Goal: Task Accomplishment & Management: Use online tool/utility

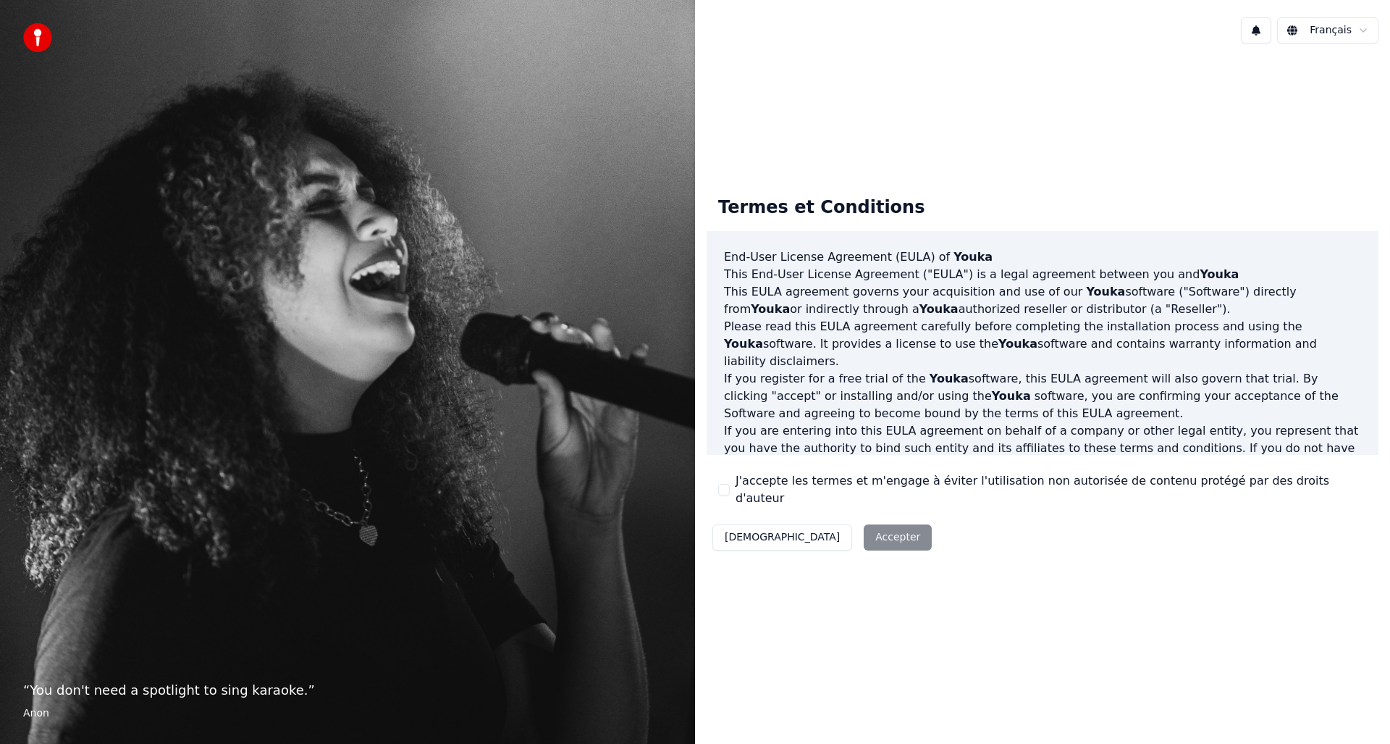
click at [818, 528] on div "Décliner Accepter" at bounding box center [822, 537] width 231 height 38
click at [757, 527] on button "[DEMOGRAPHIC_DATA]" at bounding box center [782, 537] width 140 height 26
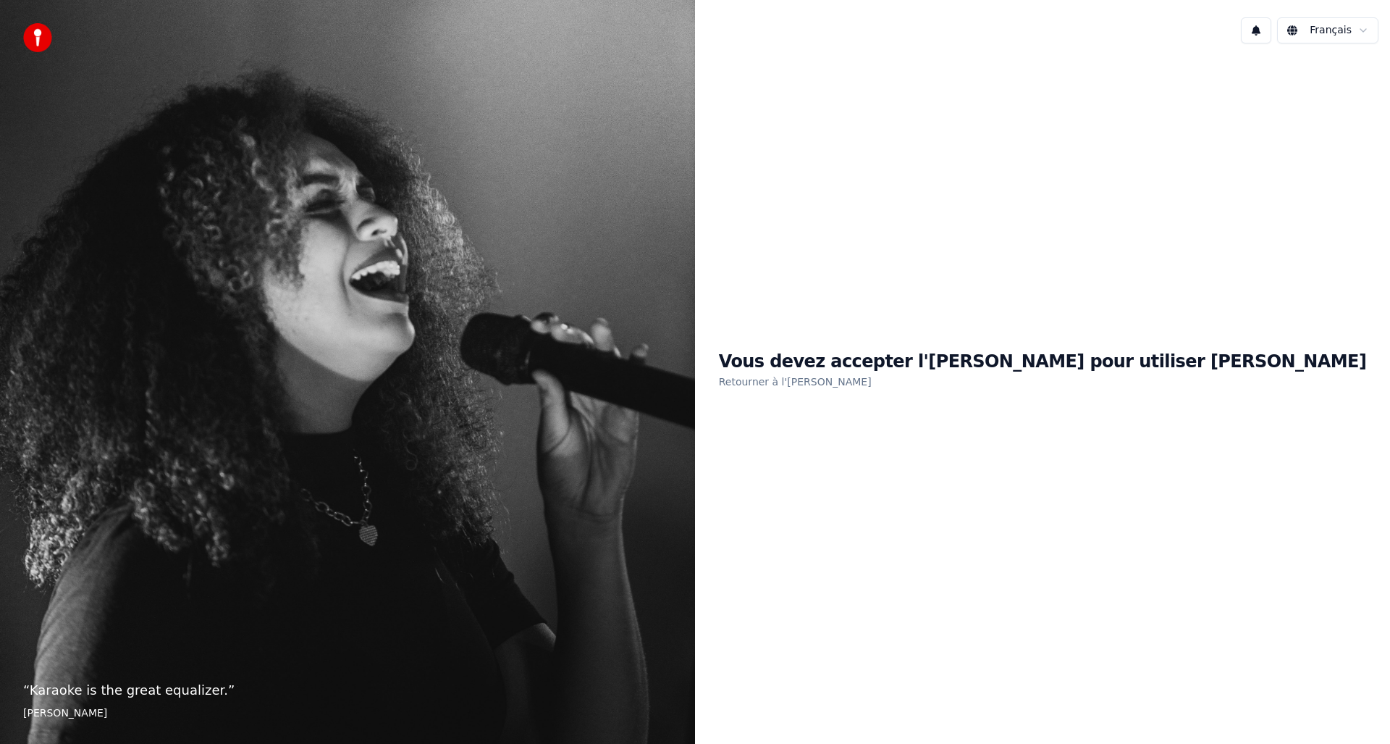
click at [1010, 374] on div "Vous devez accepter l'EULA pour utiliser Youka Retourner à l'EULA" at bounding box center [1043, 370] width 648 height 41
click at [1012, 362] on h1 "Vous devez accepter l'EULA pour utiliser Youka" at bounding box center [1043, 361] width 648 height 23
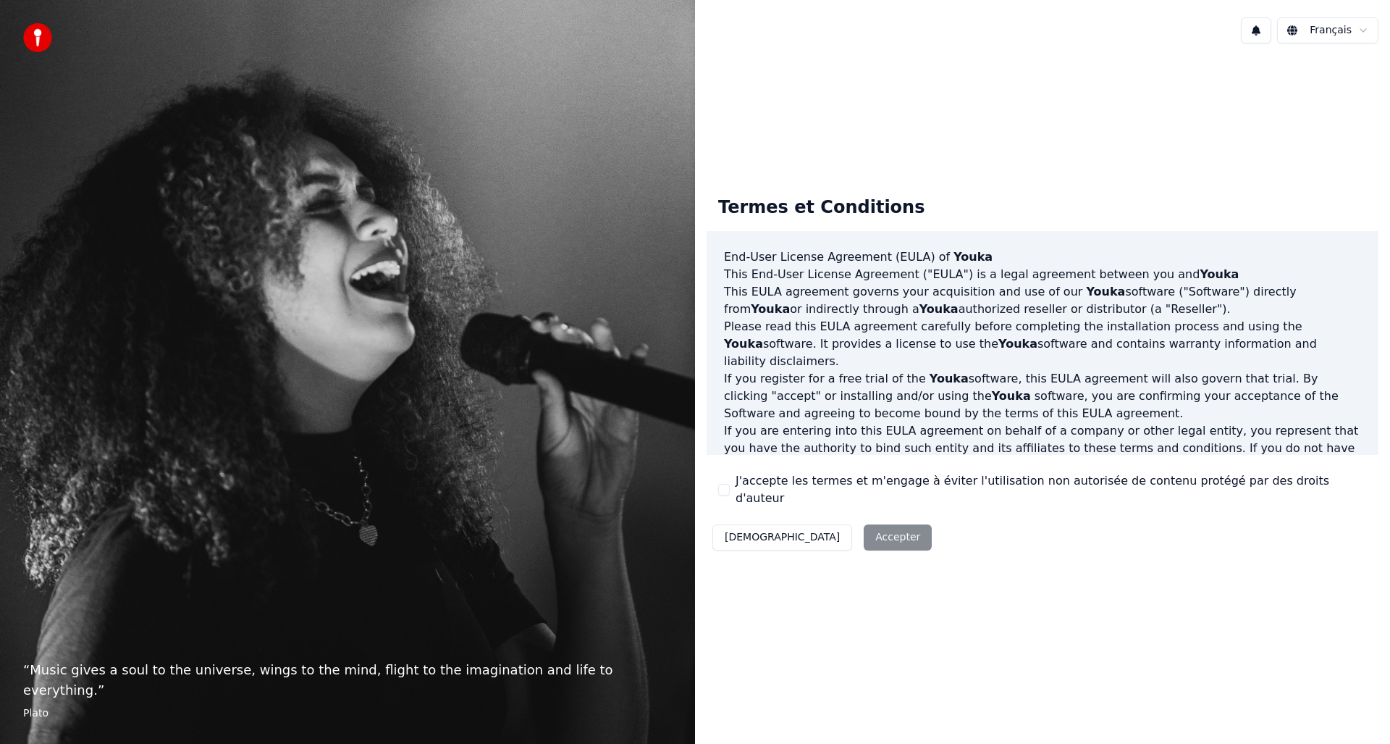
click at [814, 532] on div "Décliner Accepter" at bounding box center [822, 537] width 231 height 38
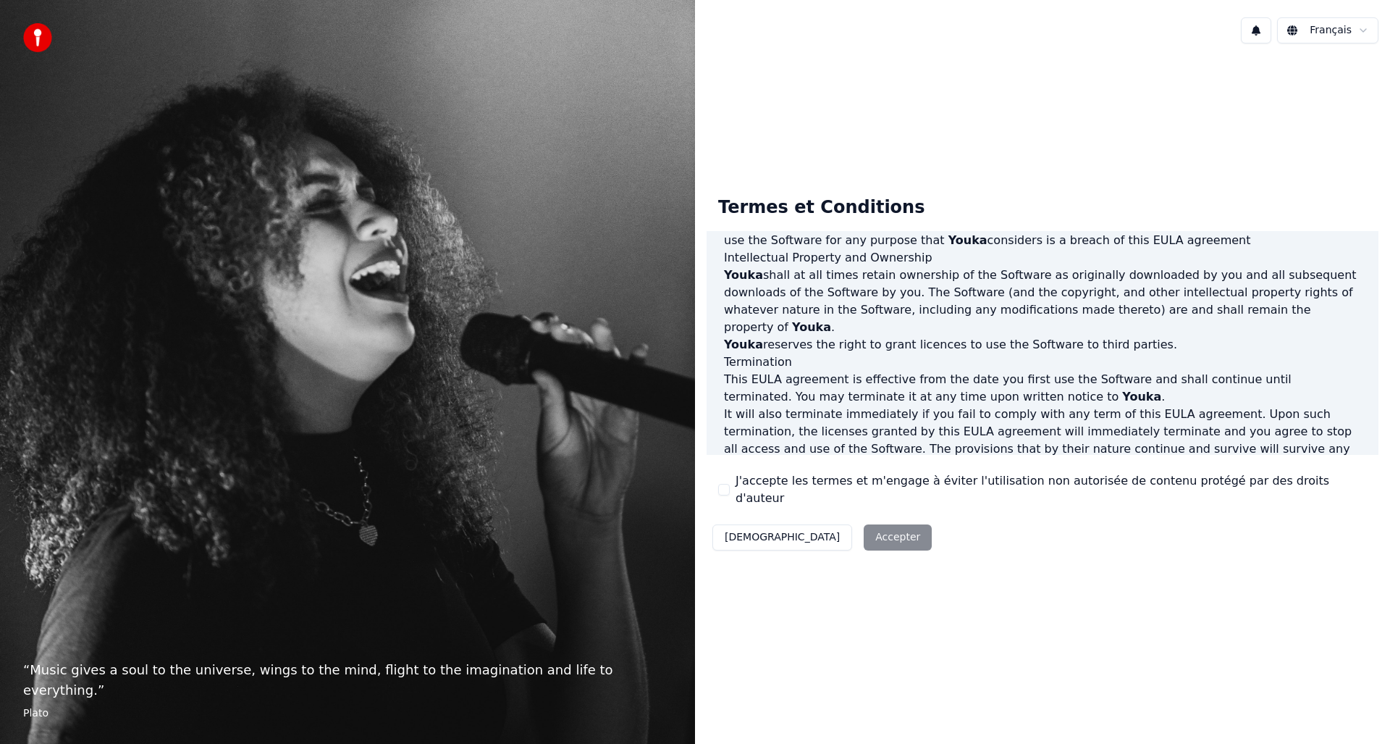
scroll to position [576, 0]
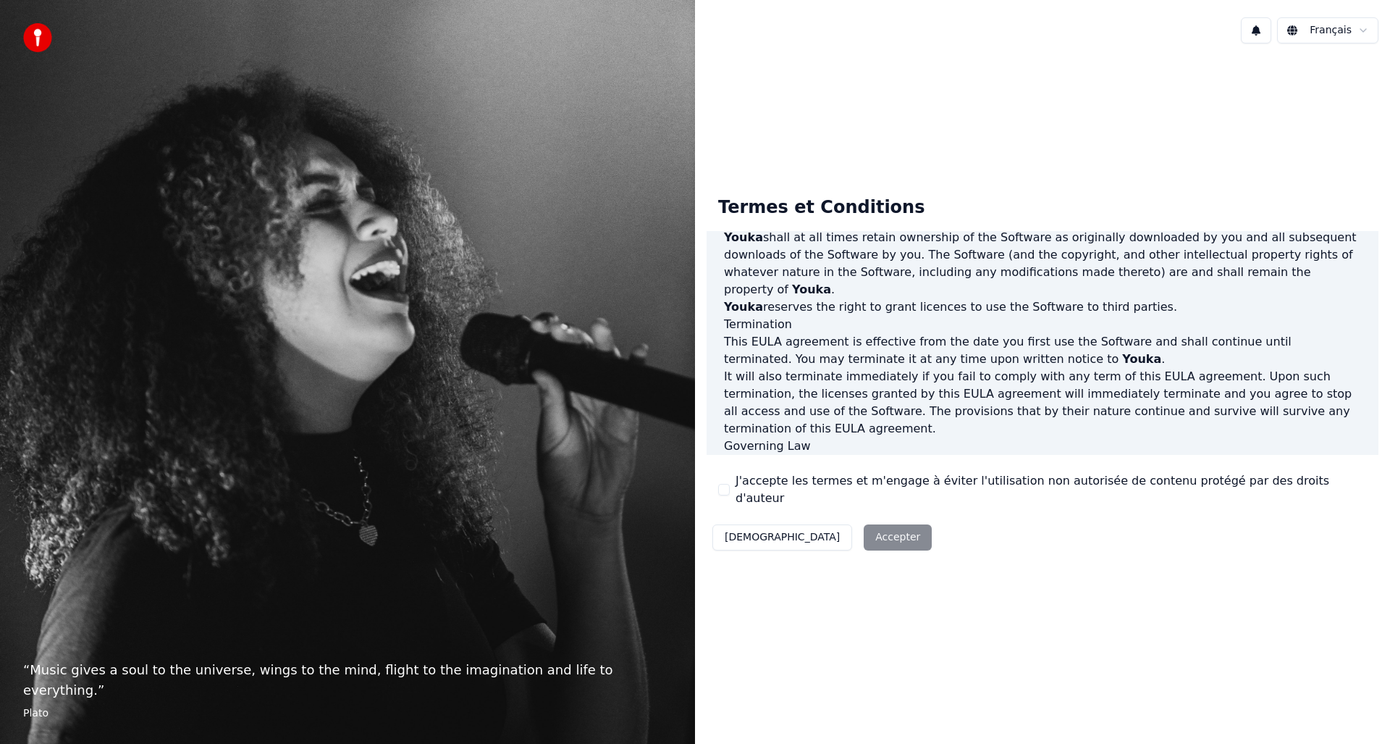
click at [817, 529] on div "Décliner Accepter" at bounding box center [822, 537] width 231 height 38
click at [725, 492] on button "J'accepte les termes et m'engage à éviter l'utilisation non autorisée de conten…" at bounding box center [724, 490] width 12 height 12
click at [864, 525] on button "Accepter" at bounding box center [898, 537] width 68 height 26
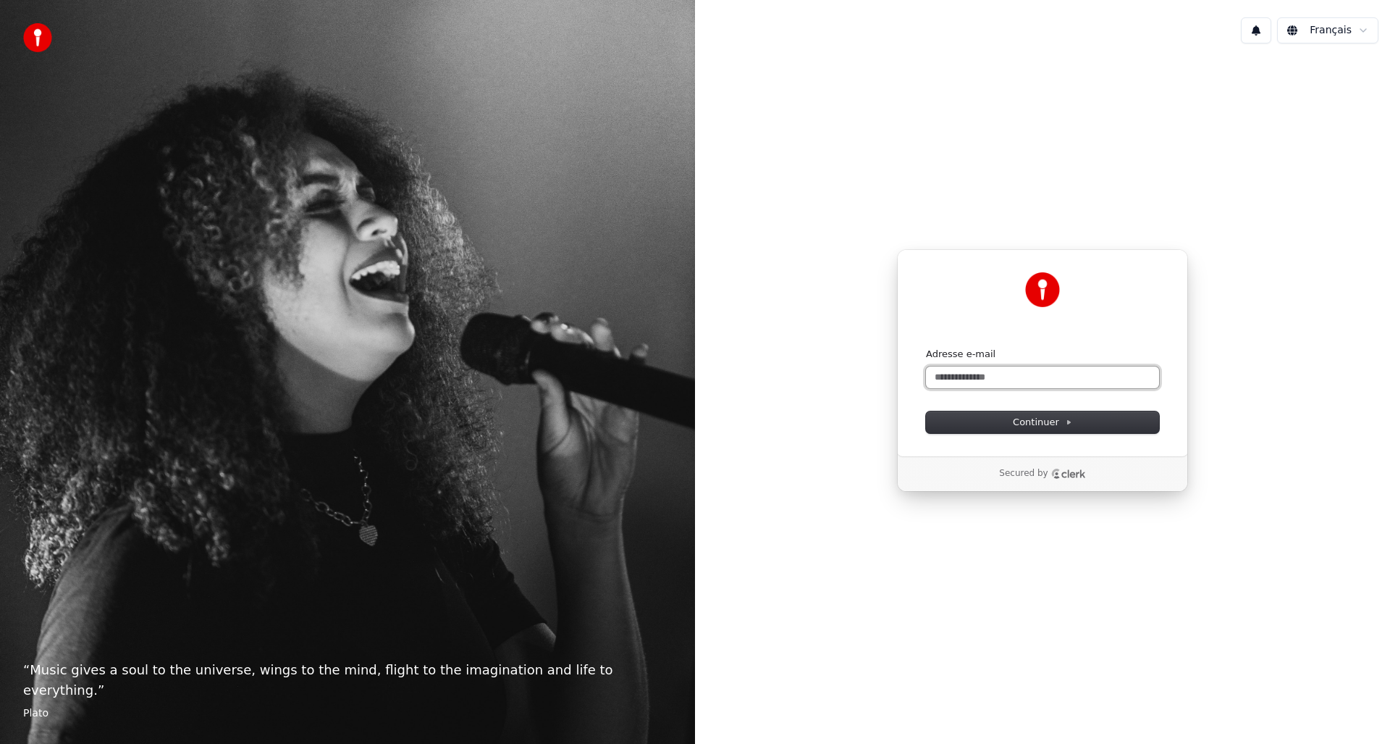
click at [951, 379] on input "Adresse e-mail" at bounding box center [1042, 377] width 233 height 22
click at [1017, 428] on span "Continuer" at bounding box center [1042, 422] width 59 height 13
type input "**********"
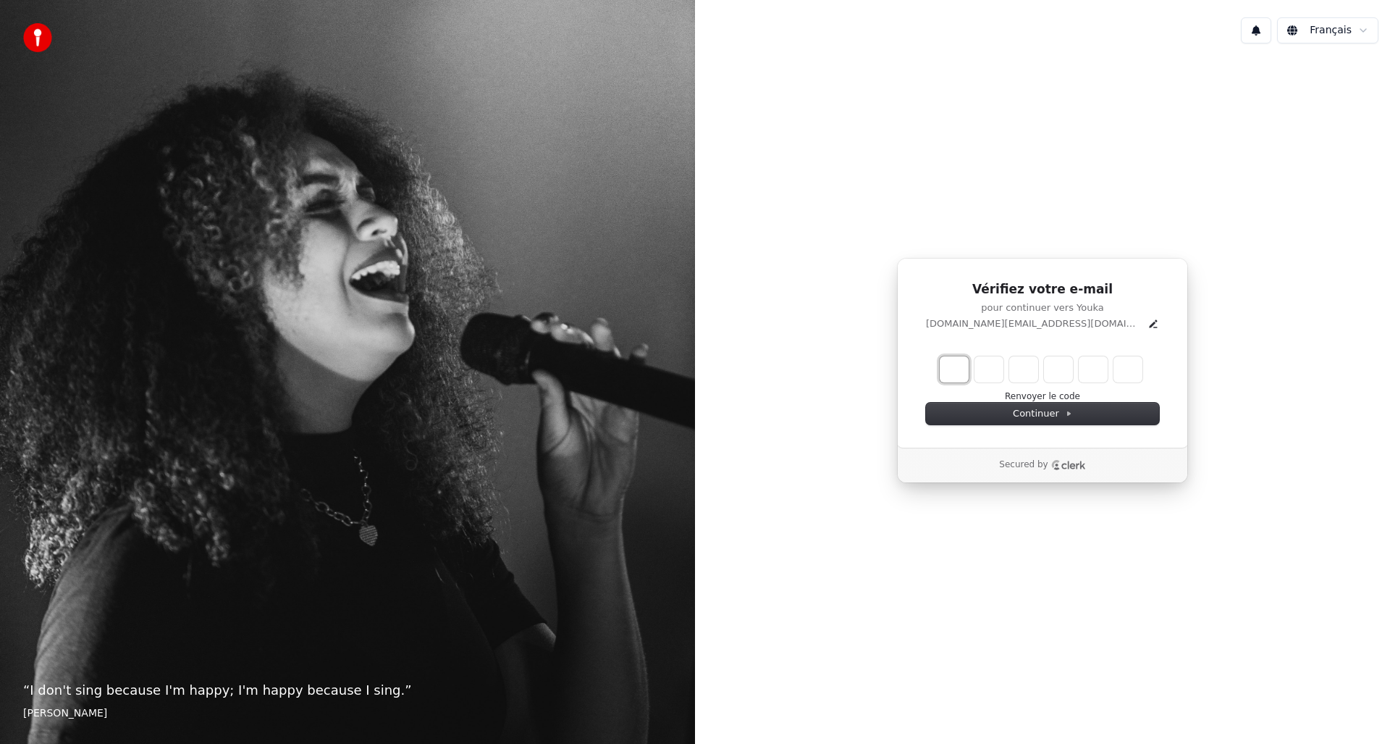
type input "*"
type input "**"
type input "*"
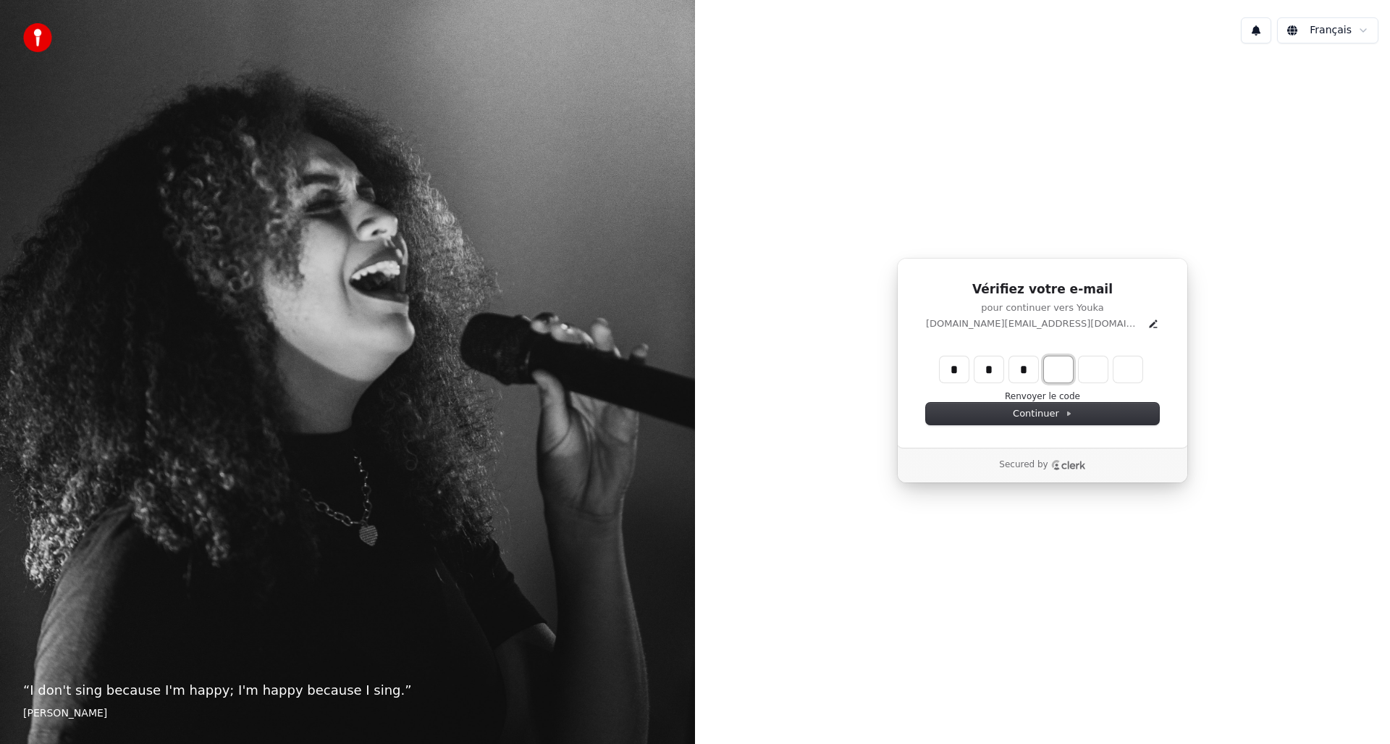
type input "***"
type input "*"
type input "****"
type input "*"
type input "******"
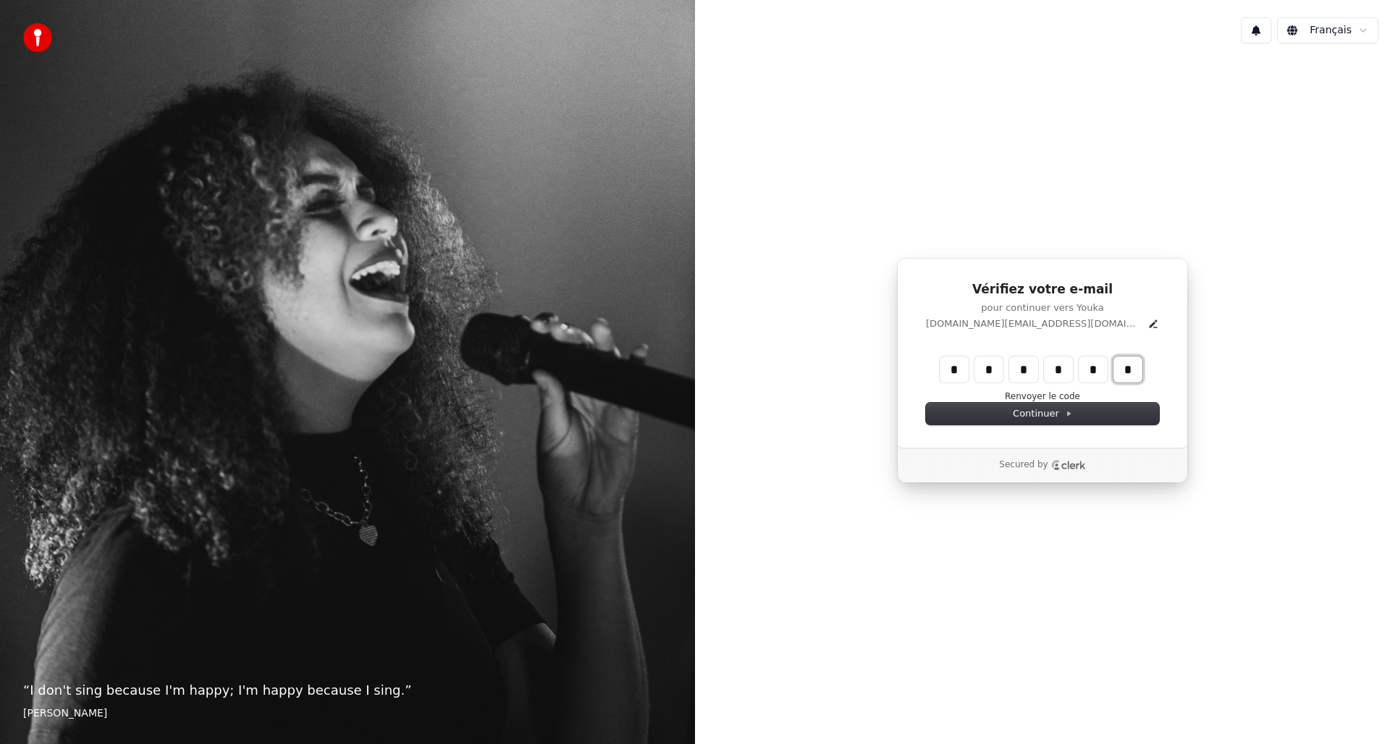
type input "*"
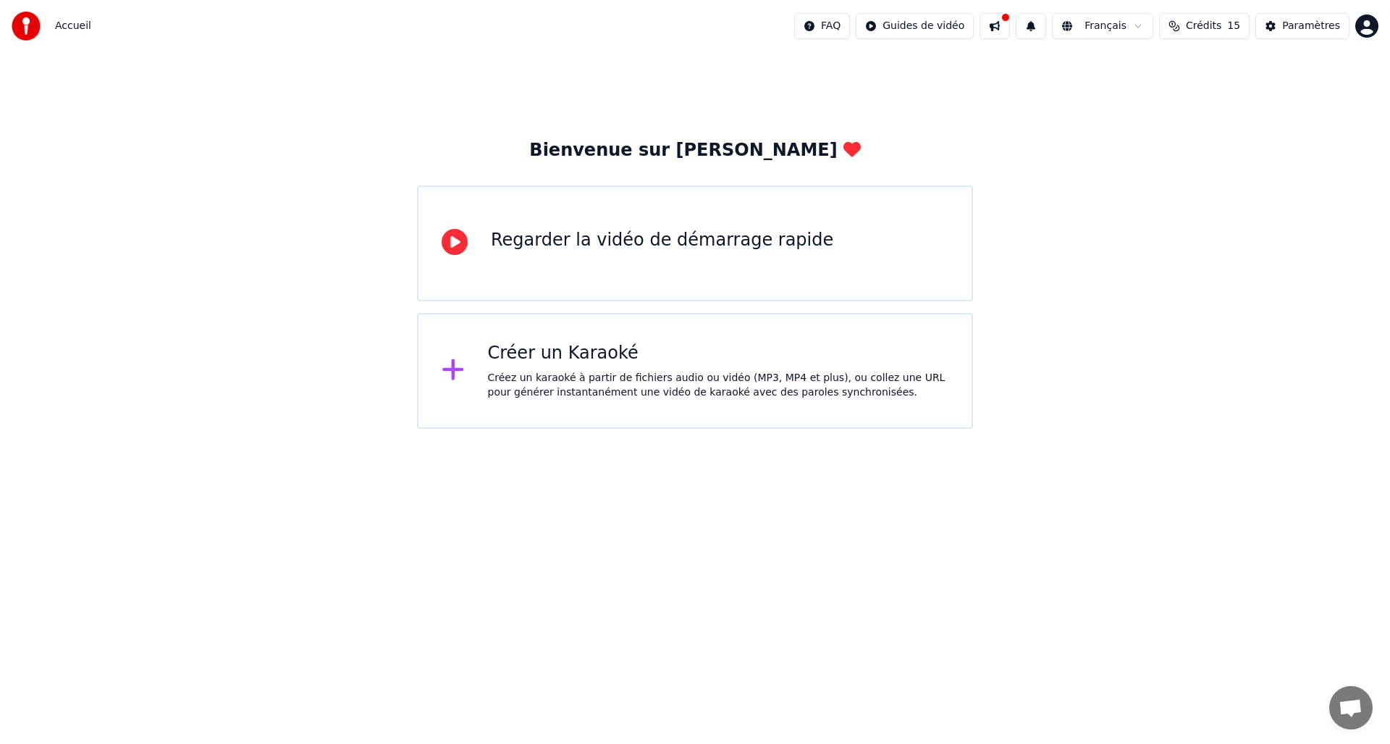
click at [578, 236] on div "Regarder la vidéo de démarrage rapide" at bounding box center [662, 240] width 342 height 23
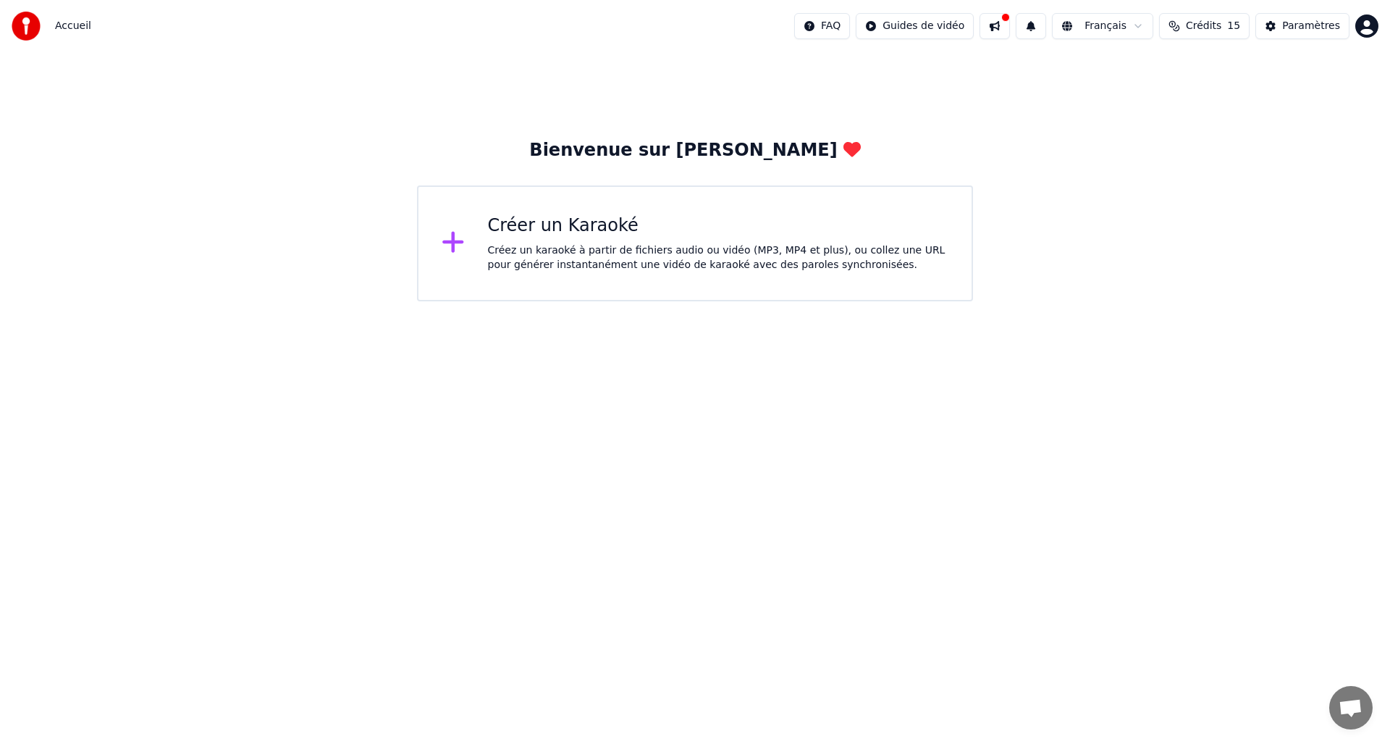
click at [523, 230] on div "Créer un Karaoké" at bounding box center [718, 225] width 461 height 23
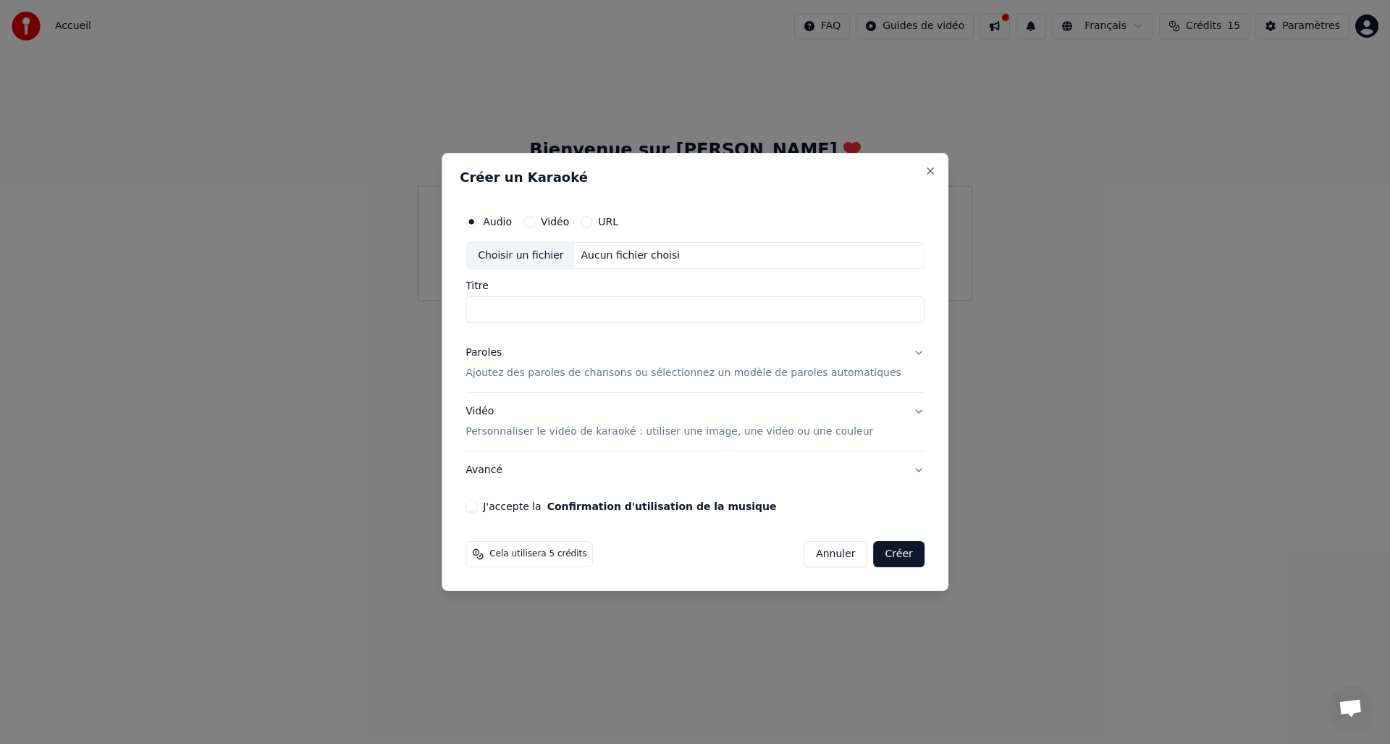
click at [563, 251] on div "Choisir un fichier" at bounding box center [520, 256] width 109 height 26
click at [569, 216] on label "Vidéo" at bounding box center [555, 221] width 28 height 10
click at [535, 216] on button "Vidéo" at bounding box center [529, 222] width 12 height 12
click at [547, 251] on div "Choisir un fichier" at bounding box center [520, 256] width 109 height 26
type input "**********"
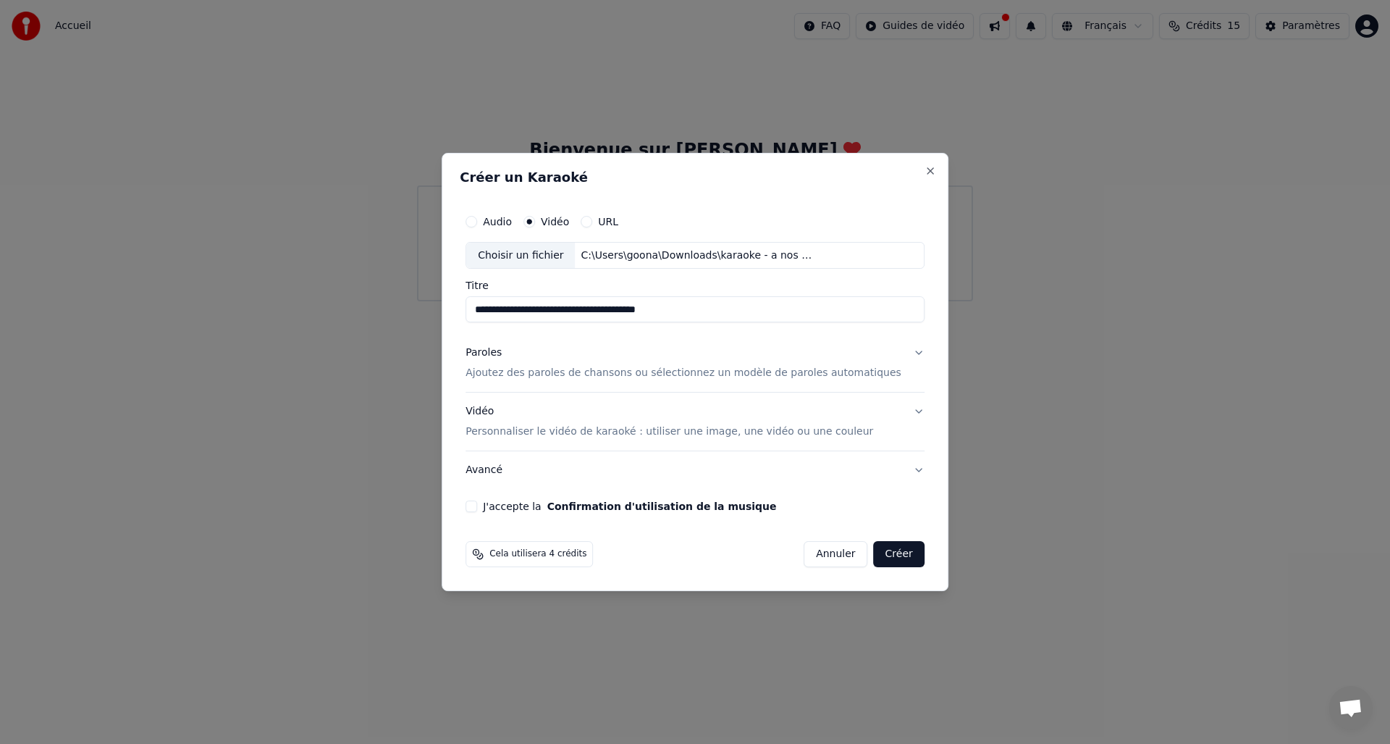
click at [568, 372] on p "Ajoutez des paroles de chansons ou sélectionnez un modèle de paroles automatiqu…" at bounding box center [684, 373] width 436 height 14
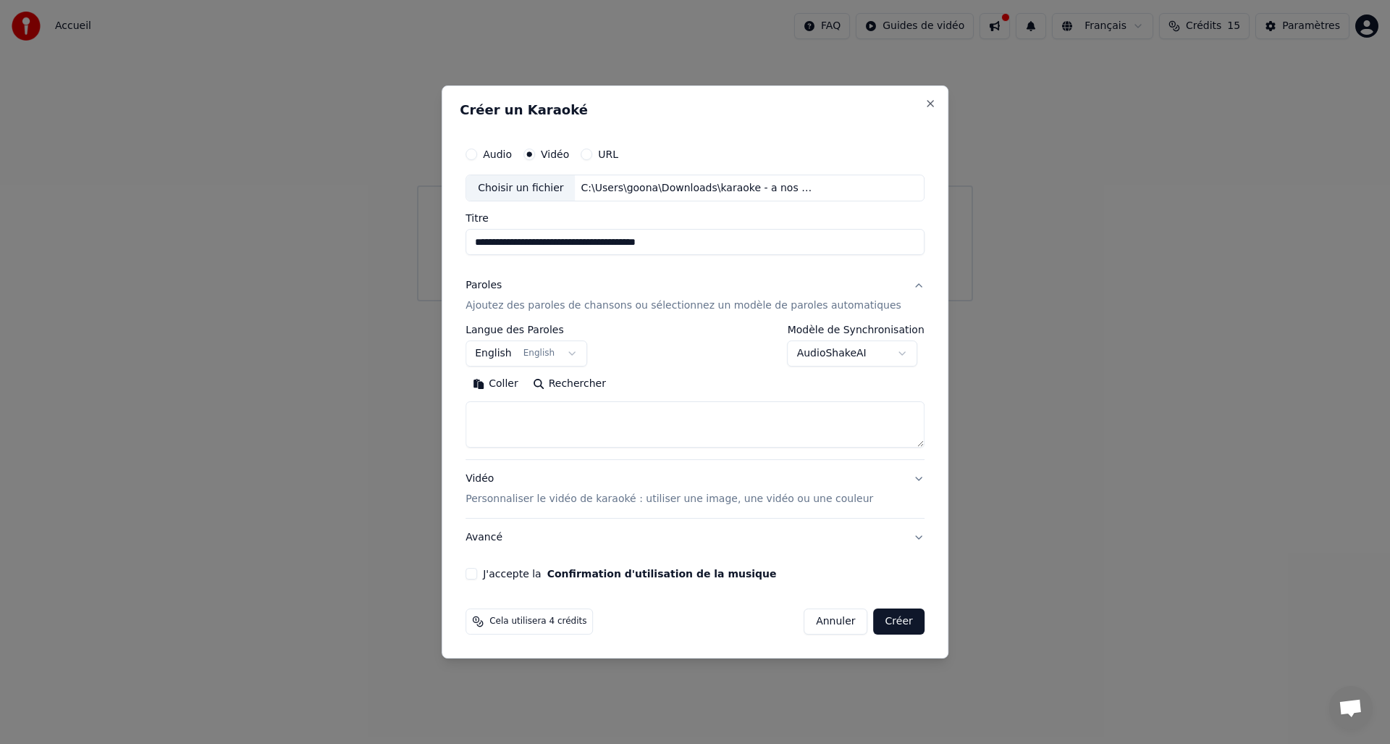
click at [587, 350] on button "English English" at bounding box center [527, 354] width 122 height 26
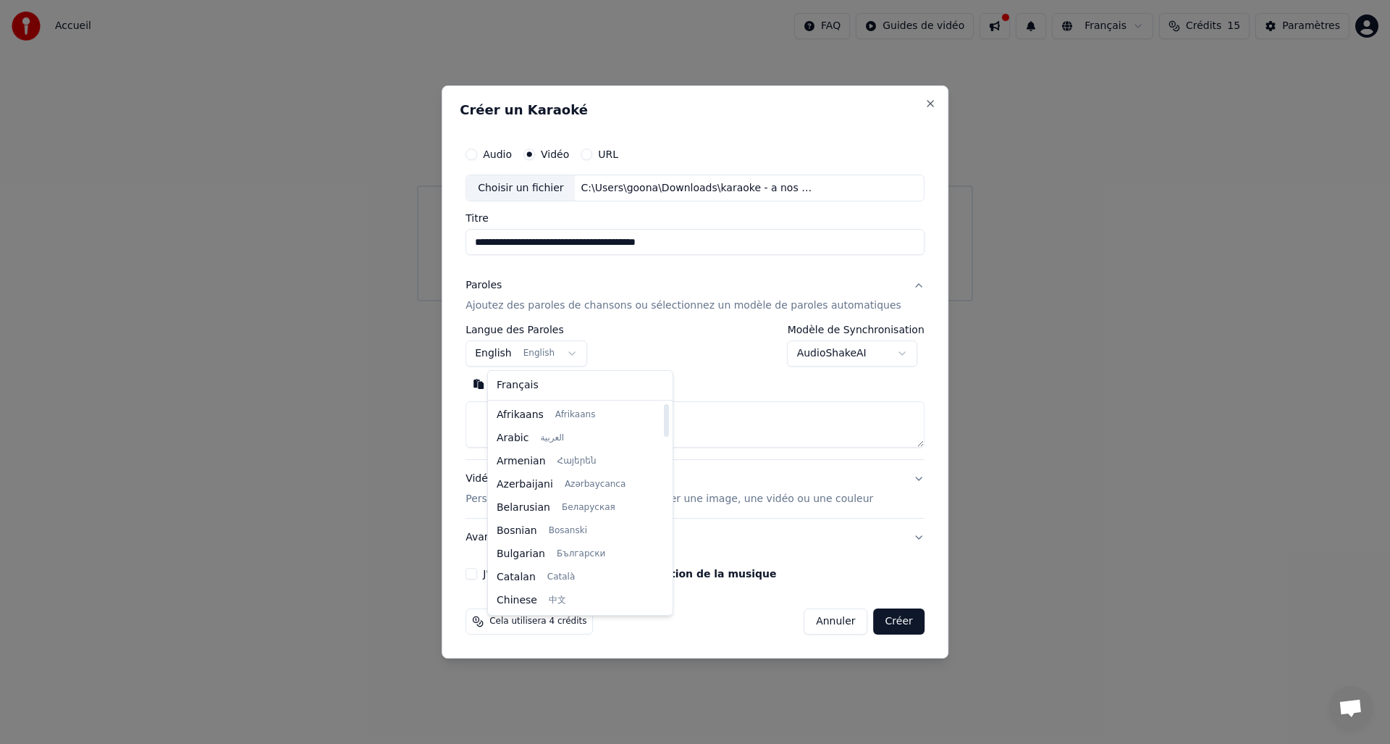
select select "**"
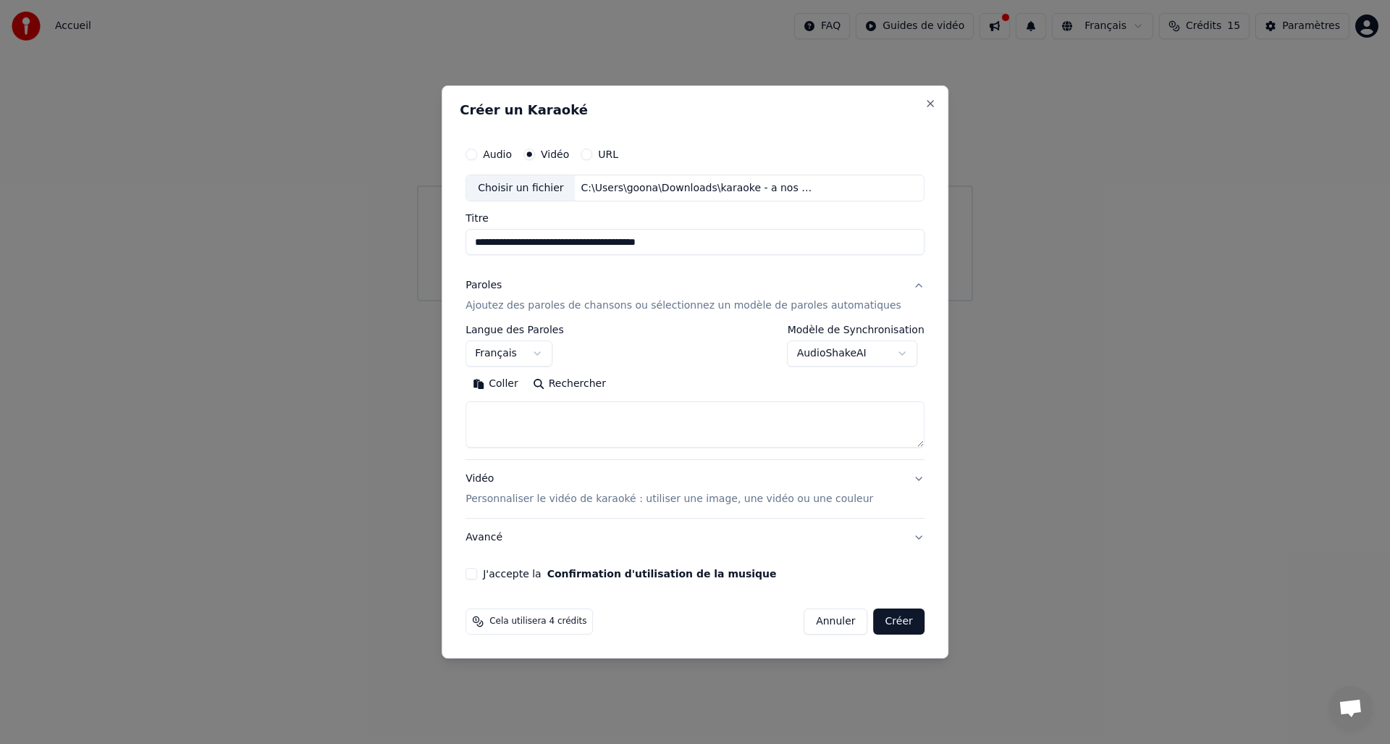
click at [518, 416] on textarea at bounding box center [695, 425] width 459 height 46
click at [522, 384] on button "Coller" at bounding box center [496, 384] width 60 height 23
click at [599, 502] on p "Personnaliser le vidéo de karaoké : utiliser une image, une vidéo ou une couleur" at bounding box center [670, 499] width 408 height 14
type textarea "**********"
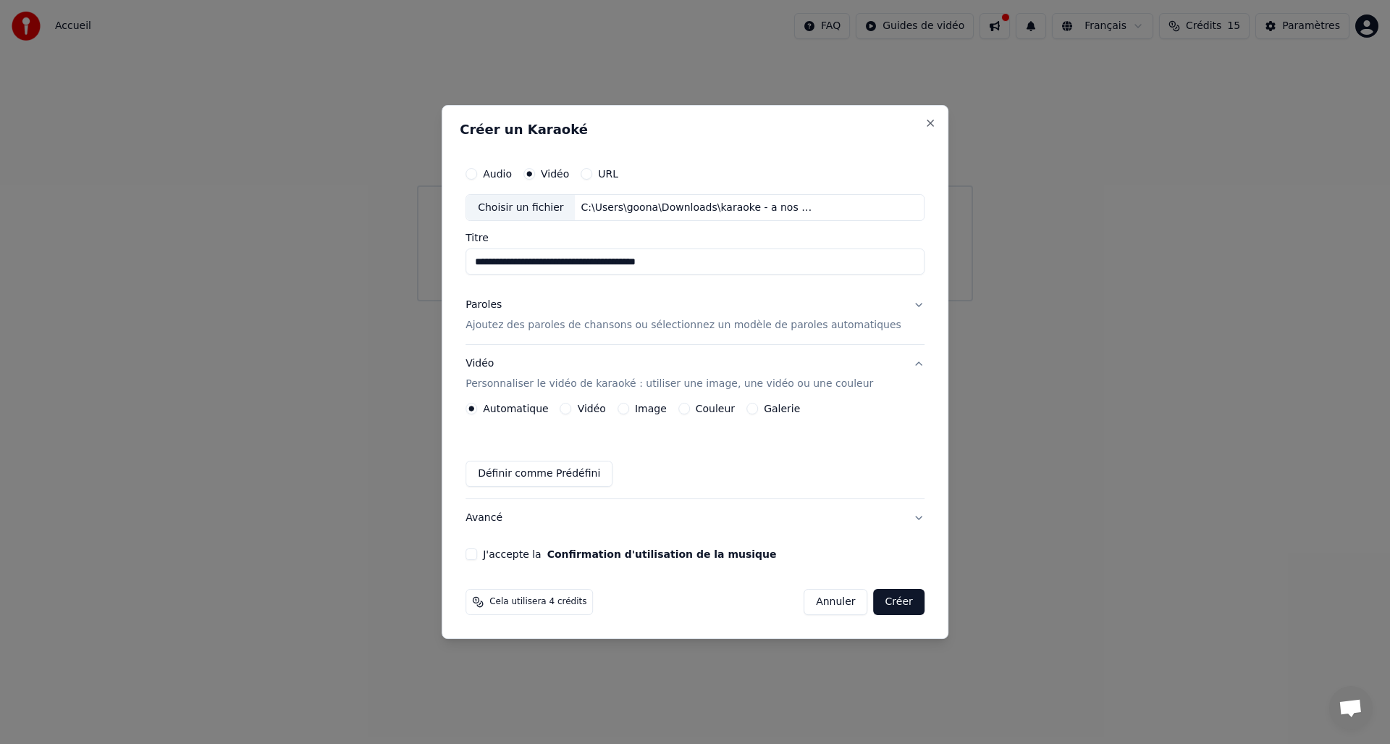
click at [645, 410] on div "Image" at bounding box center [642, 409] width 49 height 12
click at [629, 410] on button "Image" at bounding box center [624, 409] width 12 height 12
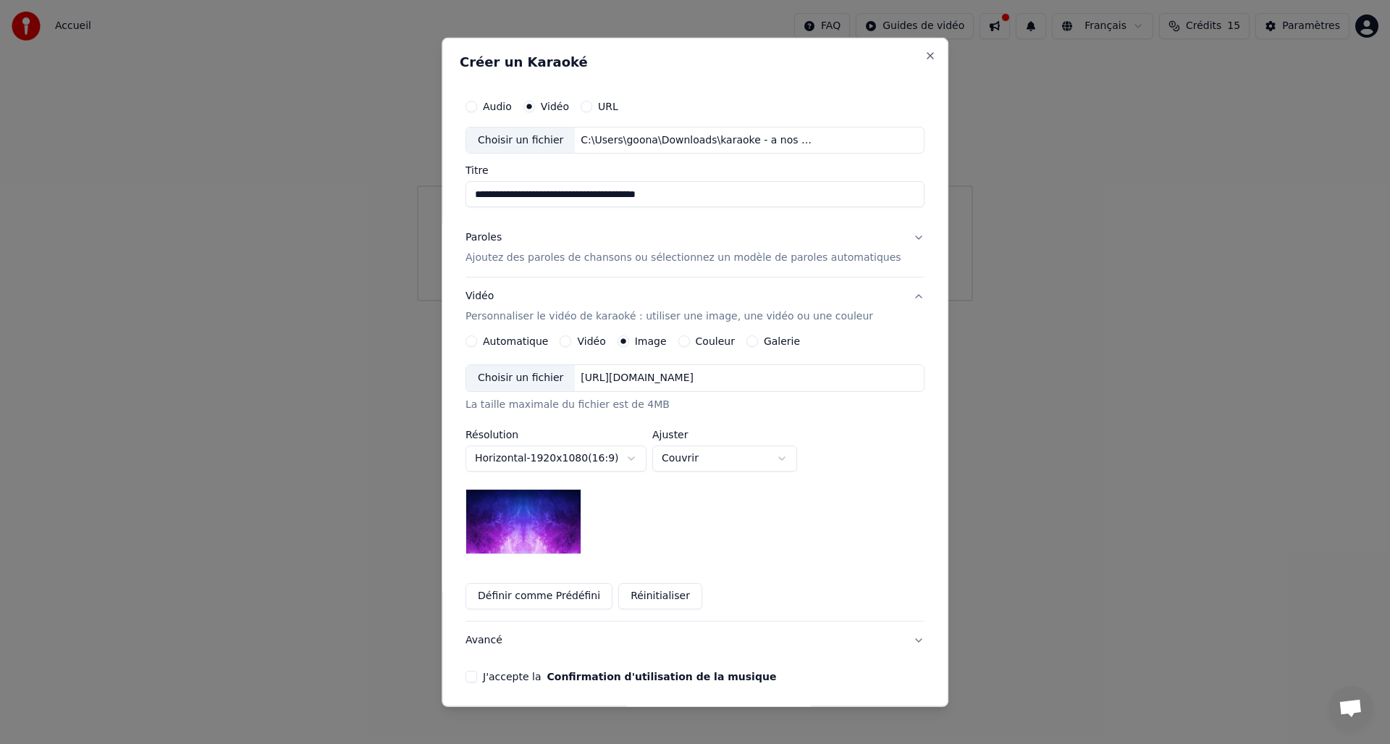
click at [565, 523] on img at bounding box center [524, 521] width 116 height 65
click at [875, 637] on button "Avancé" at bounding box center [695, 640] width 459 height 38
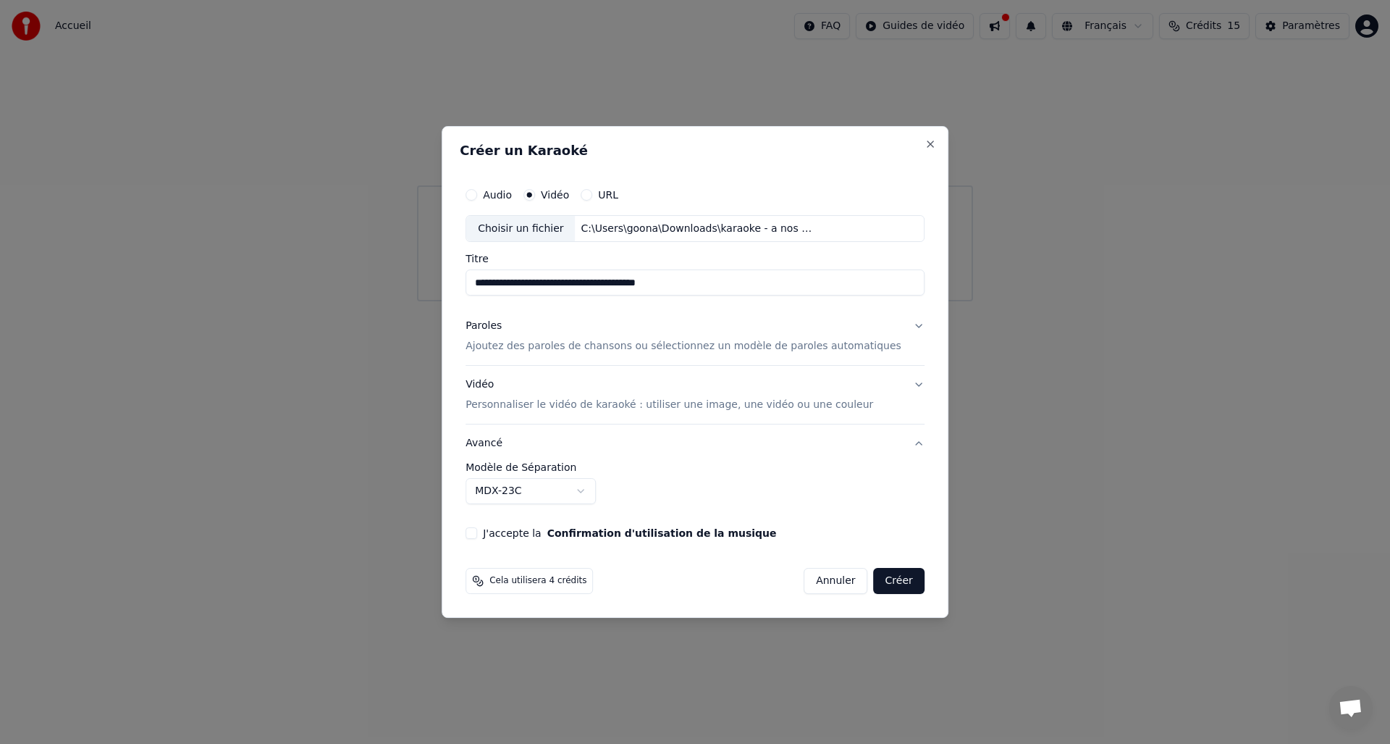
click at [875, 578] on button "Créer" at bounding box center [899, 581] width 51 height 26
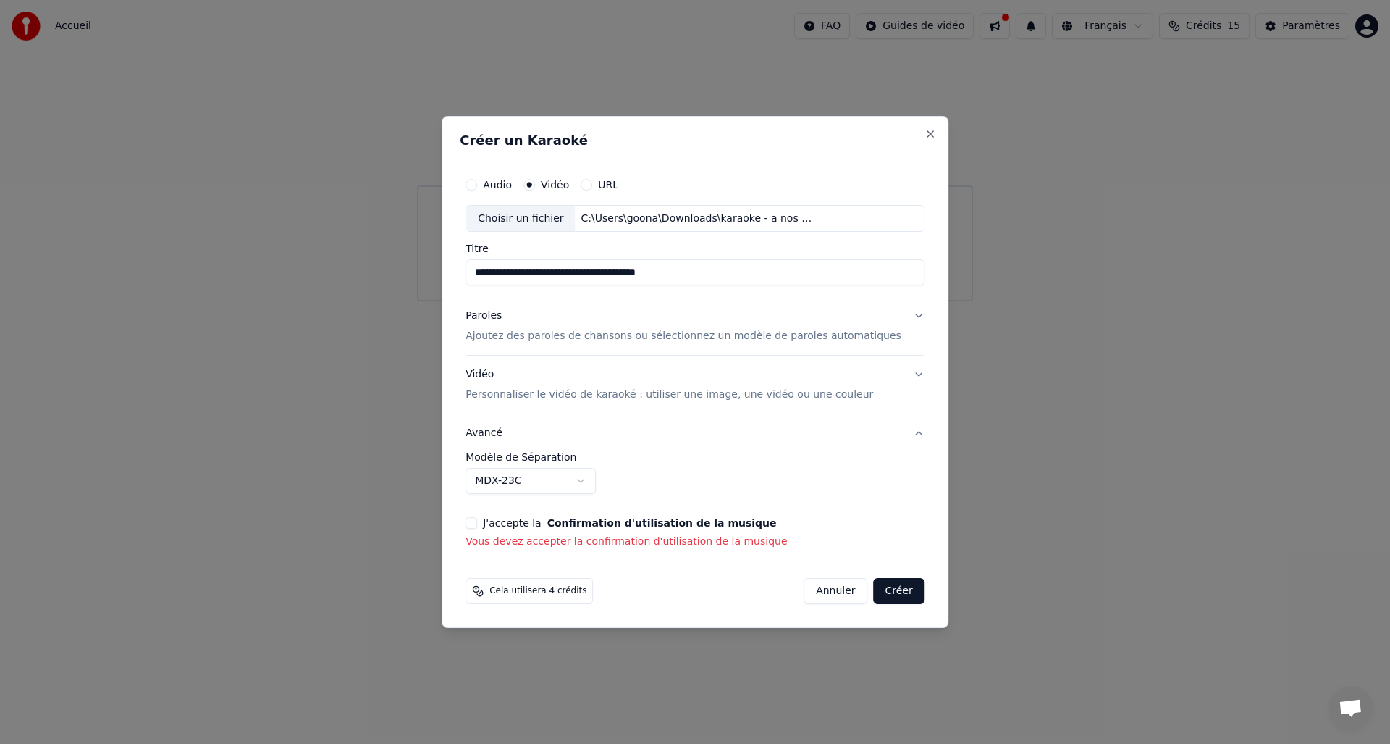
click at [497, 535] on p "Vous devez accepter la confirmation d'utilisation de la musique" at bounding box center [695, 541] width 459 height 14
click at [477, 527] on button "J'accepte la Confirmation d'utilisation de la musique" at bounding box center [472, 523] width 12 height 12
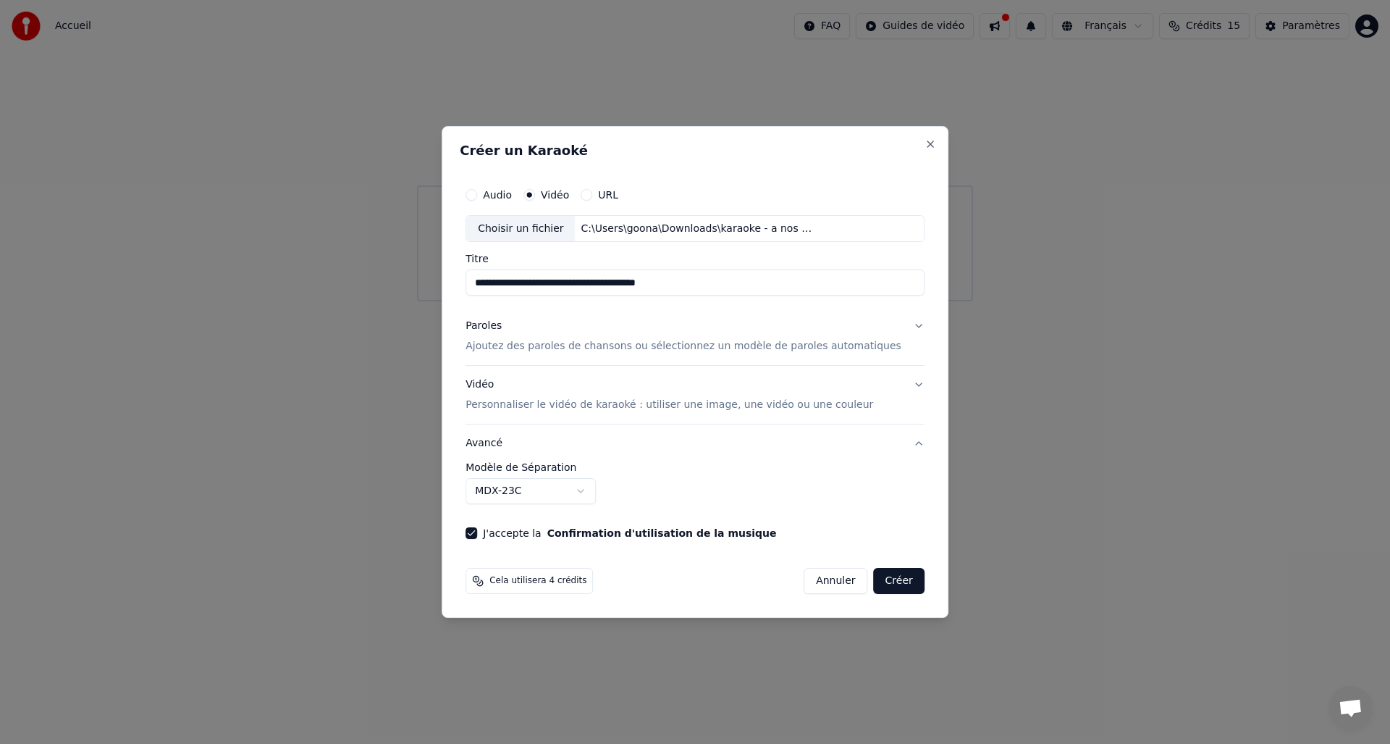
click at [888, 581] on button "Créer" at bounding box center [899, 581] width 51 height 26
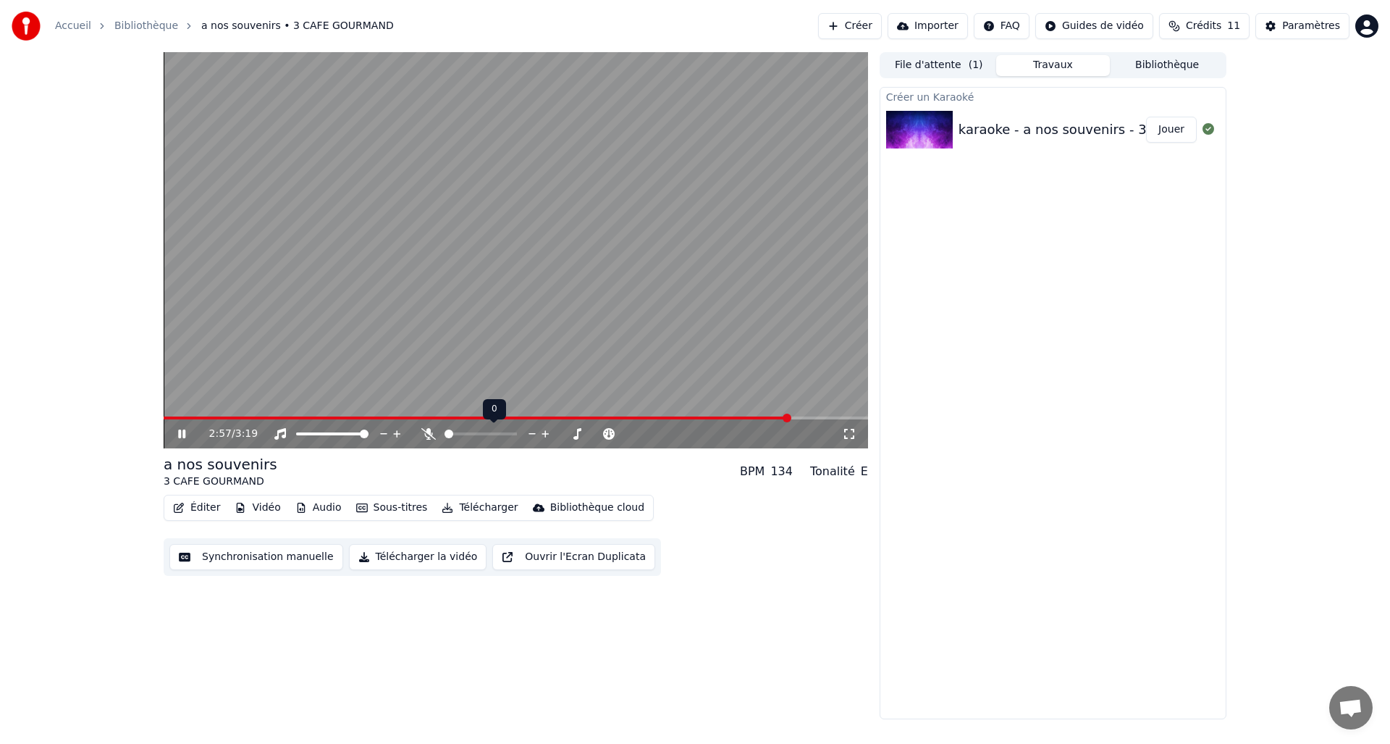
click at [445, 435] on span at bounding box center [481, 433] width 72 height 3
click at [432, 433] on icon at bounding box center [428, 434] width 14 height 12
click at [517, 432] on span at bounding box center [512, 433] width 9 height 9
click at [544, 432] on icon at bounding box center [546, 433] width 14 height 14
click at [229, 552] on button "Synchronisation manuelle" at bounding box center [256, 557] width 174 height 26
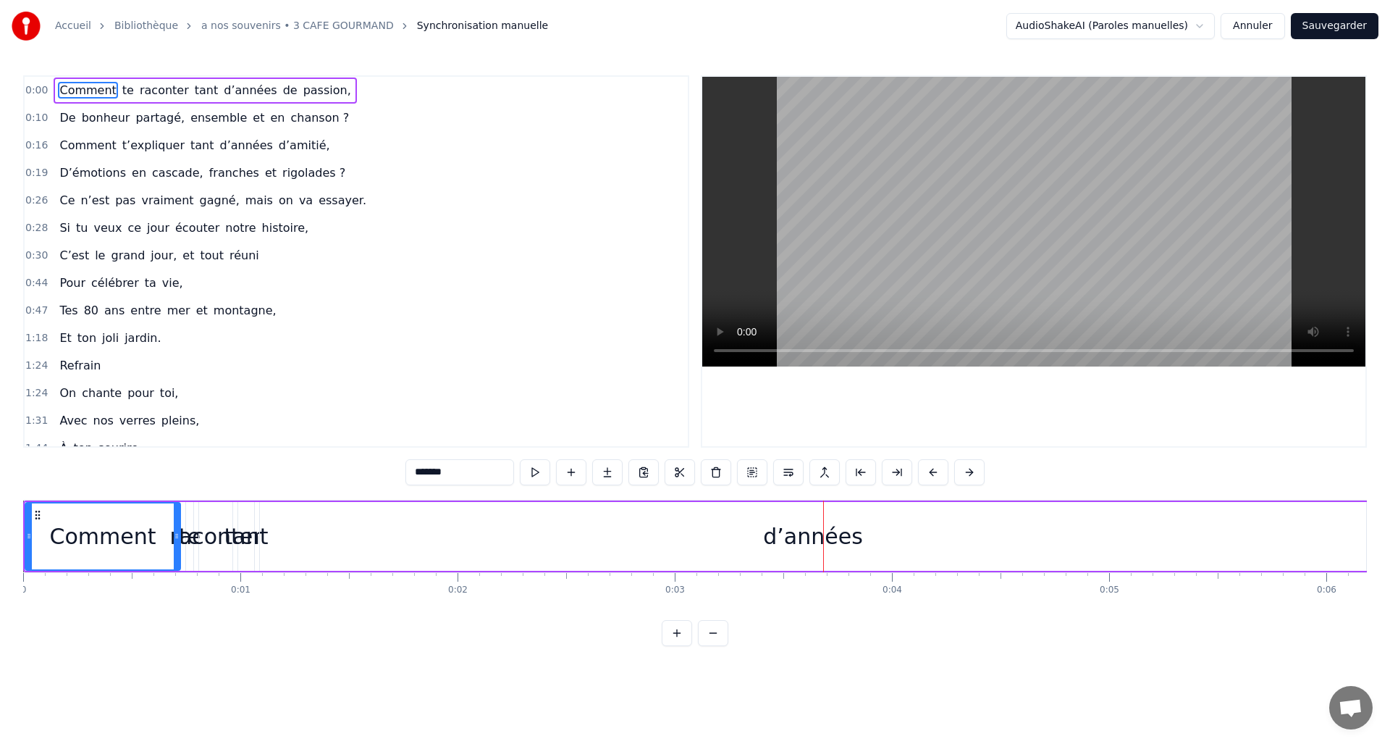
drag, startPoint x: 822, startPoint y: 522, endPoint x: 813, endPoint y: 525, distance: 9.8
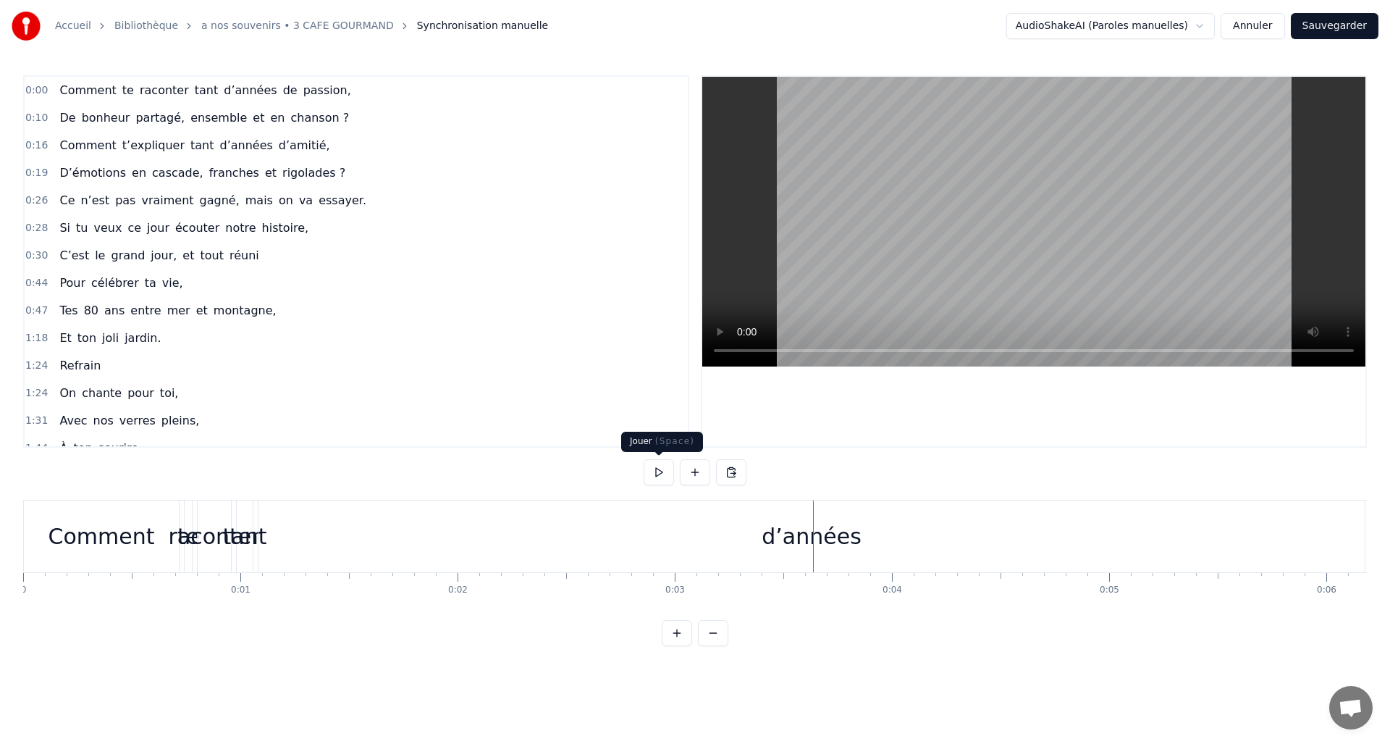
click at [662, 469] on button at bounding box center [659, 472] width 30 height 26
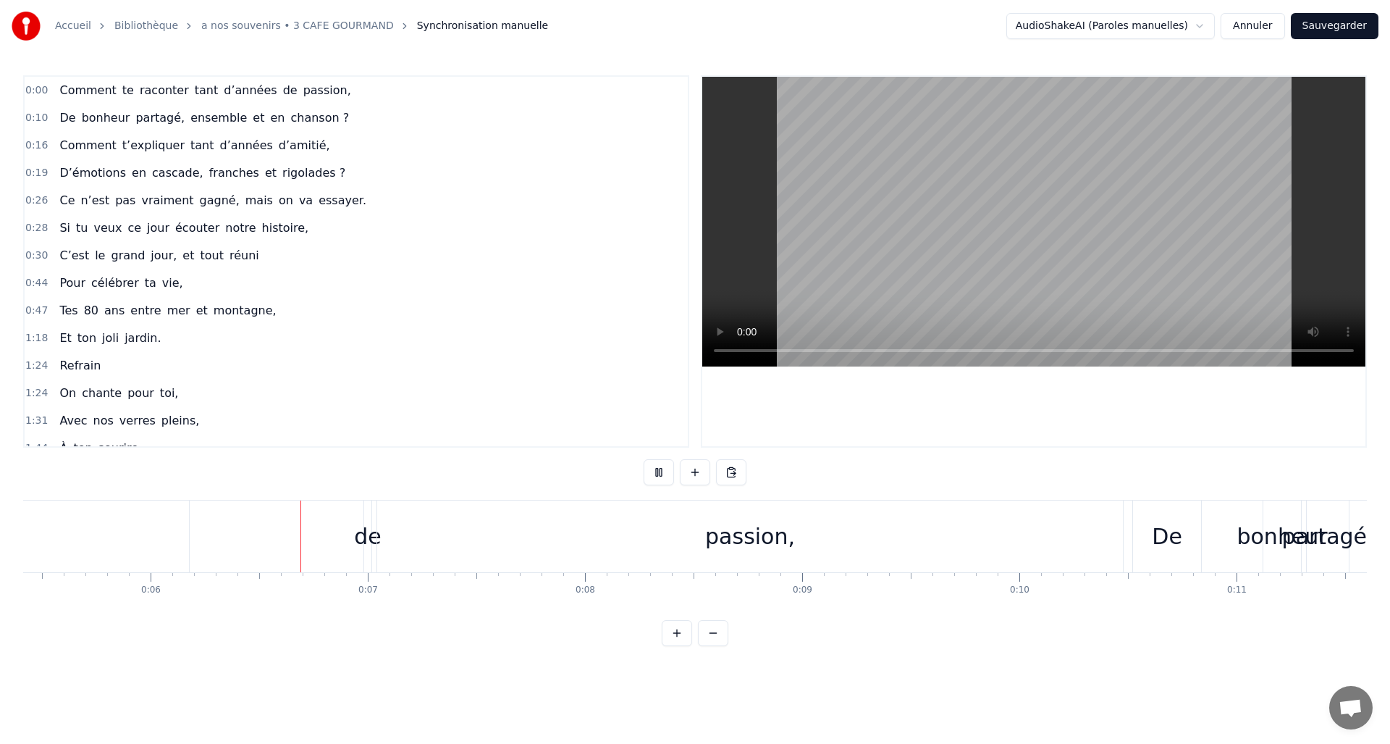
click at [662, 469] on button at bounding box center [659, 472] width 30 height 26
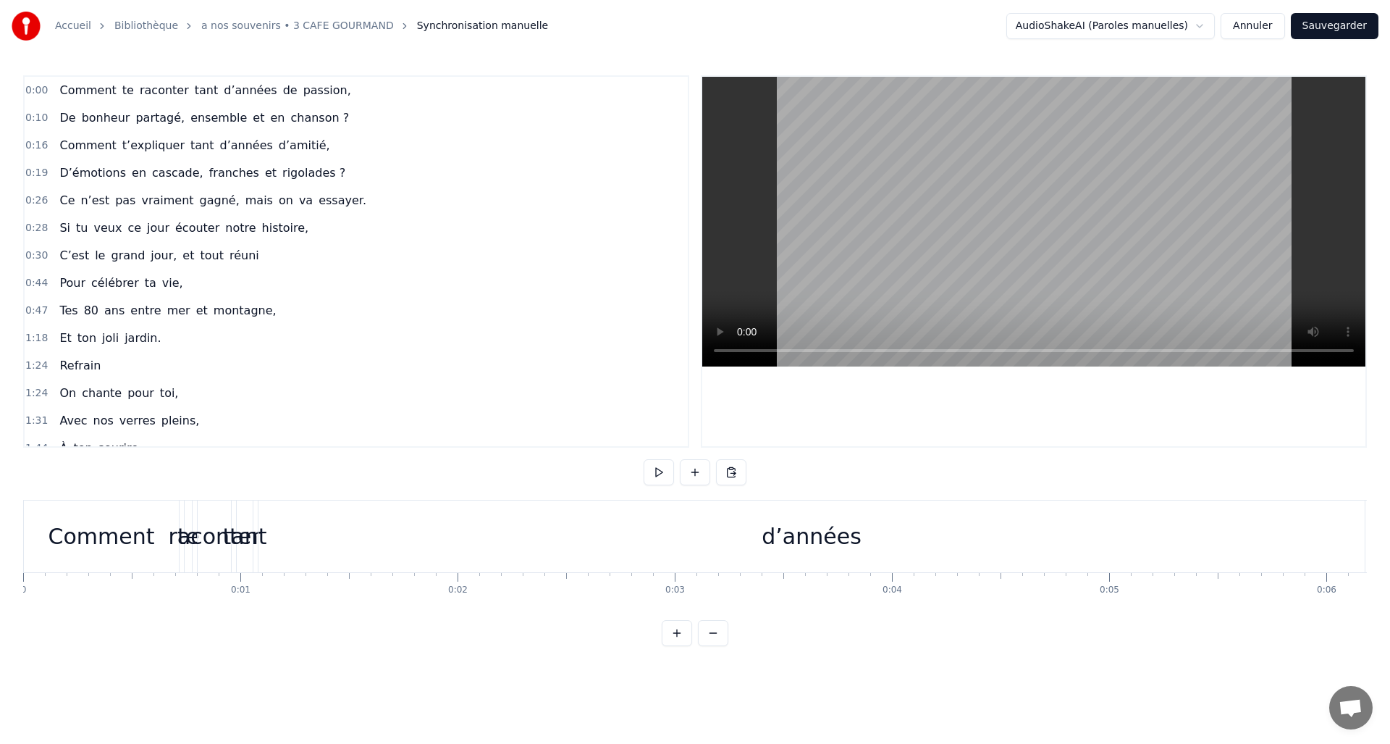
click at [54, 541] on div "Comment" at bounding box center [102, 536] width 106 height 33
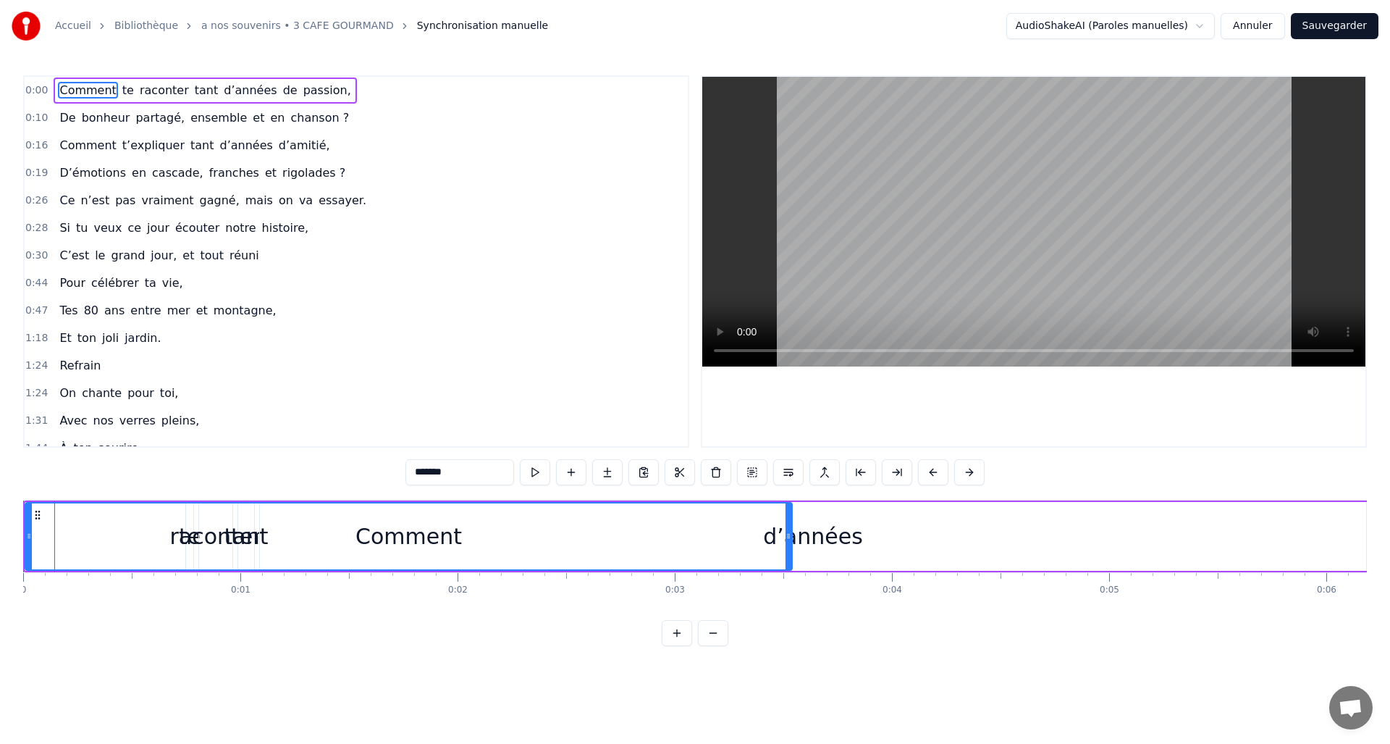
drag, startPoint x: 177, startPoint y: 536, endPoint x: 789, endPoint y: 529, distance: 611.8
click at [789, 529] on div at bounding box center [789, 536] width 6 height 66
click at [231, 536] on div "Comment" at bounding box center [408, 536] width 765 height 66
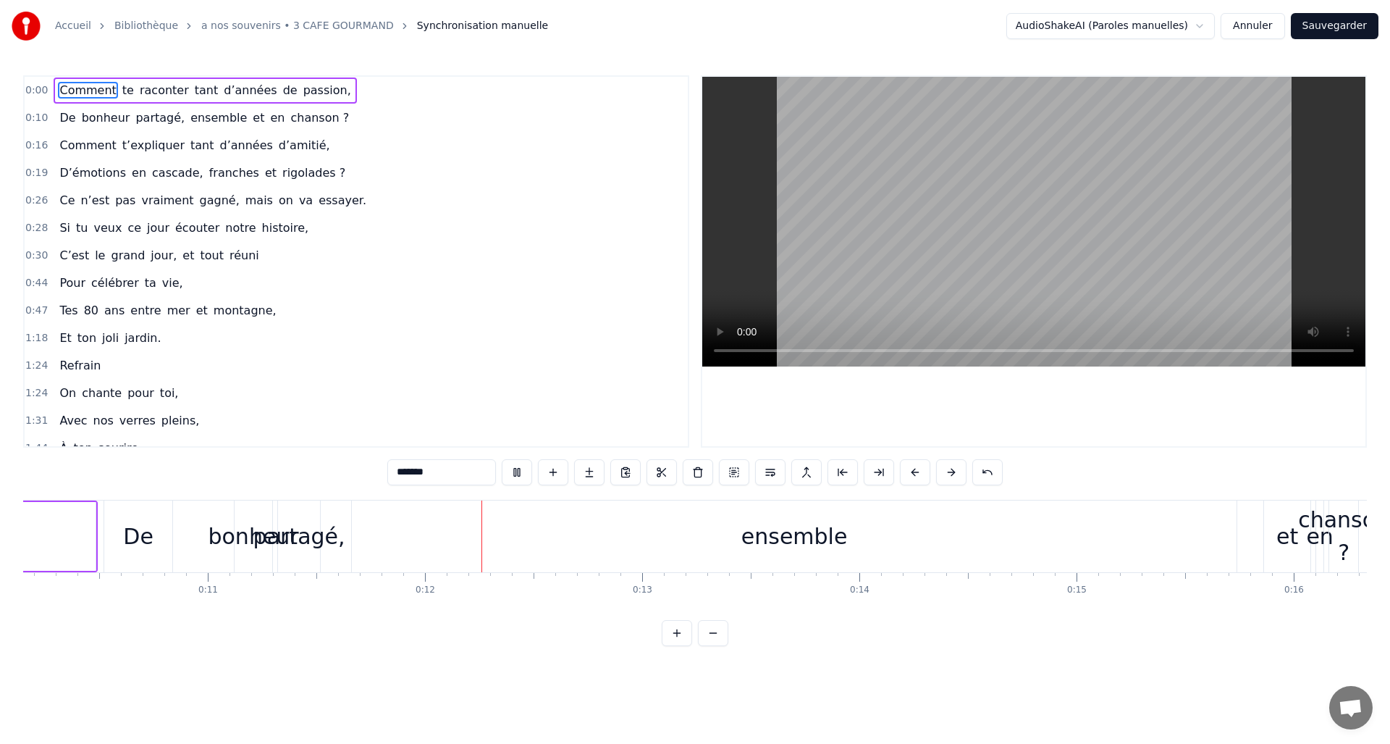
scroll to position [0, 2459]
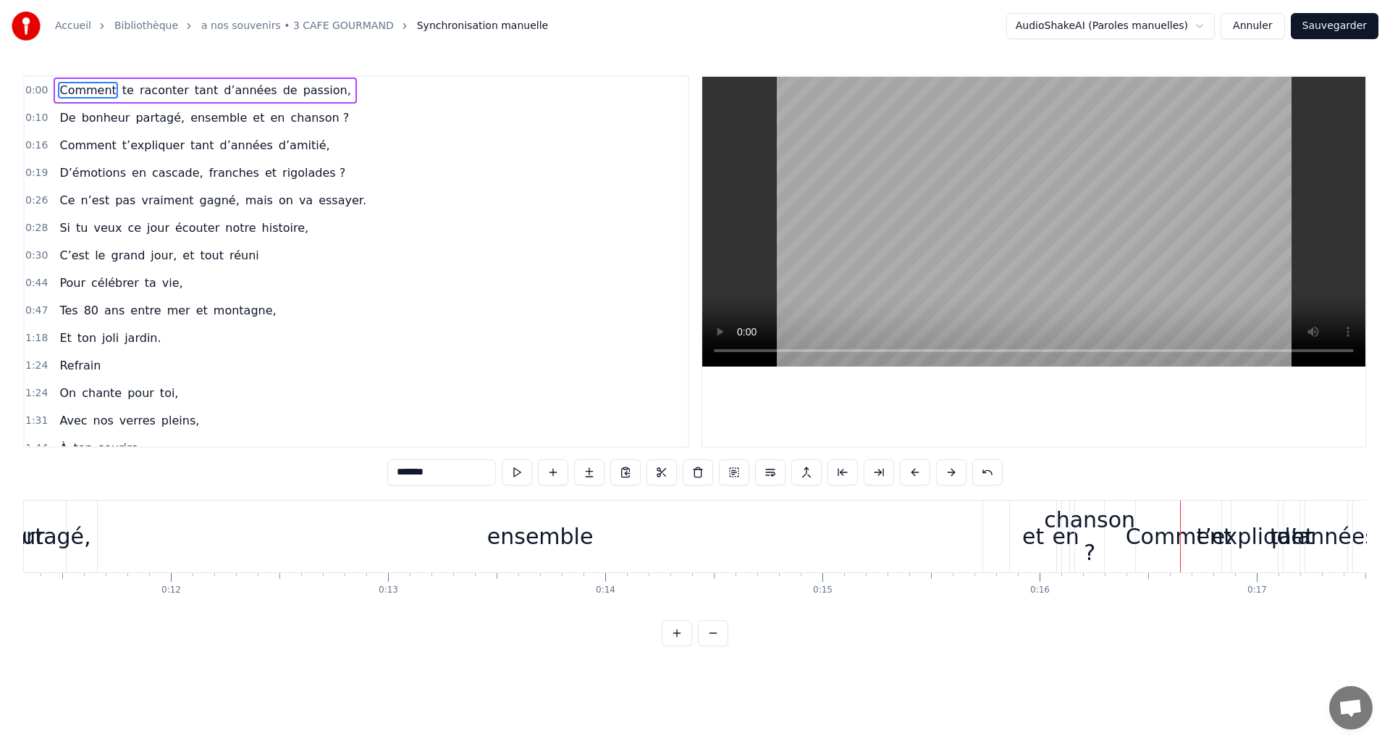
click at [45, 90] on div "0:00 Comment te raconter tant d’années de passion," at bounding box center [356, 91] width 663 height 28
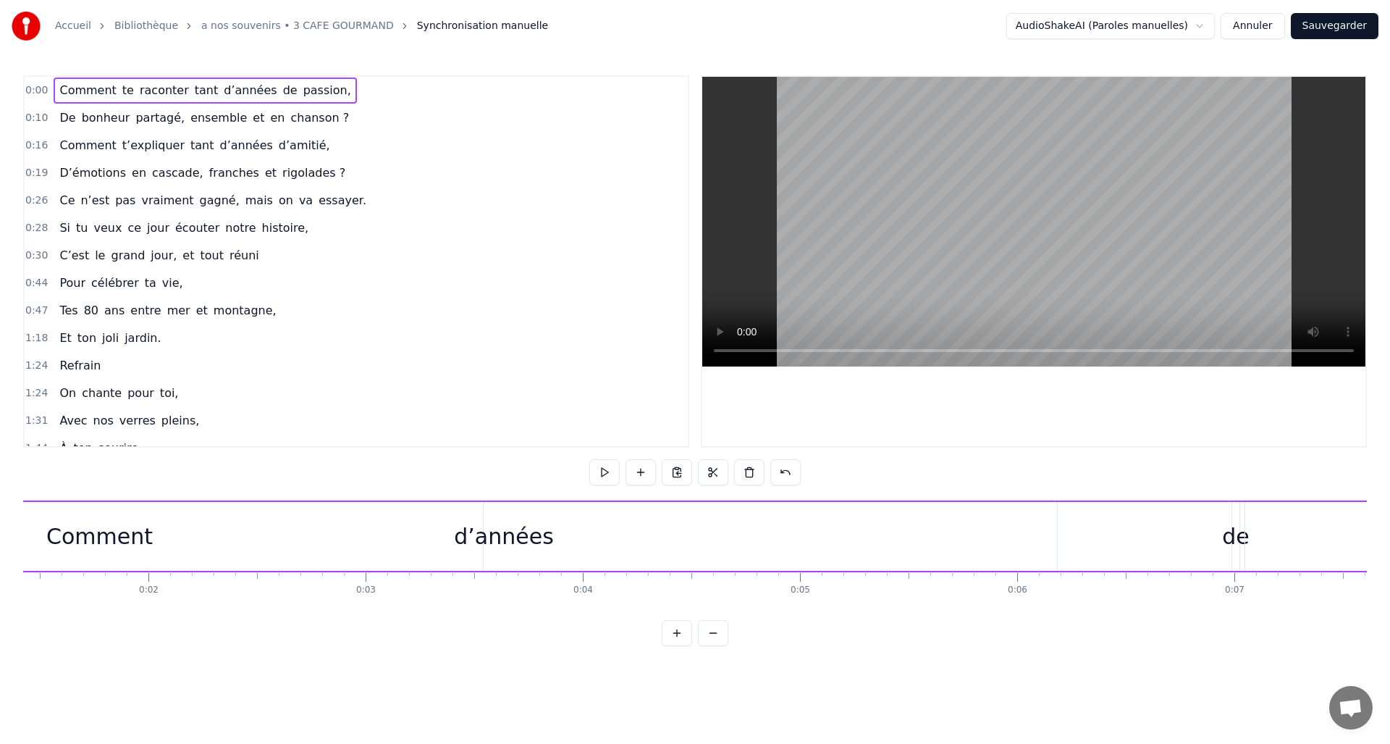
scroll to position [0, 0]
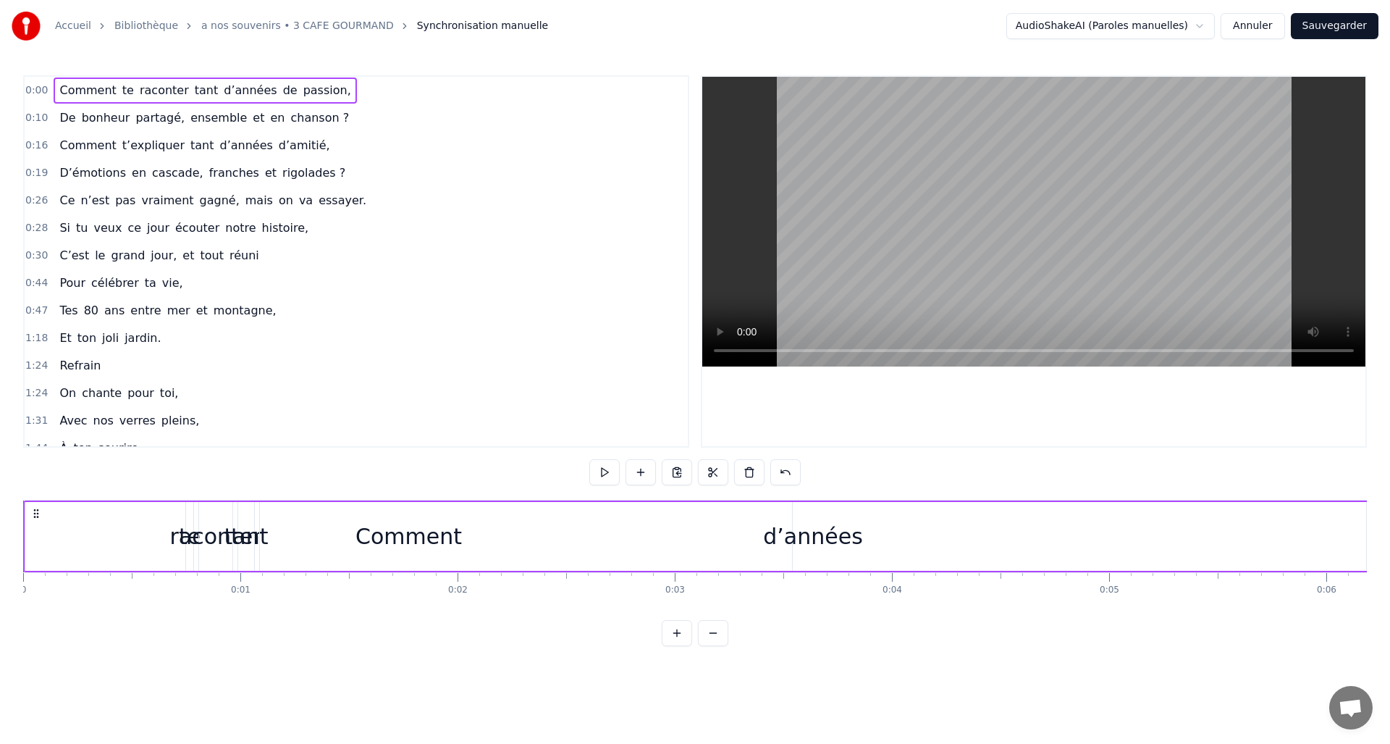
click at [198, 543] on div "raconter" at bounding box center [215, 536] width 92 height 33
click at [181, 540] on div "raconter" at bounding box center [215, 536] width 92 height 33
click at [233, 537] on div "raconter" at bounding box center [215, 536] width 92 height 33
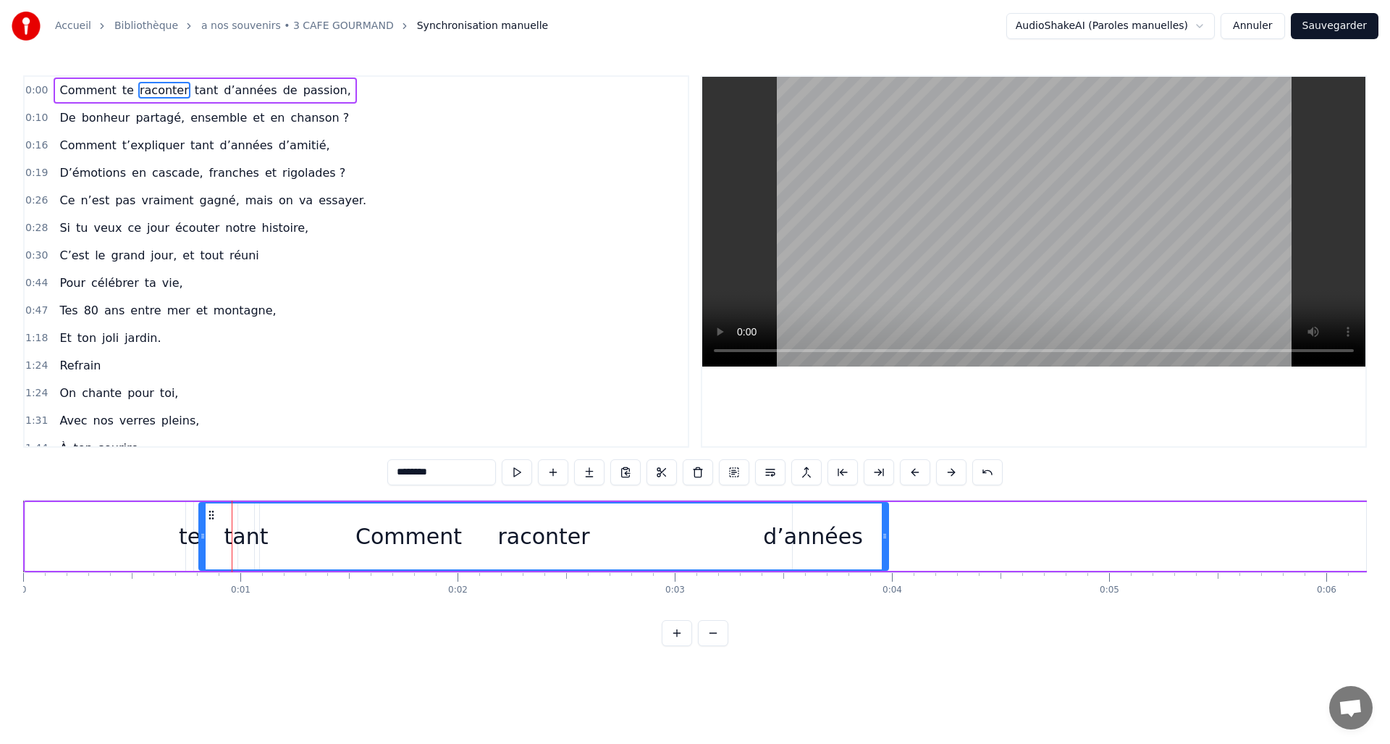
drag, startPoint x: 230, startPoint y: 535, endPoint x: 518, endPoint y: 537, distance: 288.2
click at [886, 556] on div at bounding box center [885, 536] width 6 height 66
click at [55, 549] on div "Comment" at bounding box center [408, 536] width 767 height 69
type input "*******"
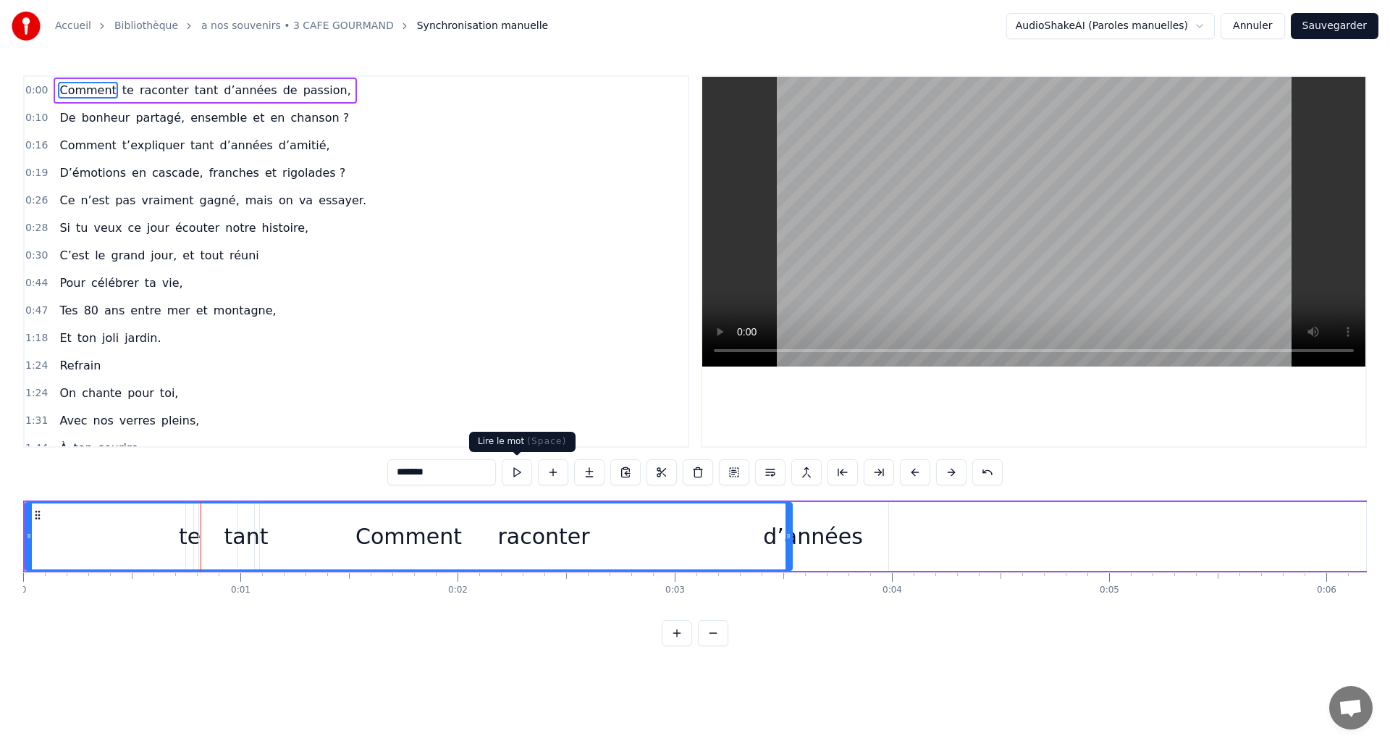
click at [523, 473] on button at bounding box center [517, 472] width 30 height 26
click at [519, 473] on button at bounding box center [517, 472] width 30 height 26
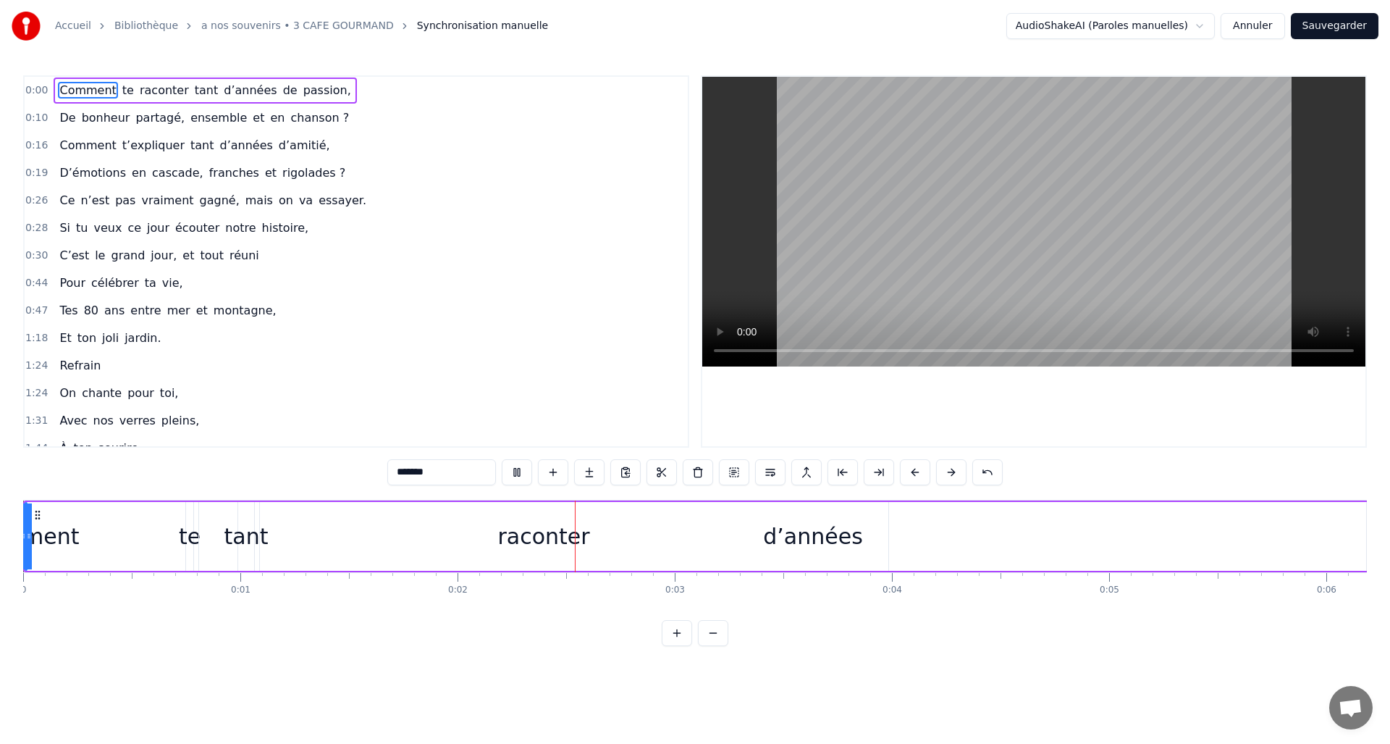
drag, startPoint x: 789, startPoint y: 536, endPoint x: 0, endPoint y: 560, distance: 789.5
click at [0, 561] on div "Accueil Bibliothèque a nos souvenirs • 3 CAFE GOURMAND Synchronisation manuelle…" at bounding box center [695, 323] width 1390 height 646
click at [1268, 28] on button "Annuler" at bounding box center [1253, 26] width 64 height 26
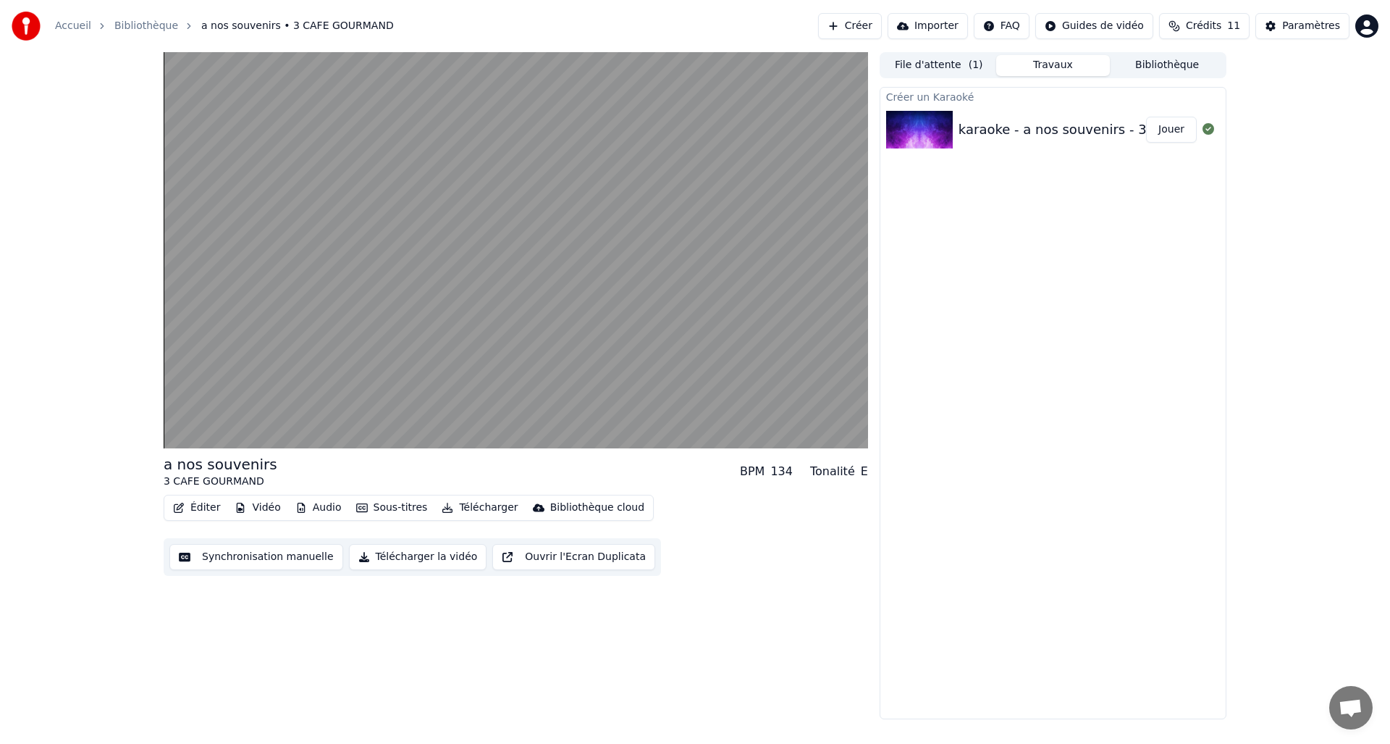
click at [539, 559] on button "Ouvrir l'Ecran Duplicata" at bounding box center [573, 557] width 163 height 26
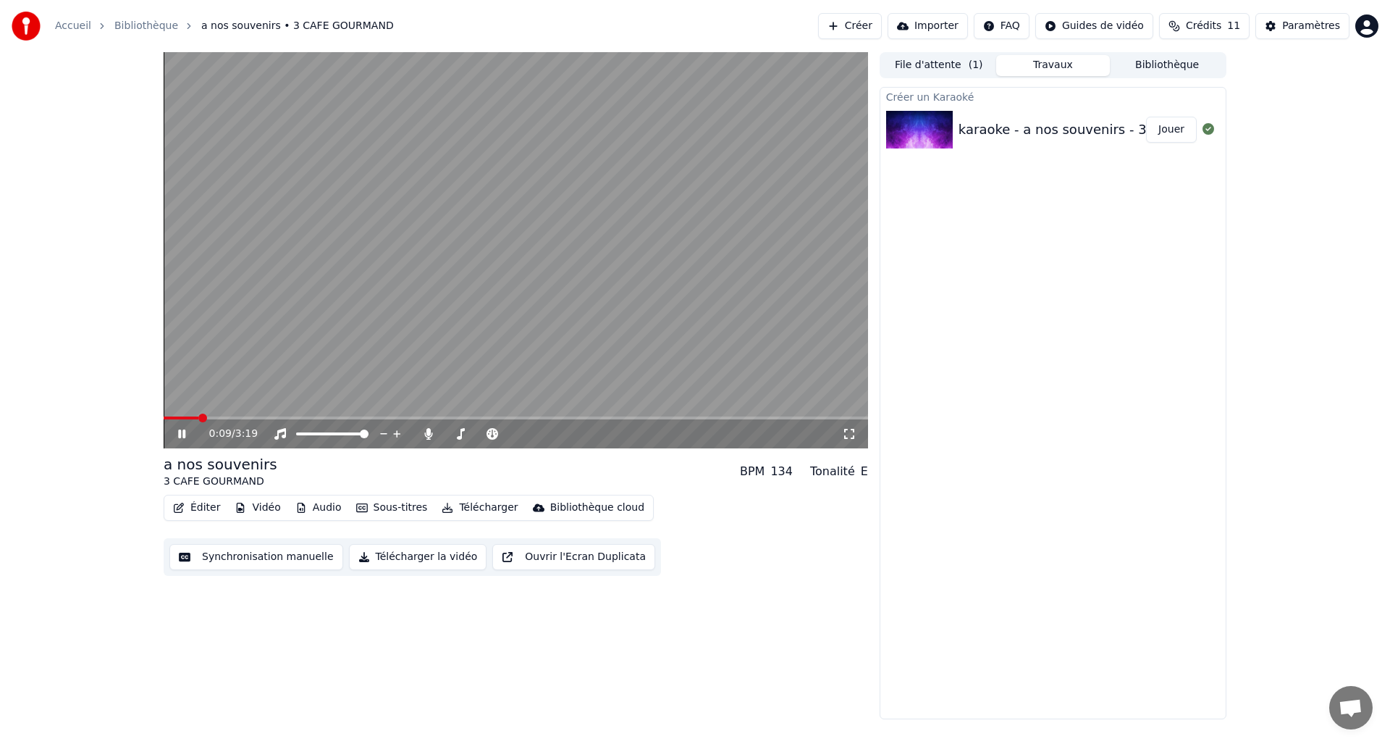
click at [247, 388] on video at bounding box center [516, 250] width 704 height 396
click at [180, 433] on icon at bounding box center [181, 434] width 9 height 10
click at [318, 438] on span at bounding box center [319, 433] width 9 height 9
click at [198, 403] on video at bounding box center [516, 250] width 704 height 396
click at [867, 26] on button "Créer" at bounding box center [850, 26] width 64 height 26
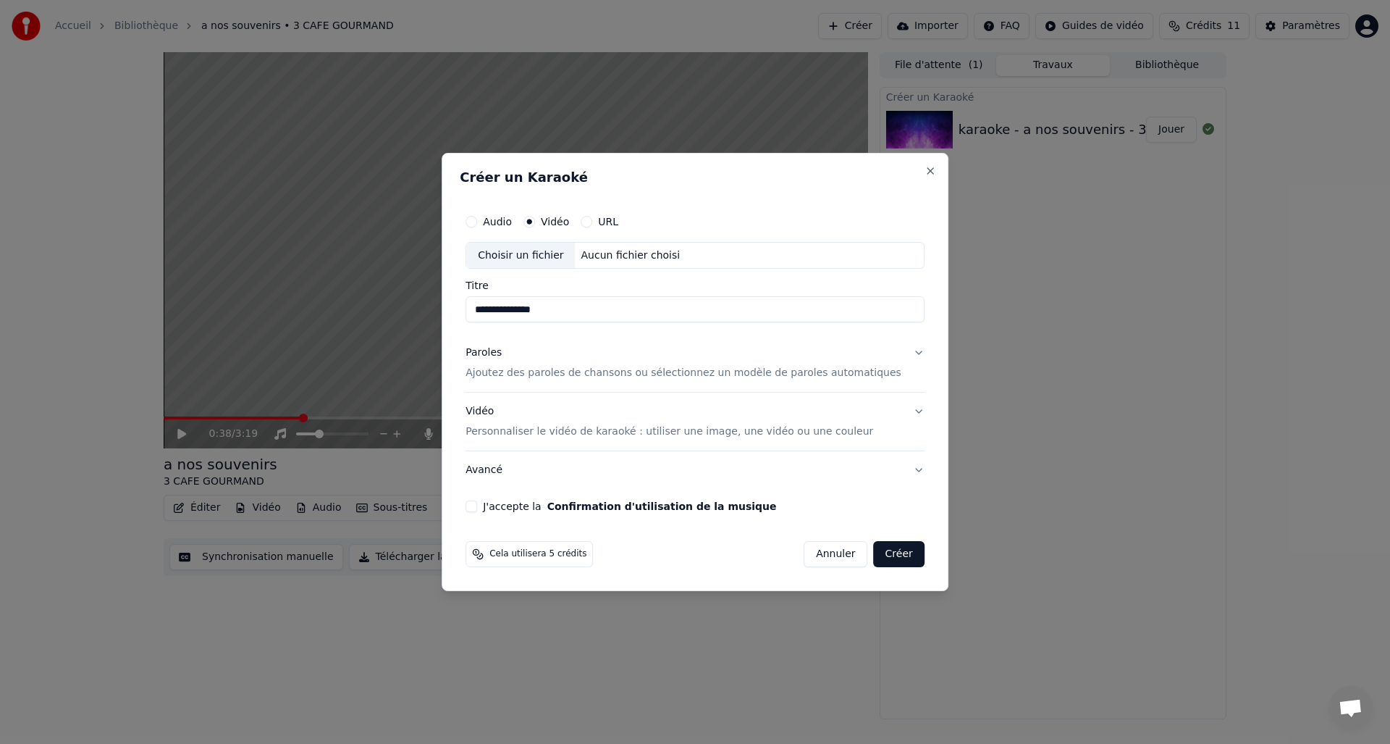
type input "**********"
click at [521, 373] on p "Ajoutez des paroles de chansons ou sélectionnez un modèle de paroles automatiqu…" at bounding box center [684, 373] width 436 height 14
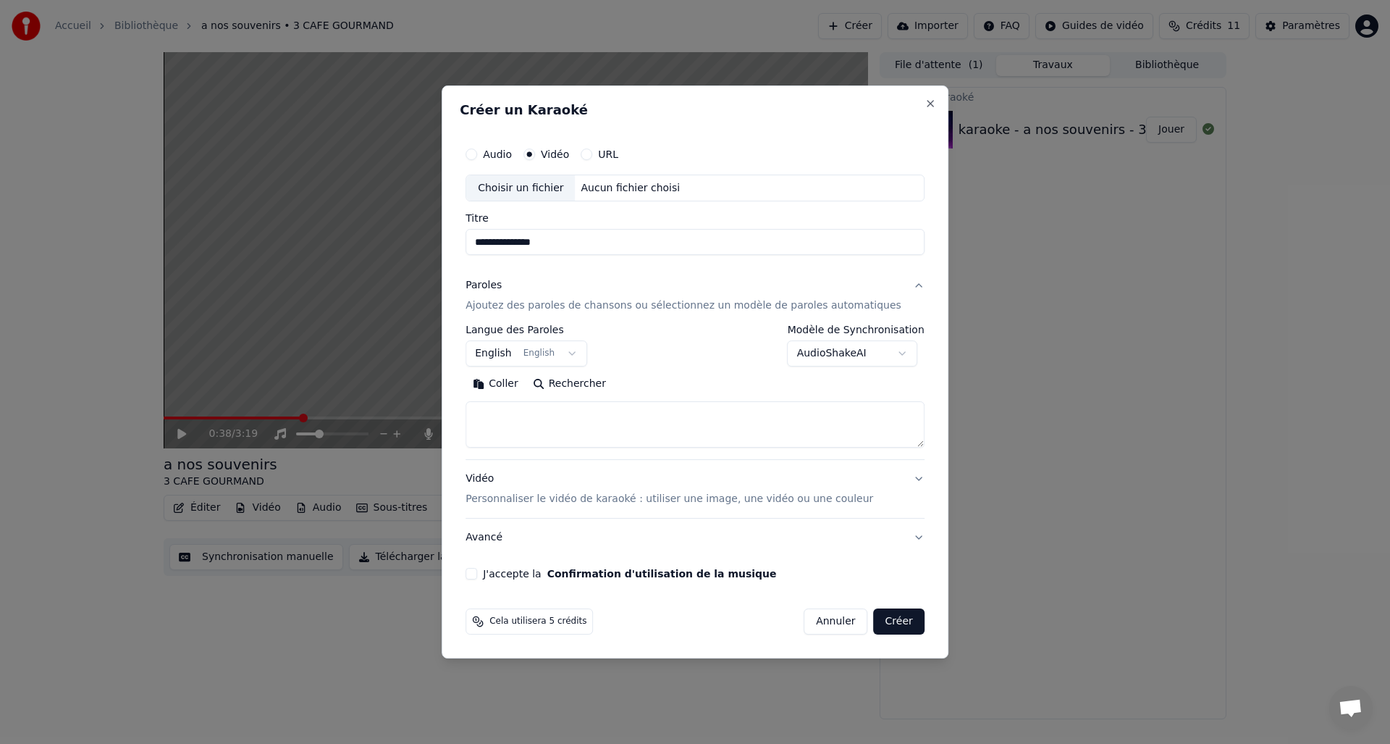
click at [549, 351] on button "English English" at bounding box center [527, 354] width 122 height 26
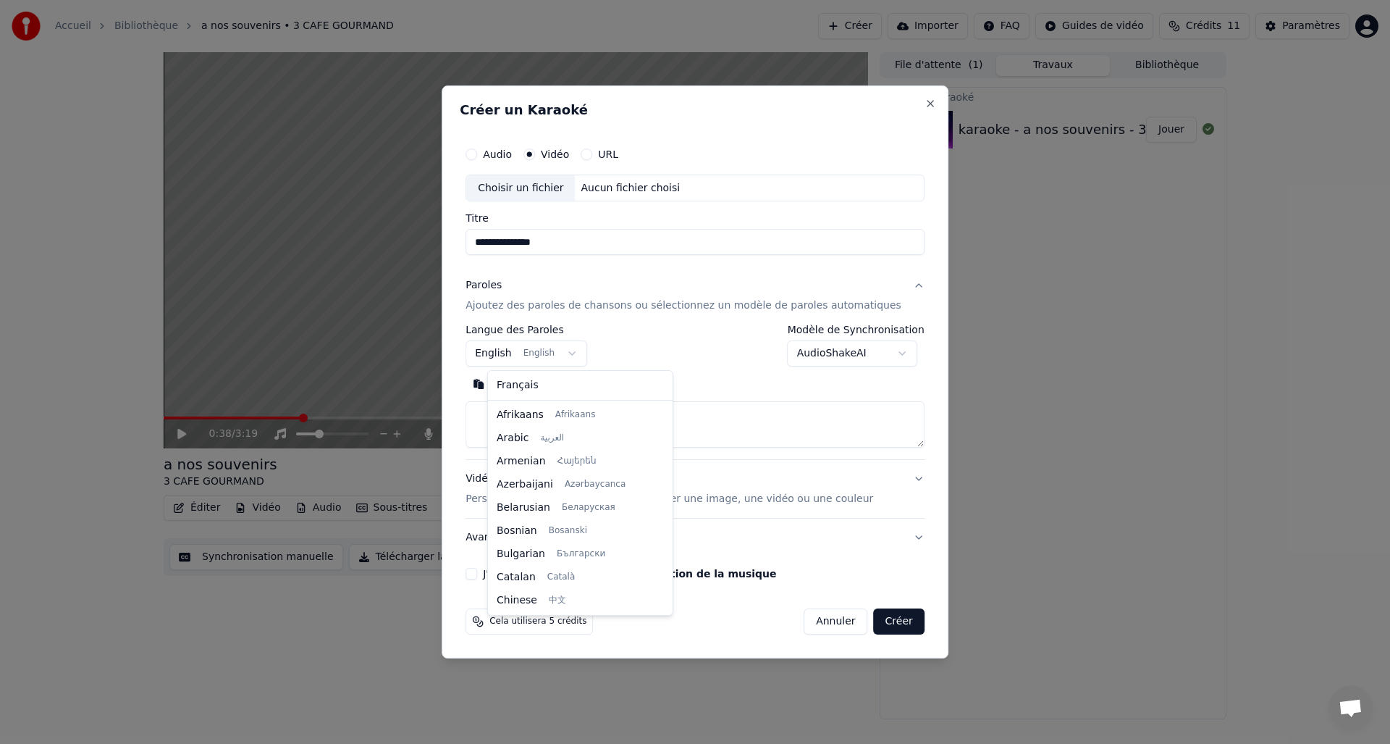
scroll to position [116, 0]
select select "**"
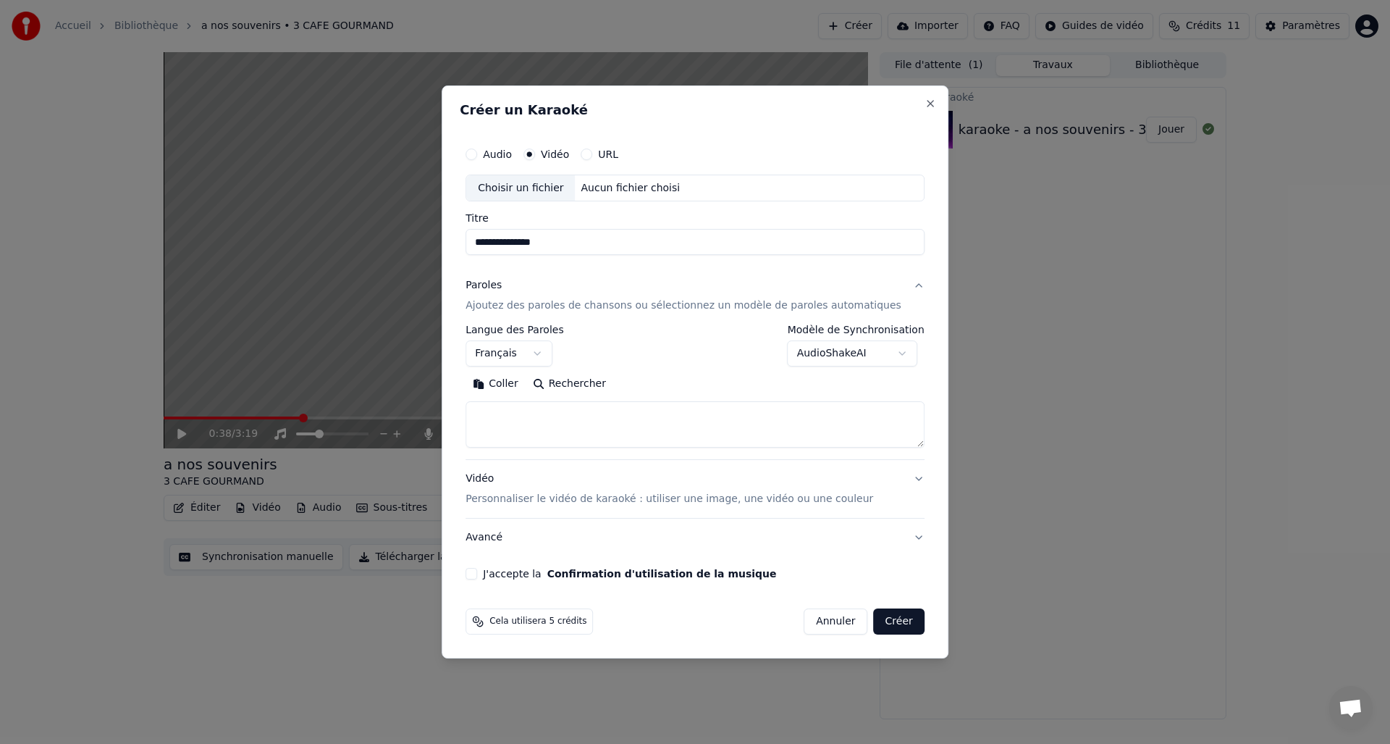
click at [495, 408] on textarea at bounding box center [695, 425] width 459 height 46
click at [526, 382] on button "Coller" at bounding box center [496, 384] width 60 height 23
click at [513, 499] on p "Personnaliser le vidéo de karaoké : utiliser une image, une vidéo ou une couleur" at bounding box center [670, 499] width 408 height 14
type textarea "**********"
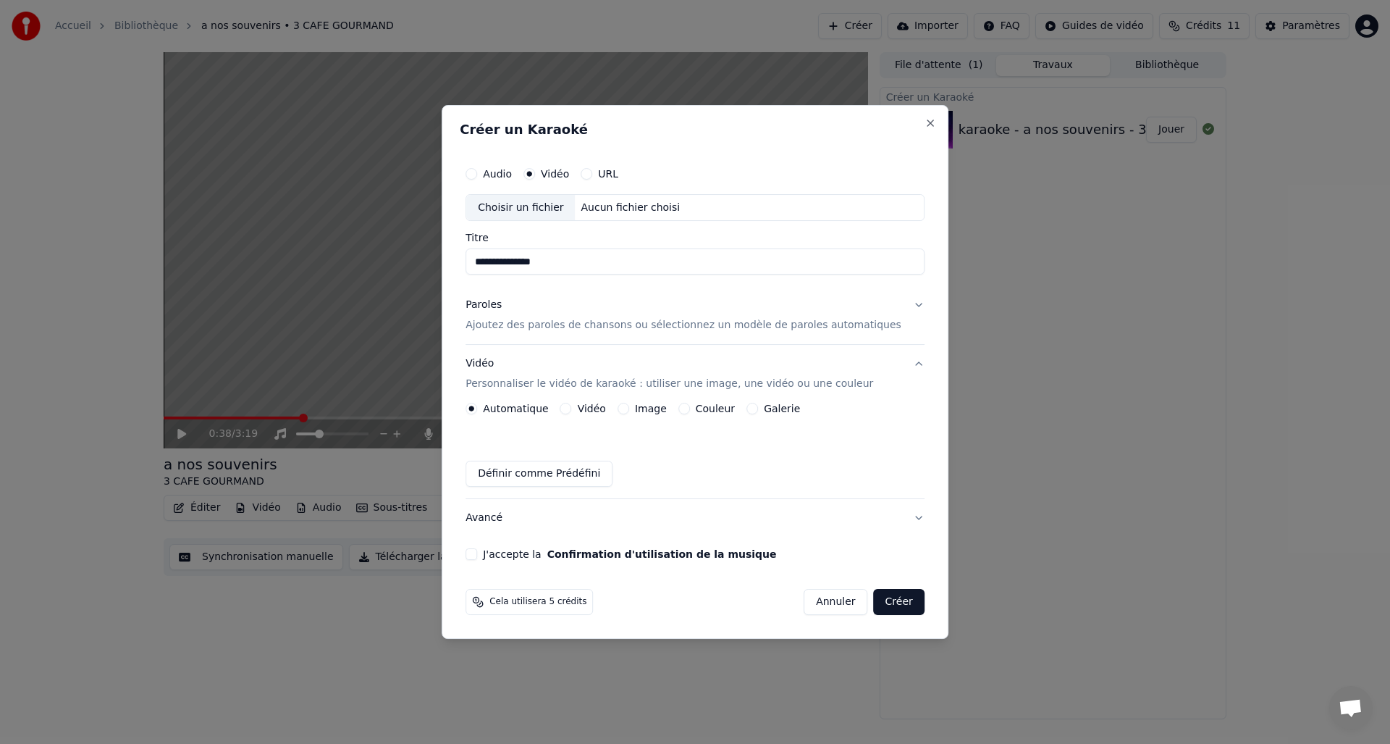
click at [604, 402] on button "Vidéo Personnaliser le vidéo de karaoké : utiliser une image, une vidéo ou une …" at bounding box center [695, 374] width 459 height 58
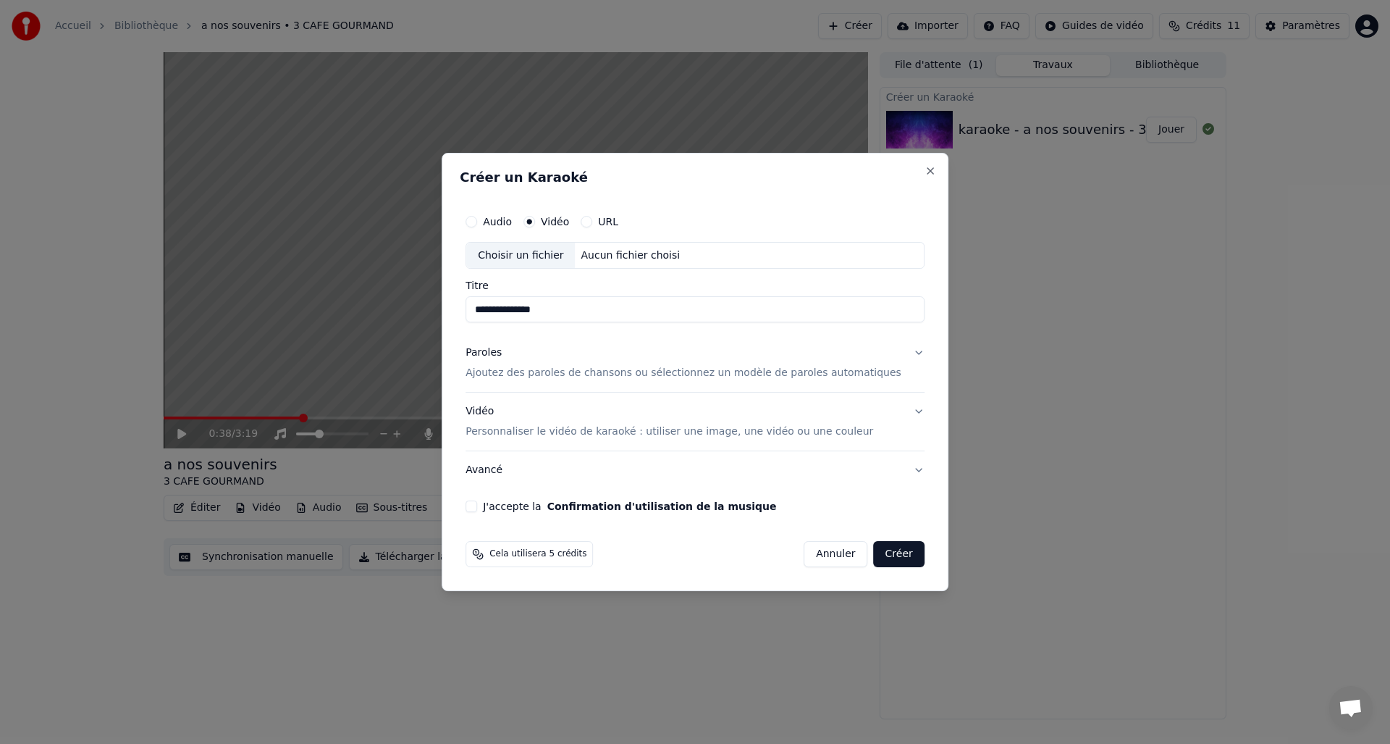
click at [556, 432] on p "Personnaliser le vidéo de karaoké : utiliser une image, une vidéo ou une couleur" at bounding box center [670, 431] width 408 height 14
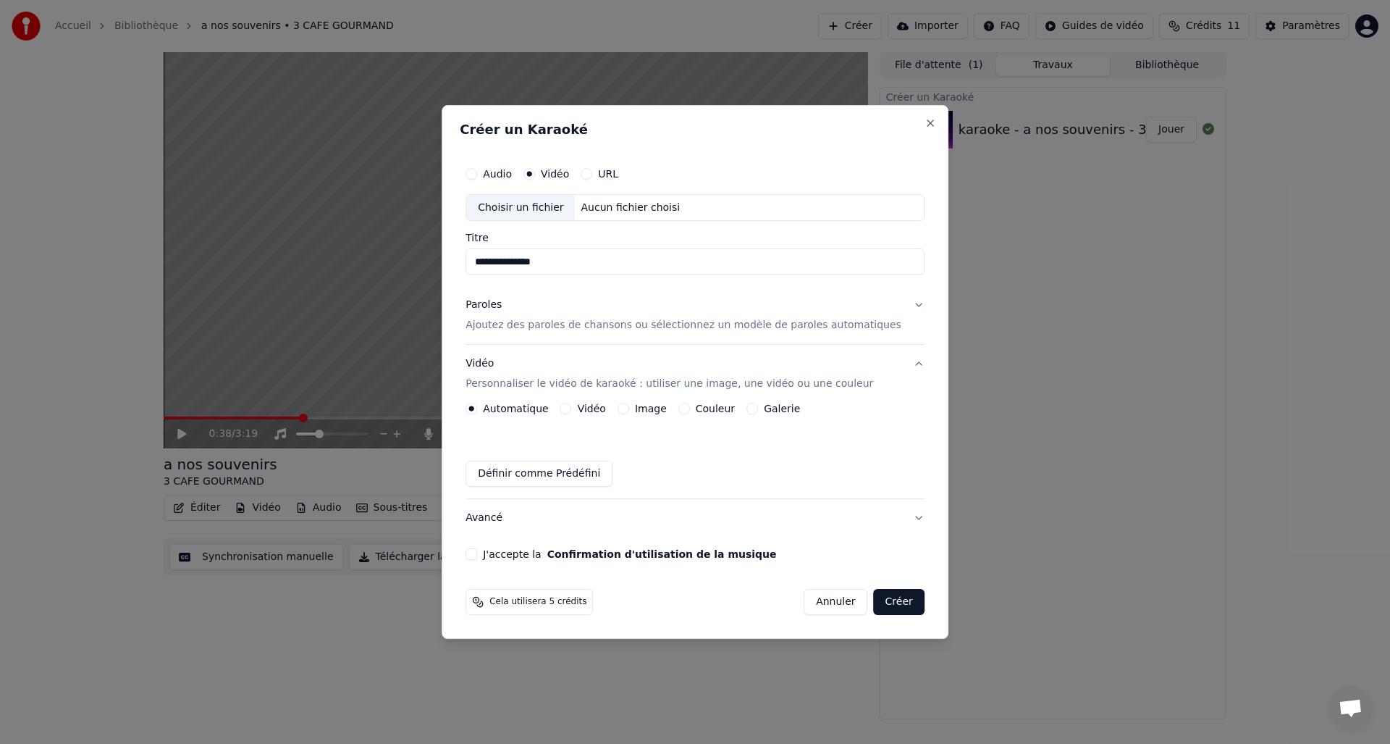
click at [523, 409] on label "Automatique" at bounding box center [515, 408] width 65 height 10
click at [477, 409] on button "Automatique" at bounding box center [472, 409] width 12 height 12
click at [892, 516] on button "Avancé" at bounding box center [695, 518] width 459 height 38
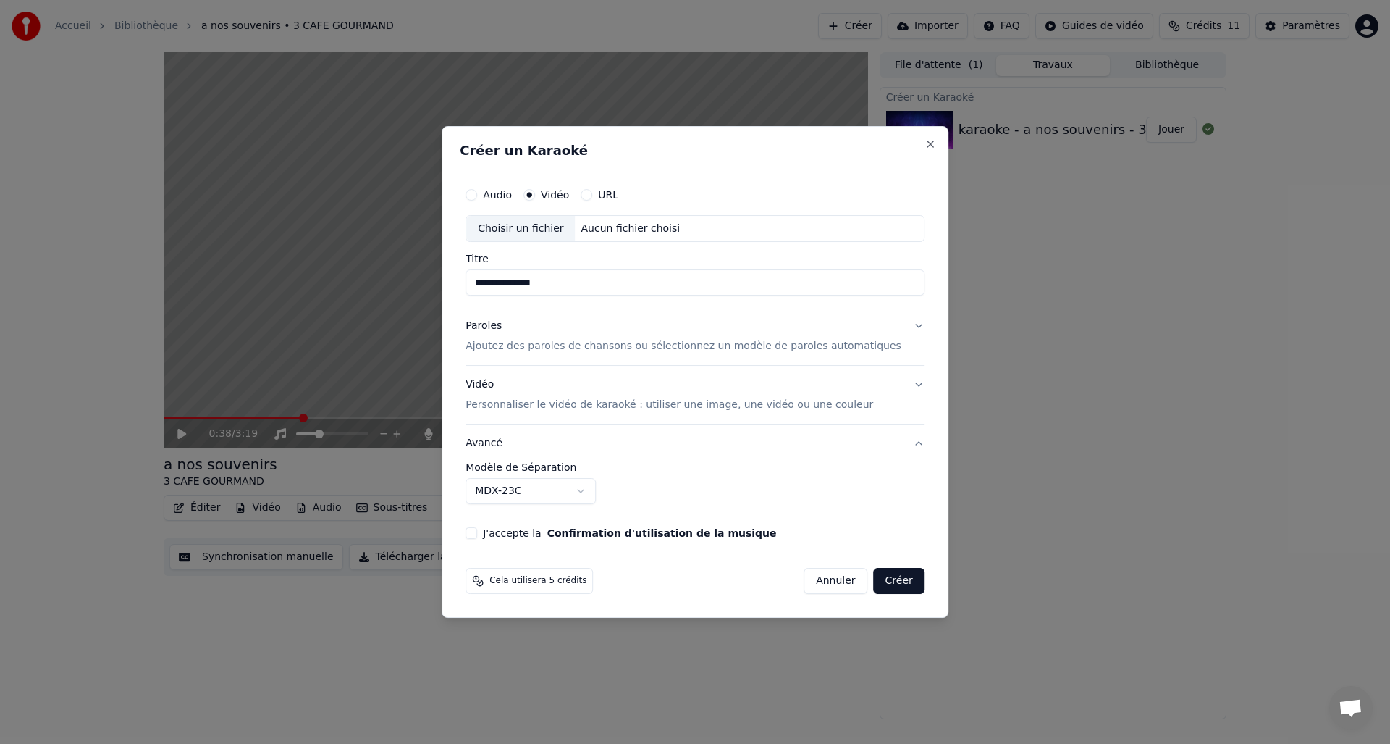
click at [892, 515] on div "**********" at bounding box center [695, 489] width 459 height 54
click at [477, 534] on button "J'accepte la Confirmation d'utilisation de la musique" at bounding box center [472, 533] width 12 height 12
click at [555, 226] on div "Choisir un fichier" at bounding box center [520, 229] width 109 height 26
type input "**********"
click at [557, 345] on p "Ajoutez des paroles de chansons ou sélectionnez un modèle de paroles automatiqu…" at bounding box center [684, 347] width 436 height 14
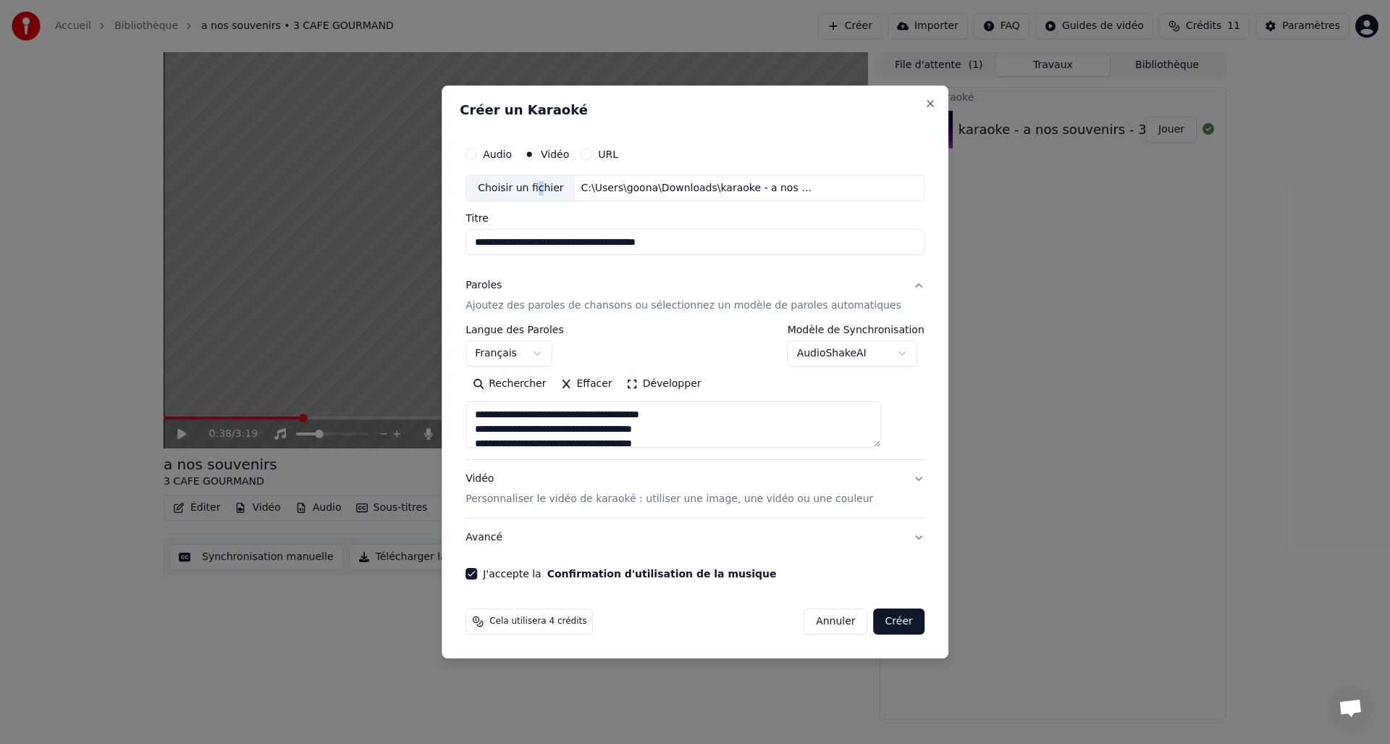
click at [877, 618] on button "Créer" at bounding box center [899, 621] width 51 height 26
type textarea "**********"
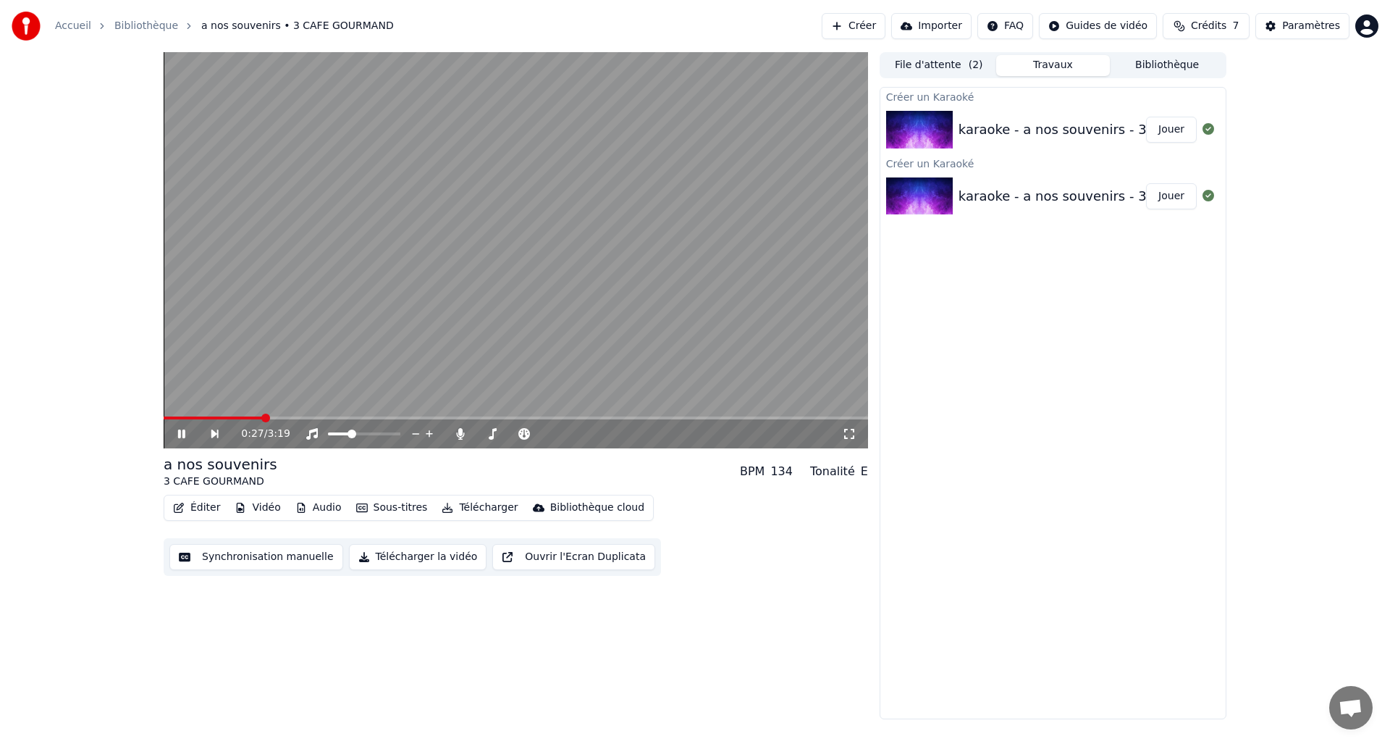
click at [614, 268] on video at bounding box center [516, 250] width 704 height 396
click at [164, 422] on span at bounding box center [168, 417] width 9 height 9
click at [247, 552] on button "Synchronisation manuelle" at bounding box center [256, 557] width 174 height 26
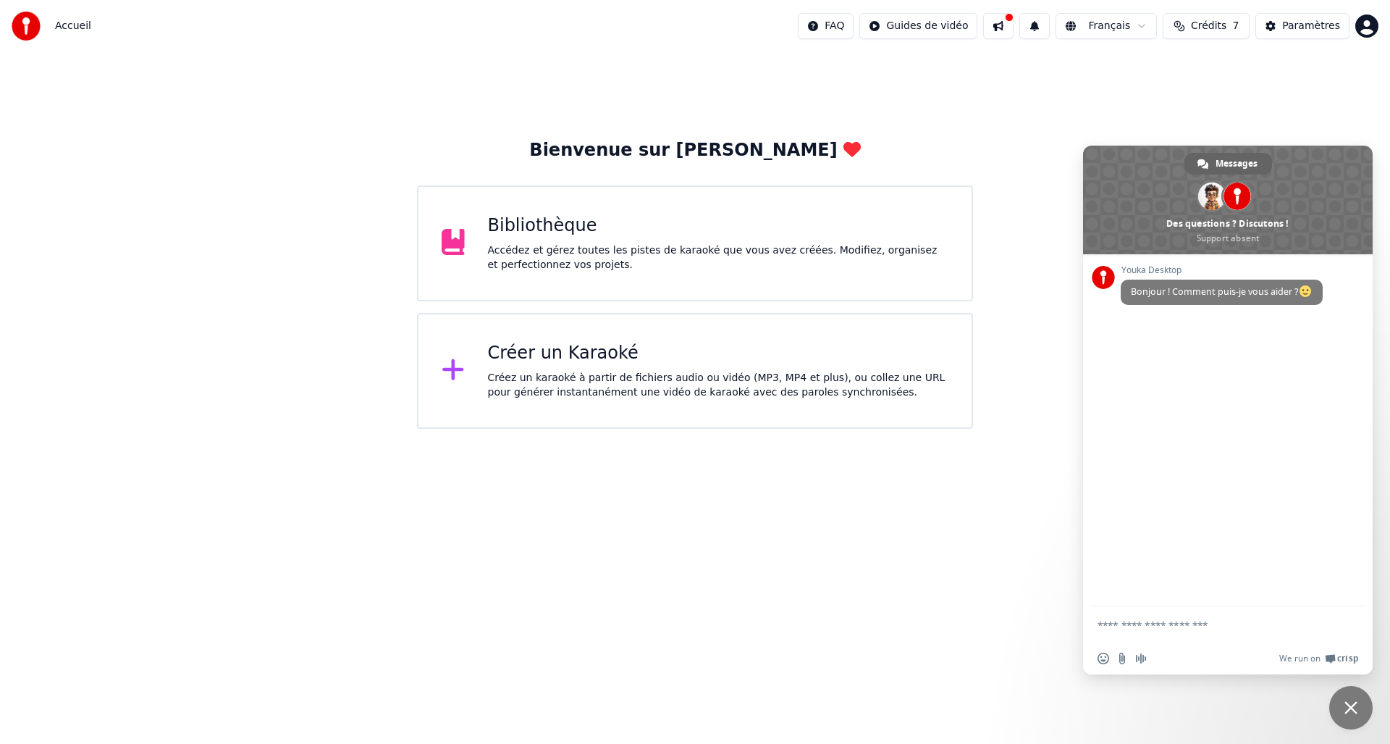
click at [539, 223] on div "Bibliothèque" at bounding box center [718, 225] width 461 height 23
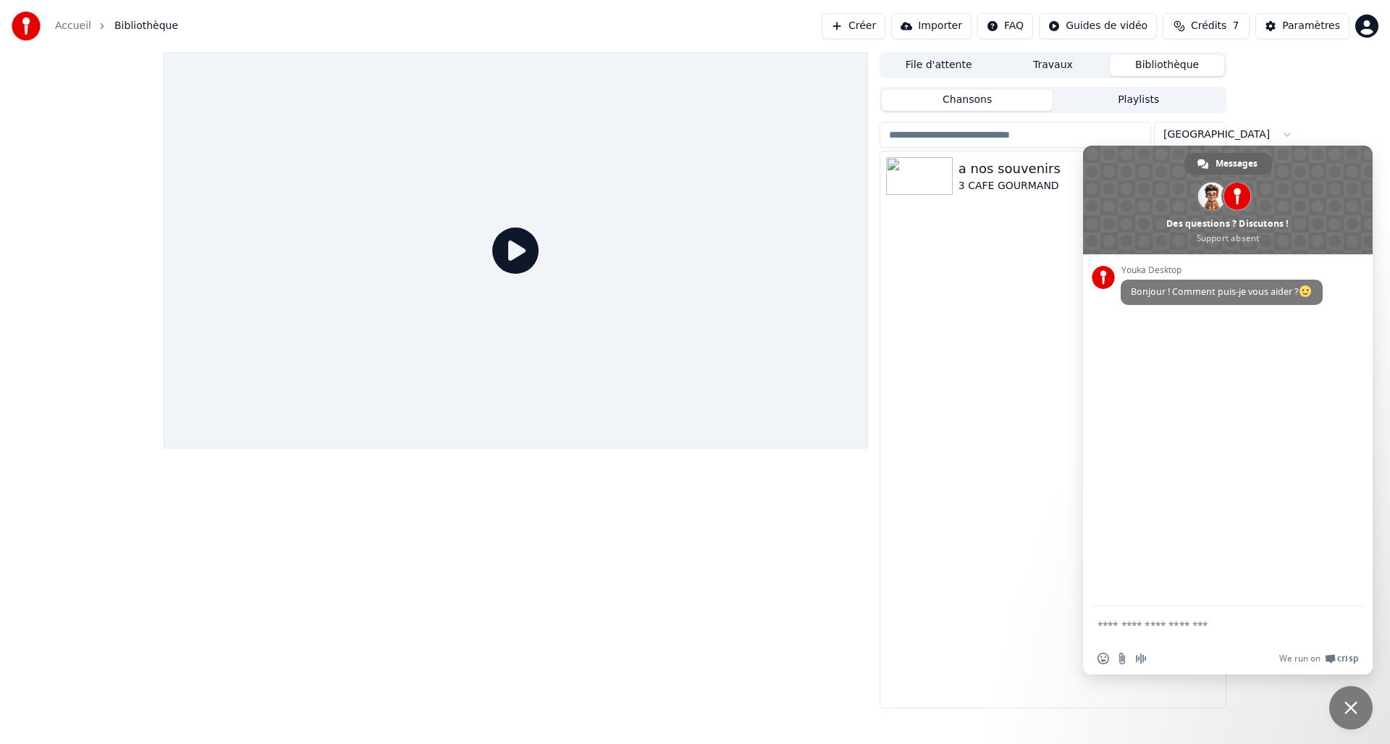
click at [922, 169] on img at bounding box center [919, 176] width 67 height 38
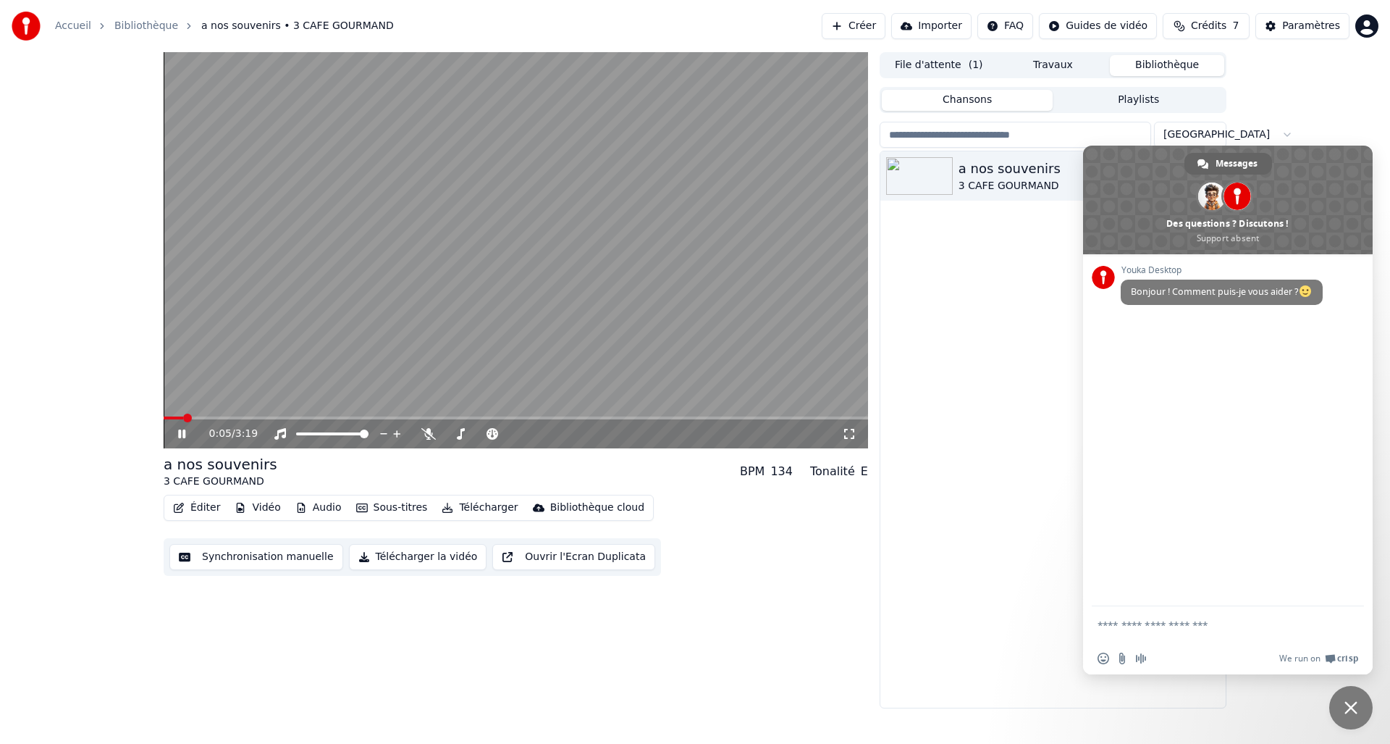
click at [220, 554] on button "Synchronisation manuelle" at bounding box center [256, 557] width 174 height 26
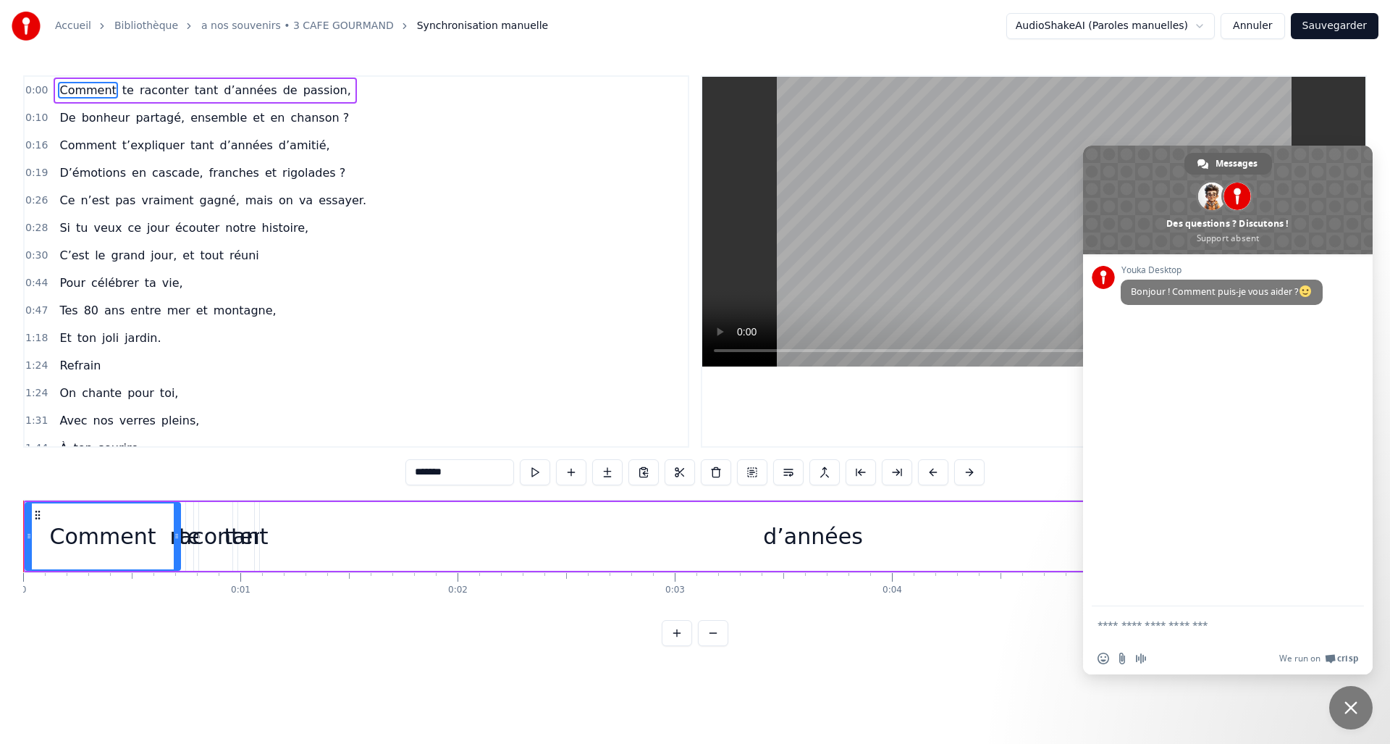
click at [40, 515] on icon at bounding box center [38, 515] width 12 height 12
click at [427, 26] on span "Synchronisation manuelle" at bounding box center [483, 26] width 132 height 14
click at [951, 471] on button at bounding box center [951, 472] width 30 height 26
click at [951, 470] on button at bounding box center [951, 472] width 30 height 26
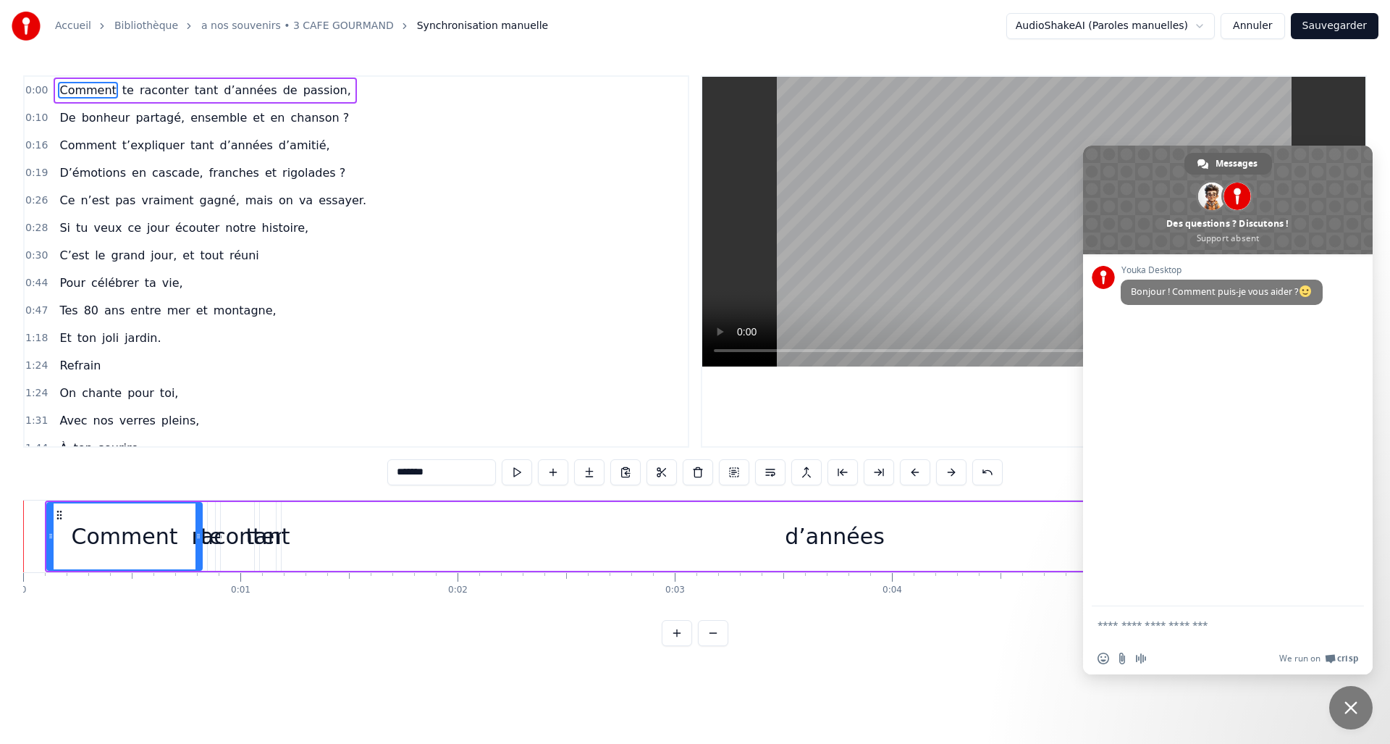
click at [951, 470] on button at bounding box center [951, 472] width 30 height 26
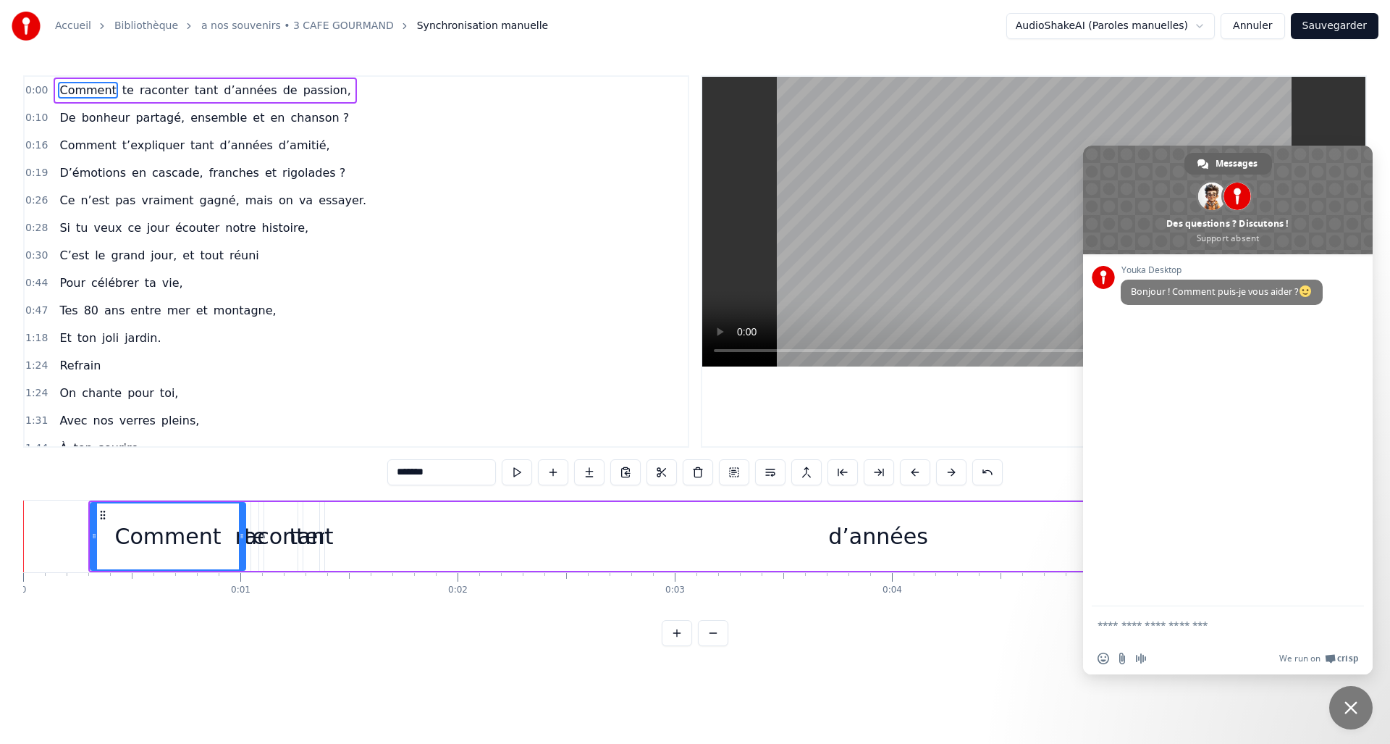
click at [951, 470] on button at bounding box center [951, 472] width 30 height 26
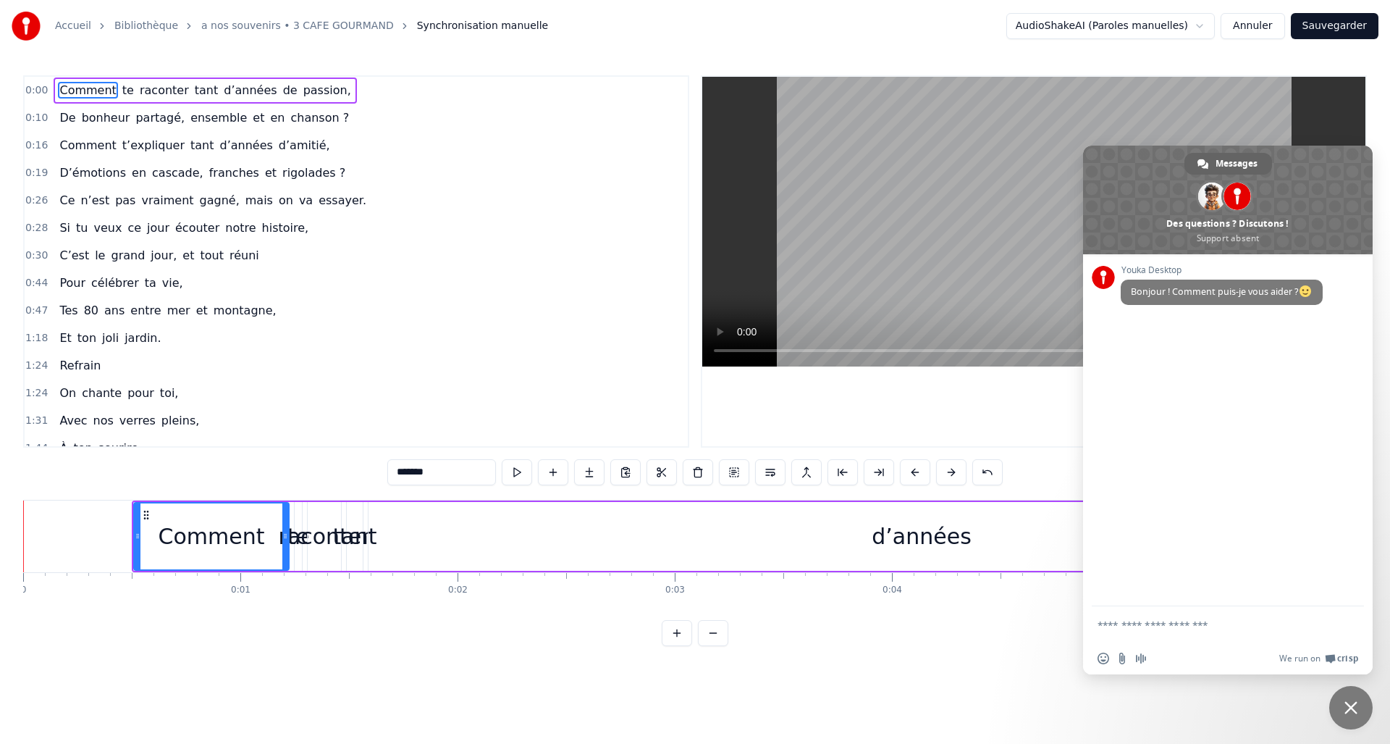
click at [951, 470] on button at bounding box center [951, 472] width 30 height 26
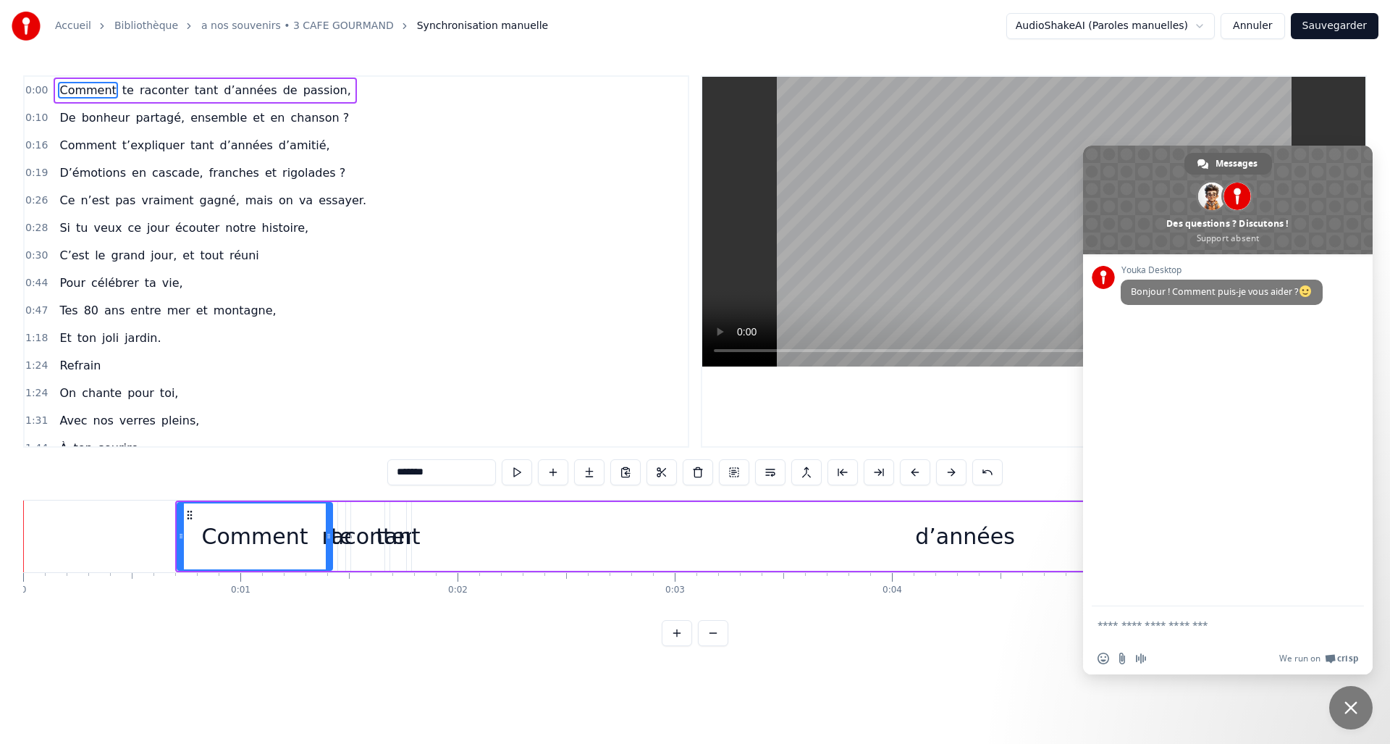
click at [951, 470] on button at bounding box center [951, 472] width 30 height 26
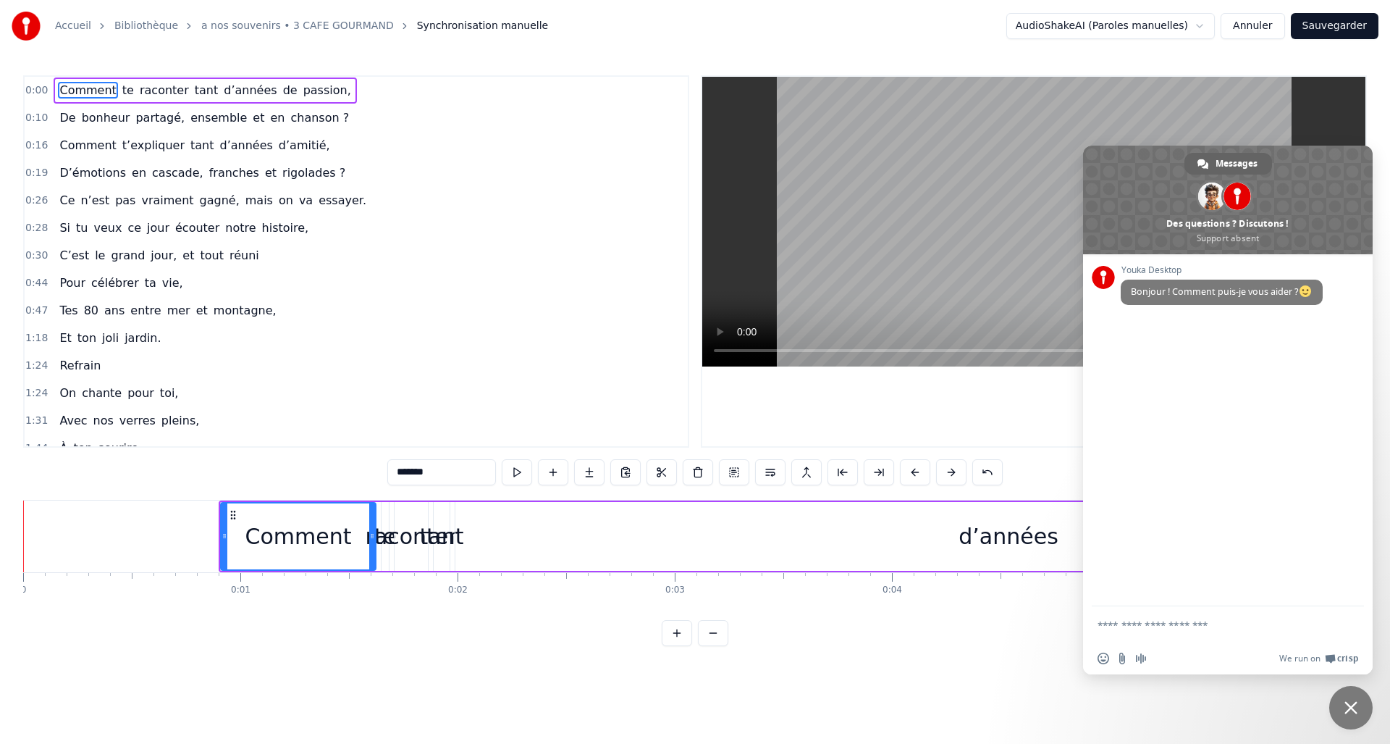
click at [951, 470] on button at bounding box center [951, 472] width 30 height 26
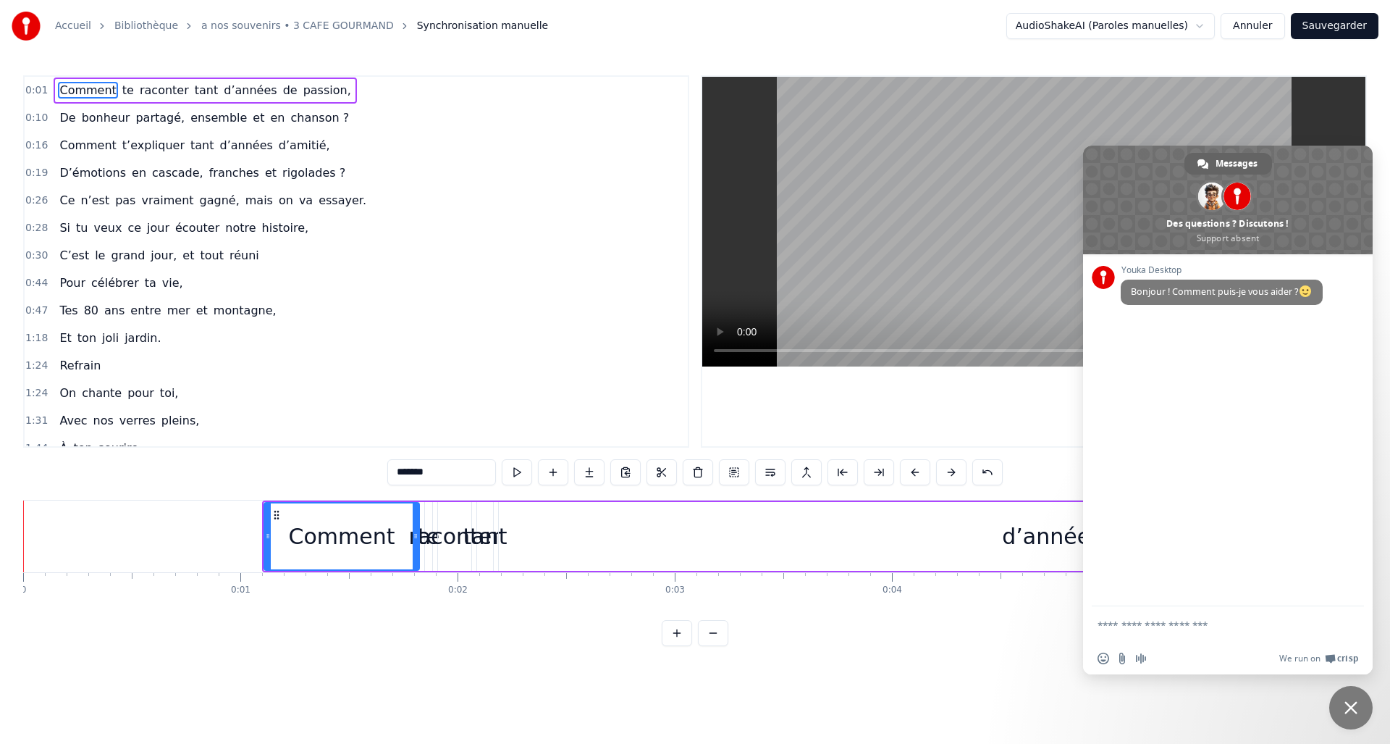
click at [951, 470] on button at bounding box center [951, 472] width 30 height 26
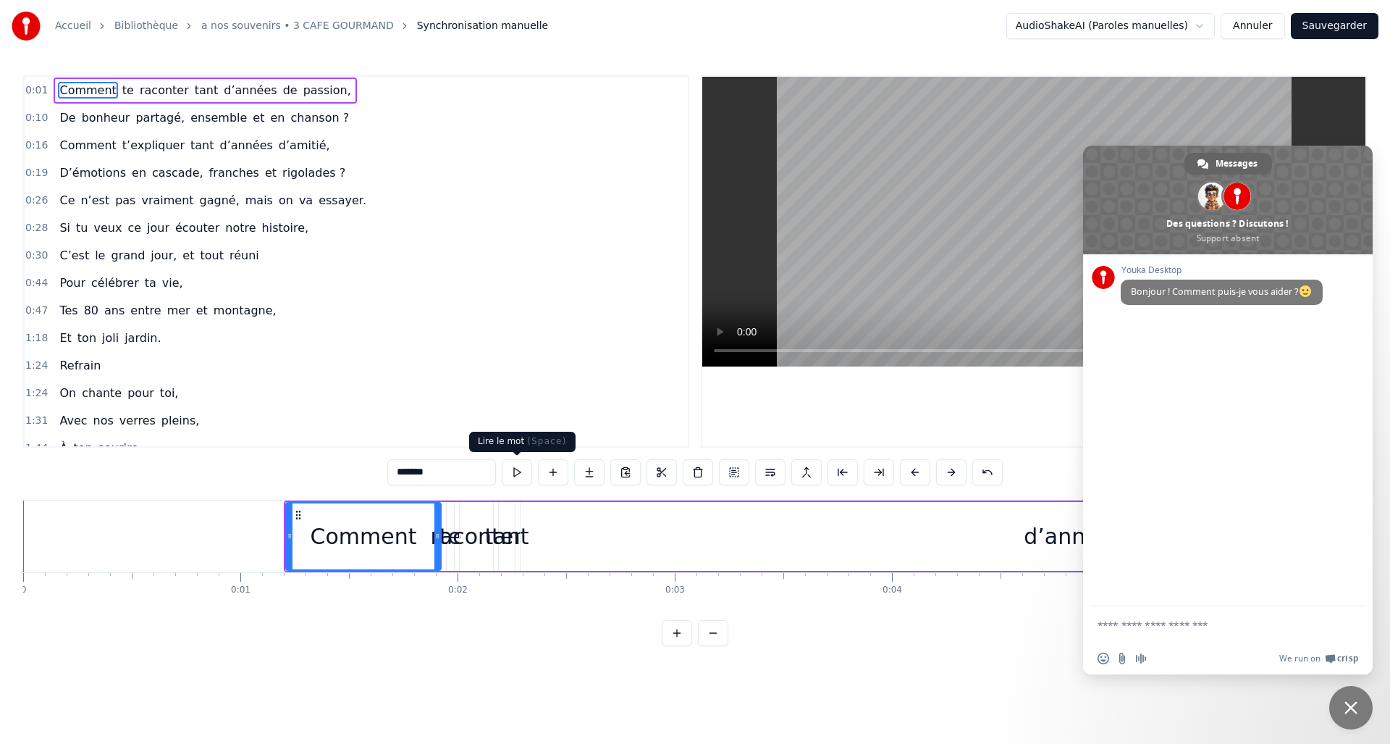
click at [515, 471] on button at bounding box center [517, 472] width 30 height 26
click at [912, 470] on button at bounding box center [915, 472] width 30 height 26
click at [910, 469] on button at bounding box center [915, 472] width 30 height 26
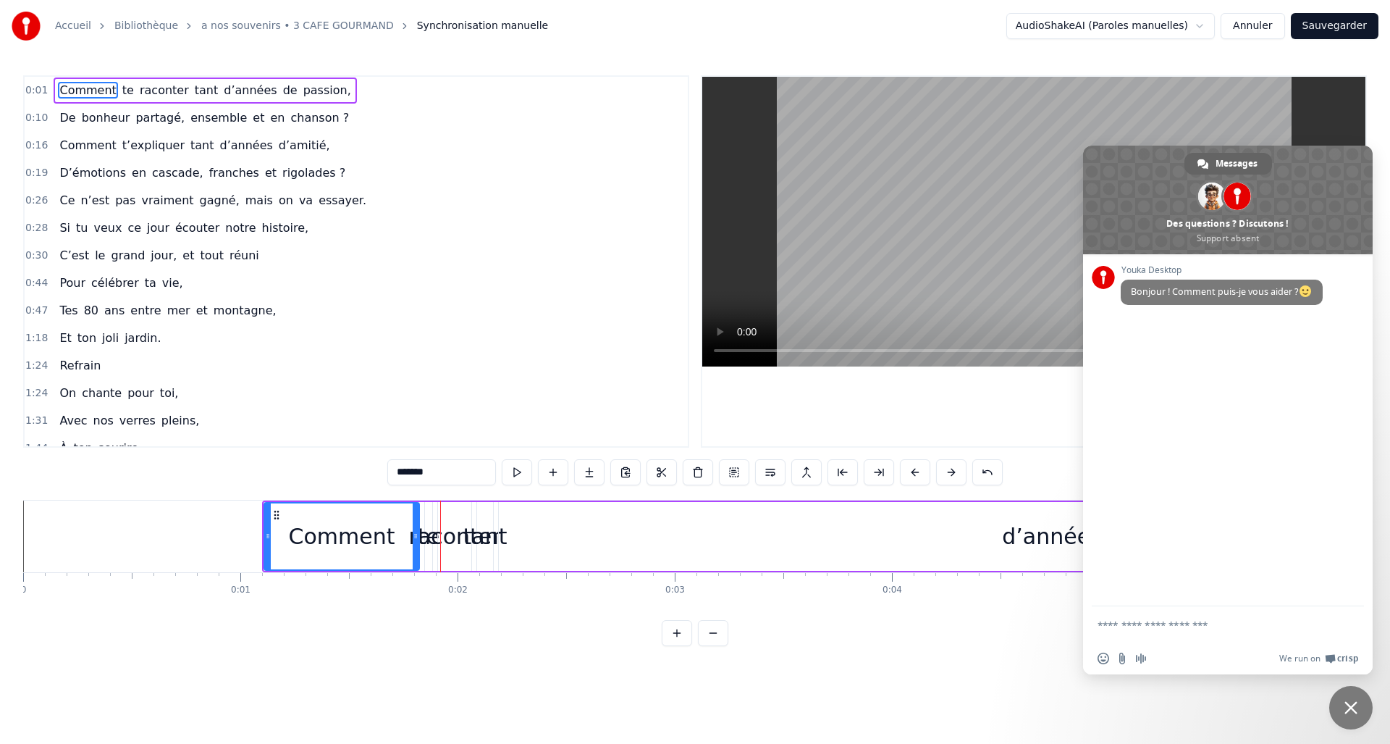
click at [909, 467] on button at bounding box center [915, 472] width 30 height 26
click at [908, 467] on button at bounding box center [915, 472] width 30 height 26
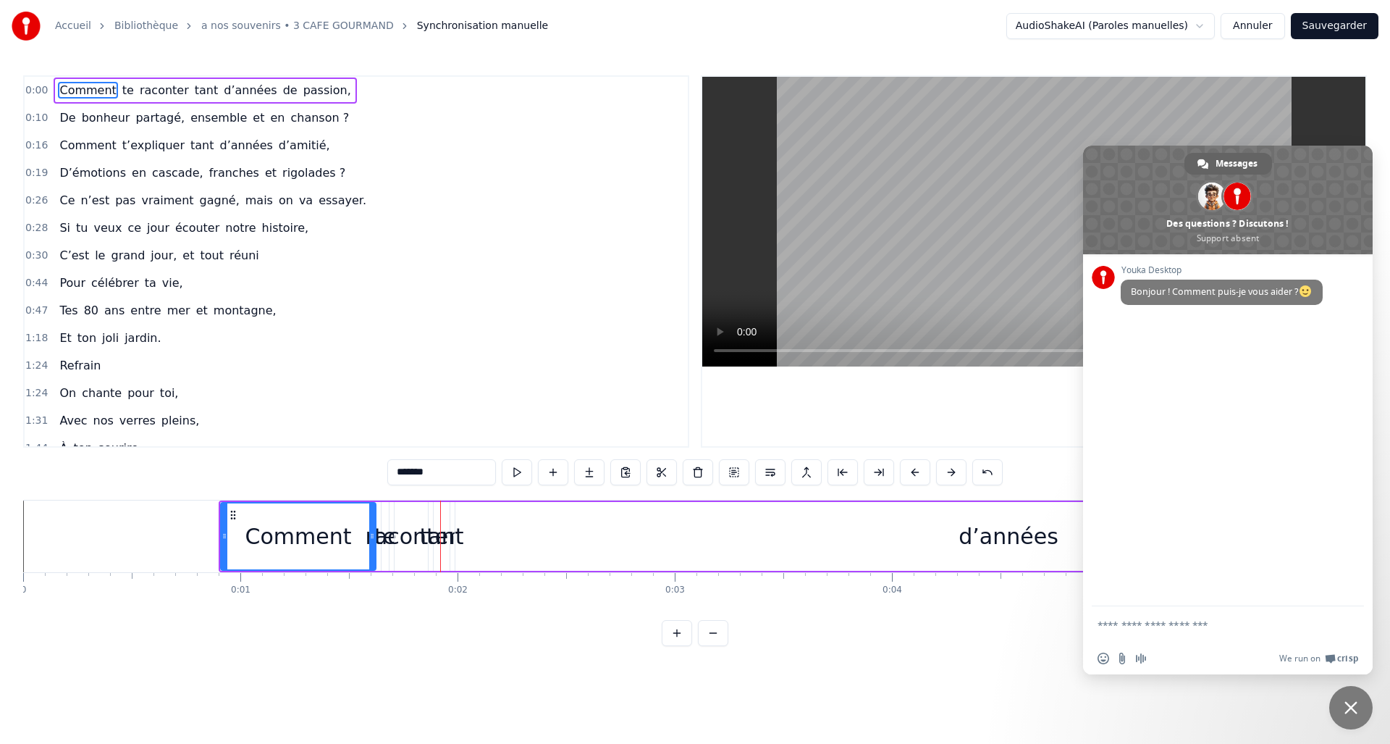
click at [908, 467] on button at bounding box center [915, 472] width 30 height 26
click at [907, 467] on button at bounding box center [915, 472] width 30 height 26
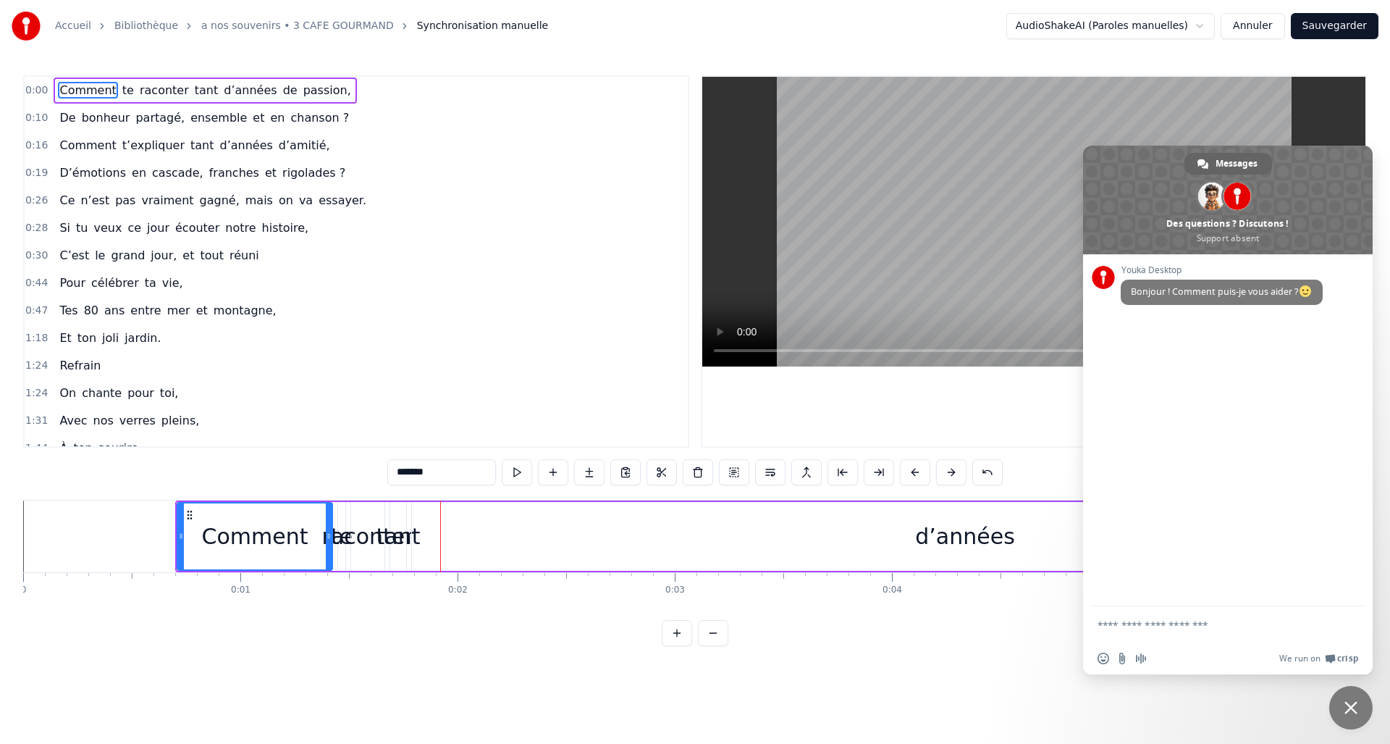
click at [907, 467] on button at bounding box center [915, 472] width 30 height 26
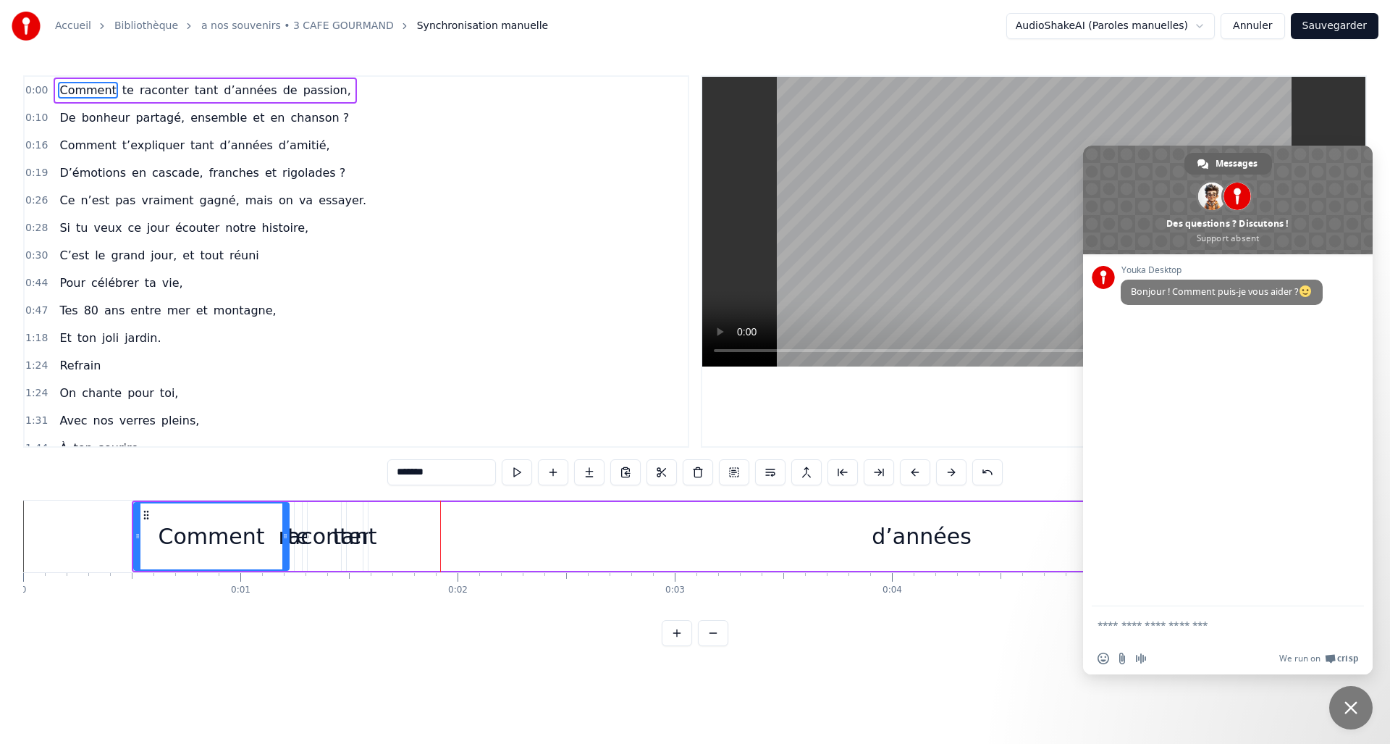
click at [907, 467] on button at bounding box center [915, 472] width 30 height 26
click at [906, 467] on button at bounding box center [915, 472] width 30 height 26
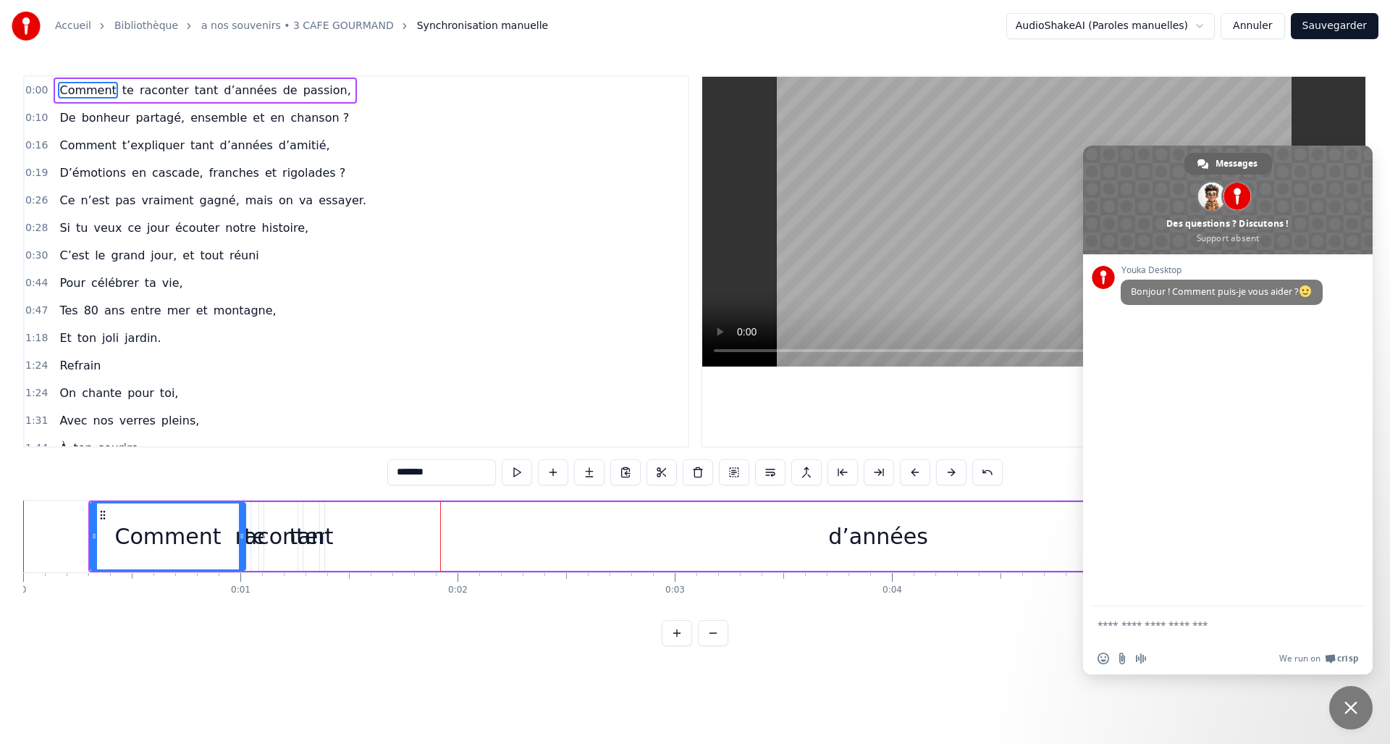
click at [906, 466] on button at bounding box center [915, 472] width 30 height 26
click at [904, 466] on button at bounding box center [915, 472] width 30 height 26
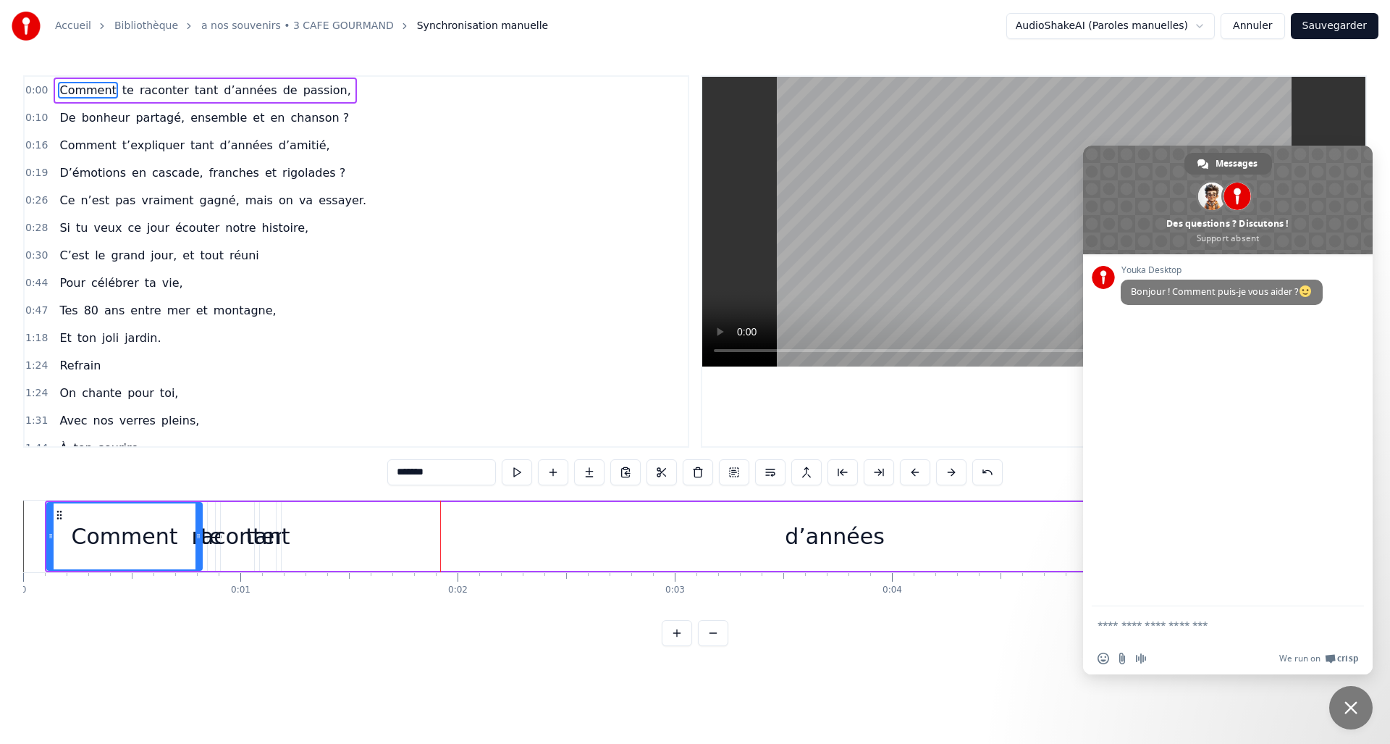
click at [904, 466] on button at bounding box center [915, 472] width 30 height 26
click at [903, 465] on button at bounding box center [915, 472] width 30 height 26
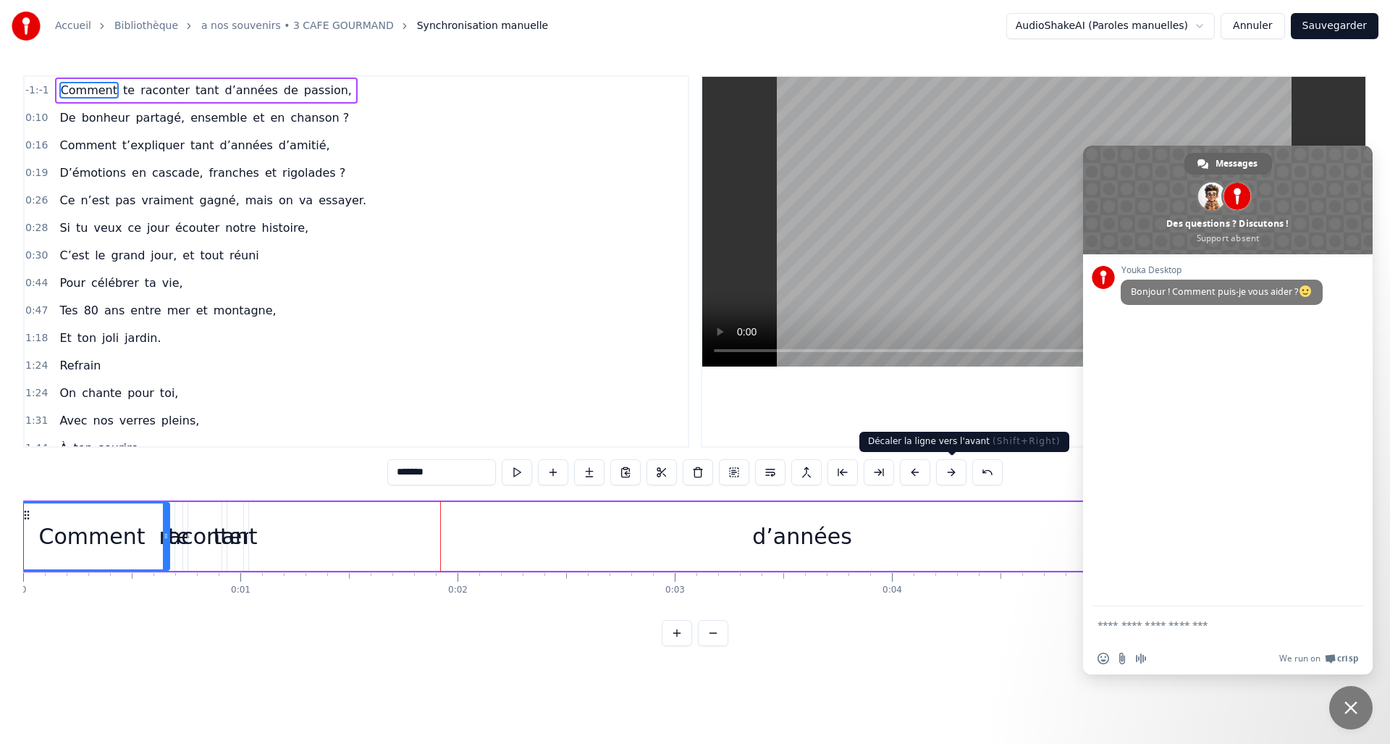
drag, startPoint x: 943, startPoint y: 472, endPoint x: 925, endPoint y: 456, distance: 24.1
click at [943, 471] on button at bounding box center [951, 472] width 30 height 26
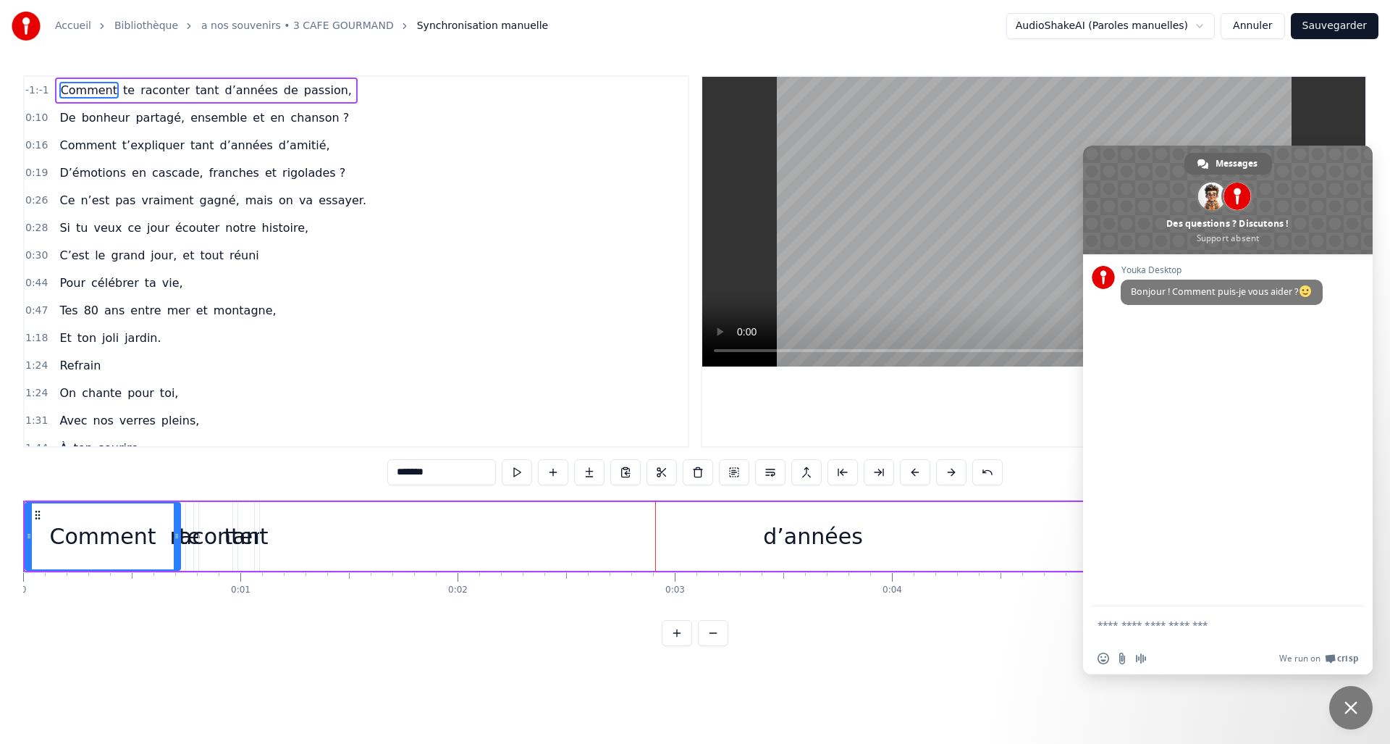
click at [1295, 161] on span at bounding box center [1228, 200] width 290 height 109
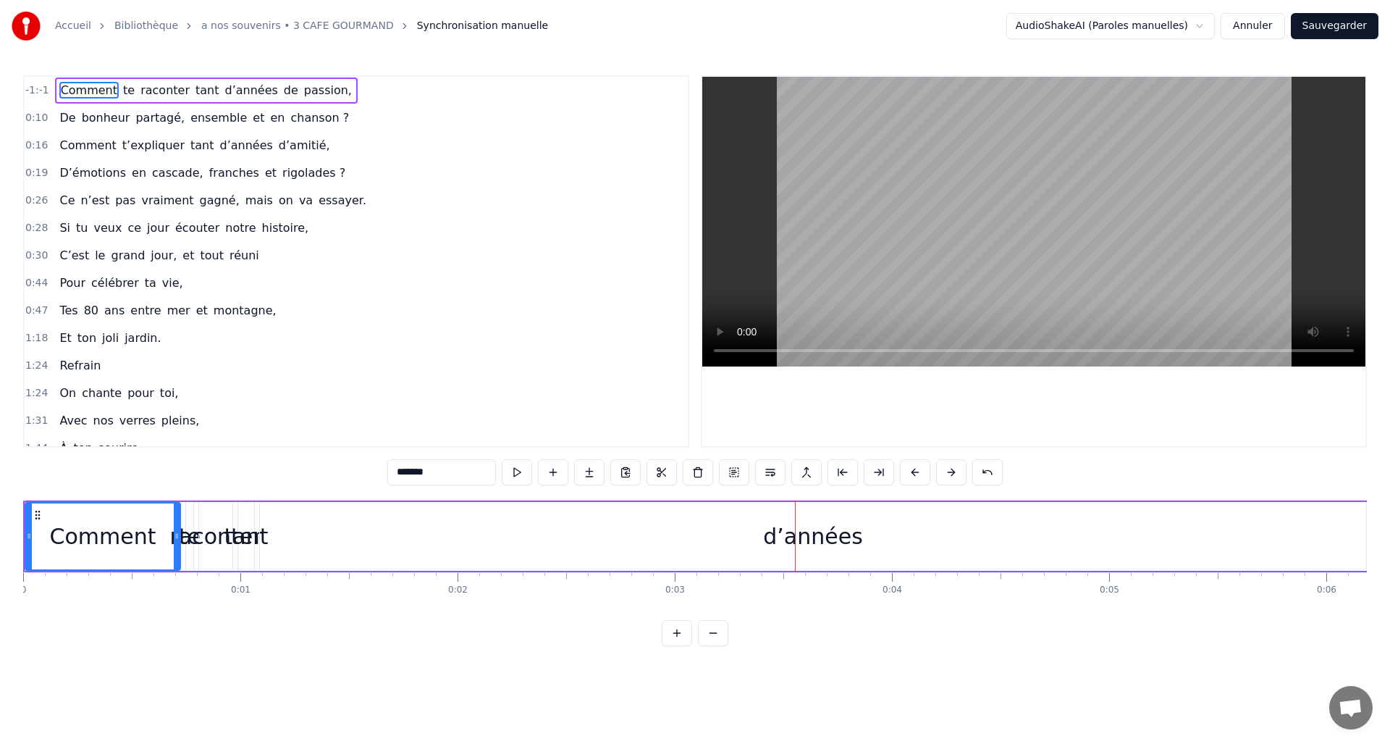
click at [951, 468] on button at bounding box center [951, 472] width 30 height 26
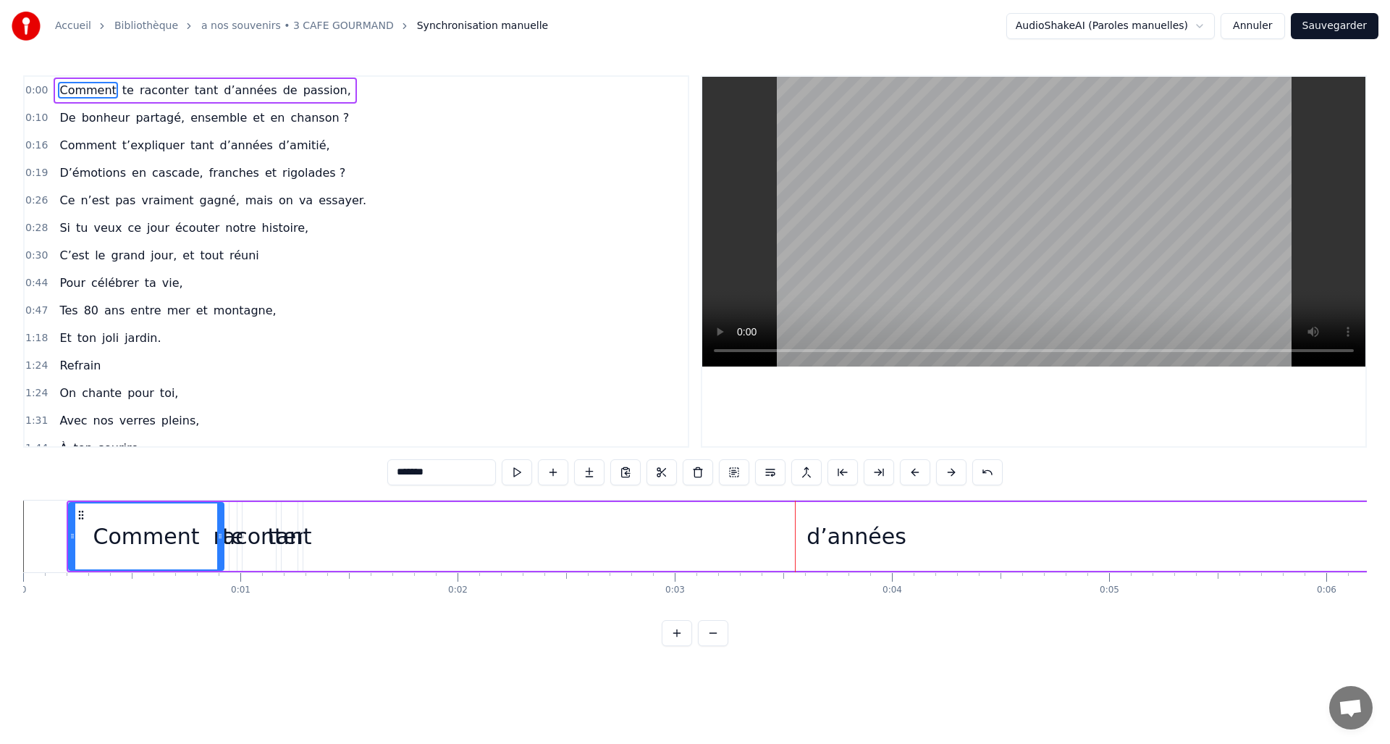
click at [951, 468] on button at bounding box center [951, 472] width 30 height 26
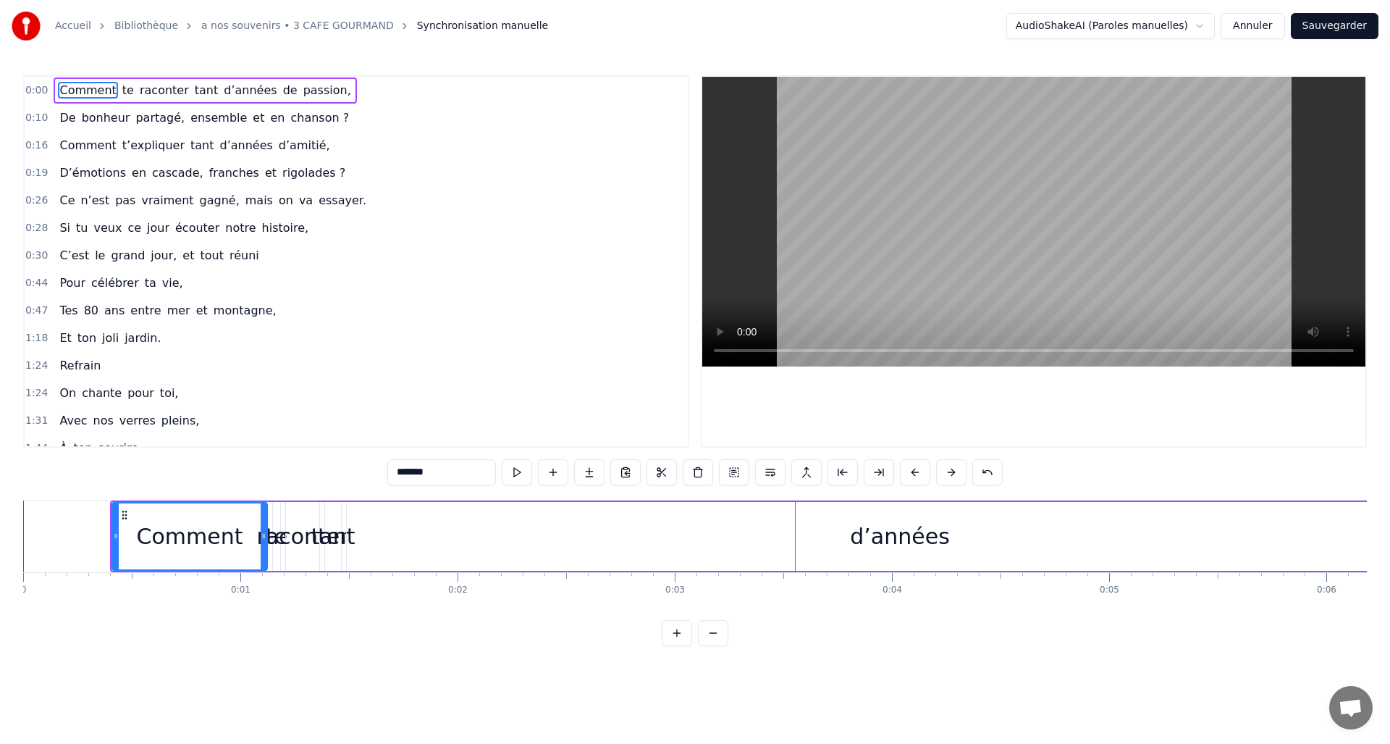
click at [951, 468] on button at bounding box center [951, 472] width 30 height 26
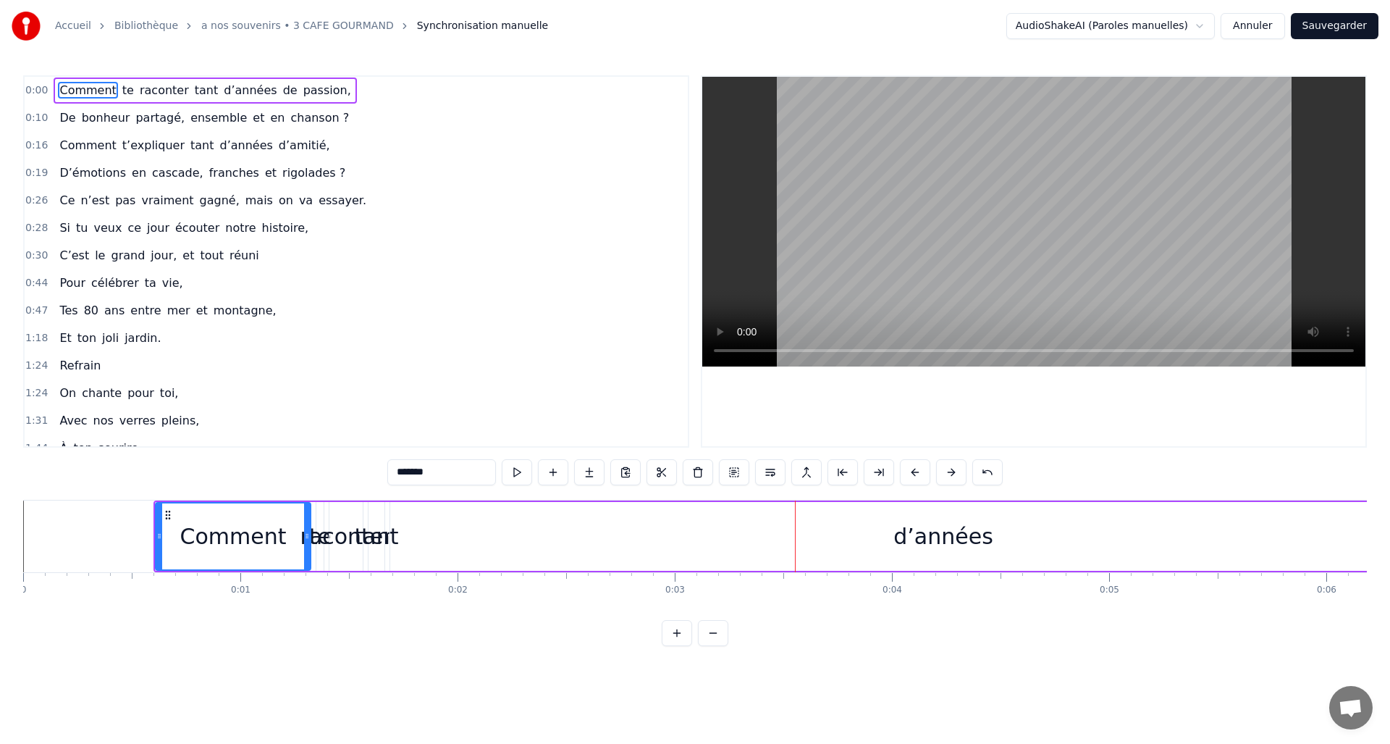
click at [951, 468] on button at bounding box center [951, 472] width 30 height 26
click at [950, 468] on button at bounding box center [951, 472] width 30 height 26
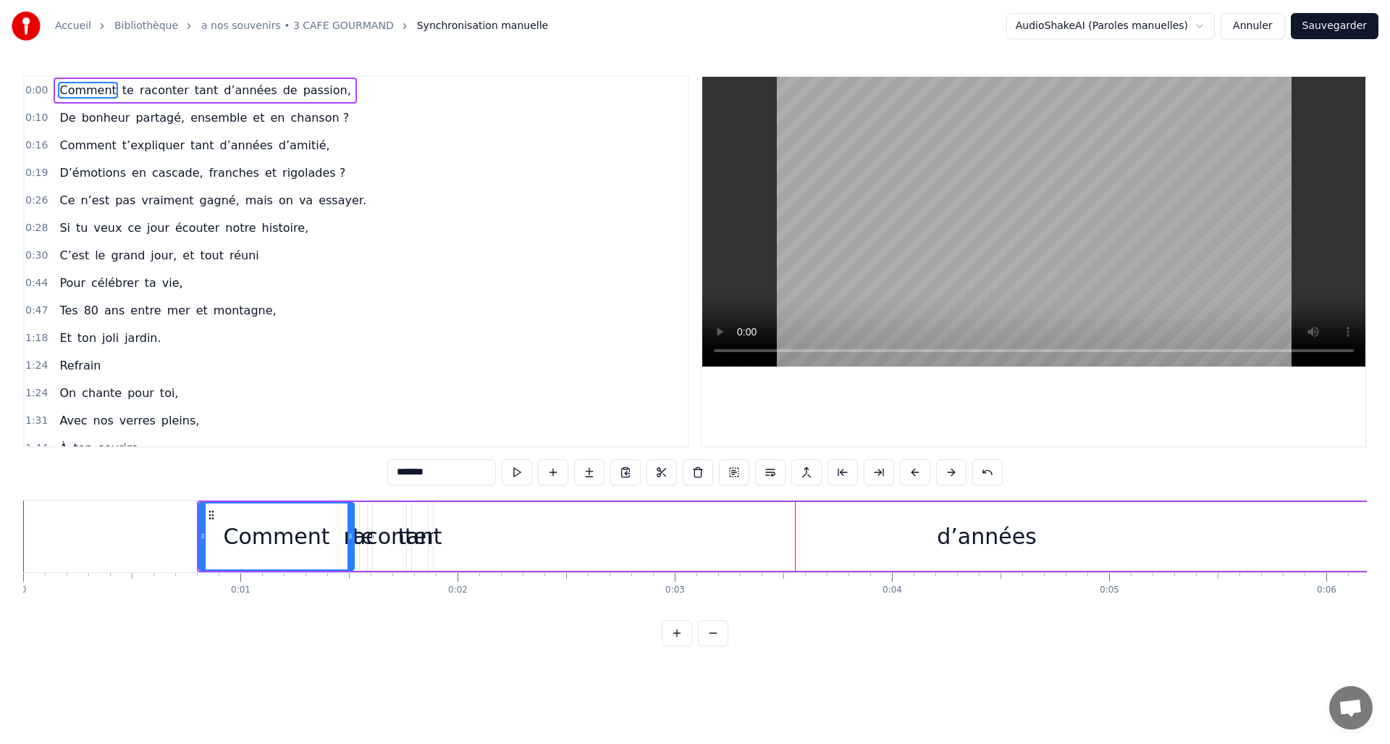
click at [948, 470] on button at bounding box center [951, 472] width 30 height 26
click at [948, 471] on button at bounding box center [951, 472] width 30 height 26
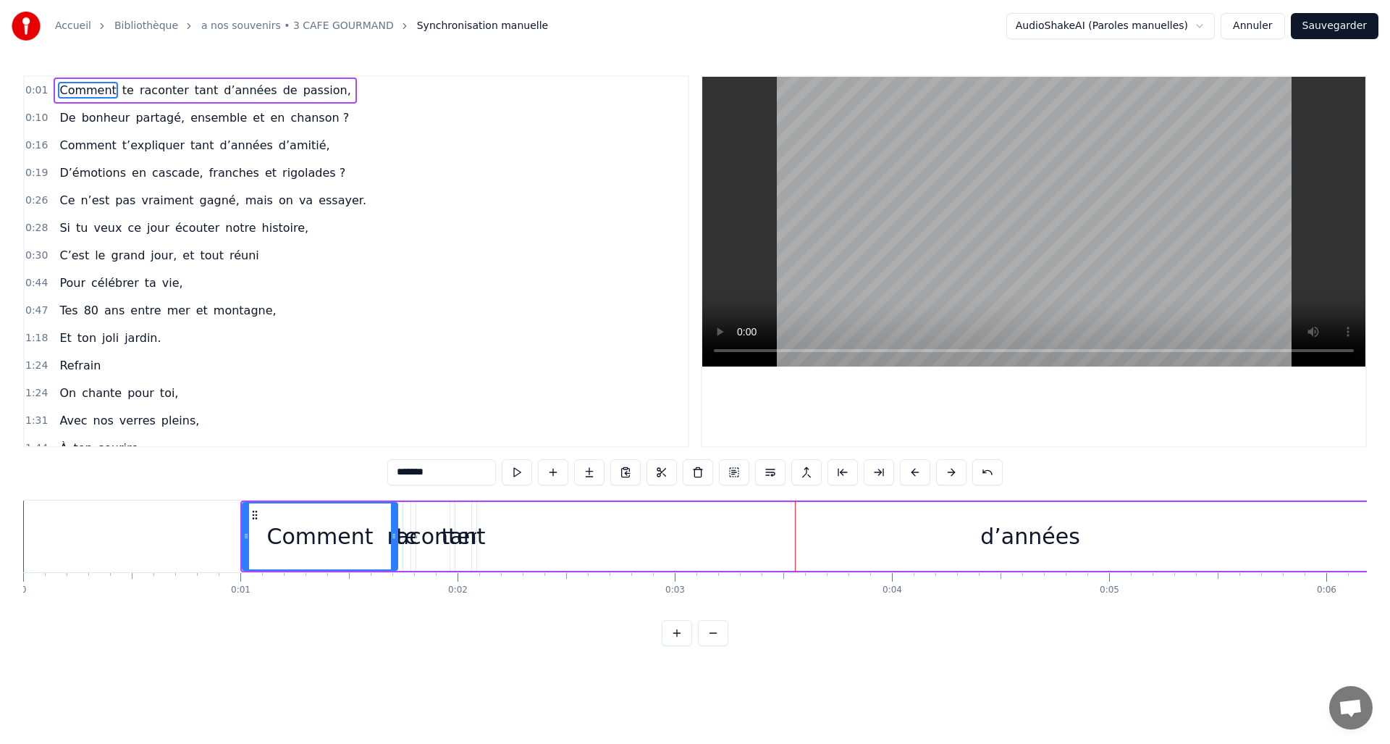
click at [948, 470] on button at bounding box center [951, 472] width 30 height 26
click at [946, 471] on button at bounding box center [951, 472] width 30 height 26
click at [947, 469] on button at bounding box center [951, 472] width 30 height 26
click at [948, 468] on button at bounding box center [951, 472] width 30 height 26
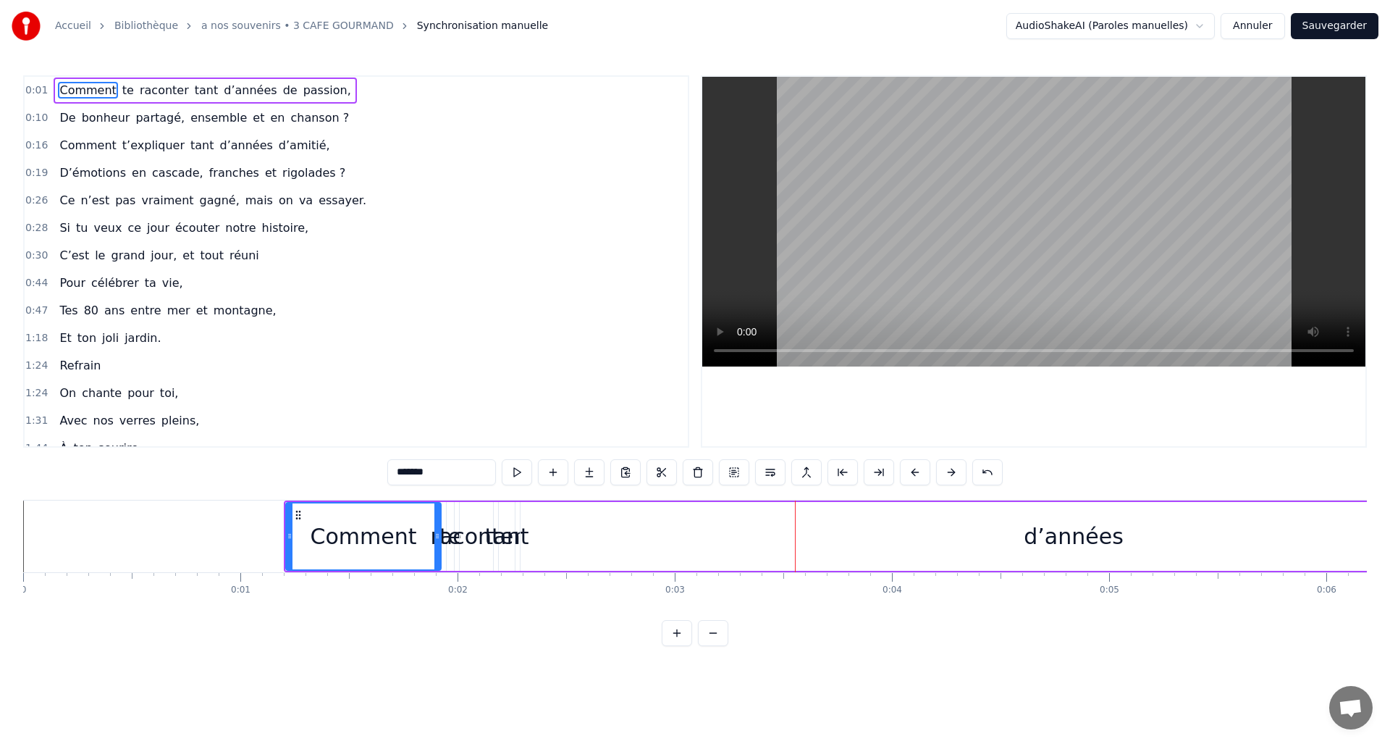
click at [948, 468] on button at bounding box center [951, 472] width 30 height 26
click at [948, 467] on button at bounding box center [951, 472] width 30 height 26
click at [948, 468] on button at bounding box center [951, 472] width 30 height 26
click at [947, 469] on button at bounding box center [951, 472] width 30 height 26
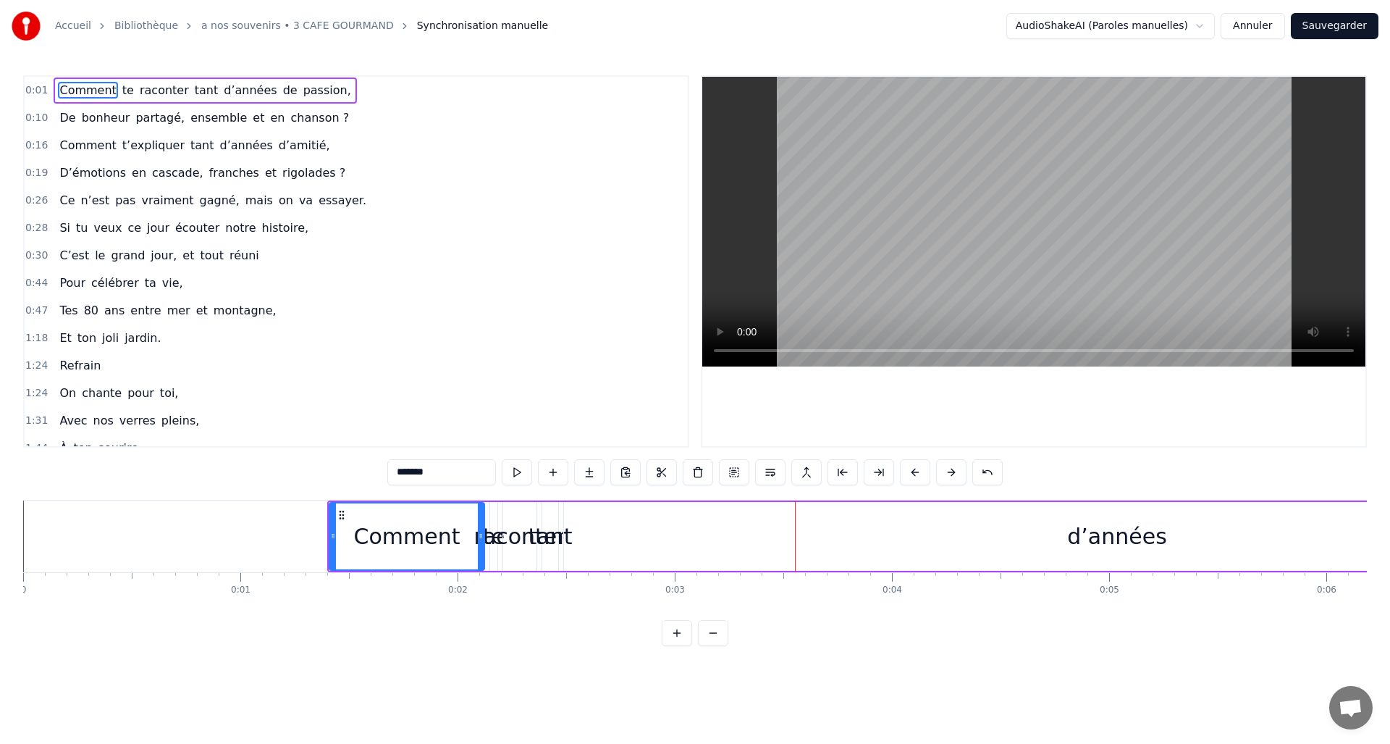
click at [947, 468] on button at bounding box center [951, 472] width 30 height 26
click at [948, 468] on button at bounding box center [951, 472] width 30 height 26
click at [948, 466] on button at bounding box center [951, 472] width 30 height 26
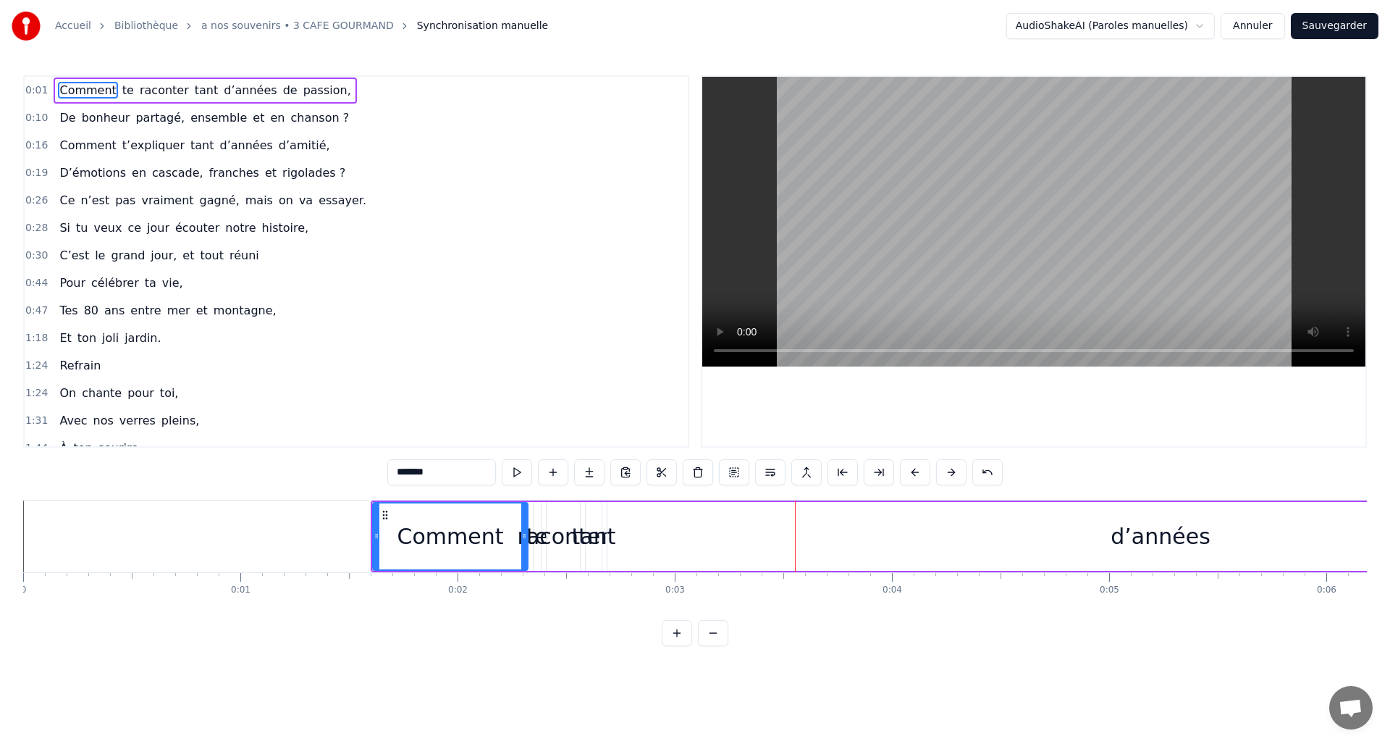
click at [949, 465] on button at bounding box center [951, 472] width 30 height 26
click at [948, 468] on button at bounding box center [951, 472] width 30 height 26
click at [949, 466] on button at bounding box center [951, 472] width 30 height 26
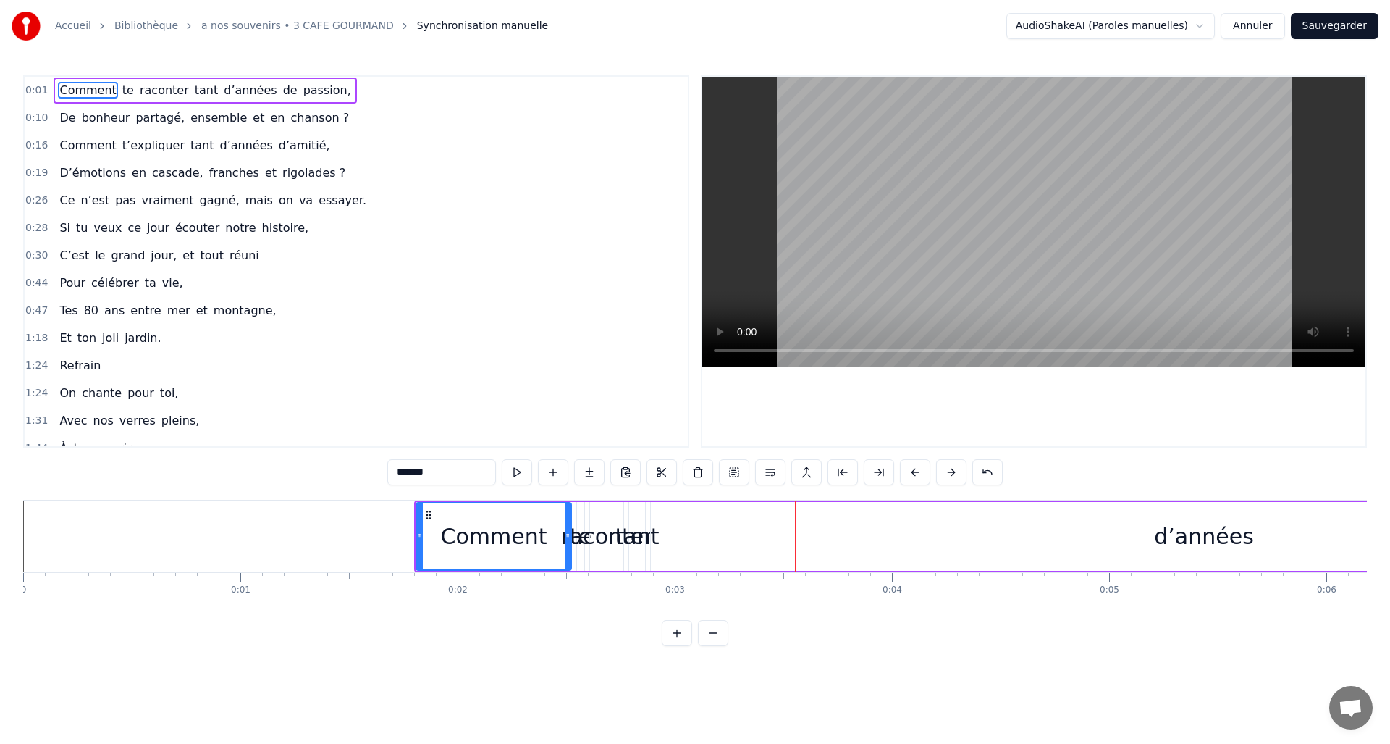
click at [950, 466] on button at bounding box center [951, 472] width 30 height 26
click at [949, 466] on button at bounding box center [951, 472] width 30 height 26
click at [949, 467] on button at bounding box center [951, 472] width 30 height 26
click at [951, 466] on button at bounding box center [951, 472] width 30 height 26
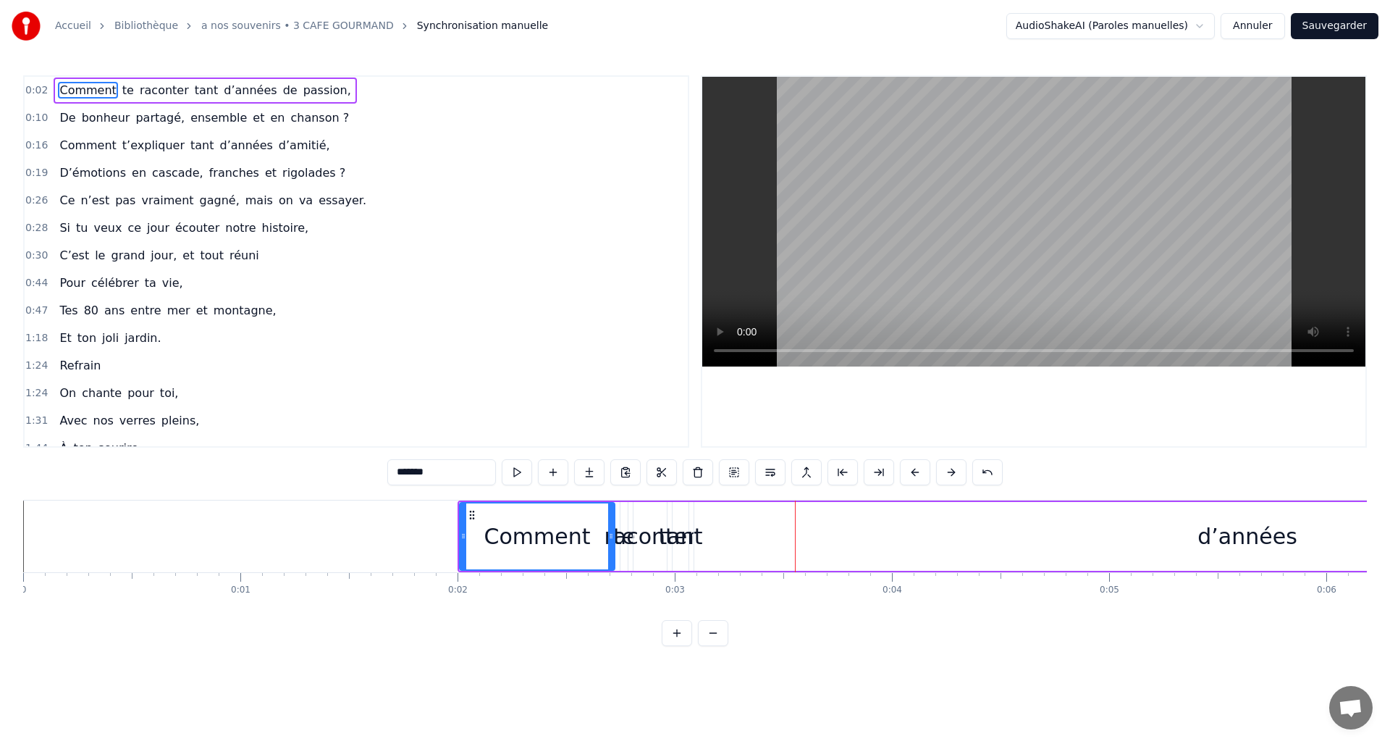
click at [951, 465] on button at bounding box center [951, 472] width 30 height 26
click at [951, 466] on button at bounding box center [951, 472] width 30 height 26
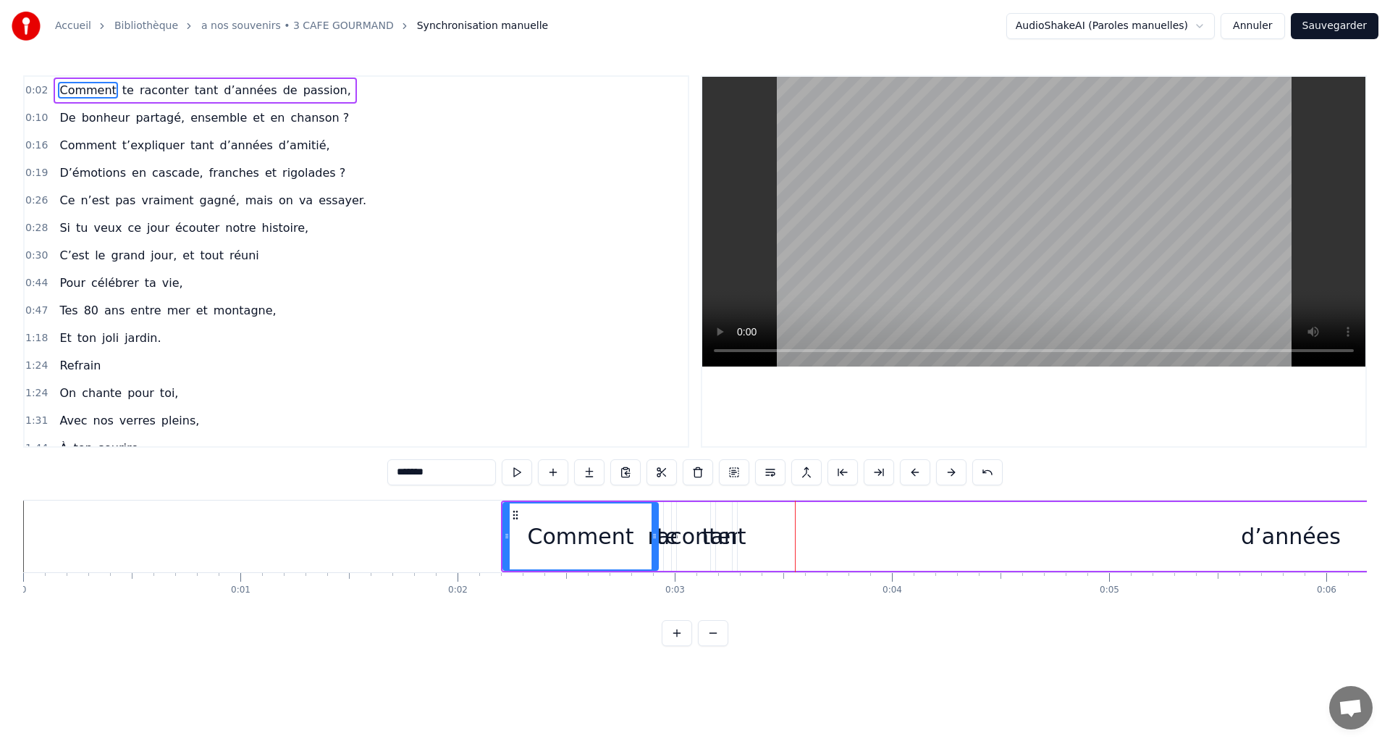
click at [951, 467] on button at bounding box center [951, 472] width 30 height 26
click at [951, 465] on button at bounding box center [951, 472] width 30 height 26
click at [952, 466] on button at bounding box center [951, 472] width 30 height 26
click at [952, 464] on button at bounding box center [951, 472] width 30 height 26
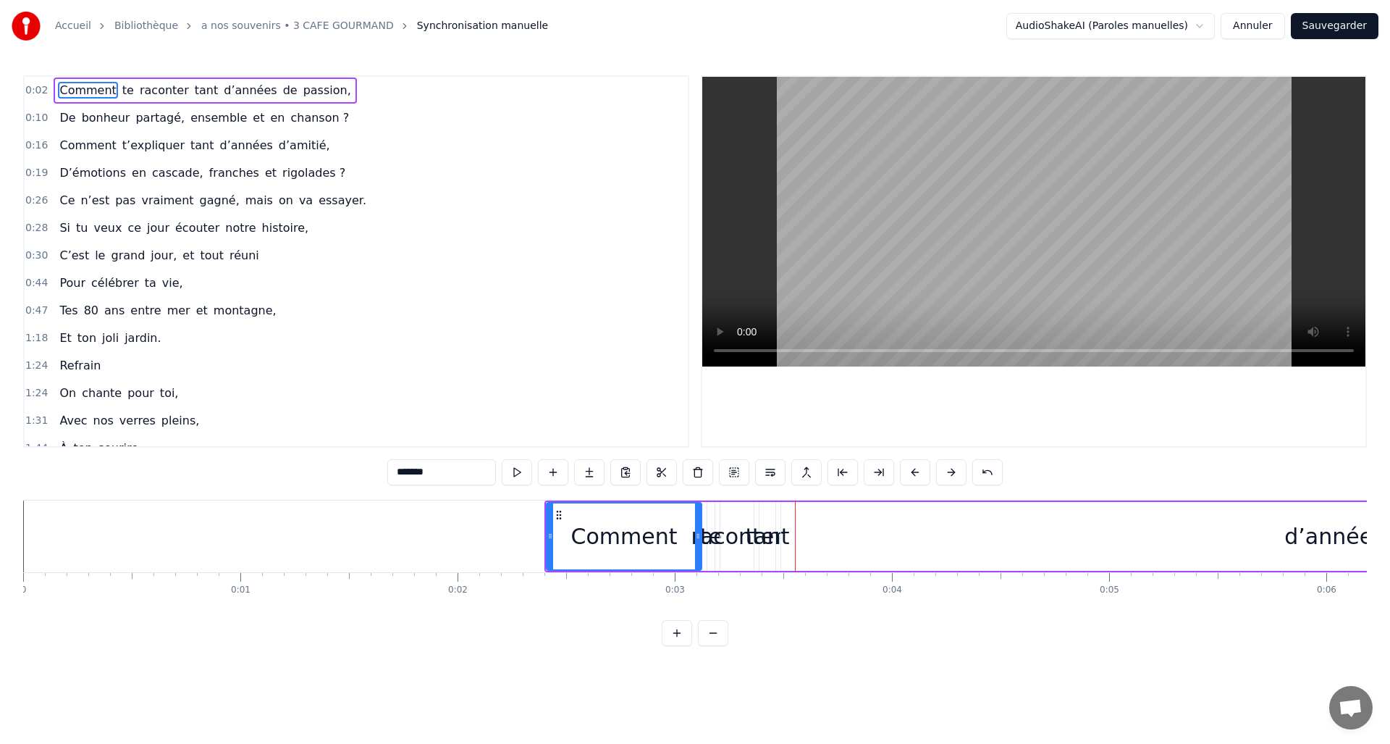
click at [953, 465] on button at bounding box center [951, 472] width 30 height 26
click at [953, 463] on button at bounding box center [951, 472] width 30 height 26
click at [952, 467] on button at bounding box center [951, 472] width 30 height 26
click at [953, 466] on button at bounding box center [951, 472] width 30 height 26
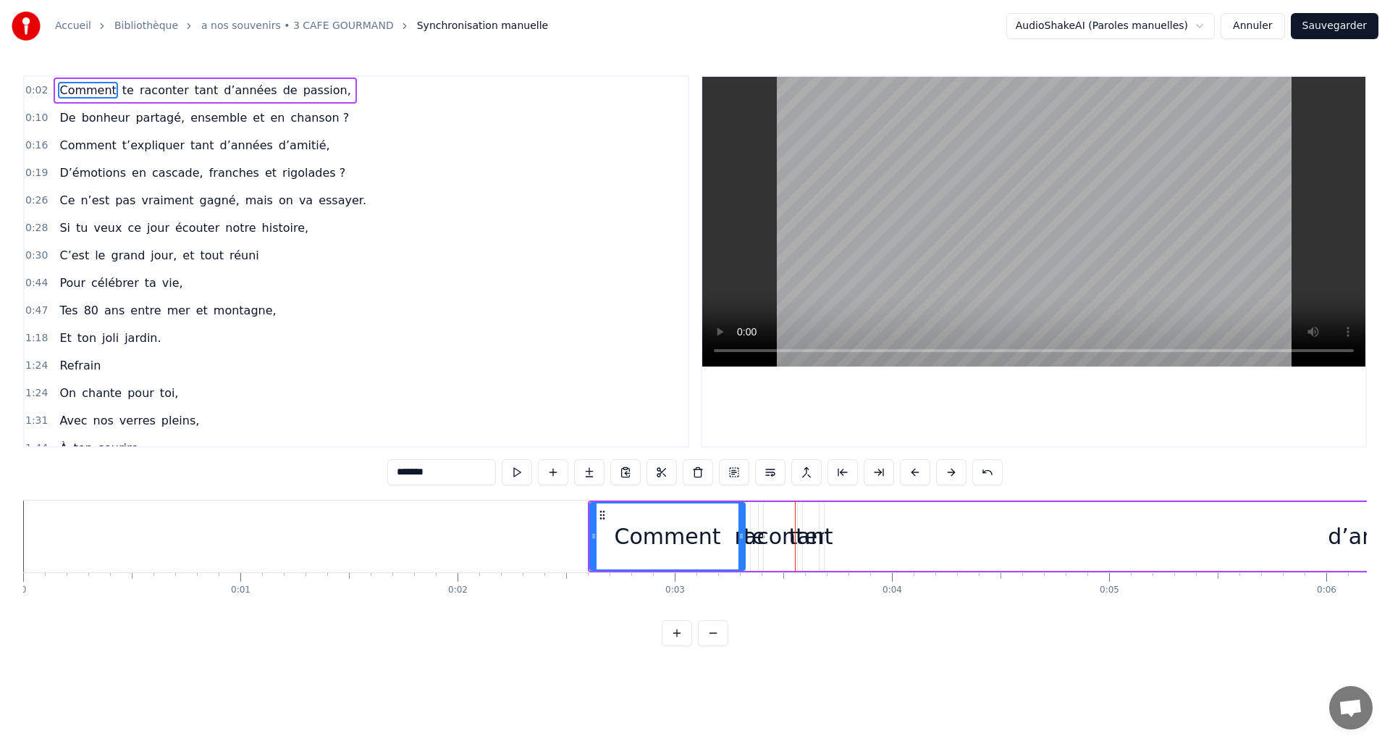
drag, startPoint x: 796, startPoint y: 511, endPoint x: 787, endPoint y: 514, distance: 9.8
click at [787, 514] on div "raconter" at bounding box center [780, 536] width 35 height 69
type input "********"
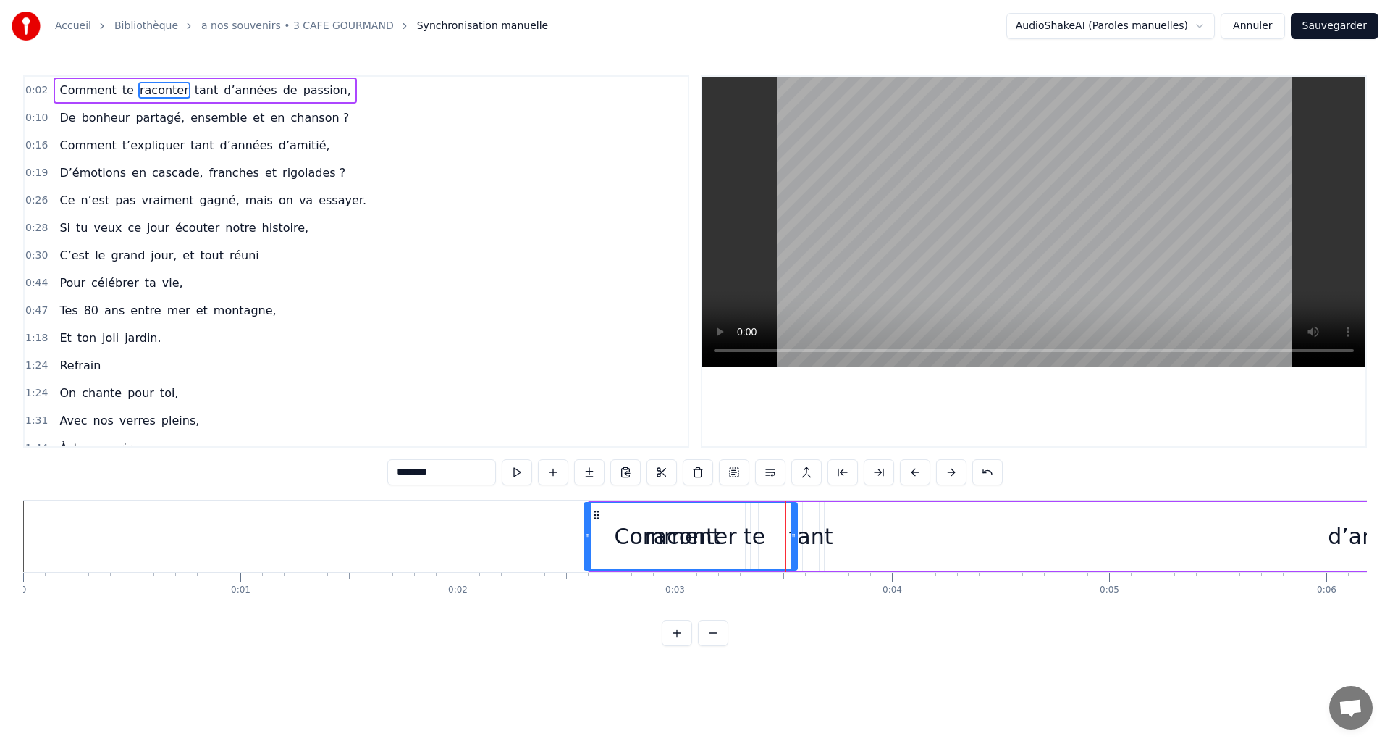
drag, startPoint x: 769, startPoint y: 531, endPoint x: 589, endPoint y: 529, distance: 179.6
click at [589, 529] on div at bounding box center [588, 536] width 6 height 66
click at [514, 471] on button at bounding box center [517, 472] width 30 height 26
click at [513, 471] on button at bounding box center [517, 472] width 30 height 26
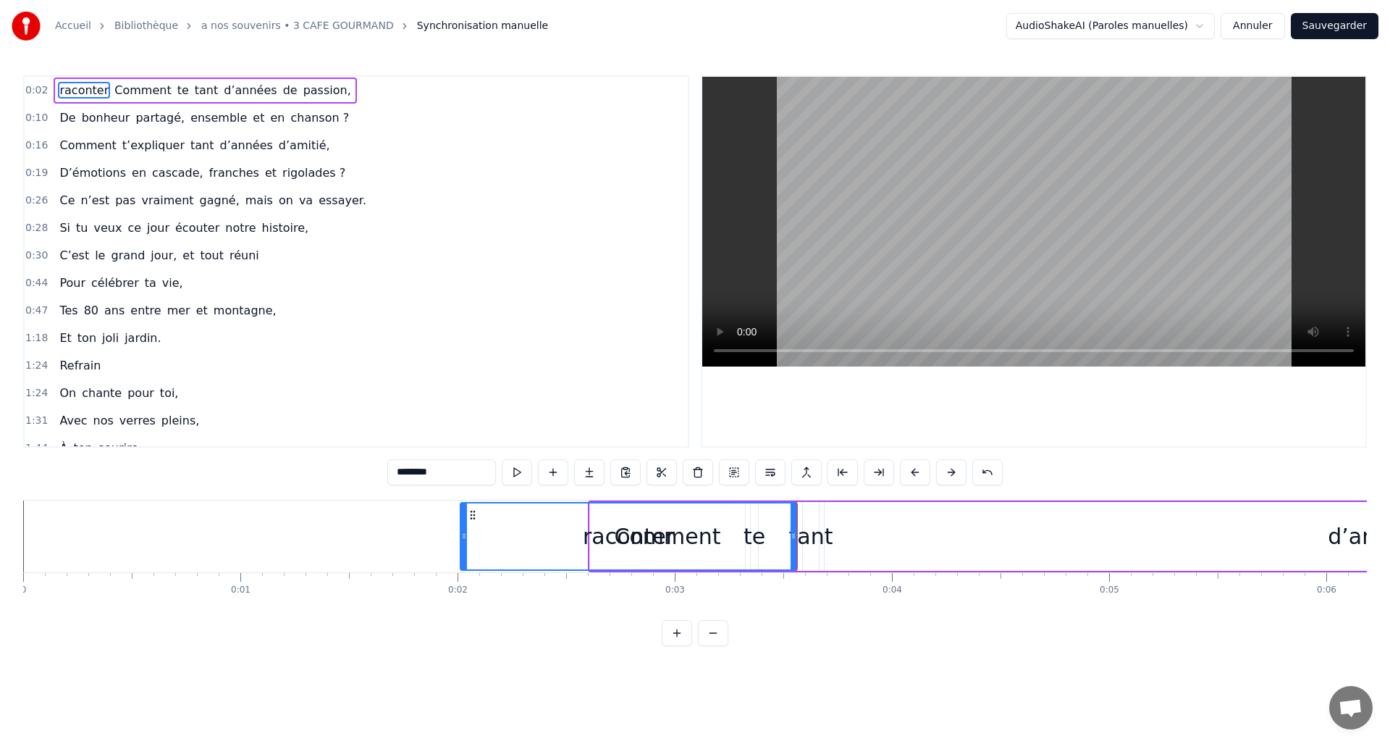
drag, startPoint x: 586, startPoint y: 534, endPoint x: 473, endPoint y: 508, distance: 116.1
click at [463, 533] on icon at bounding box center [464, 536] width 6 height 12
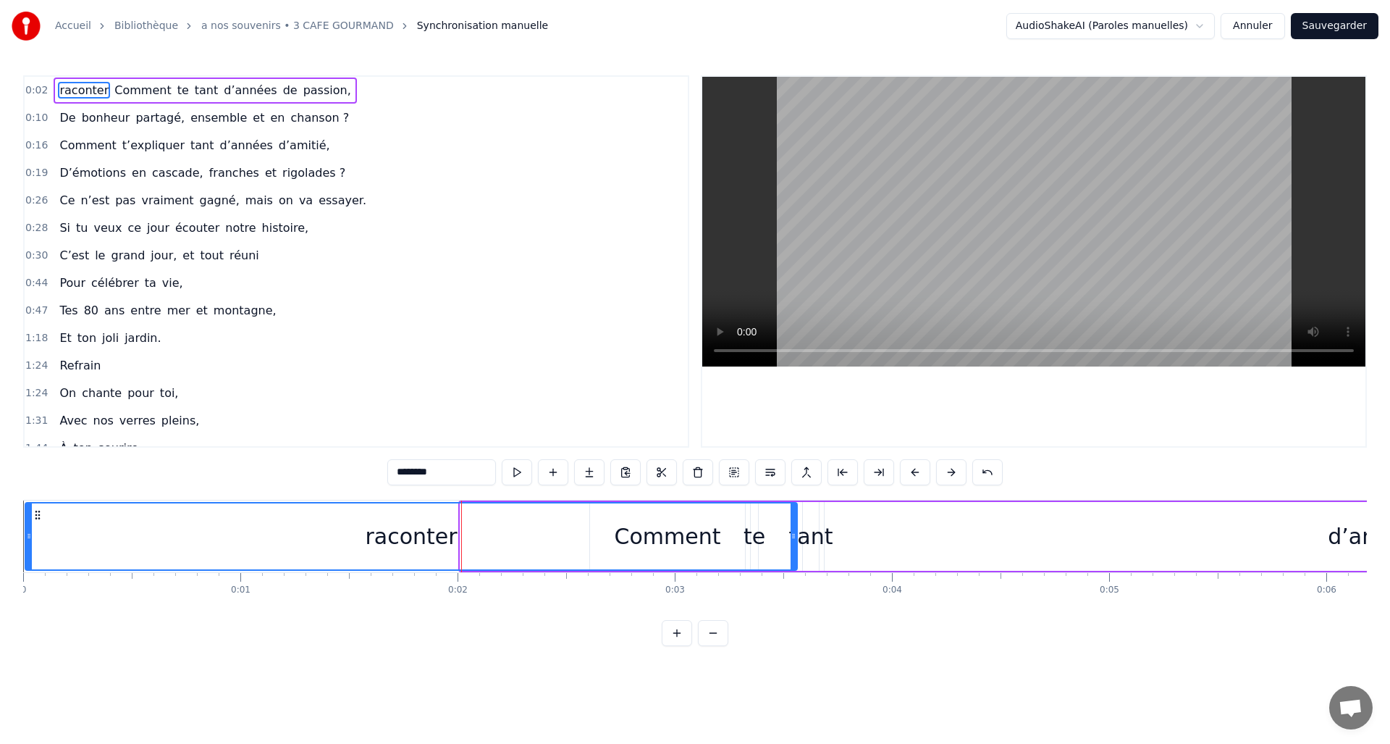
drag, startPoint x: 462, startPoint y: 533, endPoint x: 27, endPoint y: 543, distance: 435.2
click at [27, 543] on div at bounding box center [29, 536] width 6 height 66
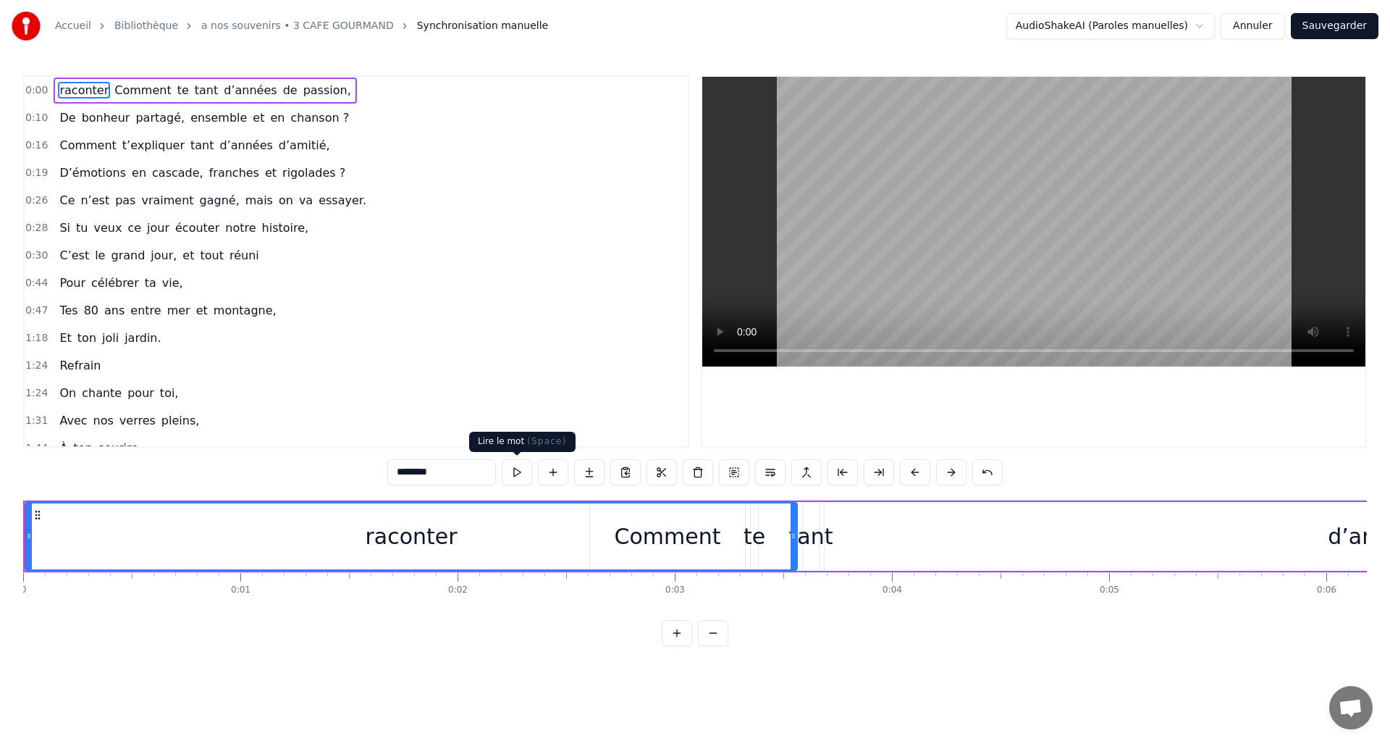
click at [515, 472] on button at bounding box center [517, 472] width 30 height 26
click at [515, 471] on button at bounding box center [517, 472] width 30 height 26
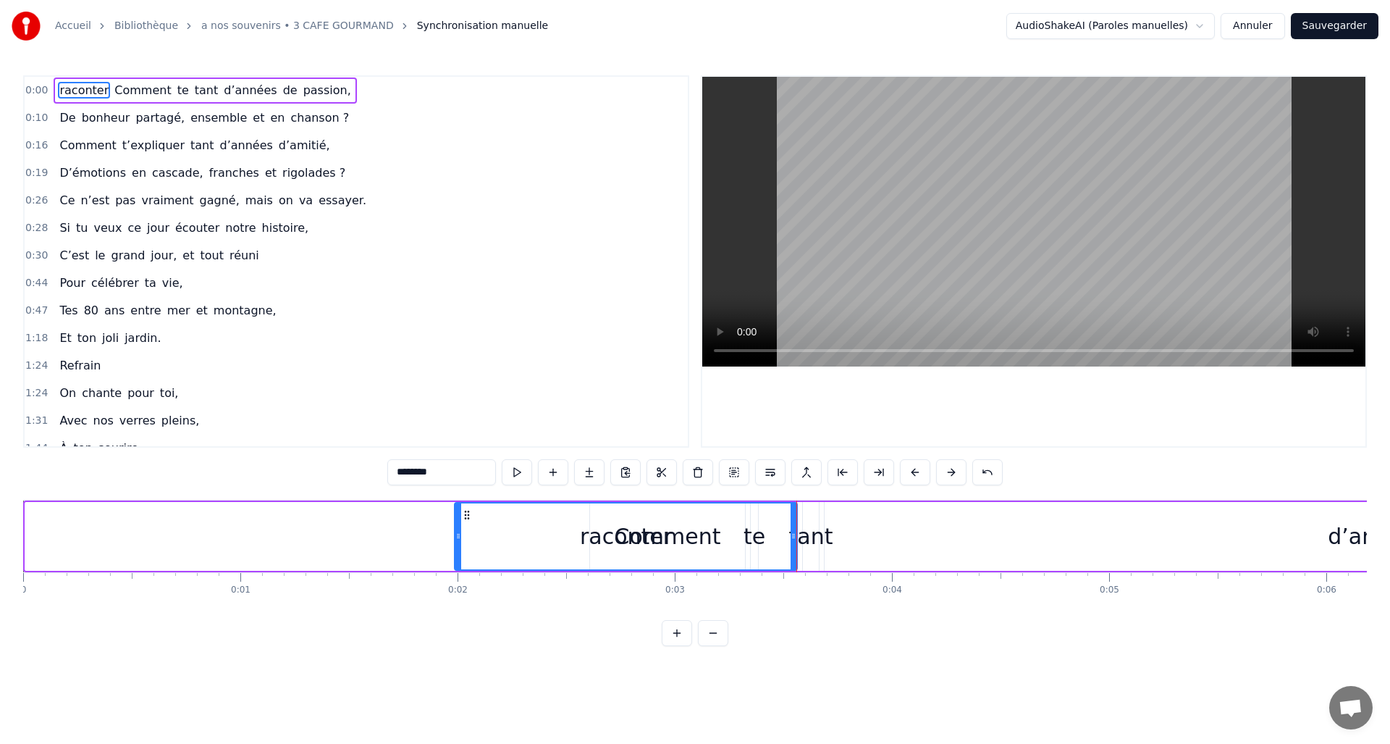
drag, startPoint x: 29, startPoint y: 534, endPoint x: 470, endPoint y: 518, distance: 441.2
click at [458, 566] on div at bounding box center [458, 536] width 6 height 66
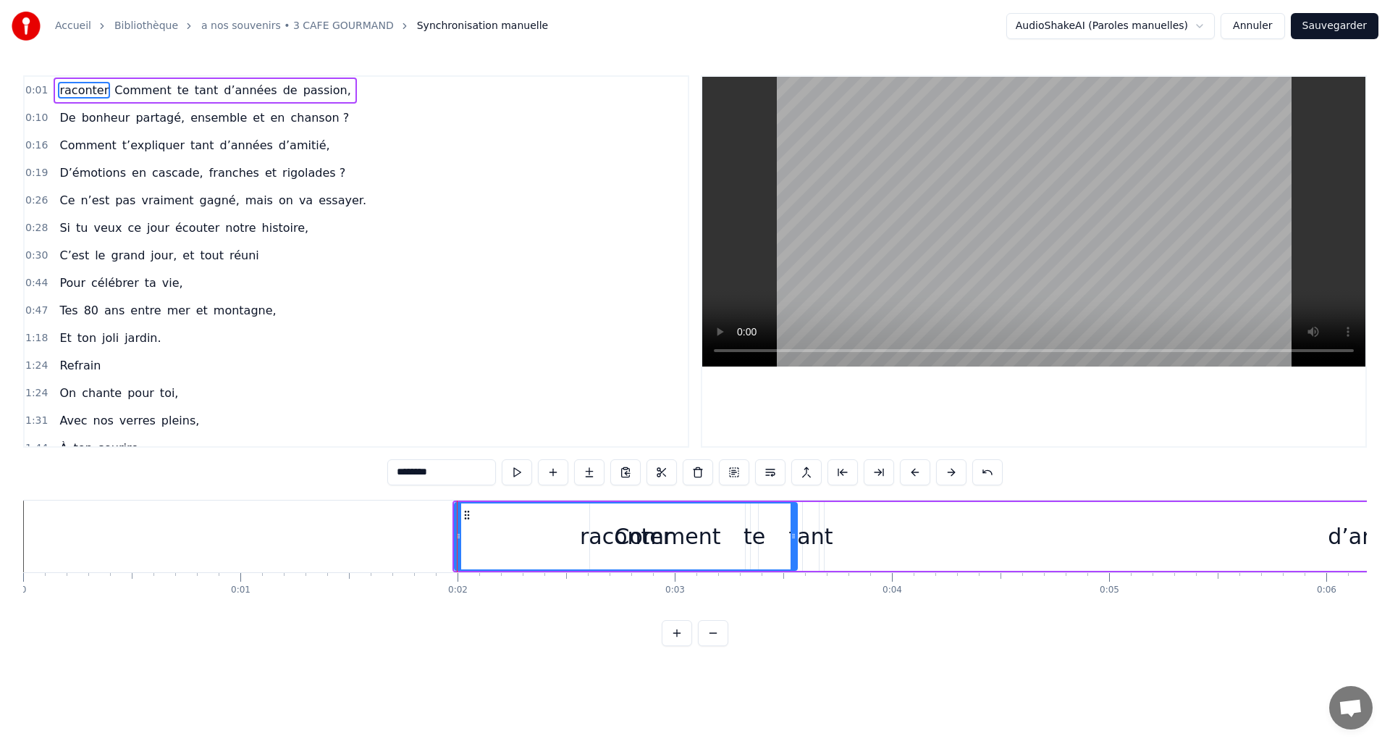
click at [518, 471] on button at bounding box center [517, 472] width 30 height 26
drag, startPoint x: 458, startPoint y: 533, endPoint x: 560, endPoint y: 547, distance: 103.0
click at [560, 547] on div at bounding box center [560, 536] width 6 height 66
click at [661, 538] on div "raconter" at bounding box center [677, 536] width 92 height 33
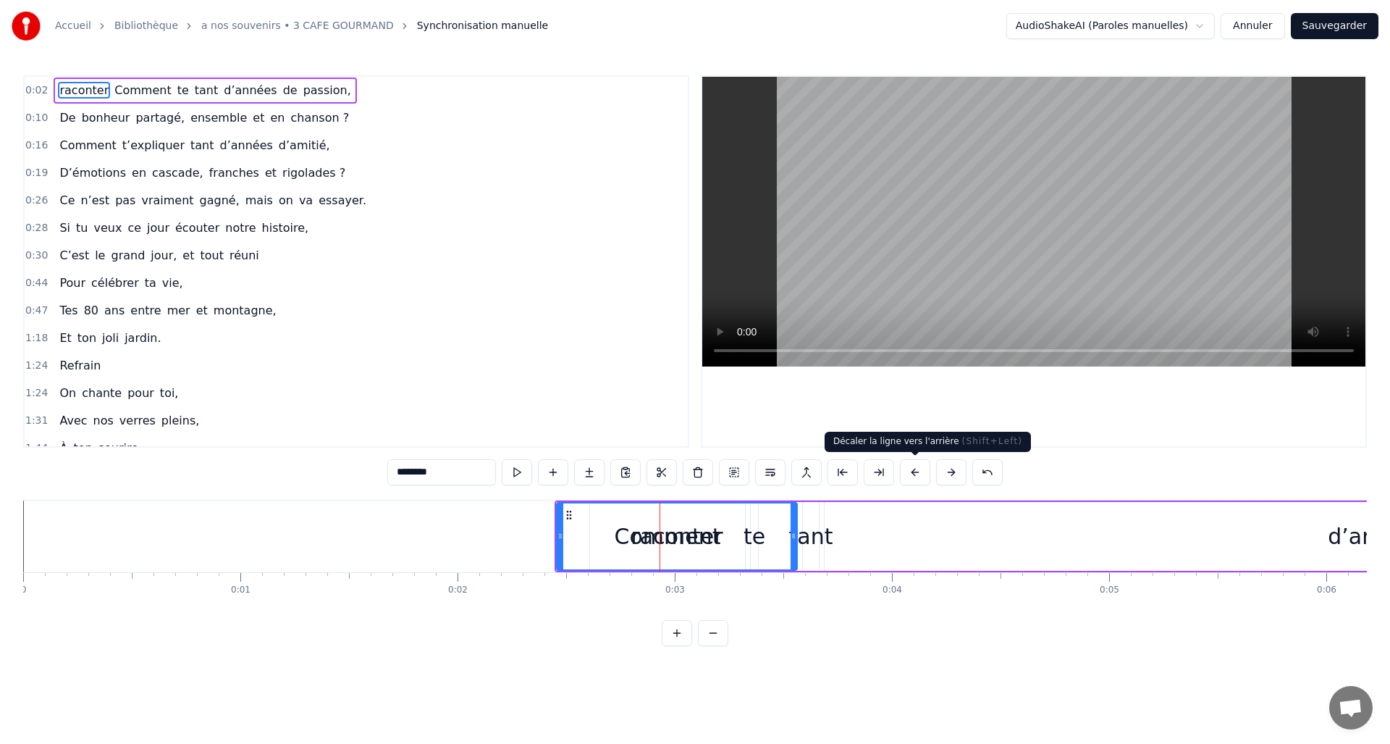
click at [912, 468] on button at bounding box center [915, 472] width 30 height 26
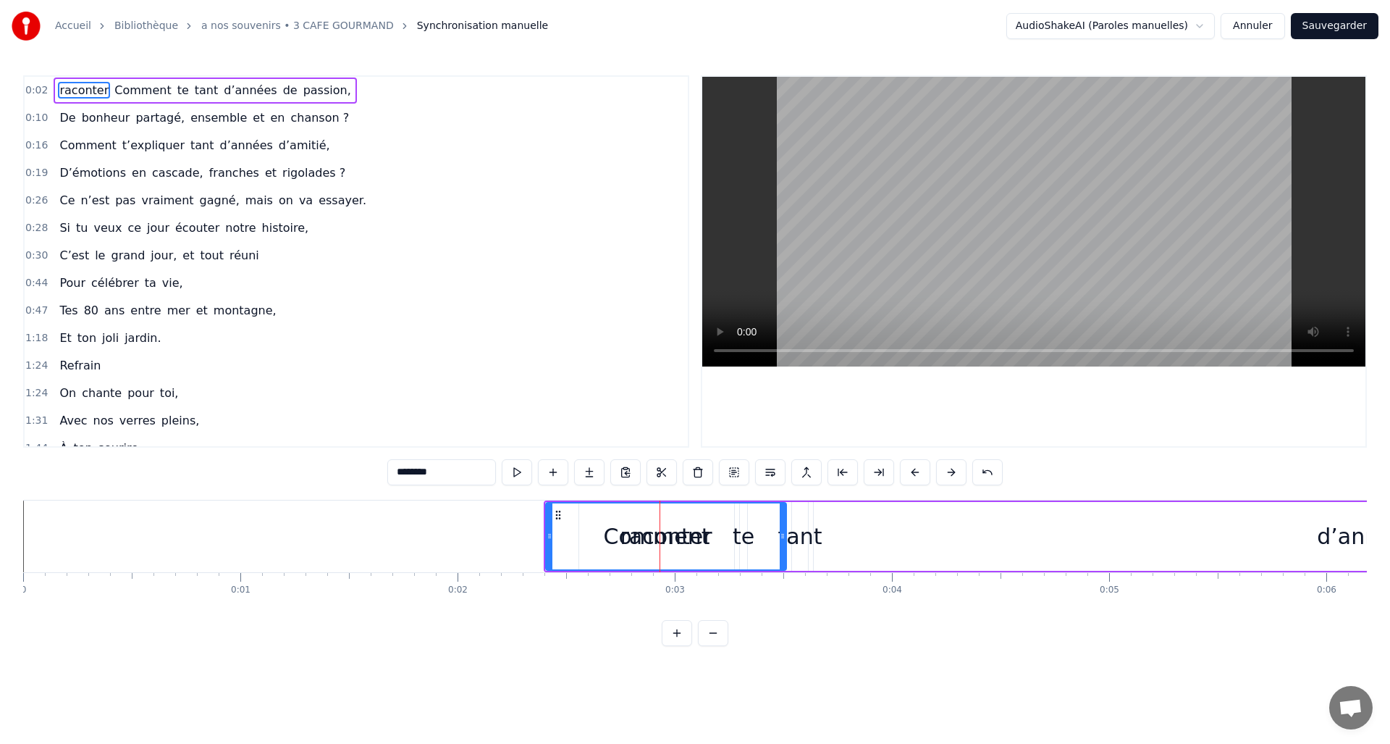
click at [912, 467] on button at bounding box center [915, 472] width 30 height 26
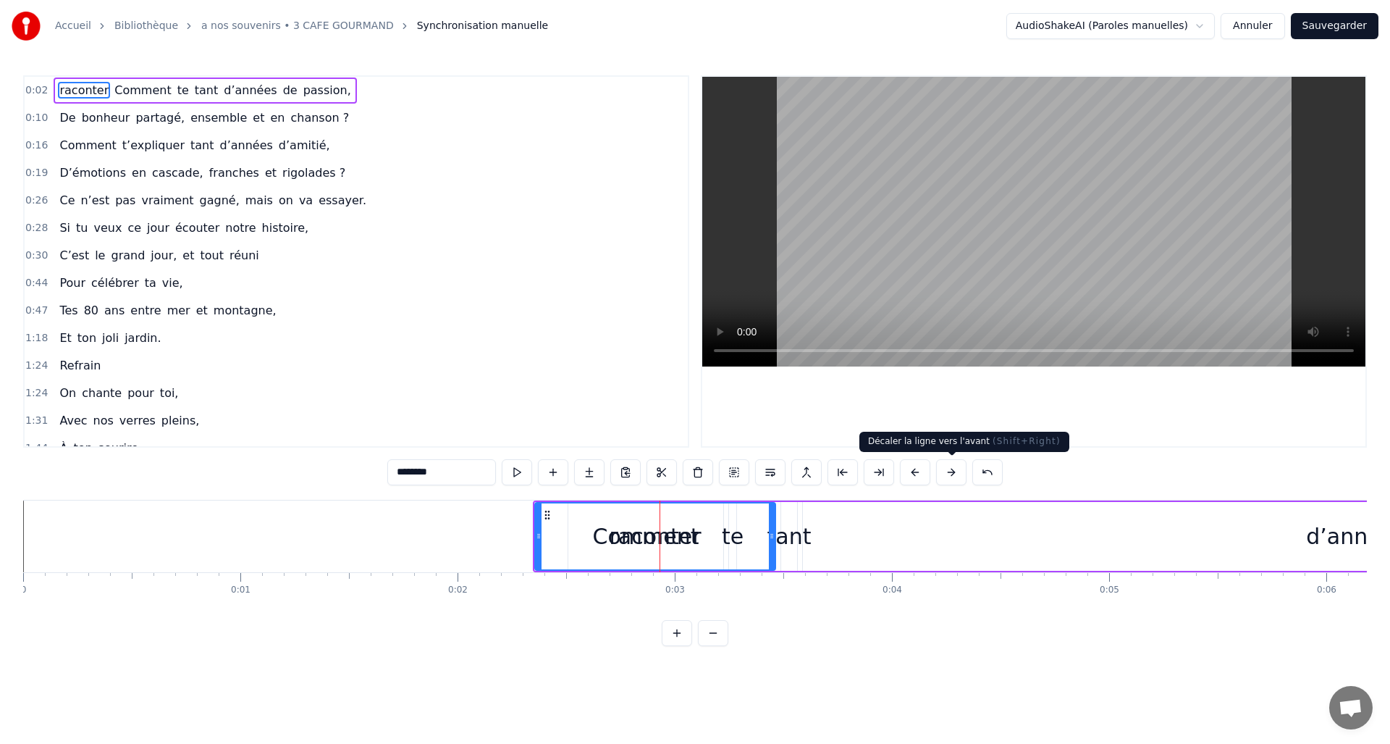
click at [957, 473] on button at bounding box center [951, 472] width 30 height 26
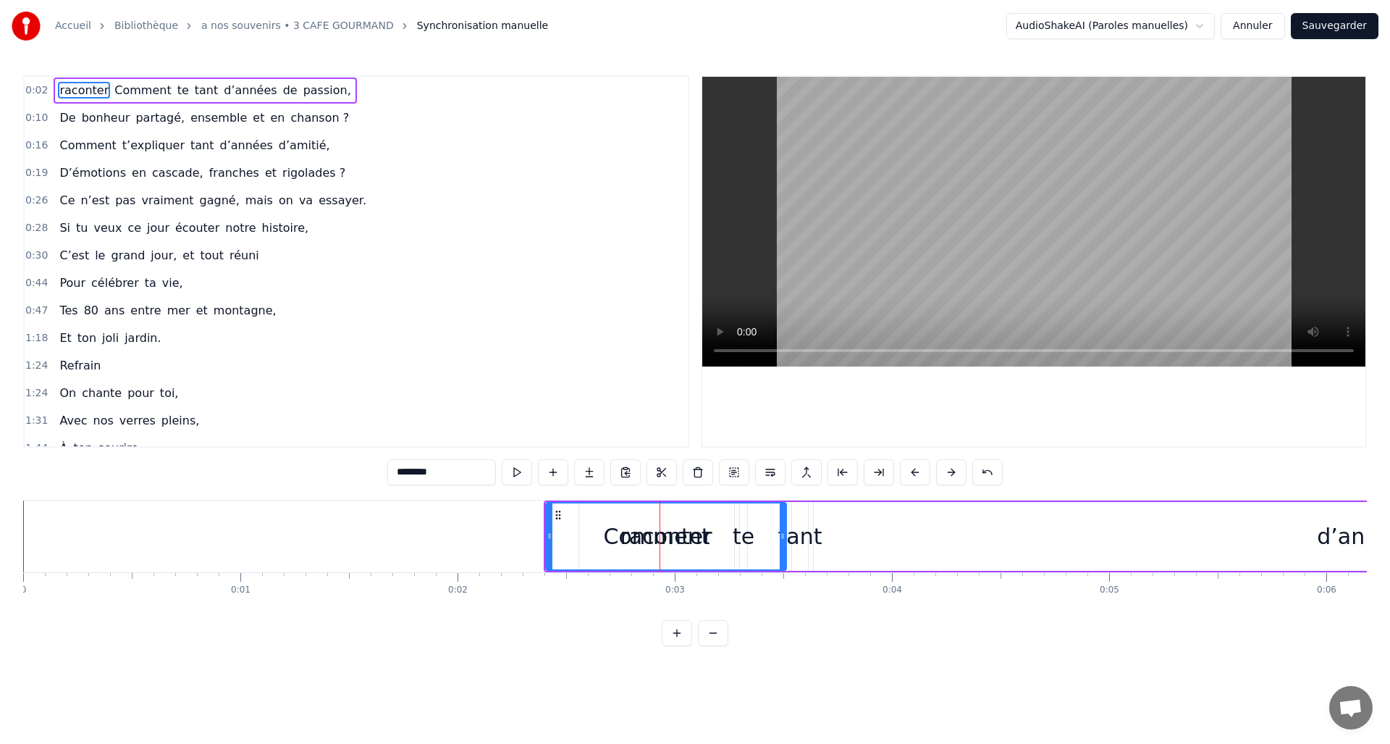
click at [954, 471] on button at bounding box center [951, 472] width 30 height 26
click at [622, 539] on div "raconter" at bounding box center [676, 536] width 239 height 66
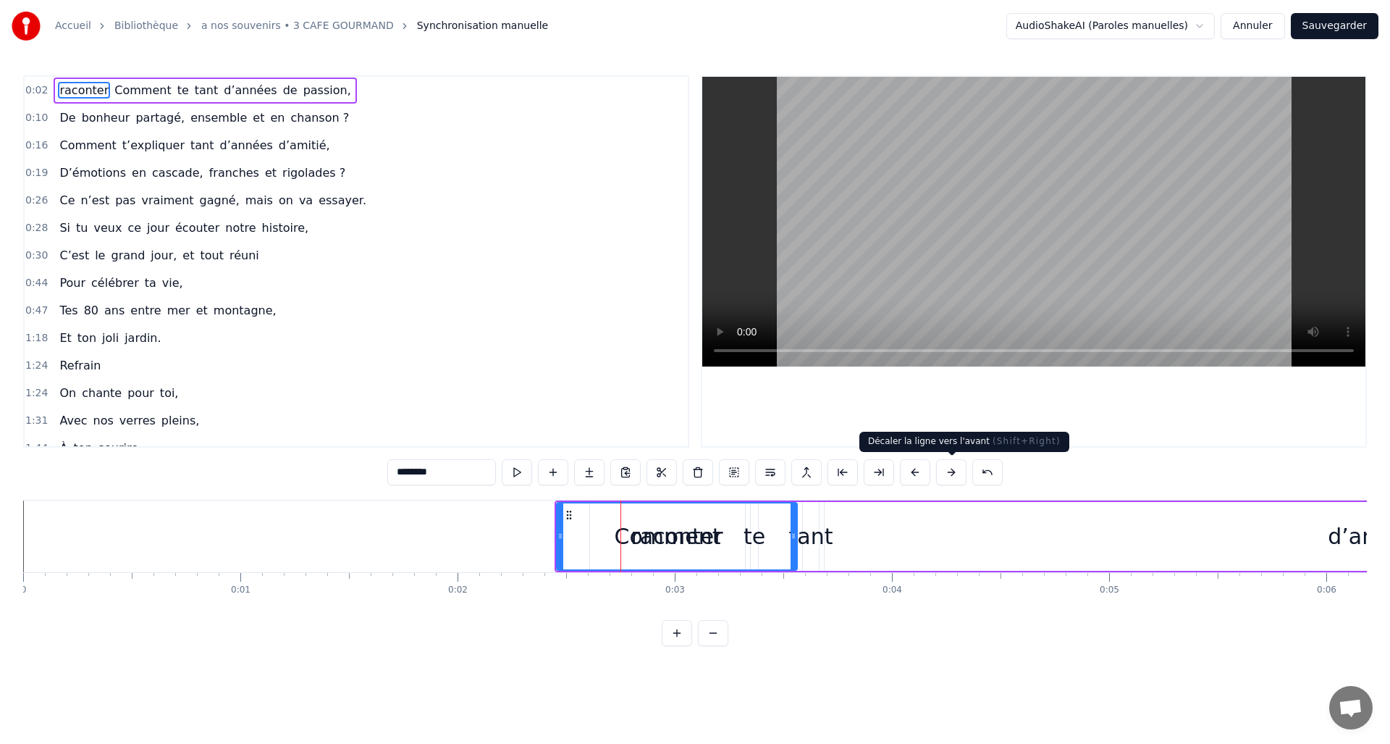
click at [951, 470] on button at bounding box center [951, 472] width 30 height 26
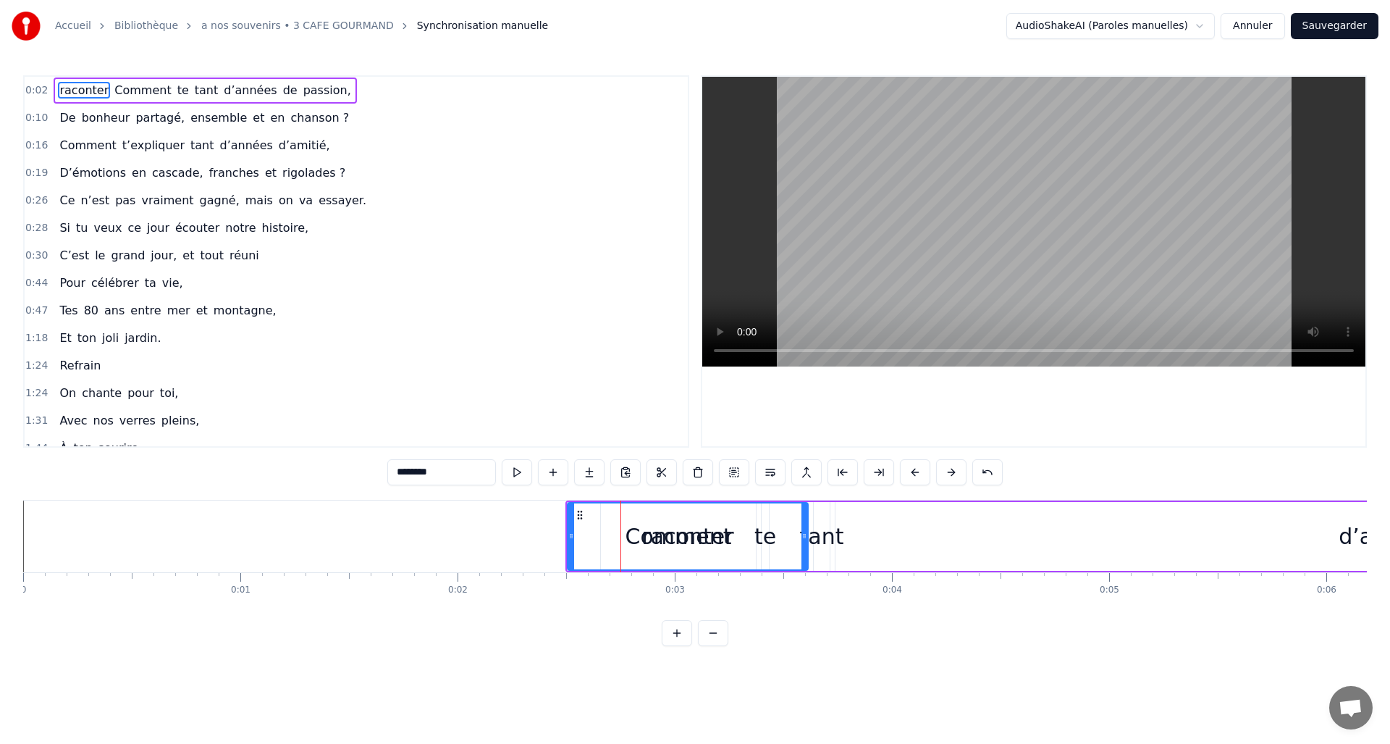
click at [951, 470] on button at bounding box center [951, 472] width 30 height 26
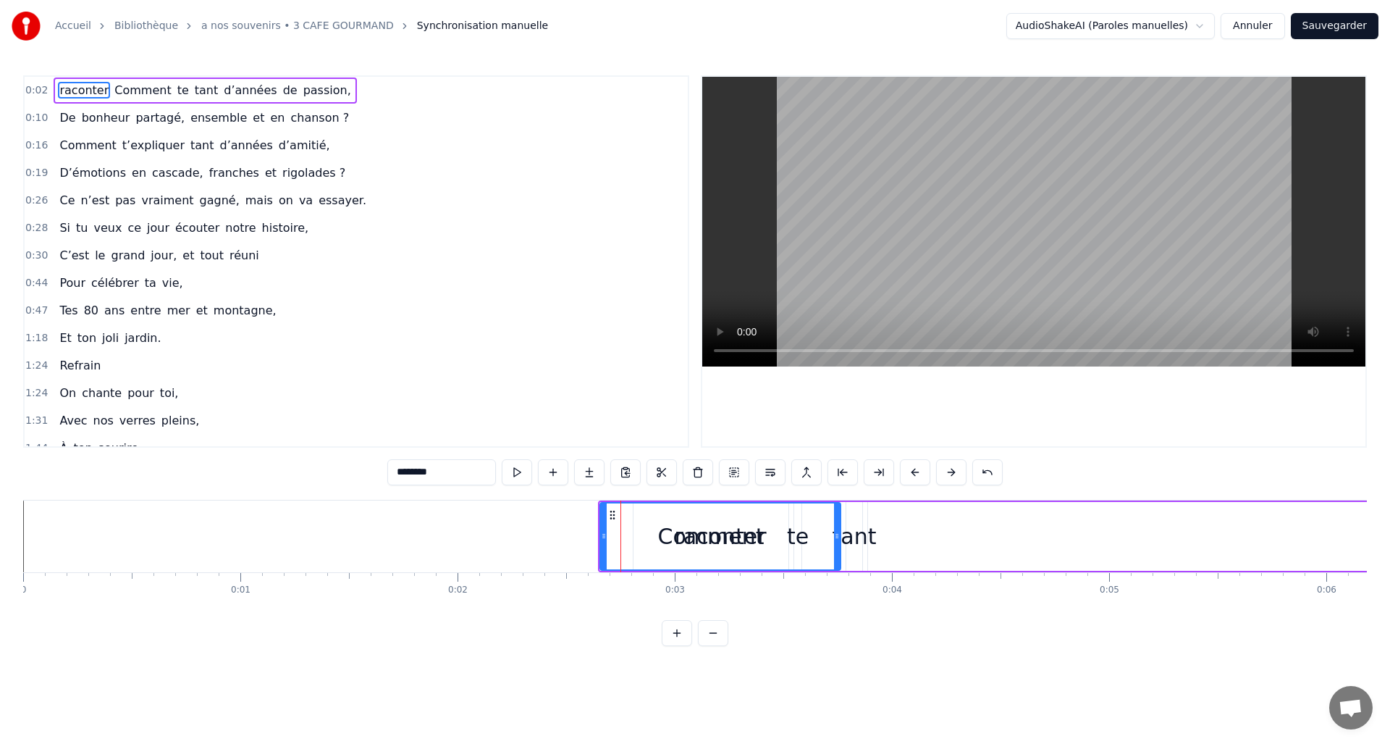
click at [951, 470] on button at bounding box center [951, 472] width 30 height 26
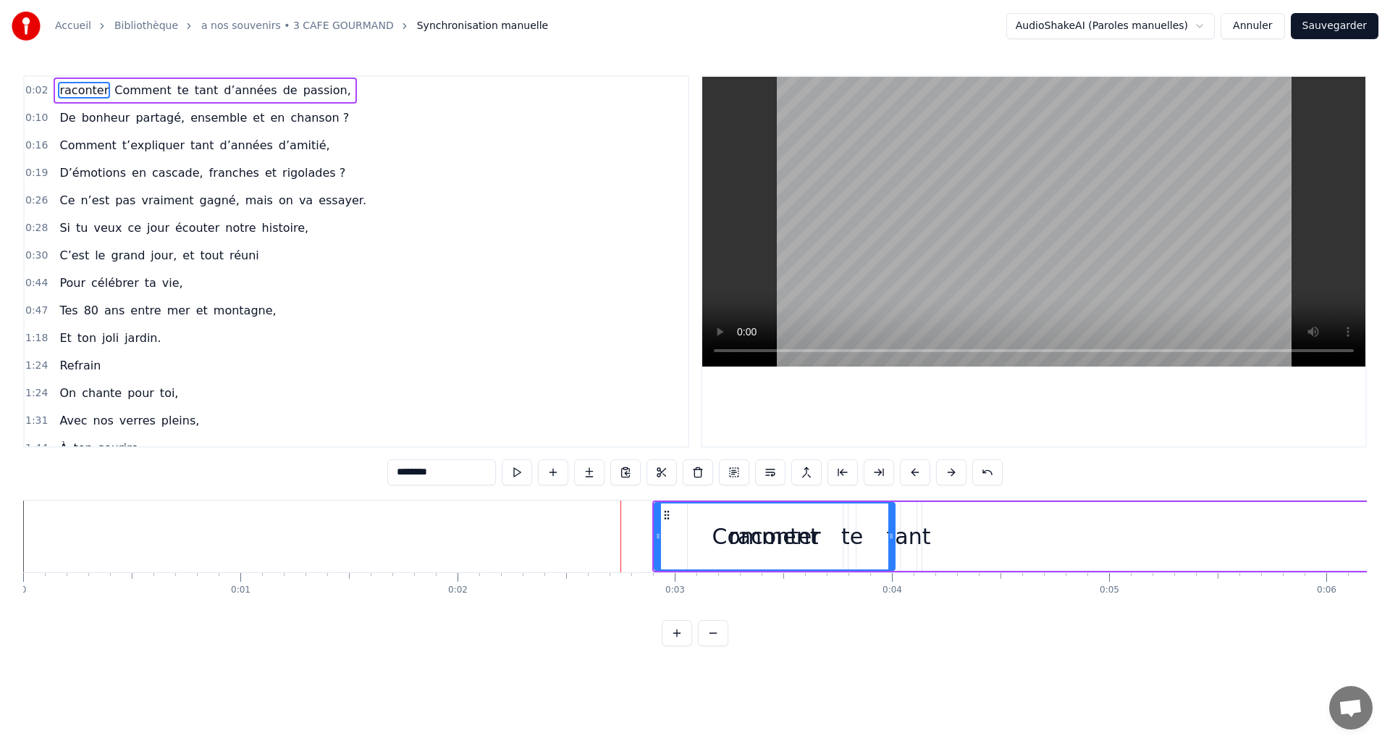
click at [951, 470] on button at bounding box center [951, 472] width 30 height 26
click at [951, 469] on button at bounding box center [951, 472] width 30 height 26
click at [949, 468] on button at bounding box center [951, 472] width 30 height 26
click at [948, 466] on button at bounding box center [951, 472] width 30 height 26
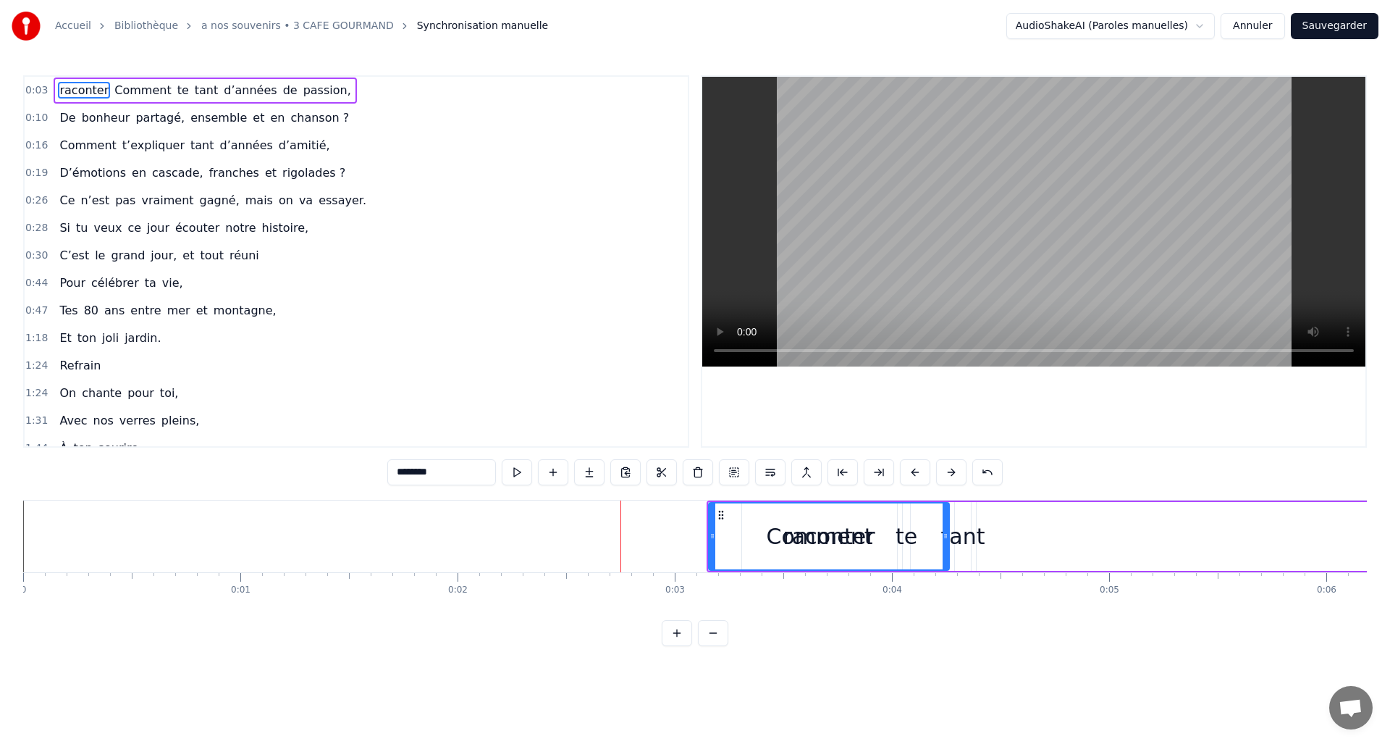
click at [948, 466] on button at bounding box center [951, 472] width 30 height 26
click at [752, 533] on div "raconter" at bounding box center [873, 536] width 242 height 69
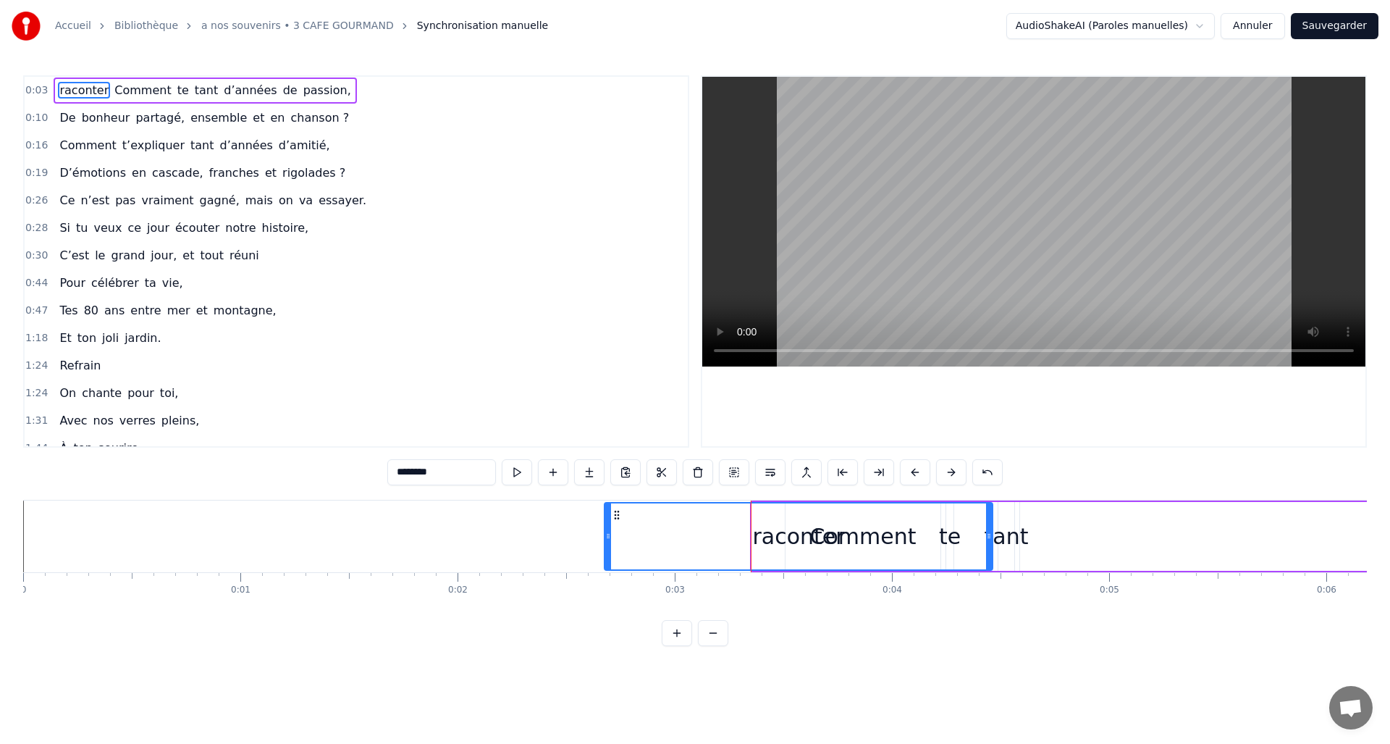
drag, startPoint x: 756, startPoint y: 533, endPoint x: 608, endPoint y: 533, distance: 147.7
click at [608, 536] on icon at bounding box center [608, 536] width 6 height 12
click at [773, 539] on div "raconter" at bounding box center [798, 536] width 92 height 33
click at [812, 538] on div "raconter" at bounding box center [798, 536] width 92 height 33
click at [626, 471] on button at bounding box center [625, 472] width 30 height 26
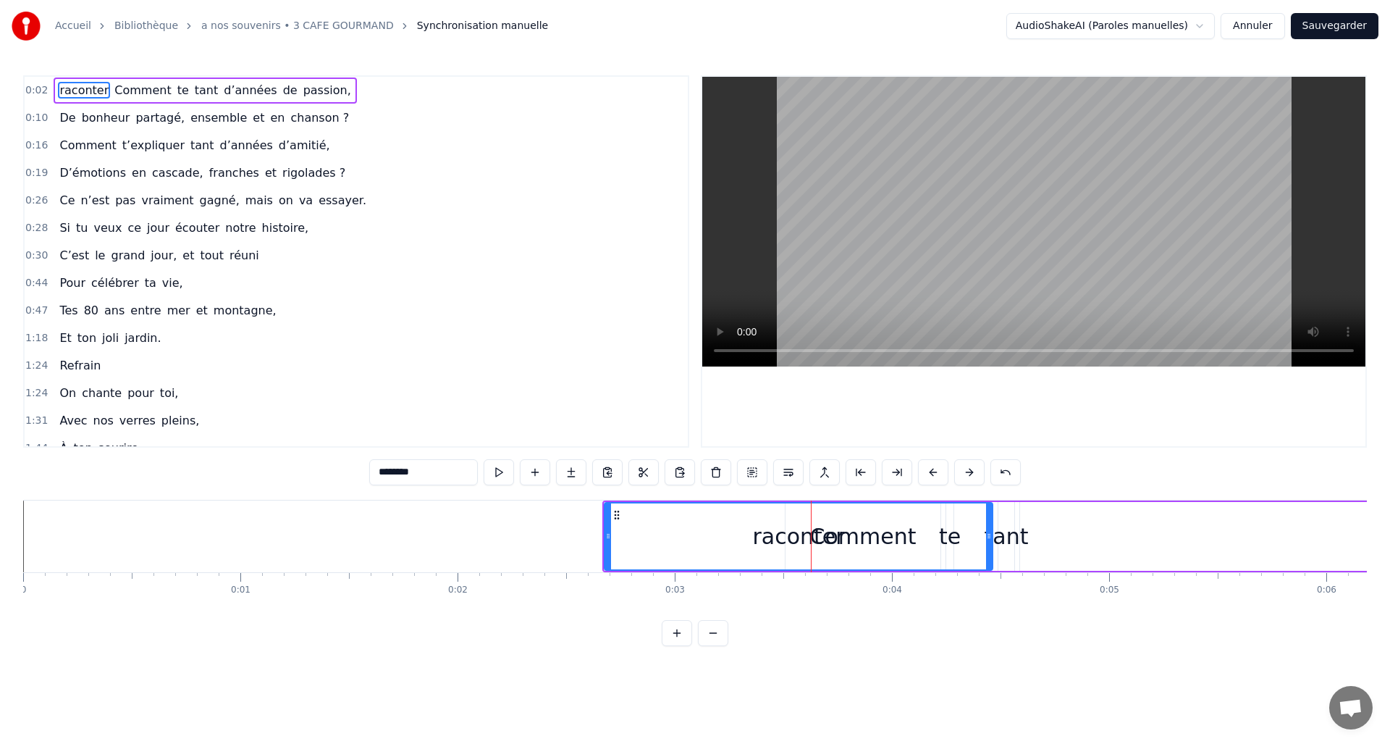
click at [759, 543] on div "raconter" at bounding box center [798, 536] width 92 height 33
click at [967, 473] on button at bounding box center [969, 472] width 30 height 26
click at [967, 472] on button at bounding box center [969, 472] width 30 height 26
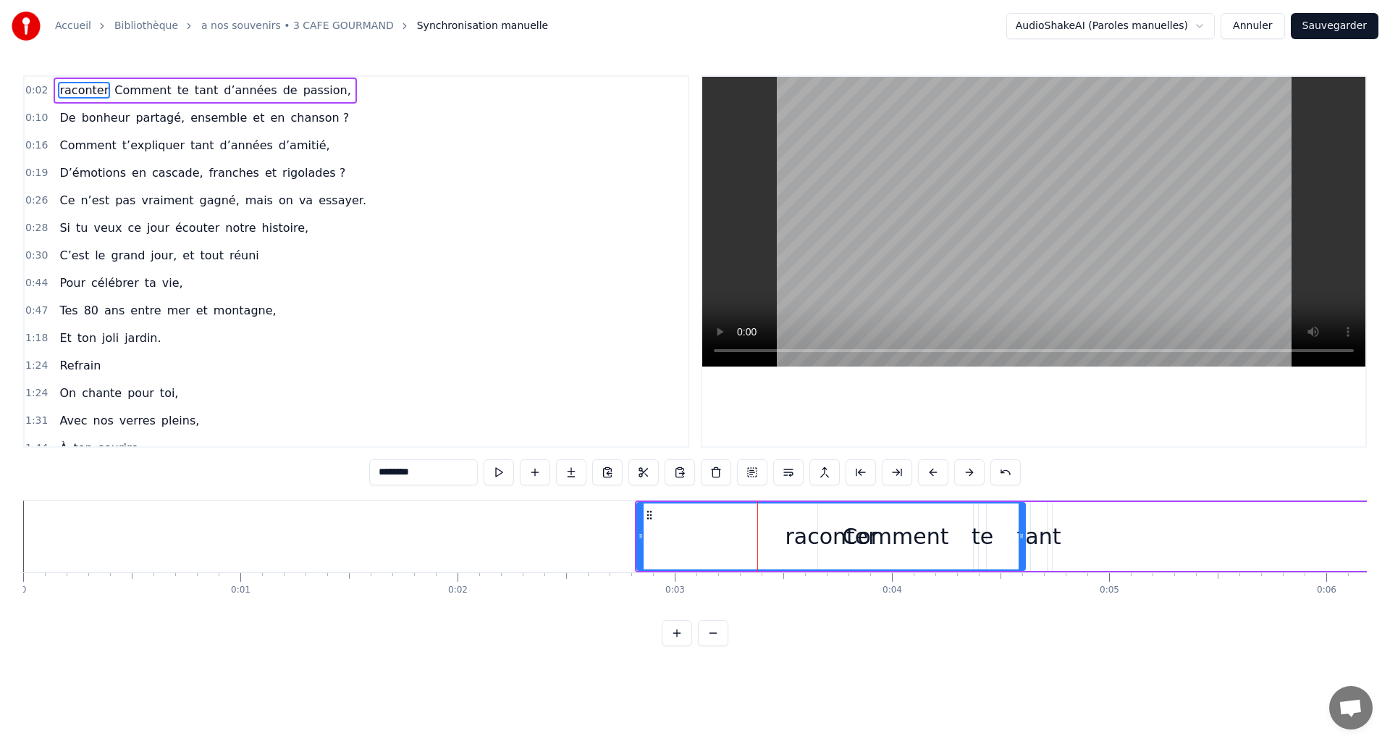
click at [967, 471] on button at bounding box center [969, 472] width 30 height 26
click at [967, 470] on button at bounding box center [969, 472] width 30 height 26
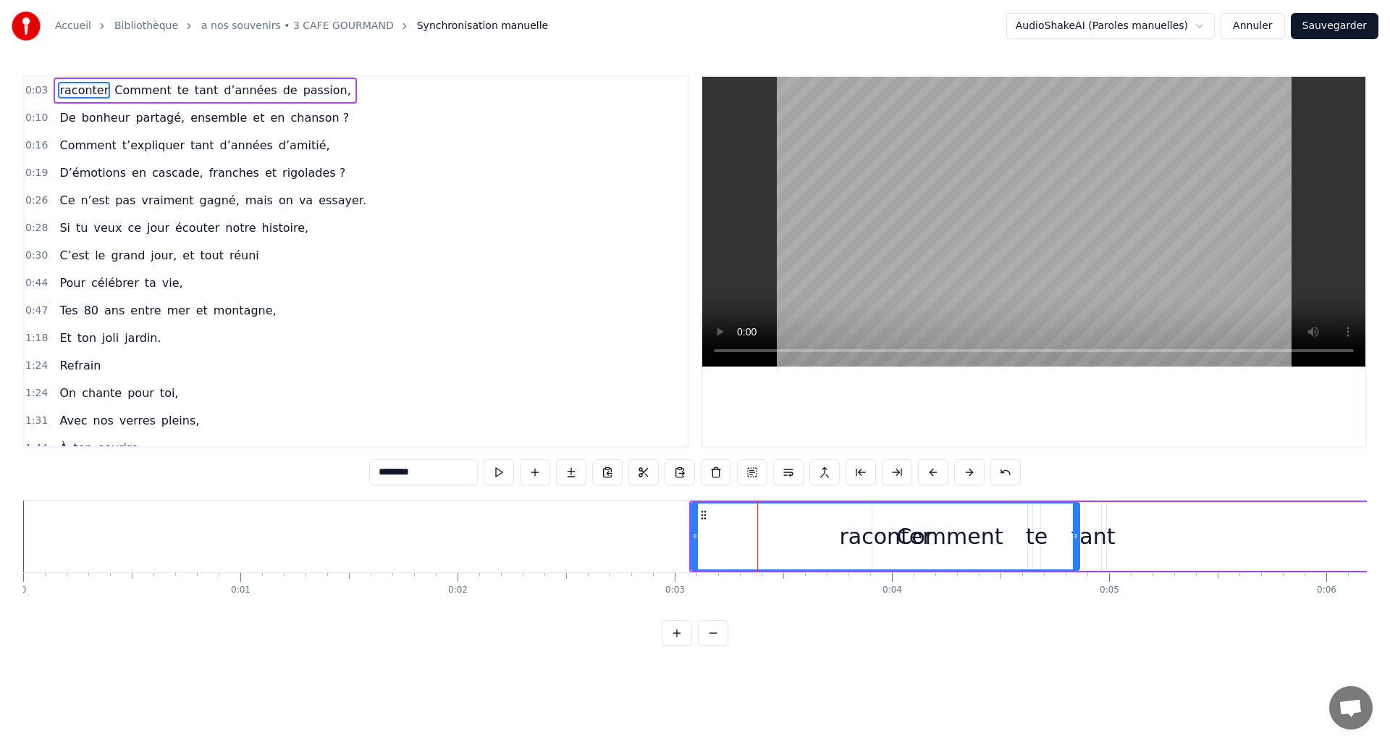
click at [967, 470] on button at bounding box center [969, 472] width 30 height 26
click at [967, 469] on button at bounding box center [969, 472] width 30 height 26
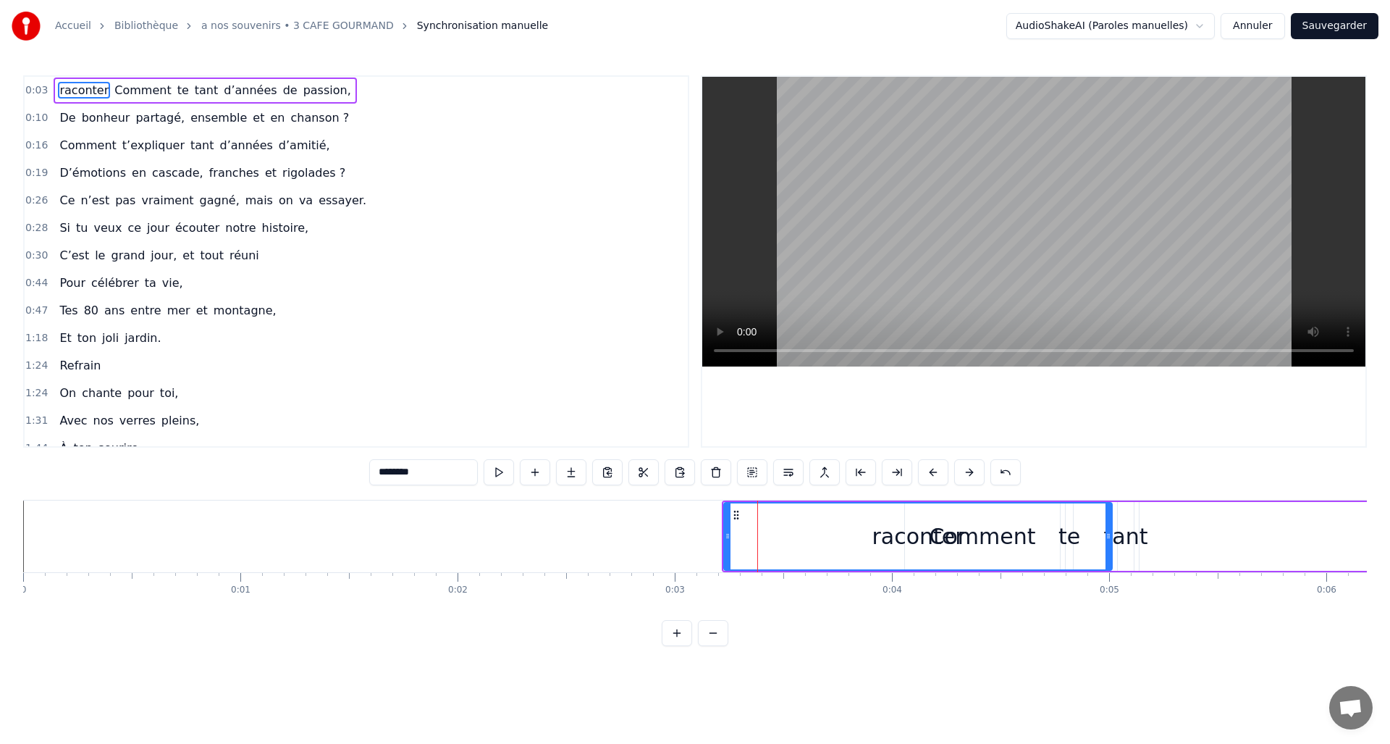
click at [967, 469] on button at bounding box center [969, 472] width 30 height 26
click at [967, 468] on button at bounding box center [969, 472] width 30 height 26
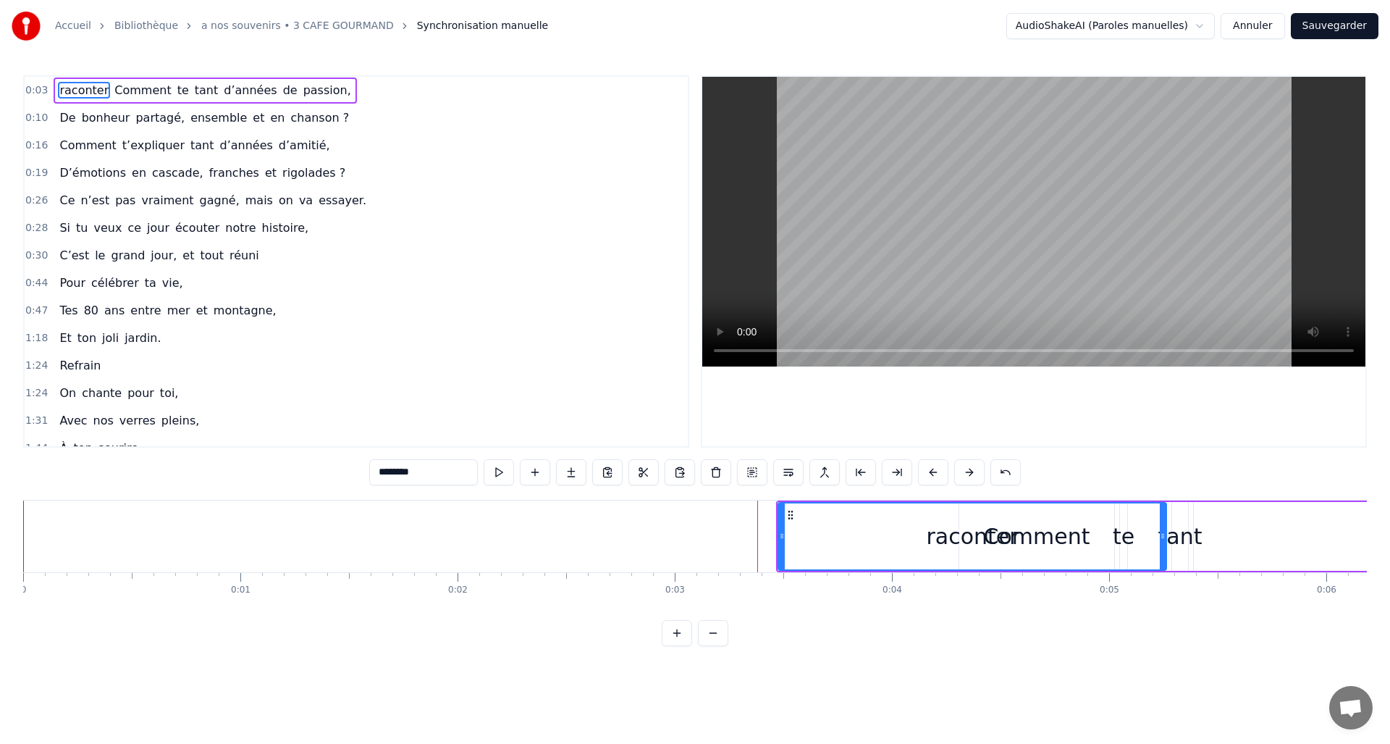
click at [967, 467] on button at bounding box center [969, 472] width 30 height 26
click at [968, 466] on button at bounding box center [969, 472] width 30 height 26
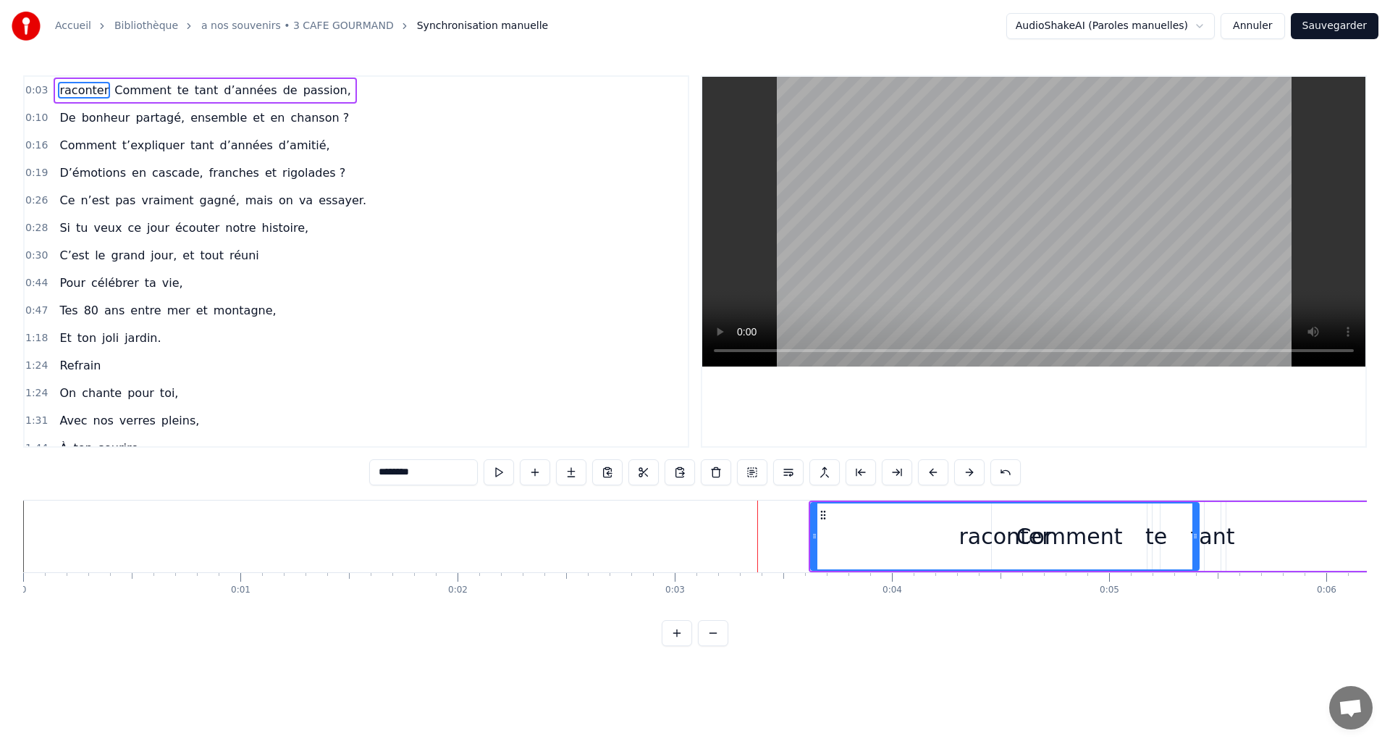
click at [968, 465] on button at bounding box center [969, 472] width 30 height 26
click at [967, 467] on button at bounding box center [969, 472] width 30 height 26
click at [968, 468] on button at bounding box center [969, 472] width 30 height 26
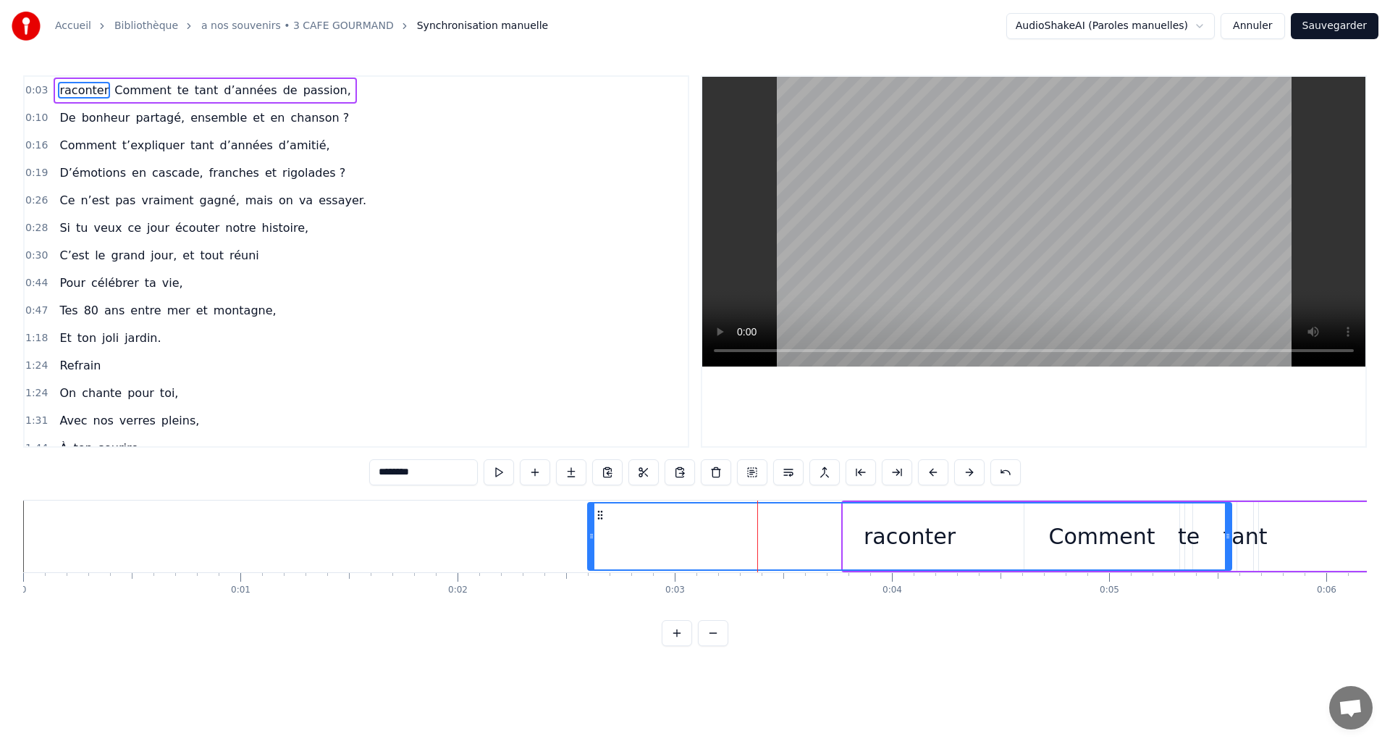
drag, startPoint x: 846, startPoint y: 534, endPoint x: 590, endPoint y: 550, distance: 256.1
click at [590, 550] on div at bounding box center [592, 536] width 6 height 66
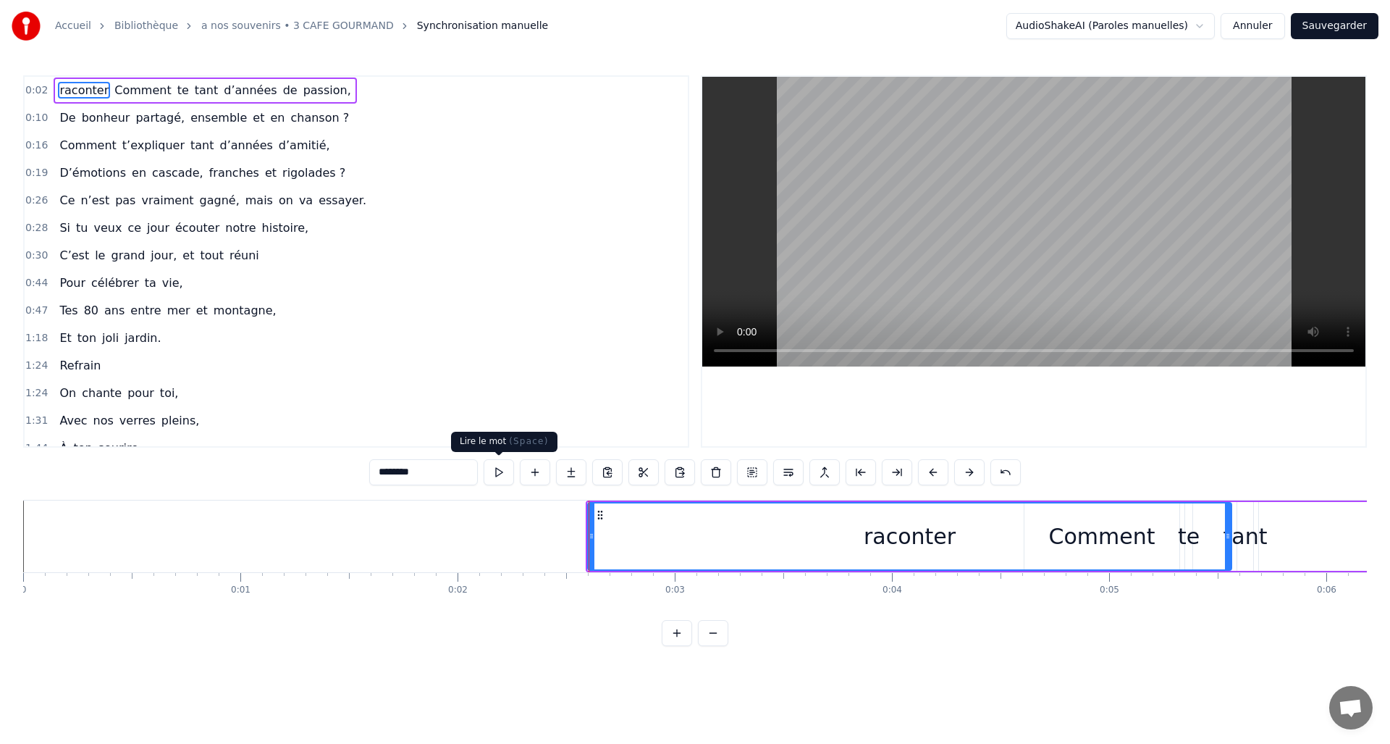
click at [496, 474] on button at bounding box center [499, 472] width 30 height 26
click at [495, 474] on button at bounding box center [499, 472] width 30 height 26
click at [1003, 469] on button at bounding box center [1005, 472] width 30 height 26
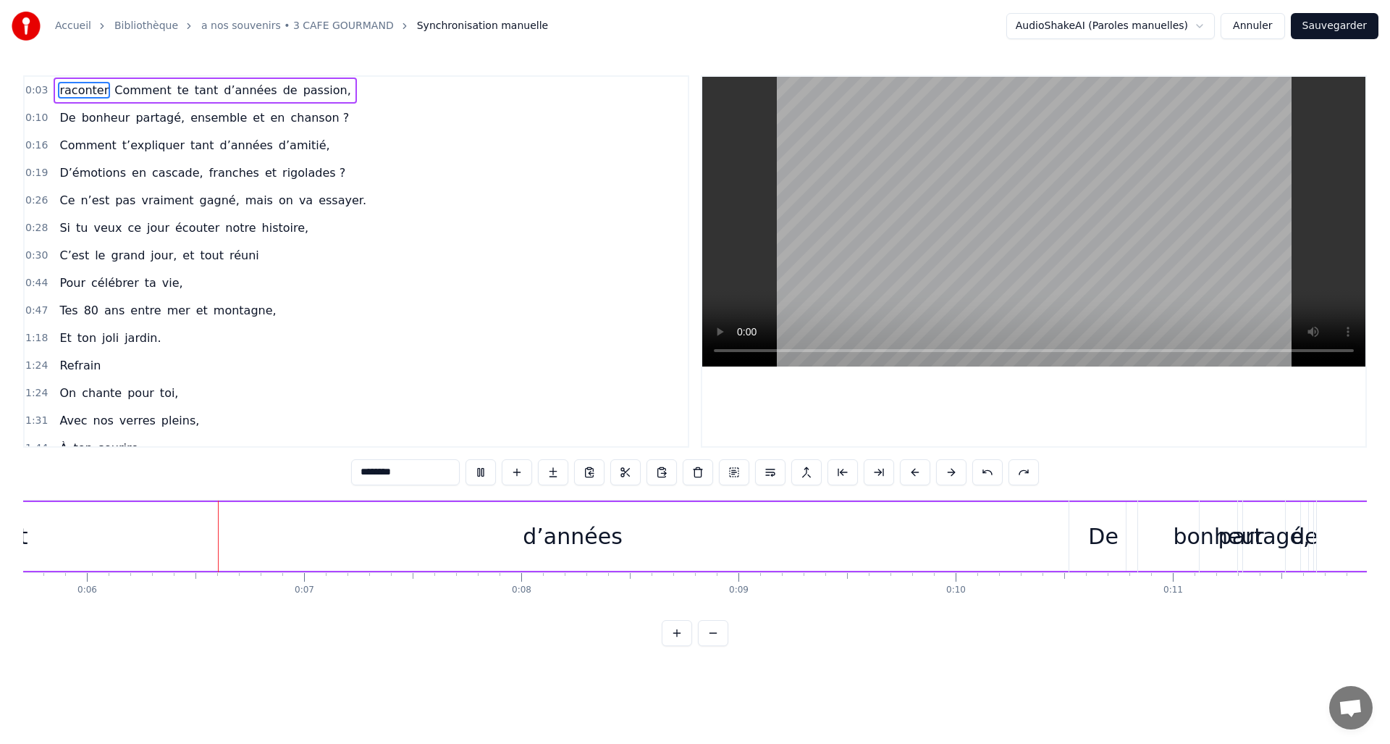
scroll to position [0, 1242]
click at [991, 473] on button at bounding box center [987, 472] width 30 height 26
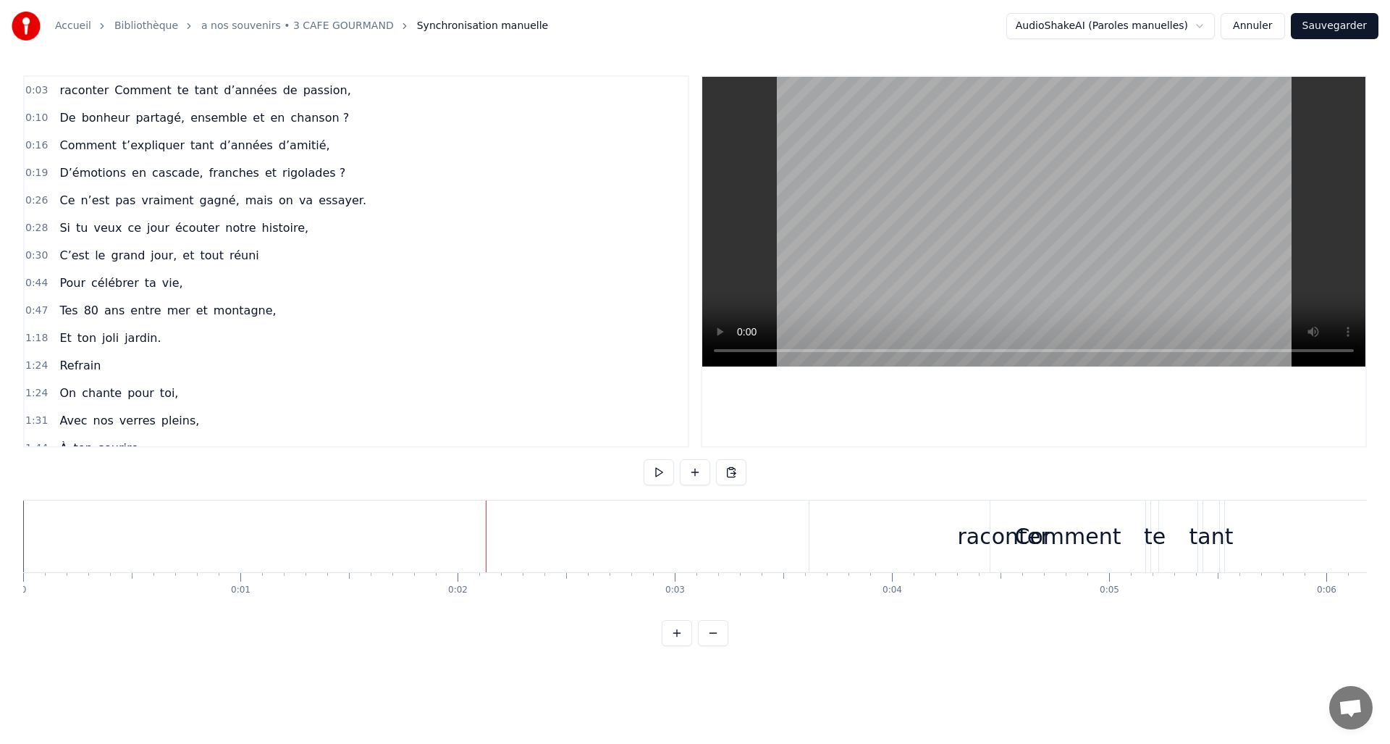
click at [810, 536] on div "raconter" at bounding box center [1003, 536] width 388 height 72
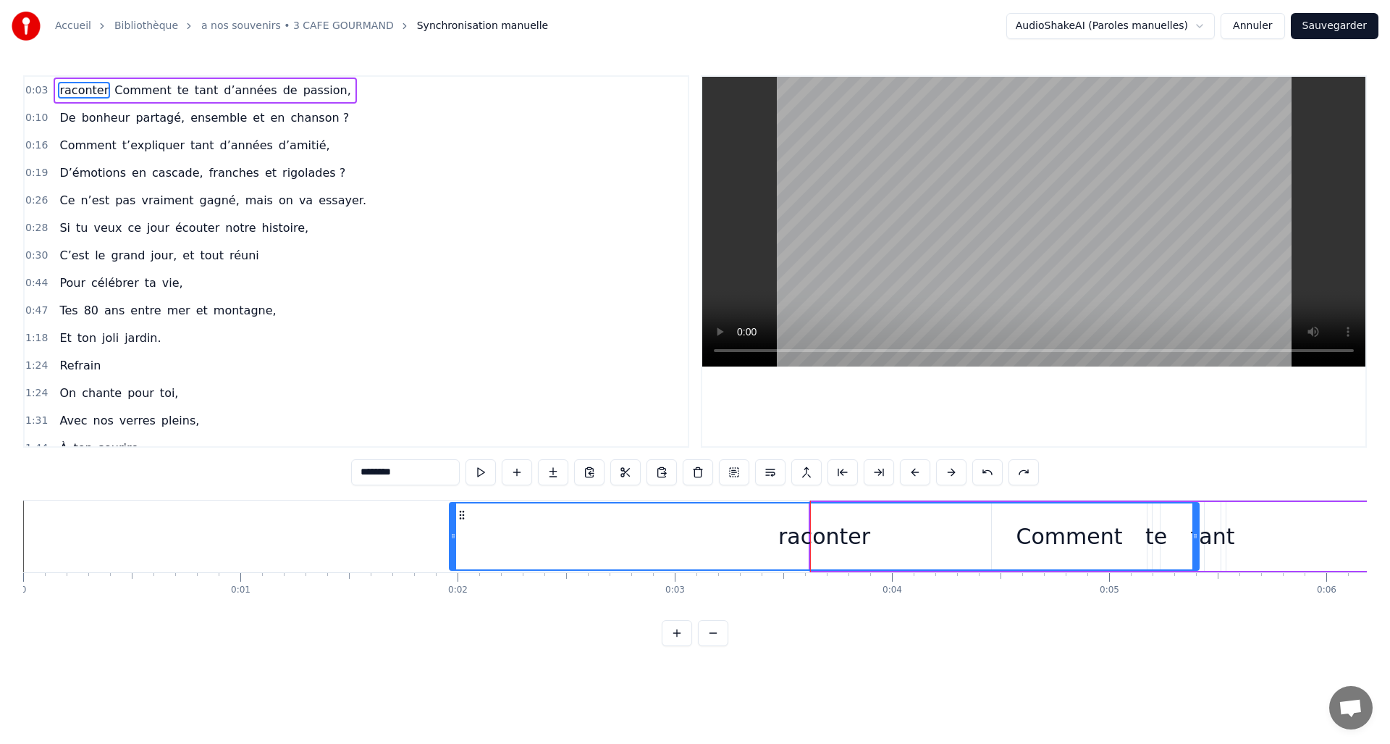
drag, startPoint x: 812, startPoint y: 534, endPoint x: 451, endPoint y: 532, distance: 361.3
click at [451, 532] on icon at bounding box center [453, 536] width 6 height 12
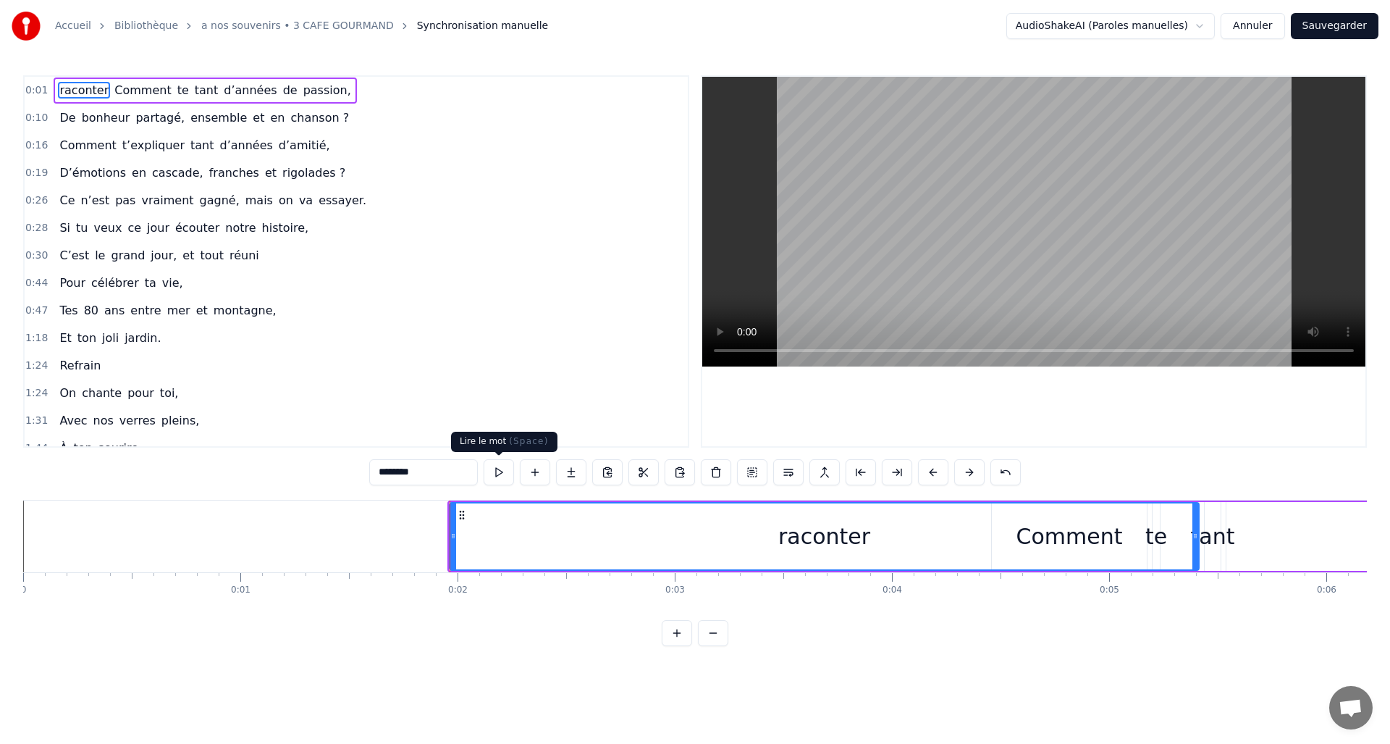
click at [501, 471] on button at bounding box center [499, 472] width 30 height 26
click at [809, 540] on div "raconter" at bounding box center [824, 536] width 92 height 33
click at [789, 537] on div "raconter" at bounding box center [824, 536] width 92 height 33
click at [831, 537] on div "raconter" at bounding box center [824, 536] width 92 height 33
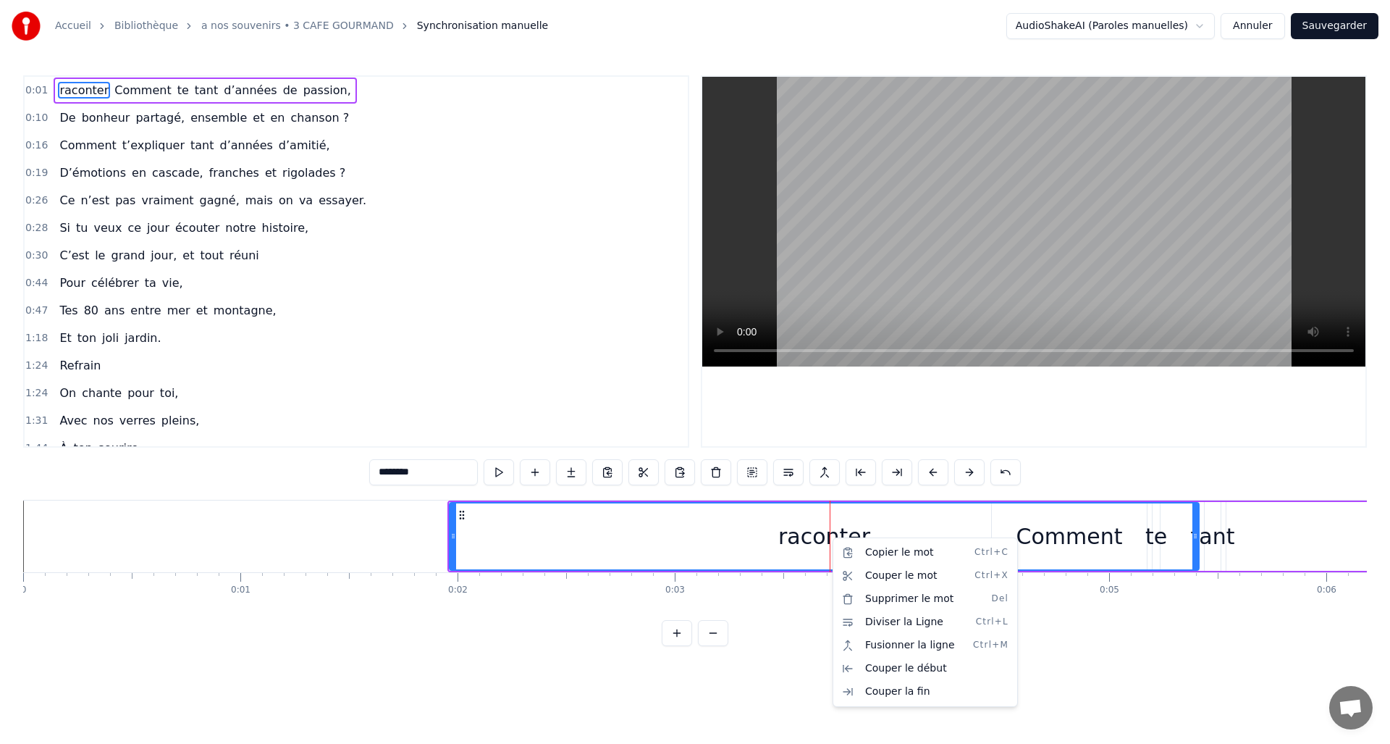
click at [867, 537] on div "Copier le mot Ctrl+C Couper le mot Ctrl+X Supprimer le mot Del Diviser la Ligne…" at bounding box center [925, 621] width 185 height 169
click at [791, 539] on html "Accueil Bibliothèque a nos souvenirs • 3 CAFE GOURMAND Synchronisation manuelle…" at bounding box center [695, 334] width 1390 height 669
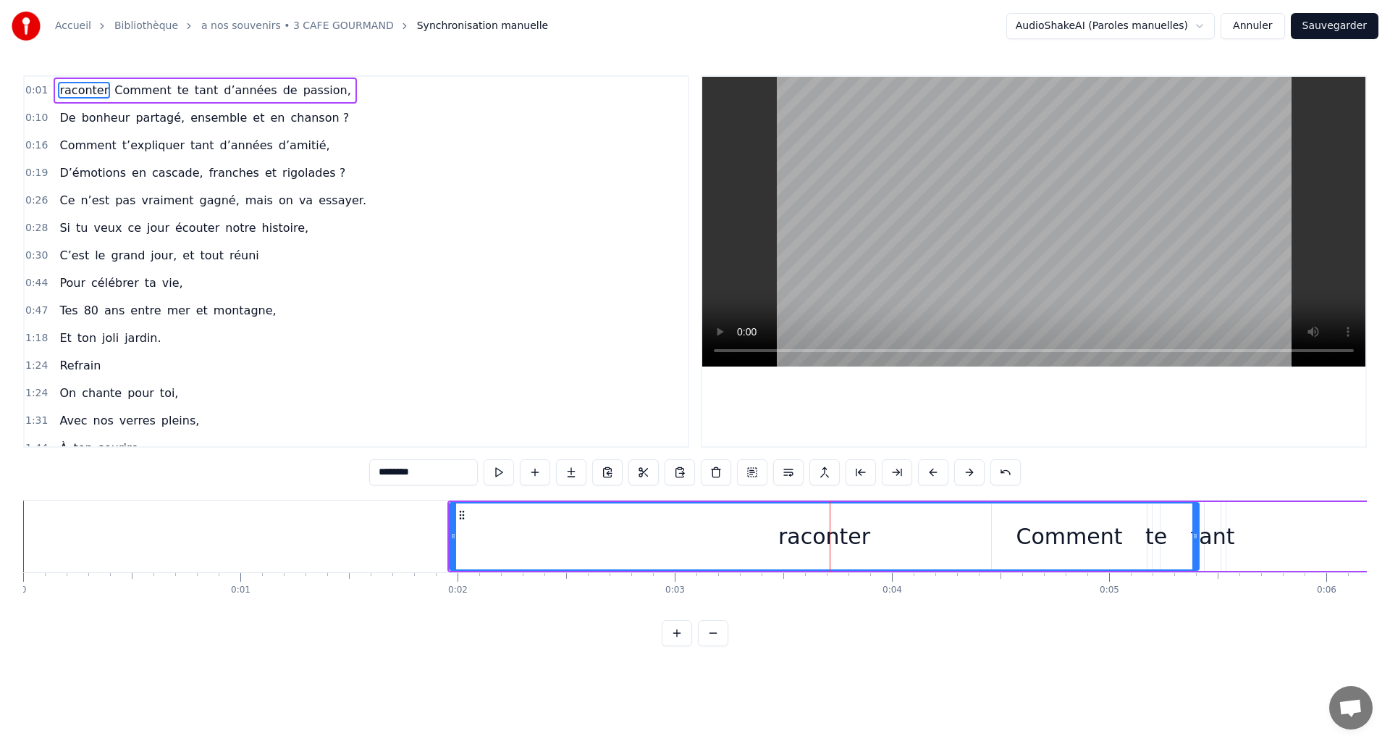
drag, startPoint x: 783, startPoint y: 542, endPoint x: 812, endPoint y: 542, distance: 28.2
click at [812, 542] on div "raconter" at bounding box center [824, 536] width 748 height 66
click at [1037, 542] on div "raconter" at bounding box center [824, 536] width 748 height 66
click at [1027, 543] on div "raconter" at bounding box center [824, 536] width 748 height 66
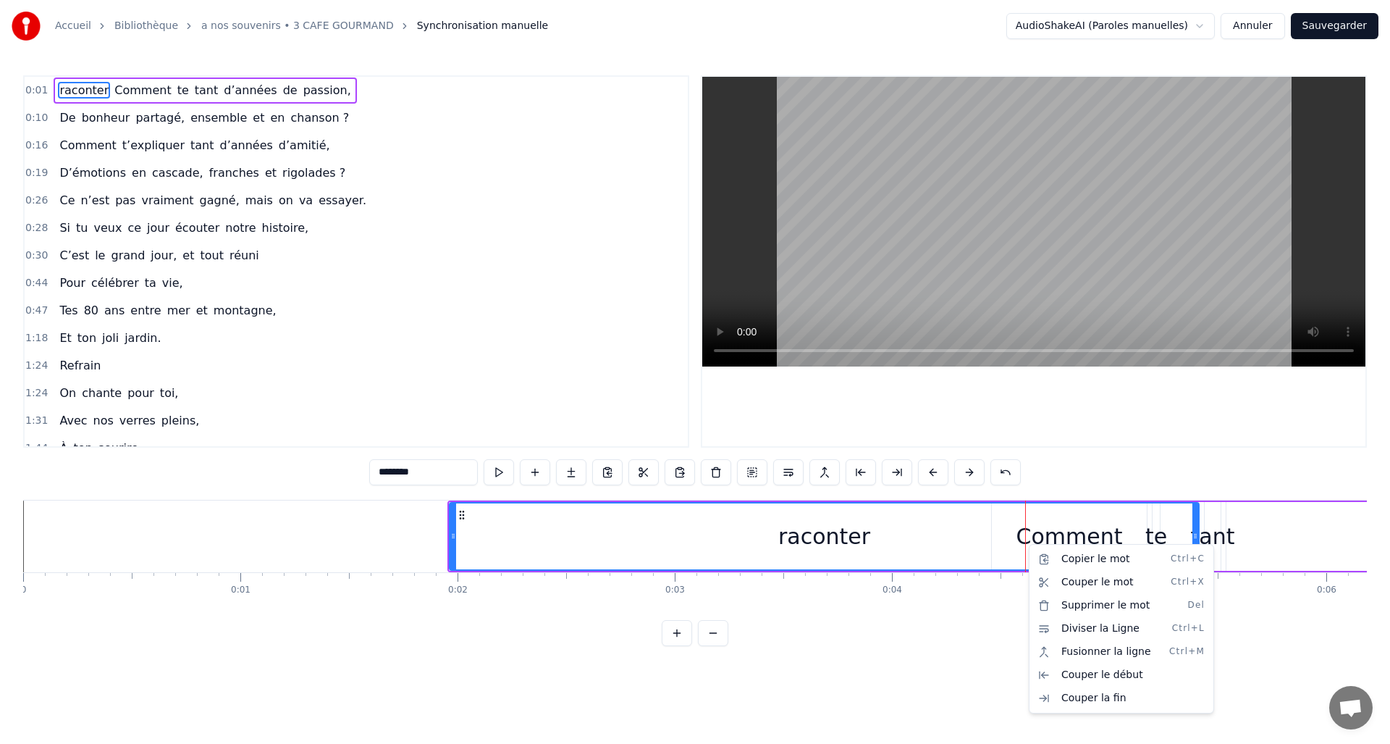
click at [157, 110] on html "Accueil Bibliothèque a nos souvenirs • 3 CAFE GOURMAND Synchronisation manuelle…" at bounding box center [695, 334] width 1390 height 669
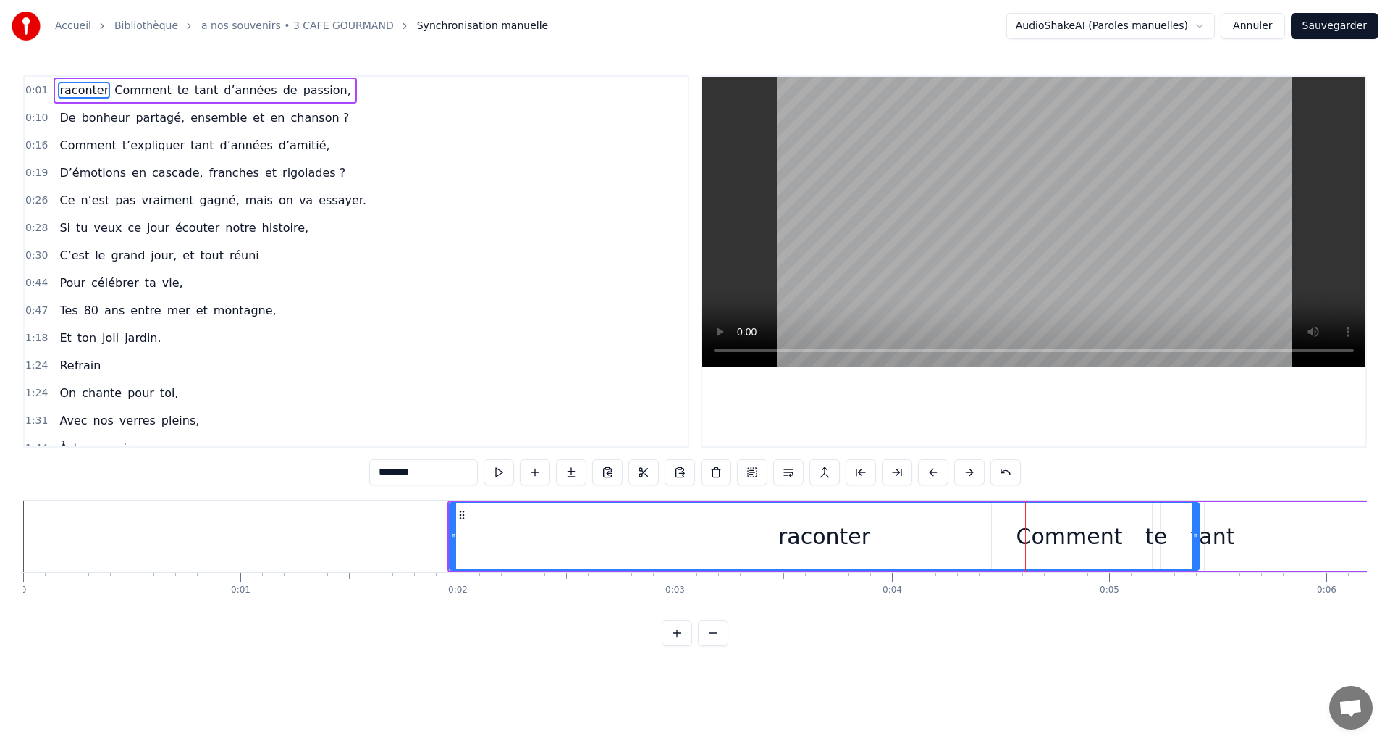
drag, startPoint x: 72, startPoint y: 92, endPoint x: 79, endPoint y: 95, distance: 7.8
click at [67, 98] on span "raconter" at bounding box center [84, 90] width 52 height 17
click at [86, 87] on span "raconter" at bounding box center [84, 90] width 52 height 17
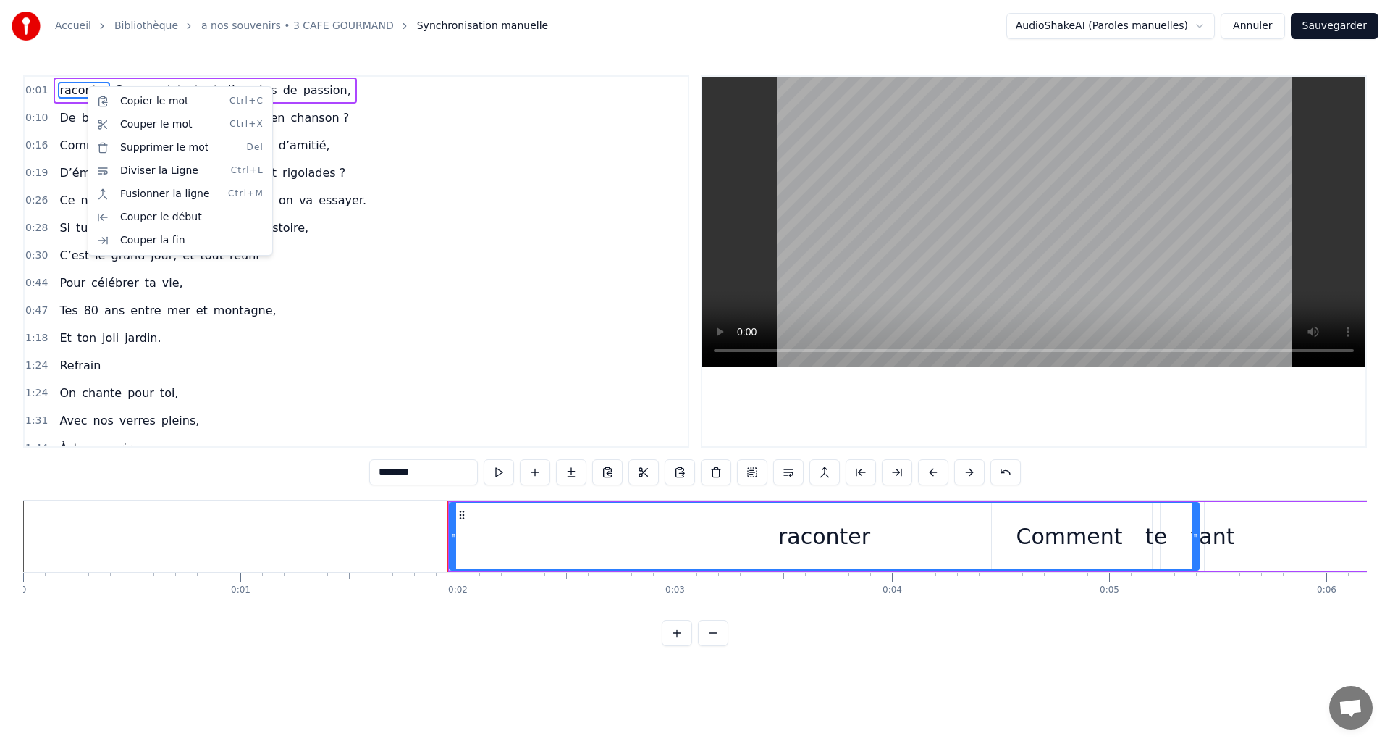
click at [502, 101] on html "Accueil Bibliothèque a nos souvenirs • 3 CAFE GOURMAND Synchronisation manuelle…" at bounding box center [695, 334] width 1390 height 669
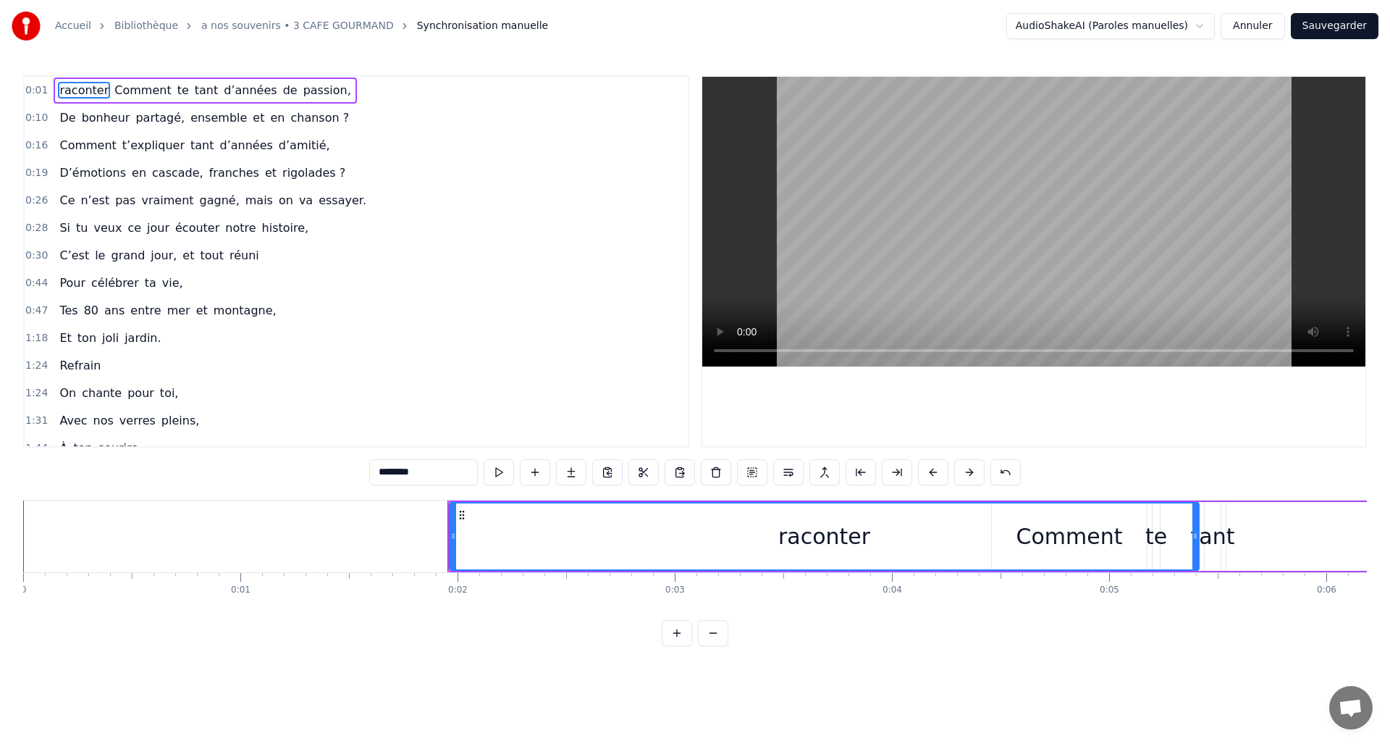
click at [119, 88] on span "Comment" at bounding box center [142, 90] width 59 height 17
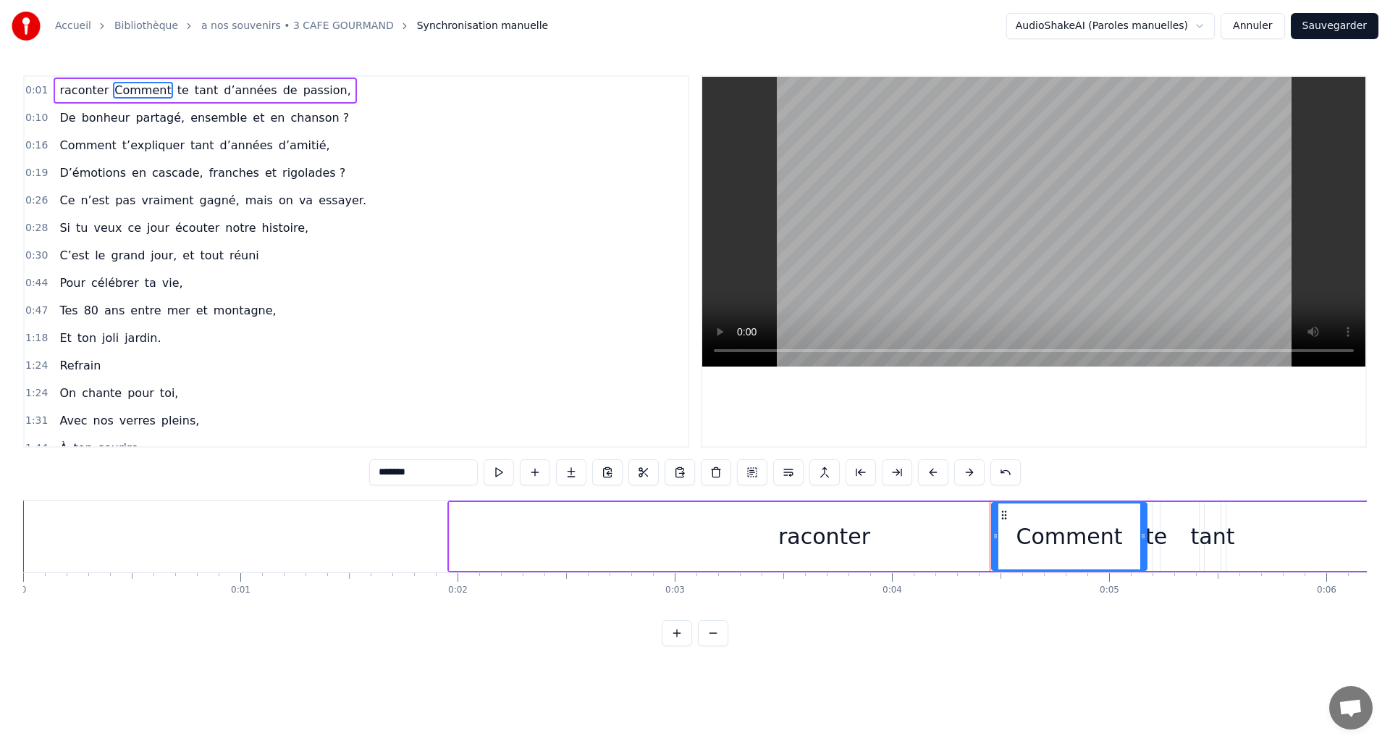
click at [74, 85] on span "raconter" at bounding box center [84, 90] width 52 height 17
type input "********"
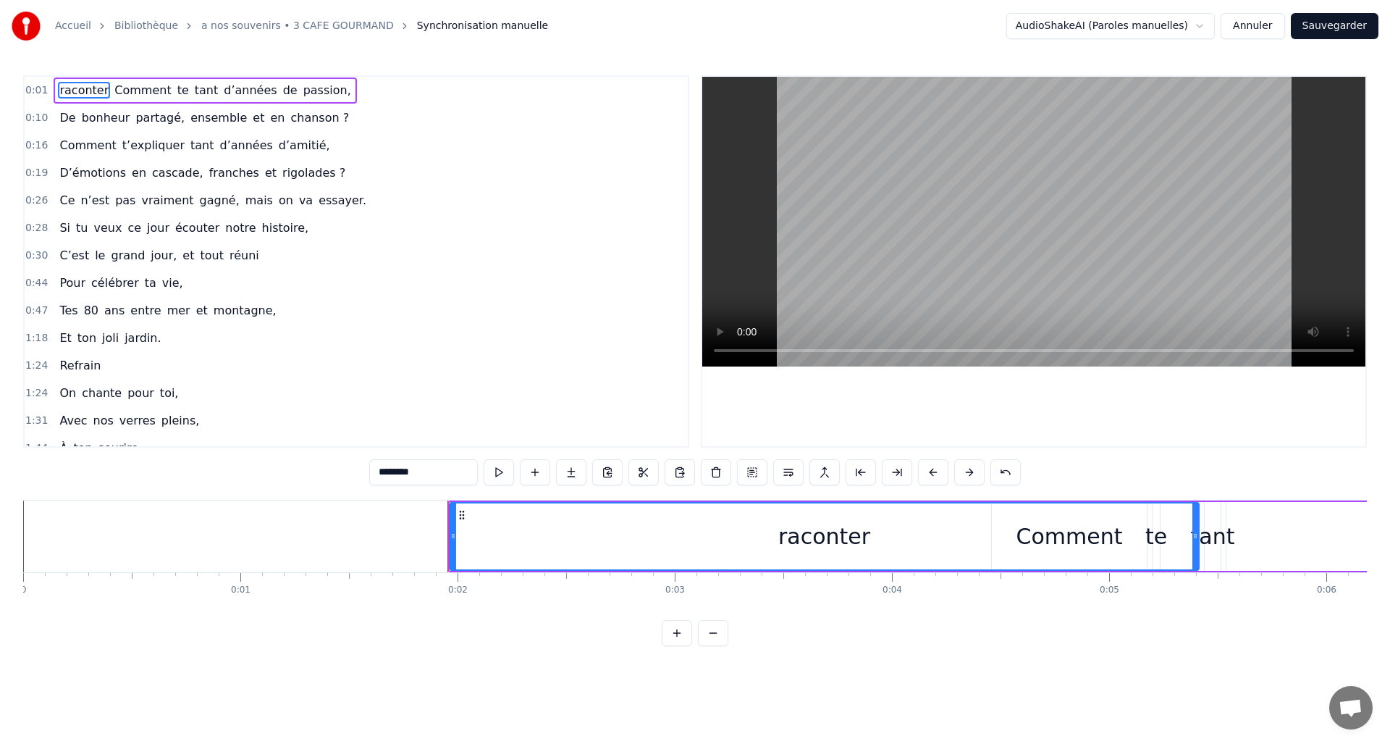
drag, startPoint x: 74, startPoint y: 87, endPoint x: 271, endPoint y: 197, distance: 225.6
click at [151, 90] on div "raconter Comment te tant d’années de passion," at bounding box center [205, 90] width 303 height 26
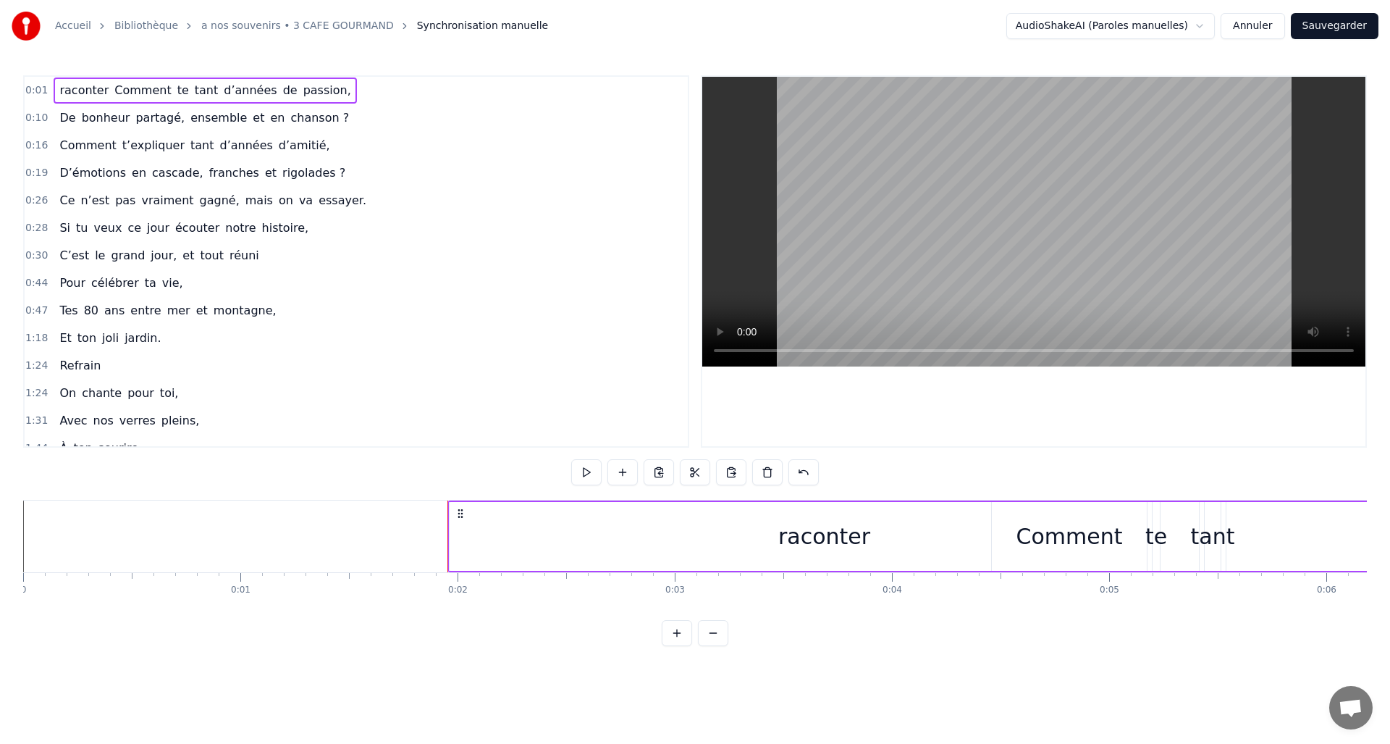
click at [788, 536] on div "raconter" at bounding box center [824, 536] width 92 height 33
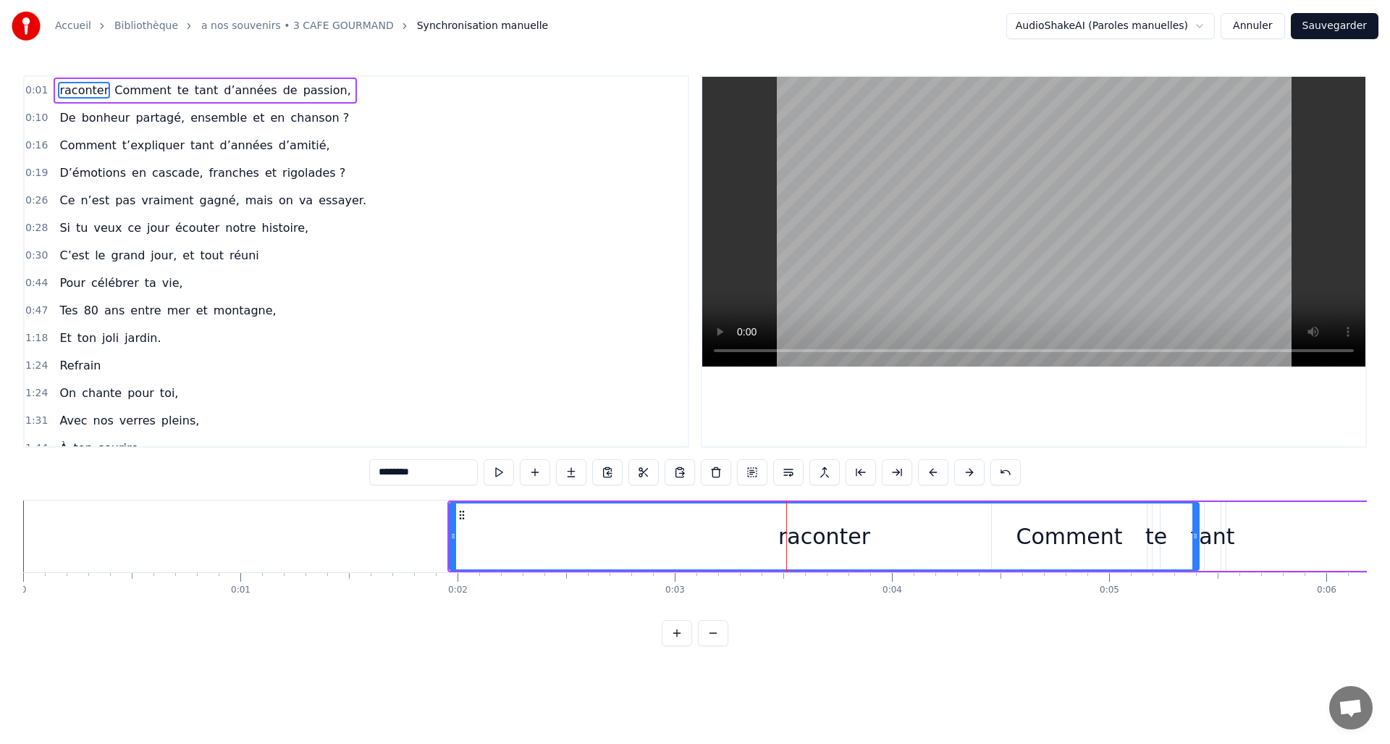
click at [810, 541] on div "raconter" at bounding box center [824, 536] width 92 height 33
click at [810, 540] on div "raconter" at bounding box center [824, 536] width 92 height 33
click at [868, 536] on div "raconter" at bounding box center [824, 536] width 748 height 66
drag, startPoint x: 859, startPoint y: 537, endPoint x: 804, endPoint y: 541, distance: 55.1
click at [804, 541] on div "raconter" at bounding box center [824, 536] width 92 height 33
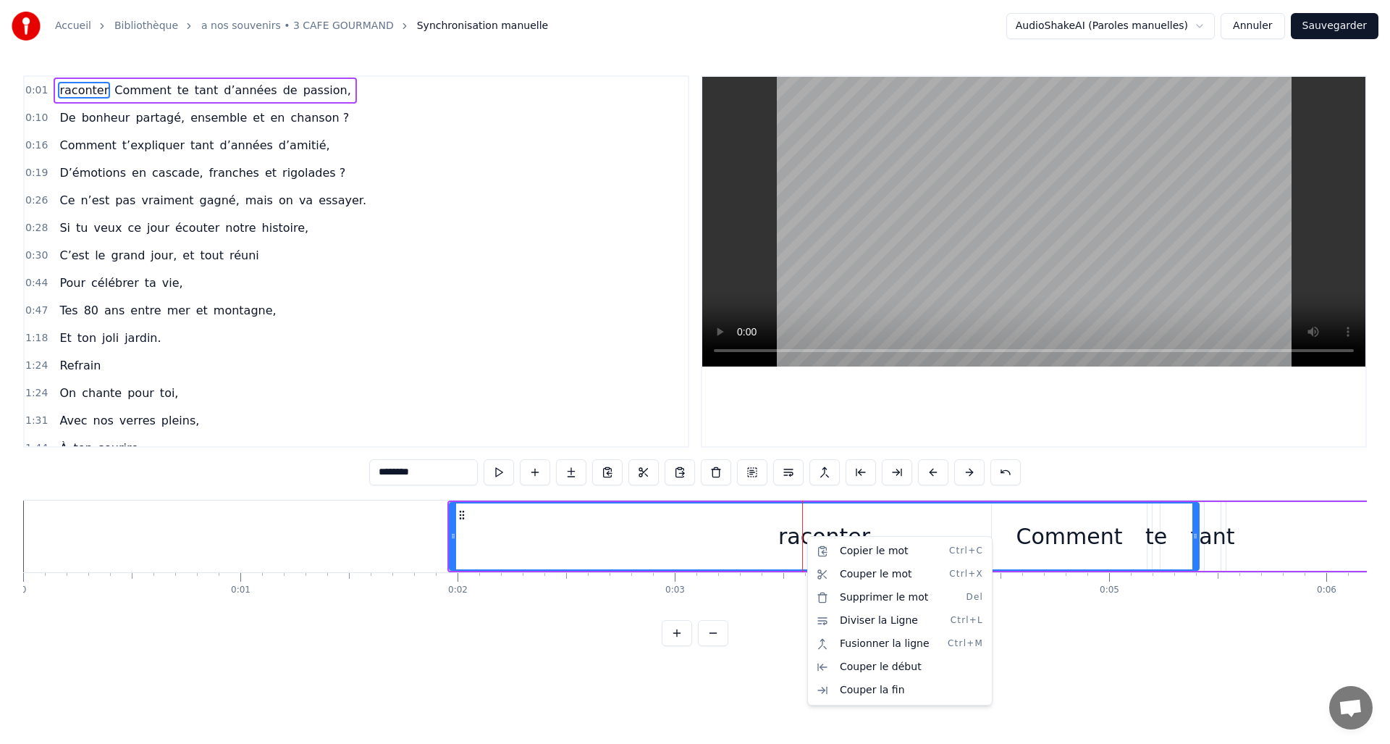
click at [785, 539] on html "Accueil Bibliothèque a nos souvenirs • 3 CAFE GOURMAND Synchronisation manuelle…" at bounding box center [695, 334] width 1390 height 669
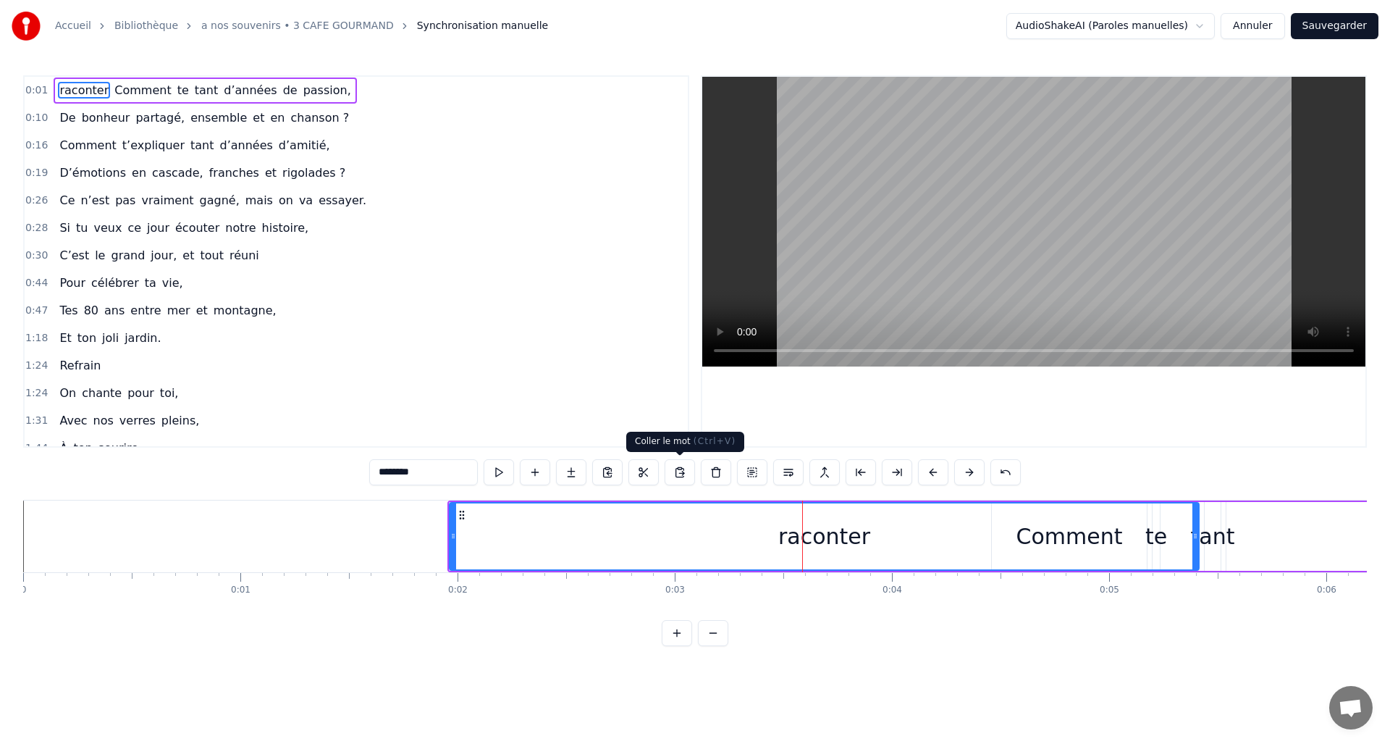
click at [682, 467] on button at bounding box center [680, 472] width 30 height 26
click at [834, 546] on div "raconter" at bounding box center [824, 536] width 92 height 33
click at [788, 536] on div "raconter" at bounding box center [824, 536] width 92 height 33
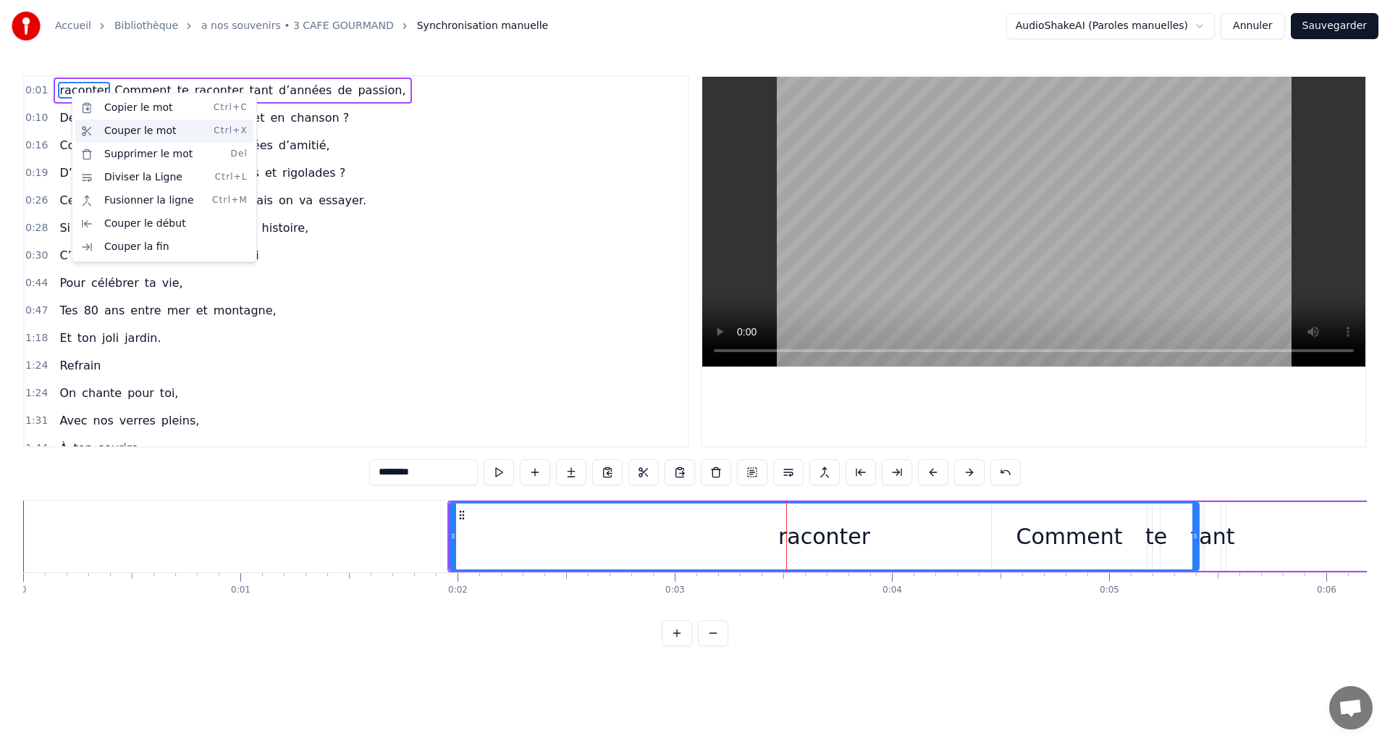
click at [145, 126] on div "Couper le mot Ctrl+X" at bounding box center [164, 130] width 178 height 23
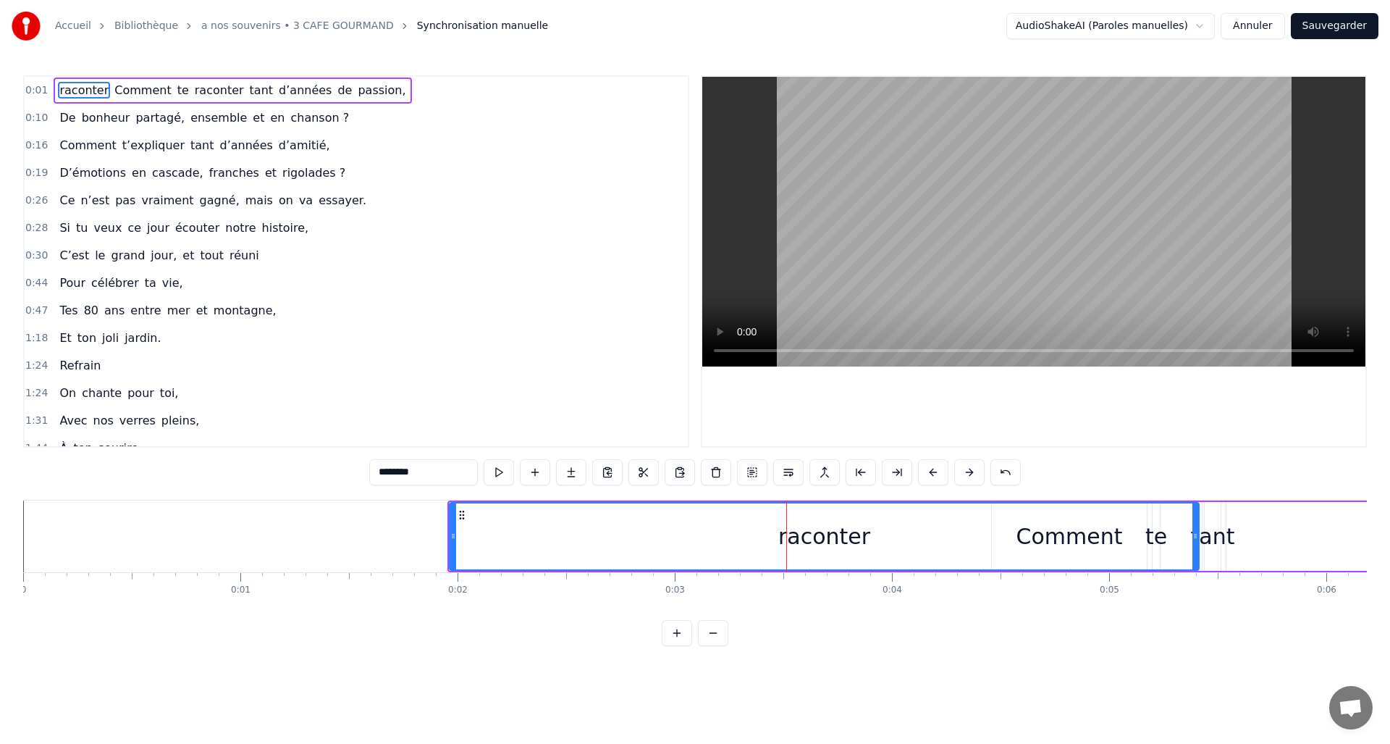
click at [80, 89] on span "raconter" at bounding box center [84, 90] width 52 height 17
click at [129, 88] on span "Comment" at bounding box center [142, 90] width 59 height 17
type input "*******"
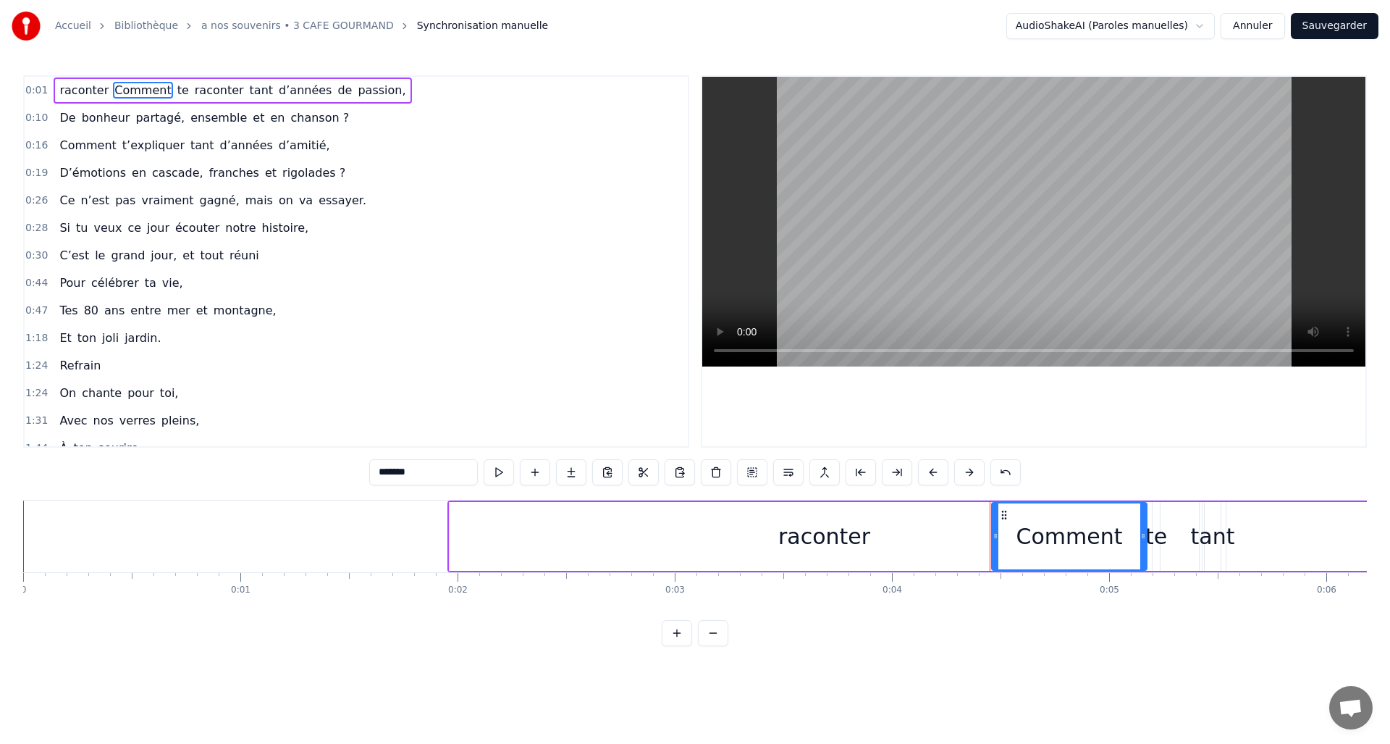
drag, startPoint x: 129, startPoint y: 88, endPoint x: 54, endPoint y: 91, distance: 75.4
click at [54, 91] on div "raconter Comment te raconter tant d’années de passion," at bounding box center [233, 90] width 358 height 26
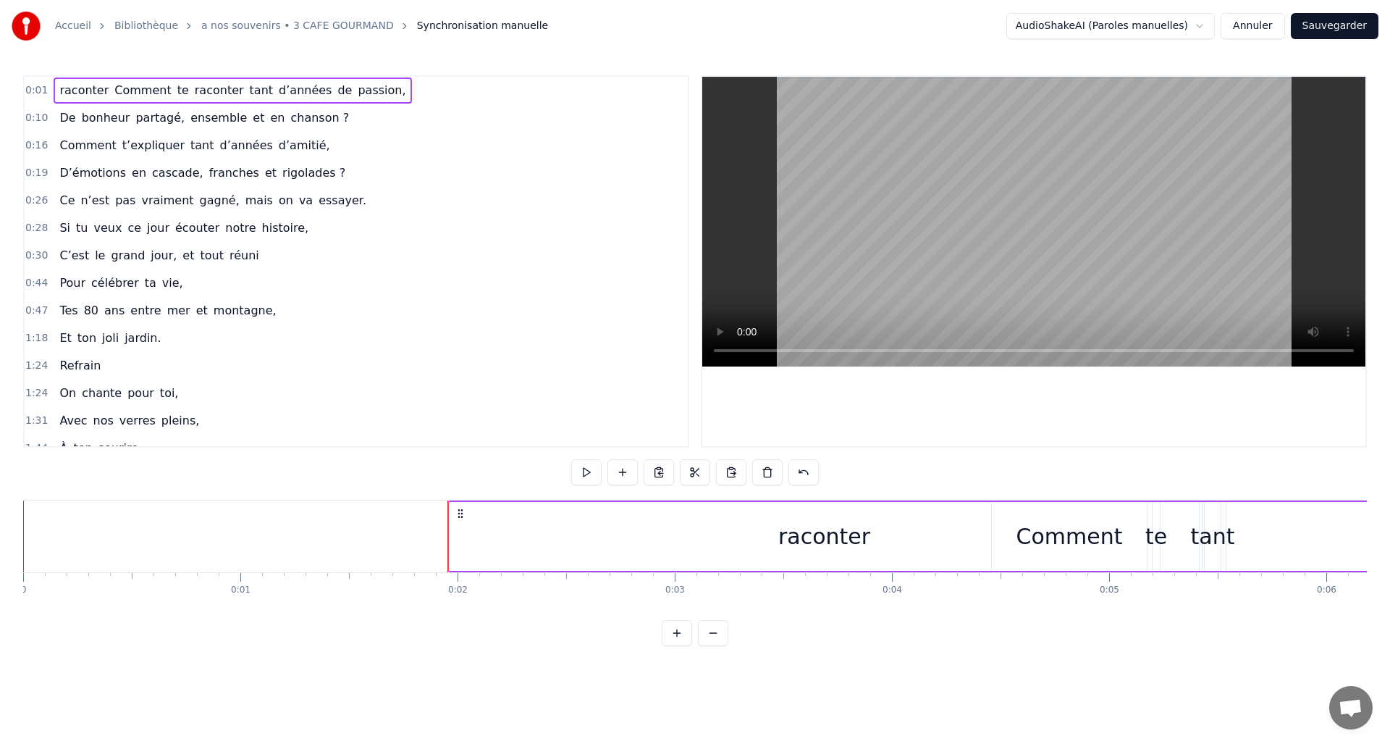
drag, startPoint x: 64, startPoint y: 89, endPoint x: 177, endPoint y: 95, distance: 113.1
click at [177, 95] on div "raconter Comment te raconter tant d’années de passion," at bounding box center [233, 90] width 358 height 26
click at [949, 282] on video at bounding box center [1033, 222] width 663 height 290
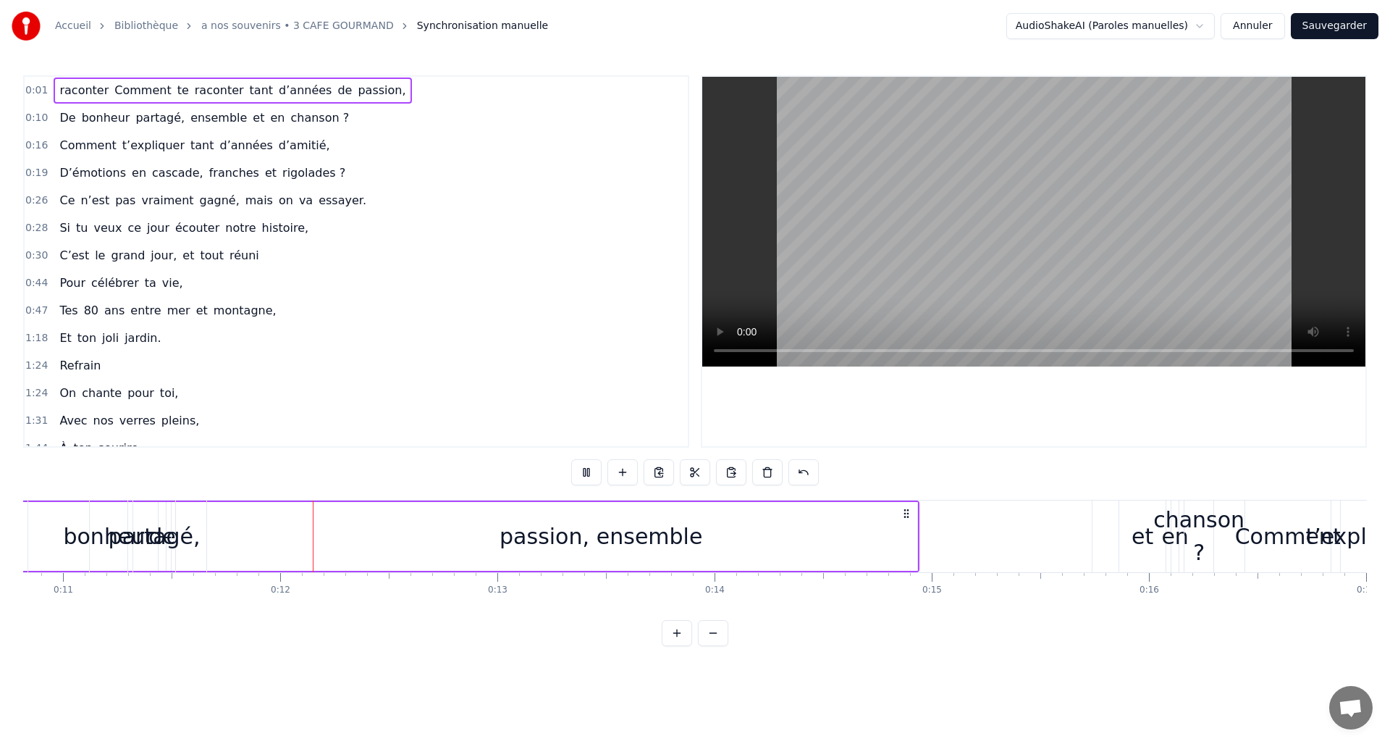
scroll to position [0, 2419]
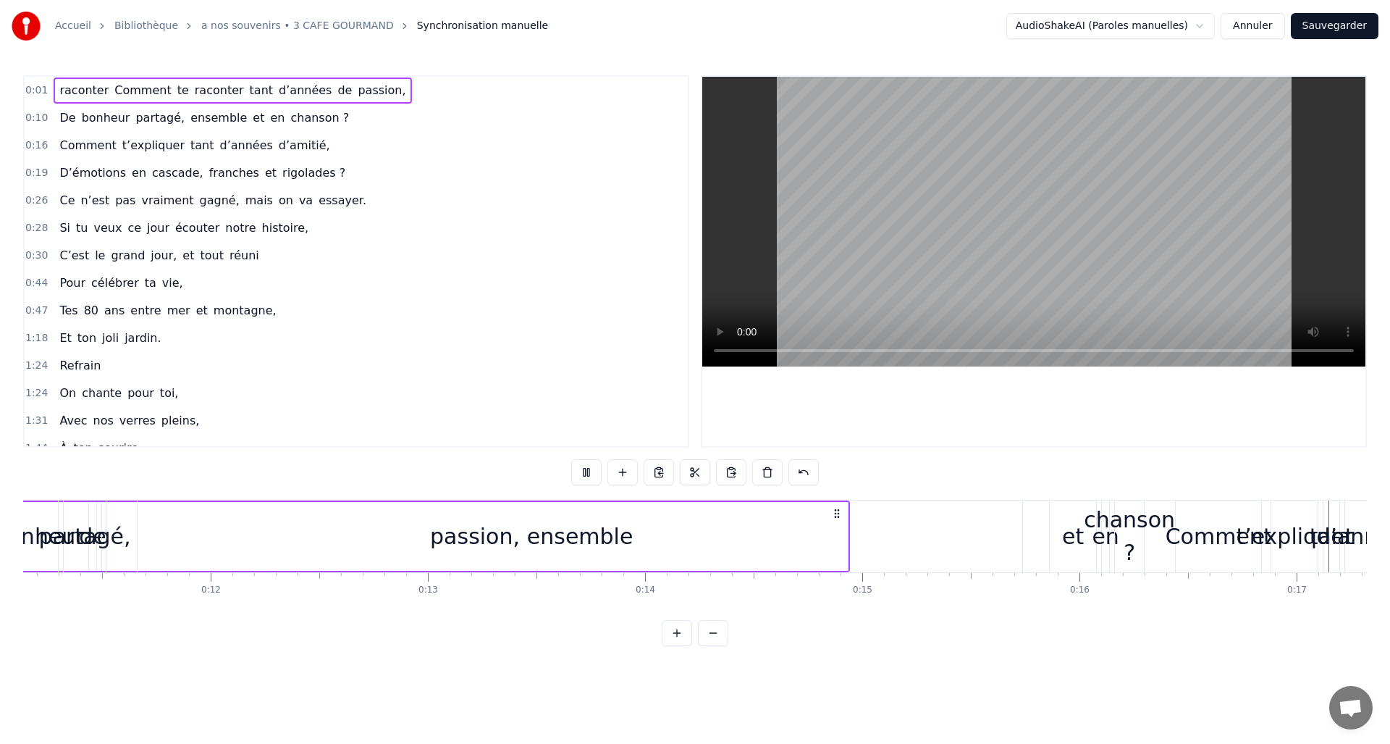
click at [807, 397] on div at bounding box center [1033, 261] width 663 height 369
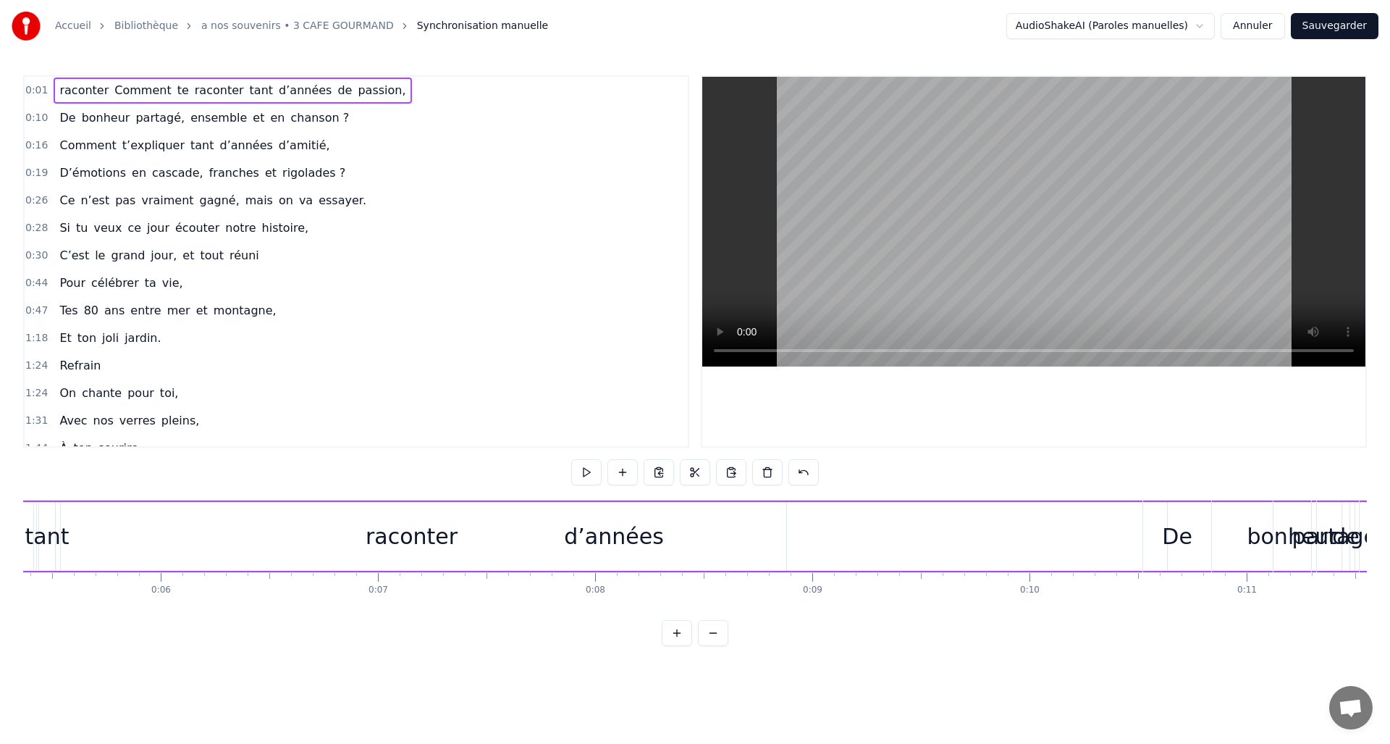
scroll to position [0, 0]
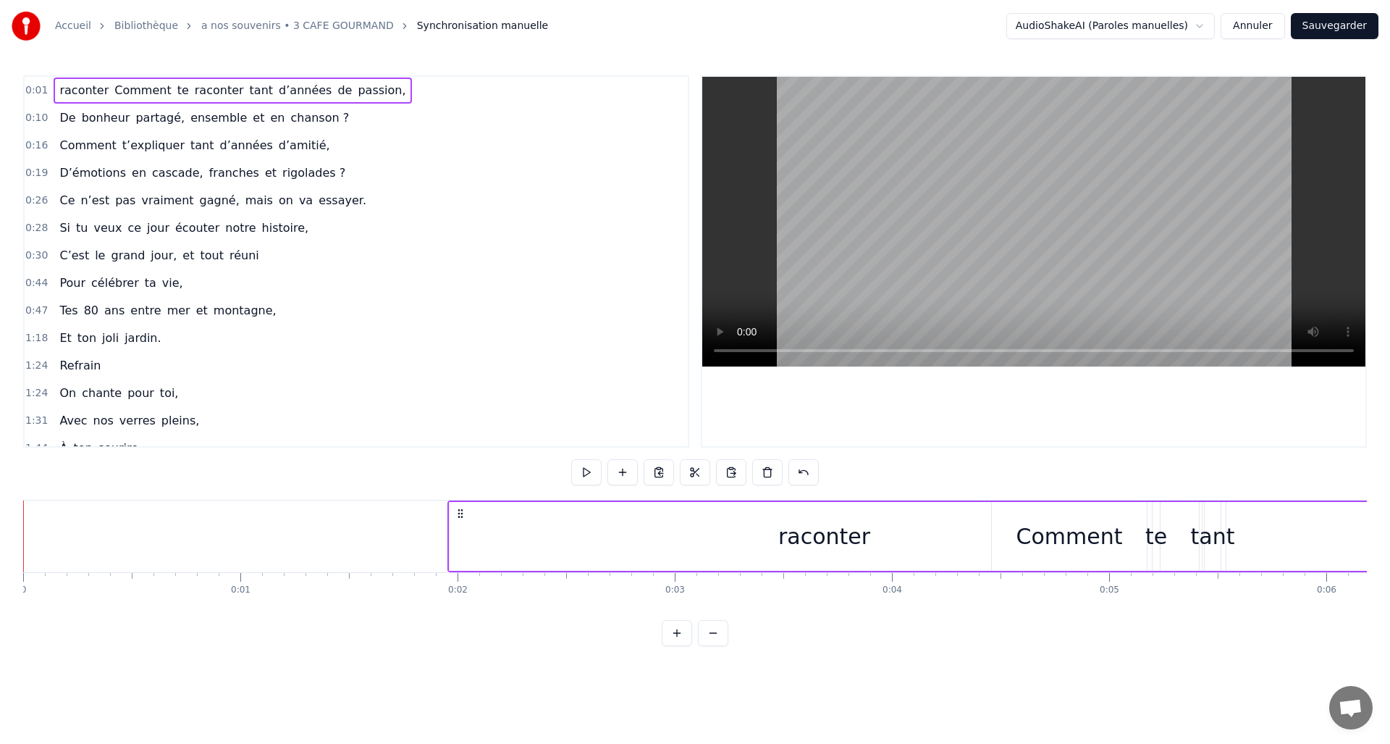
click at [832, 540] on div "raconter" at bounding box center [824, 536] width 92 height 33
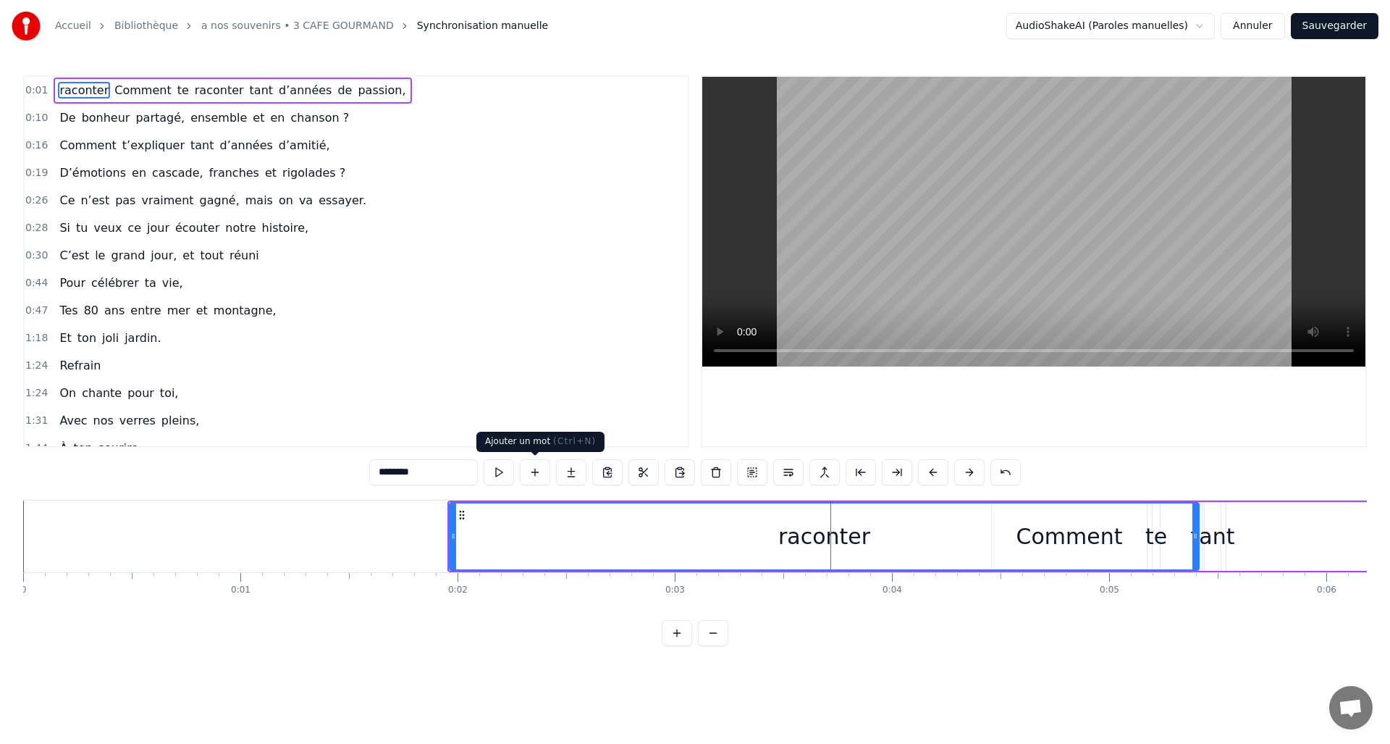
click at [536, 473] on button at bounding box center [535, 472] width 30 height 26
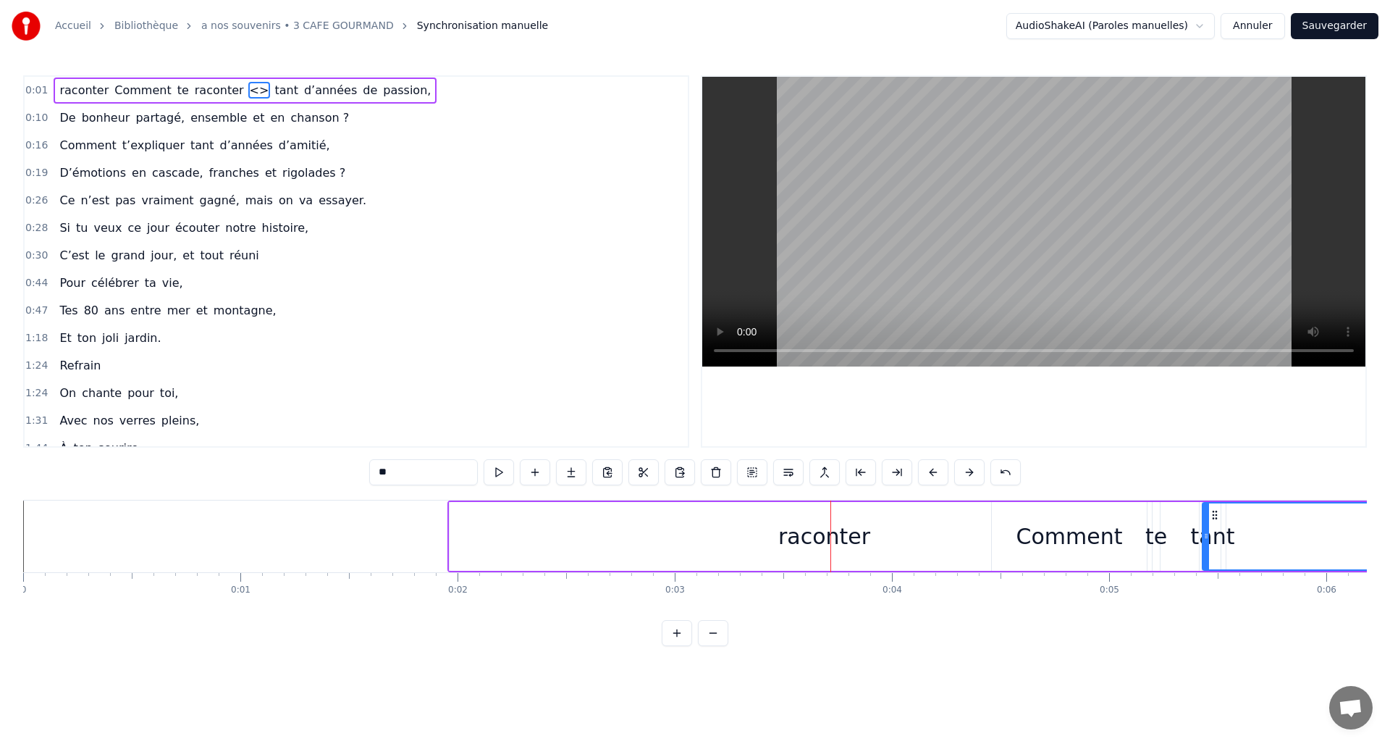
click at [386, 468] on input "**" at bounding box center [423, 472] width 109 height 26
type input "******"
click at [572, 473] on button at bounding box center [571, 472] width 30 height 26
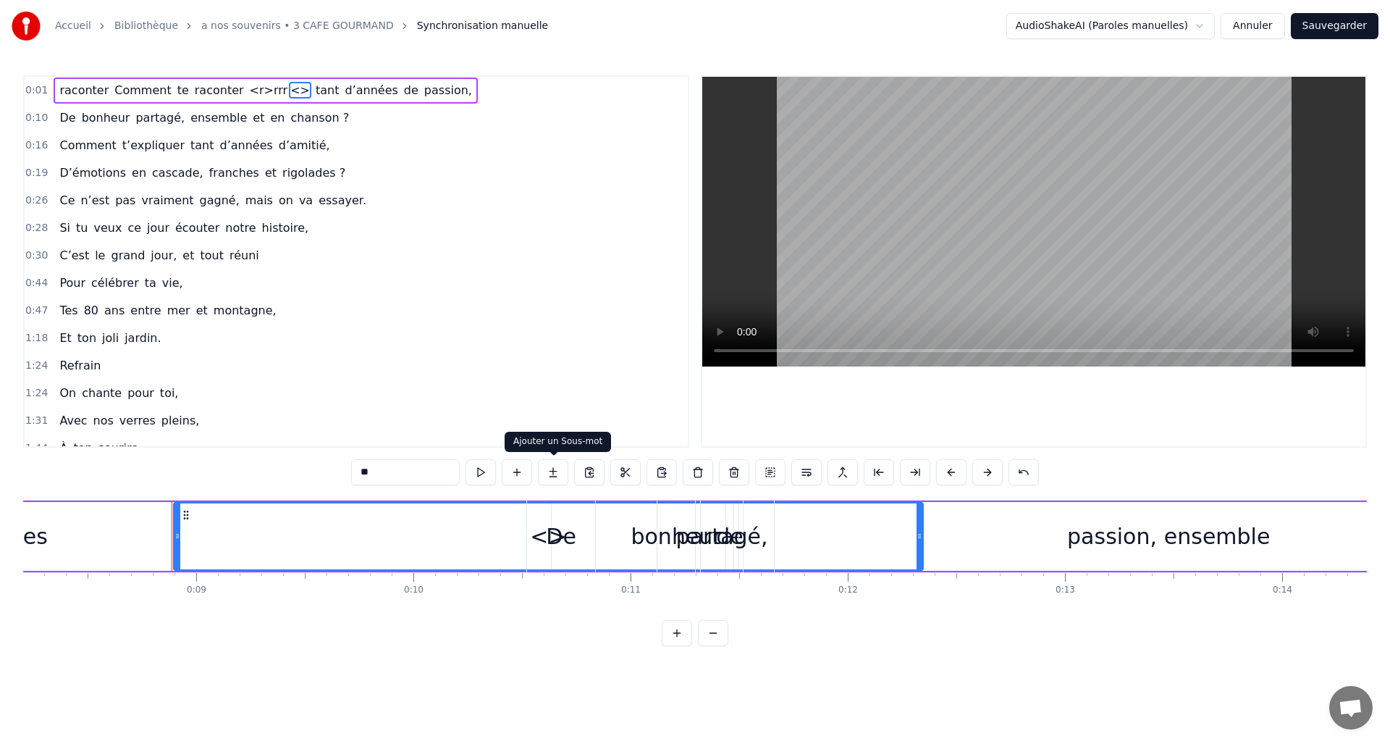
scroll to position [0, 1858]
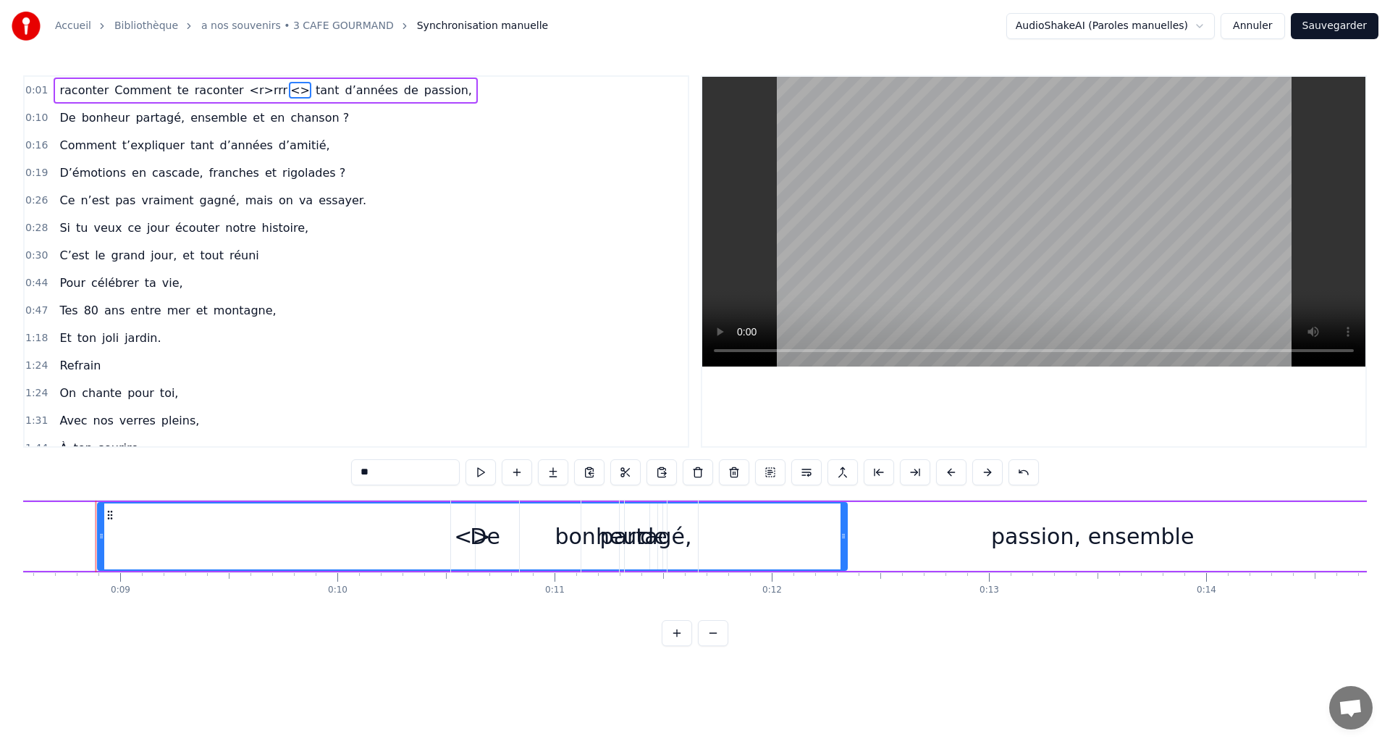
click at [111, 510] on circle at bounding box center [111, 510] width 1 height 1
drag, startPoint x: 99, startPoint y: 616, endPoint x: 32, endPoint y: 618, distance: 67.4
click at [3, 617] on html "Accueil Bibliothèque a nos souvenirs • 3 CAFE GOURMAND Synchronisation manuelle…" at bounding box center [695, 334] width 1390 height 669
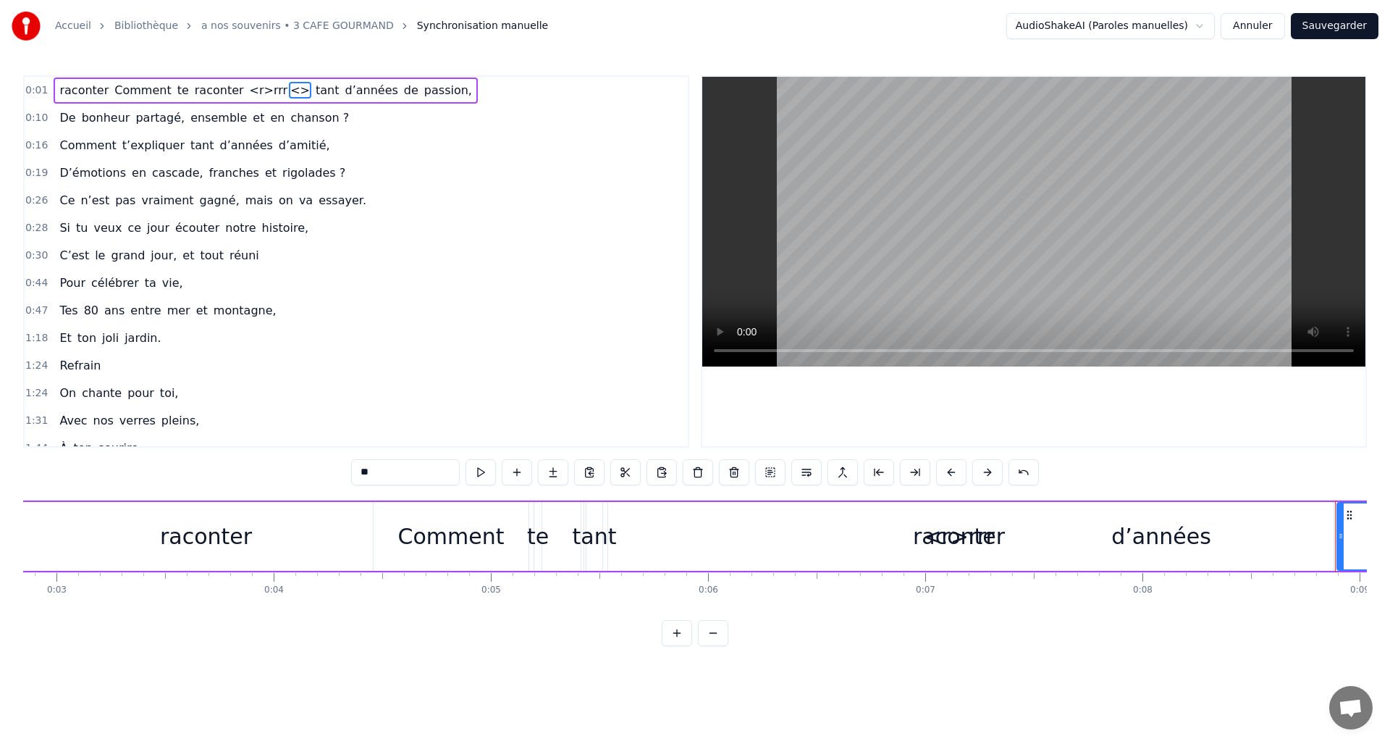
scroll to position [0, 0]
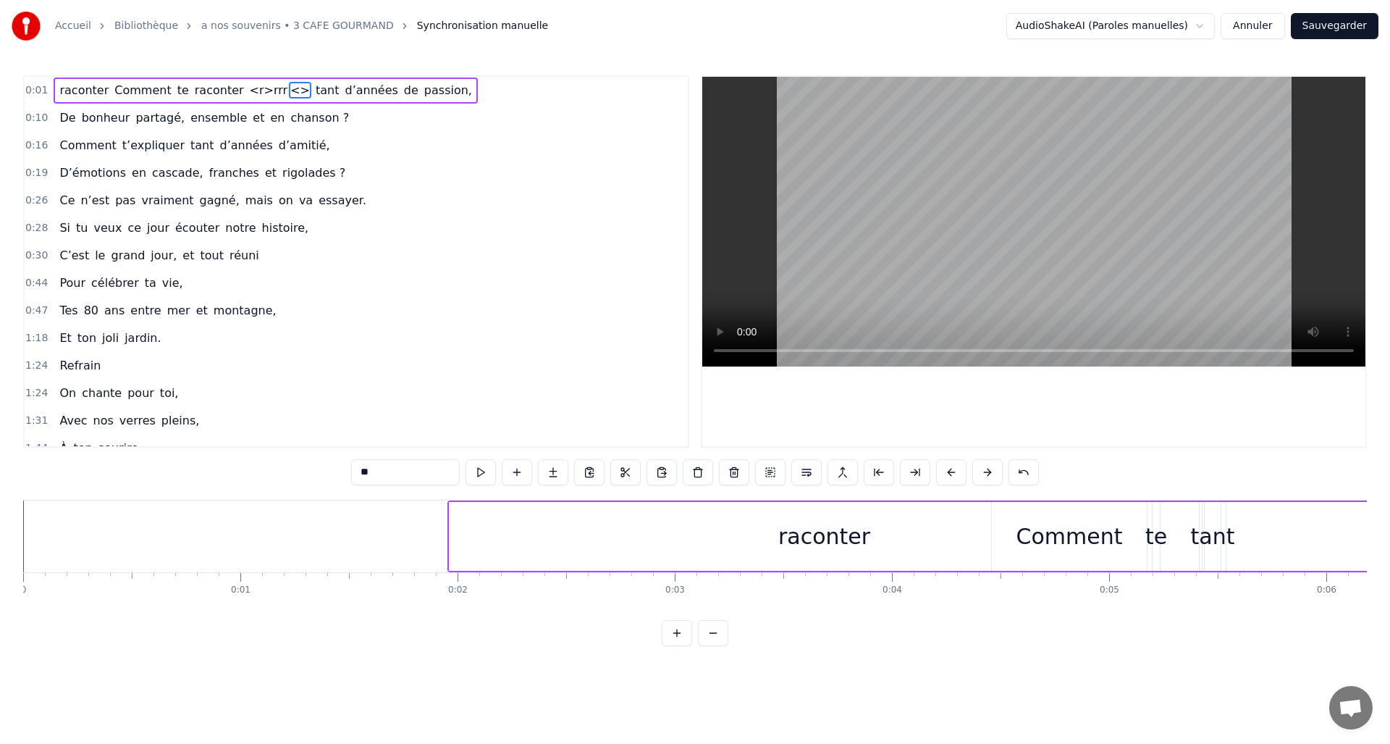
click at [539, 570] on div "raconter" at bounding box center [824, 536] width 751 height 69
type input "********"
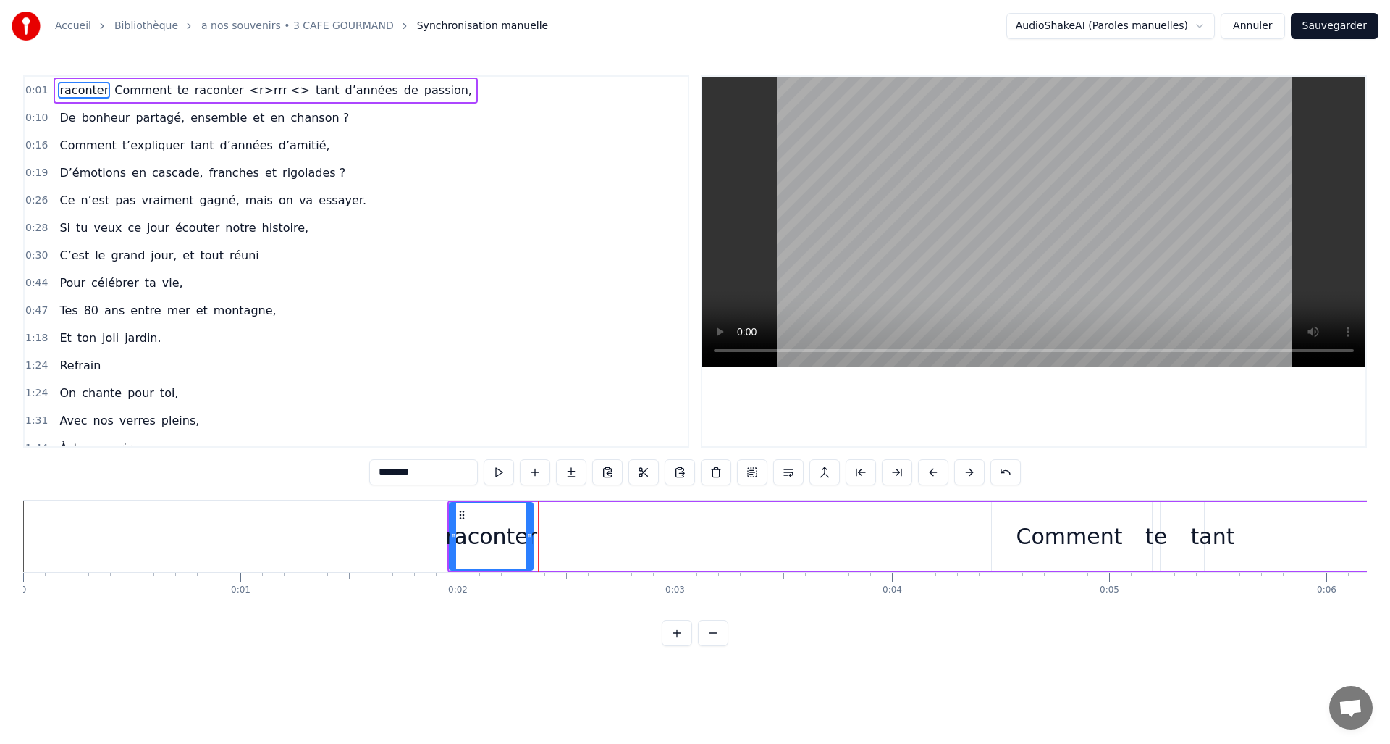
drag, startPoint x: 1195, startPoint y: 534, endPoint x: 529, endPoint y: 548, distance: 666.2
click at [529, 548] on div at bounding box center [529, 536] width 6 height 66
click at [468, 546] on div "raconter" at bounding box center [491, 536] width 92 height 33
click at [966, 471] on button at bounding box center [969, 472] width 30 height 26
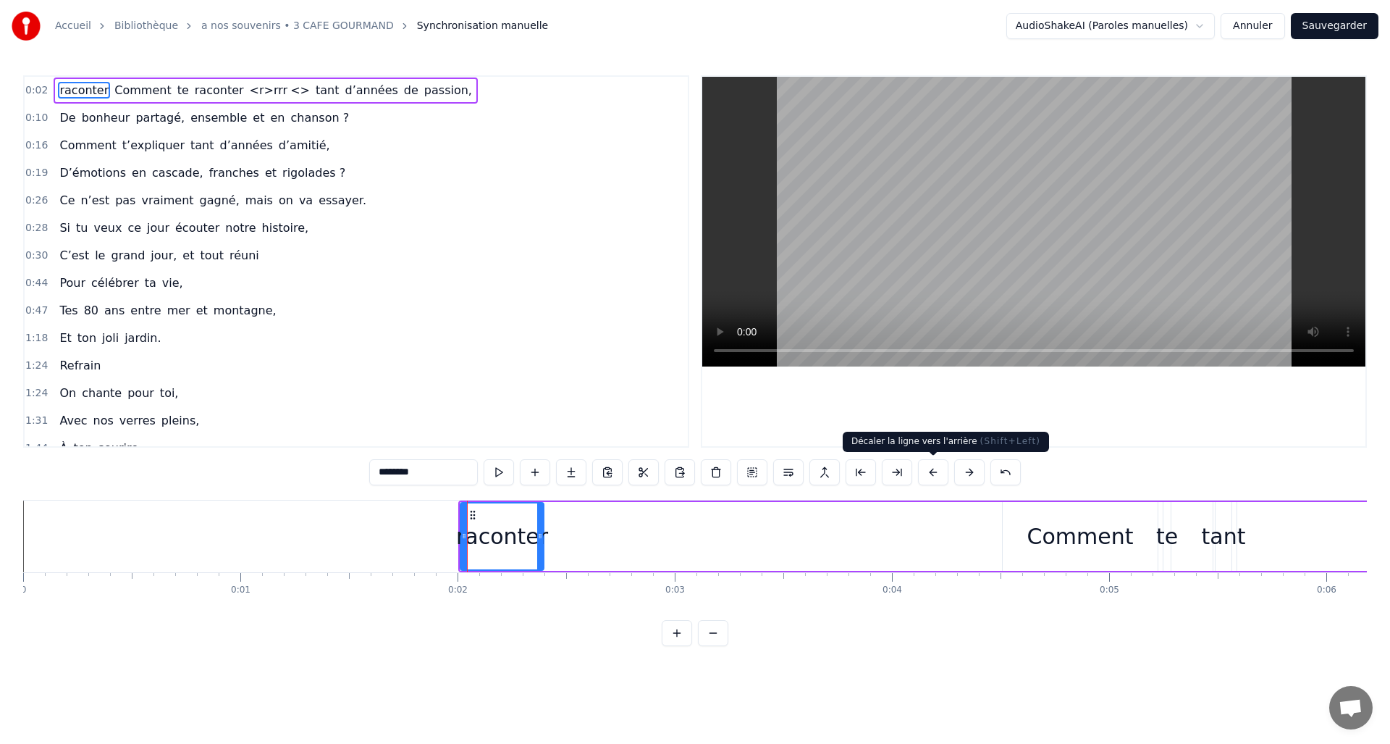
click at [919, 474] on button at bounding box center [933, 472] width 30 height 26
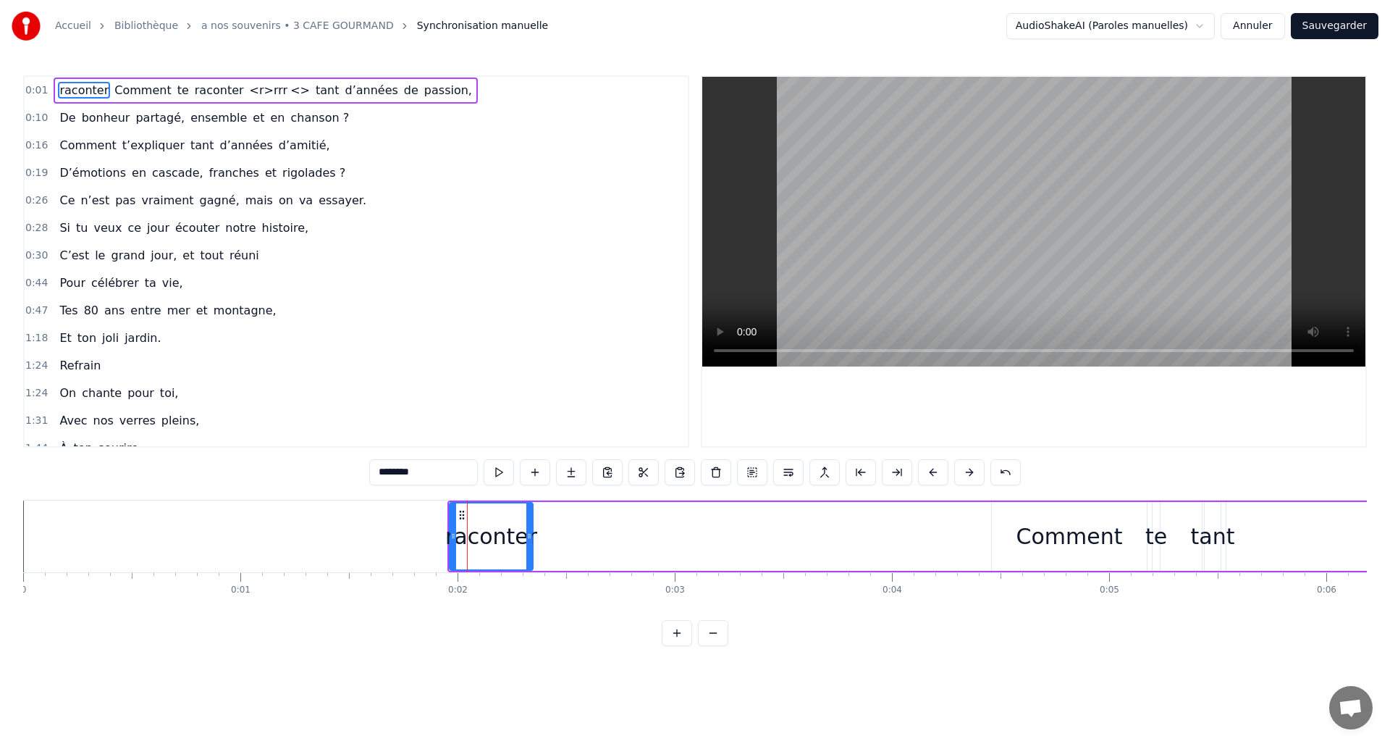
click at [488, 541] on div "raconter" at bounding box center [491, 536] width 92 height 33
click at [486, 542] on div "raconter" at bounding box center [491, 536] width 92 height 33
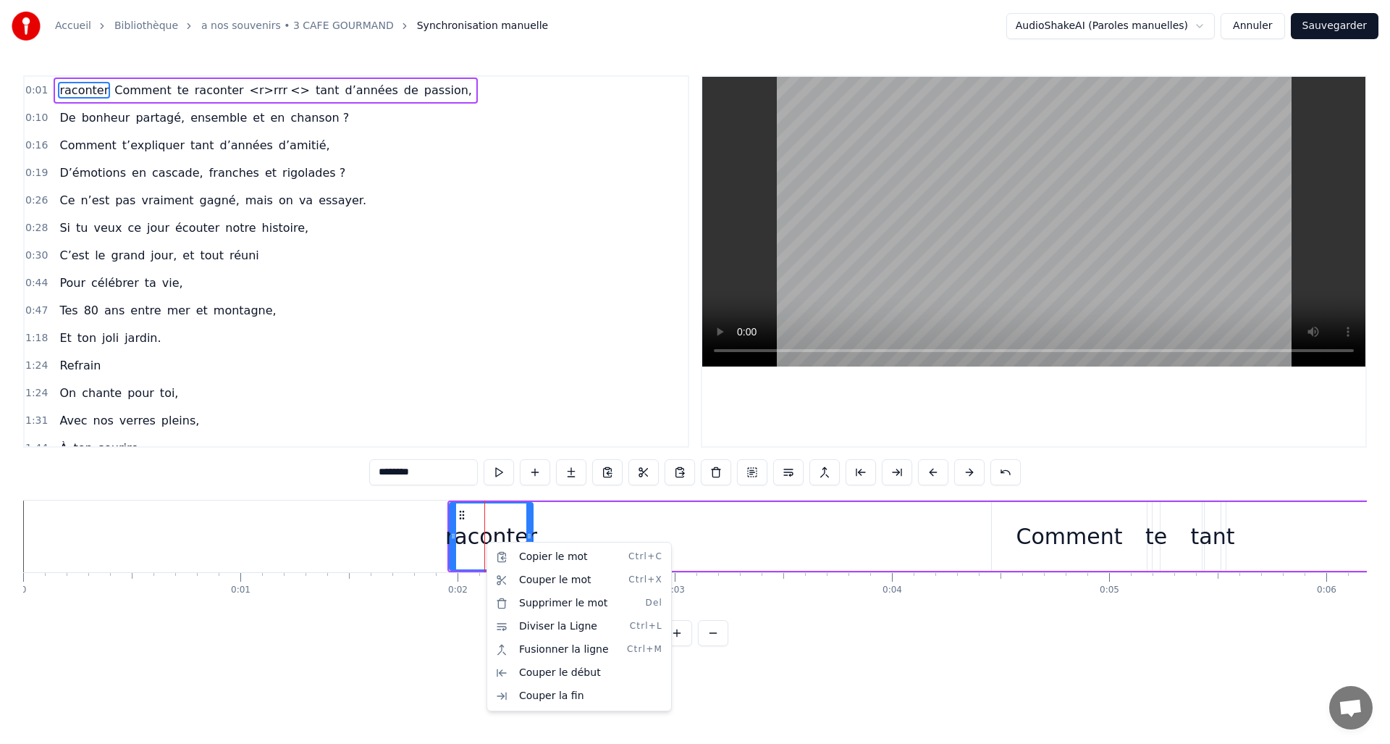
click at [485, 541] on html "Accueil Bibliothèque a nos souvenirs • 3 CAFE GOURMAND Synchronisation manuelle…" at bounding box center [695, 334] width 1390 height 669
click at [484, 541] on div at bounding box center [484, 536] width 1 height 72
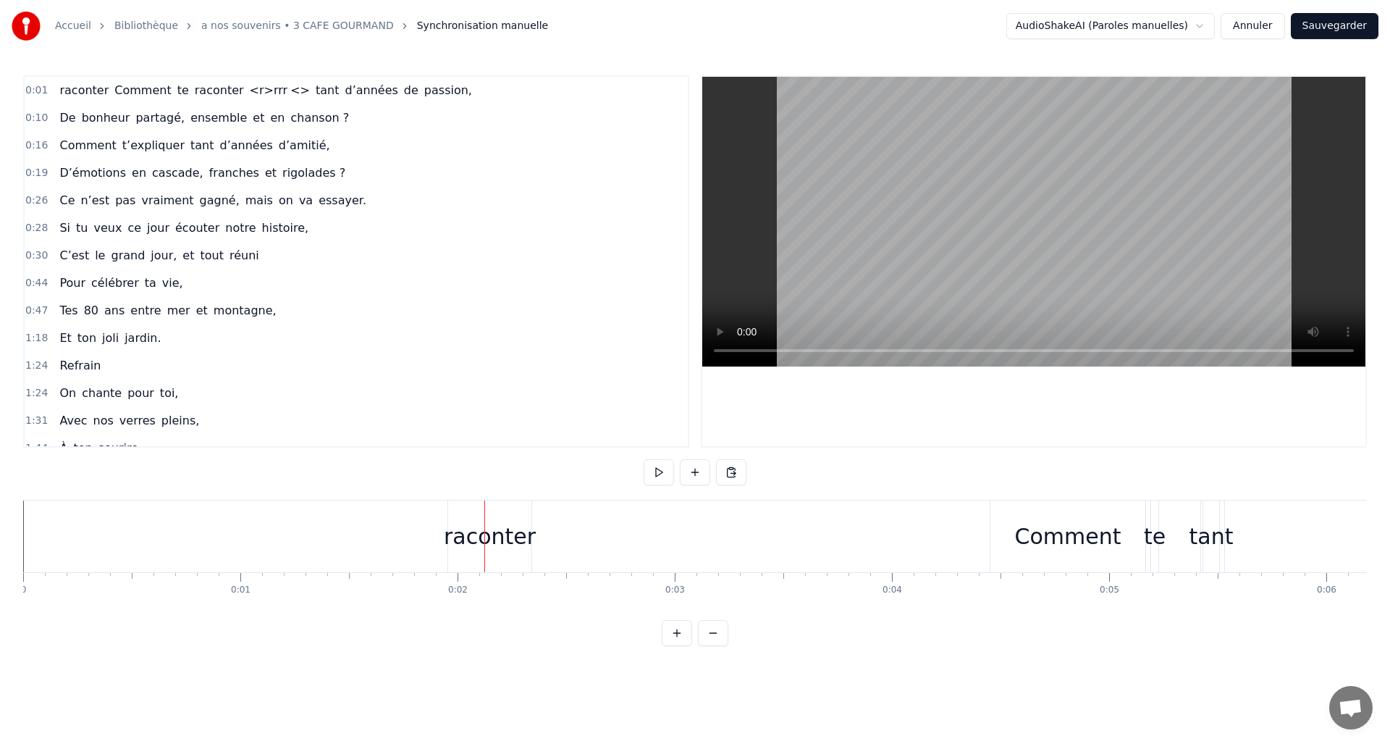
click at [481, 539] on div "raconter" at bounding box center [490, 536] width 92 height 33
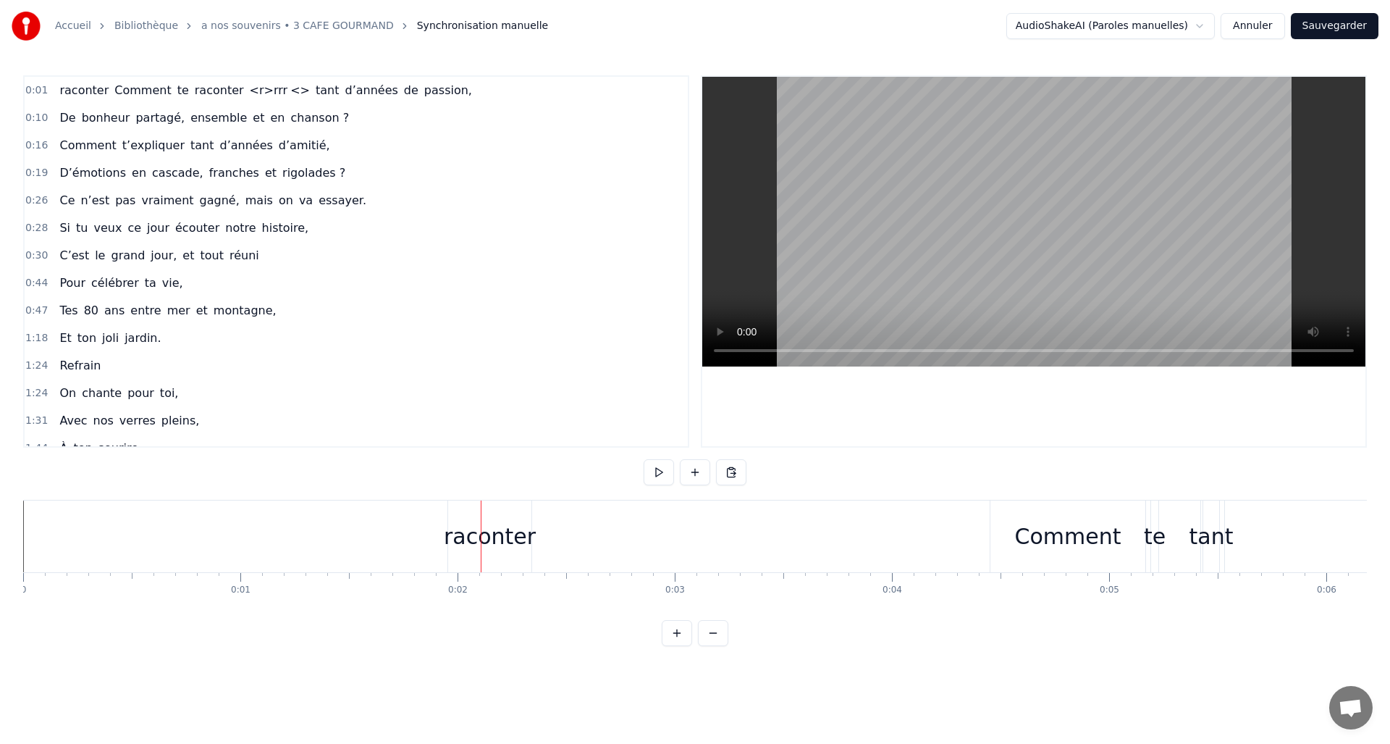
click at [481, 537] on div at bounding box center [481, 536] width 1 height 72
click at [731, 473] on html "Accueil Bibliothèque a nos souvenirs • 3 CAFE GOURMAND Synchronisation manuelle…" at bounding box center [695, 334] width 1390 height 669
click at [506, 536] on div "raconter" at bounding box center [490, 536] width 92 height 33
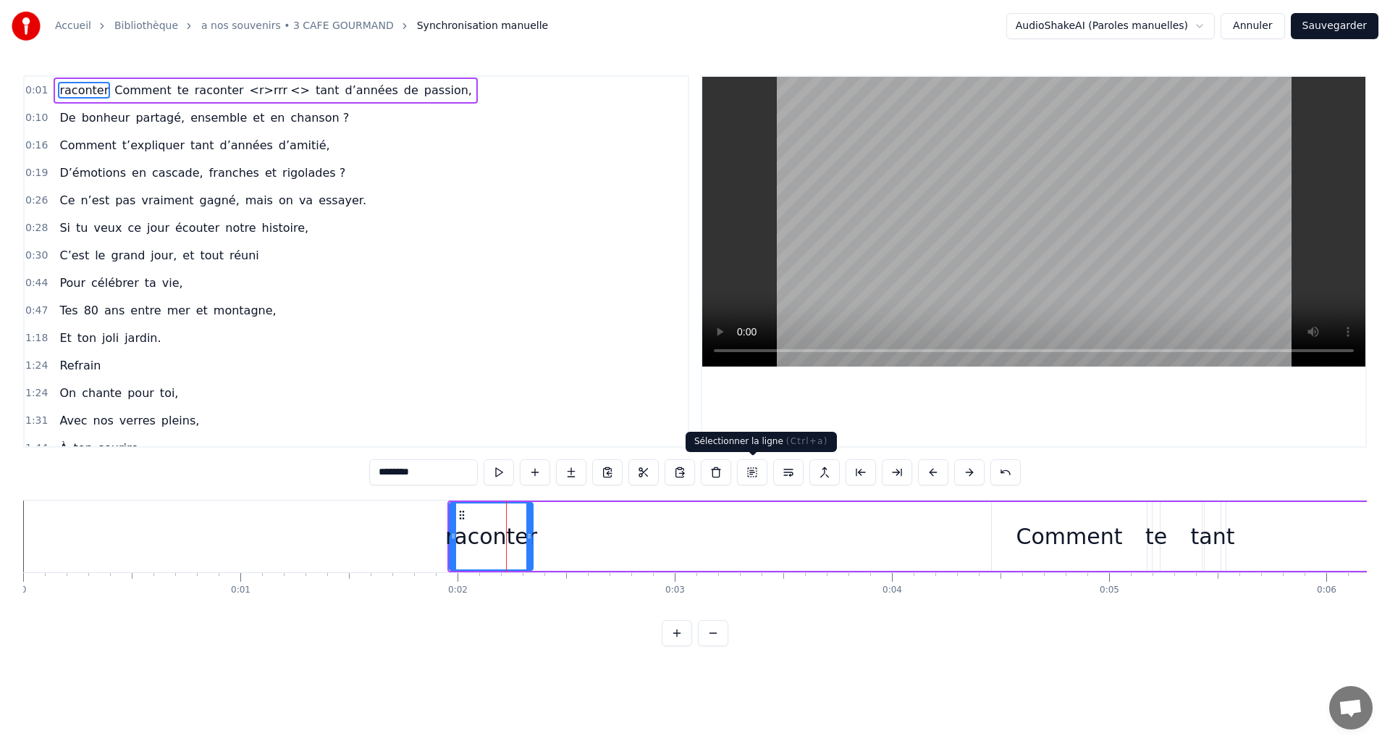
click at [753, 473] on button at bounding box center [752, 472] width 30 height 26
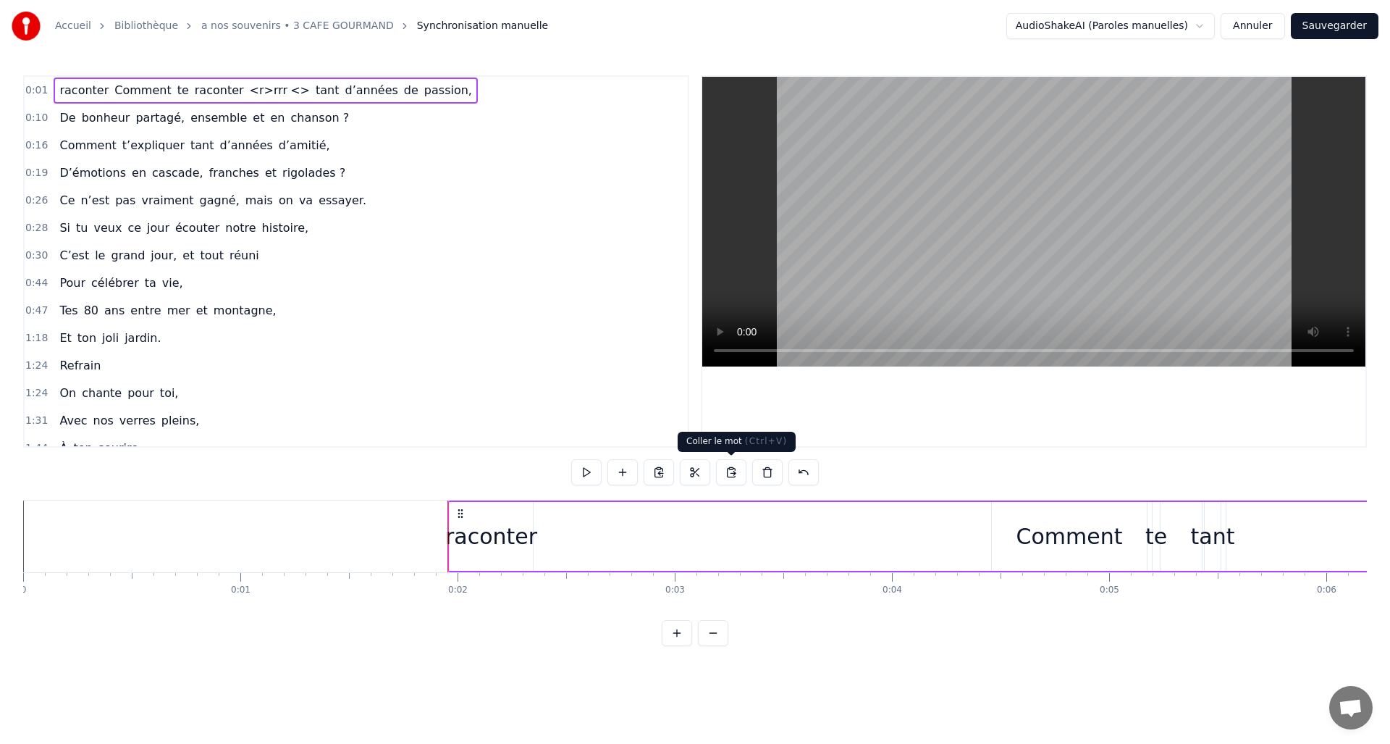
click at [738, 471] on button at bounding box center [731, 472] width 30 height 26
click at [1026, 292] on video at bounding box center [1033, 222] width 663 height 290
click at [1027, 292] on video at bounding box center [1033, 222] width 663 height 290
click at [1029, 539] on div "Comment" at bounding box center [1069, 536] width 106 height 33
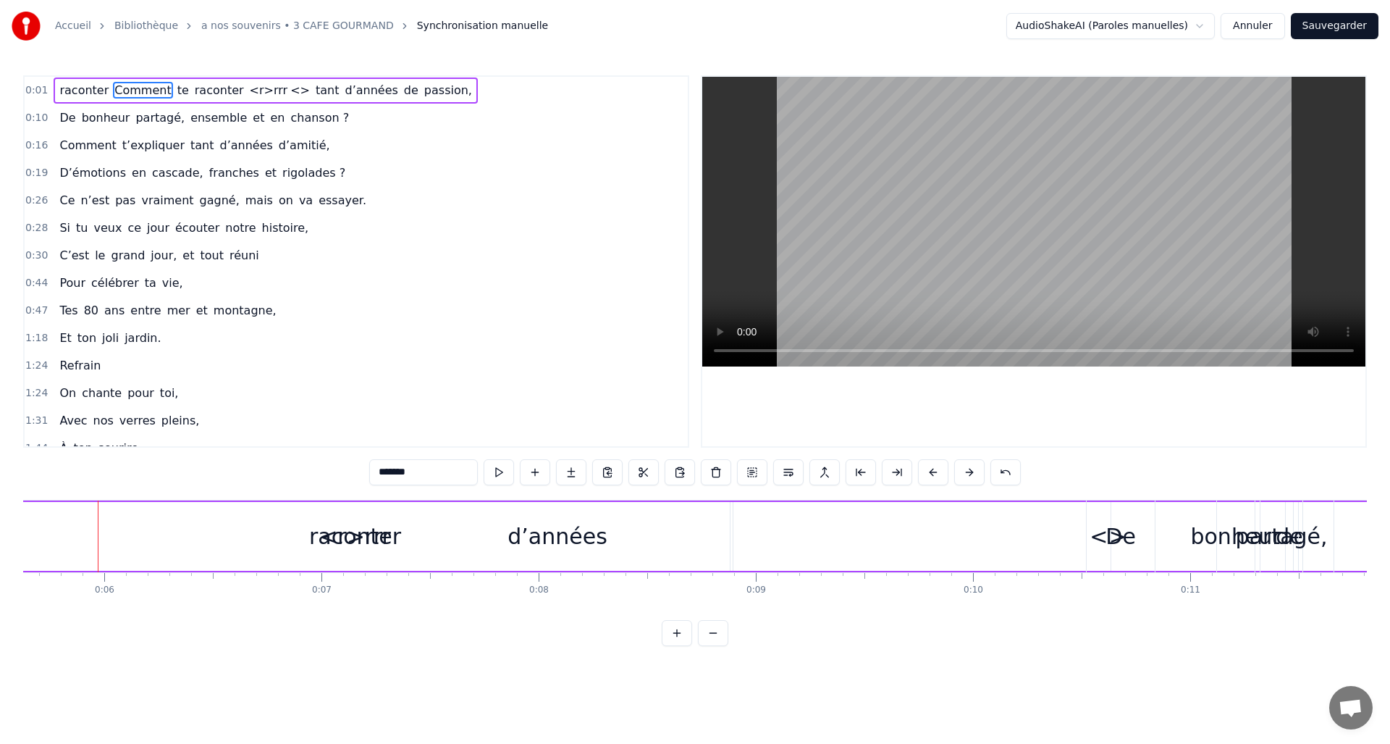
scroll to position [0, 1224]
click at [455, 28] on span "Synchronisation manuelle" at bounding box center [483, 26] width 132 height 14
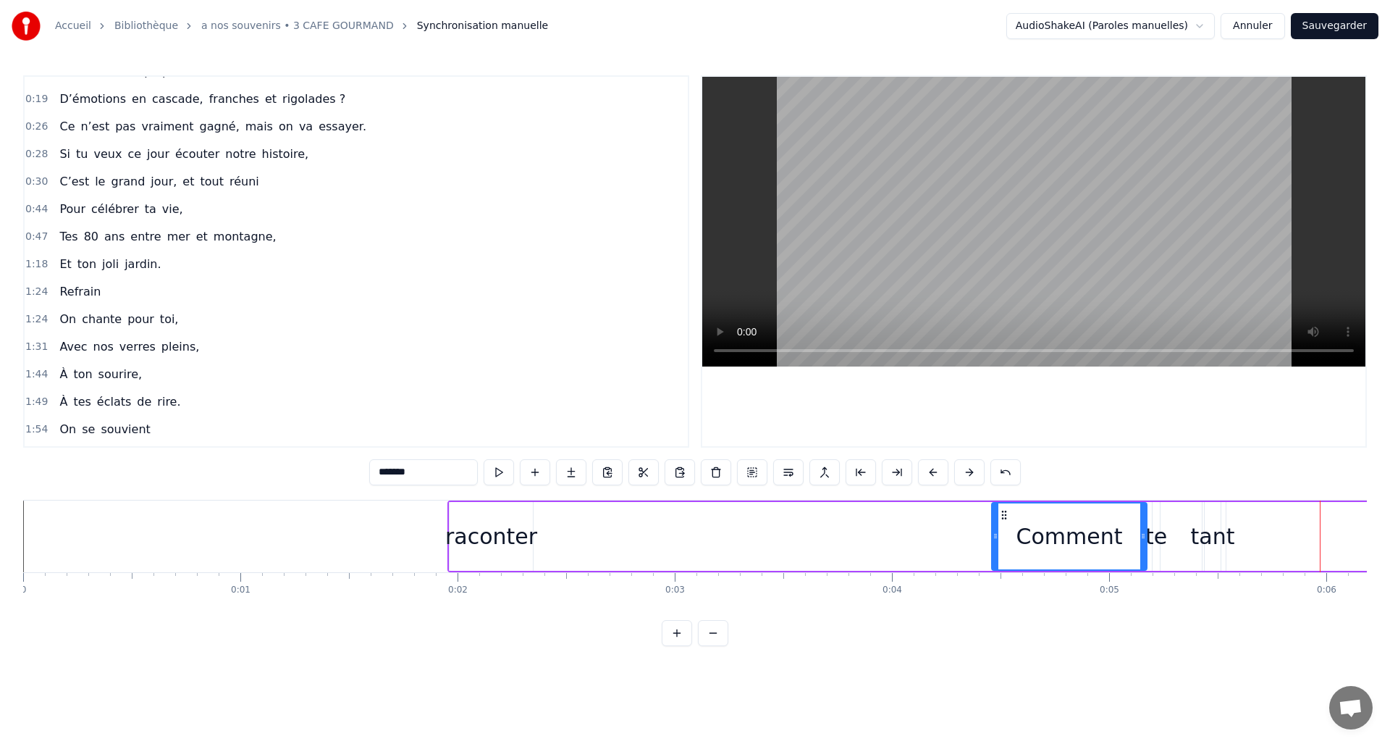
scroll to position [0, 0]
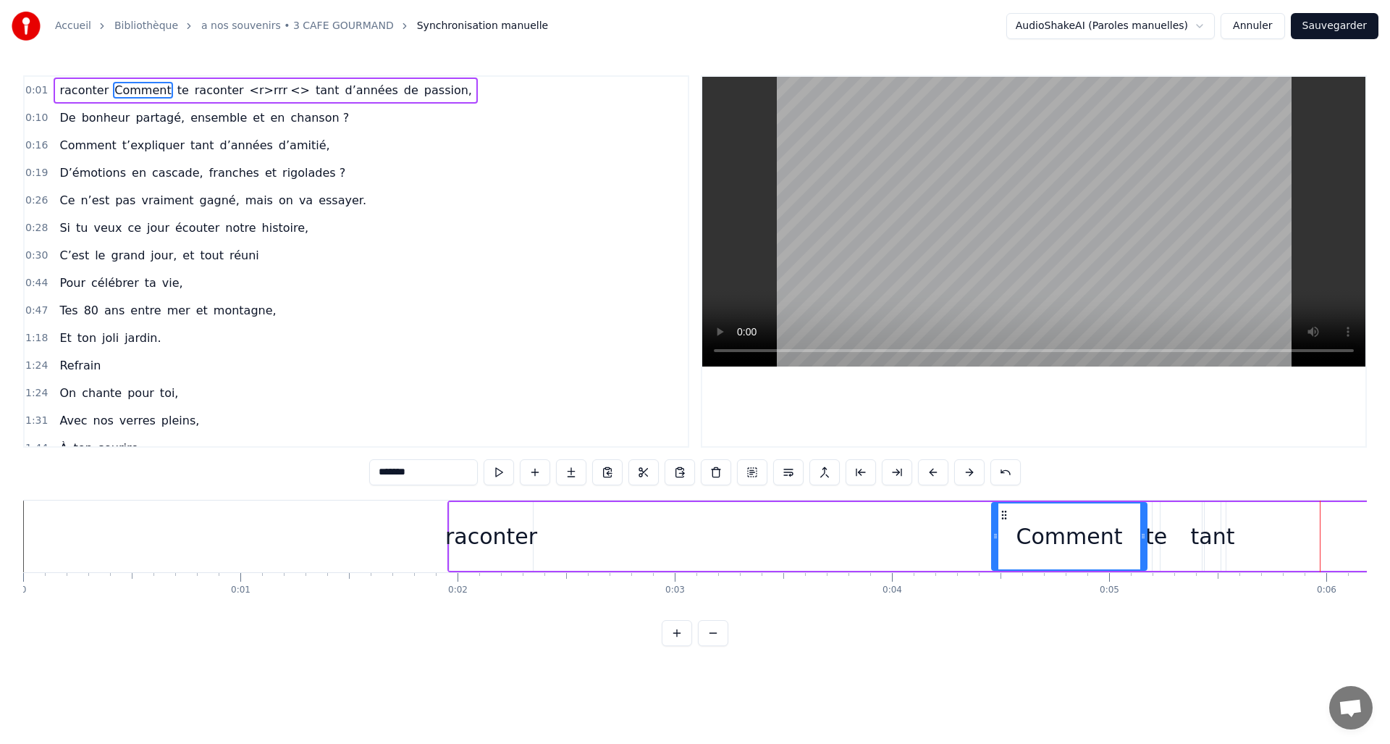
click at [32, 89] on span "0:01" at bounding box center [36, 90] width 22 height 14
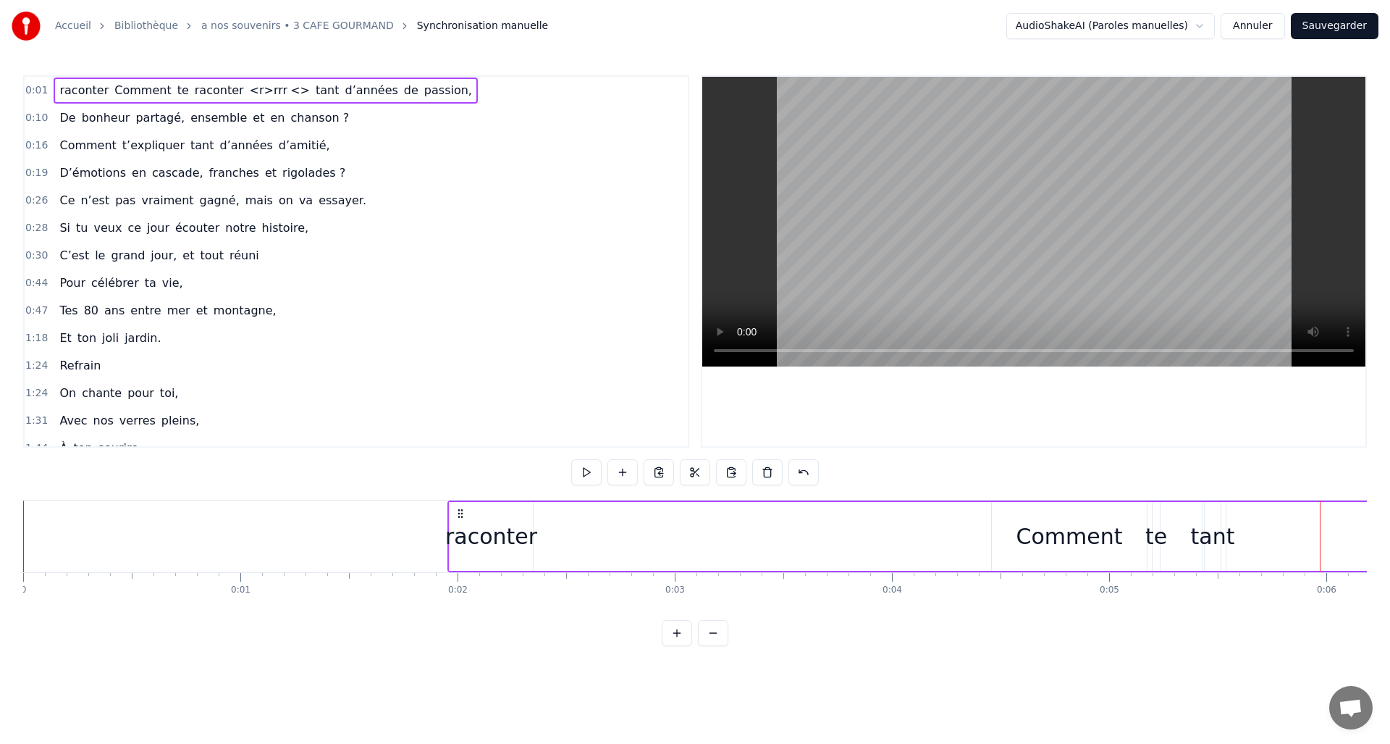
click at [33, 92] on span "0:01" at bounding box center [36, 90] width 22 height 14
click at [1042, 290] on video at bounding box center [1033, 222] width 663 height 290
click at [1060, 538] on div "Comment" at bounding box center [1069, 536] width 106 height 33
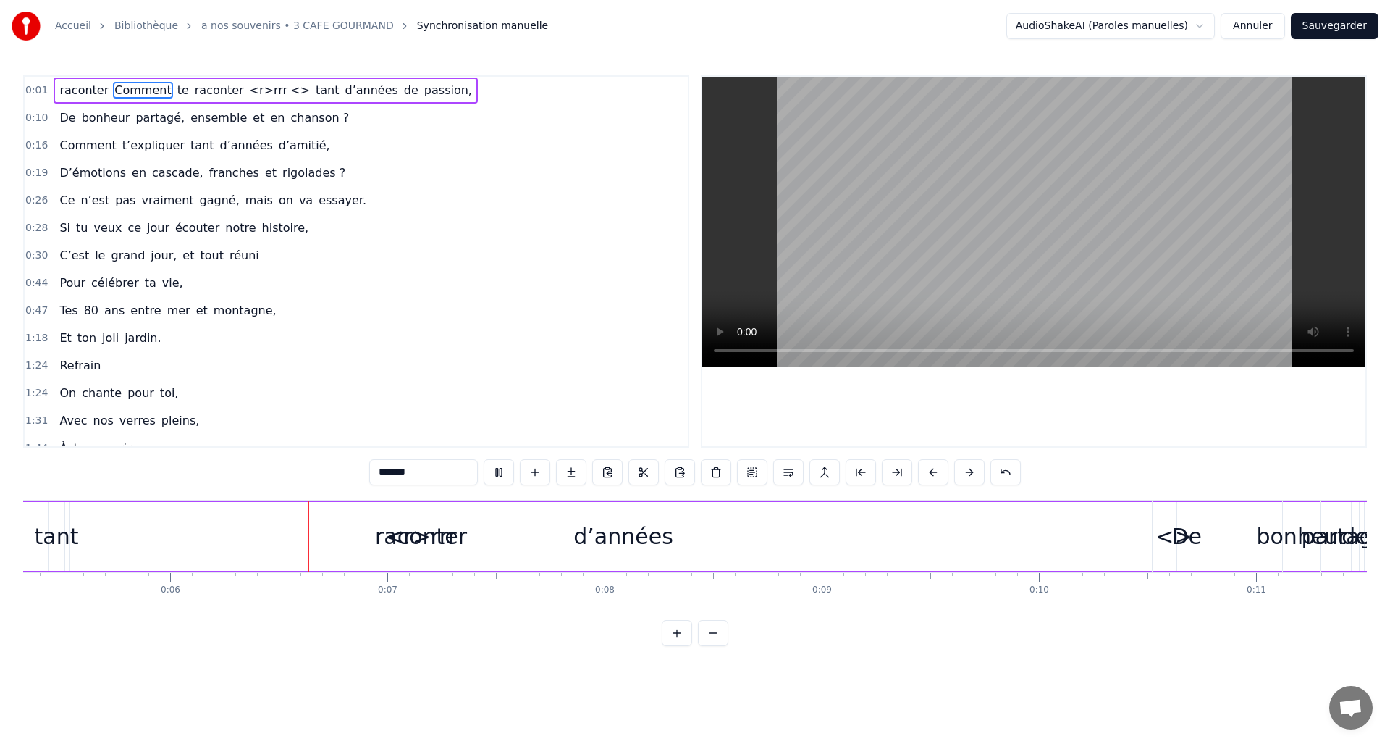
scroll to position [0, 1207]
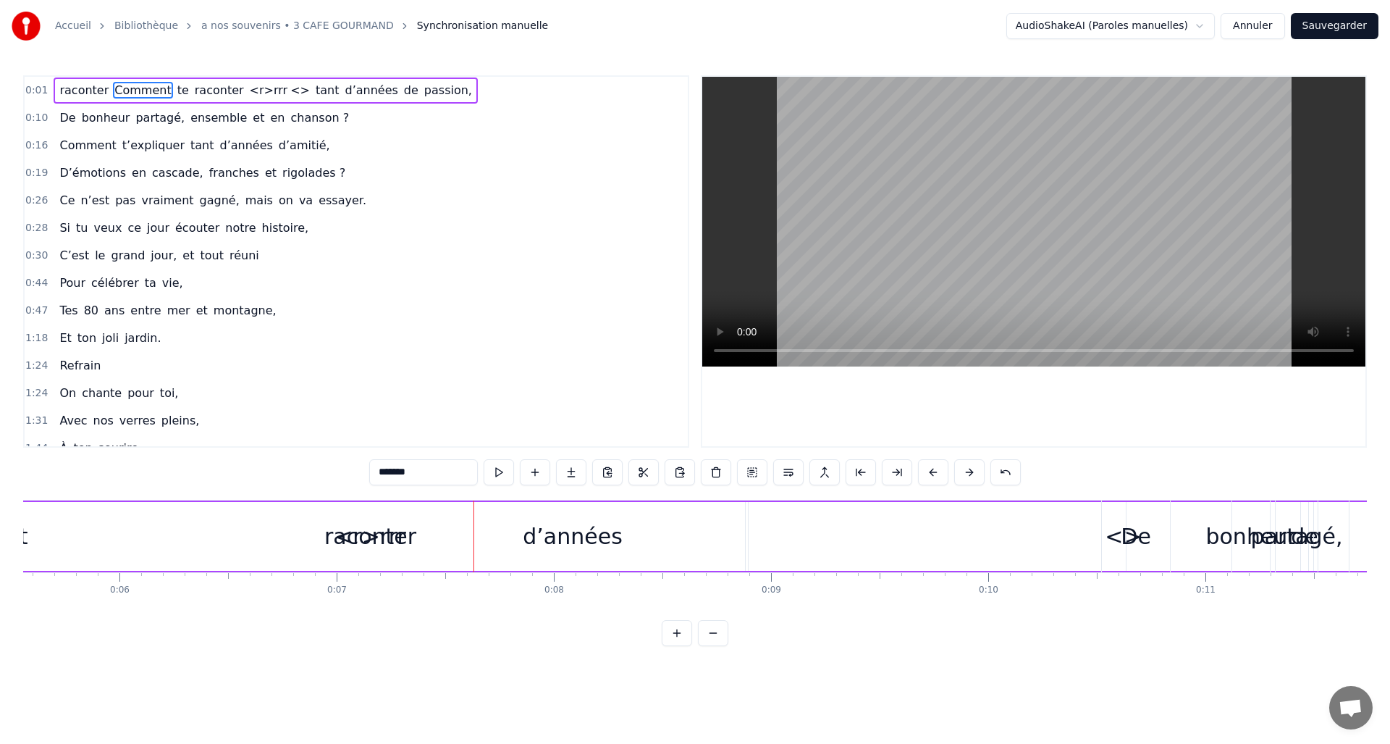
click at [542, 538] on div "d’années" at bounding box center [573, 536] width 100 height 33
type input "********"
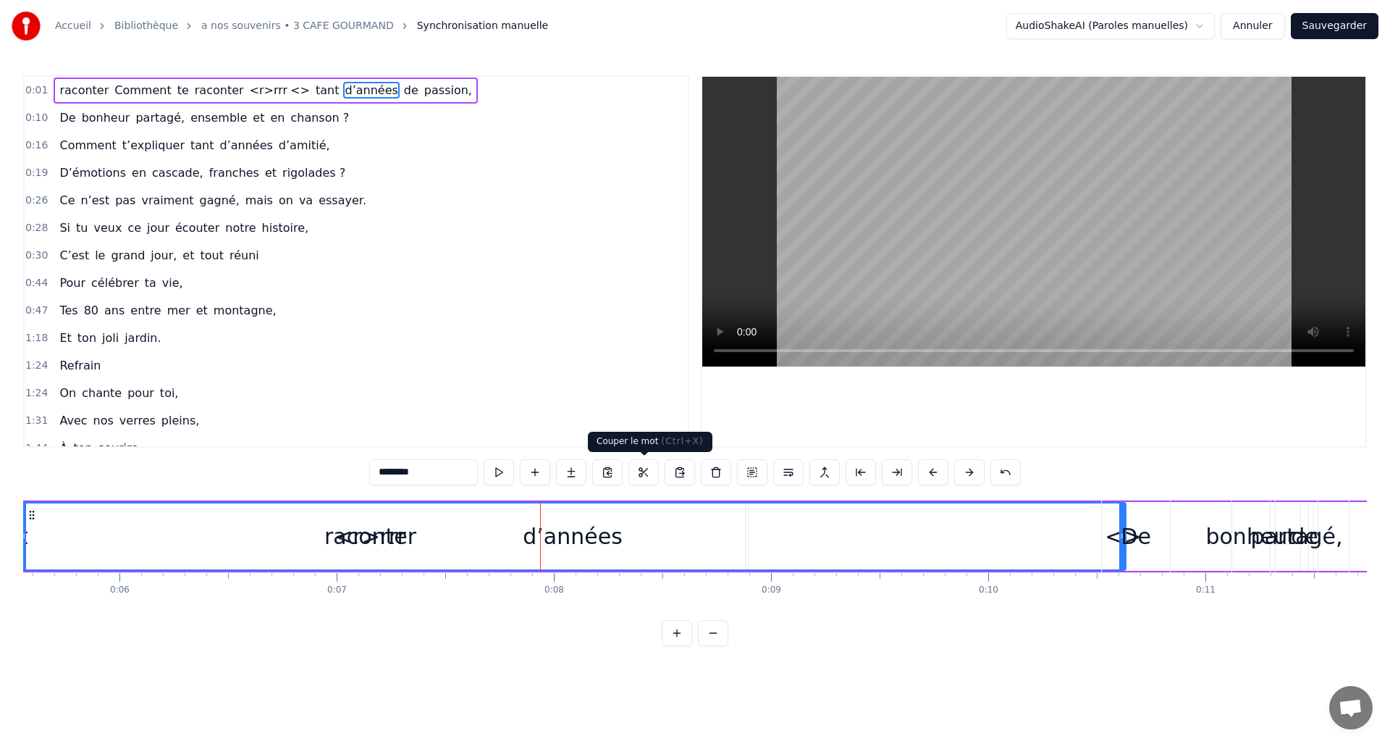
click at [641, 472] on button at bounding box center [643, 472] width 30 height 26
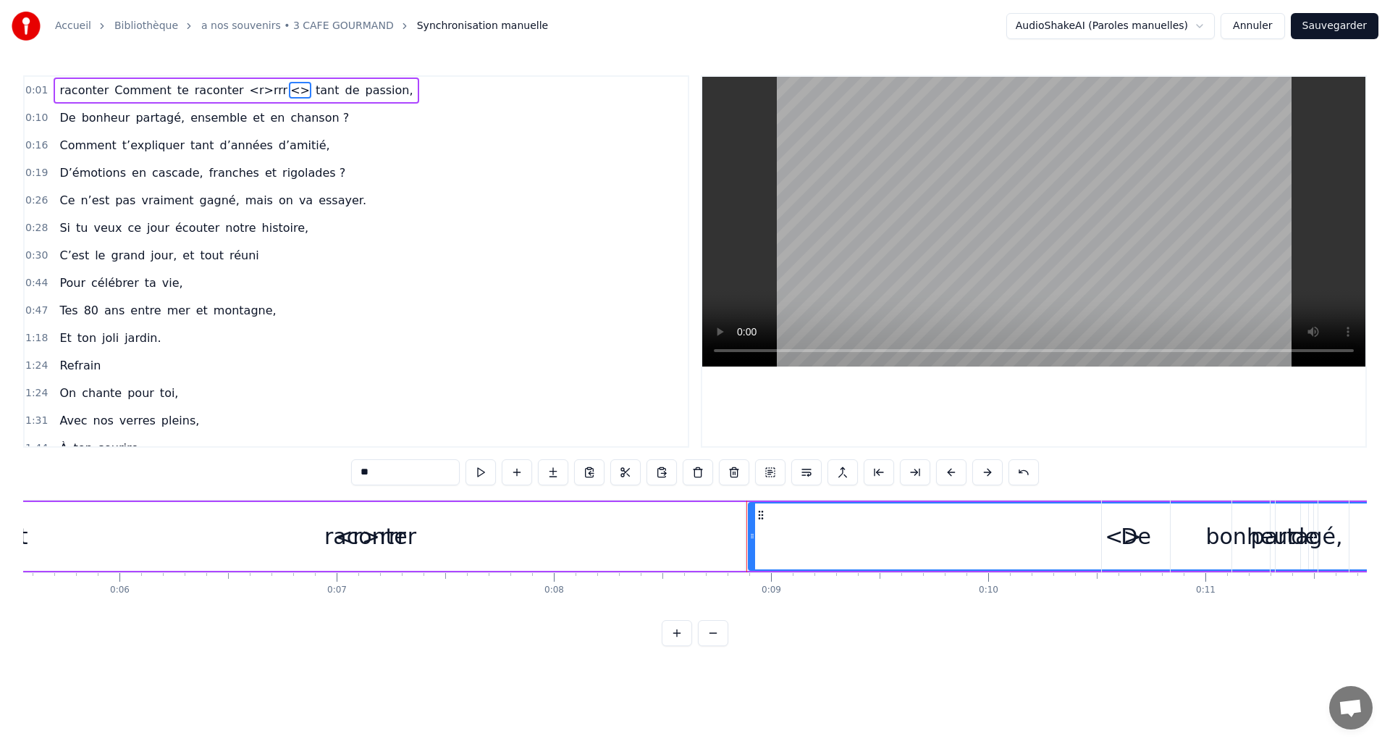
click at [348, 534] on div "<r>rrr" at bounding box center [370, 536] width 72 height 33
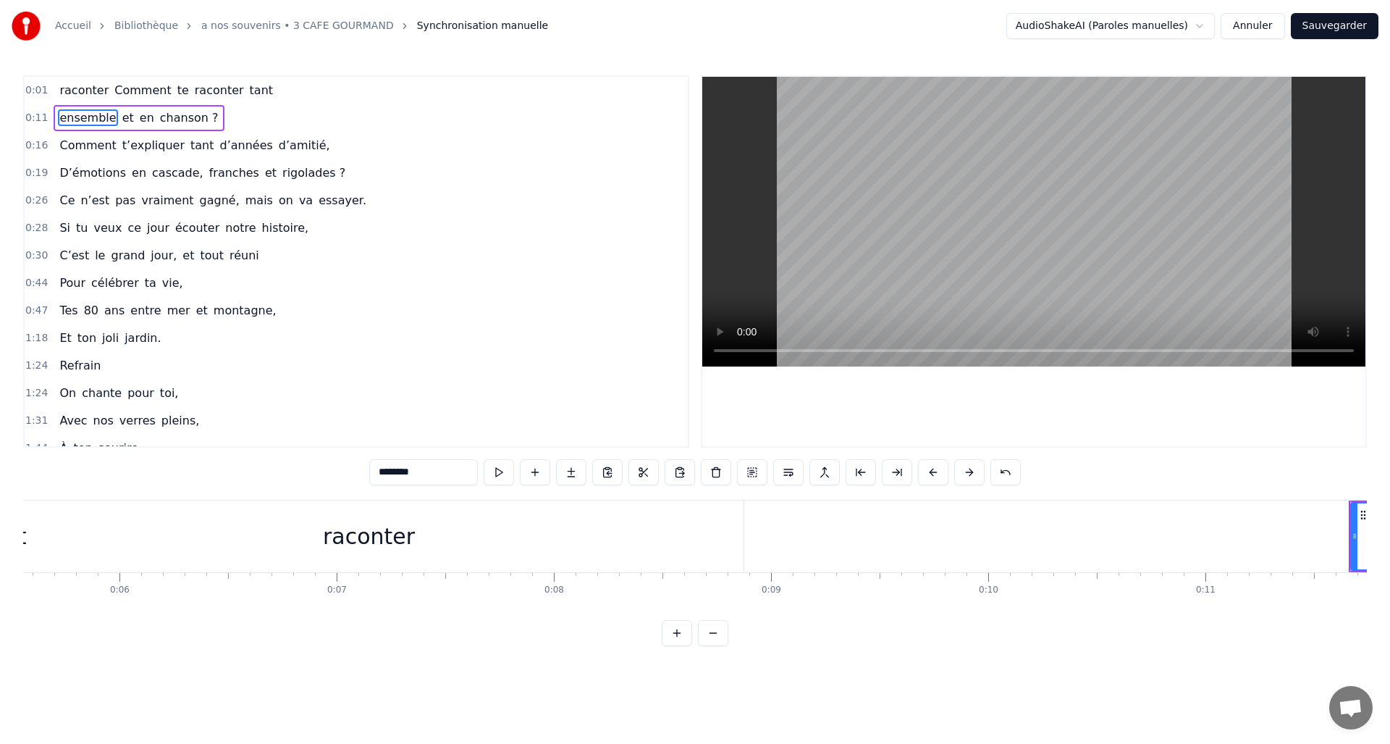
click at [741, 529] on div "raconter" at bounding box center [368, 536] width 749 height 72
type input "********"
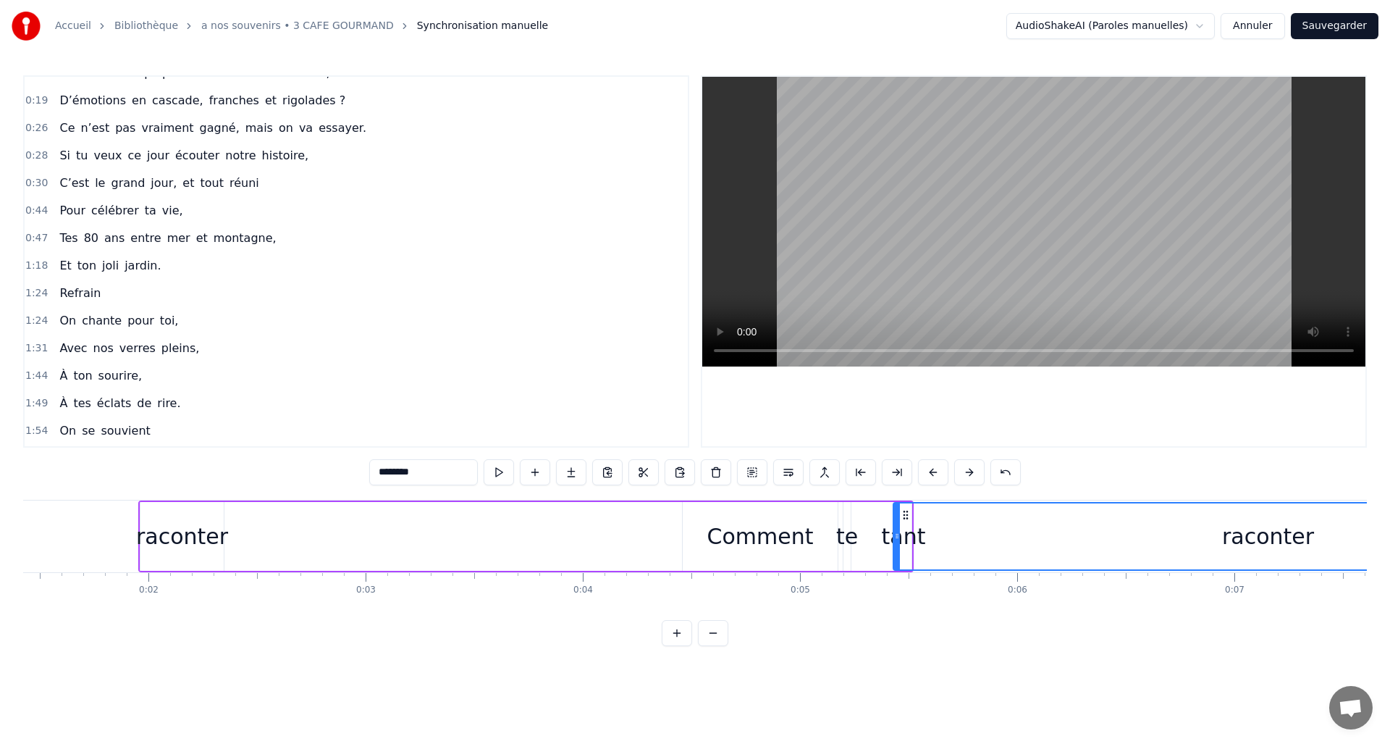
scroll to position [0, 0]
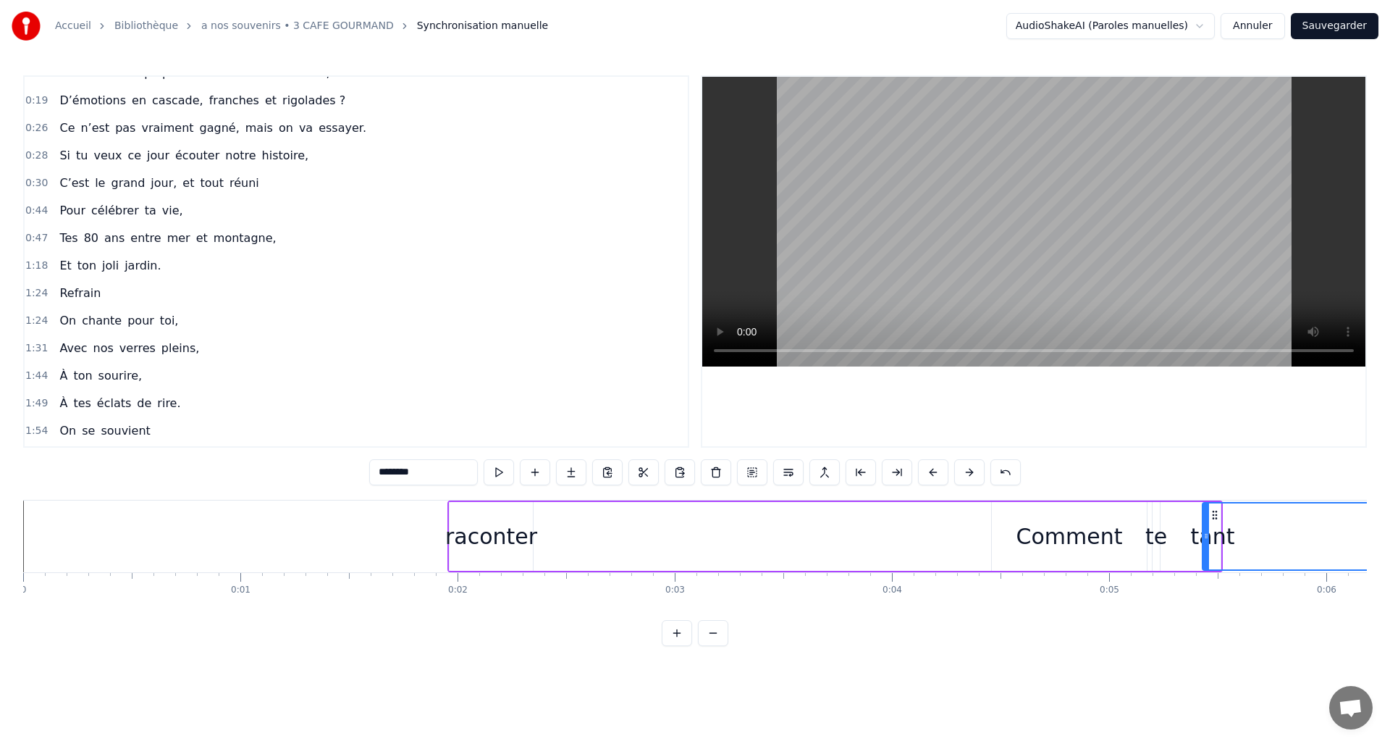
click at [447, 538] on div "raconter Comment te raconter tant" at bounding box center [834, 536] width 775 height 72
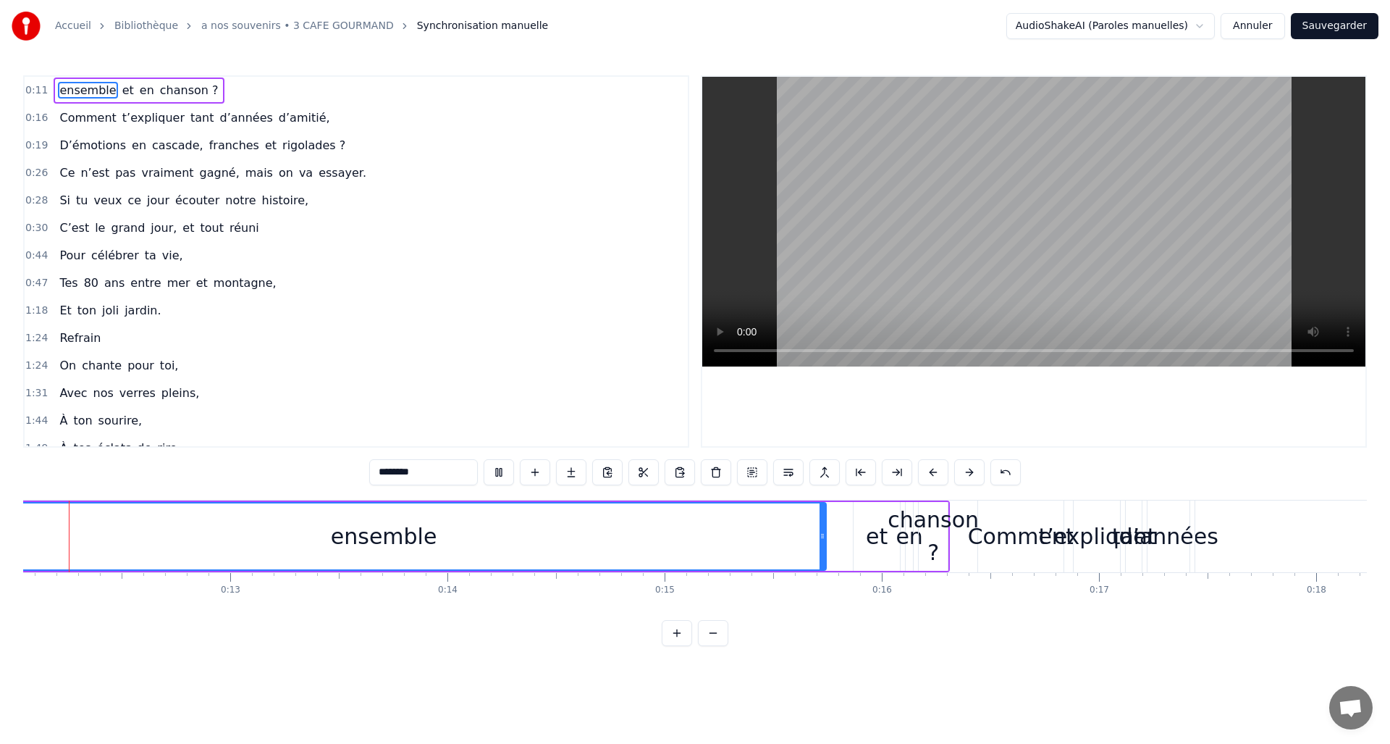
scroll to position [0, 2559]
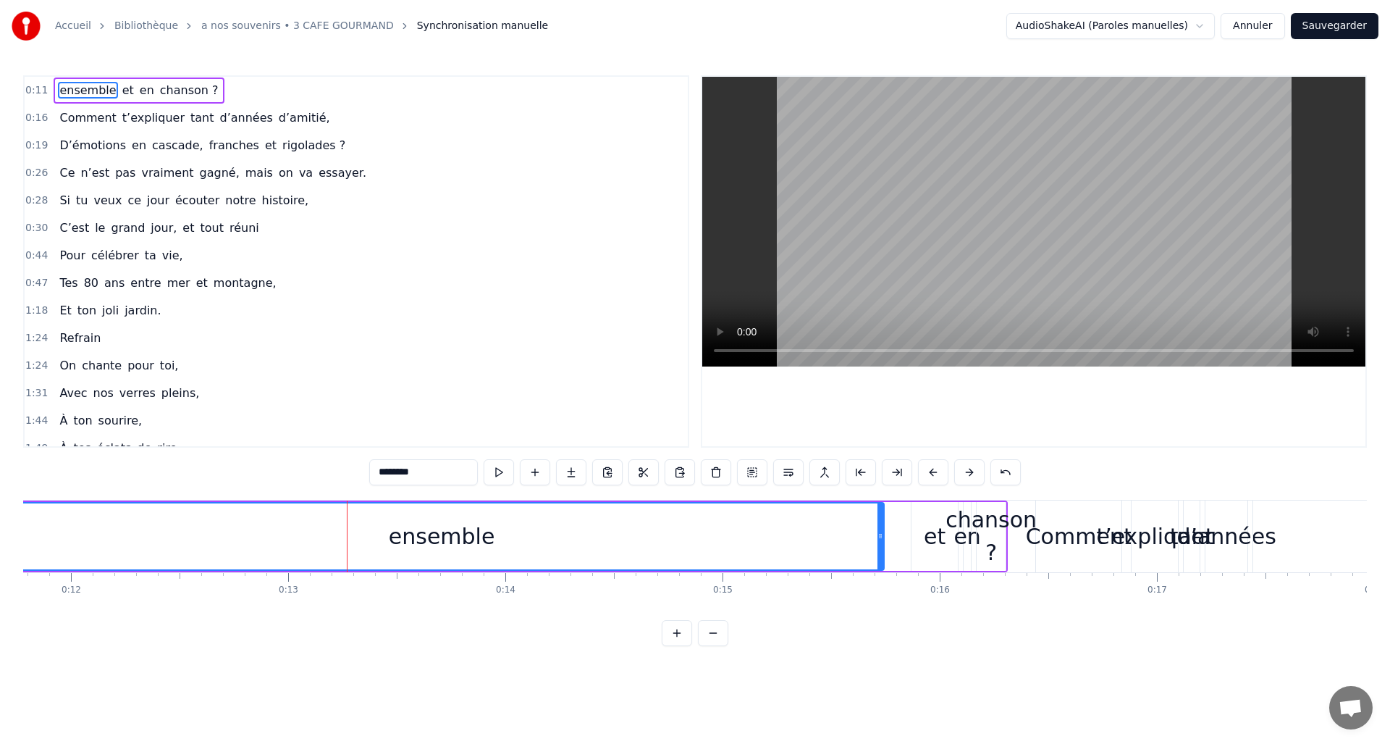
click at [458, 539] on div "ensemble" at bounding box center [442, 536] width 106 height 33
click at [508, 536] on div "ensemble" at bounding box center [441, 536] width 883 height 66
click at [489, 539] on div "ensemble" at bounding box center [441, 536] width 883 height 66
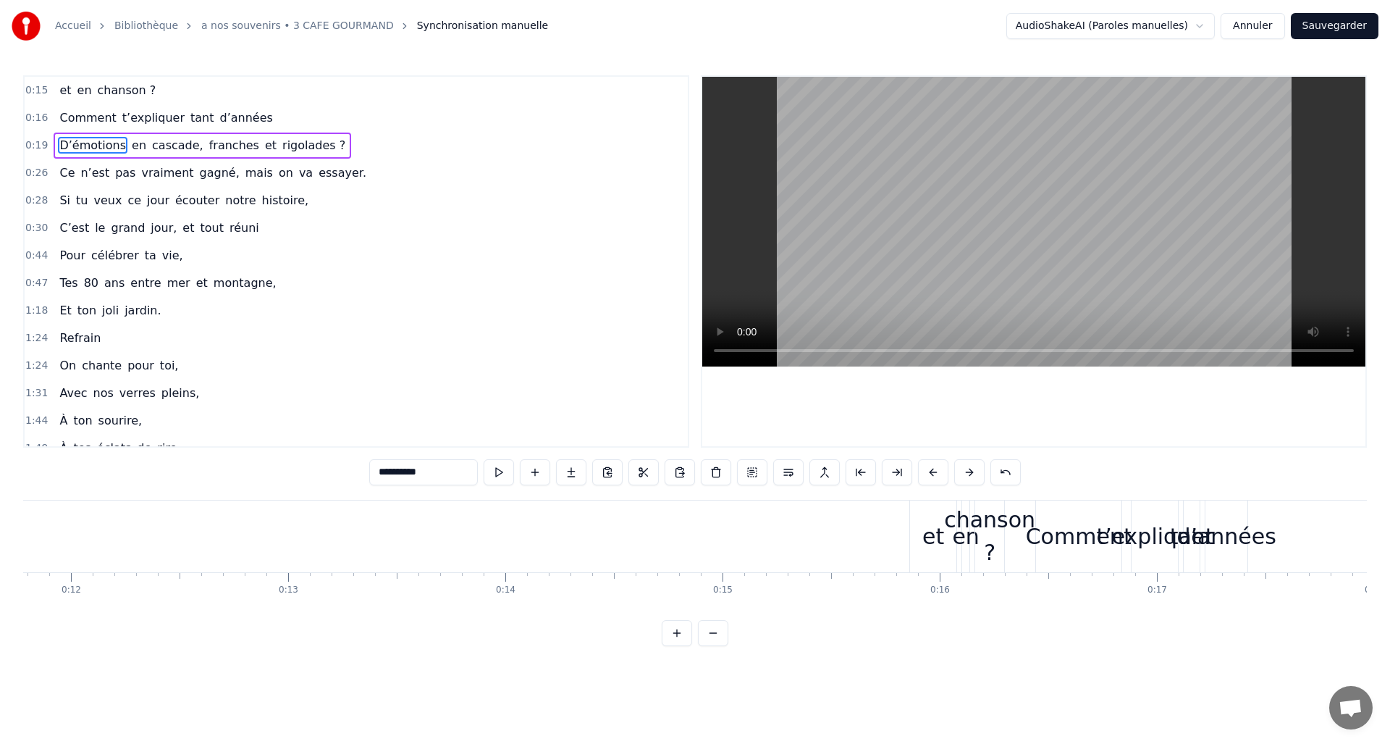
click at [1265, 540] on div "d’années" at bounding box center [1226, 536] width 100 height 33
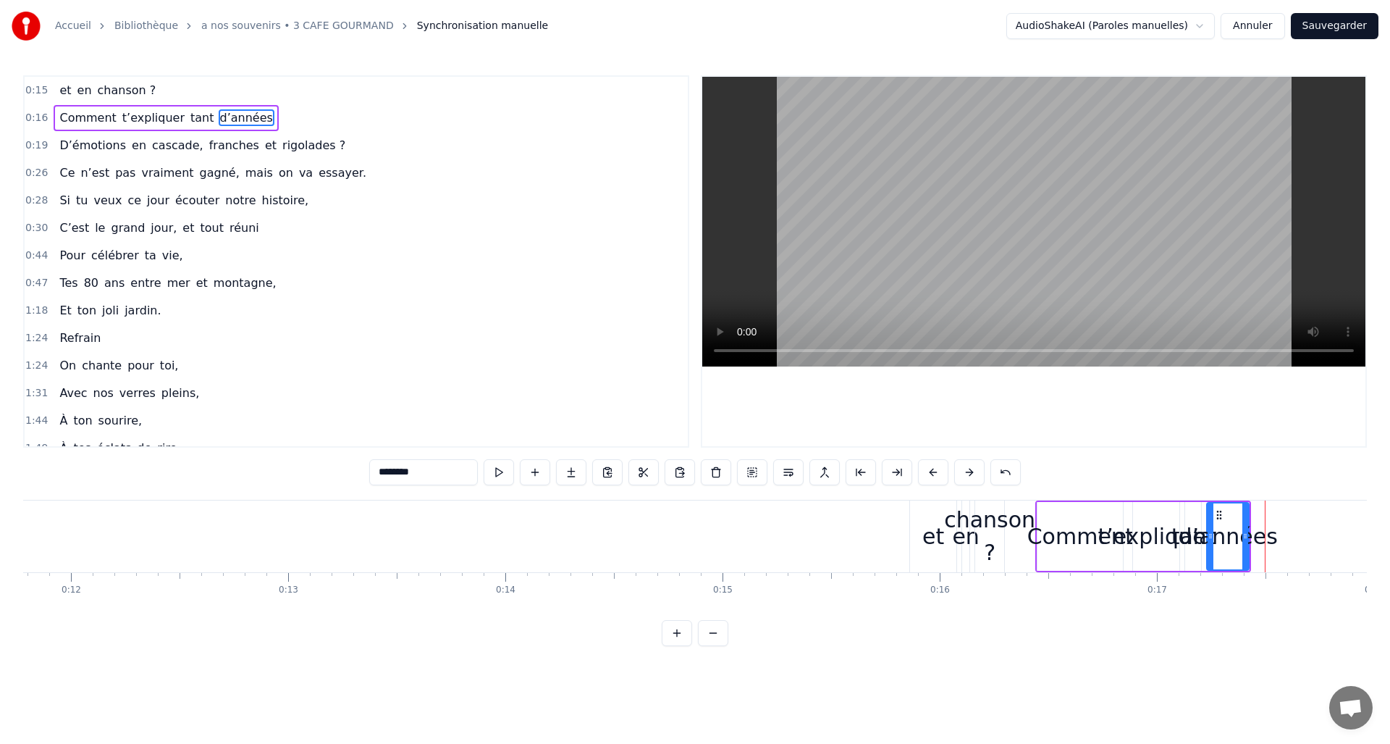
type input "**********"
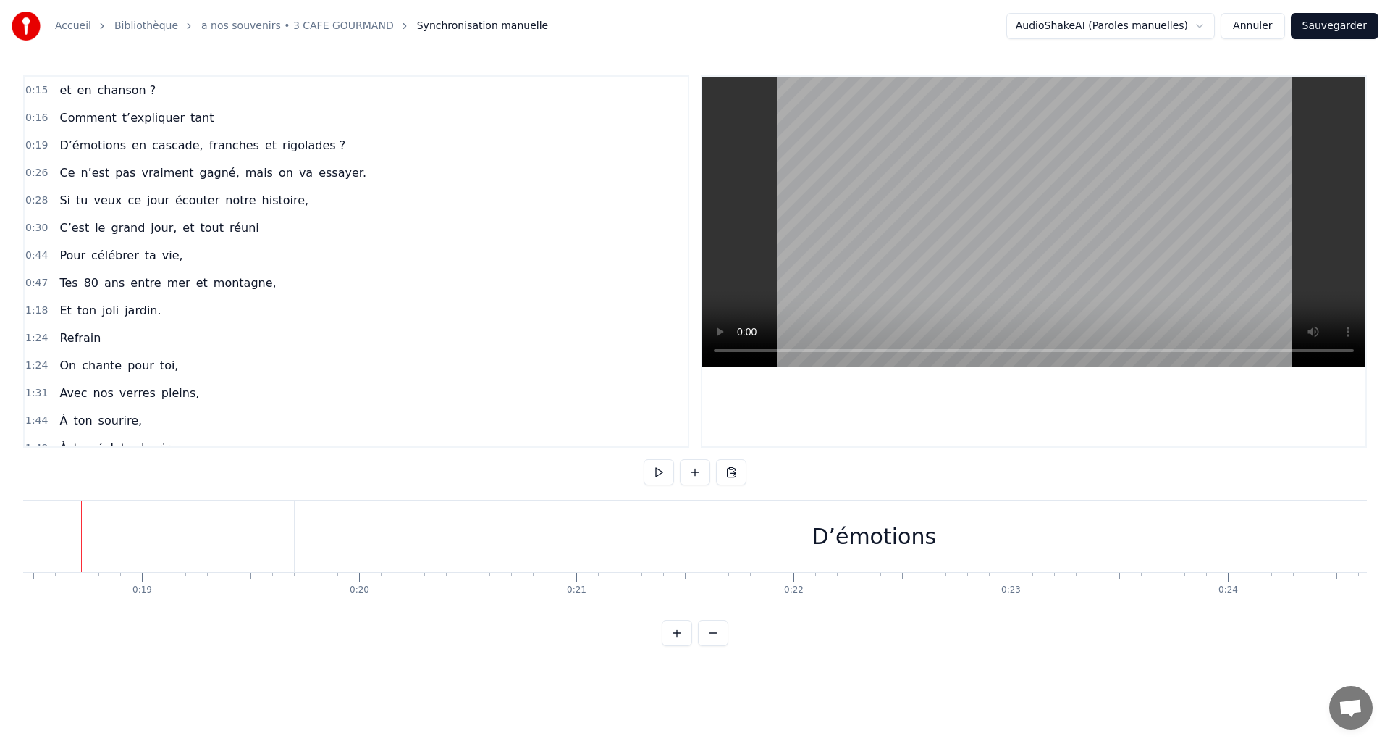
scroll to position [0, 3994]
click at [970, 541] on div "D’émotions" at bounding box center [888, 536] width 1158 height 72
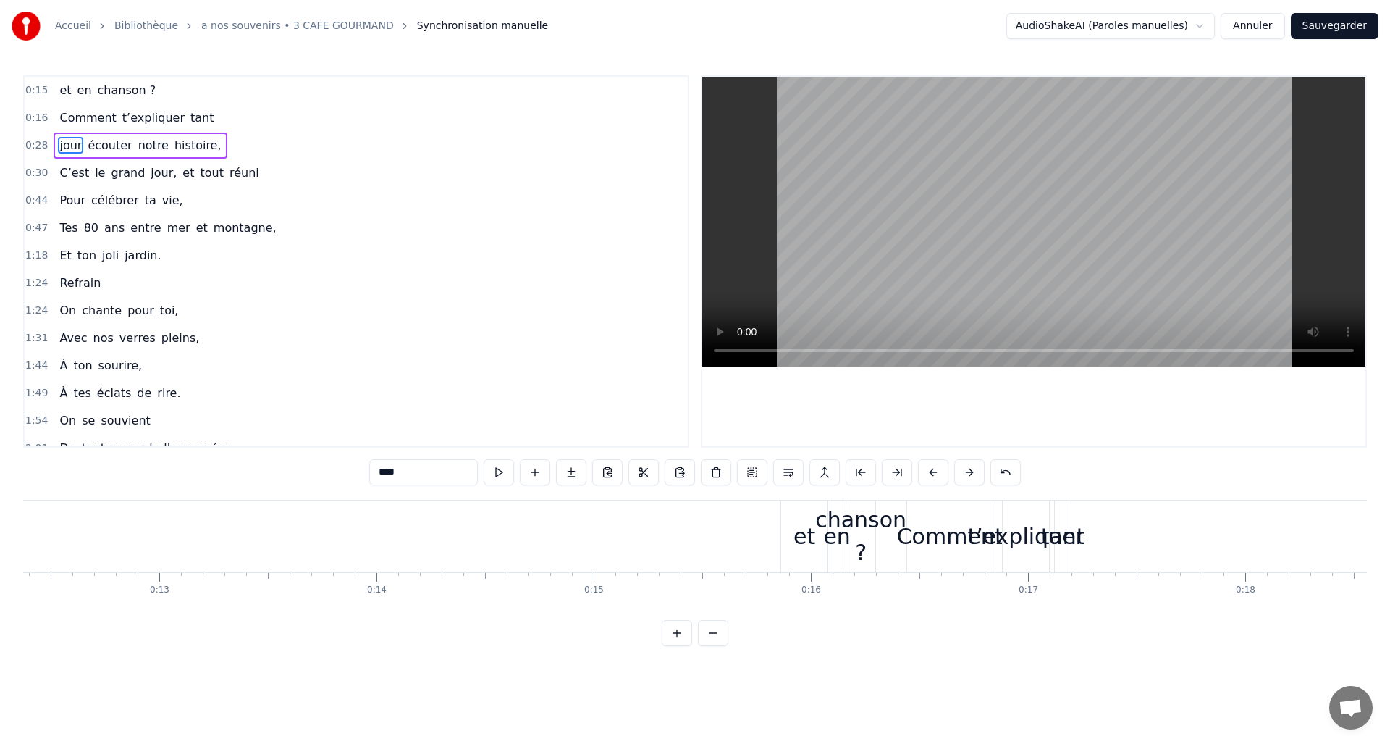
scroll to position [0, 2711]
click at [1053, 540] on div "tant" at bounding box center [1039, 536] width 44 height 33
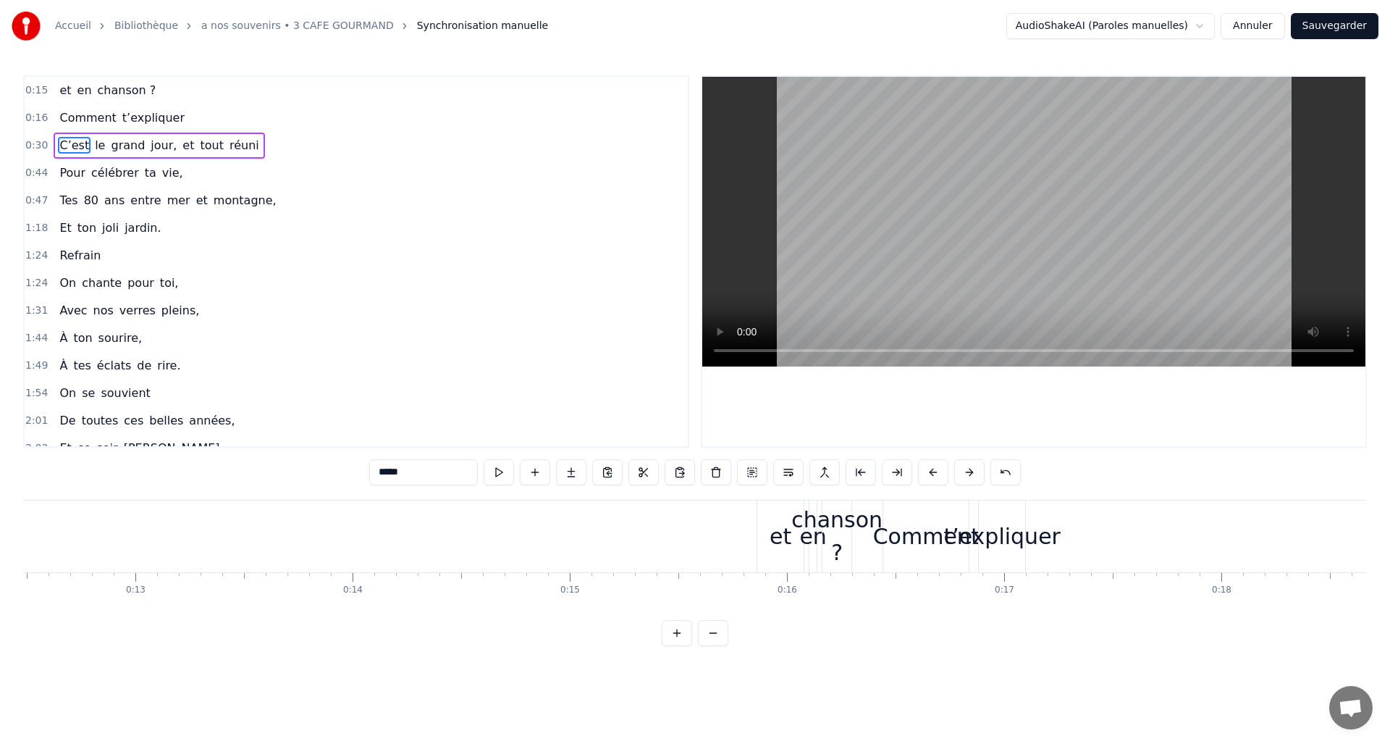
click at [952, 534] on div "t’expliquer" at bounding box center [1001, 536] width 117 height 33
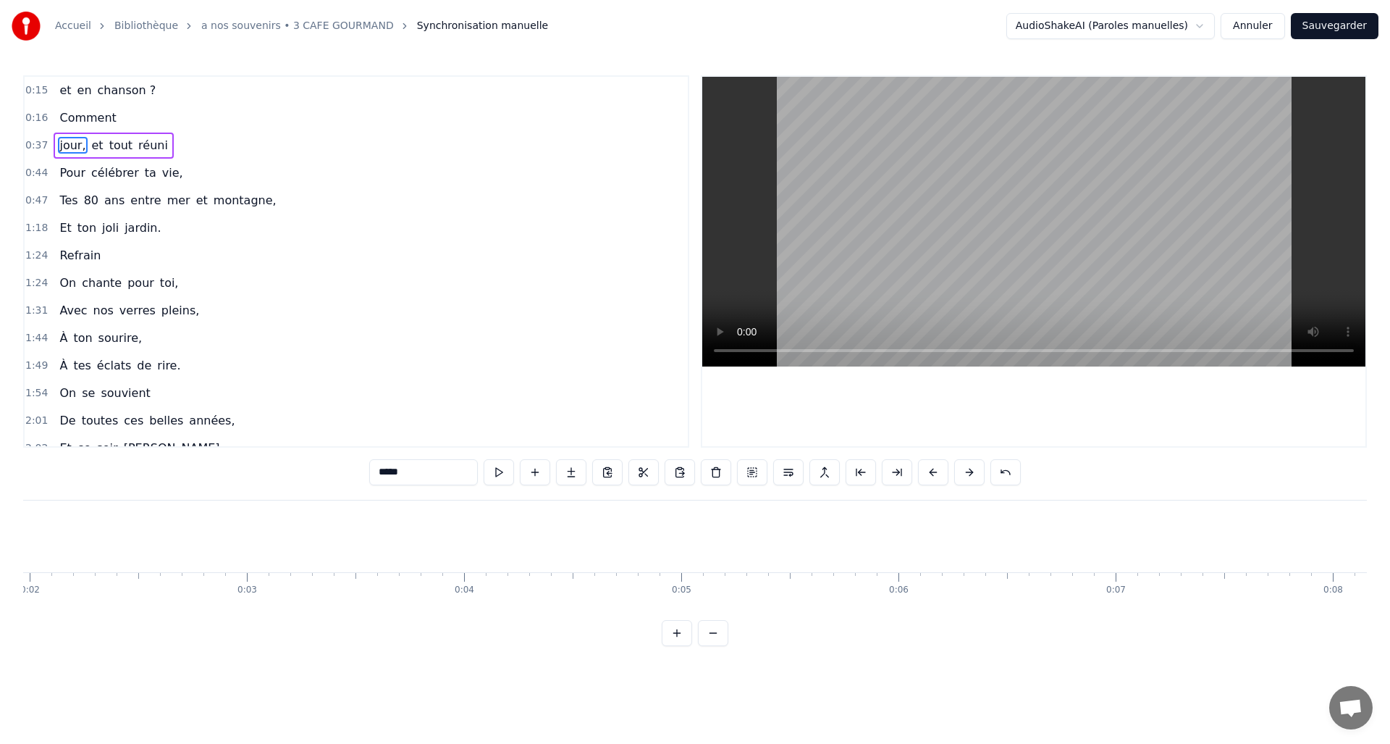
scroll to position [0, 0]
drag, startPoint x: 85, startPoint y: 620, endPoint x: 178, endPoint y: 618, distance: 93.4
click at [178, 618] on div "0:15 et en chanson ? 0:16 Comment 0:37 jour, et tout réuni 0:44 Pour célébrer t…" at bounding box center [695, 360] width 1344 height 571
click at [429, 525] on div "chanson ?" at bounding box center [408, 535] width 91 height 65
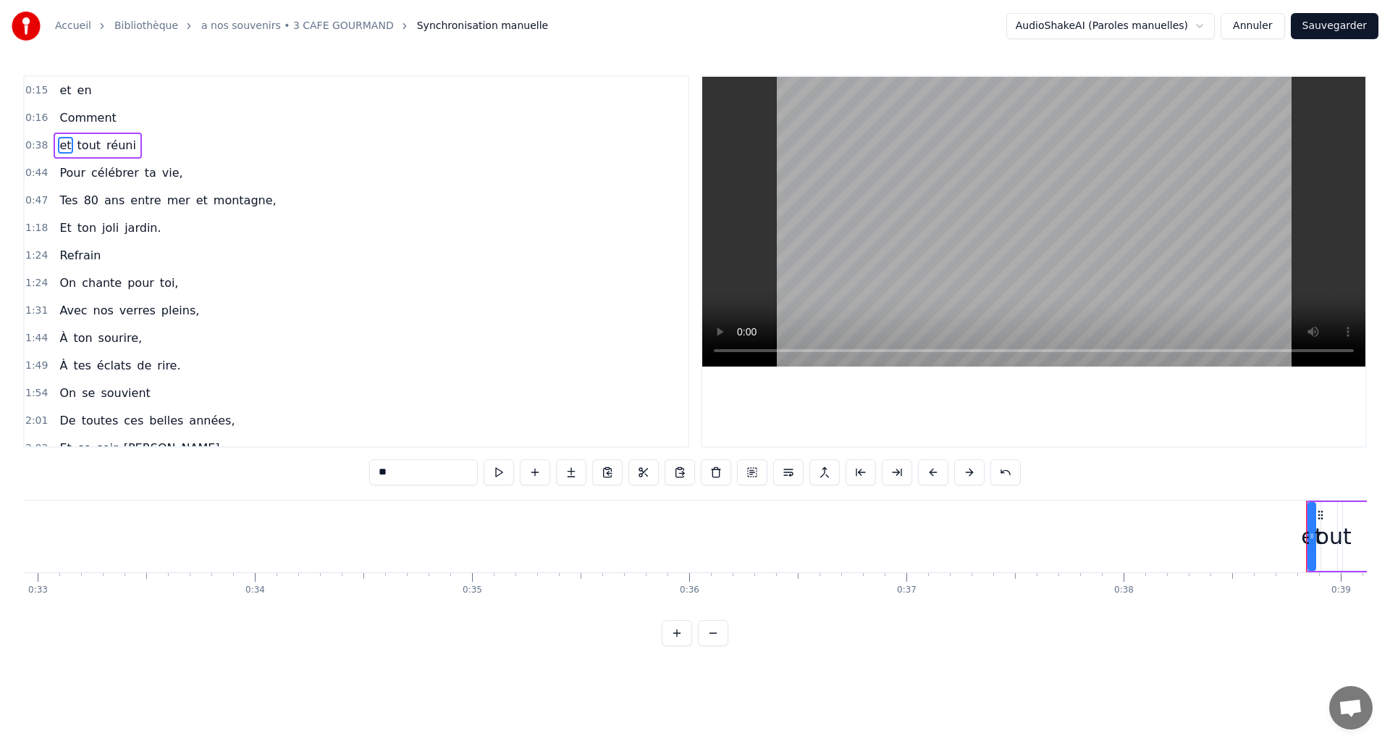
scroll to position [0, 8364]
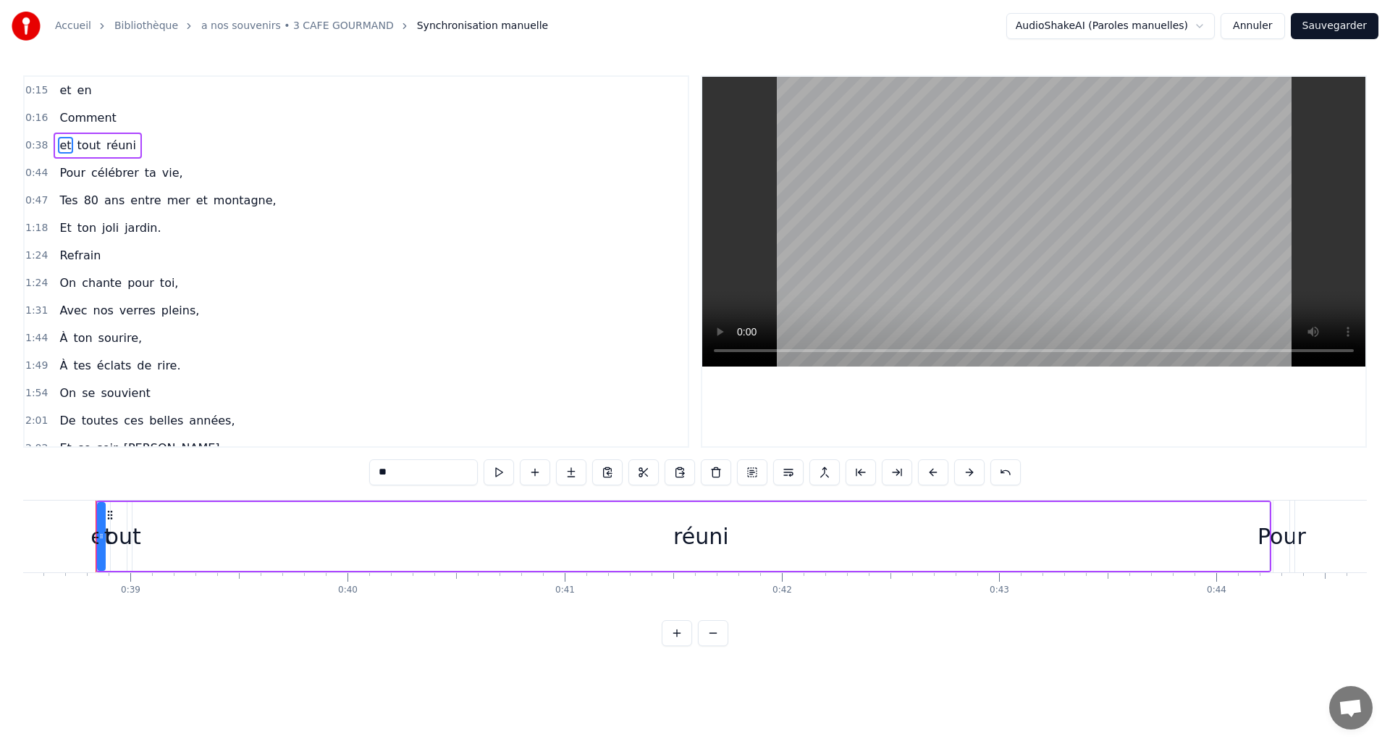
click at [124, 540] on div "tout" at bounding box center [119, 536] width 44 height 33
click at [104, 542] on div at bounding box center [101, 536] width 6 height 66
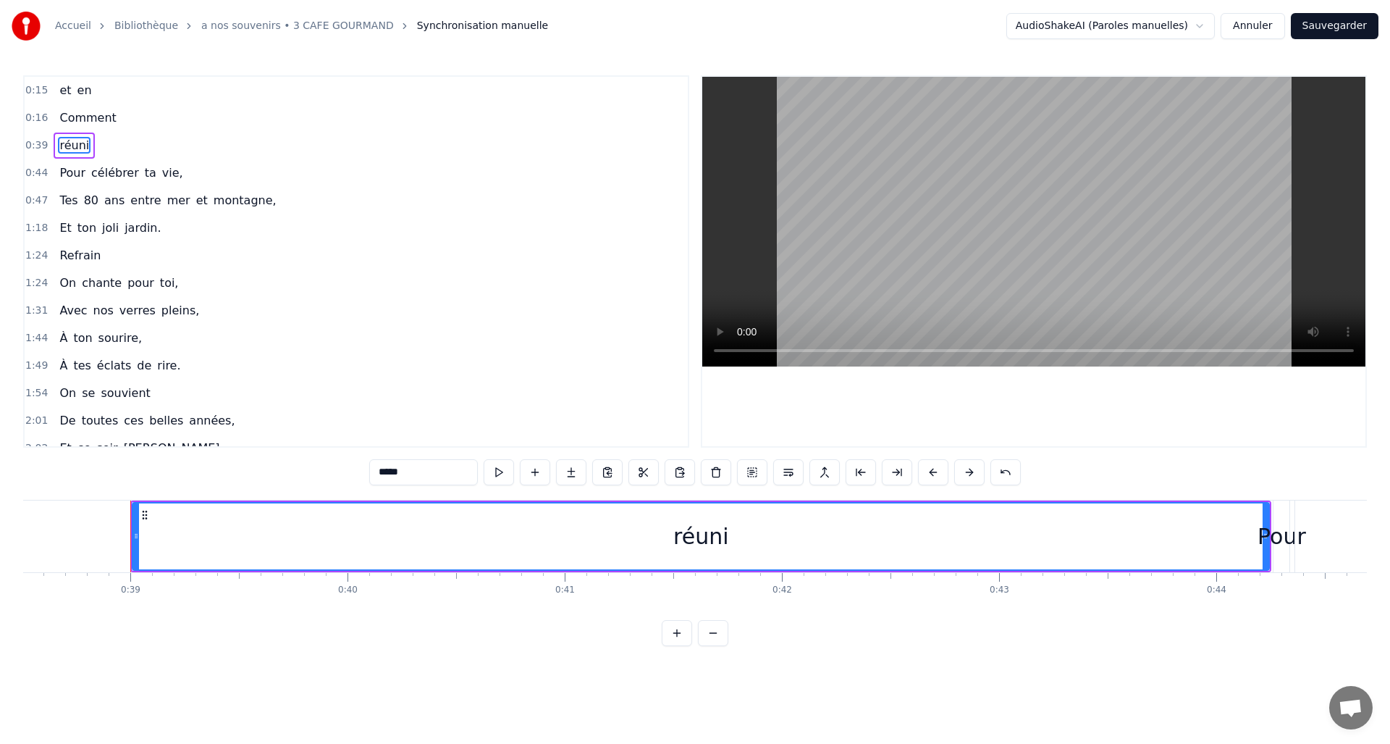
click at [712, 536] on div "réuni" at bounding box center [701, 536] width 56 height 33
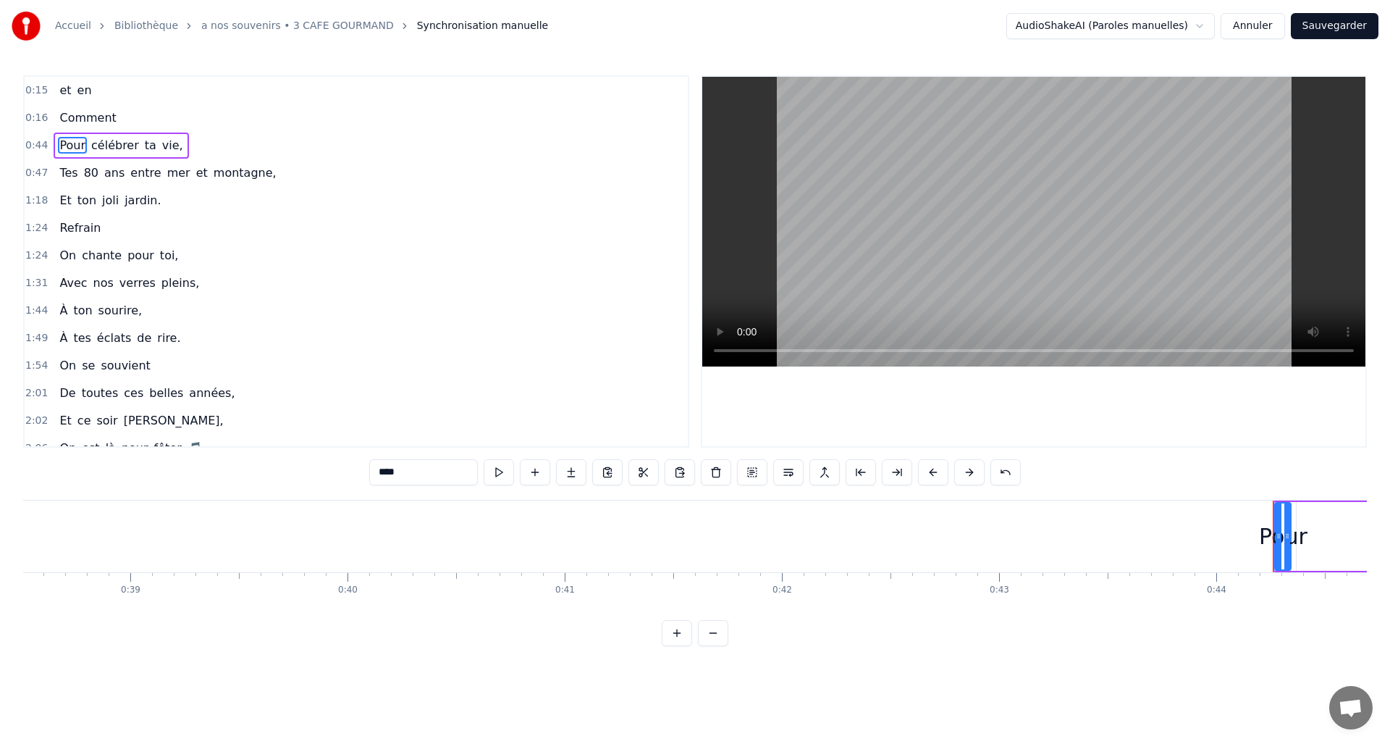
click at [1284, 538] on div "Pour" at bounding box center [1283, 536] width 49 height 33
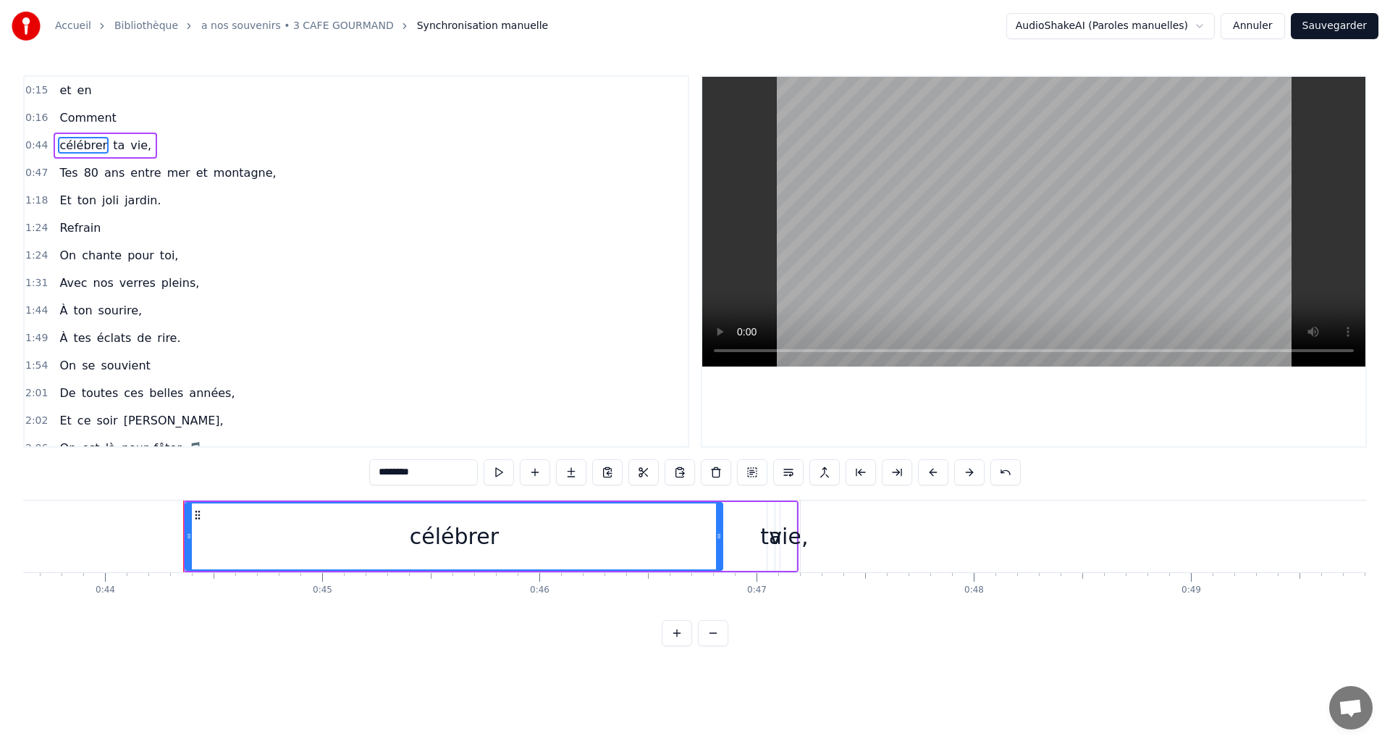
scroll to position [0, 9563]
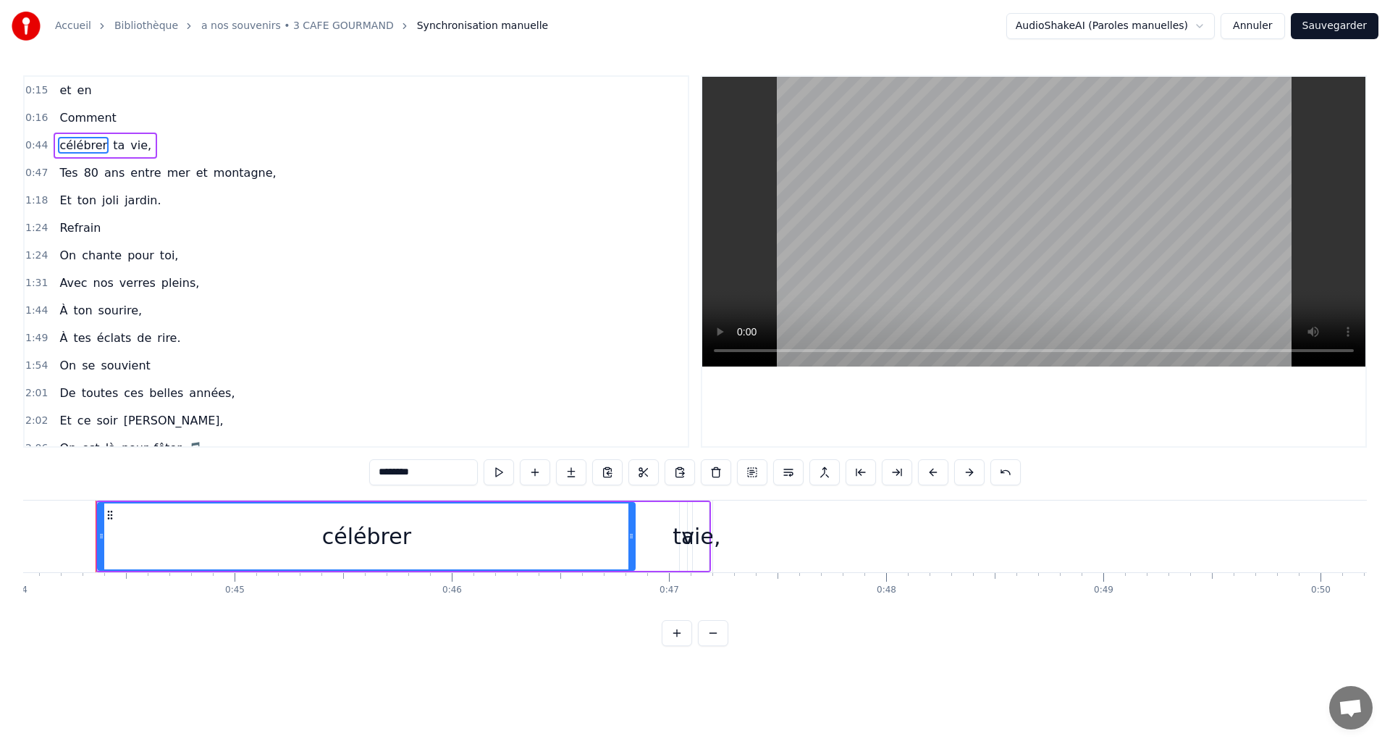
click at [403, 538] on div "célébrer" at bounding box center [366, 536] width 89 height 33
type input "**"
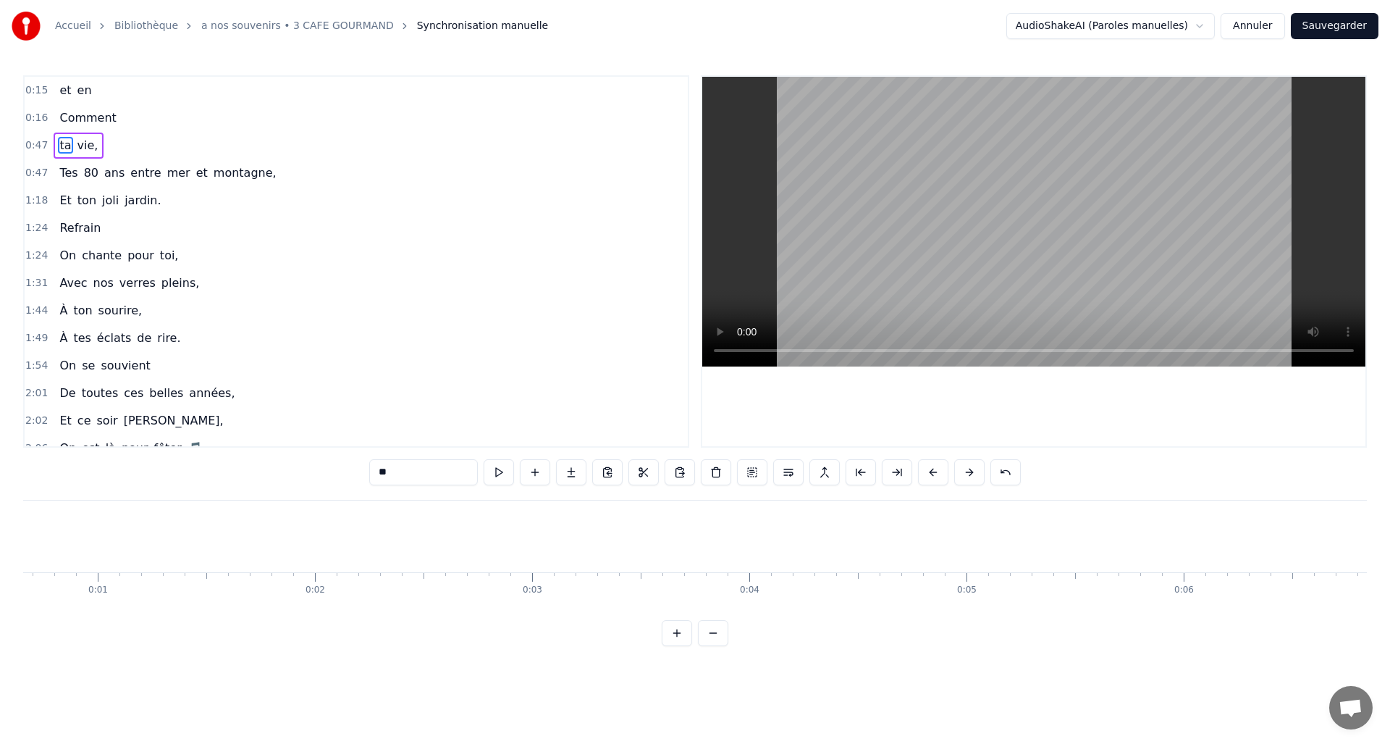
scroll to position [0, 0]
click at [32, 95] on span "0:15" at bounding box center [36, 90] width 22 height 14
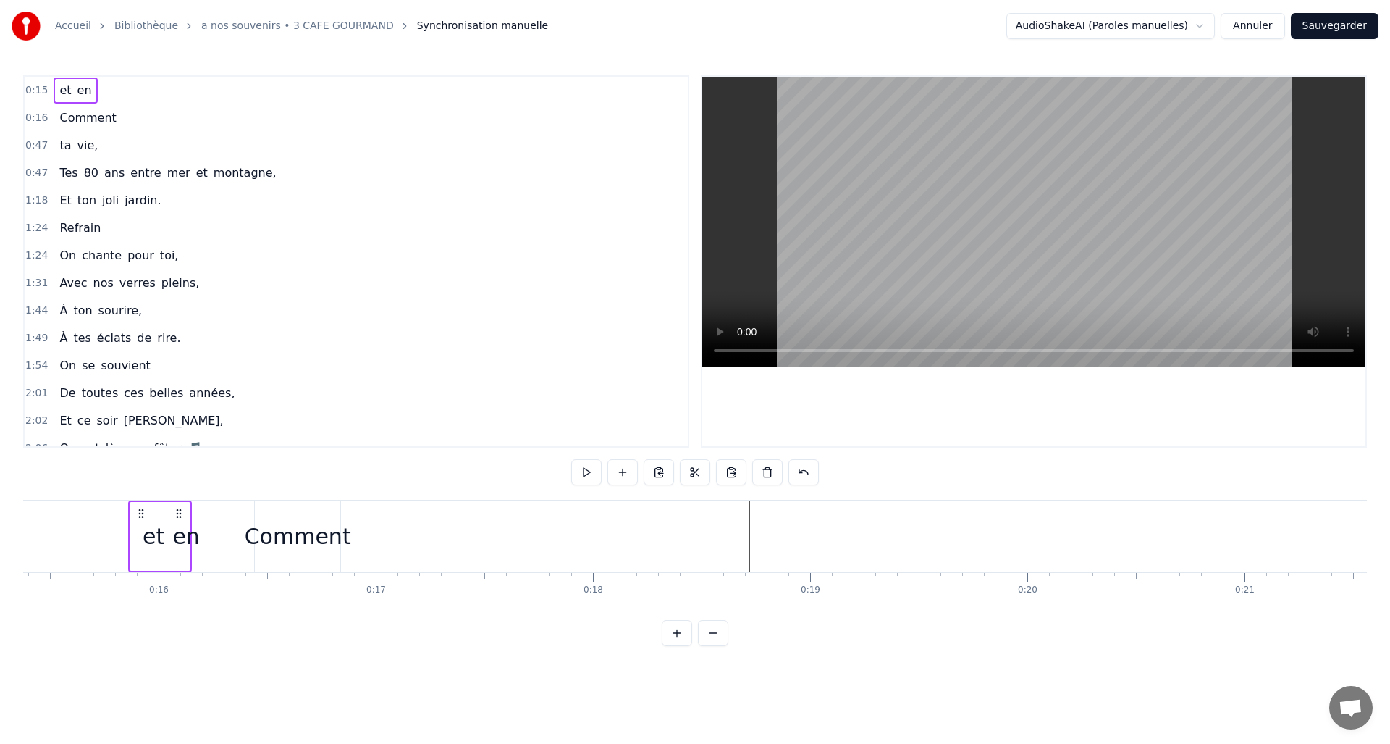
scroll to position [0, 3372]
click at [45, 90] on div "0:15 et en" at bounding box center [356, 91] width 663 height 28
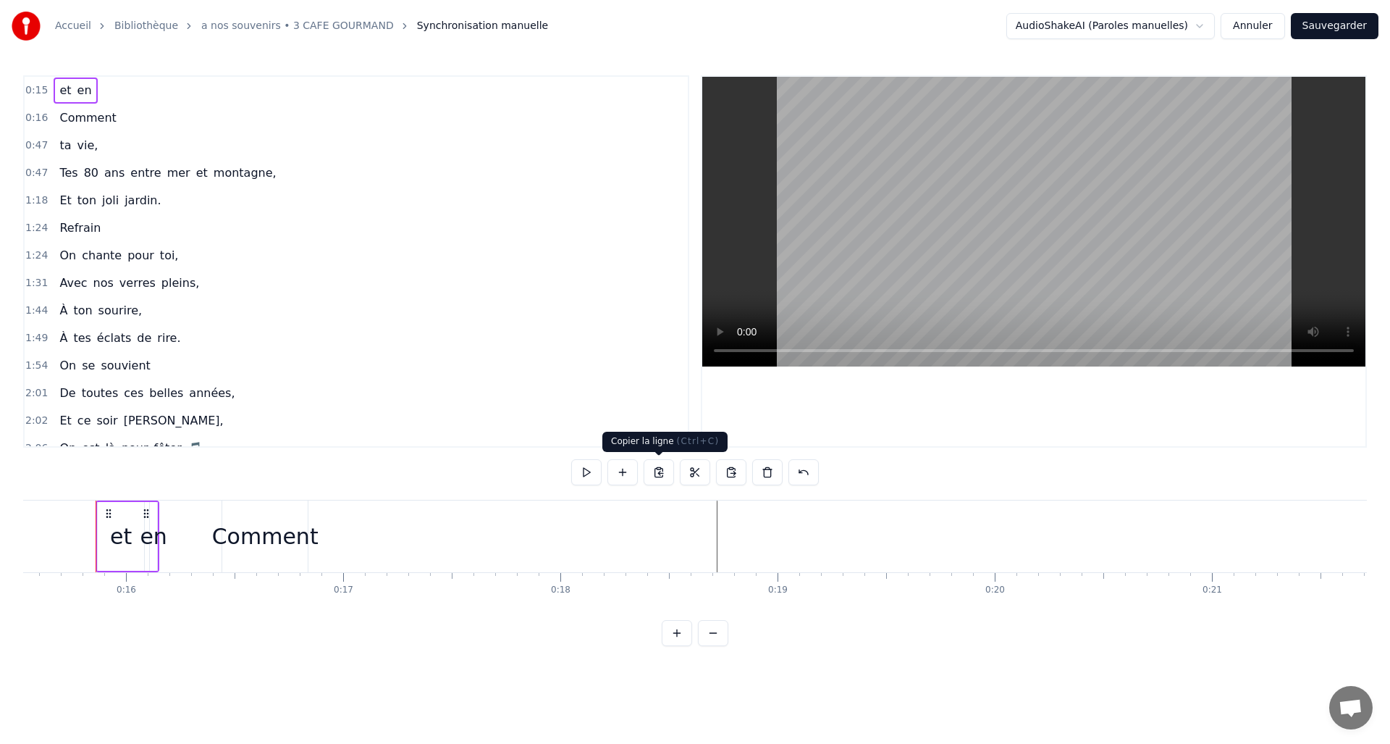
click at [663, 471] on button at bounding box center [659, 472] width 30 height 26
click at [662, 471] on button at bounding box center [659, 472] width 30 height 26
click at [766, 473] on button at bounding box center [767, 472] width 30 height 26
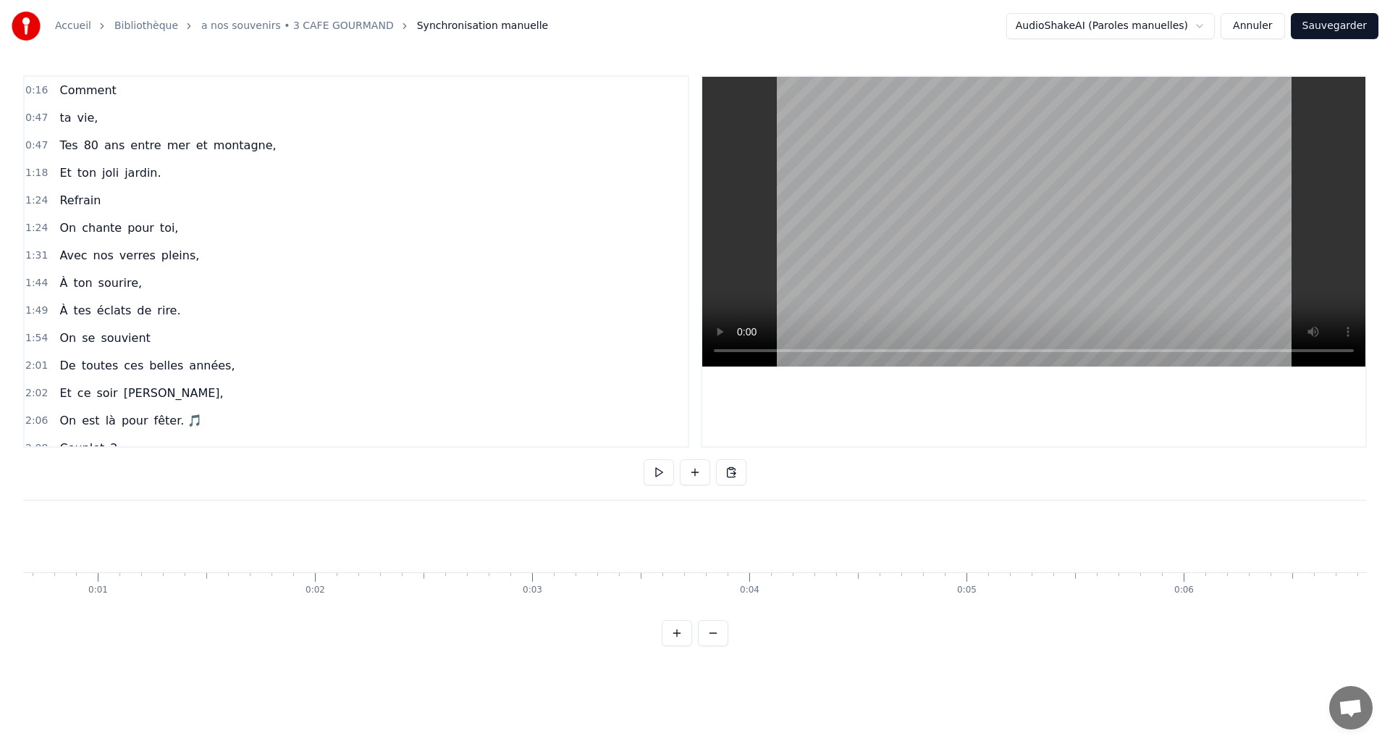
scroll to position [0, 0]
click at [674, 645] on button at bounding box center [677, 633] width 30 height 26
click at [1020, 533] on div "Comment" at bounding box center [1043, 536] width 124 height 38
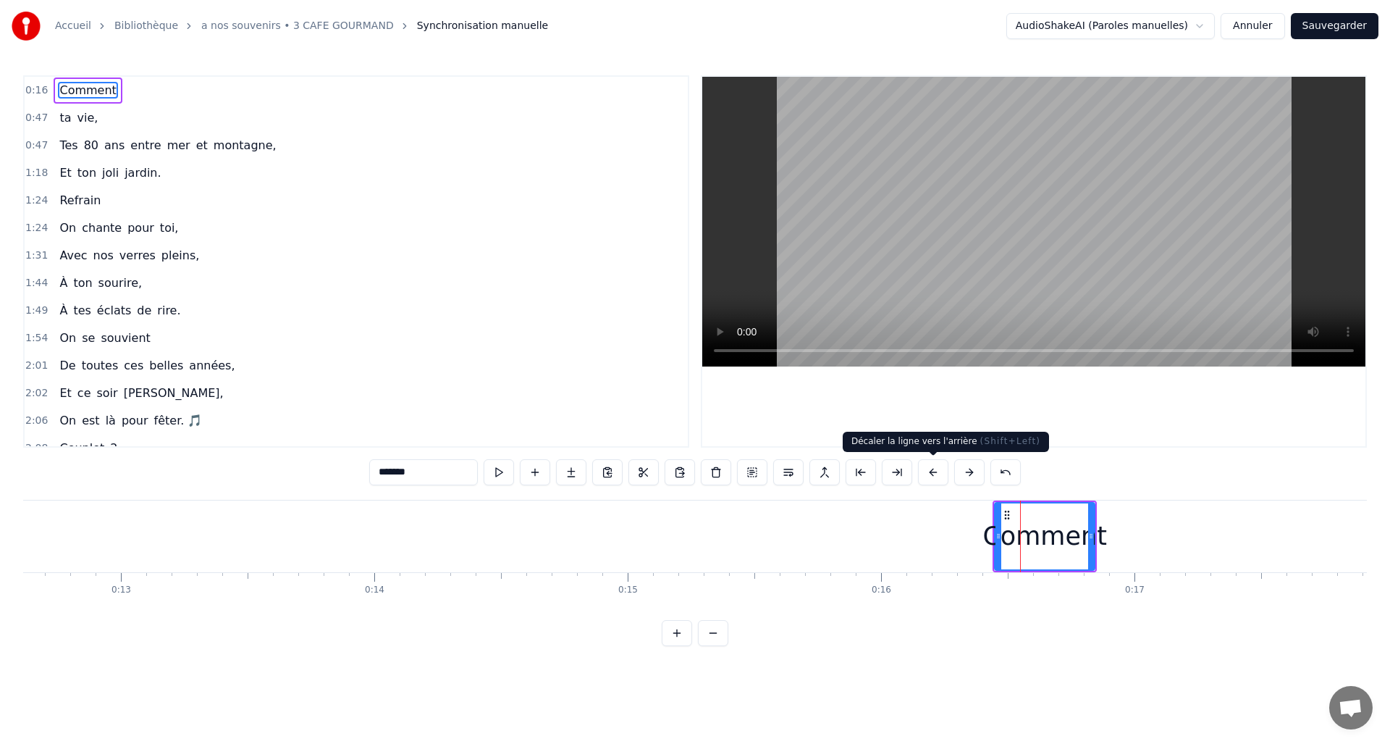
click at [928, 476] on button at bounding box center [933, 472] width 30 height 26
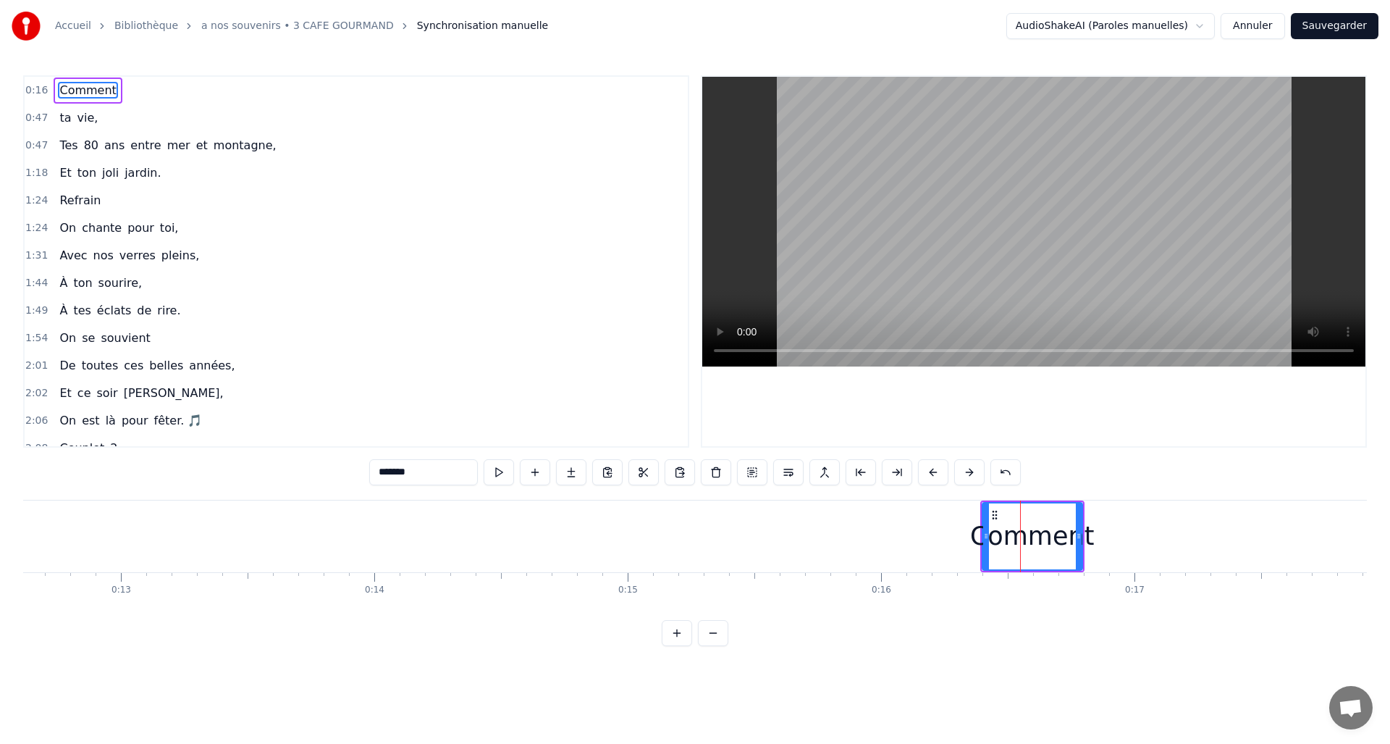
click at [928, 474] on button at bounding box center [933, 472] width 30 height 26
click at [929, 473] on button at bounding box center [933, 472] width 30 height 26
click at [929, 472] on button at bounding box center [933, 472] width 30 height 26
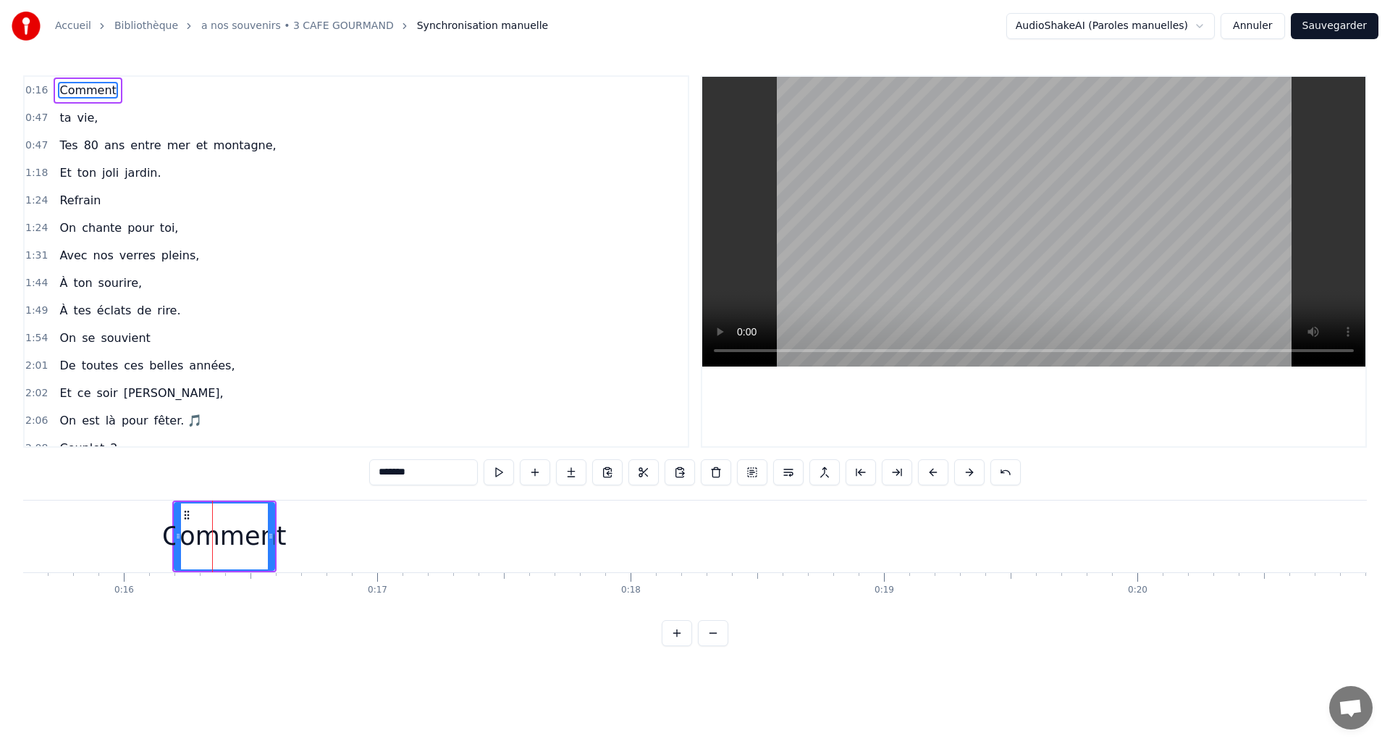
scroll to position [0, 4023]
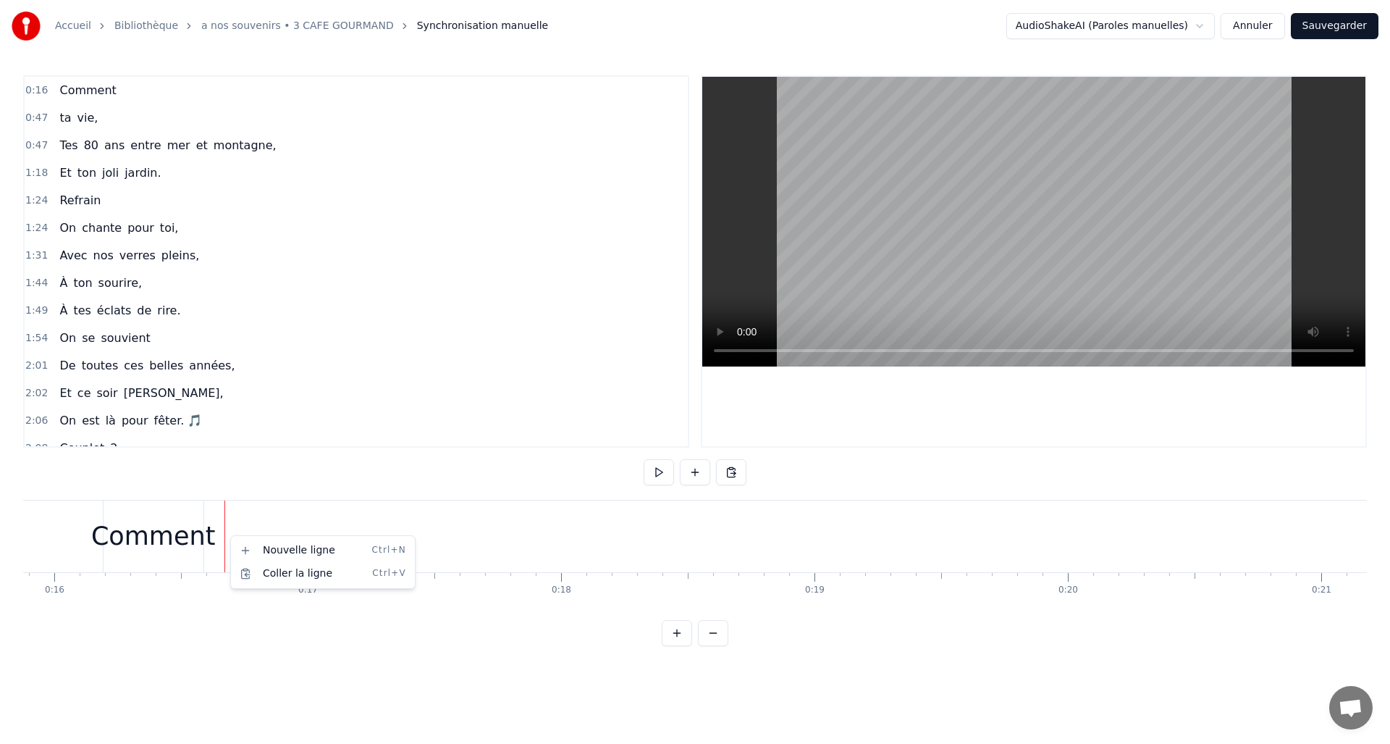
click at [735, 472] on html "Accueil Bibliothèque a nos souvenirs • 3 CAFE GOURMAND Synchronisation manuelle…" at bounding box center [695, 334] width 1390 height 669
click at [124, 94] on div "0:16 Comment" at bounding box center [356, 91] width 663 height 28
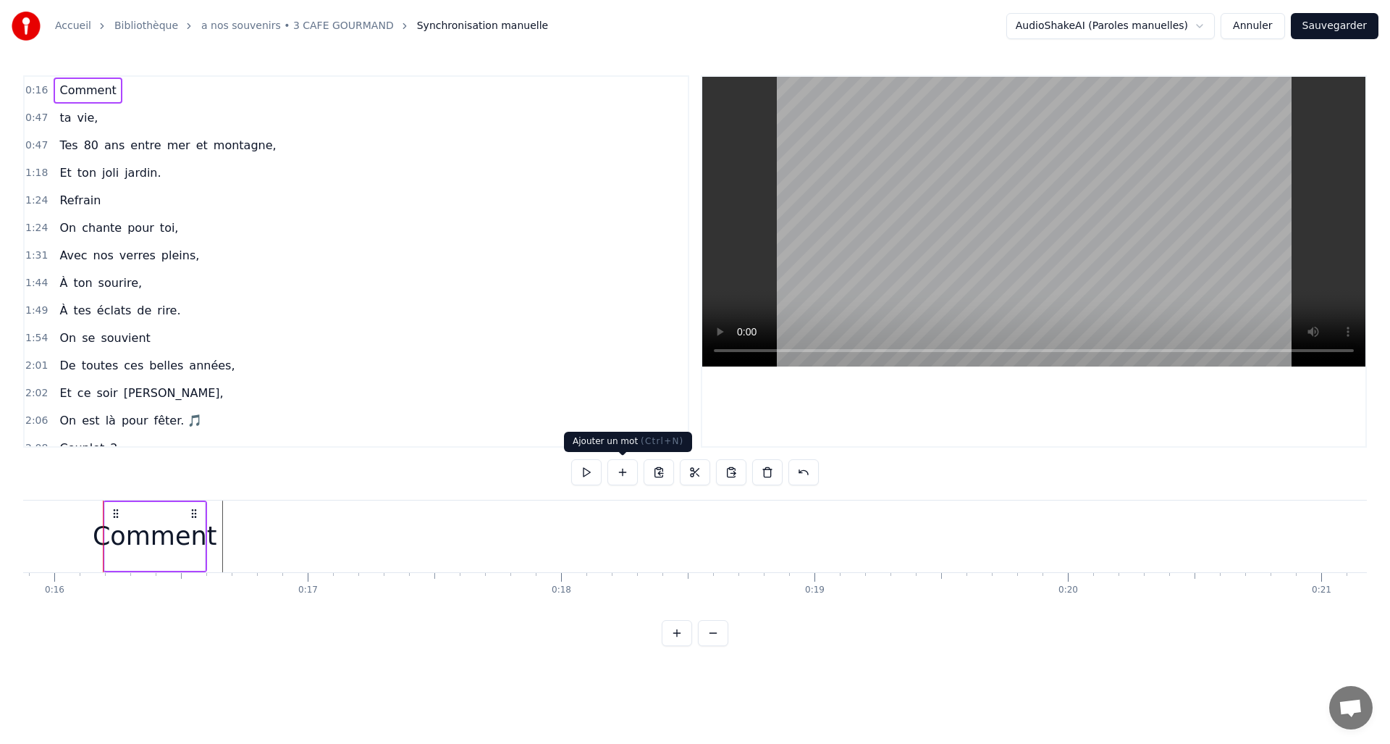
click at [617, 477] on button at bounding box center [622, 472] width 30 height 26
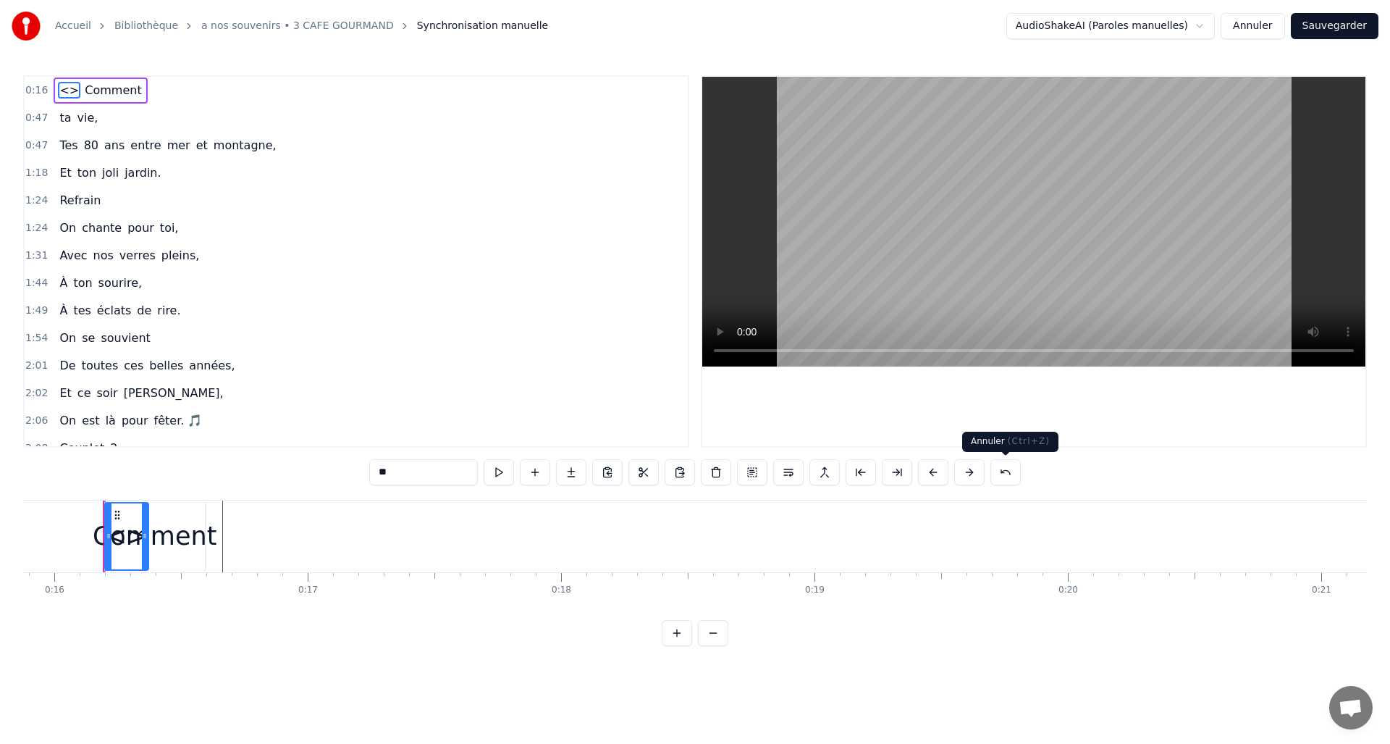
click at [999, 472] on button at bounding box center [1005, 472] width 30 height 26
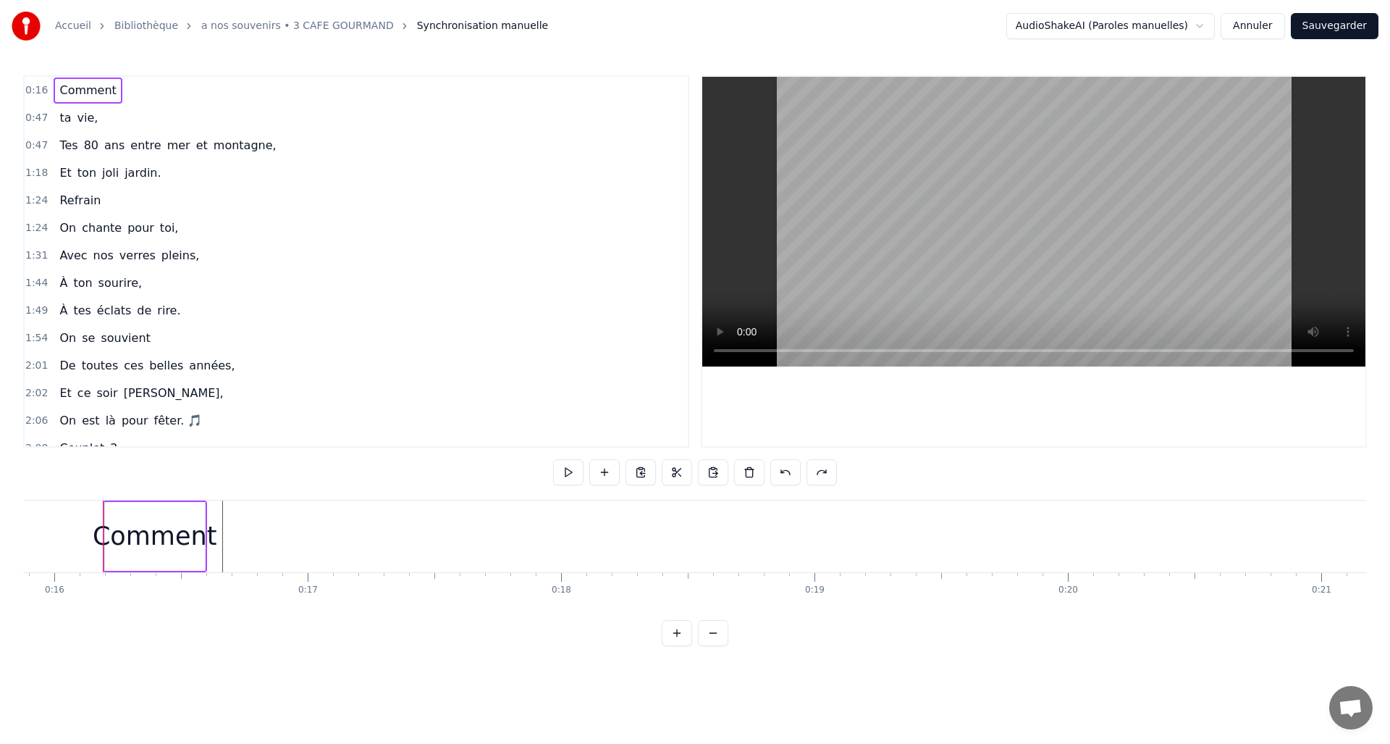
click at [104, 93] on span "Comment" at bounding box center [87, 90] width 59 height 17
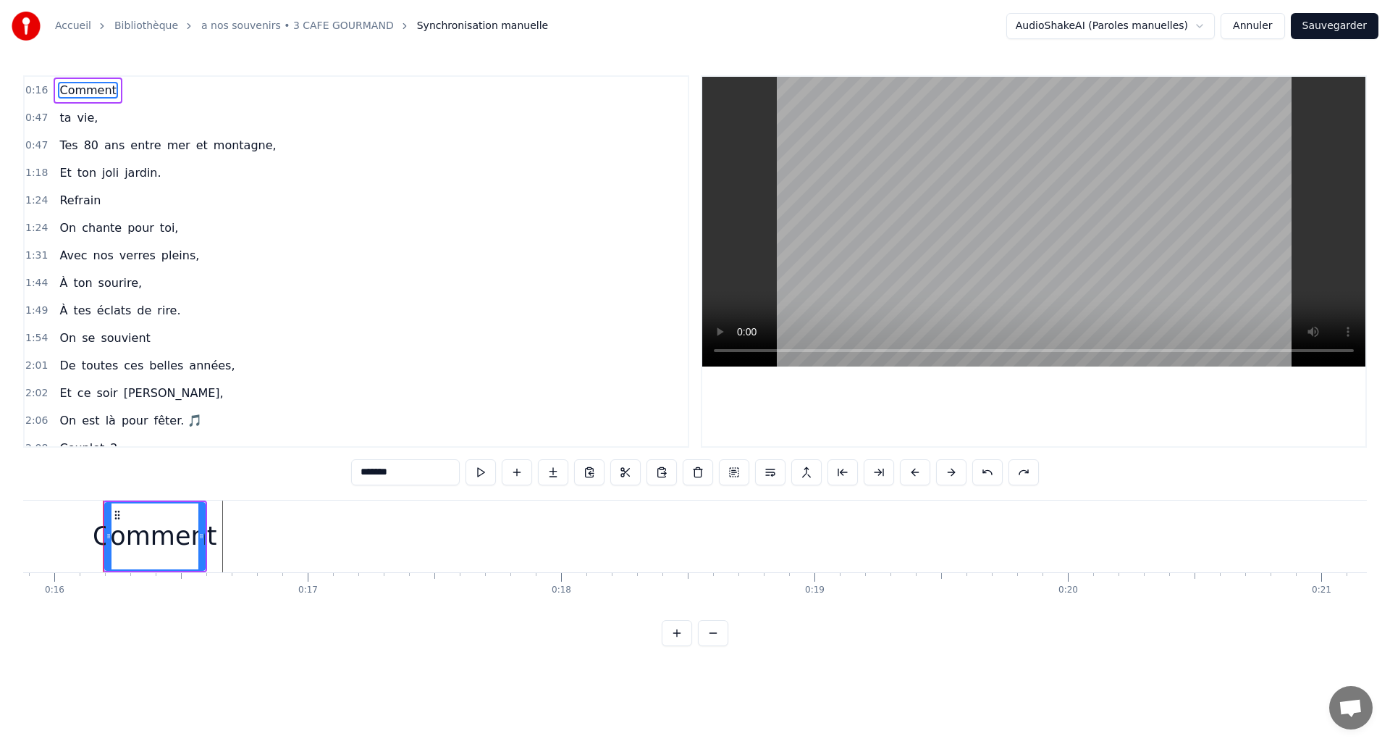
click at [1048, 299] on video at bounding box center [1033, 222] width 663 height 290
click at [1093, 289] on video at bounding box center [1033, 222] width 663 height 290
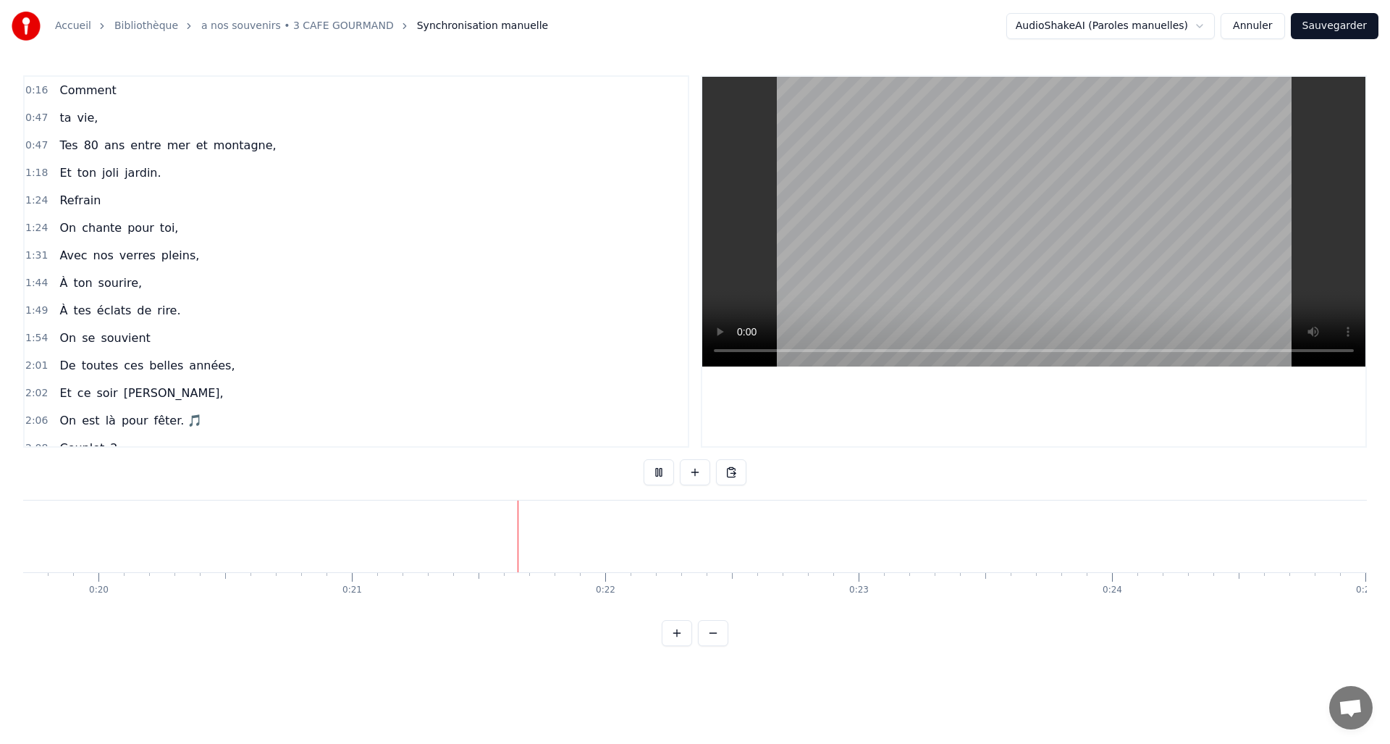
scroll to position [0, 5266]
click at [654, 473] on button at bounding box center [659, 472] width 30 height 26
click at [657, 474] on button at bounding box center [659, 472] width 30 height 26
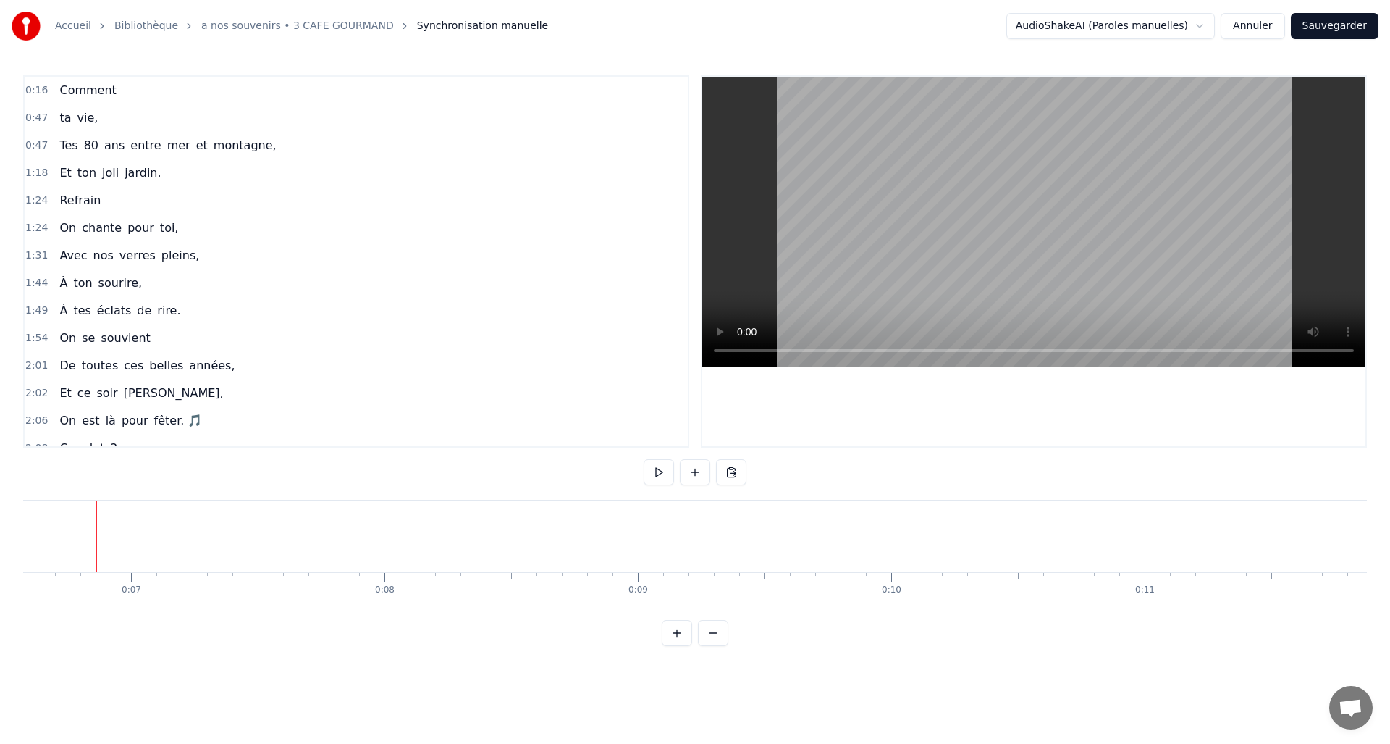
click at [91, 93] on span "Comment" at bounding box center [87, 90] width 59 height 17
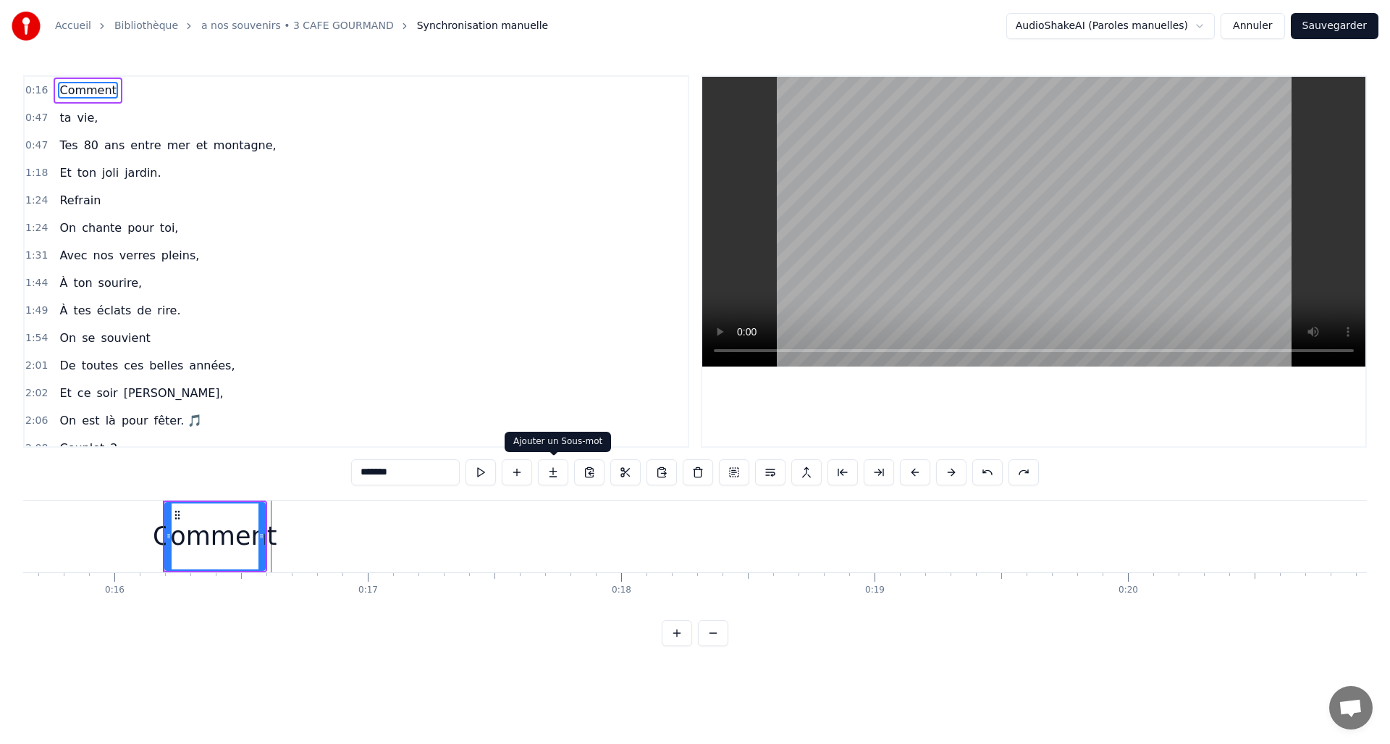
scroll to position [0, 4030]
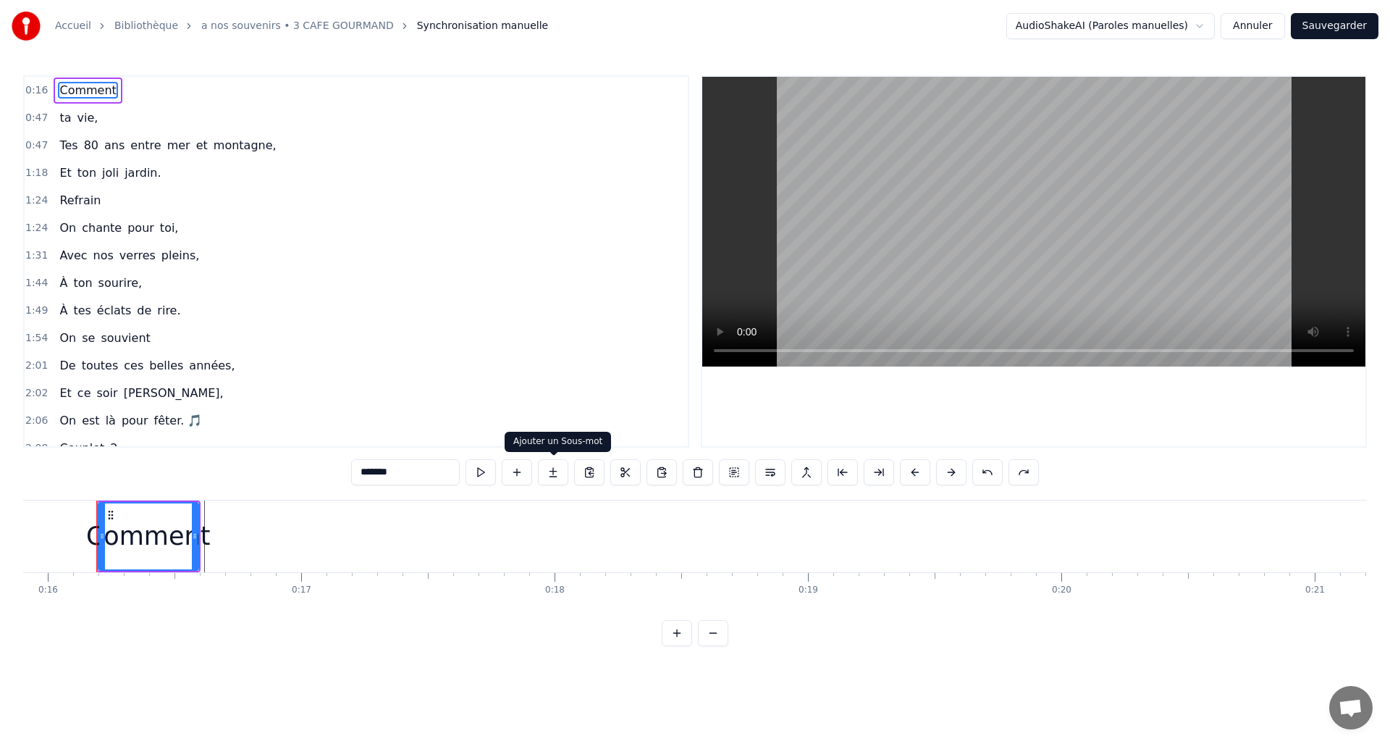
click at [556, 466] on button at bounding box center [553, 472] width 30 height 26
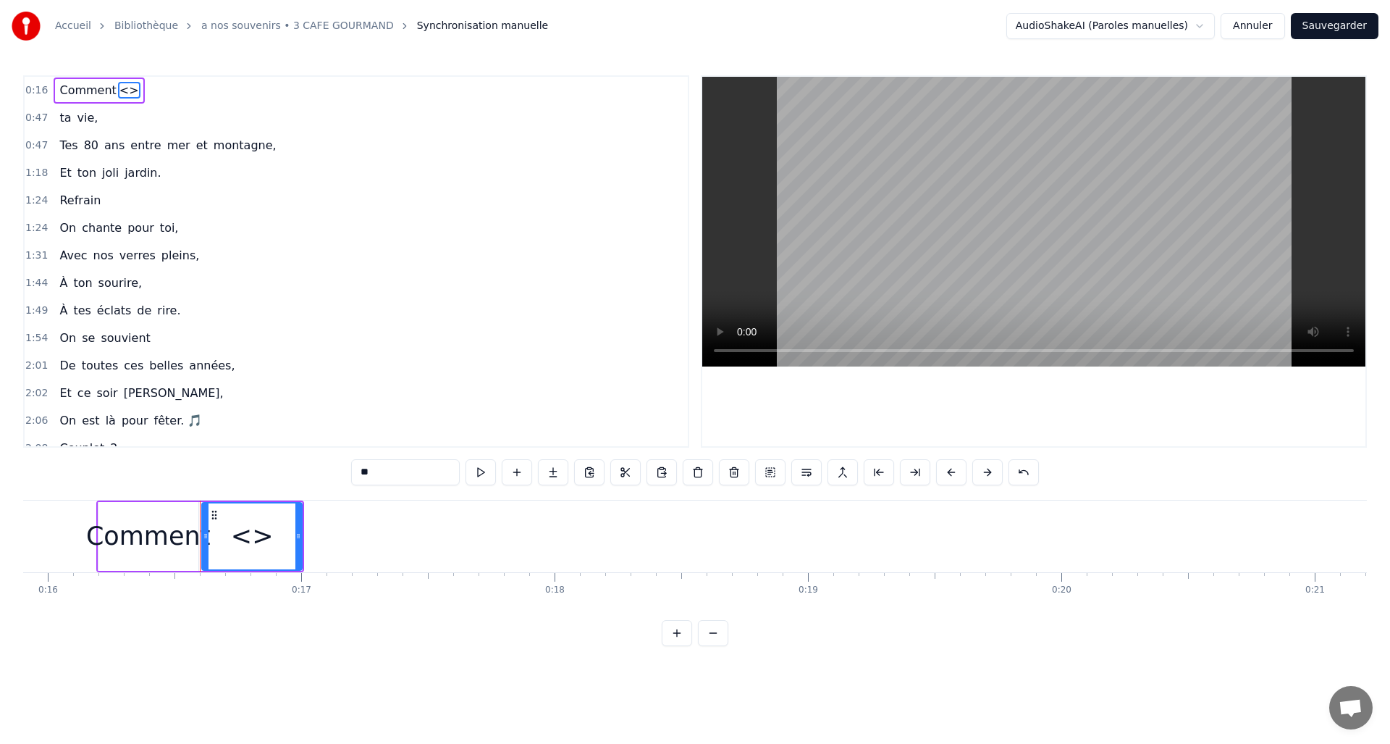
click at [252, 544] on div "<>" at bounding box center [252, 536] width 43 height 38
click at [516, 469] on button at bounding box center [517, 472] width 30 height 26
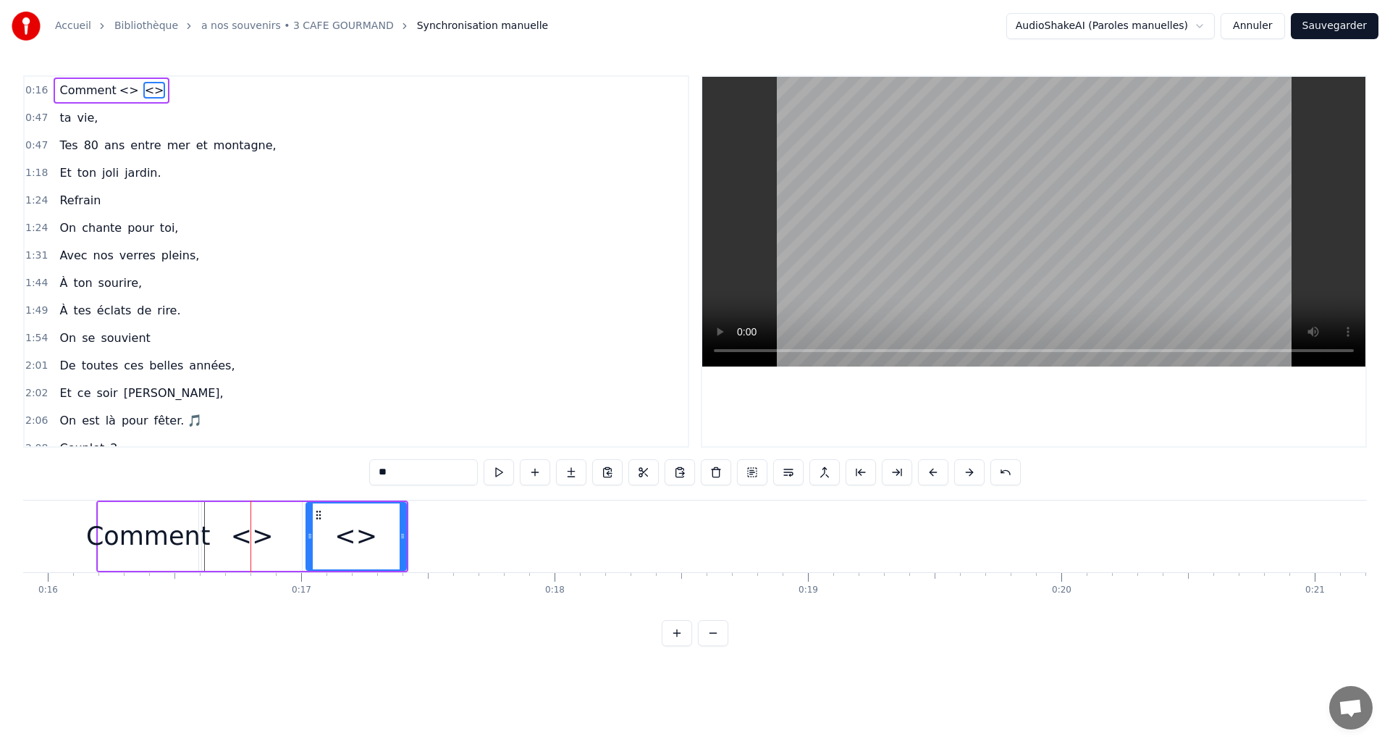
click at [248, 536] on div "<>" at bounding box center [252, 536] width 43 height 38
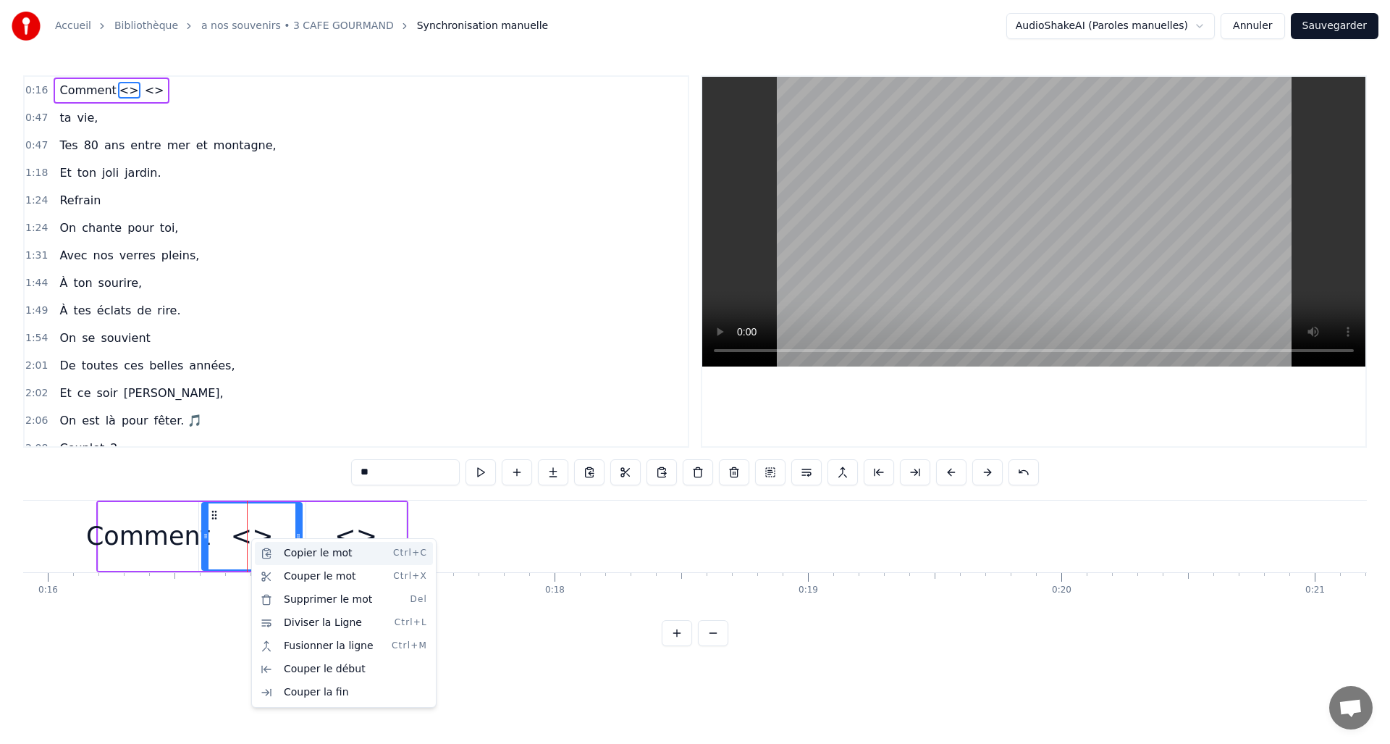
click at [297, 555] on div "Copier le mot Ctrl+C" at bounding box center [344, 553] width 178 height 23
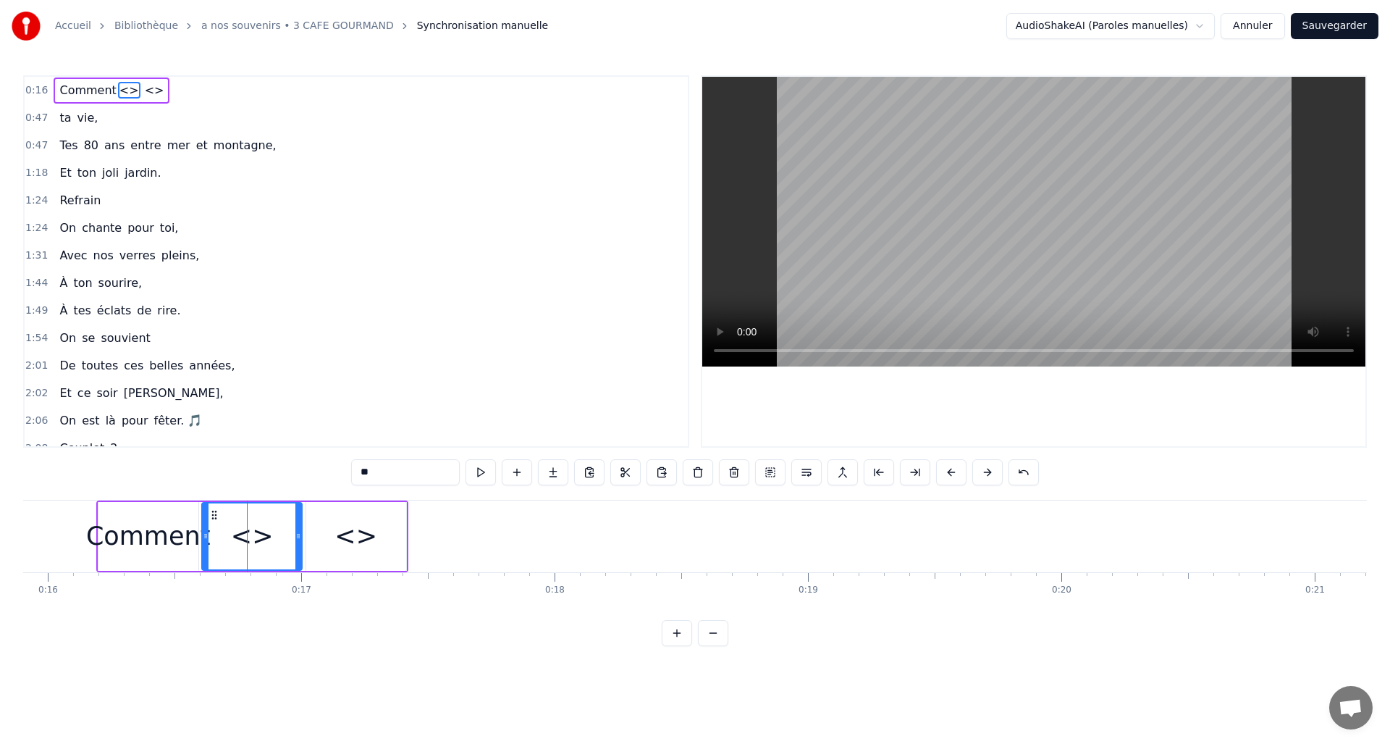
click at [262, 538] on div "<>" at bounding box center [252, 536] width 43 height 38
click at [253, 539] on div "<>" at bounding box center [252, 536] width 43 height 38
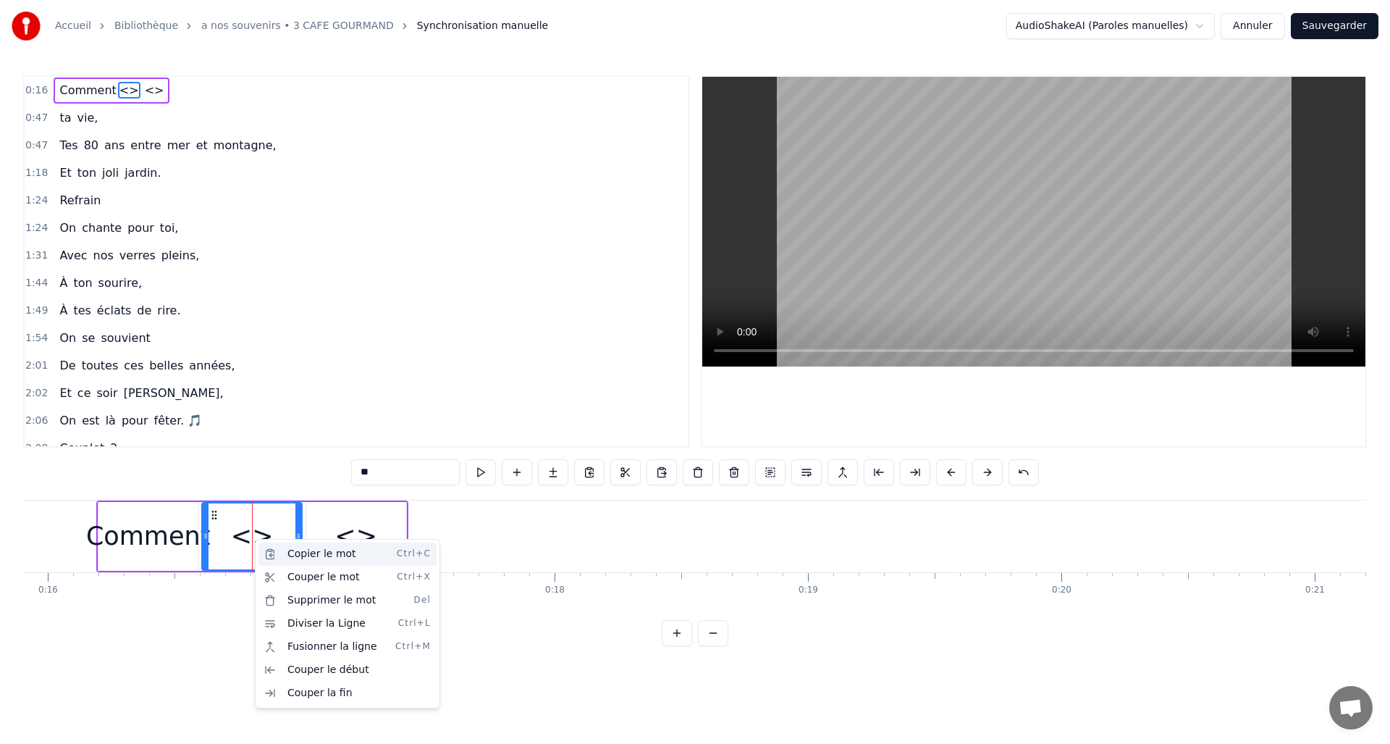
click at [296, 555] on div "Copier le mot Ctrl+C" at bounding box center [347, 553] width 178 height 23
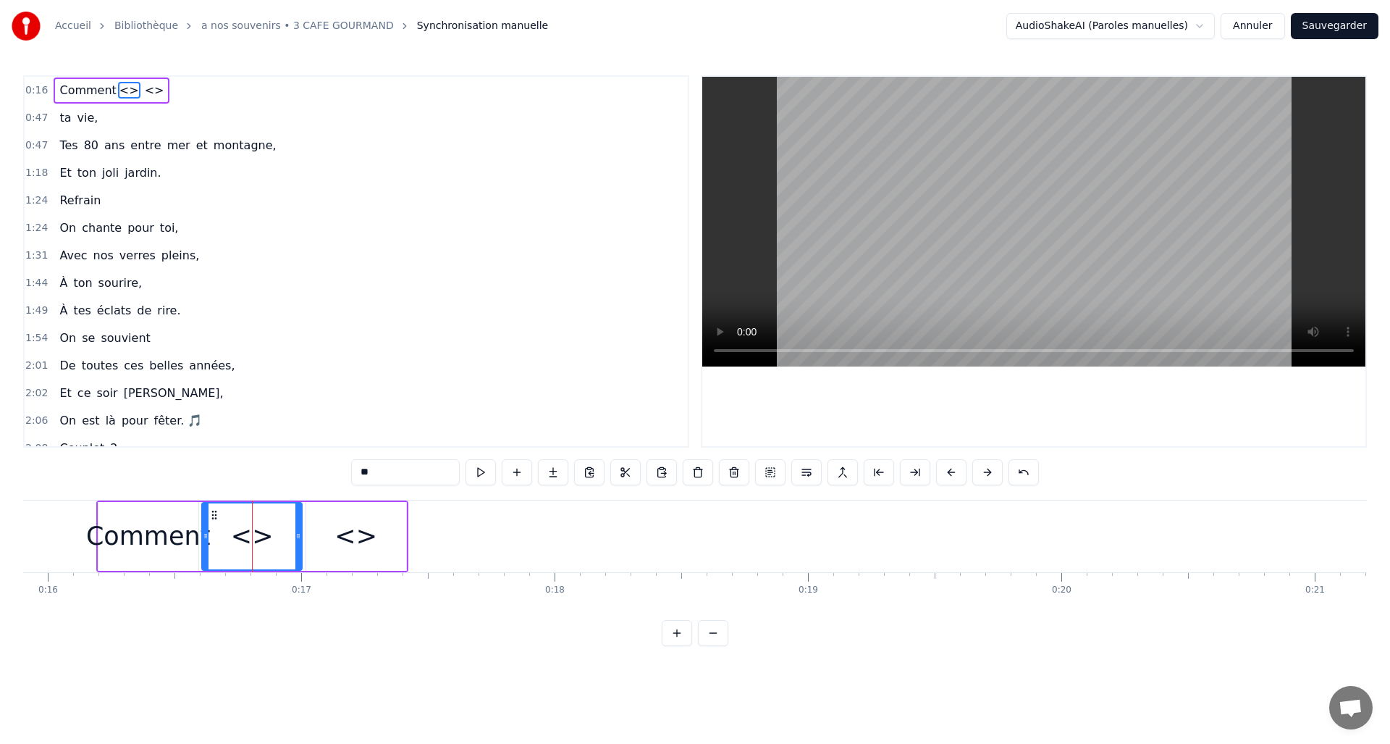
click at [358, 539] on div "<>" at bounding box center [355, 536] width 43 height 38
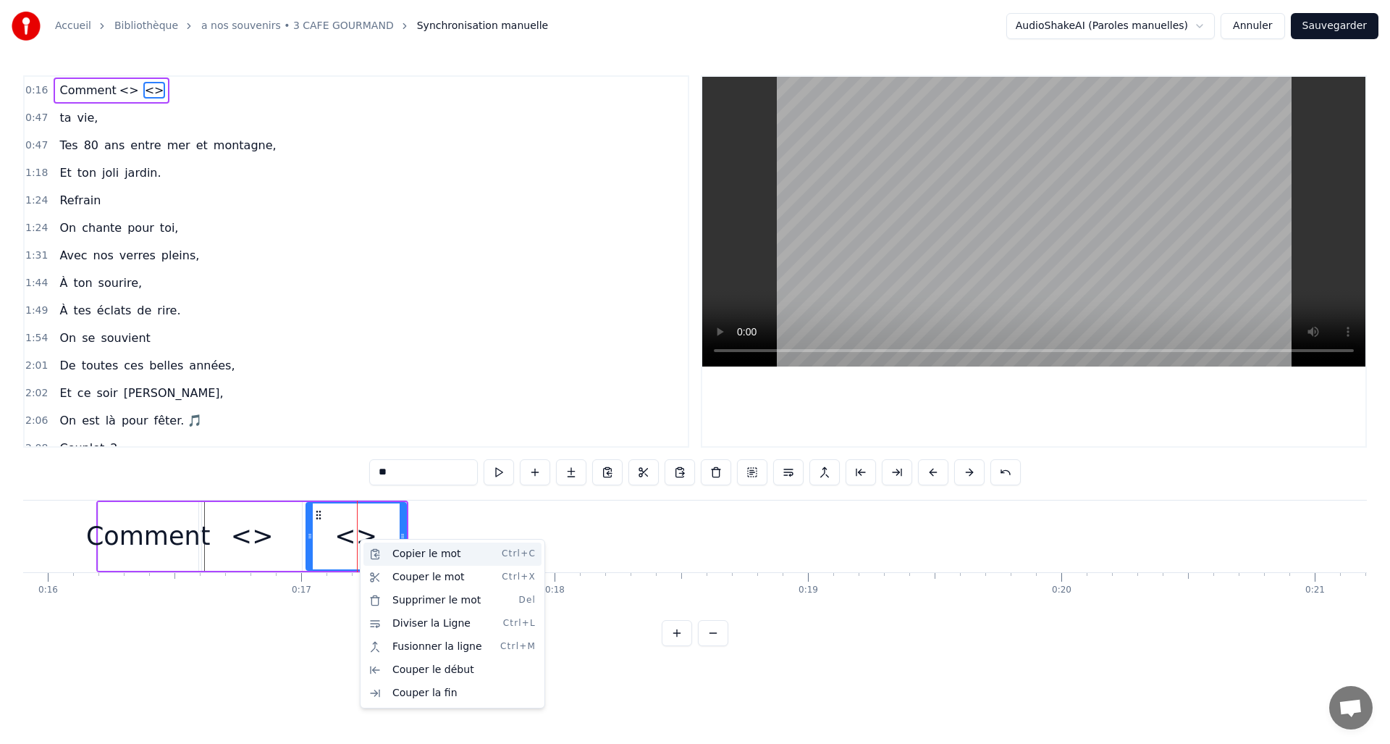
click at [409, 547] on div "Copier le mot Ctrl+C" at bounding box center [452, 553] width 178 height 23
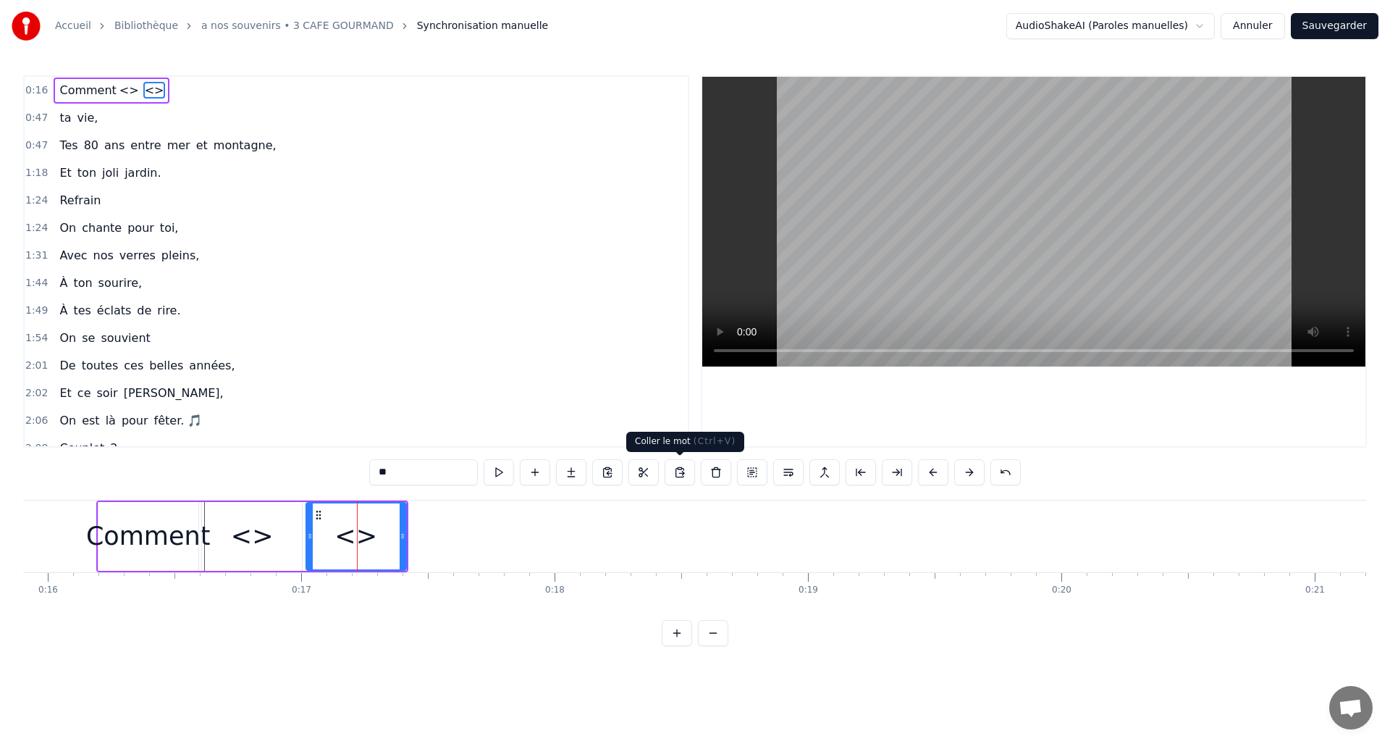
click at [673, 470] on button at bounding box center [680, 472] width 30 height 26
click at [118, 85] on span "<>" at bounding box center [129, 90] width 22 height 17
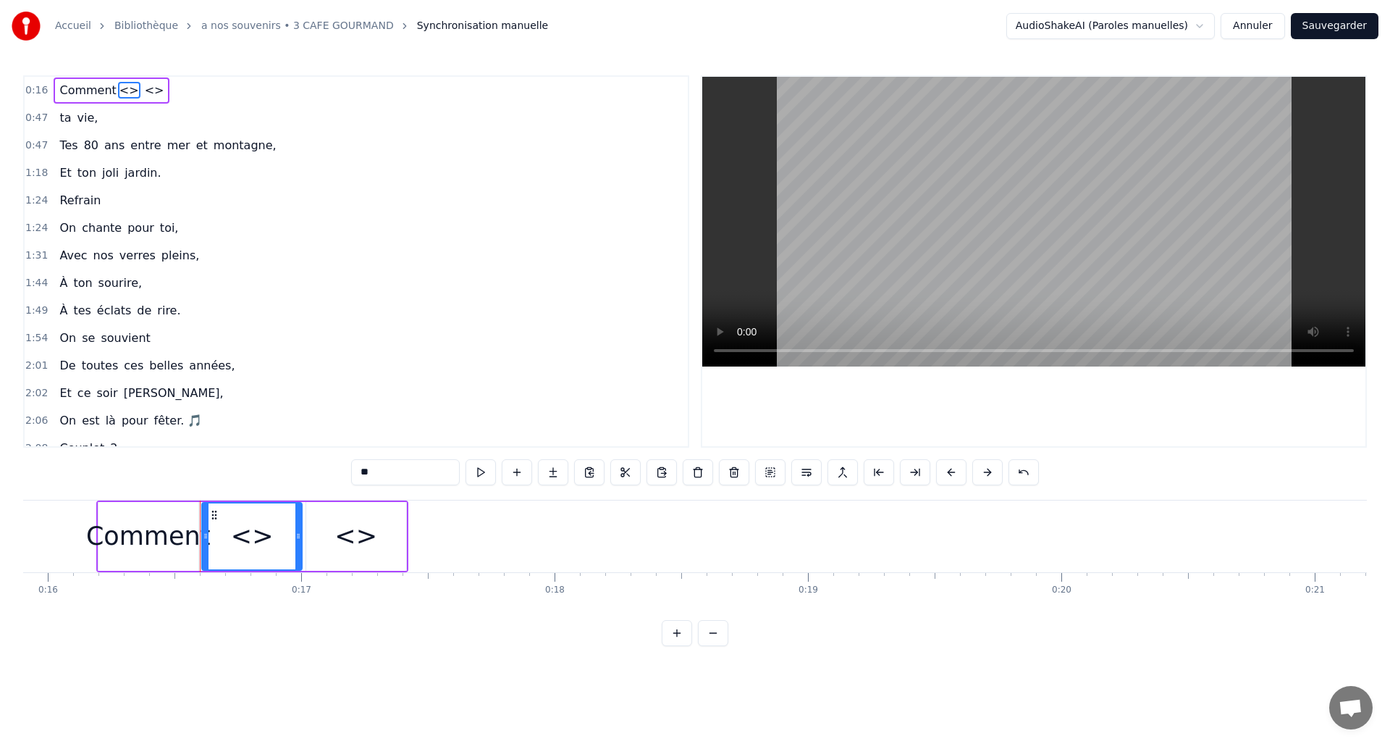
click at [271, 128] on div "0:47 ta vie," at bounding box center [356, 118] width 663 height 28
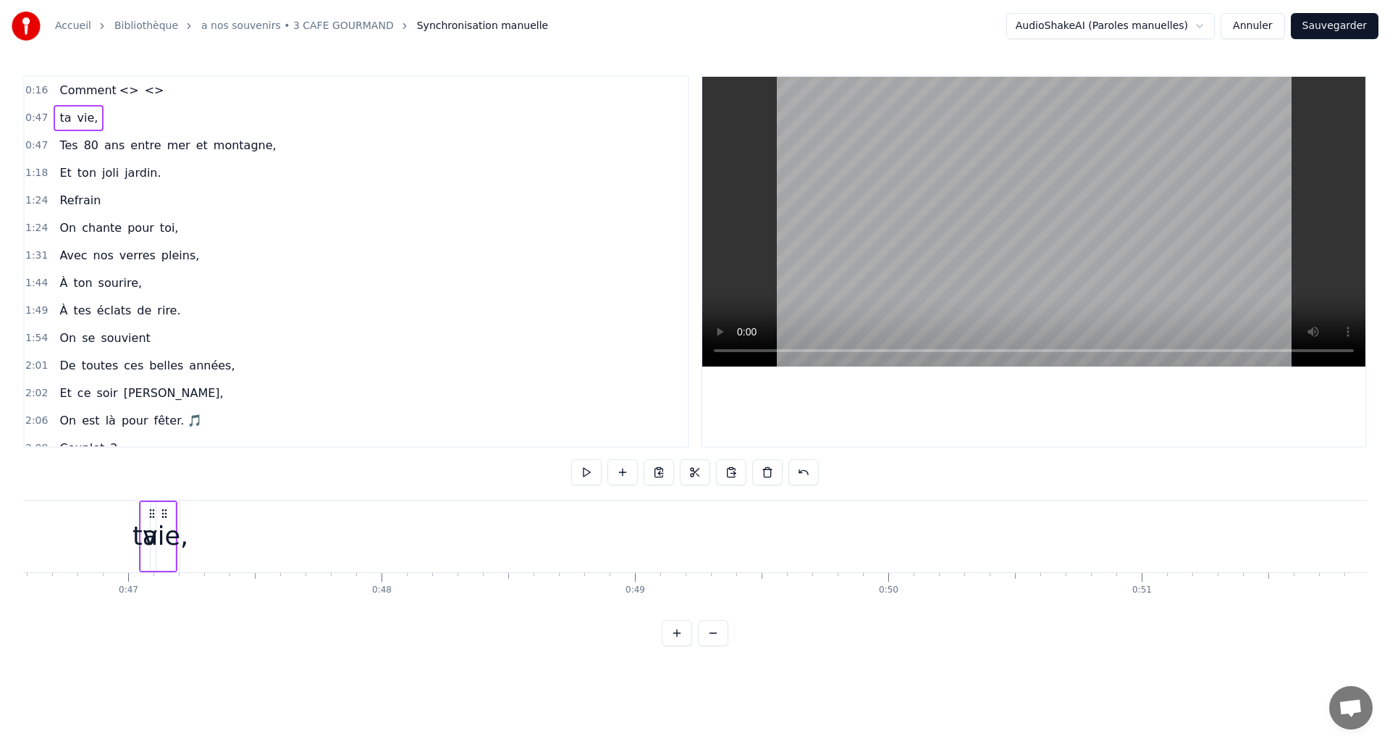
scroll to position [0, 11847]
click at [62, 96] on span "Comment" at bounding box center [87, 90] width 59 height 17
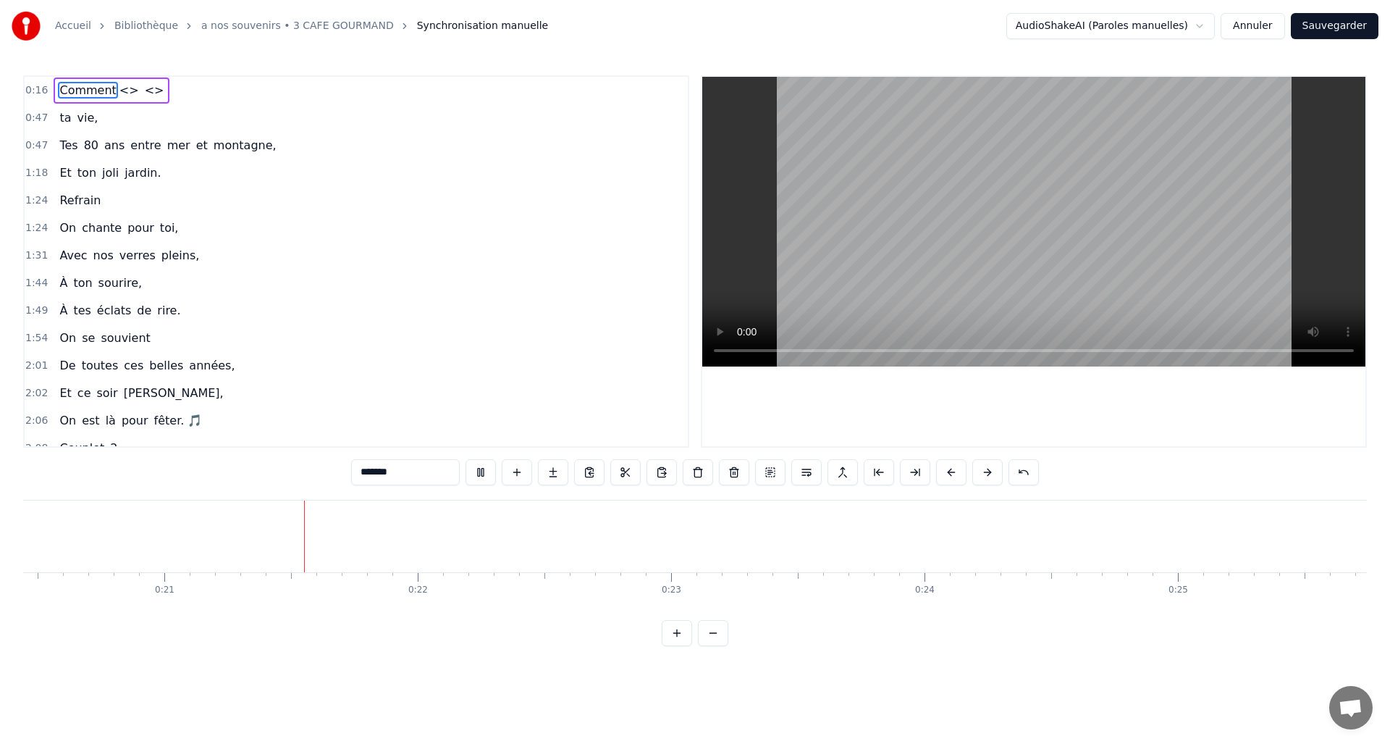
scroll to position [0, 5232]
click at [1130, 27] on html "Accueil Bibliothèque a nos souvenirs • 3 CAFE GOURMAND Synchronisation manuelle…" at bounding box center [695, 334] width 1390 height 669
click at [1211, 27] on html "Accueil Bibliothèque a nos souvenirs • 3 CAFE GOURMAND Synchronisation manuelle…" at bounding box center [695, 334] width 1390 height 669
click at [1211, 26] on html "Accueil Bibliothèque a nos souvenirs • 3 CAFE GOURMAND Synchronisation manuelle…" at bounding box center [695, 334] width 1390 height 669
click at [1209, 25] on html "Accueil Bibliothèque a nos souvenirs • 3 CAFE GOURMAND Synchronisation manuelle…" at bounding box center [695, 334] width 1390 height 669
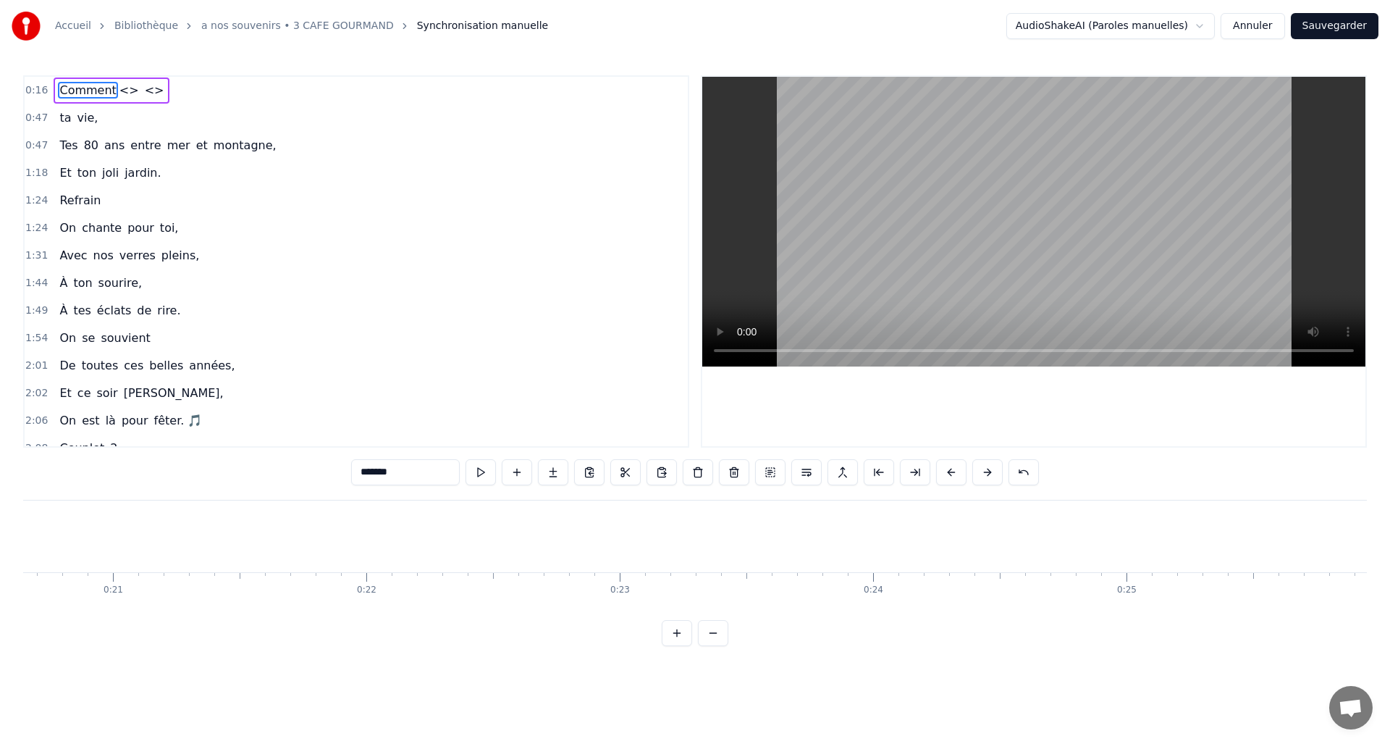
click at [119, 92] on span "<>" at bounding box center [129, 90] width 22 height 17
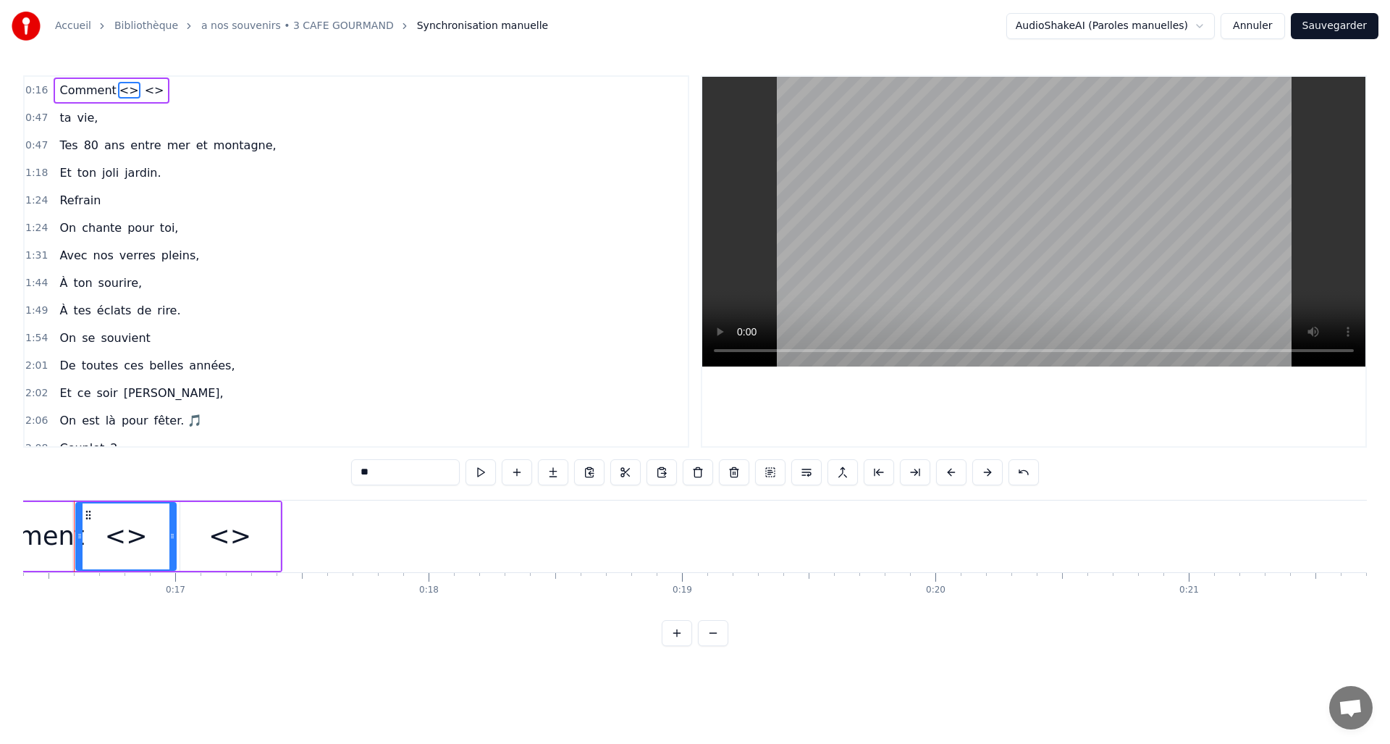
scroll to position [0, 4134]
click at [369, 474] on input "**" at bounding box center [405, 472] width 109 height 26
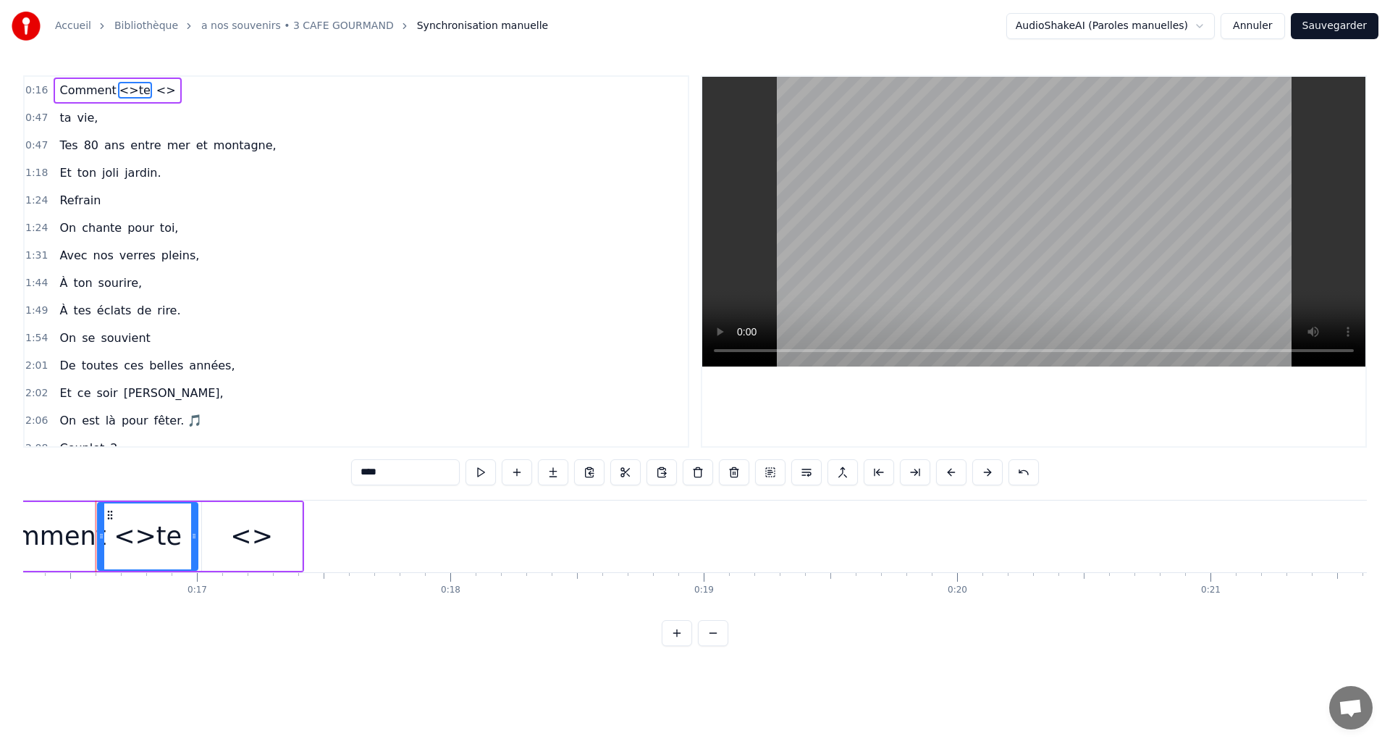
click at [249, 541] on div "<>" at bounding box center [251, 536] width 43 height 38
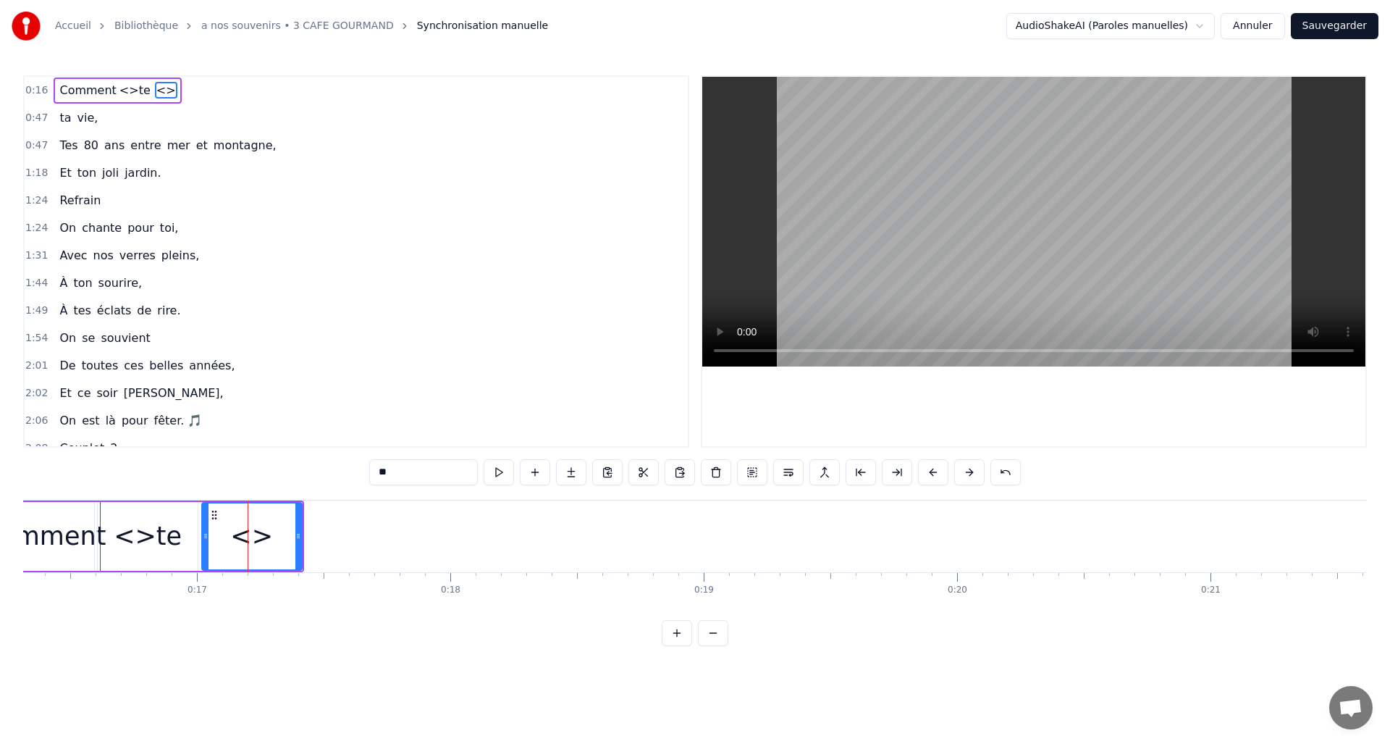
click at [398, 472] on input "**" at bounding box center [423, 472] width 109 height 26
click at [76, 121] on span "vie," at bounding box center [88, 117] width 24 height 17
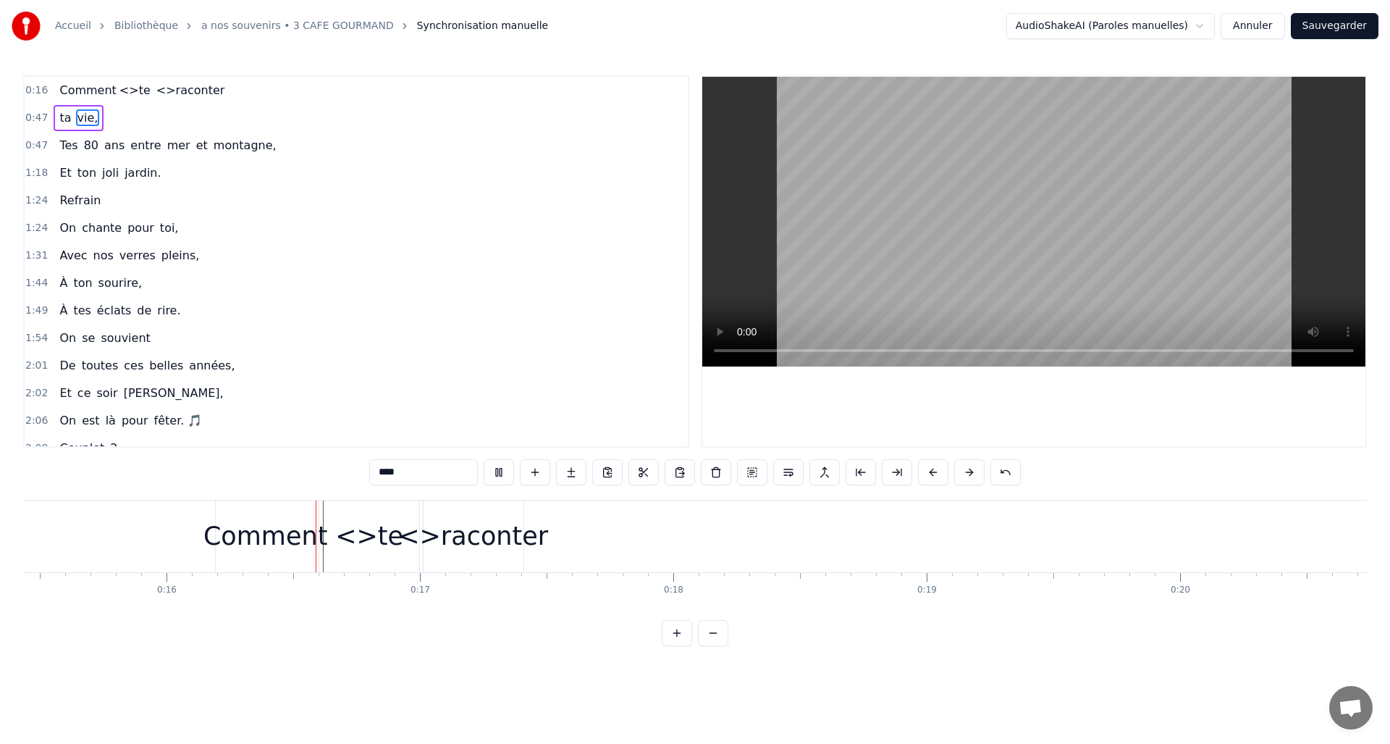
scroll to position [0, 3947]
click at [316, 540] on div "<>te" at bounding box center [333, 536] width 68 height 38
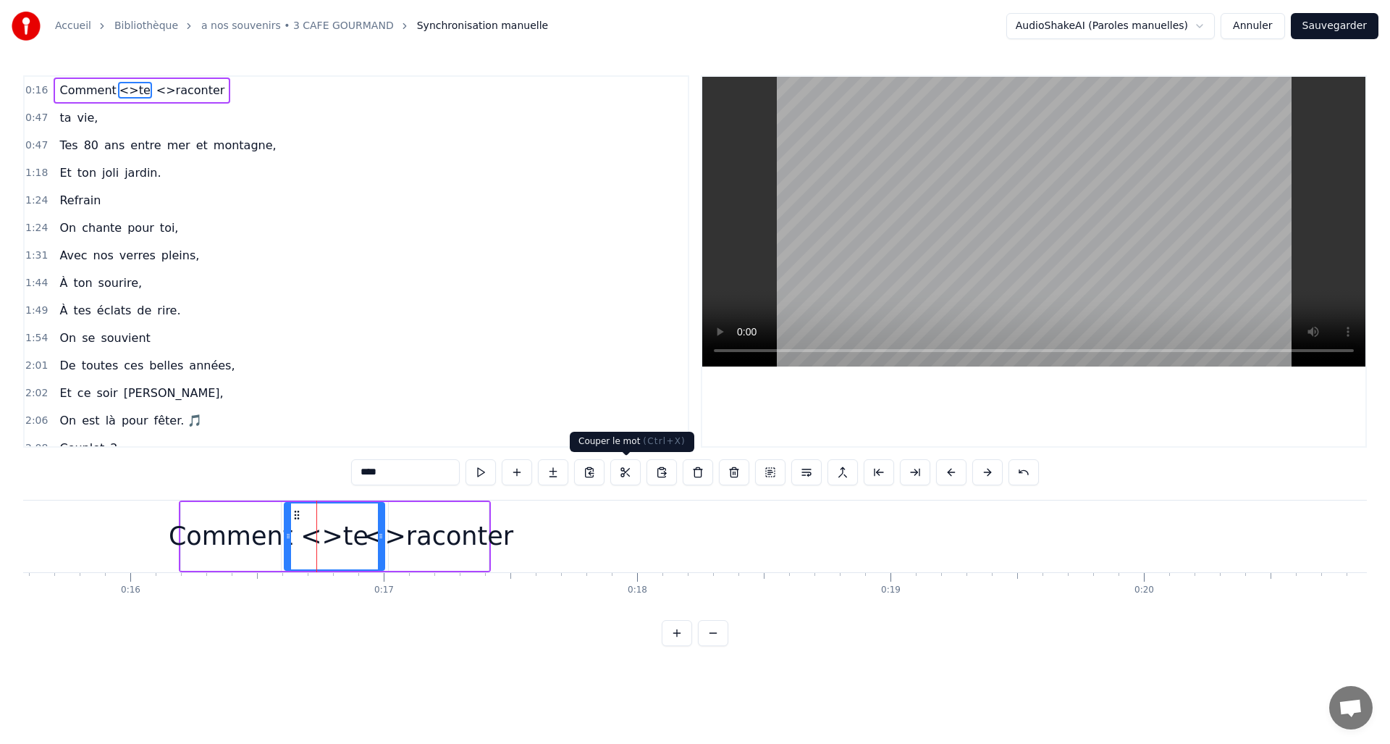
click at [623, 471] on button at bounding box center [625, 472] width 30 height 26
click at [332, 538] on div "<>te" at bounding box center [334, 536] width 68 height 38
click at [631, 471] on button at bounding box center [625, 472] width 30 height 26
click at [1023, 474] on button at bounding box center [1024, 472] width 30 height 26
click at [1023, 473] on div "****" at bounding box center [695, 472] width 724 height 26
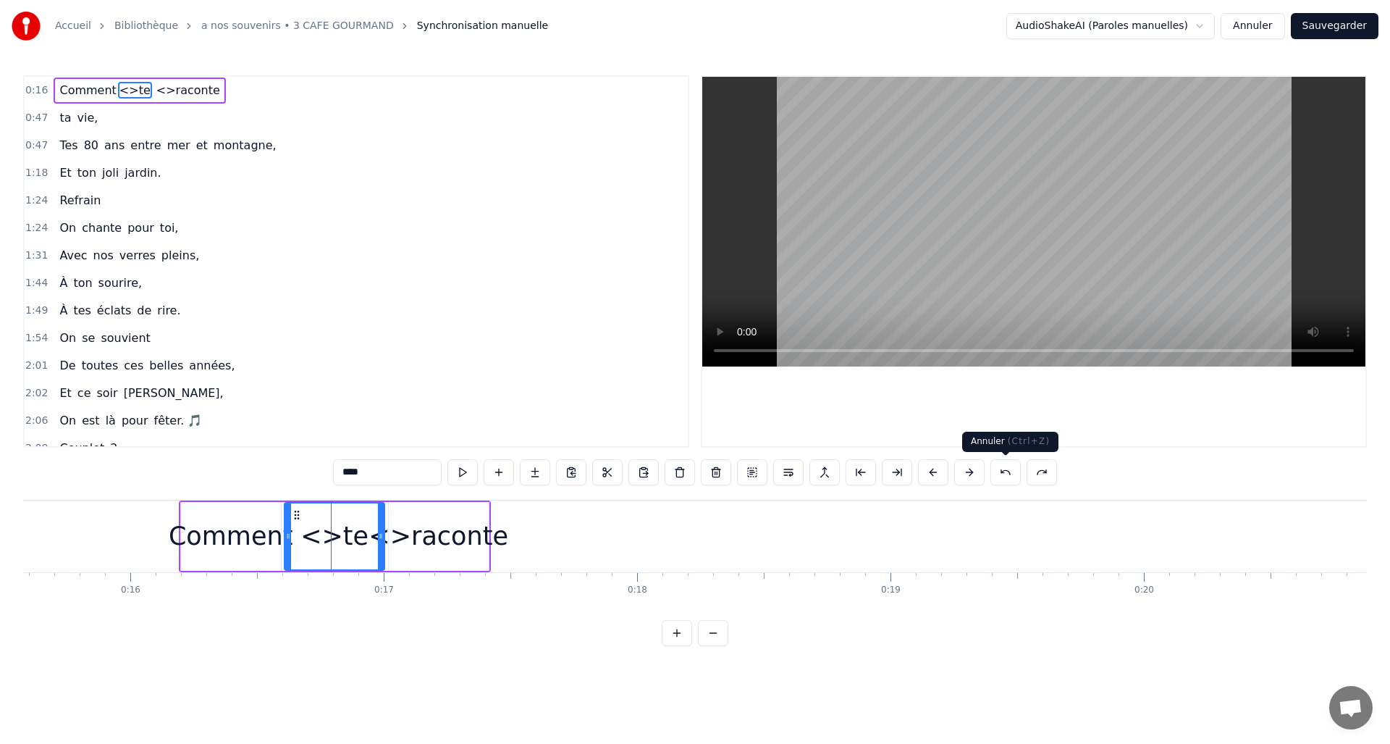
click at [1008, 469] on button at bounding box center [1005, 472] width 30 height 26
click at [1008, 470] on button at bounding box center [1005, 472] width 30 height 26
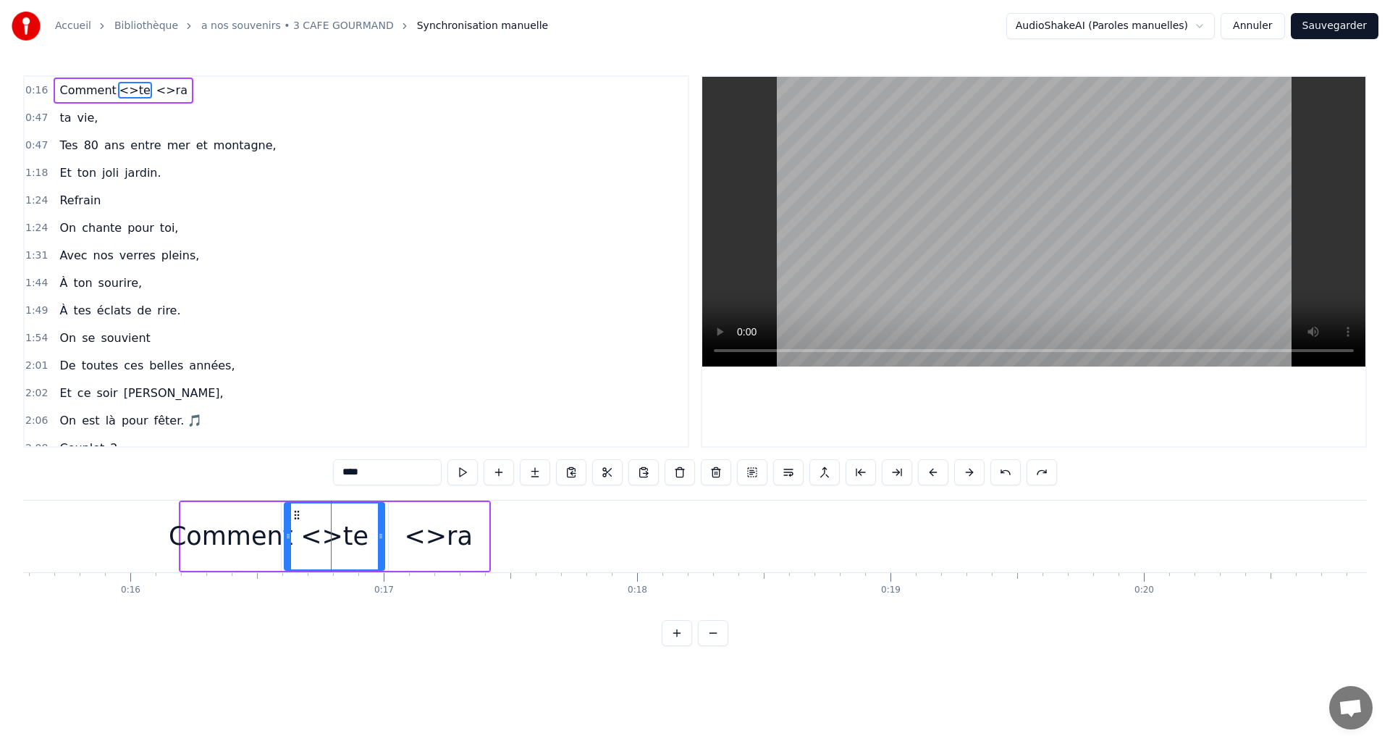
click at [1008, 470] on button at bounding box center [1005, 472] width 30 height 26
type input "**"
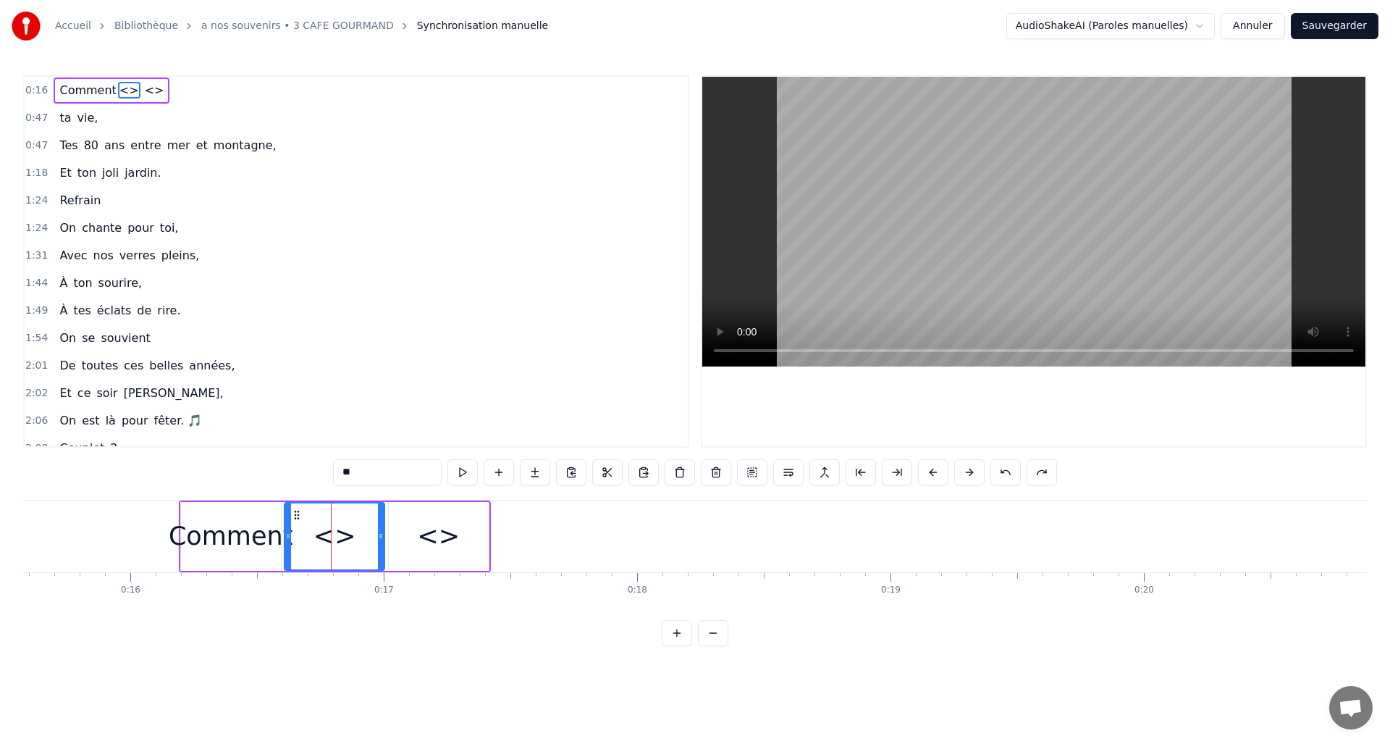
click at [1008, 470] on button at bounding box center [1005, 472] width 30 height 26
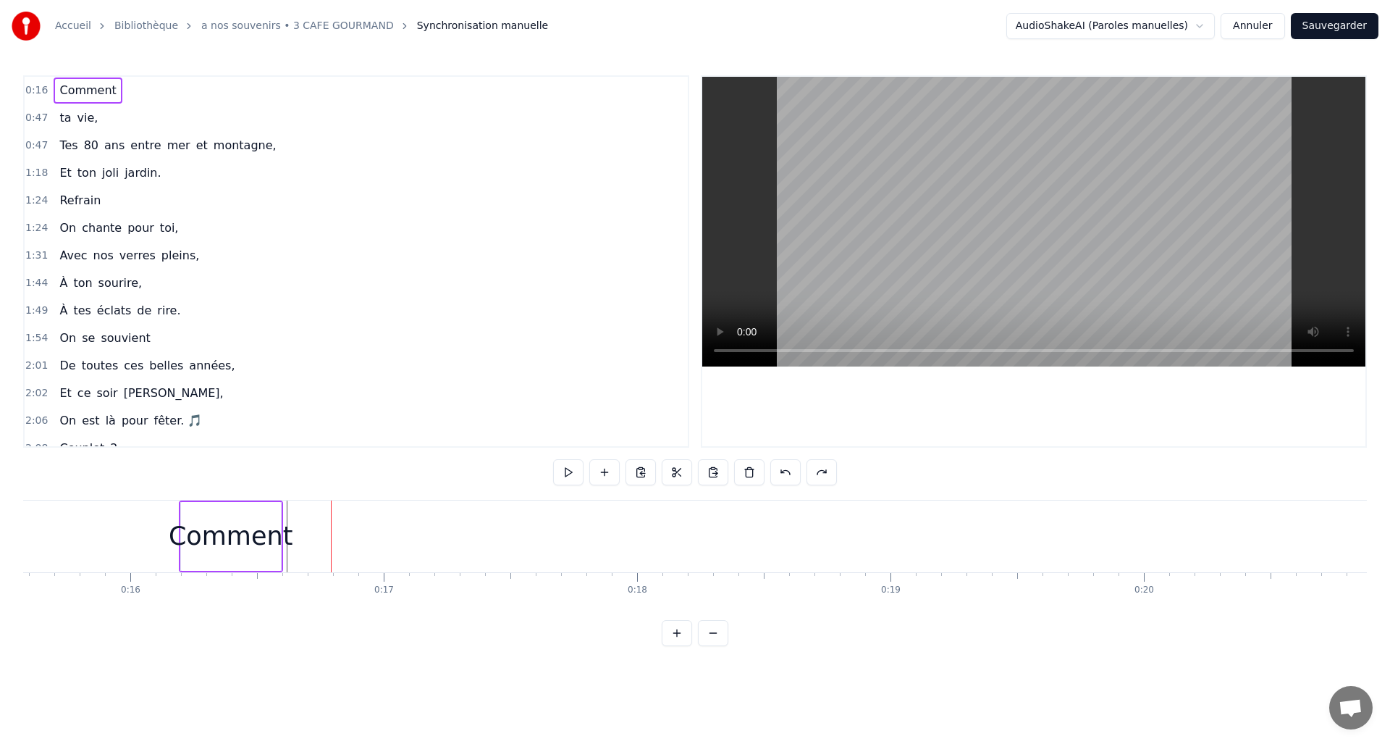
click at [1008, 470] on div "0:16 Comment 0:47 ta vie, 0:47 Tes 80 ans entre mer et montagne, 1:18 Et ton jo…" at bounding box center [695, 360] width 1344 height 571
click at [605, 468] on button at bounding box center [604, 472] width 30 height 26
click at [371, 539] on div "<>" at bounding box center [358, 536] width 43 height 38
drag, startPoint x: 337, startPoint y: 535, endPoint x: 358, endPoint y: 529, distance: 22.0
click at [358, 540] on icon at bounding box center [358, 536] width 6 height 12
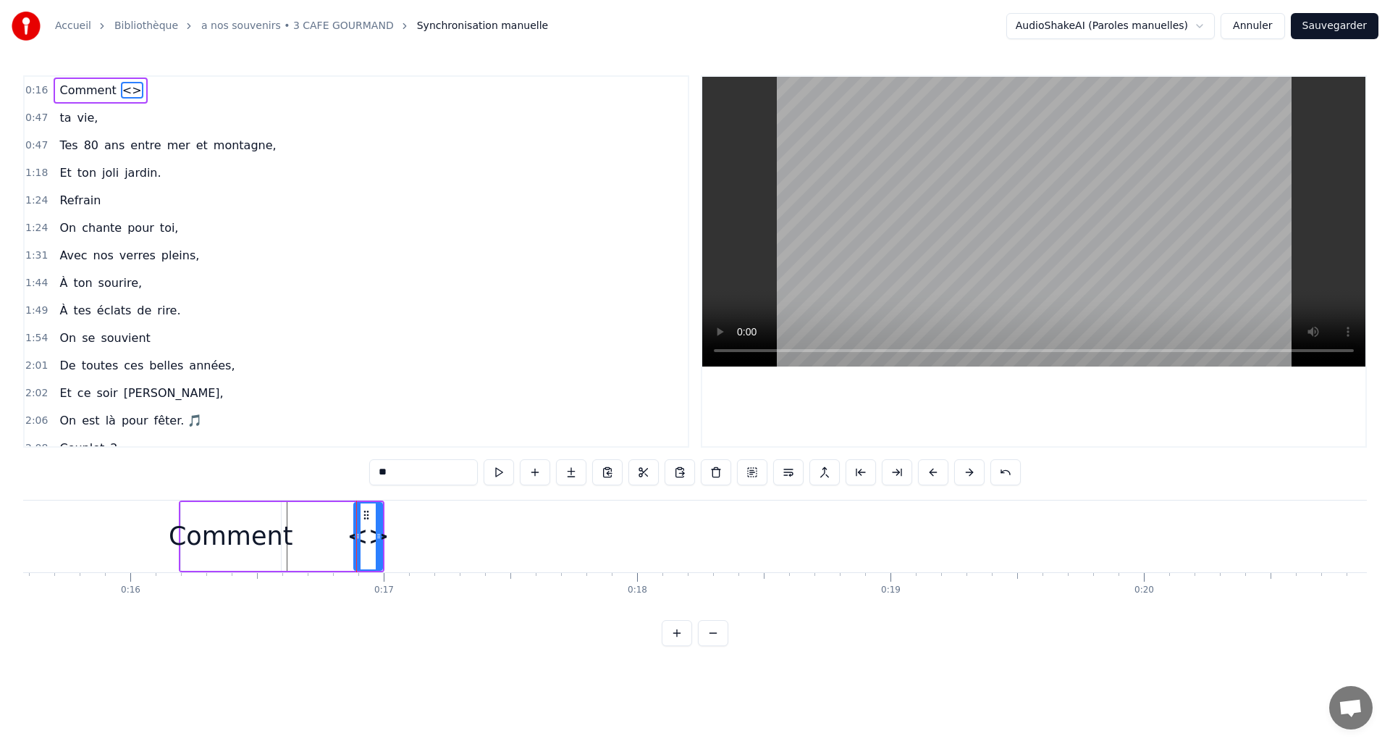
click at [1014, 467] on button at bounding box center [1005, 472] width 30 height 26
click at [1001, 473] on button at bounding box center [987, 472] width 30 height 26
click at [253, 534] on div "Comment" at bounding box center [231, 536] width 124 height 38
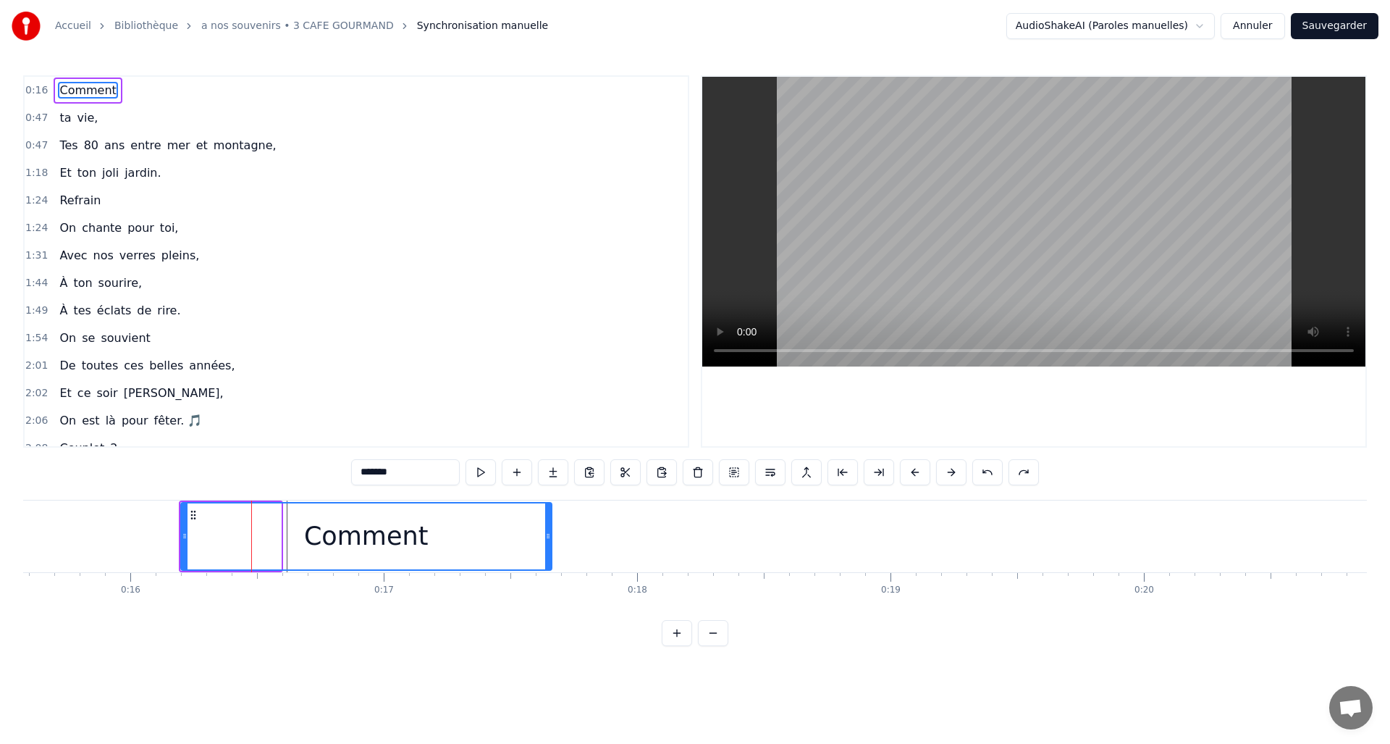
drag, startPoint x: 277, startPoint y: 536, endPoint x: 522, endPoint y: 544, distance: 245.6
click at [549, 544] on div at bounding box center [548, 536] width 6 height 66
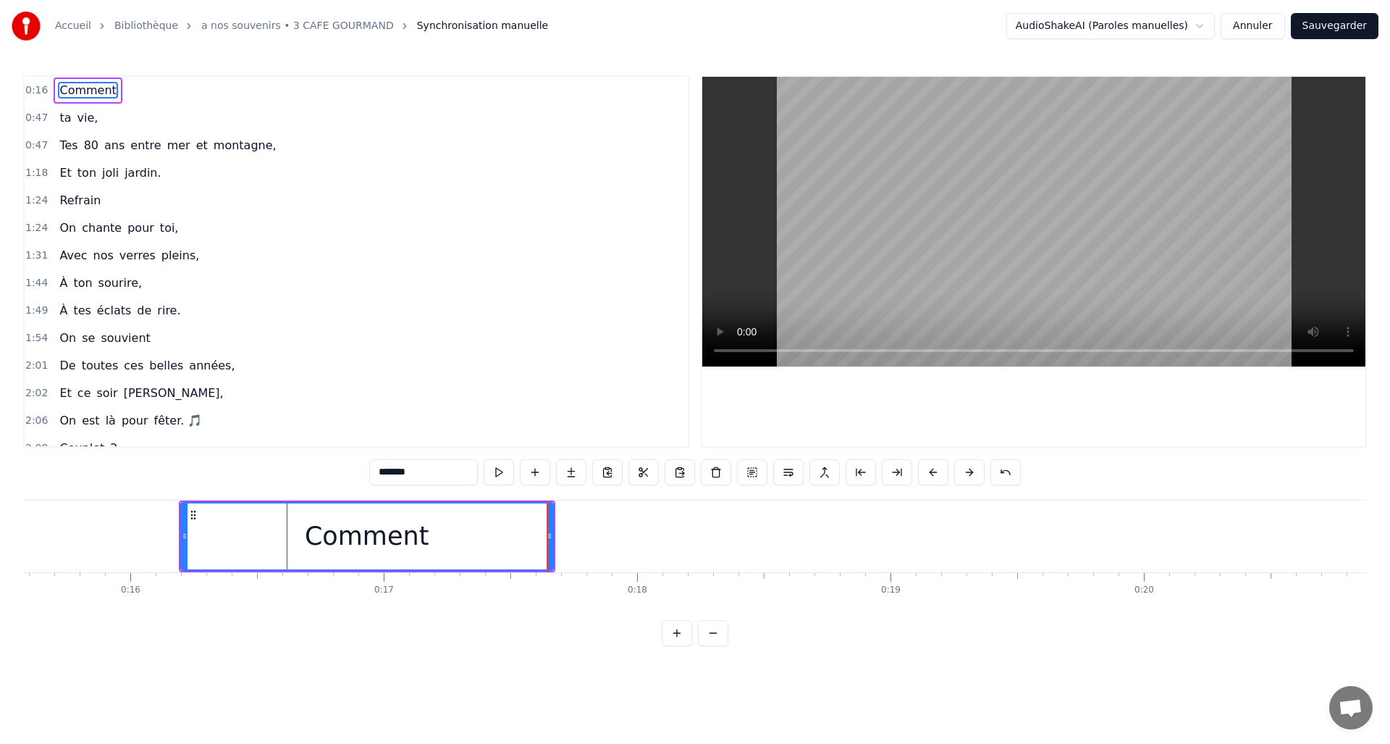
click at [434, 539] on div "Comment" at bounding box center [367, 536] width 371 height 66
click at [538, 468] on button at bounding box center [535, 472] width 30 height 26
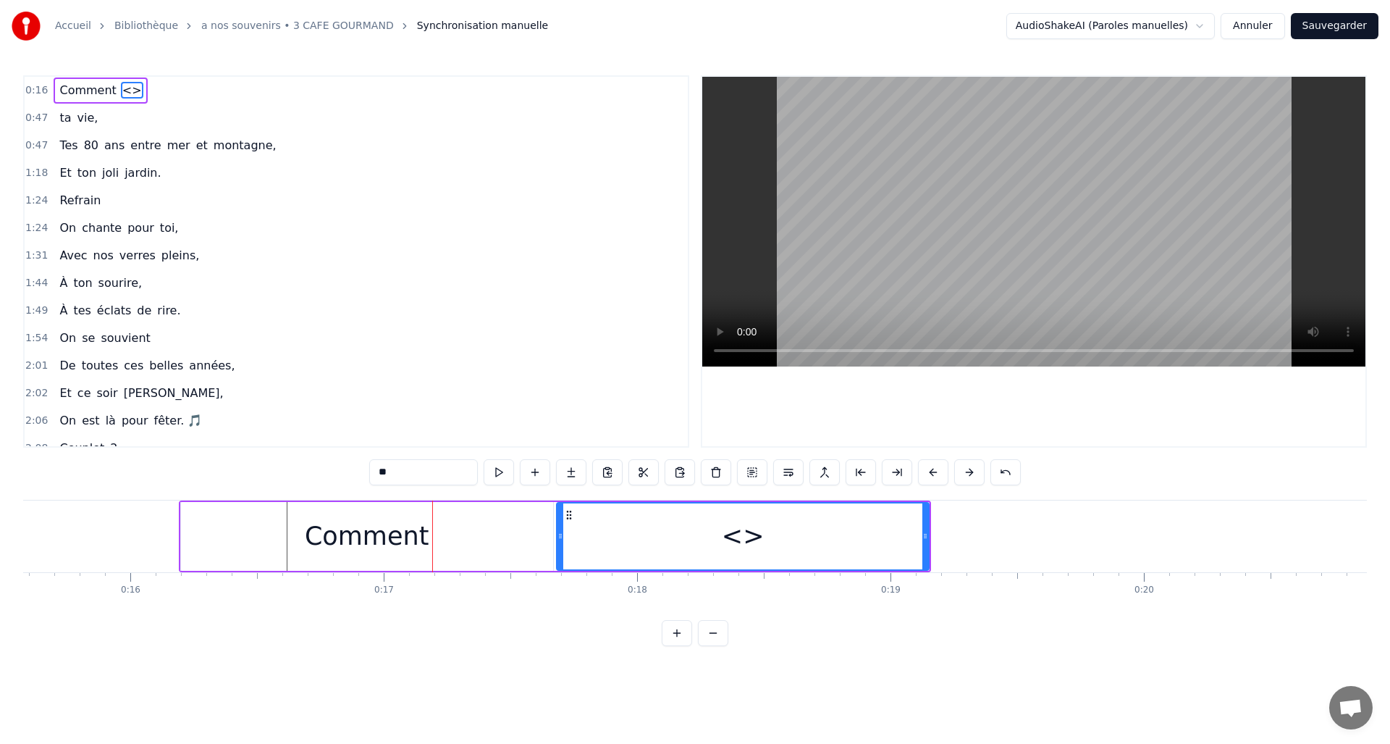
click at [574, 539] on div "<>" at bounding box center [742, 536] width 371 height 66
click at [395, 533] on div "Comment" at bounding box center [367, 536] width 124 height 38
type input "*******"
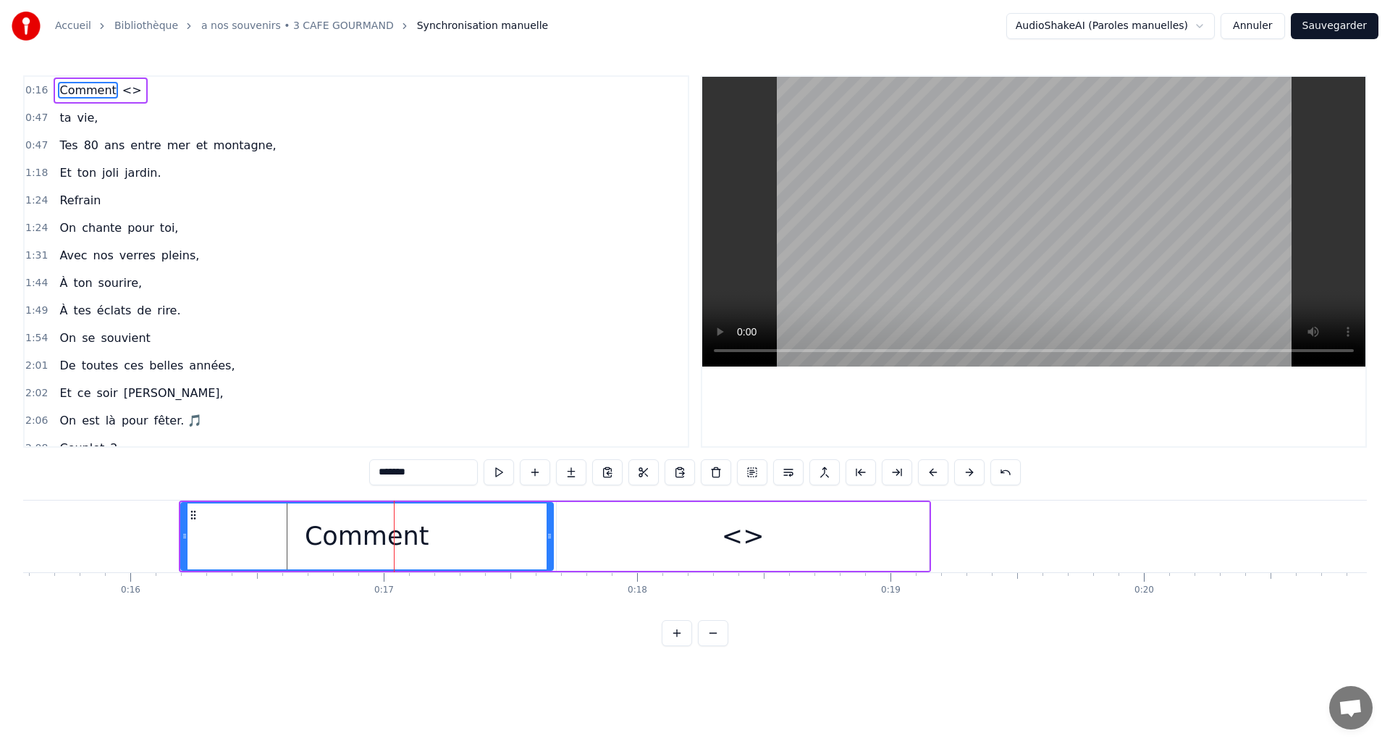
click at [192, 517] on icon at bounding box center [194, 515] width 12 height 12
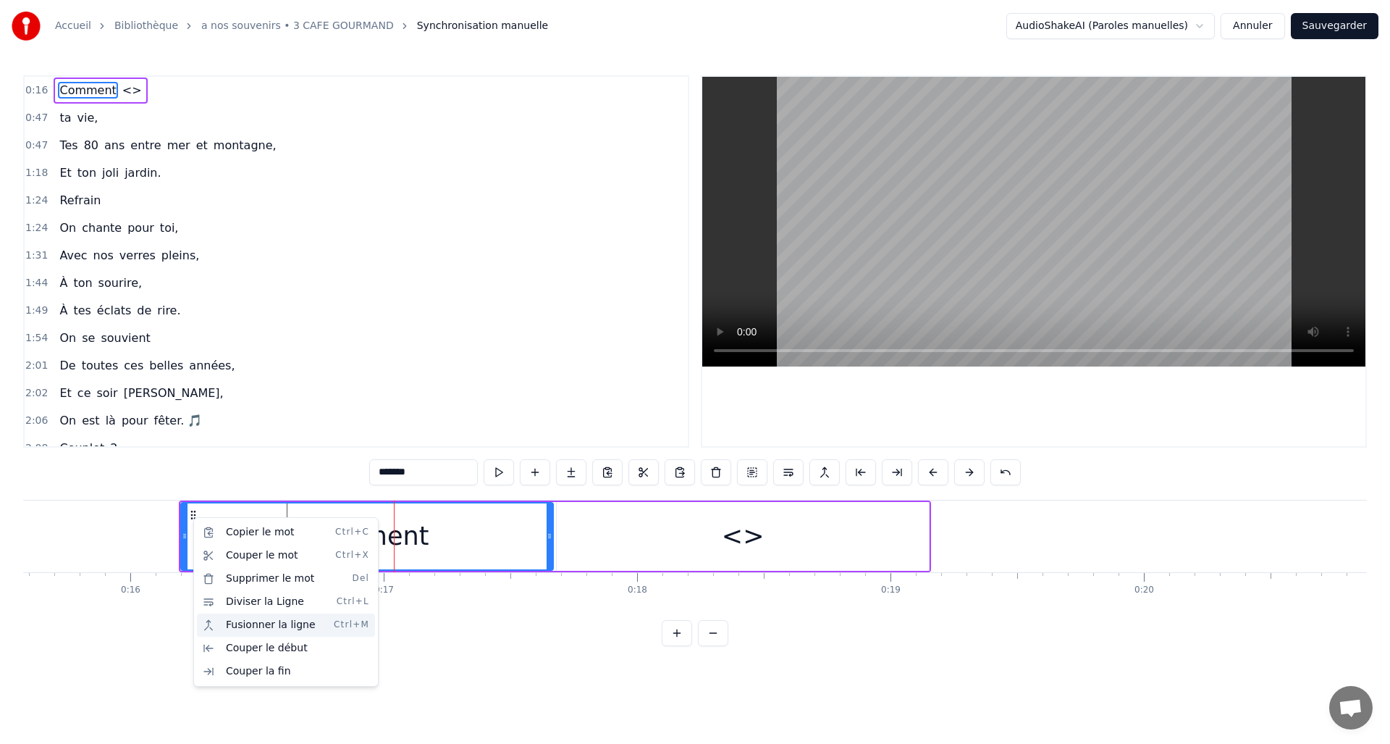
click at [278, 619] on div "Fusionner la ligne Ctrl+M" at bounding box center [286, 624] width 178 height 23
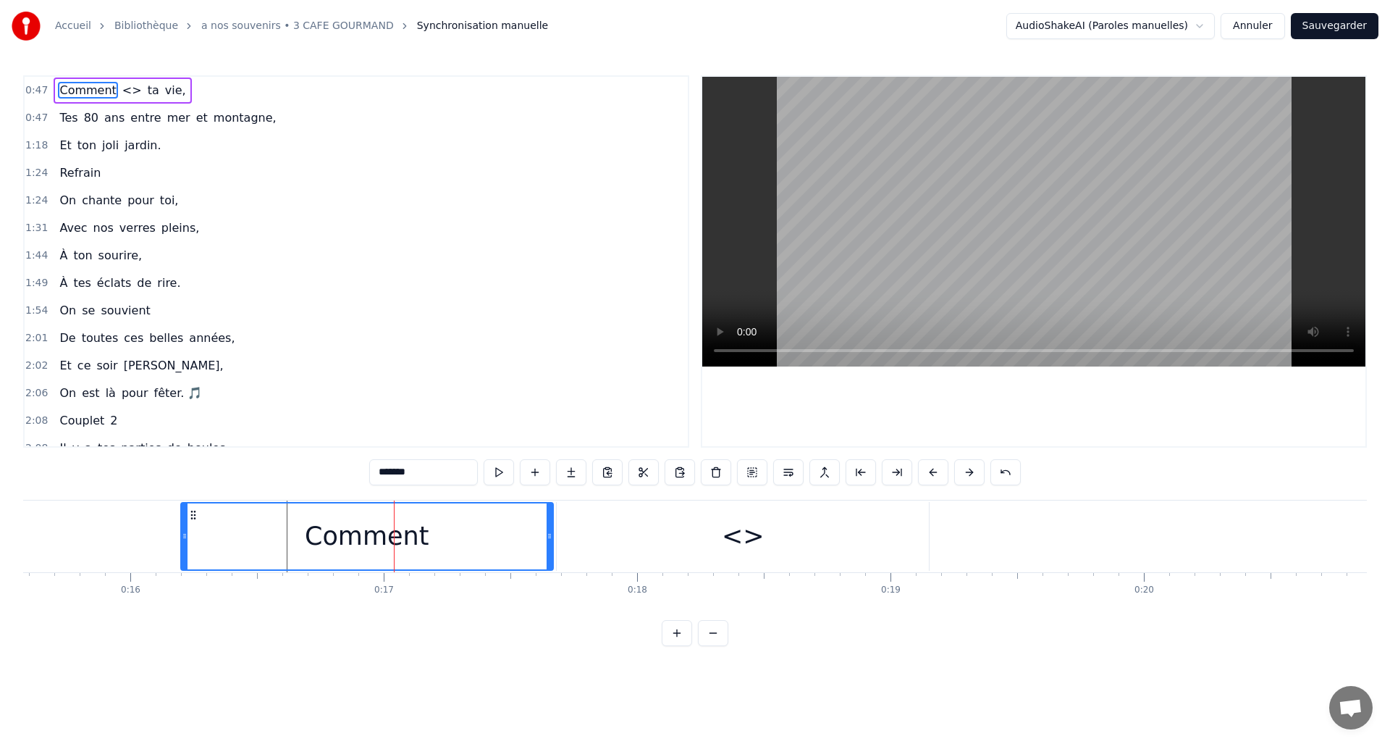
click at [195, 519] on icon at bounding box center [194, 515] width 12 height 12
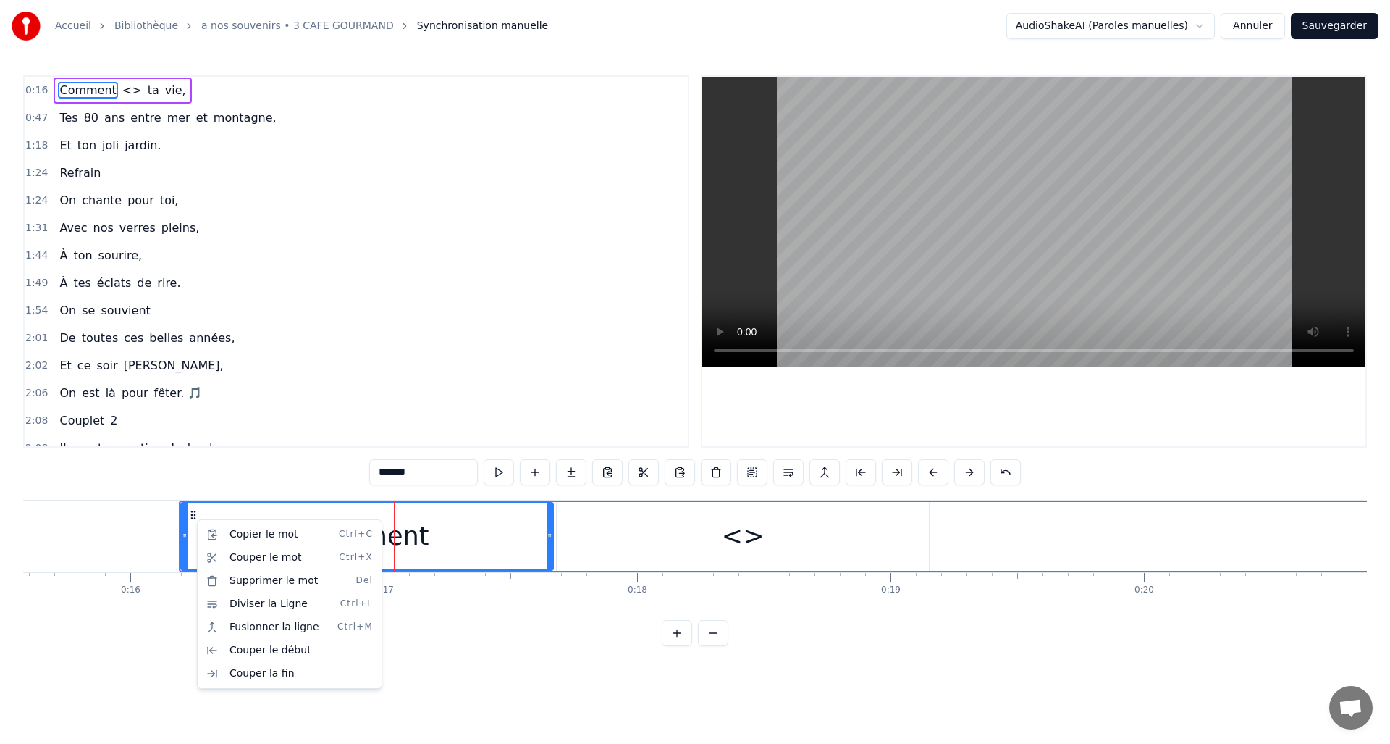
click at [1002, 468] on html "Accueil Bibliothèque a nos souvenirs • 3 CAFE GOURMAND Synchronisation manuelle…" at bounding box center [695, 334] width 1390 height 669
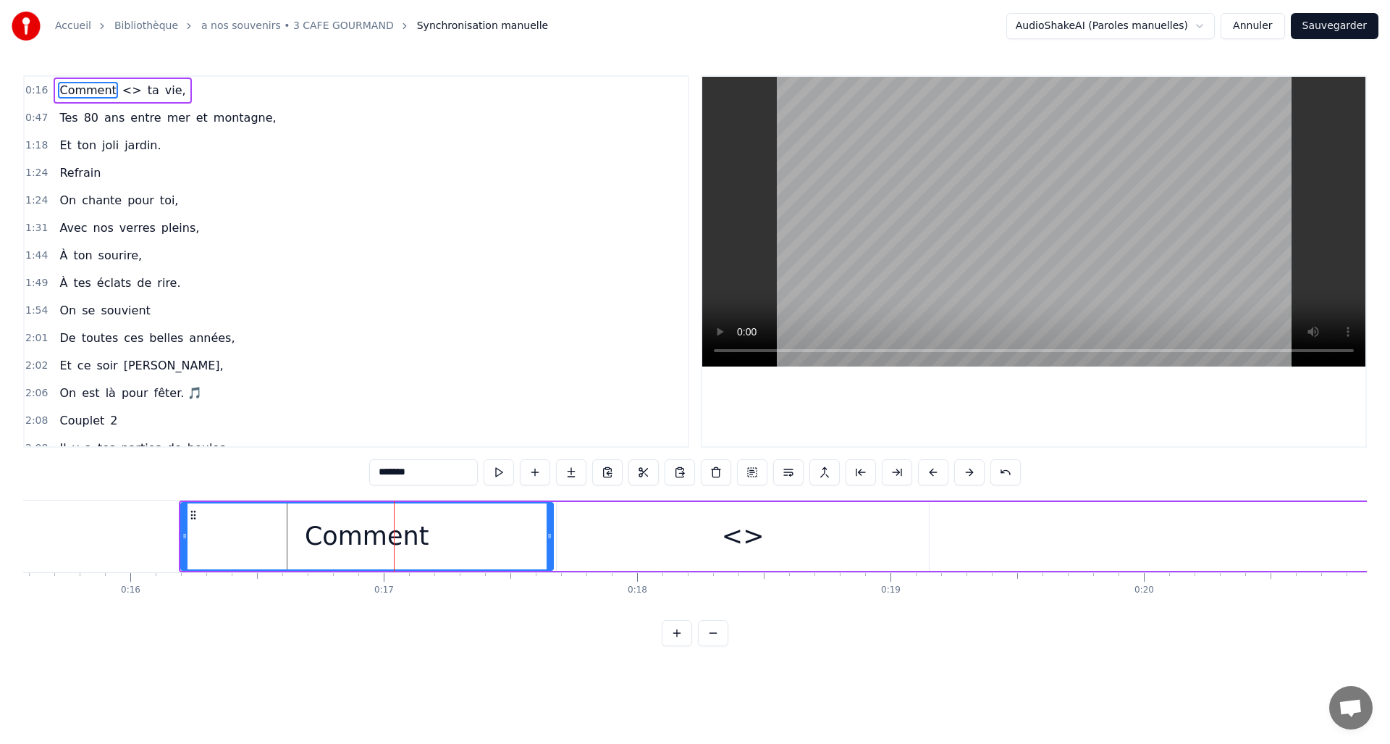
click at [1002, 468] on button at bounding box center [1005, 472] width 30 height 26
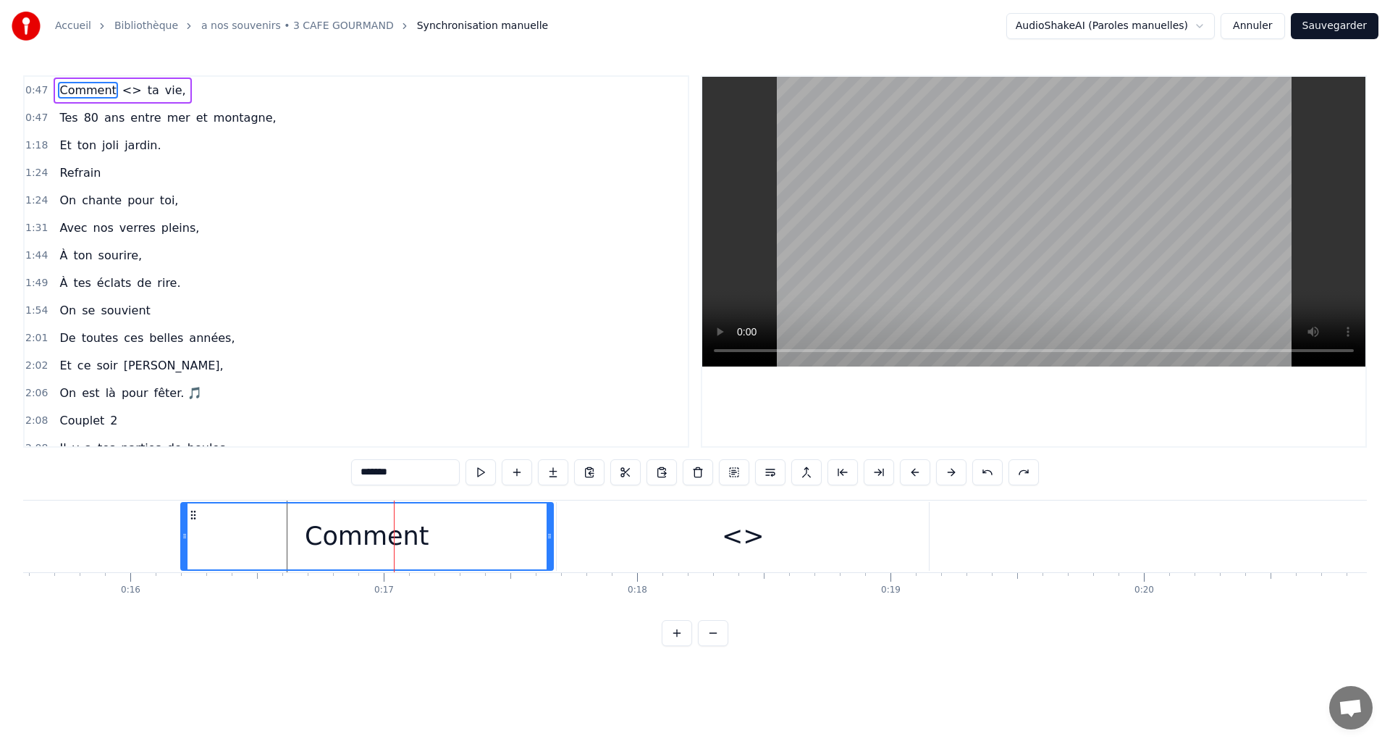
click at [1002, 468] on button at bounding box center [987, 472] width 30 height 26
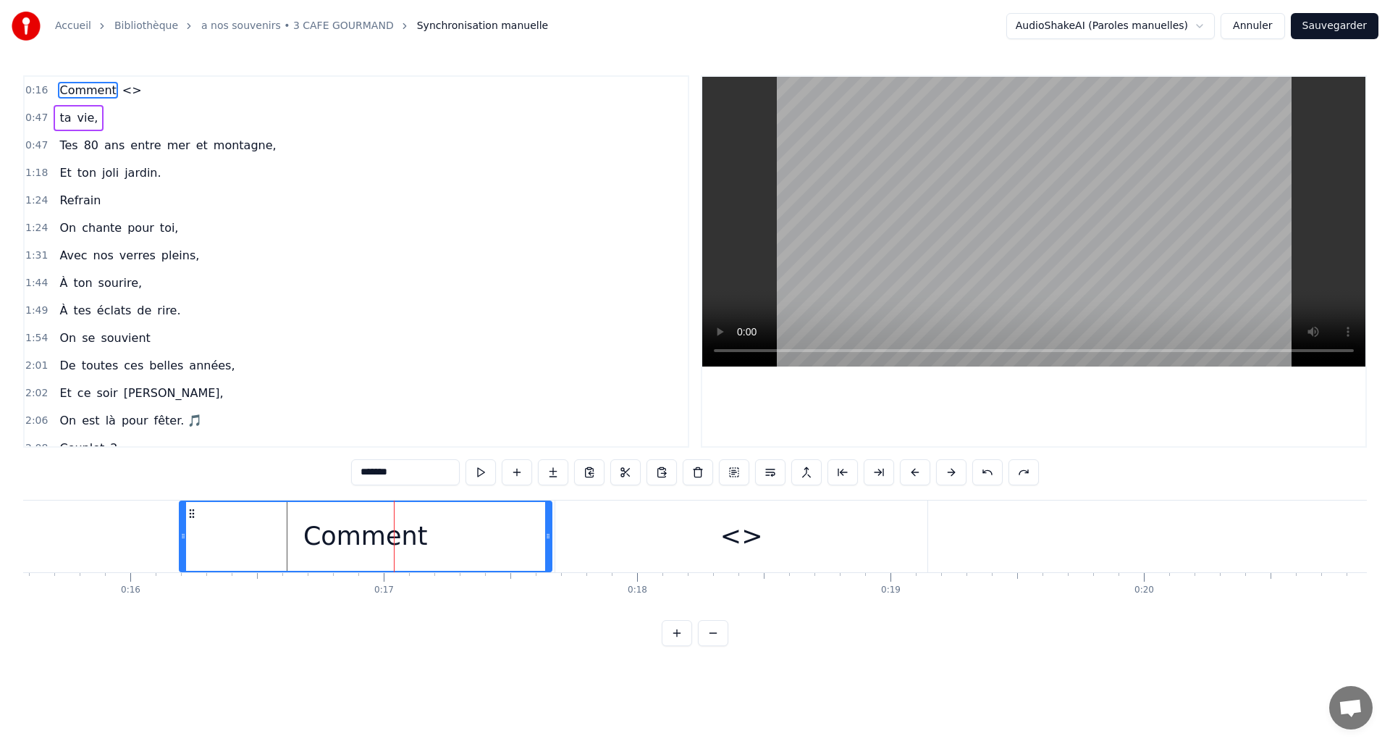
click at [1002, 468] on button at bounding box center [987, 472] width 30 height 26
click at [990, 470] on button at bounding box center [987, 472] width 30 height 26
click at [433, 533] on div "Comment" at bounding box center [365, 536] width 371 height 69
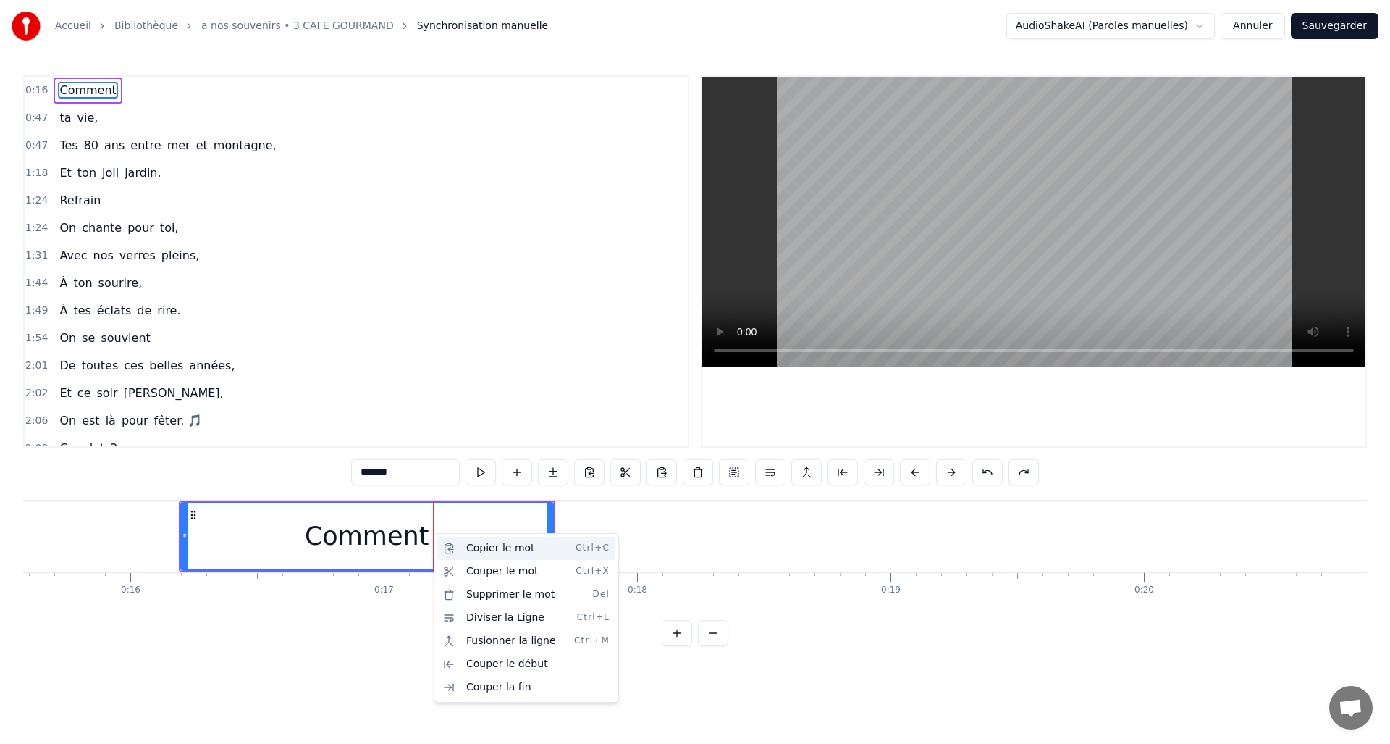
click at [481, 550] on div "Copier le mot Ctrl+C" at bounding box center [526, 547] width 178 height 23
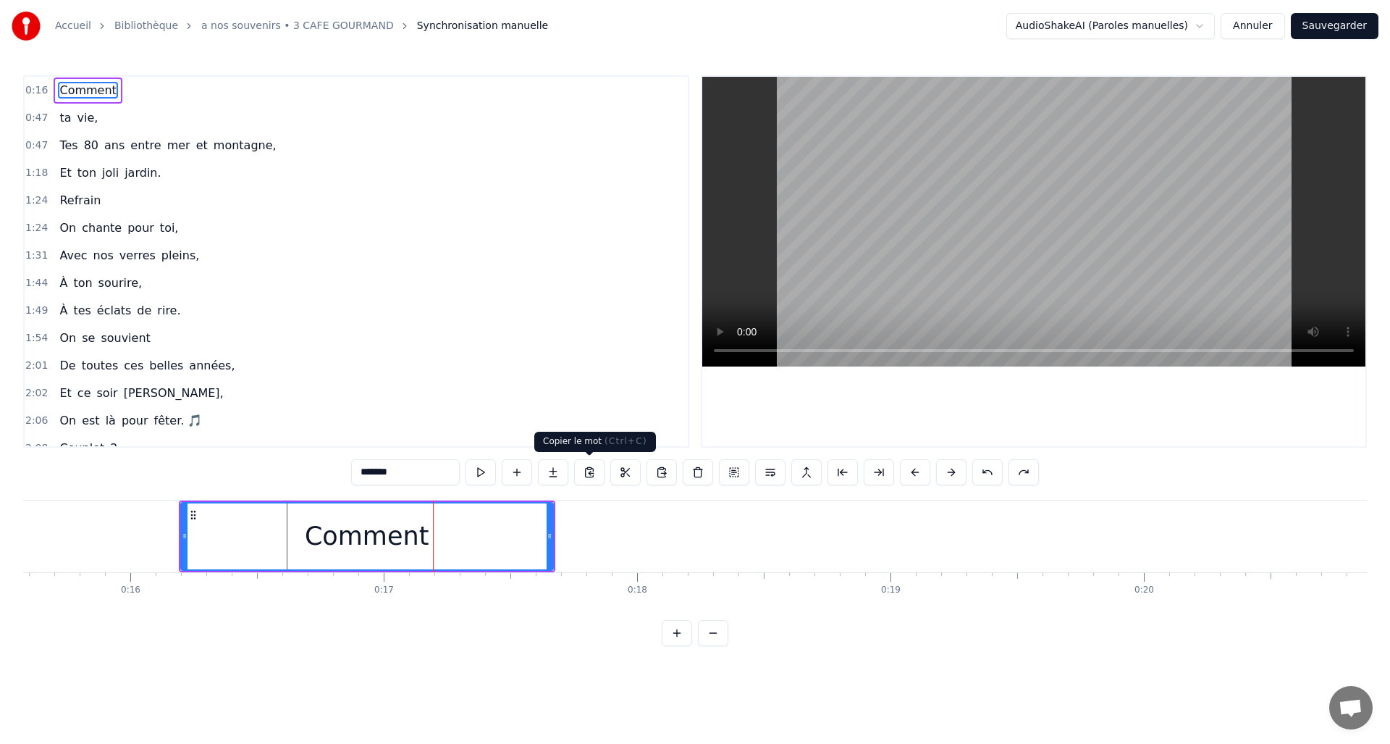
click at [590, 464] on button at bounding box center [589, 472] width 30 height 26
click at [520, 473] on button at bounding box center [517, 472] width 30 height 26
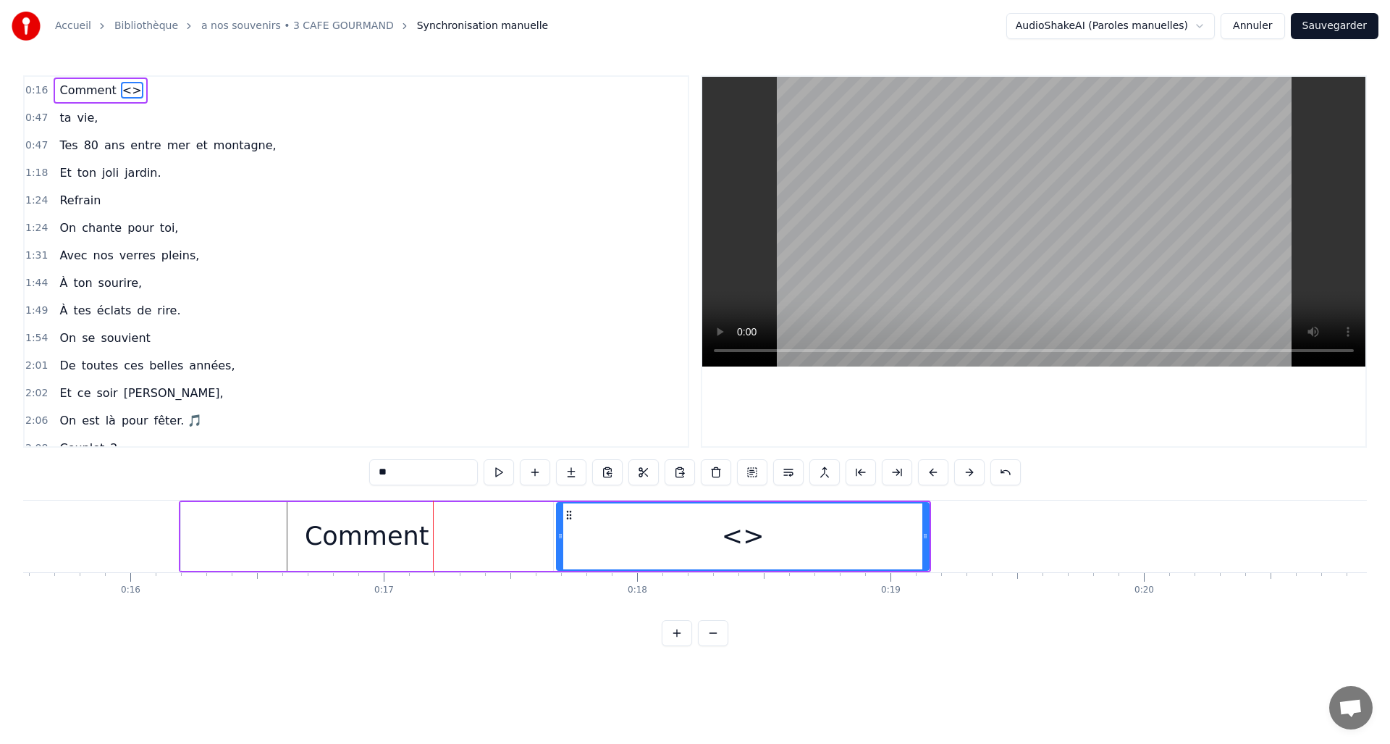
click at [408, 471] on input "**" at bounding box center [423, 472] width 109 height 26
click at [604, 467] on button at bounding box center [607, 472] width 30 height 26
click at [752, 539] on div "<>te" at bounding box center [743, 536] width 68 height 38
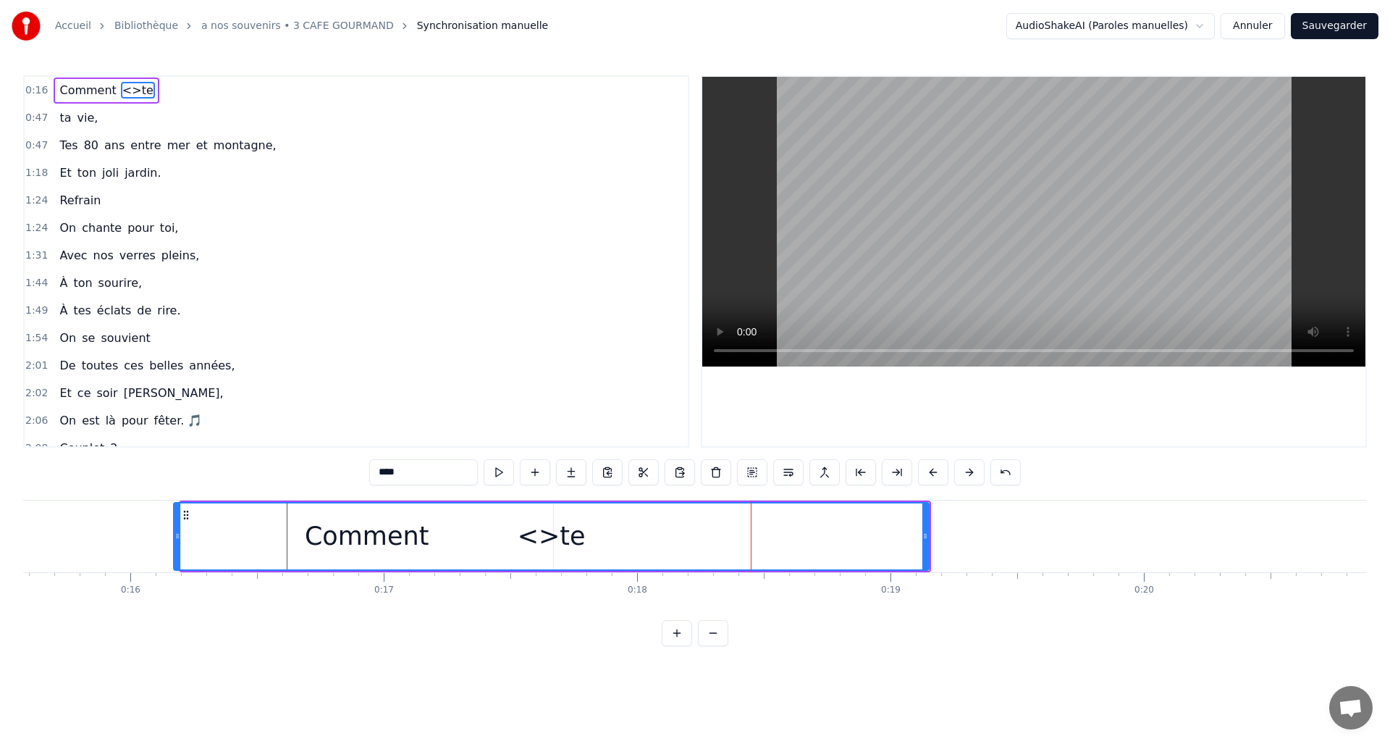
drag, startPoint x: 563, startPoint y: 534, endPoint x: 178, endPoint y: 540, distance: 384.5
click at [178, 540] on icon at bounding box center [177, 536] width 6 height 12
click at [549, 538] on div "<>te" at bounding box center [551, 536] width 68 height 38
type input "**"
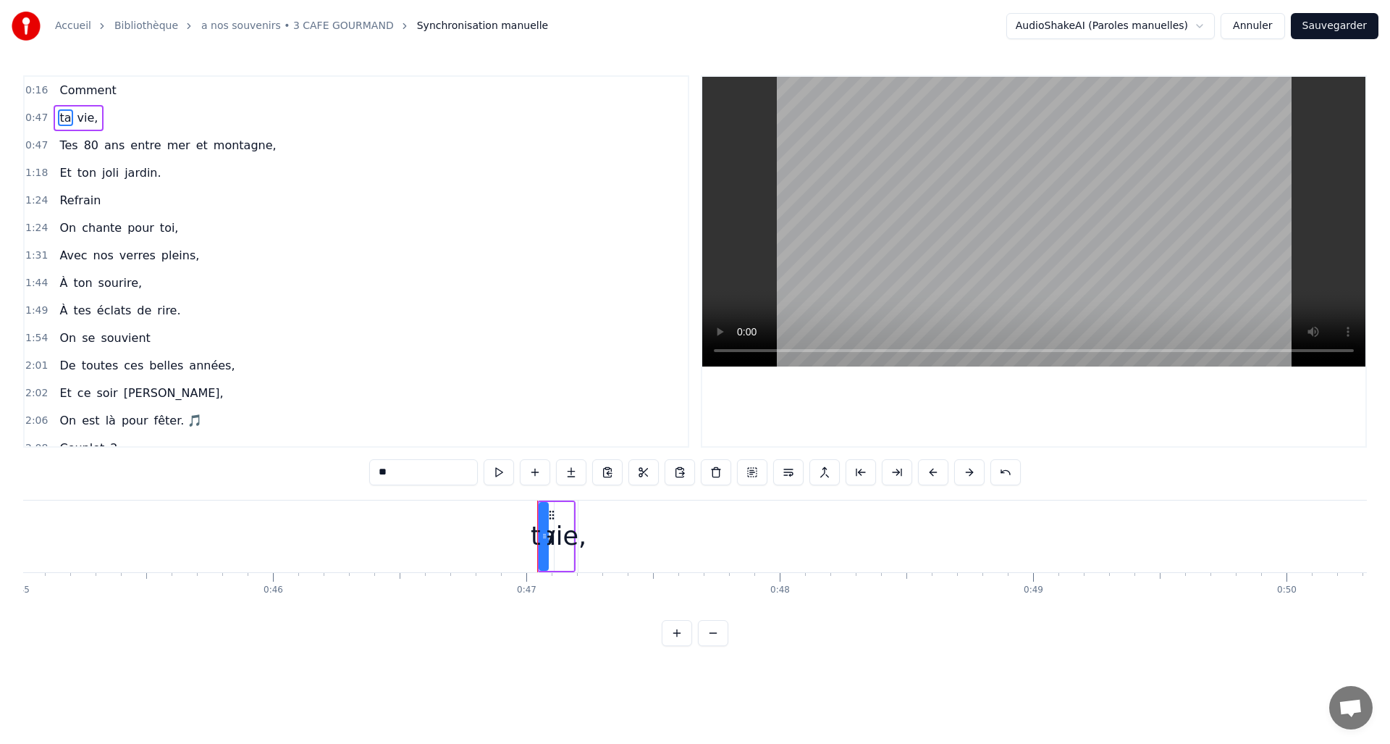
scroll to position [0, 11847]
click at [1260, 24] on button "Annuler" at bounding box center [1253, 26] width 64 height 26
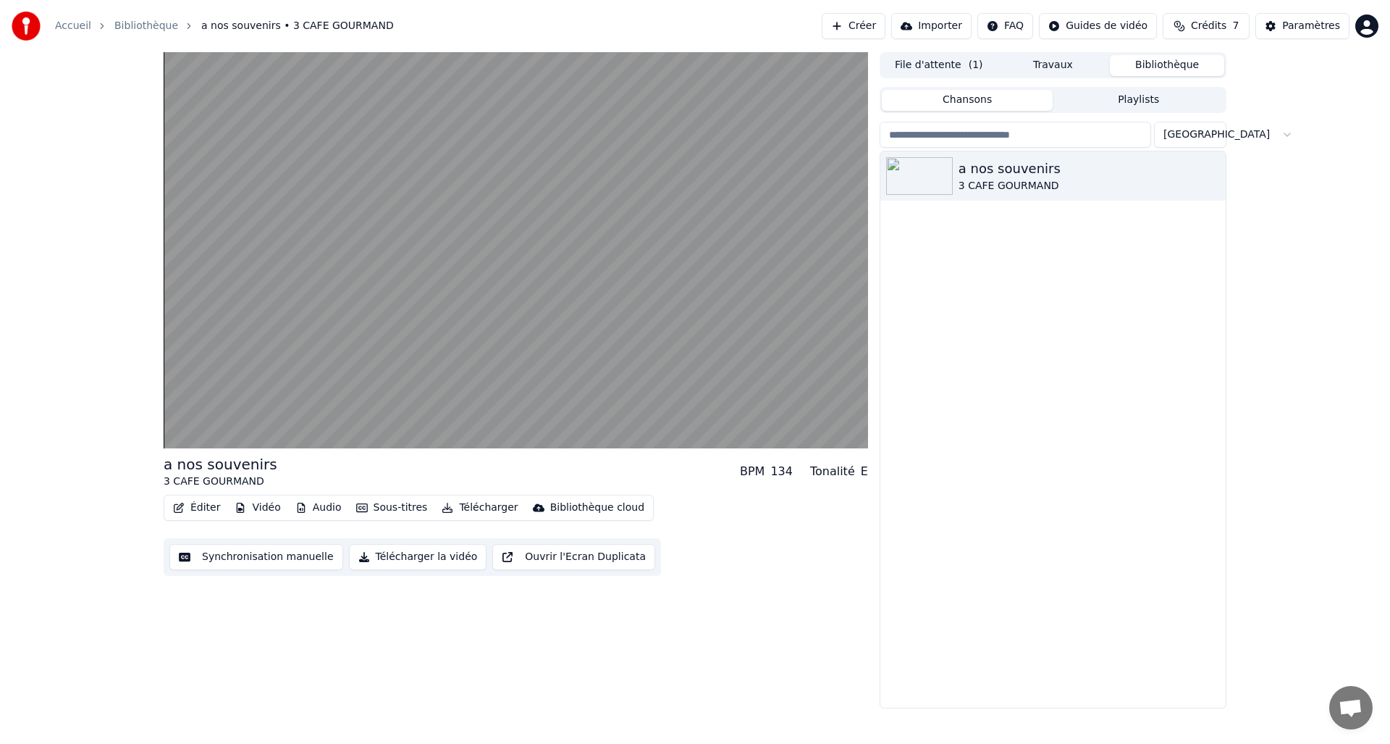
click at [290, 559] on button "Synchronisation manuelle" at bounding box center [256, 557] width 174 height 26
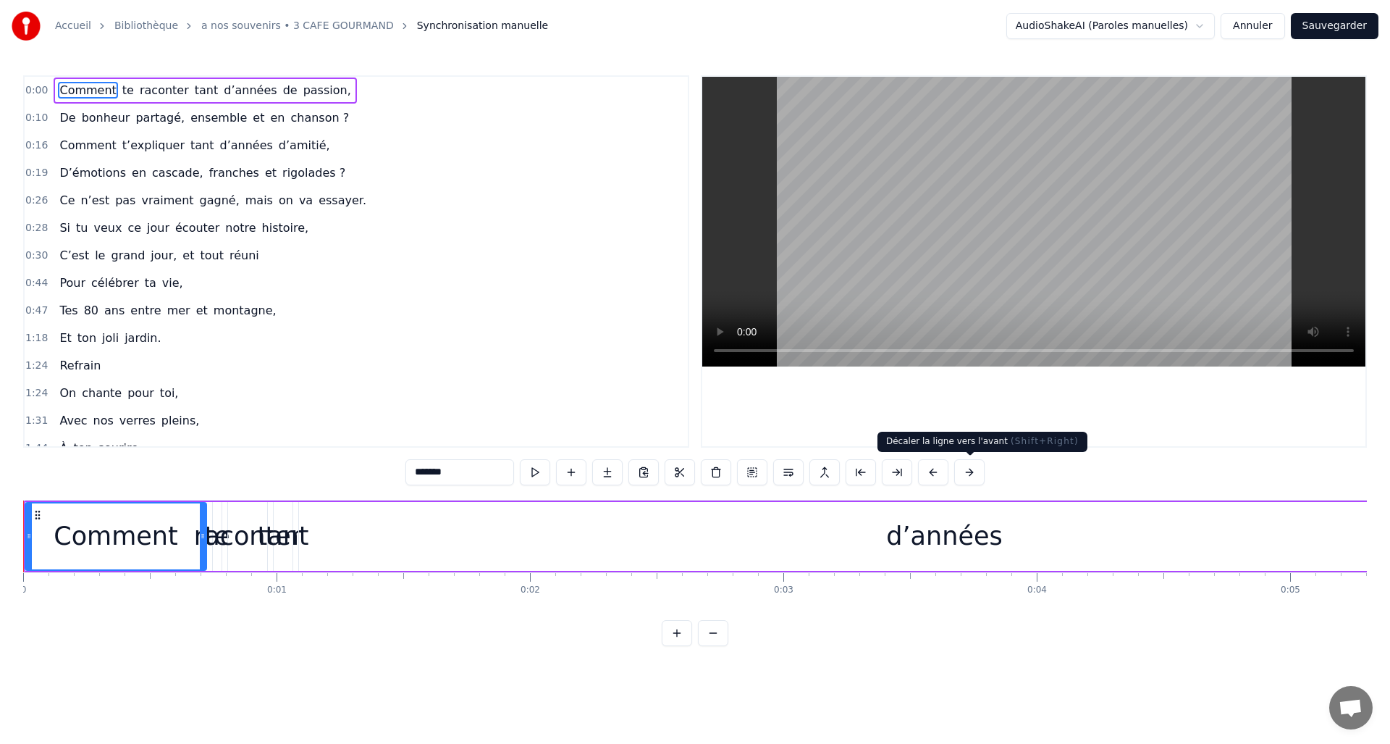
click at [969, 469] on button at bounding box center [969, 472] width 30 height 26
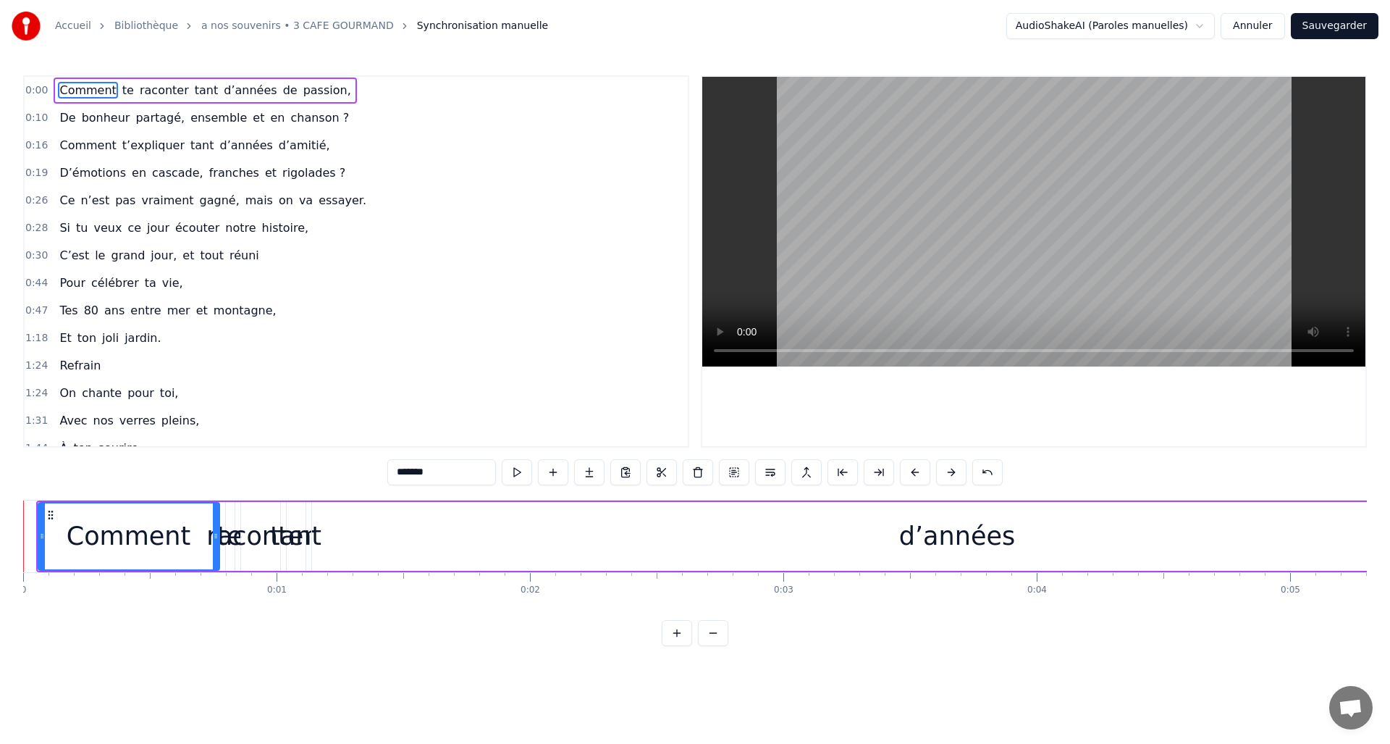
click at [969, 468] on div "*******" at bounding box center [694, 472] width 615 height 26
click at [955, 471] on button at bounding box center [951, 472] width 30 height 26
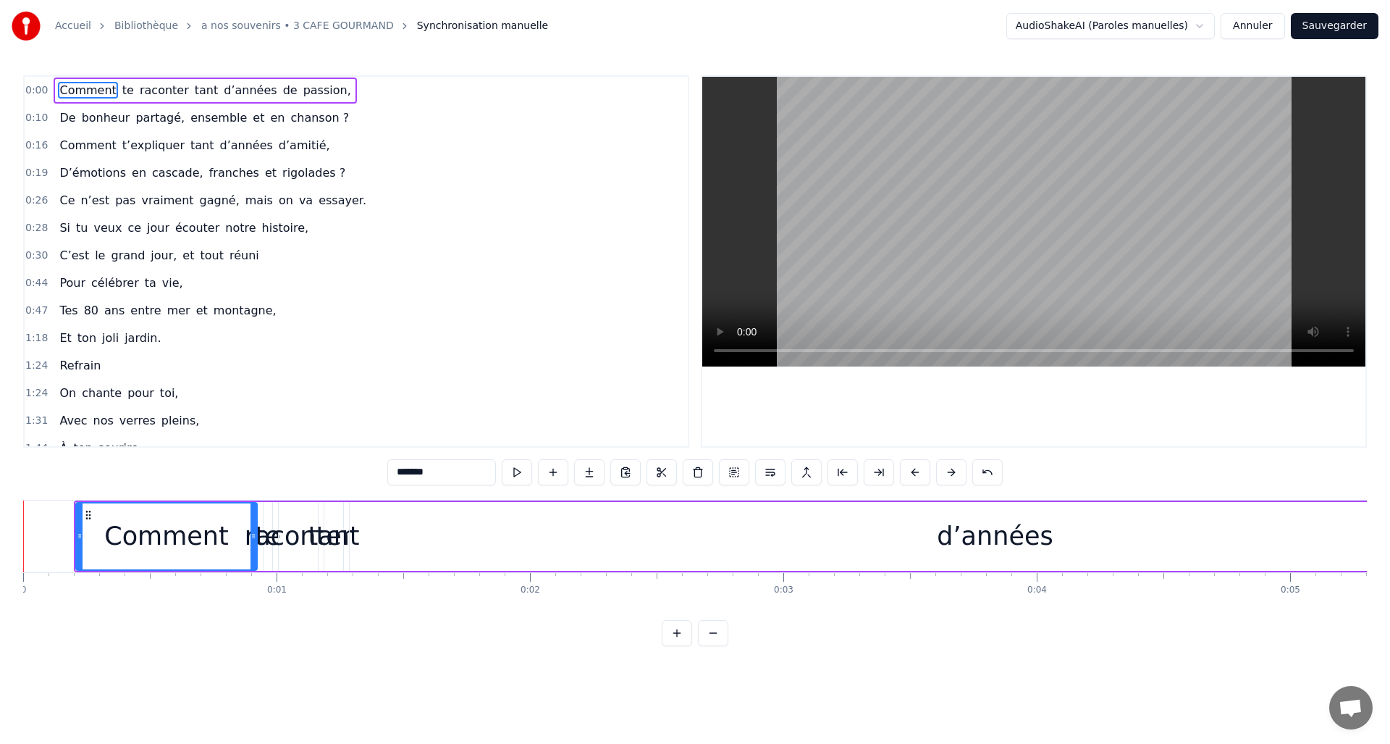
click at [955, 471] on button at bounding box center [951, 472] width 30 height 26
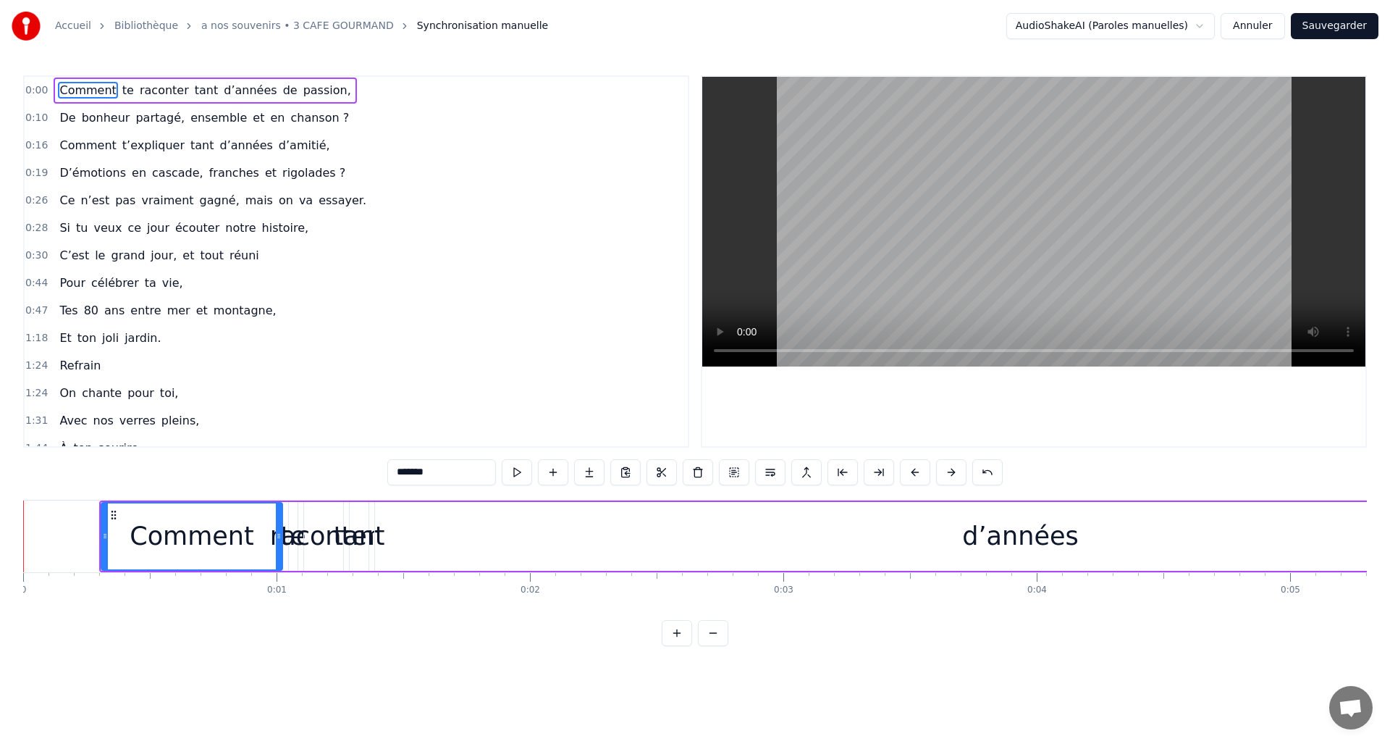
click at [955, 471] on button at bounding box center [951, 472] width 30 height 26
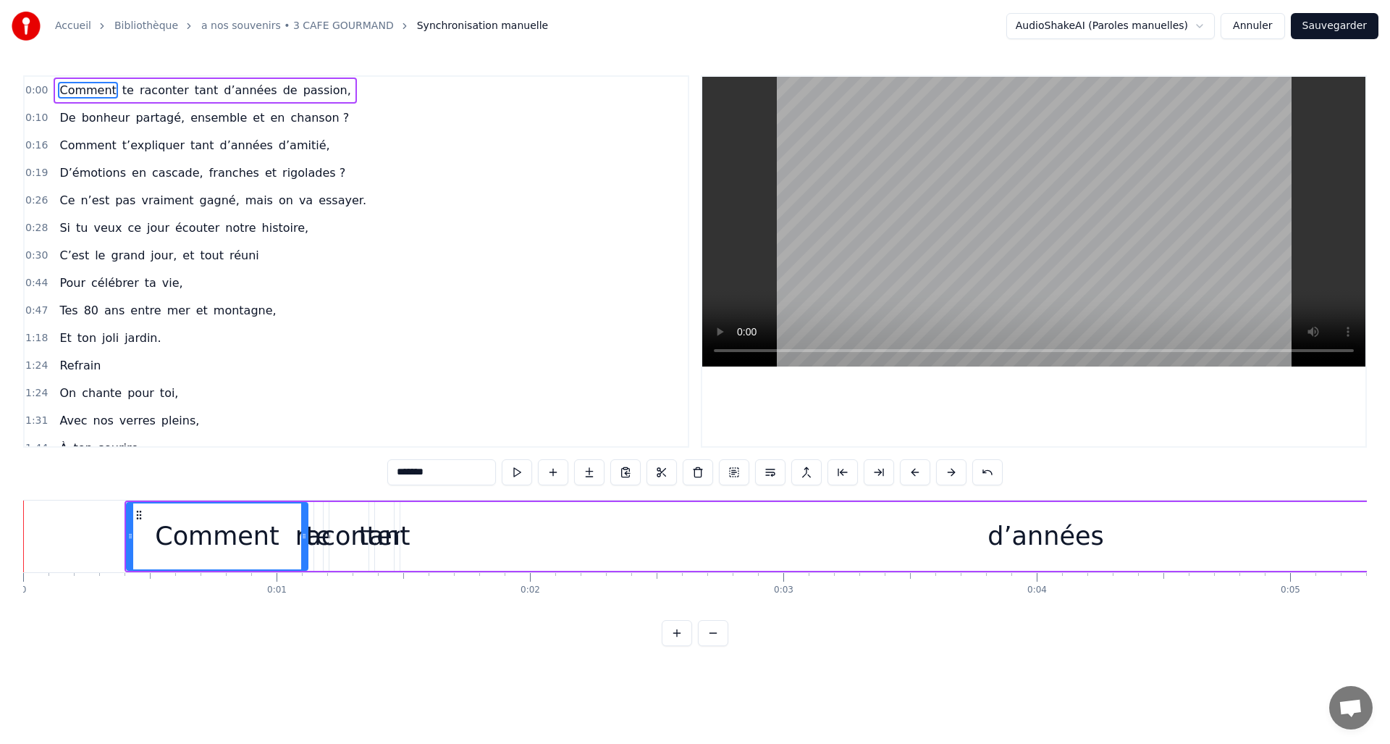
click at [955, 471] on button at bounding box center [951, 472] width 30 height 26
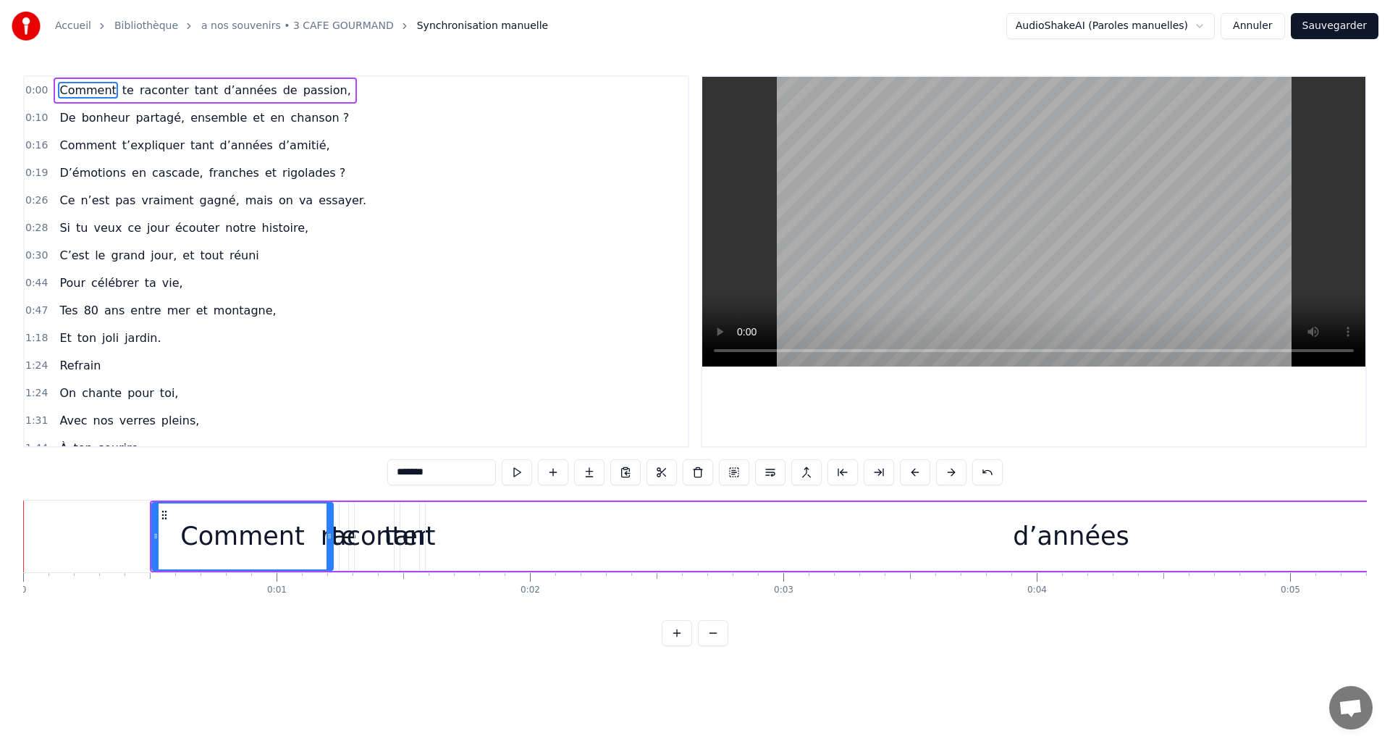
click at [955, 471] on button at bounding box center [951, 472] width 30 height 26
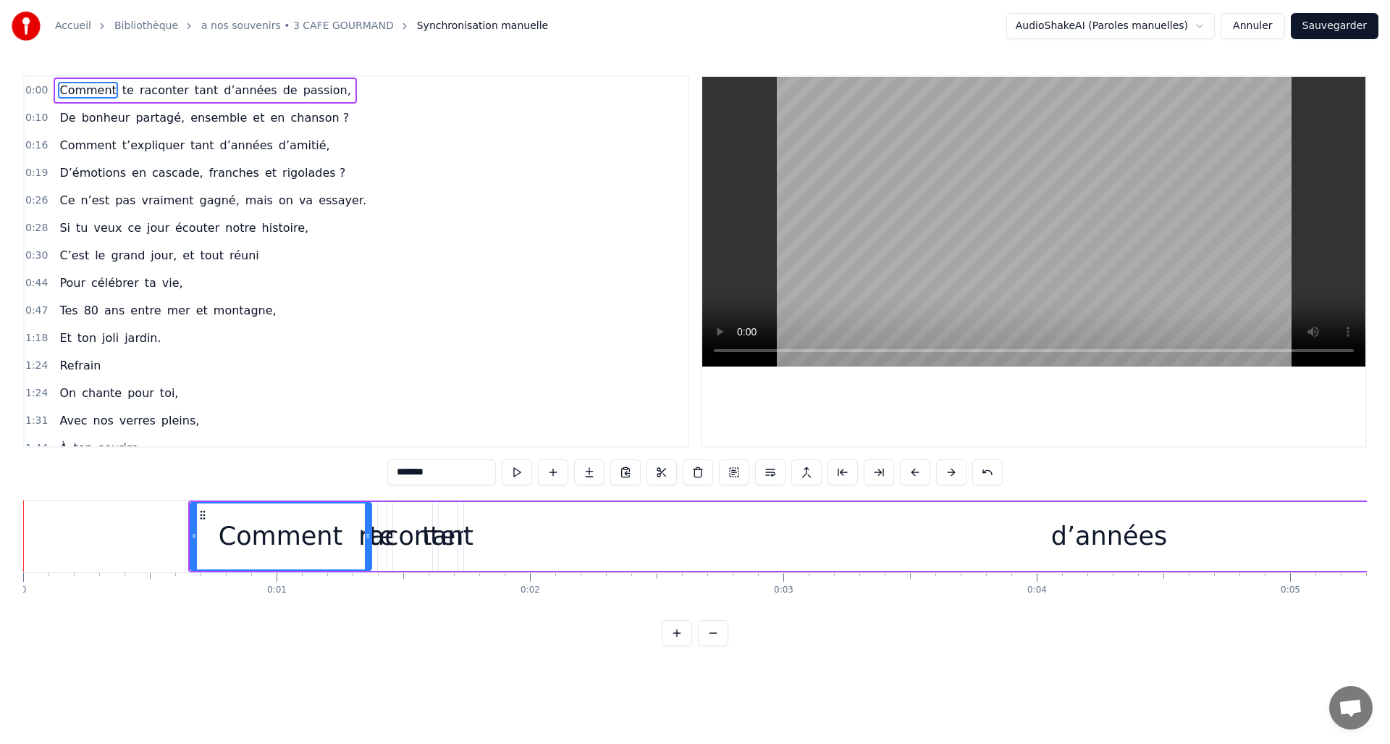
click at [955, 471] on button at bounding box center [951, 472] width 30 height 26
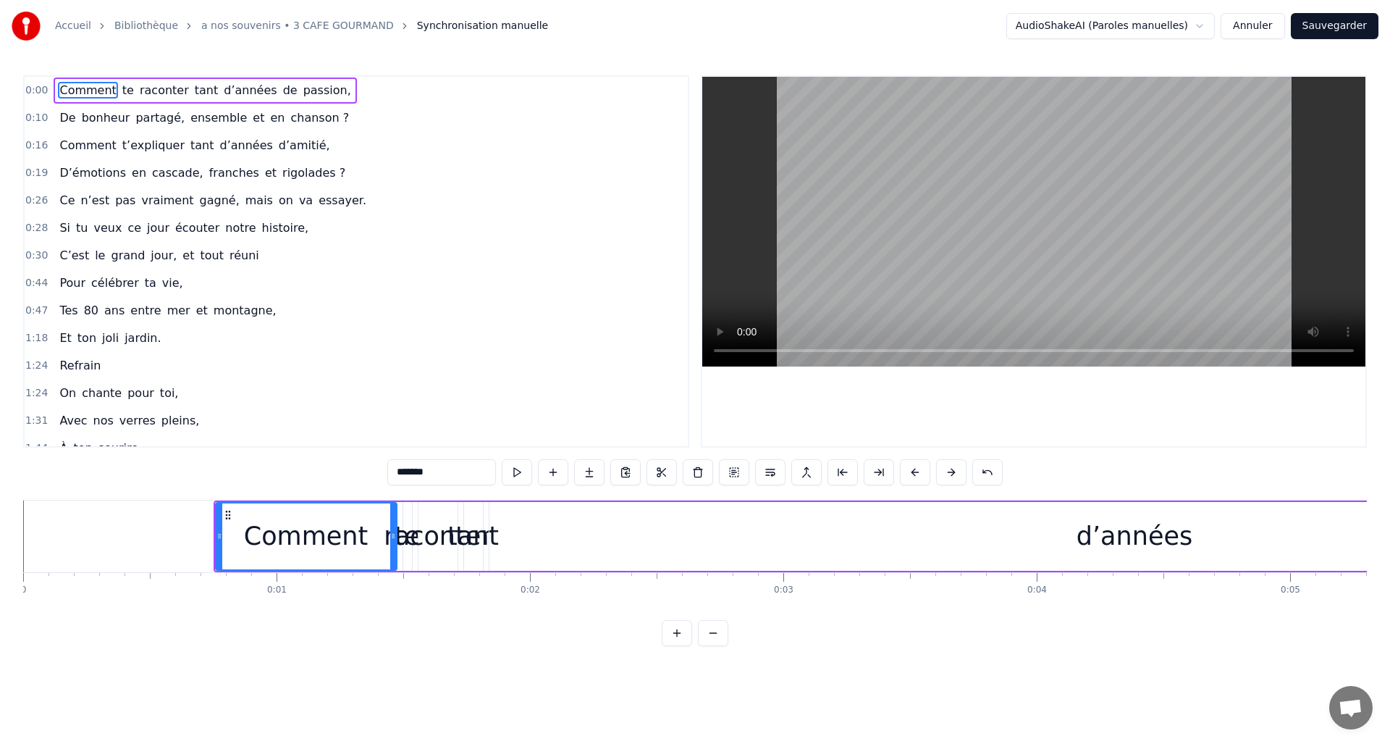
click at [955, 471] on button at bounding box center [951, 472] width 30 height 26
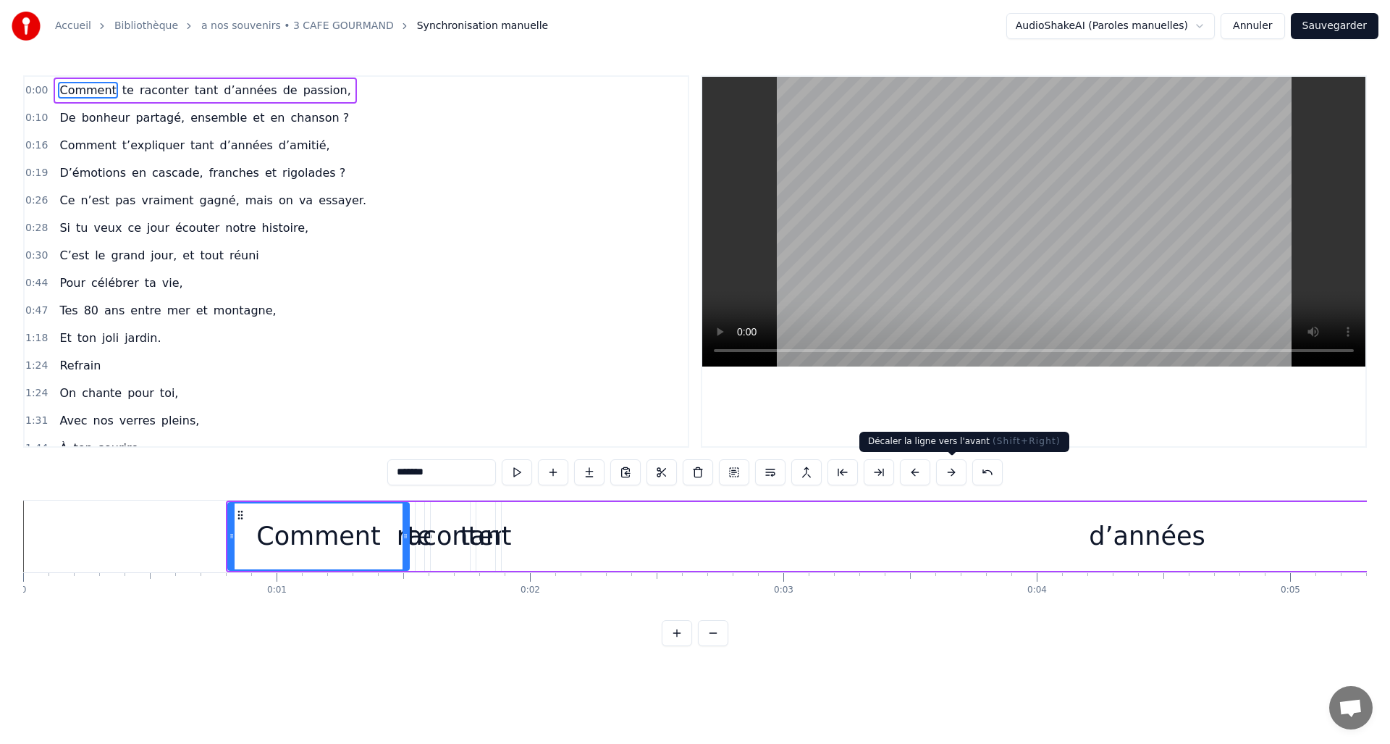
click at [953, 472] on button at bounding box center [951, 472] width 30 height 26
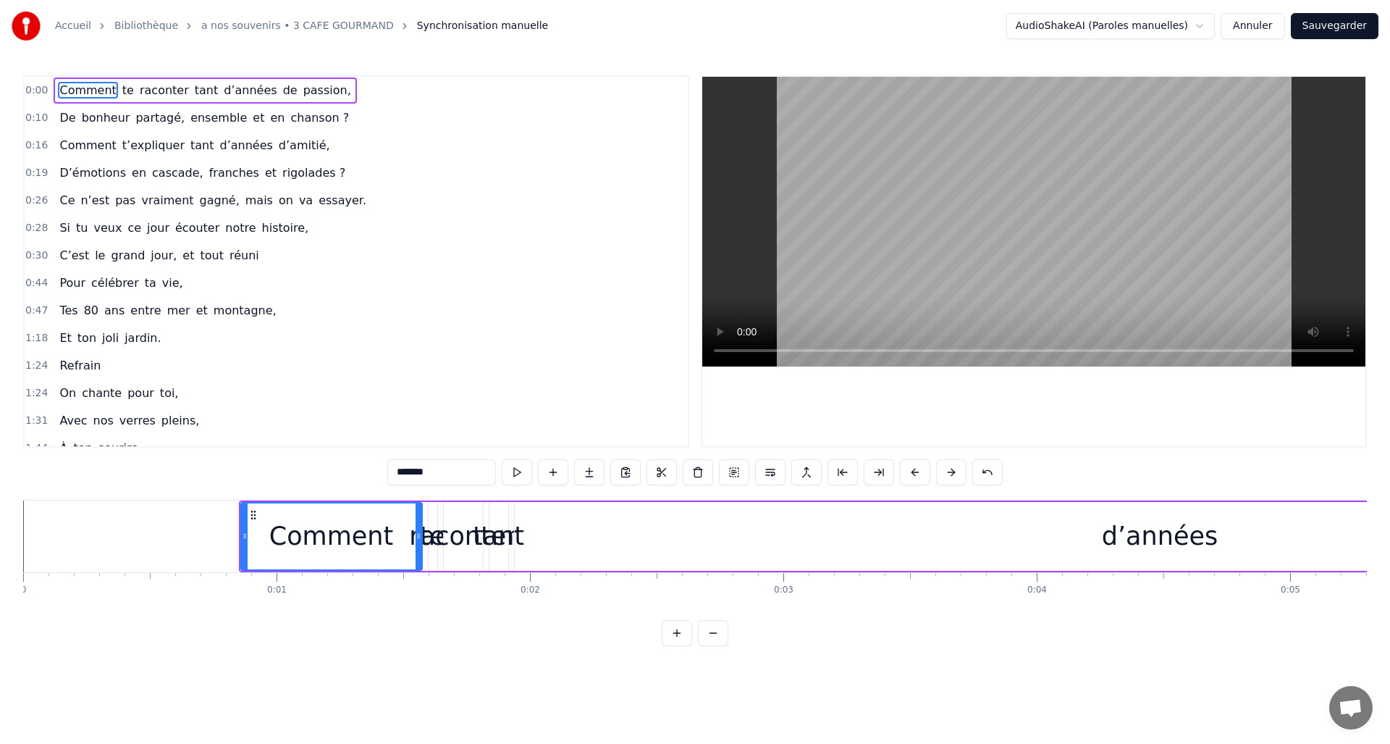
click at [953, 471] on button at bounding box center [951, 472] width 30 height 26
click at [952, 470] on button at bounding box center [951, 472] width 30 height 26
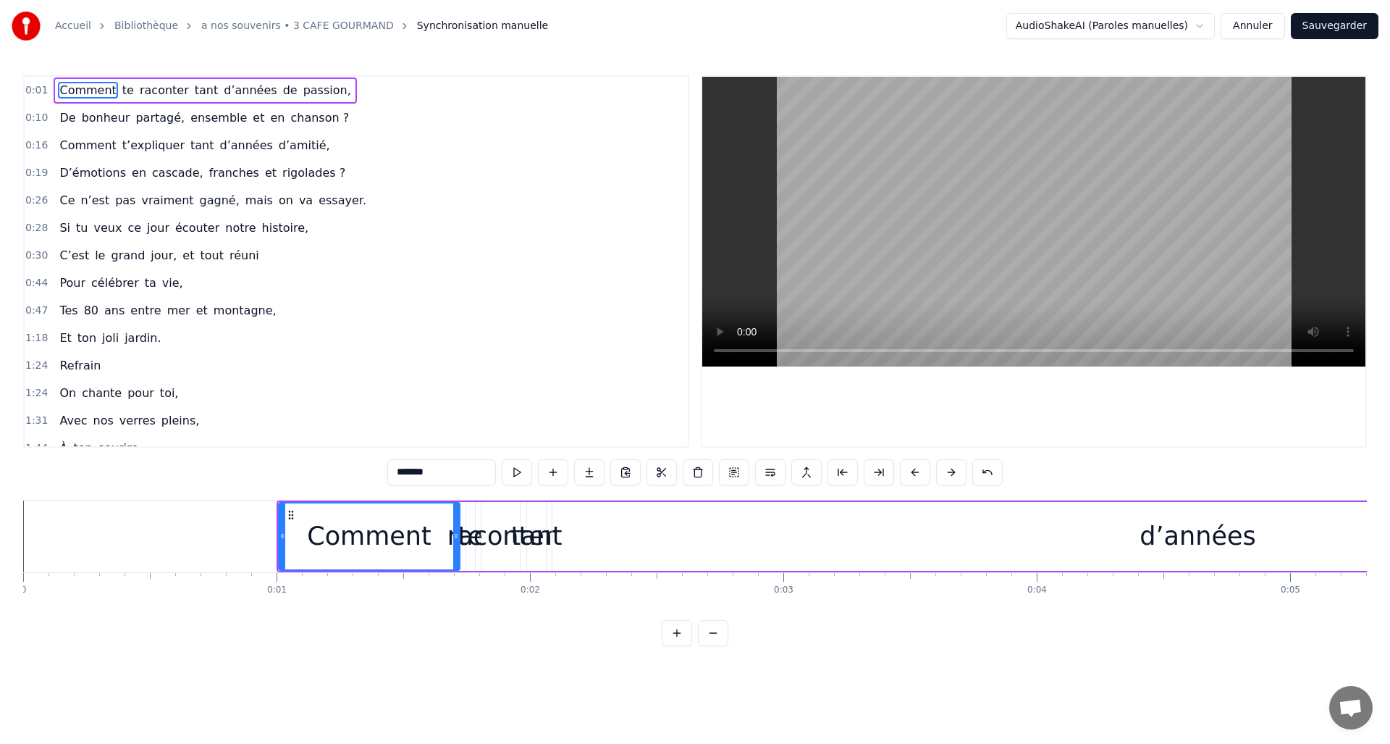
click at [952, 470] on button at bounding box center [951, 472] width 30 height 26
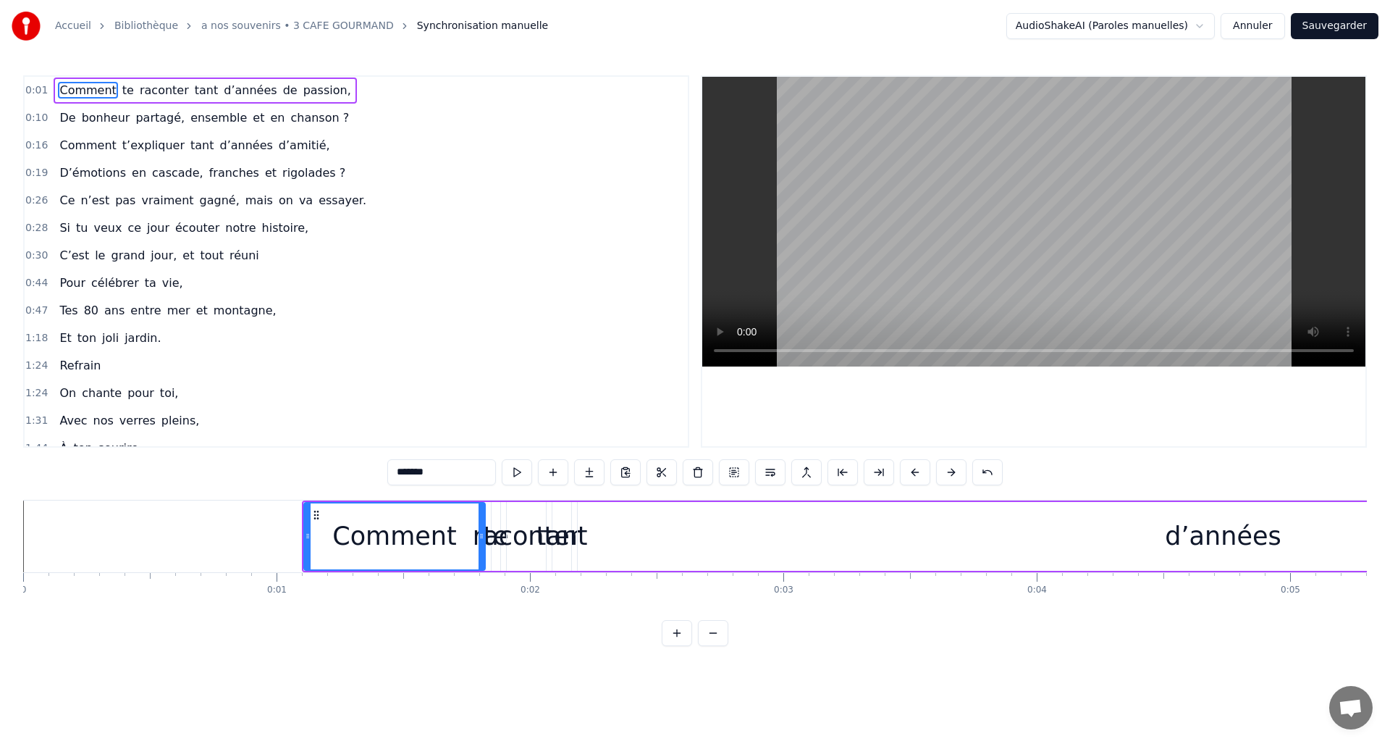
click at [952, 470] on button at bounding box center [951, 472] width 30 height 26
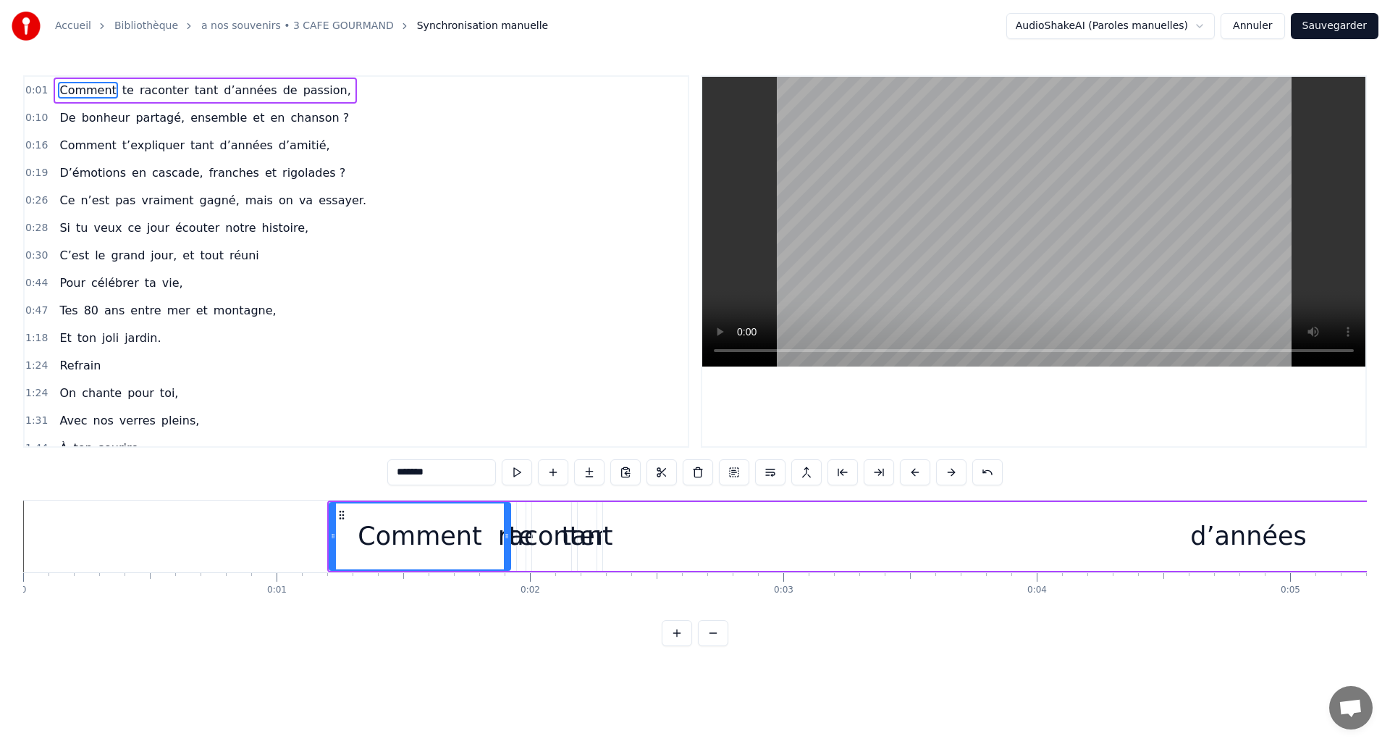
click at [951, 470] on button at bounding box center [951, 472] width 30 height 26
click at [38, 88] on span "0:01" at bounding box center [36, 90] width 22 height 14
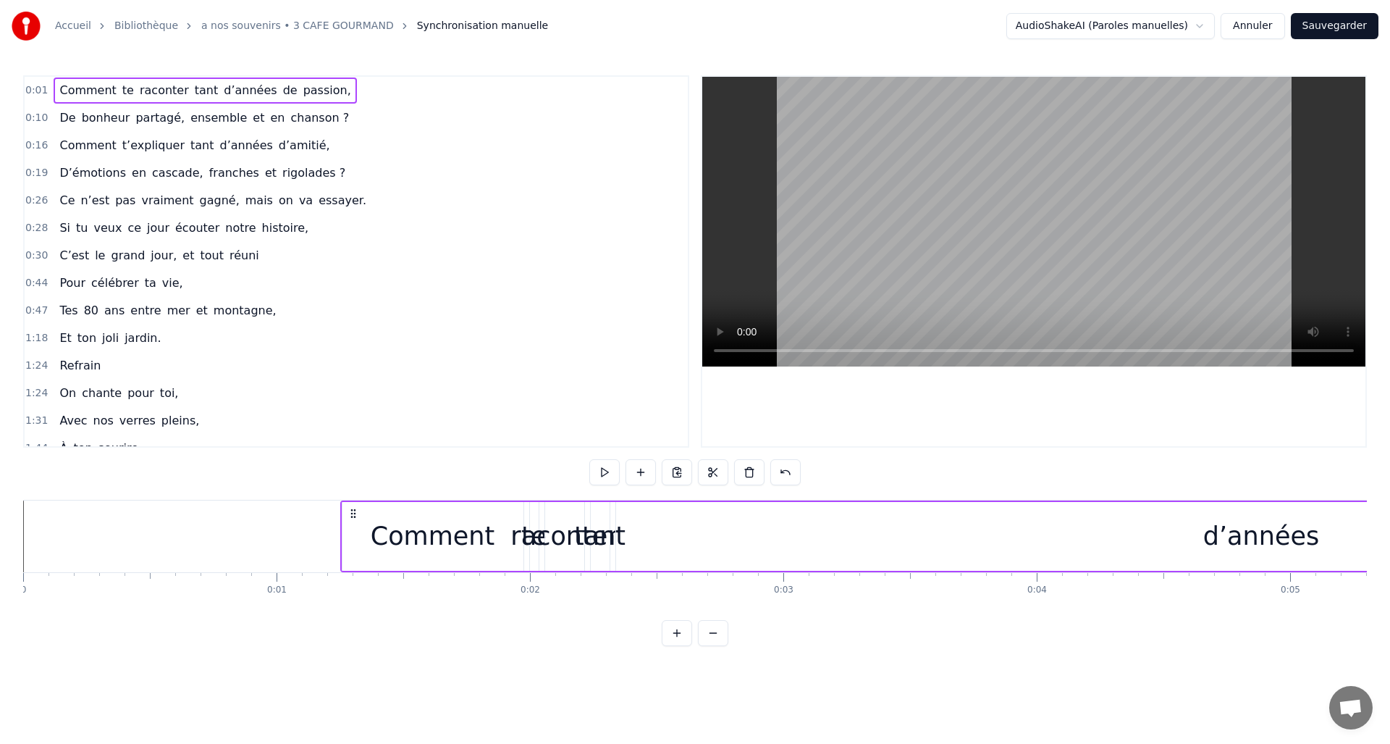
click at [38, 88] on span "0:01" at bounding box center [36, 90] width 22 height 14
click at [386, 541] on div "Comment" at bounding box center [433, 536] width 124 height 38
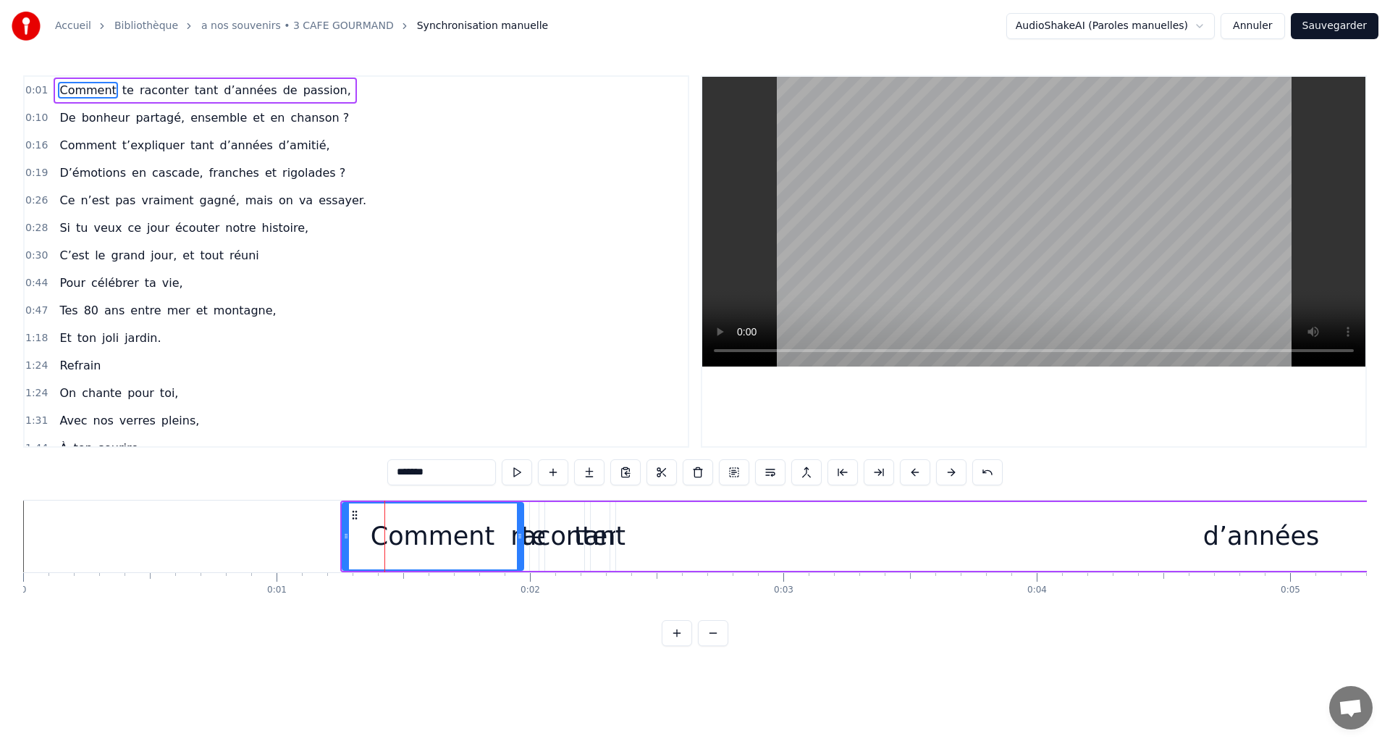
click at [677, 646] on button at bounding box center [677, 633] width 30 height 26
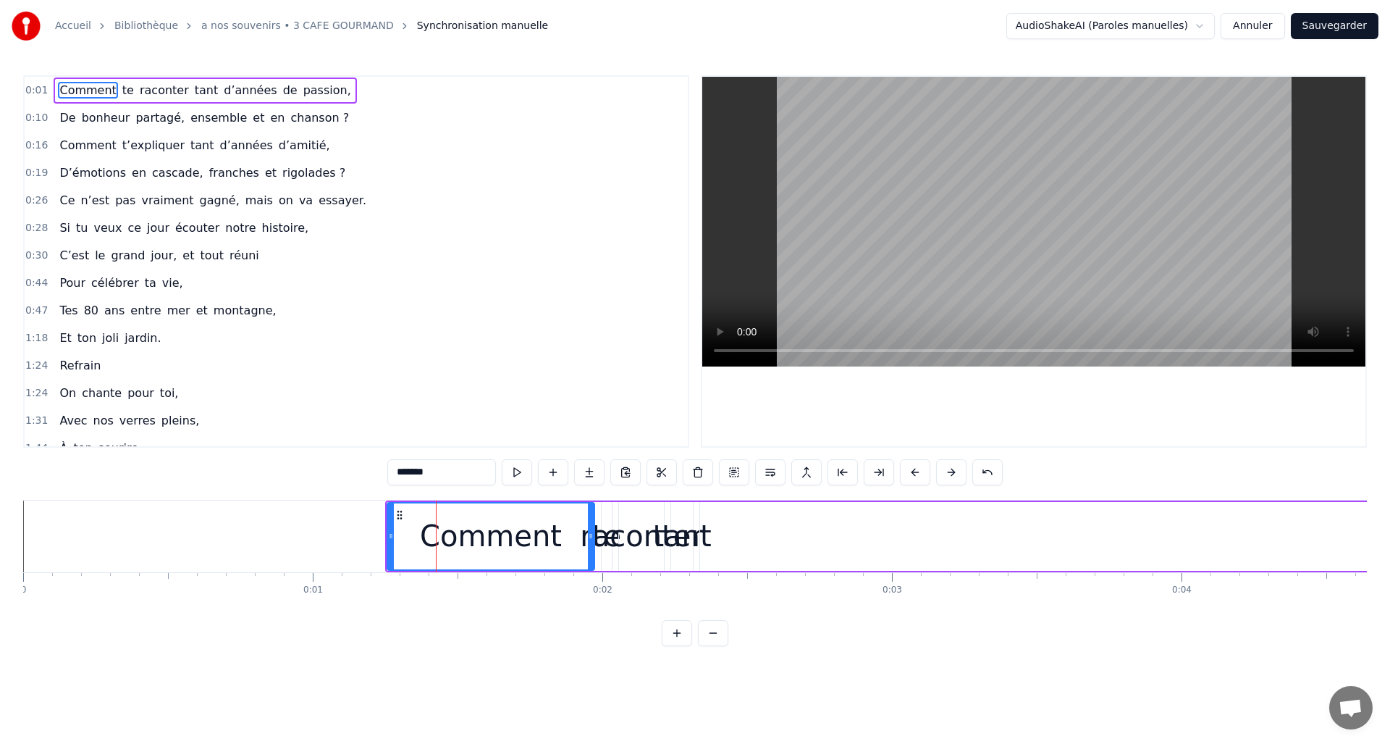
click at [677, 646] on button at bounding box center [677, 633] width 30 height 26
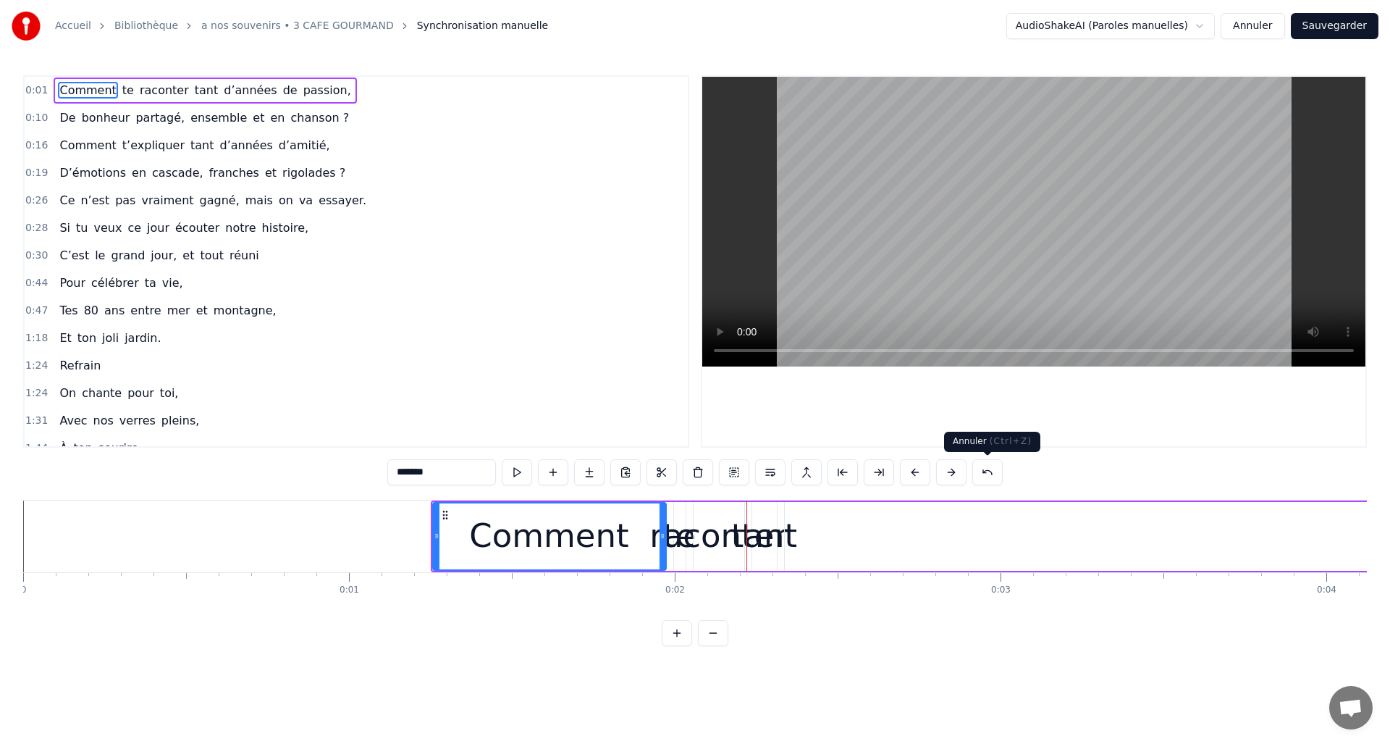
click at [989, 471] on button at bounding box center [987, 472] width 30 height 26
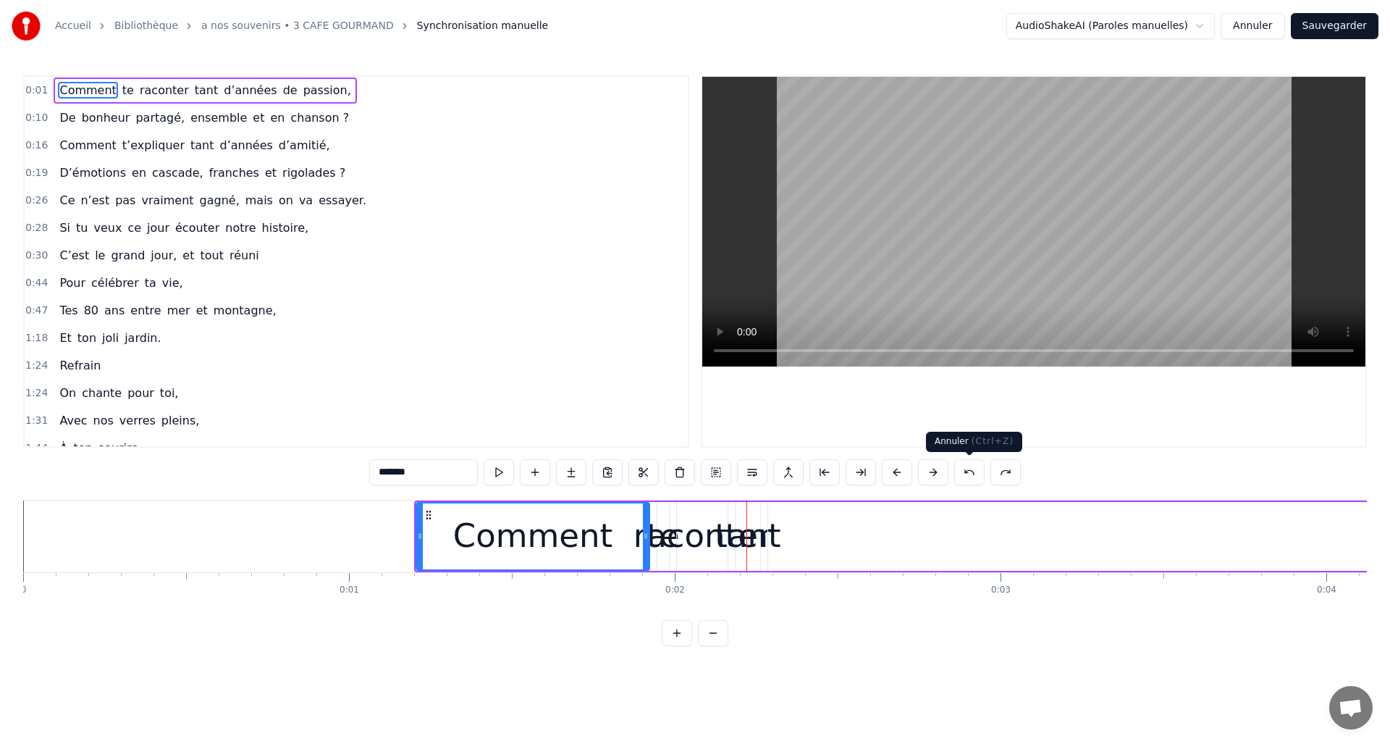
click at [984, 471] on div "*******" at bounding box center [695, 472] width 652 height 26
click at [971, 468] on button at bounding box center [969, 472] width 30 height 26
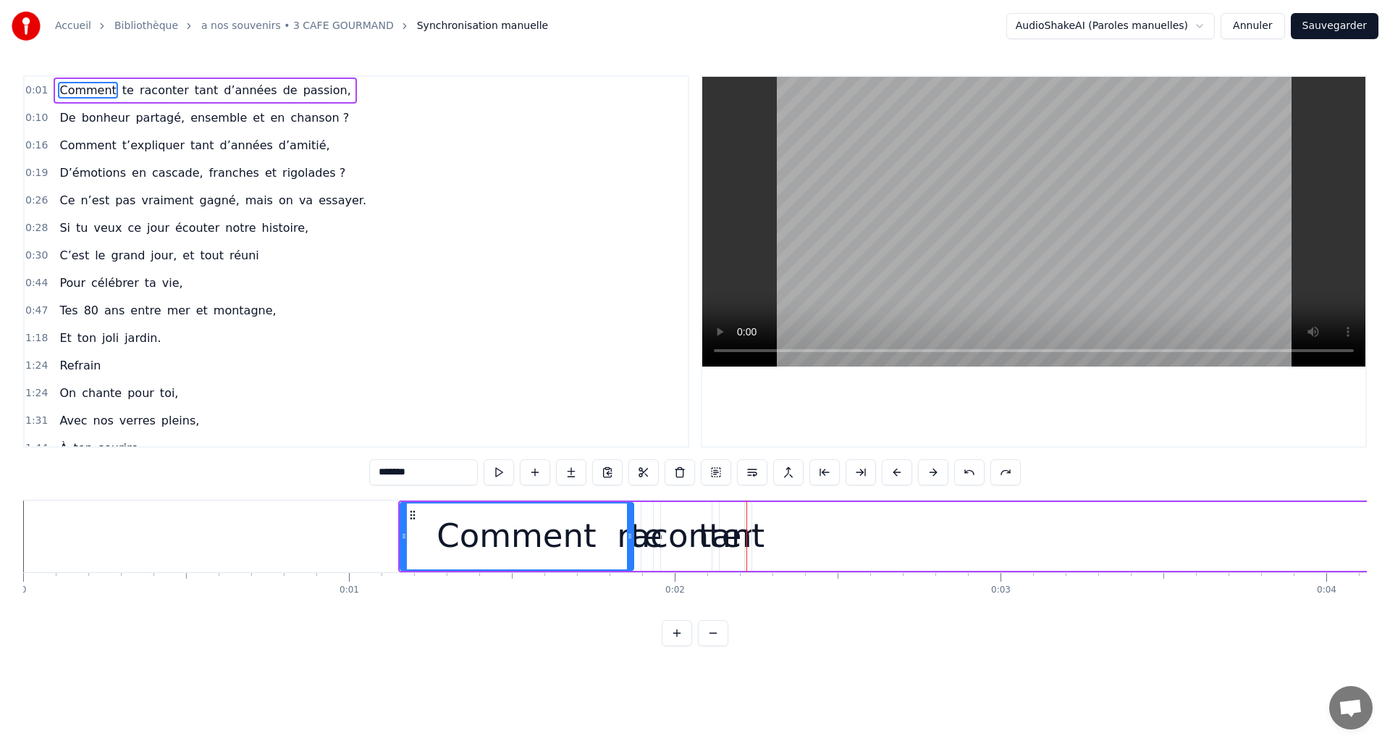
click at [969, 468] on button at bounding box center [969, 472] width 30 height 26
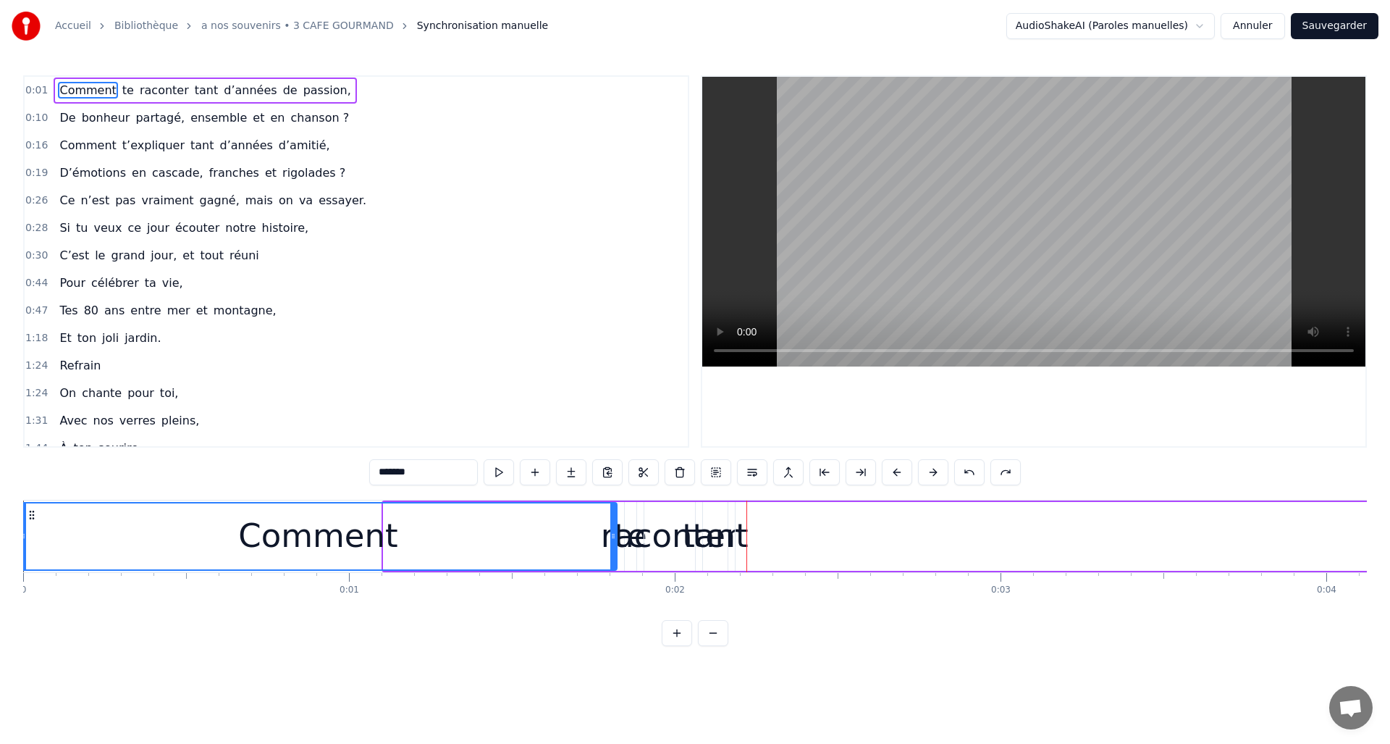
drag, startPoint x: 386, startPoint y: 534, endPoint x: 27, endPoint y: 536, distance: 359.1
click at [23, 534] on icon at bounding box center [23, 536] width 6 height 12
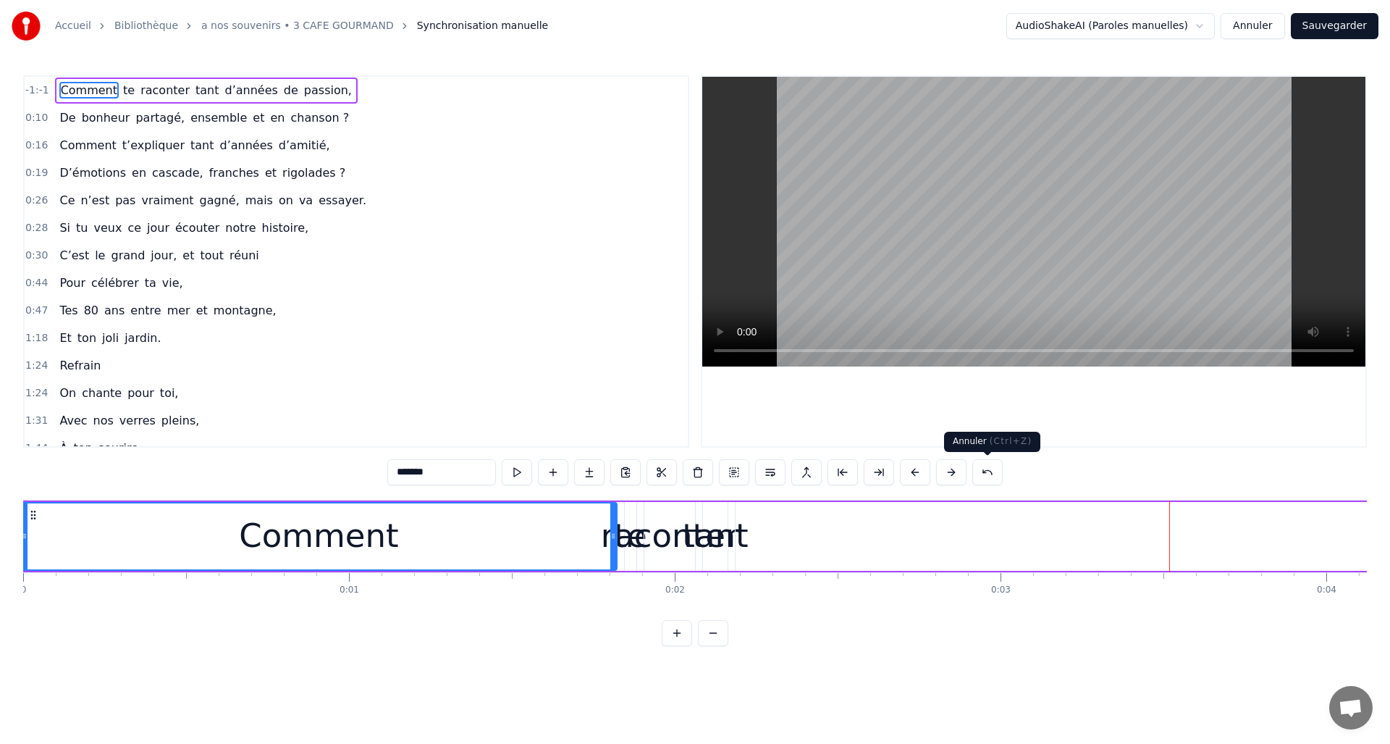
click at [990, 467] on button at bounding box center [987, 472] width 30 height 26
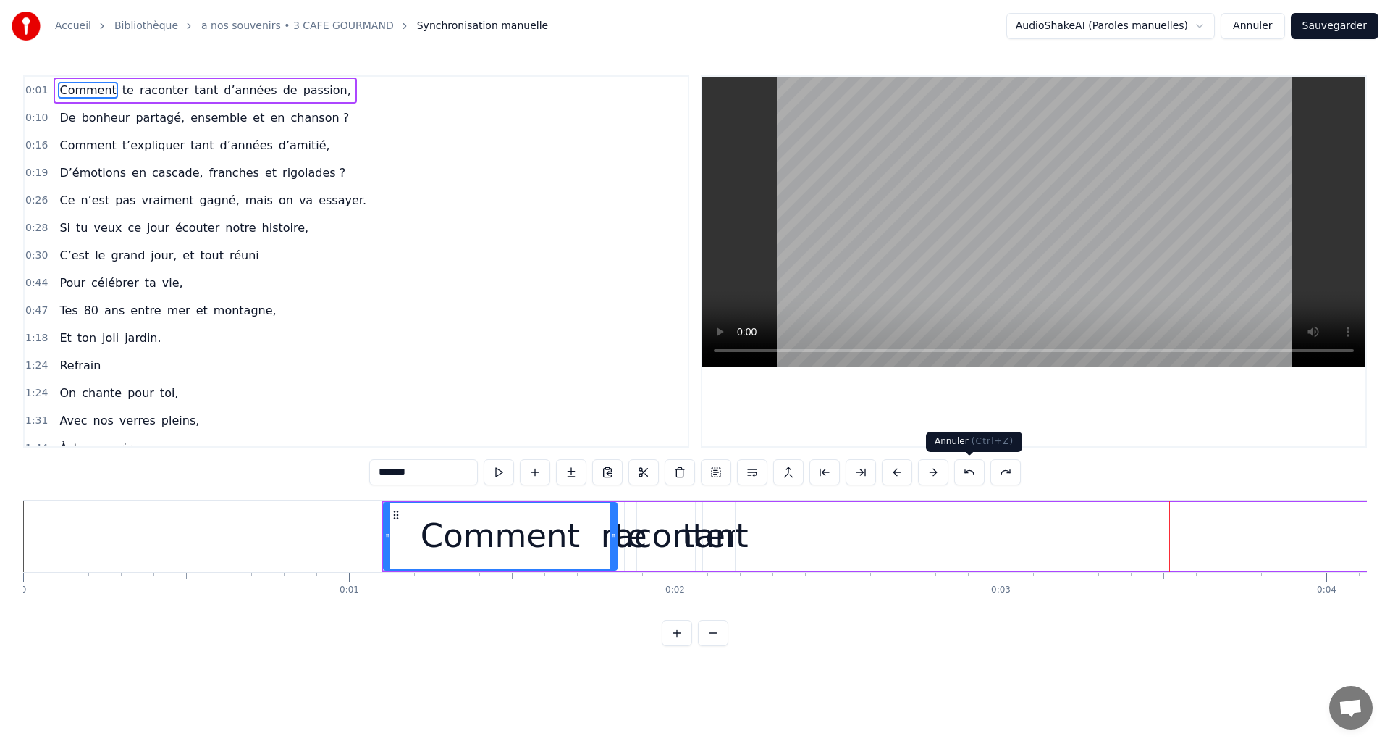
click at [972, 473] on button at bounding box center [969, 472] width 30 height 26
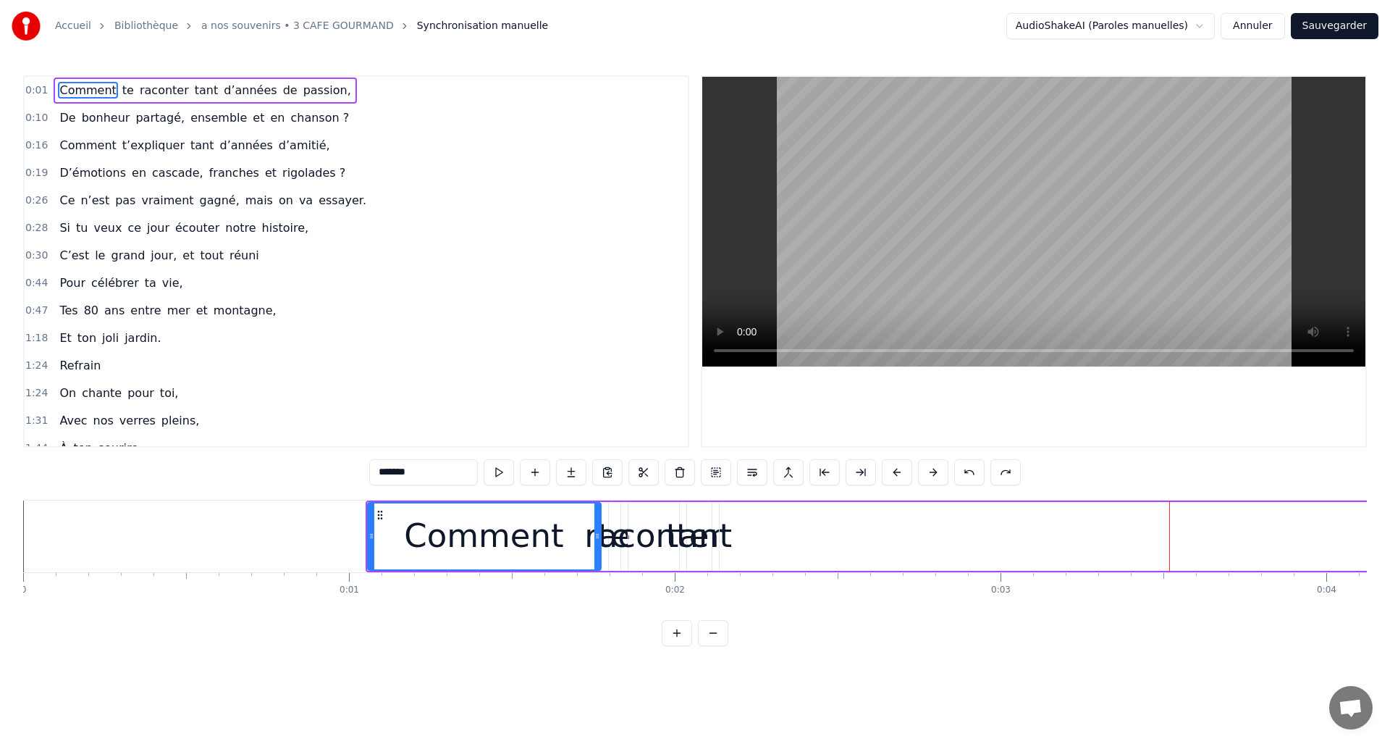
click at [972, 473] on button at bounding box center [969, 472] width 30 height 26
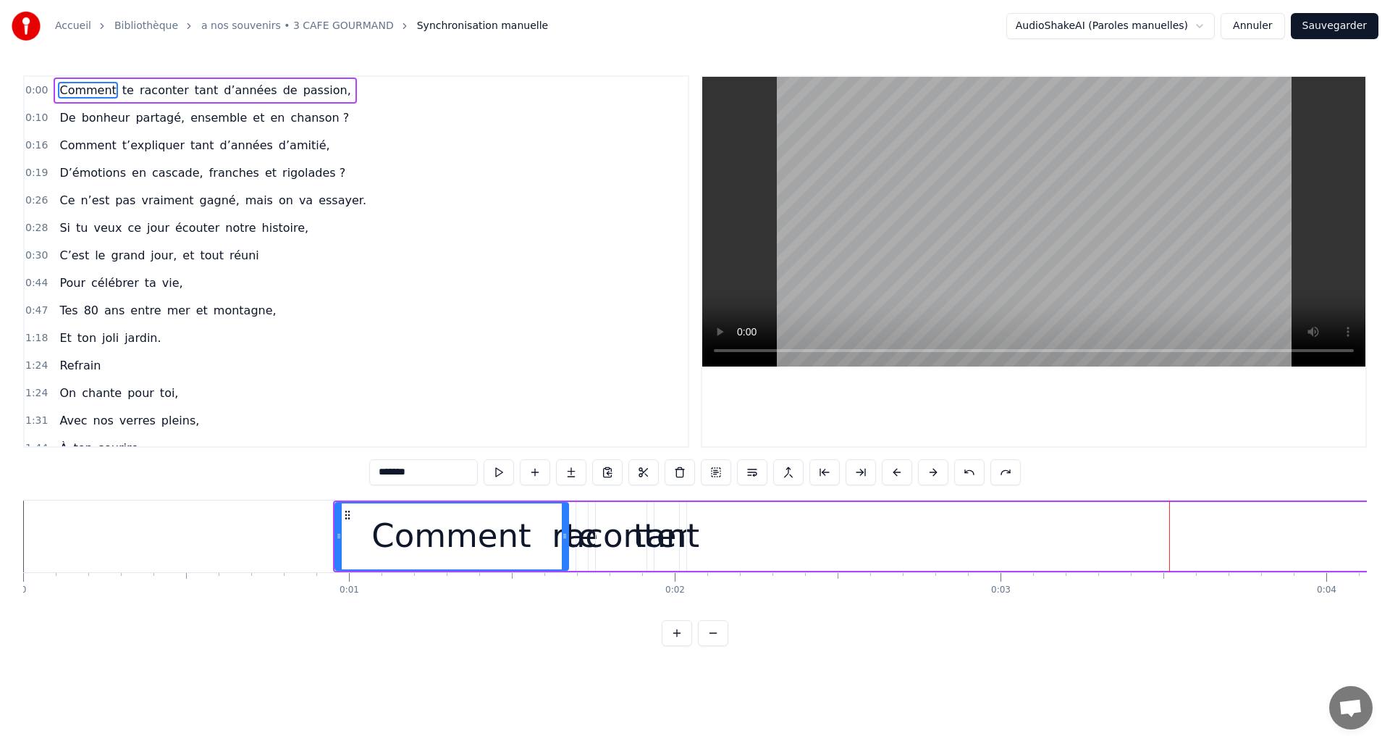
click at [972, 473] on button at bounding box center [969, 472] width 30 height 26
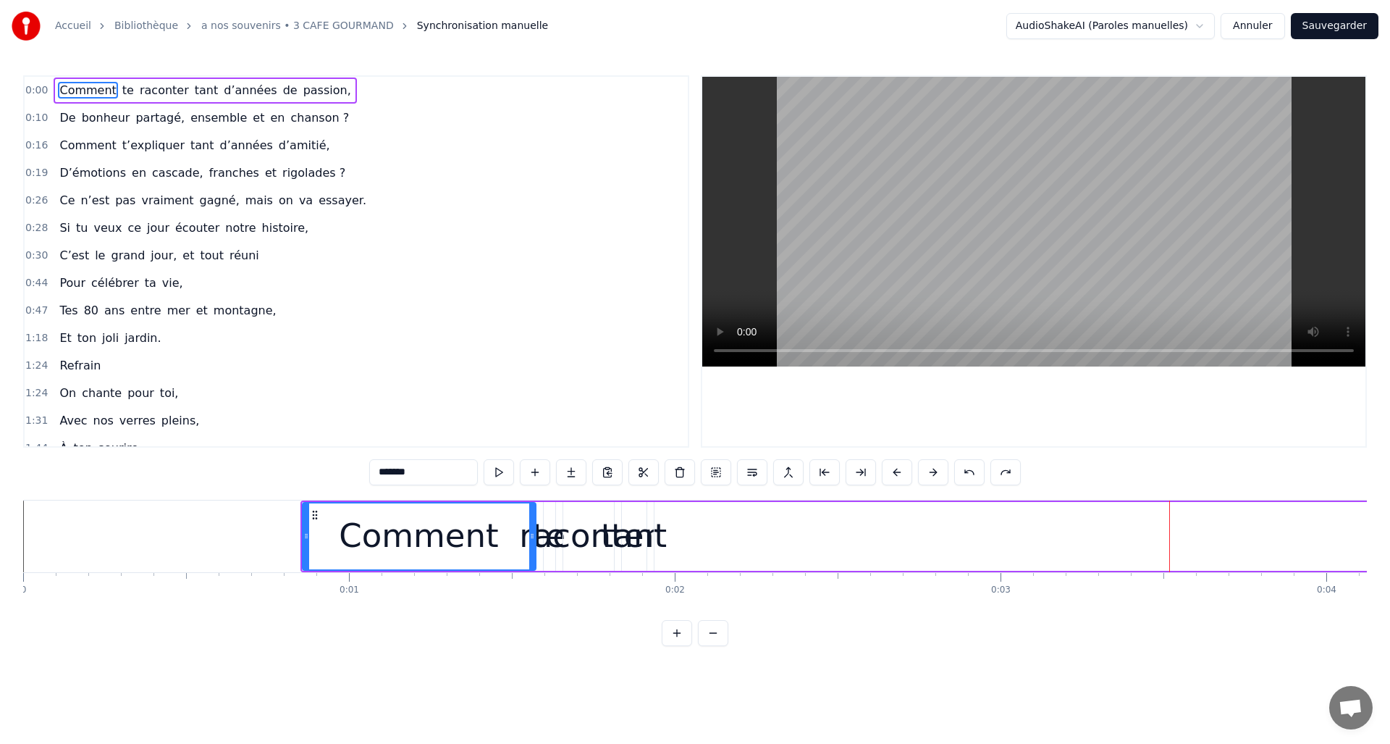
click at [972, 473] on button at bounding box center [969, 472] width 30 height 26
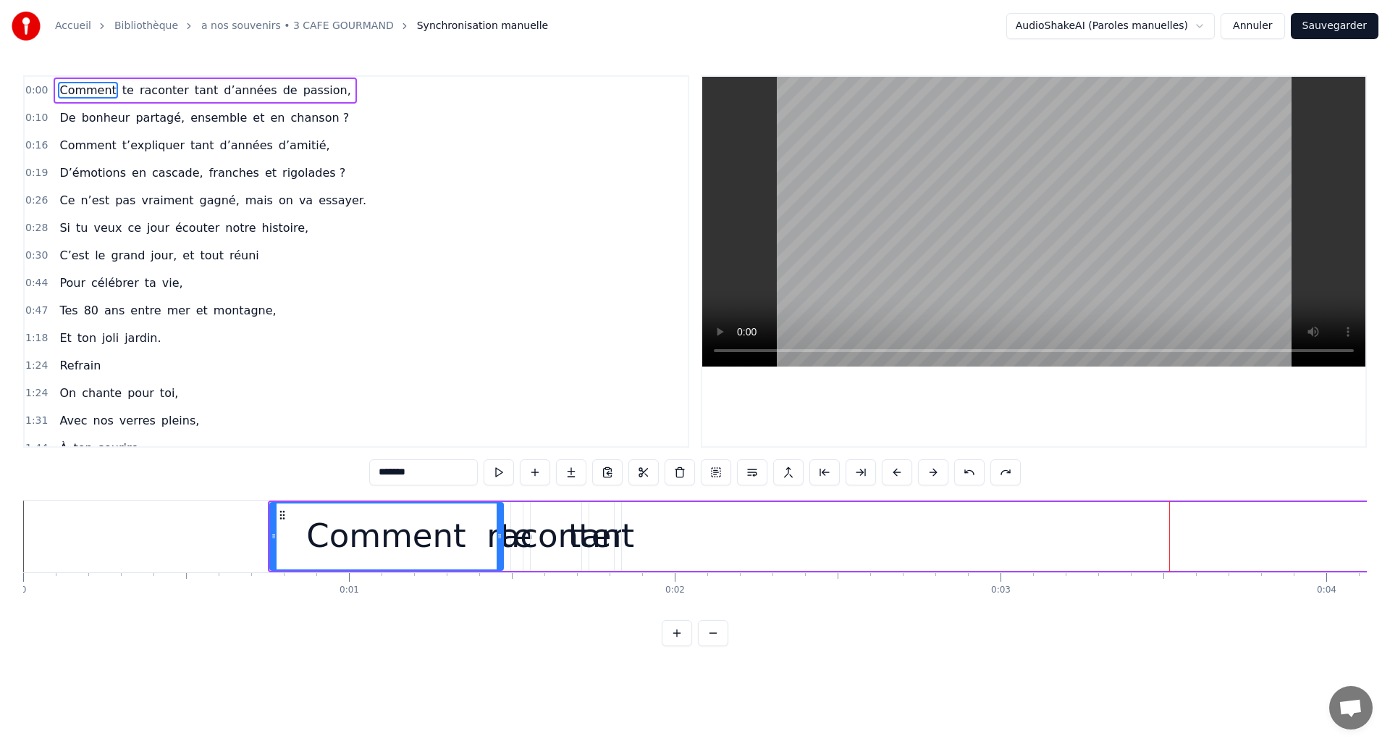
click at [972, 473] on button at bounding box center [969, 472] width 30 height 26
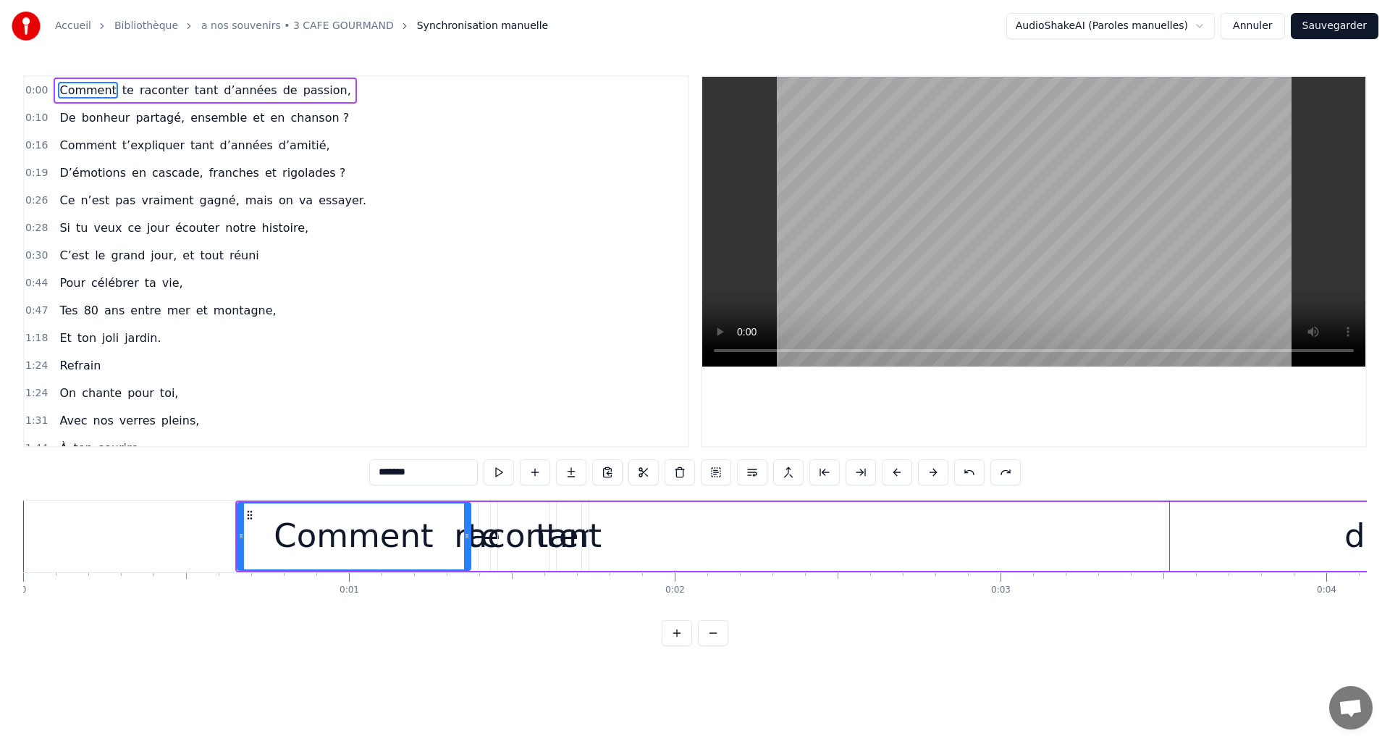
click at [972, 473] on button at bounding box center [969, 472] width 30 height 26
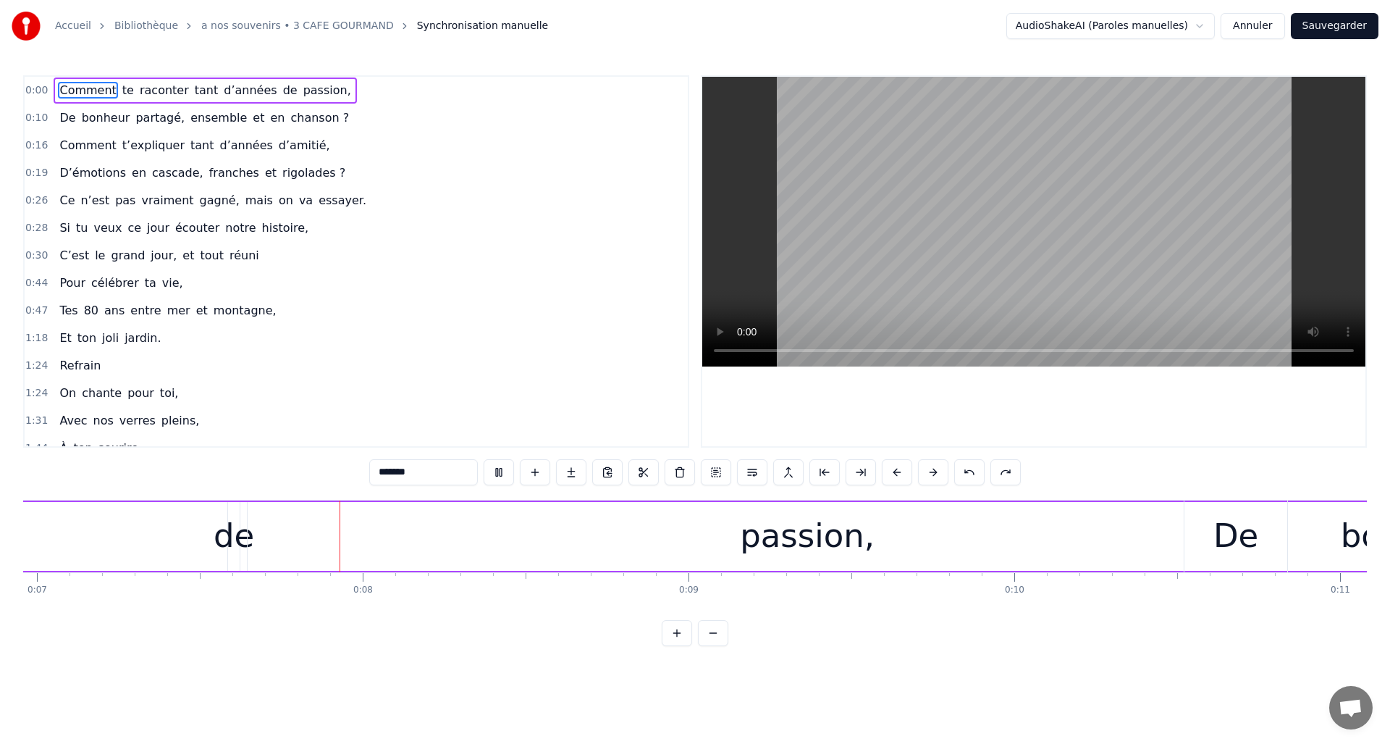
scroll to position [0, 2320]
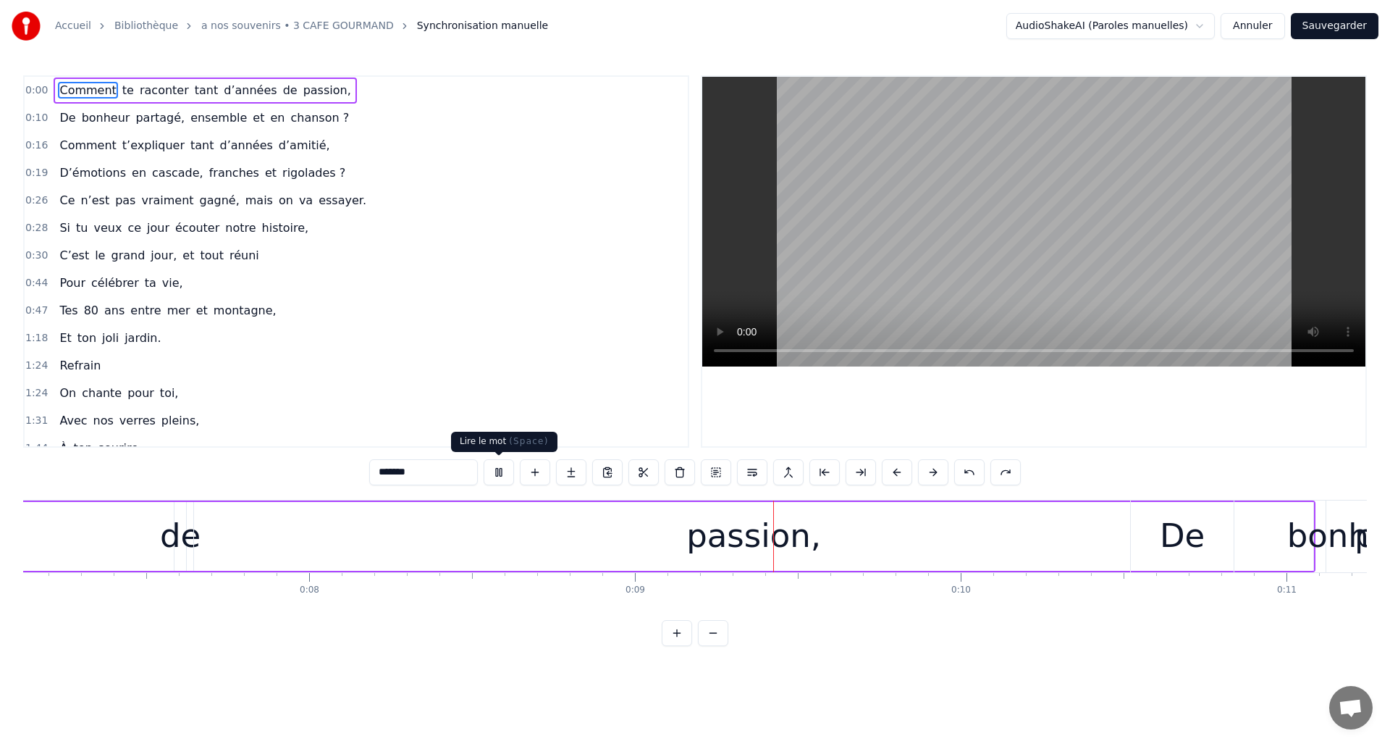
click at [497, 474] on button at bounding box center [499, 472] width 30 height 26
click at [497, 473] on button at bounding box center [499, 472] width 30 height 26
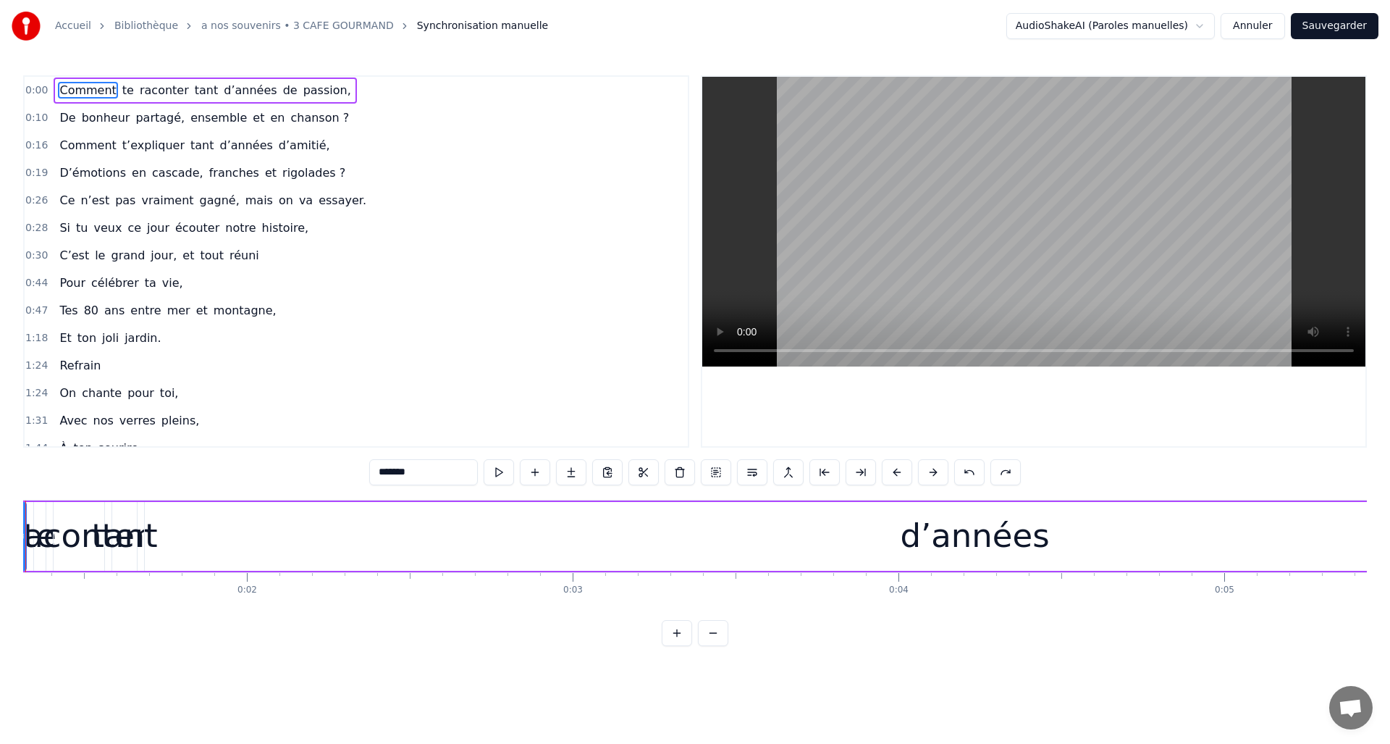
scroll to position [0, 358]
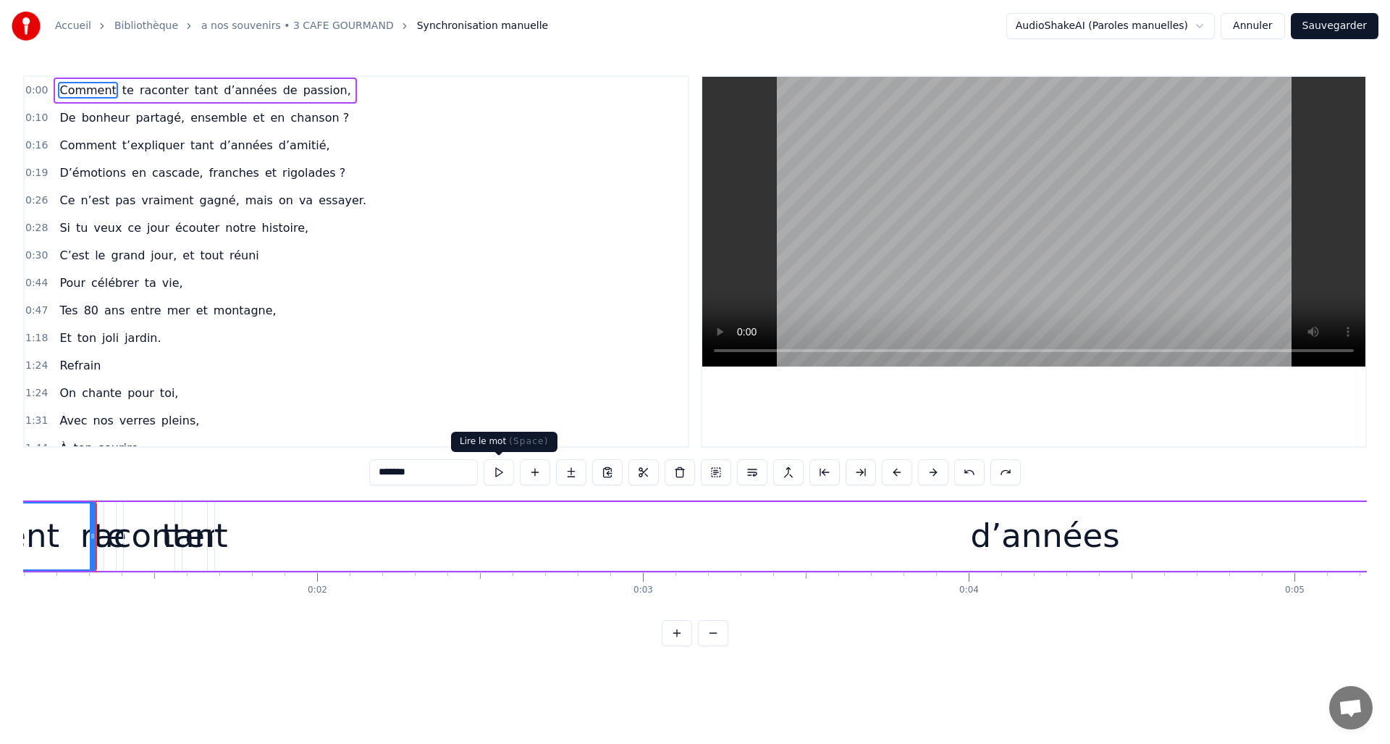
click at [498, 472] on button at bounding box center [499, 472] width 30 height 26
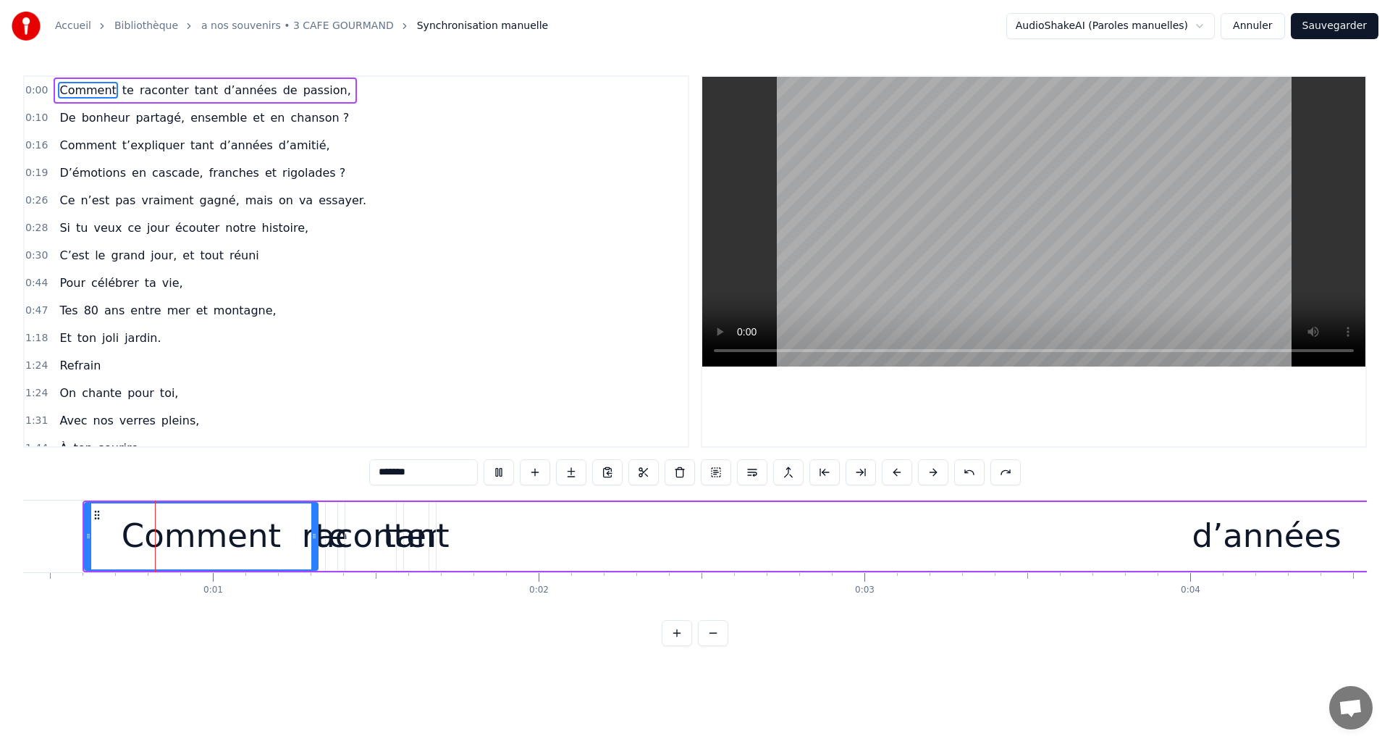
scroll to position [0, 123]
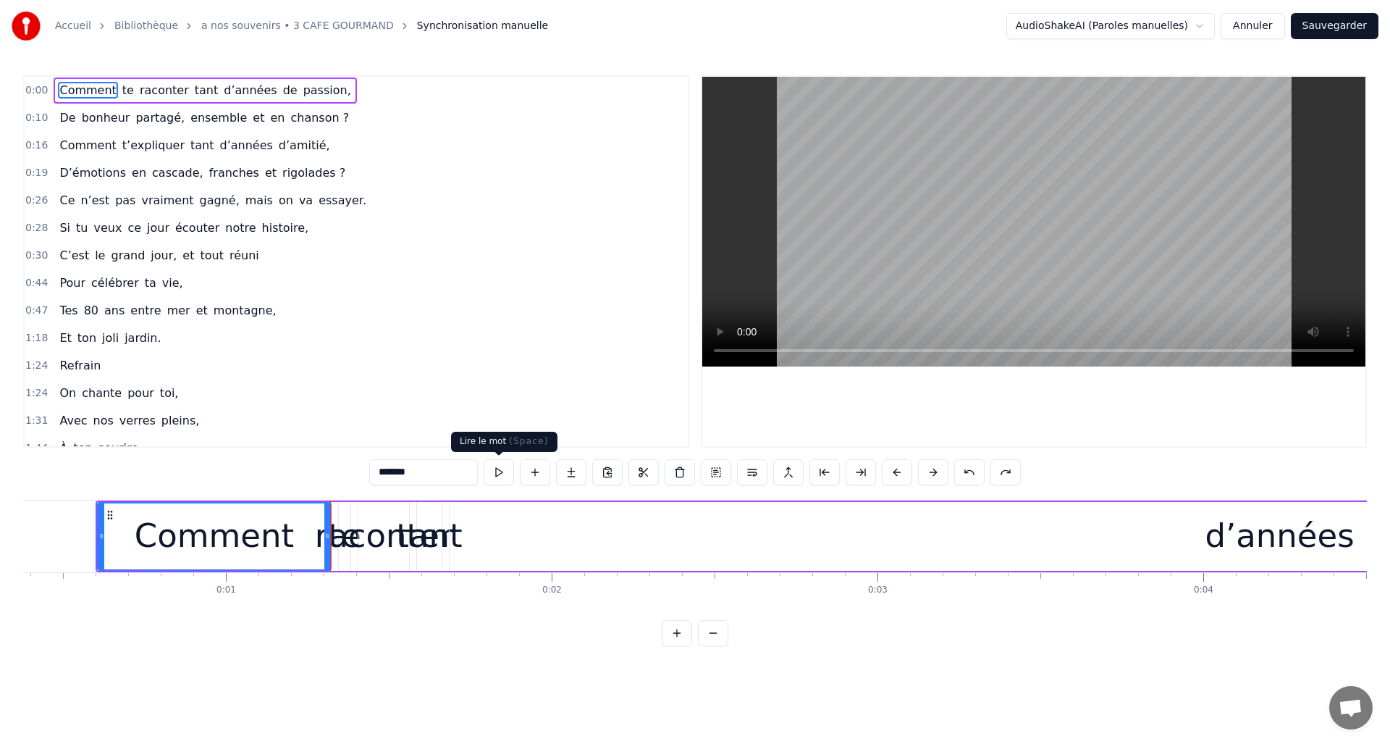
click at [500, 475] on button at bounding box center [499, 472] width 30 height 26
click at [972, 475] on button at bounding box center [969, 472] width 30 height 26
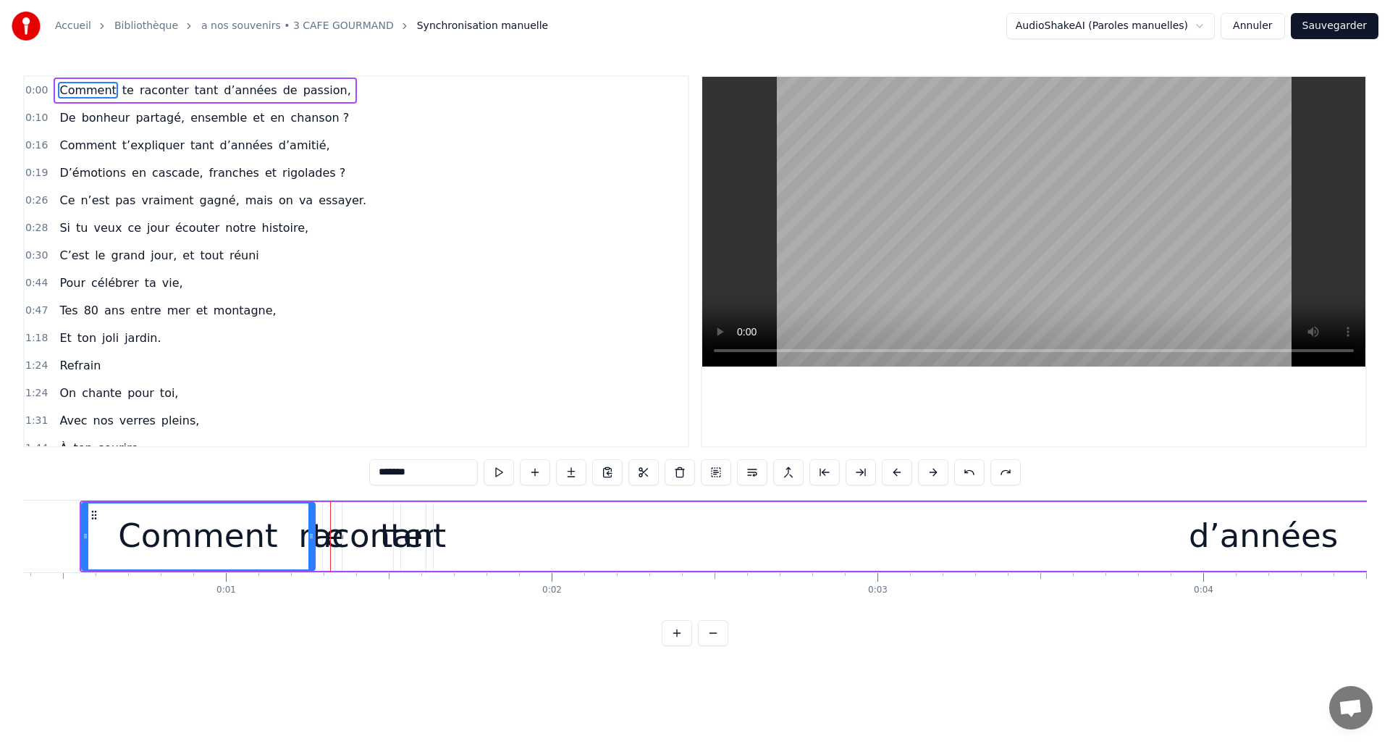
click at [971, 475] on button at bounding box center [969, 472] width 30 height 26
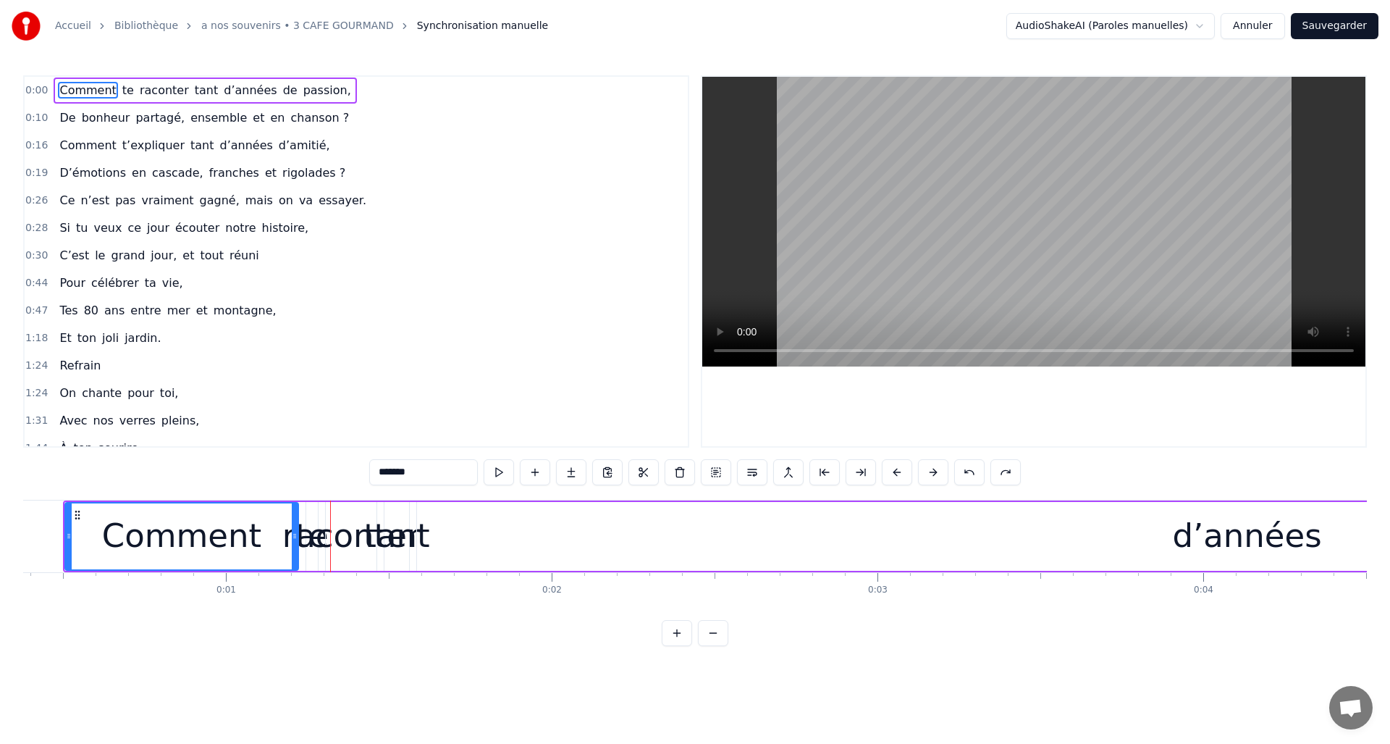
click at [971, 475] on button at bounding box center [969, 472] width 30 height 26
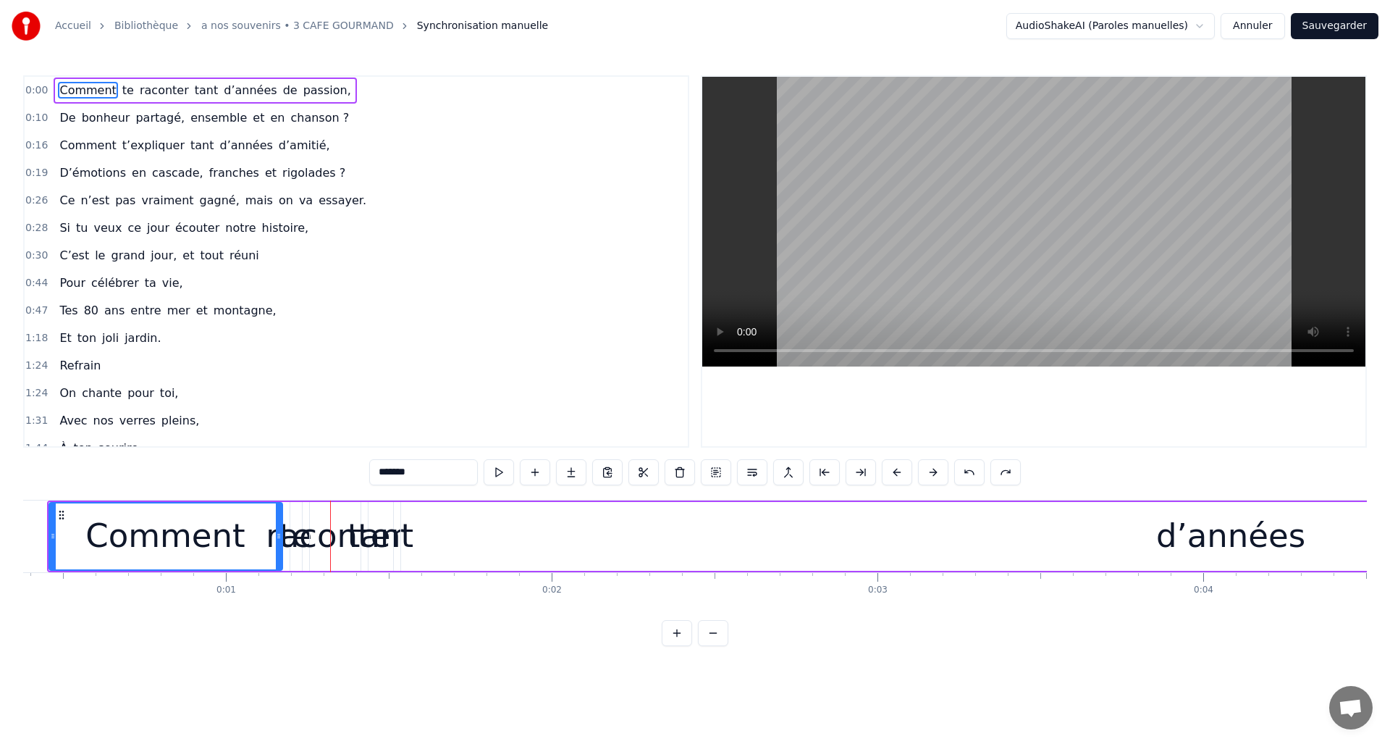
click at [971, 475] on button at bounding box center [969, 472] width 30 height 26
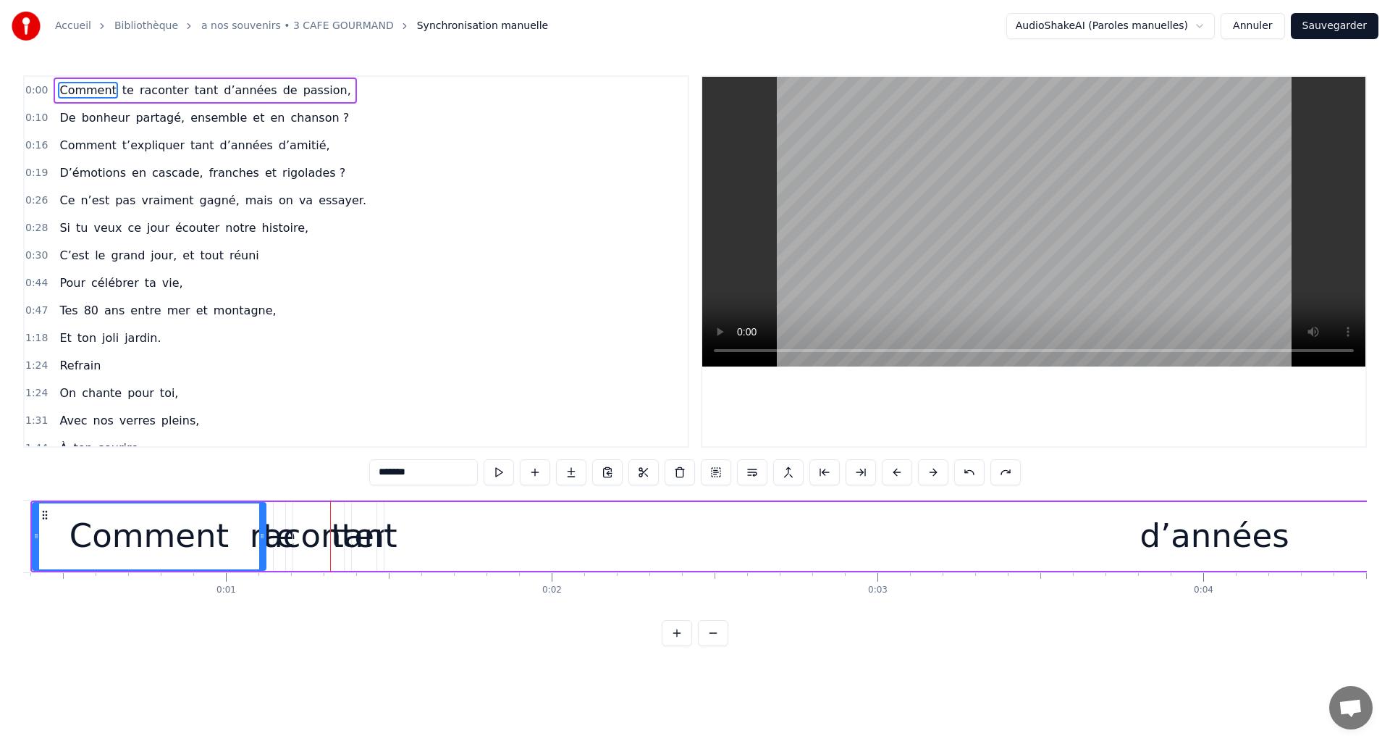
click at [971, 475] on button at bounding box center [969, 472] width 30 height 26
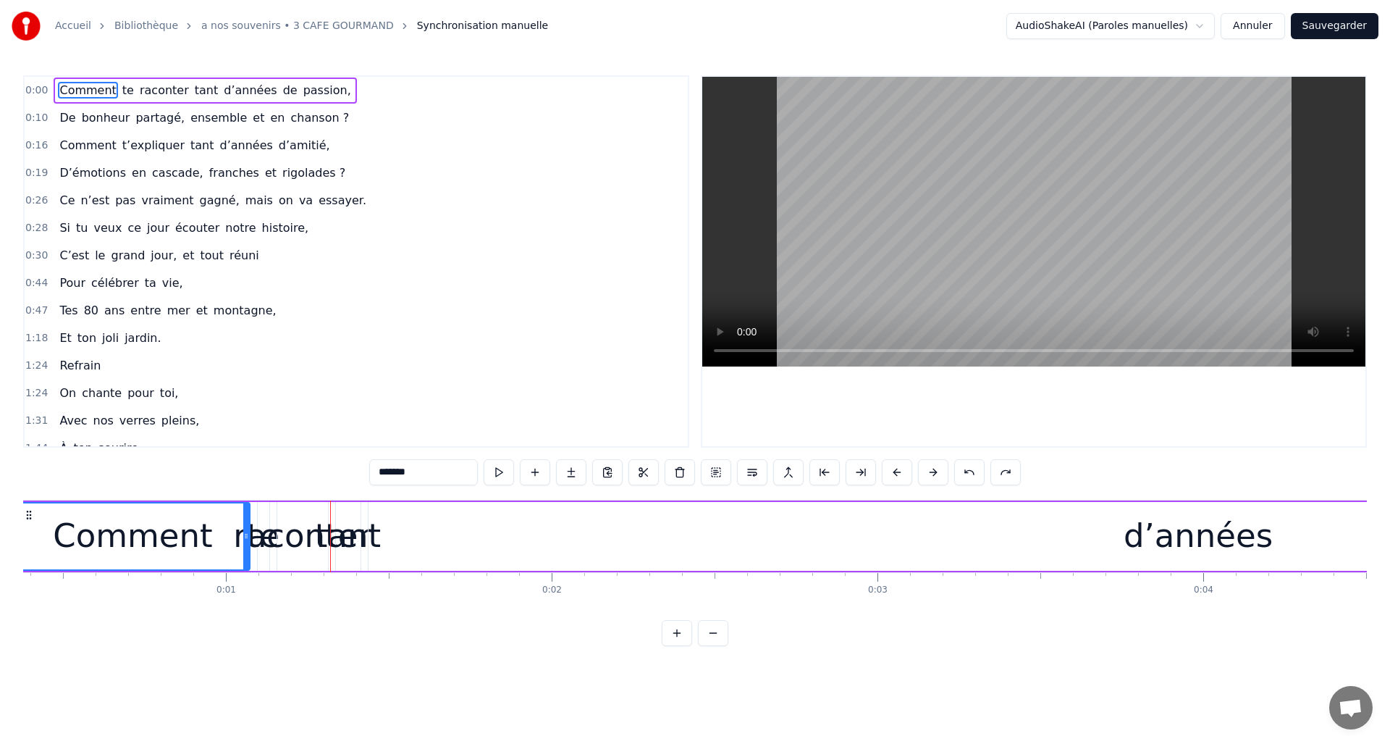
click at [451, 535] on div "d’années" at bounding box center [1199, 536] width 1660 height 69
type input "********"
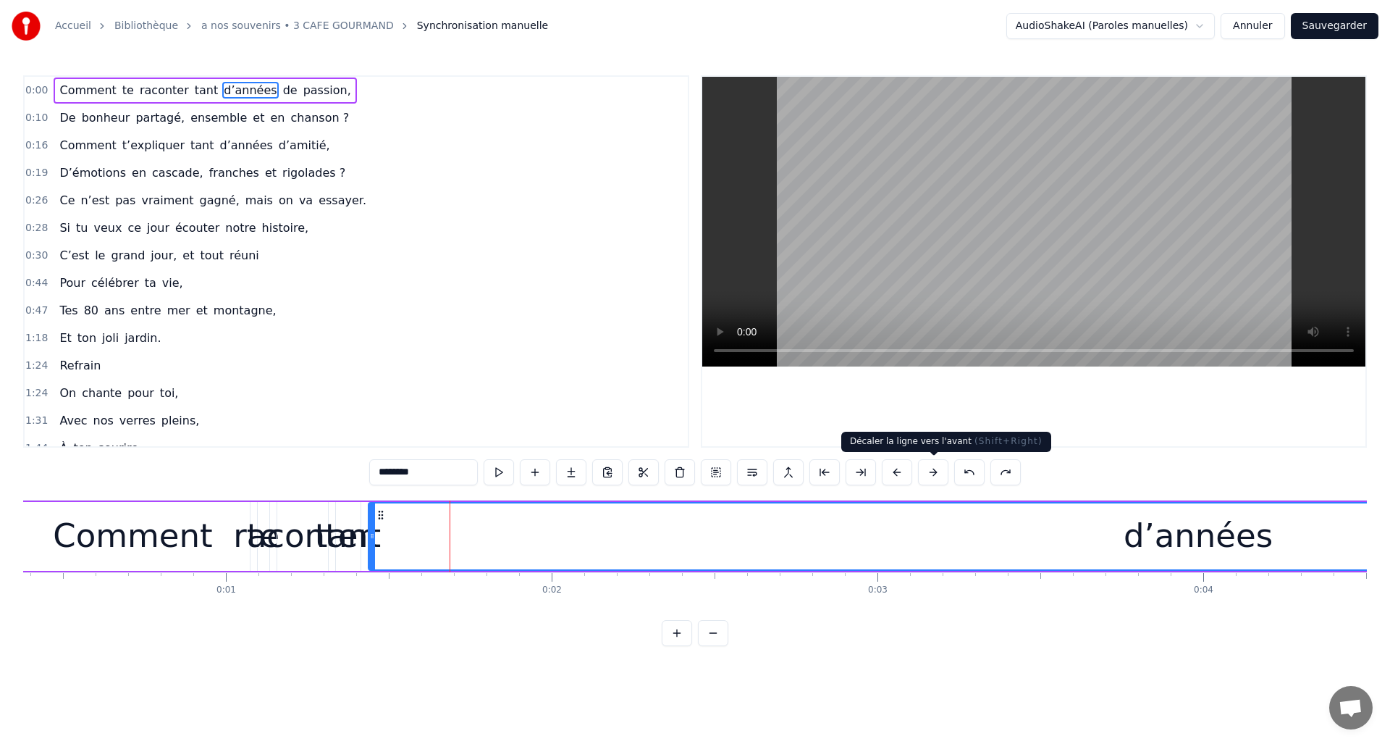
click at [935, 471] on button at bounding box center [933, 472] width 30 height 26
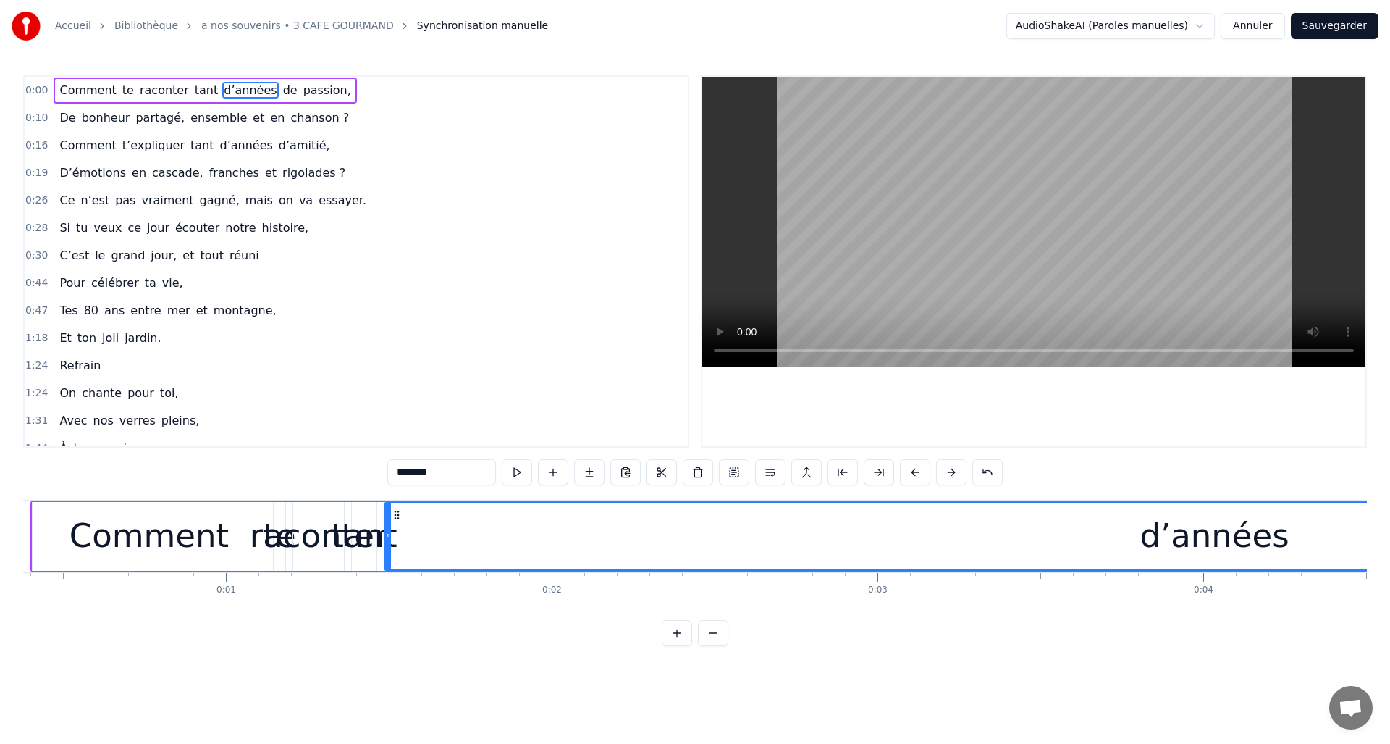
click at [935, 471] on div "********" at bounding box center [694, 472] width 615 height 26
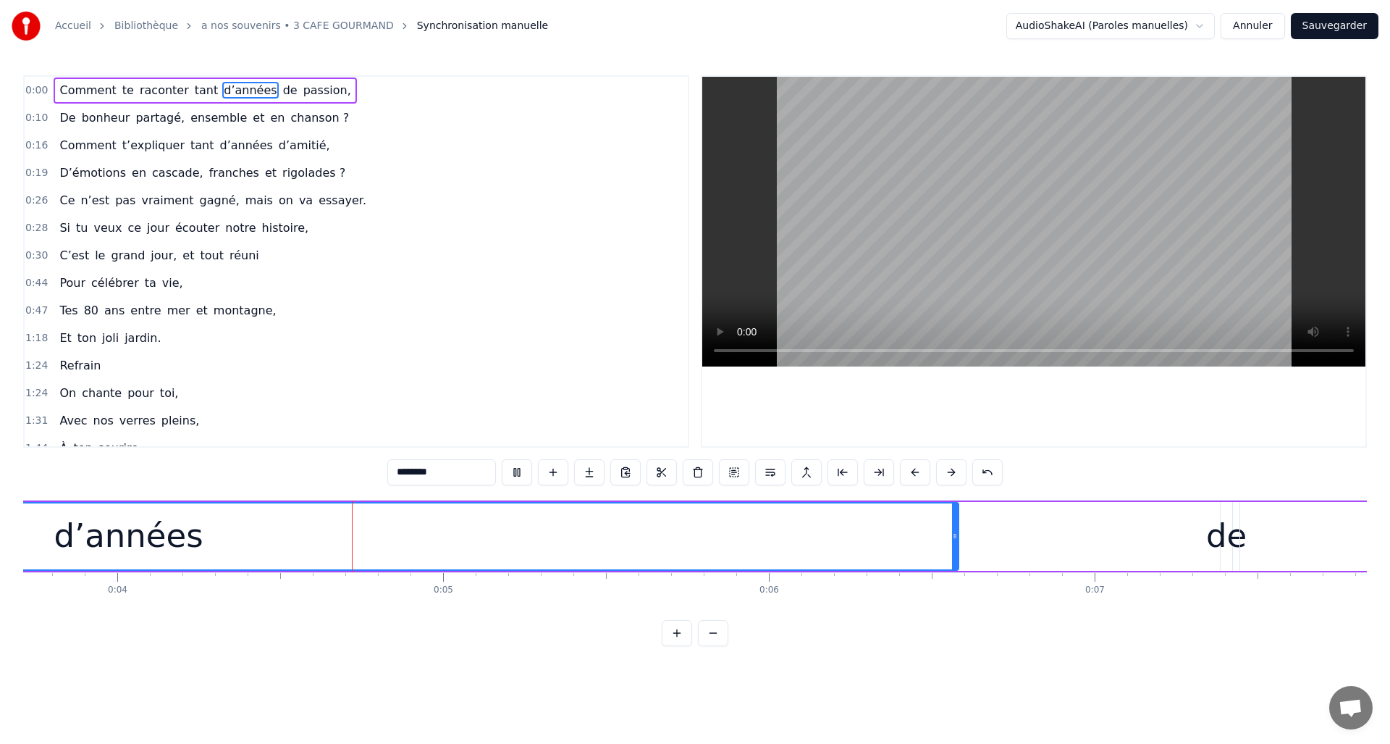
scroll to position [0, 1223]
click at [514, 474] on button at bounding box center [517, 472] width 30 height 26
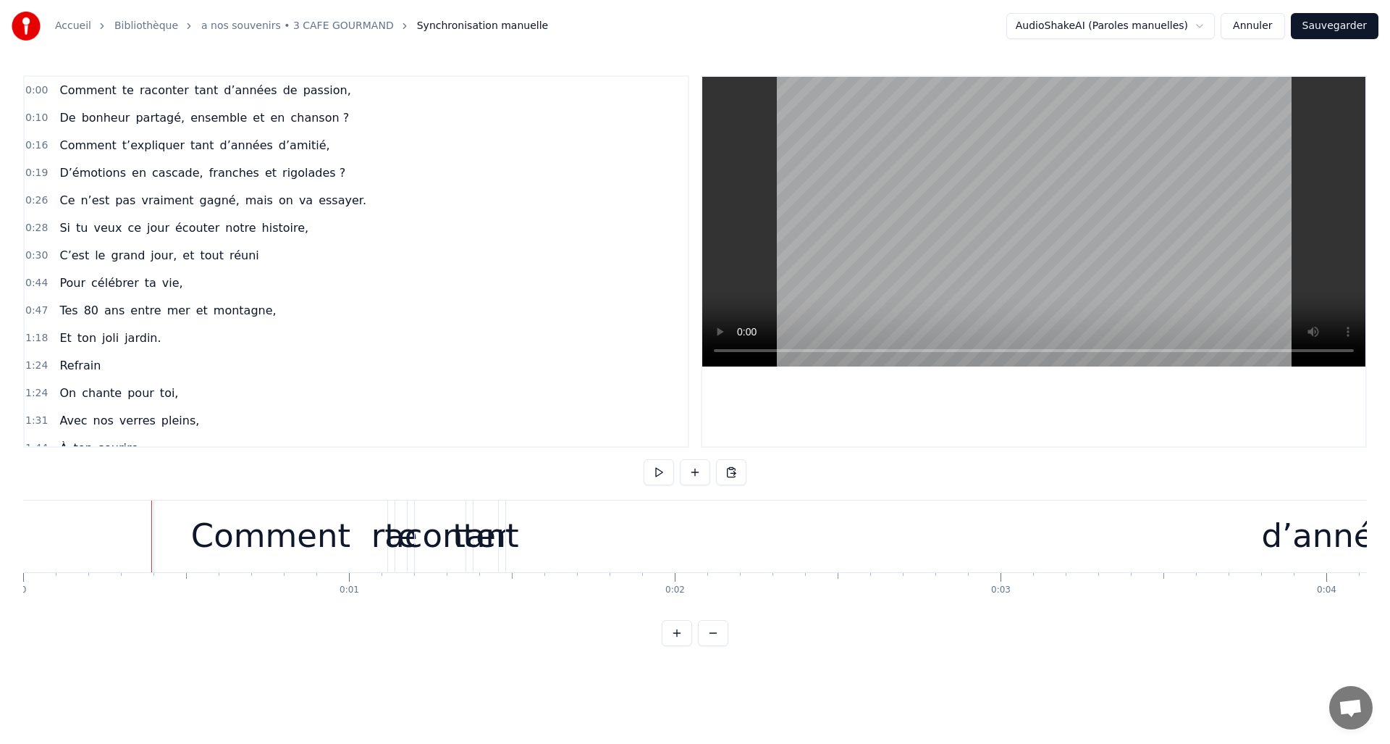
drag, startPoint x: 151, startPoint y: 536, endPoint x: 64, endPoint y: 535, distance: 87.6
drag, startPoint x: 63, startPoint y: 545, endPoint x: 30, endPoint y: 542, distance: 32.8
click at [17, 548] on div "Accueil Bibliothèque a nos souvenirs • 3 CAFE GOURMAND Synchronisation manuelle…" at bounding box center [695, 323] width 1390 height 646
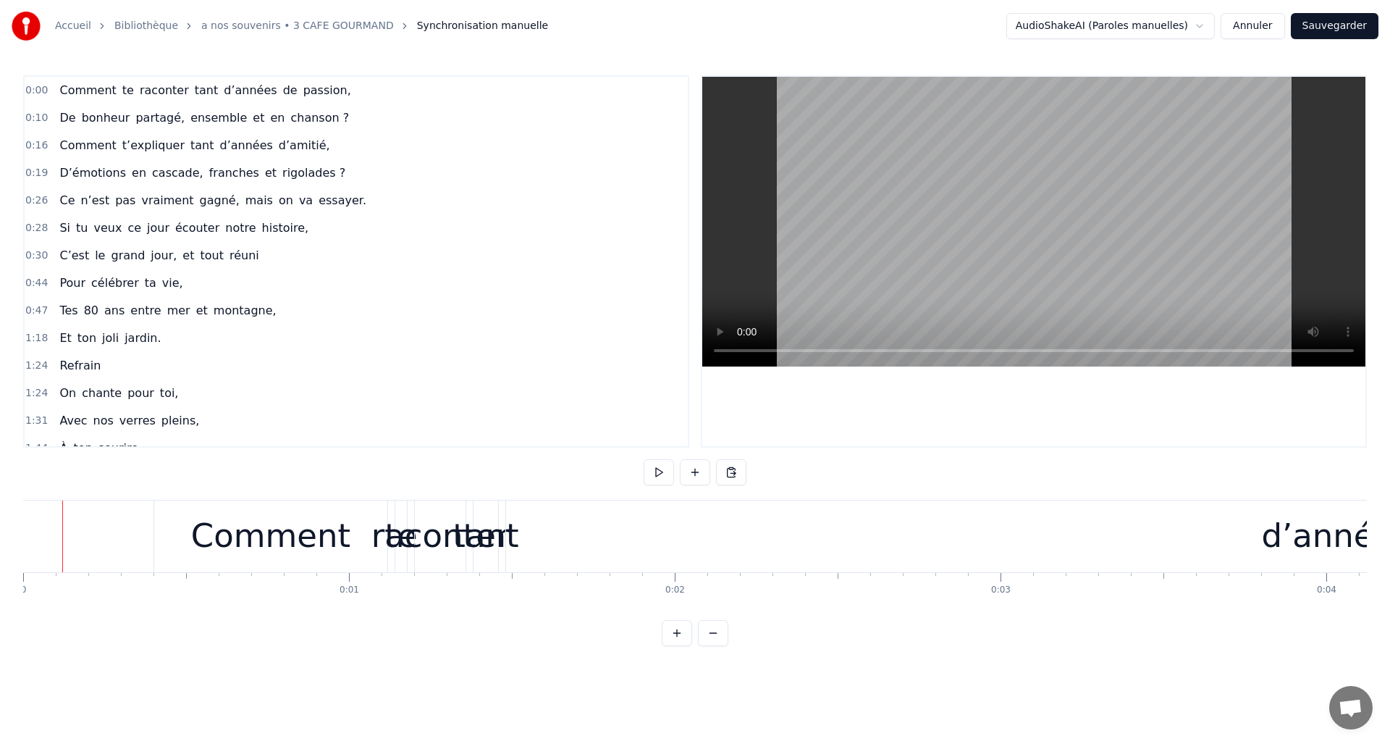
click at [17, 535] on div "Accueil Bibliothèque a nos souvenirs • 3 CAFE GOURMAND Synchronisation manuelle…" at bounding box center [695, 323] width 1390 height 646
drag, startPoint x: 62, startPoint y: 531, endPoint x: 28, endPoint y: 537, distance: 34.5
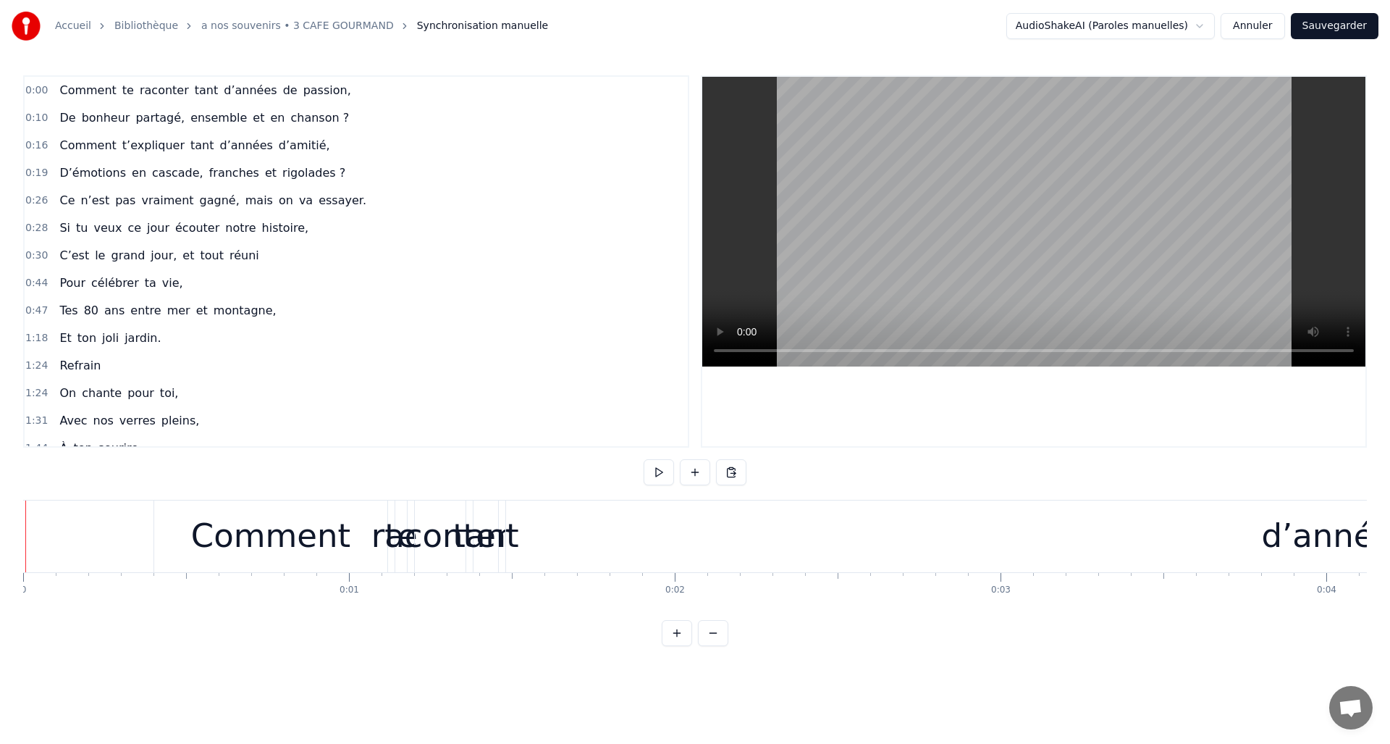
click at [25, 534] on div at bounding box center [25, 536] width 1 height 72
click at [208, 543] on div "Comment" at bounding box center [270, 535] width 159 height 49
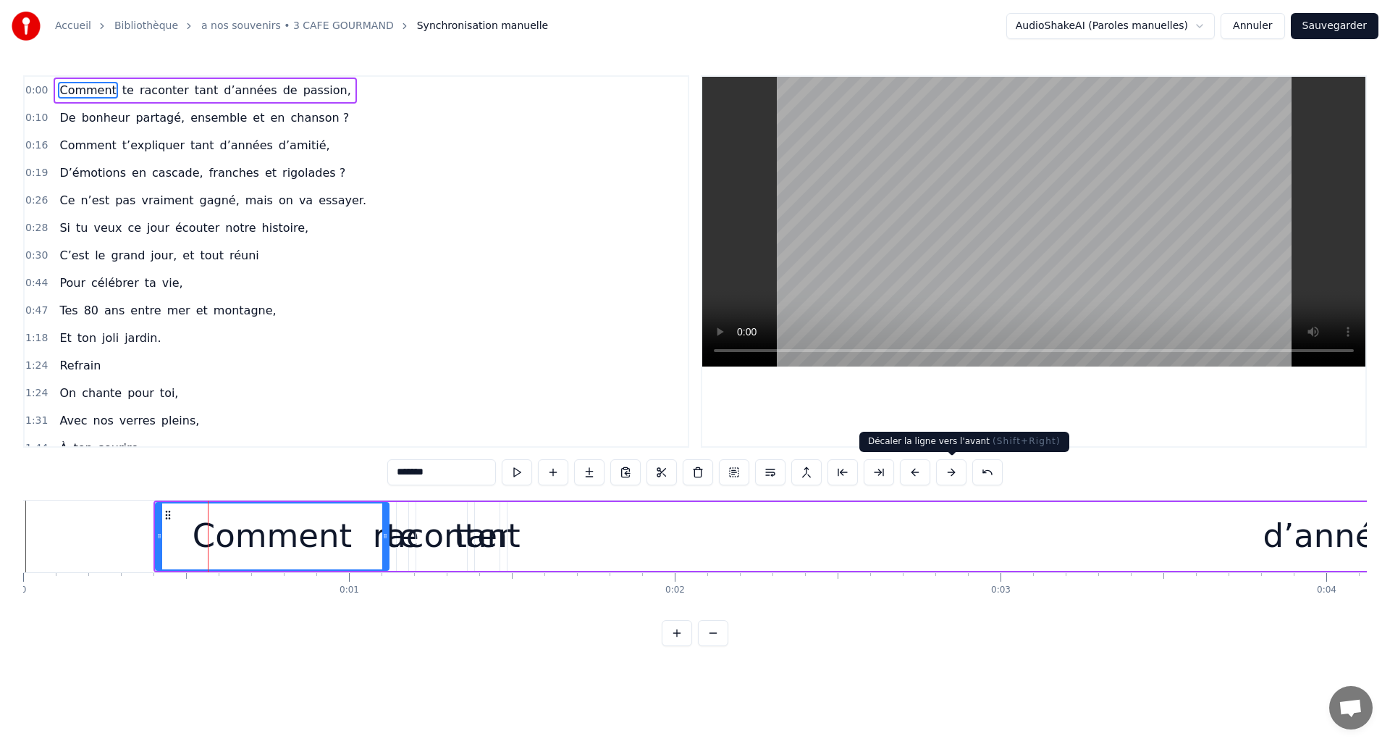
click at [951, 471] on button at bounding box center [951, 472] width 30 height 26
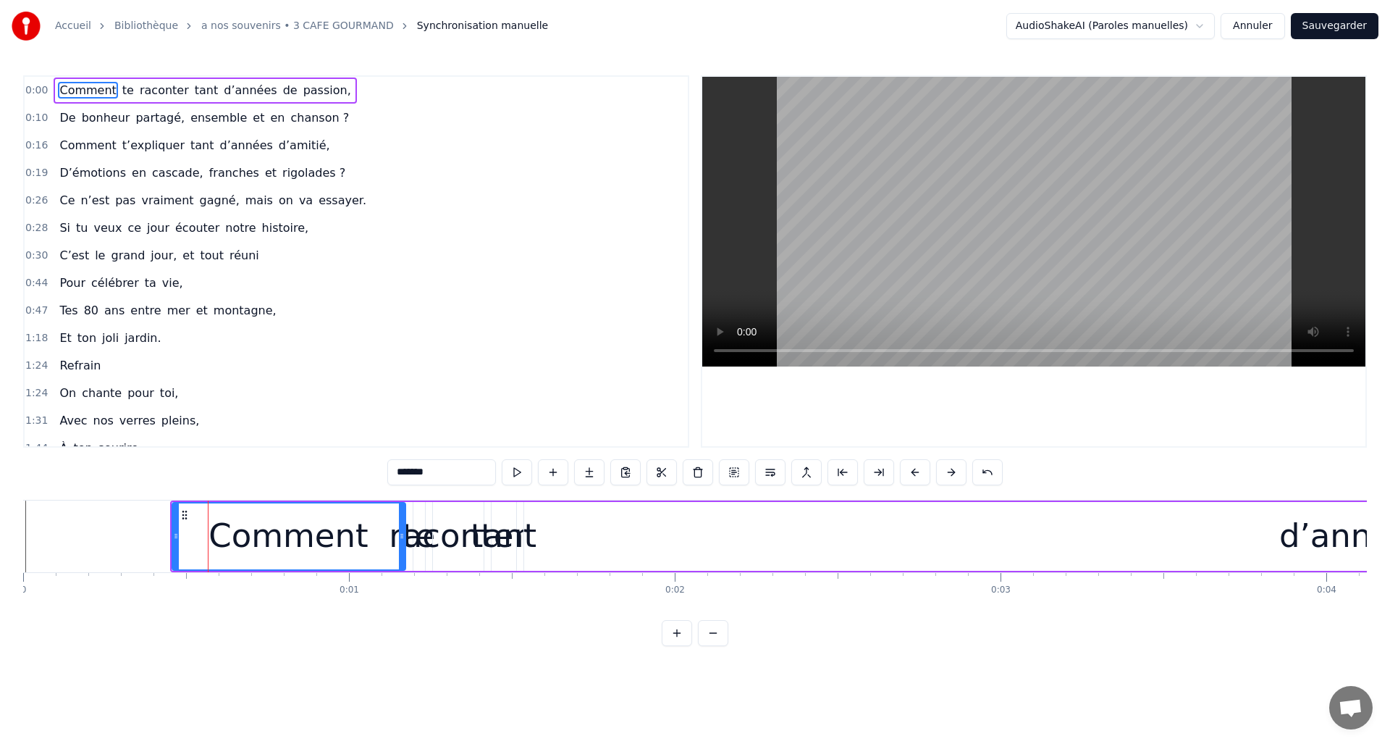
click at [951, 470] on button at bounding box center [951, 472] width 30 height 26
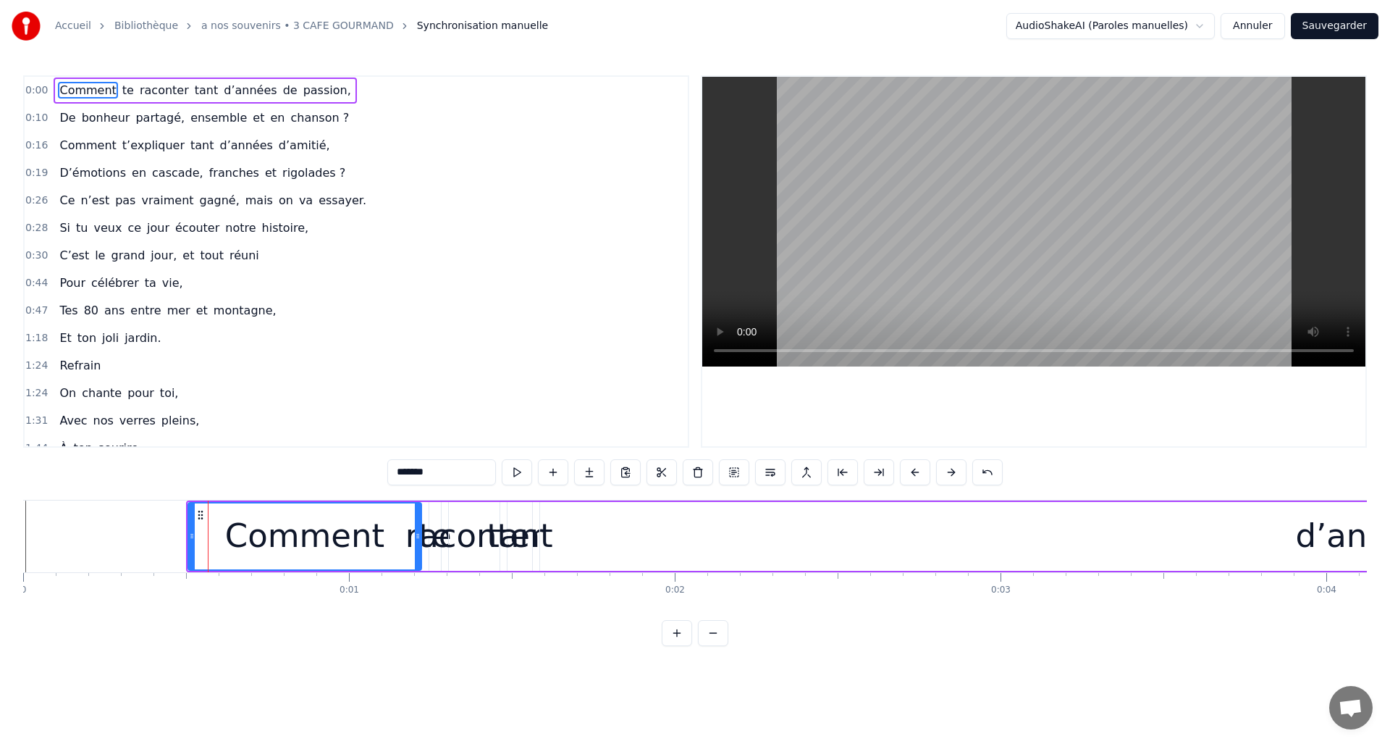
click at [951, 471] on button at bounding box center [951, 472] width 30 height 26
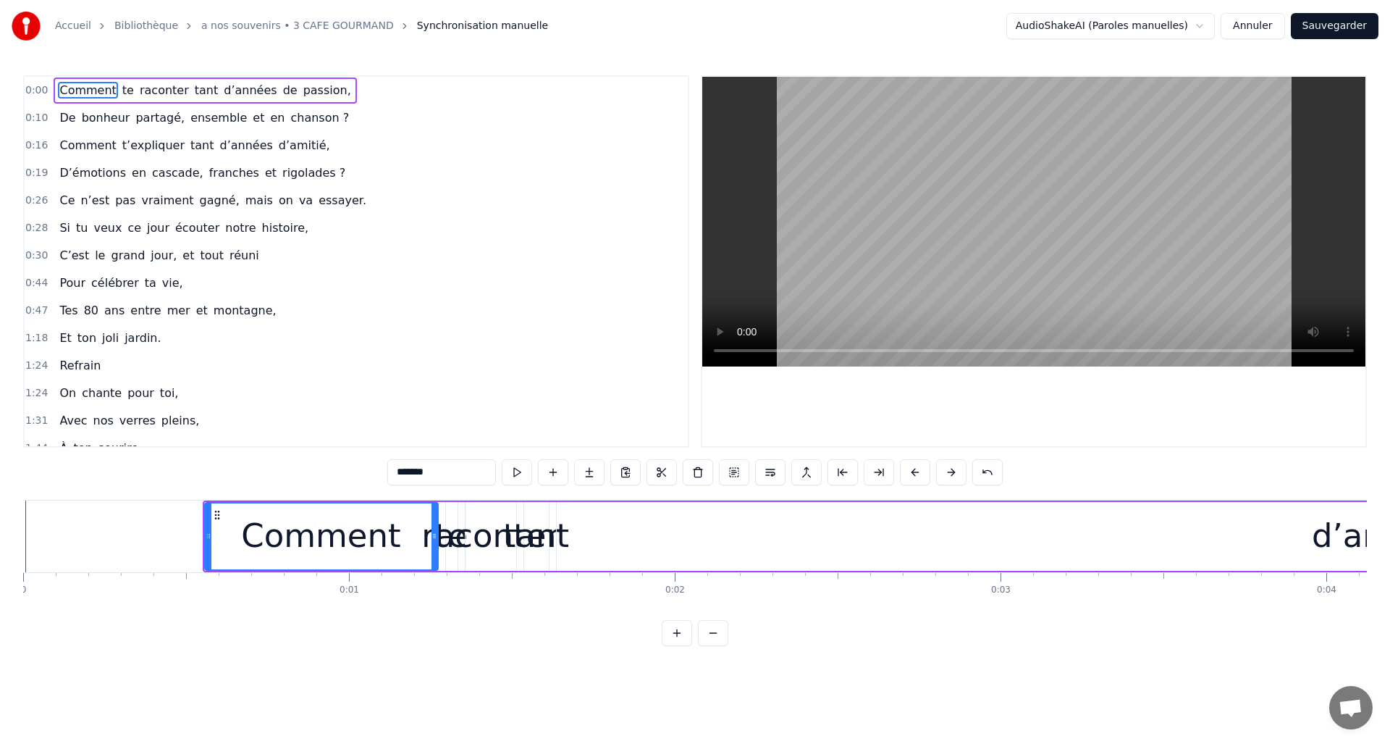
click at [951, 470] on button at bounding box center [951, 472] width 30 height 26
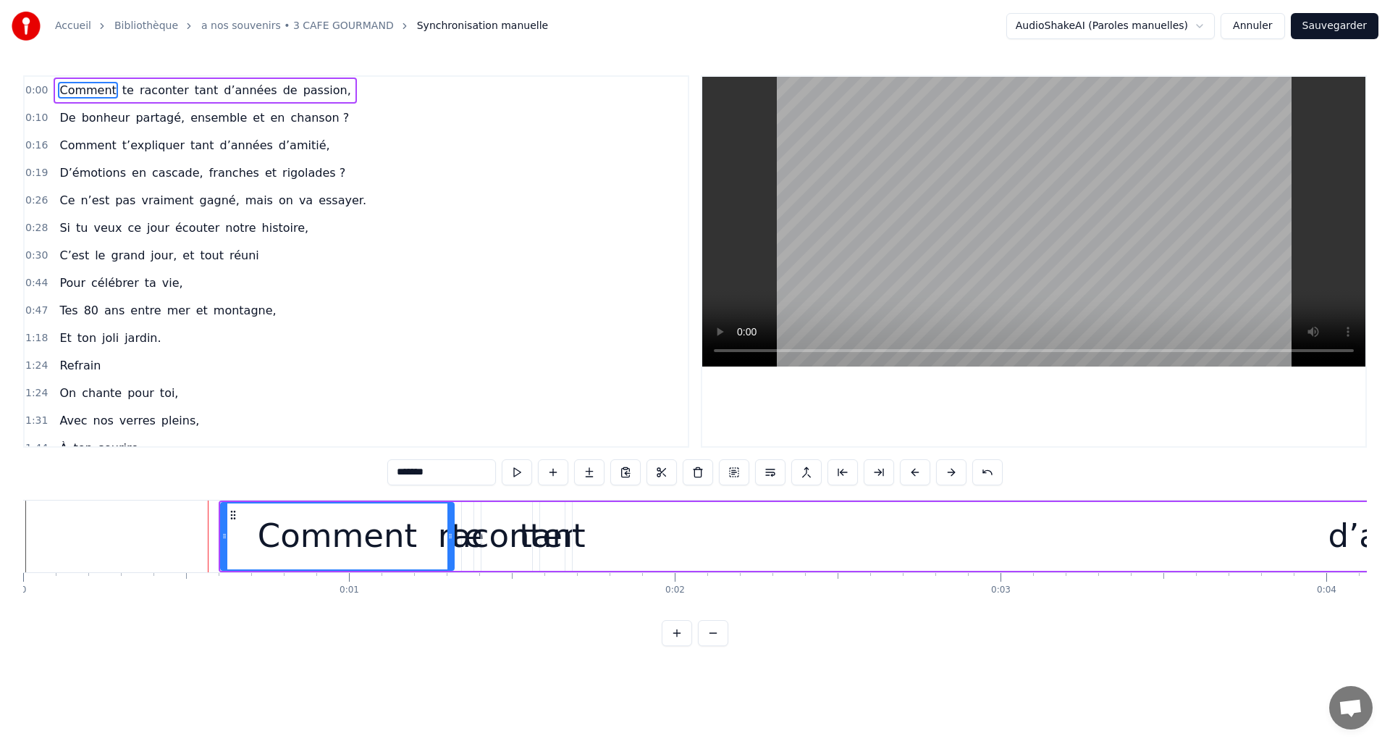
click at [950, 467] on button at bounding box center [951, 472] width 30 height 26
click at [950, 468] on button at bounding box center [951, 472] width 30 height 26
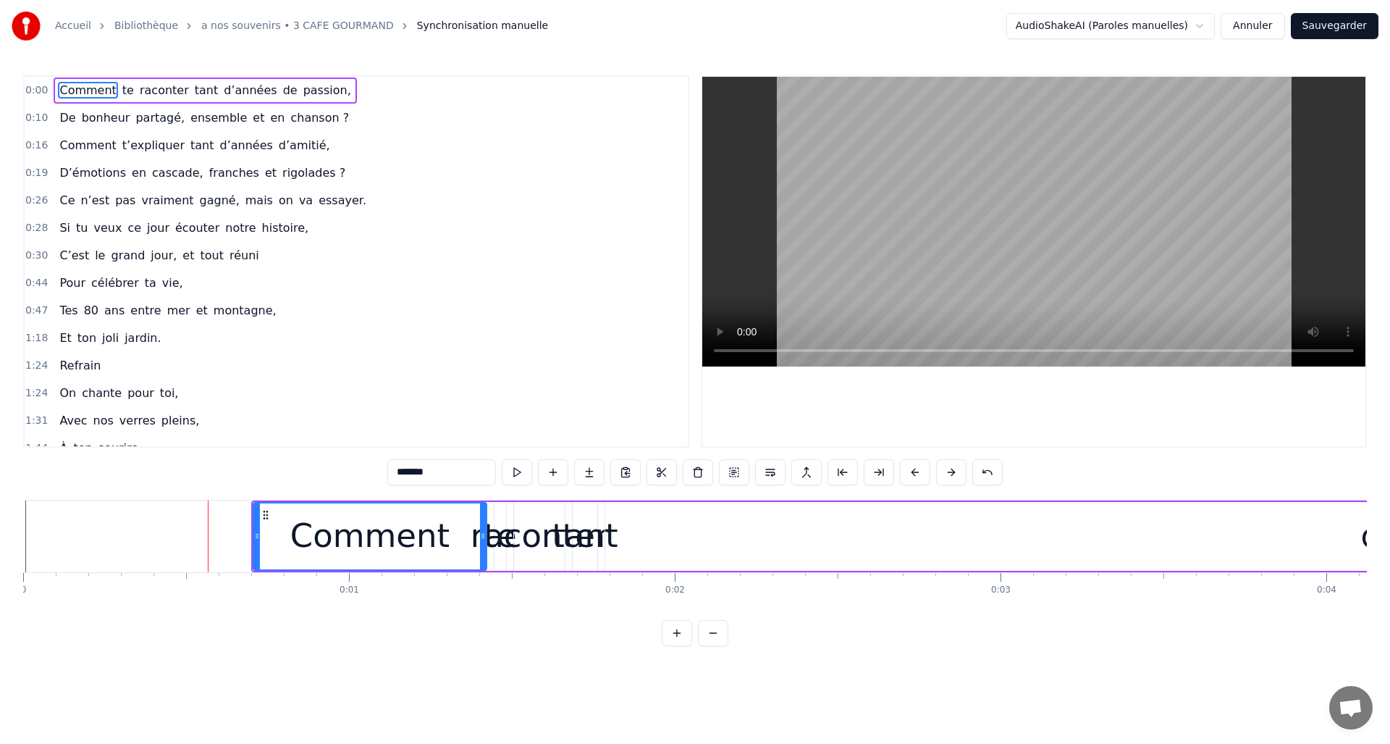
click at [950, 468] on button at bounding box center [951, 472] width 30 height 26
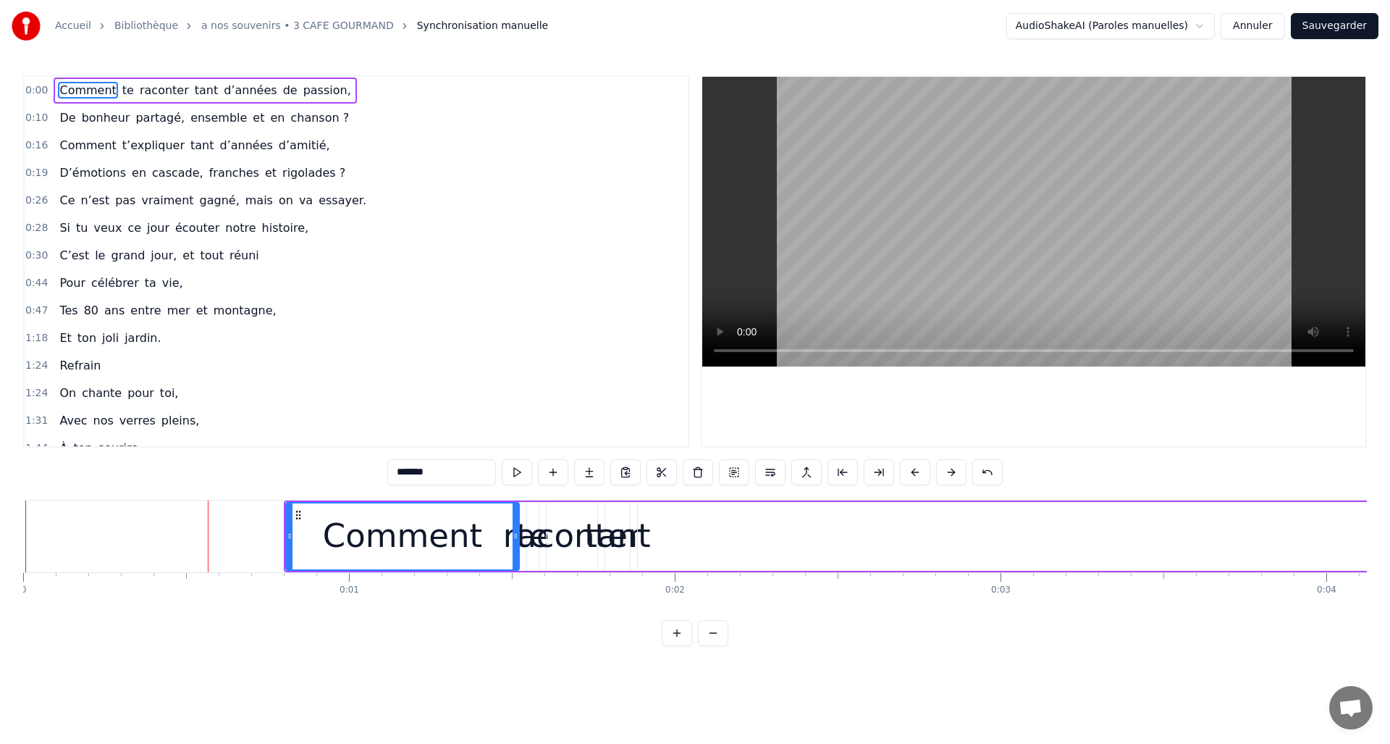
click at [950, 469] on button at bounding box center [951, 472] width 30 height 26
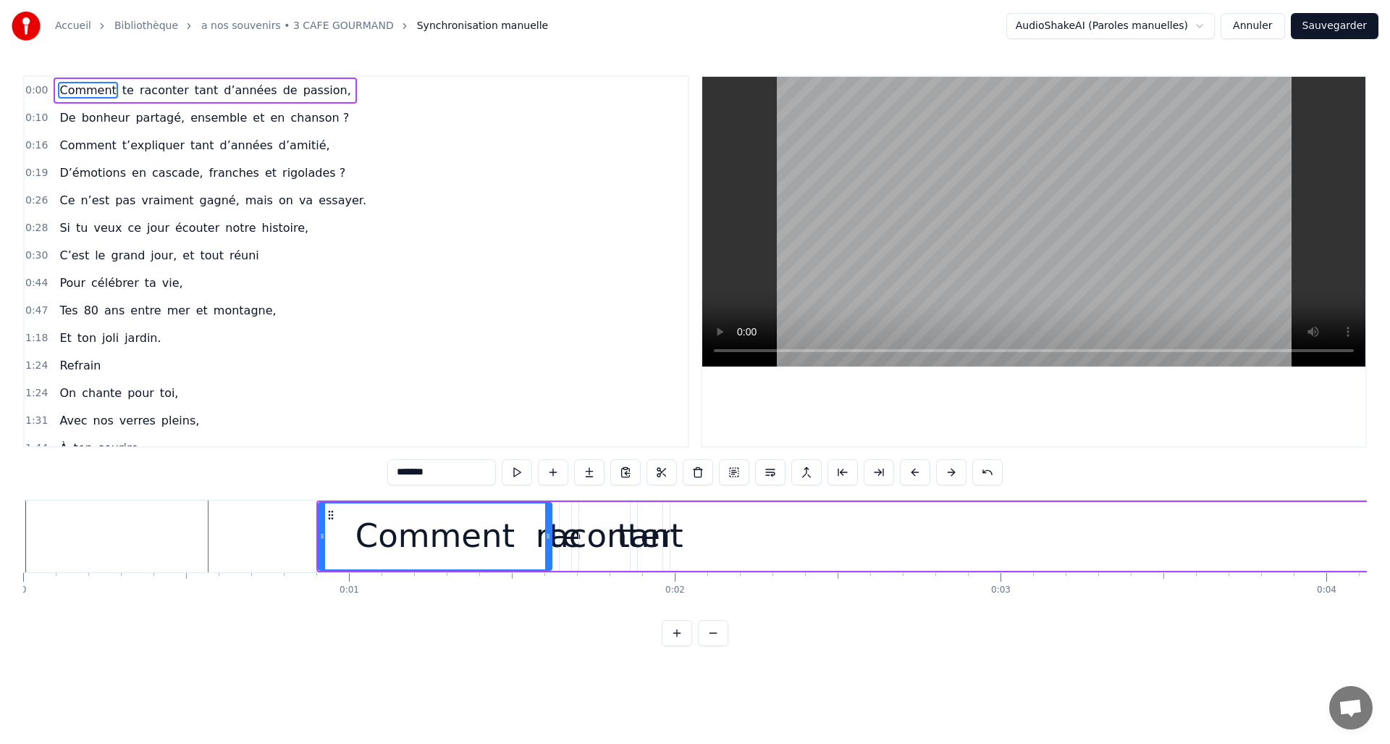
click at [950, 469] on button at bounding box center [951, 472] width 30 height 26
click at [950, 470] on button at bounding box center [951, 472] width 30 height 26
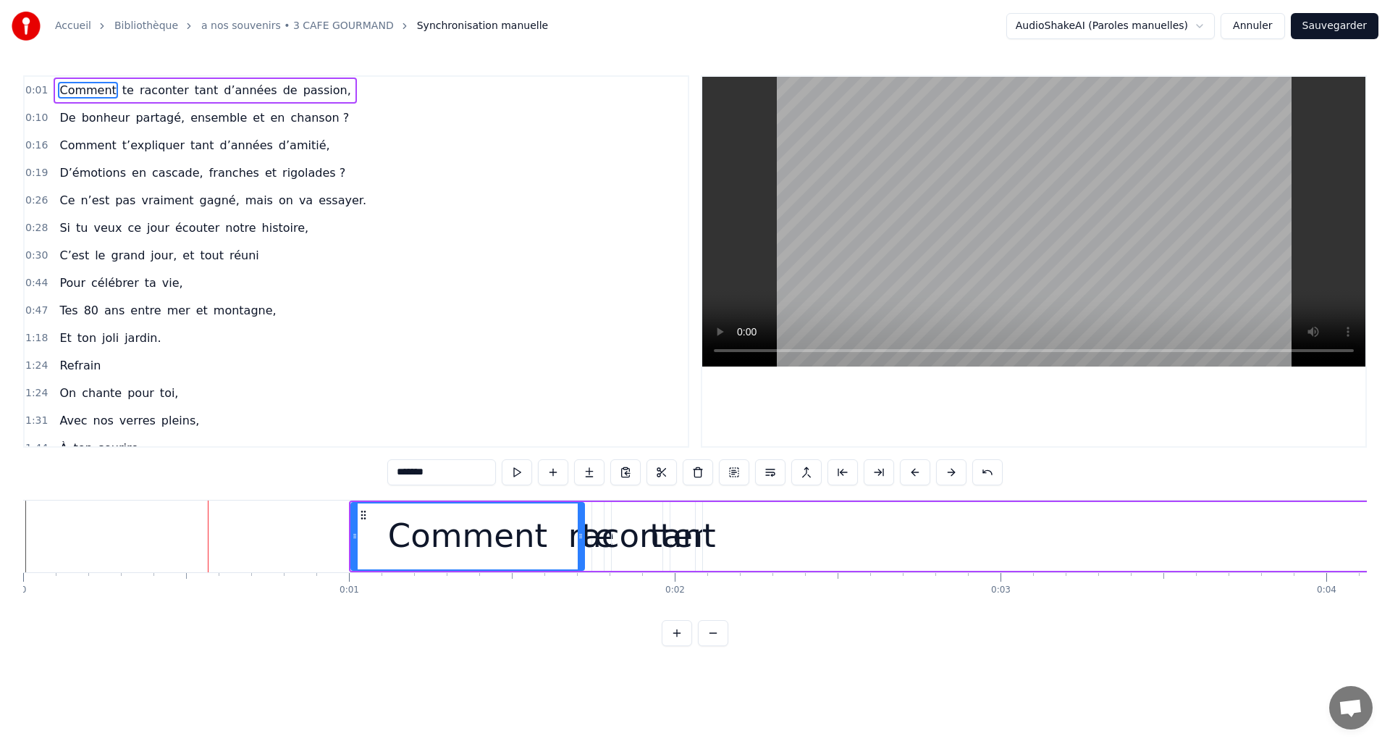
click at [950, 470] on button at bounding box center [951, 472] width 30 height 26
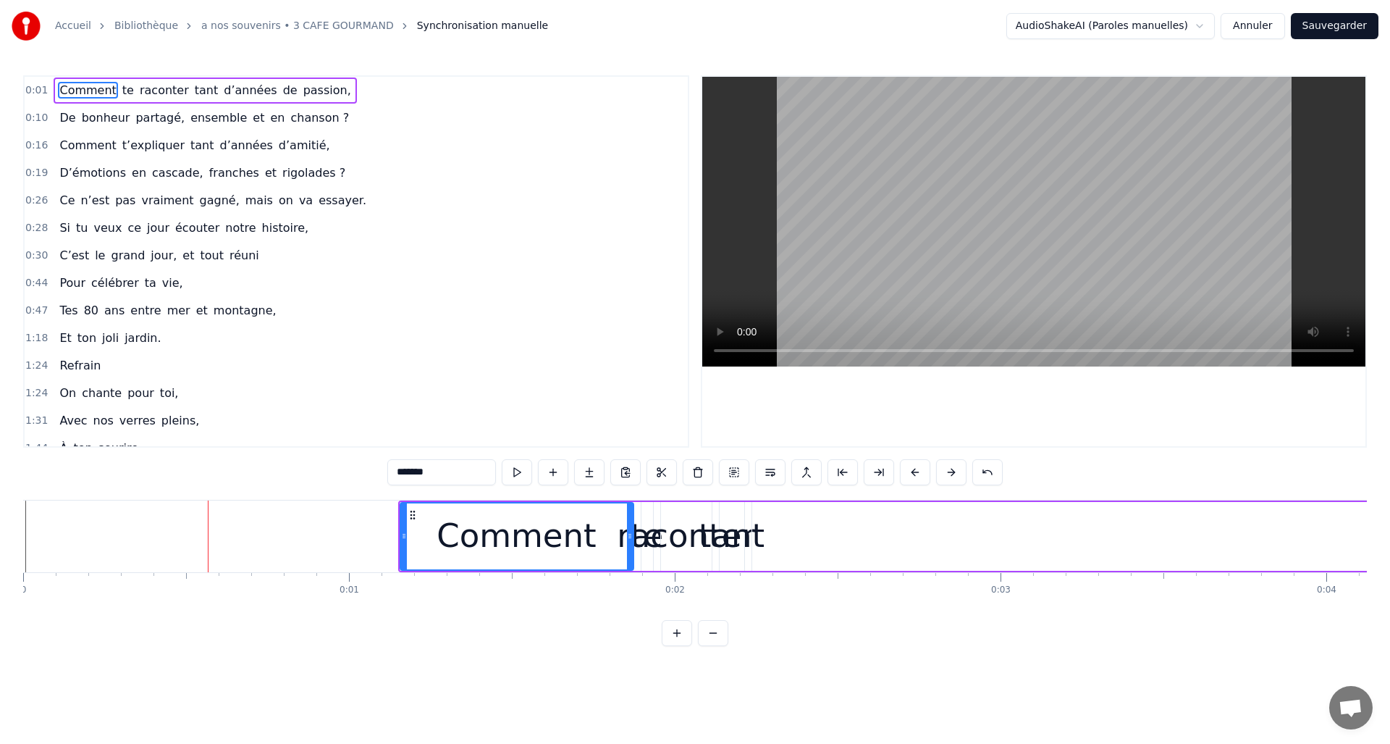
click at [950, 469] on button at bounding box center [951, 472] width 30 height 26
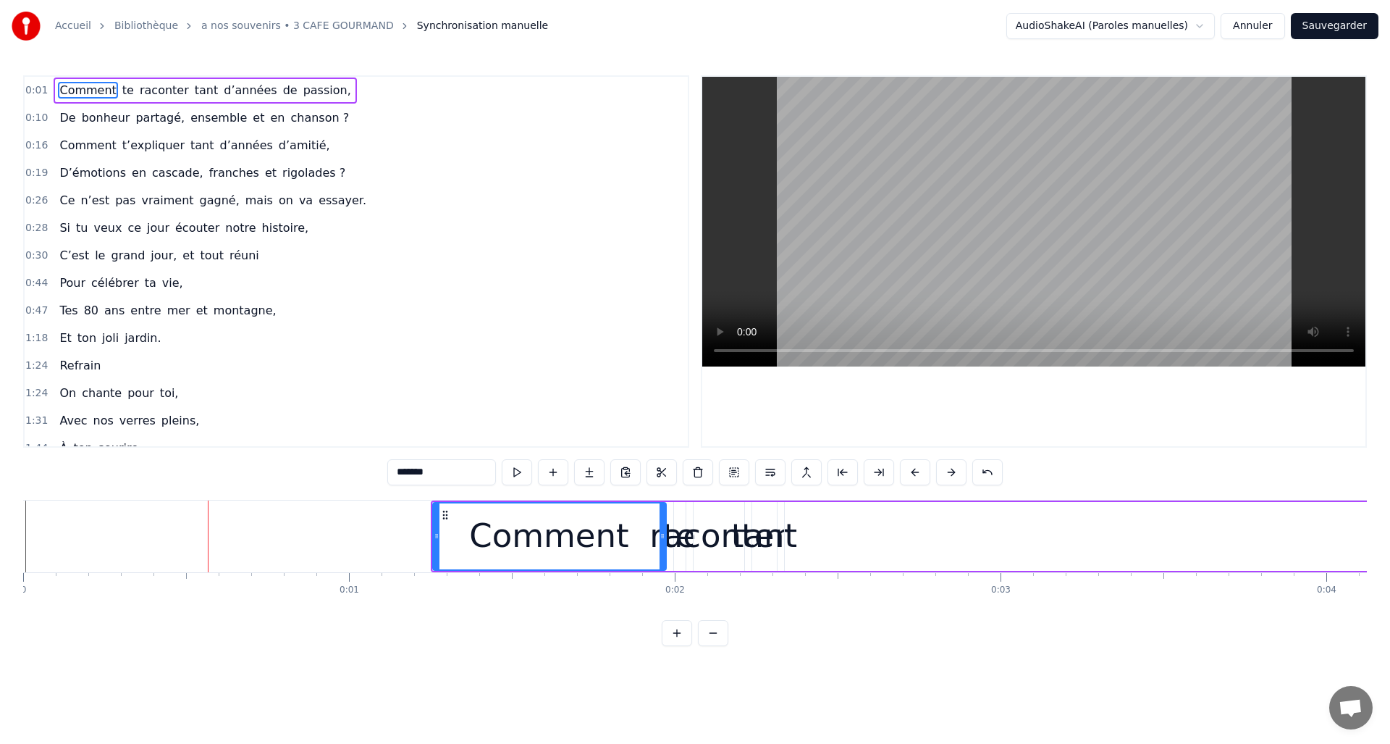
click at [950, 469] on button at bounding box center [951, 472] width 30 height 26
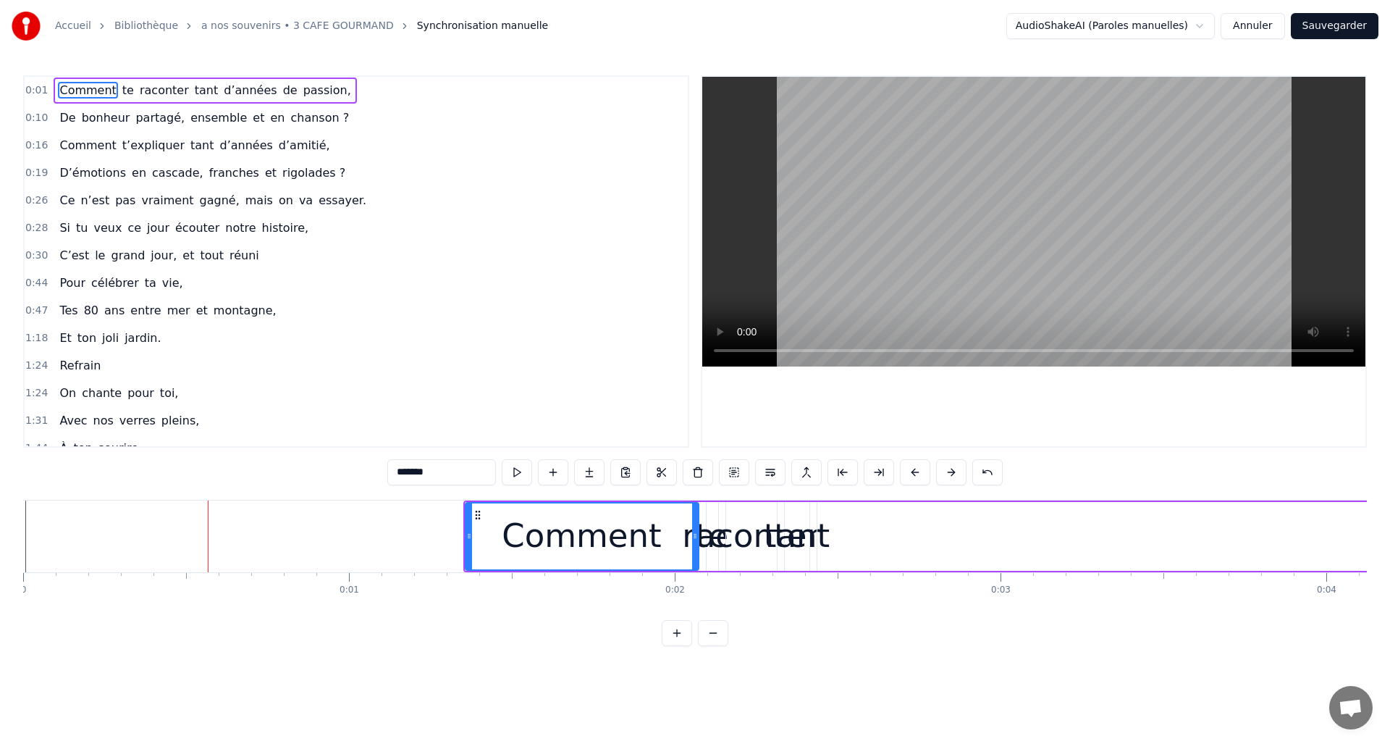
click at [950, 469] on button at bounding box center [951, 472] width 30 height 26
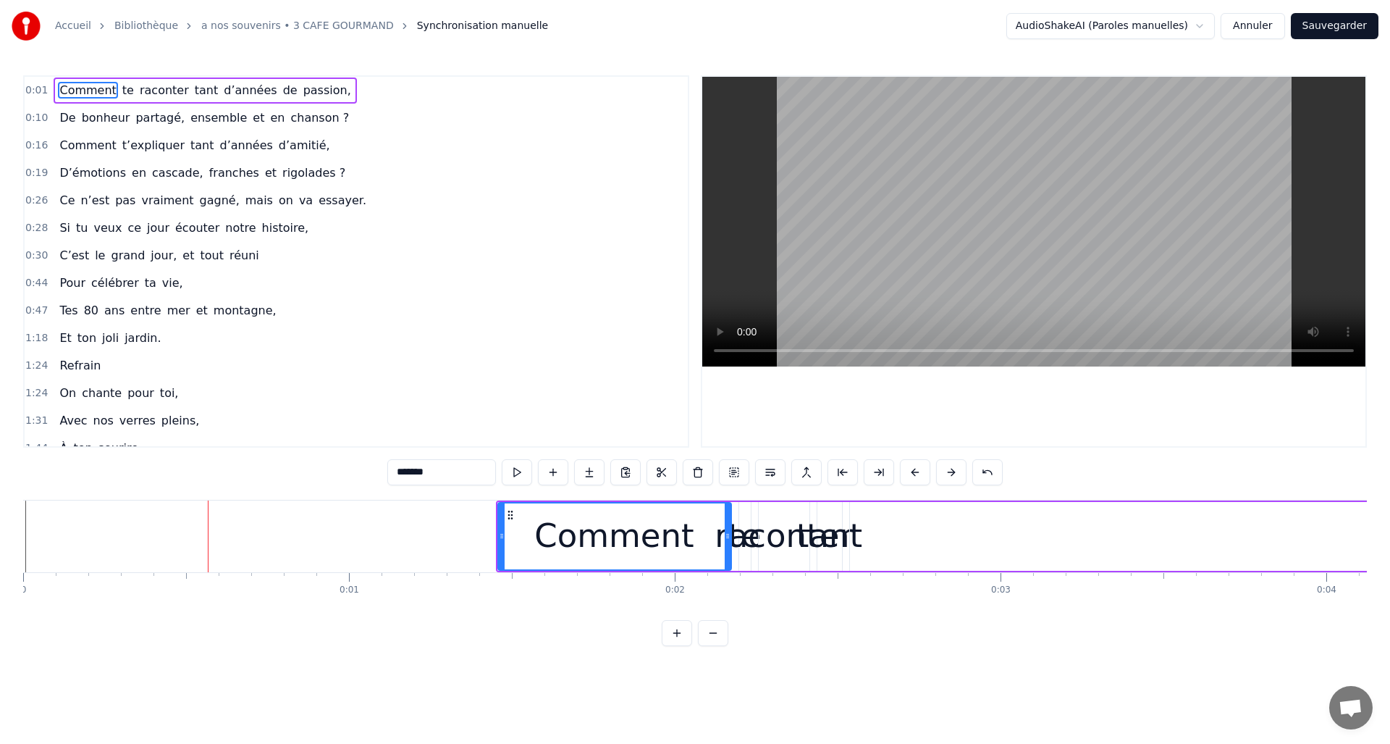
click at [950, 470] on button at bounding box center [951, 472] width 30 height 26
click at [950, 469] on button at bounding box center [951, 472] width 30 height 26
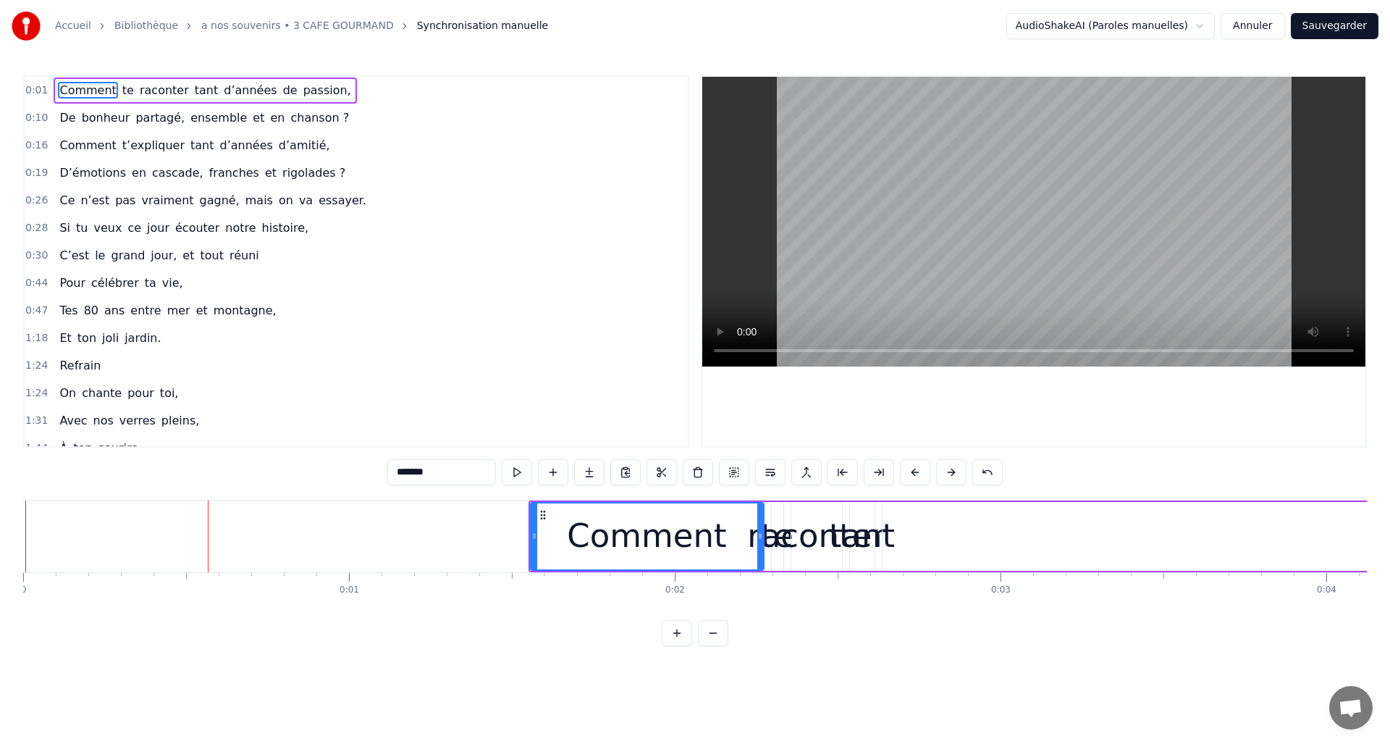
click at [950, 468] on button at bounding box center [951, 472] width 30 height 26
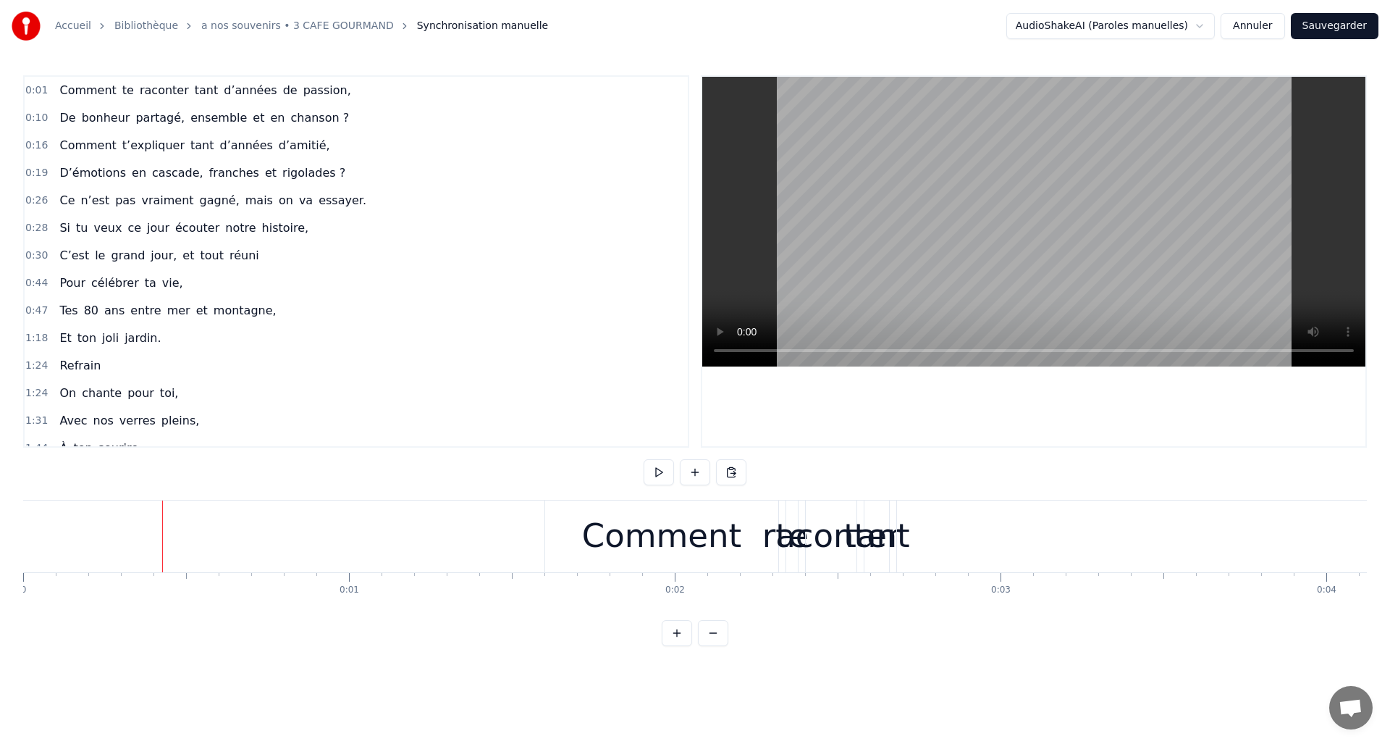
click at [19, 546] on div "Accueil Bibliothèque a nos souvenirs • 3 CAFE GOURMAND Synchronisation manuelle…" at bounding box center [695, 323] width 1390 height 646
click at [22, 536] on div "Accueil Bibliothèque a nos souvenirs • 3 CAFE GOURMAND Synchronisation manuelle…" at bounding box center [695, 323] width 1390 height 646
click at [610, 538] on div "Comment" at bounding box center [661, 535] width 159 height 49
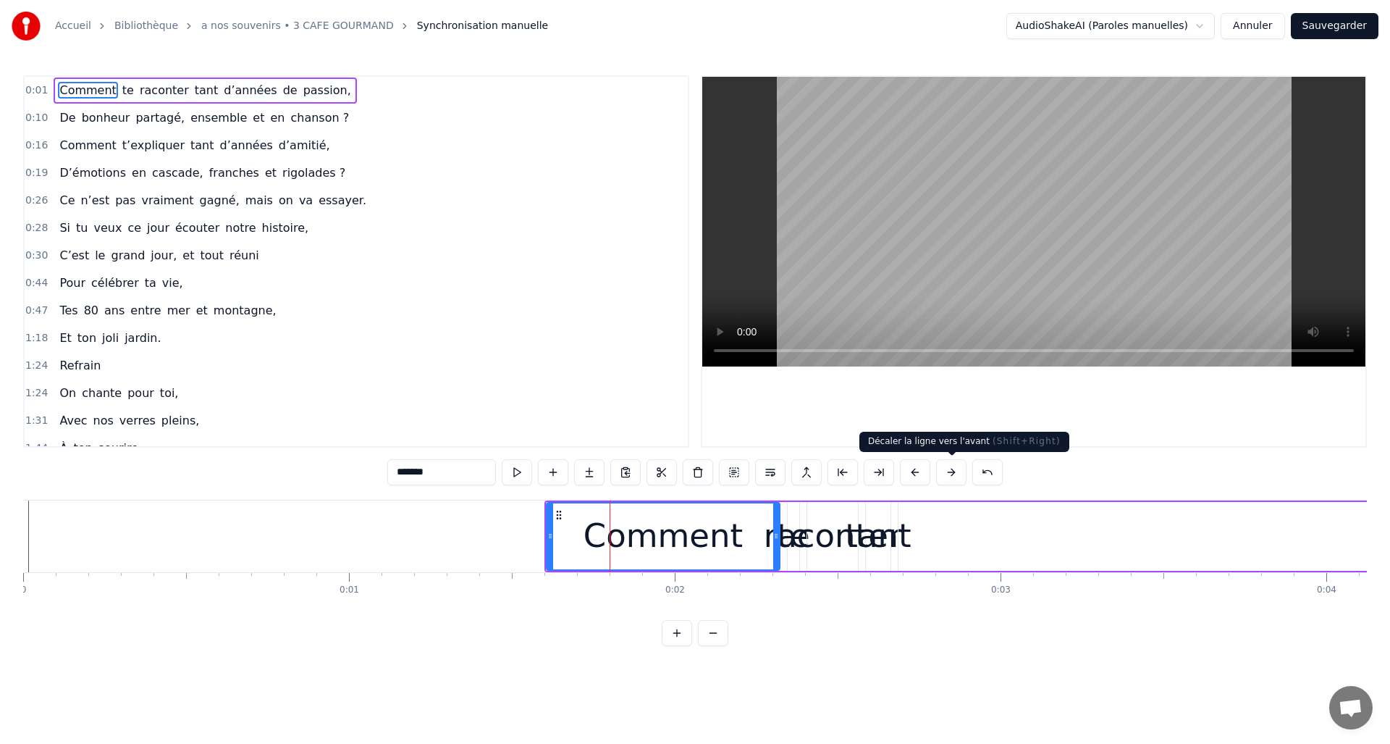
click at [957, 471] on button at bounding box center [951, 472] width 30 height 26
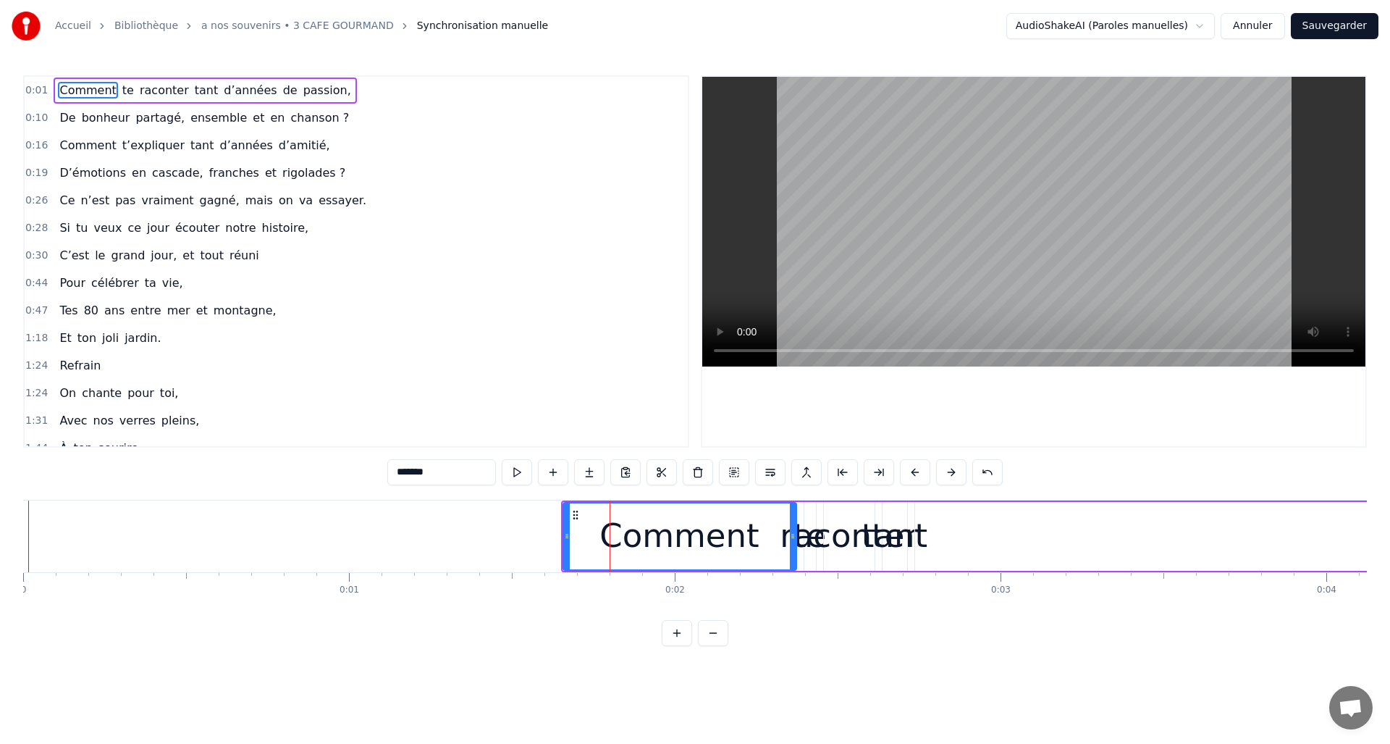
click at [953, 469] on button at bounding box center [951, 472] width 30 height 26
click at [953, 470] on button at bounding box center [951, 472] width 30 height 26
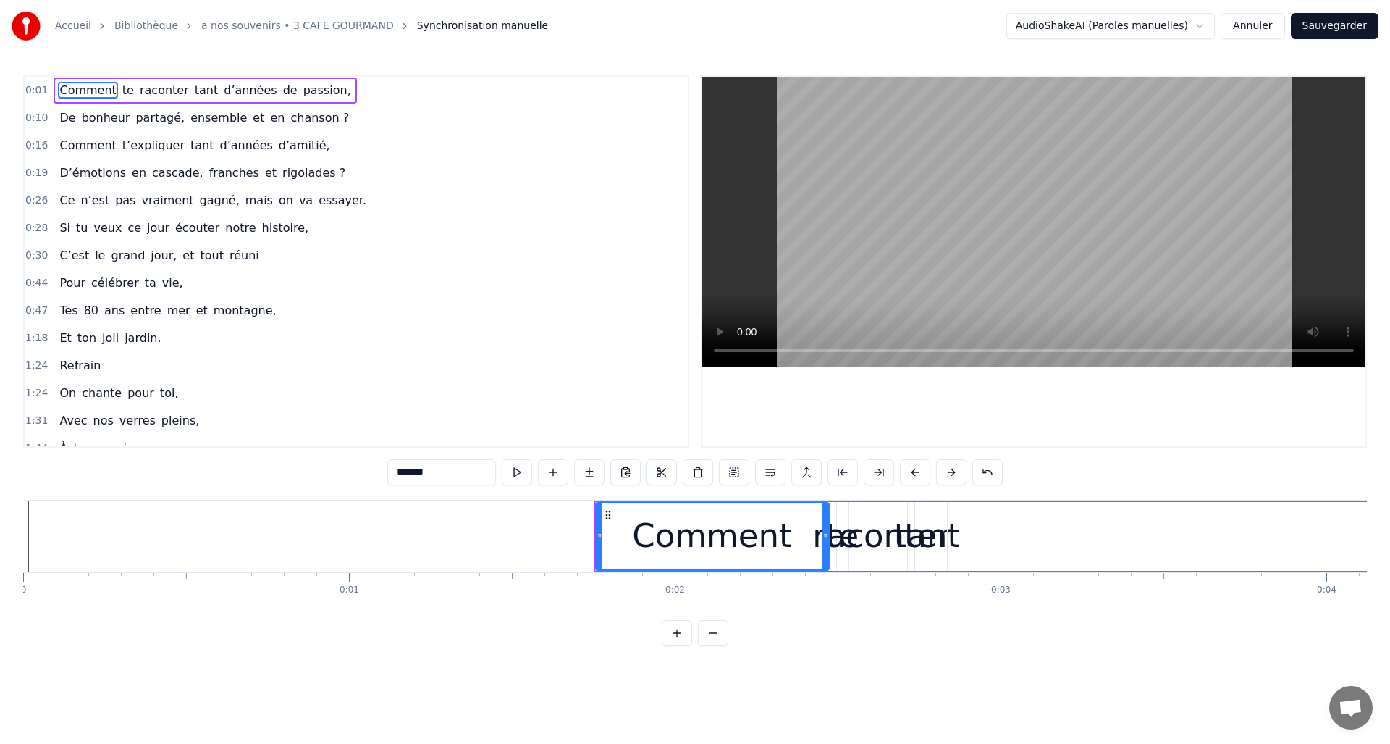
click at [953, 470] on button at bounding box center [951, 472] width 30 height 26
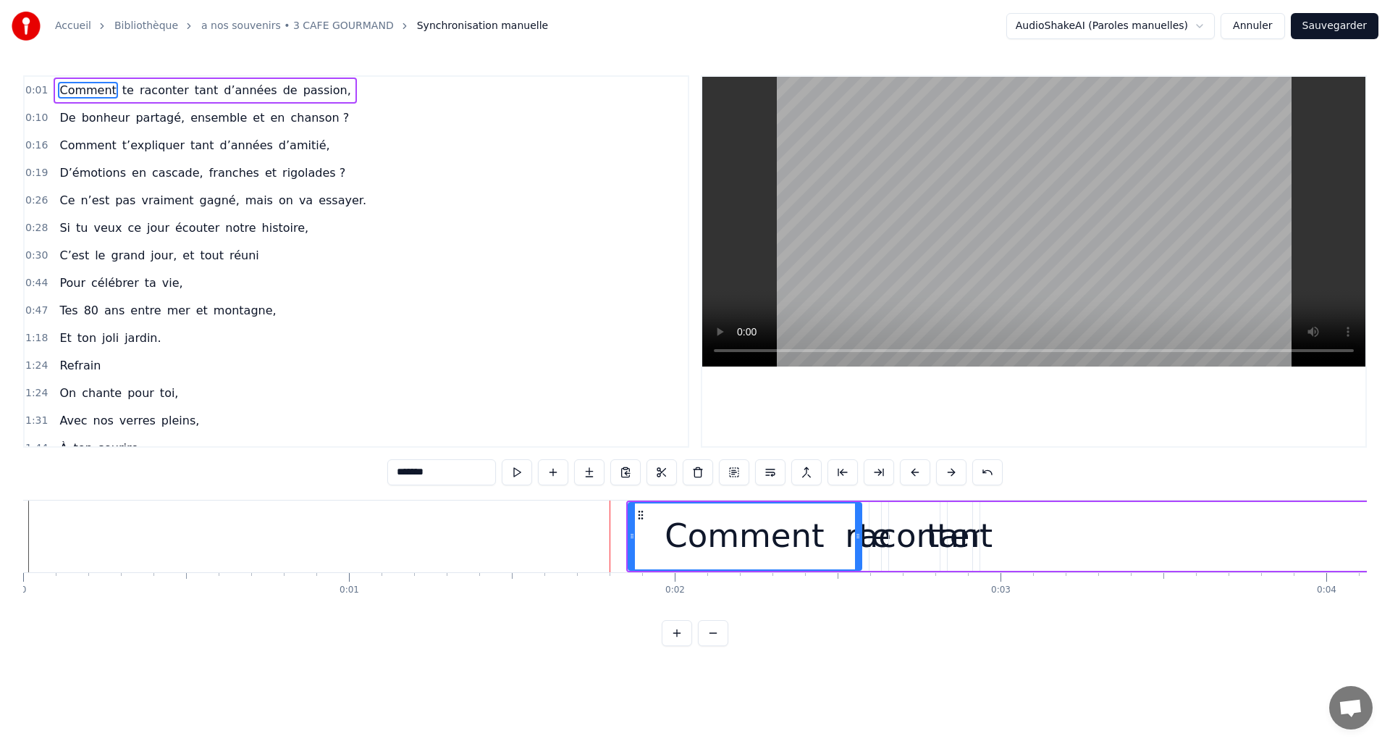
click at [953, 470] on button at bounding box center [951, 472] width 30 height 26
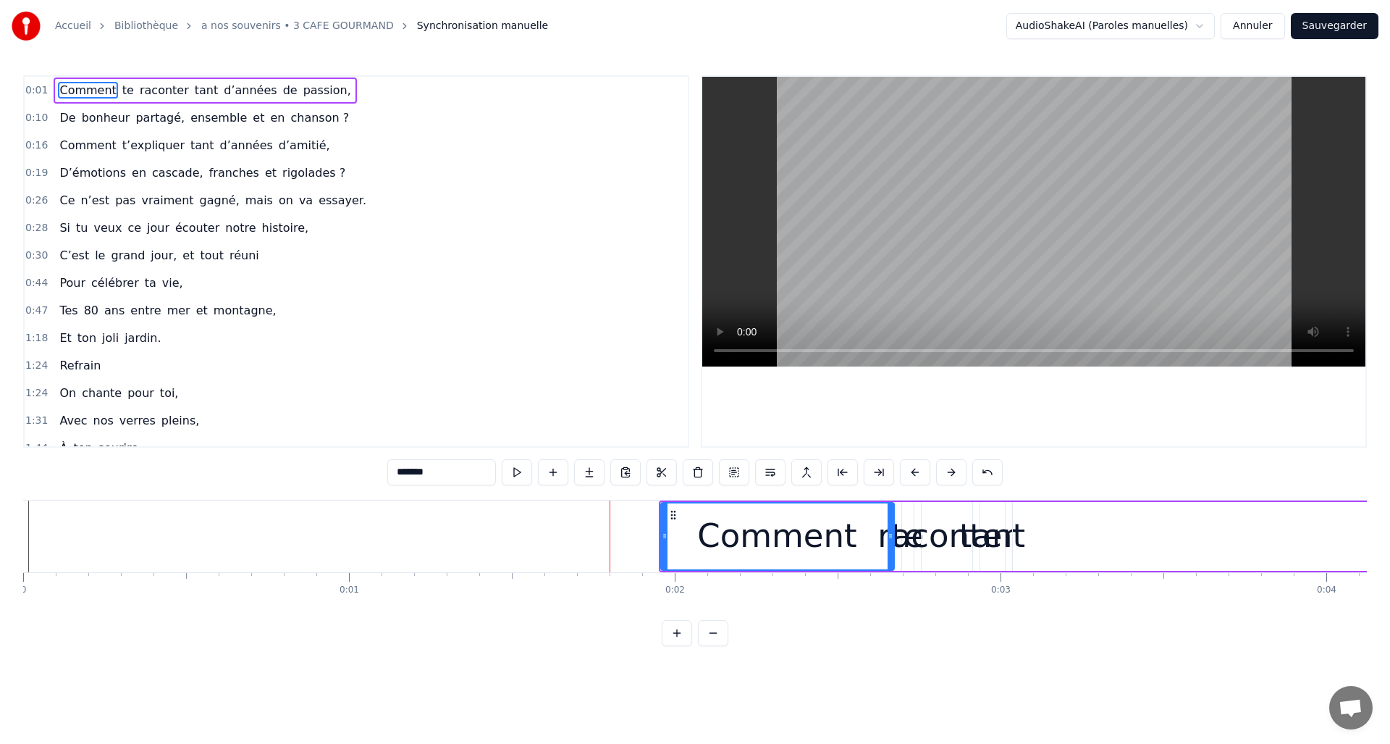
click at [953, 470] on button at bounding box center [951, 472] width 30 height 26
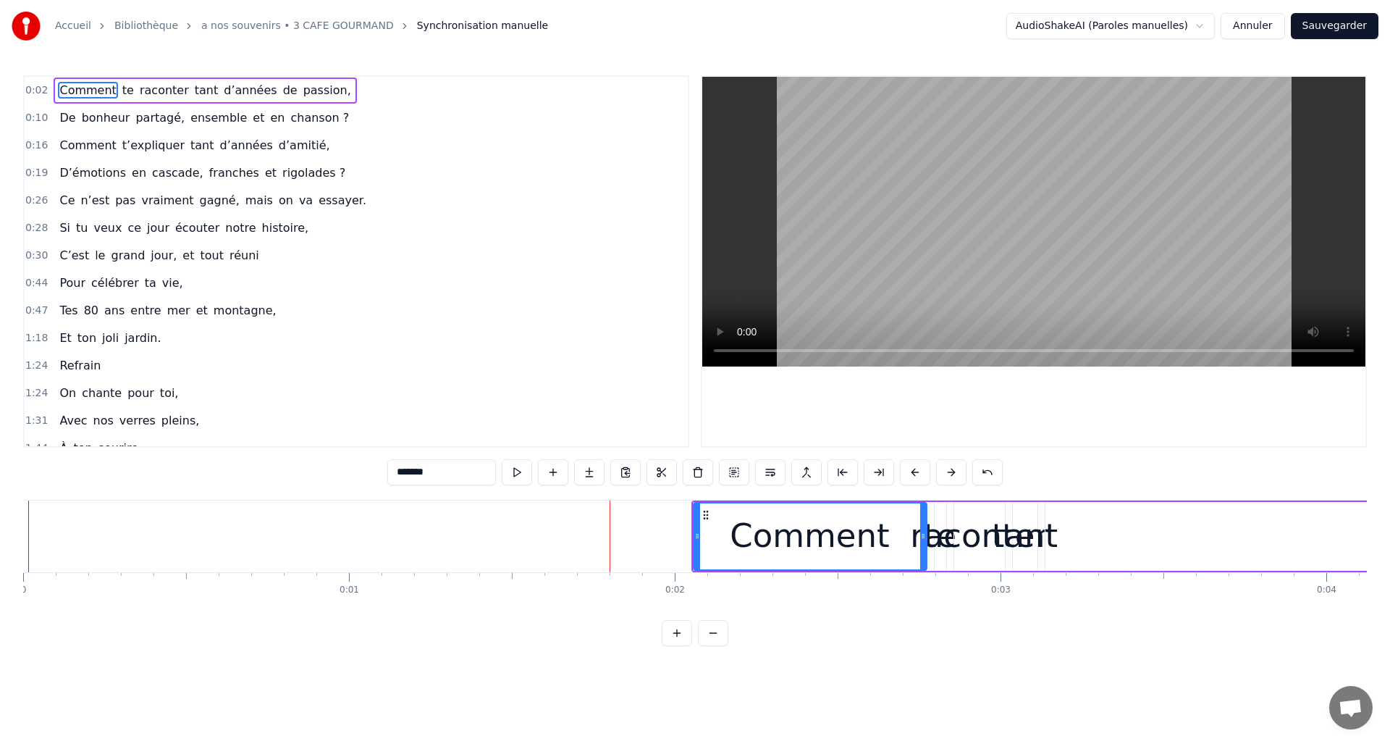
click at [953, 471] on button at bounding box center [951, 472] width 30 height 26
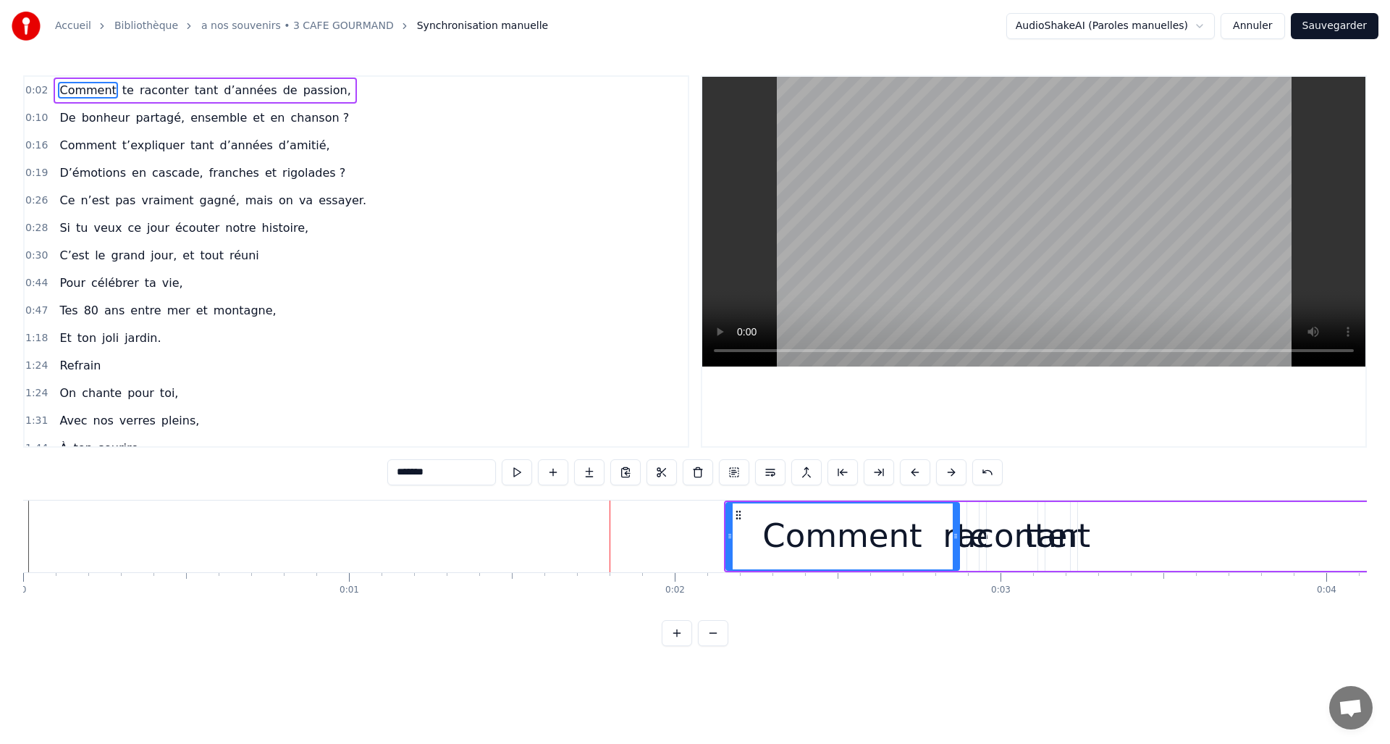
click at [953, 471] on button at bounding box center [951, 472] width 30 height 26
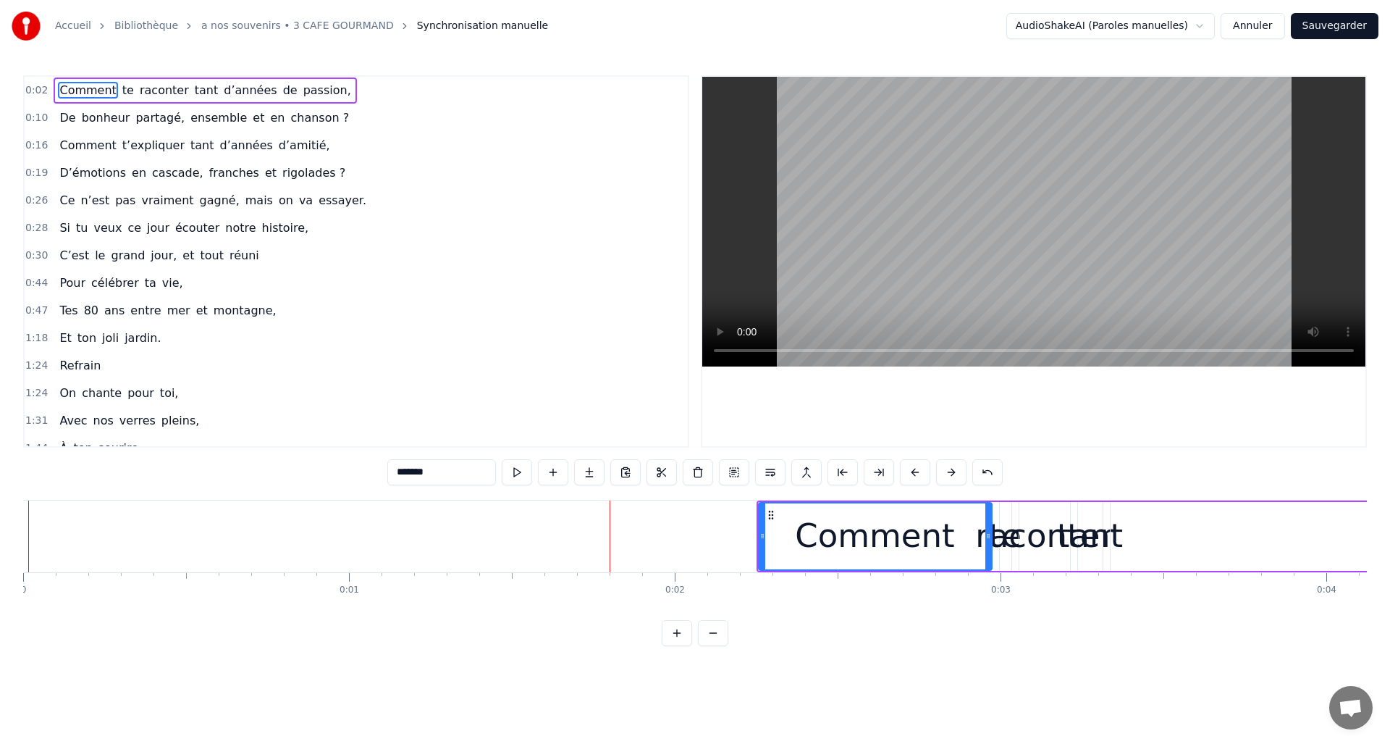
click at [953, 471] on button at bounding box center [951, 472] width 30 height 26
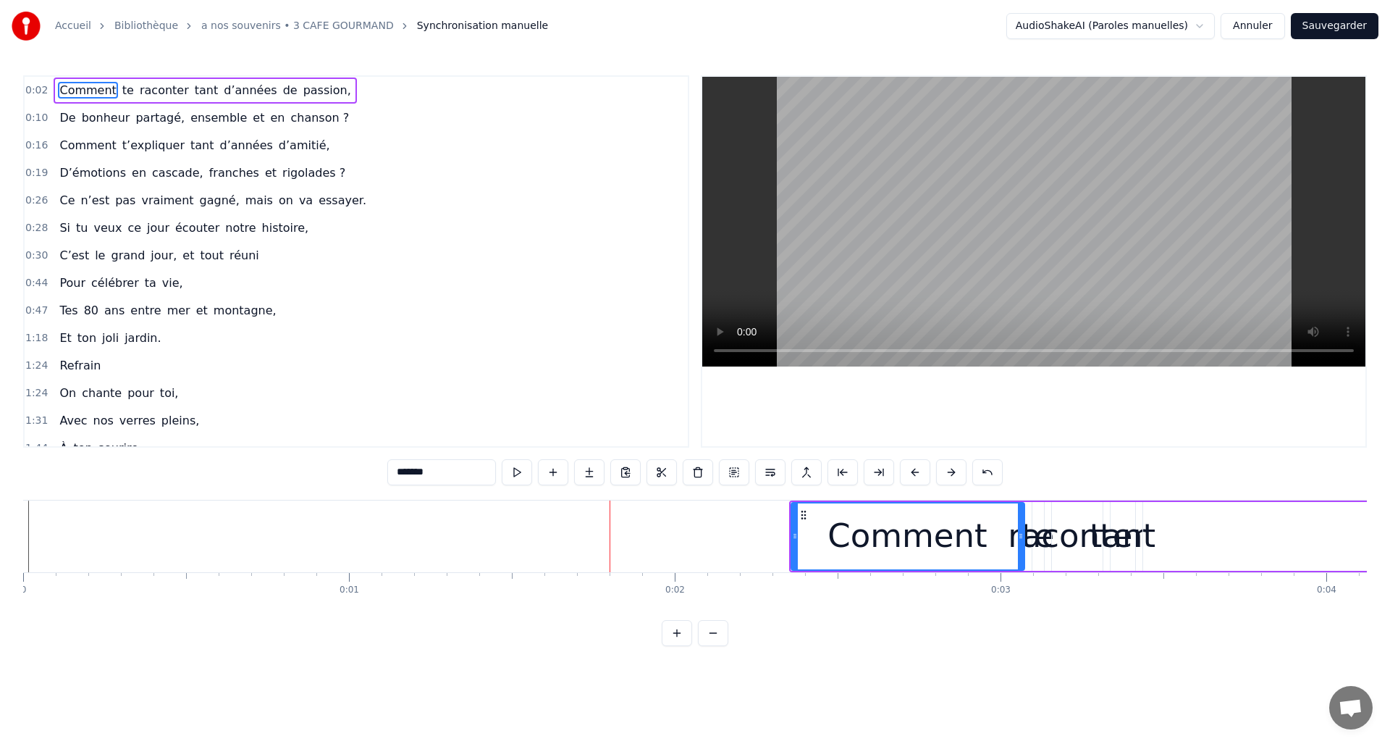
click at [953, 471] on button at bounding box center [951, 472] width 30 height 26
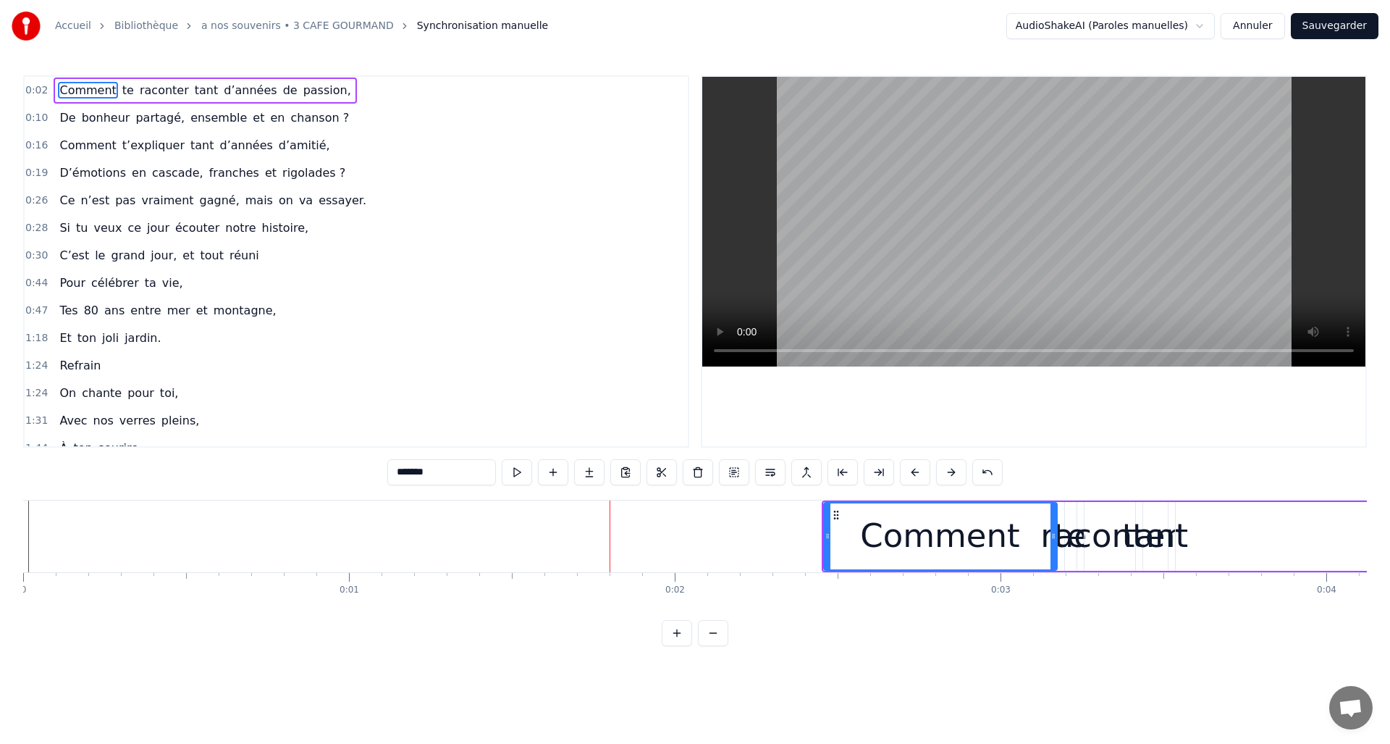
click at [953, 471] on button at bounding box center [951, 472] width 30 height 26
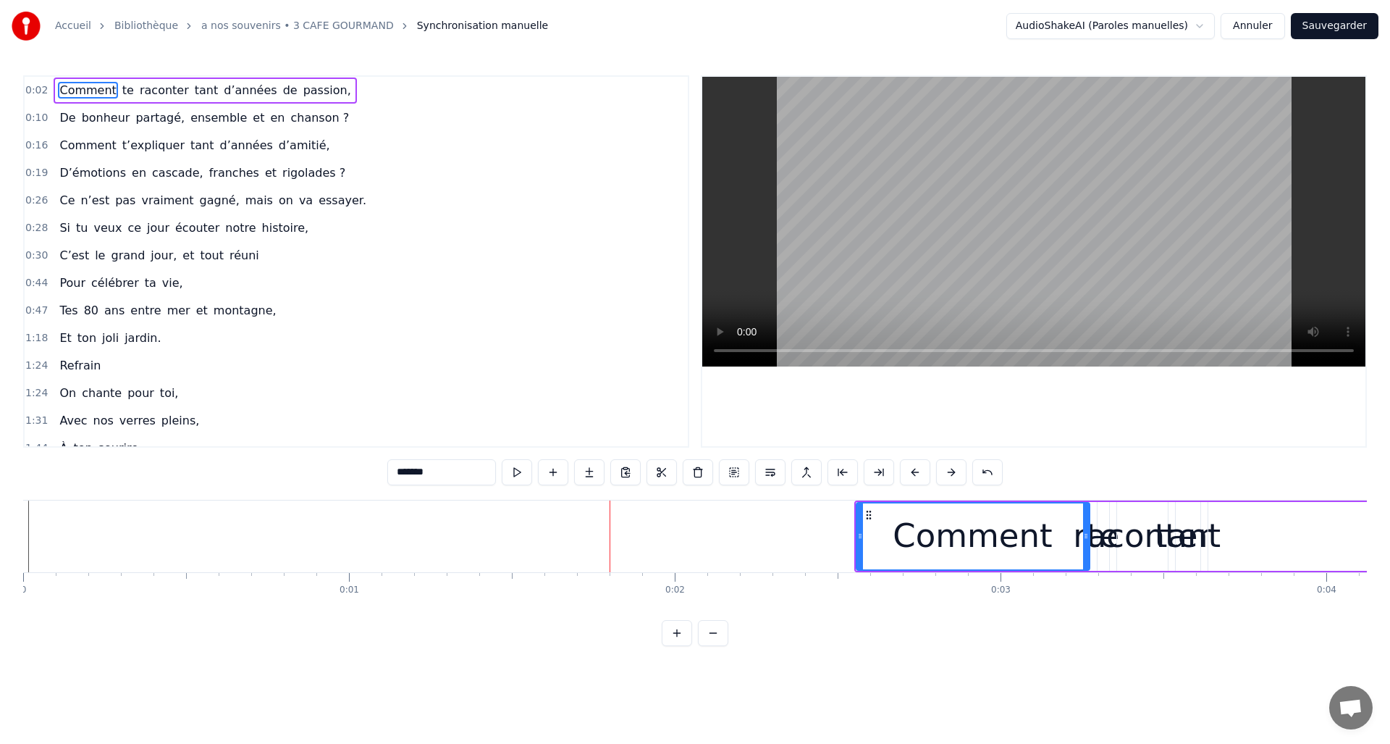
click at [953, 471] on button at bounding box center [951, 472] width 30 height 26
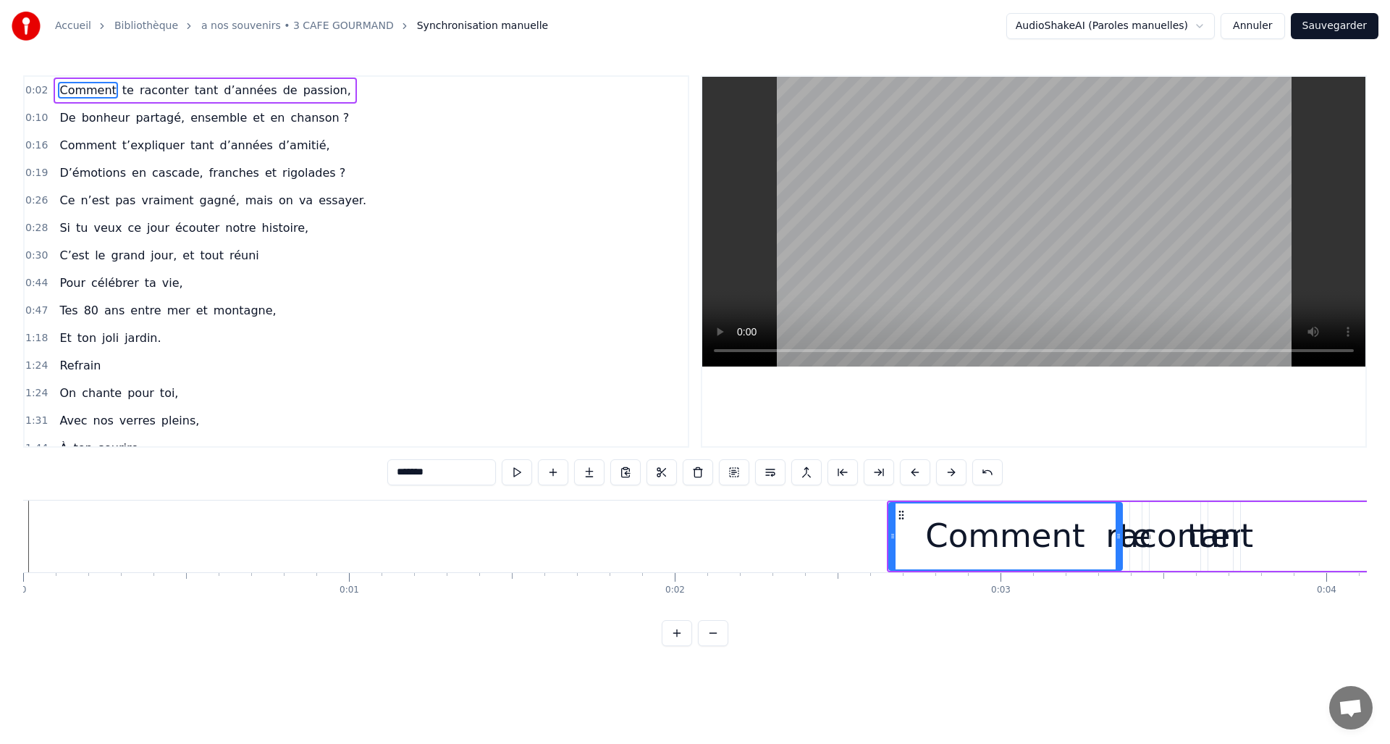
click at [953, 470] on button at bounding box center [951, 472] width 30 height 26
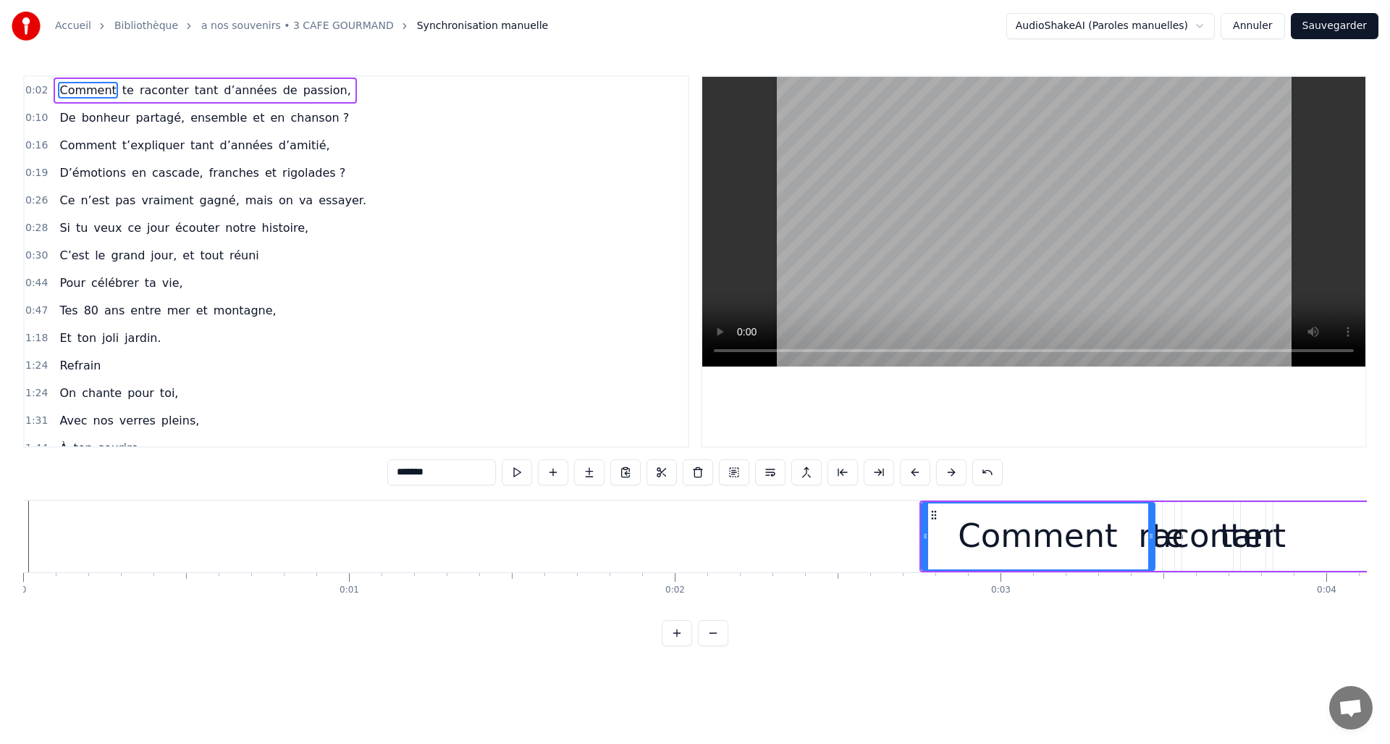
click at [953, 470] on button at bounding box center [951, 472] width 30 height 26
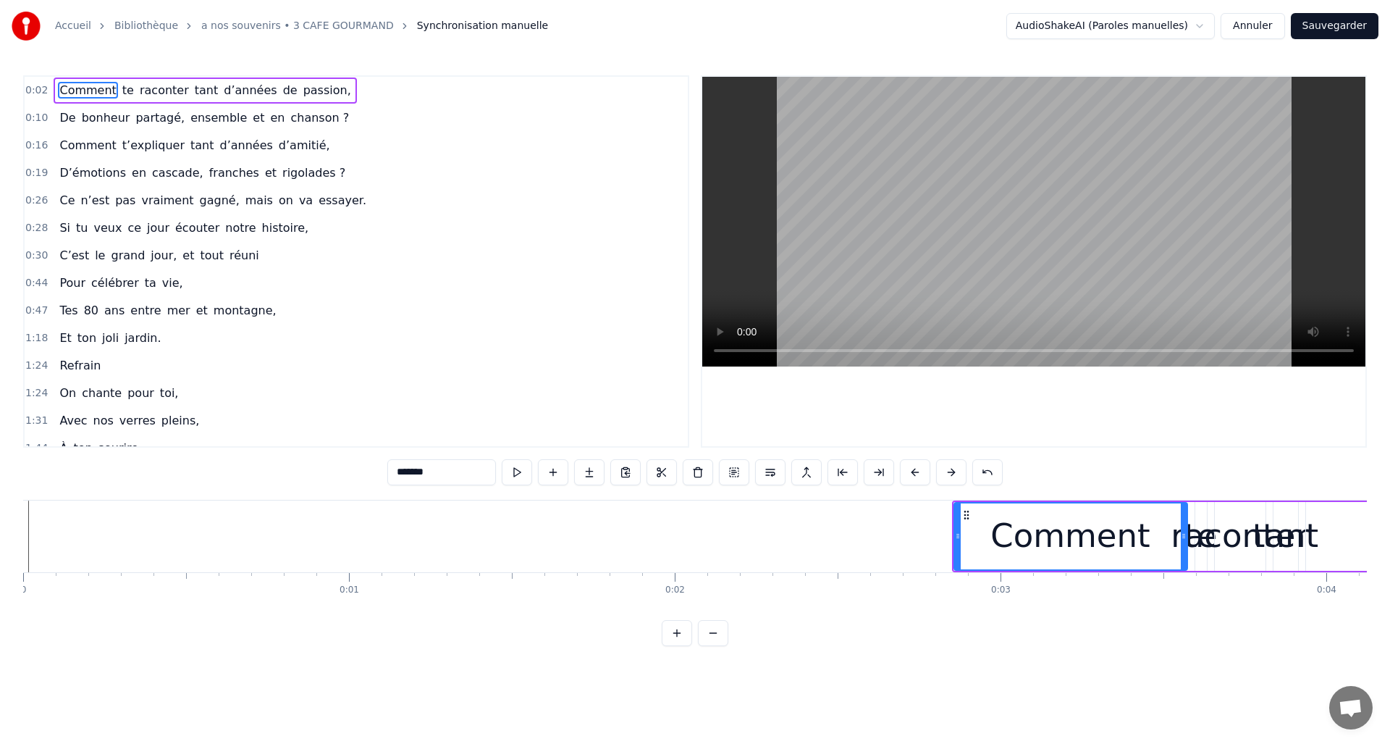
click at [953, 470] on button at bounding box center [951, 472] width 30 height 26
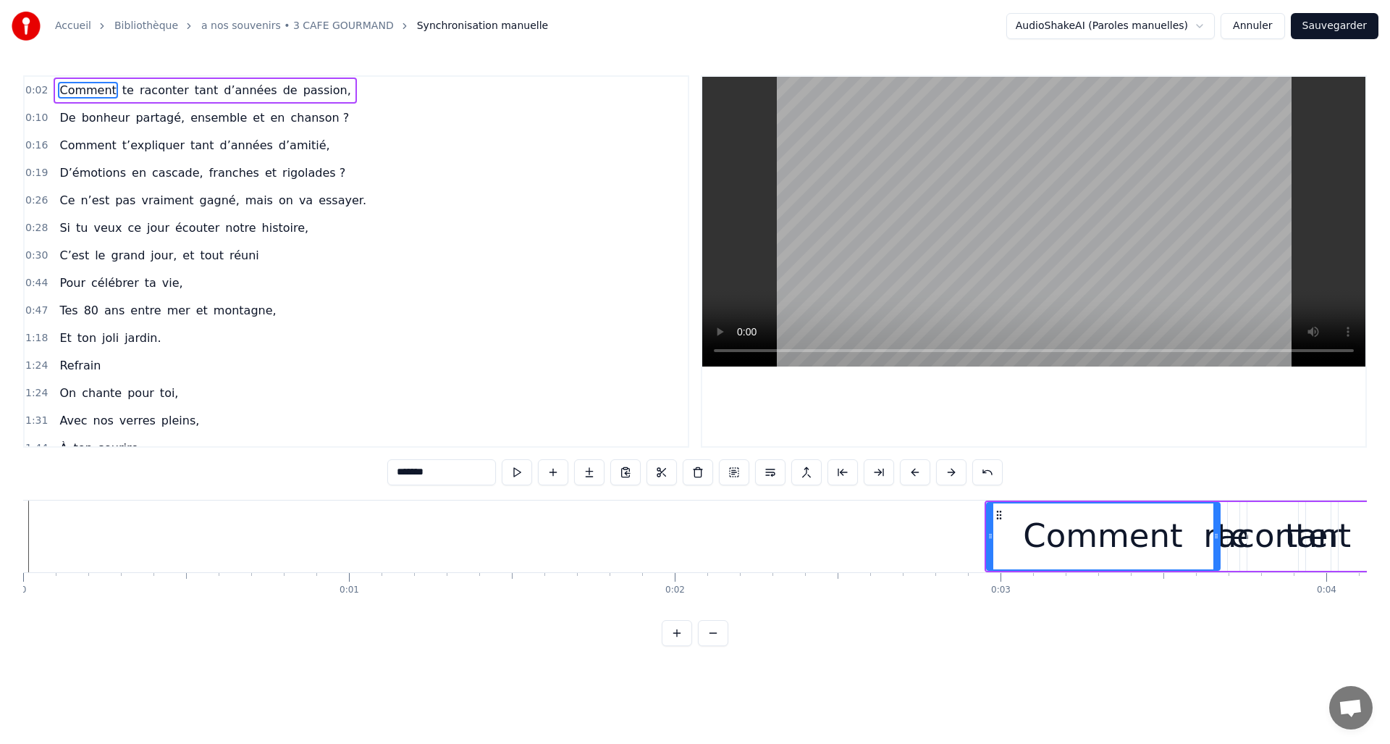
click at [953, 470] on button at bounding box center [951, 472] width 30 height 26
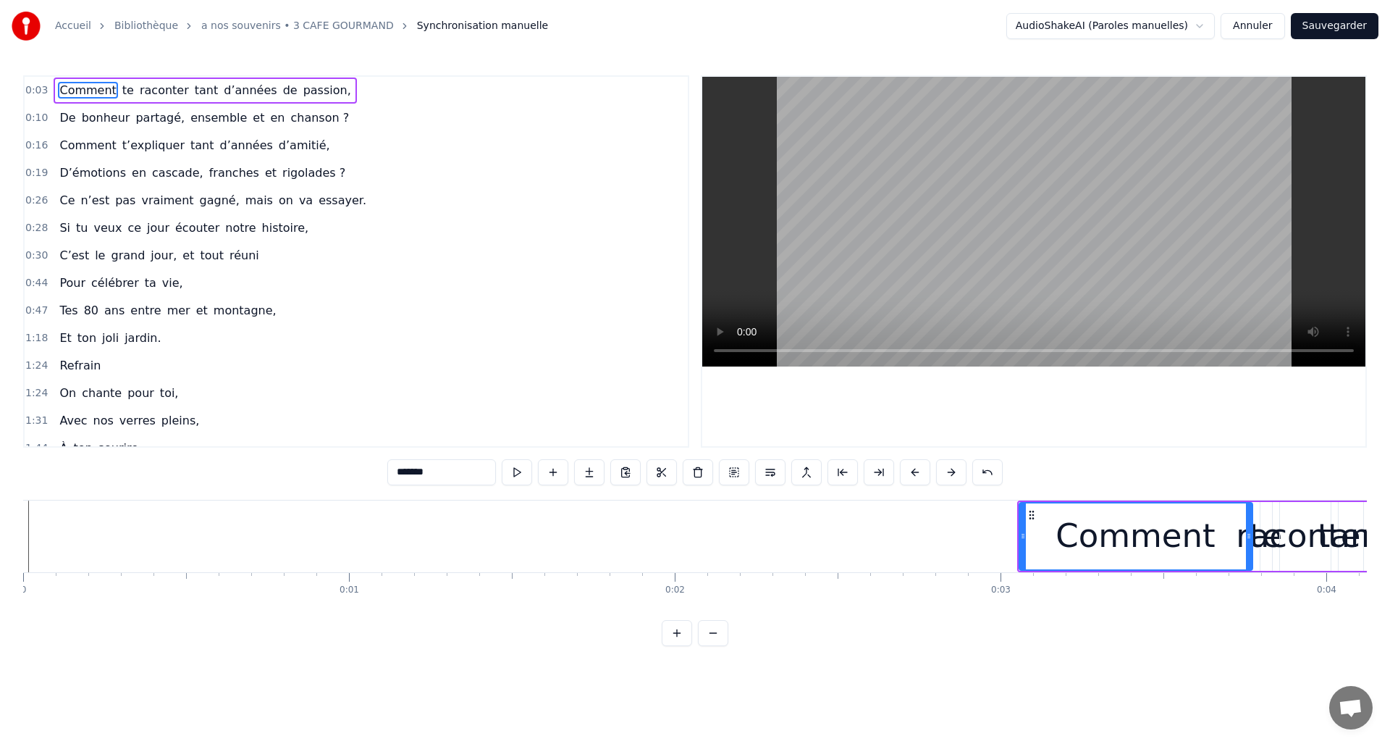
click at [953, 470] on button at bounding box center [951, 472] width 30 height 26
click at [953, 471] on button at bounding box center [951, 472] width 30 height 26
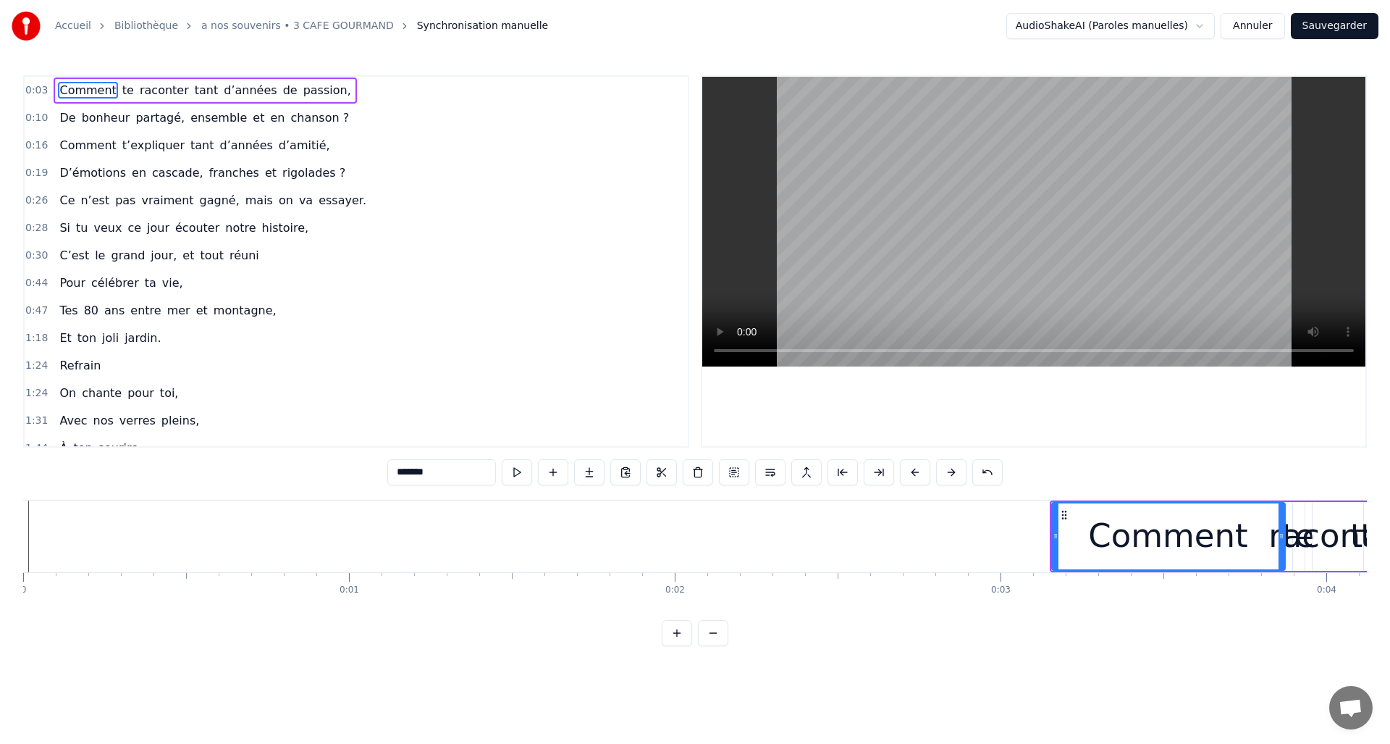
click at [953, 471] on button at bounding box center [951, 472] width 30 height 26
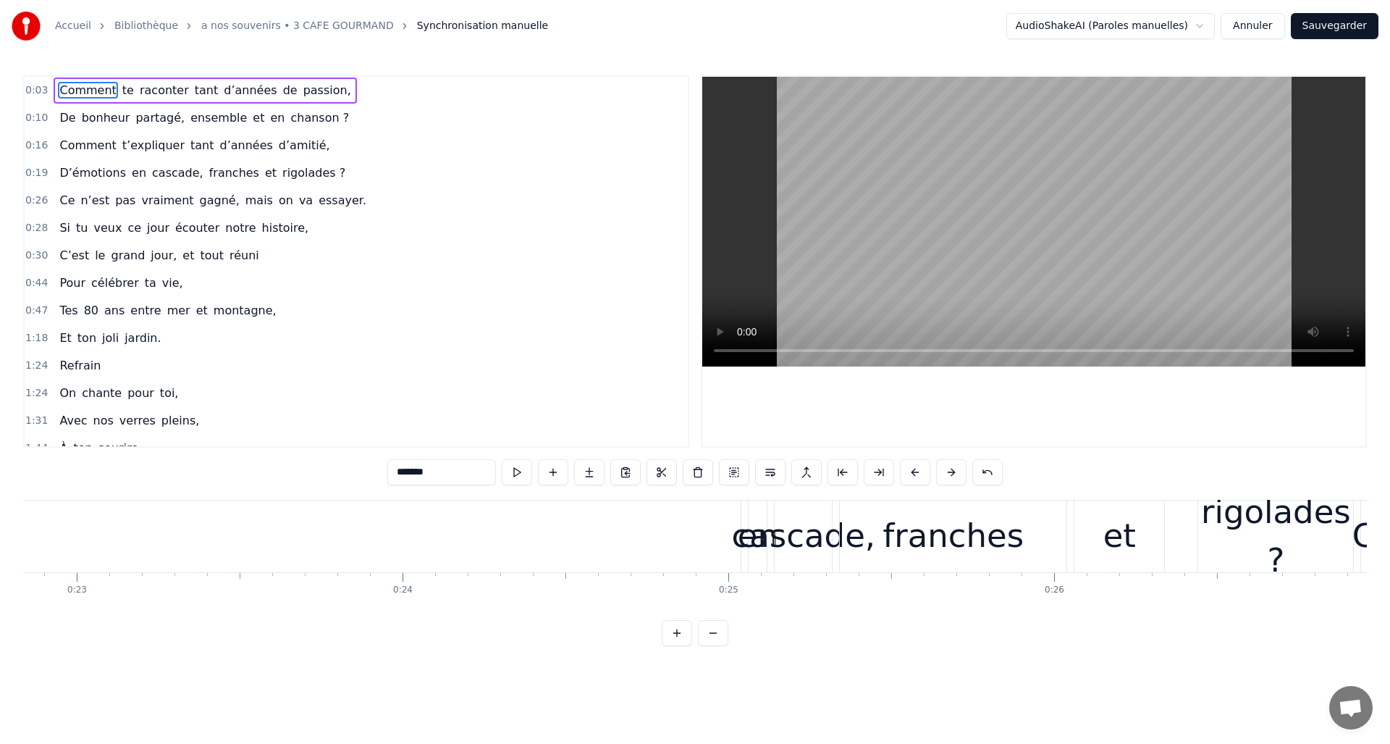
click at [953, 471] on button at bounding box center [951, 472] width 30 height 26
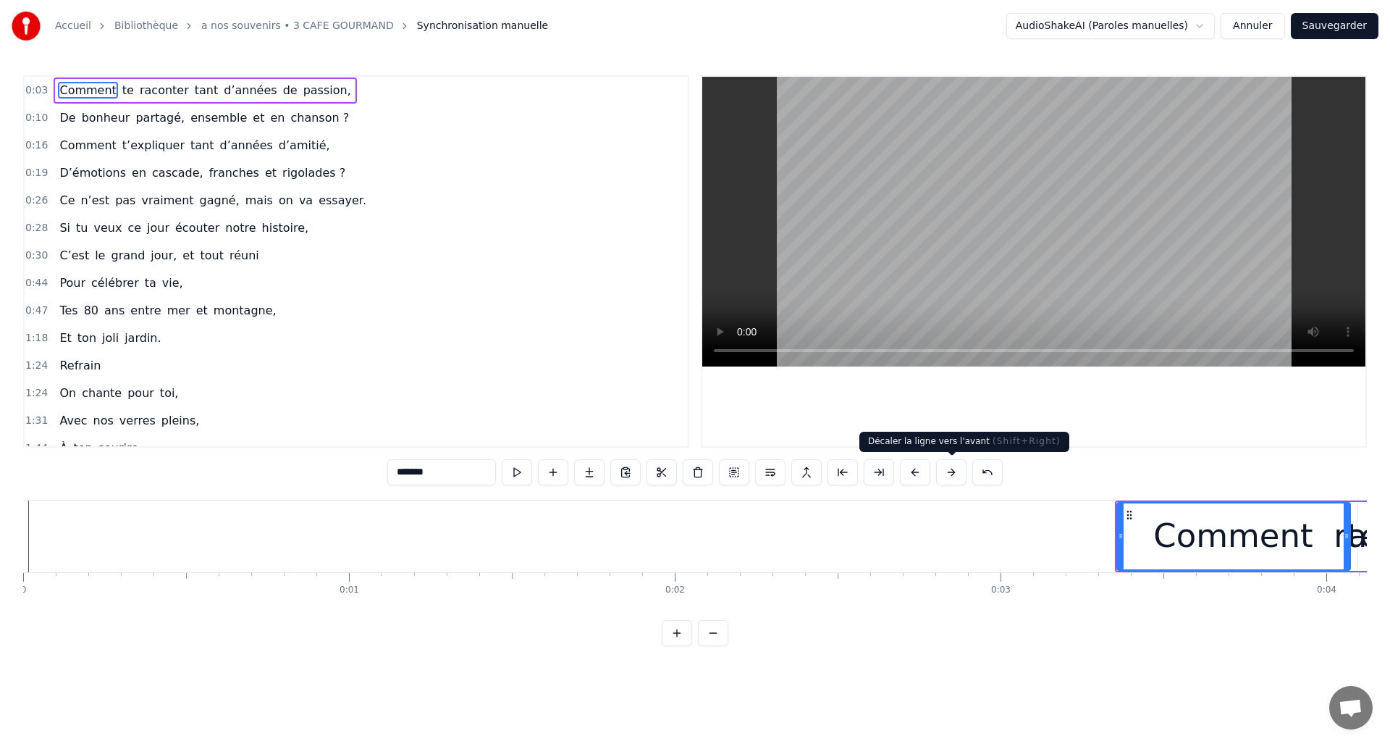
click at [951, 471] on button at bounding box center [951, 472] width 30 height 26
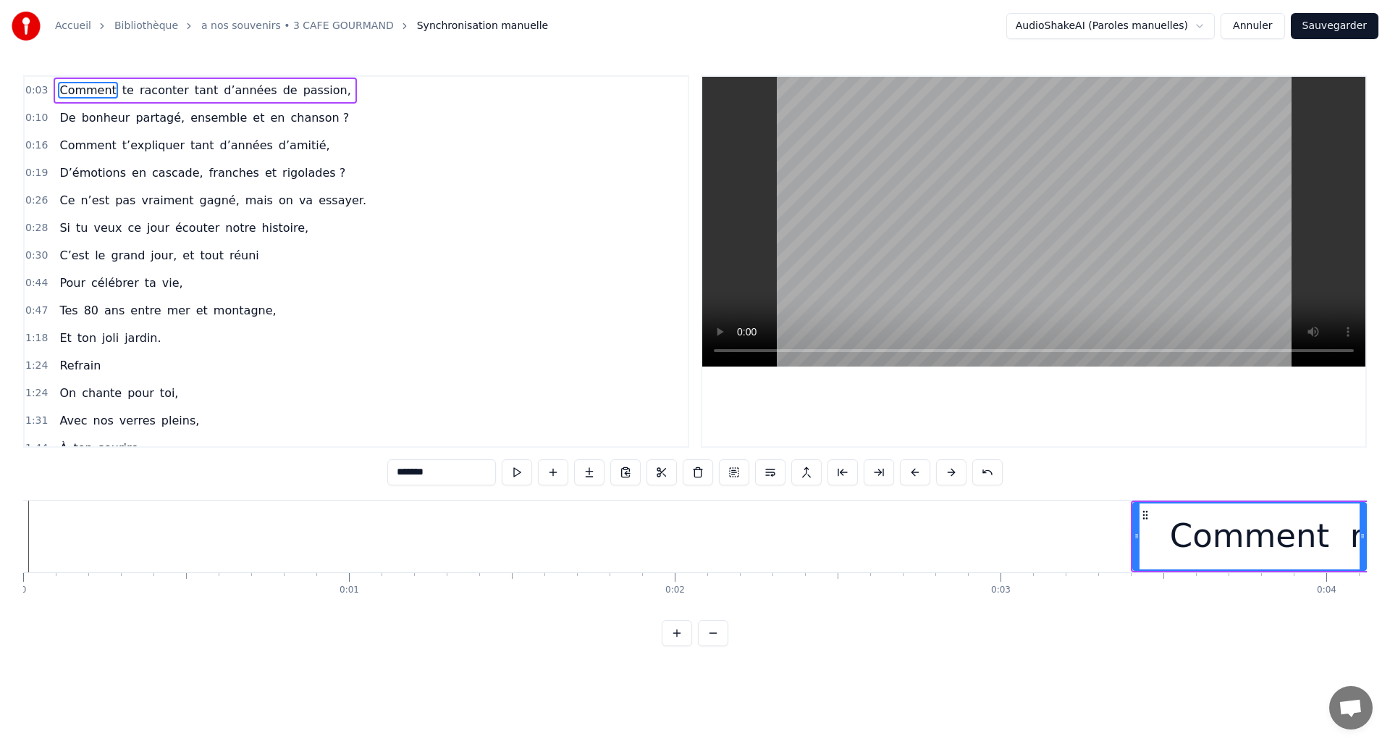
click at [951, 471] on button at bounding box center [951, 472] width 30 height 26
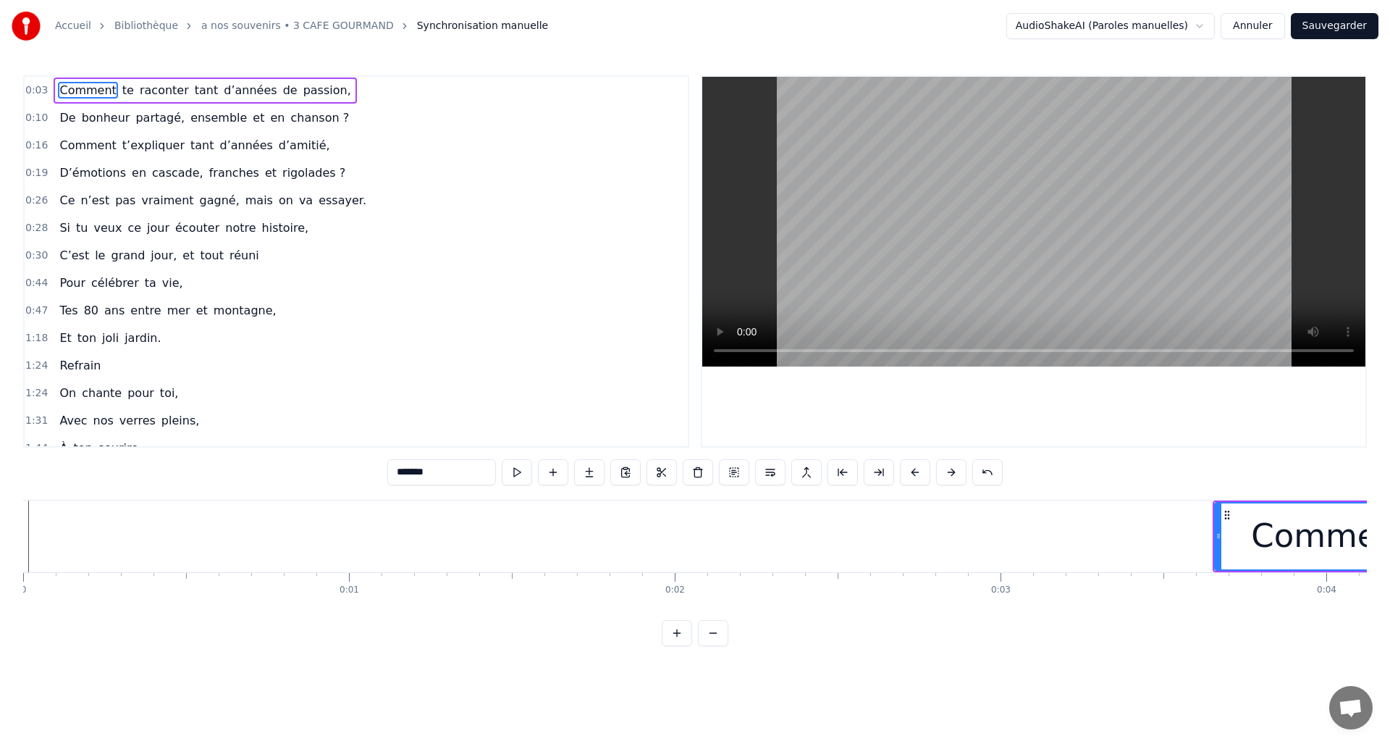
click at [951, 471] on button at bounding box center [951, 472] width 30 height 26
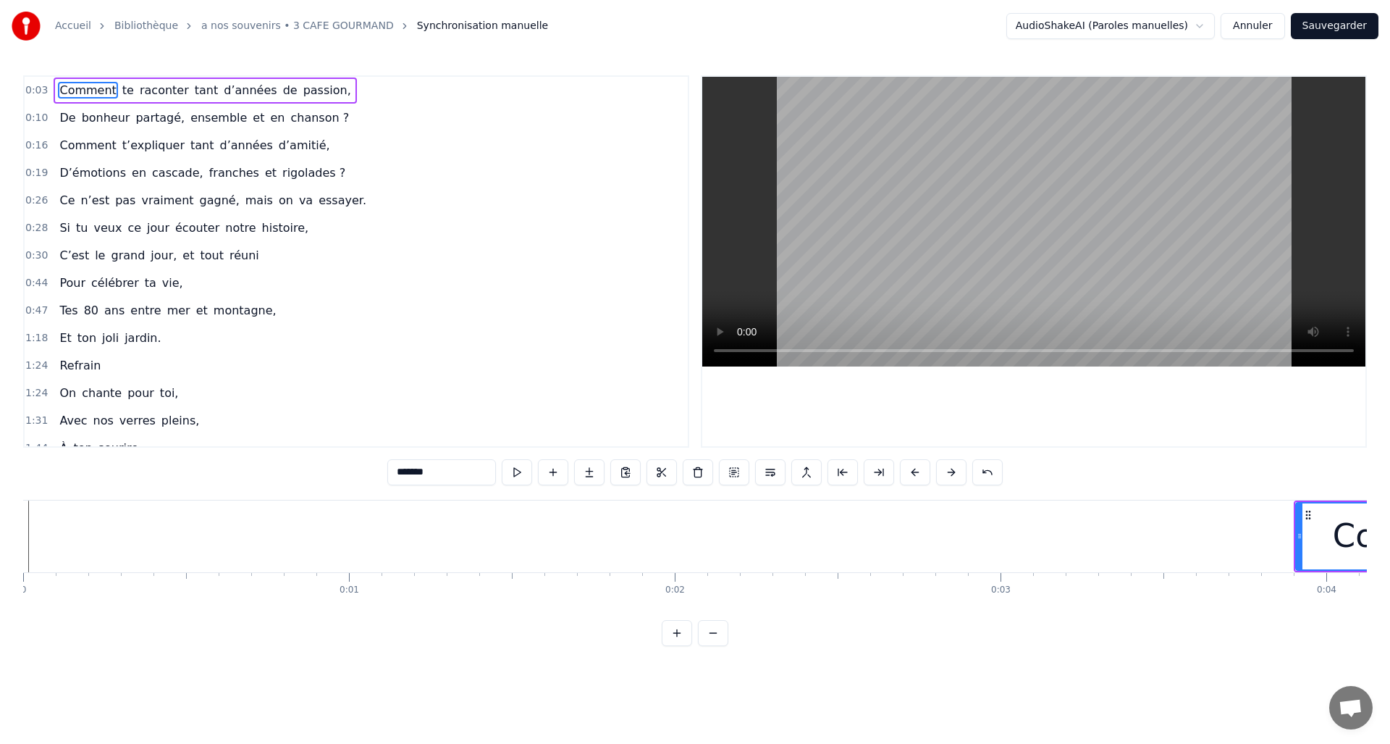
click at [951, 471] on button at bounding box center [951, 472] width 30 height 26
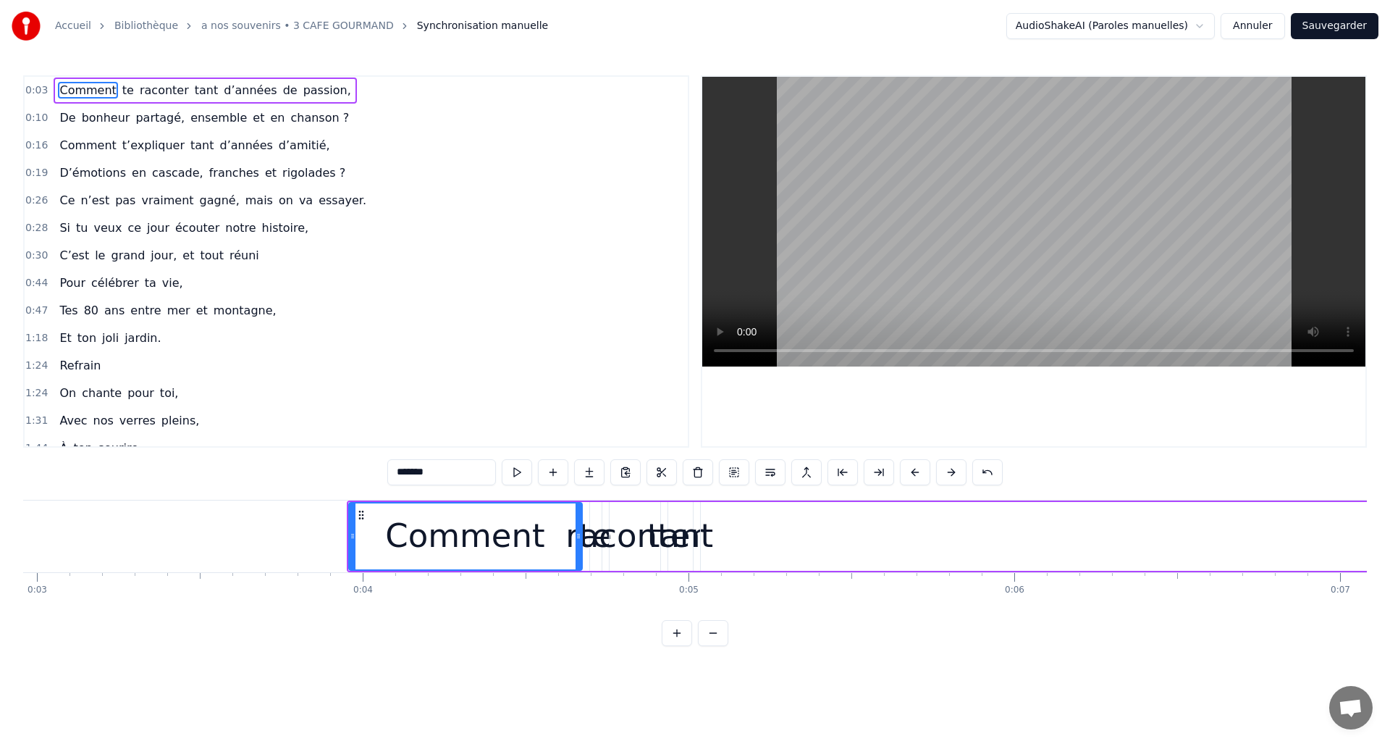
scroll to position [0, 892]
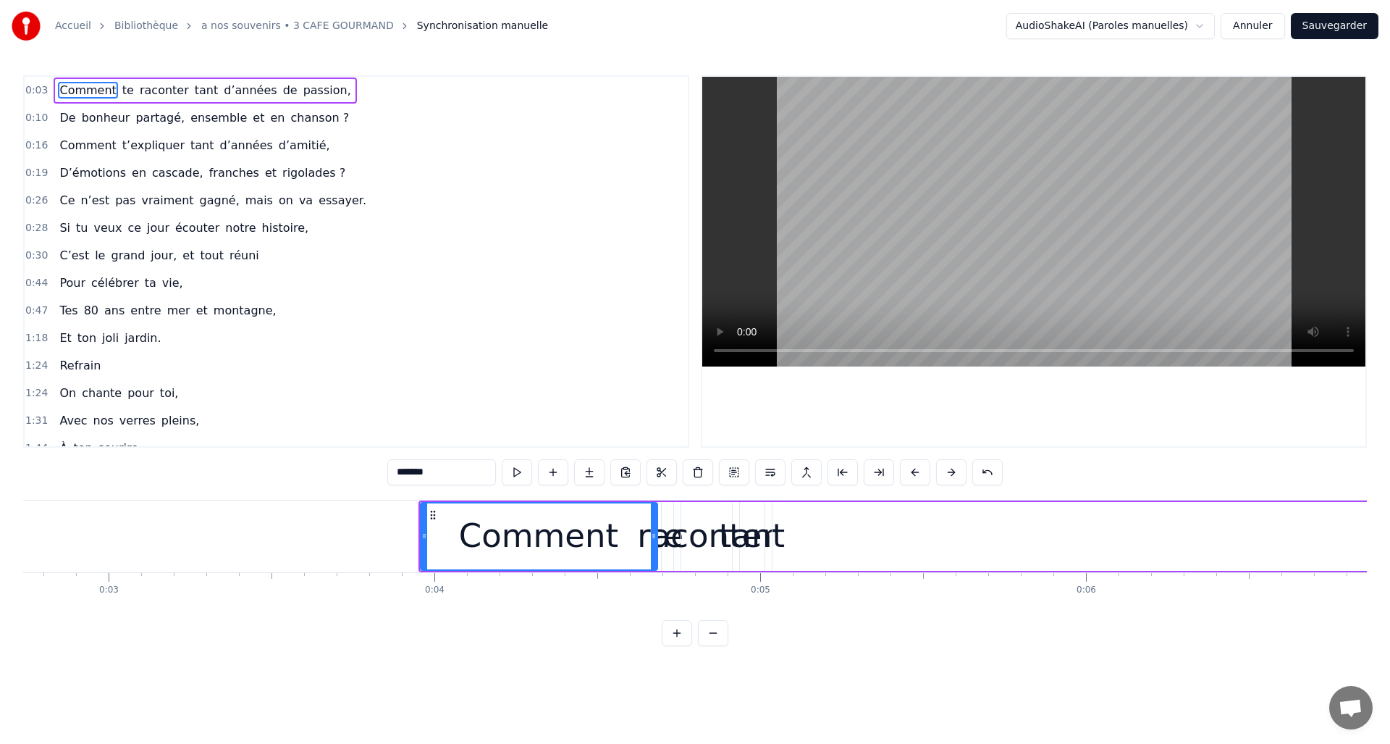
click at [656, 534] on icon at bounding box center [654, 536] width 6 height 12
drag, startPoint x: 421, startPoint y: 534, endPoint x: 543, endPoint y: 536, distance: 122.4
click at [416, 534] on icon at bounding box center [419, 536] width 6 height 12
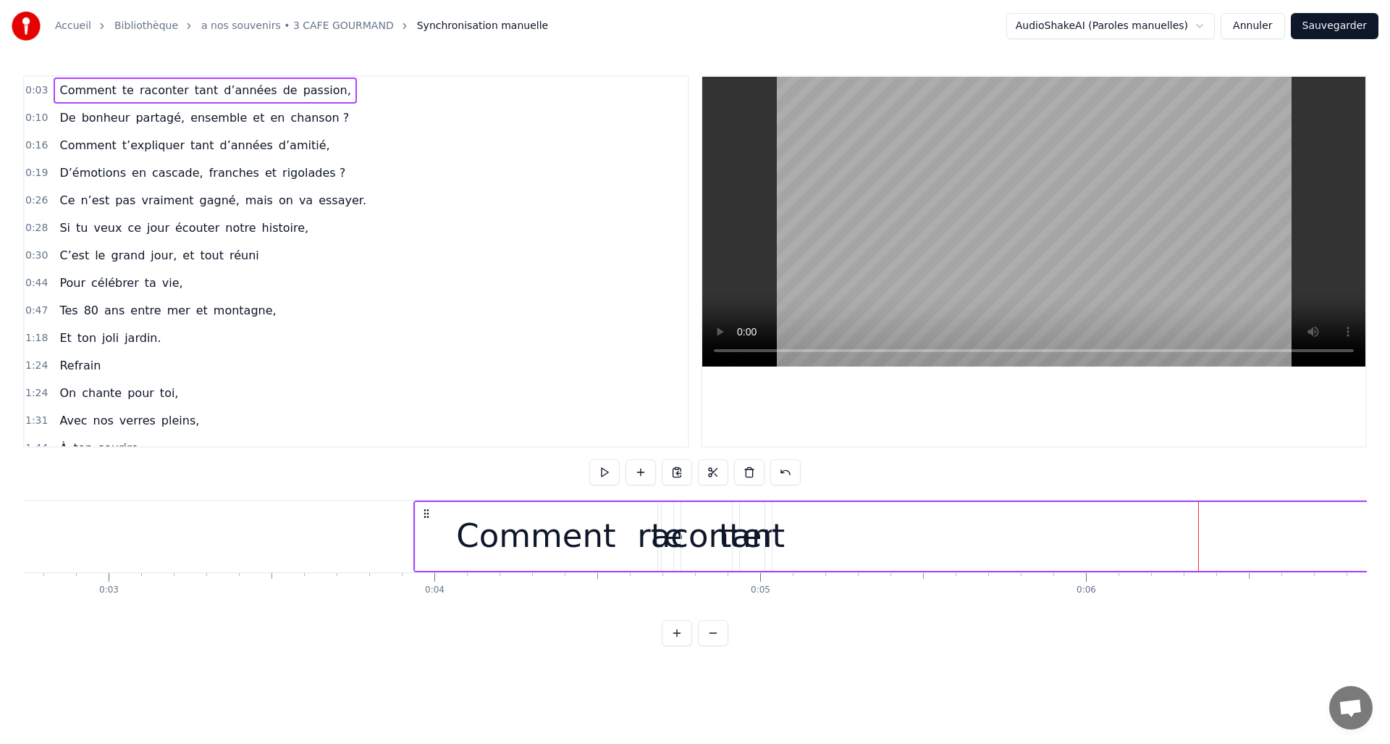
drag, startPoint x: 1198, startPoint y: 500, endPoint x: 1261, endPoint y: 502, distance: 63.0
click at [654, 539] on div "raconter" at bounding box center [706, 535] width 138 height 49
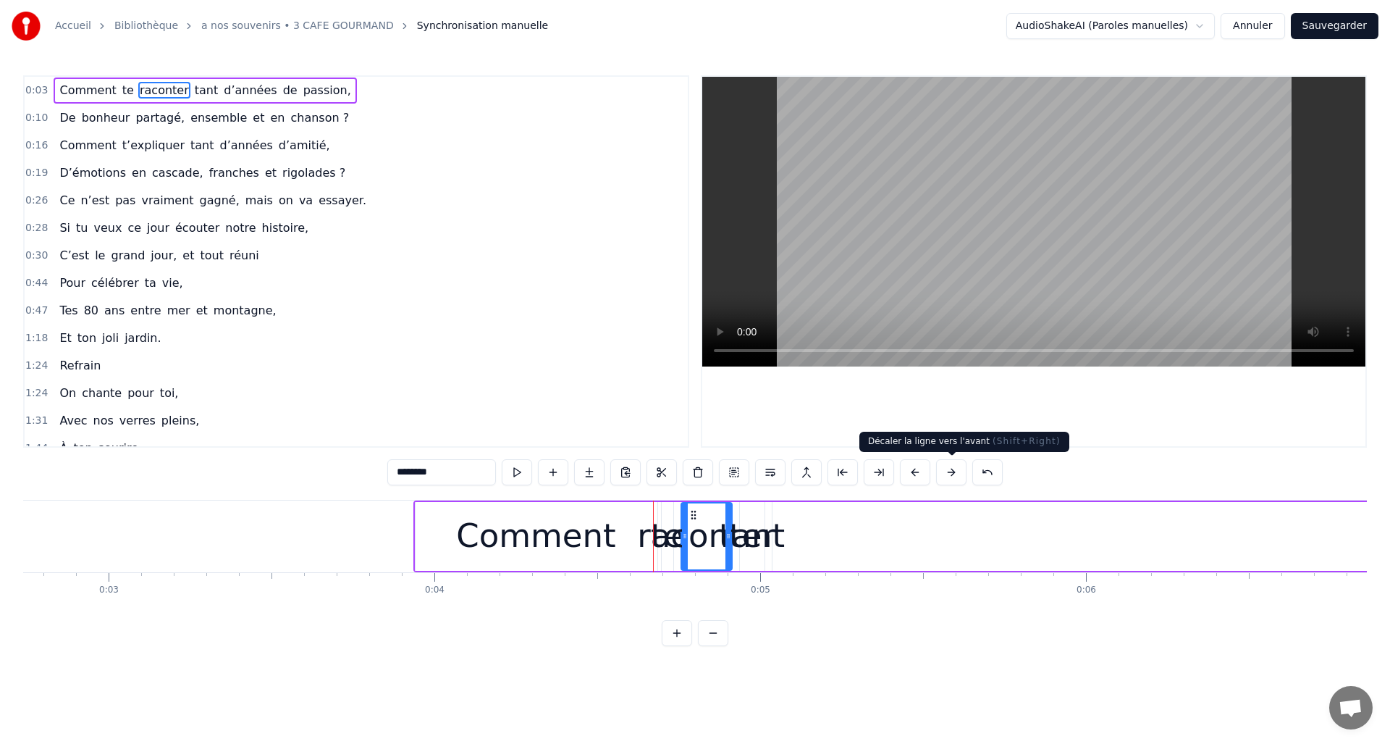
click at [946, 471] on button at bounding box center [951, 472] width 30 height 26
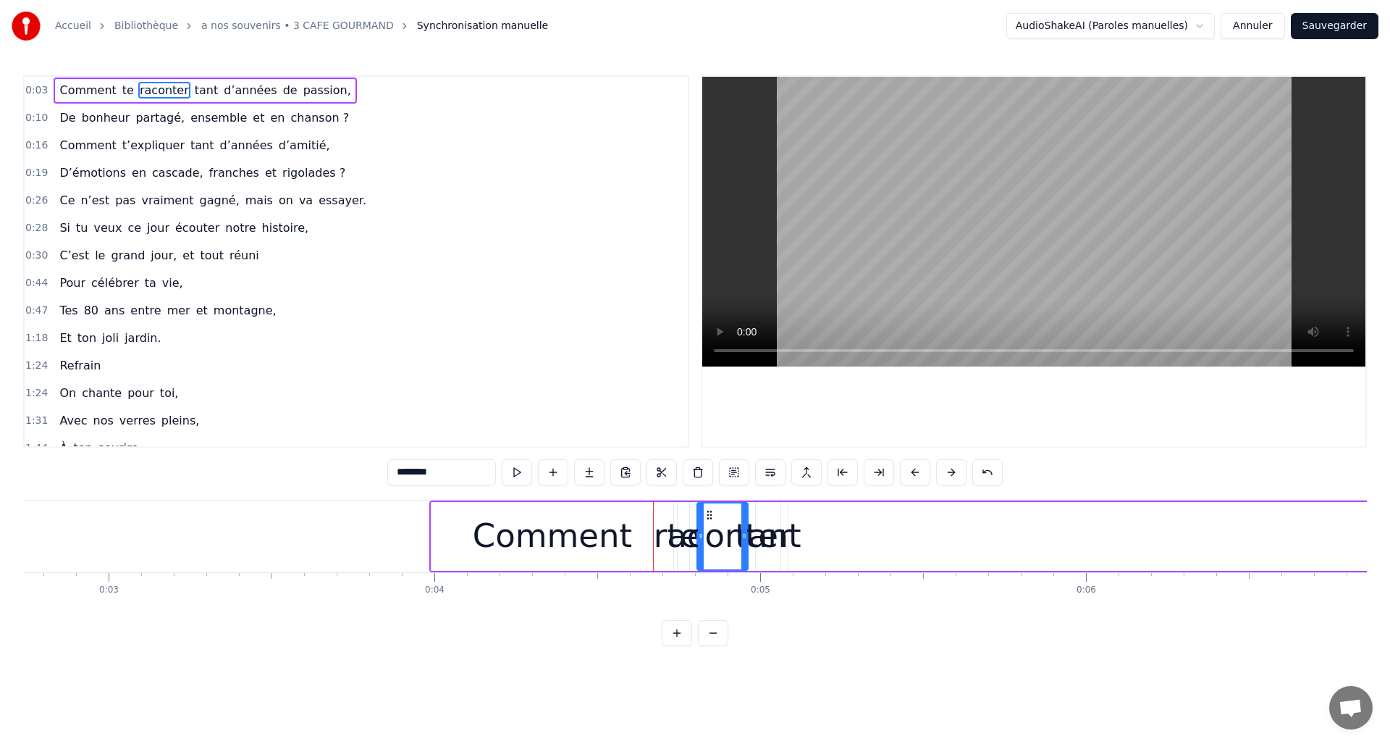
click at [947, 471] on button at bounding box center [951, 472] width 30 height 26
click at [951, 471] on button at bounding box center [951, 472] width 30 height 26
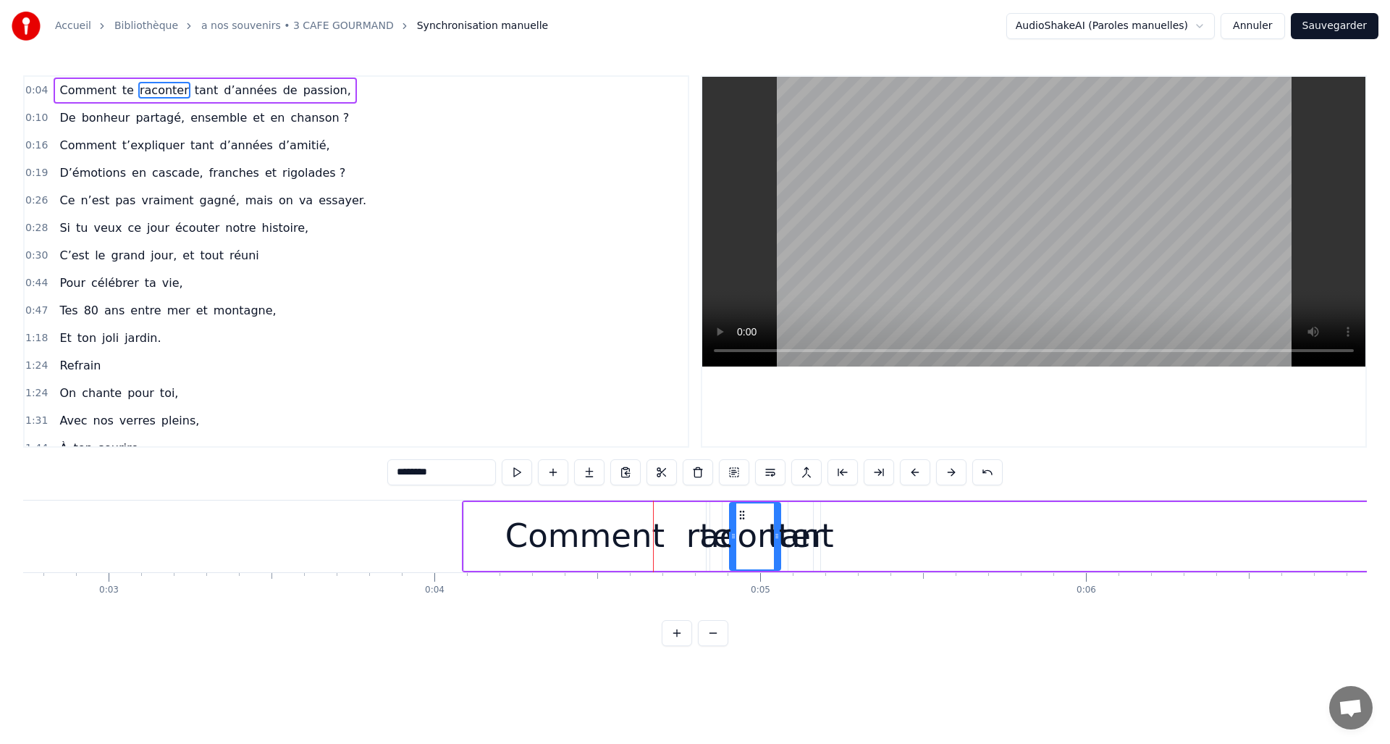
click at [951, 471] on button at bounding box center [951, 472] width 30 height 26
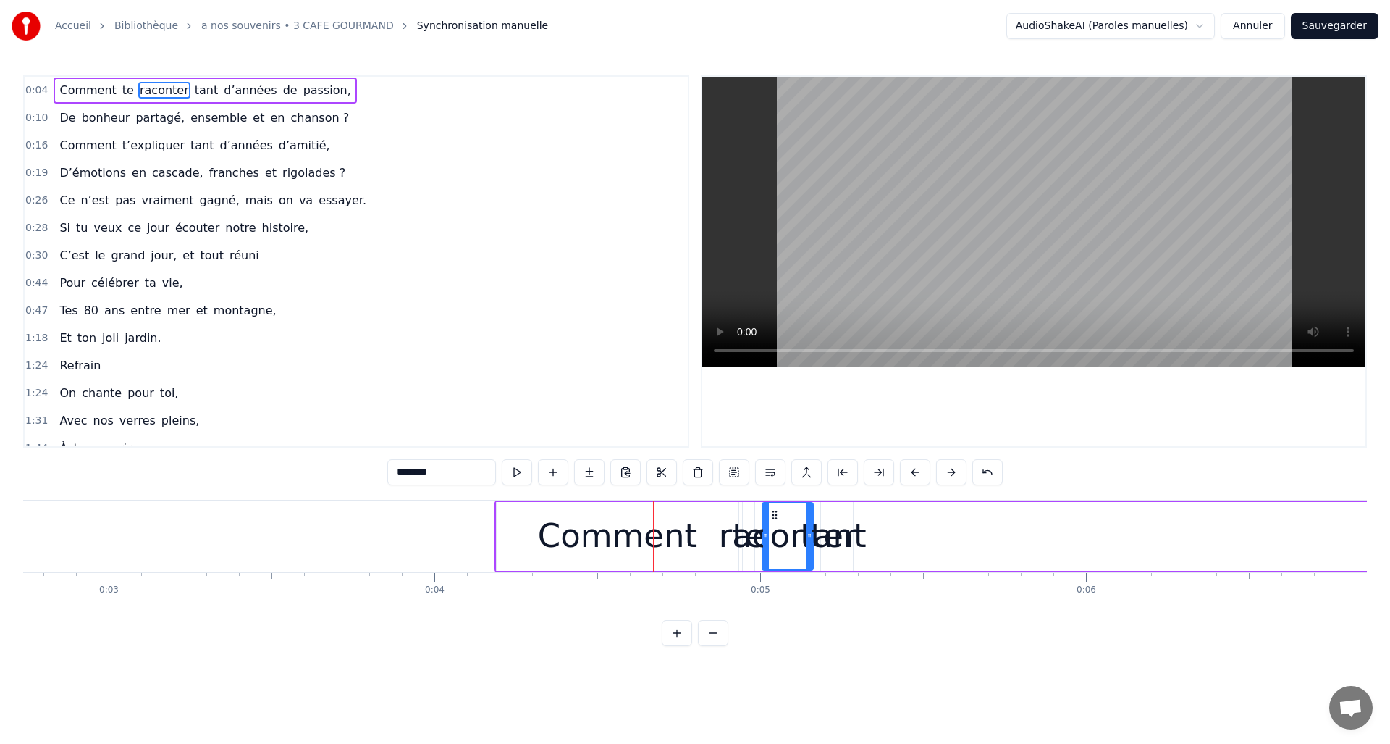
click at [951, 471] on button at bounding box center [951, 472] width 30 height 26
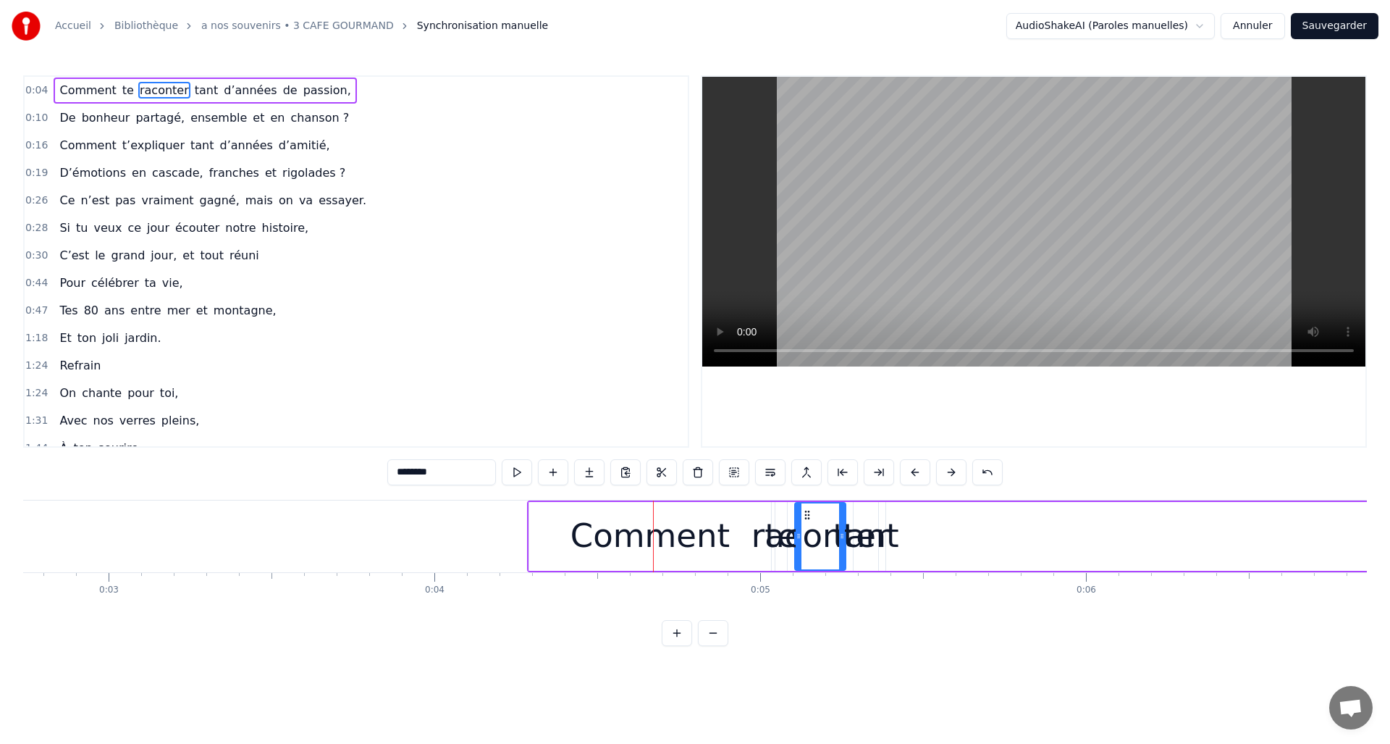
click at [951, 471] on button at bounding box center [951, 472] width 30 height 26
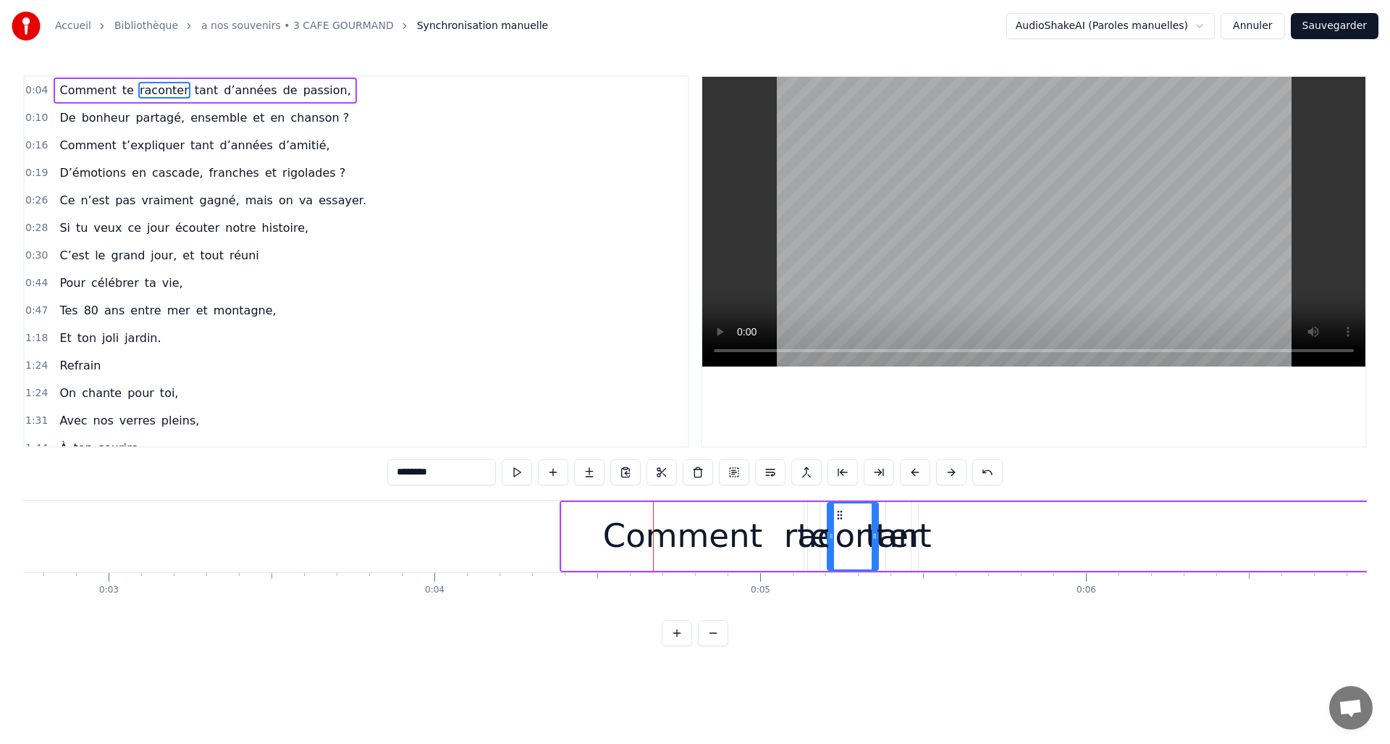
click at [951, 471] on button at bounding box center [951, 472] width 30 height 26
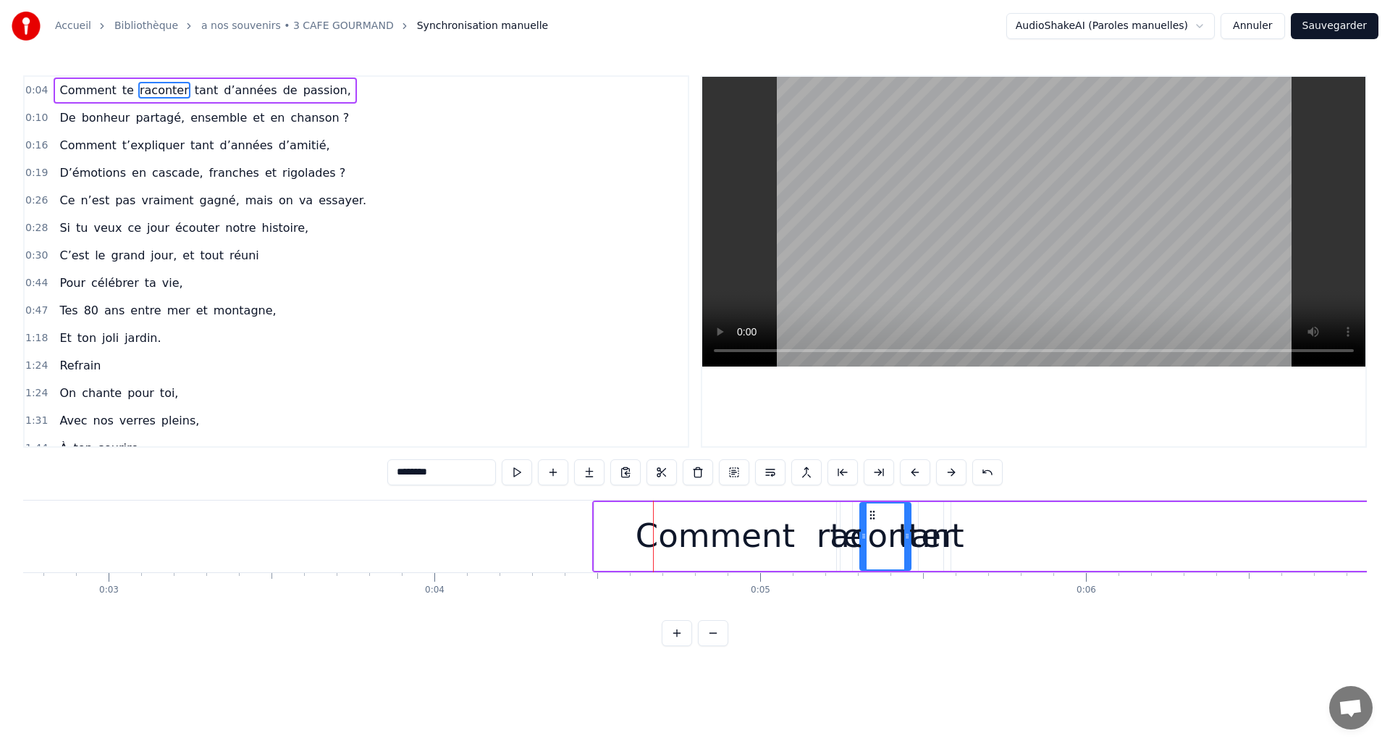
click at [950, 471] on button at bounding box center [951, 472] width 30 height 26
click at [677, 645] on button at bounding box center [677, 633] width 30 height 26
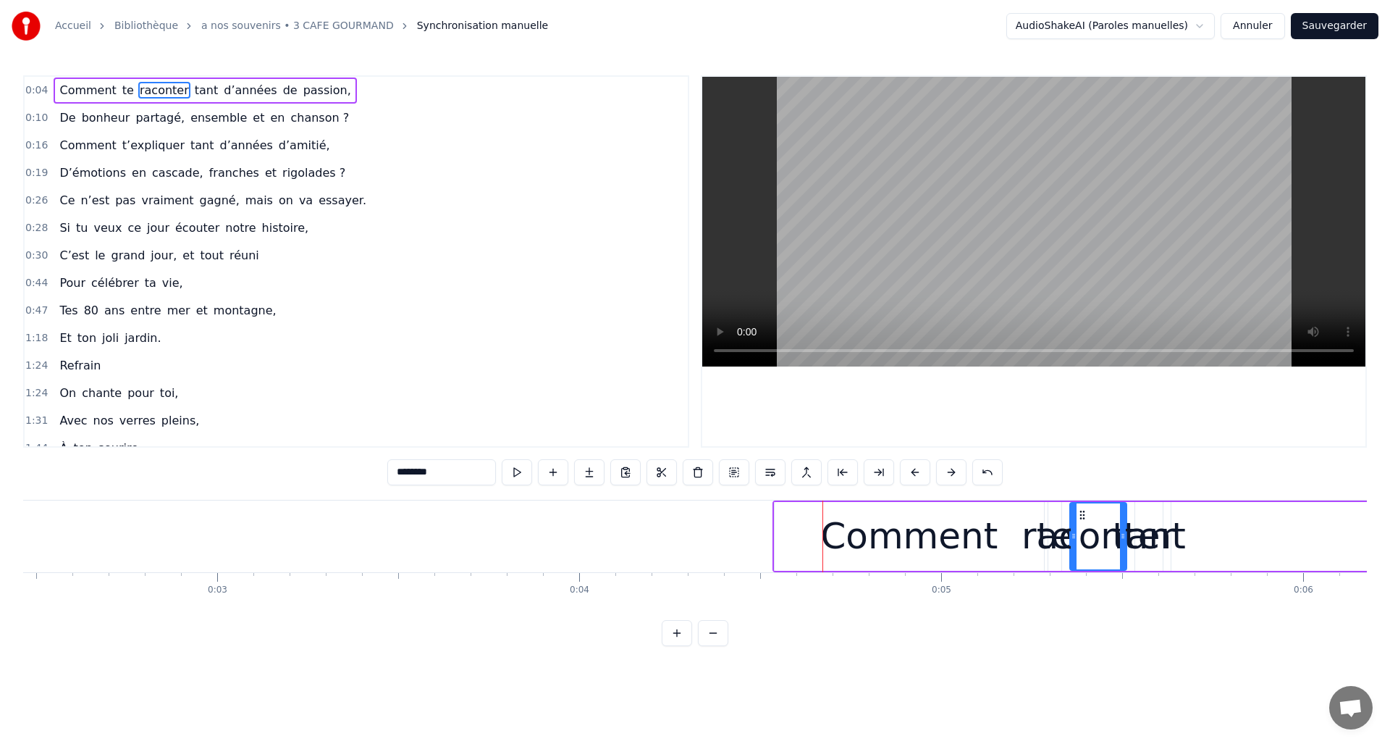
click at [676, 644] on button at bounding box center [677, 633] width 30 height 26
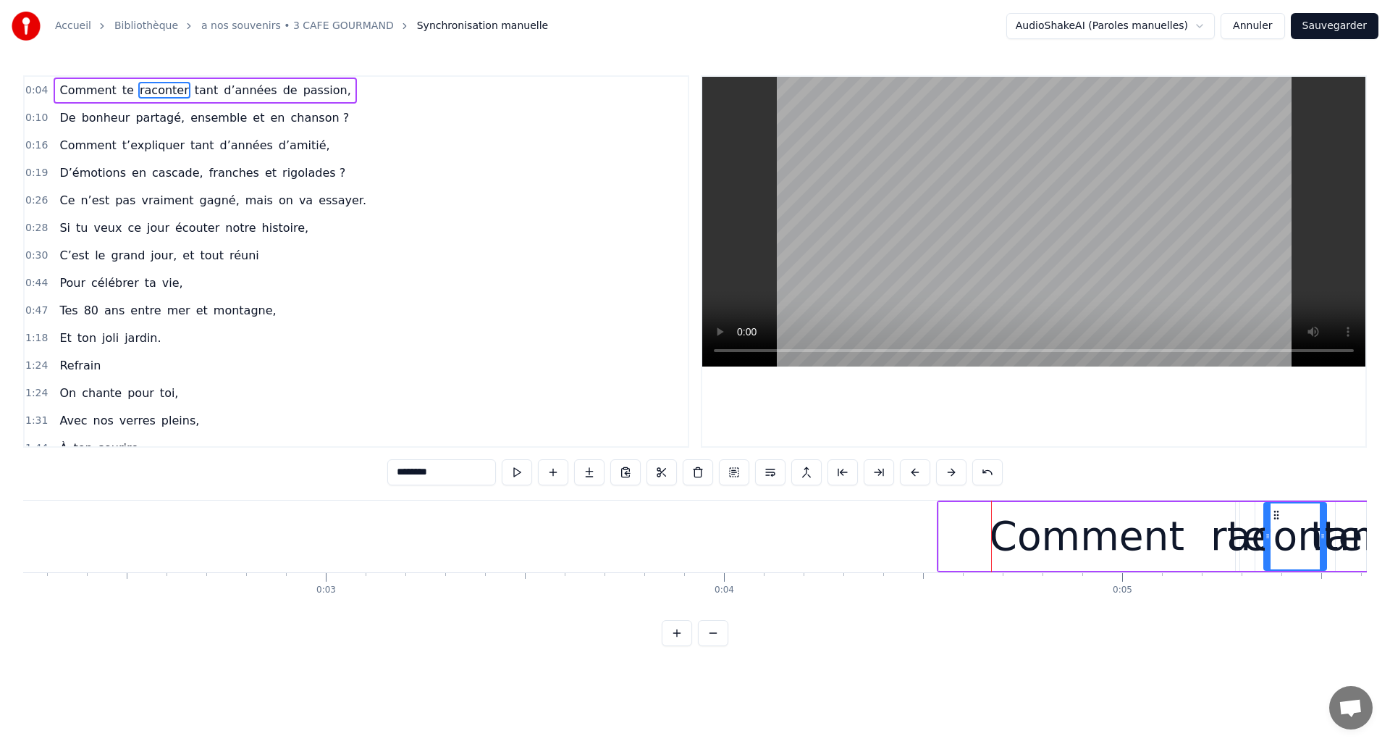
click at [676, 644] on button at bounding box center [677, 633] width 30 height 26
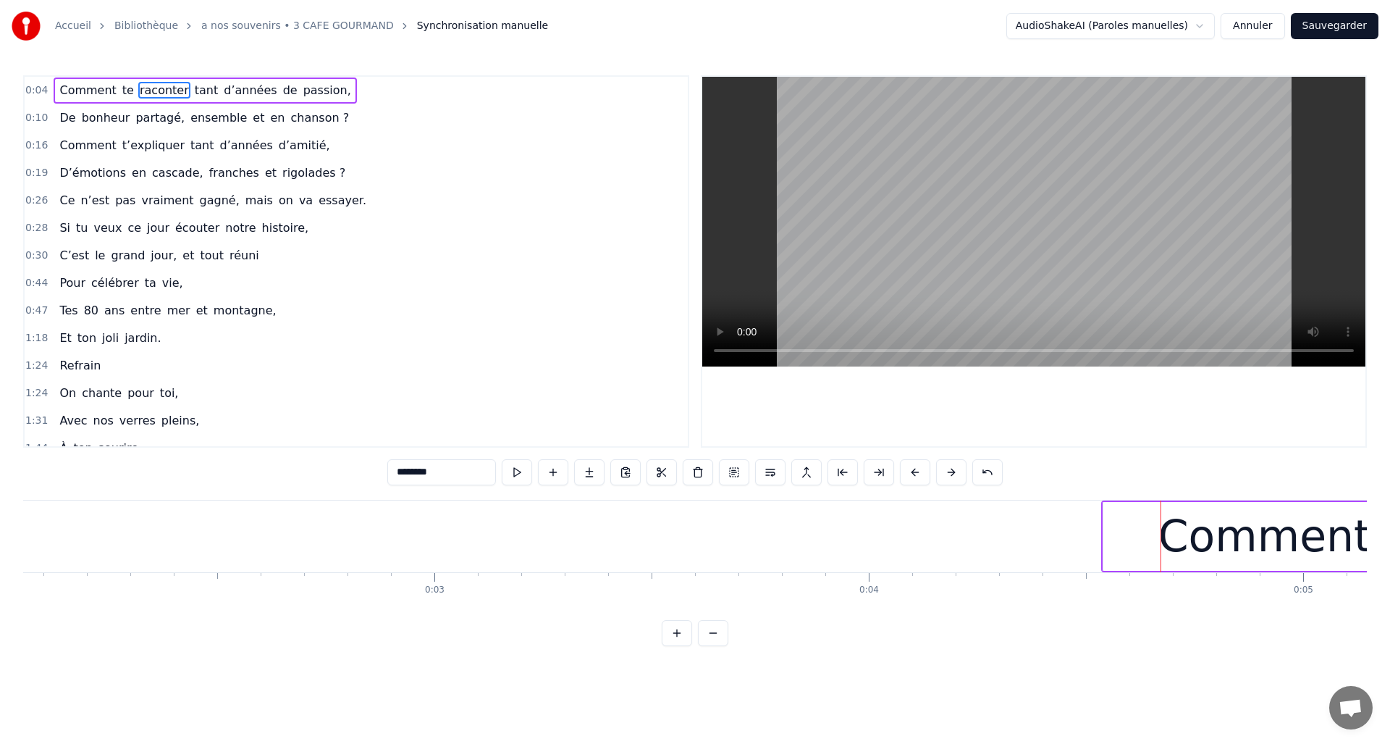
click at [944, 473] on button at bounding box center [951, 472] width 30 height 26
click at [954, 468] on button at bounding box center [951, 472] width 30 height 26
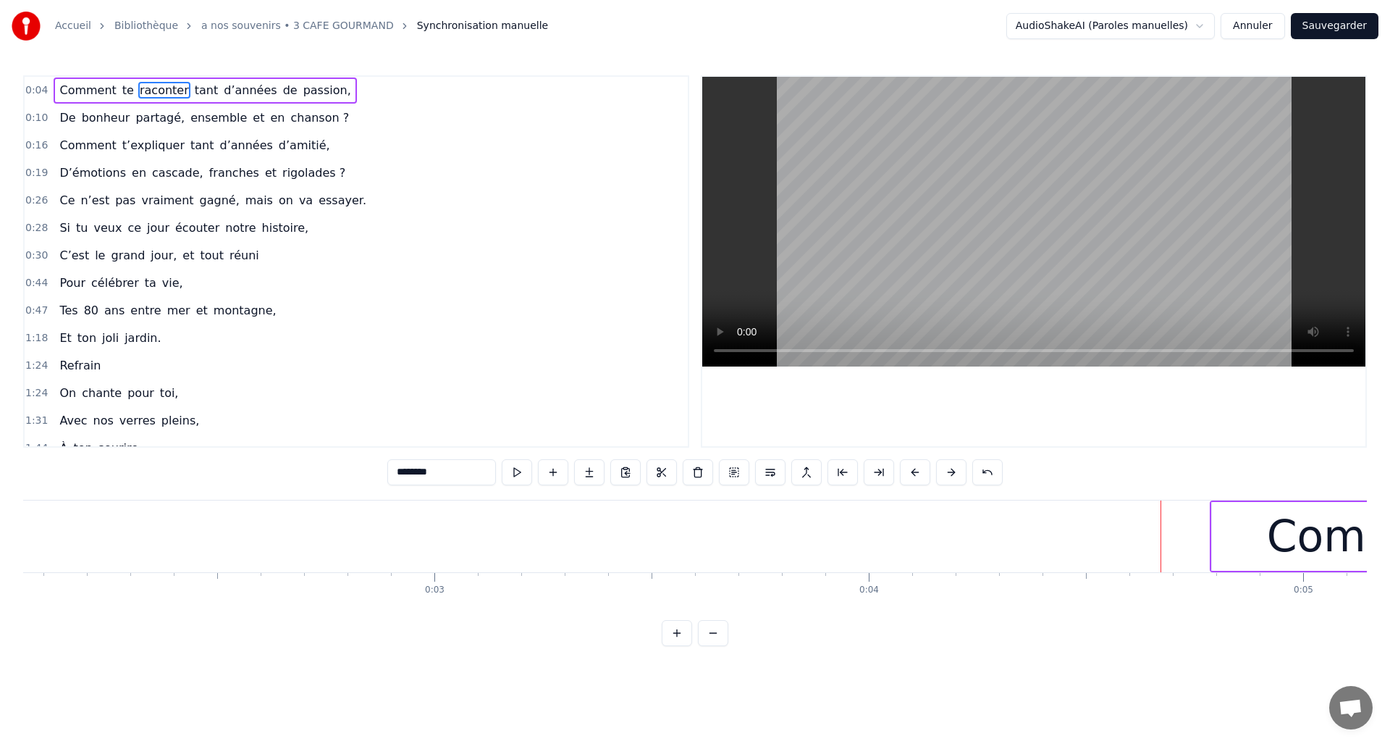
click at [717, 642] on button at bounding box center [713, 633] width 30 height 26
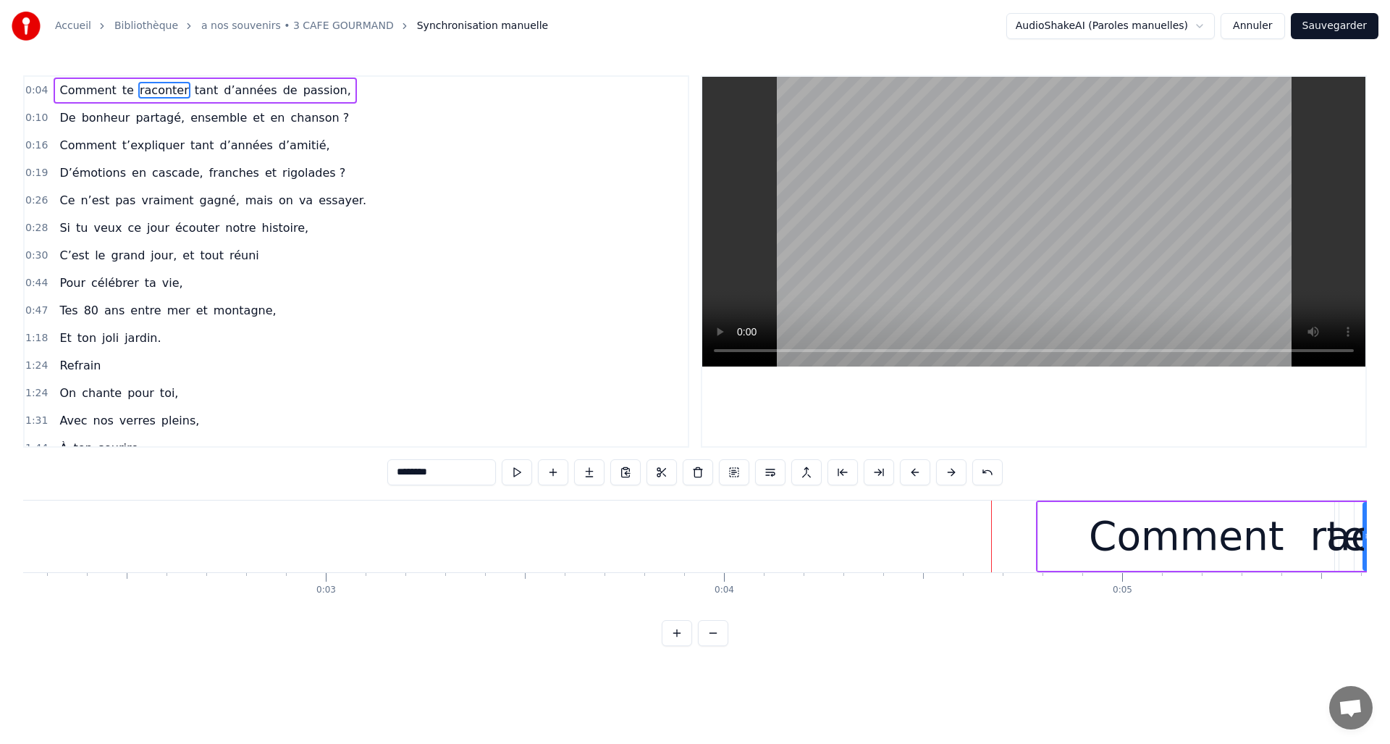
click at [717, 642] on button at bounding box center [713, 633] width 30 height 26
click at [717, 641] on button at bounding box center [713, 633] width 30 height 26
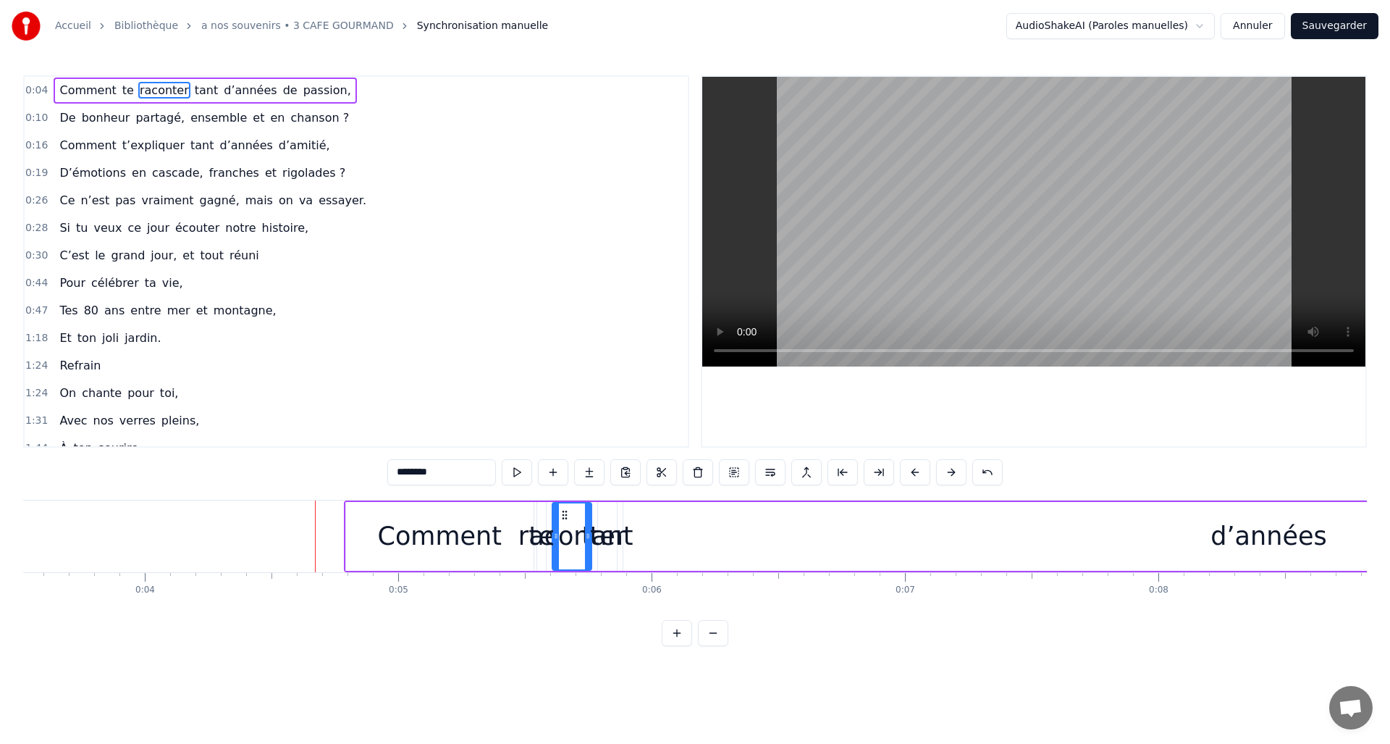
click at [717, 641] on button at bounding box center [713, 633] width 30 height 26
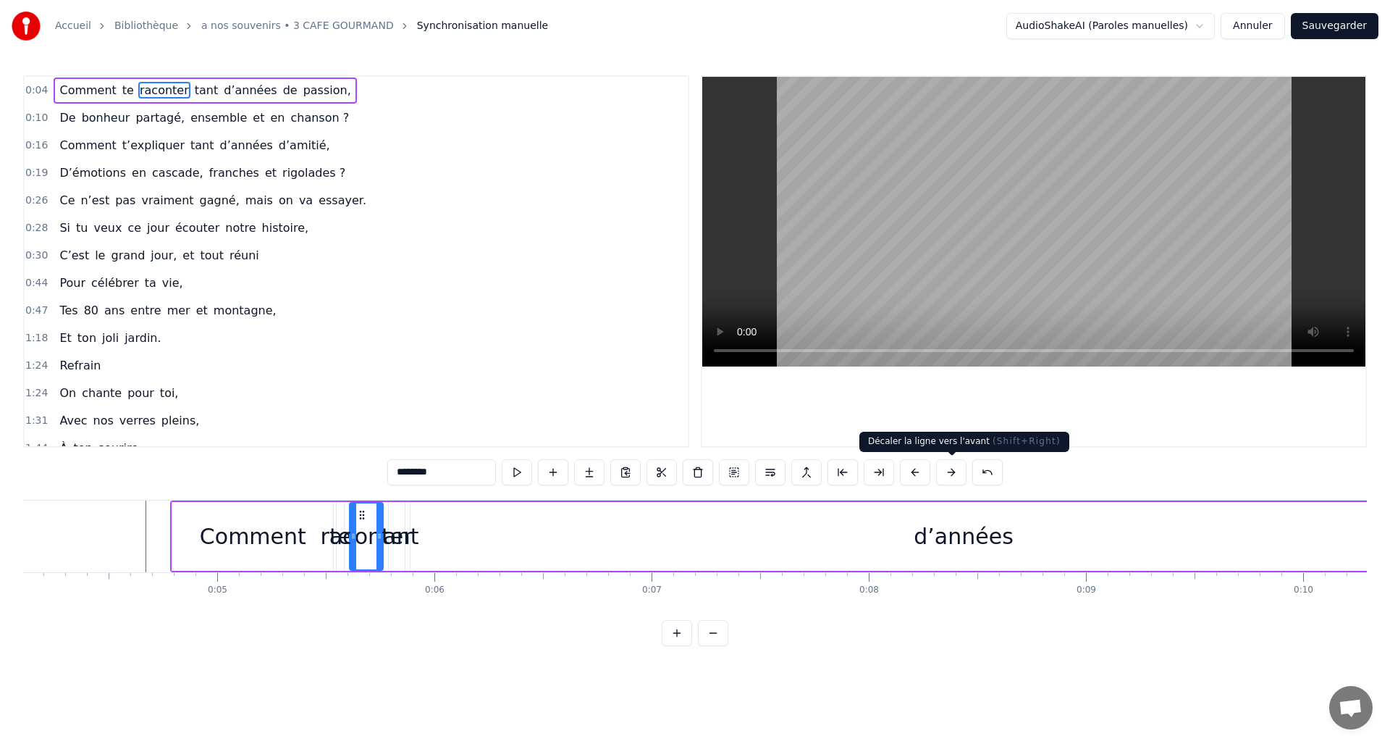
click at [953, 471] on button at bounding box center [951, 472] width 30 height 26
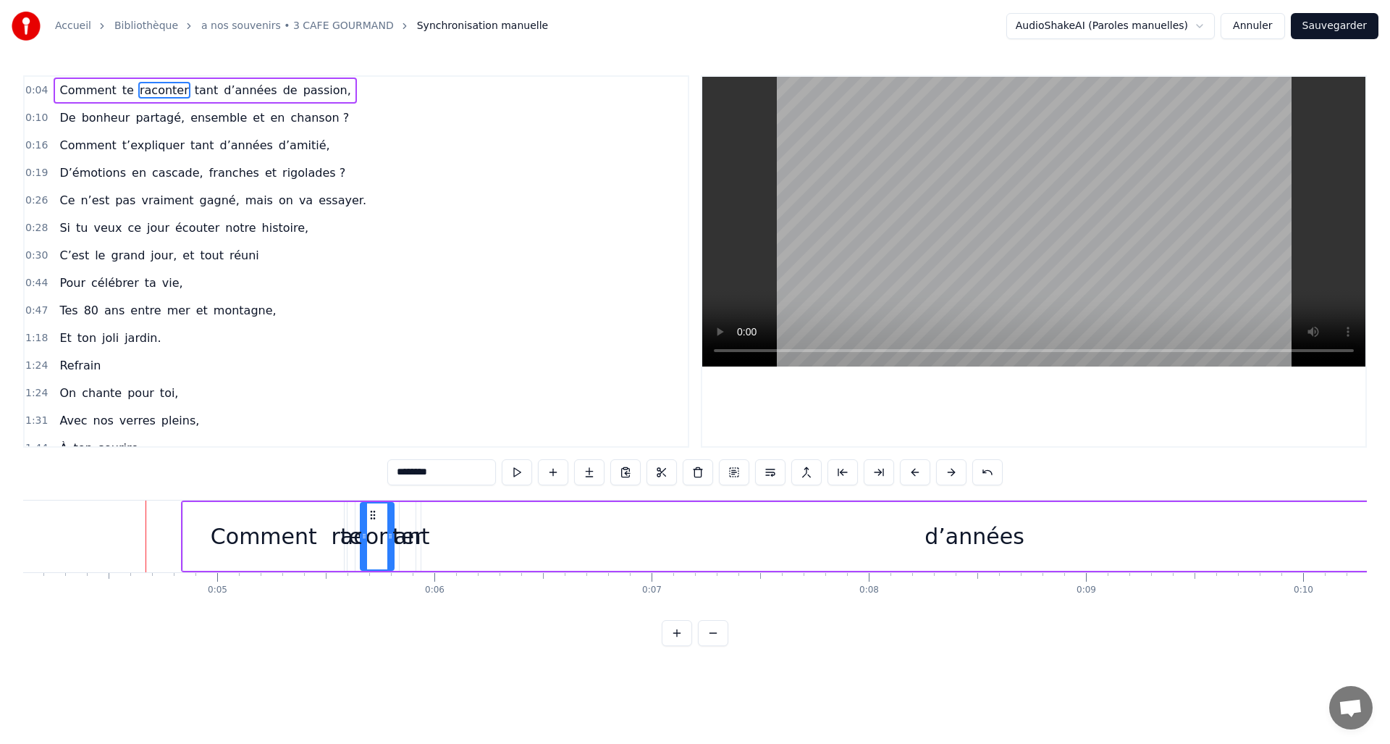
click at [953, 470] on button at bounding box center [951, 472] width 30 height 26
click at [952, 469] on button at bounding box center [951, 472] width 30 height 26
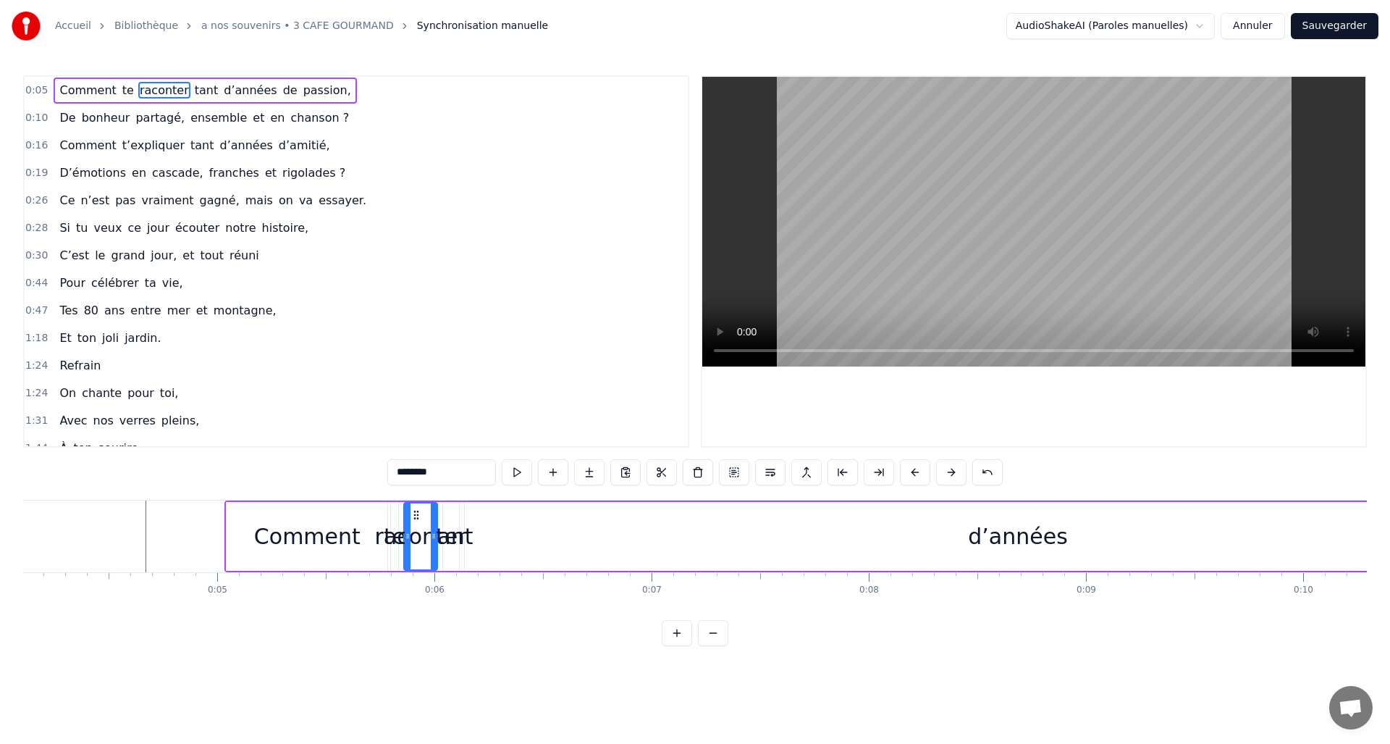
click at [952, 469] on button at bounding box center [951, 472] width 30 height 26
click at [952, 468] on button at bounding box center [951, 472] width 30 height 26
click at [952, 466] on button at bounding box center [951, 472] width 30 height 26
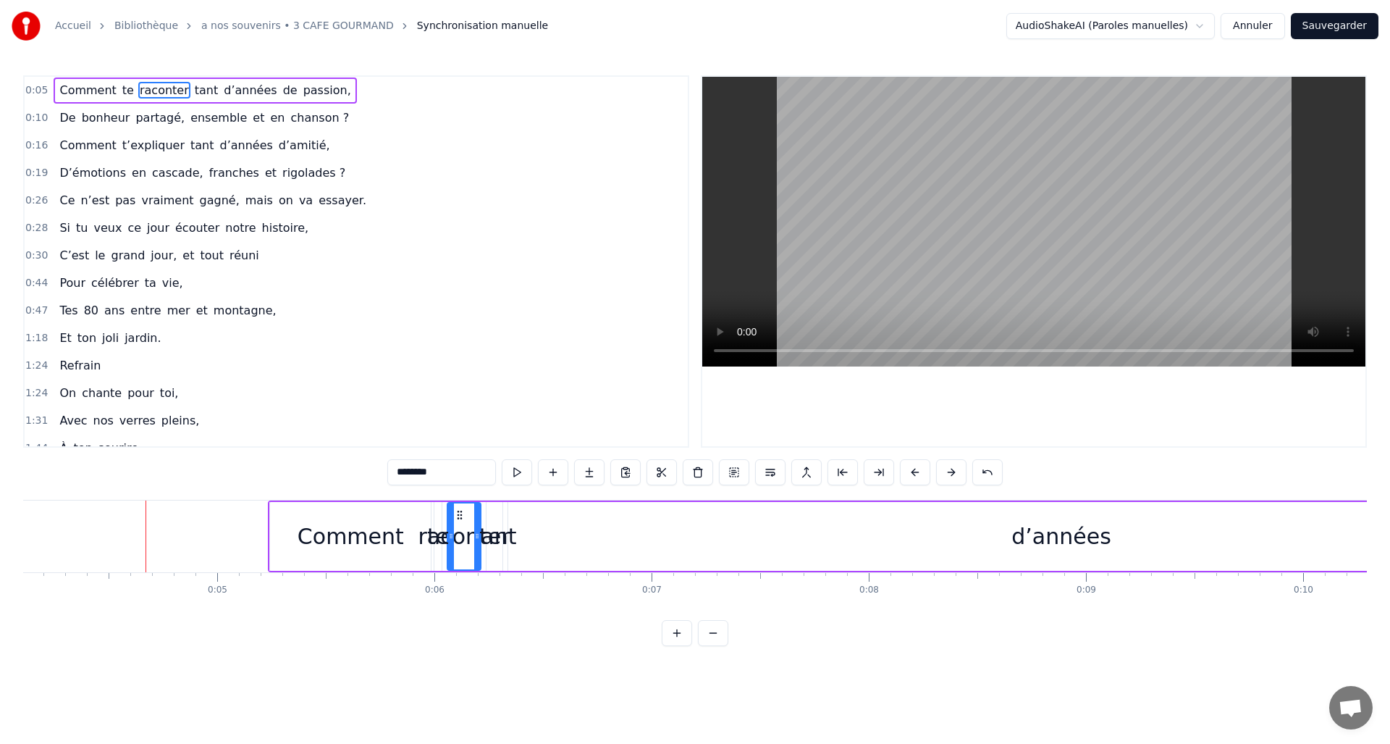
click at [952, 466] on button at bounding box center [951, 472] width 30 height 26
click at [952, 465] on button at bounding box center [951, 472] width 30 height 26
click at [952, 463] on button at bounding box center [951, 472] width 30 height 26
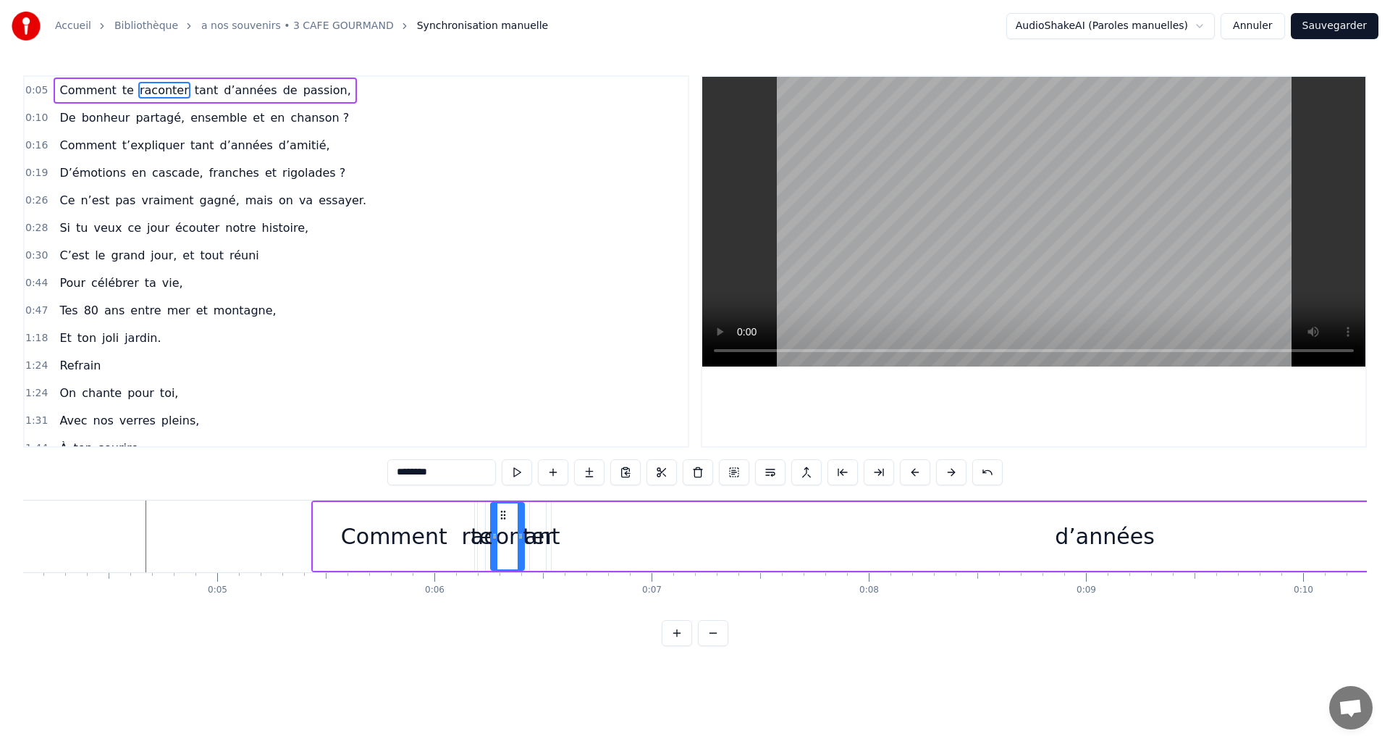
click at [953, 471] on button at bounding box center [951, 472] width 30 height 26
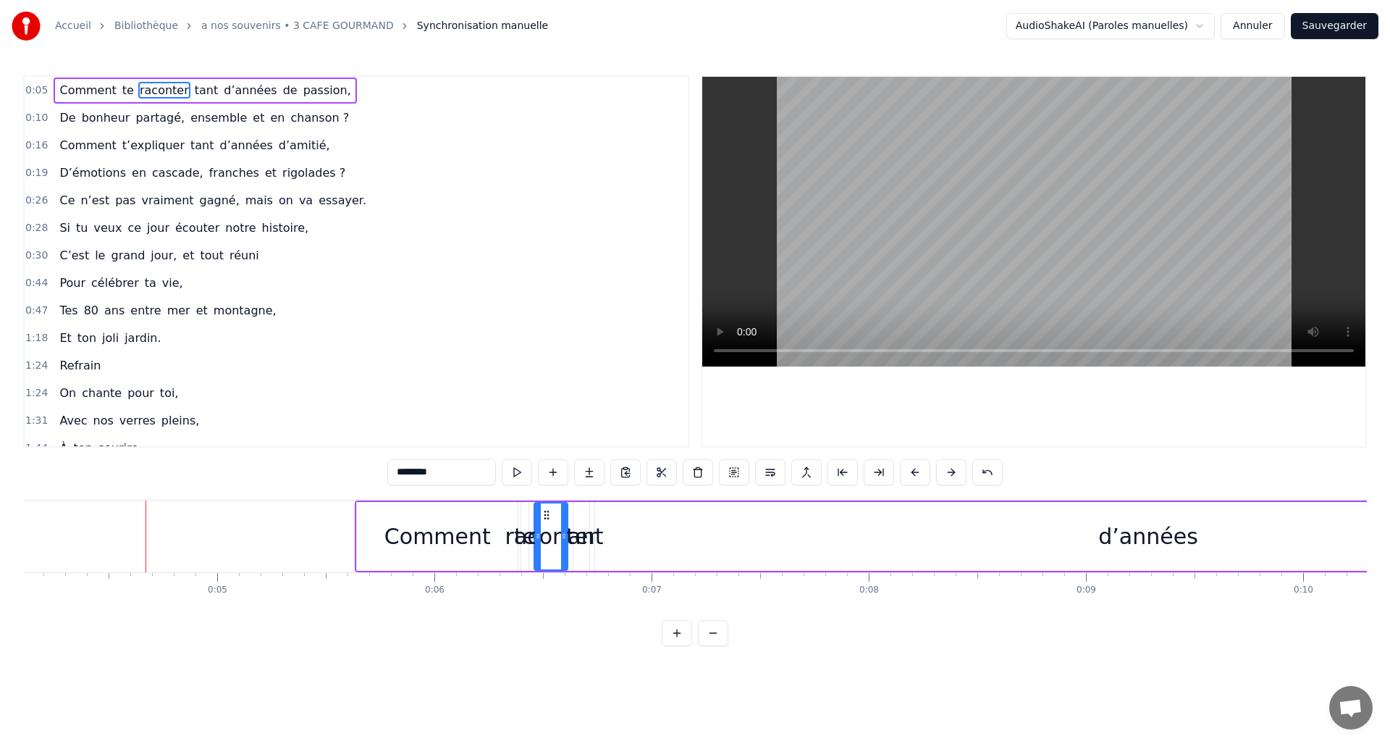
click at [953, 471] on button at bounding box center [951, 472] width 30 height 26
click at [953, 470] on button at bounding box center [951, 472] width 30 height 26
click at [953, 469] on button at bounding box center [951, 472] width 30 height 26
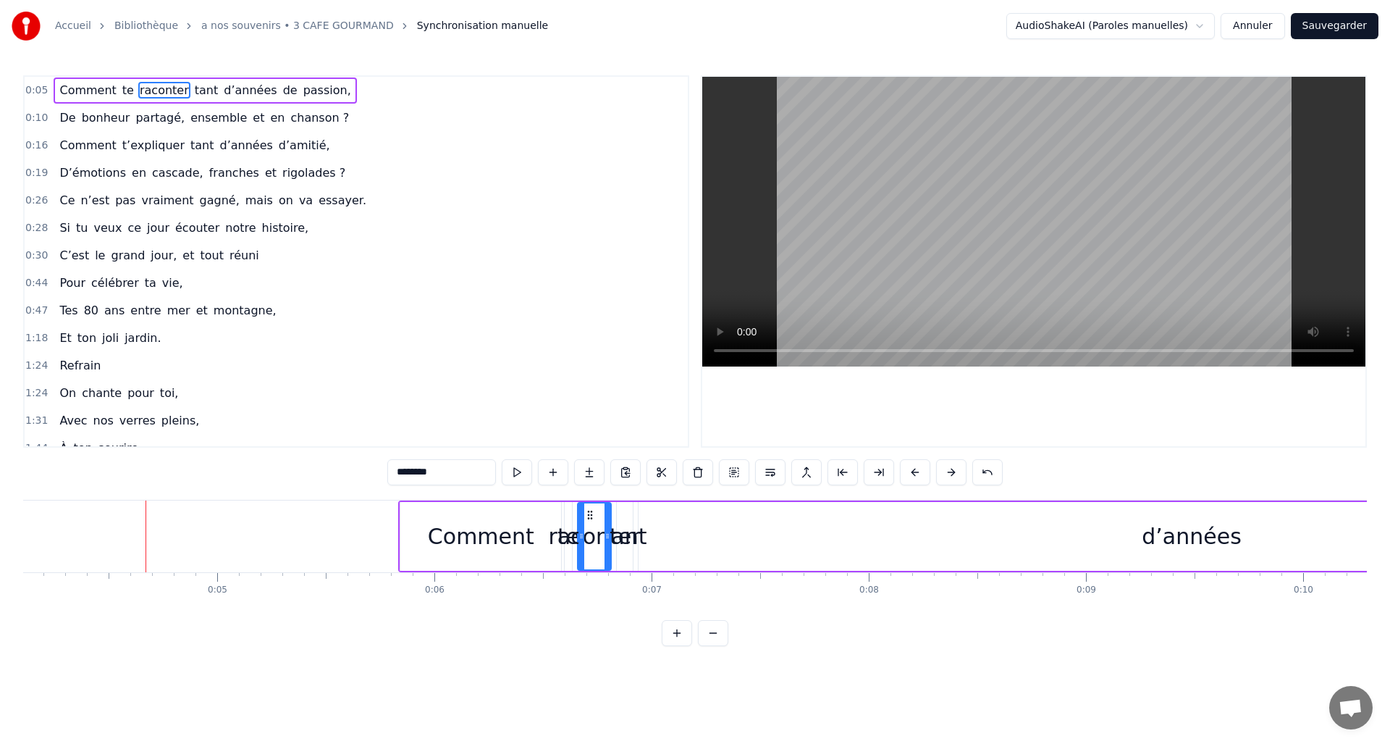
click at [952, 468] on button at bounding box center [951, 472] width 30 height 26
click at [952, 467] on button at bounding box center [951, 472] width 30 height 26
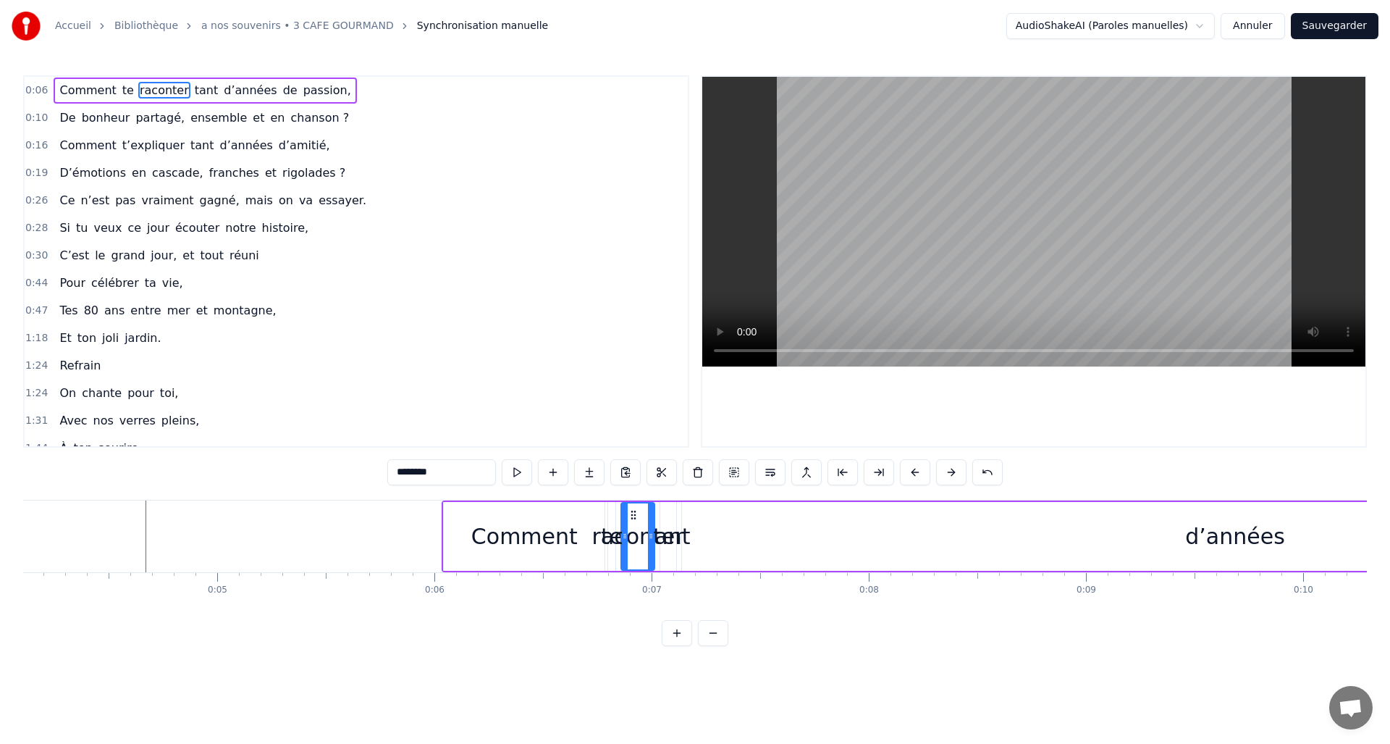
click at [952, 466] on button at bounding box center [951, 472] width 30 height 26
click at [951, 466] on button at bounding box center [951, 472] width 30 height 26
click at [951, 467] on button at bounding box center [951, 472] width 30 height 26
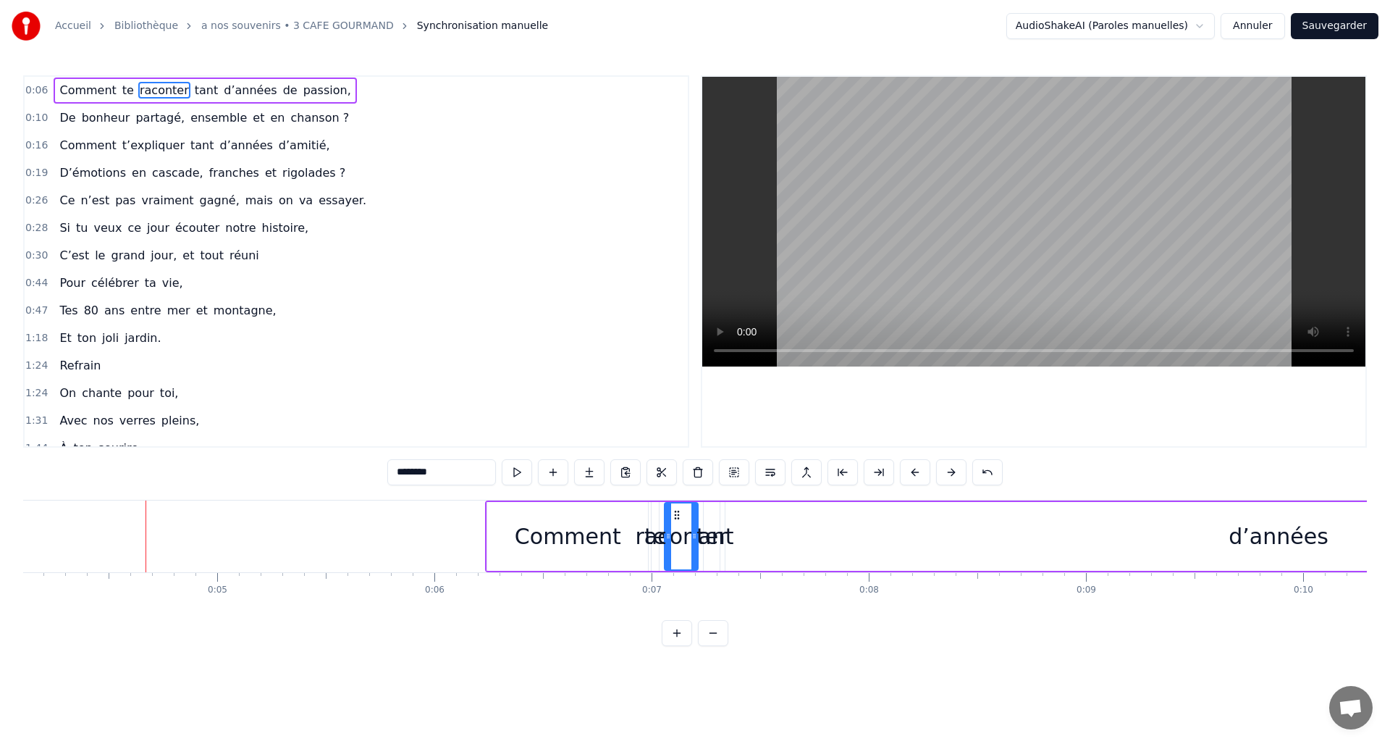
click at [951, 467] on button at bounding box center [951, 472] width 30 height 26
click at [949, 469] on button at bounding box center [951, 472] width 30 height 26
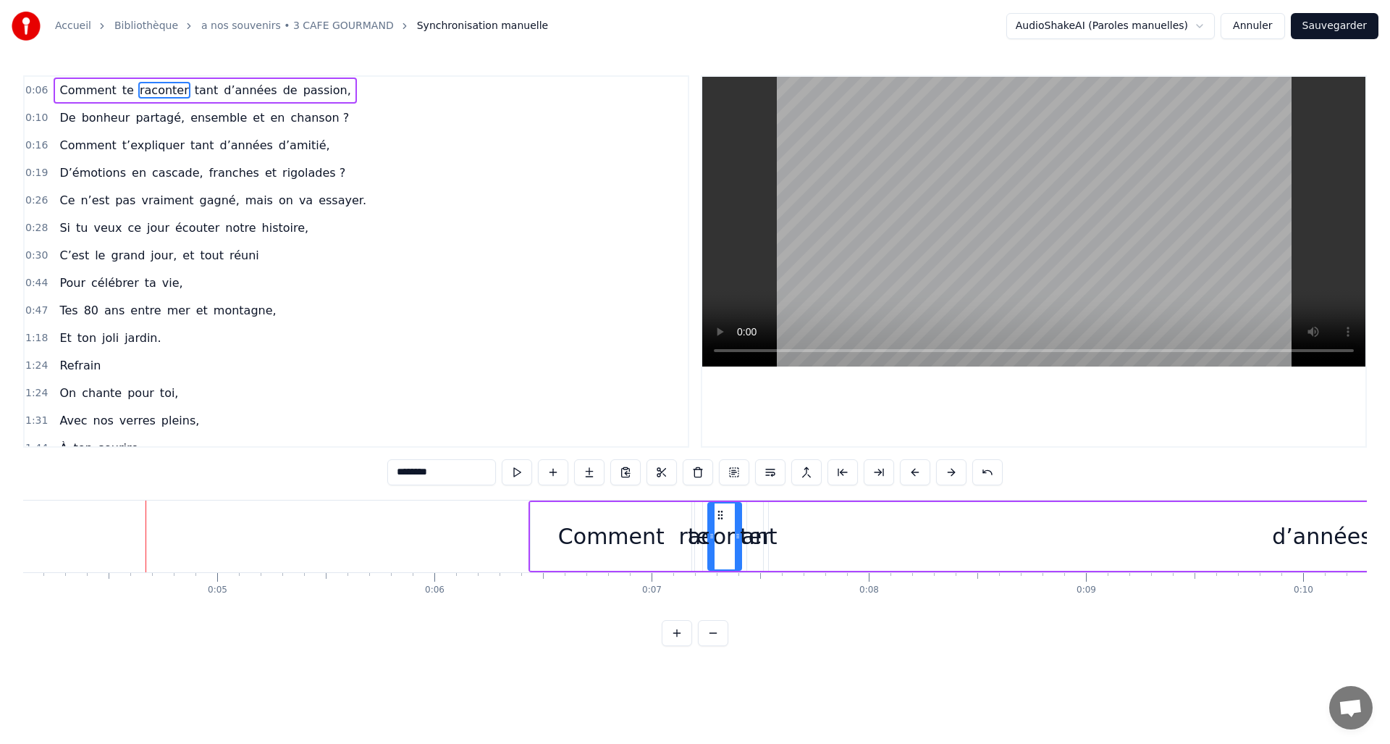
click at [949, 469] on button at bounding box center [951, 472] width 30 height 26
click at [950, 469] on button at bounding box center [951, 472] width 30 height 26
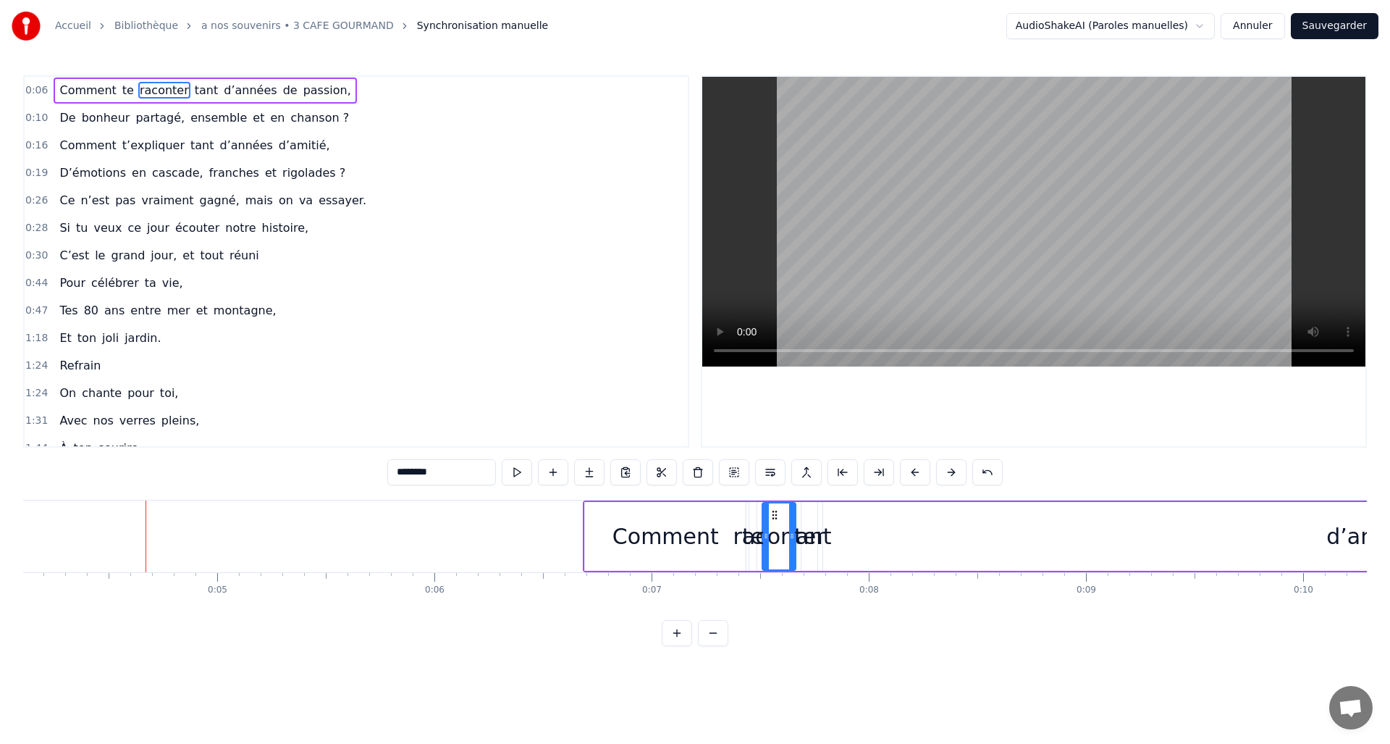
click at [950, 469] on button at bounding box center [951, 472] width 30 height 26
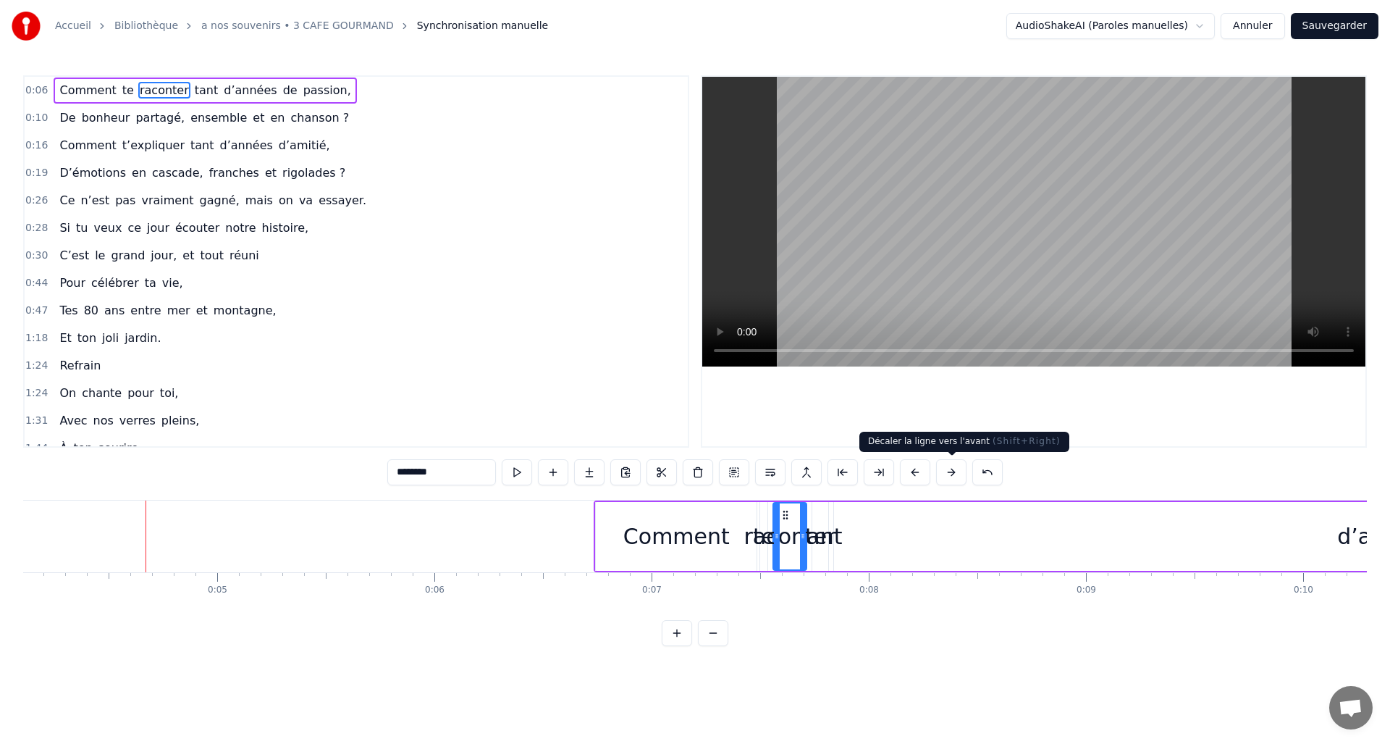
click at [956, 473] on button at bounding box center [951, 472] width 30 height 26
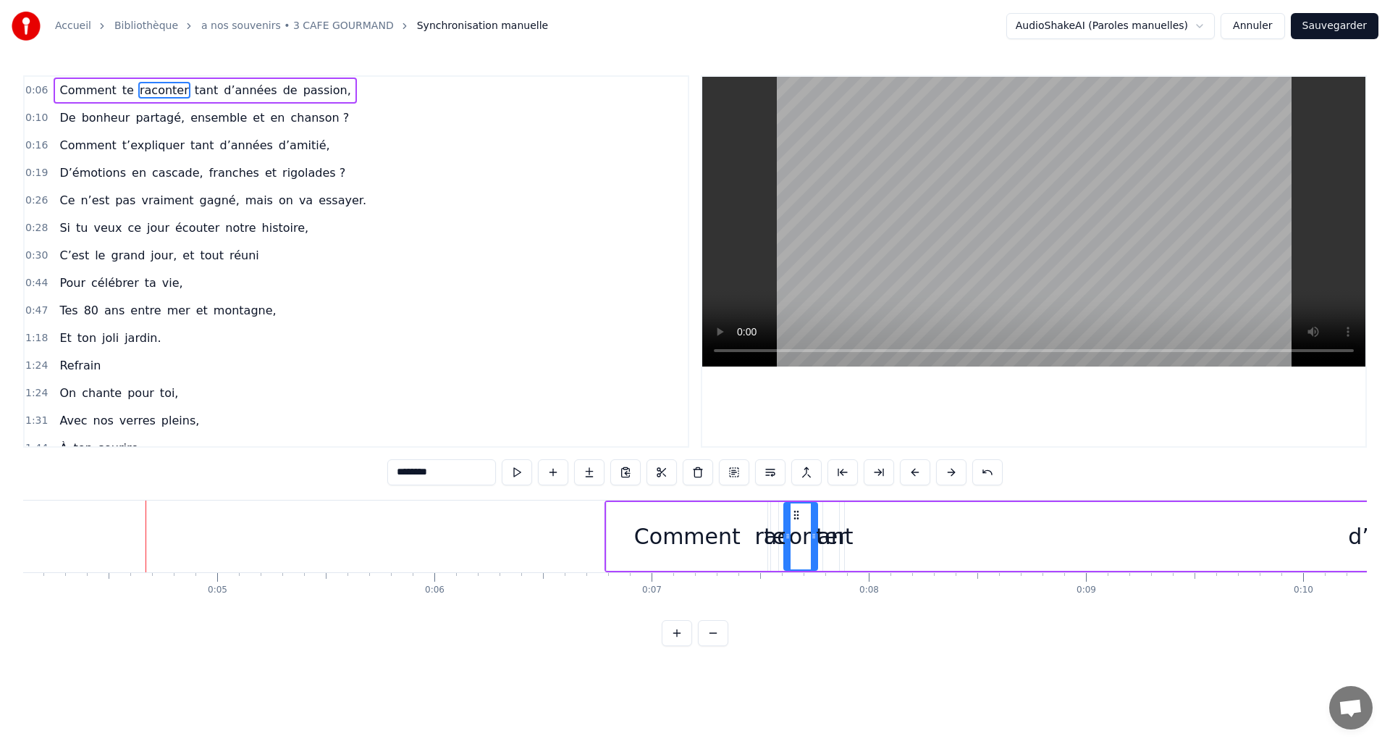
click at [956, 470] on button at bounding box center [951, 472] width 30 height 26
click at [956, 468] on button at bounding box center [951, 472] width 30 height 26
click at [955, 467] on button at bounding box center [951, 472] width 30 height 26
click at [954, 463] on button at bounding box center [951, 472] width 30 height 26
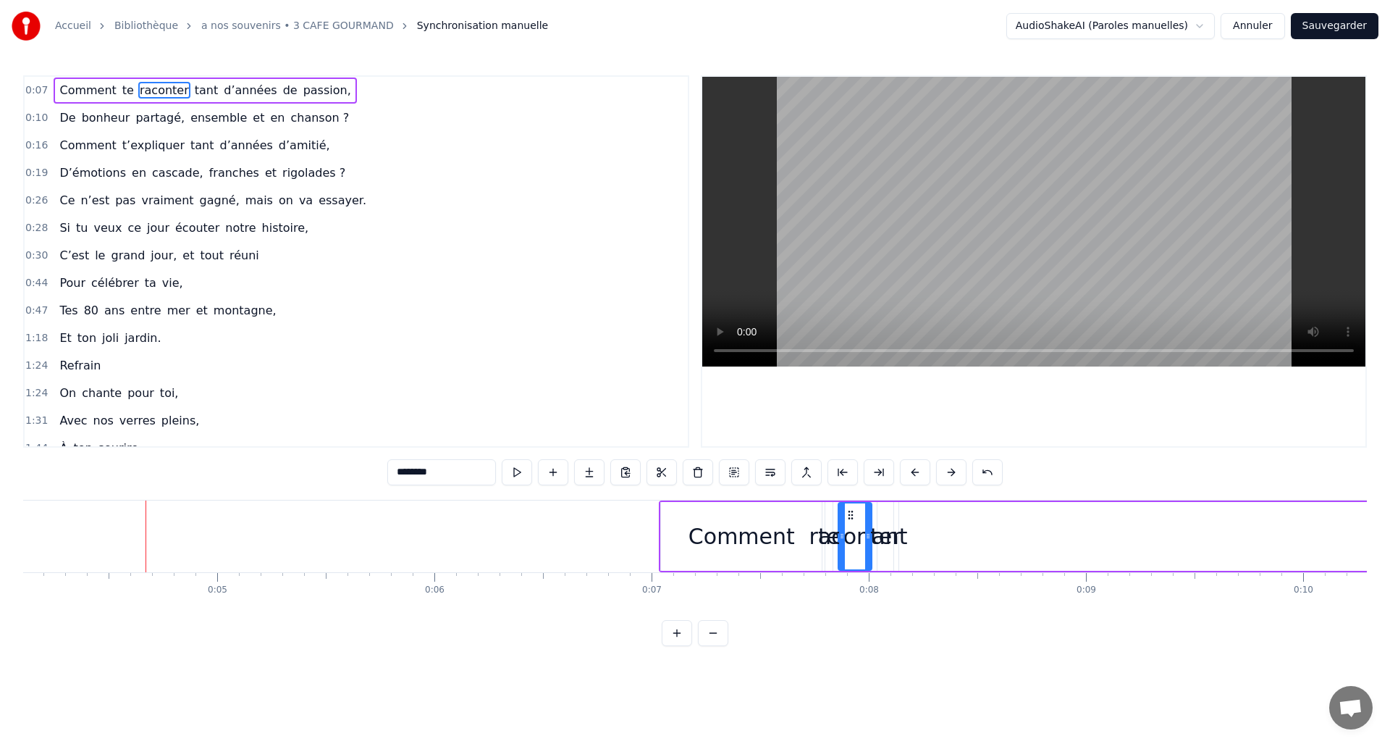
click at [954, 463] on button at bounding box center [951, 472] width 30 height 26
click at [955, 460] on button at bounding box center [951, 472] width 30 height 26
click at [954, 460] on button at bounding box center [951, 472] width 30 height 26
click at [955, 459] on button at bounding box center [951, 472] width 30 height 26
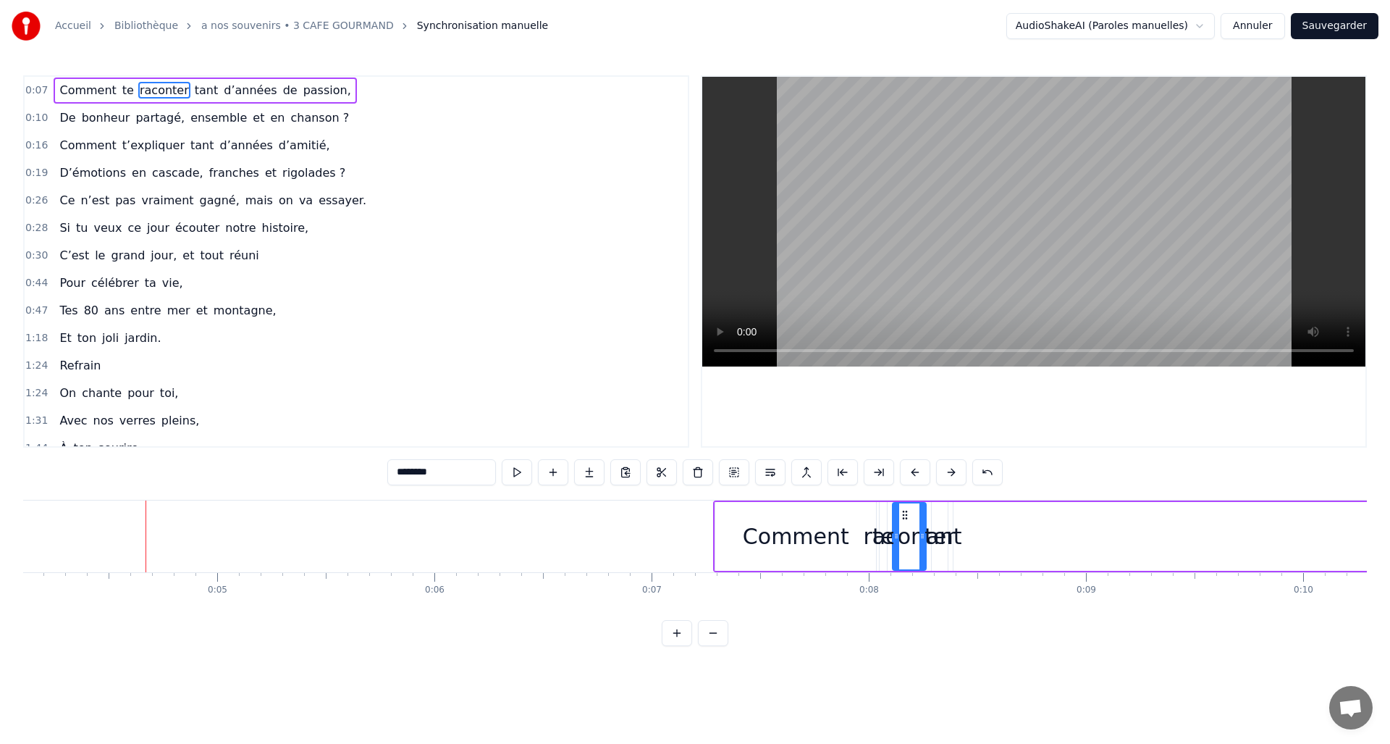
click at [951, 471] on button at bounding box center [951, 472] width 30 height 26
click at [951, 470] on button at bounding box center [951, 472] width 30 height 26
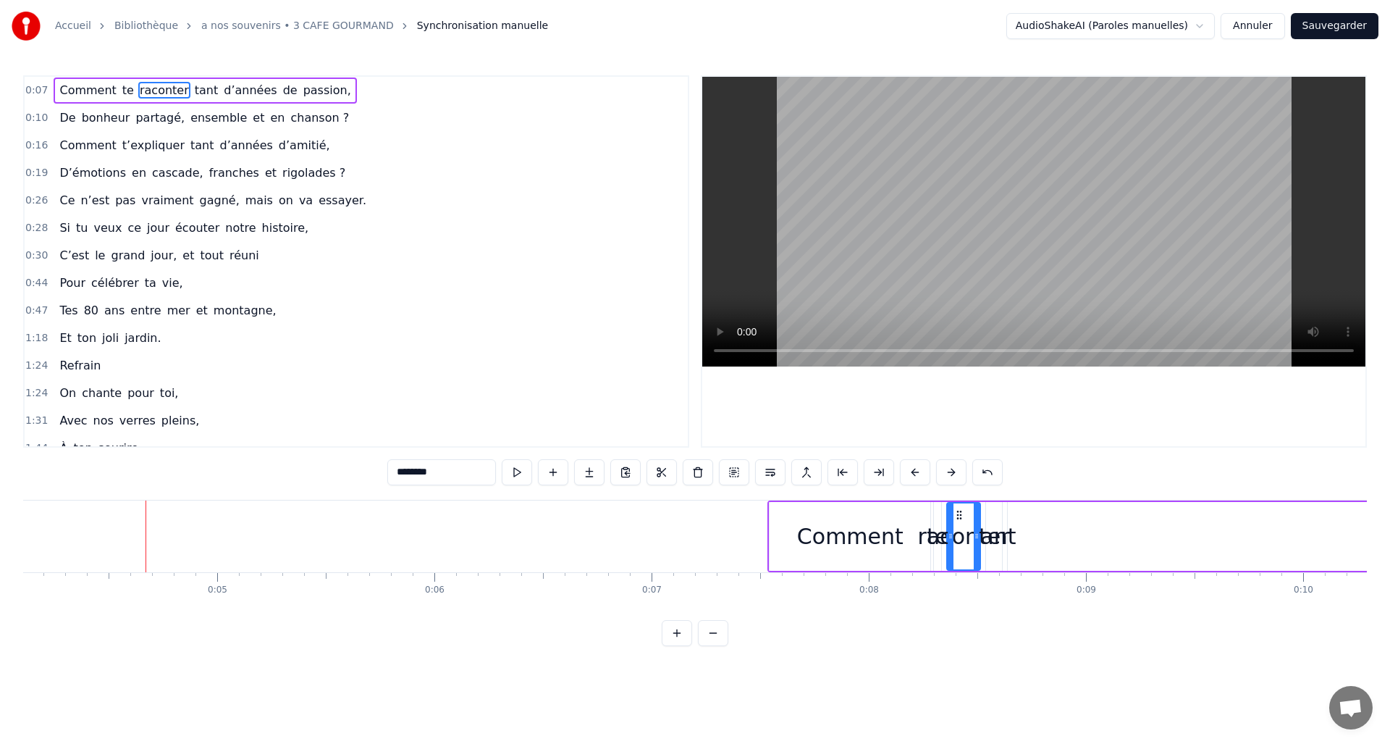
click at [951, 470] on button at bounding box center [951, 472] width 30 height 26
click at [951, 468] on button at bounding box center [951, 472] width 30 height 26
drag, startPoint x: 951, startPoint y: 466, endPoint x: 989, endPoint y: 448, distance: 41.8
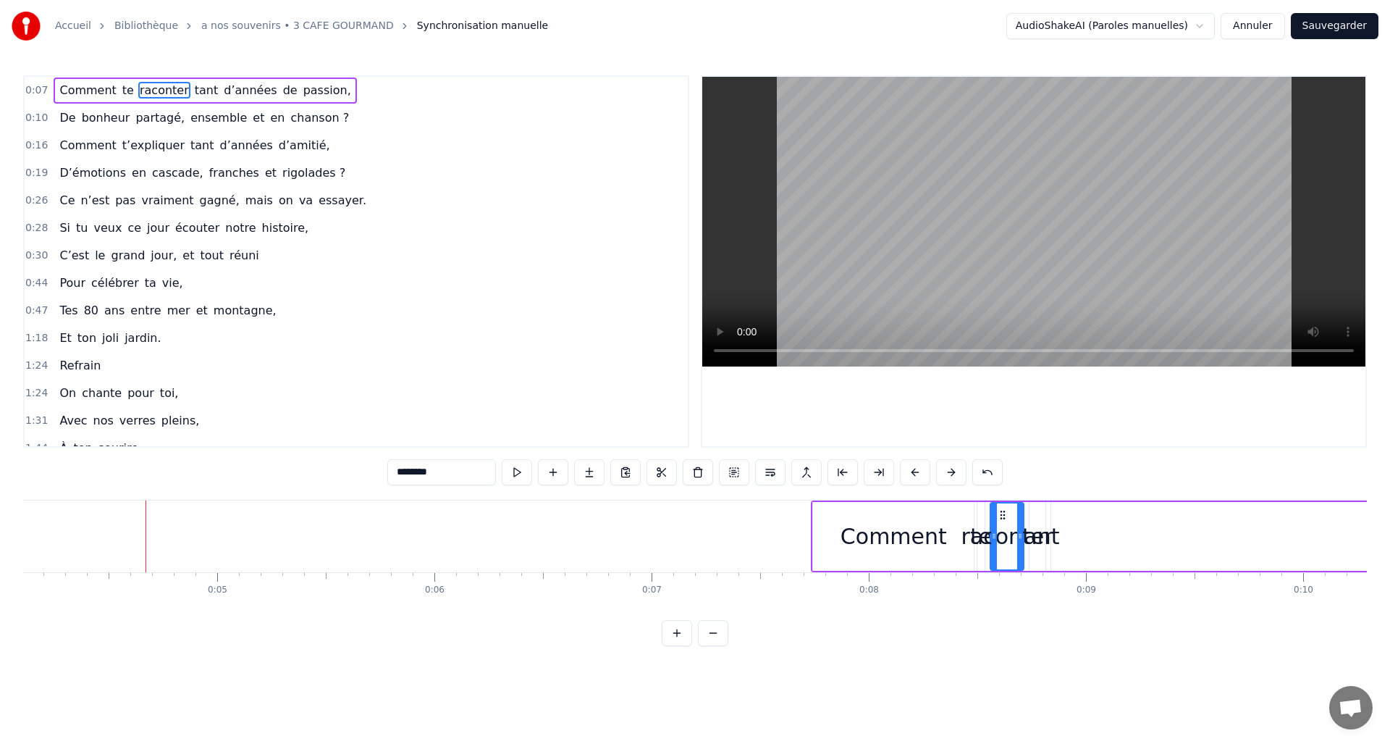
click at [951, 468] on button at bounding box center [951, 472] width 30 height 26
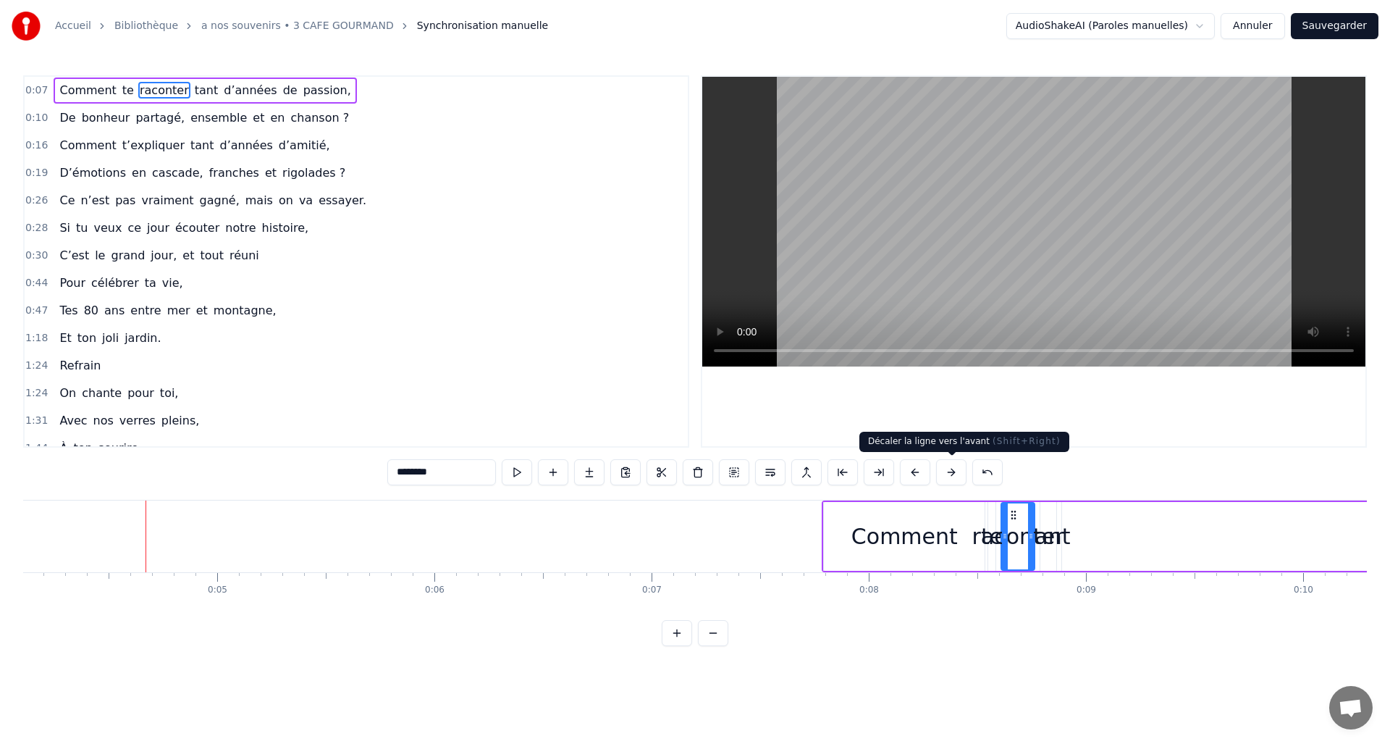
click at [948, 468] on button at bounding box center [951, 472] width 30 height 26
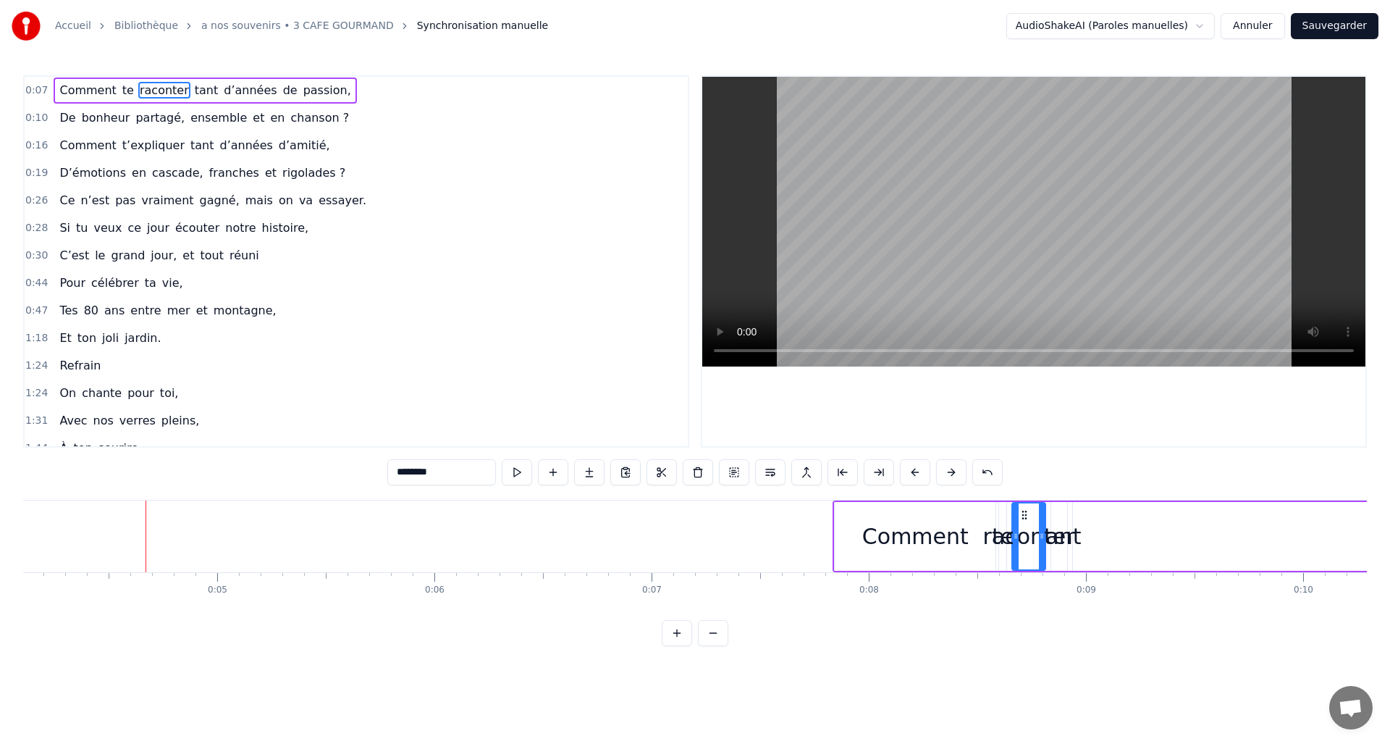
click at [948, 468] on button at bounding box center [951, 472] width 30 height 26
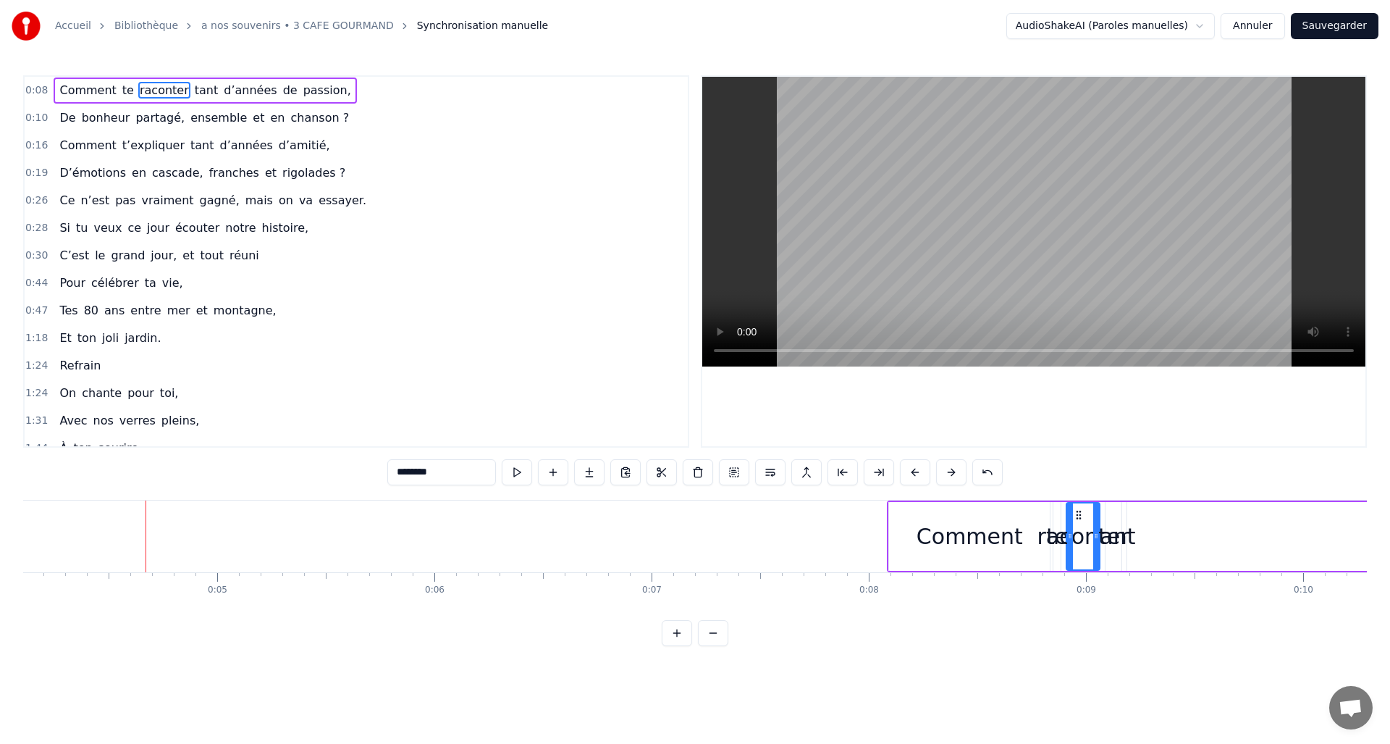
click at [948, 468] on button at bounding box center [951, 472] width 30 height 26
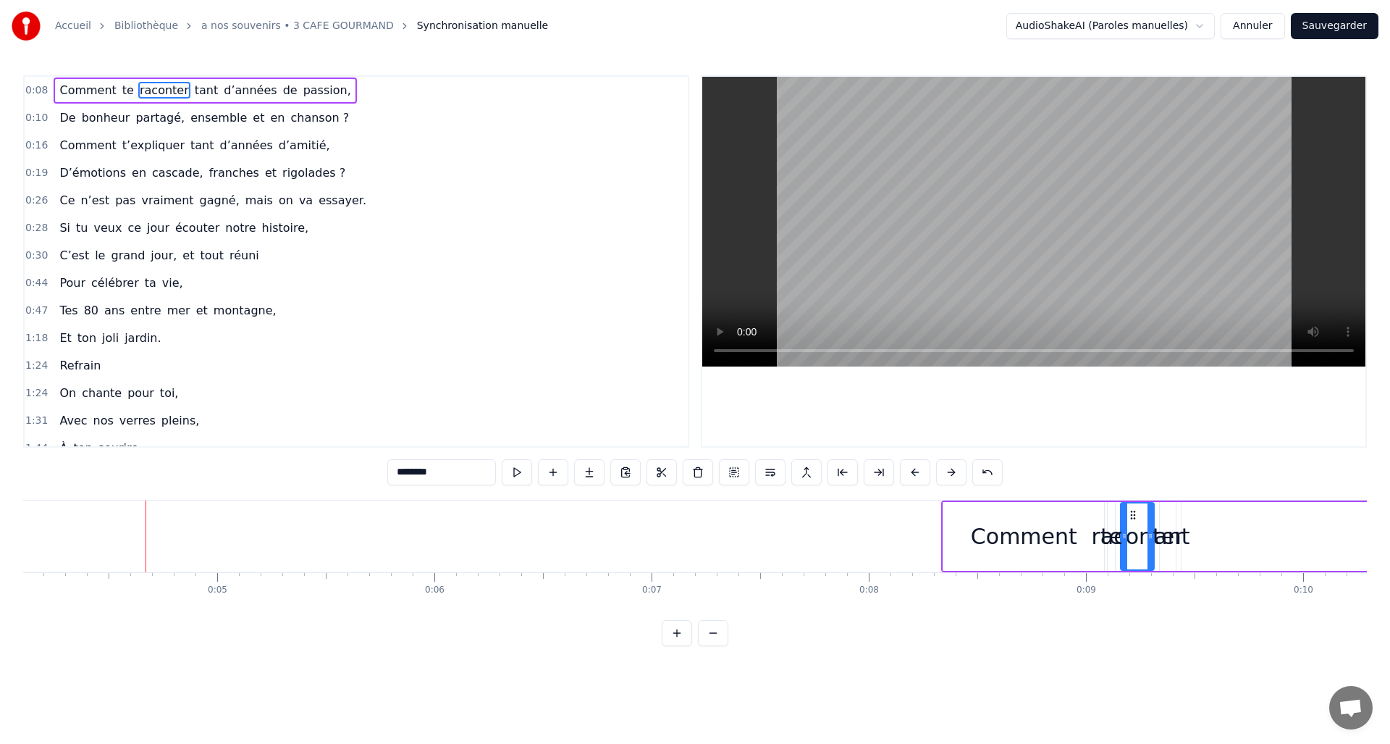
click at [948, 468] on button at bounding box center [951, 472] width 30 height 26
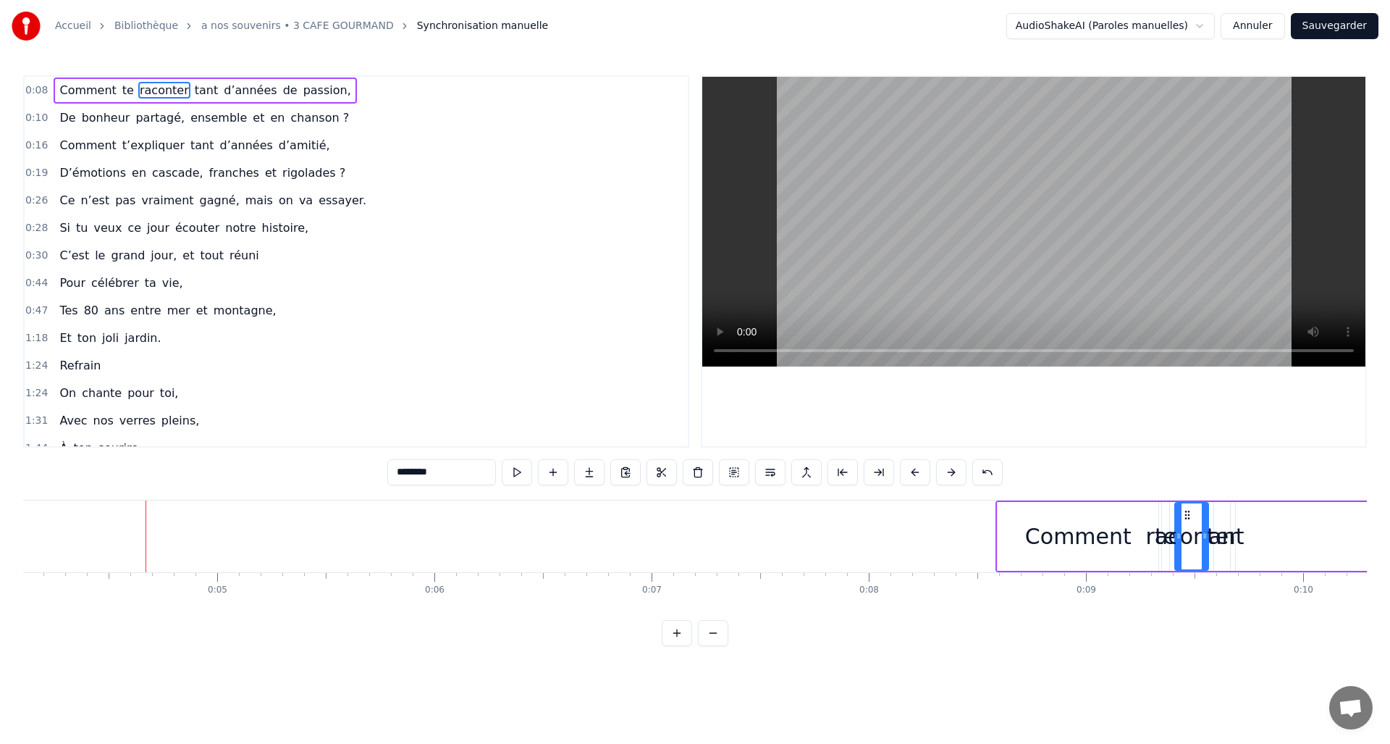
click at [948, 468] on button at bounding box center [951, 472] width 30 height 26
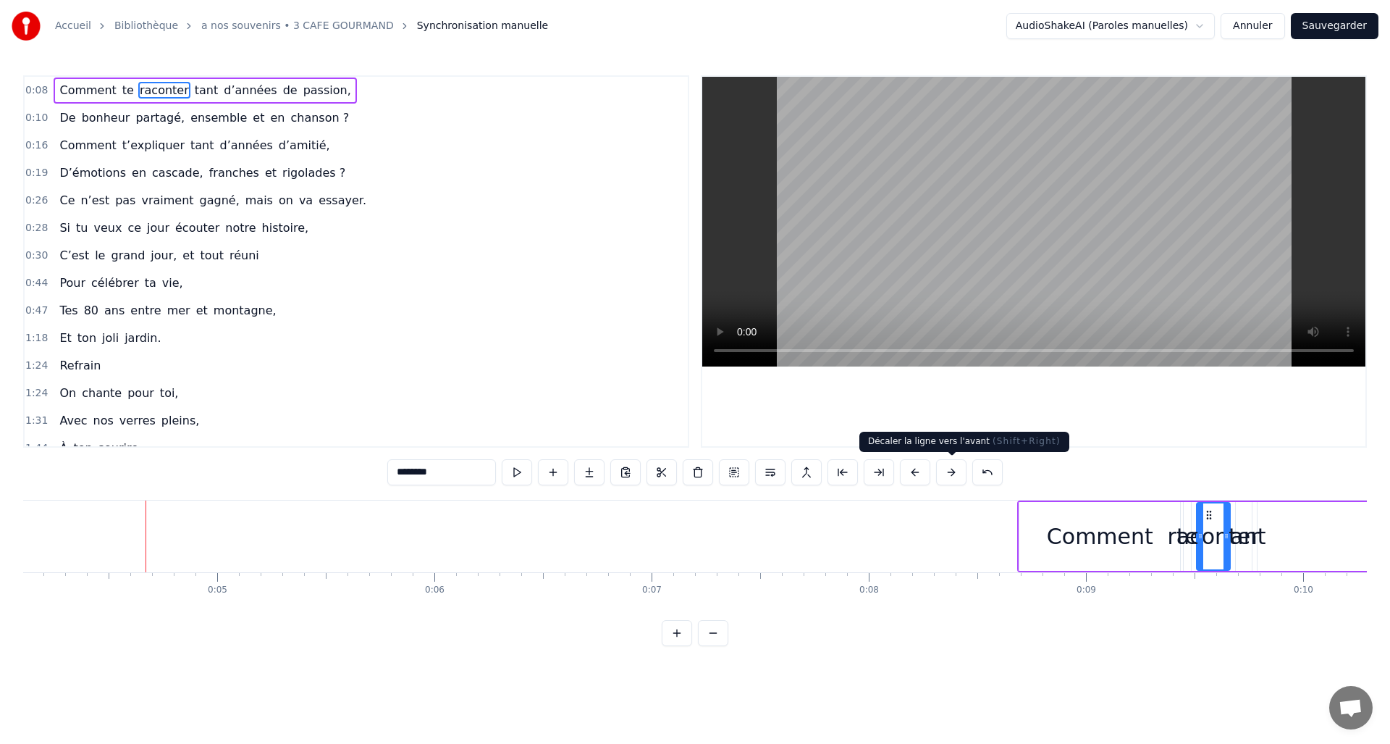
click at [1133, 544] on div "Comment" at bounding box center [1100, 536] width 106 height 33
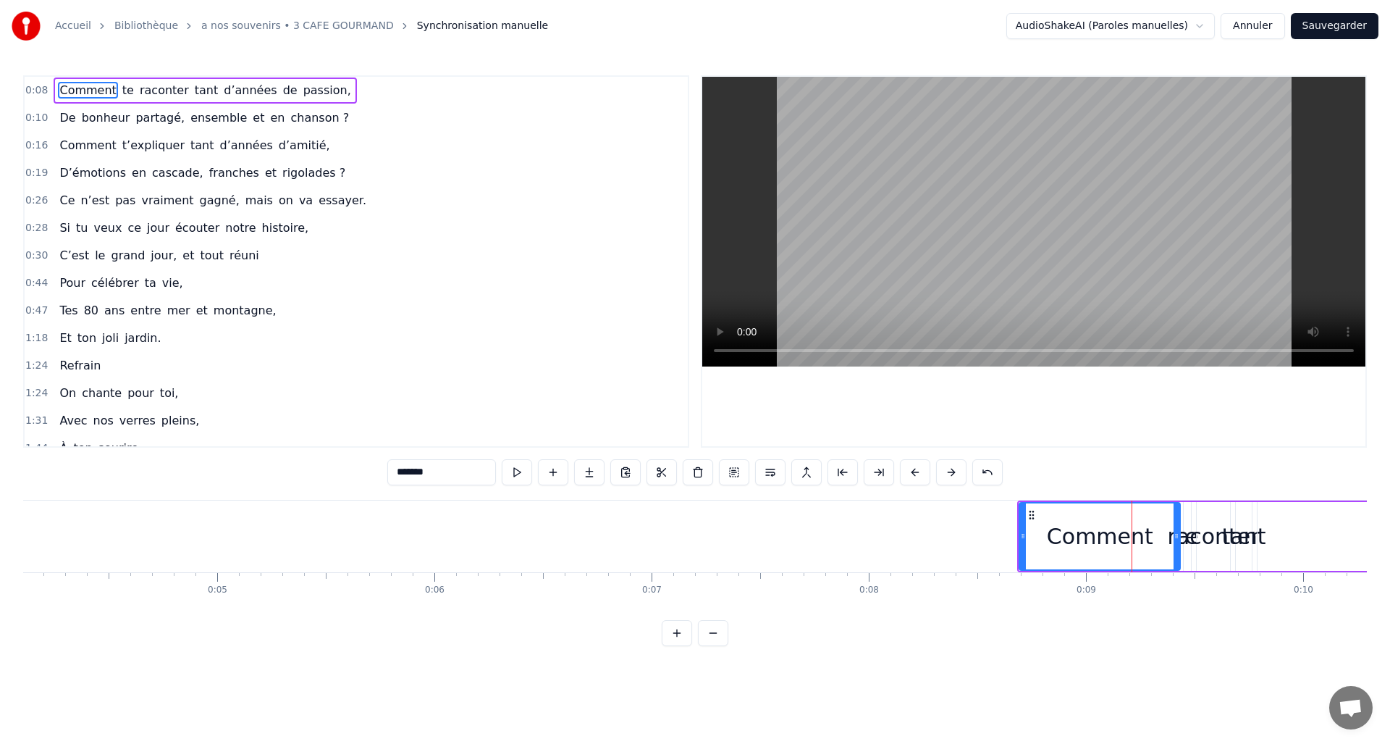
click at [1211, 542] on div "raconter" at bounding box center [1213, 536] width 92 height 33
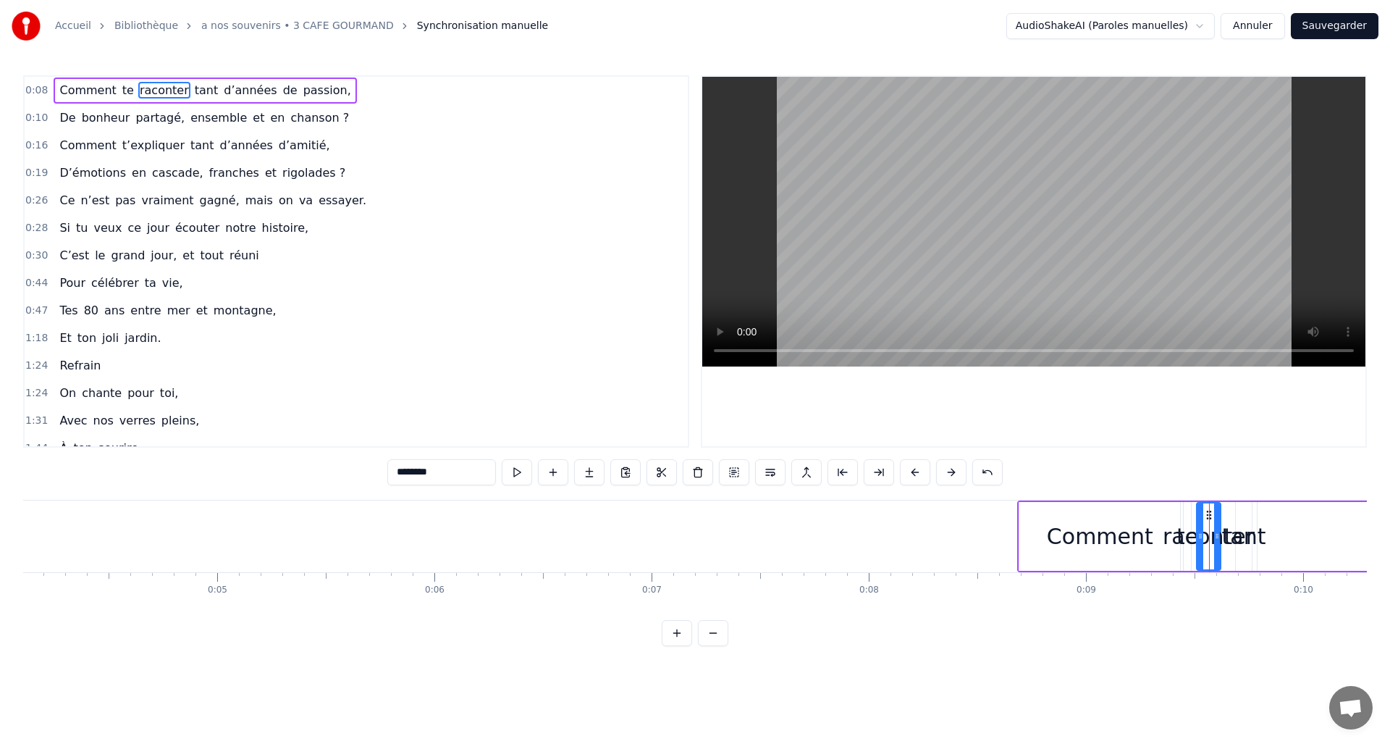
drag, startPoint x: 1227, startPoint y: 534, endPoint x: 1218, endPoint y: 543, distance: 13.3
click at [1218, 543] on div at bounding box center [1217, 536] width 6 height 66
click at [1190, 554] on div "te" at bounding box center [1187, 536] width 9 height 69
click at [1190, 534] on div "te" at bounding box center [1187, 536] width 6 height 66
drag, startPoint x: 1187, startPoint y: 535, endPoint x: 1194, endPoint y: 539, distance: 7.8
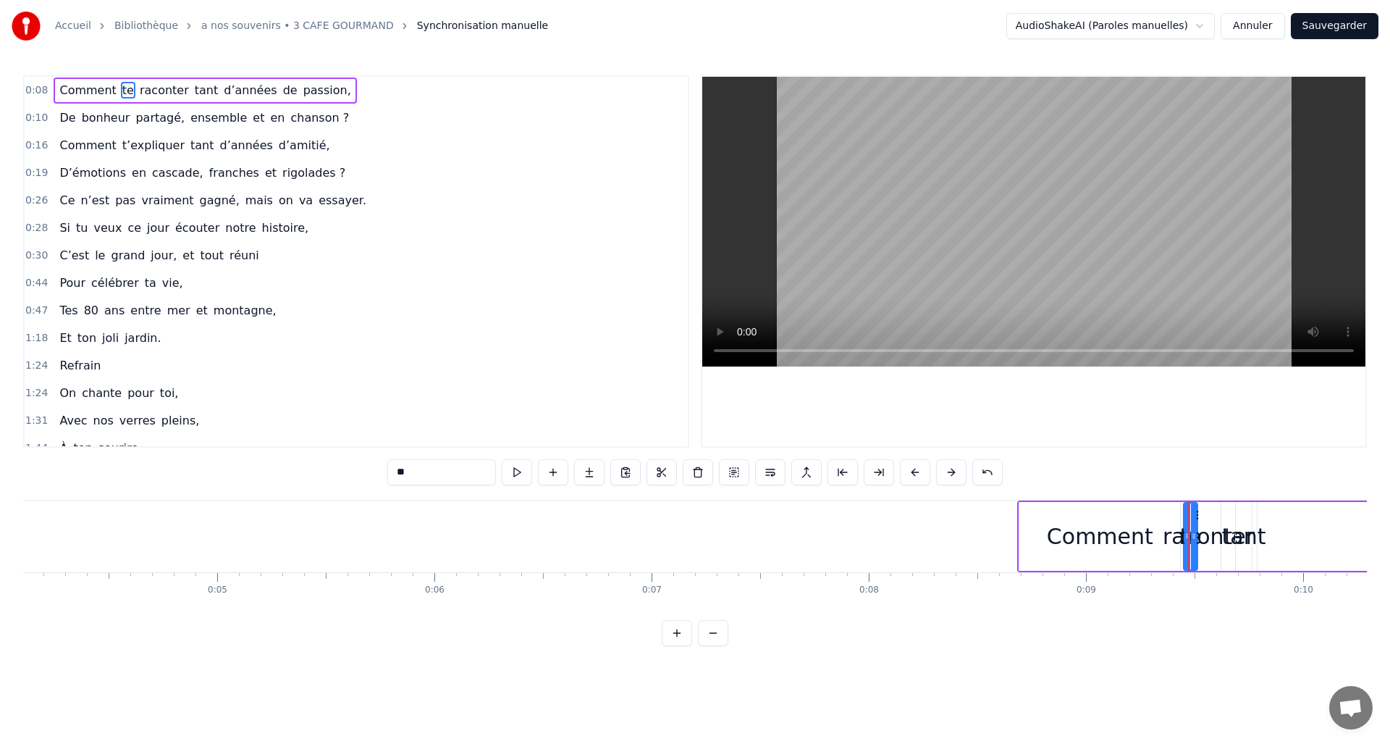
click at [1194, 539] on icon at bounding box center [1194, 536] width 6 height 12
drag, startPoint x: 1186, startPoint y: 541, endPoint x: 1166, endPoint y: 540, distance: 19.6
click at [1166, 540] on icon at bounding box center [1168, 536] width 6 height 12
drag, startPoint x: 1194, startPoint y: 534, endPoint x: 1185, endPoint y: 536, distance: 9.0
click at [1185, 536] on icon at bounding box center [1185, 536] width 6 height 12
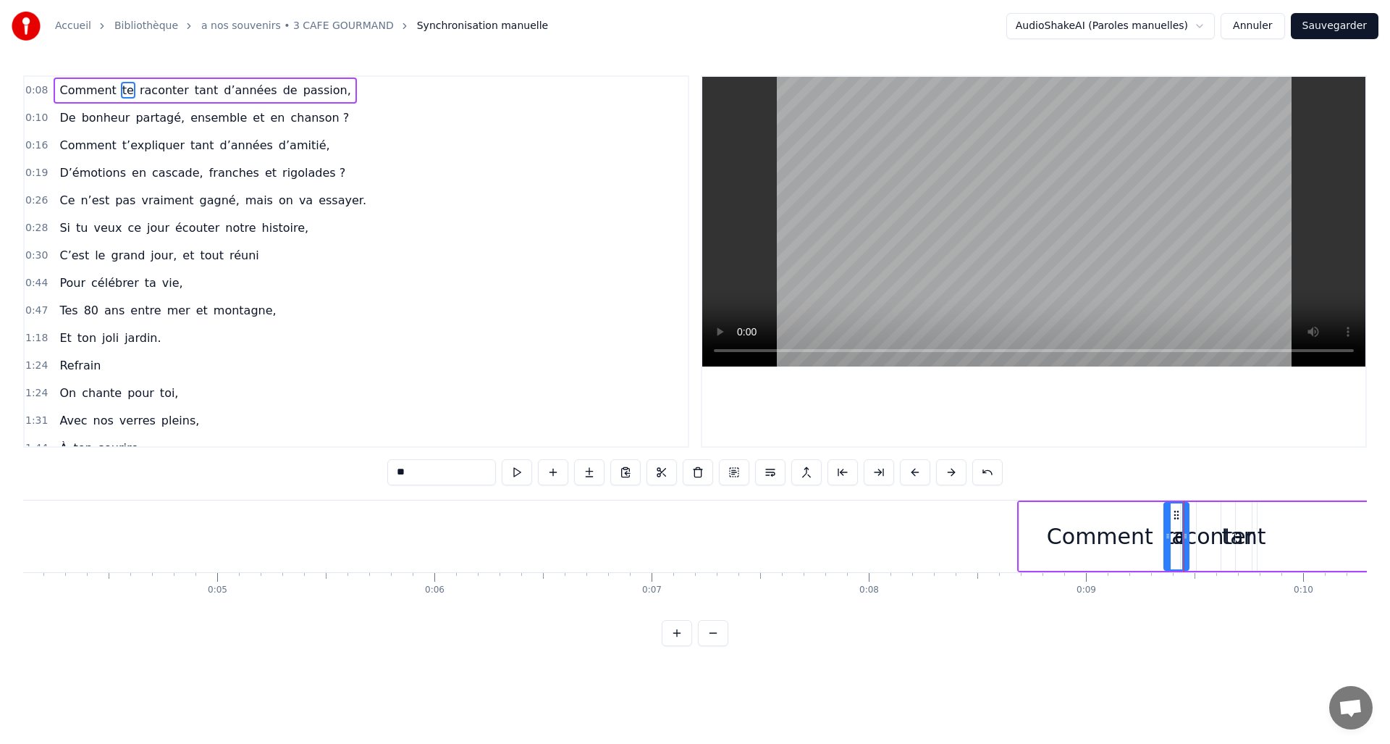
click at [1204, 541] on div "raconter" at bounding box center [1209, 536] width 92 height 33
drag, startPoint x: 1219, startPoint y: 534, endPoint x: 1281, endPoint y: 531, distance: 61.6
click at [1281, 531] on icon at bounding box center [1279, 536] width 6 height 12
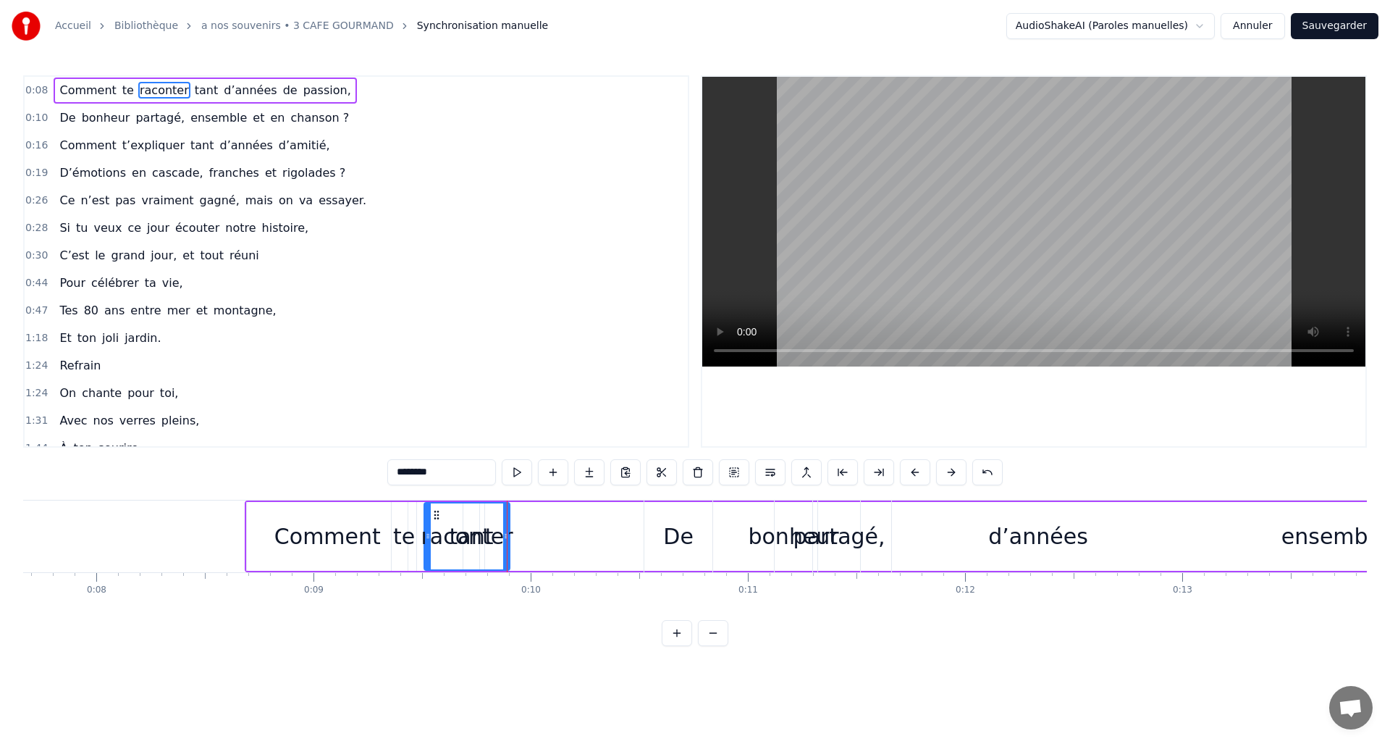
scroll to position [0, 1475]
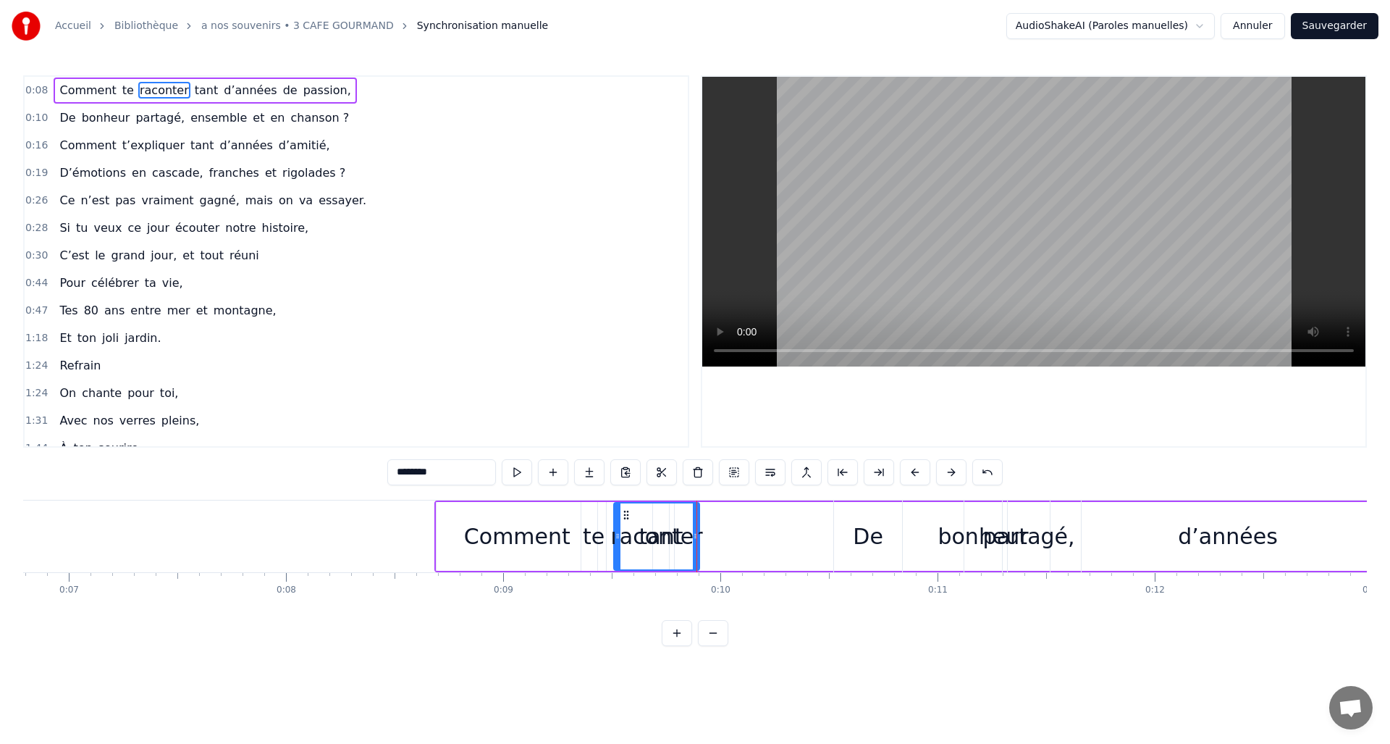
click at [667, 539] on div "raconter" at bounding box center [656, 536] width 92 height 33
click at [657, 521] on div "raconter" at bounding box center [656, 536] width 92 height 33
click at [662, 513] on div "raconter" at bounding box center [657, 536] width 84 height 66
click at [651, 518] on div "raconter" at bounding box center [657, 536] width 84 height 66
click at [651, 537] on div "raconter" at bounding box center [656, 536] width 92 height 33
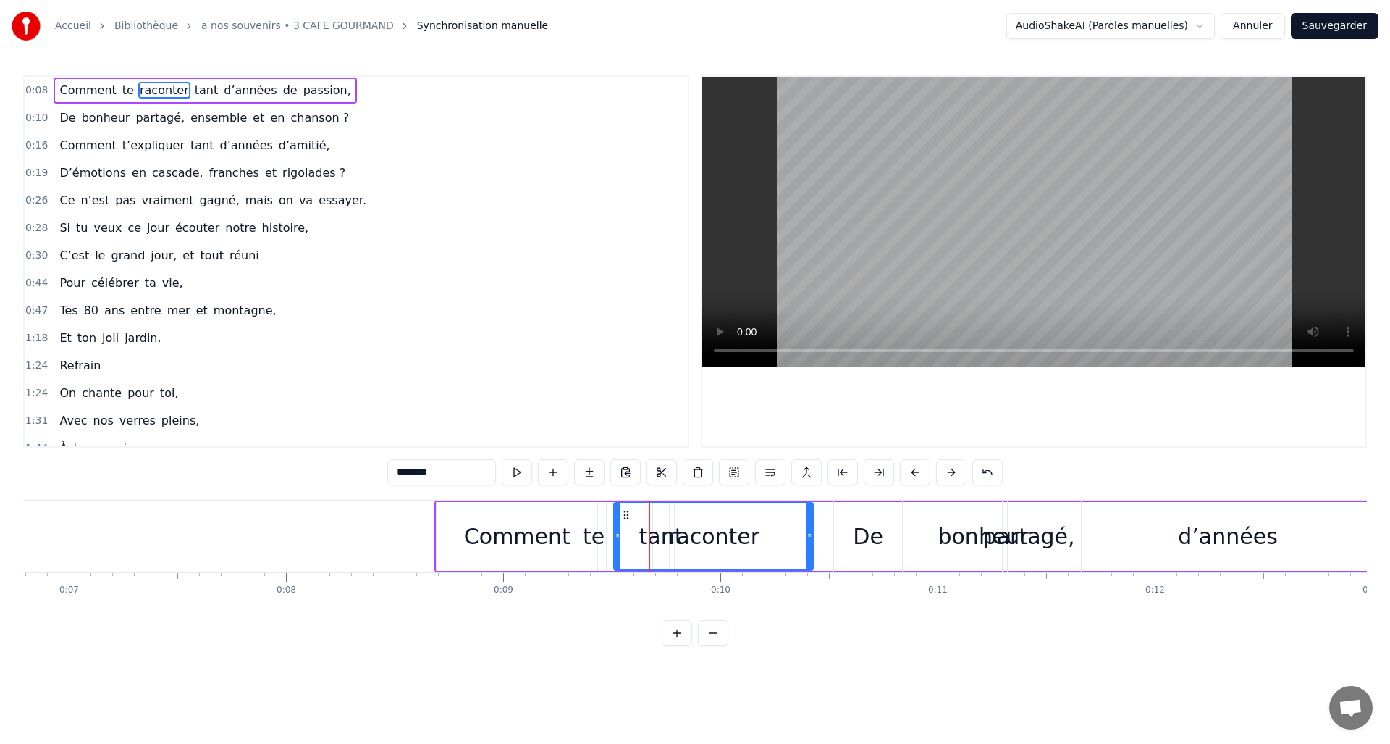
drag, startPoint x: 697, startPoint y: 537, endPoint x: 811, endPoint y: 538, distance: 113.7
click at [811, 538] on icon at bounding box center [810, 536] width 6 height 12
click at [662, 539] on div "raconter" at bounding box center [714, 536] width 198 height 66
click at [649, 539] on div "raconter" at bounding box center [714, 536] width 198 height 66
click at [642, 542] on div "raconter" at bounding box center [714, 536] width 198 height 66
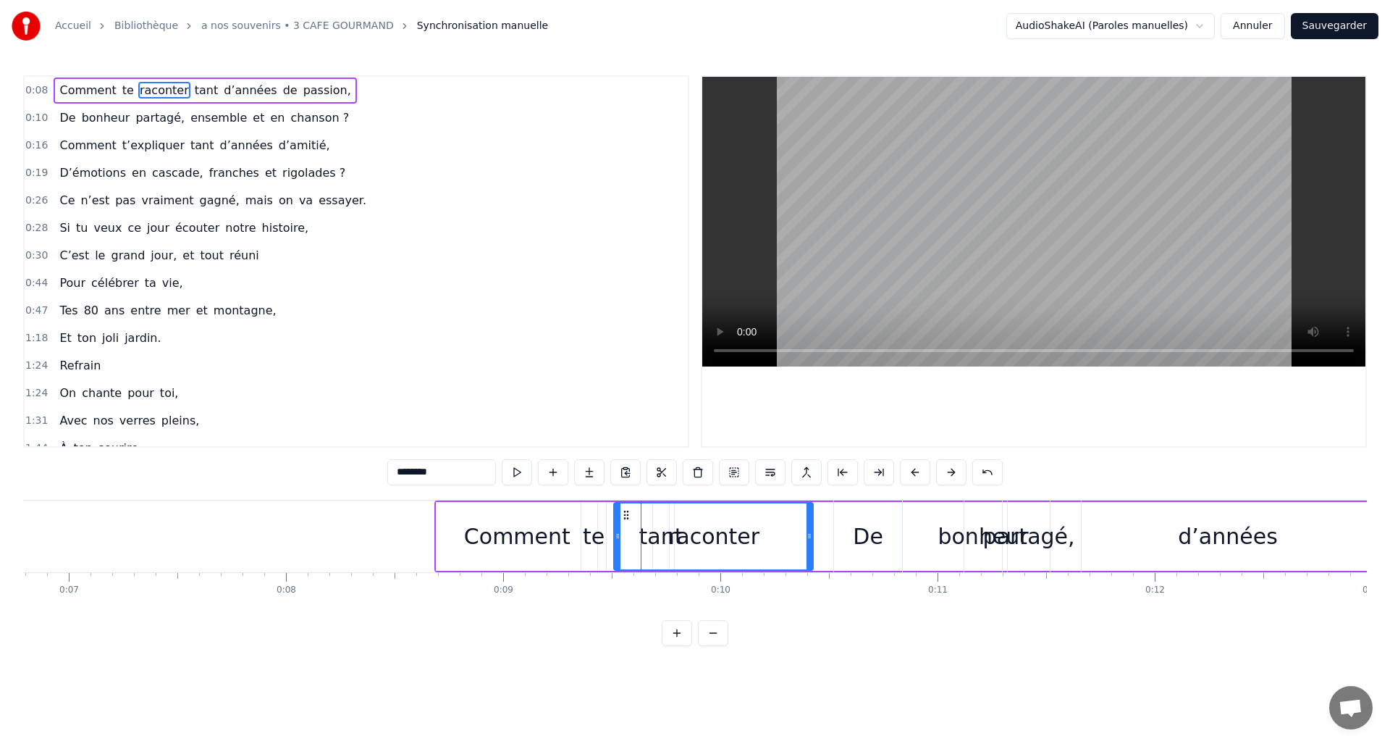
click at [618, 536] on circle at bounding box center [618, 536] width 1 height 1
drag, startPoint x: 811, startPoint y: 534, endPoint x: 644, endPoint y: 536, distance: 166.5
click at [644, 536] on icon at bounding box center [643, 536] width 6 height 12
click at [674, 543] on div "d’années" at bounding box center [1228, 536] width 1108 height 69
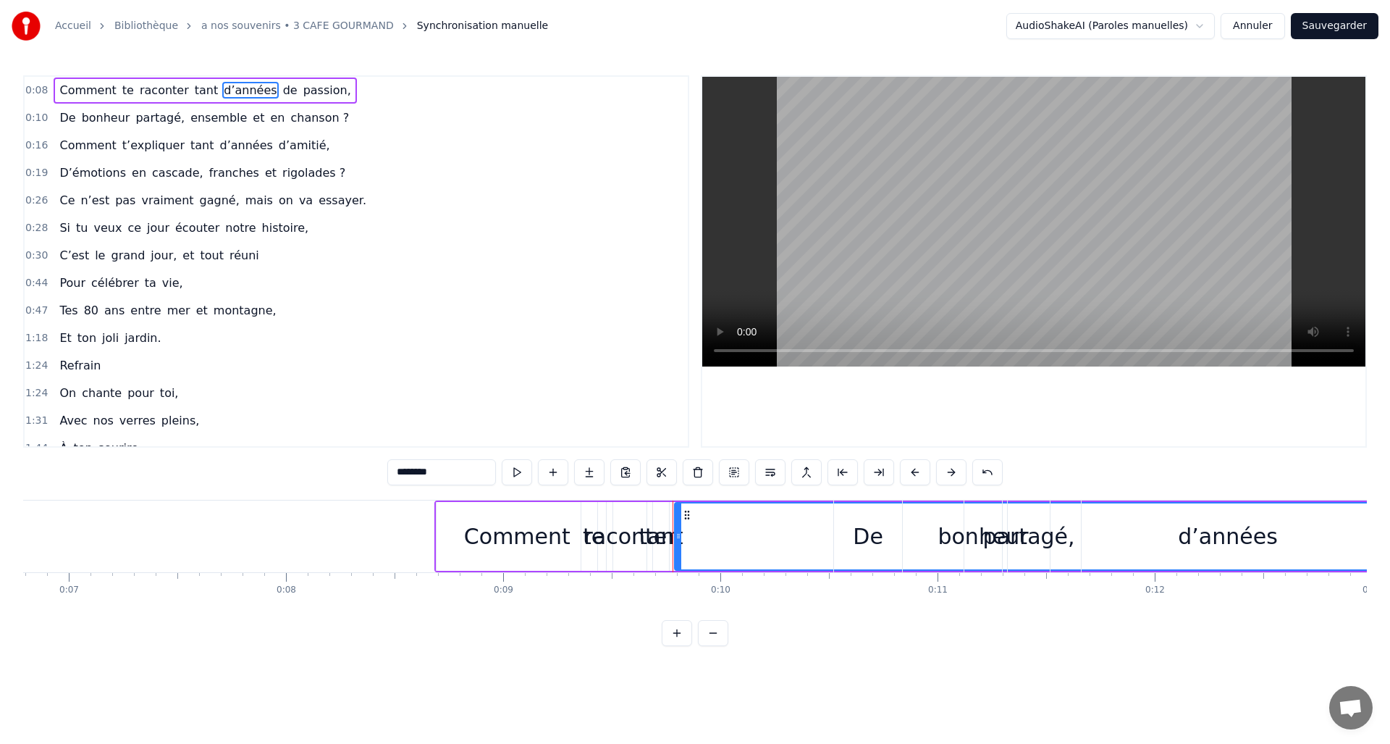
click at [665, 540] on div "tant" at bounding box center [661, 536] width 44 height 33
type input "****"
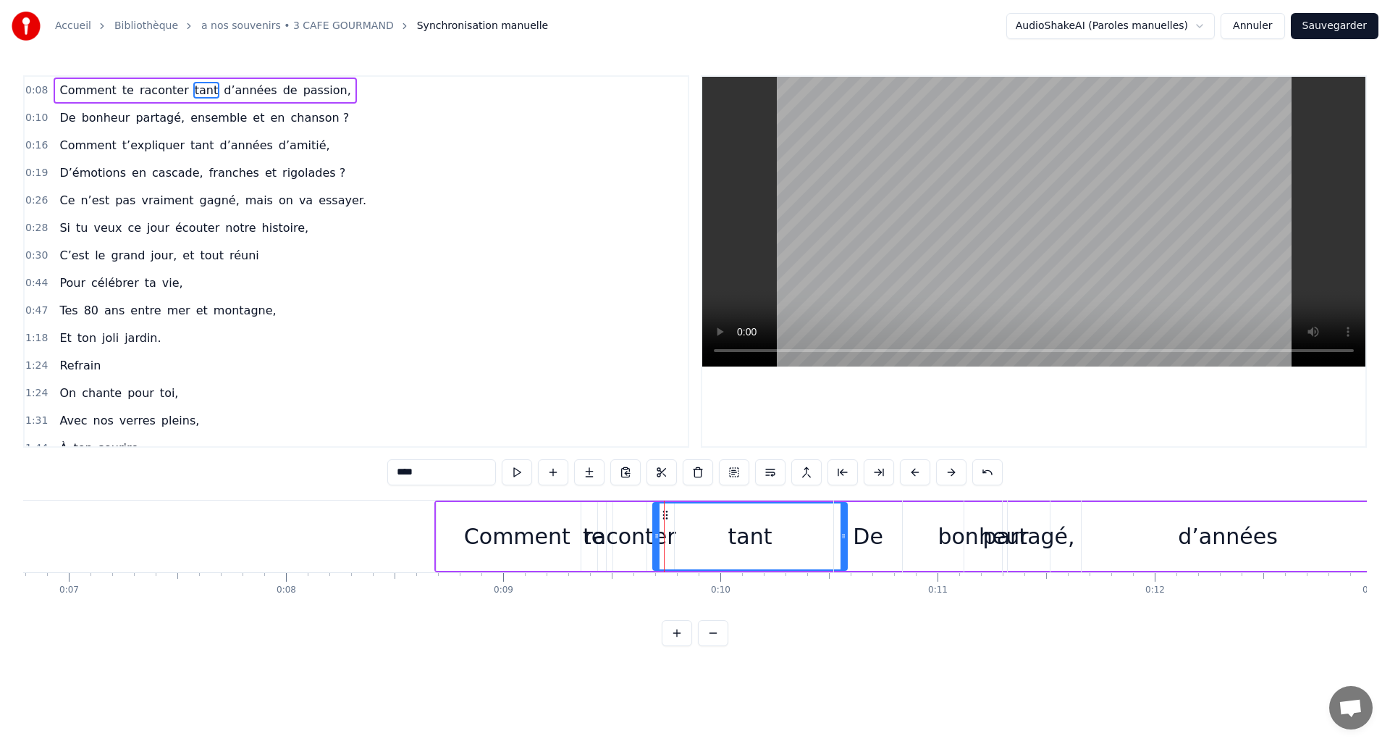
drag, startPoint x: 668, startPoint y: 536, endPoint x: 846, endPoint y: 536, distance: 178.1
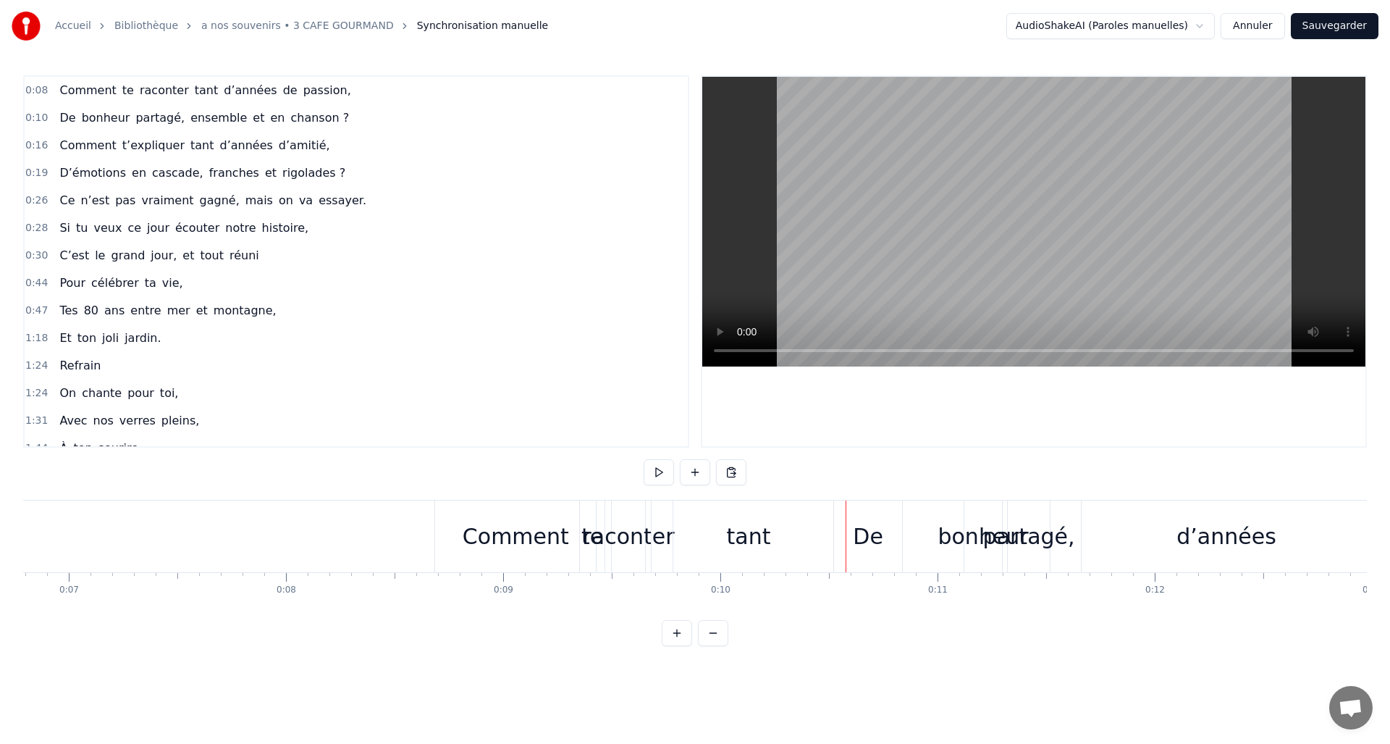
click at [746, 534] on div "d’années" at bounding box center [1226, 536] width 1106 height 72
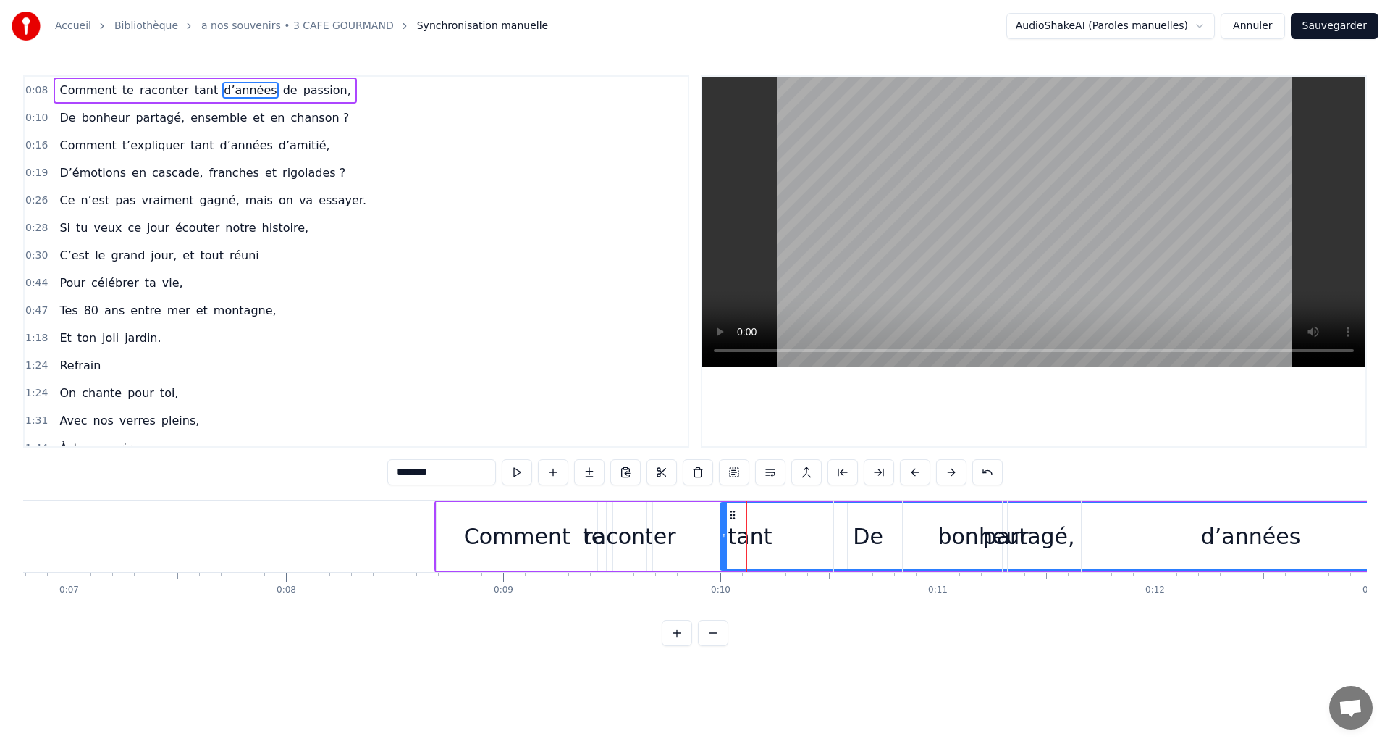
drag, startPoint x: 680, startPoint y: 537, endPoint x: 725, endPoint y: 536, distance: 45.6
click at [725, 536] on icon at bounding box center [724, 536] width 6 height 12
click at [755, 551] on div "d’années" at bounding box center [1250, 536] width 1059 height 66
click at [623, 539] on div "raconter" at bounding box center [630, 536] width 92 height 33
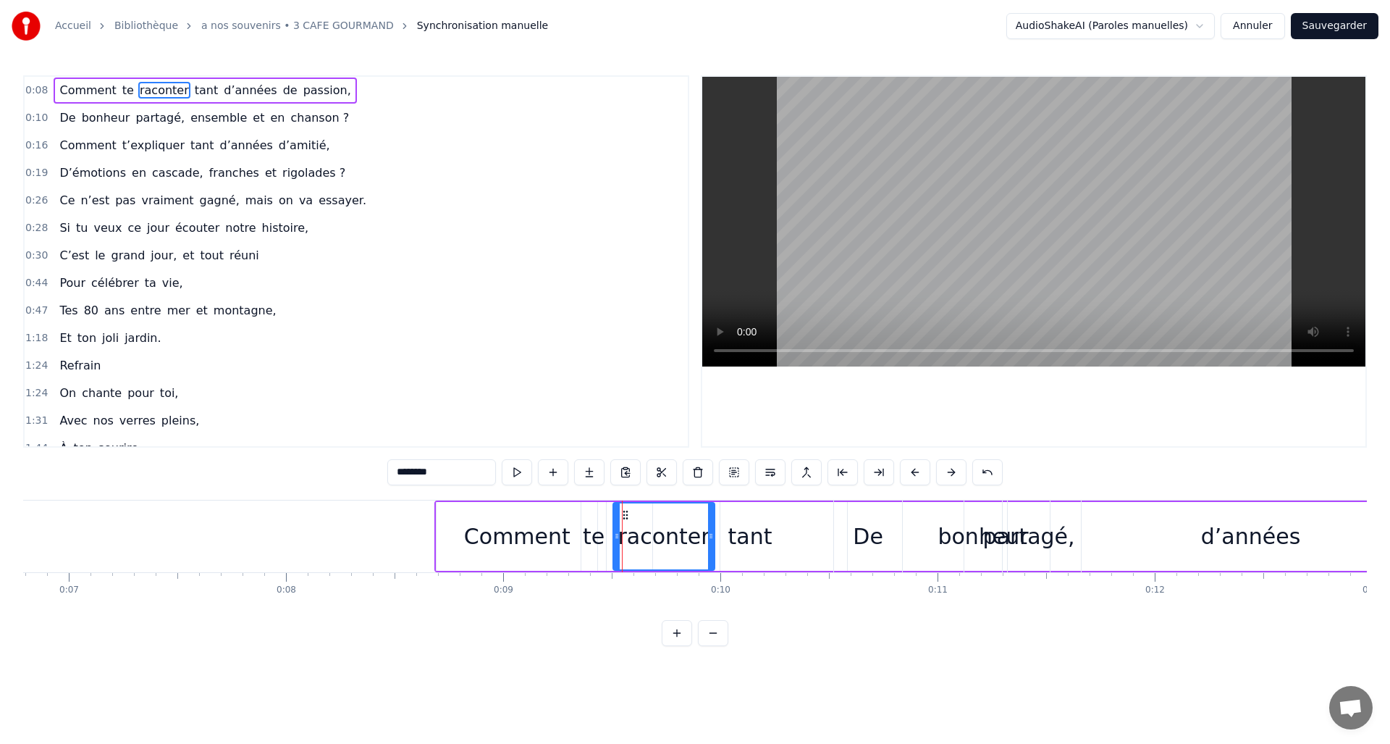
drag, startPoint x: 643, startPoint y: 534, endPoint x: 711, endPoint y: 537, distance: 68.2
click at [711, 537] on icon at bounding box center [711, 536] width 6 height 12
click at [954, 469] on button at bounding box center [951, 472] width 30 height 26
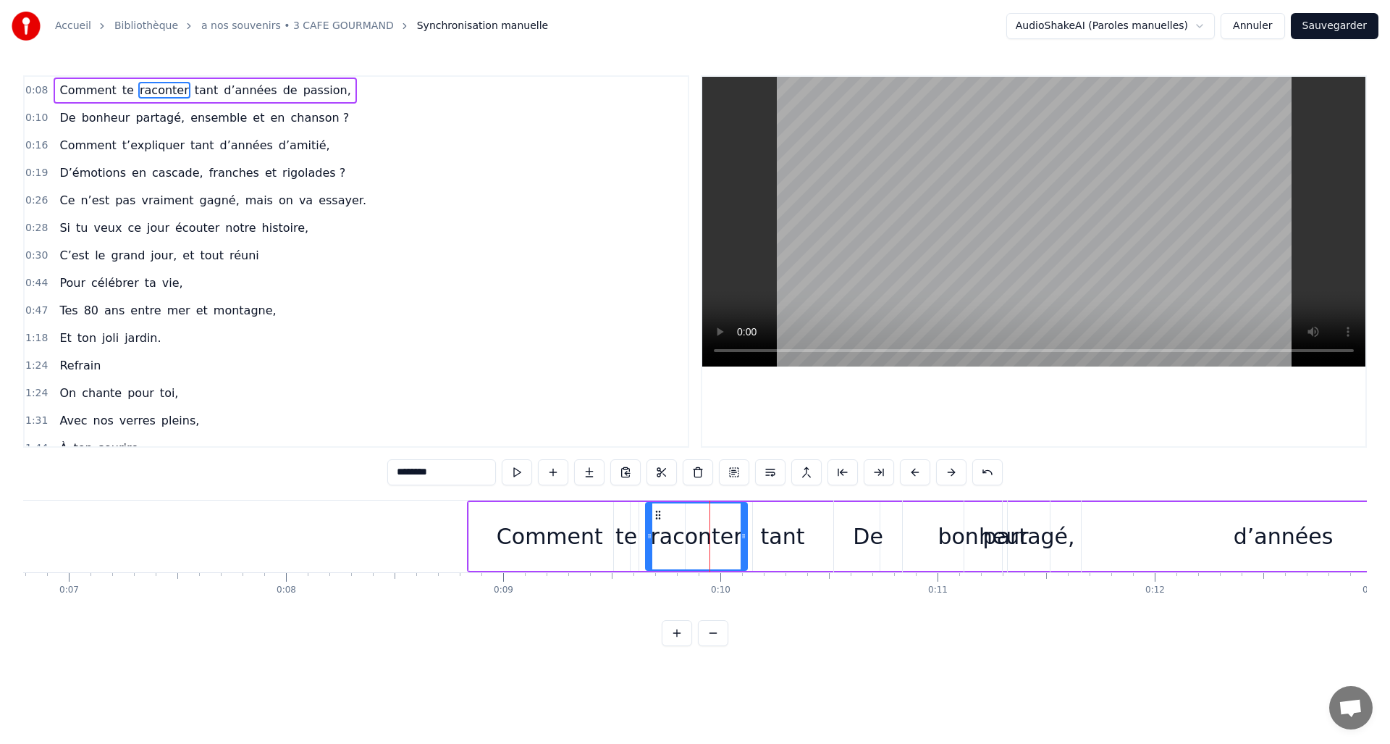
click at [954, 469] on button at bounding box center [951, 472] width 30 height 26
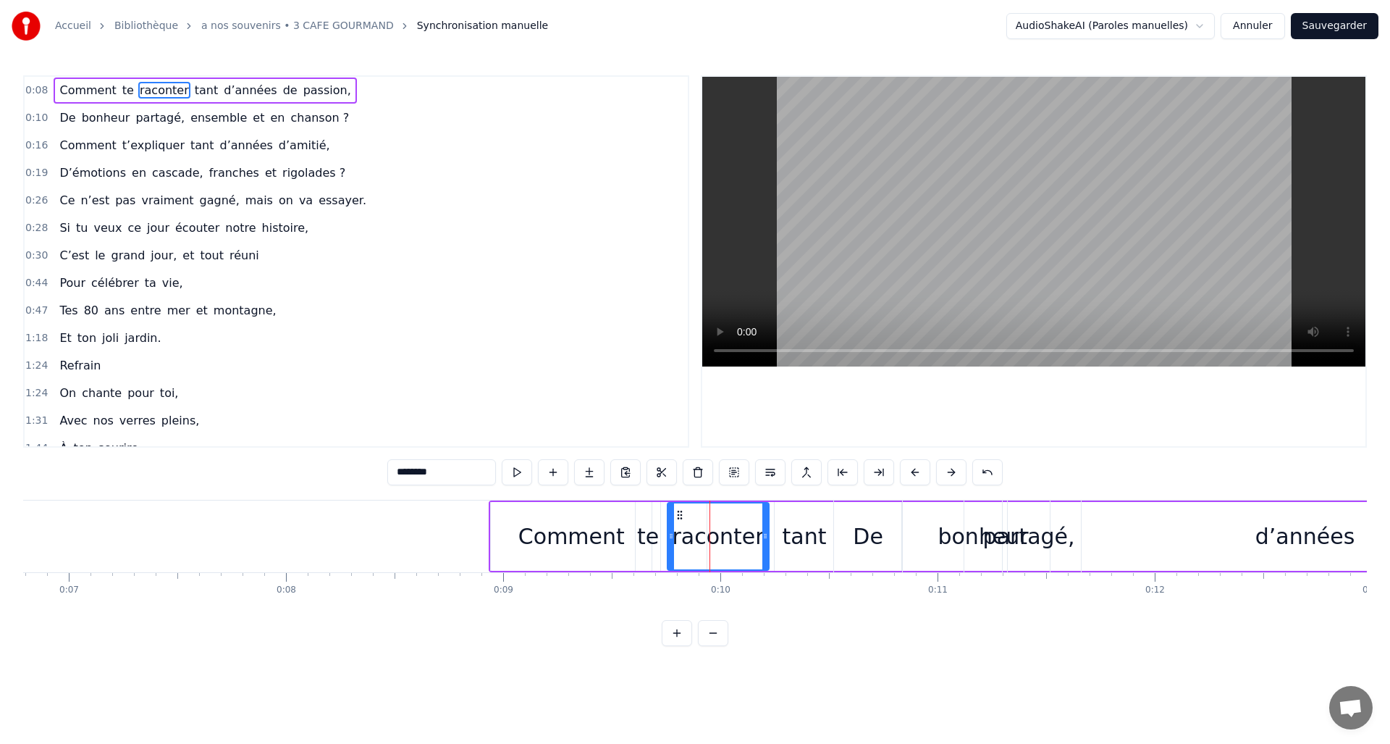
click at [954, 469] on button at bounding box center [951, 472] width 30 height 26
click at [854, 546] on div "De" at bounding box center [868, 536] width 30 height 33
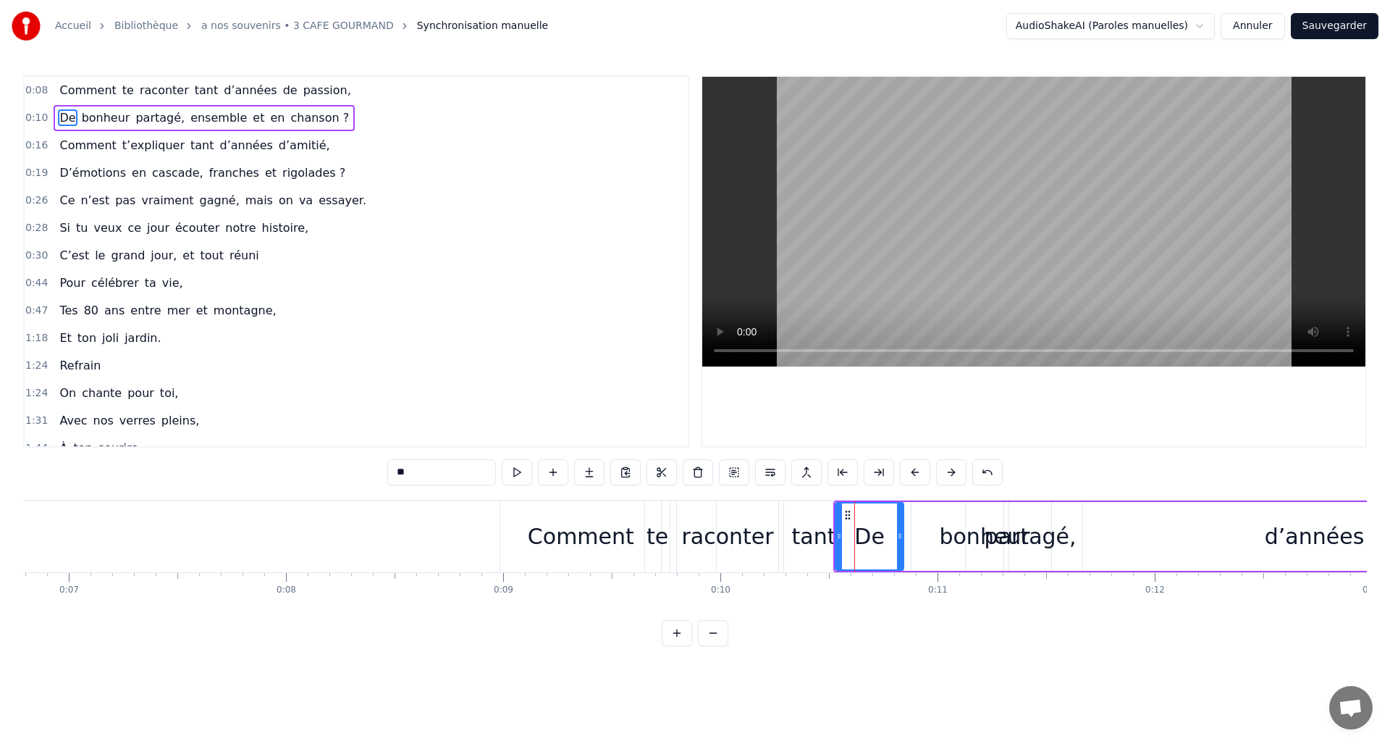
click at [946, 539] on div "bonheur" at bounding box center [984, 536] width 90 height 33
click at [1049, 546] on div "partagé," at bounding box center [1031, 536] width 92 height 33
click at [1062, 539] on div "partagé," at bounding box center [1031, 536] width 92 height 33
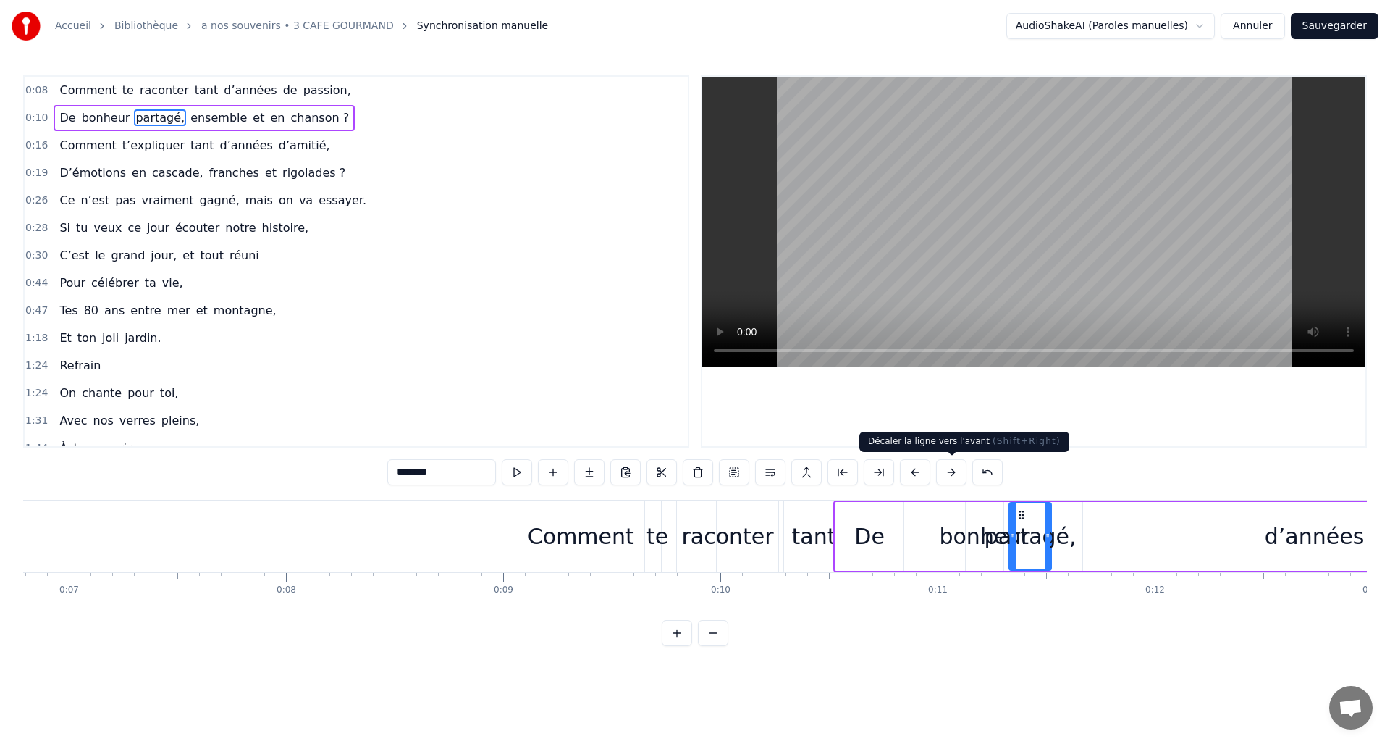
click at [951, 471] on button at bounding box center [951, 472] width 30 height 26
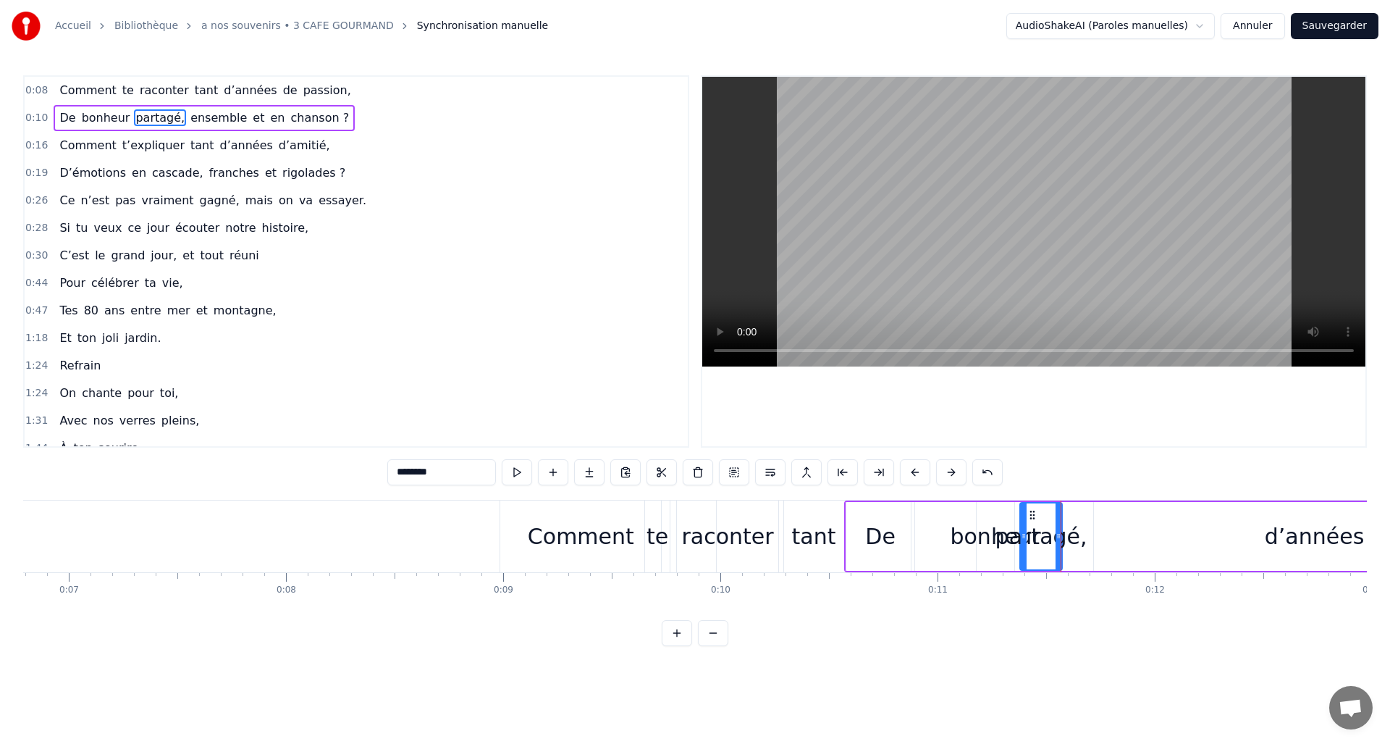
click at [951, 471] on button at bounding box center [951, 472] width 30 height 26
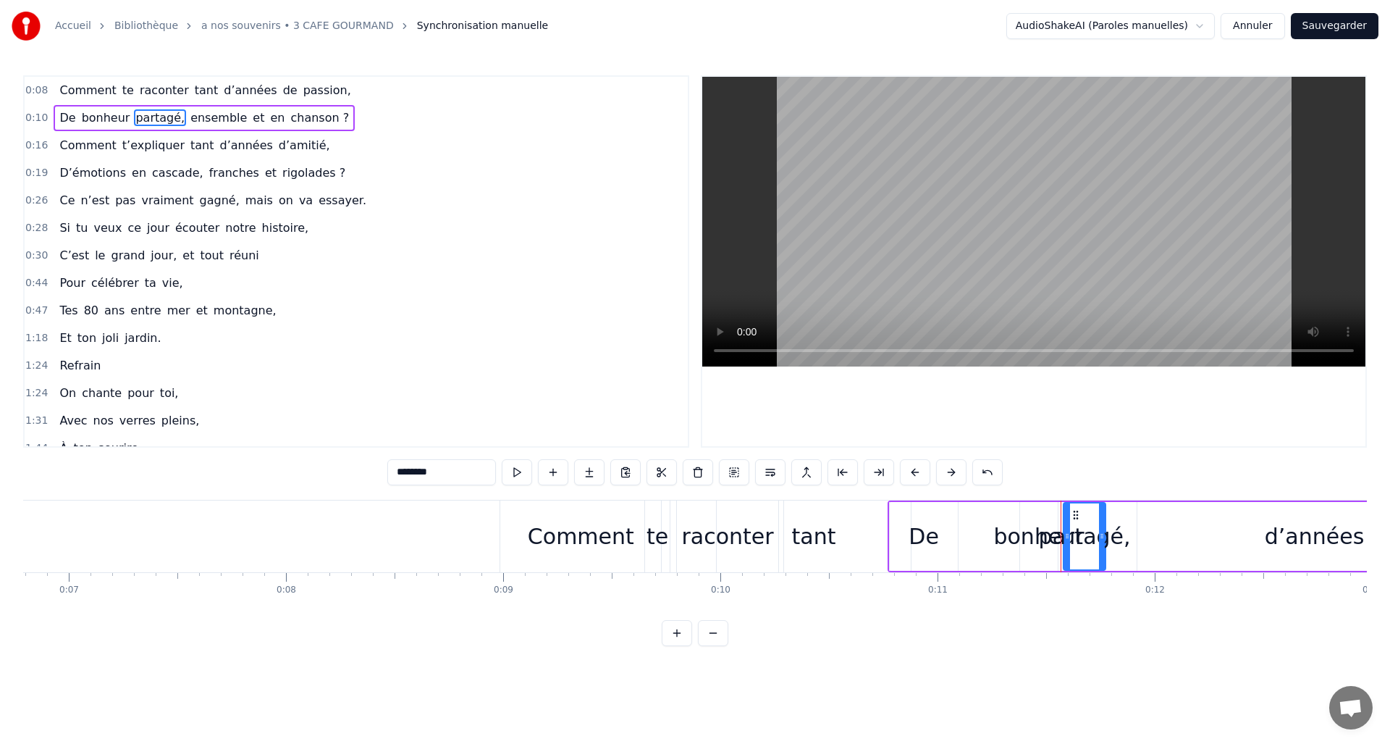
click at [951, 471] on button at bounding box center [951, 472] width 30 height 26
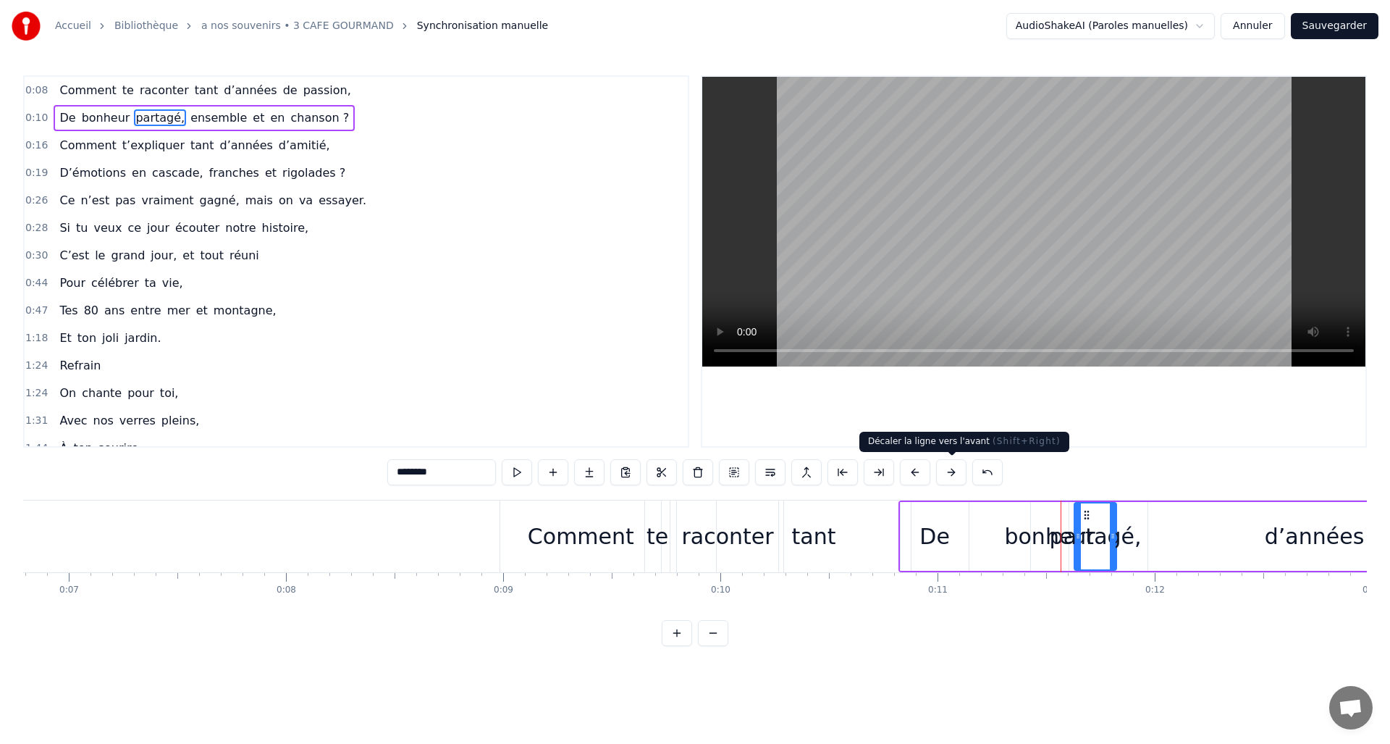
click at [953, 475] on button at bounding box center [951, 472] width 30 height 26
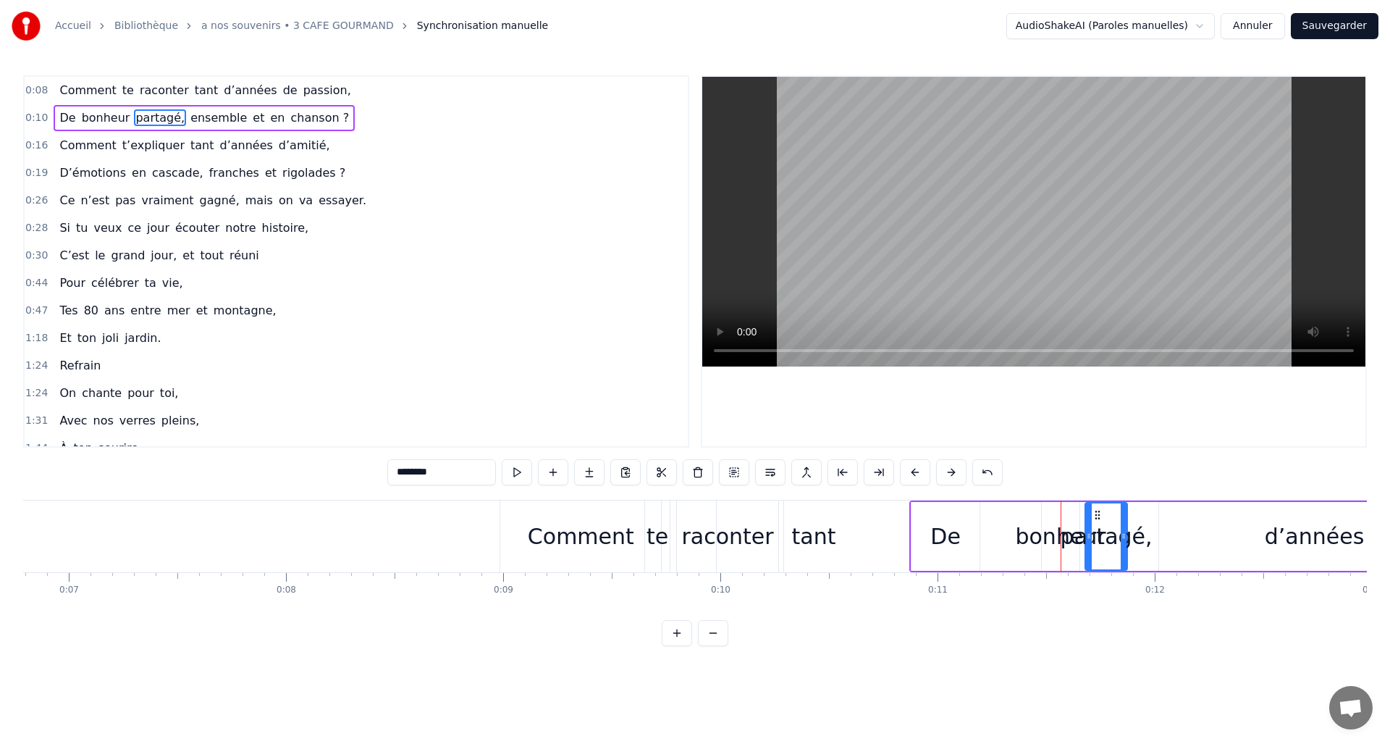
click at [952, 474] on button at bounding box center [951, 472] width 30 height 26
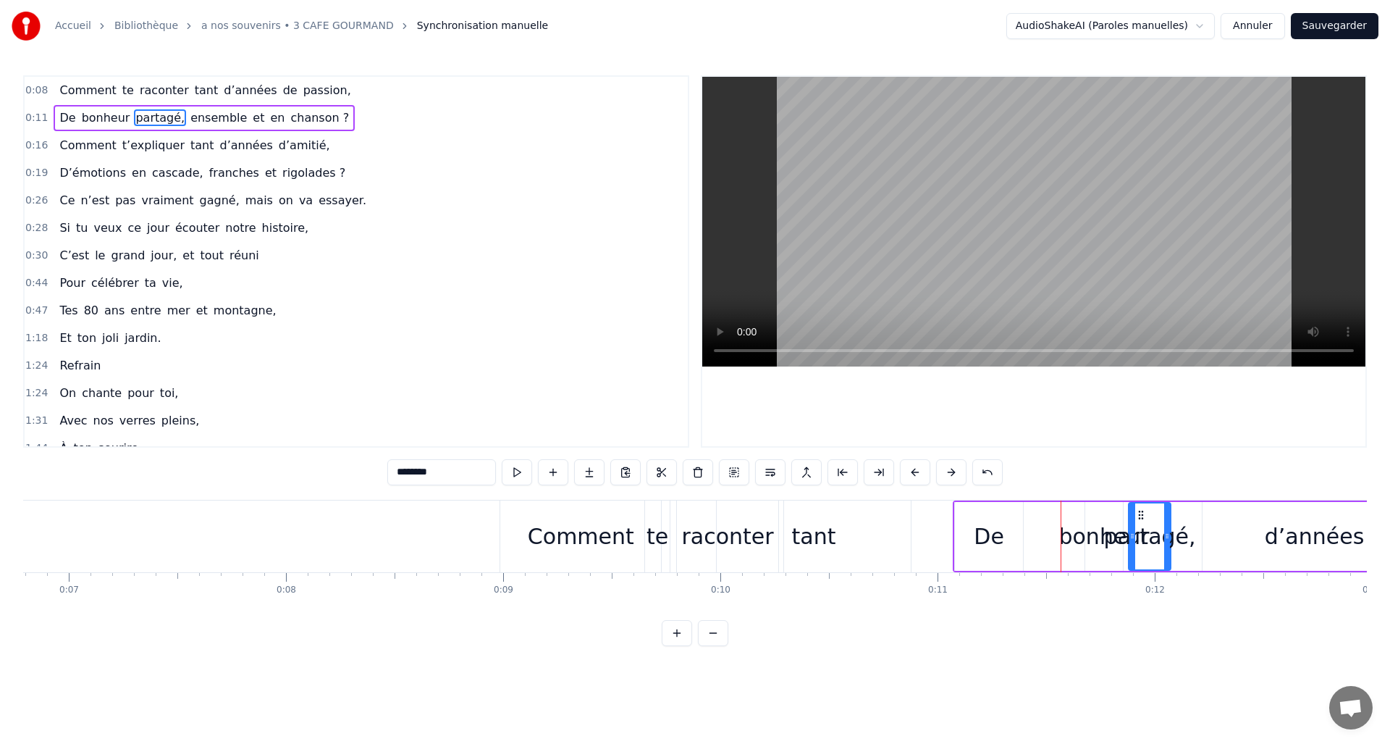
click at [1089, 534] on div "bonheur" at bounding box center [1103, 536] width 90 height 33
click at [1077, 538] on div "bonheur" at bounding box center [1103, 536] width 90 height 33
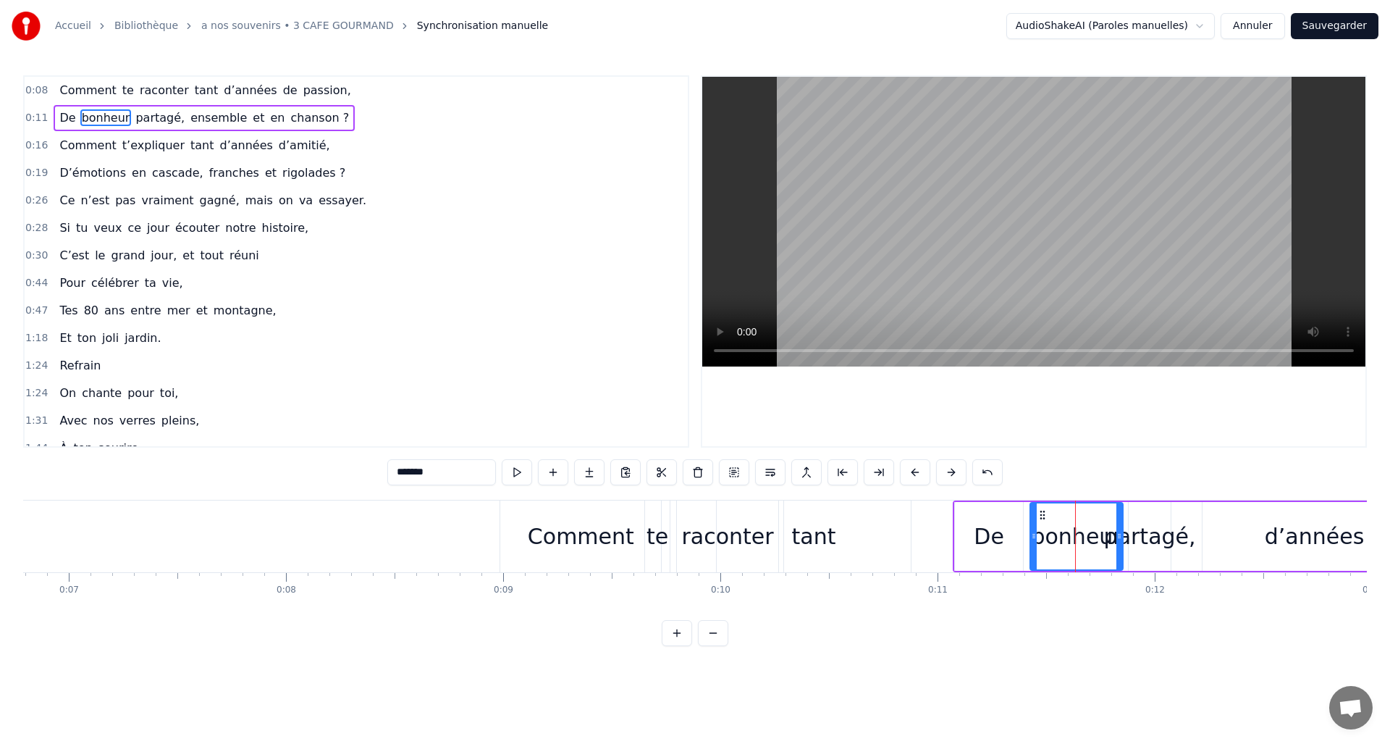
drag, startPoint x: 1087, startPoint y: 534, endPoint x: 1032, endPoint y: 544, distance: 56.1
click at [1032, 544] on div at bounding box center [1034, 536] width 6 height 66
click at [1132, 540] on div "partagé," at bounding box center [1150, 536] width 92 height 33
type input "********"
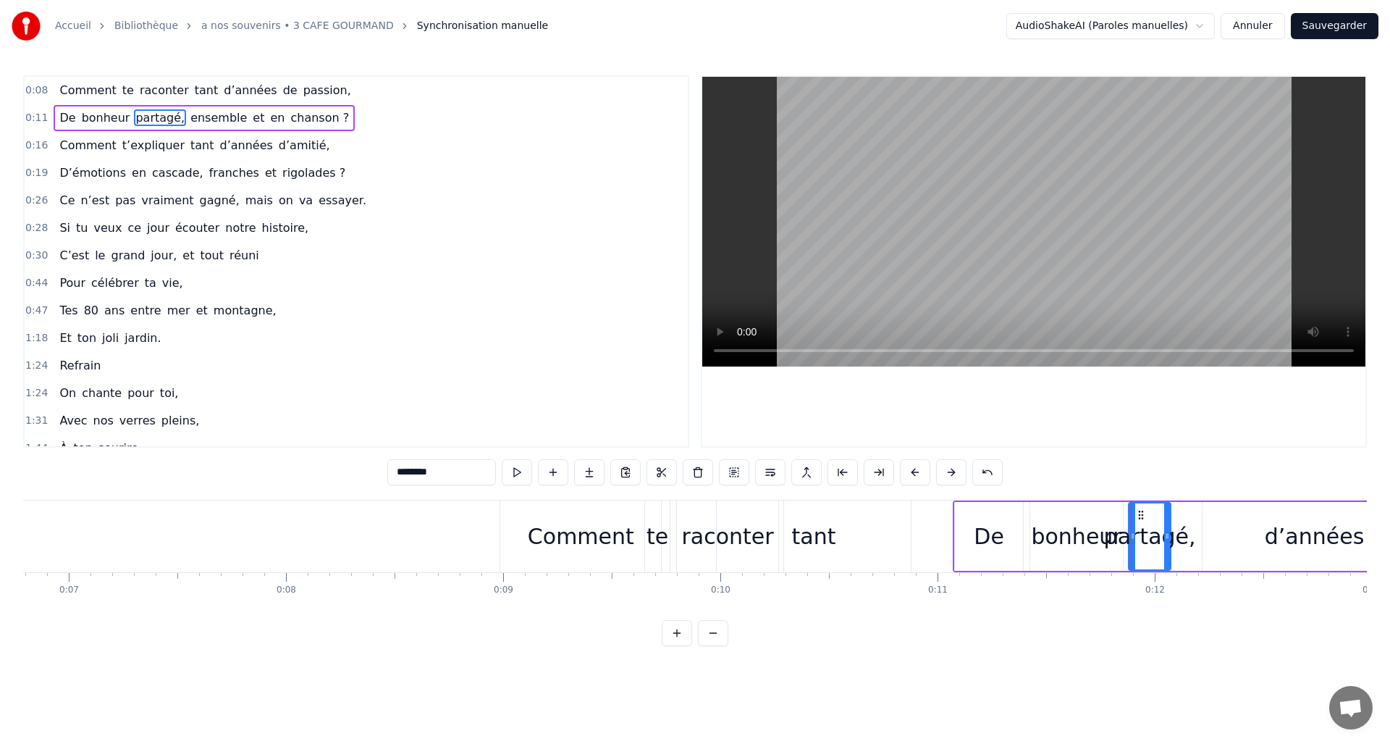
drag, startPoint x: 1171, startPoint y: 536, endPoint x: 1192, endPoint y: 536, distance: 21.7
click at [1170, 537] on div "partagé," at bounding box center [1150, 536] width 92 height 33
drag, startPoint x: 1166, startPoint y: 535, endPoint x: 1234, endPoint y: 528, distance: 68.4
click at [1234, 528] on div at bounding box center [1236, 536] width 6 height 66
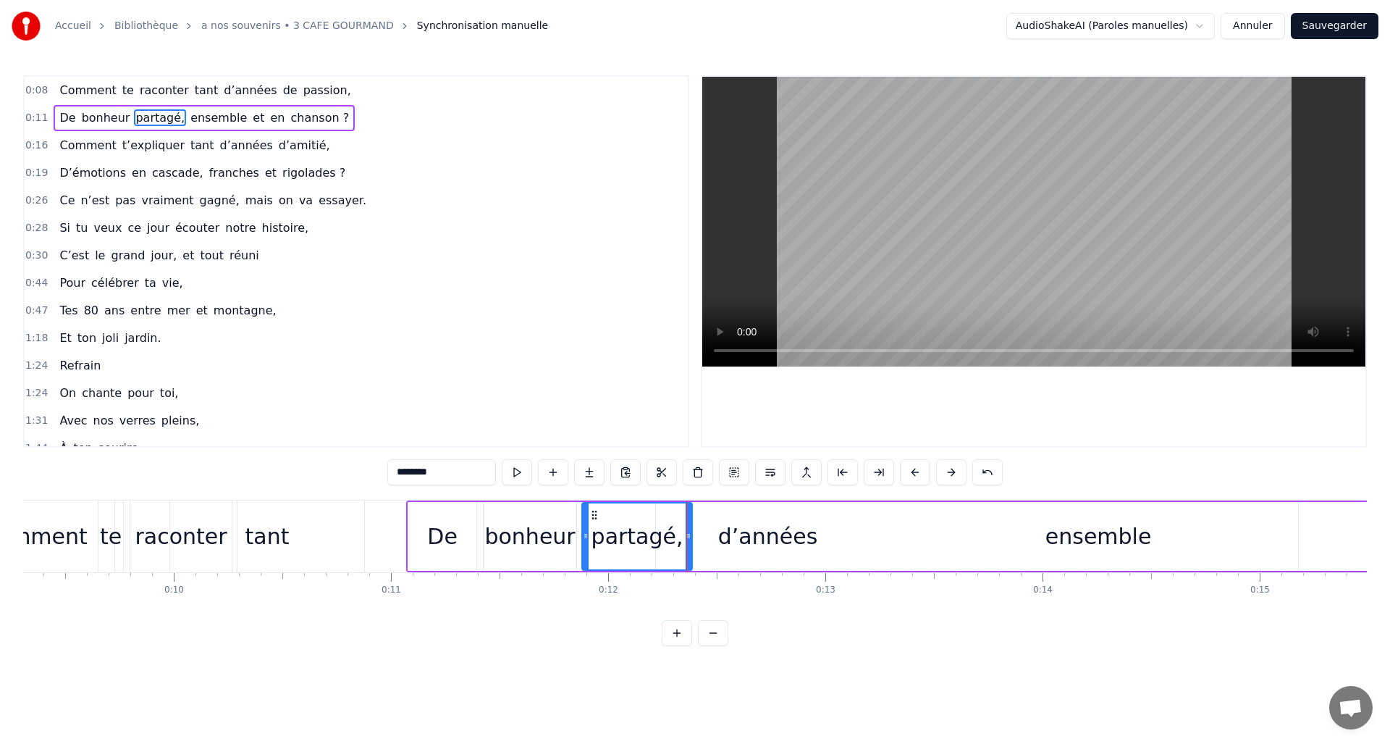
scroll to position [0, 1926]
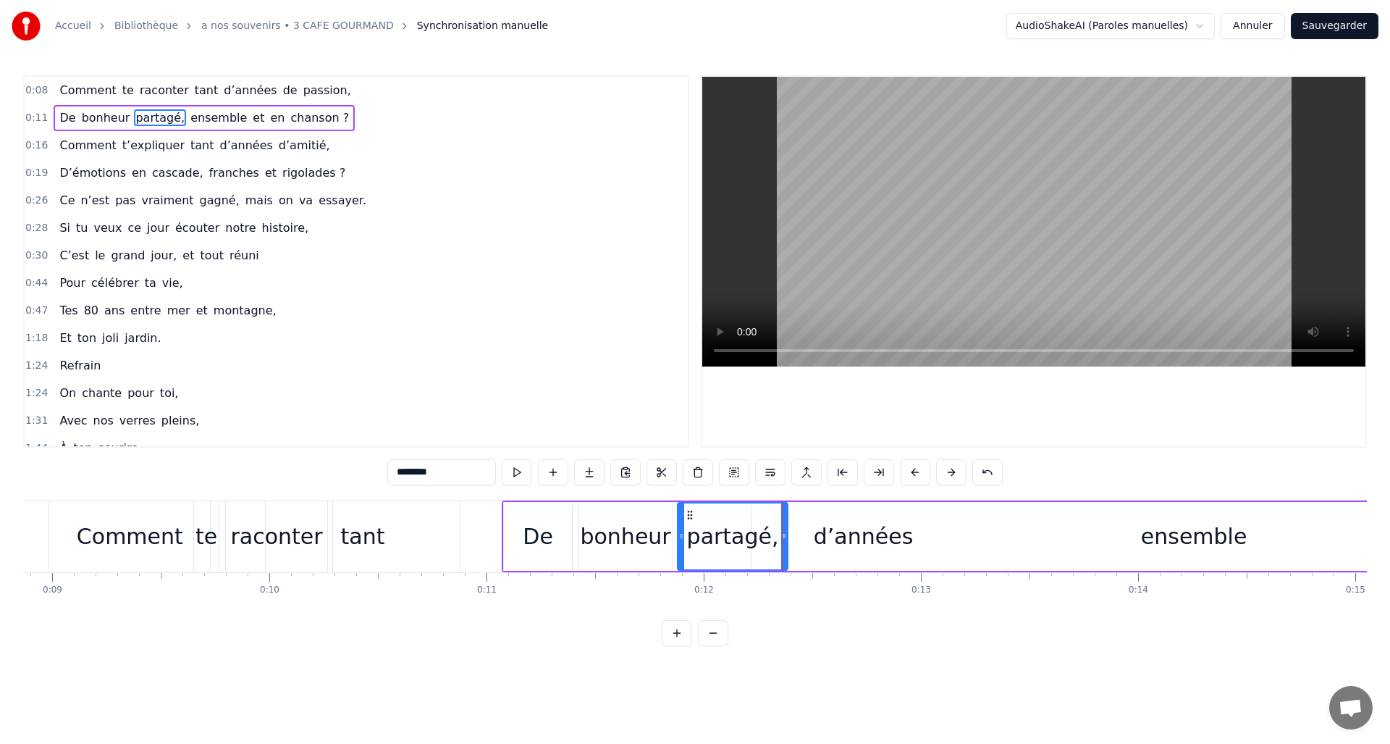
click at [108, 516] on div "Comment" at bounding box center [129, 536] width 161 height 72
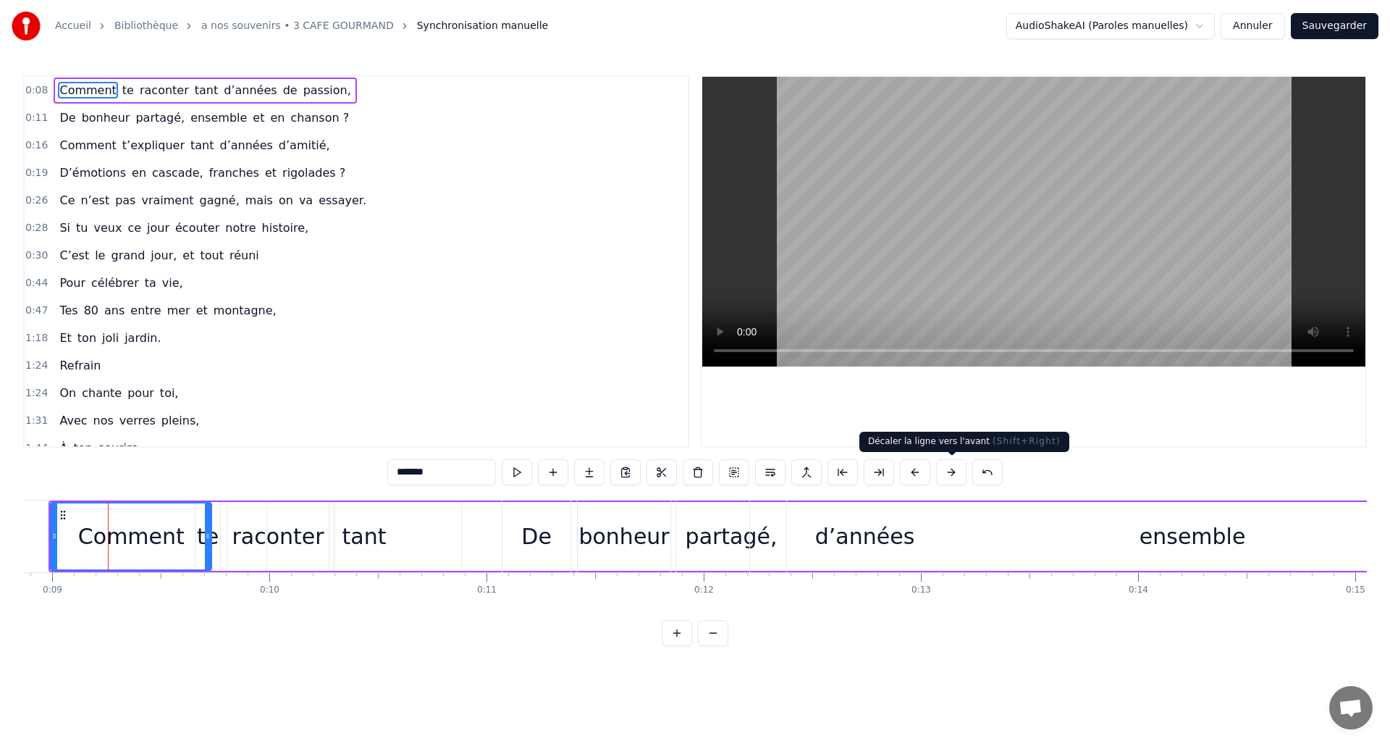
click at [954, 468] on button at bounding box center [951, 472] width 30 height 26
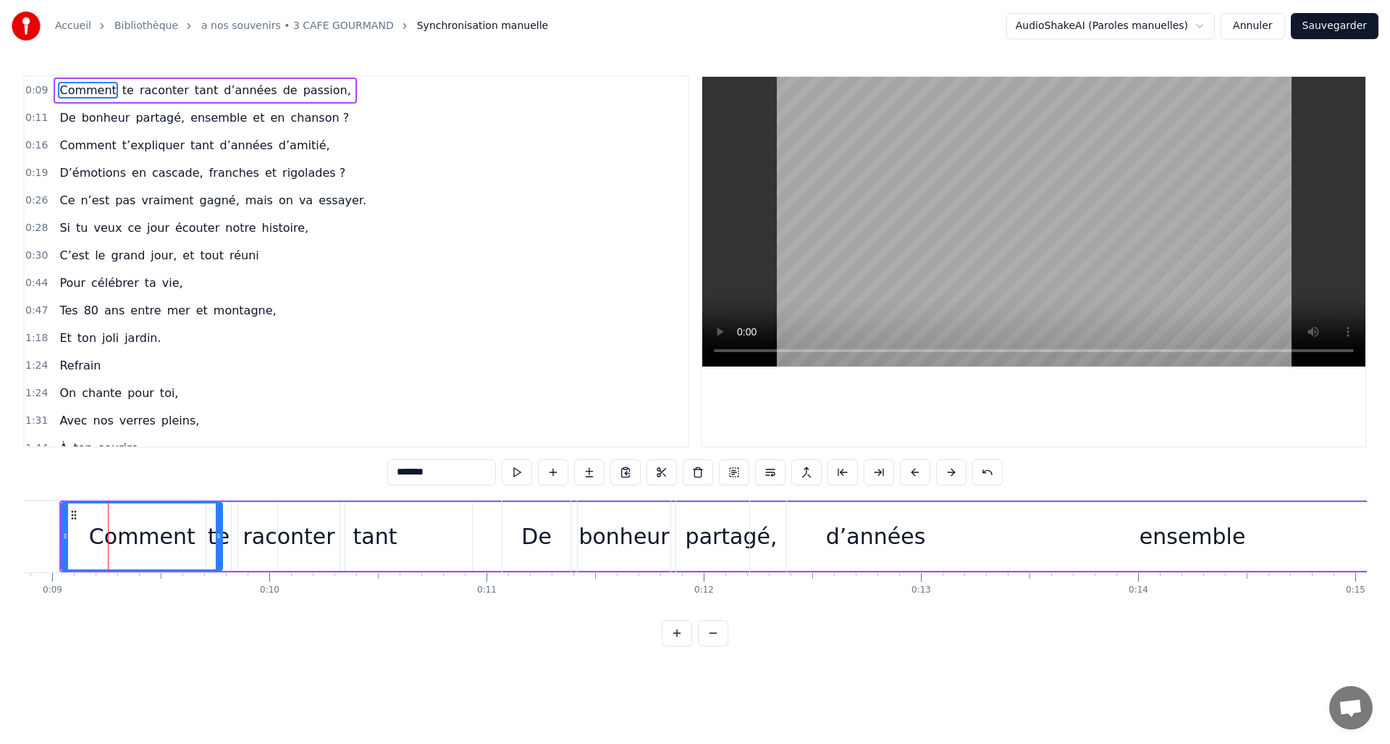
click at [954, 468] on button at bounding box center [951, 472] width 30 height 26
click at [953, 468] on button at bounding box center [951, 472] width 30 height 26
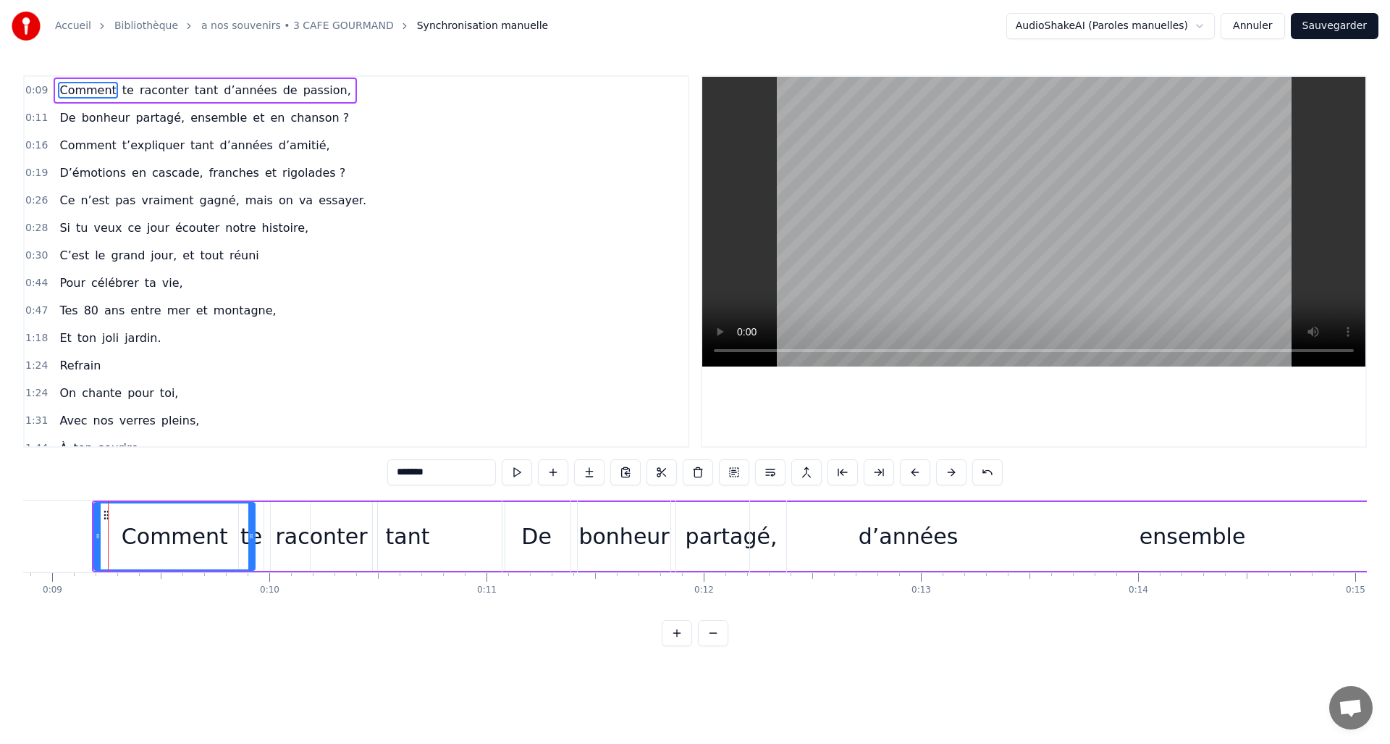
click at [953, 466] on button at bounding box center [951, 472] width 30 height 26
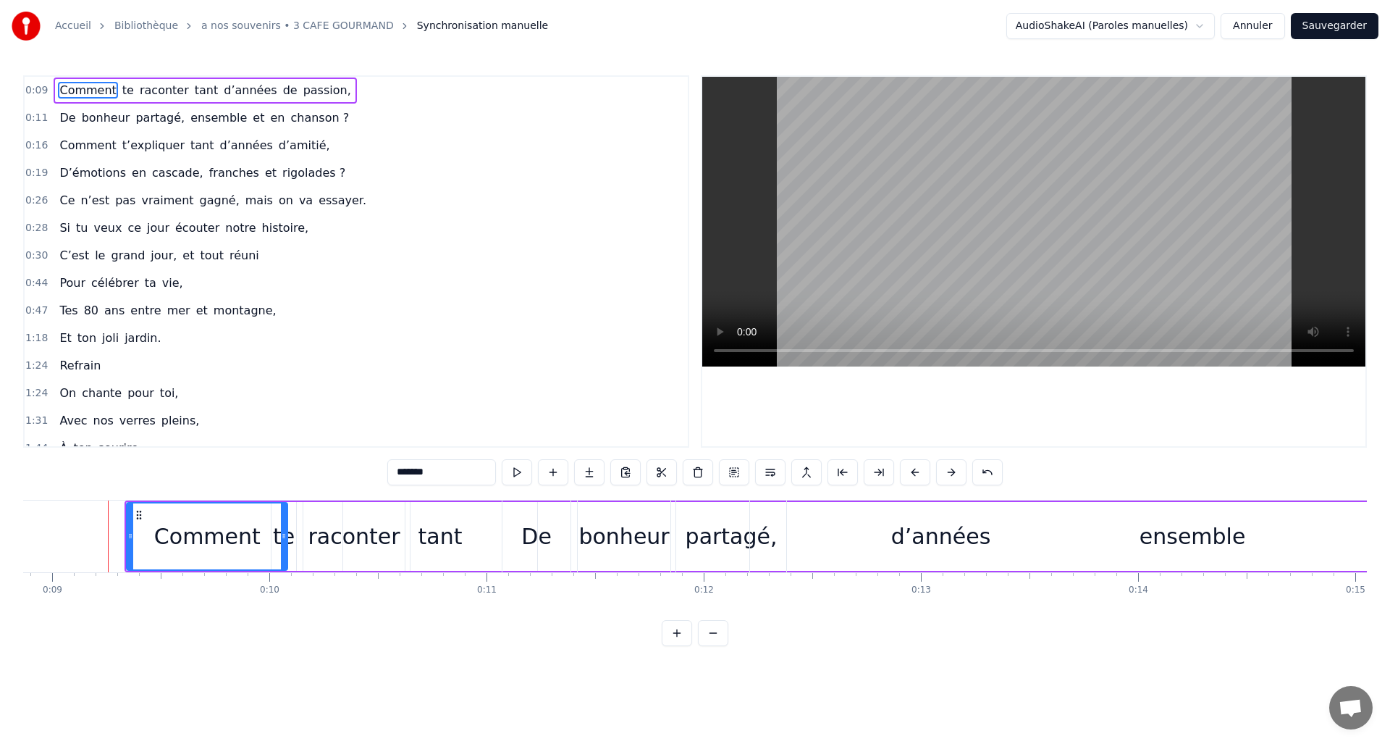
click at [953, 466] on button at bounding box center [951, 472] width 30 height 26
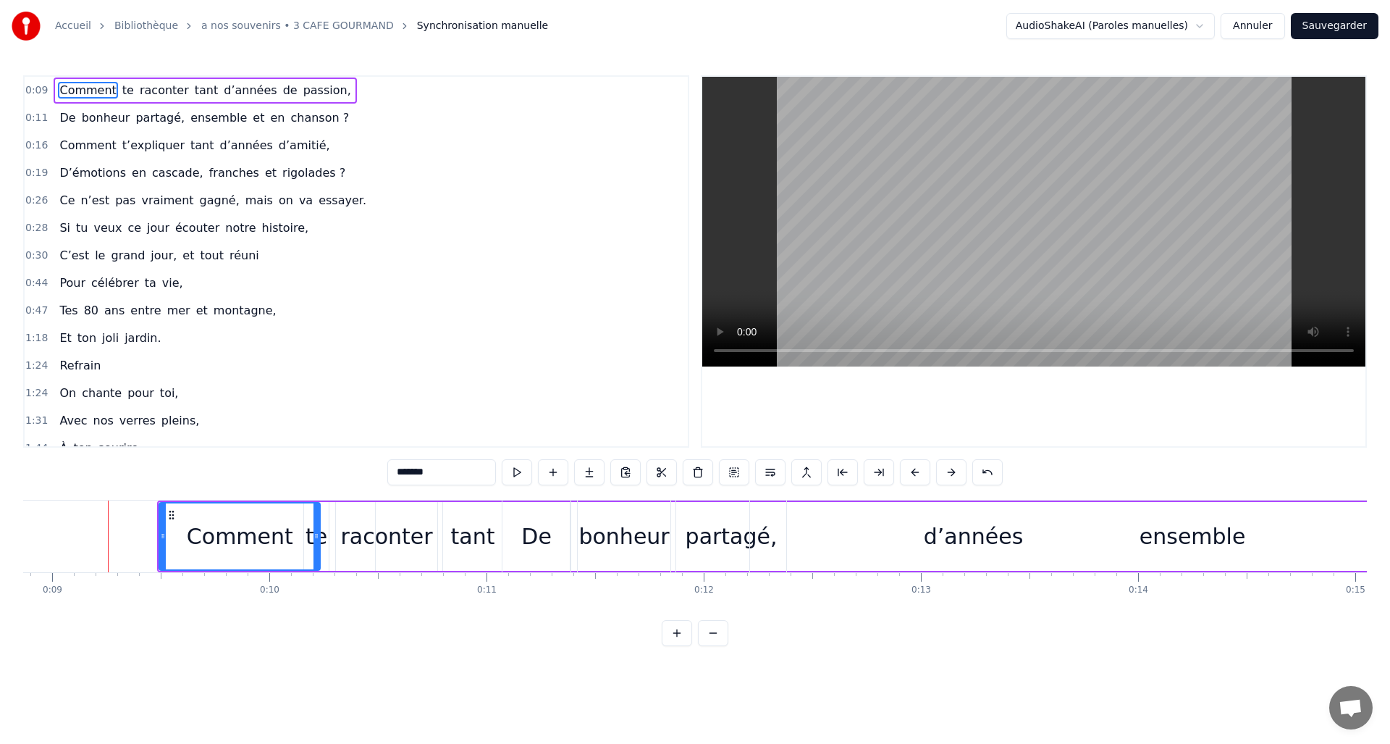
click at [953, 466] on button at bounding box center [951, 472] width 30 height 26
click at [334, 523] on div "te" at bounding box center [327, 536] width 22 height 33
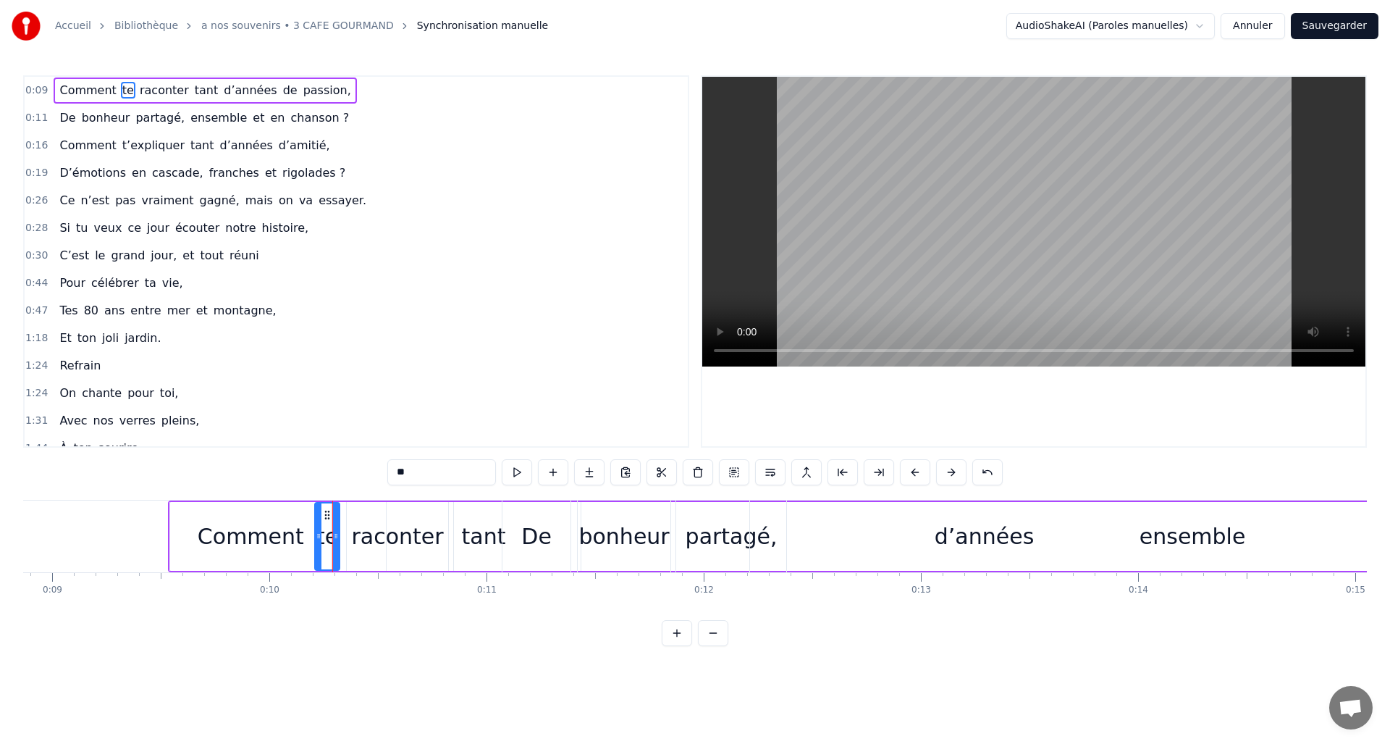
click at [384, 534] on div "raconter" at bounding box center [397, 536] width 92 height 33
click at [448, 646] on div "0:09 Comment te raconter tant d’années de passion, 0:11 De bonheur partagé, ens…" at bounding box center [695, 360] width 1344 height 571
drag, startPoint x: 136, startPoint y: 491, endPoint x: 487, endPoint y: 502, distance: 350.6
click at [487, 502] on div "0:09 Comment te raconter tant d’années de passion, 0:11 De bonheur partagé, ens…" at bounding box center [695, 360] width 1344 height 571
click at [444, 631] on div "0:09 Comment te raconter tant d’années de passion, 0:11 De bonheur partagé, ens…" at bounding box center [695, 360] width 1344 height 571
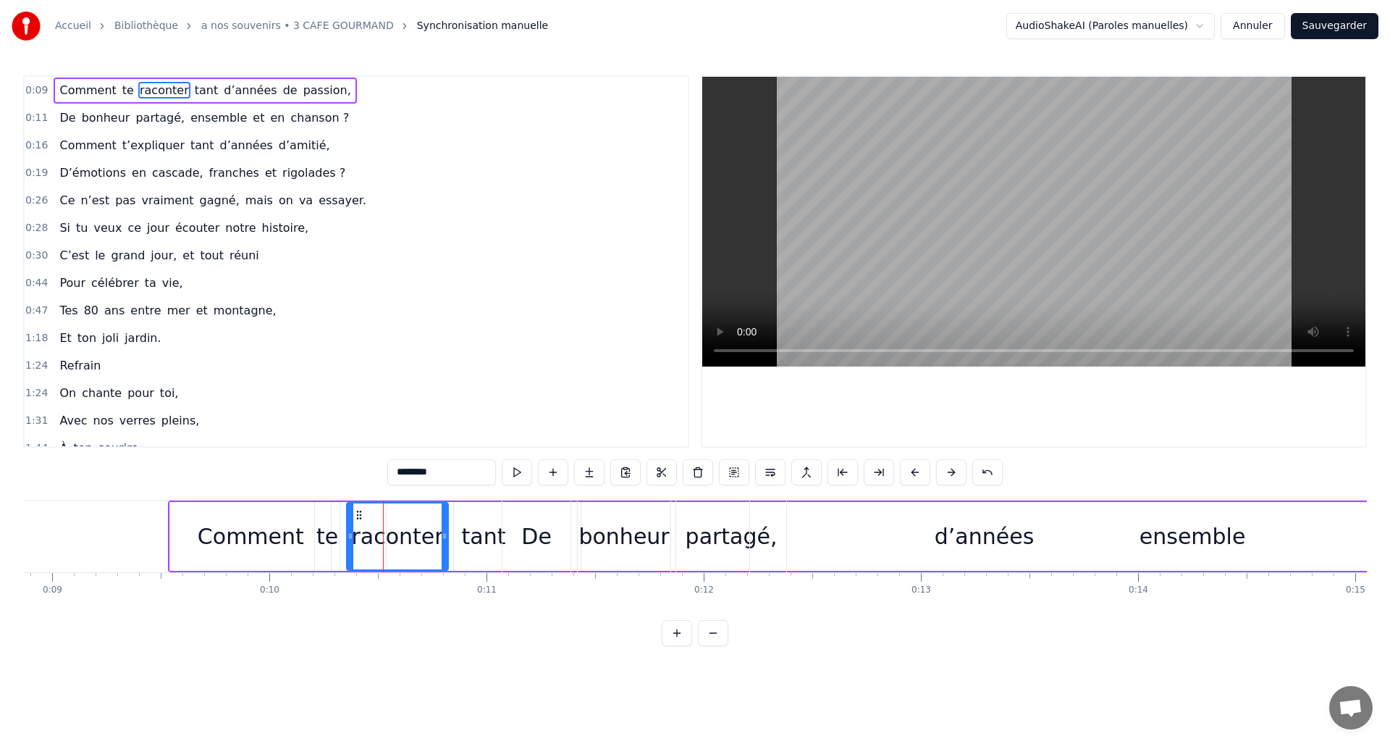
click at [230, 536] on div "Comment" at bounding box center [251, 536] width 106 height 33
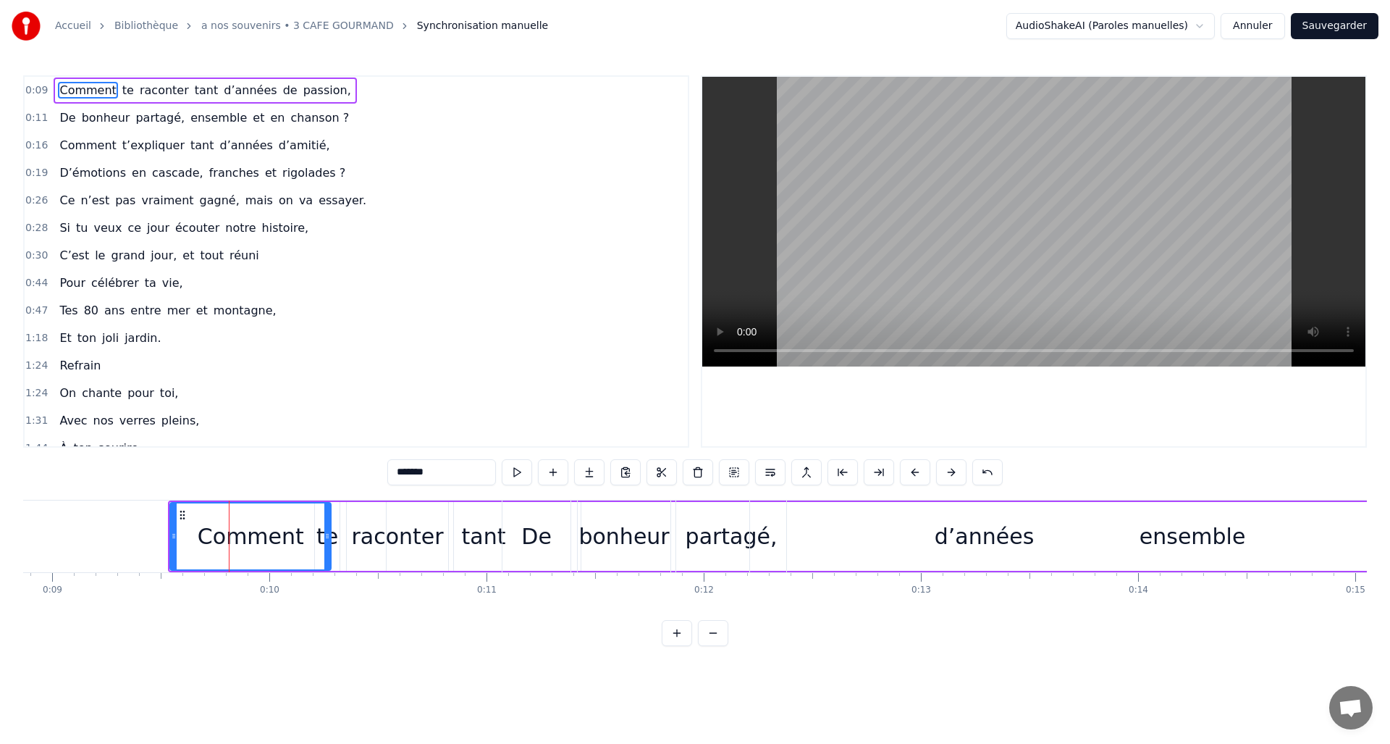
click at [1204, 552] on div "ensemble" at bounding box center [1193, 536] width 106 height 33
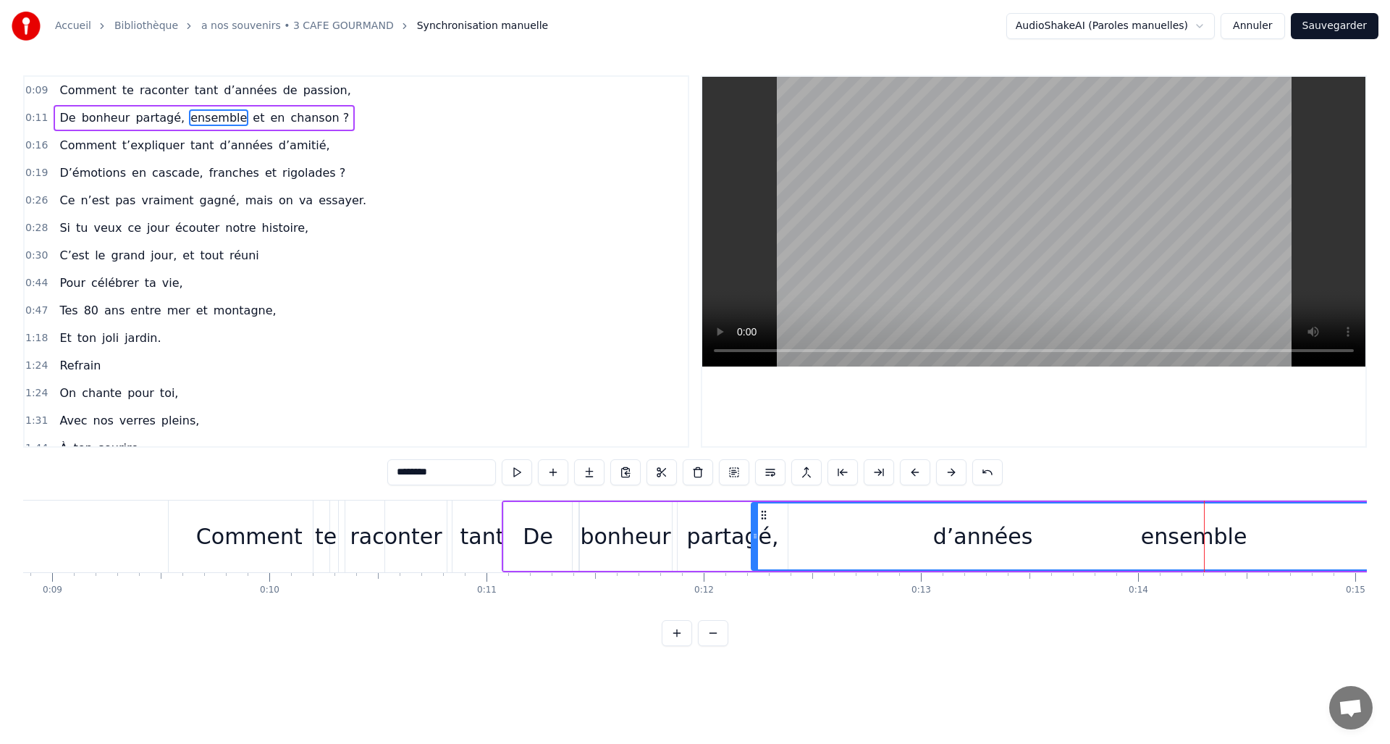
click at [1181, 534] on div "ensemble" at bounding box center [1194, 536] width 106 height 33
click at [949, 468] on button at bounding box center [951, 472] width 30 height 26
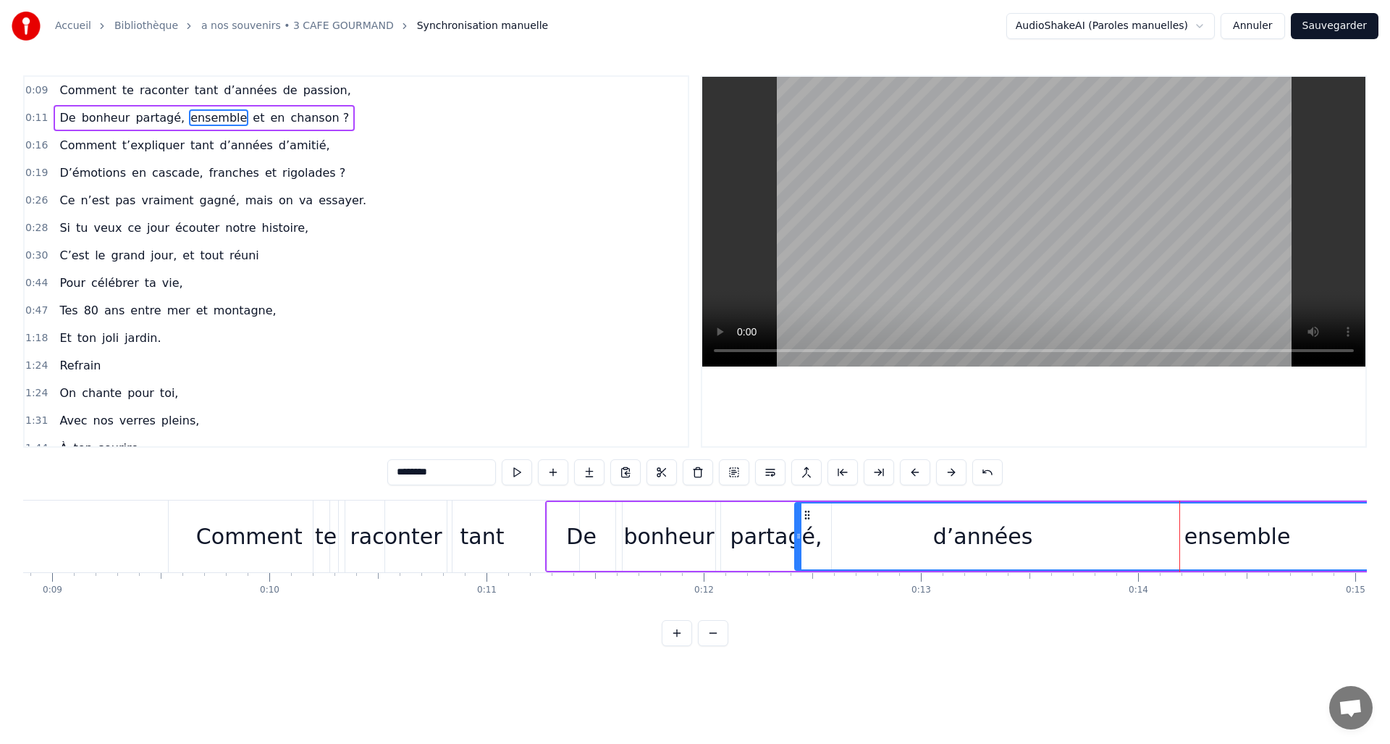
click at [949, 468] on button at bounding box center [951, 472] width 30 height 26
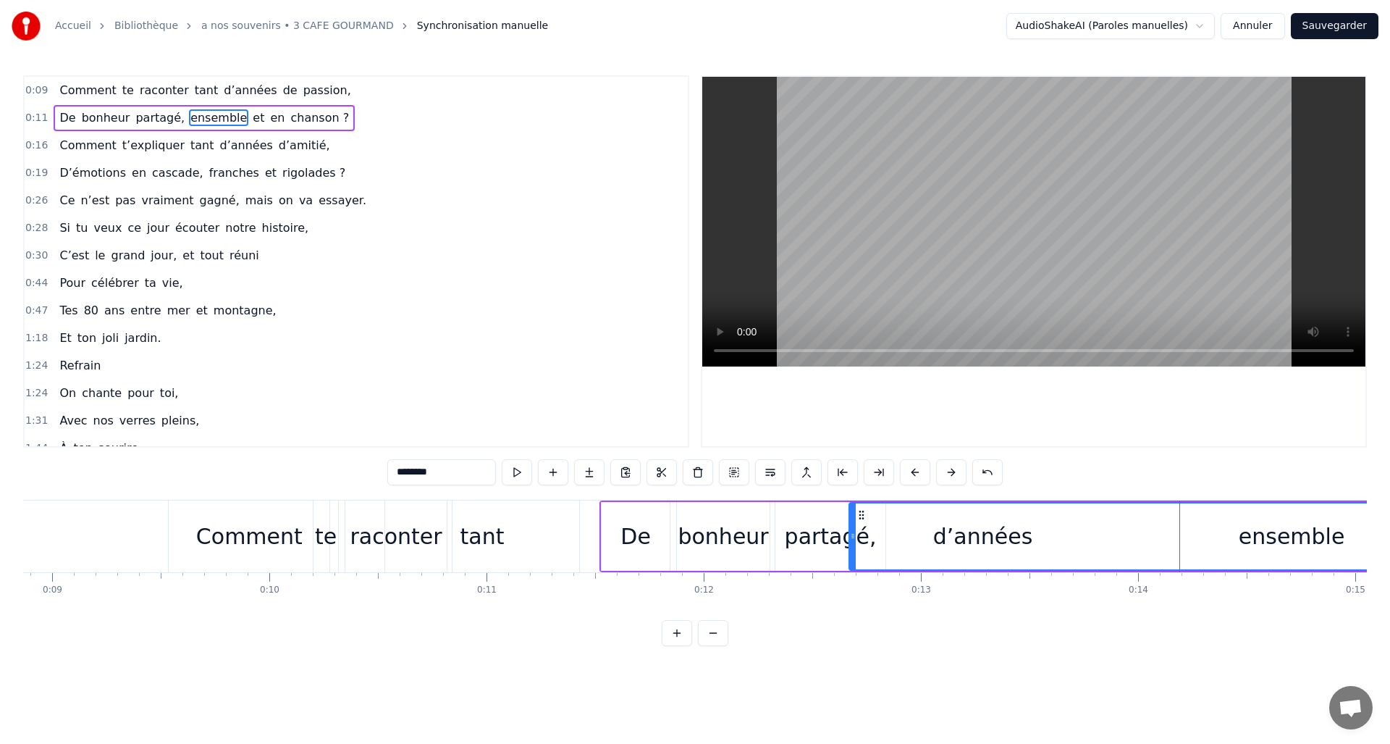
click at [949, 468] on button at bounding box center [951, 472] width 30 height 26
click at [972, 537] on div "ensemble" at bounding box center [1302, 536] width 883 height 66
click at [947, 536] on div "ensemble" at bounding box center [1302, 536] width 883 height 66
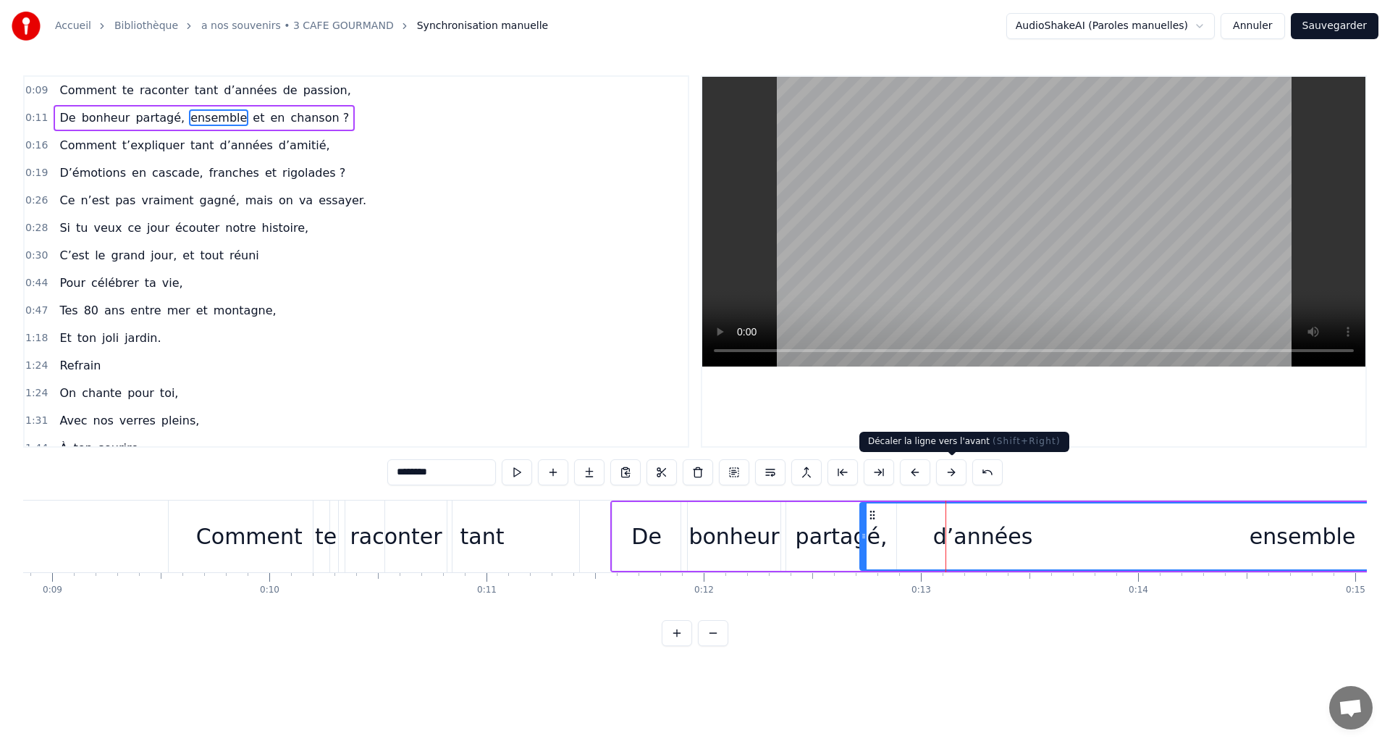
click at [951, 468] on button at bounding box center [951, 472] width 30 height 26
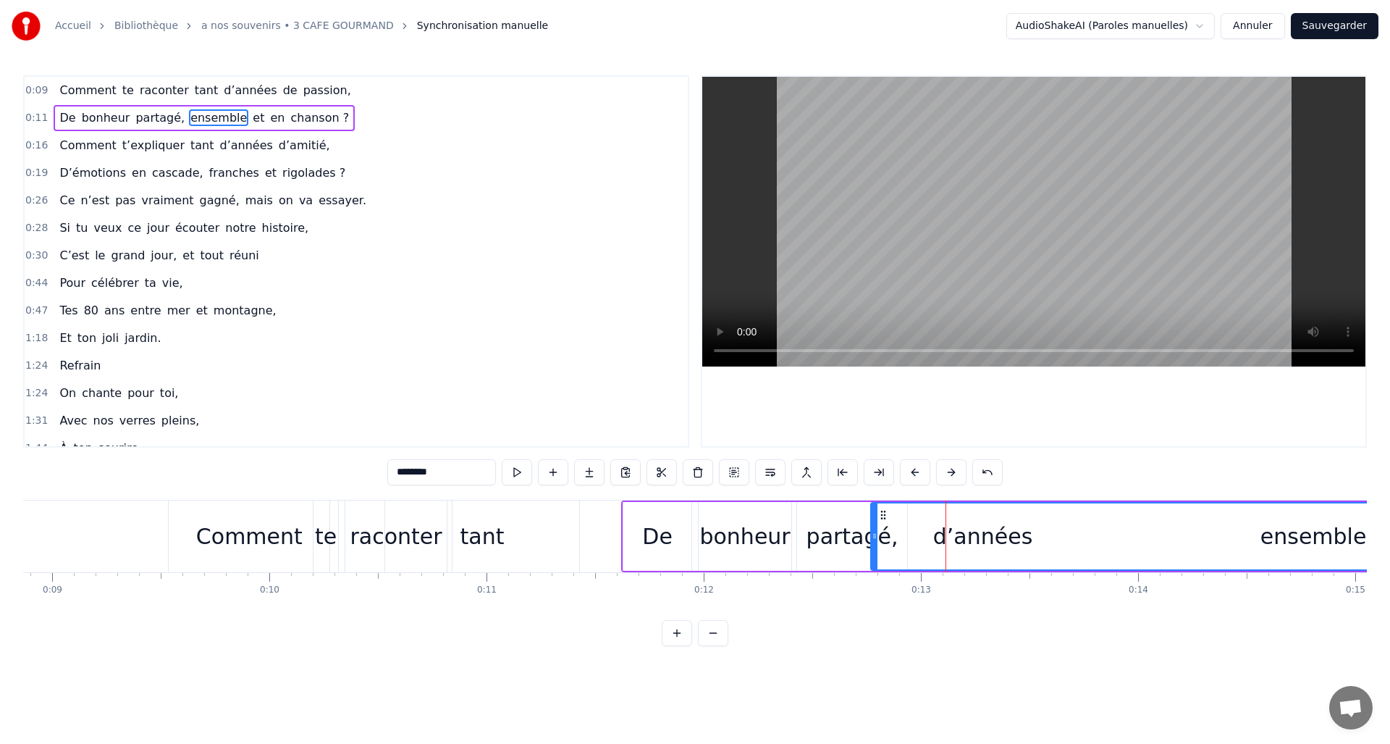
click at [951, 468] on button at bounding box center [951, 472] width 30 height 26
click at [203, 539] on div "Comment" at bounding box center [249, 536] width 106 height 33
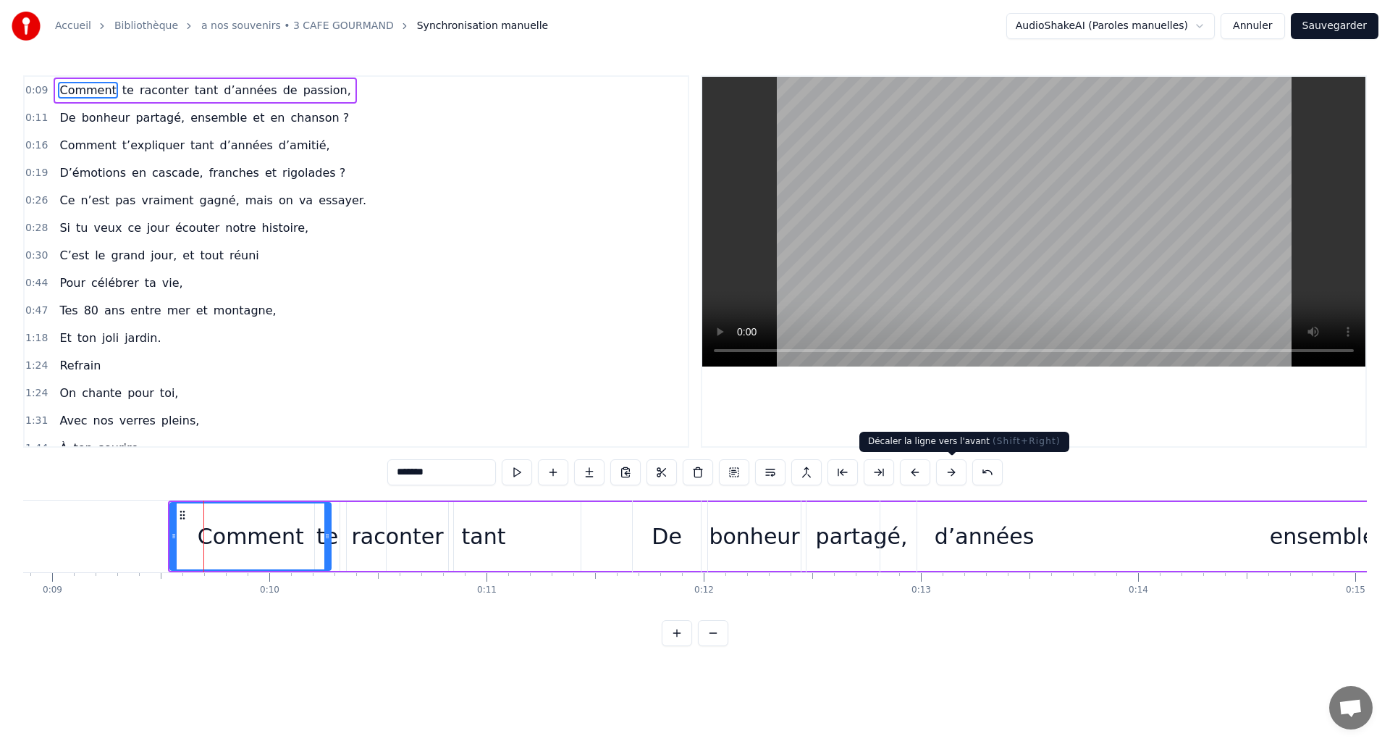
click at [948, 469] on button at bounding box center [951, 472] width 30 height 26
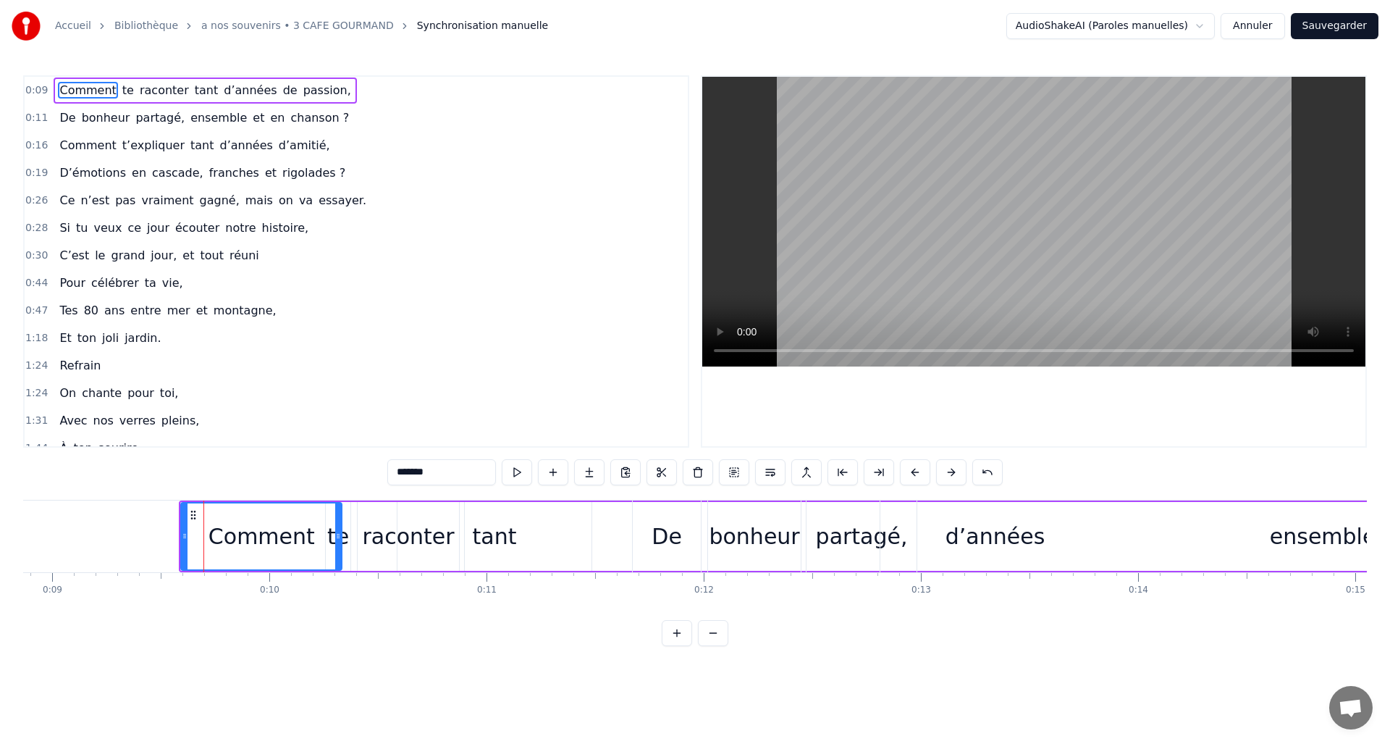
click at [948, 468] on button at bounding box center [951, 472] width 30 height 26
click at [947, 468] on button at bounding box center [951, 472] width 30 height 26
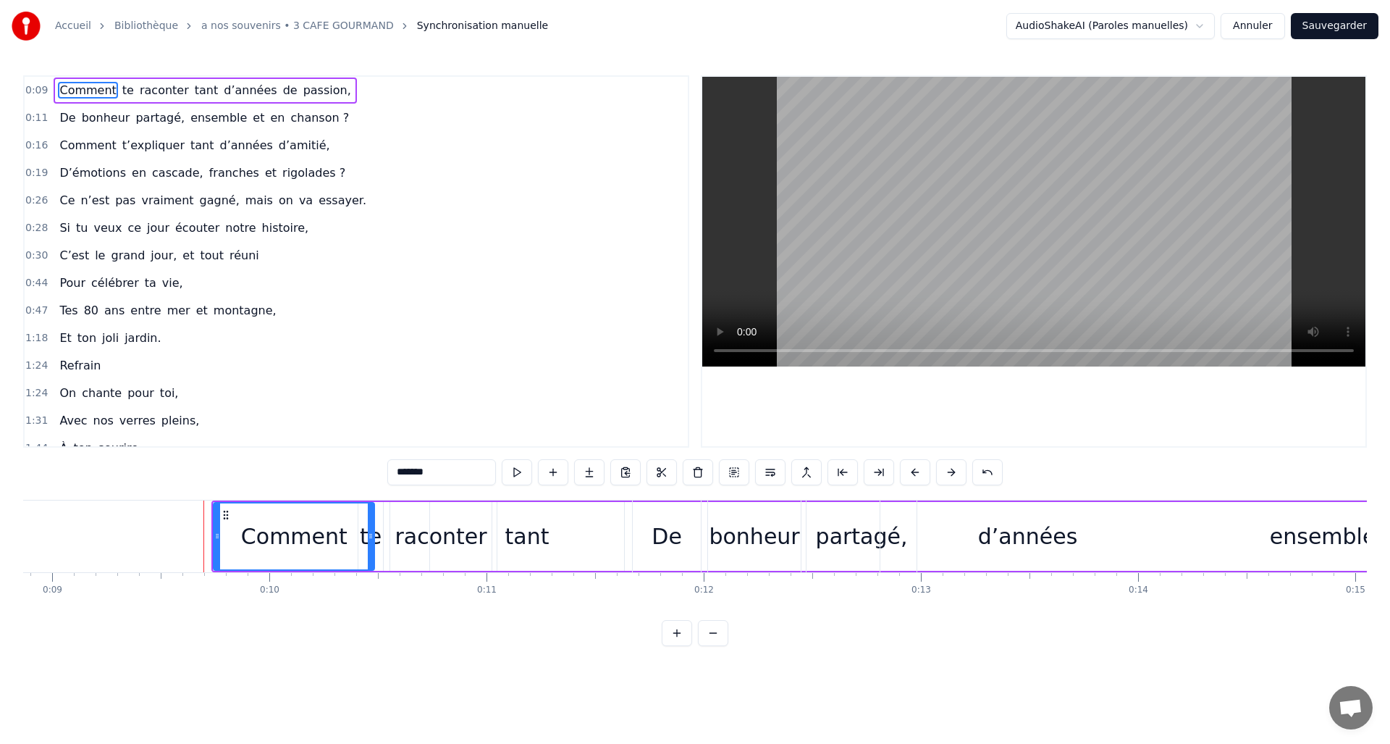
click at [947, 468] on button at bounding box center [951, 472] width 30 height 26
click at [947, 467] on button at bounding box center [951, 472] width 30 height 26
click at [946, 467] on button at bounding box center [951, 472] width 30 height 26
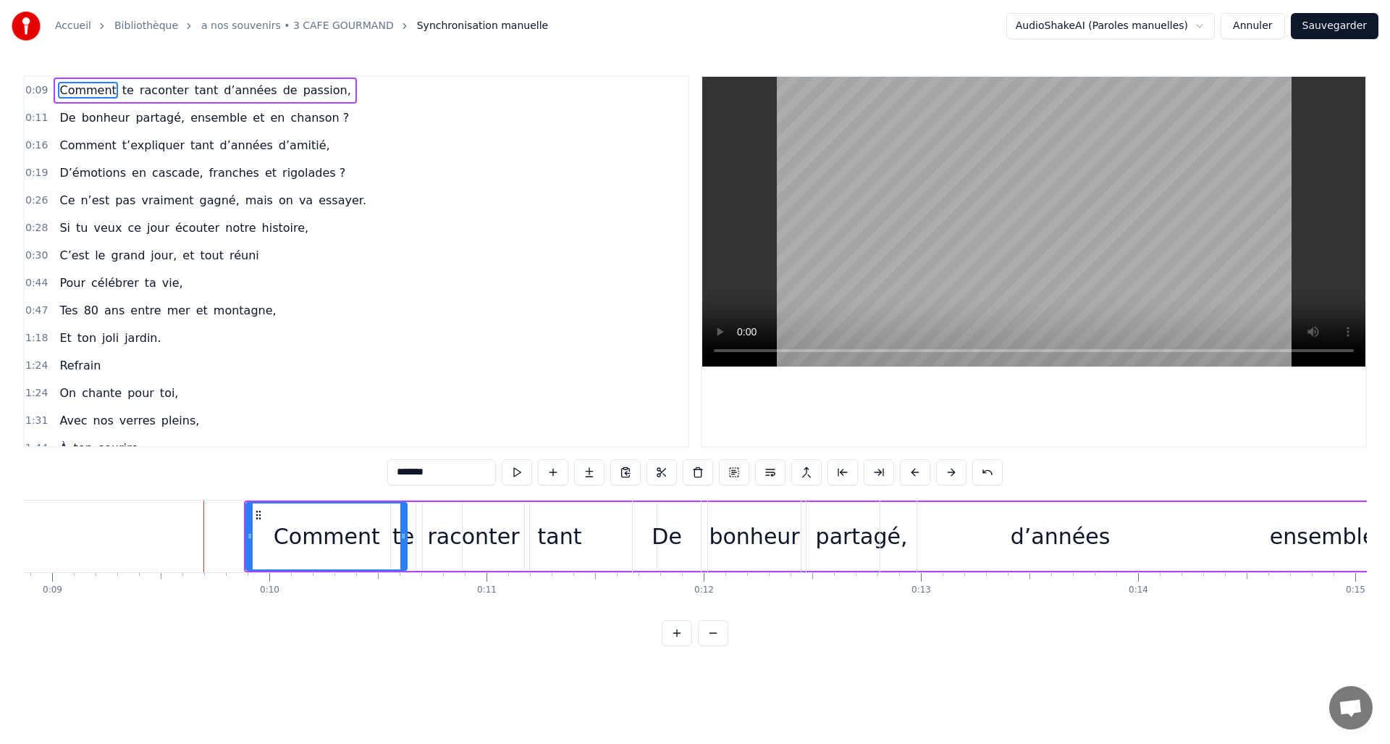
click at [946, 467] on button at bounding box center [951, 472] width 30 height 26
click at [946, 466] on button at bounding box center [951, 472] width 30 height 26
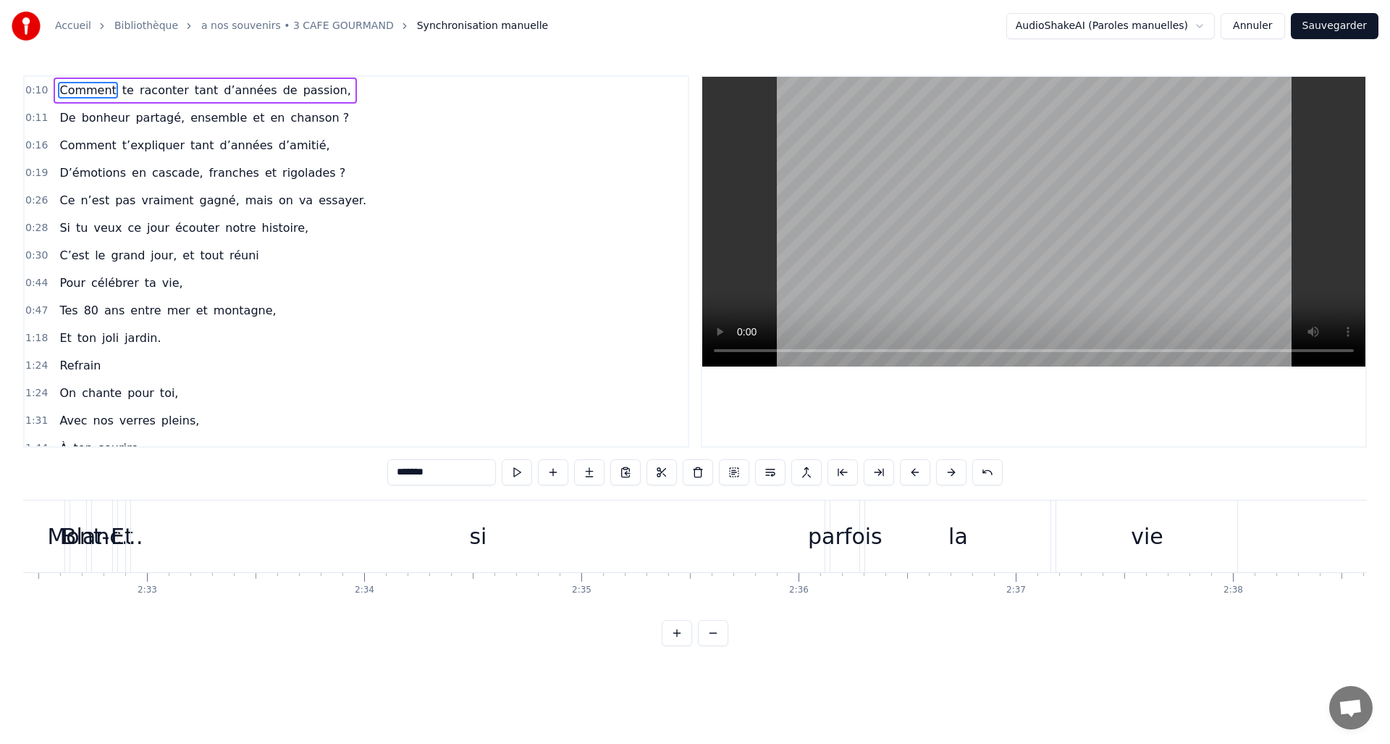
scroll to position [0, 33013]
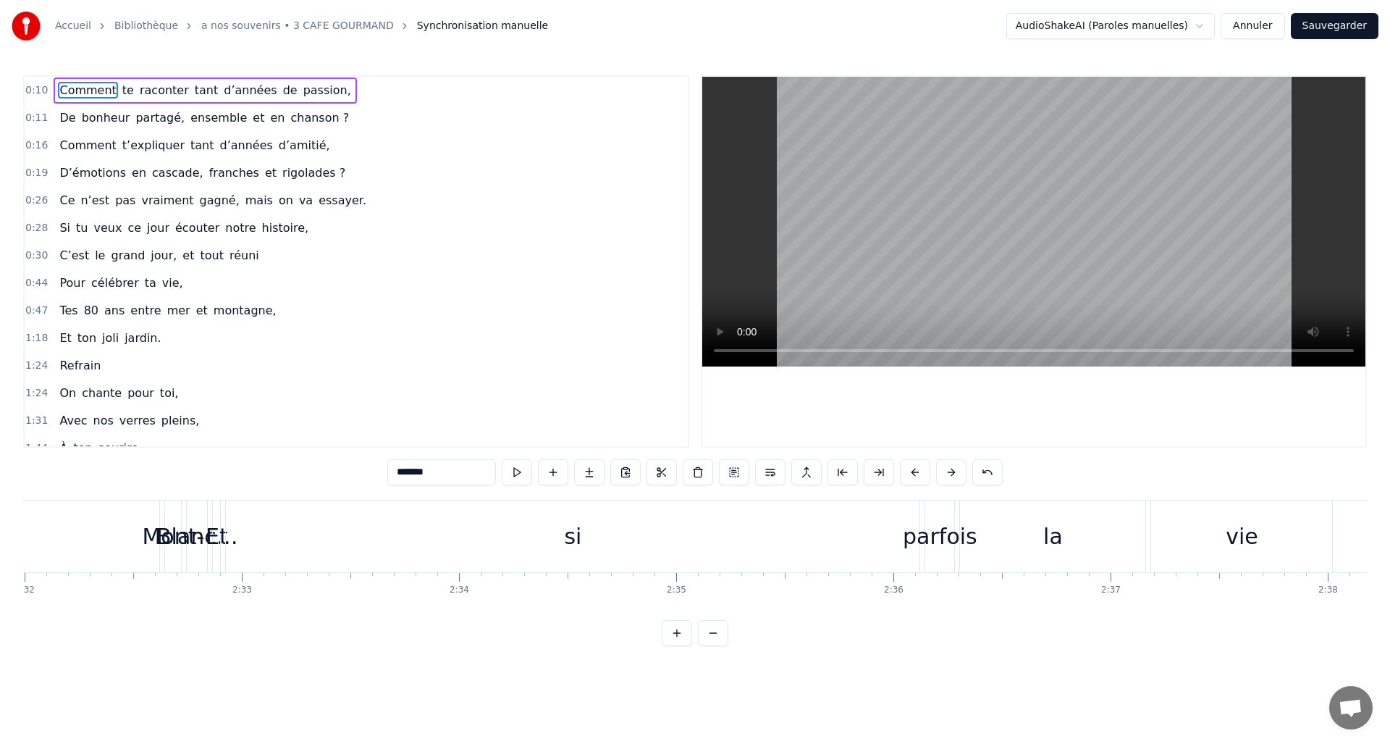
click at [563, 551] on div "si" at bounding box center [573, 536] width 694 height 72
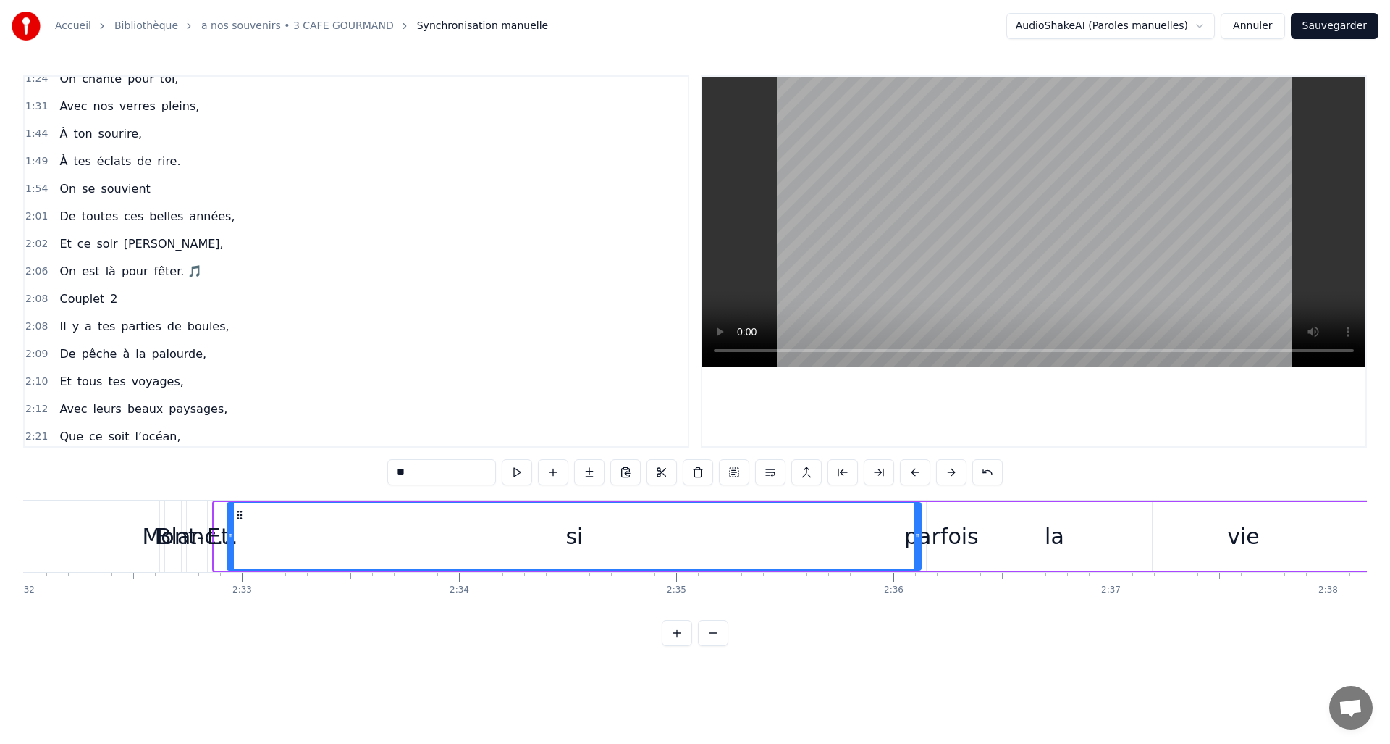
scroll to position [544, 0]
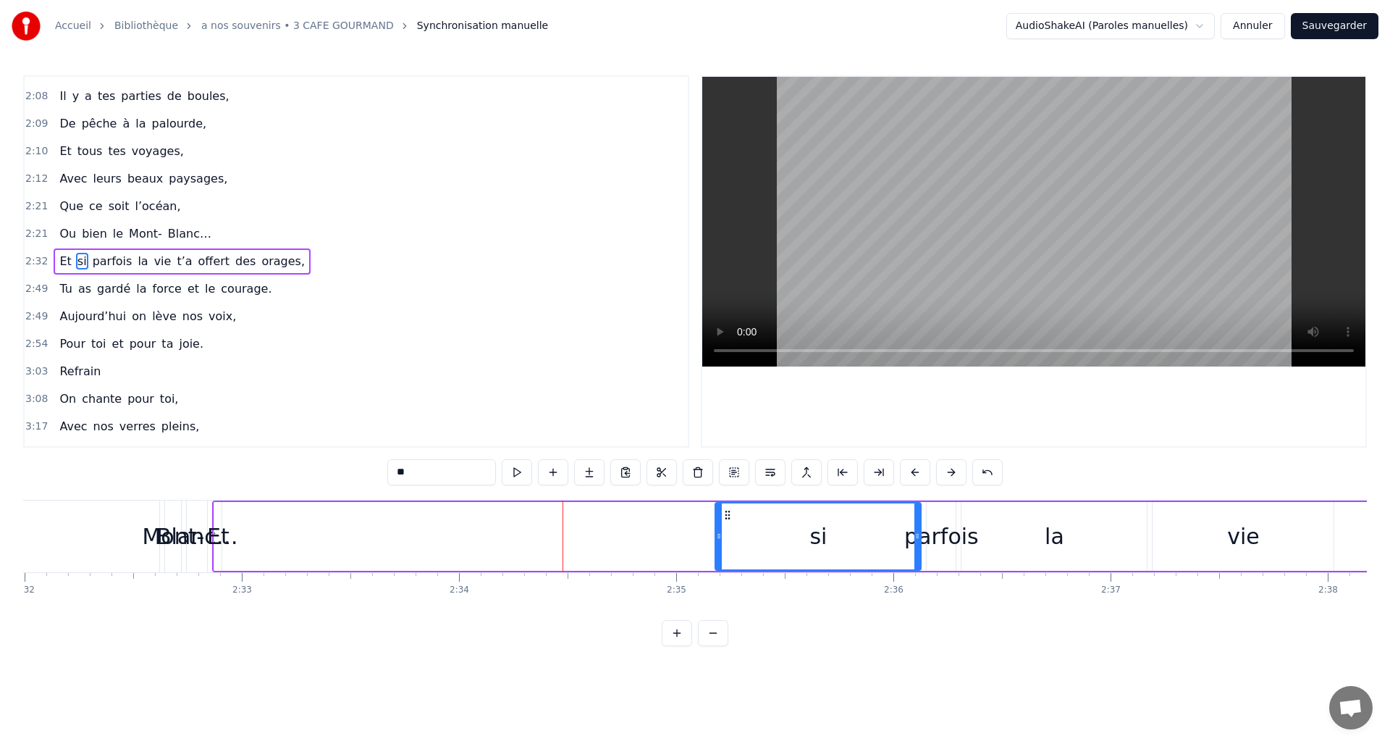
drag, startPoint x: 229, startPoint y: 533, endPoint x: 717, endPoint y: 526, distance: 488.0
click at [717, 526] on div at bounding box center [719, 536] width 6 height 66
click at [216, 539] on div "Et" at bounding box center [218, 536] width 22 height 33
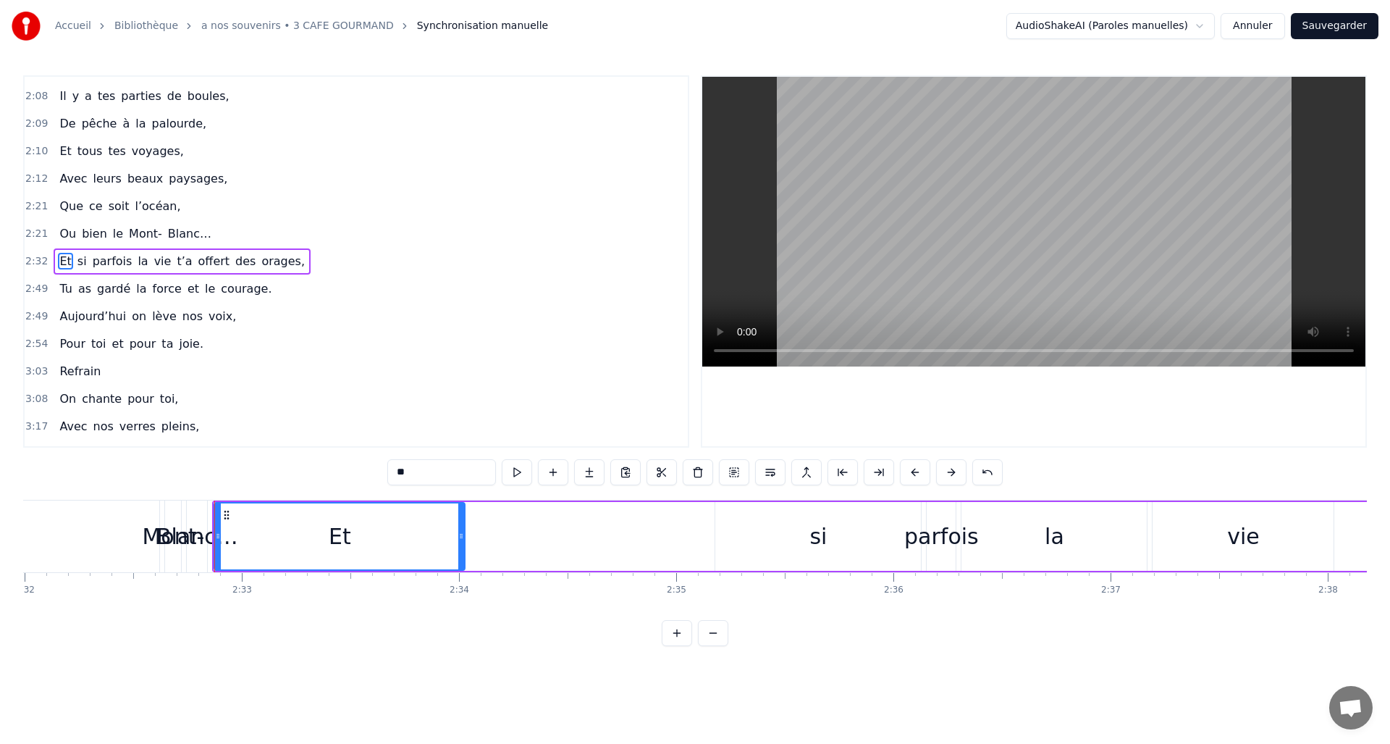
drag, startPoint x: 221, startPoint y: 534, endPoint x: 464, endPoint y: 534, distance: 243.3
click at [464, 534] on icon at bounding box center [461, 536] width 6 height 12
click at [461, 535] on icon at bounding box center [461, 536] width 6 height 12
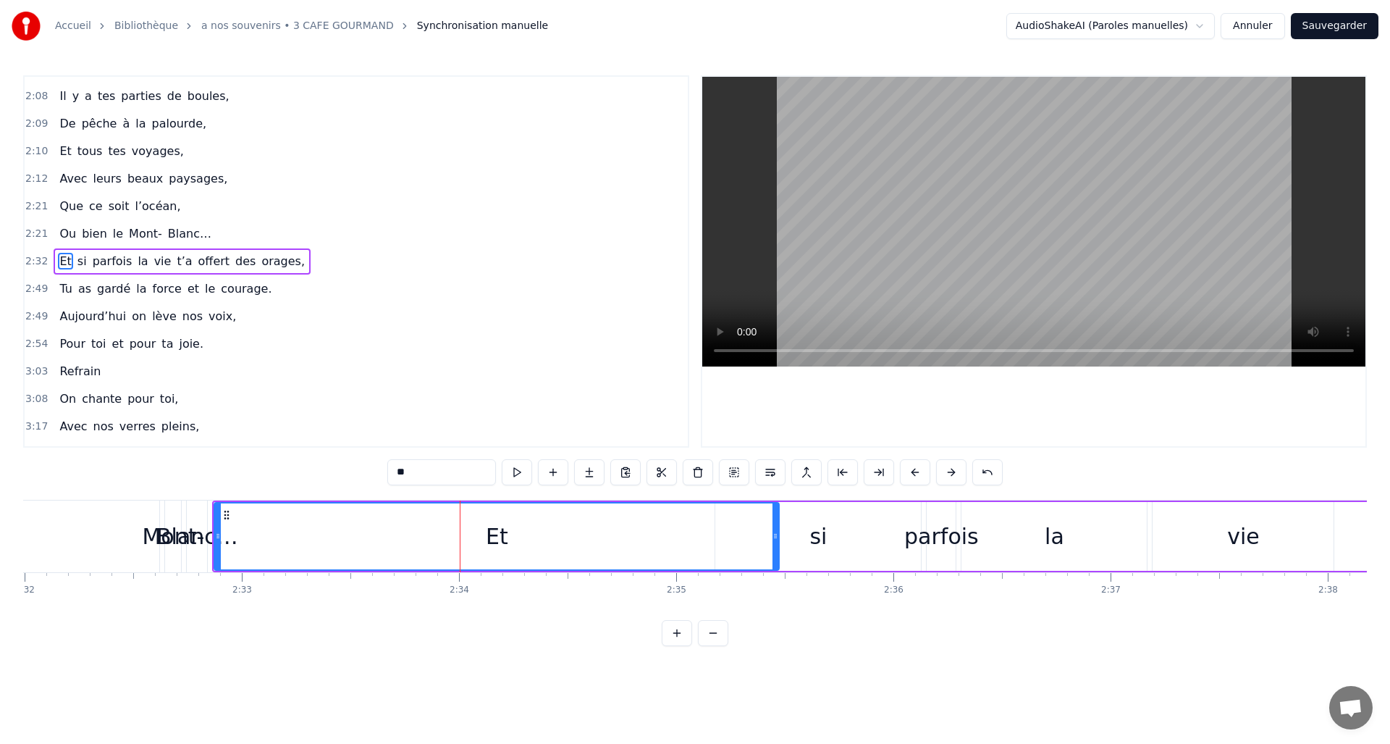
drag, startPoint x: 568, startPoint y: 536, endPoint x: 416, endPoint y: 531, distance: 152.1
click at [774, 537] on icon at bounding box center [776, 536] width 6 height 12
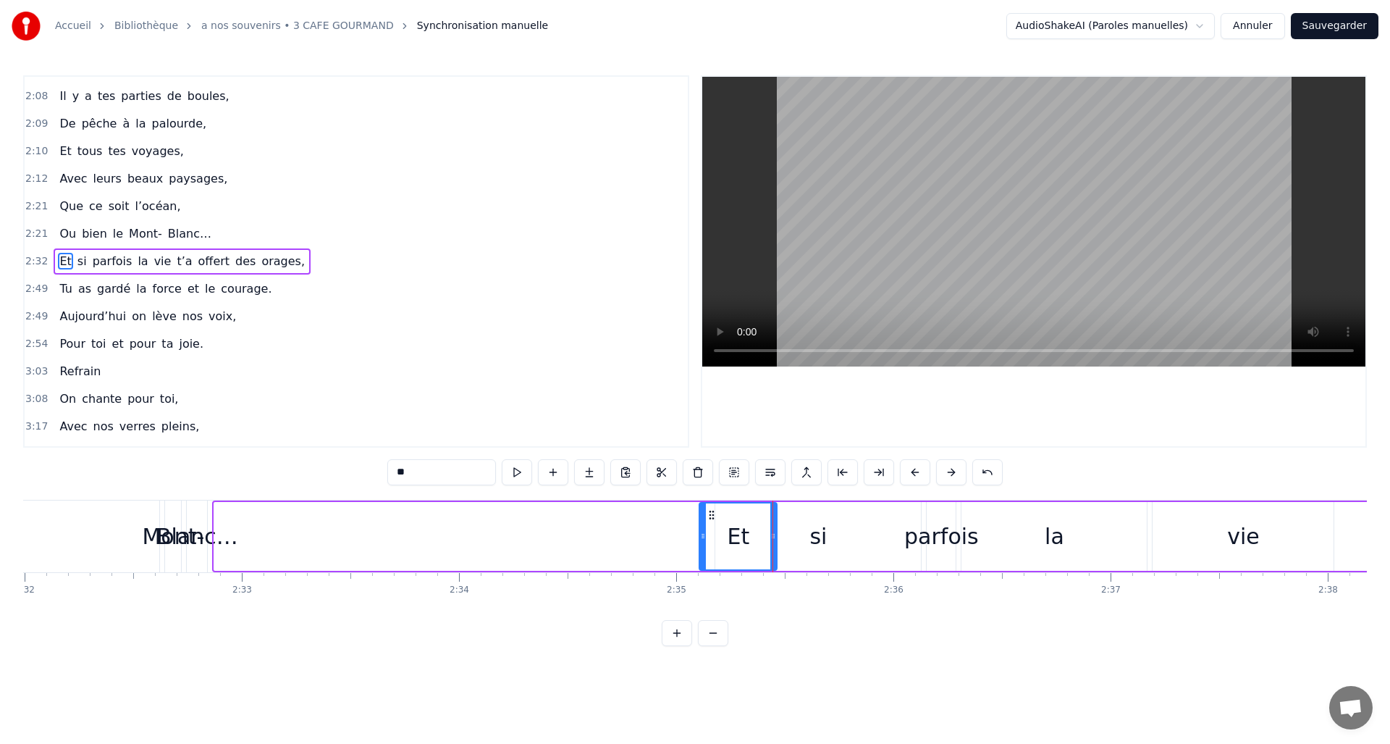
drag, startPoint x: 216, startPoint y: 536, endPoint x: 701, endPoint y: 531, distance: 485.1
click at [701, 531] on icon at bounding box center [703, 536] width 6 height 12
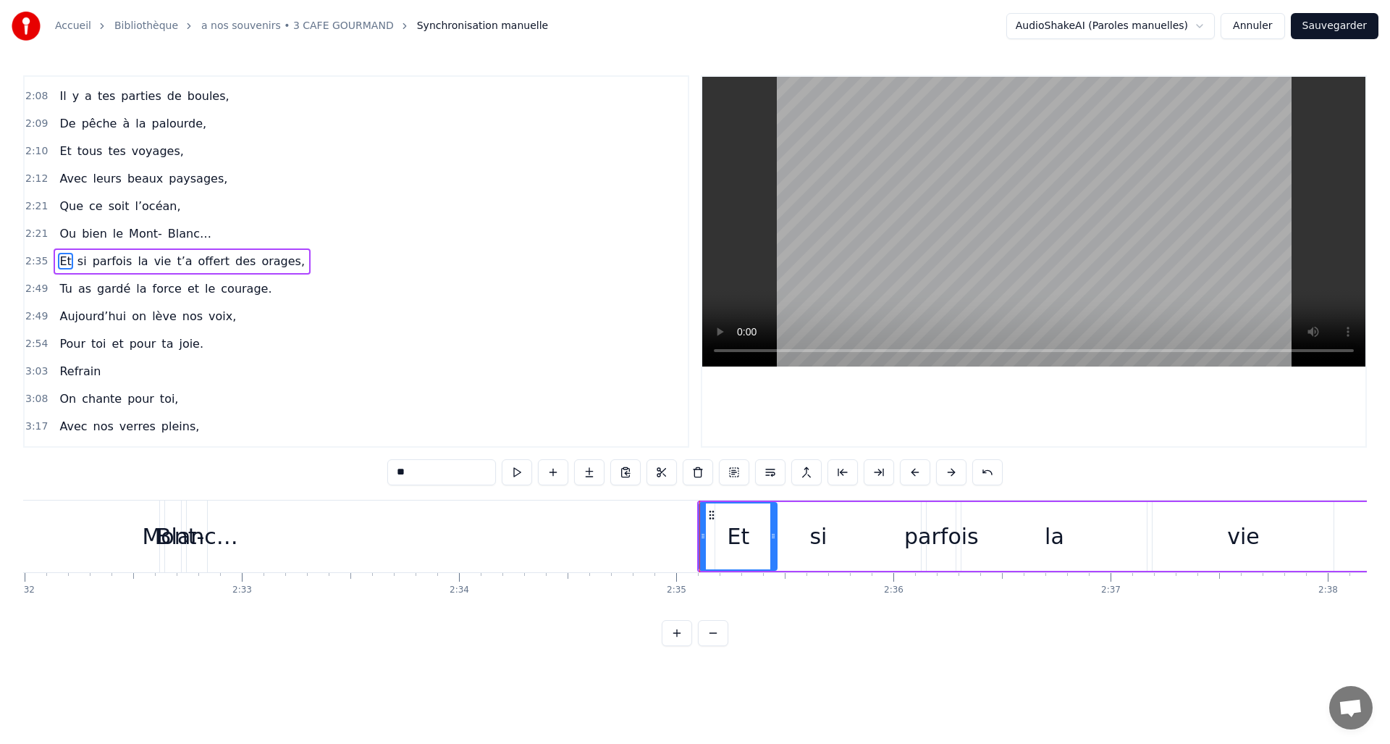
click at [207, 541] on div "Blanc…" at bounding box center [197, 536] width 82 height 33
type input "******"
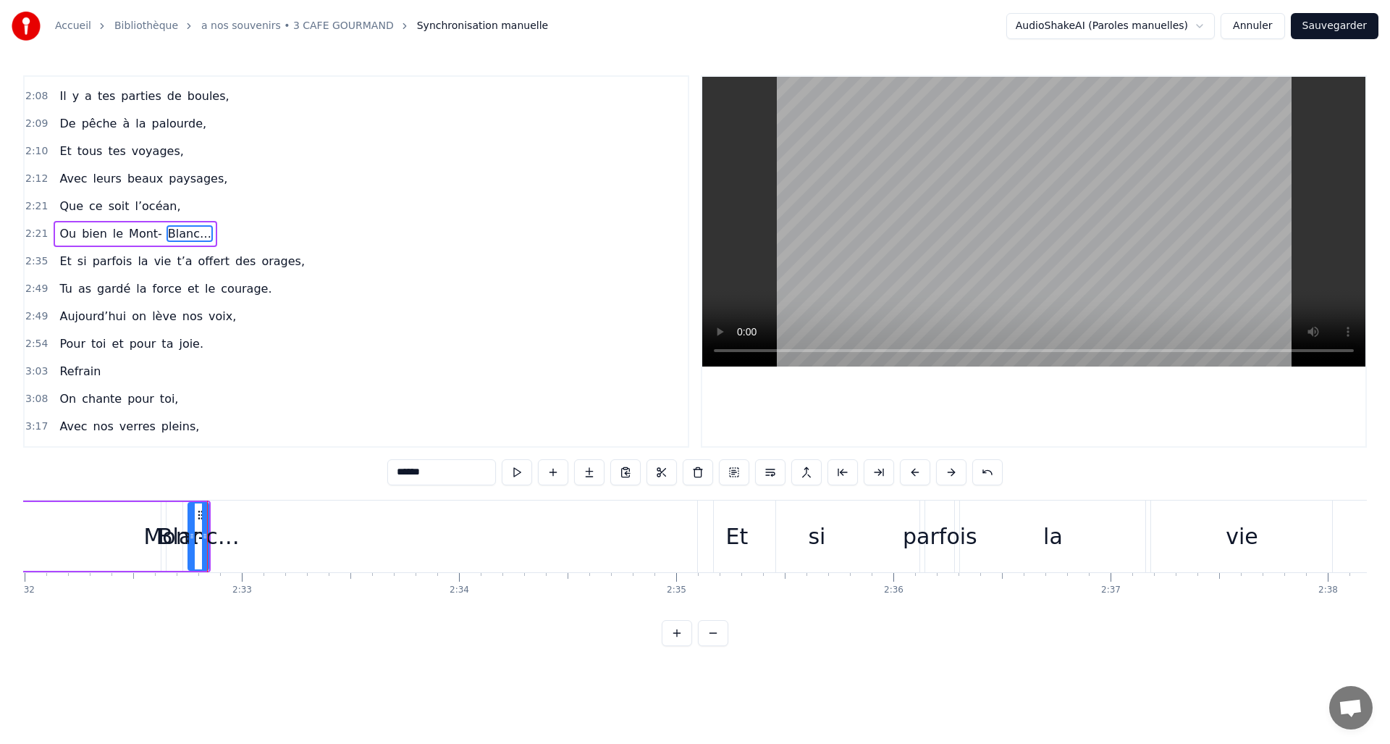
scroll to position [517, 0]
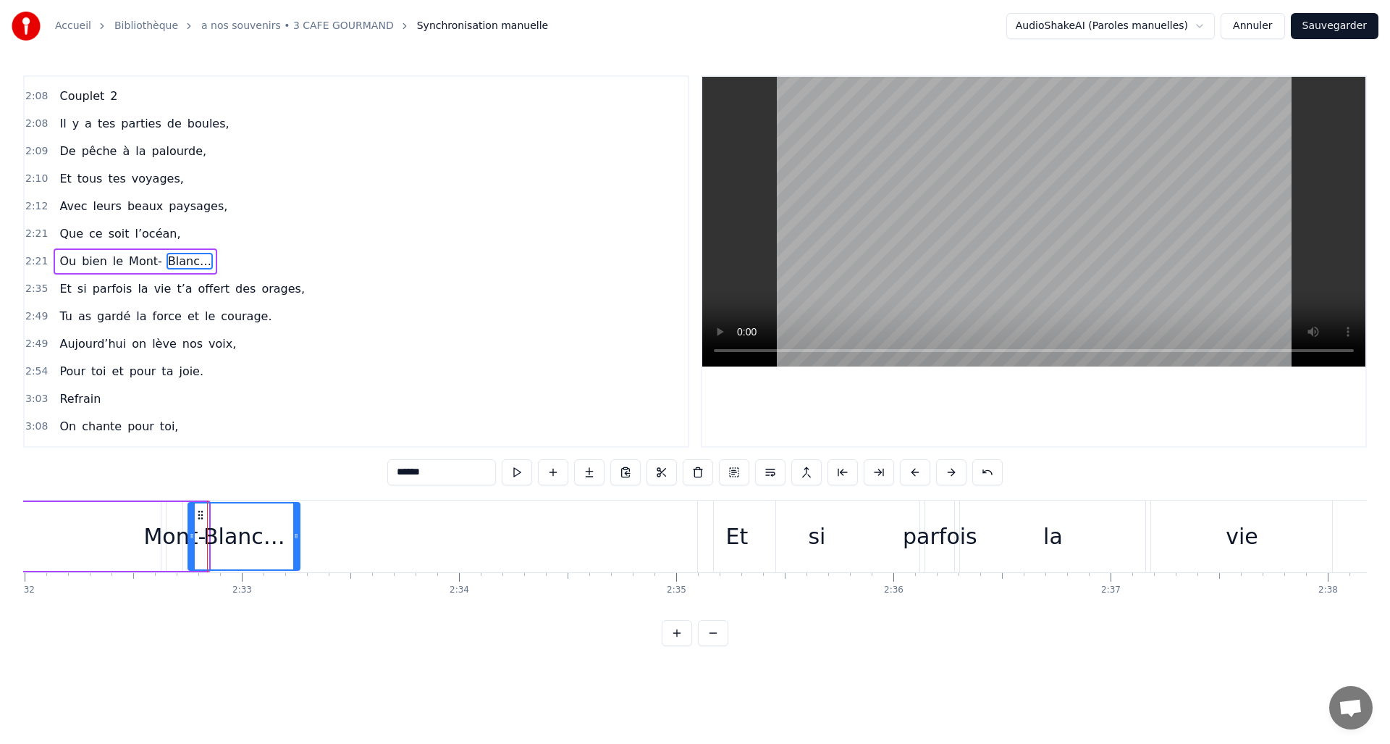
drag, startPoint x: 203, startPoint y: 534, endPoint x: 353, endPoint y: 540, distance: 150.0
click at [299, 540] on icon at bounding box center [296, 536] width 6 height 12
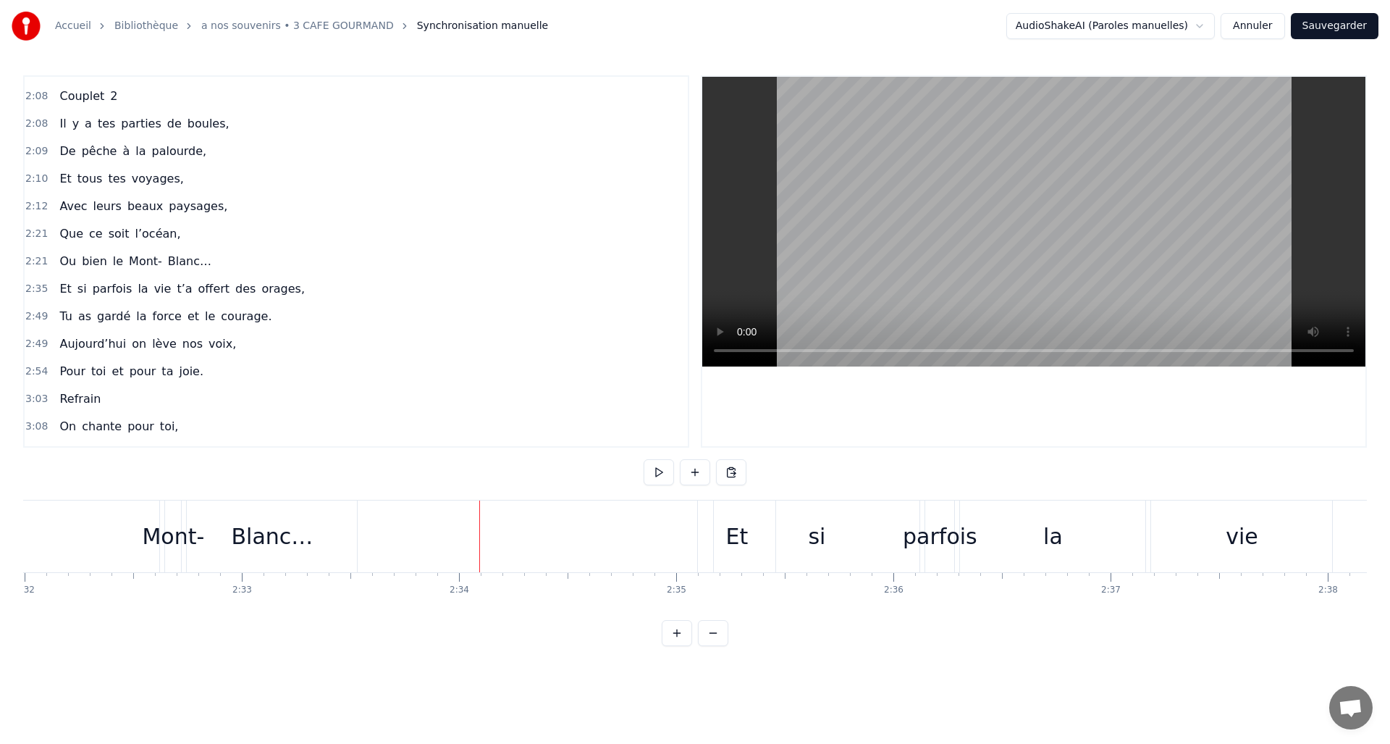
click at [269, 540] on div "Blanc…" at bounding box center [272, 536] width 82 height 33
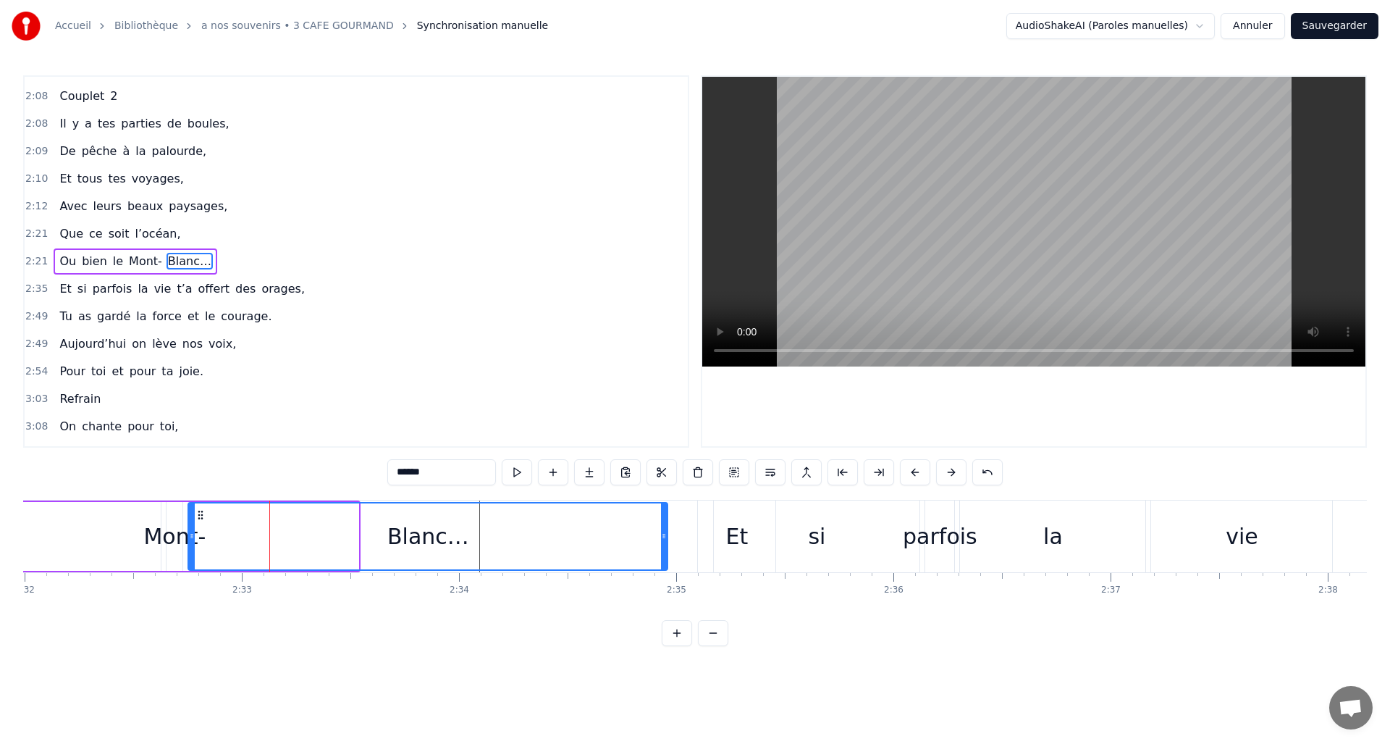
drag, startPoint x: 355, startPoint y: 533, endPoint x: 665, endPoint y: 528, distance: 309.2
click at [665, 528] on div at bounding box center [664, 536] width 6 height 66
click at [193, 535] on icon at bounding box center [192, 536] width 6 height 12
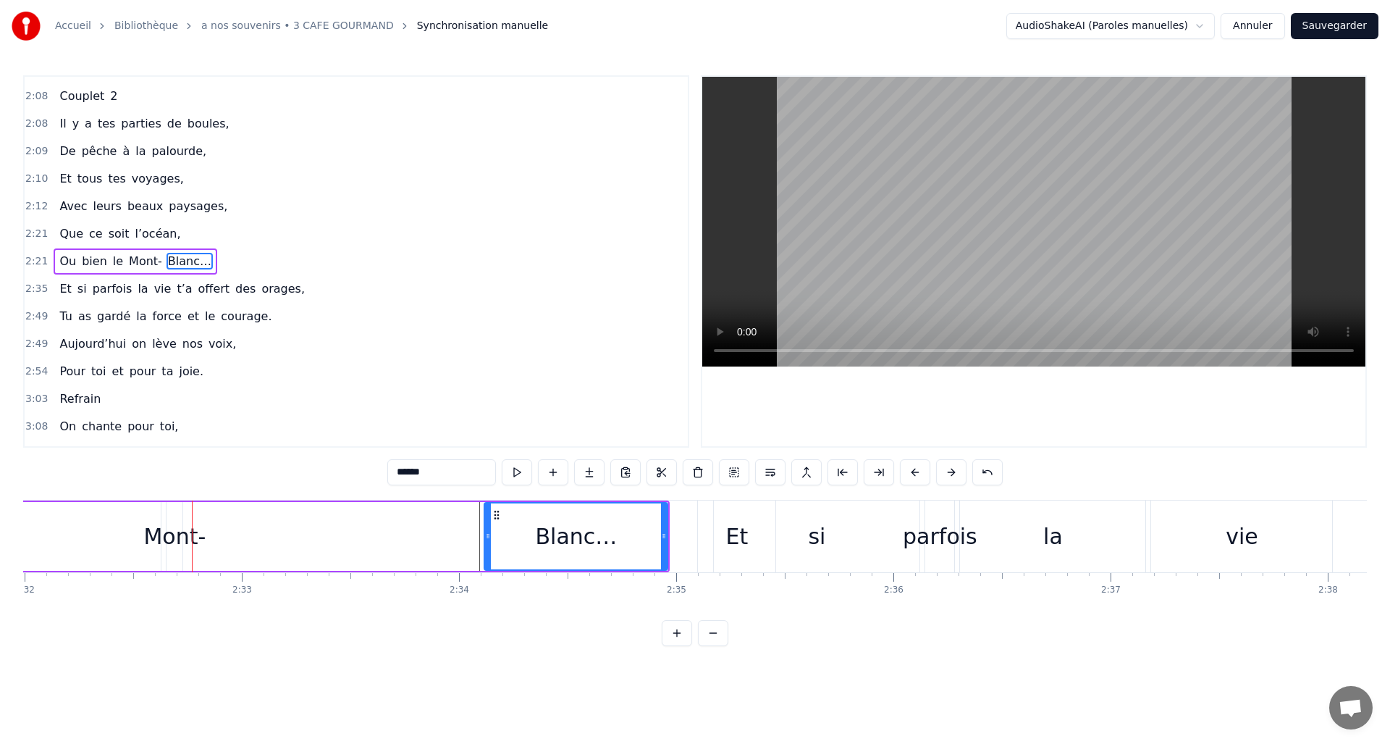
drag, startPoint x: 193, startPoint y: 535, endPoint x: 489, endPoint y: 533, distance: 296.1
click at [489, 533] on icon at bounding box center [488, 536] width 6 height 12
click at [185, 531] on div "Mont-" at bounding box center [174, 536] width 62 height 33
type input "*****"
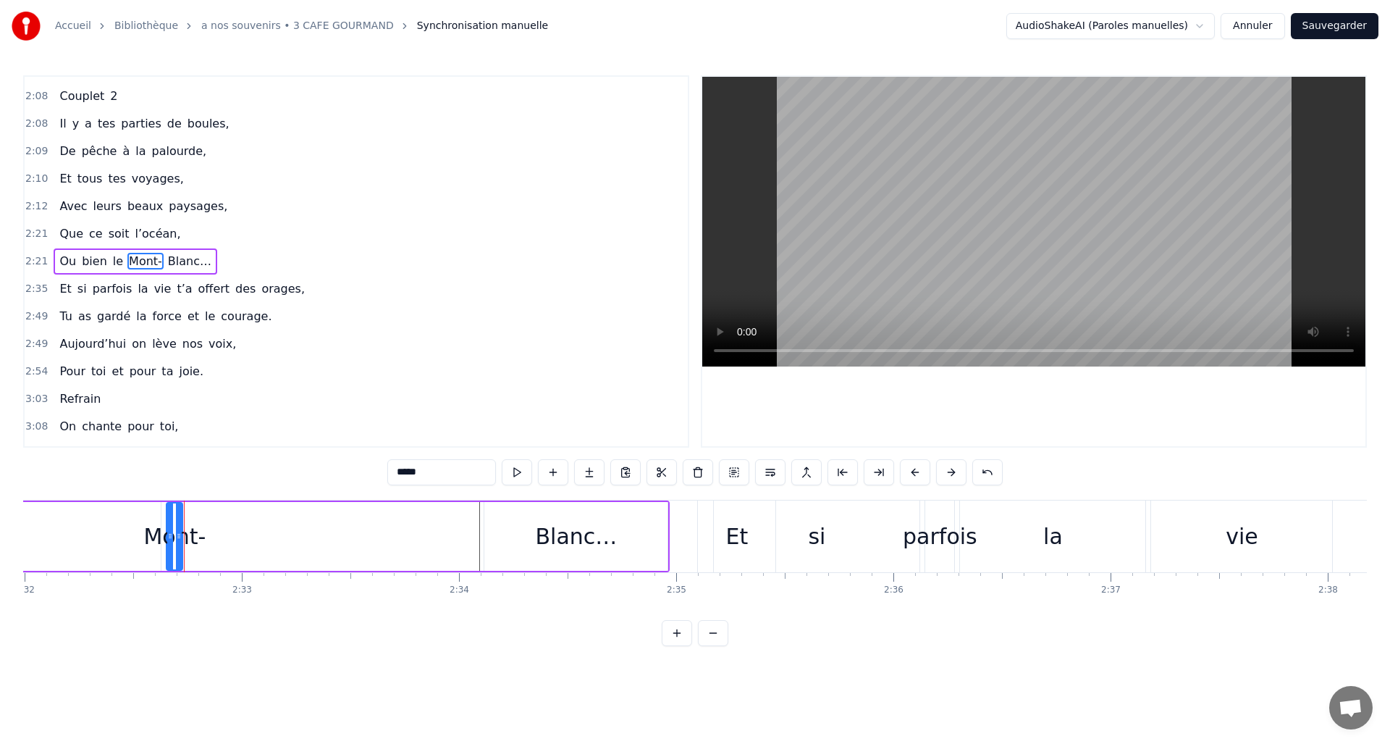
drag, startPoint x: 179, startPoint y: 536, endPoint x: 301, endPoint y: 540, distance: 122.4
click at [182, 537] on div "Mont-" at bounding box center [174, 536] width 14 height 66
drag, startPoint x: 301, startPoint y: 540, endPoint x: 406, endPoint y: 539, distance: 105.0
click at [188, 536] on div "Mont-" at bounding box center [178, 536] width 62 height 33
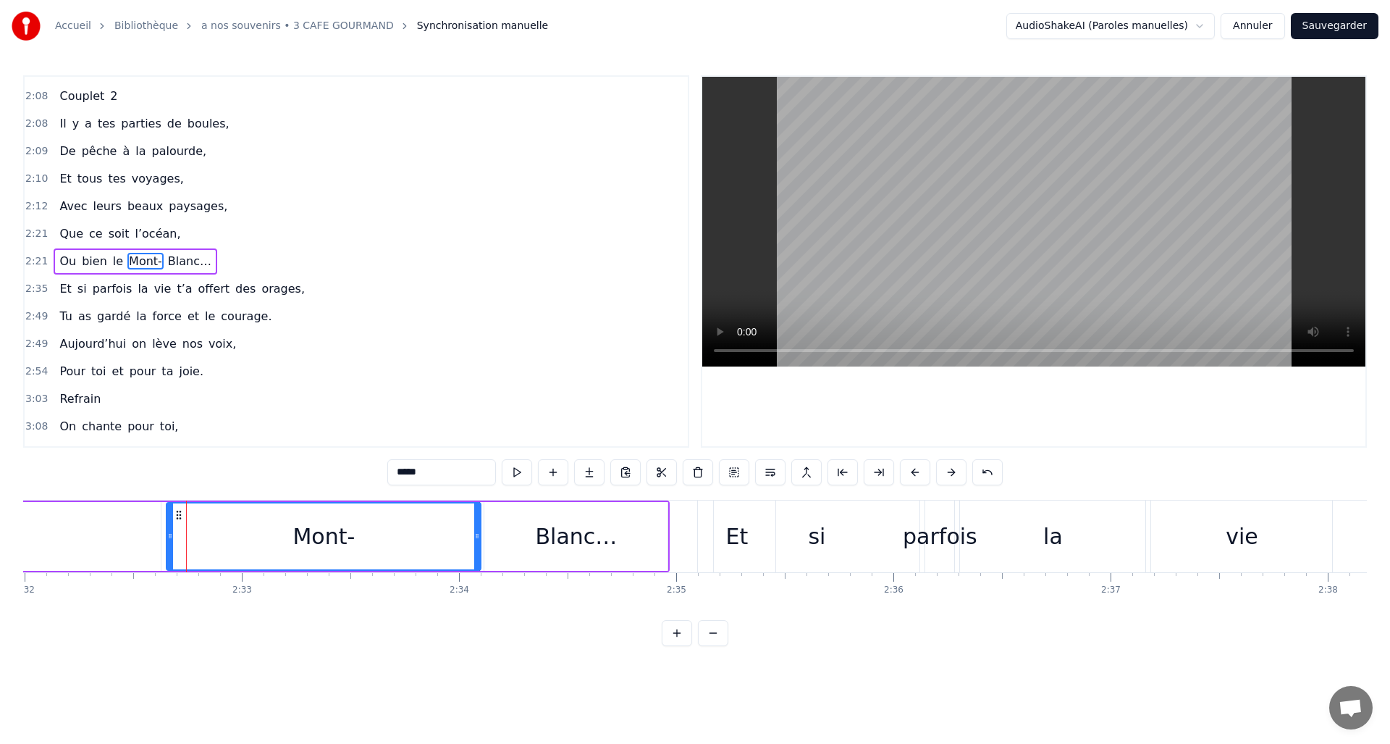
drag, startPoint x: 185, startPoint y: 533, endPoint x: 476, endPoint y: 539, distance: 291.8
click at [476, 539] on icon at bounding box center [477, 536] width 6 height 12
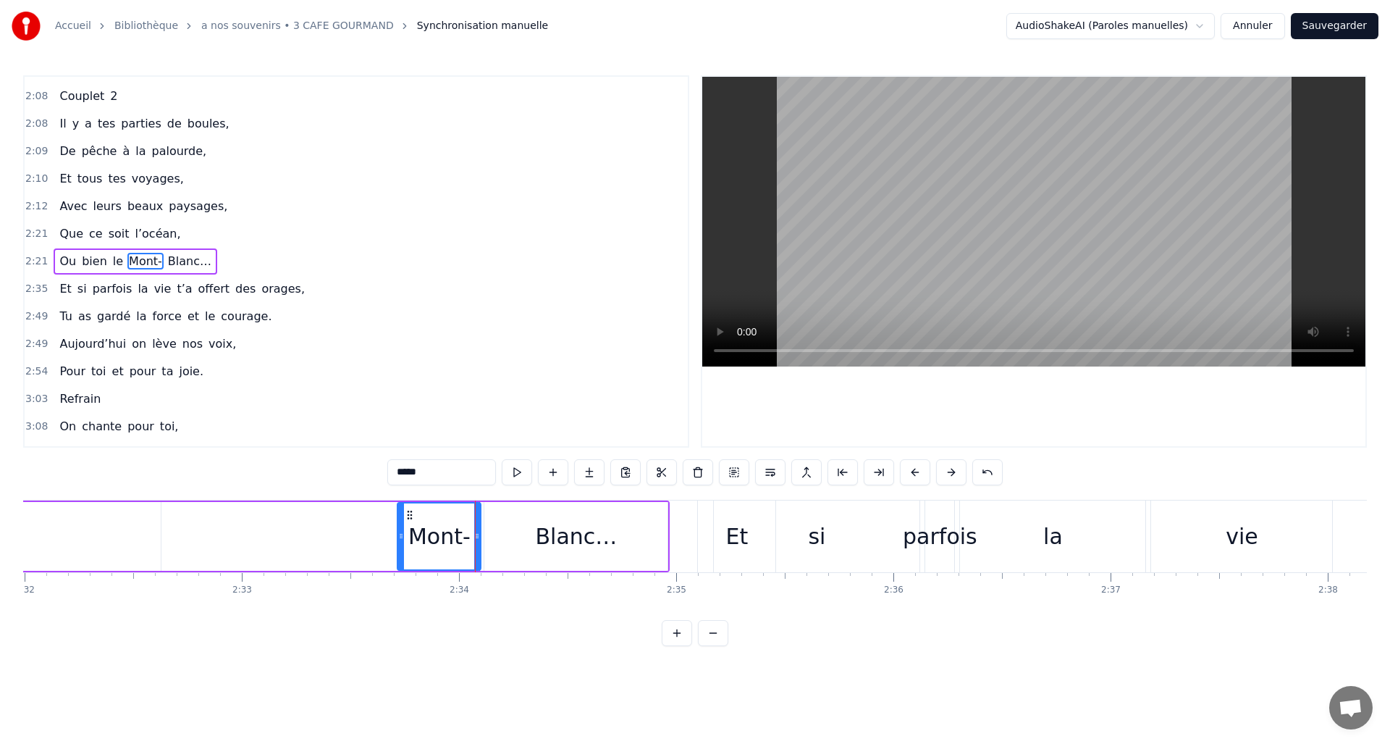
drag, startPoint x: 169, startPoint y: 533, endPoint x: 400, endPoint y: 532, distance: 231.0
click at [400, 532] on icon at bounding box center [401, 536] width 6 height 12
drag, startPoint x: 1042, startPoint y: 615, endPoint x: 1010, endPoint y: 617, distance: 31.9
click at [1010, 617] on html "Accueil Bibliothèque a nos souvenirs • 3 CAFE GOURMAND Synchronisation manuelle…" at bounding box center [695, 334] width 1390 height 669
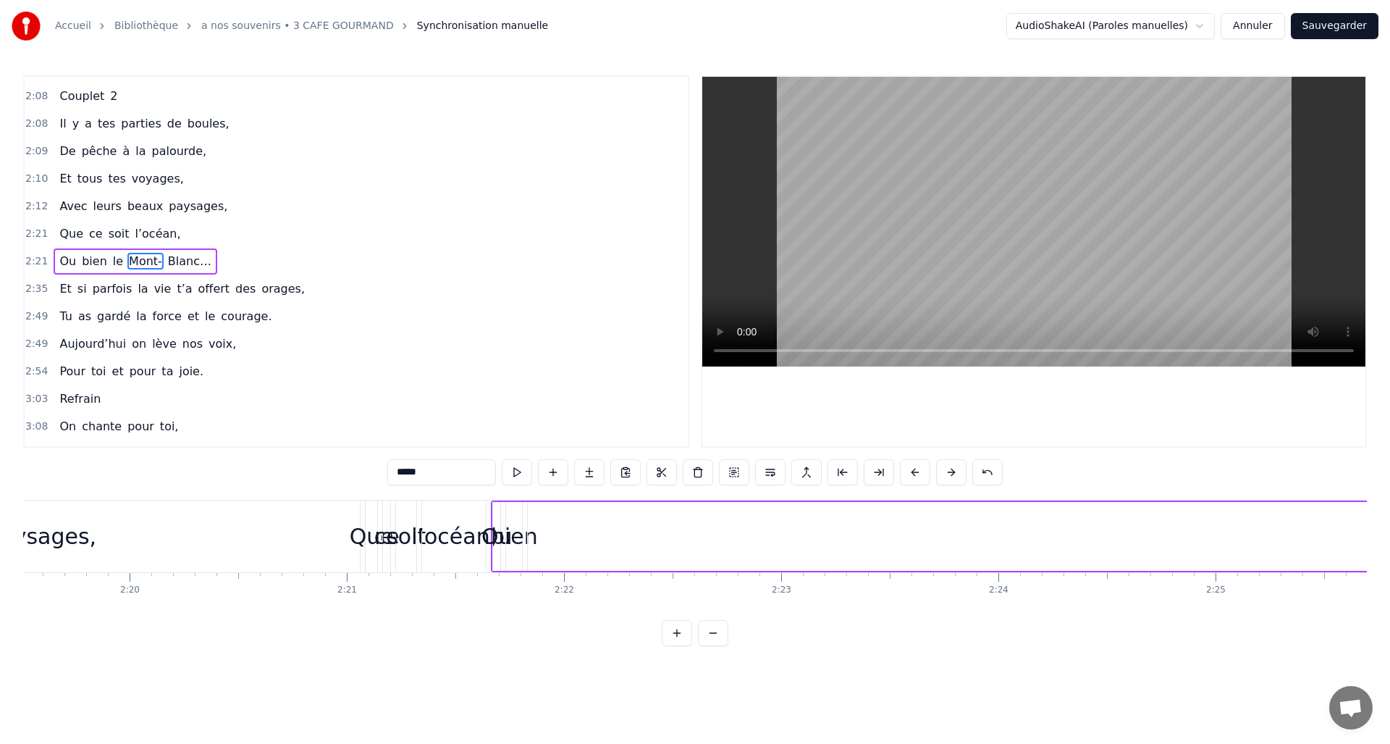
scroll to position [0, 31063]
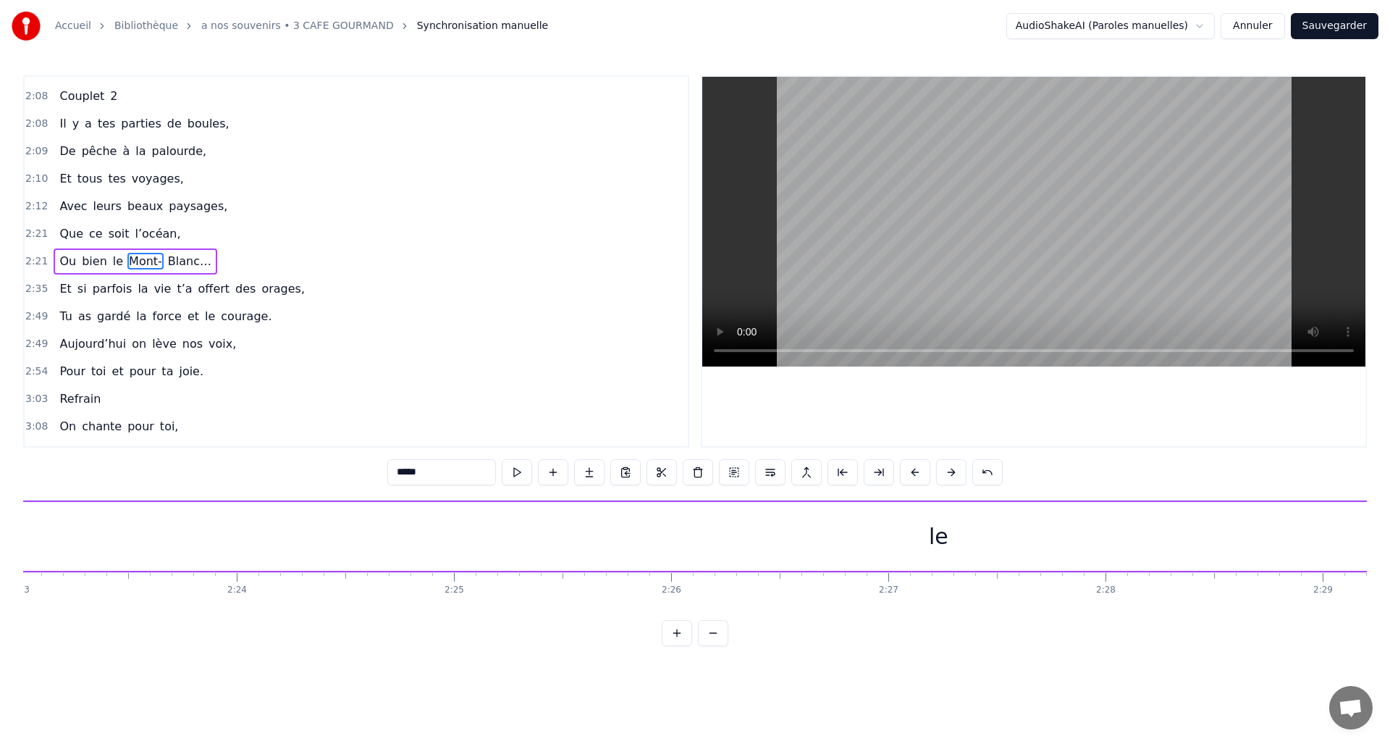
click at [938, 548] on div "le" at bounding box center [939, 536] width 20 height 33
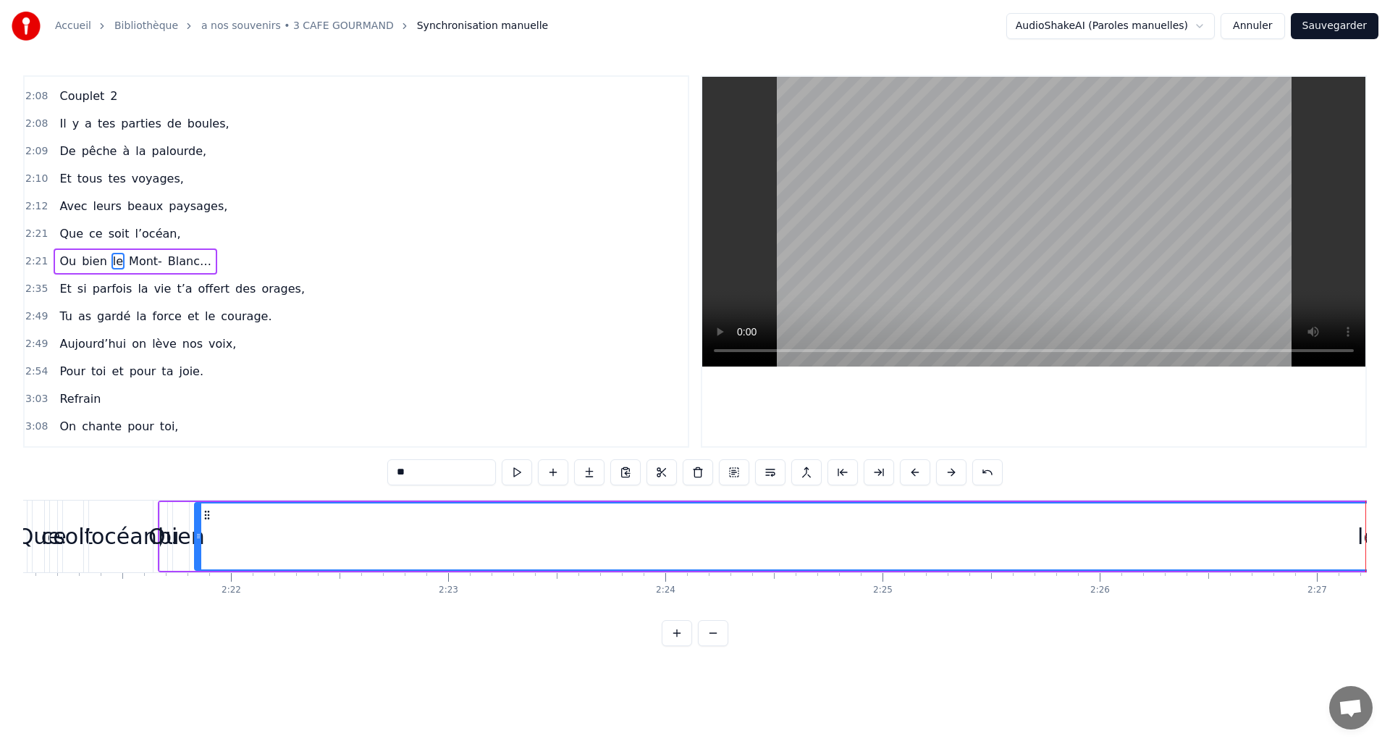
scroll to position [0, 30325]
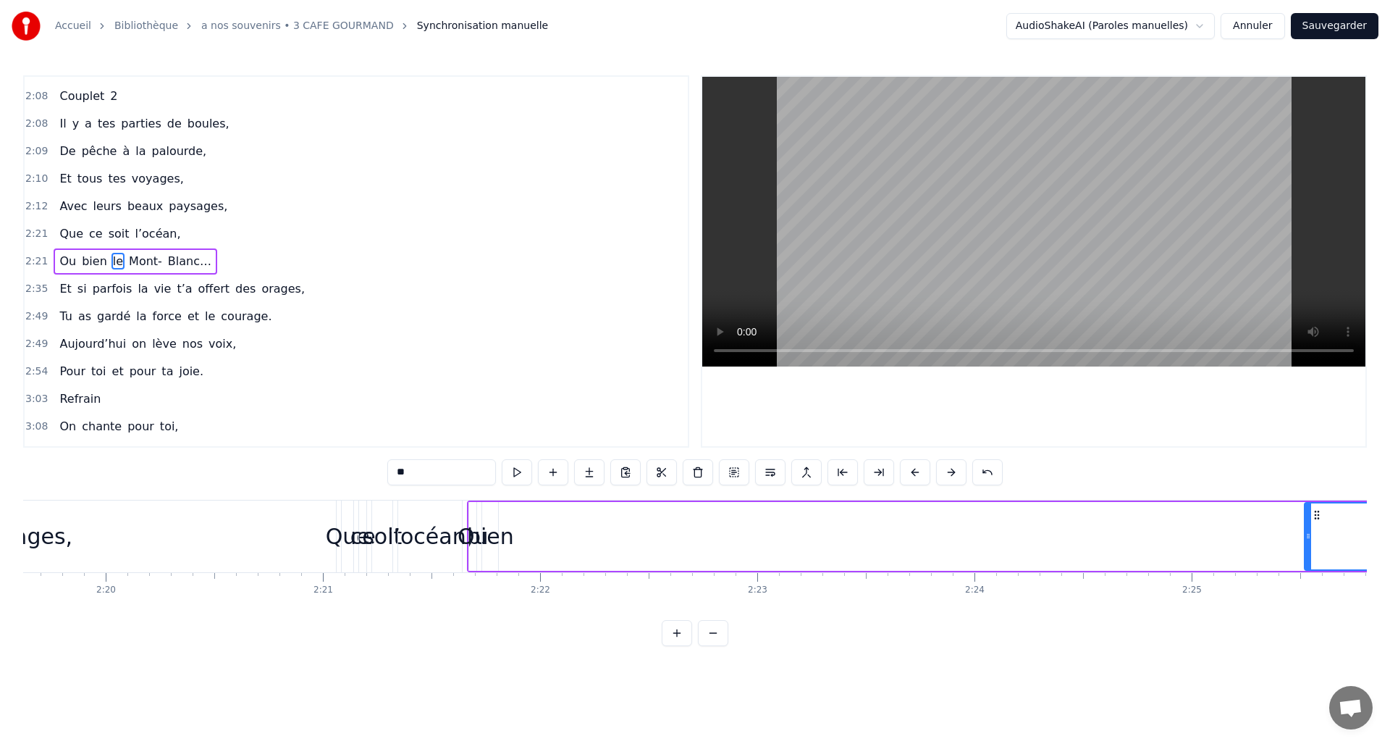
drag, startPoint x: 506, startPoint y: 534, endPoint x: 1307, endPoint y: 513, distance: 801.0
click at [1307, 513] on div at bounding box center [1308, 536] width 6 height 66
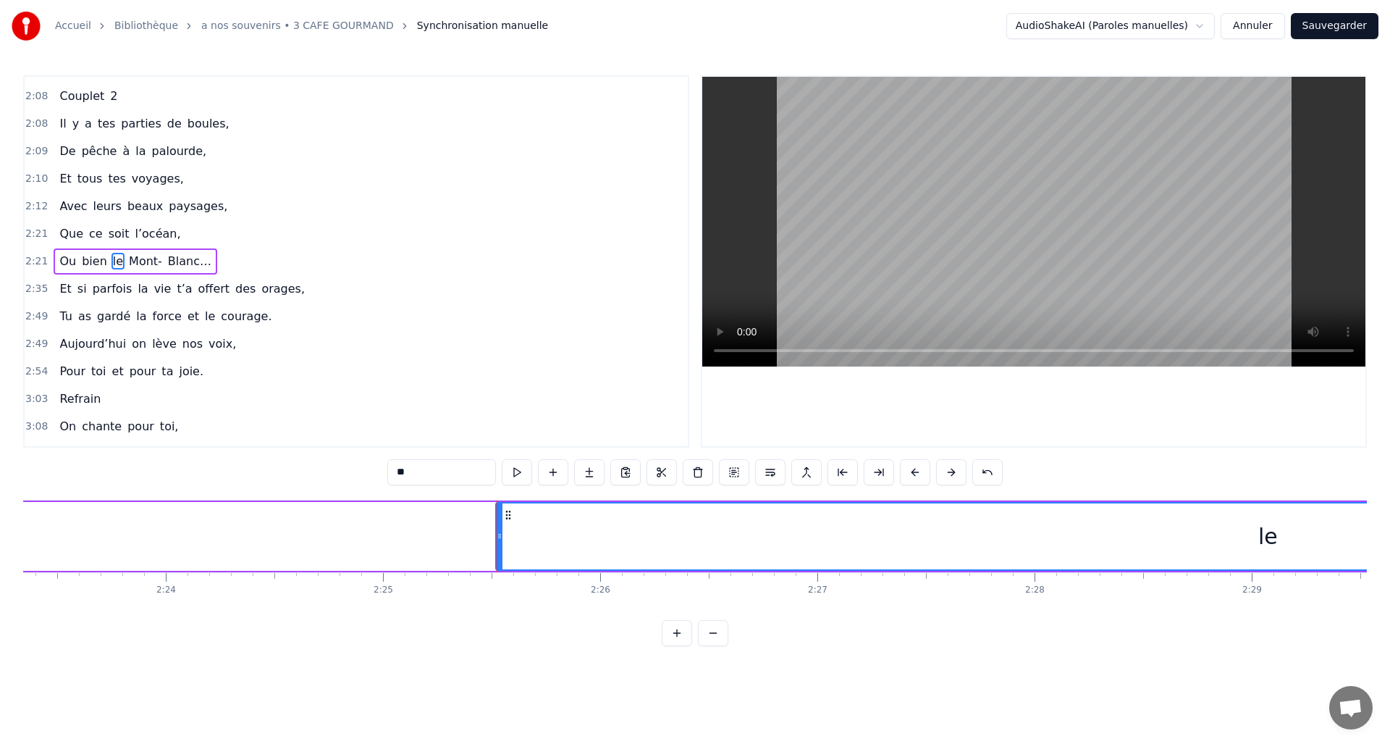
scroll to position [0, 31372]
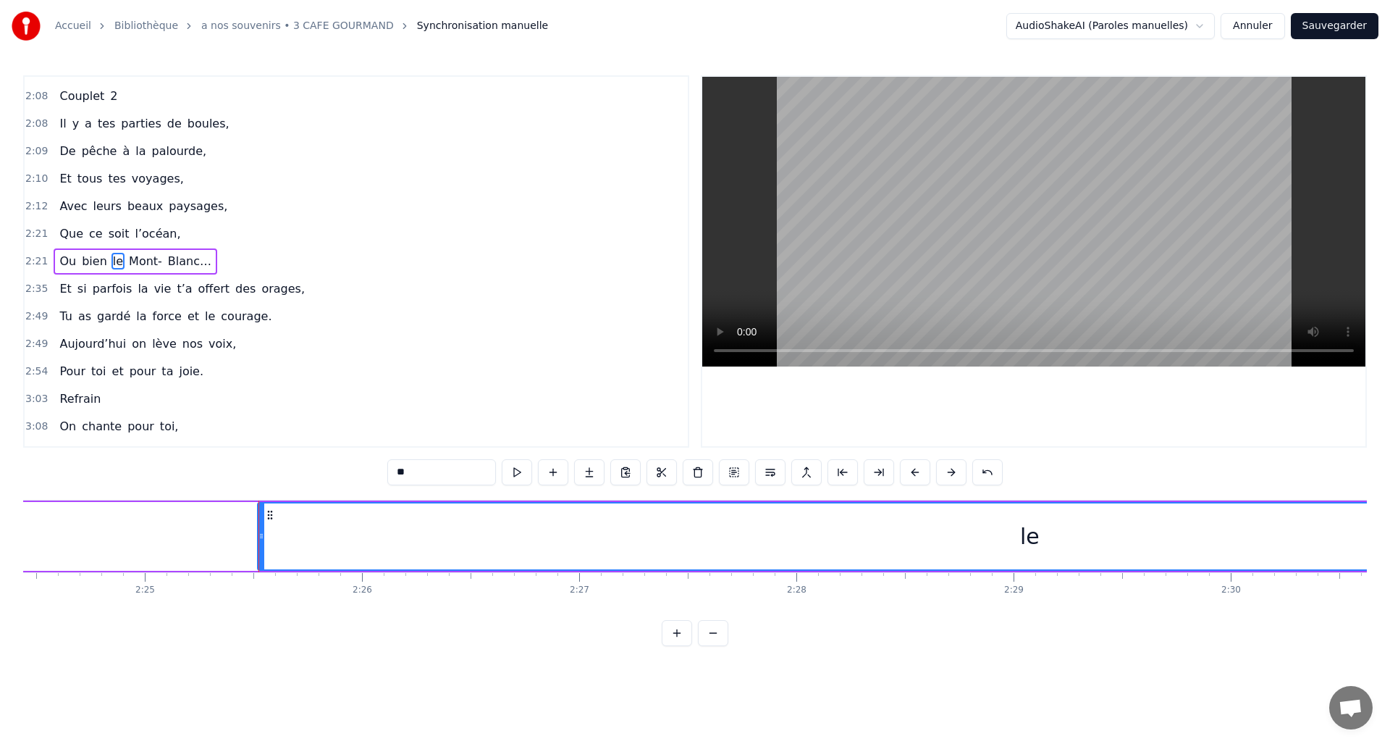
click at [263, 534] on icon at bounding box center [261, 536] width 6 height 12
drag, startPoint x: 421, startPoint y: 533, endPoint x: 896, endPoint y: 517, distance: 475.9
click at [907, 520] on div "le" at bounding box center [1029, 536] width 1542 height 66
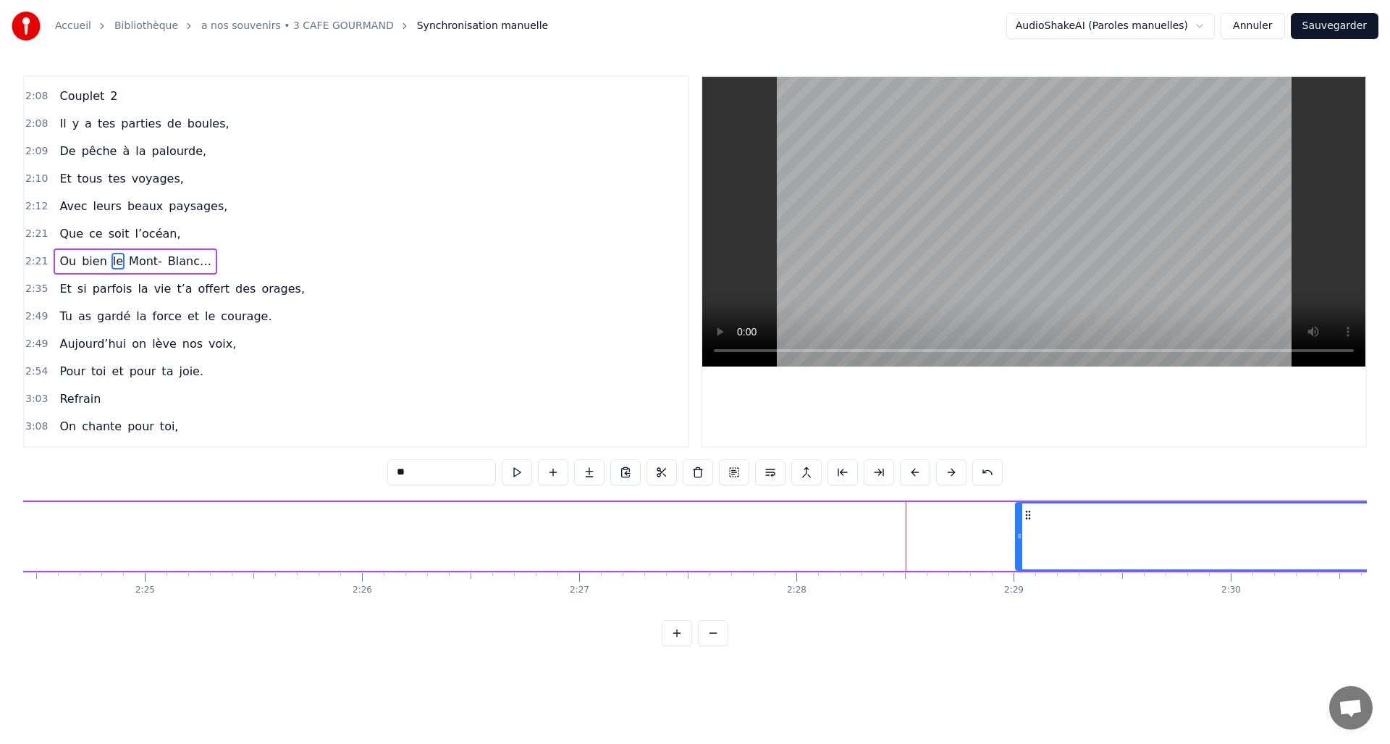
drag, startPoint x: 260, startPoint y: 536, endPoint x: 984, endPoint y: 583, distance: 725.5
click at [1018, 526] on div at bounding box center [1019, 536] width 6 height 66
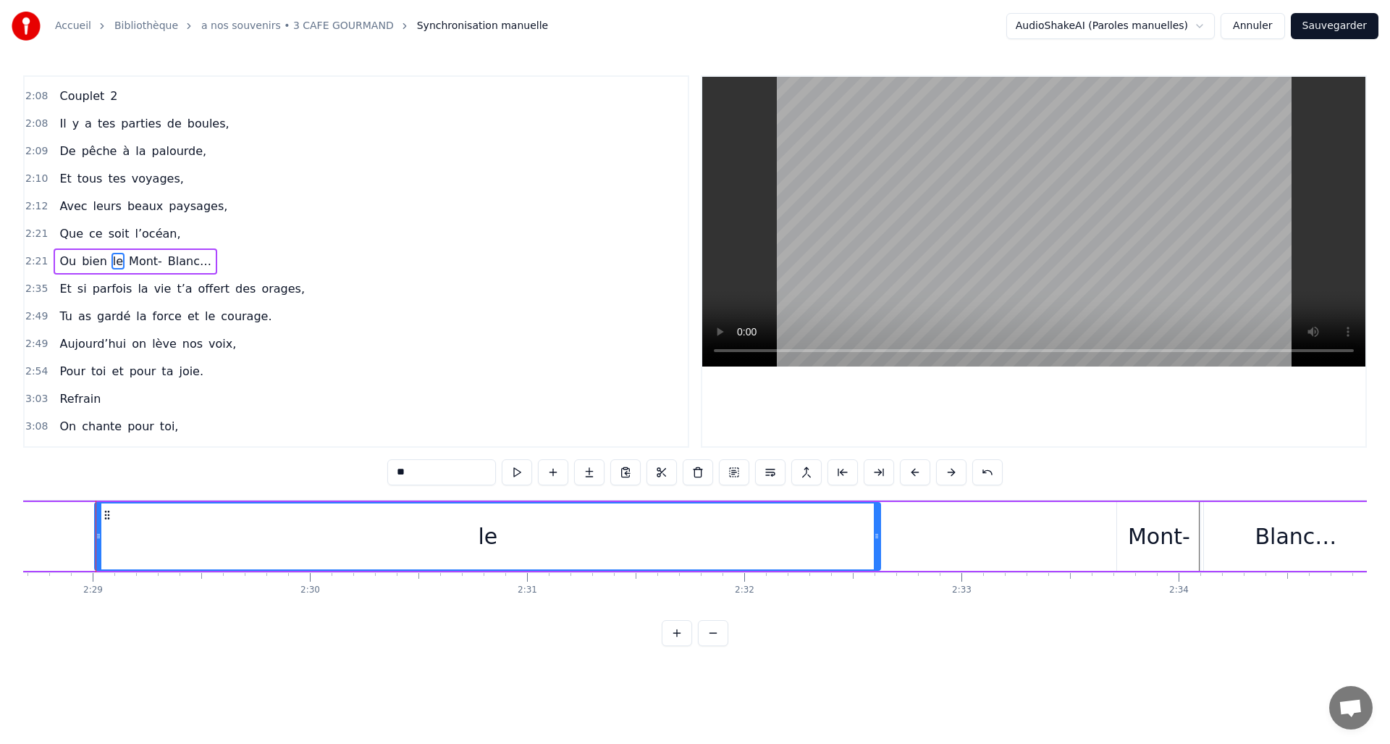
scroll to position [0, 32537]
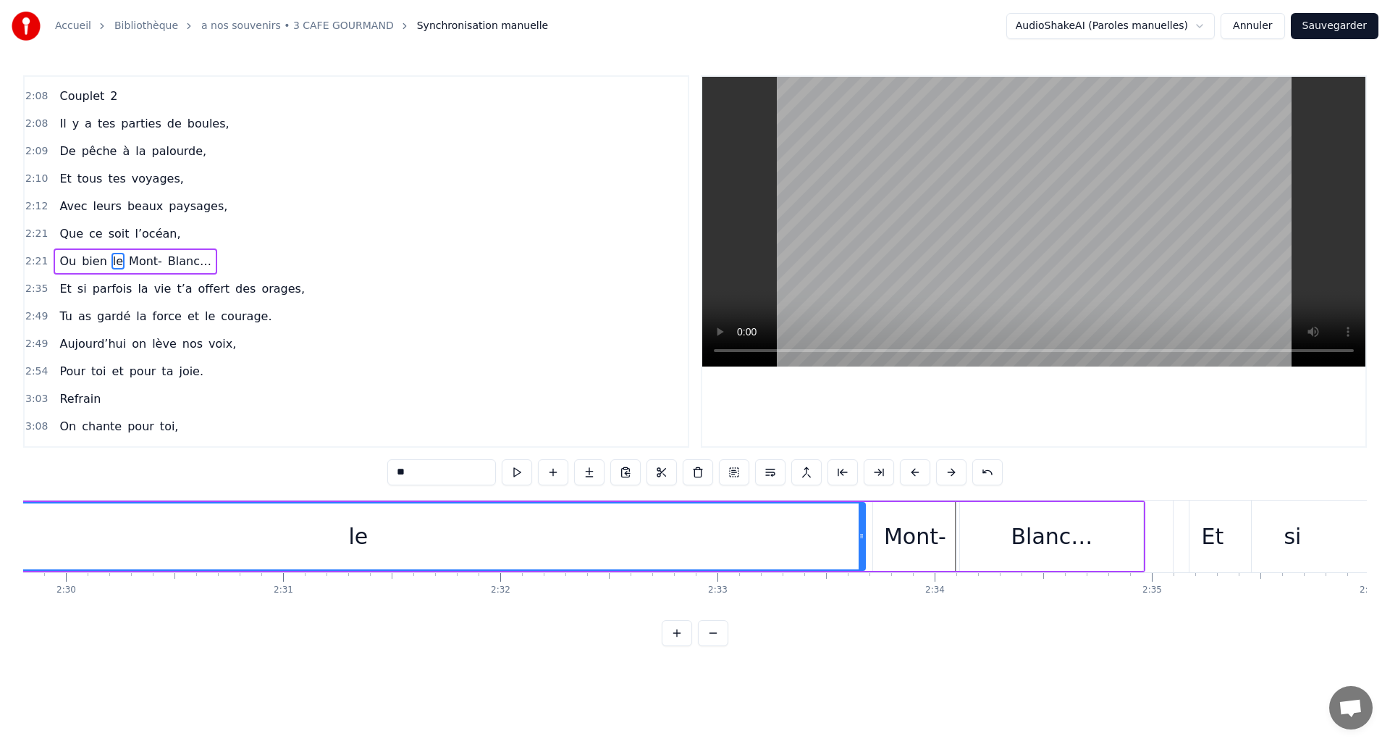
drag, startPoint x: 633, startPoint y: 534, endPoint x: 862, endPoint y: 534, distance: 228.8
click at [862, 534] on icon at bounding box center [862, 536] width 6 height 12
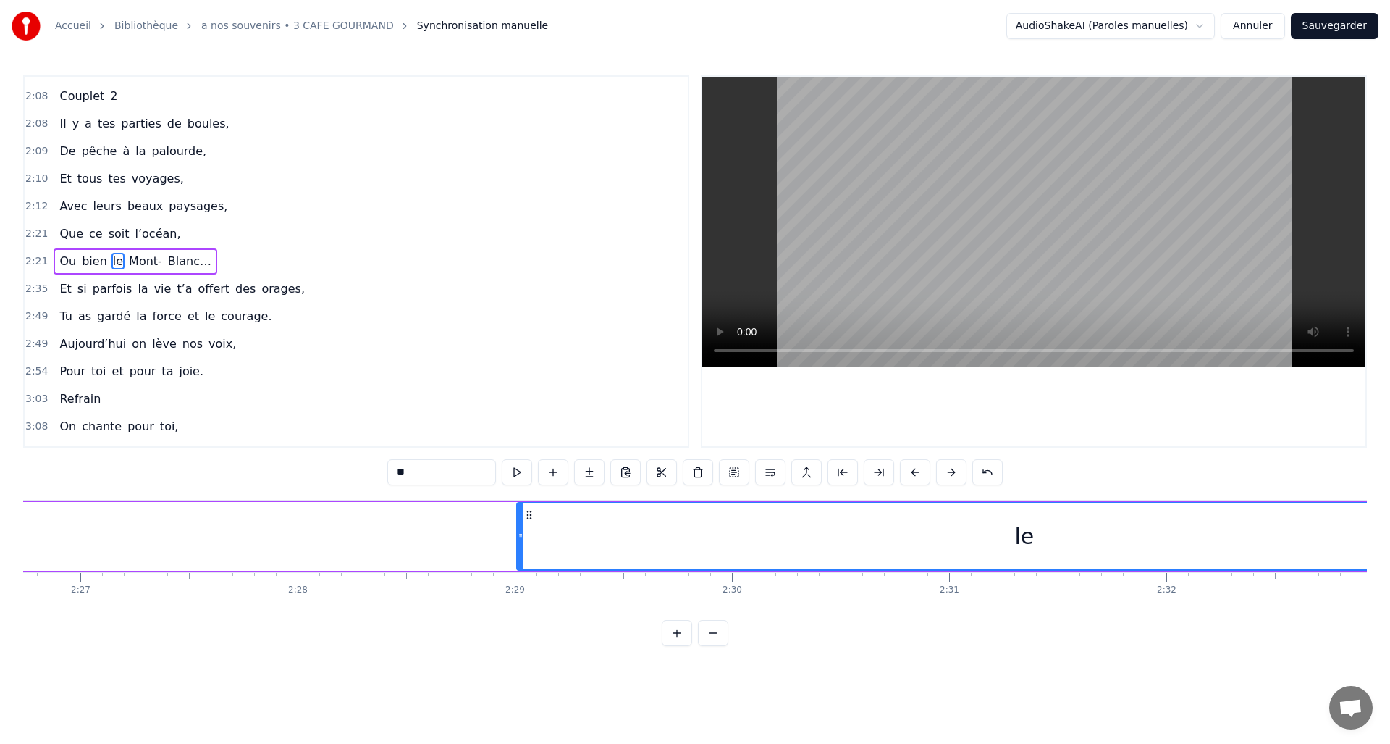
scroll to position [0, 32014]
click at [376, 534] on circle at bounding box center [376, 534] width 1 height 1
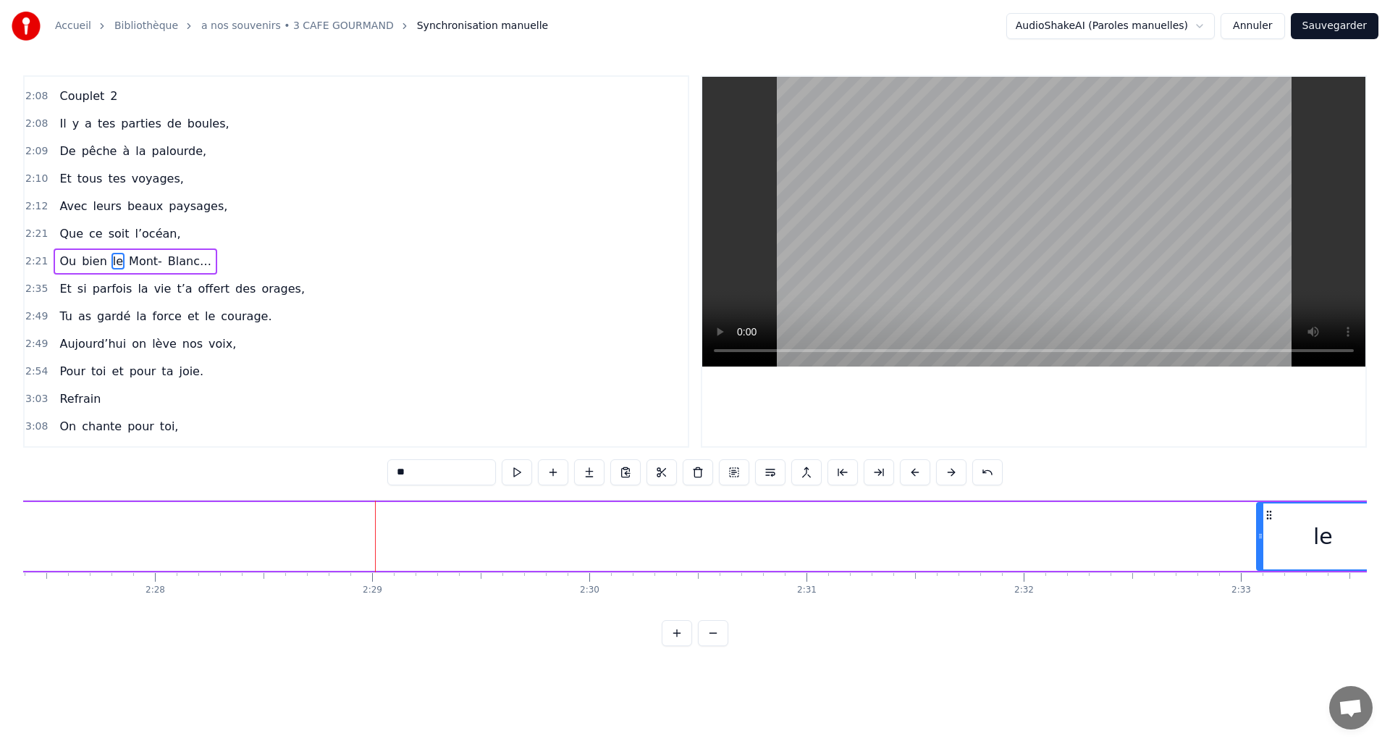
drag, startPoint x: 376, startPoint y: 534, endPoint x: 1216, endPoint y: 550, distance: 840.0
click at [1260, 541] on icon at bounding box center [1261, 536] width 6 height 12
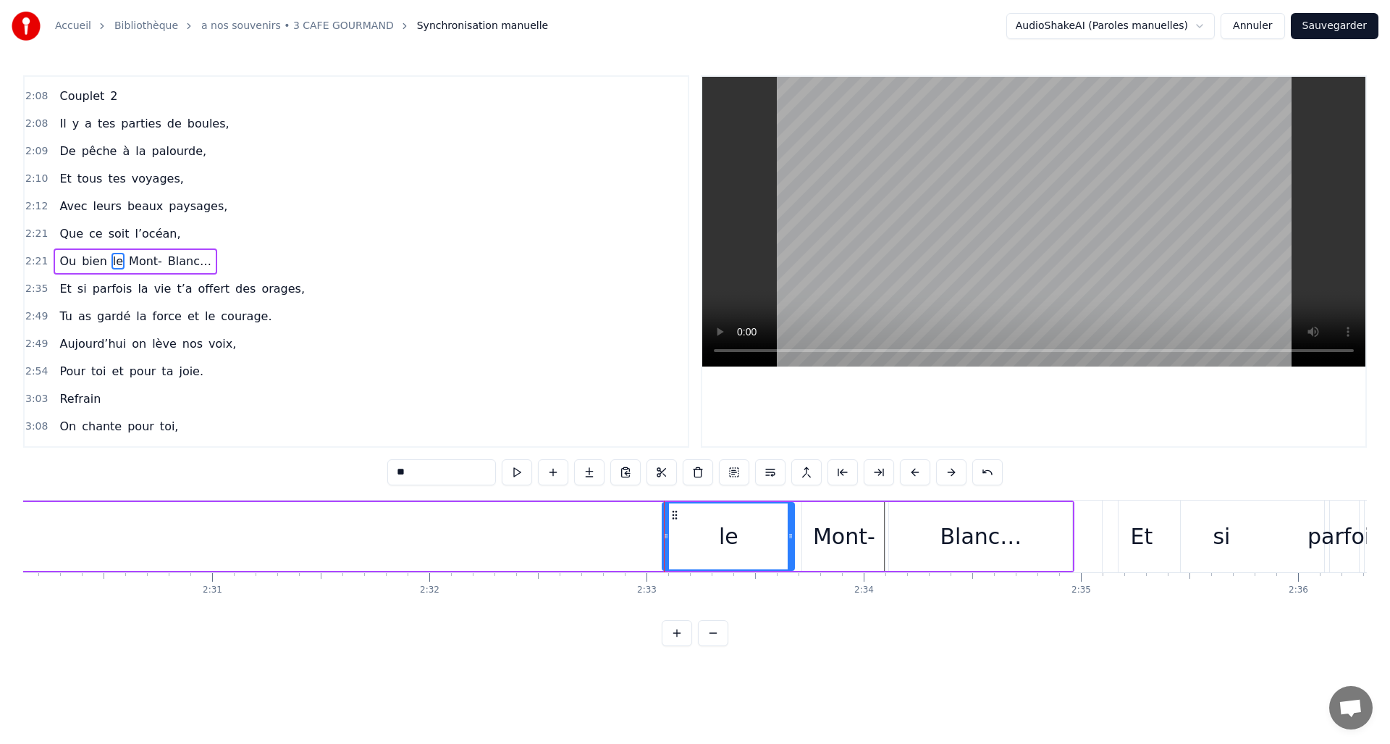
scroll to position [0, 32370]
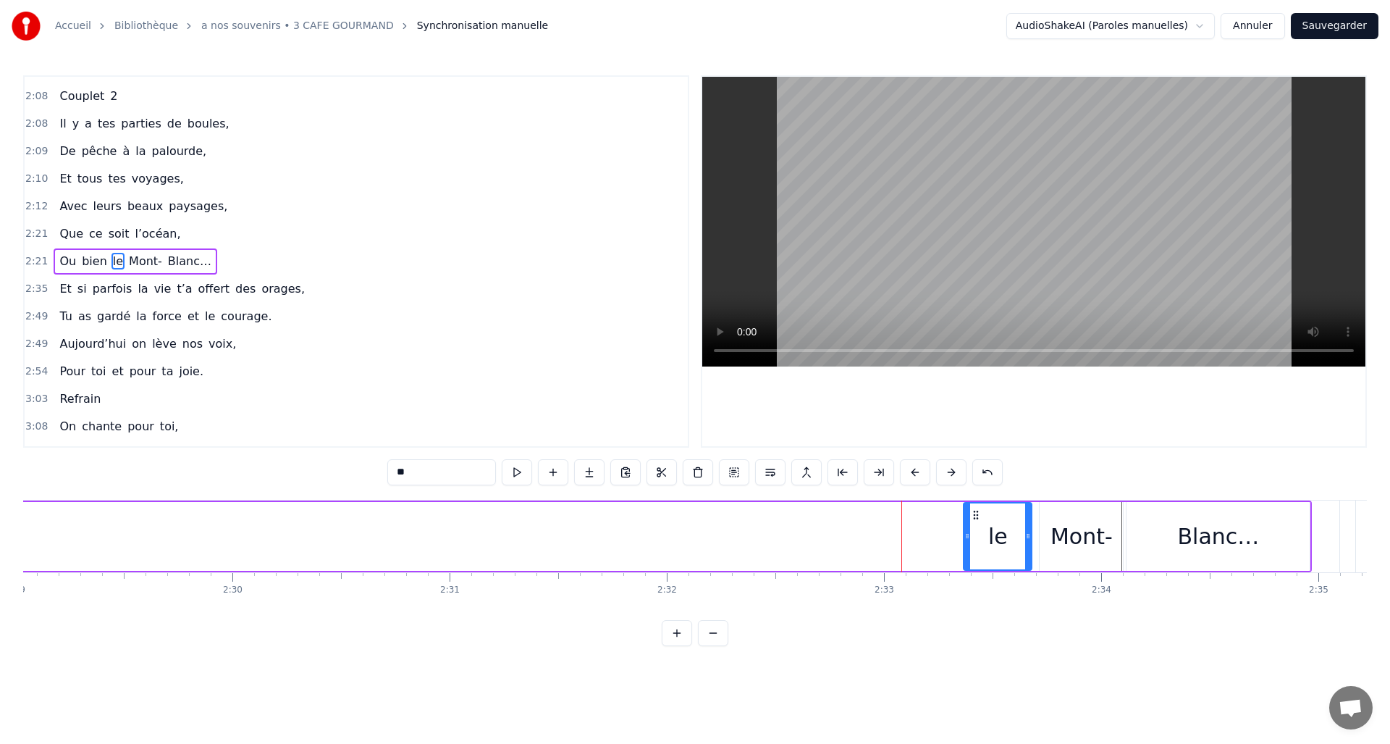
drag, startPoint x: 904, startPoint y: 534, endPoint x: 968, endPoint y: 536, distance: 63.7
click at [968, 536] on icon at bounding box center [967, 536] width 6 height 12
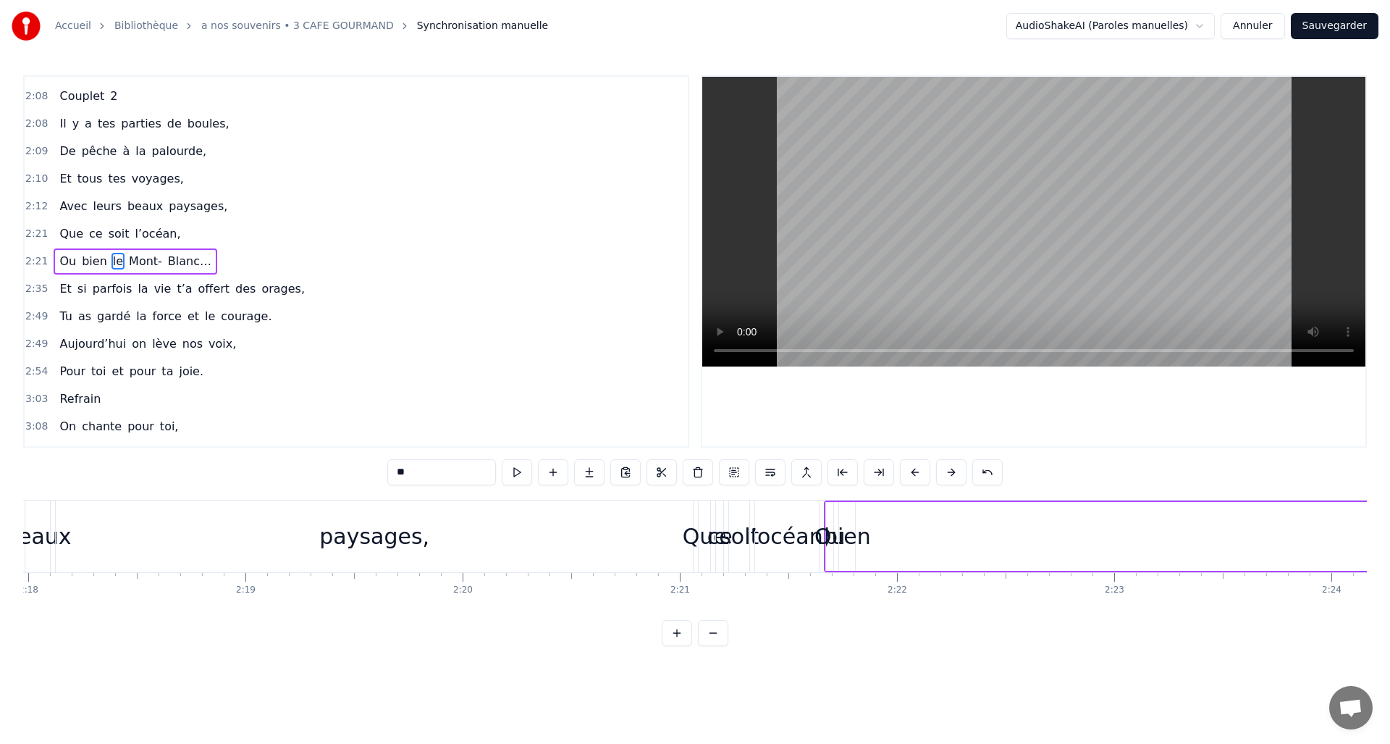
scroll to position [0, 29707]
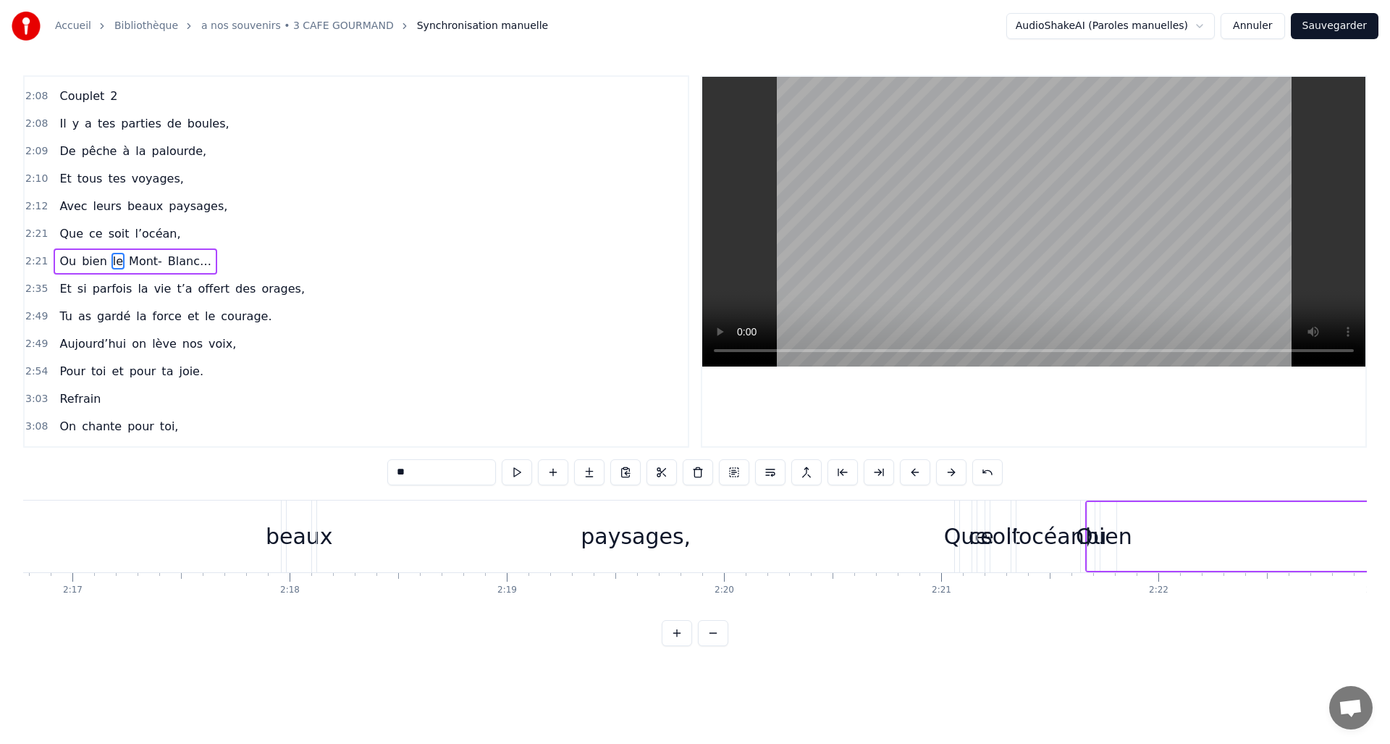
click at [1106, 544] on div "bien" at bounding box center [1108, 536] width 47 height 33
type input "****"
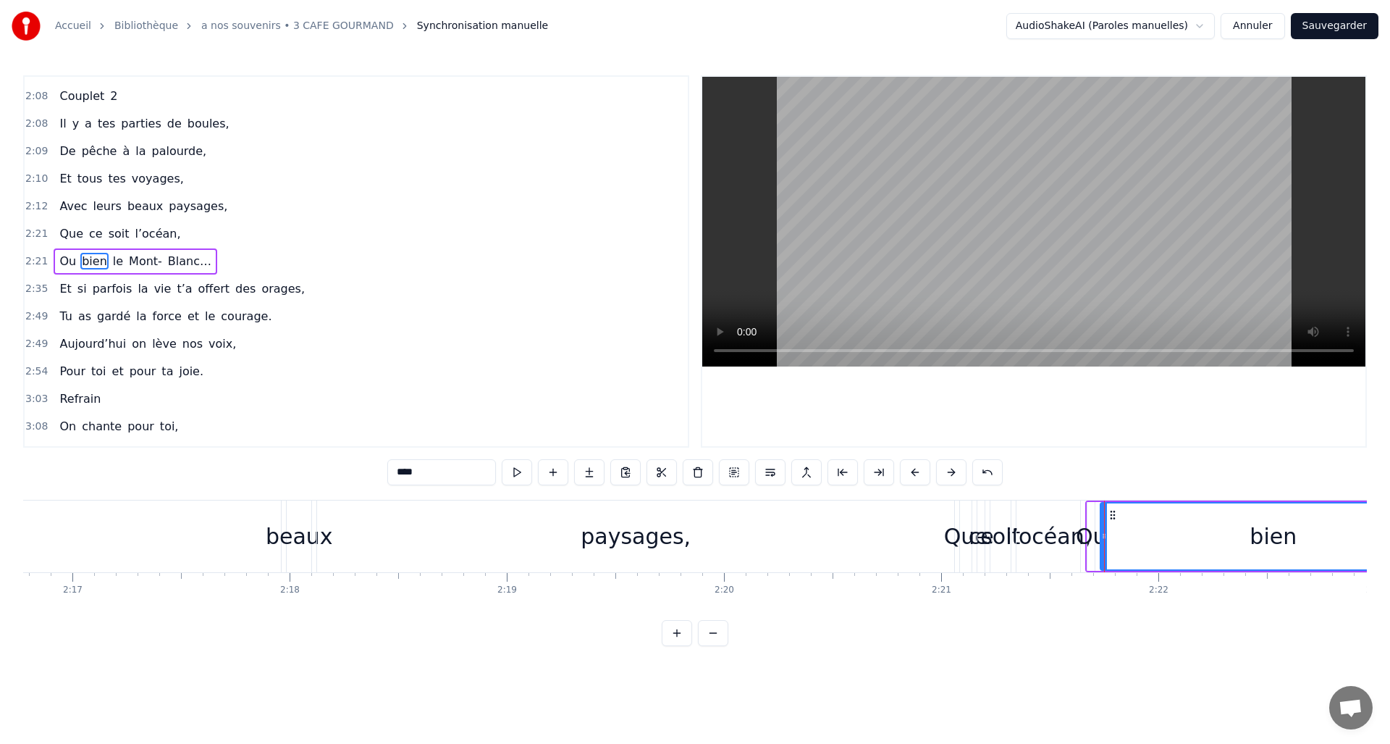
drag, startPoint x: 1114, startPoint y: 534, endPoint x: 1242, endPoint y: 515, distance: 130.2
click at [1389, 523] on html "Accueil Bibliothèque a nos souvenirs • 3 CAFE GOURMAND Synchronisation manuelle…" at bounding box center [695, 334] width 1390 height 669
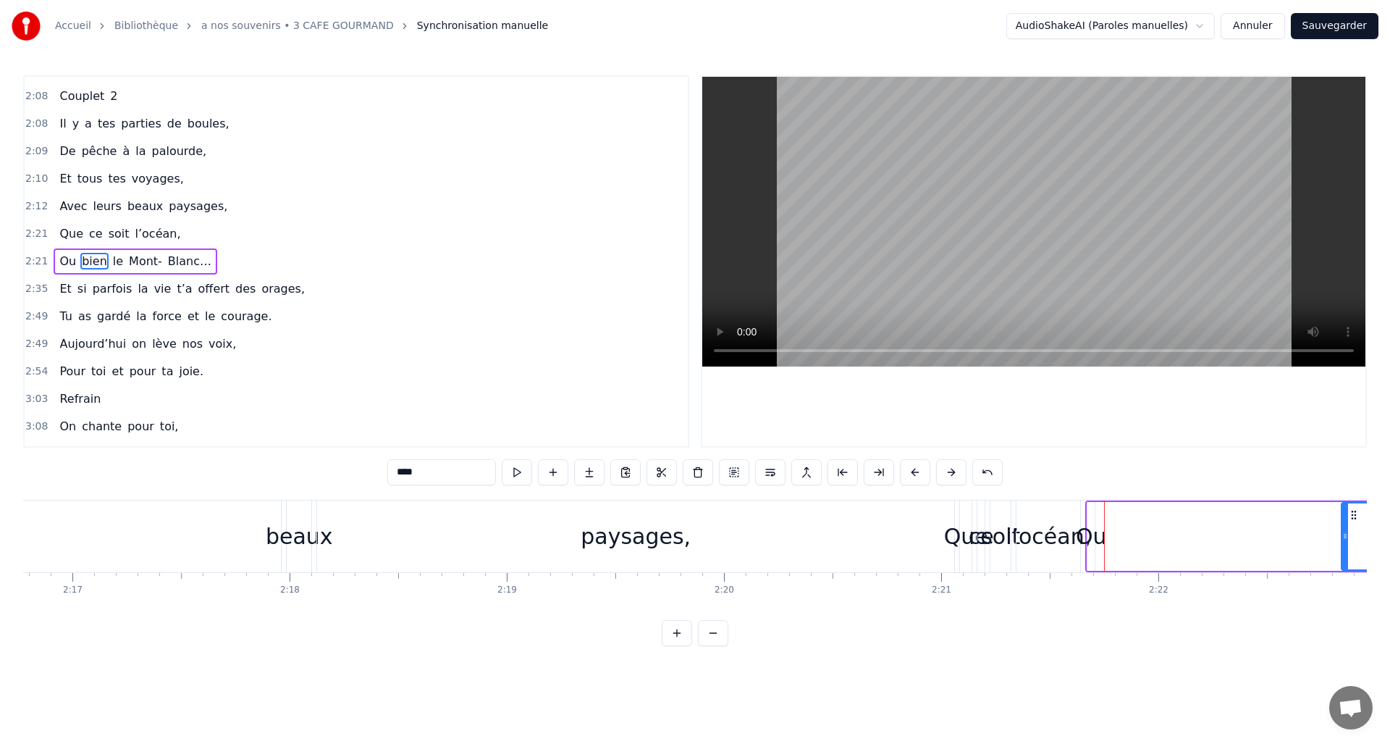
drag, startPoint x: 1103, startPoint y: 537, endPoint x: 1342, endPoint y: 534, distance: 239.7
click at [1342, 534] on icon at bounding box center [1345, 536] width 6 height 12
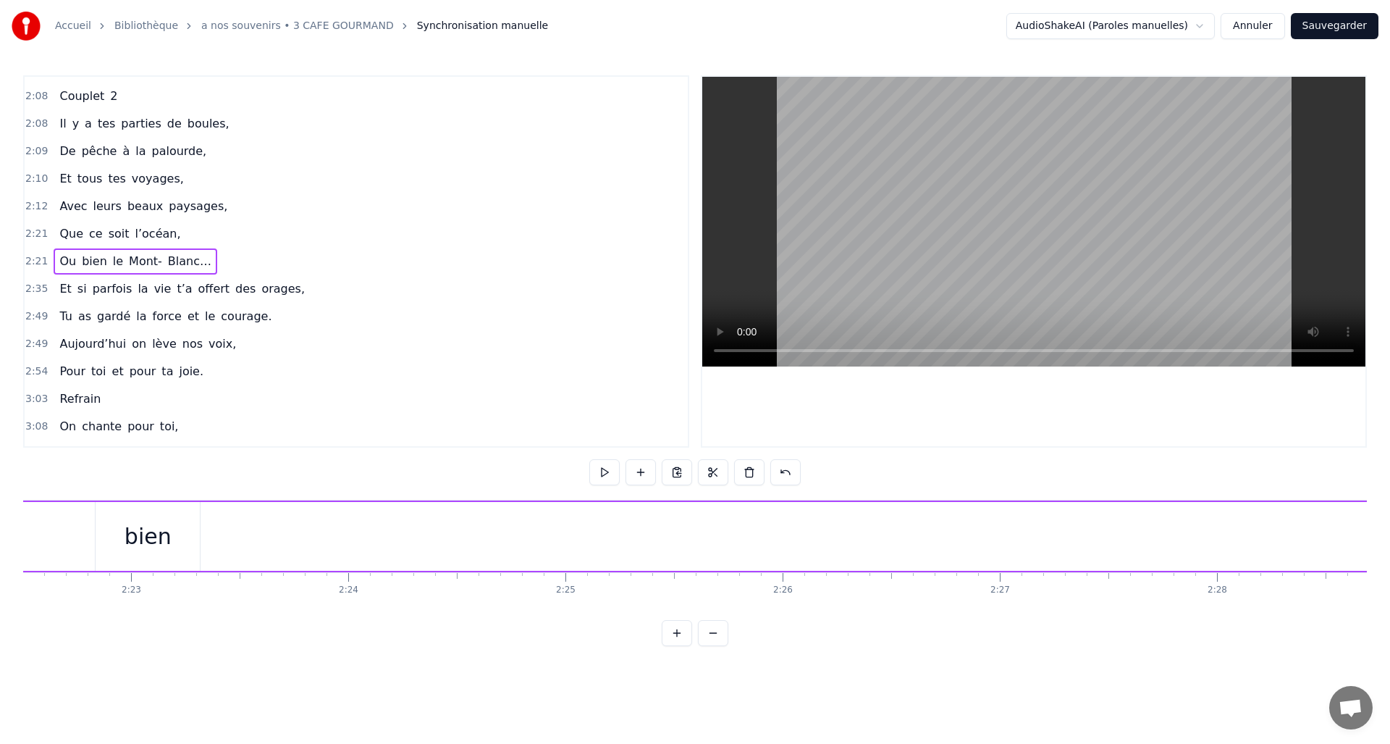
scroll to position [0, 30952]
drag, startPoint x: 141, startPoint y: 541, endPoint x: 240, endPoint y: 541, distance: 98.5
click at [240, 541] on div "Ou bien le Mont- Blanc…" at bounding box center [1285, 536] width 2890 height 72
drag, startPoint x: 201, startPoint y: 537, endPoint x: 547, endPoint y: 531, distance: 346.9
click at [713, 535] on div "Ou bien le Mont- Blanc…" at bounding box center [1285, 536] width 2890 height 72
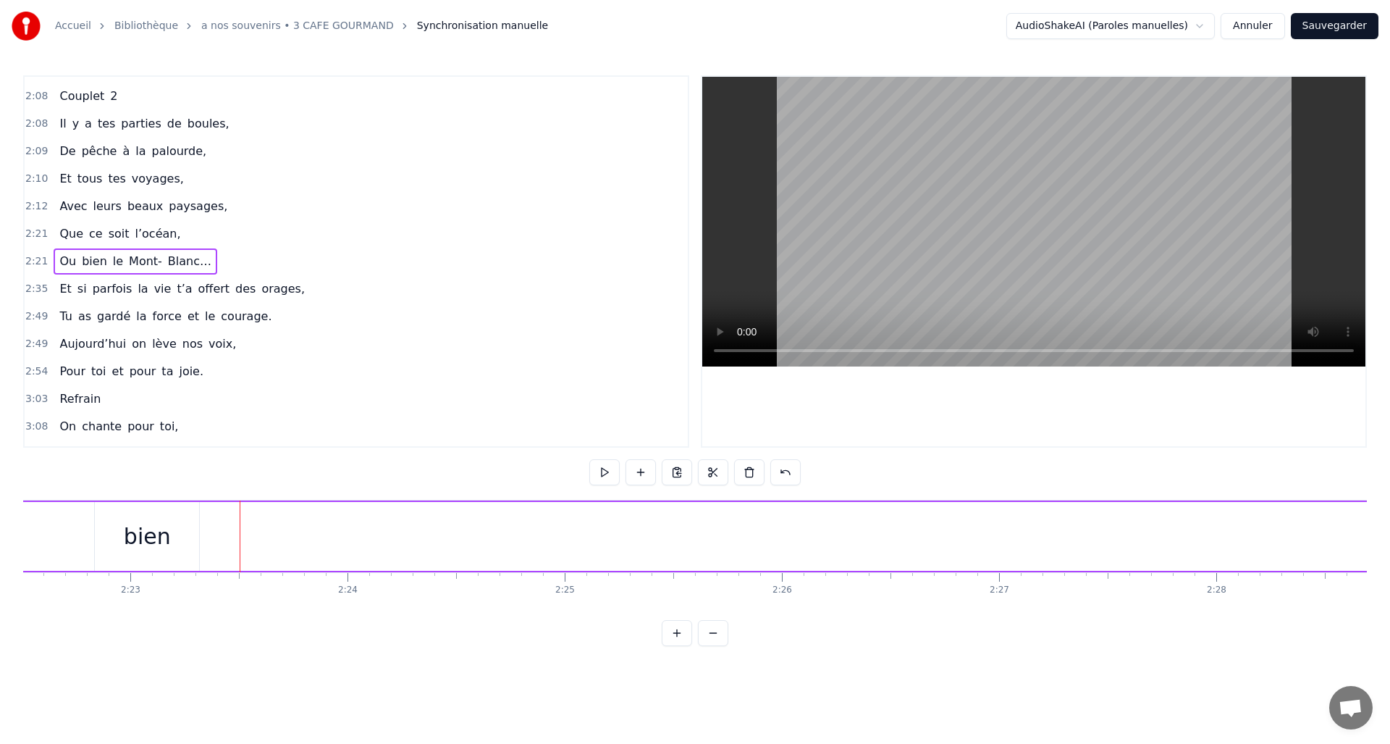
drag, startPoint x: 240, startPoint y: 536, endPoint x: 282, endPoint y: 534, distance: 42.8
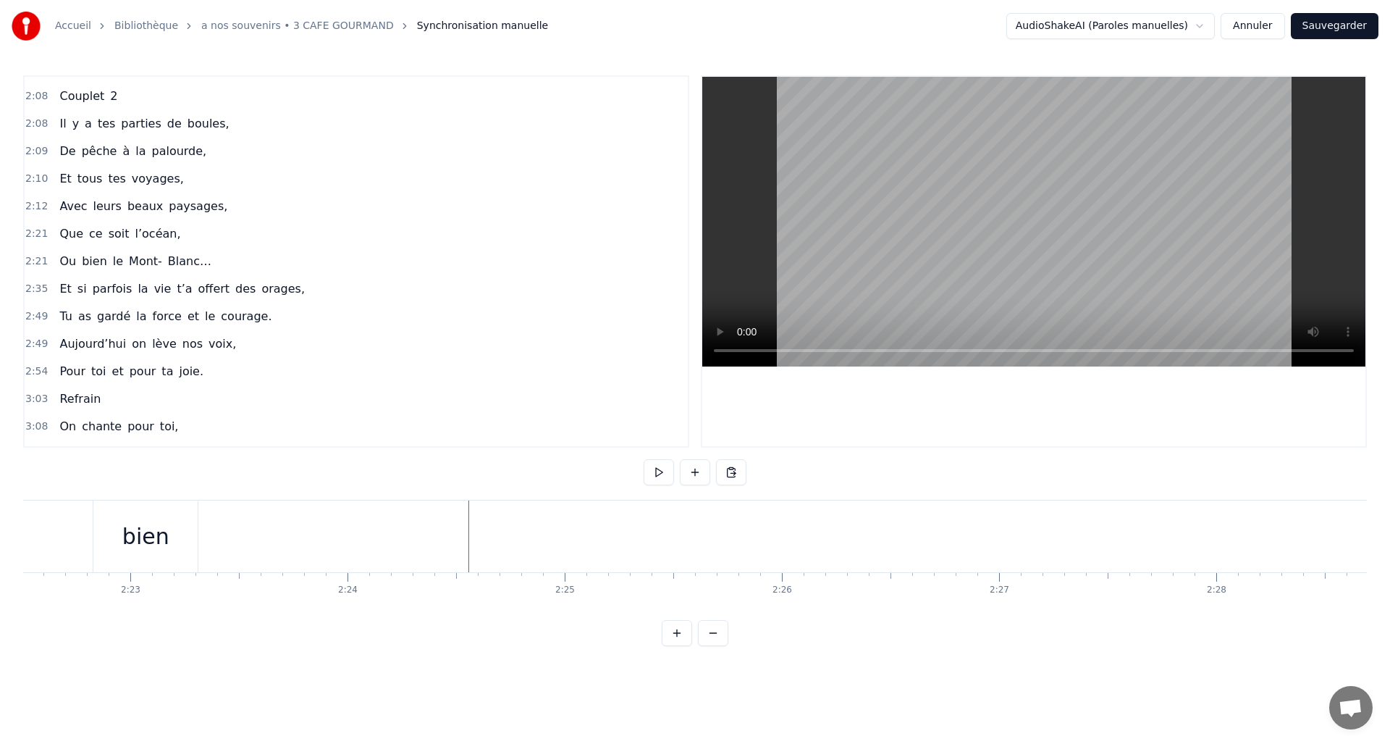
click at [164, 542] on div "bien" at bounding box center [145, 536] width 47 height 33
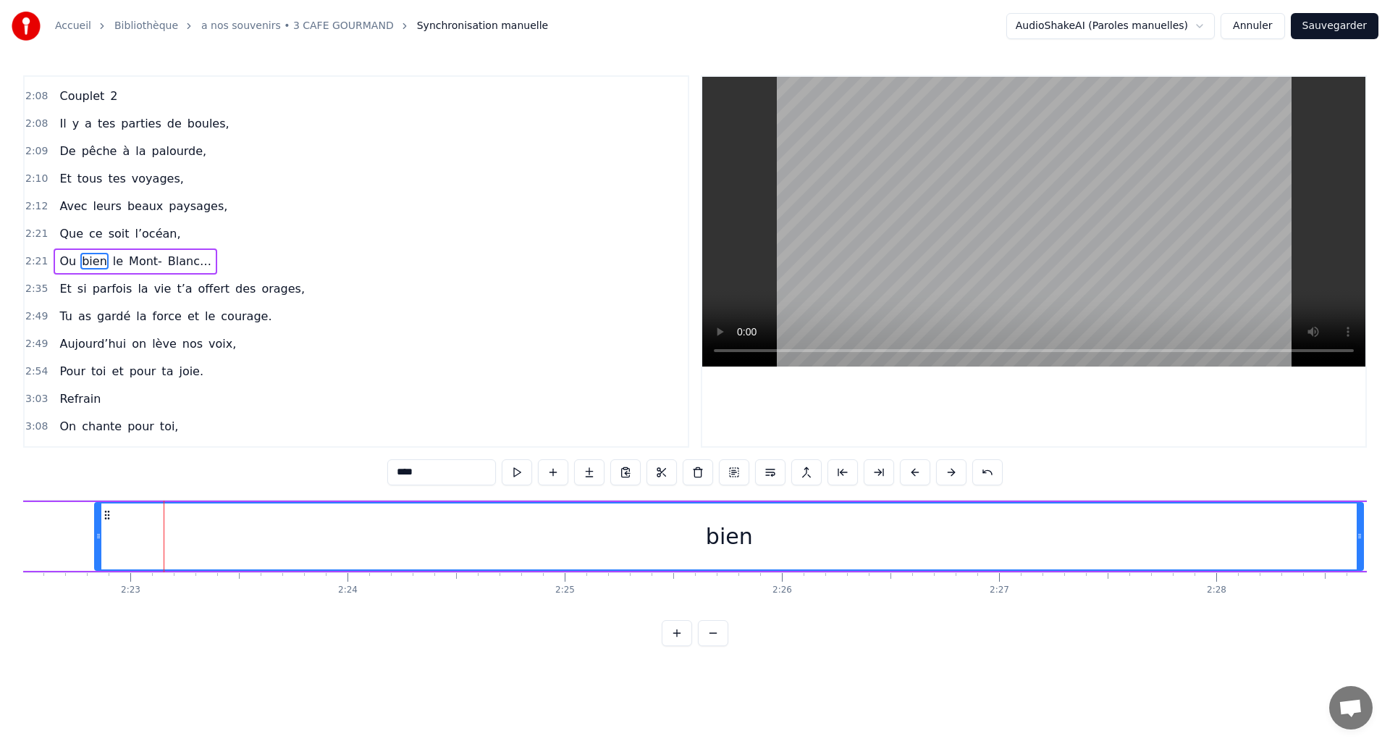
drag, startPoint x: 193, startPoint y: 534, endPoint x: 1126, endPoint y: 510, distance: 933.6
click at [1344, 533] on div "bien" at bounding box center [729, 536] width 1267 height 66
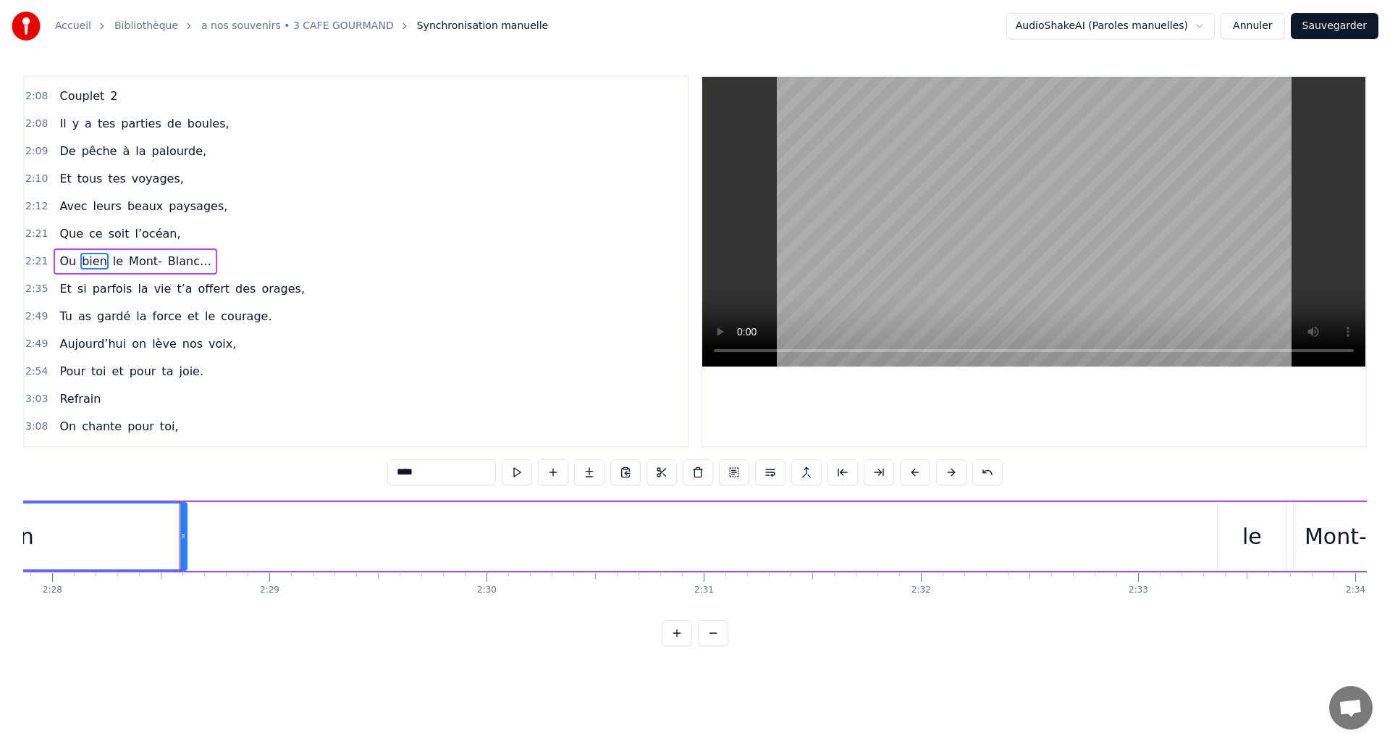
scroll to position [0, 32200]
drag, startPoint x: 98, startPoint y: 533, endPoint x: 445, endPoint y: 520, distance: 347.8
click at [439, 525] on div "Ou bien le Mont- Blanc…" at bounding box center [38, 536] width 2890 height 72
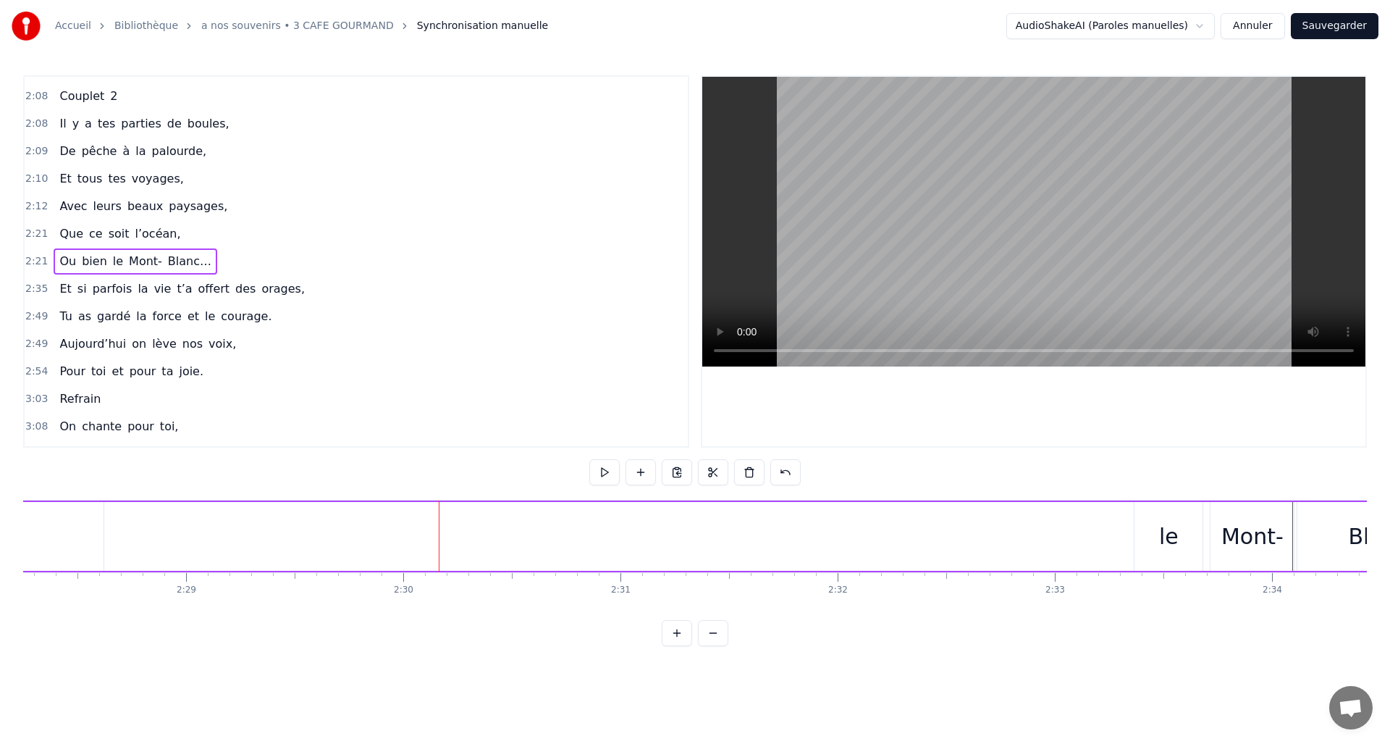
scroll to position [0, 31657]
click at [196, 543] on div "bien" at bounding box center [189, 536] width 47 height 33
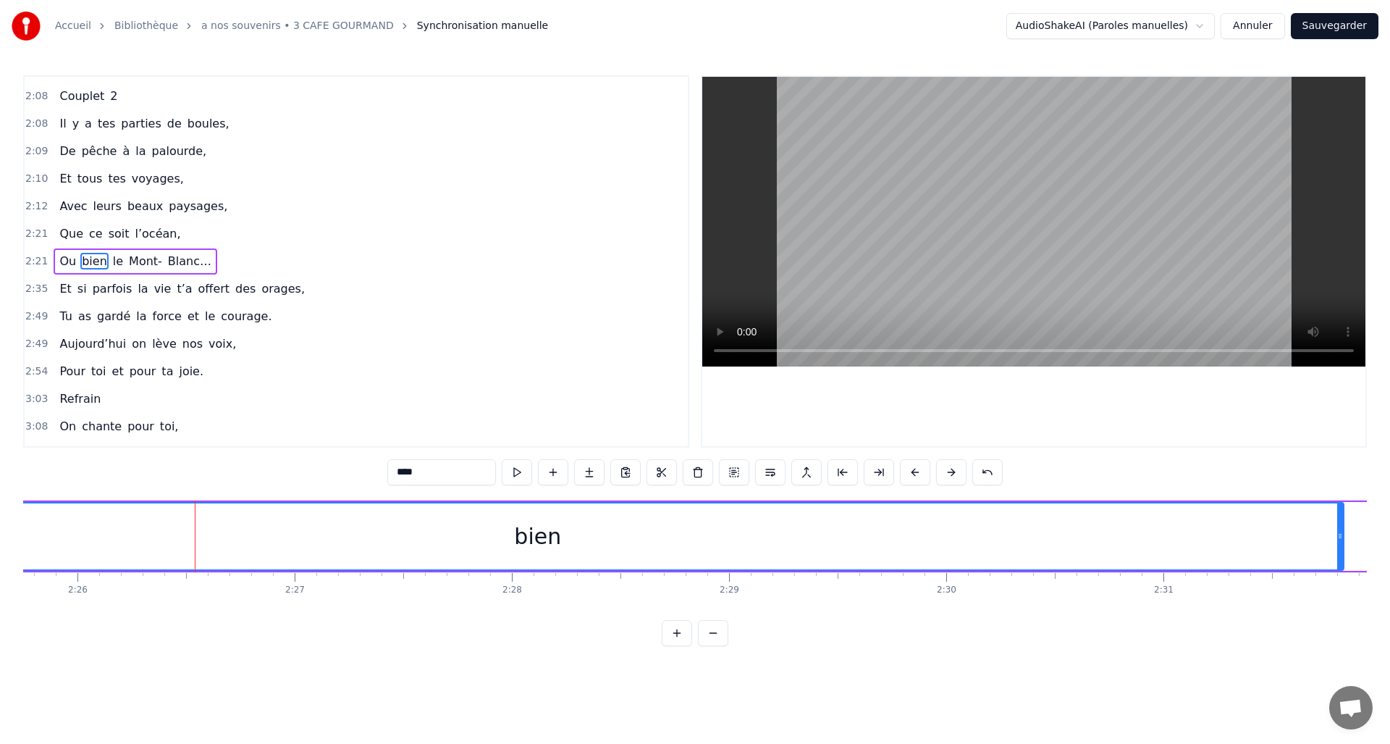
drag, startPoint x: 644, startPoint y: 536, endPoint x: 1313, endPoint y: 526, distance: 669.1
click at [1342, 521] on div at bounding box center [1340, 536] width 6 height 66
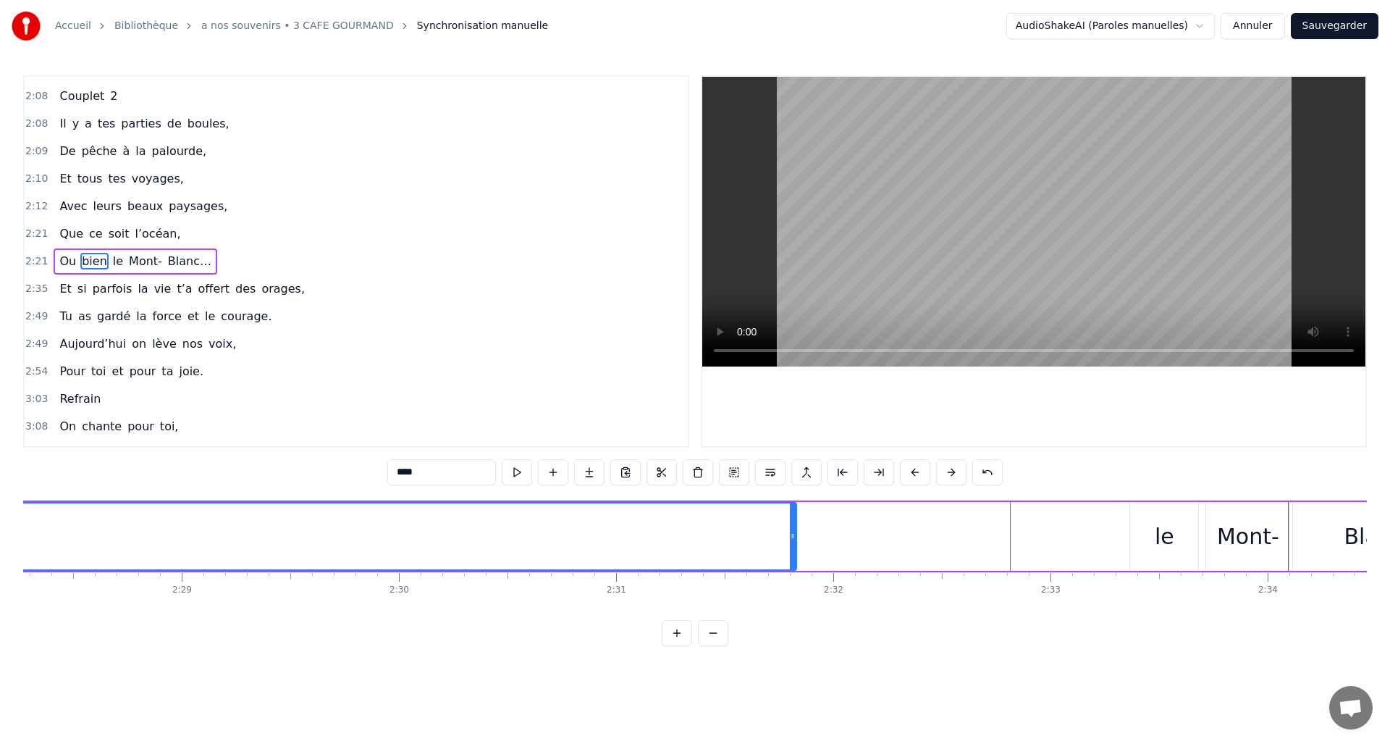
scroll to position [0, 32207]
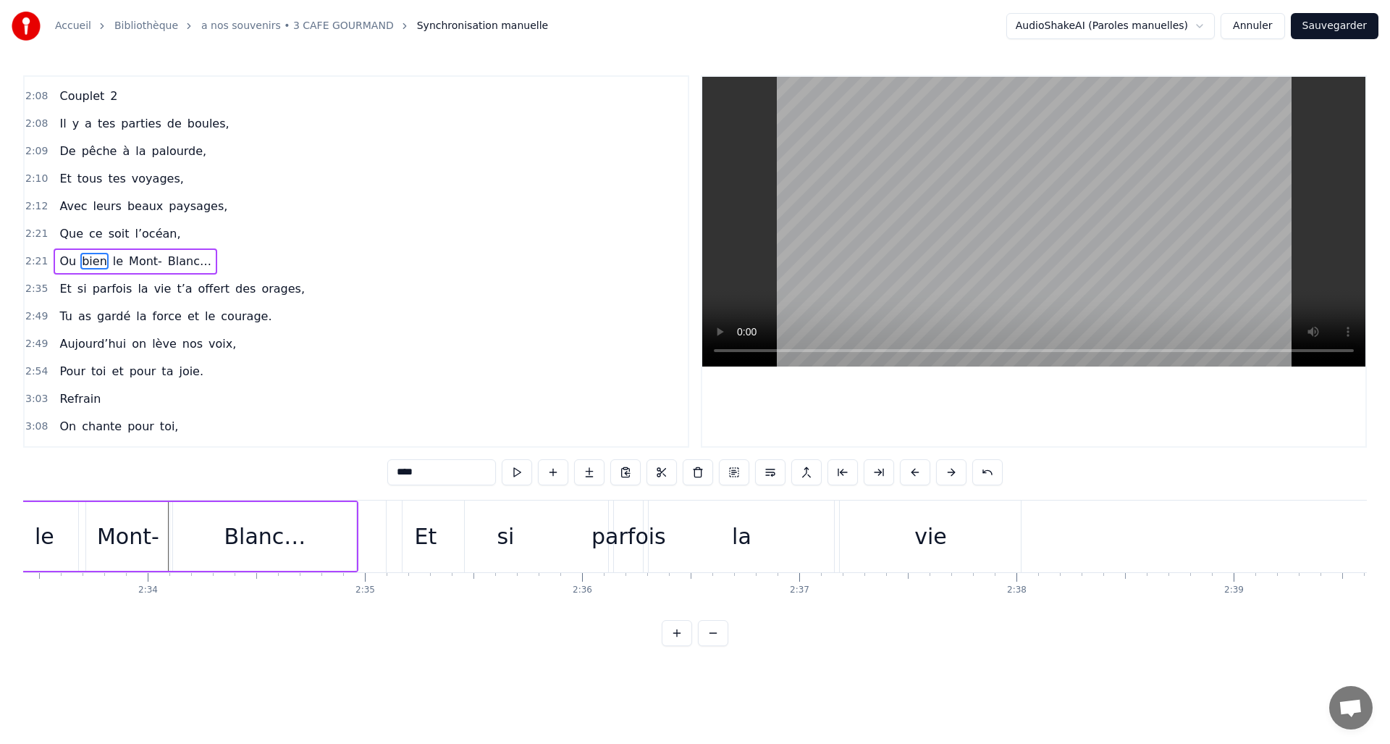
drag, startPoint x: 791, startPoint y: 538, endPoint x: 1125, endPoint y: 547, distance: 333.9
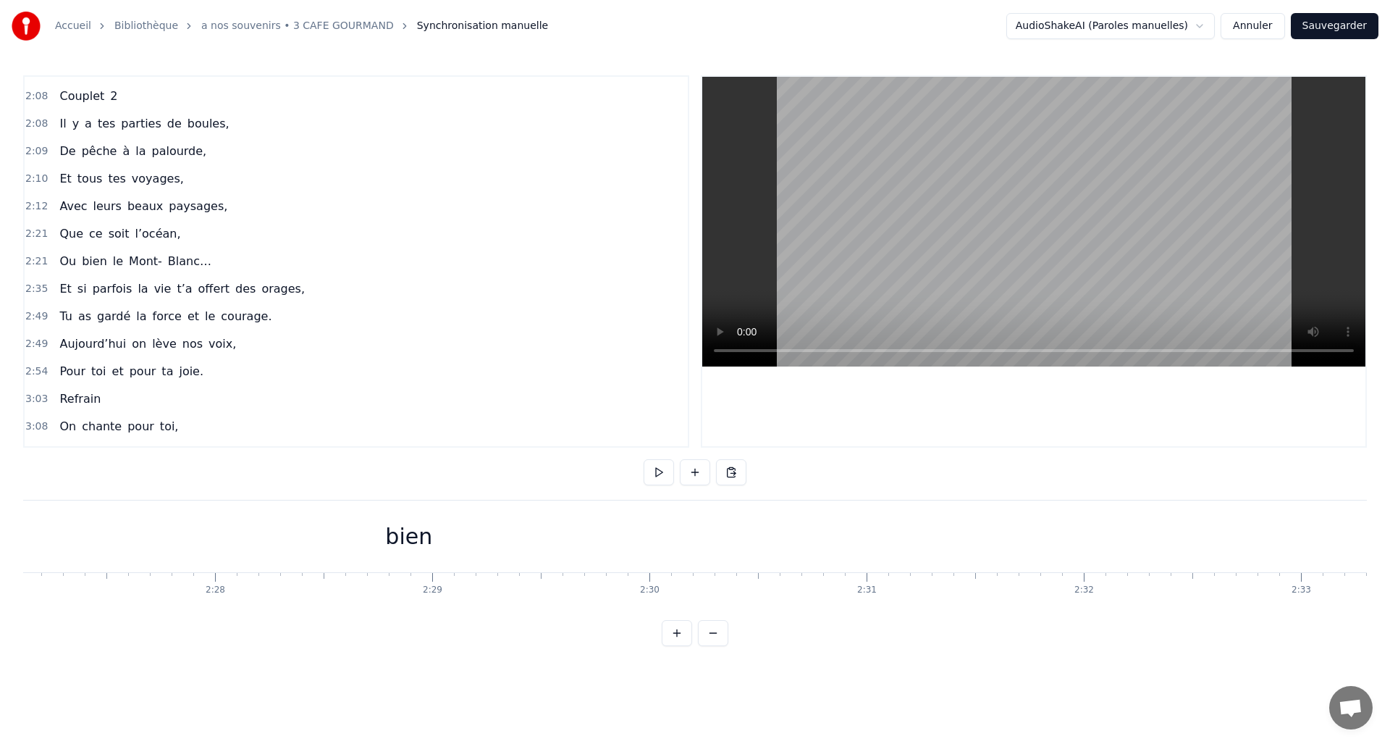
scroll to position [0, 31946]
click at [405, 544] on div "bien" at bounding box center [416, 536] width 47 height 33
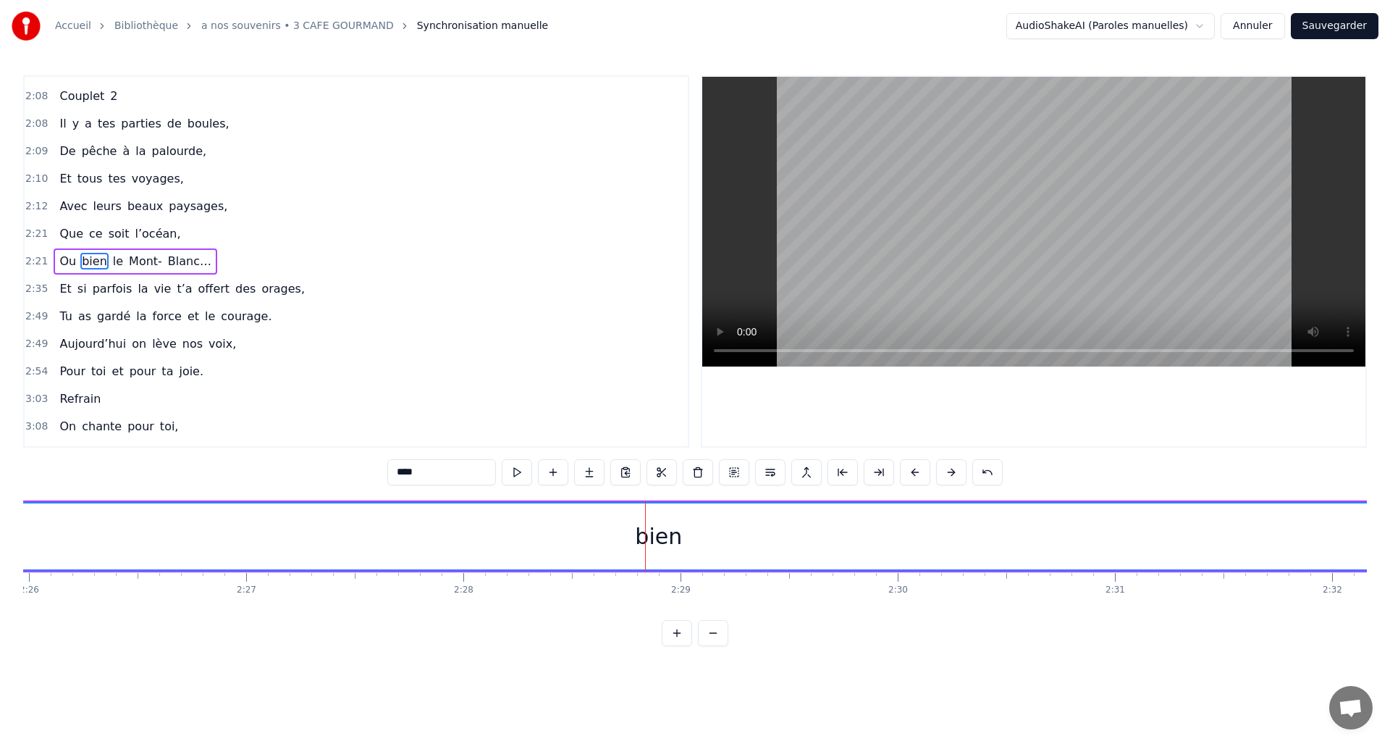
scroll to position [0, 31014]
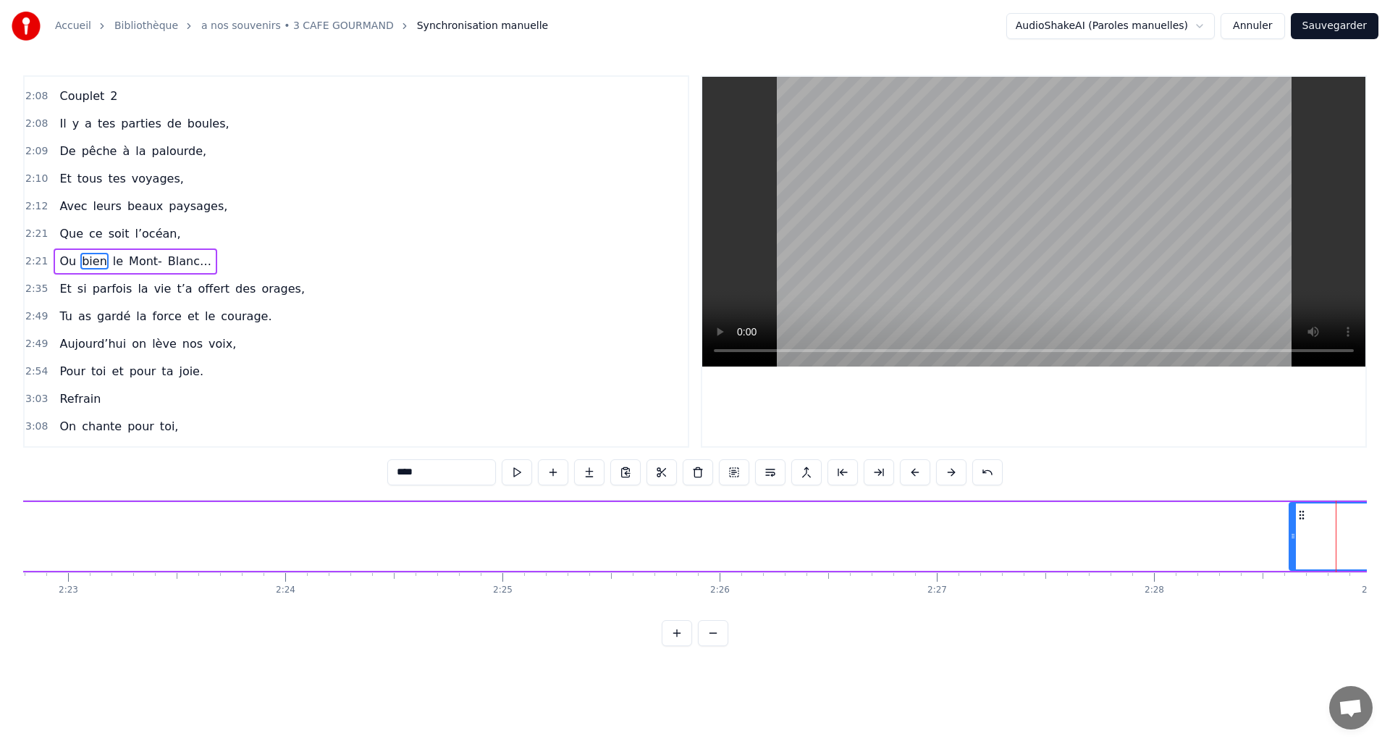
drag, startPoint x: 376, startPoint y: 533, endPoint x: 1293, endPoint y: 531, distance: 917.3
click at [1294, 531] on icon at bounding box center [1293, 536] width 6 height 12
click at [251, 526] on div "Ou bien le Mont- Blanc…" at bounding box center [1223, 536] width 2890 height 72
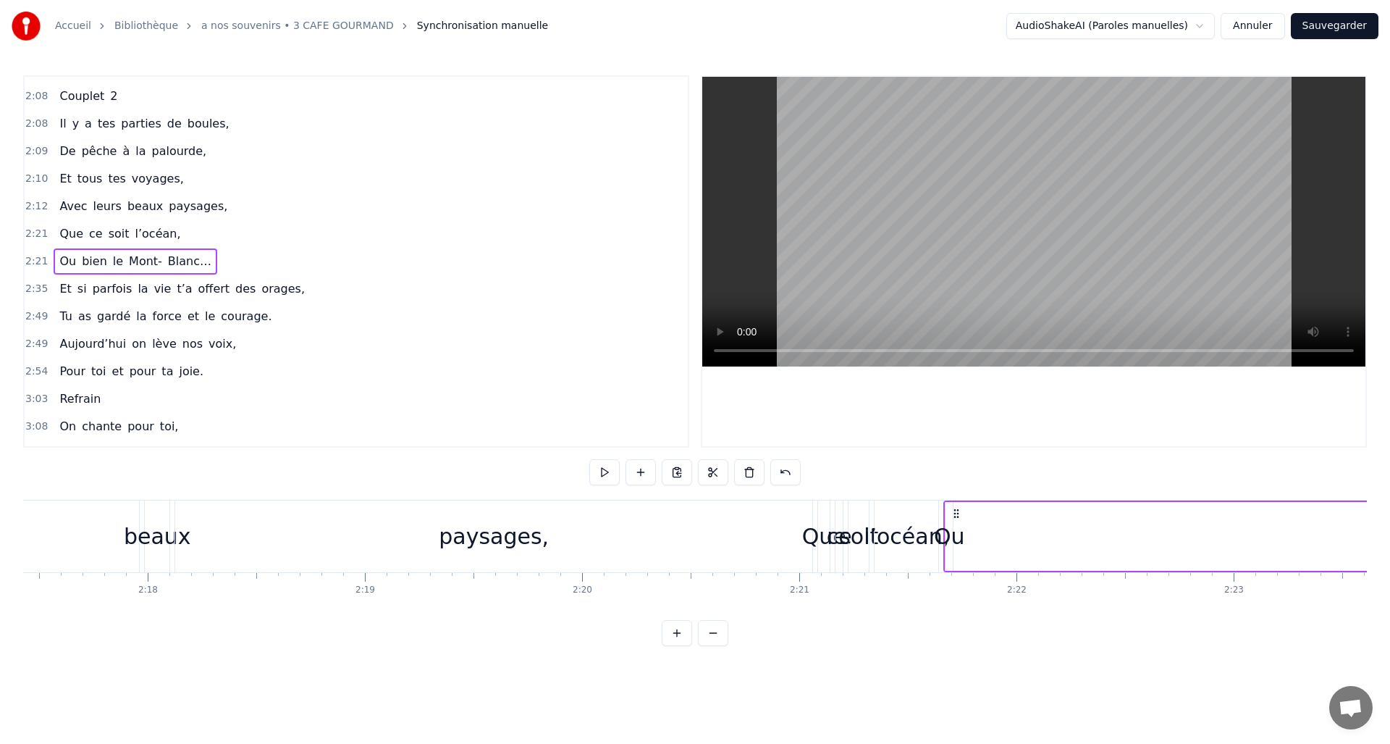
scroll to position [0, 29850]
click at [943, 539] on div "Ou" at bounding box center [948, 536] width 31 height 33
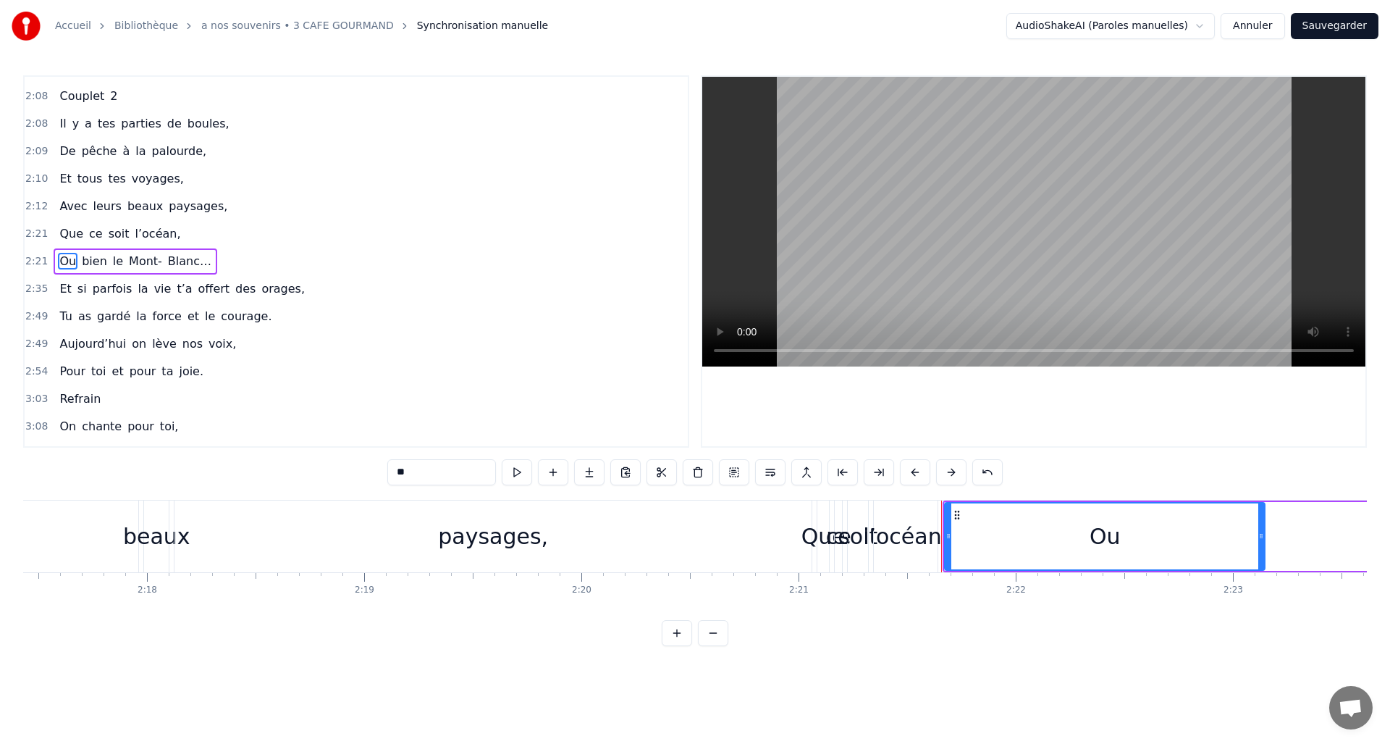
drag, startPoint x: 950, startPoint y: 535, endPoint x: 1252, endPoint y: 530, distance: 301.9
click at [1259, 529] on div at bounding box center [1261, 536] width 6 height 66
drag, startPoint x: 949, startPoint y: 535, endPoint x: 1027, endPoint y: 529, distance: 77.7
click at [1027, 529] on div at bounding box center [1026, 536] width 6 height 66
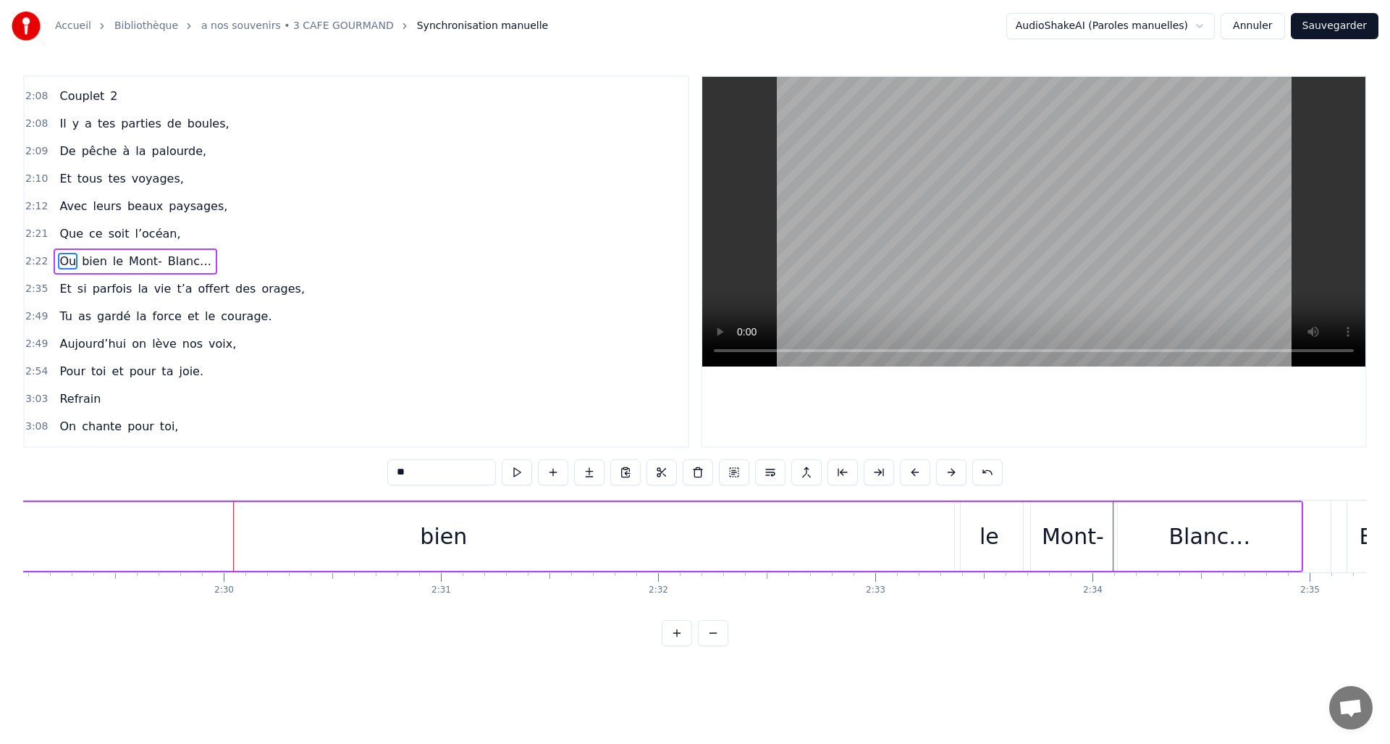
scroll to position [0, 32517]
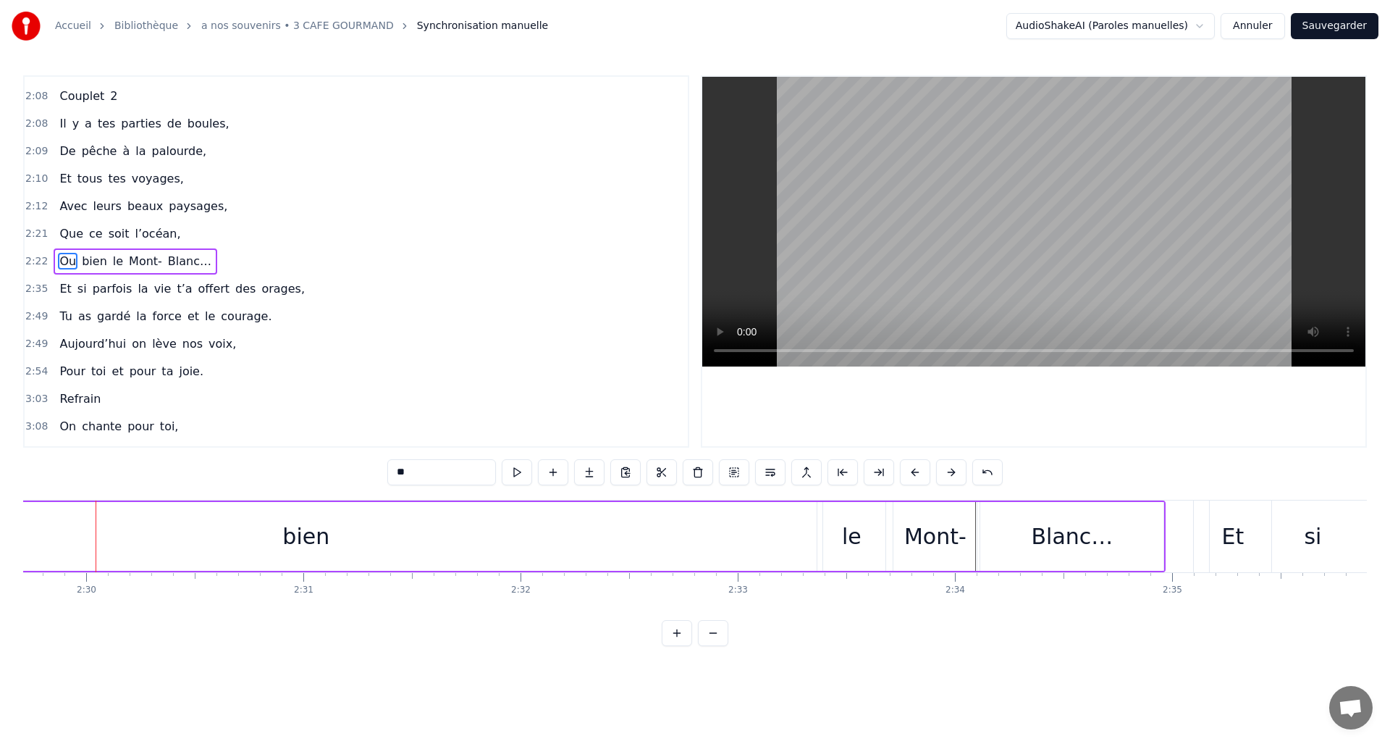
click at [303, 543] on div "bien" at bounding box center [305, 536] width 47 height 33
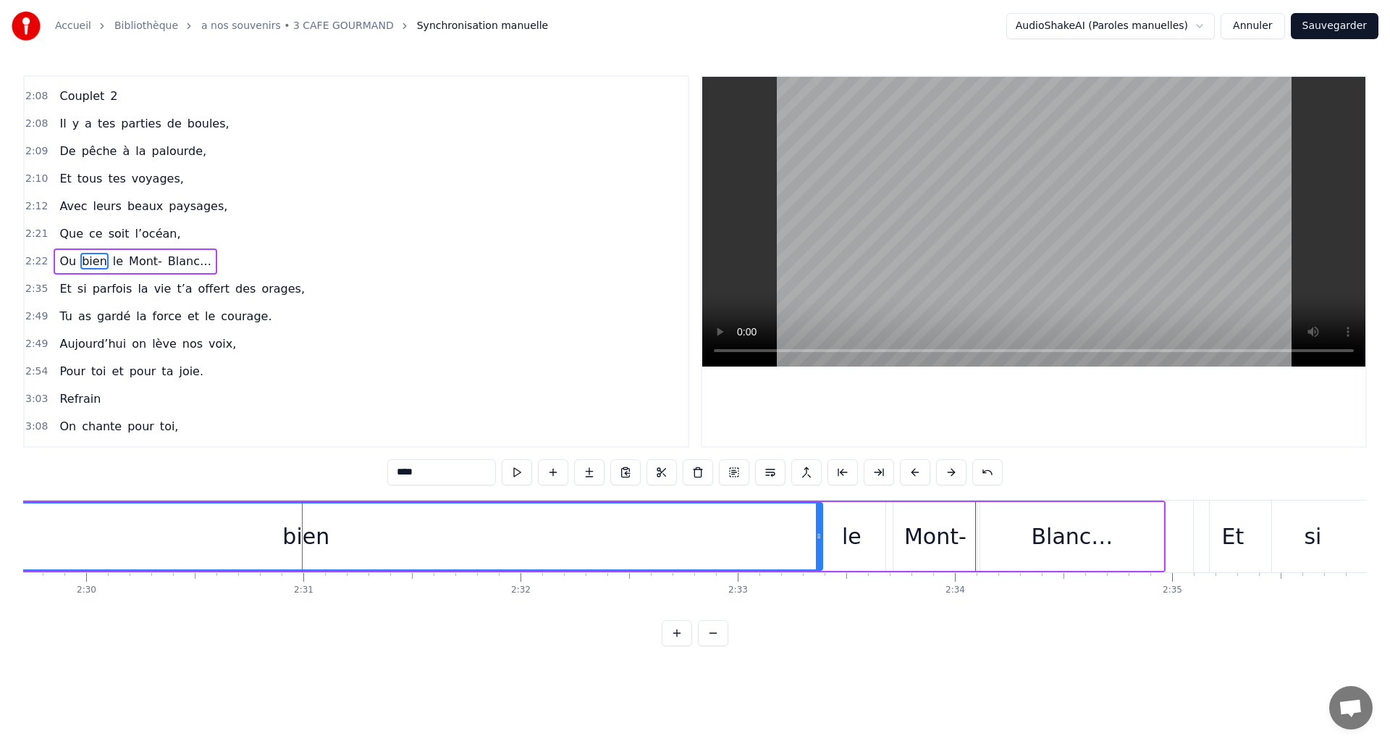
click at [717, 646] on button at bounding box center [713, 633] width 30 height 26
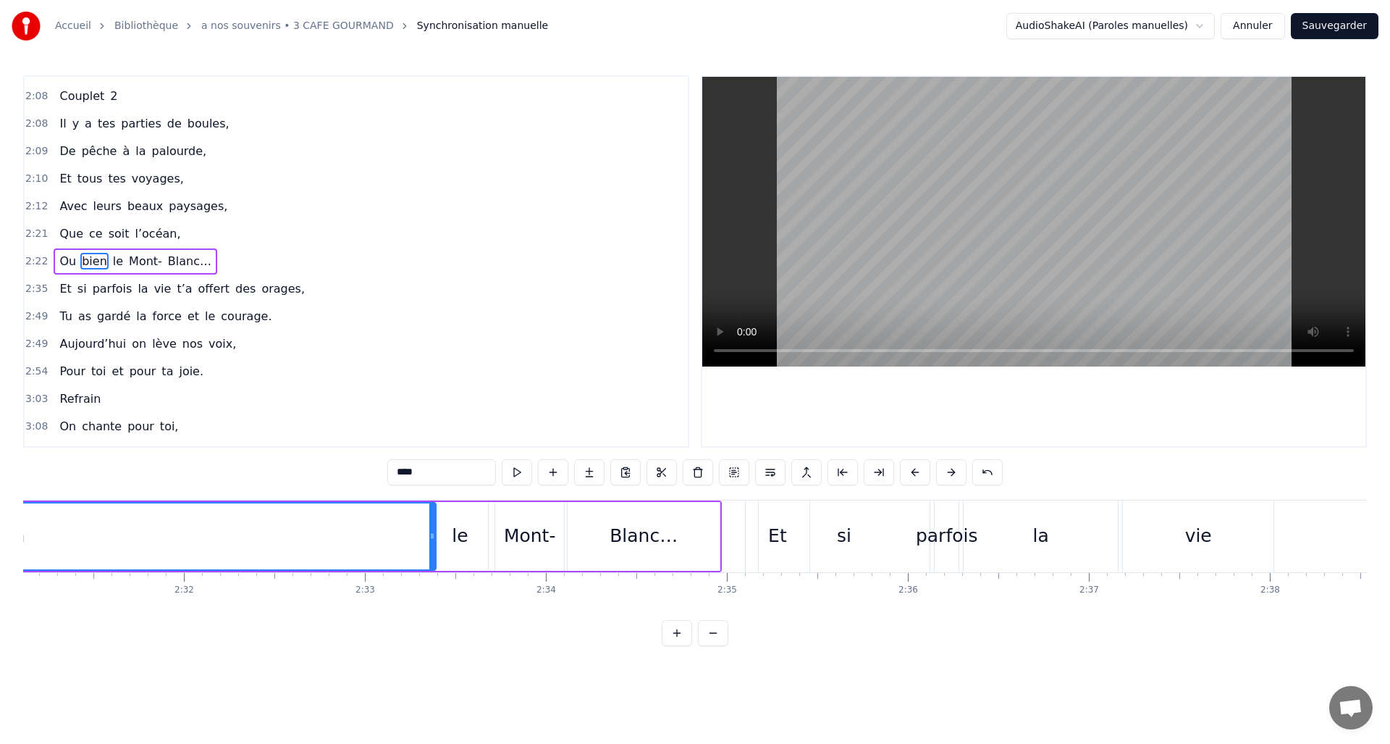
scroll to position [0, 27257]
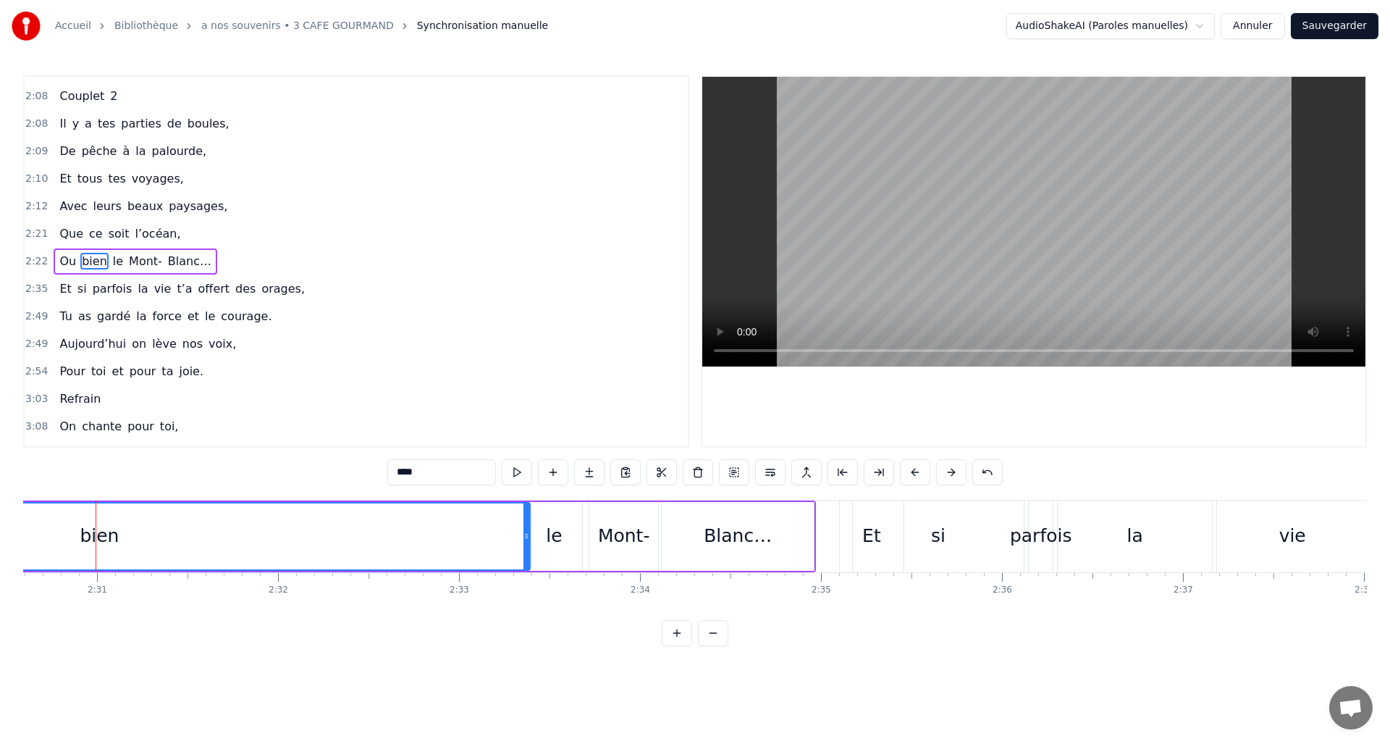
click at [704, 643] on button at bounding box center [713, 633] width 30 height 26
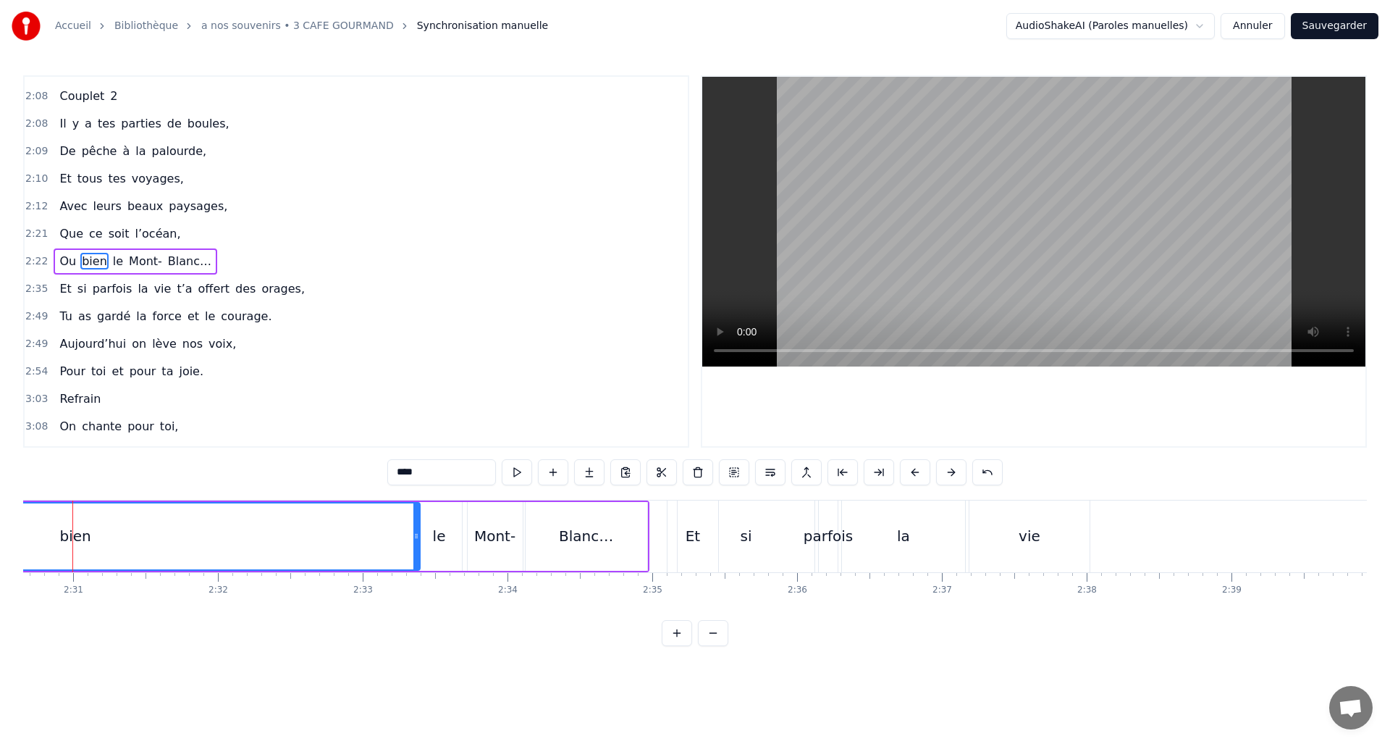
scroll to position [0, 21791]
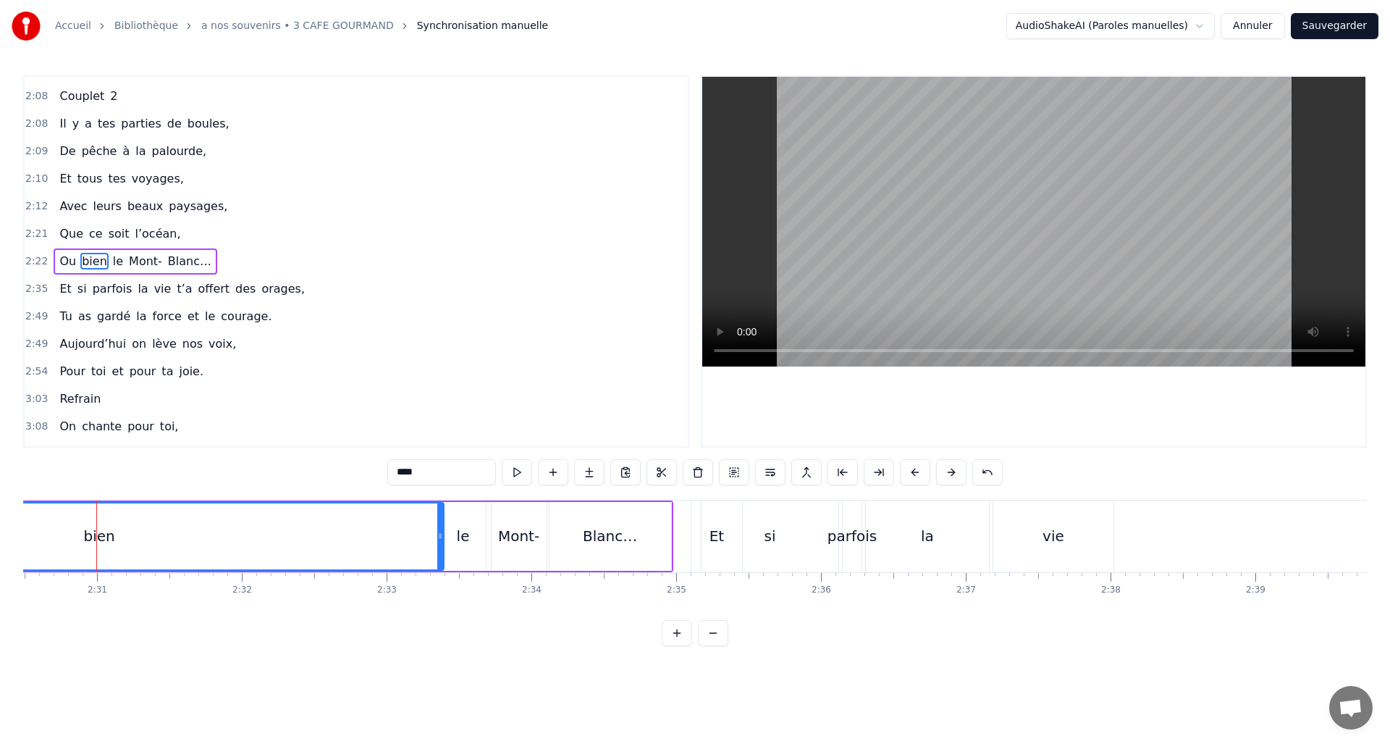
click at [710, 644] on button at bounding box center [713, 633] width 30 height 26
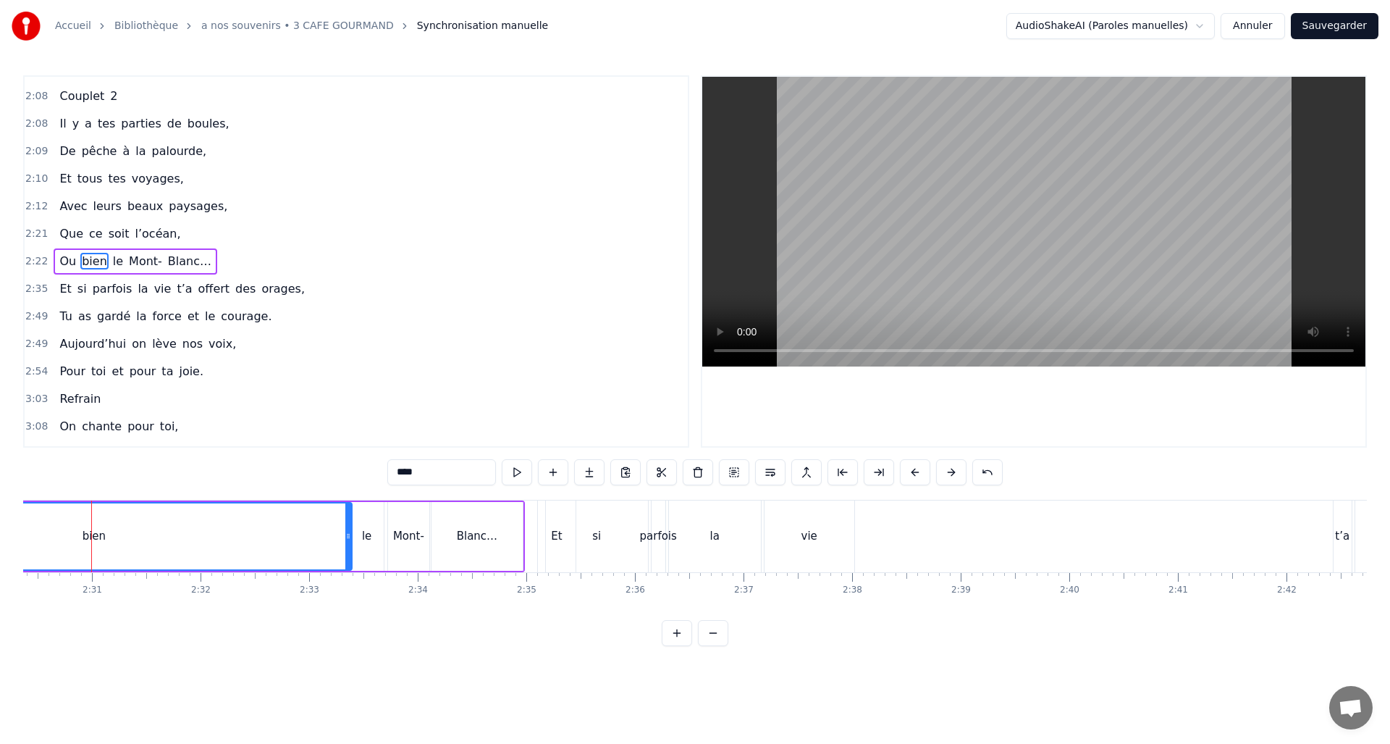
scroll to position [0, 16325]
click at [717, 646] on button at bounding box center [713, 633] width 30 height 26
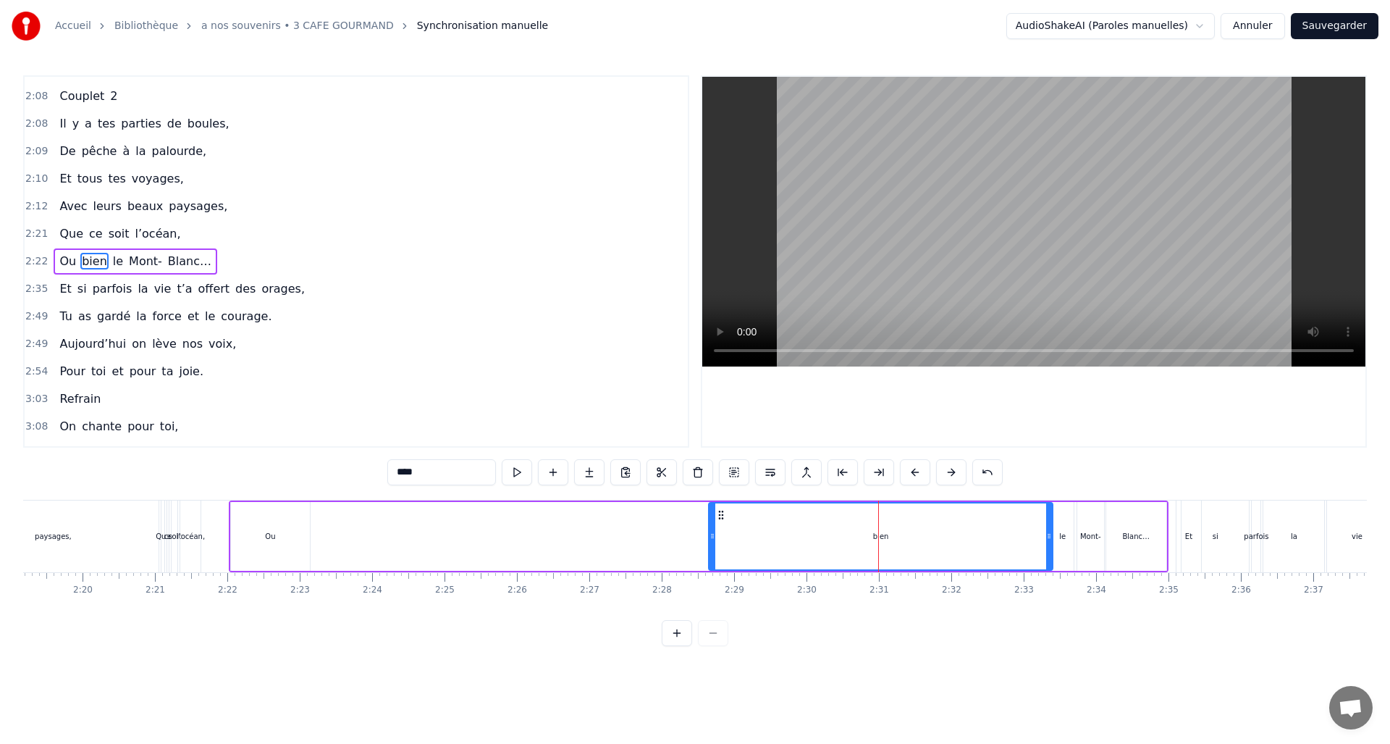
scroll to position [0, 10045]
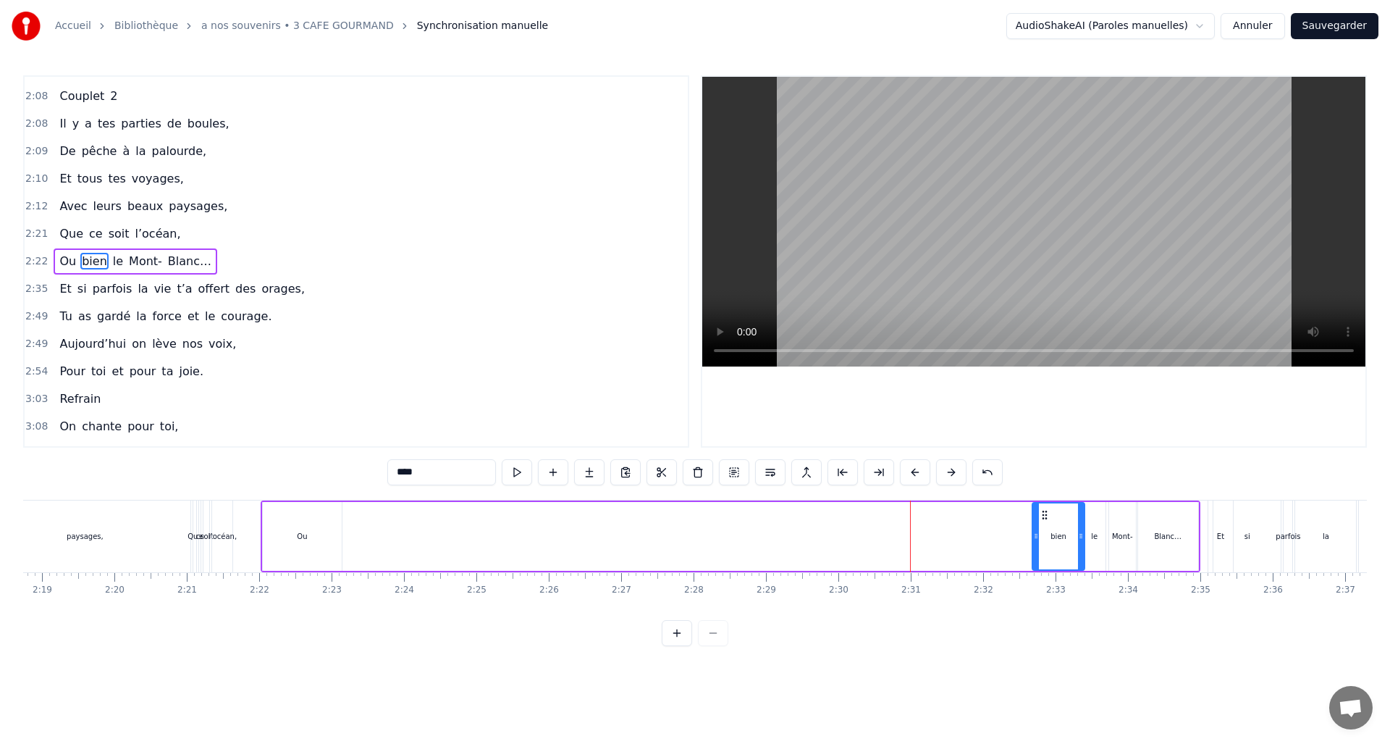
drag, startPoint x: 744, startPoint y: 534, endPoint x: 1035, endPoint y: 550, distance: 292.2
click at [1035, 550] on div at bounding box center [1036, 536] width 6 height 66
click at [319, 522] on div "Ou" at bounding box center [302, 536] width 79 height 69
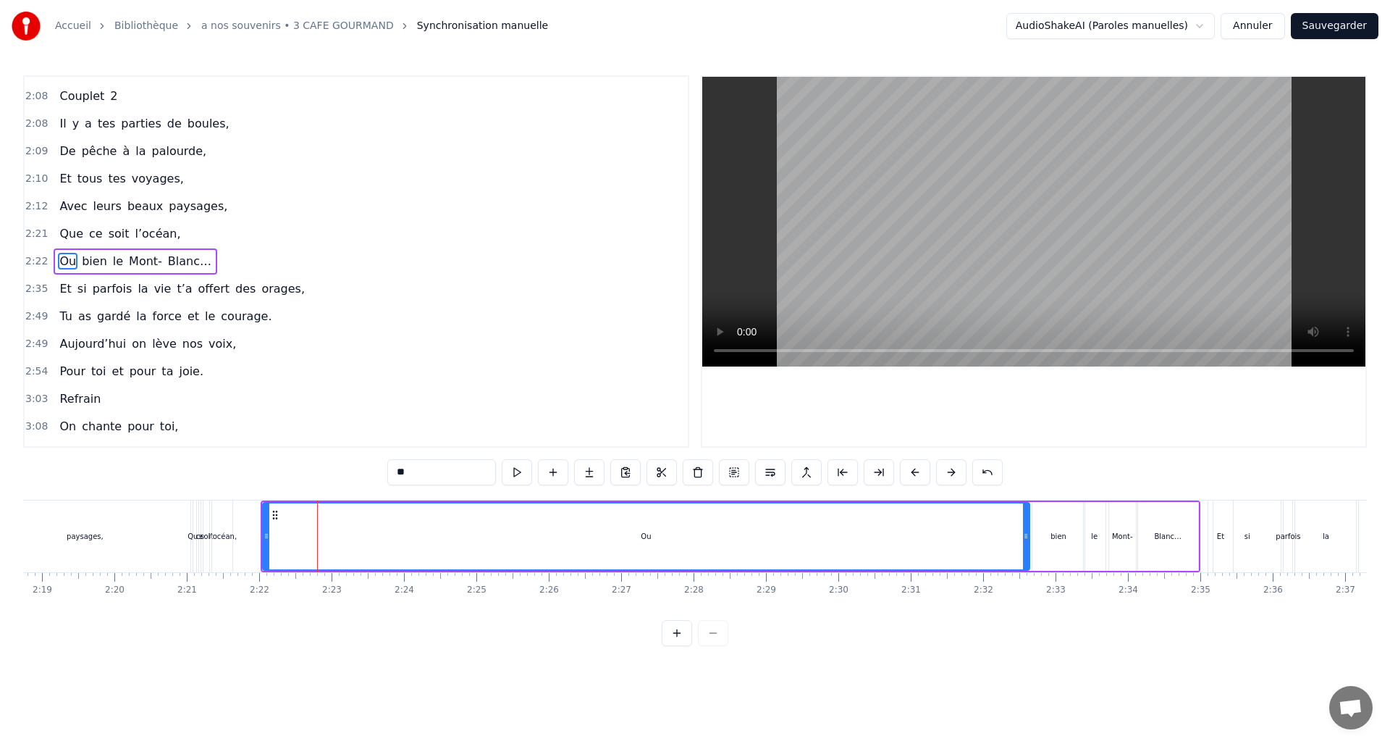
drag, startPoint x: 337, startPoint y: 535, endPoint x: 1024, endPoint y: 576, distance: 689.0
click at [1024, 576] on div "Comment te raconter tant d’années de passion, De bonheur partagé, ensemble et e…" at bounding box center [695, 554] width 1344 height 109
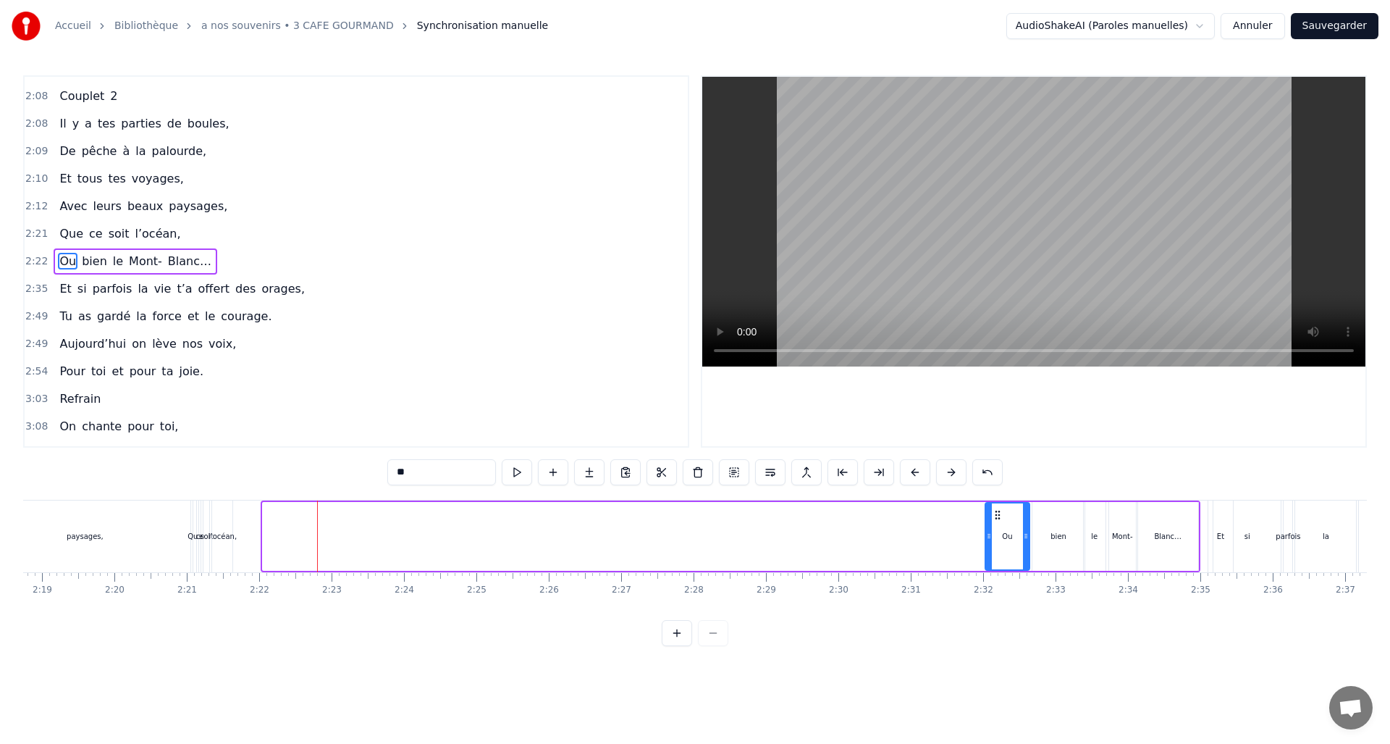
drag, startPoint x: 269, startPoint y: 535, endPoint x: 991, endPoint y: 583, distance: 724.1
click at [991, 583] on div "Comment te raconter tant d’années de passion, De bonheur partagé, ensemble et e…" at bounding box center [695, 554] width 1344 height 109
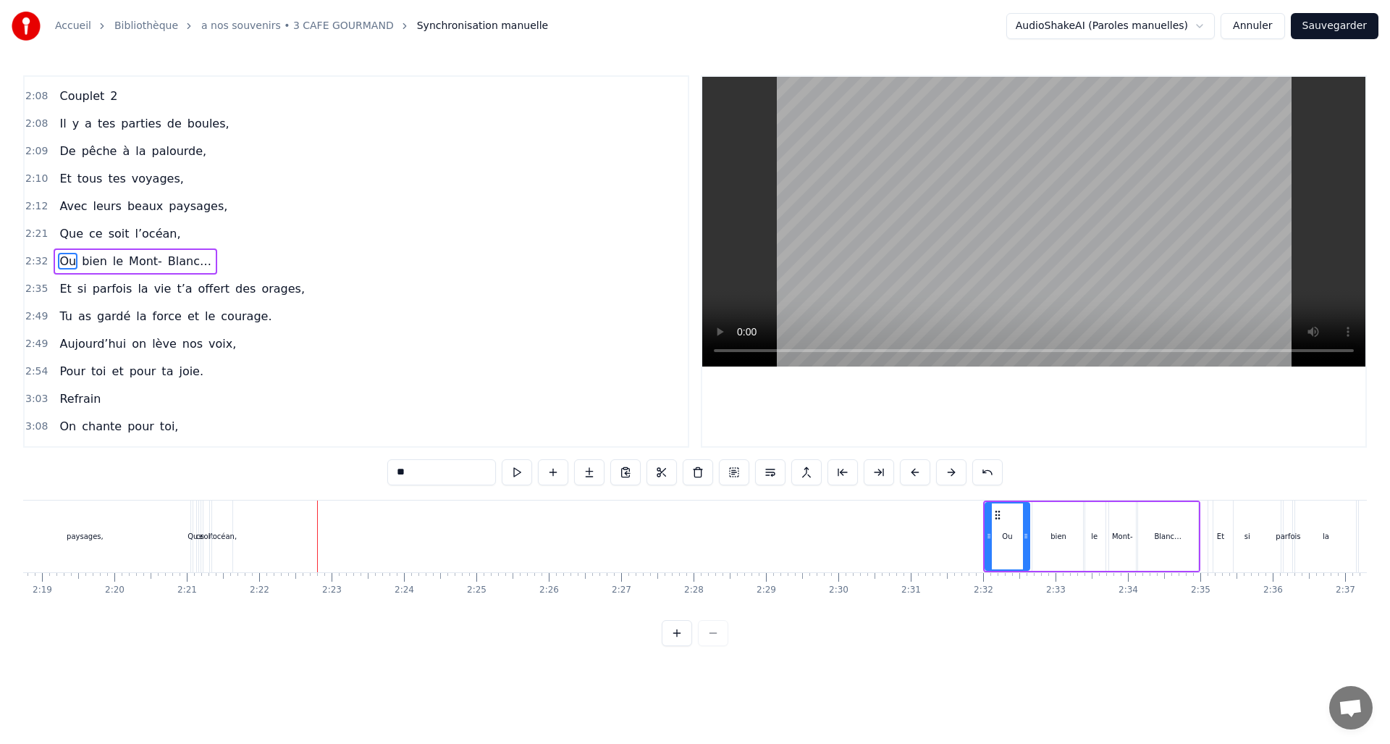
click at [222, 536] on div "l’océan," at bounding box center [223, 536] width 28 height 11
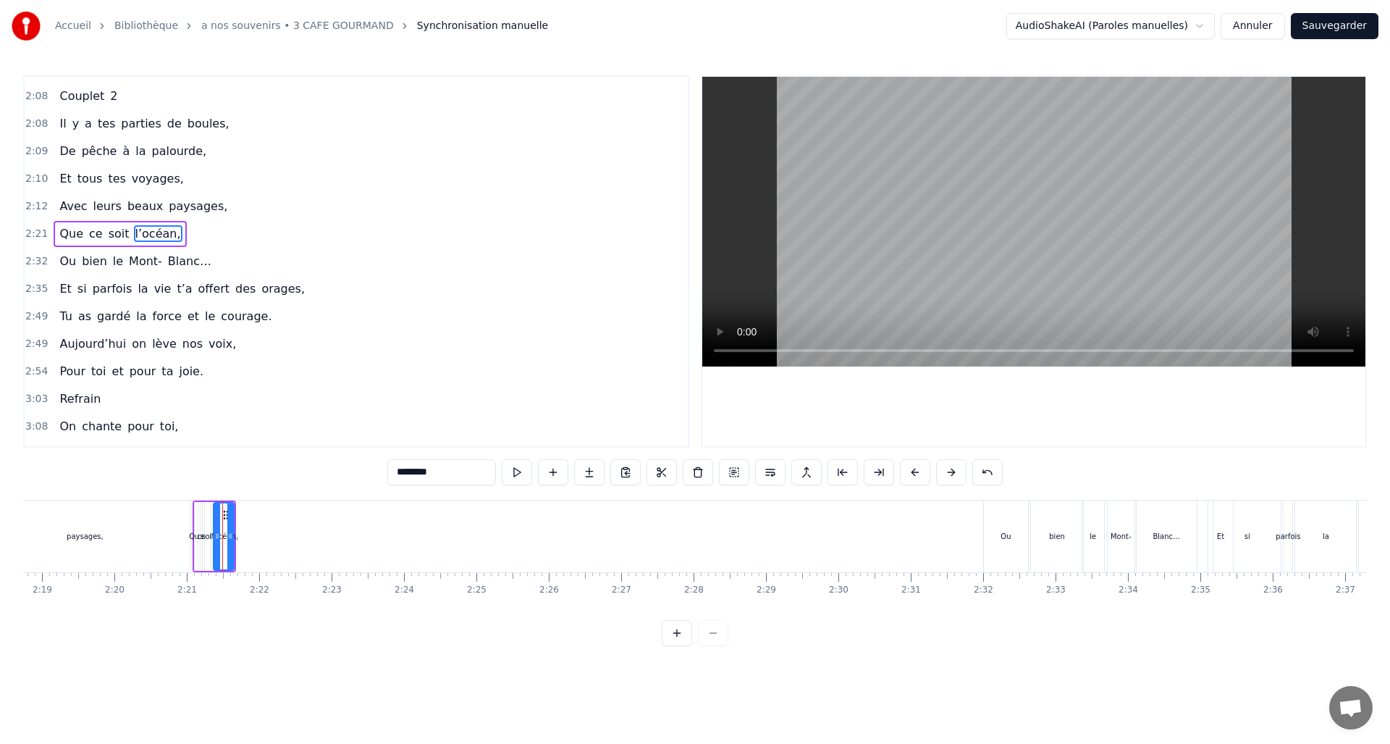
scroll to position [489, 0]
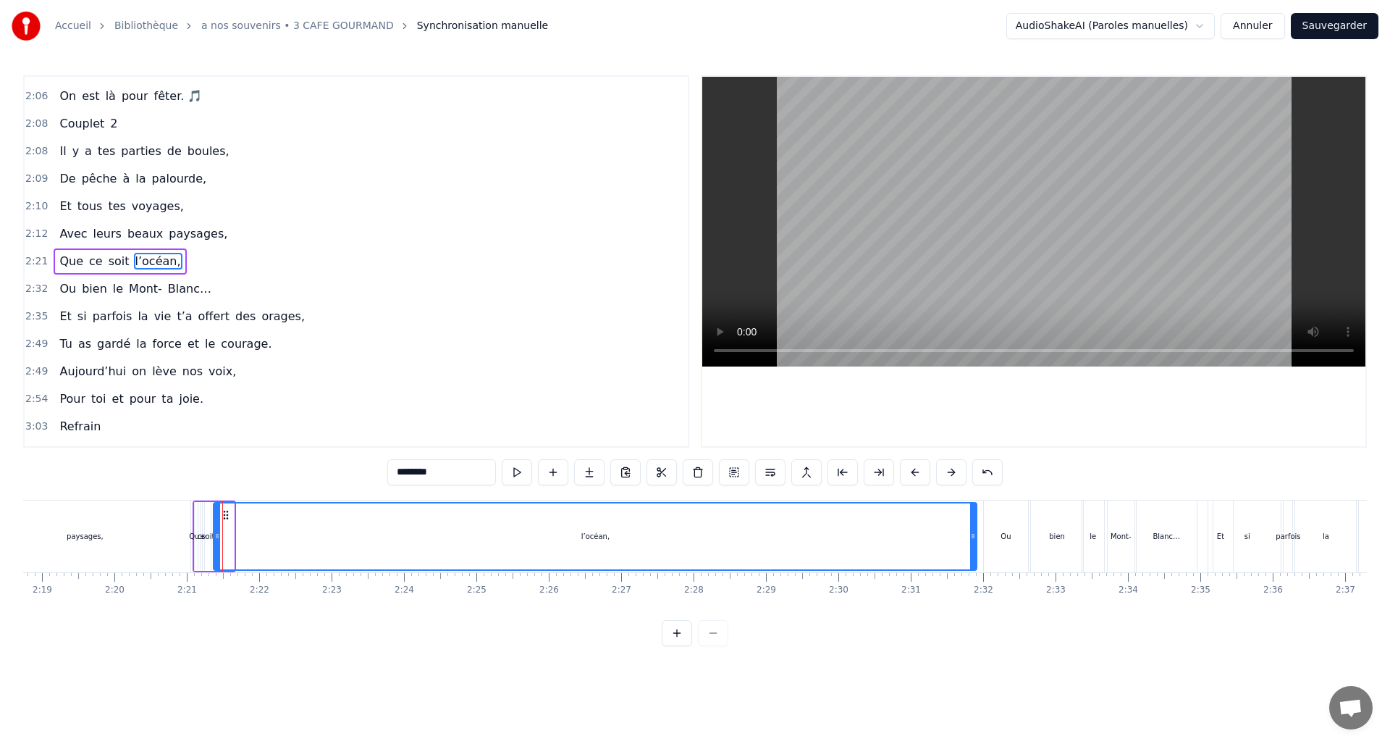
drag, startPoint x: 230, startPoint y: 537, endPoint x: 972, endPoint y: 585, distance: 744.4
click at [972, 585] on div "Comment te raconter tant d’années de passion, De bonheur partagé, ensemble et e…" at bounding box center [695, 554] width 1344 height 109
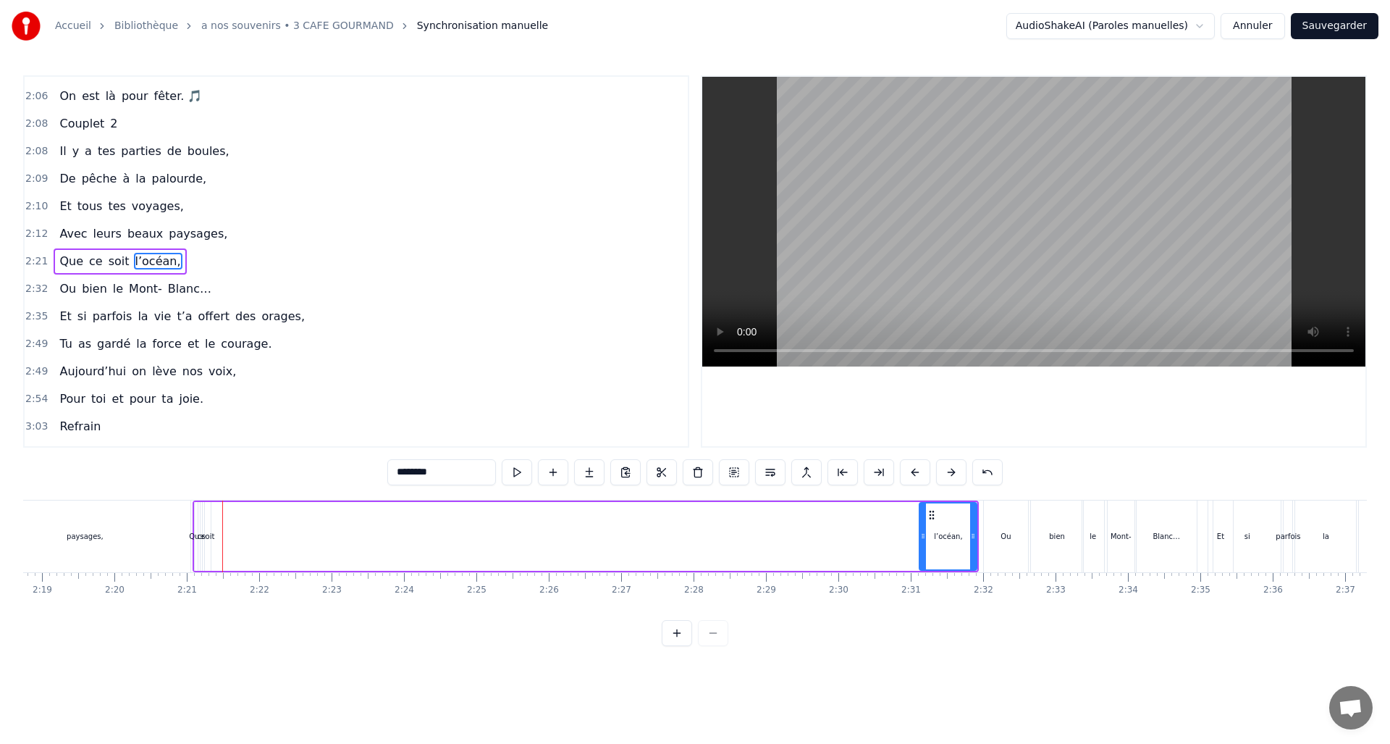
drag, startPoint x: 216, startPoint y: 532, endPoint x: 922, endPoint y: 556, distance: 706.3
click at [922, 556] on div at bounding box center [923, 536] width 6 height 66
click at [206, 531] on div "soit" at bounding box center [207, 536] width 13 height 11
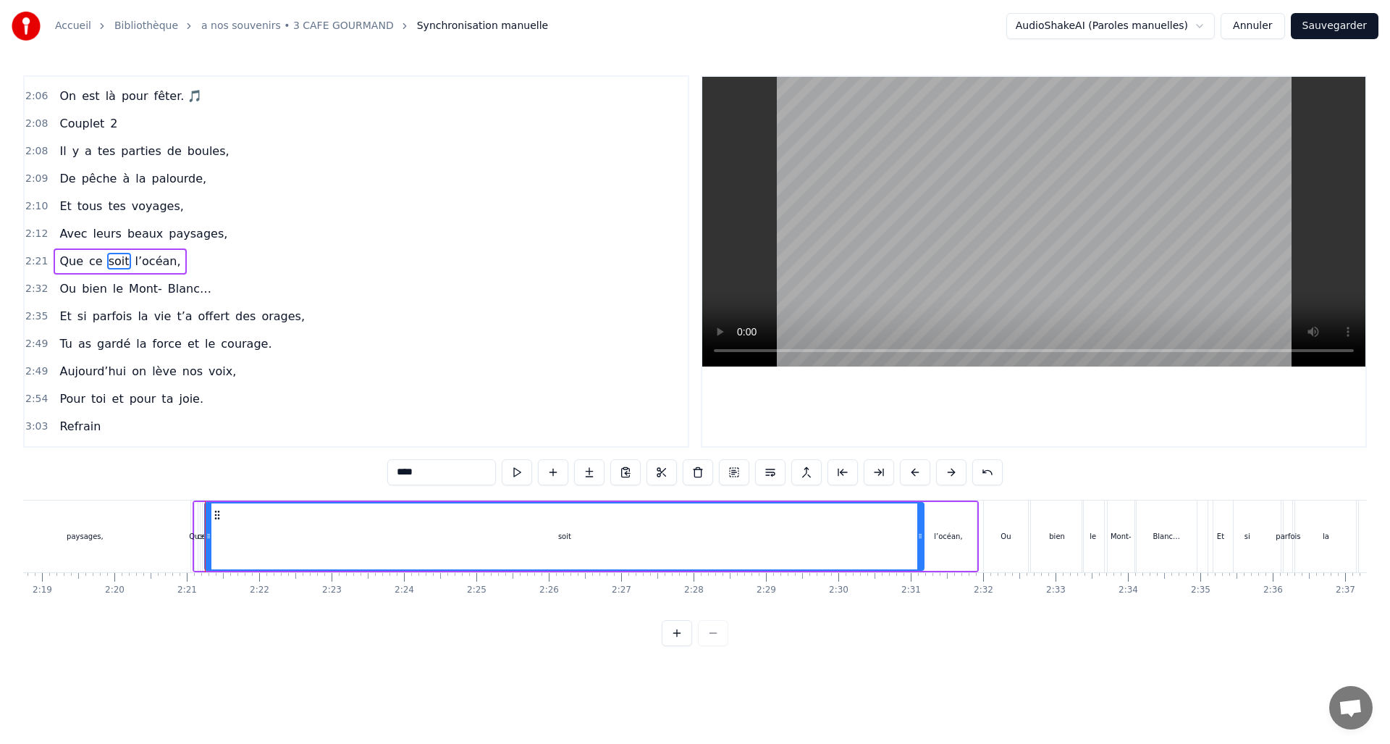
drag, startPoint x: 210, startPoint y: 536, endPoint x: 923, endPoint y: 552, distance: 713.3
click at [923, 552] on div at bounding box center [920, 536] width 6 height 66
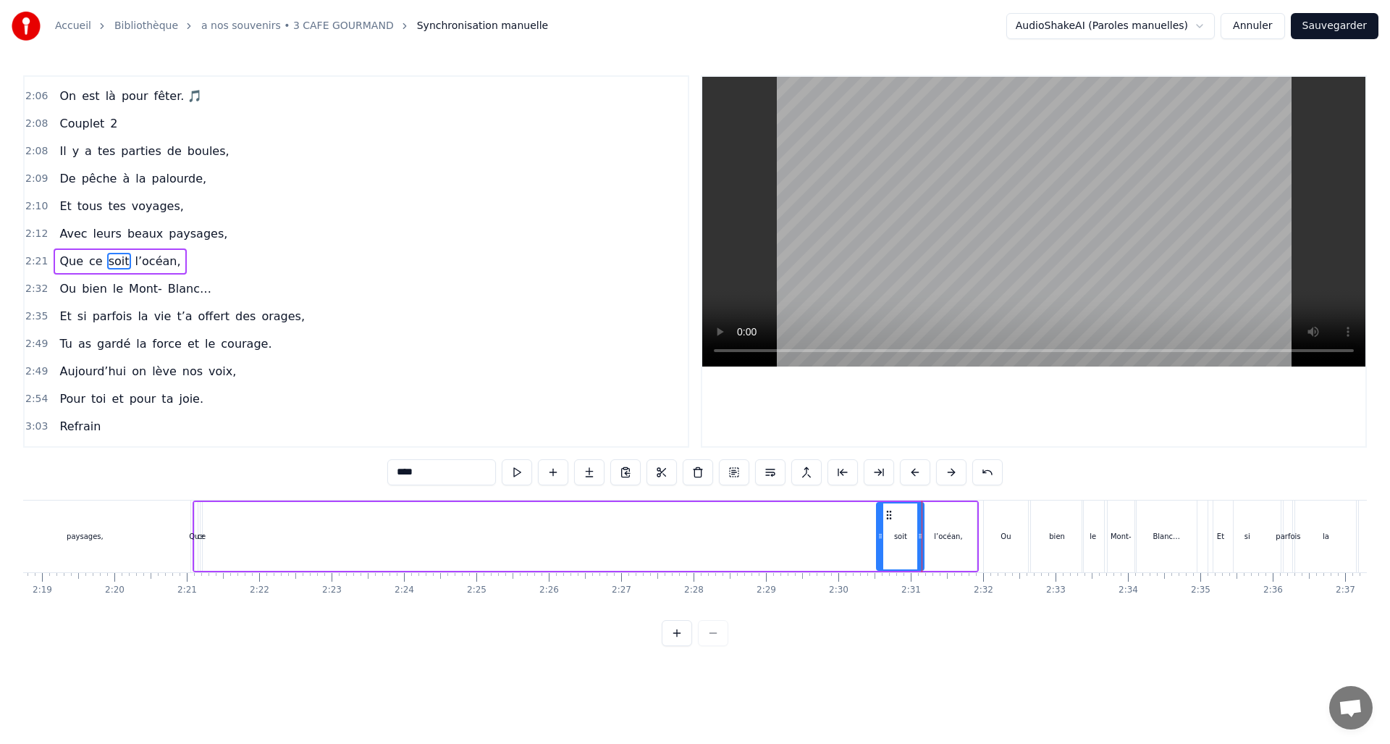
drag, startPoint x: 211, startPoint y: 536, endPoint x: 883, endPoint y: 562, distance: 672.3
click at [883, 562] on div at bounding box center [880, 536] width 6 height 66
click at [198, 537] on div "ce" at bounding box center [202, 536] width 9 height 11
type input "**"
drag, startPoint x: 204, startPoint y: 535, endPoint x: 239, endPoint y: 530, distance: 35.1
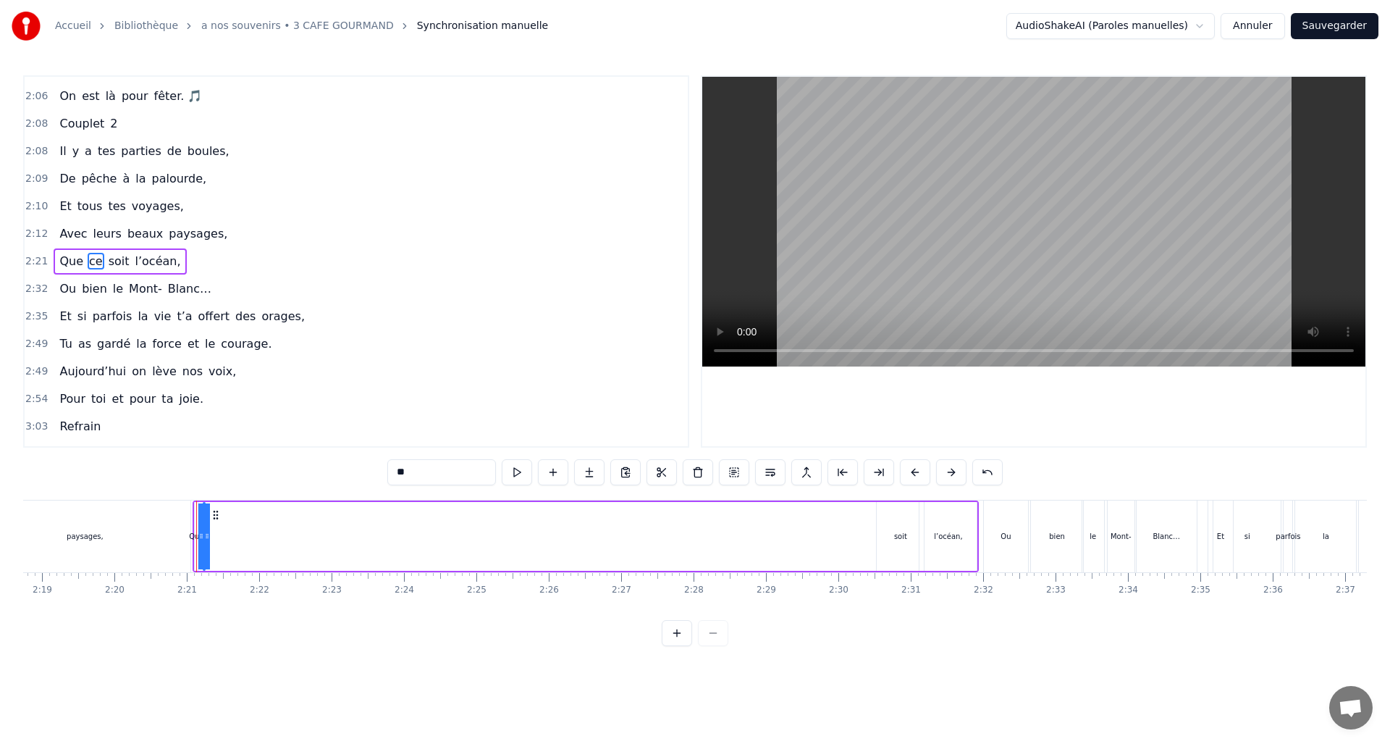
click at [294, 544] on div "Que ce soit l’océan," at bounding box center [586, 536] width 786 height 72
click at [204, 536] on div "ce" at bounding box center [204, 536] width 9 height 11
drag, startPoint x: 209, startPoint y: 534, endPoint x: 269, endPoint y: 522, distance: 61.3
click at [316, 540] on div "Que ce soit l’océan," at bounding box center [586, 536] width 786 height 72
click at [202, 536] on div "ce" at bounding box center [204, 536] width 9 height 11
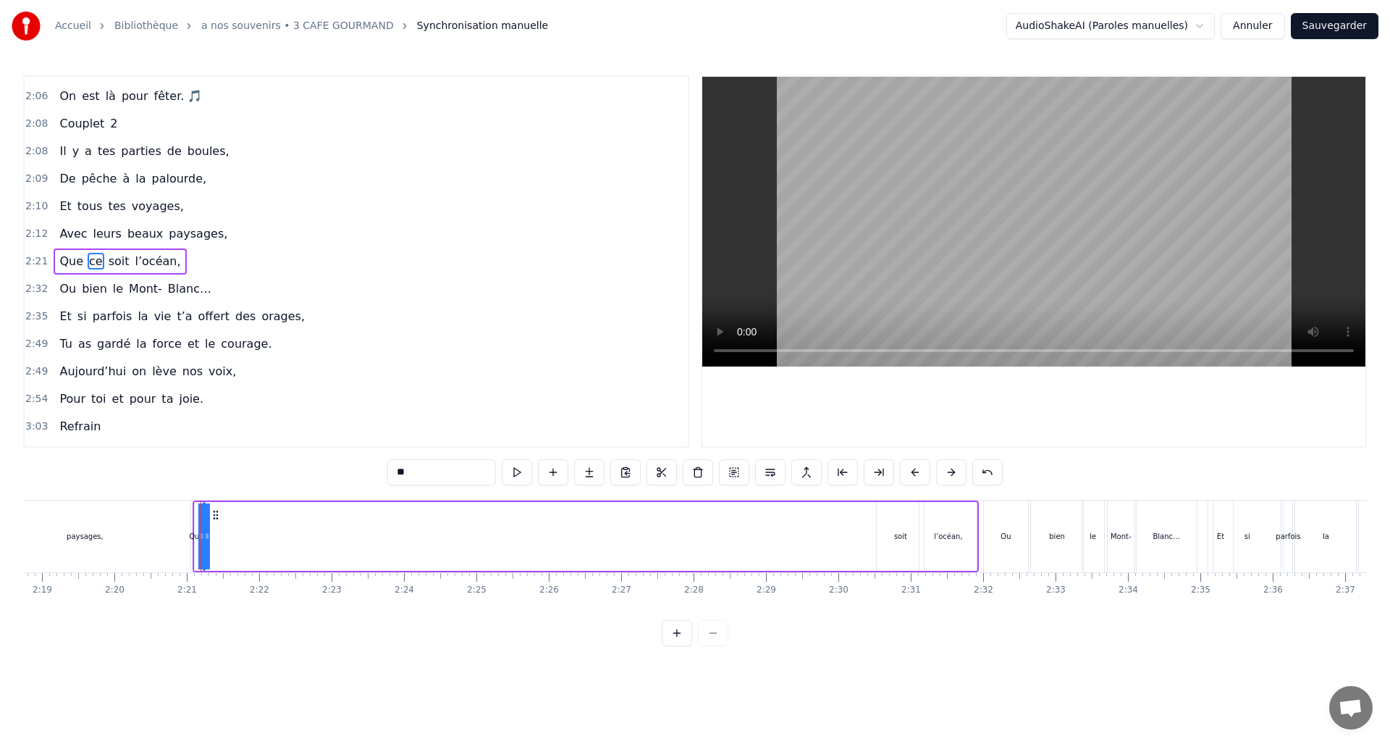
drag, startPoint x: 207, startPoint y: 534, endPoint x: 444, endPoint y: 540, distance: 236.8
click at [444, 540] on div "Que ce soit l’océan," at bounding box center [586, 536] width 786 height 72
click at [193, 533] on div "Que" at bounding box center [196, 536] width 14 height 11
drag, startPoint x: 192, startPoint y: 534, endPoint x: 153, endPoint y: 534, distance: 38.4
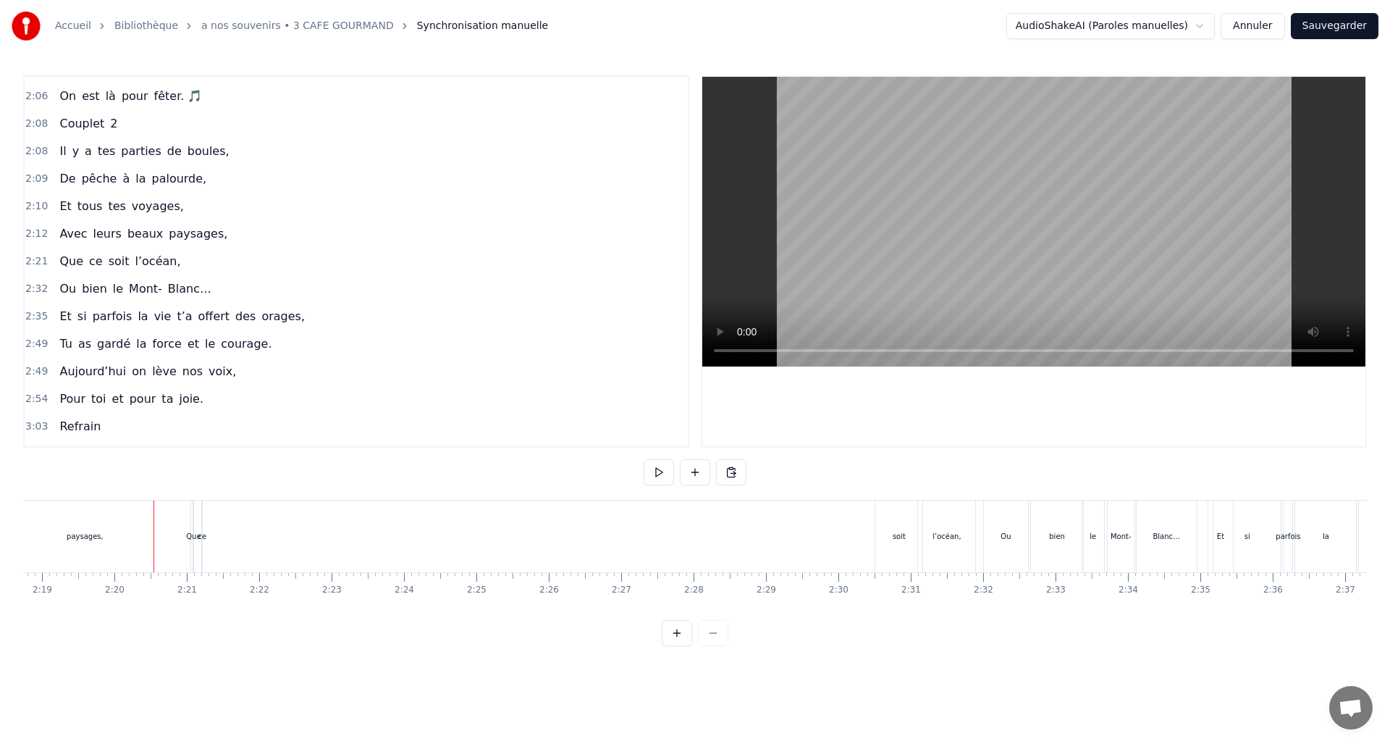
click at [197, 534] on div "Que" at bounding box center [193, 536] width 14 height 11
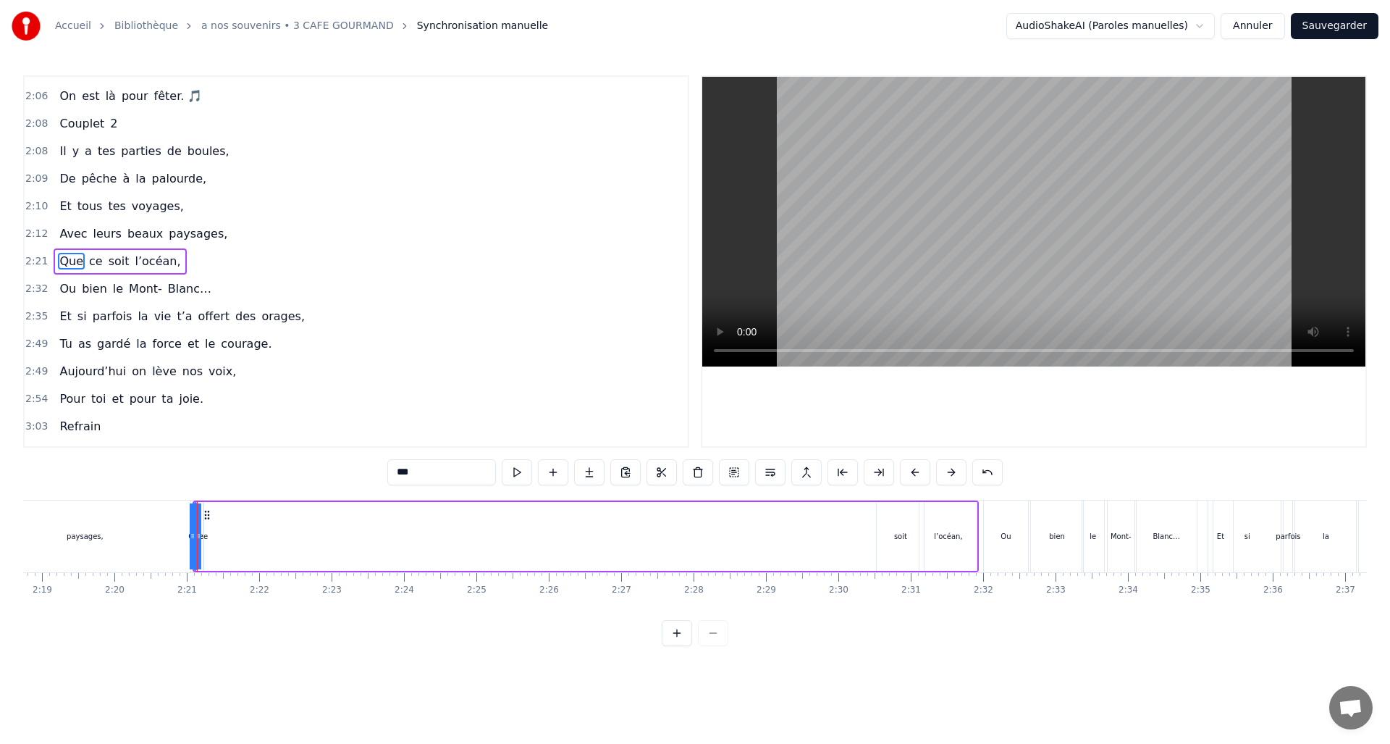
drag, startPoint x: 197, startPoint y: 534, endPoint x: 355, endPoint y: 545, distance: 158.9
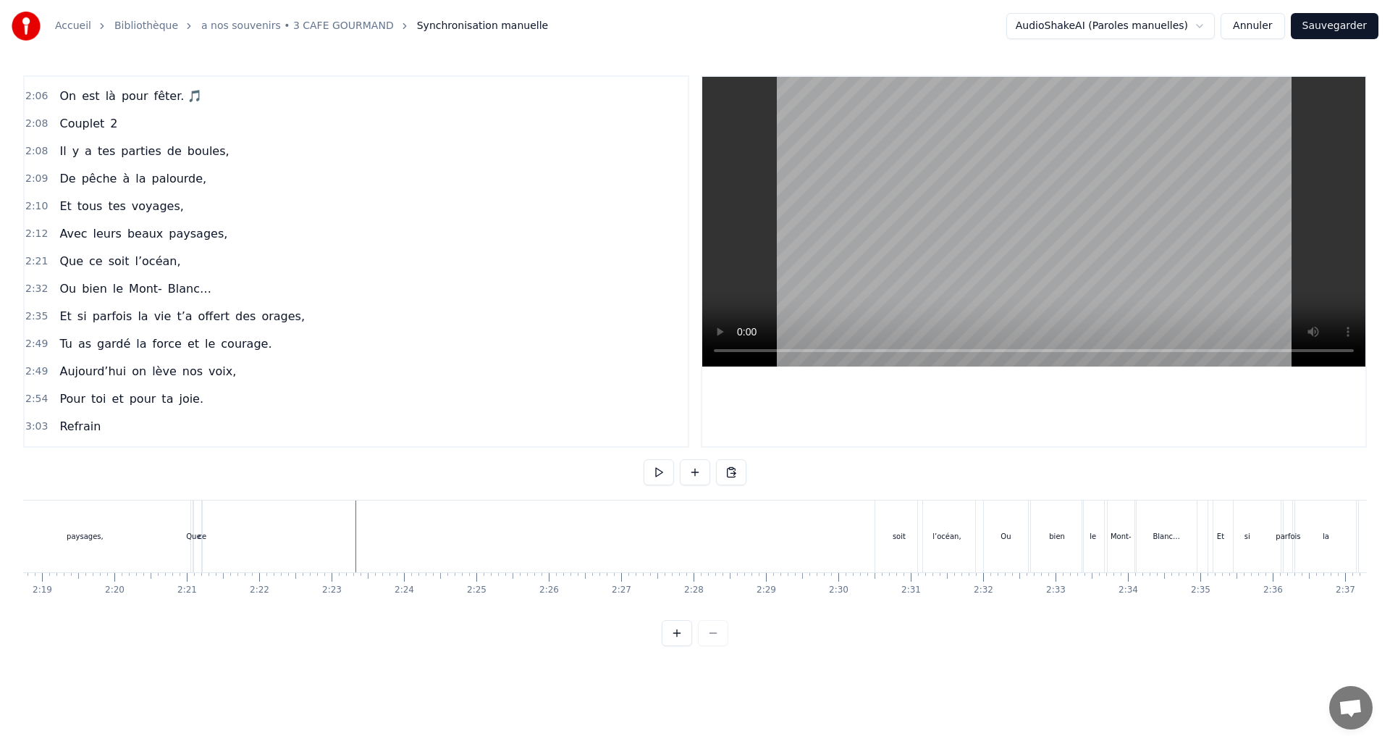
click at [672, 643] on button at bounding box center [677, 633] width 30 height 26
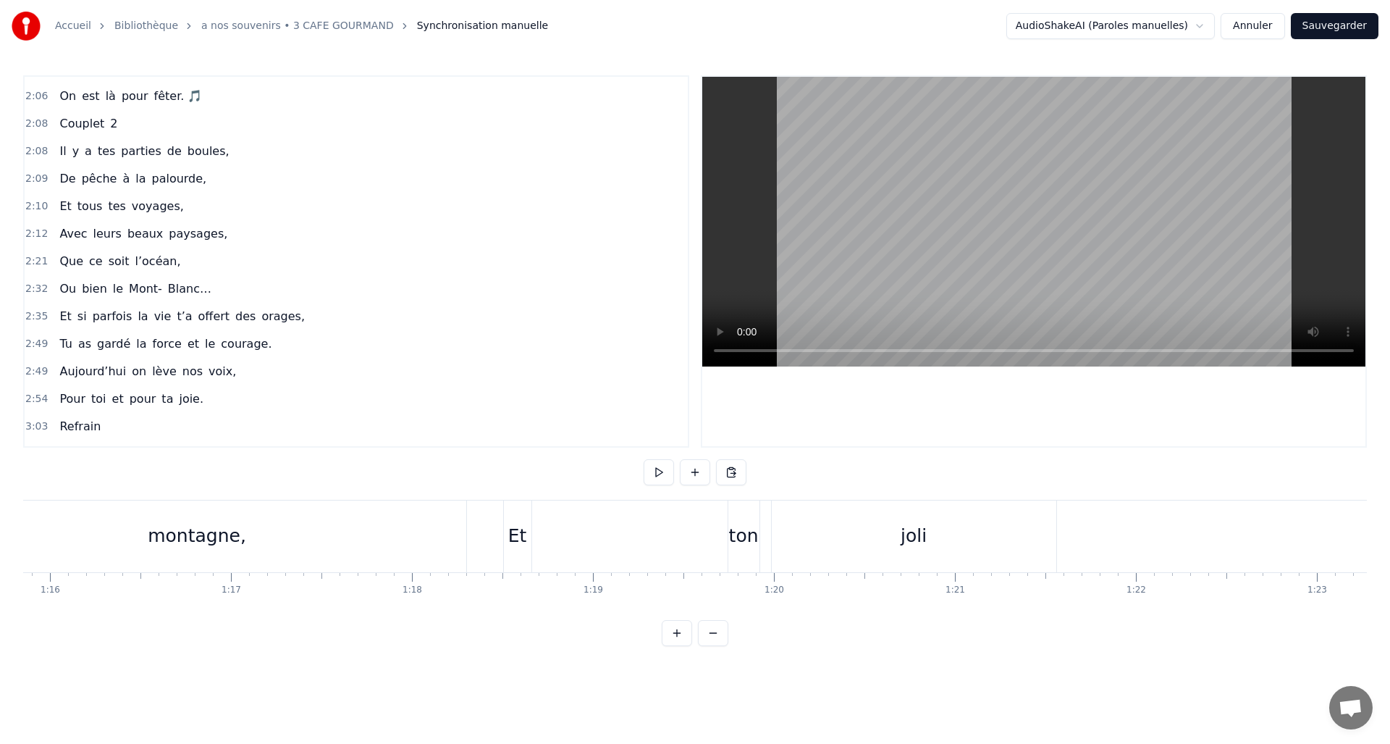
click at [672, 643] on button at bounding box center [677, 633] width 30 height 26
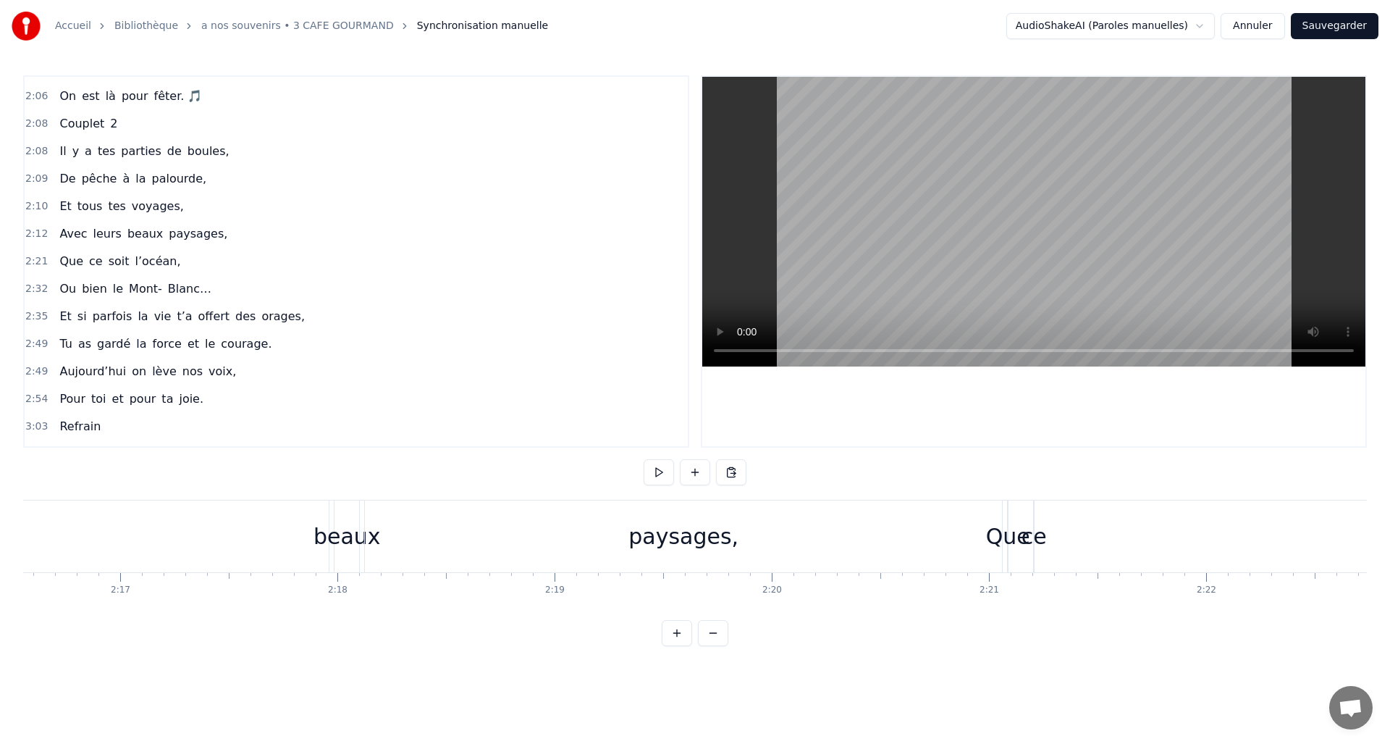
scroll to position [0, 29635]
click at [1062, 541] on div "ce" at bounding box center [1057, 536] width 25 height 33
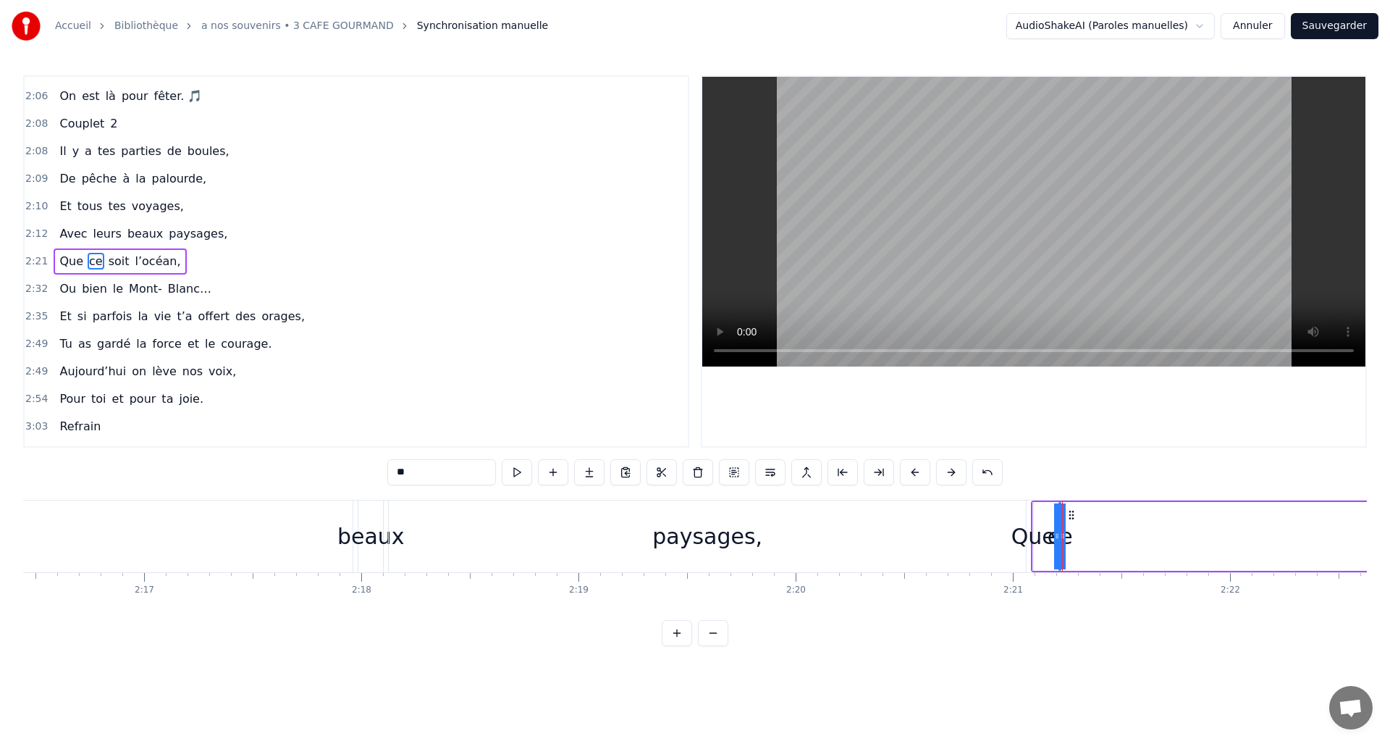
click at [1034, 540] on div "Que" at bounding box center [1033, 536] width 44 height 33
type input "***"
click at [1015, 539] on div "Que" at bounding box center [1034, 536] width 44 height 33
click at [1022, 539] on div "Que" at bounding box center [1034, 536] width 44 height 33
drag, startPoint x: 1031, startPoint y: 536, endPoint x: 951, endPoint y: 543, distance: 79.9
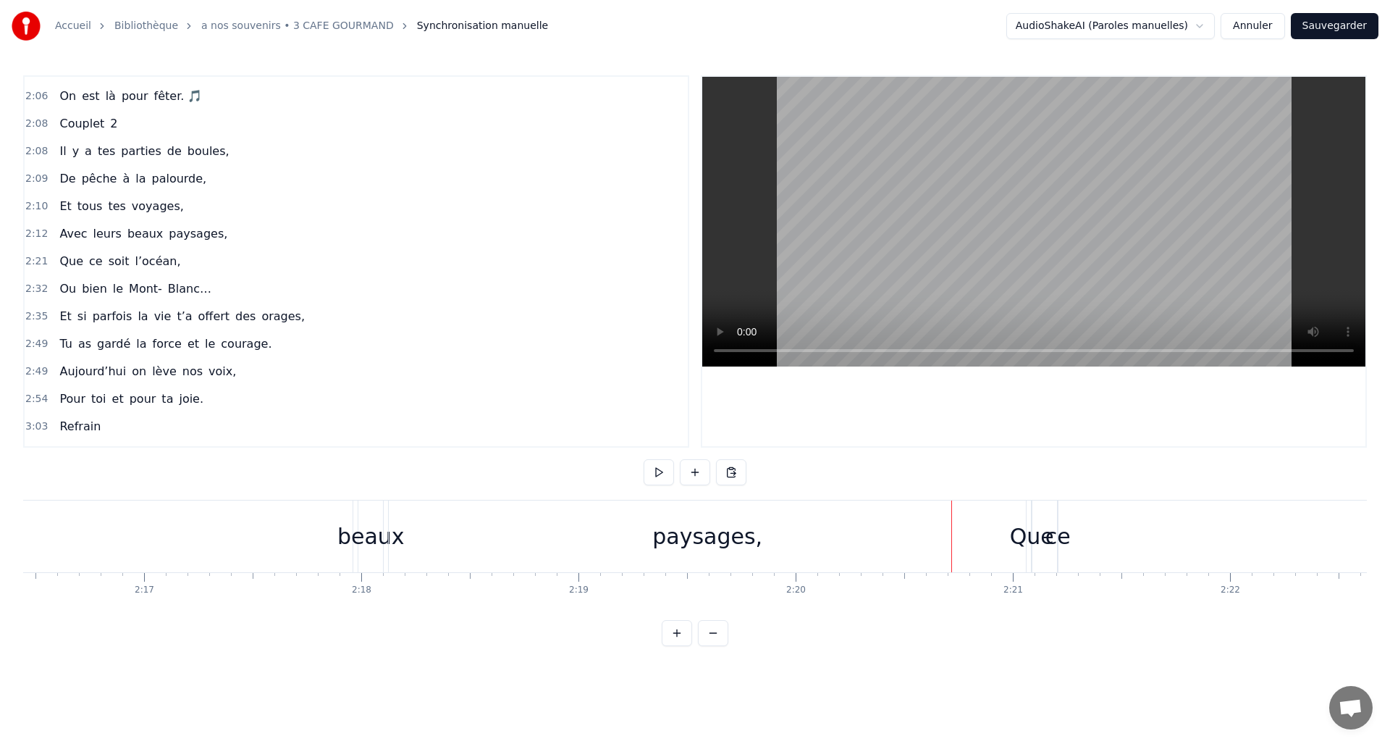
click at [1055, 539] on div "ce" at bounding box center [1057, 536] width 25 height 33
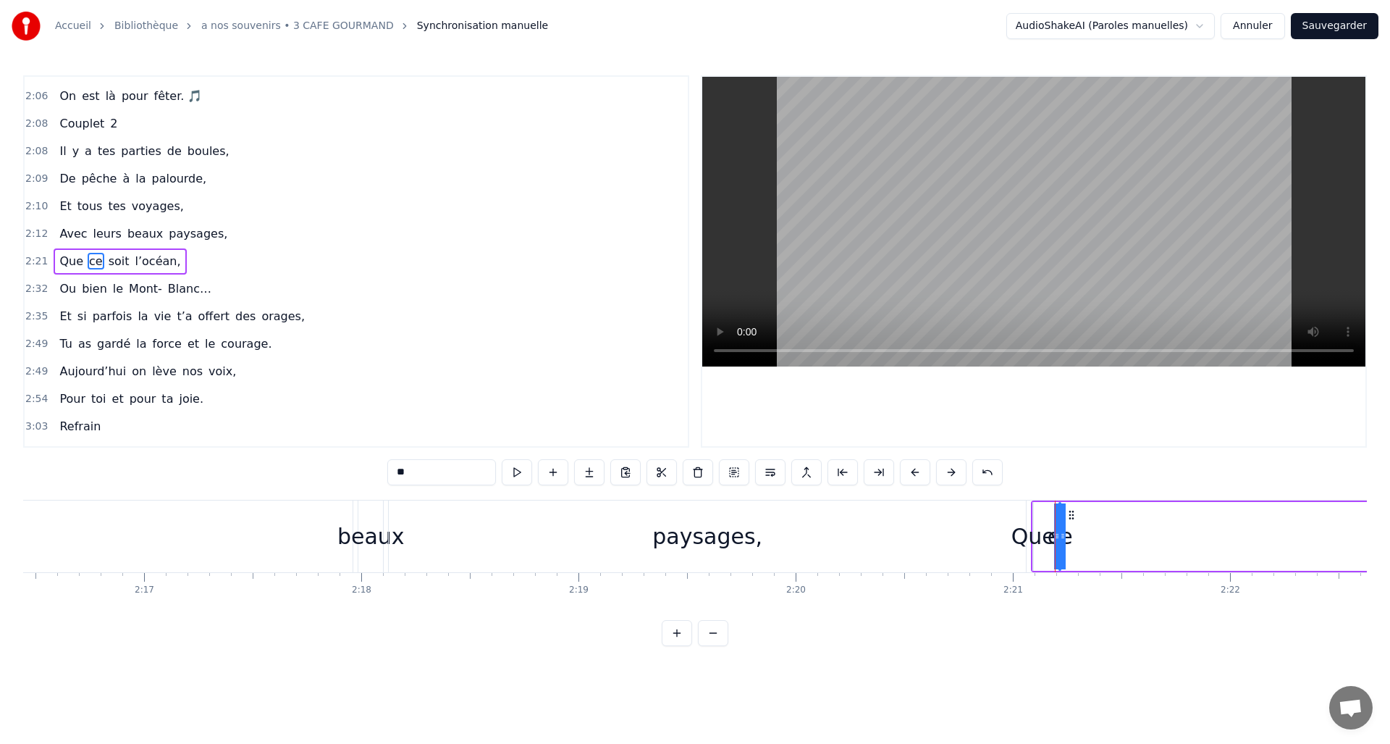
drag, startPoint x: 1063, startPoint y: 534, endPoint x: 1136, endPoint y: 539, distance: 73.3
click at [1058, 536] on div "ce" at bounding box center [1059, 536] width 25 height 33
click at [1040, 536] on div "Que" at bounding box center [1033, 536] width 44 height 33
type input "***"
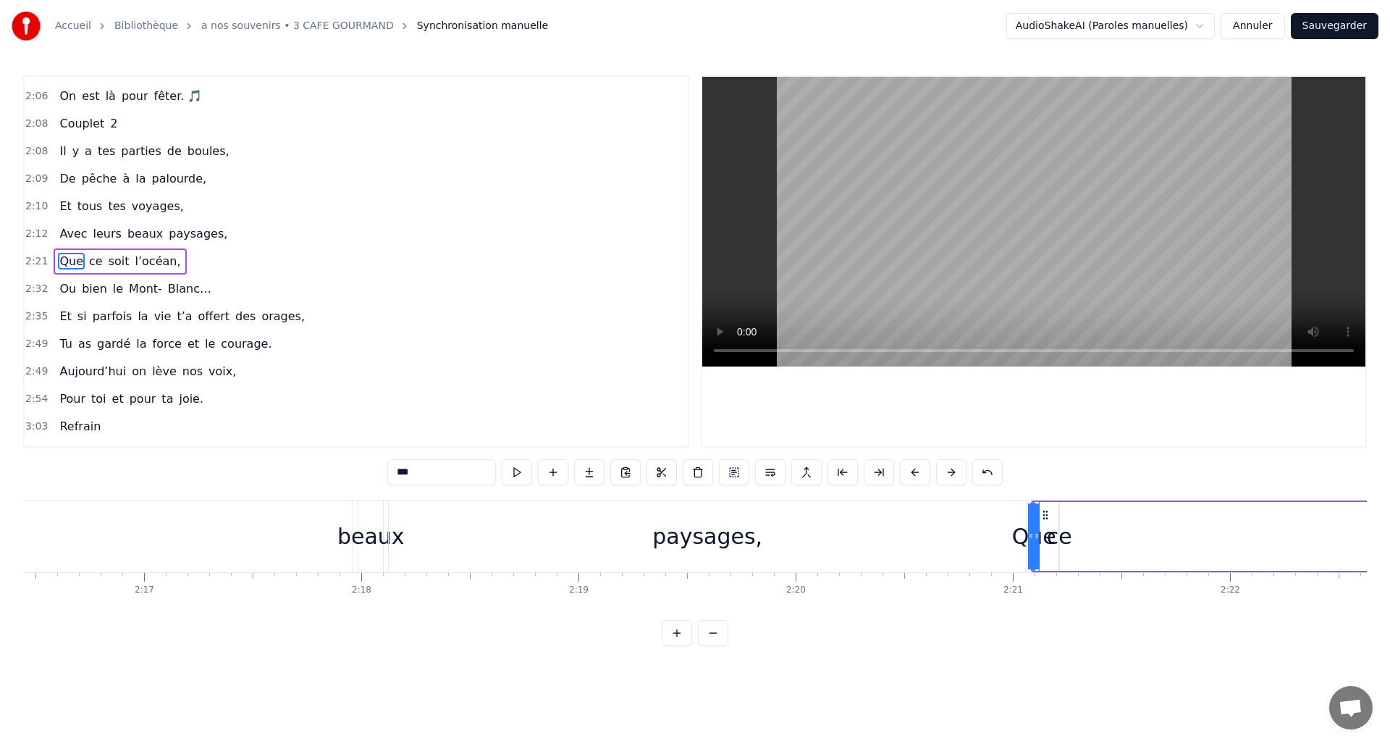
drag, startPoint x: 1035, startPoint y: 535, endPoint x: 1222, endPoint y: 536, distance: 186.8
click at [740, 530] on div "paysages," at bounding box center [707, 536] width 110 height 33
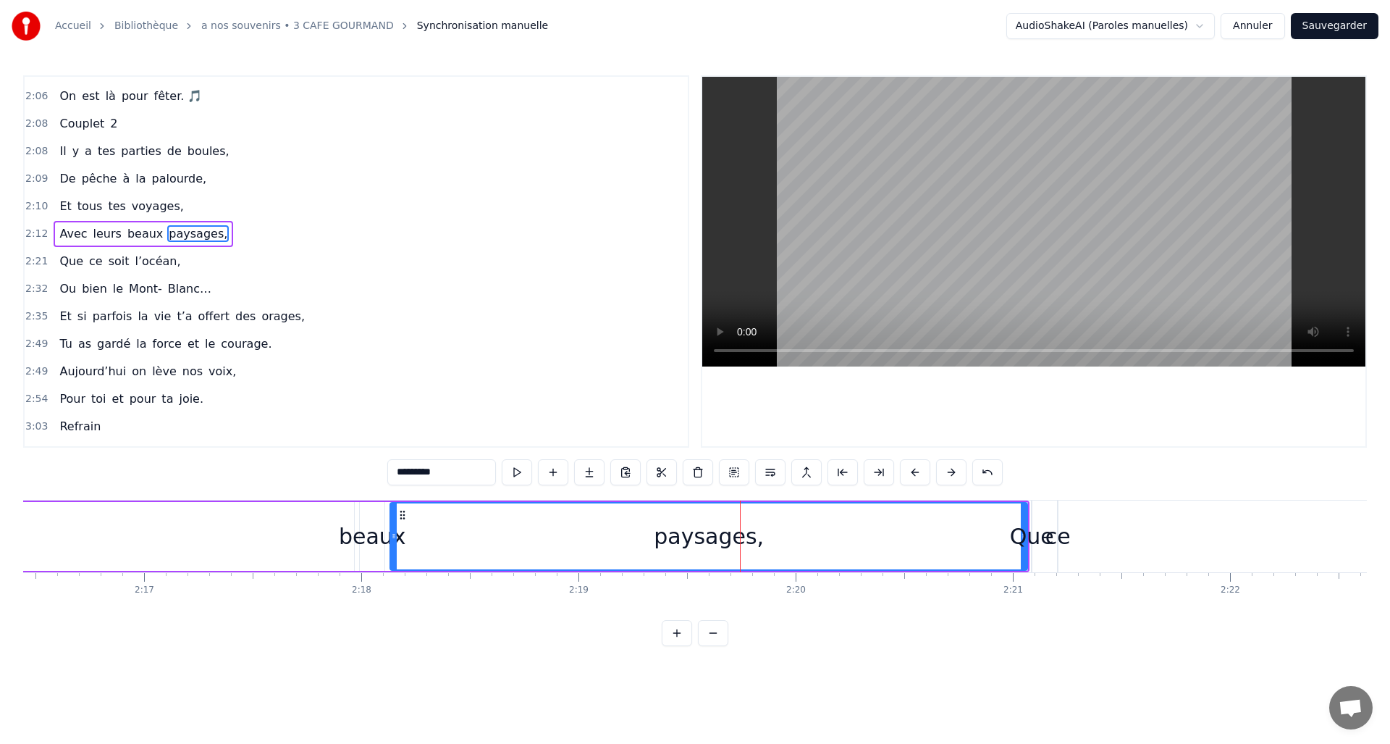
scroll to position [462, 0]
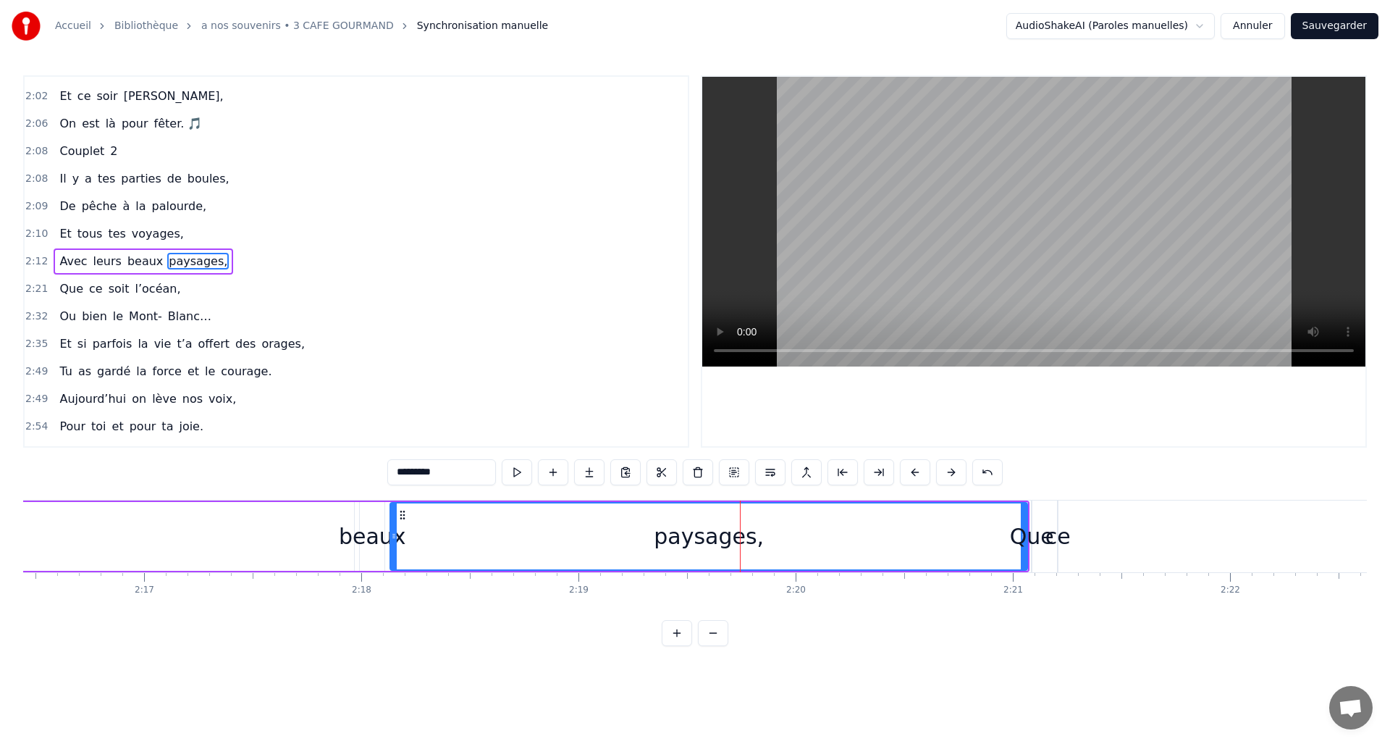
click at [1023, 522] on div "Que" at bounding box center [1032, 536] width 44 height 33
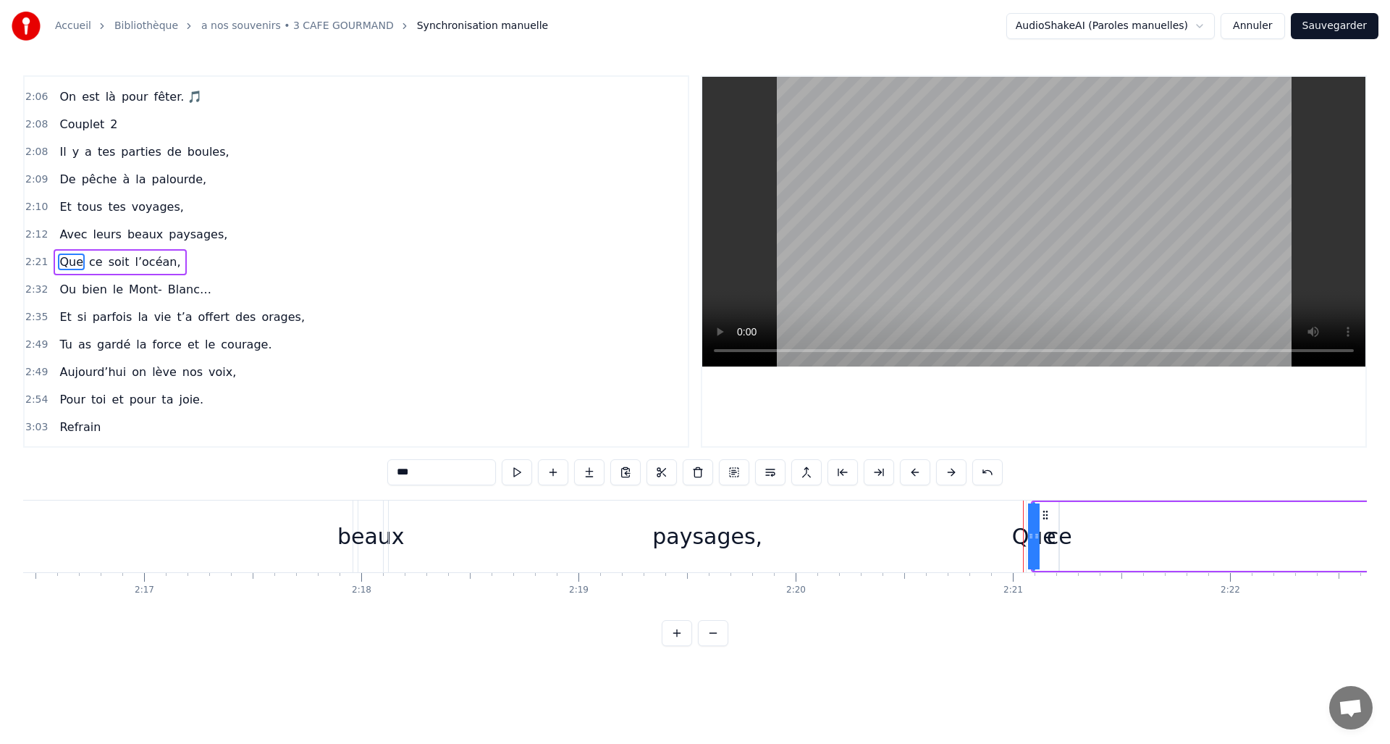
scroll to position [489, 0]
click at [729, 546] on div "paysages," at bounding box center [707, 536] width 110 height 33
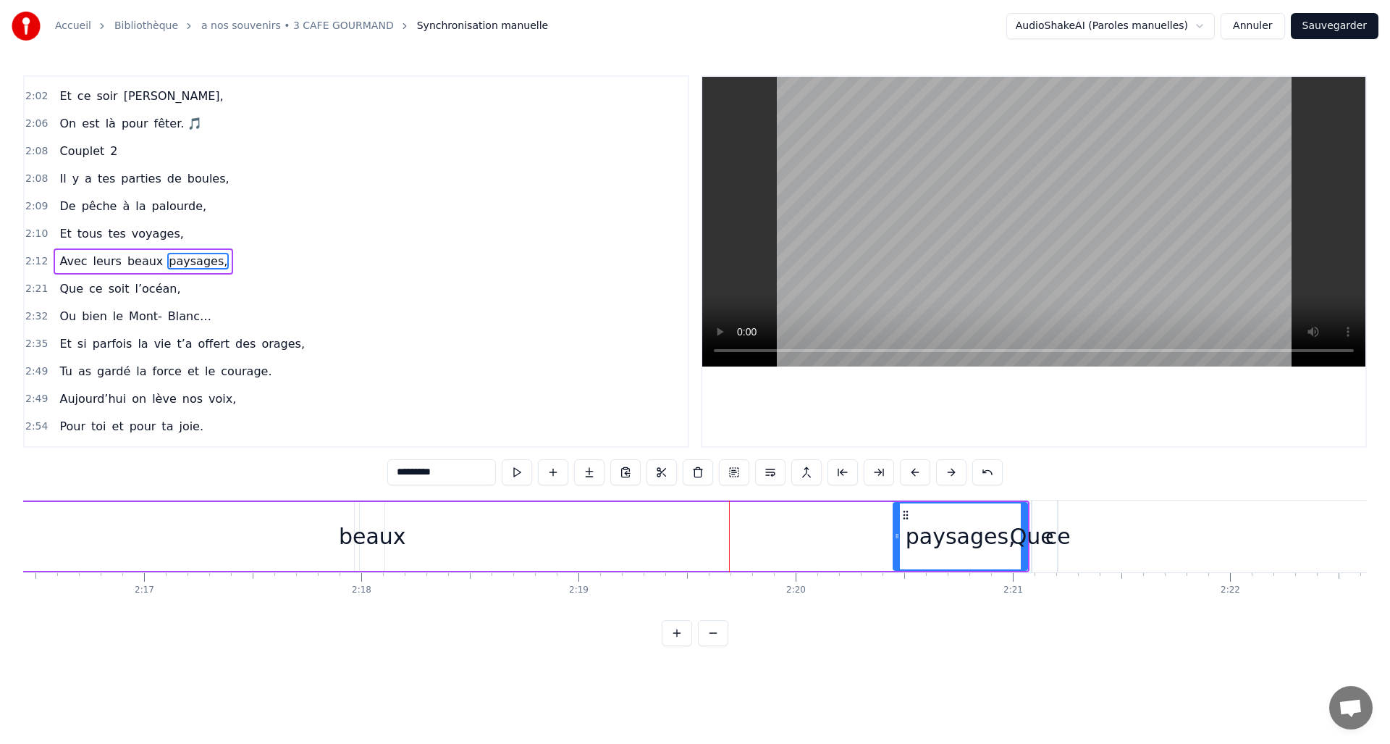
drag, startPoint x: 392, startPoint y: 534, endPoint x: 895, endPoint y: 555, distance: 502.9
click at [895, 555] on div at bounding box center [897, 536] width 6 height 66
click at [378, 541] on div "beaux" at bounding box center [372, 536] width 67 height 33
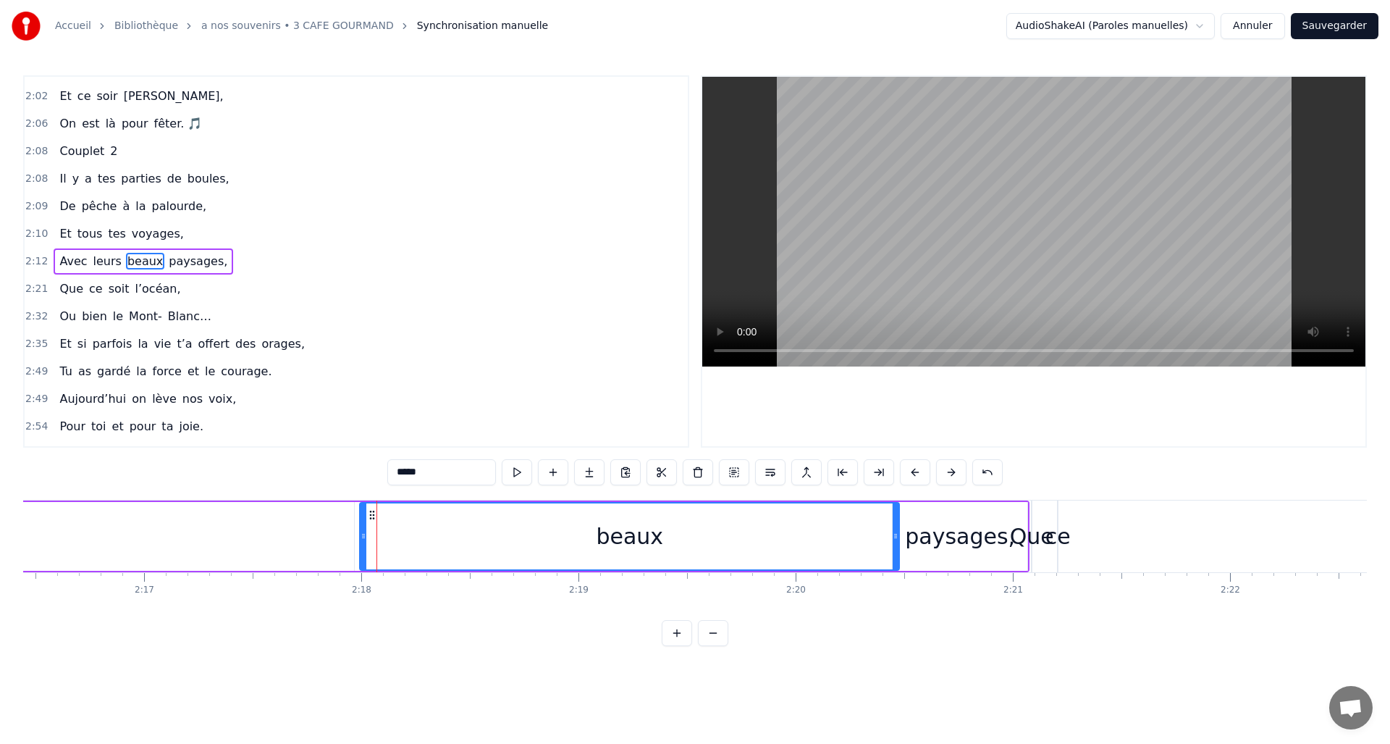
drag, startPoint x: 380, startPoint y: 536, endPoint x: 895, endPoint y: 544, distance: 514.8
click at [895, 544] on div at bounding box center [896, 536] width 6 height 66
click at [364, 538] on icon at bounding box center [364, 536] width 6 height 12
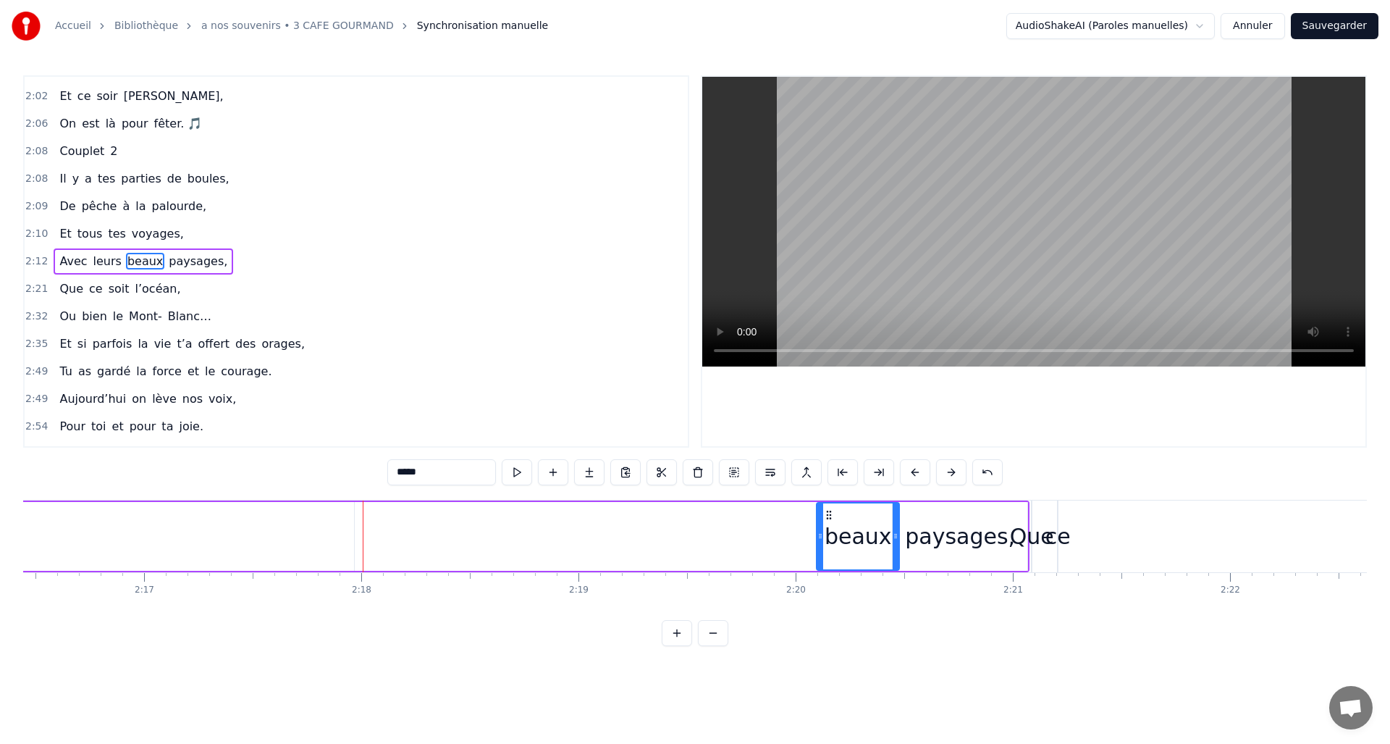
drag, startPoint x: 364, startPoint y: 538, endPoint x: 559, endPoint y: 549, distance: 195.1
click at [820, 550] on div at bounding box center [820, 536] width 6 height 66
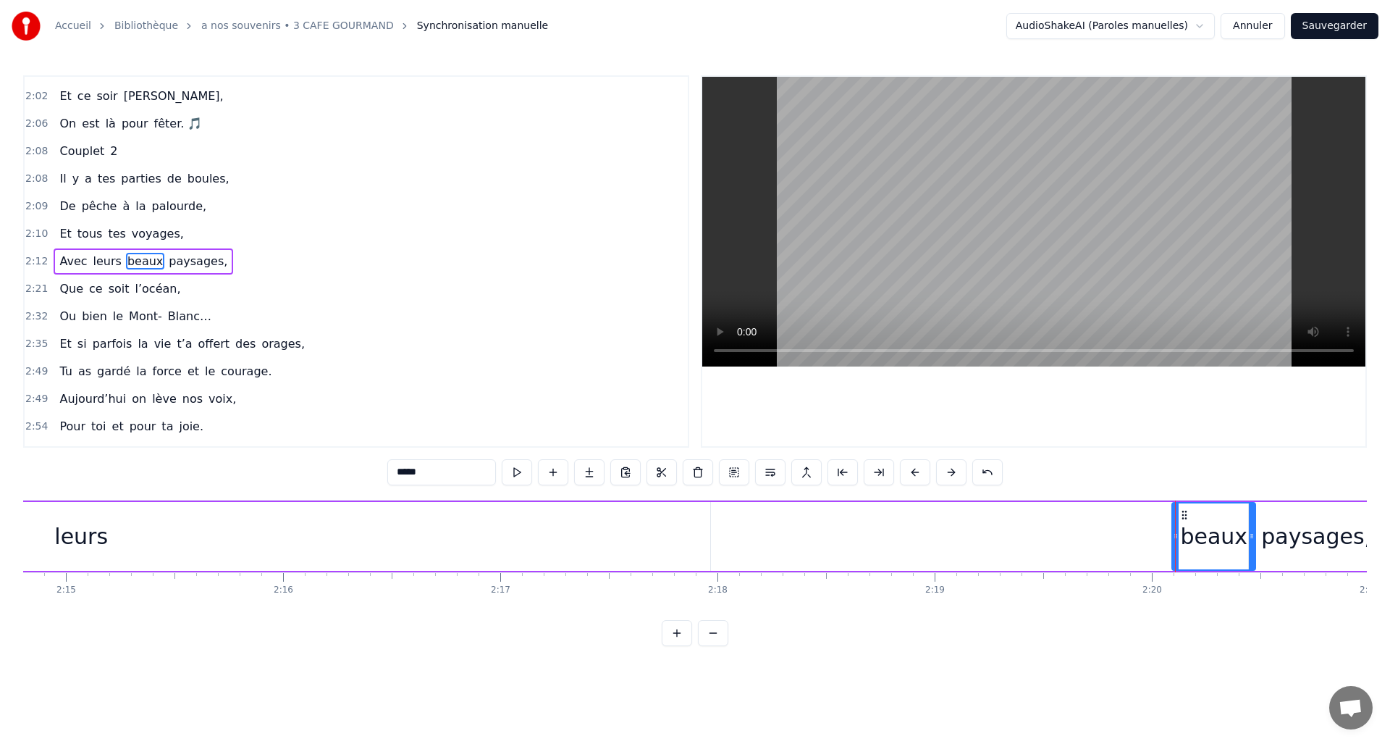
scroll to position [0, 29040]
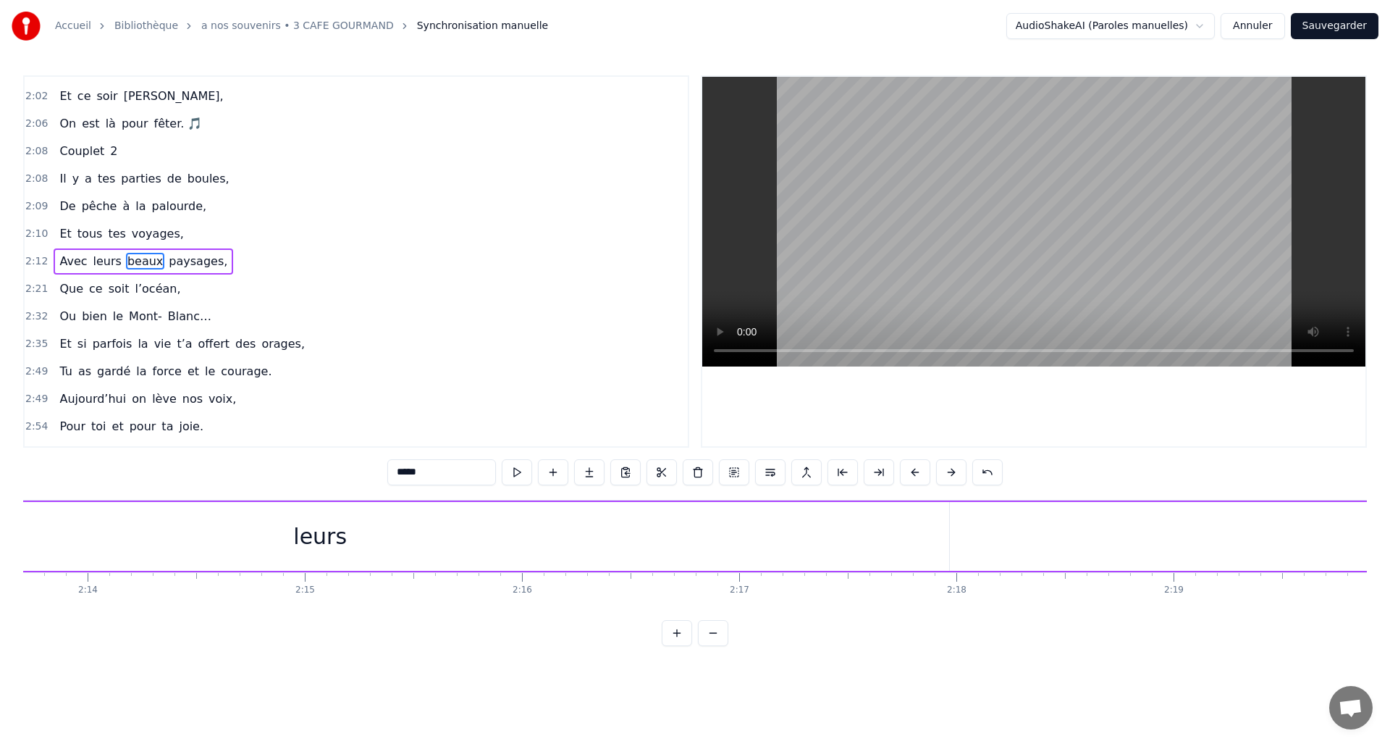
click at [329, 534] on div "leurs" at bounding box center [320, 536] width 54 height 33
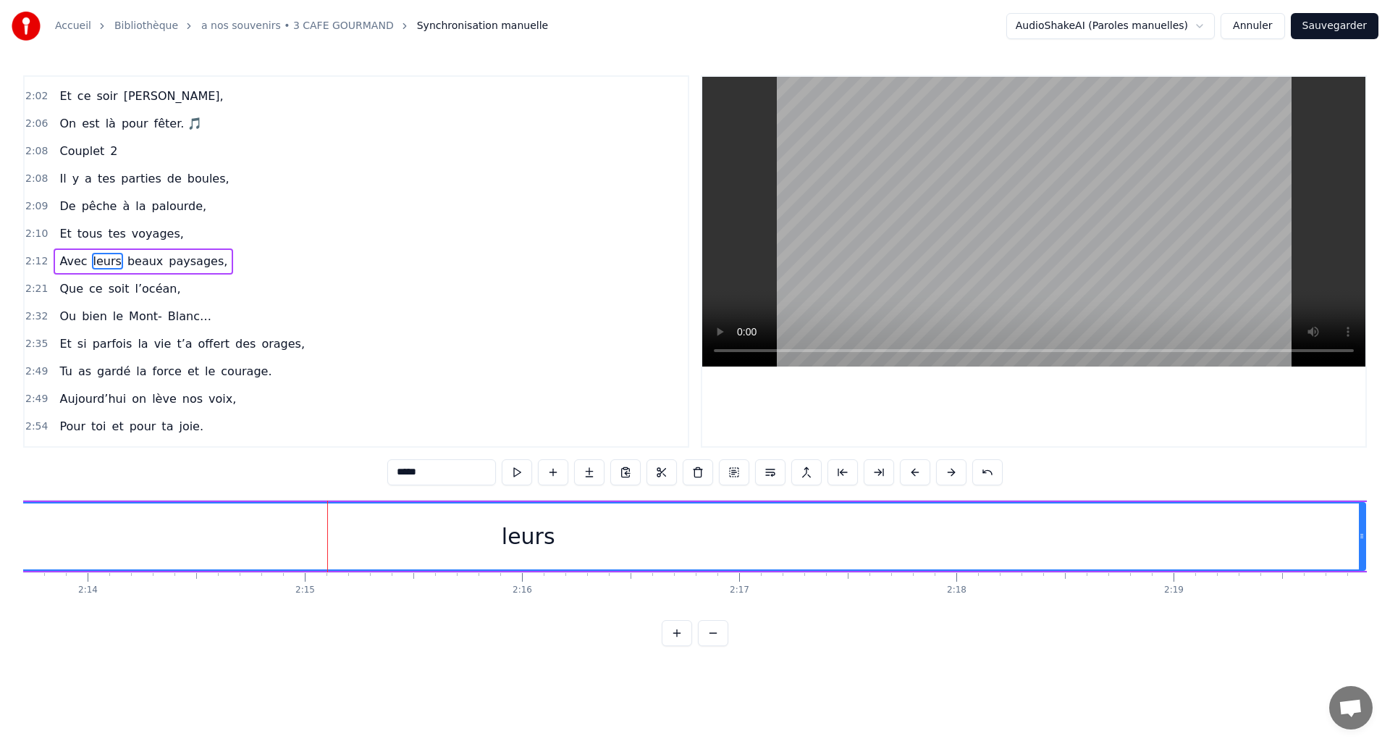
drag, startPoint x: 948, startPoint y: 532, endPoint x: 1210, endPoint y: 571, distance: 265.0
click at [1364, 526] on div at bounding box center [1362, 536] width 6 height 66
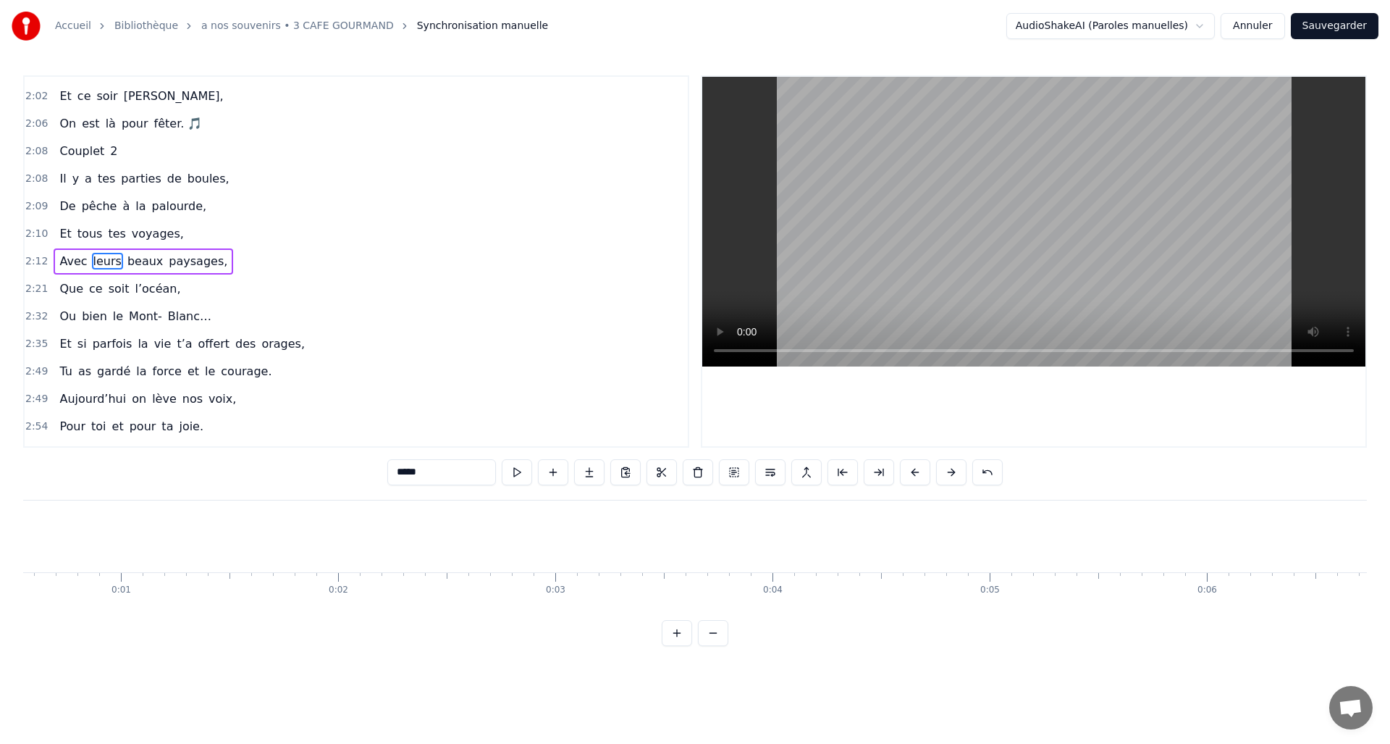
scroll to position [0, 0]
click at [715, 644] on button at bounding box center [713, 633] width 30 height 26
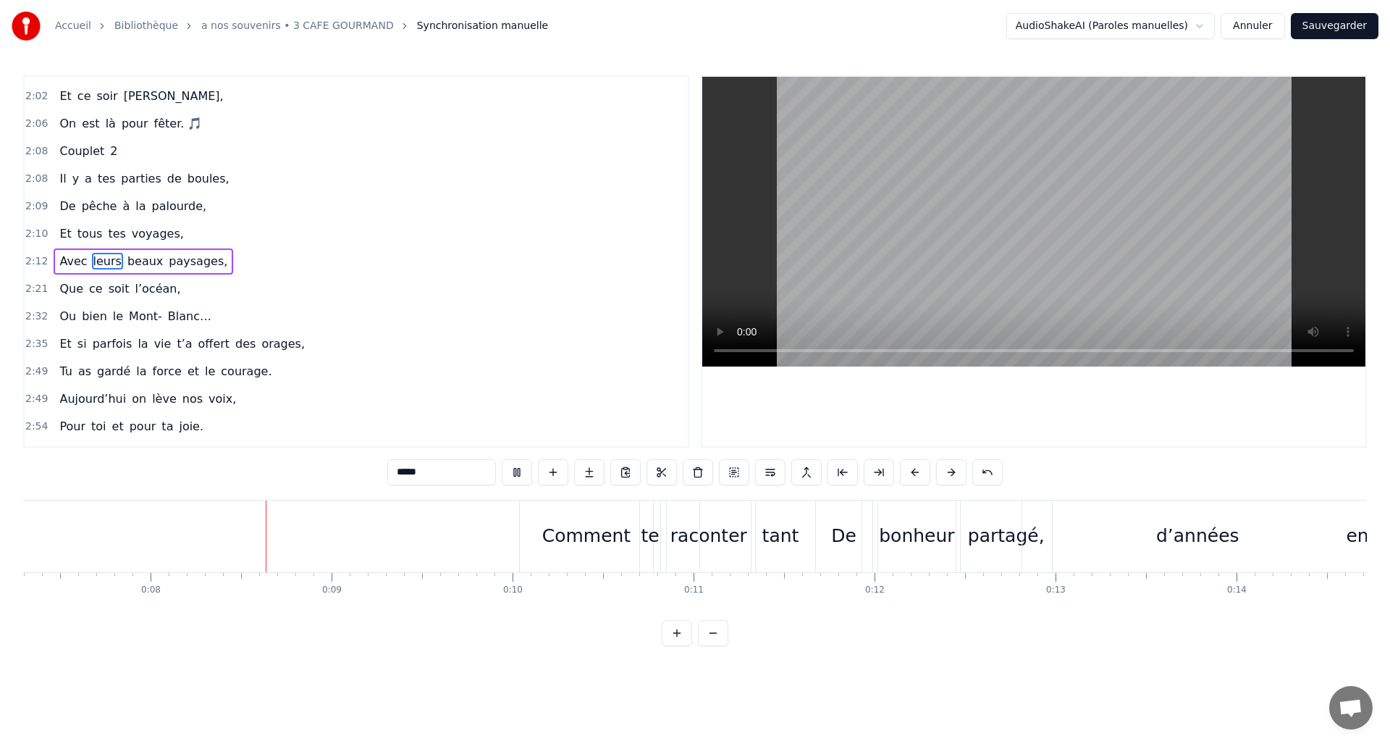
scroll to position [0, 1370]
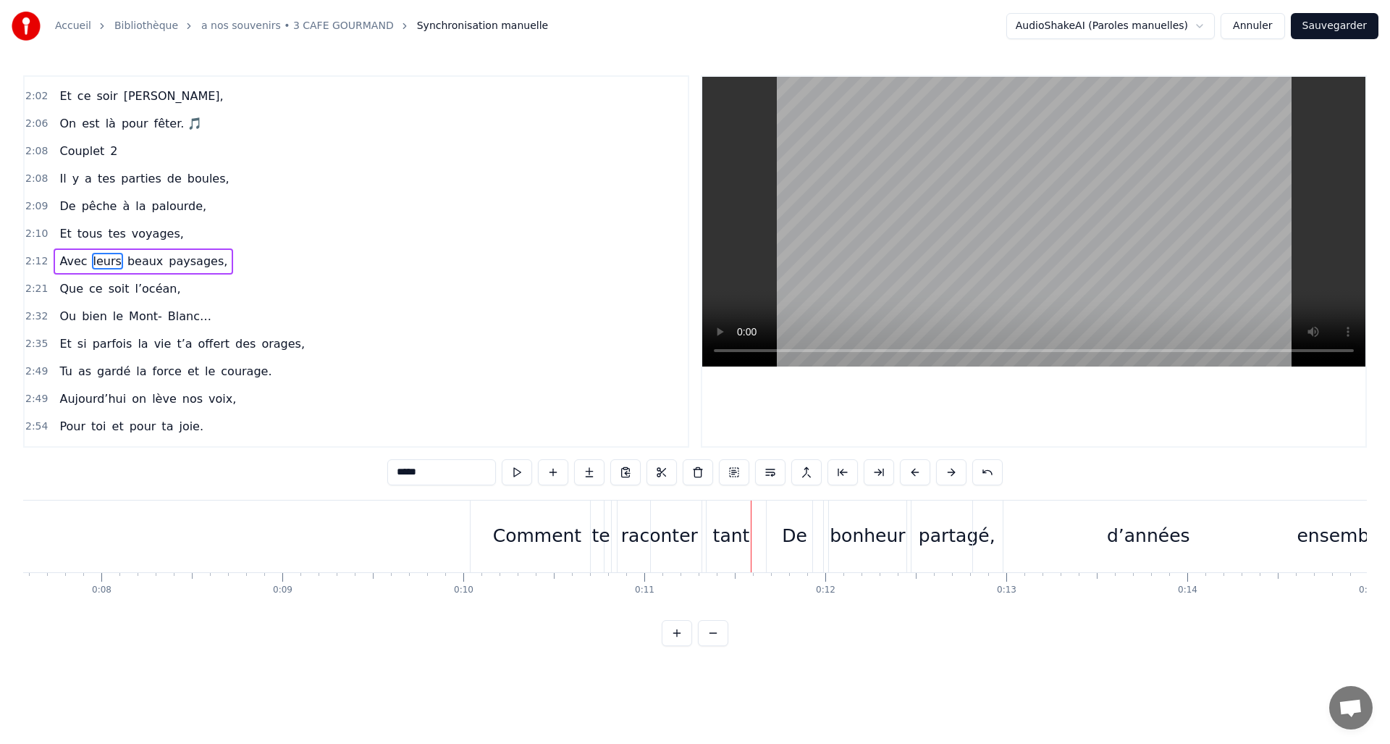
click at [974, 546] on div "ensemble" at bounding box center [1341, 536] width 737 height 72
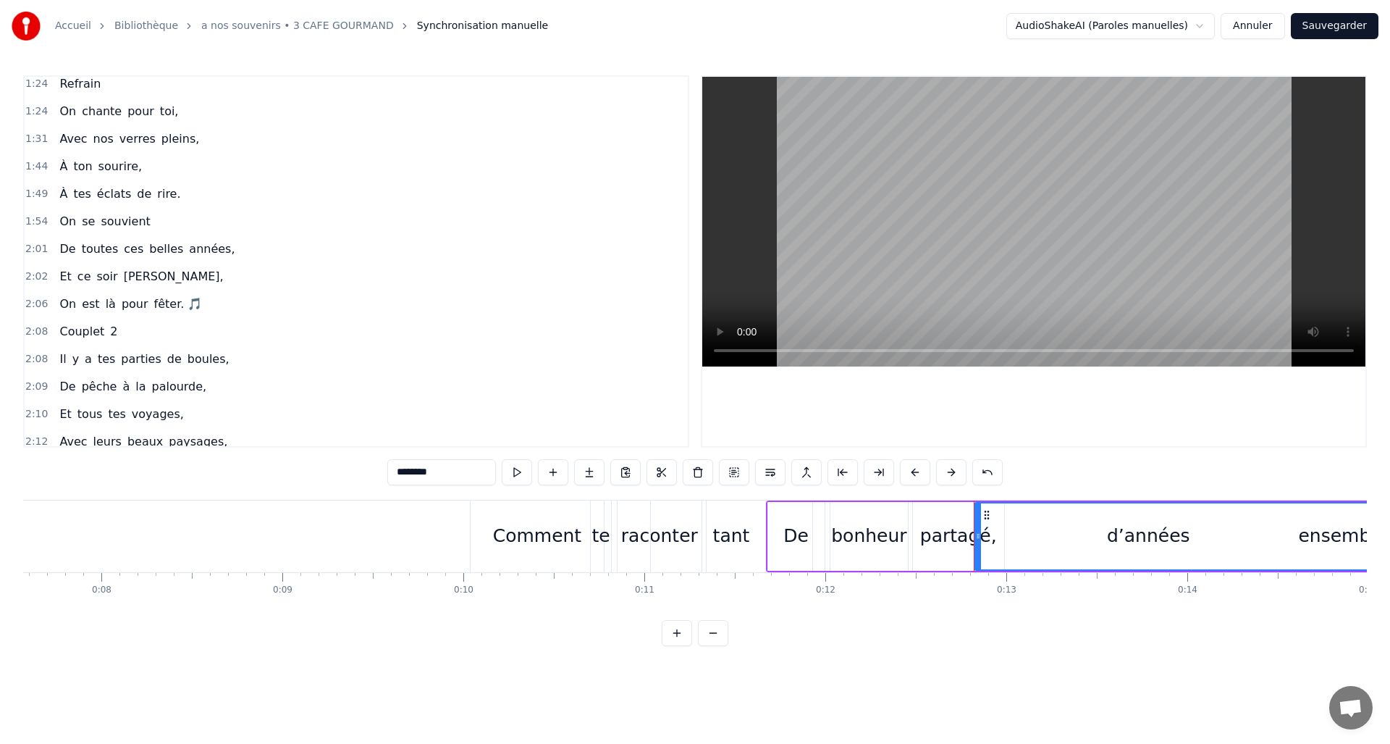
scroll to position [0, 0]
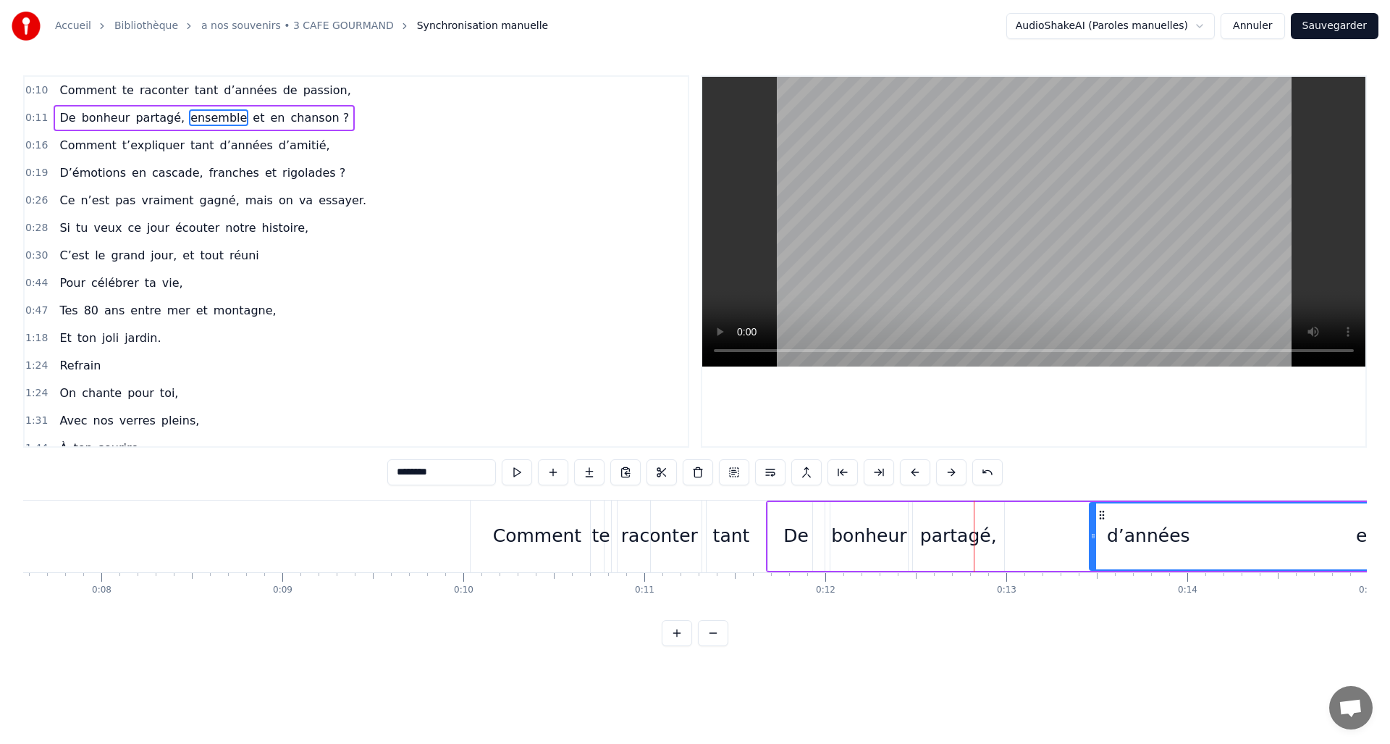
drag, startPoint x: 978, startPoint y: 536, endPoint x: 1093, endPoint y: 529, distance: 115.3
click at [1093, 529] on div at bounding box center [1093, 536] width 6 height 66
click at [1150, 537] on div "ensemble" at bounding box center [1400, 536] width 620 height 66
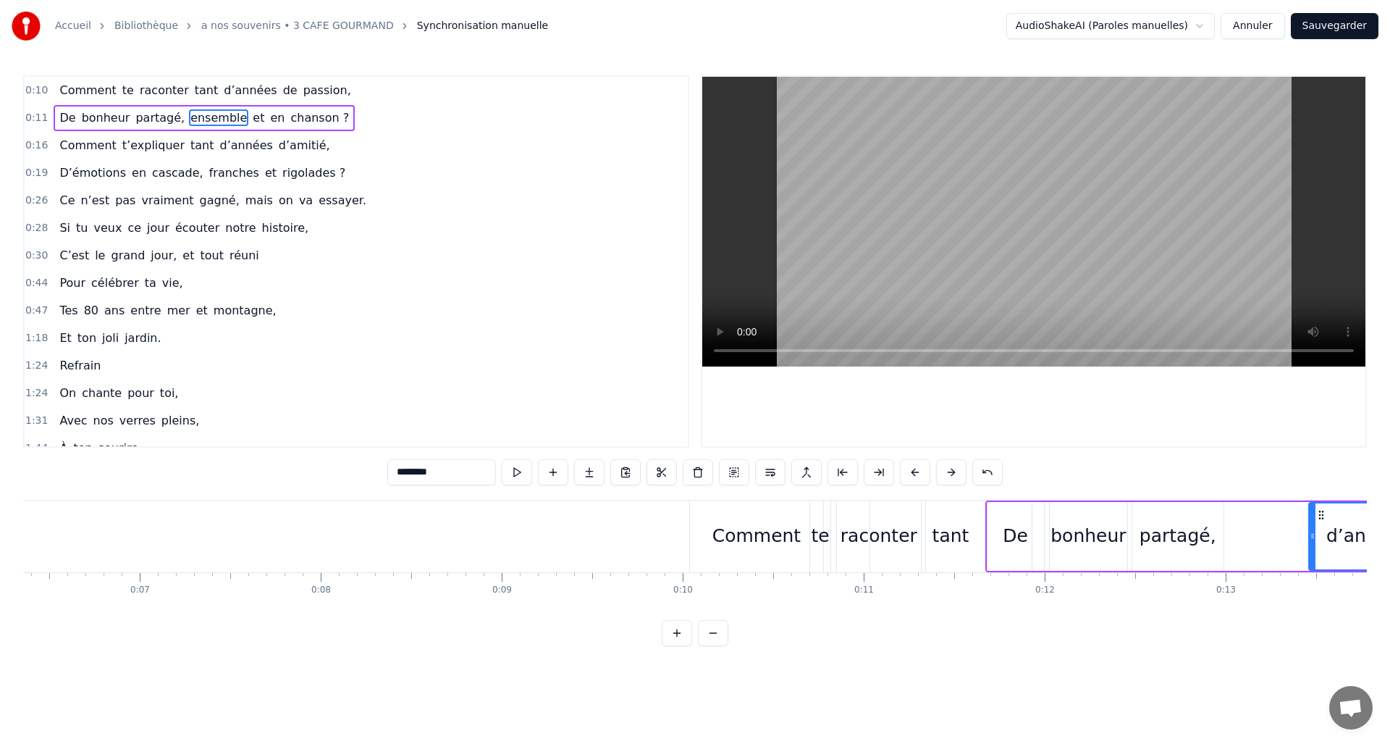
scroll to position [0, 1071]
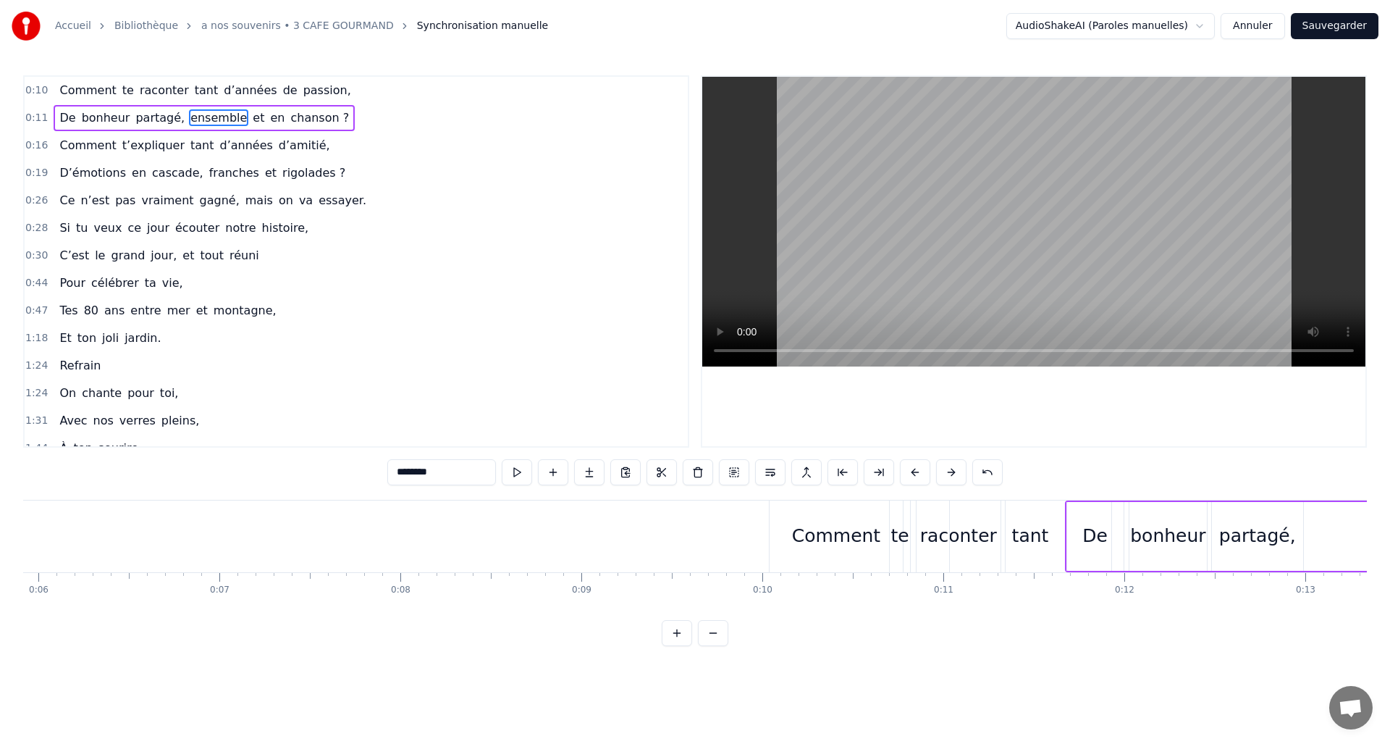
click at [64, 114] on span "De" at bounding box center [67, 117] width 19 height 17
click at [1255, 547] on div "partagé," at bounding box center [1257, 536] width 77 height 28
click at [192, 118] on span "ensemble" at bounding box center [218, 117] width 59 height 17
click at [65, 119] on span "De" at bounding box center [67, 117] width 19 height 17
type input "**"
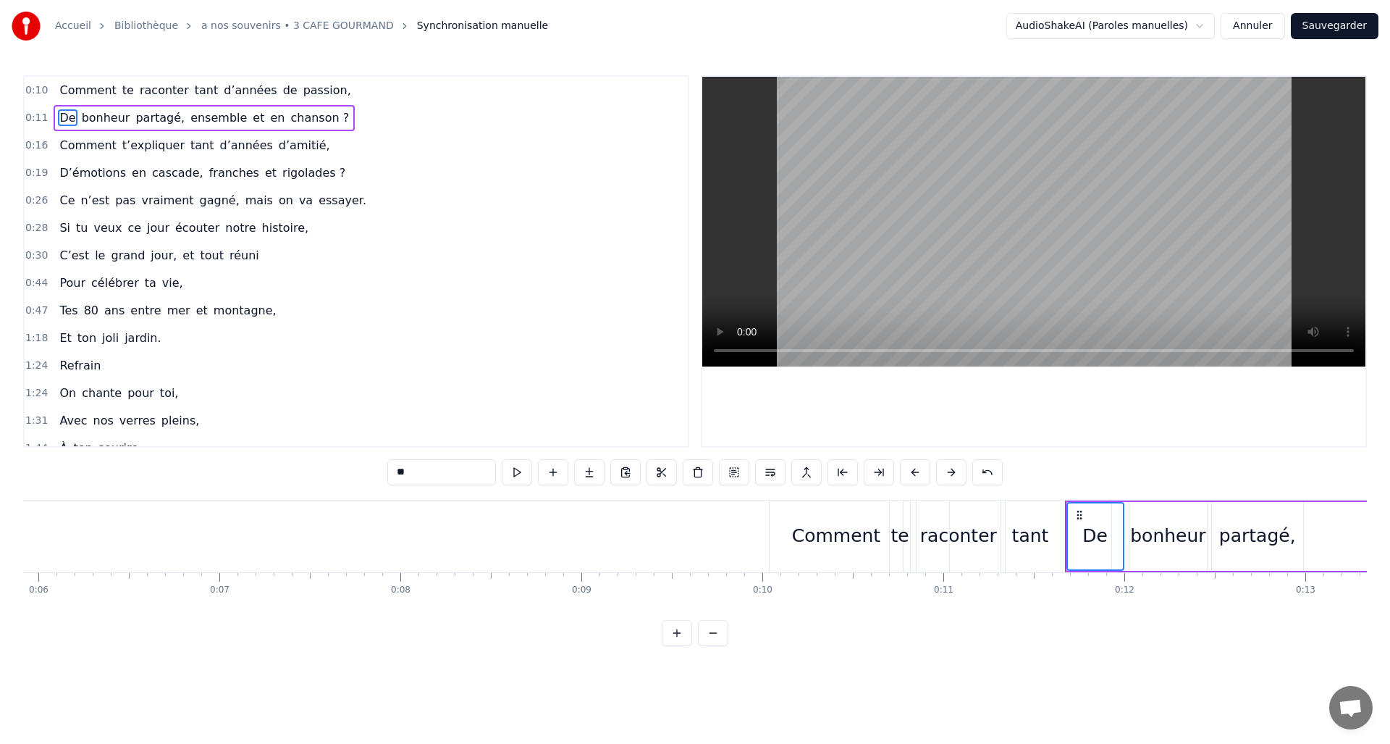
click at [97, 121] on span "bonheur" at bounding box center [105, 117] width 51 height 17
click at [140, 123] on span "partagé," at bounding box center [160, 117] width 52 height 17
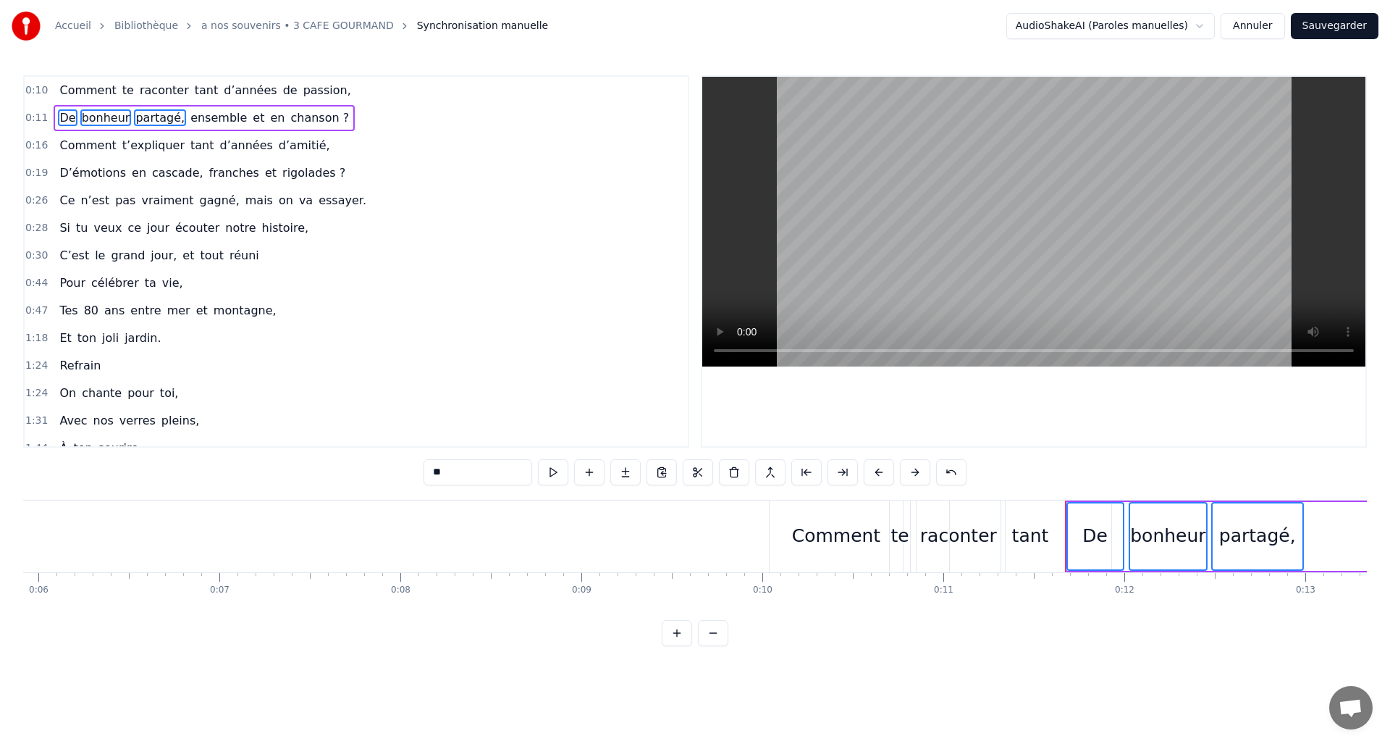
click at [193, 119] on span "ensemble" at bounding box center [218, 117] width 59 height 17
click at [251, 118] on span "et" at bounding box center [258, 117] width 14 height 17
click at [269, 117] on span "en" at bounding box center [277, 117] width 17 height 17
click at [289, 119] on span "chanson ?" at bounding box center [320, 117] width 62 height 17
click at [913, 468] on button at bounding box center [915, 472] width 30 height 26
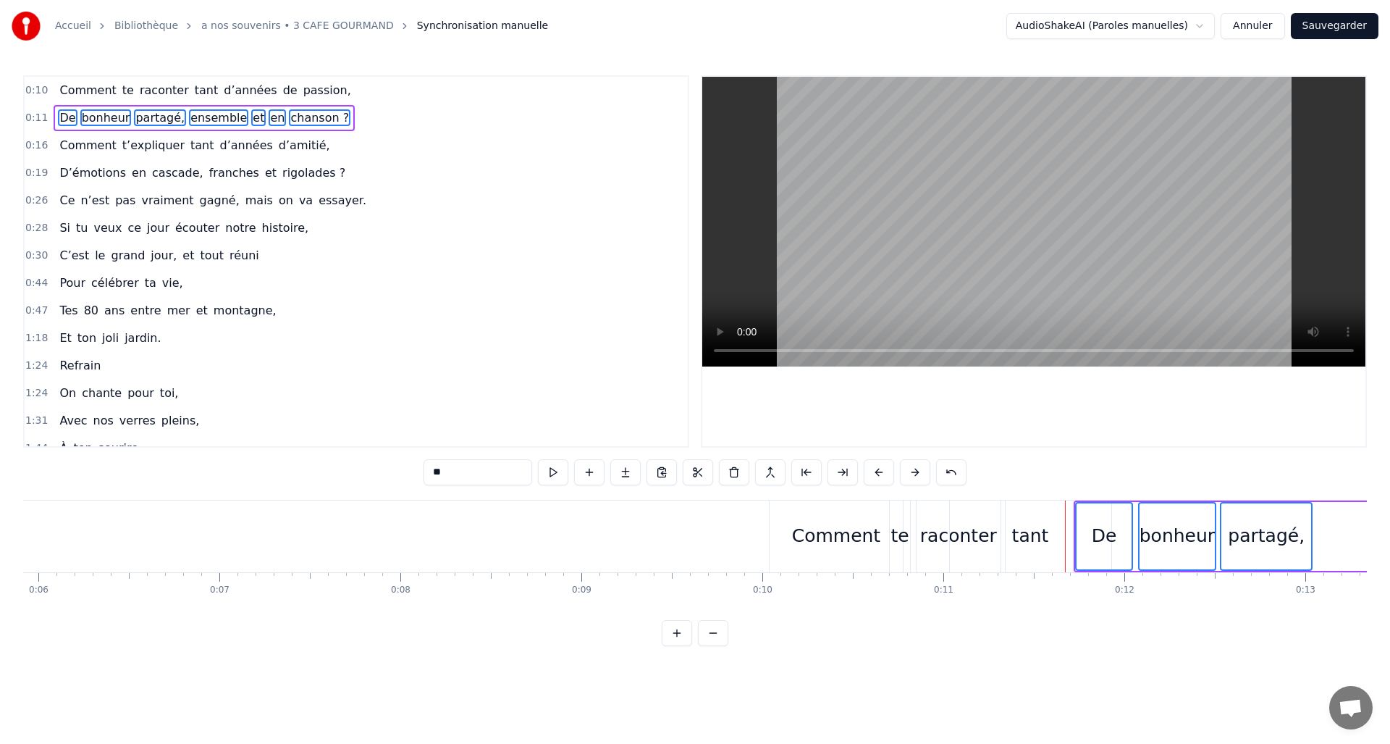
click at [913, 468] on button at bounding box center [915, 472] width 30 height 26
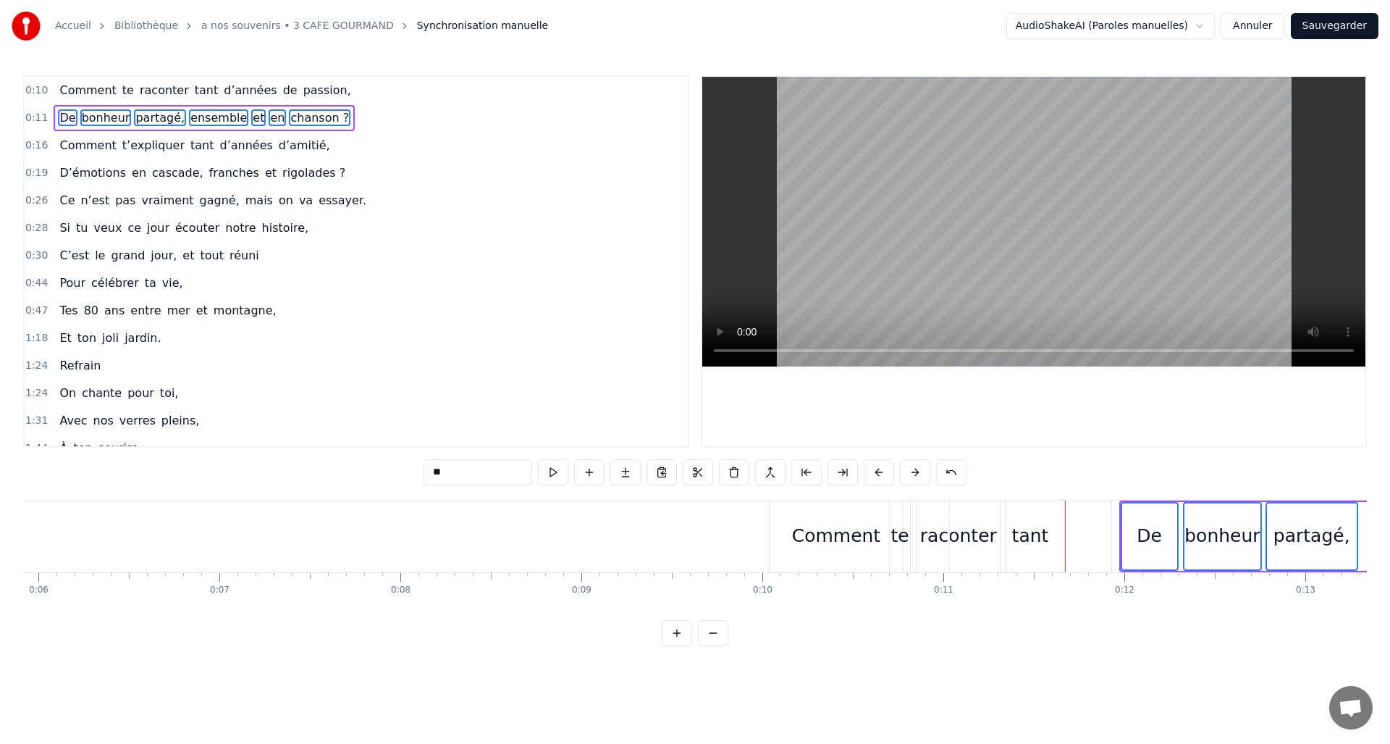
click at [913, 468] on button at bounding box center [915, 472] width 30 height 26
click at [912, 468] on button at bounding box center [915, 472] width 30 height 26
click at [914, 471] on button at bounding box center [915, 472] width 30 height 26
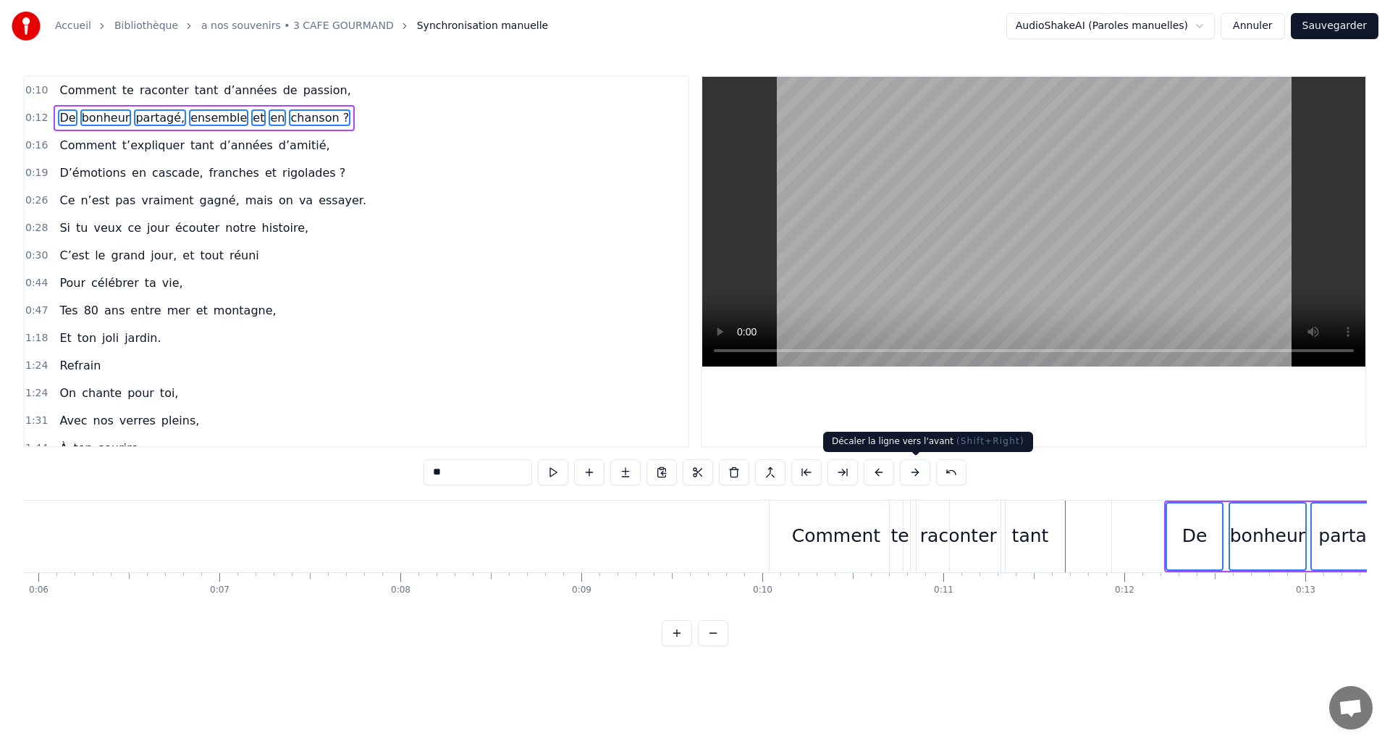
click at [913, 470] on button at bounding box center [915, 472] width 30 height 26
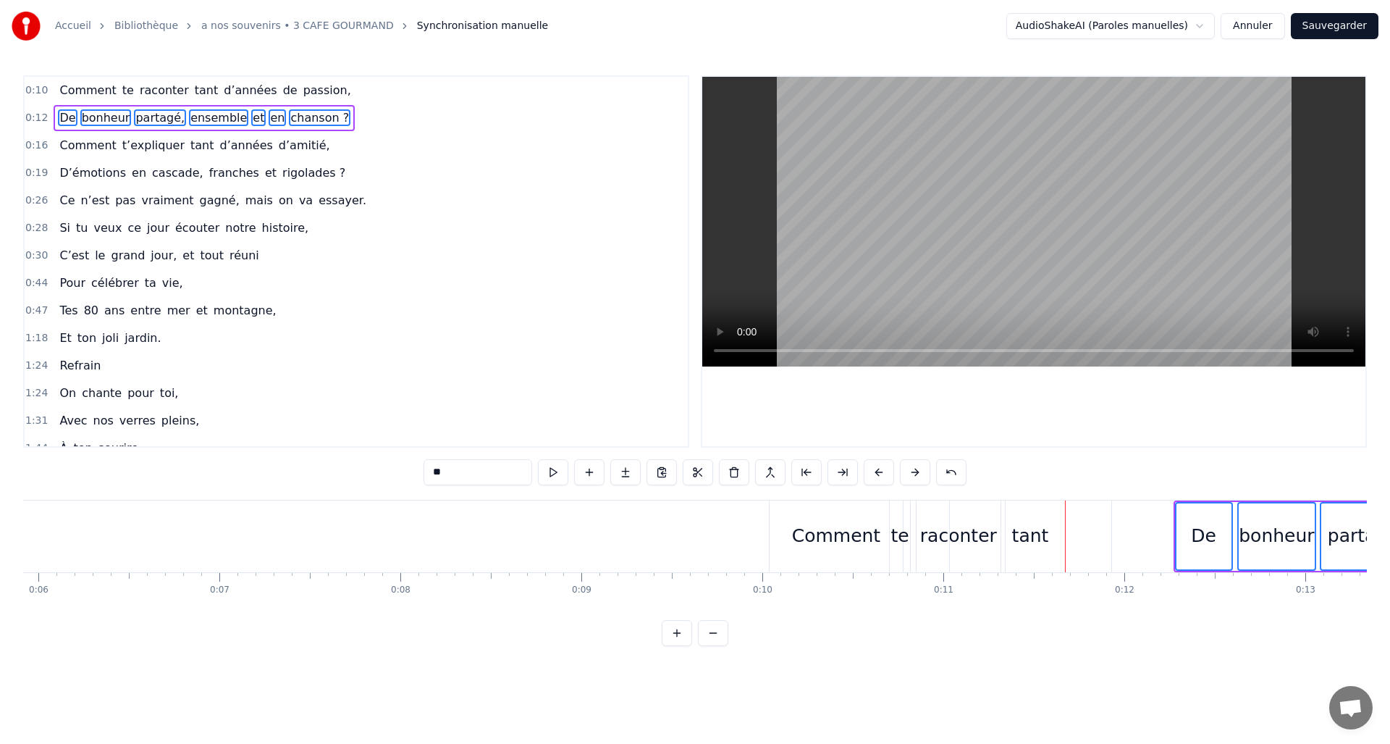
click at [913, 469] on button at bounding box center [915, 472] width 30 height 26
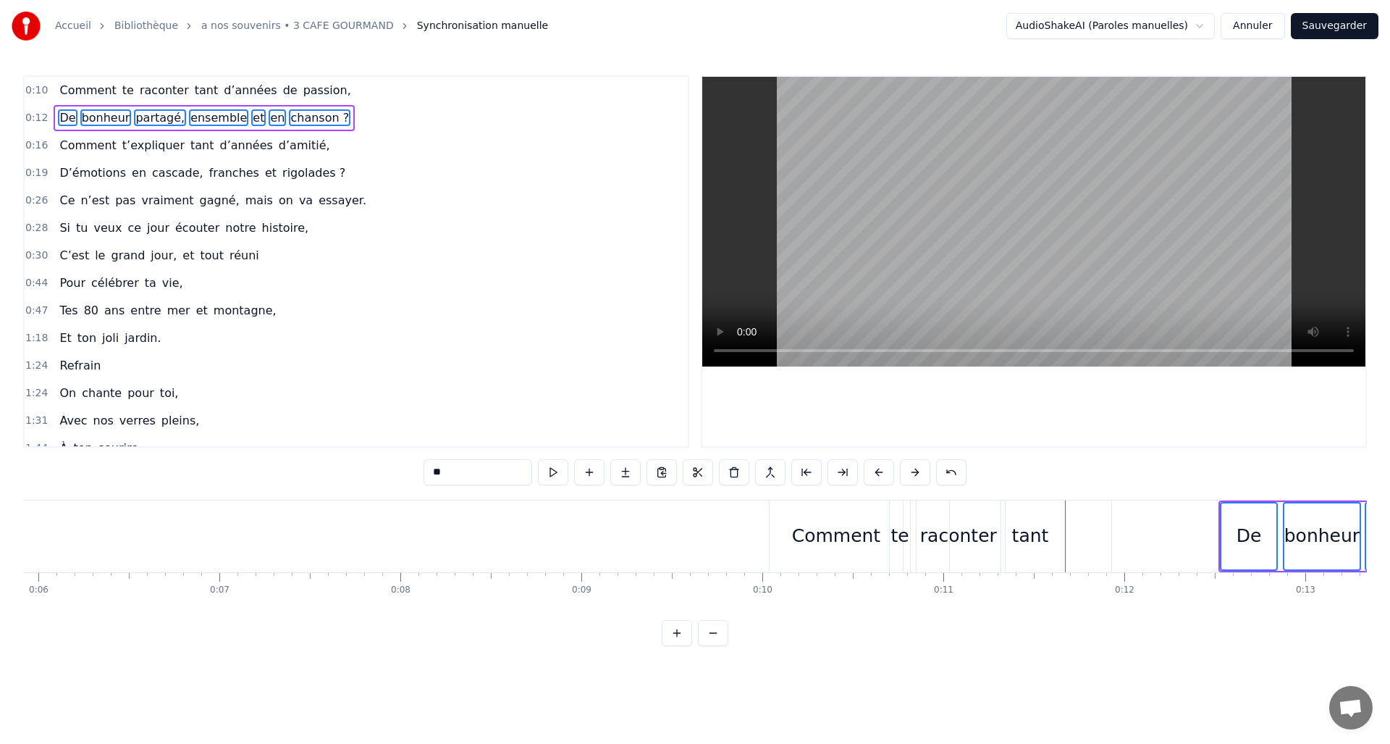
click at [913, 469] on button at bounding box center [915, 472] width 30 height 26
click at [913, 468] on button at bounding box center [915, 472] width 30 height 26
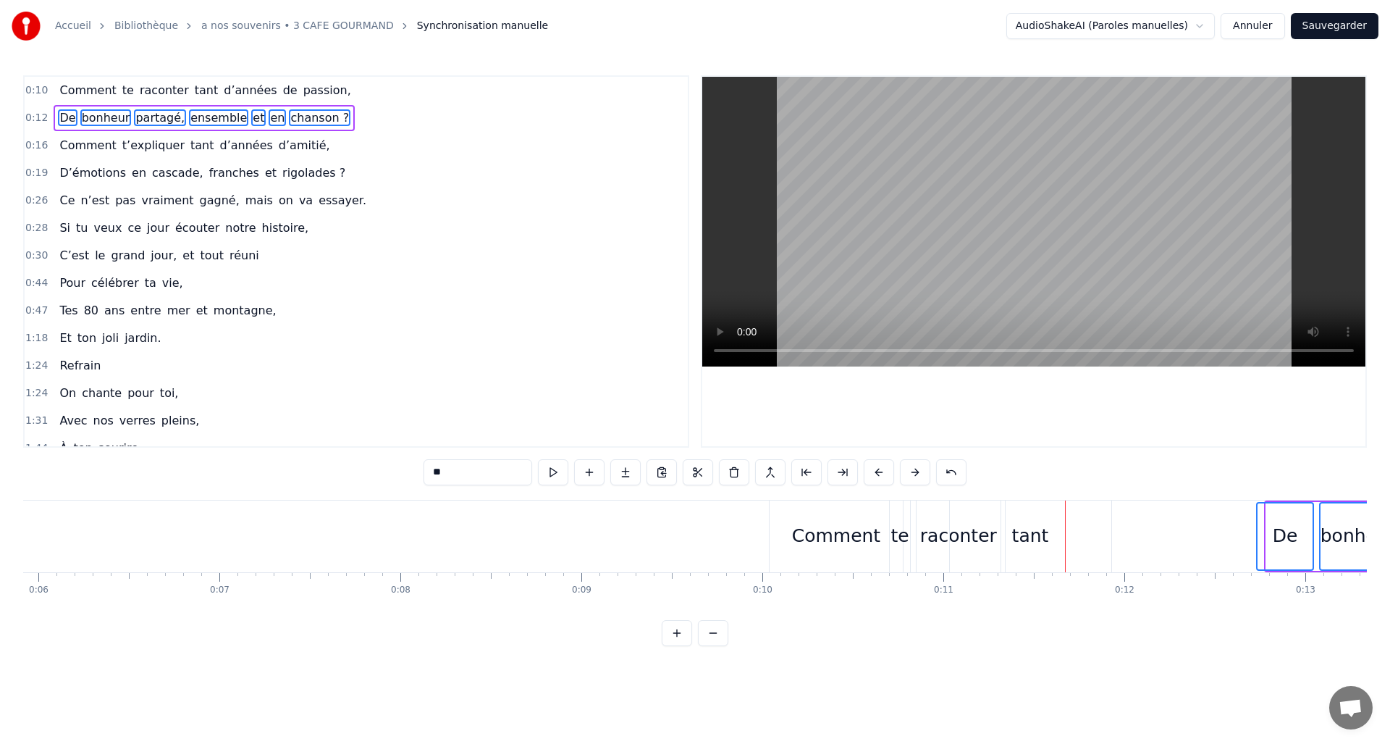
click at [914, 467] on button at bounding box center [915, 472] width 30 height 26
click at [914, 466] on button at bounding box center [915, 472] width 30 height 26
click at [914, 465] on button at bounding box center [915, 472] width 30 height 26
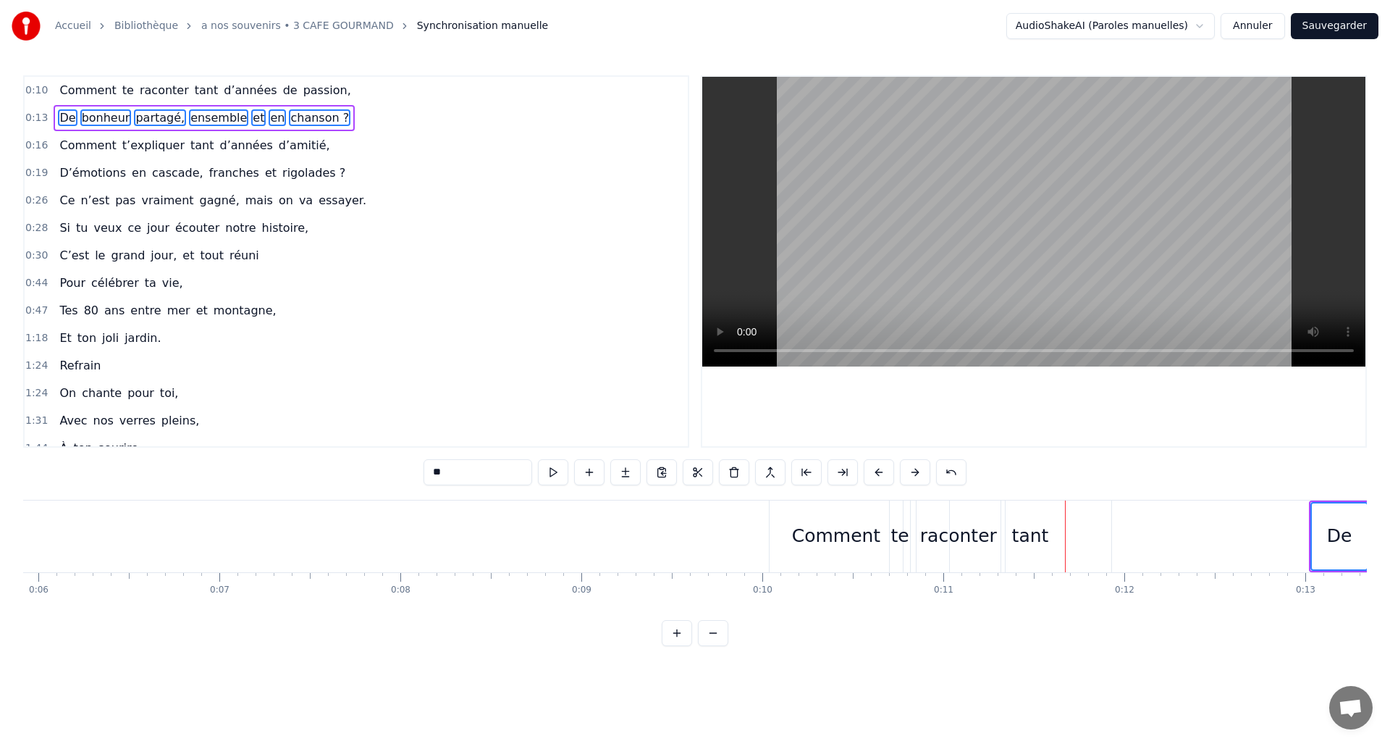
click at [714, 641] on button at bounding box center [713, 633] width 30 height 26
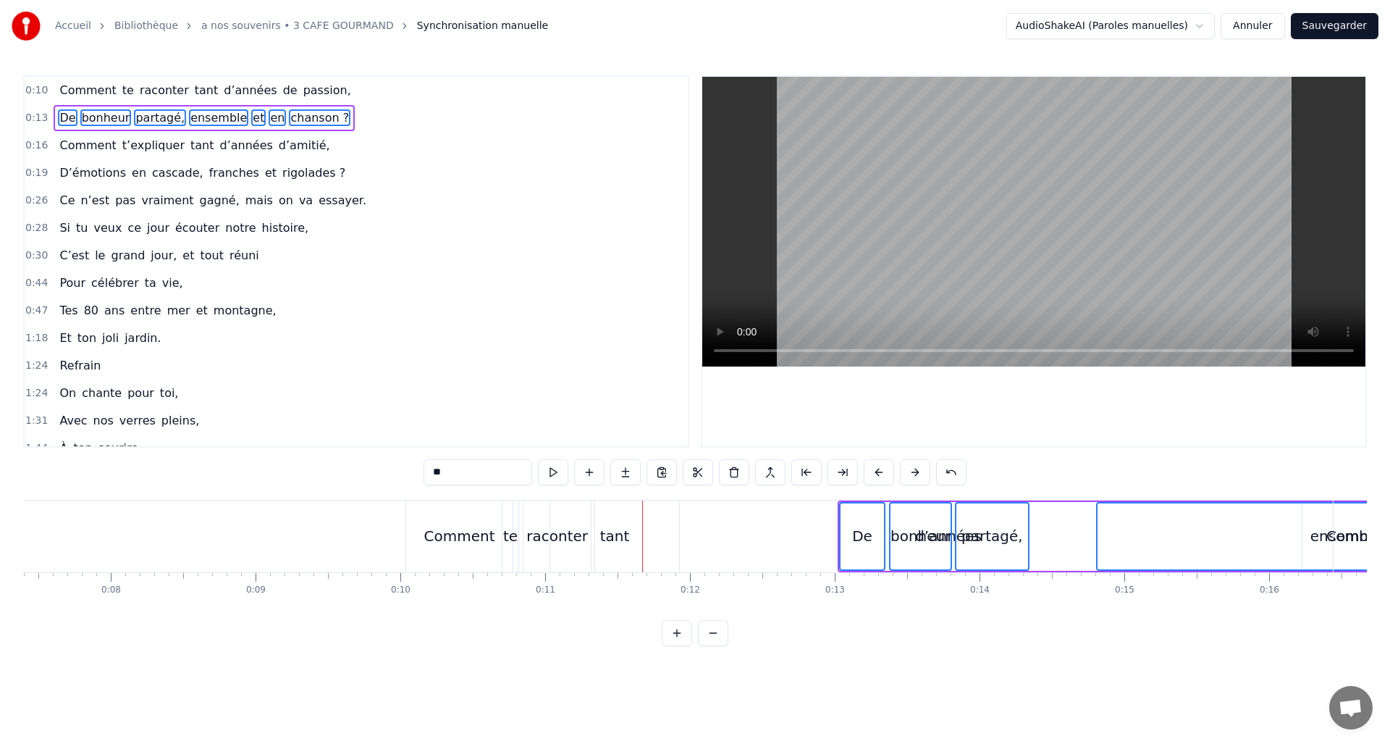
click at [713, 639] on button at bounding box center [713, 633] width 30 height 26
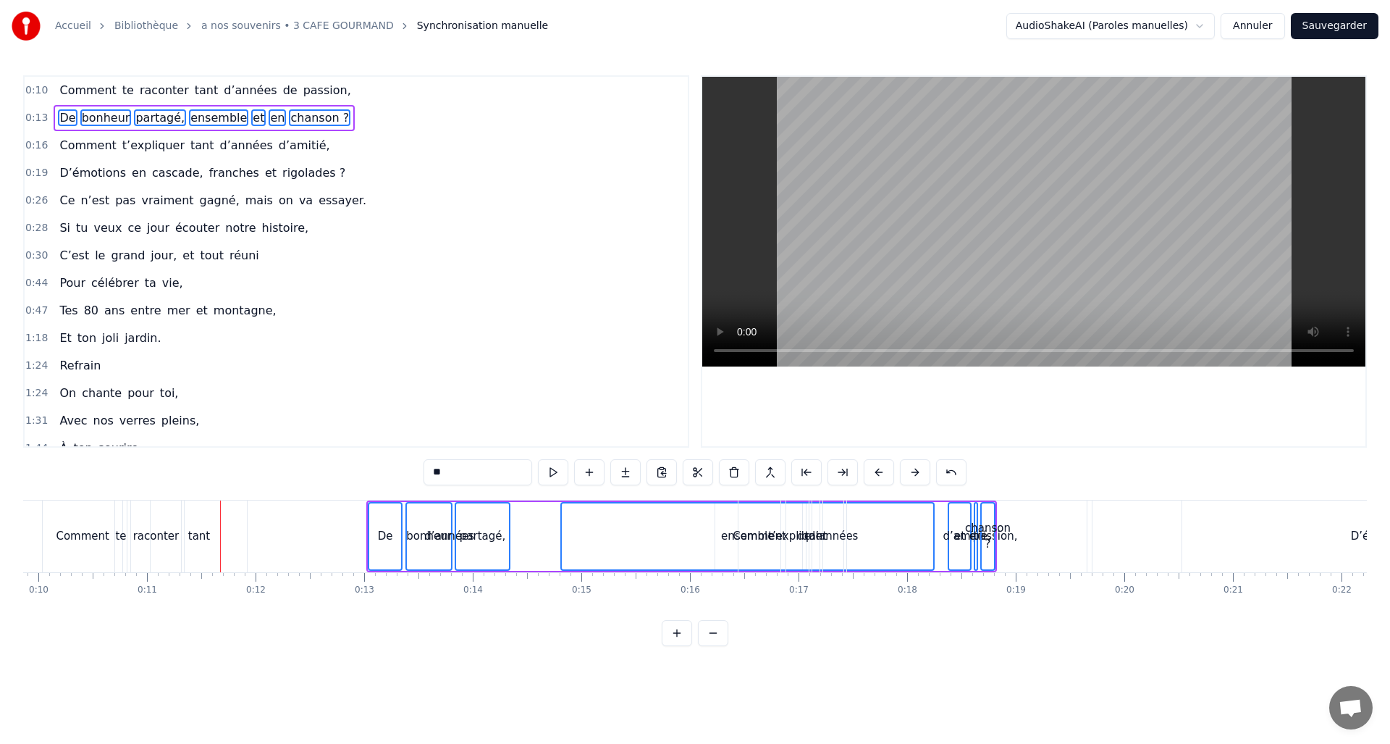
click at [713, 637] on button at bounding box center [713, 633] width 30 height 26
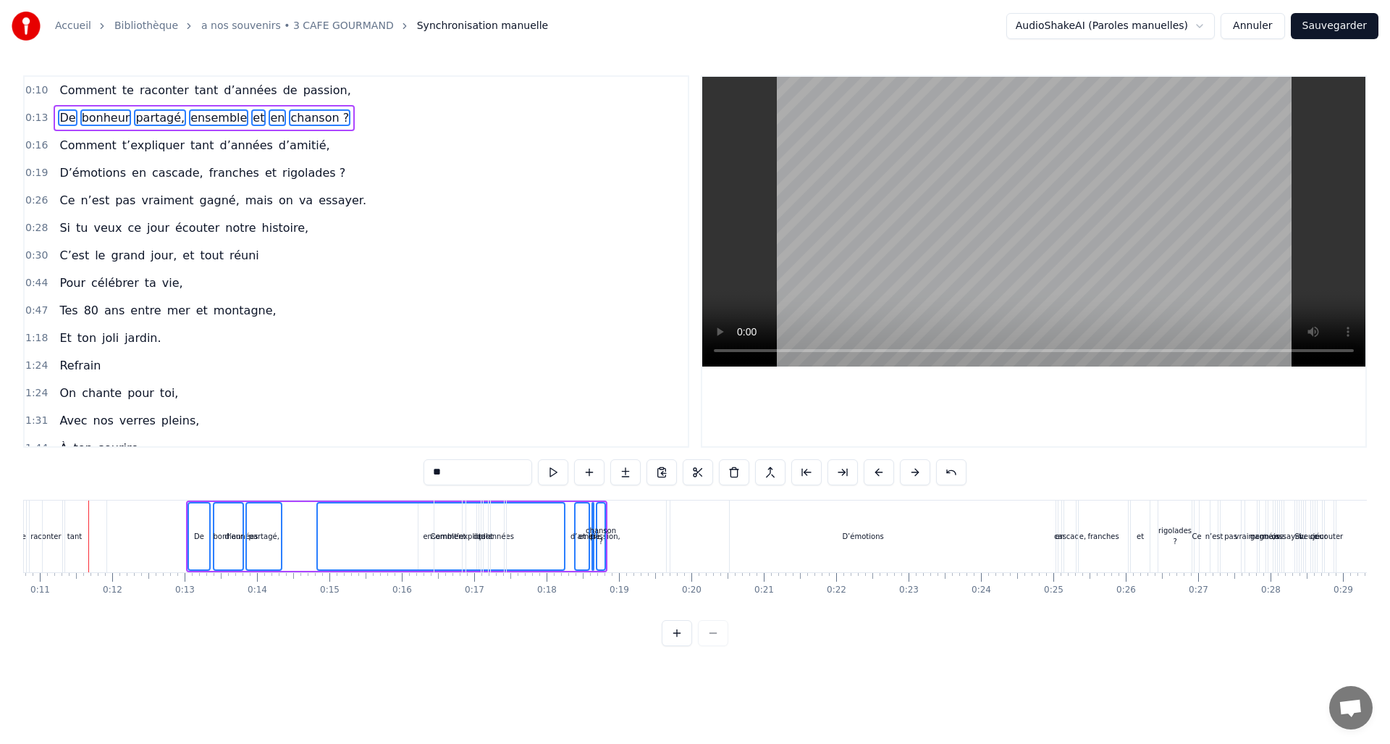
scroll to position [0, 773]
click at [64, 143] on span "Comment" at bounding box center [87, 145] width 59 height 17
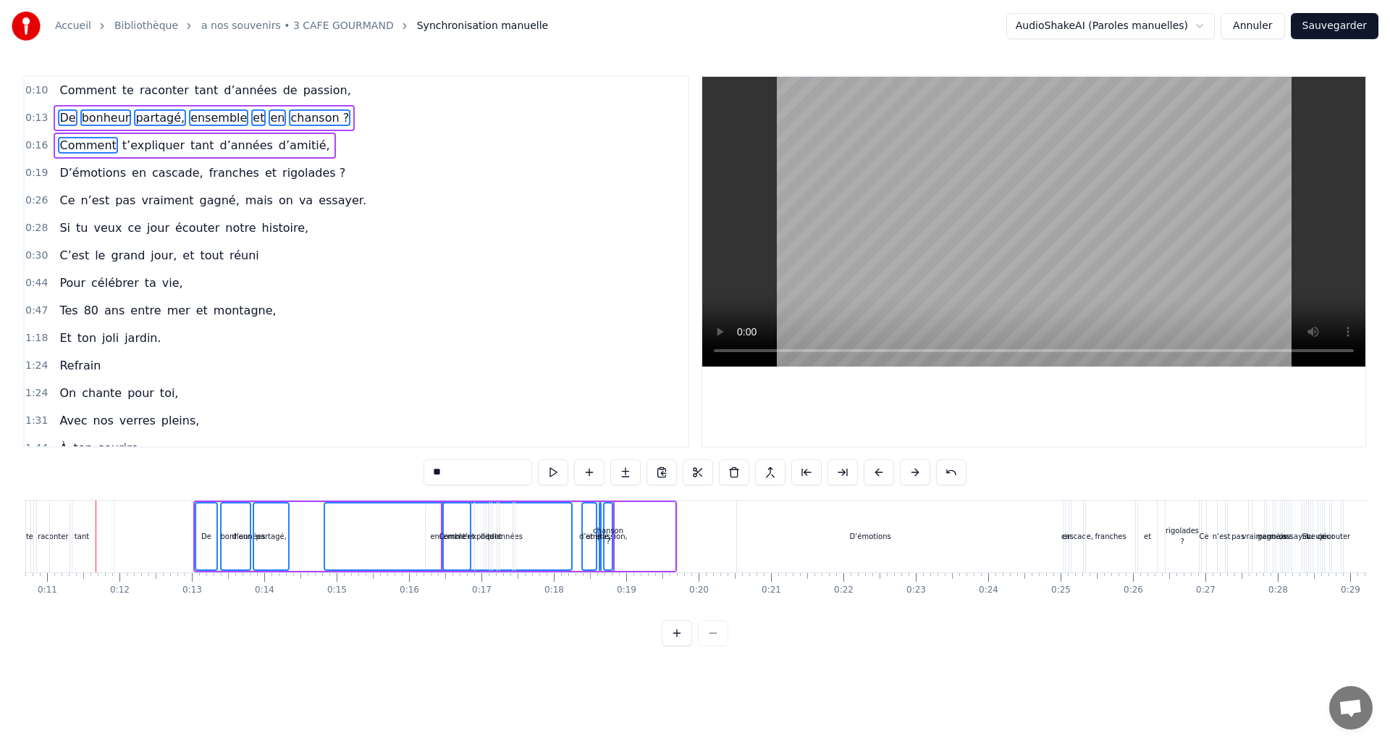
click at [129, 145] on span "t’expliquer" at bounding box center [153, 145] width 65 height 17
click at [189, 147] on span "tant" at bounding box center [202, 145] width 27 height 17
click at [219, 147] on span "d’années" at bounding box center [247, 145] width 56 height 17
click at [277, 145] on span "d’amitié," at bounding box center [304, 145] width 54 height 17
click at [72, 173] on span "D’émotions" at bounding box center [93, 172] width 70 height 17
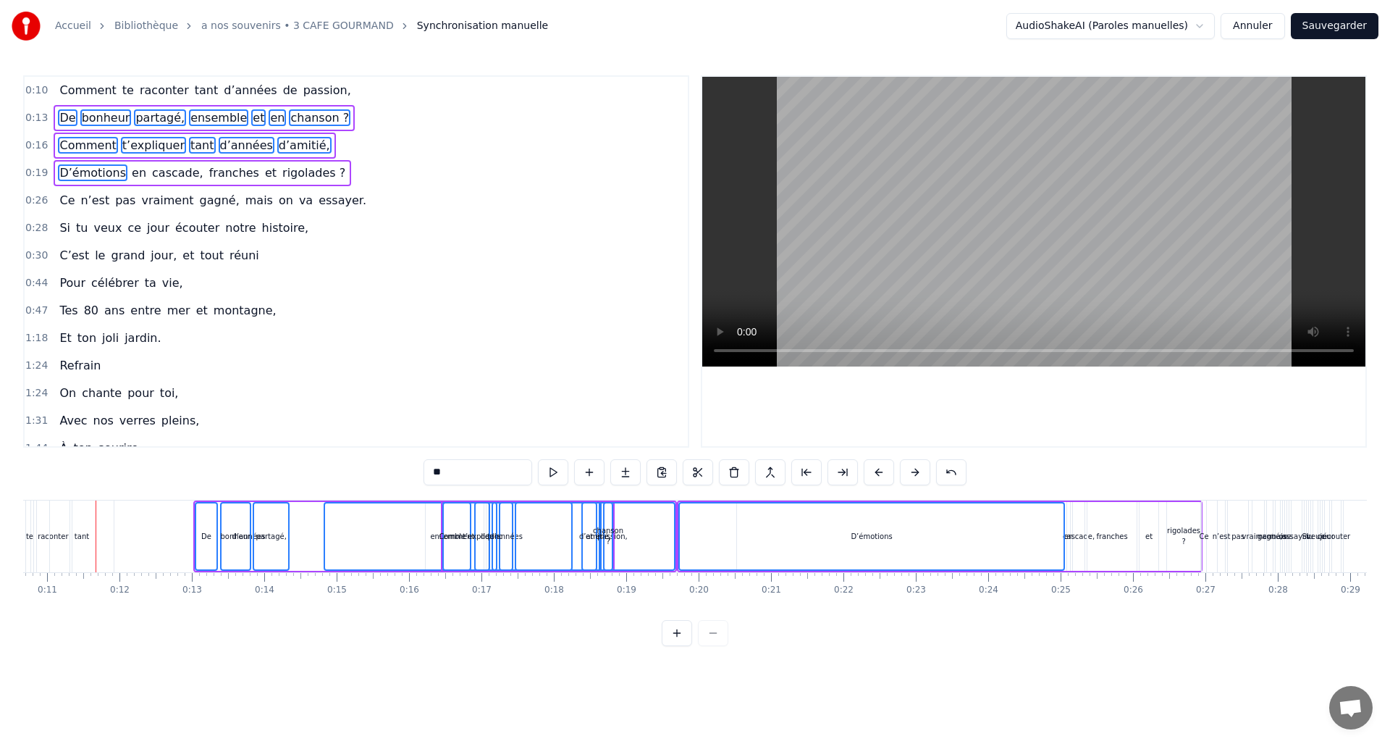
click at [130, 177] on span "en" at bounding box center [138, 172] width 17 height 17
click at [162, 174] on span "cascade," at bounding box center [178, 172] width 54 height 17
click at [208, 172] on span "franches" at bounding box center [234, 172] width 53 height 17
click at [264, 171] on span "et" at bounding box center [271, 172] width 14 height 17
click at [288, 174] on span "rigolades ?" at bounding box center [314, 172] width 66 height 17
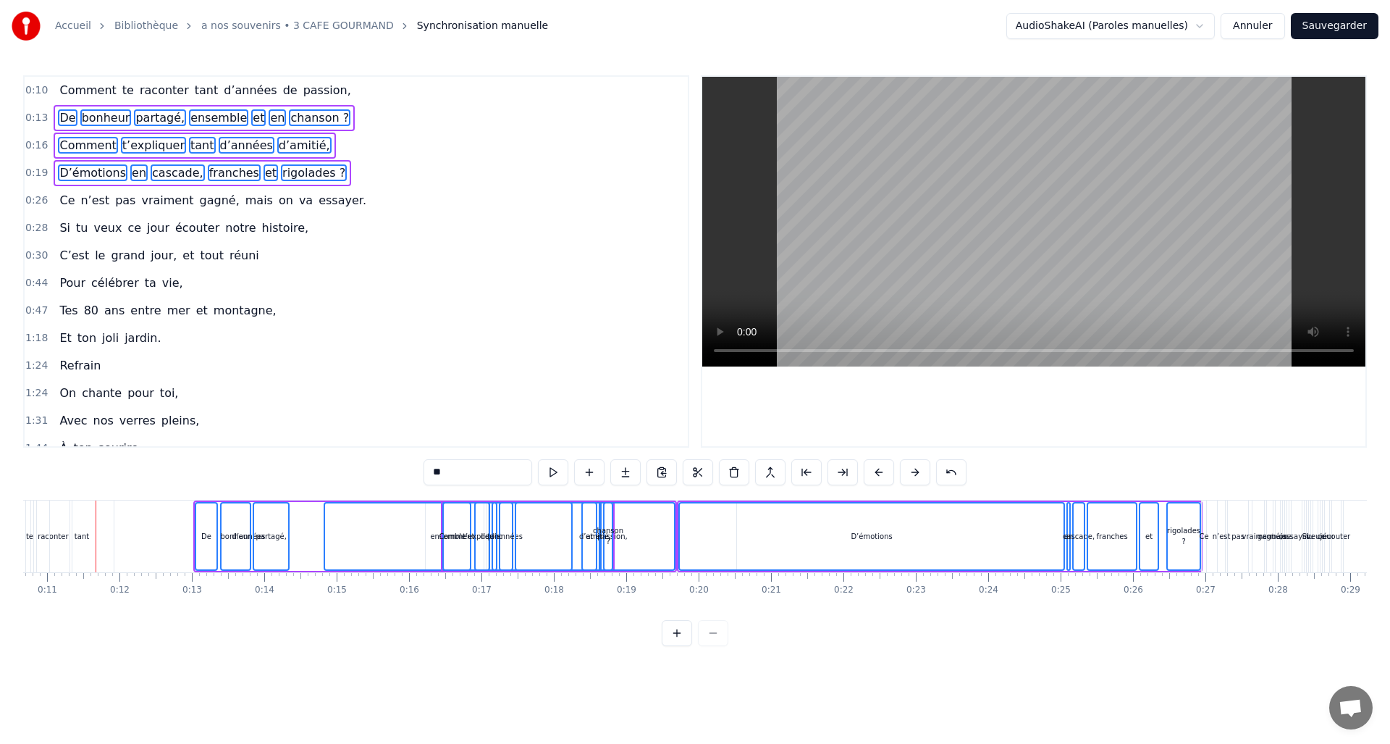
click at [65, 199] on span "Ce" at bounding box center [67, 200] width 18 height 17
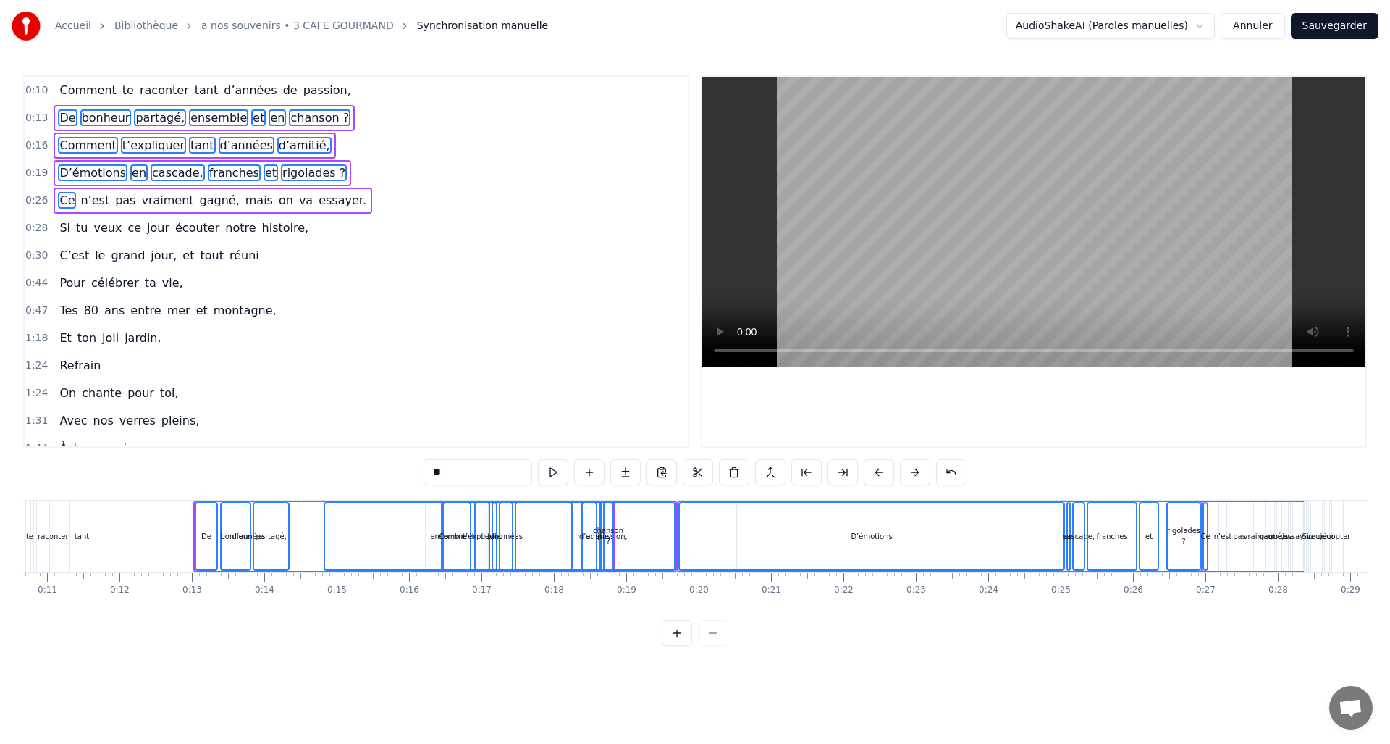
click at [82, 203] on span "n’est" at bounding box center [95, 200] width 32 height 17
click at [114, 200] on span "pas" at bounding box center [125, 200] width 23 height 17
click at [145, 201] on span "vraiment" at bounding box center [167, 200] width 55 height 17
click at [198, 202] on span "gagné," at bounding box center [219, 200] width 43 height 17
click at [244, 204] on span "mais" at bounding box center [259, 200] width 30 height 17
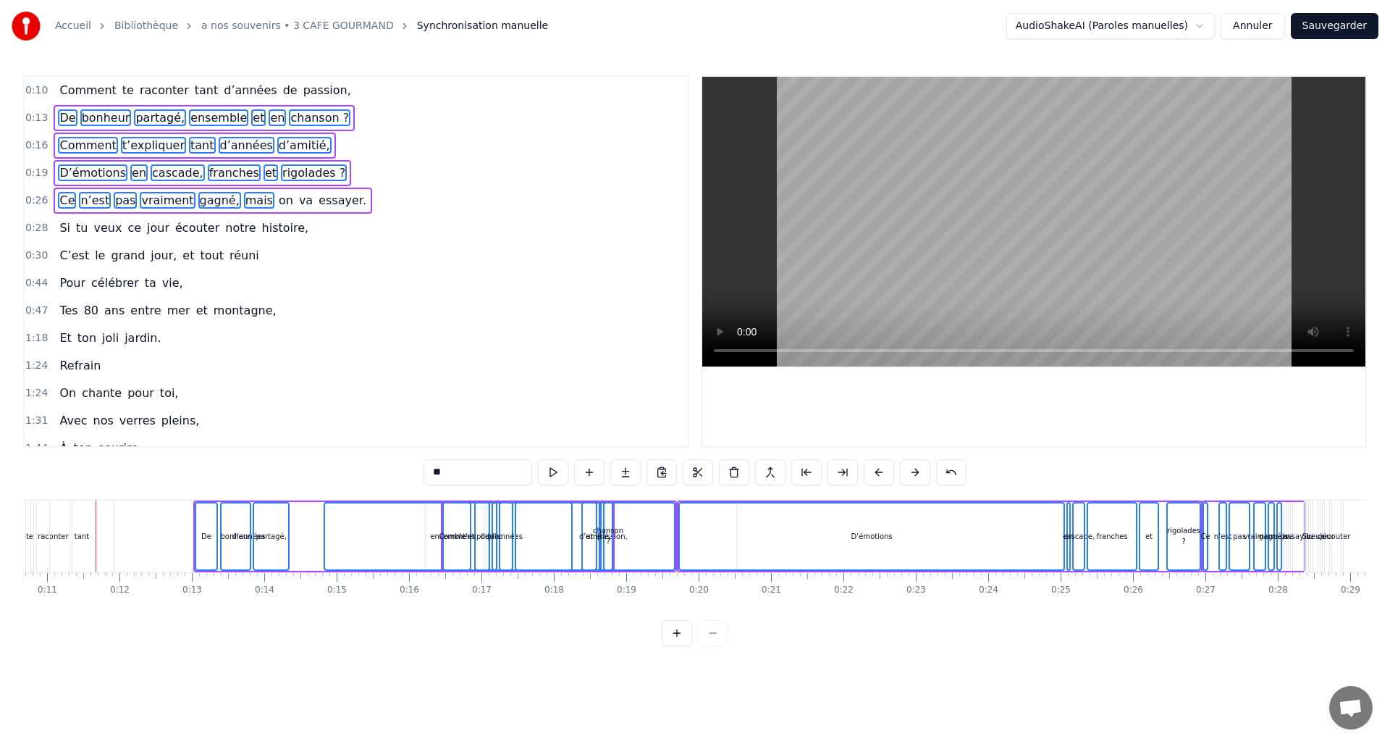
click at [277, 204] on span "on" at bounding box center [285, 200] width 17 height 17
click at [298, 202] on span "va" at bounding box center [306, 200] width 17 height 17
click at [317, 200] on span "essayer." at bounding box center [342, 200] width 51 height 17
click at [64, 227] on span "Si" at bounding box center [65, 227] width 14 height 17
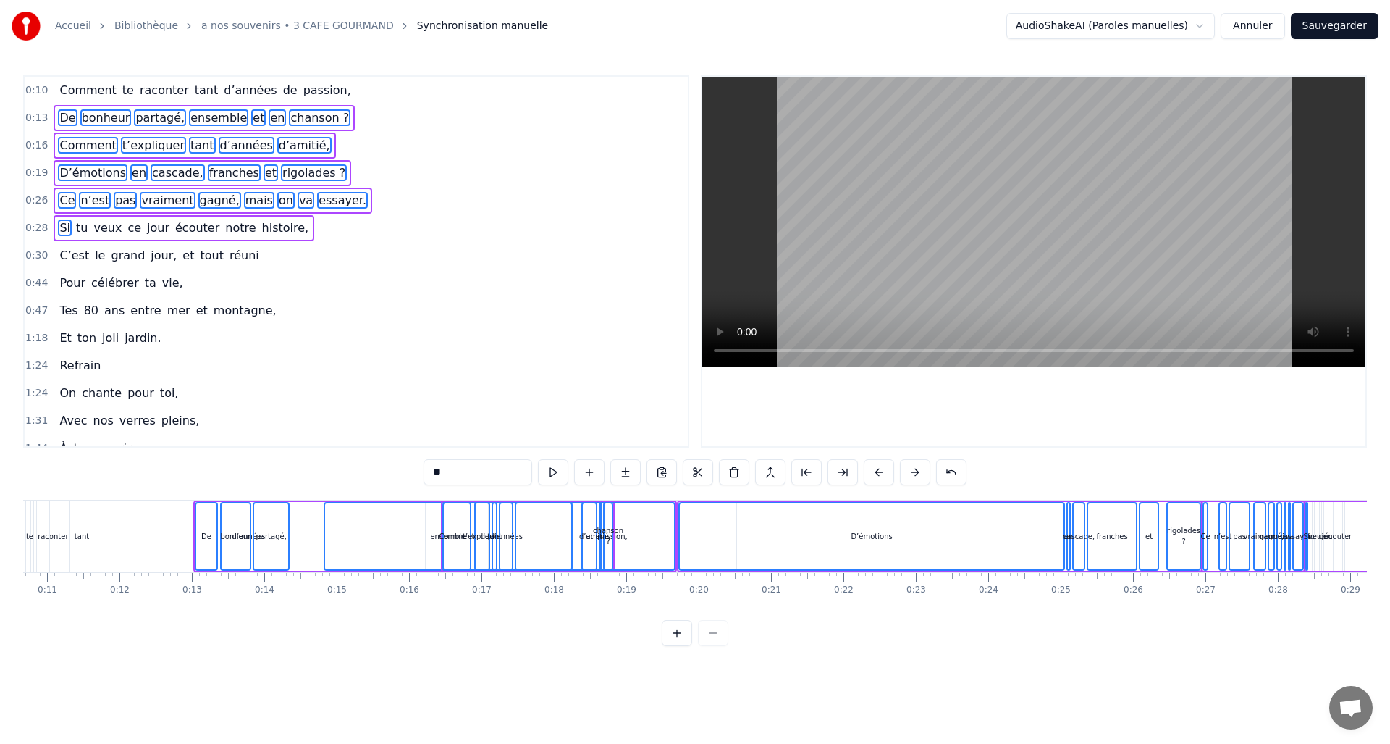
click at [82, 231] on span "tu" at bounding box center [82, 227] width 14 height 17
click at [93, 232] on span "veux" at bounding box center [107, 227] width 31 height 17
click at [126, 229] on span "ce" at bounding box center [134, 227] width 17 height 17
click at [146, 229] on span "jour" at bounding box center [158, 227] width 25 height 17
click at [174, 229] on span "écouter" at bounding box center [197, 227] width 47 height 17
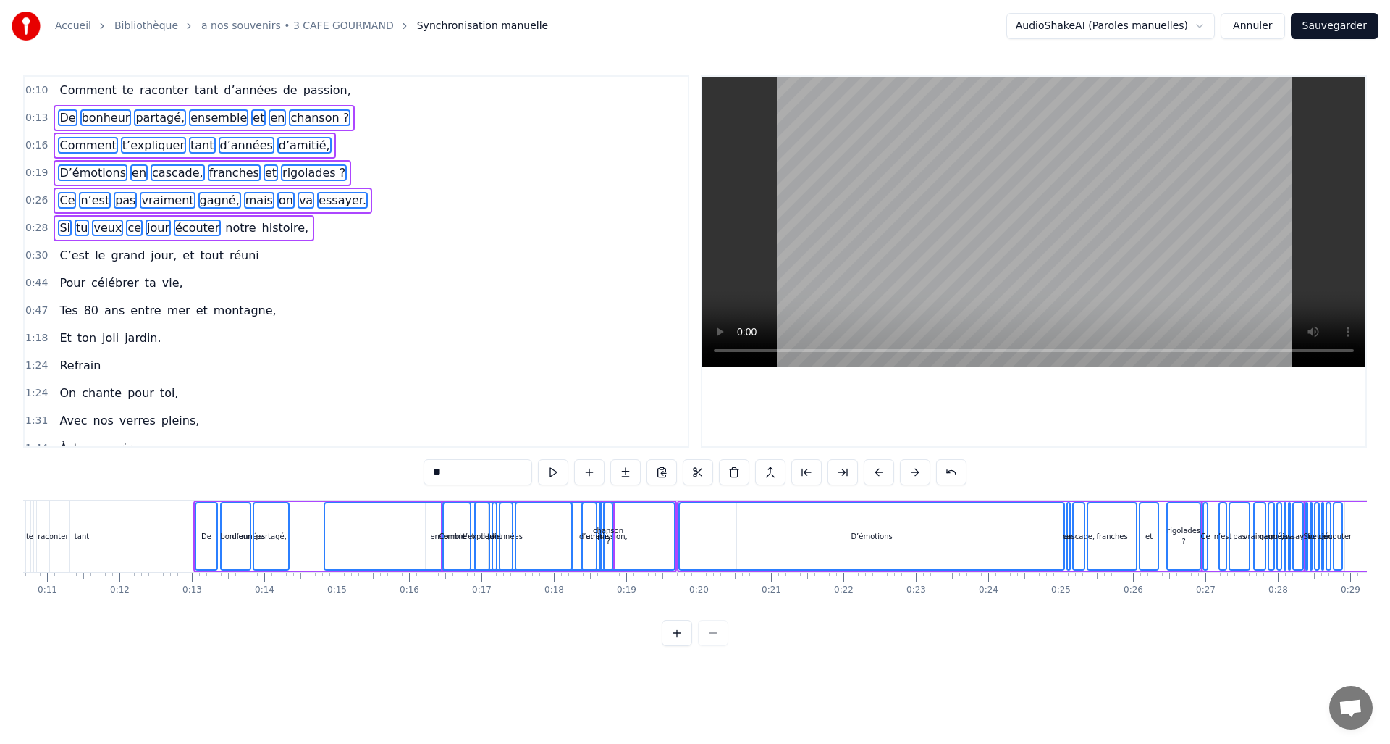
click at [224, 229] on span "notre" at bounding box center [240, 227] width 33 height 17
click at [261, 230] on span "histoire," at bounding box center [286, 227] width 50 height 17
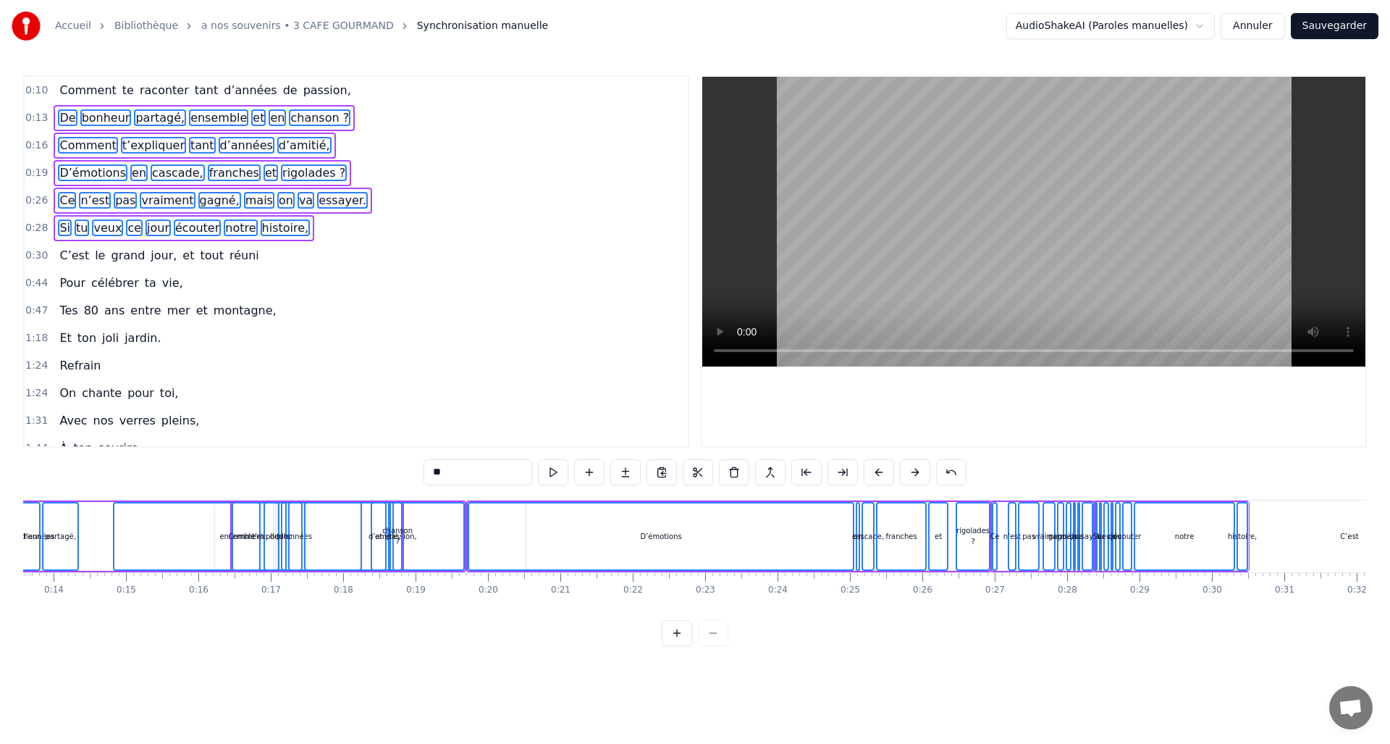
scroll to position [0, 1142]
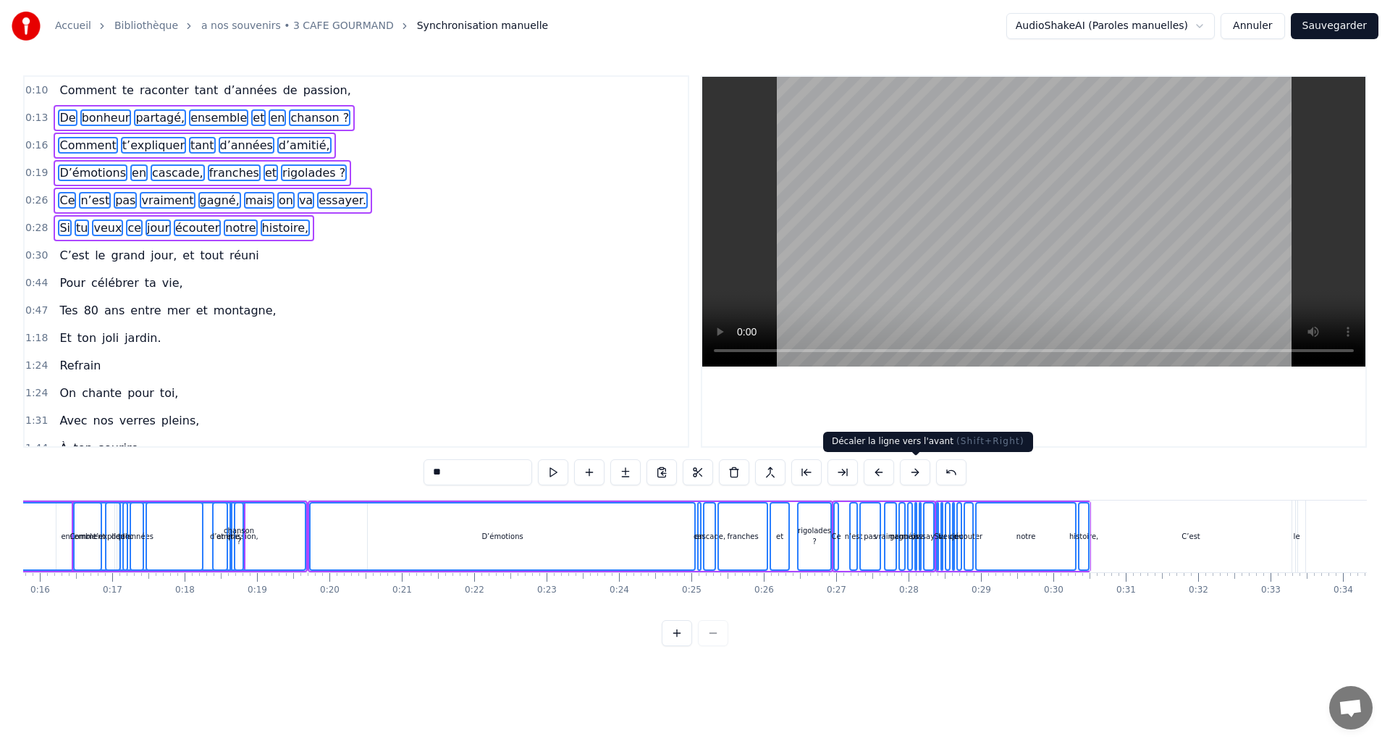
click at [918, 474] on button at bounding box center [915, 472] width 30 height 26
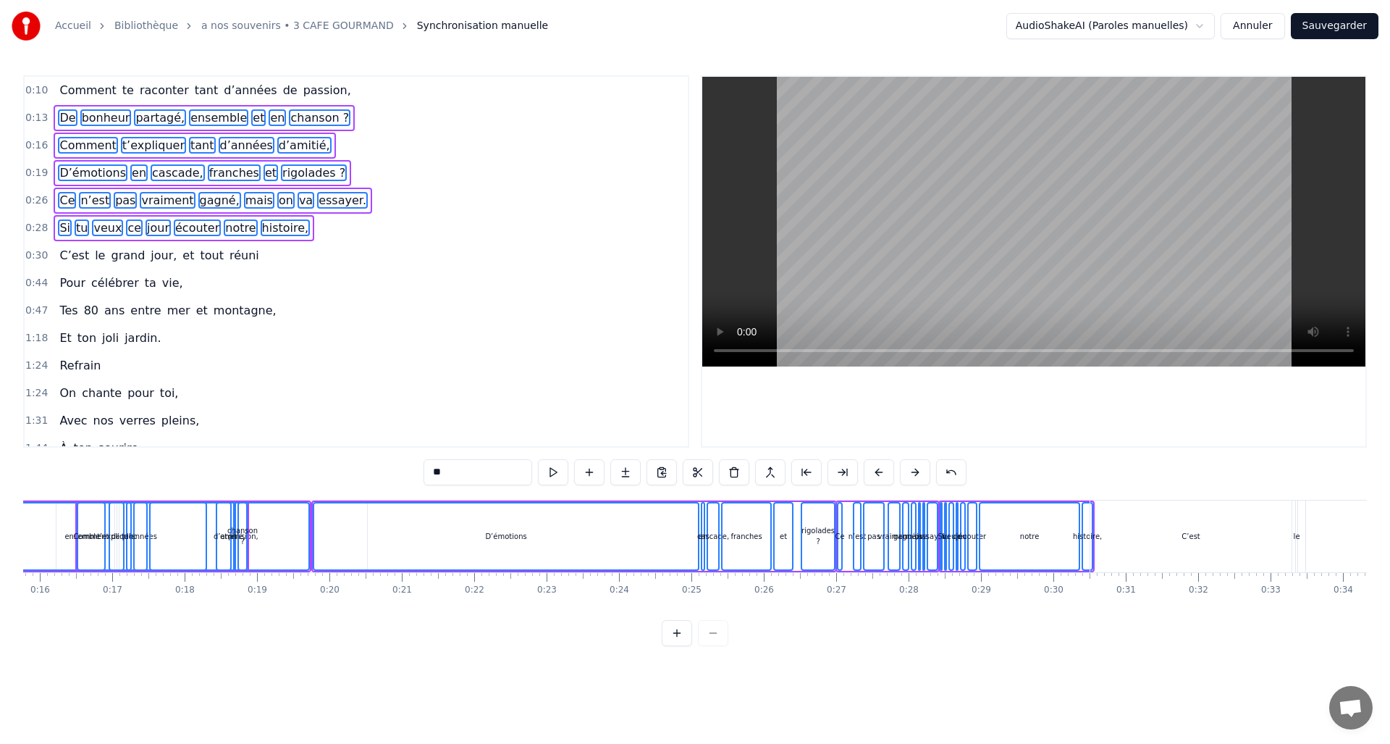
click at [918, 474] on button at bounding box center [915, 472] width 30 height 26
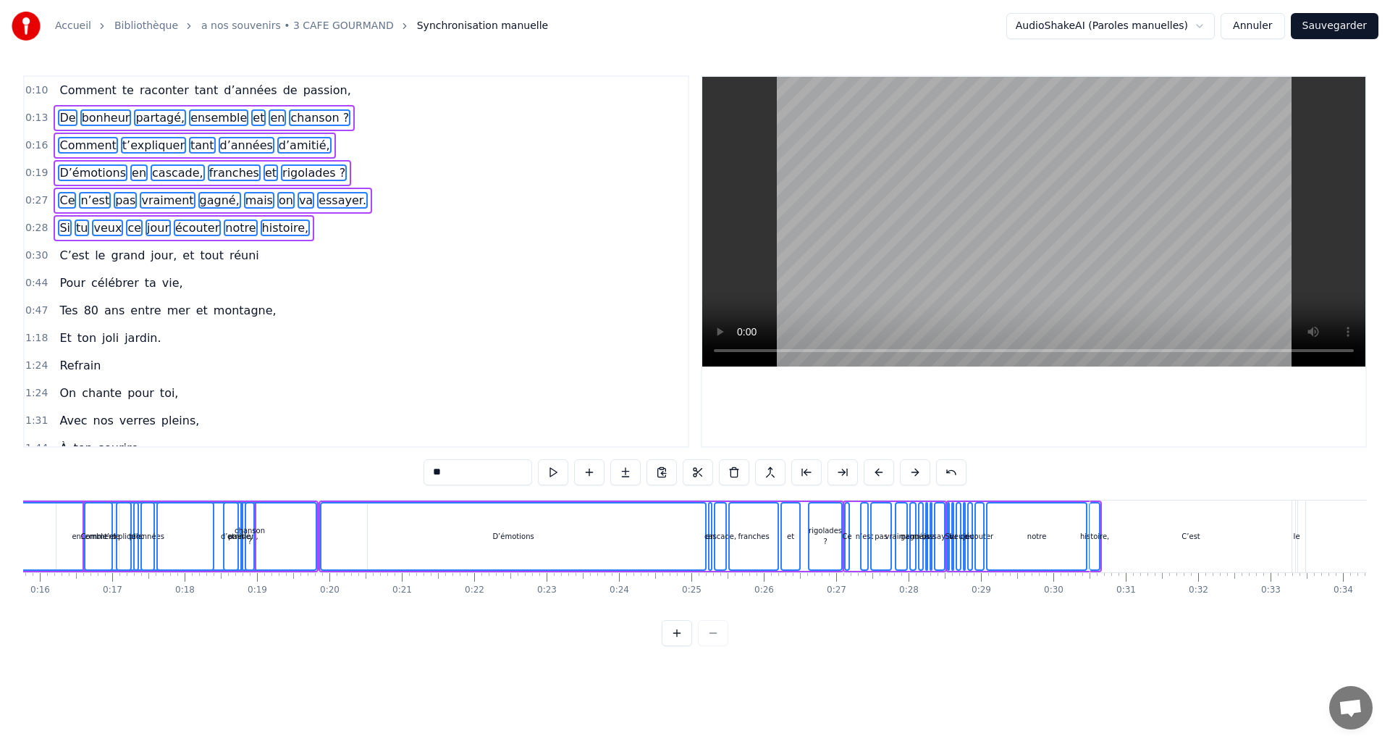
click at [918, 474] on button at bounding box center [915, 472] width 30 height 26
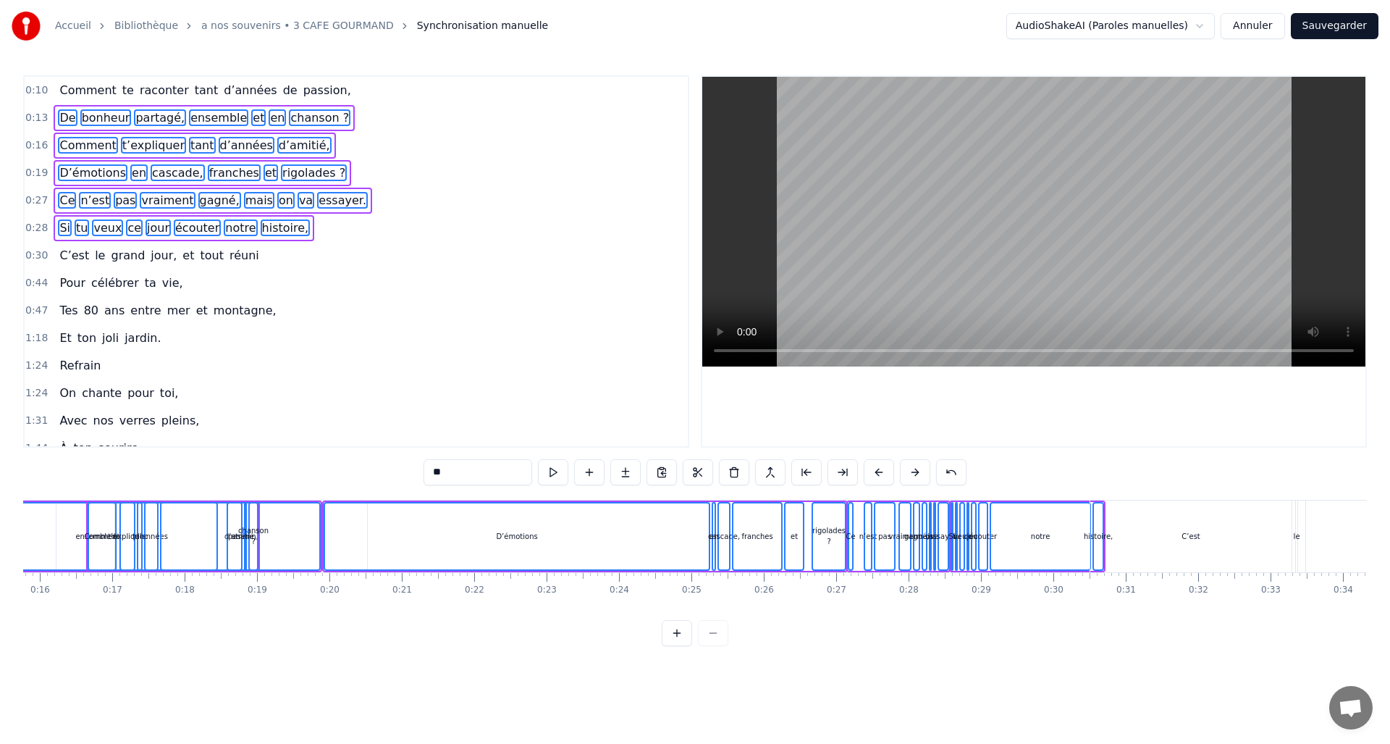
click at [918, 474] on button at bounding box center [915, 472] width 30 height 26
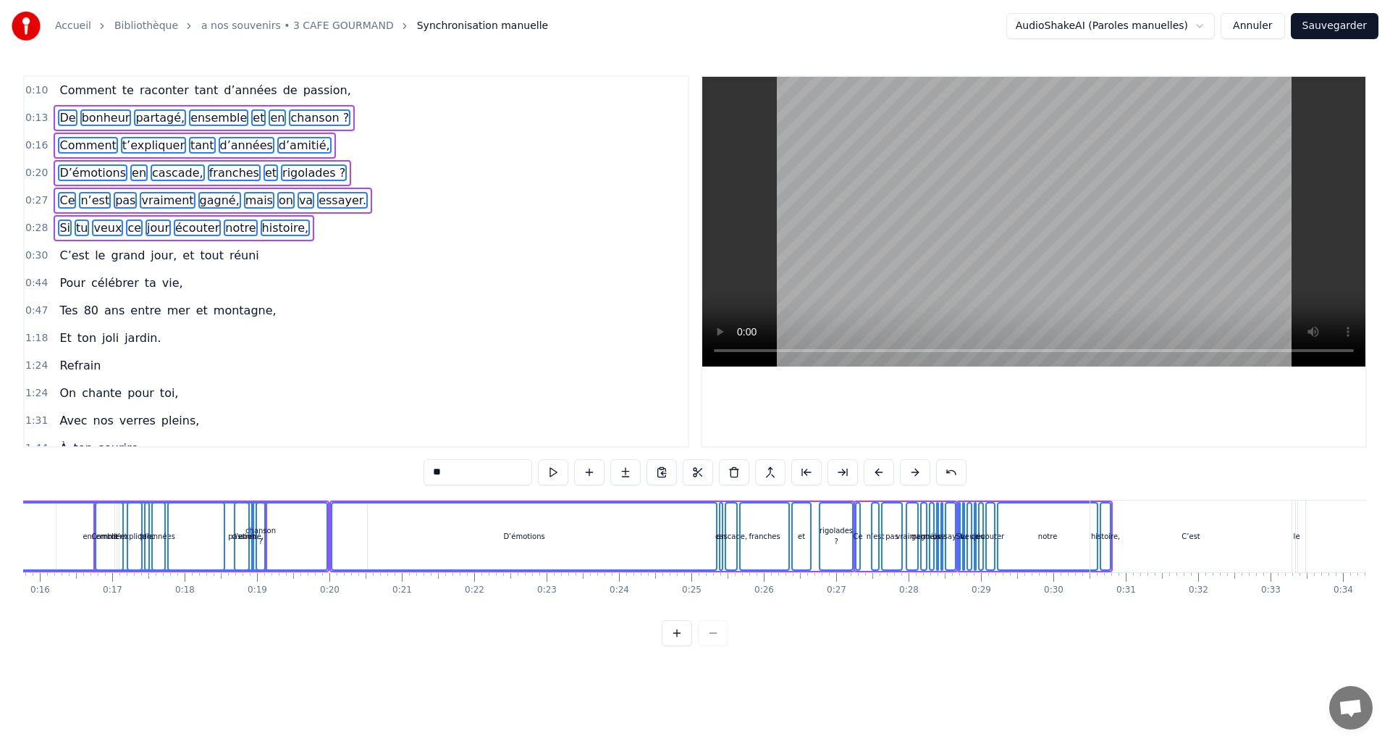
click at [918, 474] on button at bounding box center [915, 472] width 30 height 26
click at [917, 474] on button at bounding box center [915, 472] width 30 height 26
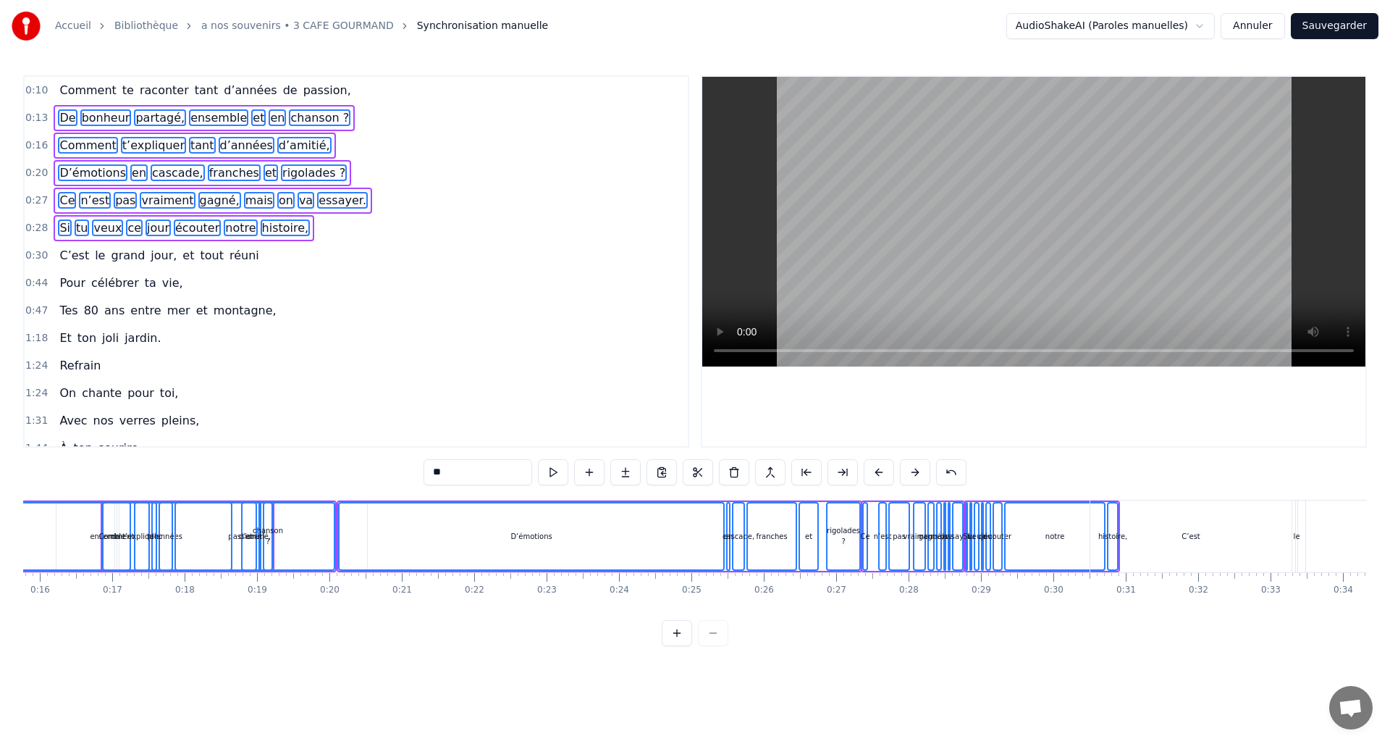
click at [917, 474] on button at bounding box center [915, 472] width 30 height 26
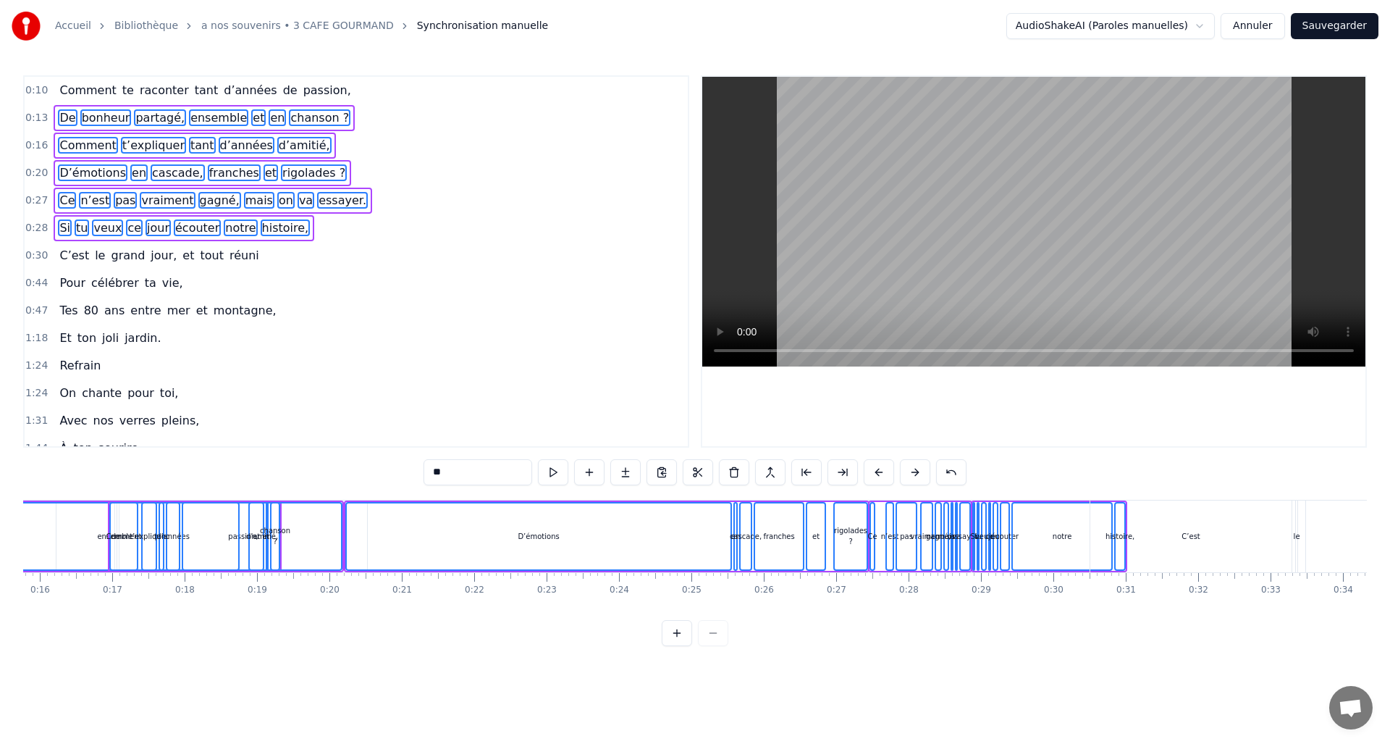
click at [917, 473] on button at bounding box center [915, 472] width 30 height 26
click at [917, 472] on button at bounding box center [915, 472] width 30 height 26
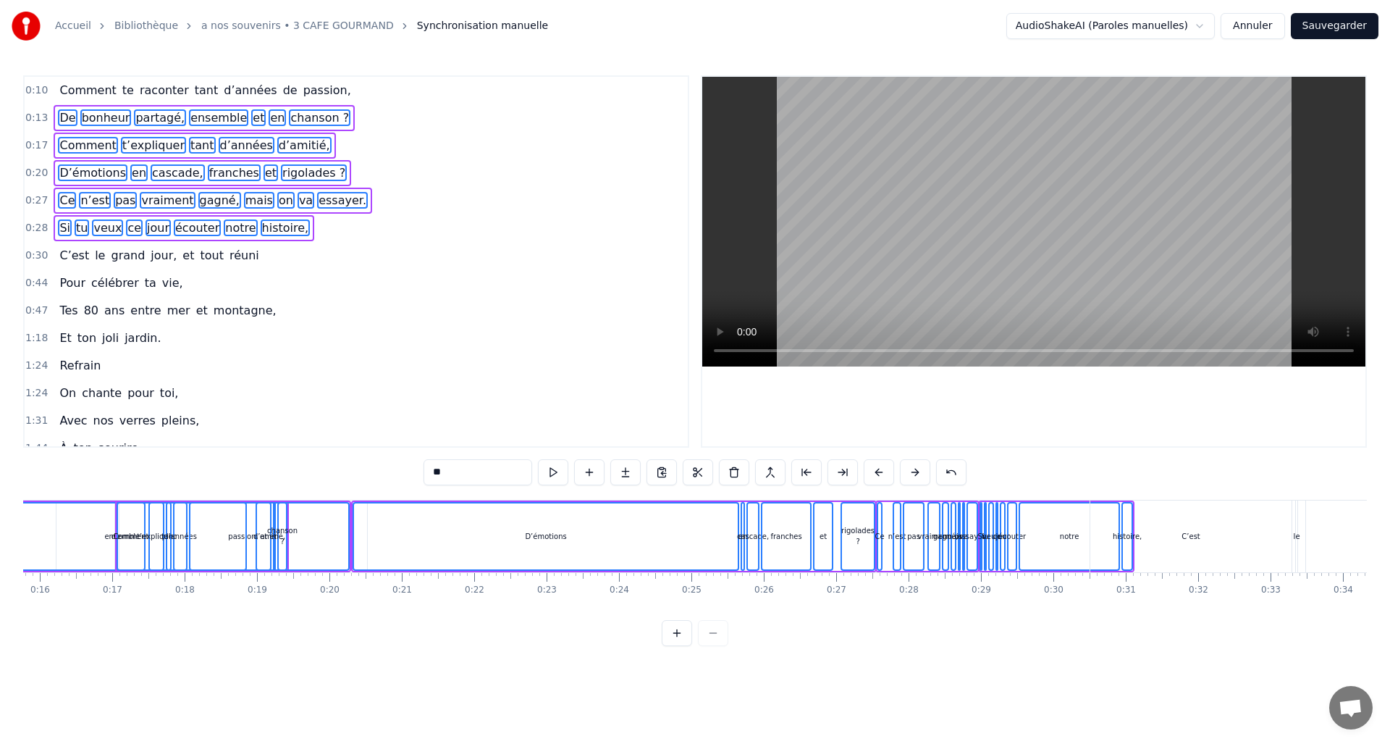
click at [916, 473] on button at bounding box center [915, 472] width 30 height 26
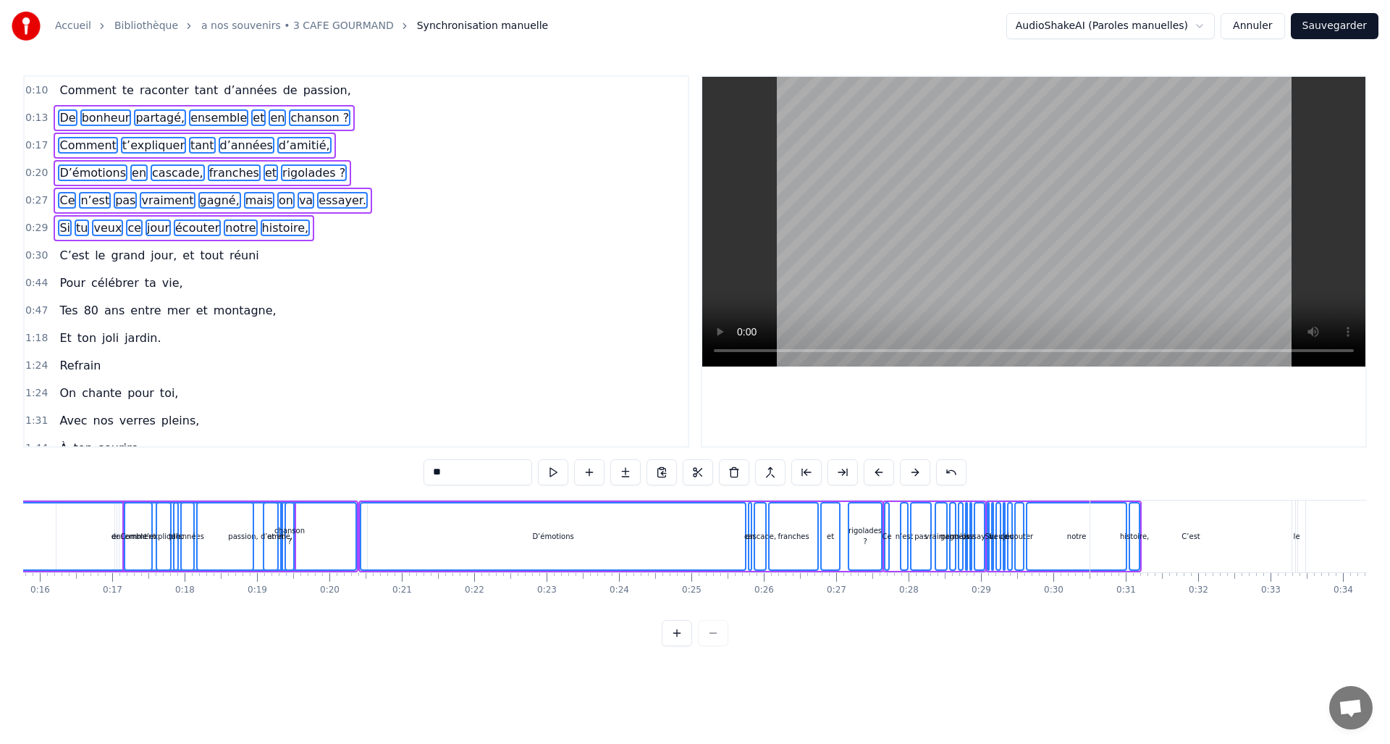
click at [916, 473] on button at bounding box center [915, 472] width 30 height 26
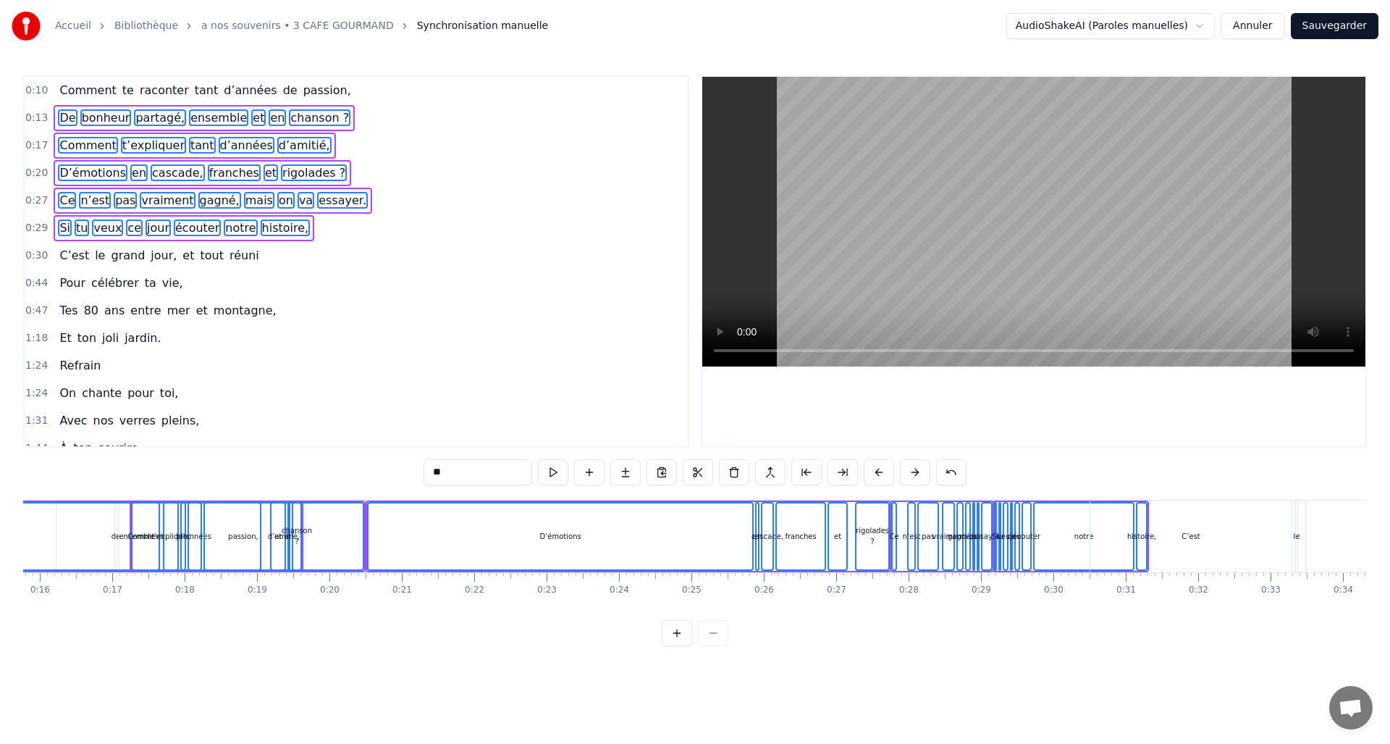
click at [916, 473] on button at bounding box center [915, 472] width 30 height 26
click at [914, 472] on button at bounding box center [915, 472] width 30 height 26
click at [914, 471] on button at bounding box center [915, 472] width 30 height 26
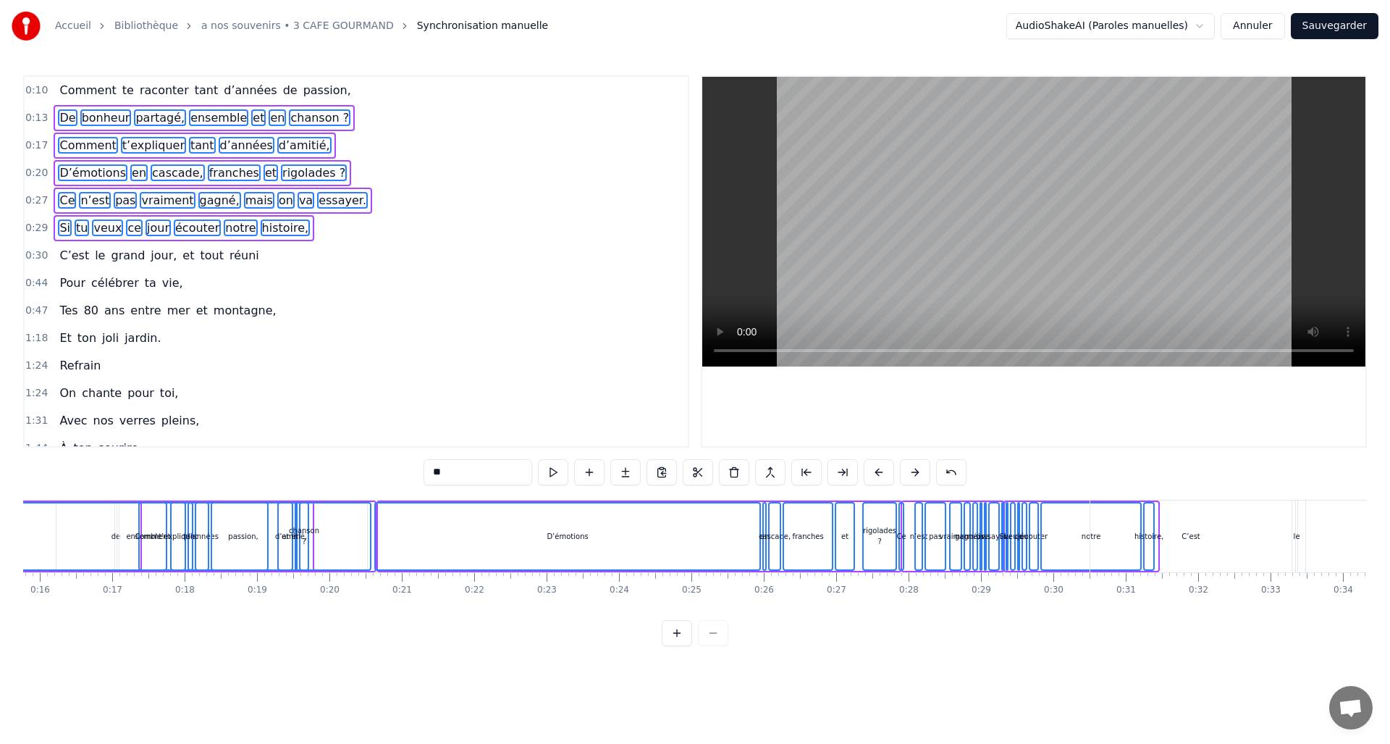
click at [913, 472] on button at bounding box center [915, 472] width 30 height 26
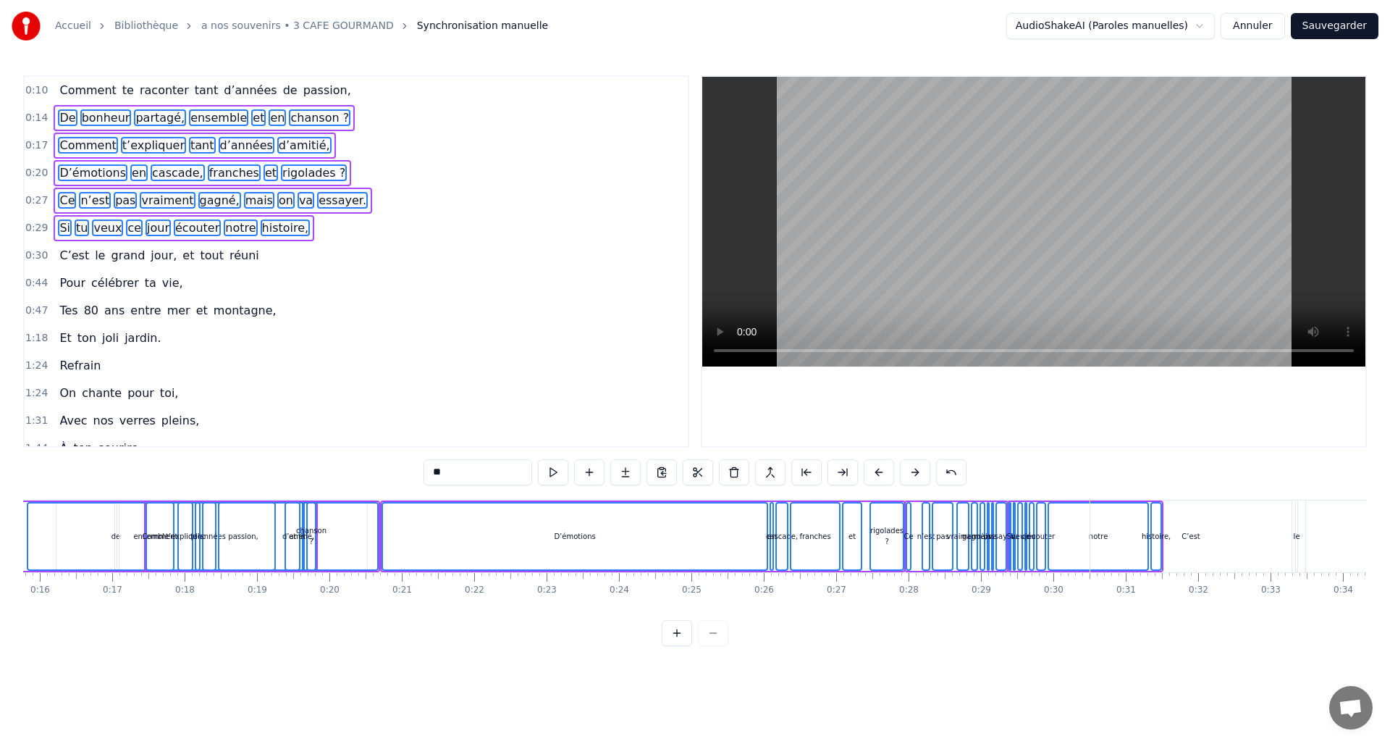
click at [912, 473] on button at bounding box center [915, 472] width 30 height 26
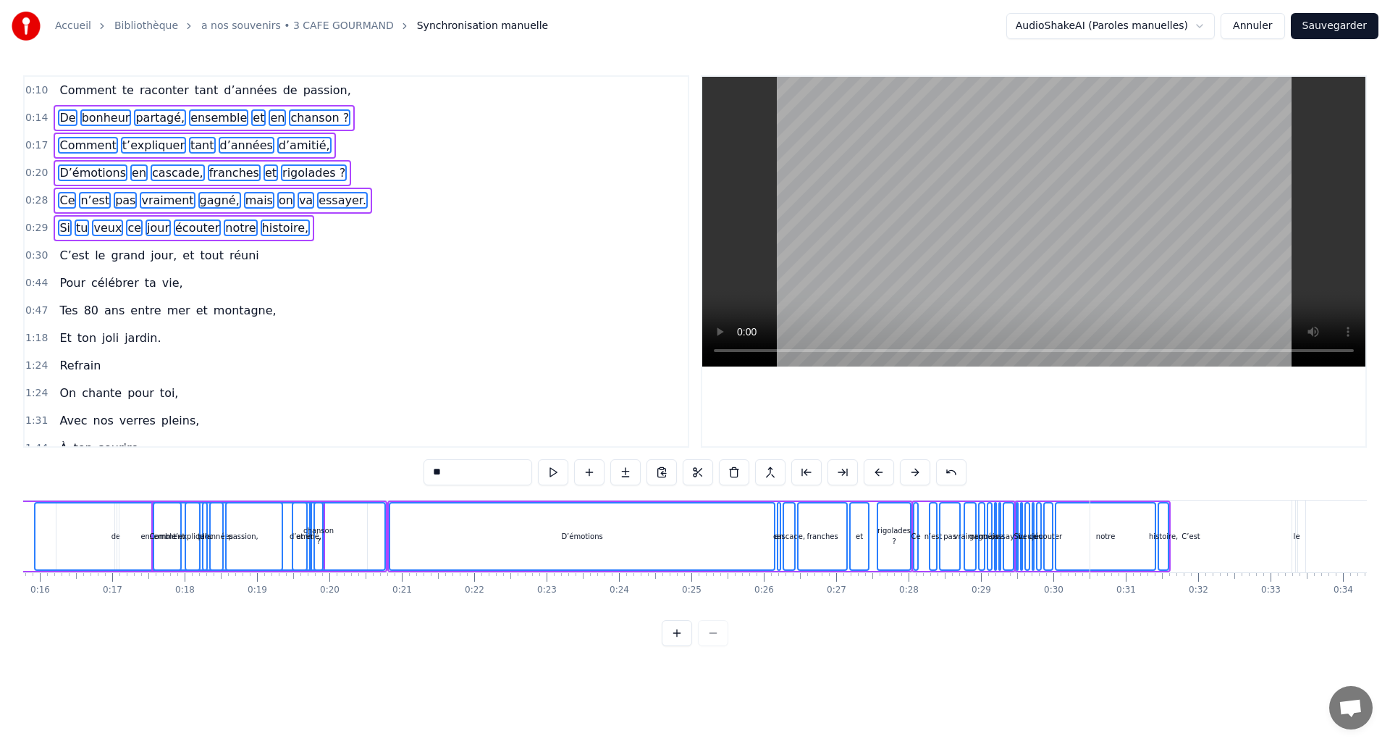
click at [912, 473] on button at bounding box center [915, 472] width 30 height 26
click at [67, 257] on span "C’est" at bounding box center [74, 255] width 33 height 17
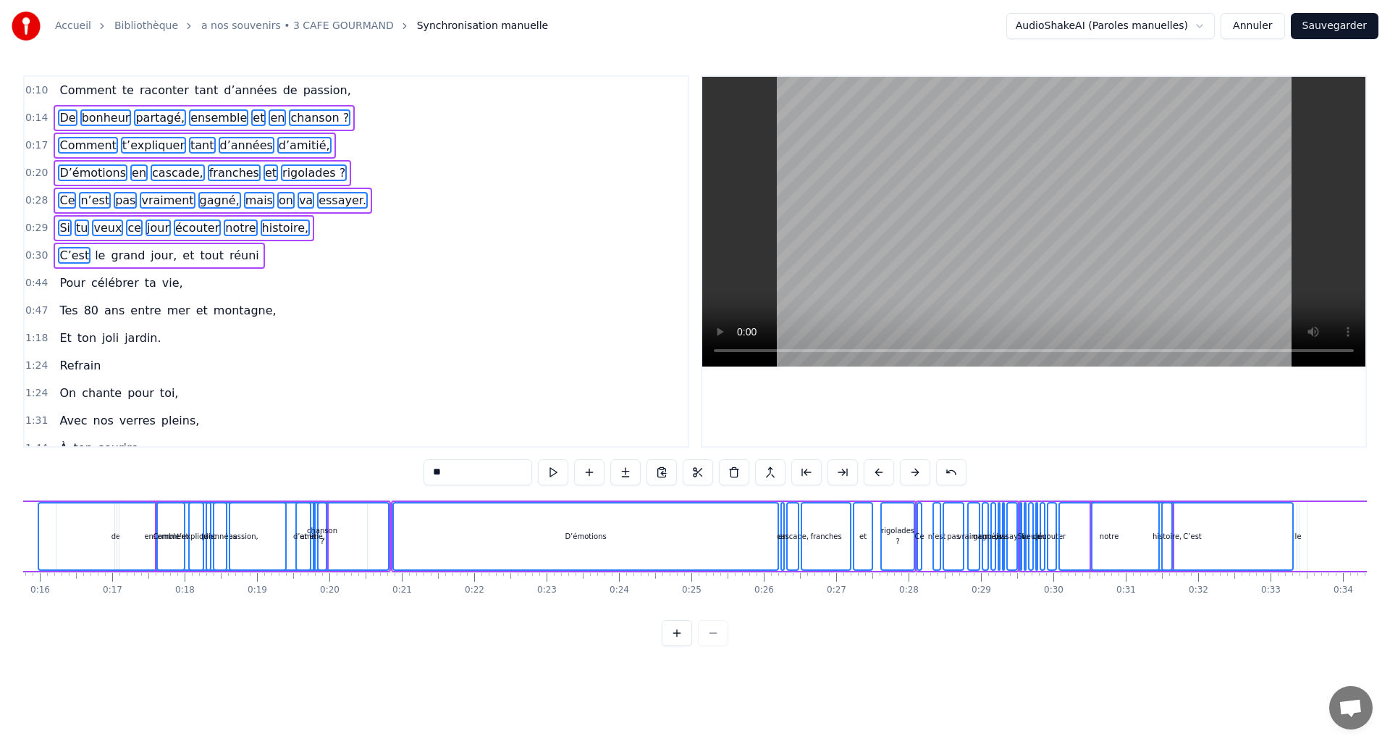
click at [93, 257] on span "le" at bounding box center [99, 255] width 13 height 17
click at [109, 260] on span "grand" at bounding box center [127, 255] width 37 height 17
click at [149, 259] on span "jour," at bounding box center [163, 255] width 29 height 17
click at [181, 257] on span "et" at bounding box center [188, 255] width 14 height 17
click at [198, 256] on span "tout" at bounding box center [211, 255] width 26 height 17
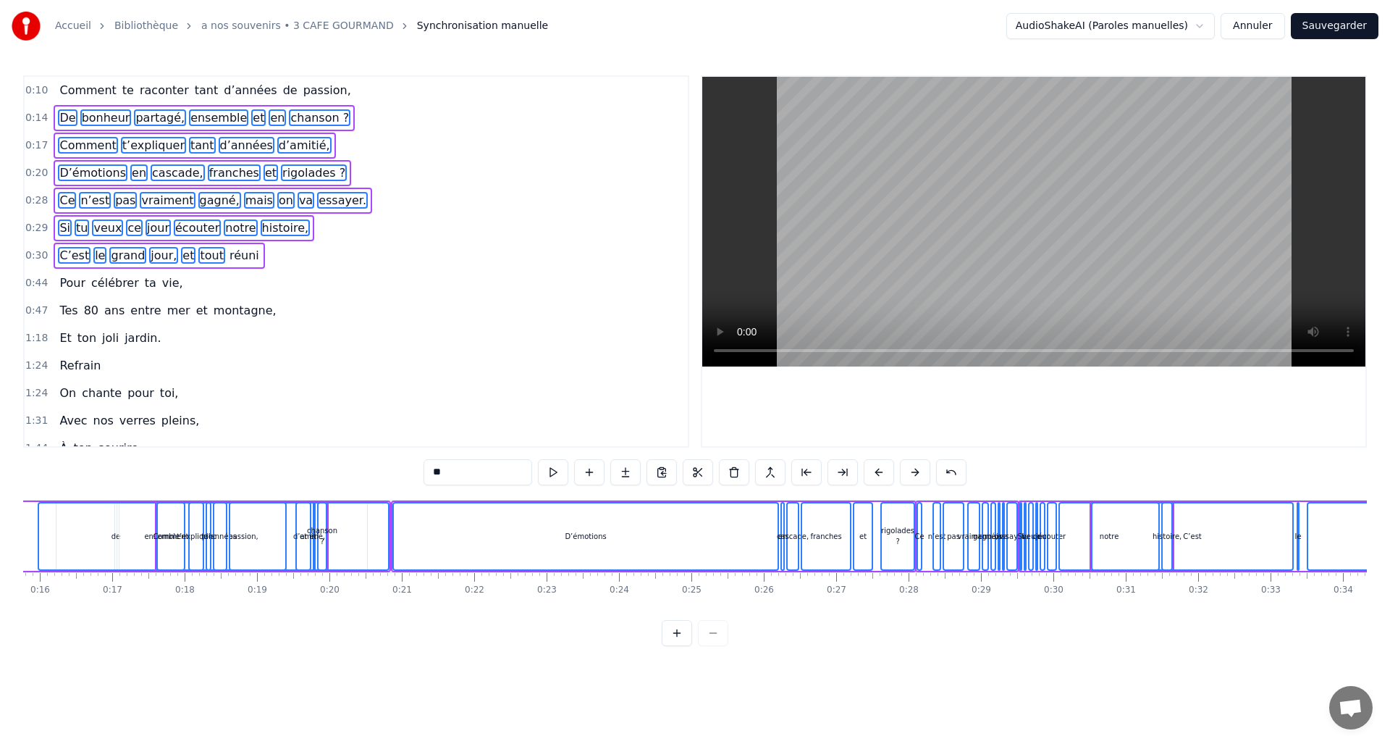
click at [228, 259] on span "réuni" at bounding box center [244, 255] width 33 height 17
click at [67, 282] on span "Pour" at bounding box center [72, 282] width 29 height 17
click at [112, 282] on span "célébrer" at bounding box center [115, 282] width 51 height 17
click at [143, 282] on span "ta" at bounding box center [150, 282] width 14 height 17
click at [161, 285] on span "vie," at bounding box center [173, 282] width 24 height 17
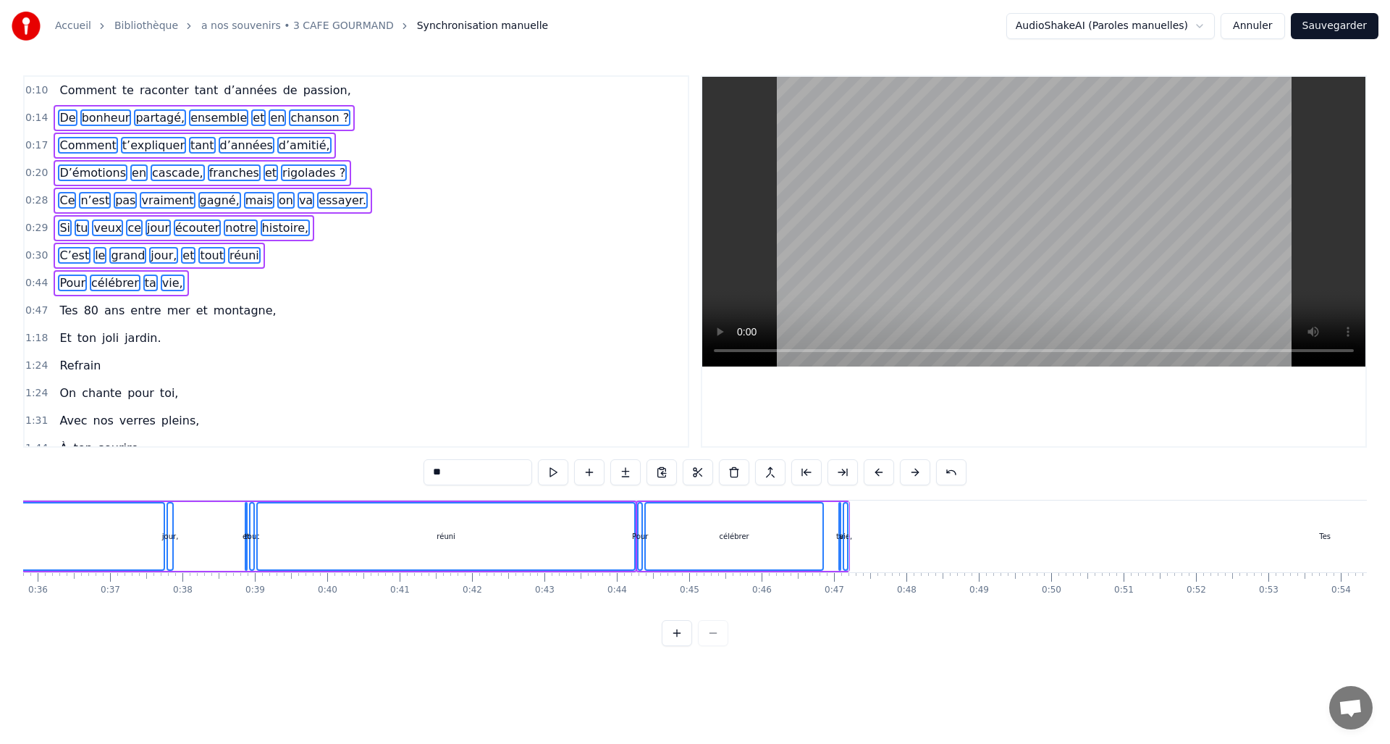
scroll to position [0, 2601]
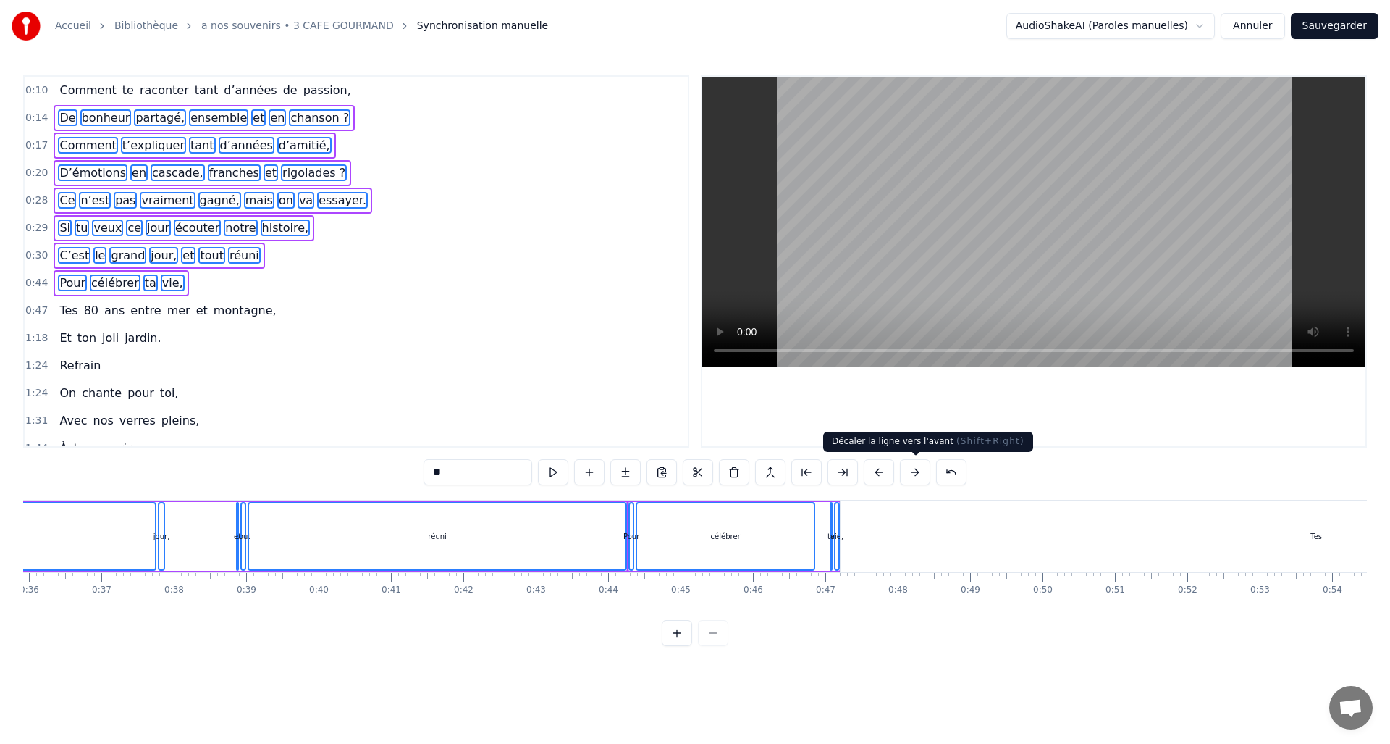
click at [913, 468] on button at bounding box center [915, 472] width 30 height 26
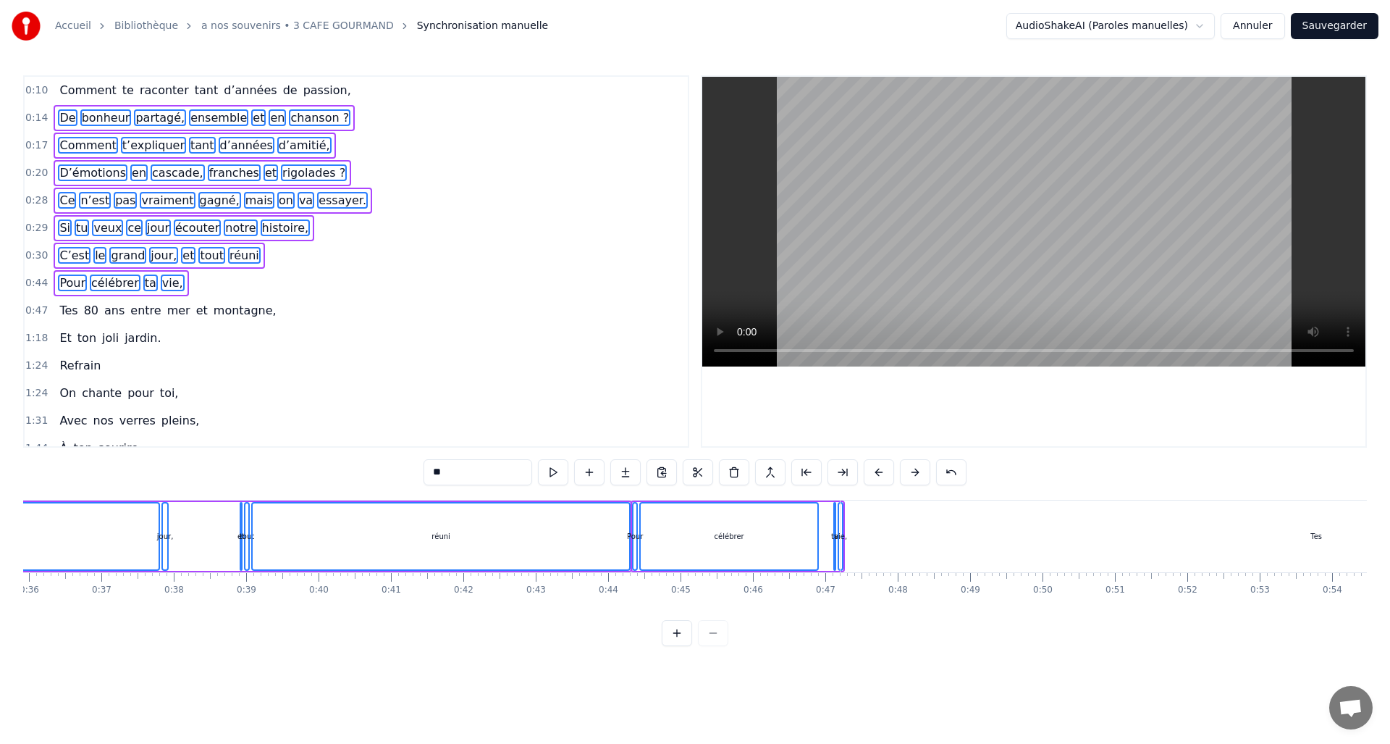
click at [913, 468] on button at bounding box center [915, 472] width 30 height 26
click at [913, 467] on button at bounding box center [915, 472] width 30 height 26
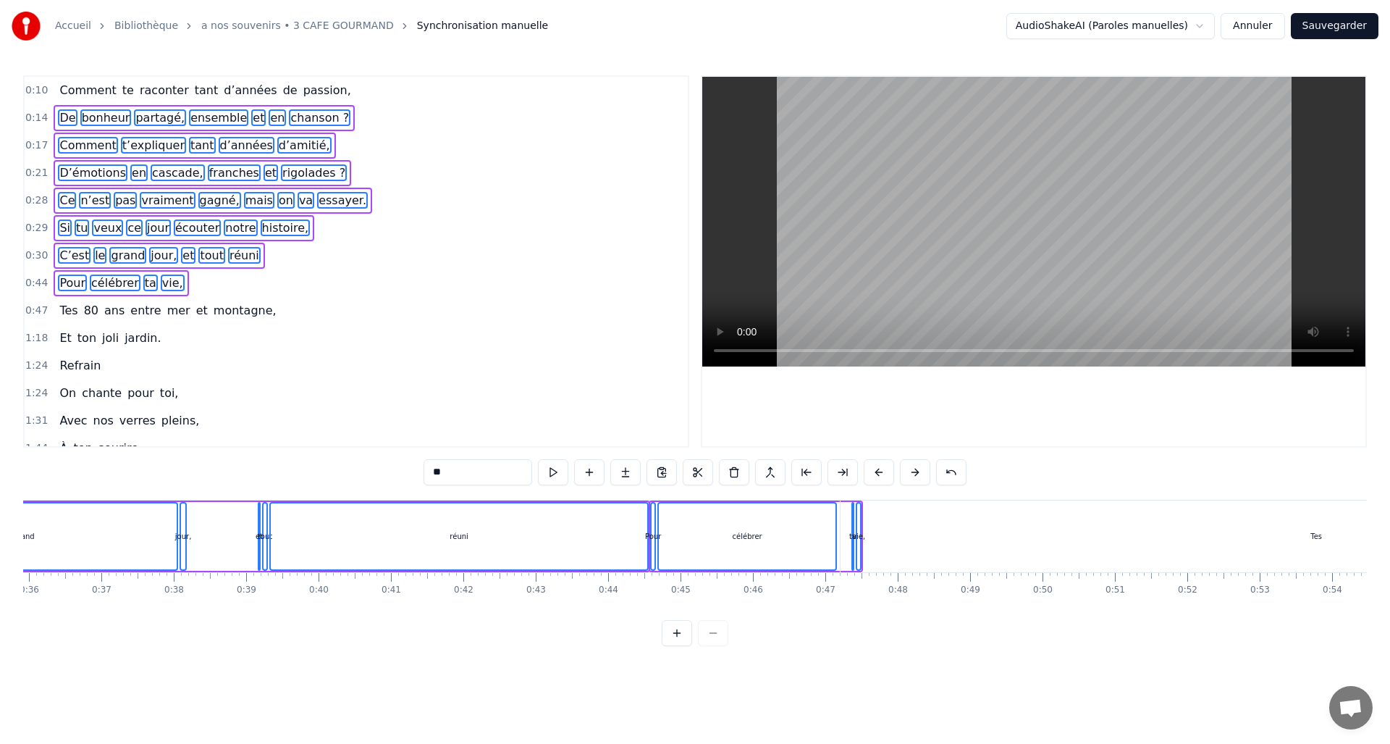
click at [913, 467] on button at bounding box center [915, 472] width 30 height 26
click at [912, 467] on button at bounding box center [915, 472] width 30 height 26
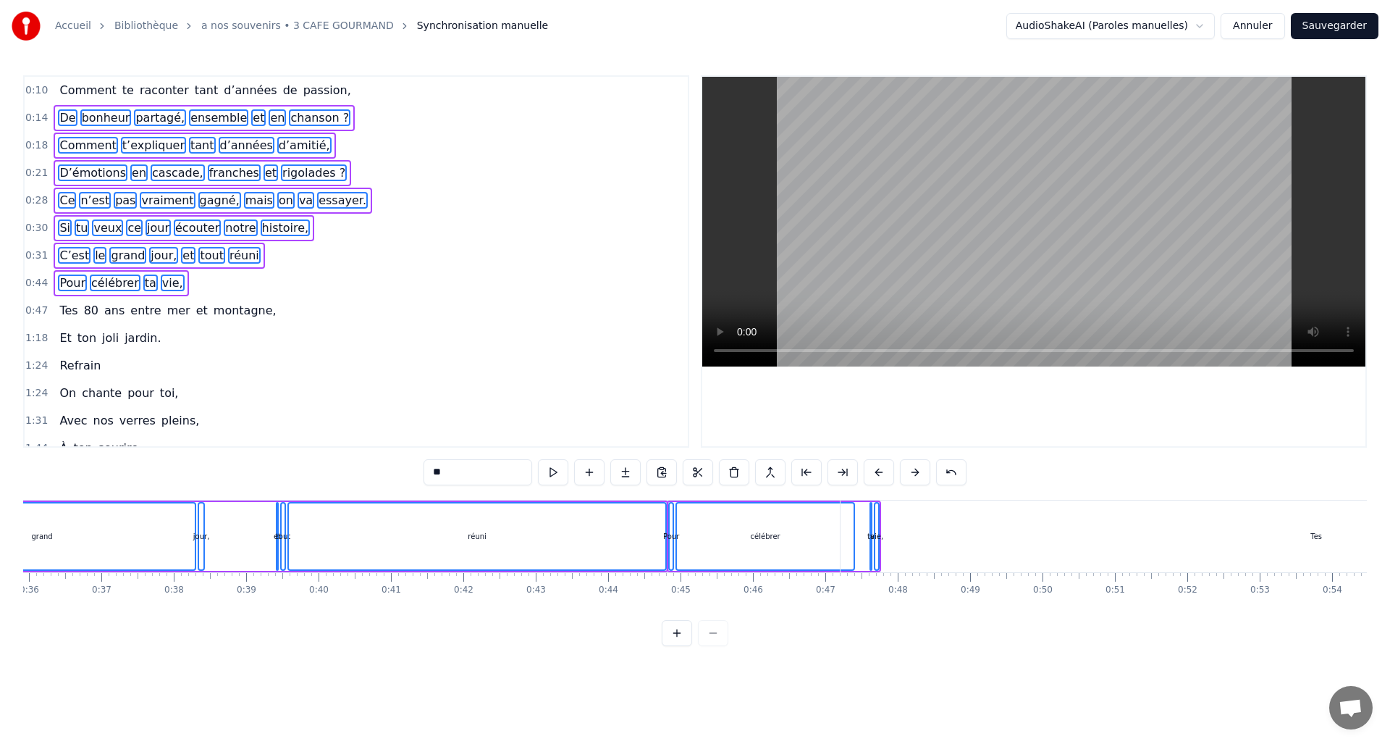
click at [912, 467] on button at bounding box center [915, 472] width 30 height 26
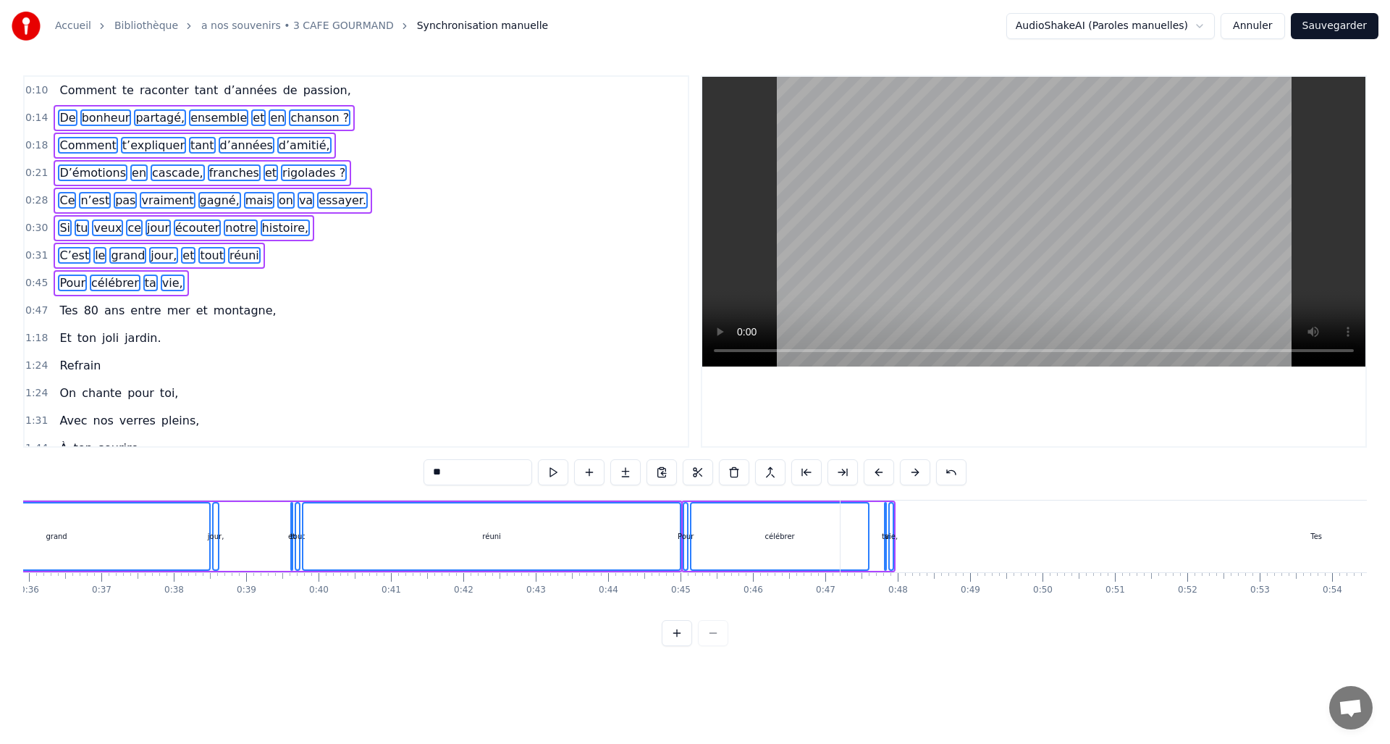
click at [912, 467] on button at bounding box center [915, 472] width 30 height 26
click at [912, 465] on button at bounding box center [915, 472] width 30 height 26
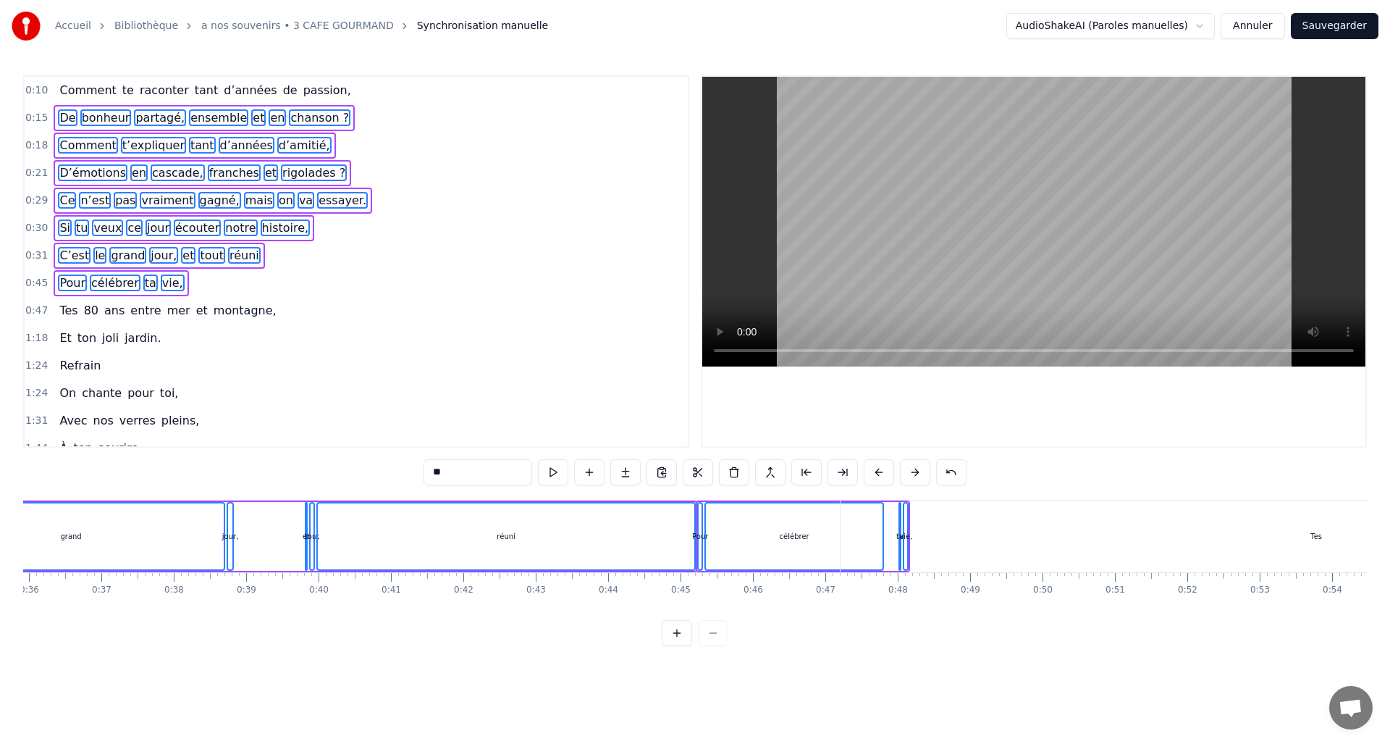
click at [912, 465] on button at bounding box center [915, 472] width 30 height 26
click at [912, 466] on button at bounding box center [915, 472] width 30 height 26
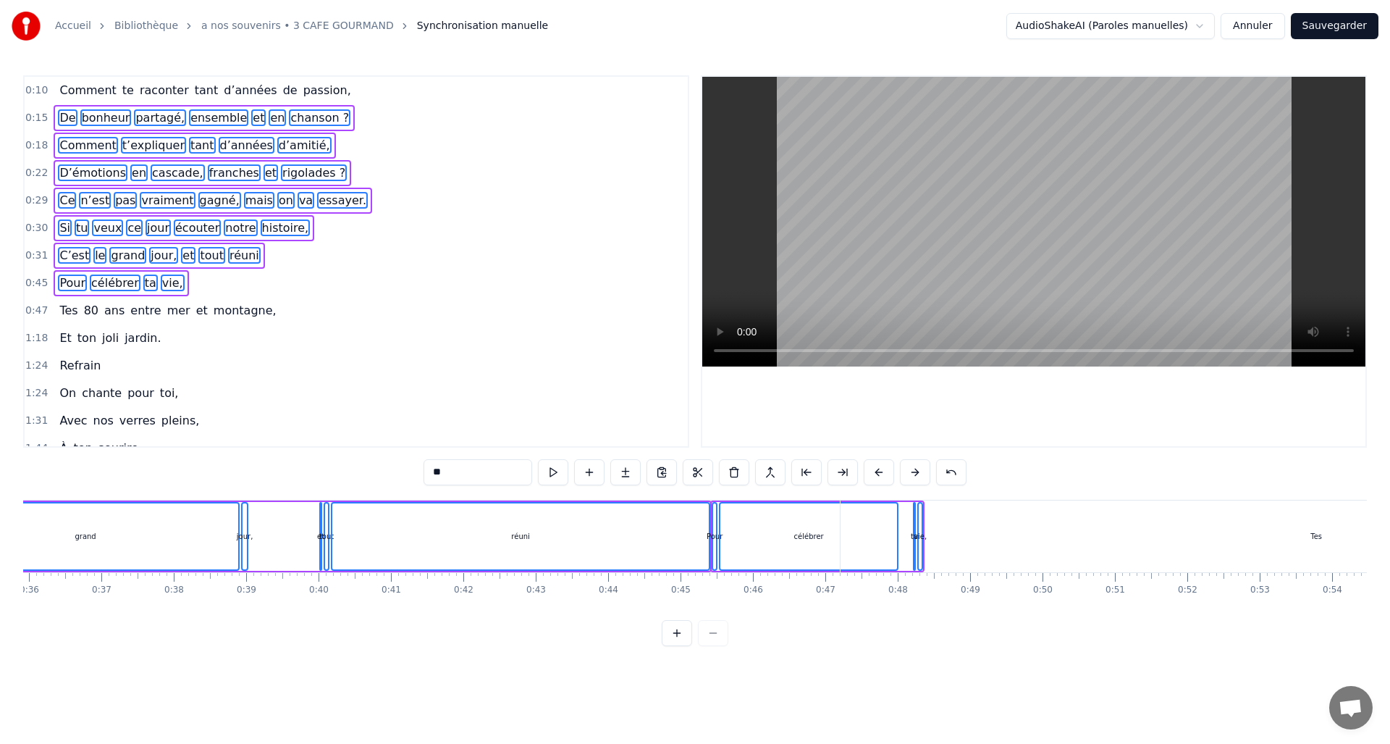
click at [914, 470] on button at bounding box center [915, 472] width 30 height 26
click at [913, 471] on button at bounding box center [915, 472] width 30 height 26
click at [912, 471] on button at bounding box center [915, 472] width 30 height 26
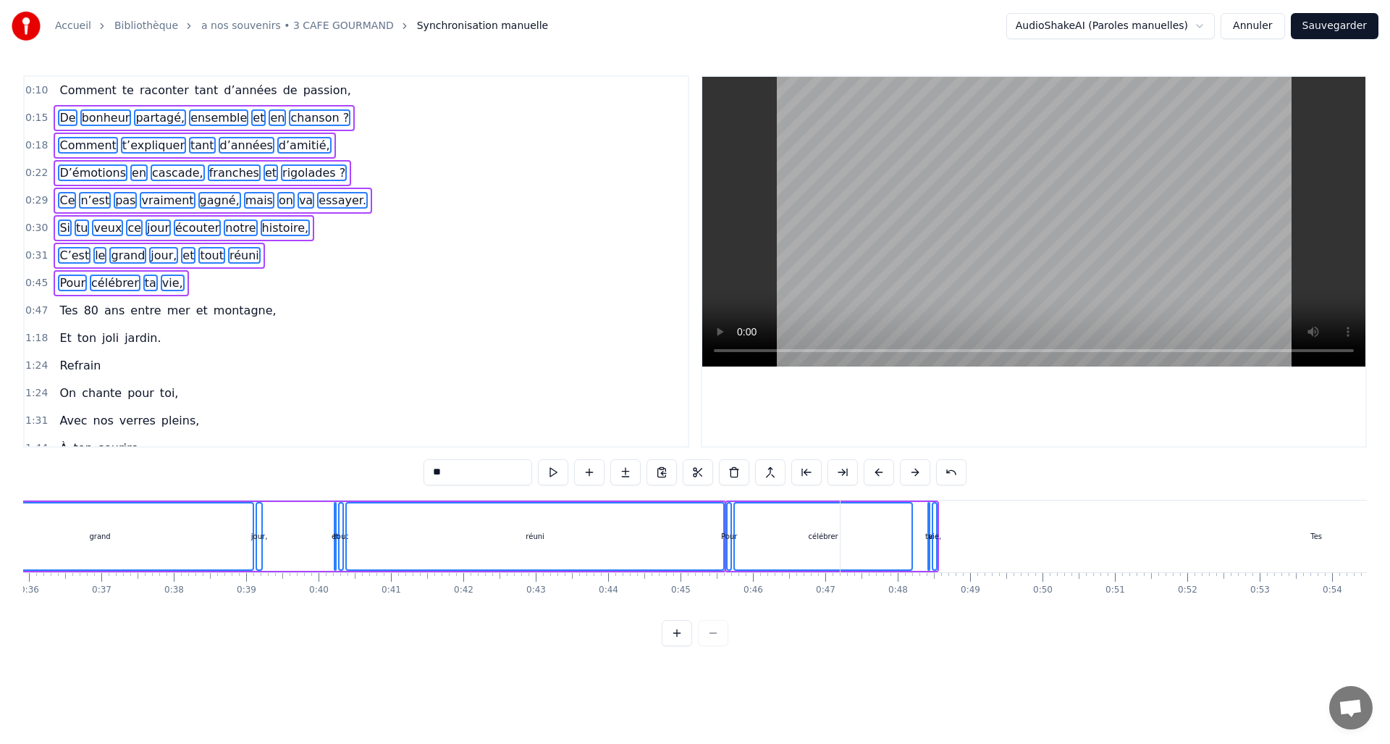
click at [912, 471] on button at bounding box center [915, 472] width 30 height 26
click at [912, 470] on button at bounding box center [915, 472] width 30 height 26
click at [912, 469] on button at bounding box center [915, 472] width 30 height 26
click at [912, 468] on button at bounding box center [915, 472] width 30 height 26
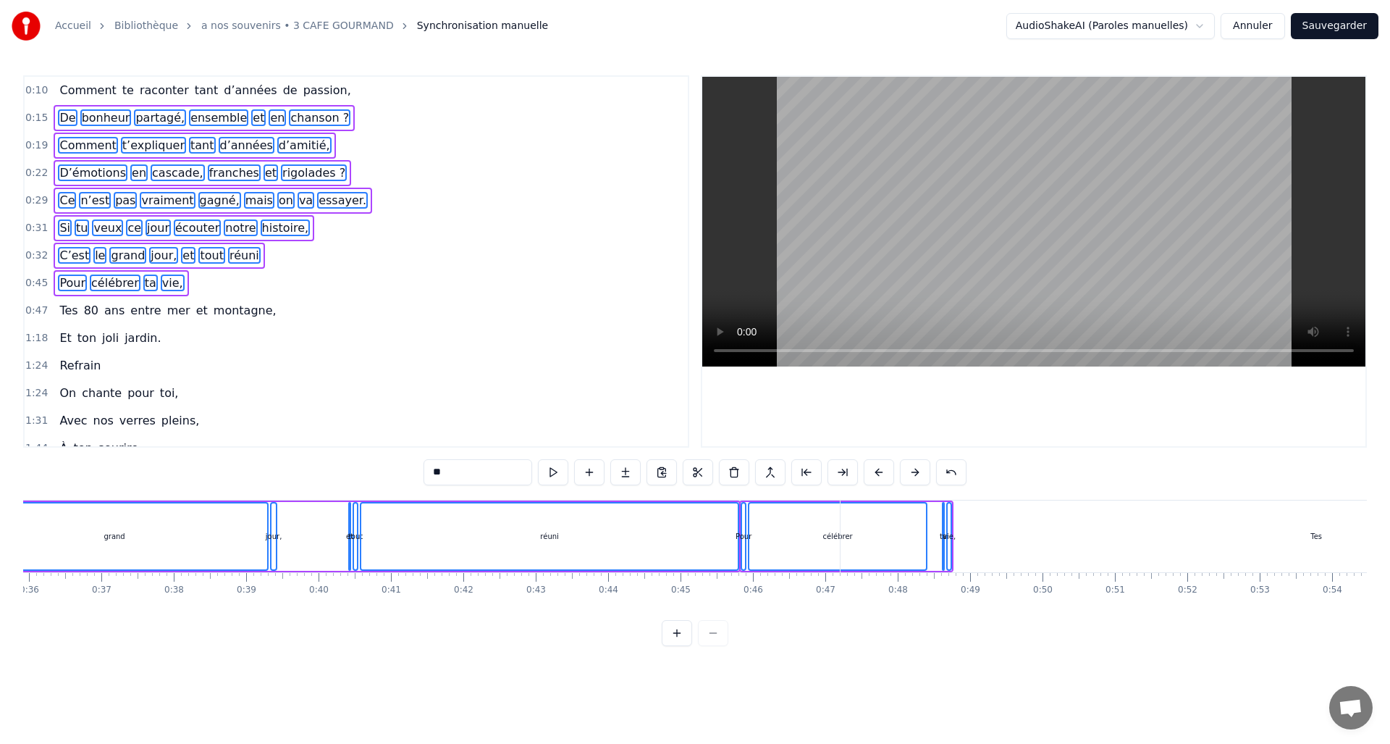
click at [912, 469] on button at bounding box center [915, 472] width 30 height 26
click at [914, 467] on button at bounding box center [915, 472] width 30 height 26
click at [913, 468] on button at bounding box center [915, 472] width 30 height 26
click at [912, 471] on button at bounding box center [915, 472] width 30 height 26
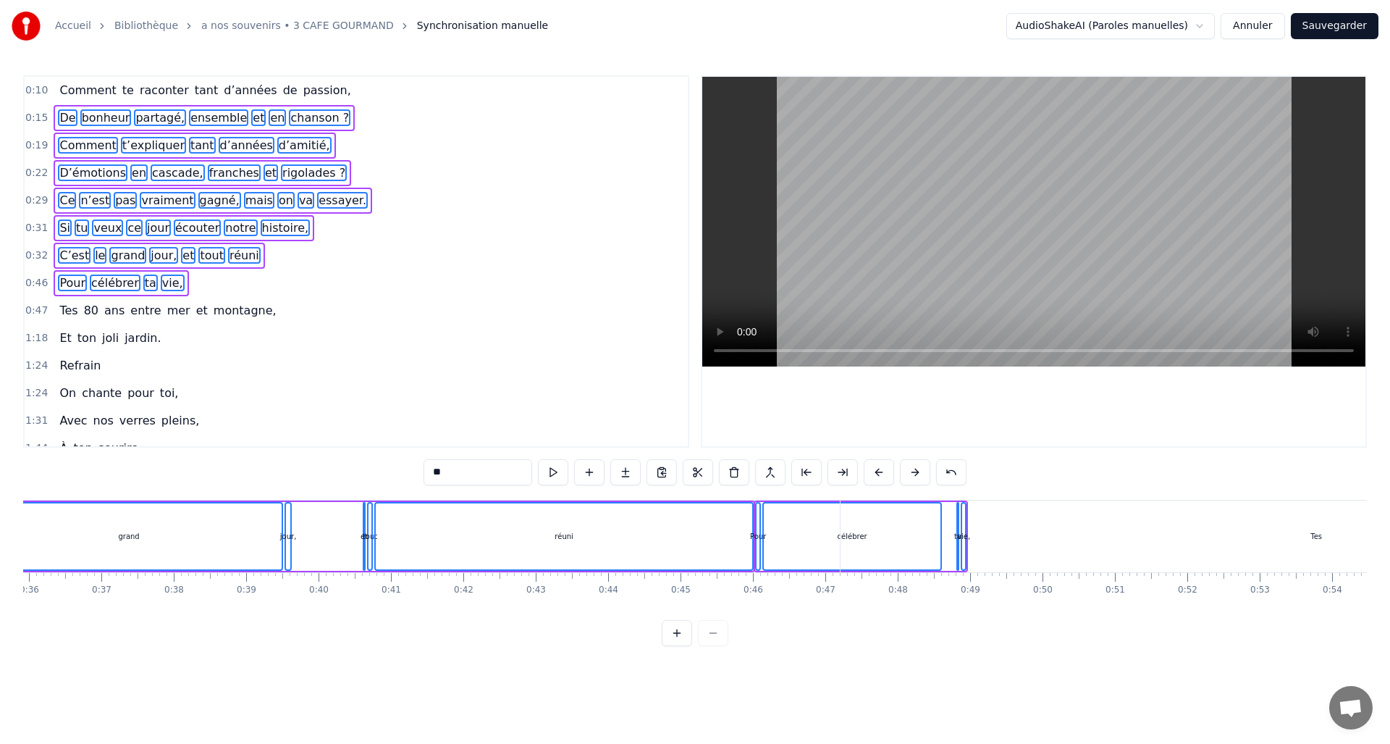
click at [912, 470] on button at bounding box center [915, 472] width 30 height 26
click at [914, 468] on button at bounding box center [915, 472] width 30 height 26
click at [914, 469] on button at bounding box center [915, 472] width 30 height 26
click at [915, 470] on button at bounding box center [915, 472] width 30 height 26
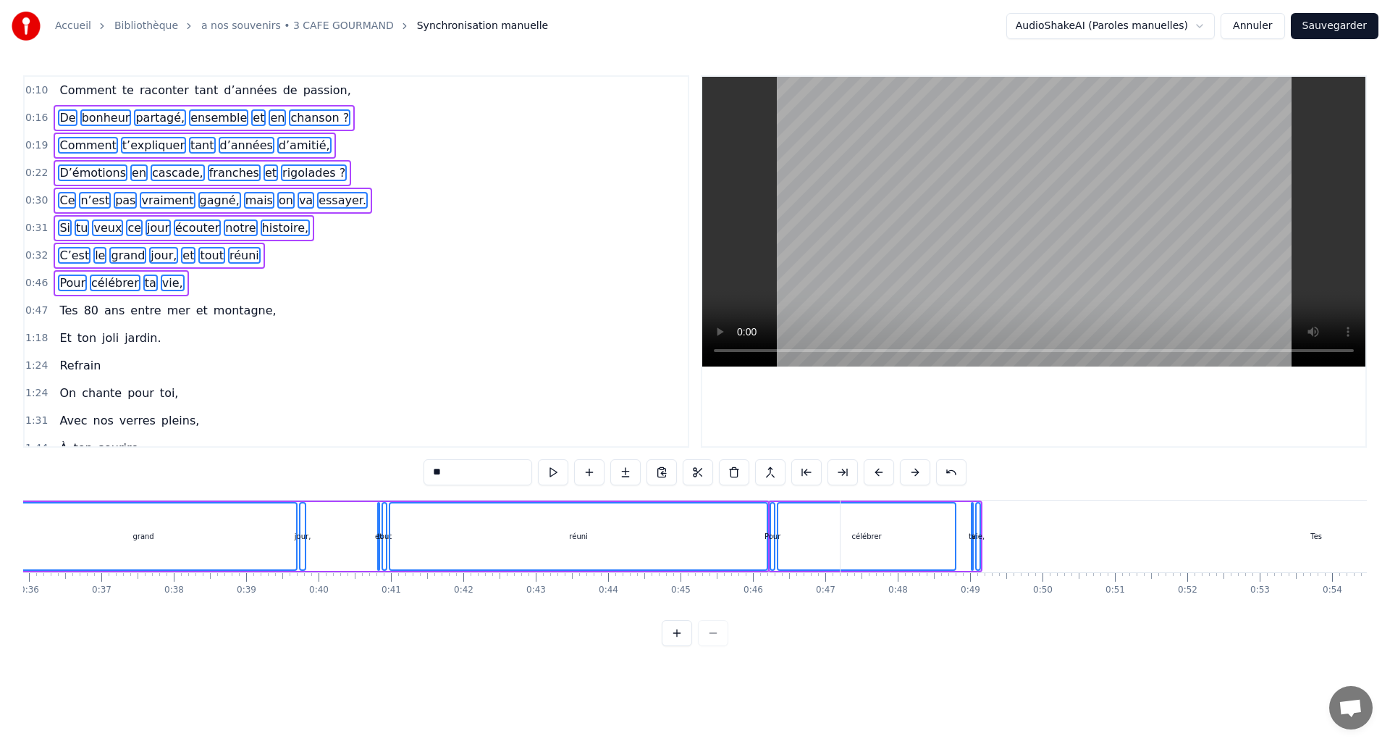
click at [914, 469] on button at bounding box center [915, 472] width 30 height 26
click at [915, 468] on button at bounding box center [915, 472] width 30 height 26
click at [917, 466] on button at bounding box center [915, 472] width 30 height 26
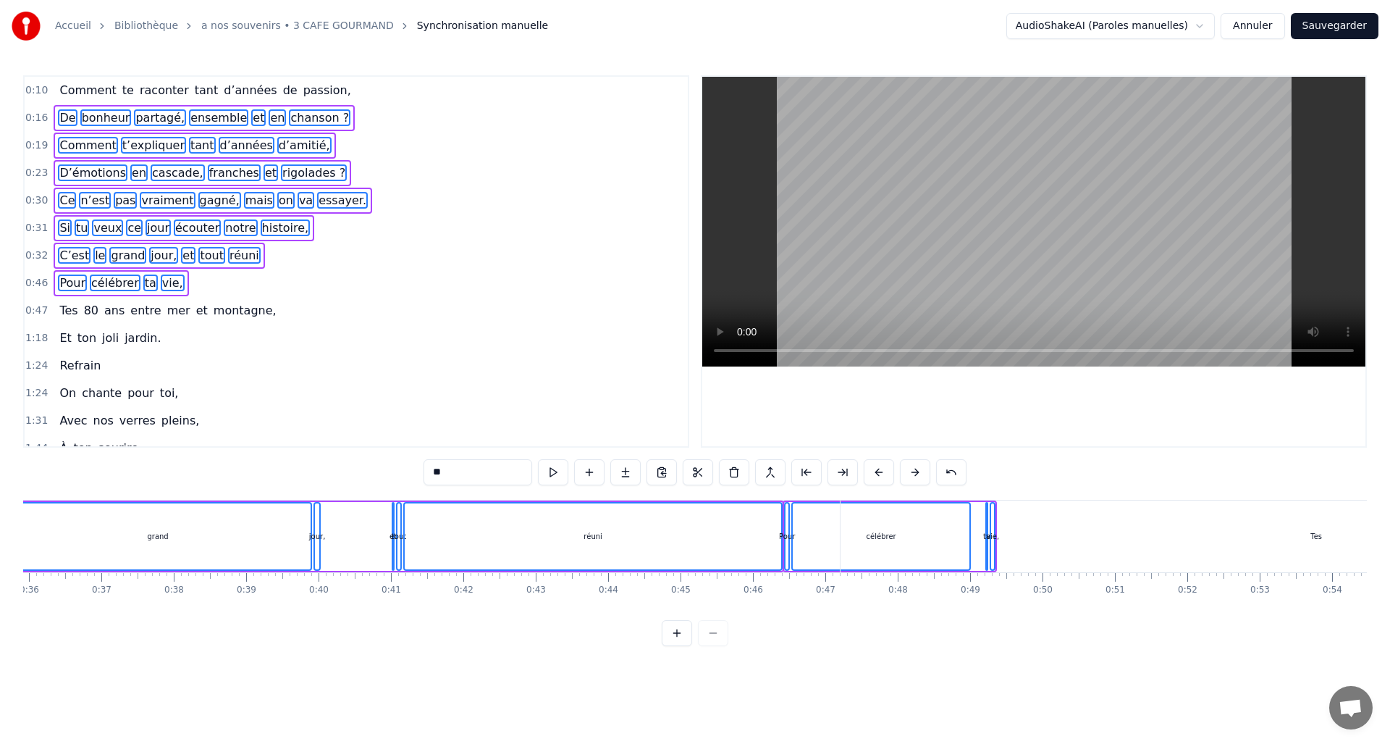
click at [916, 466] on button at bounding box center [915, 472] width 30 height 26
click at [917, 464] on button at bounding box center [915, 472] width 30 height 26
click at [918, 466] on button at bounding box center [915, 472] width 30 height 26
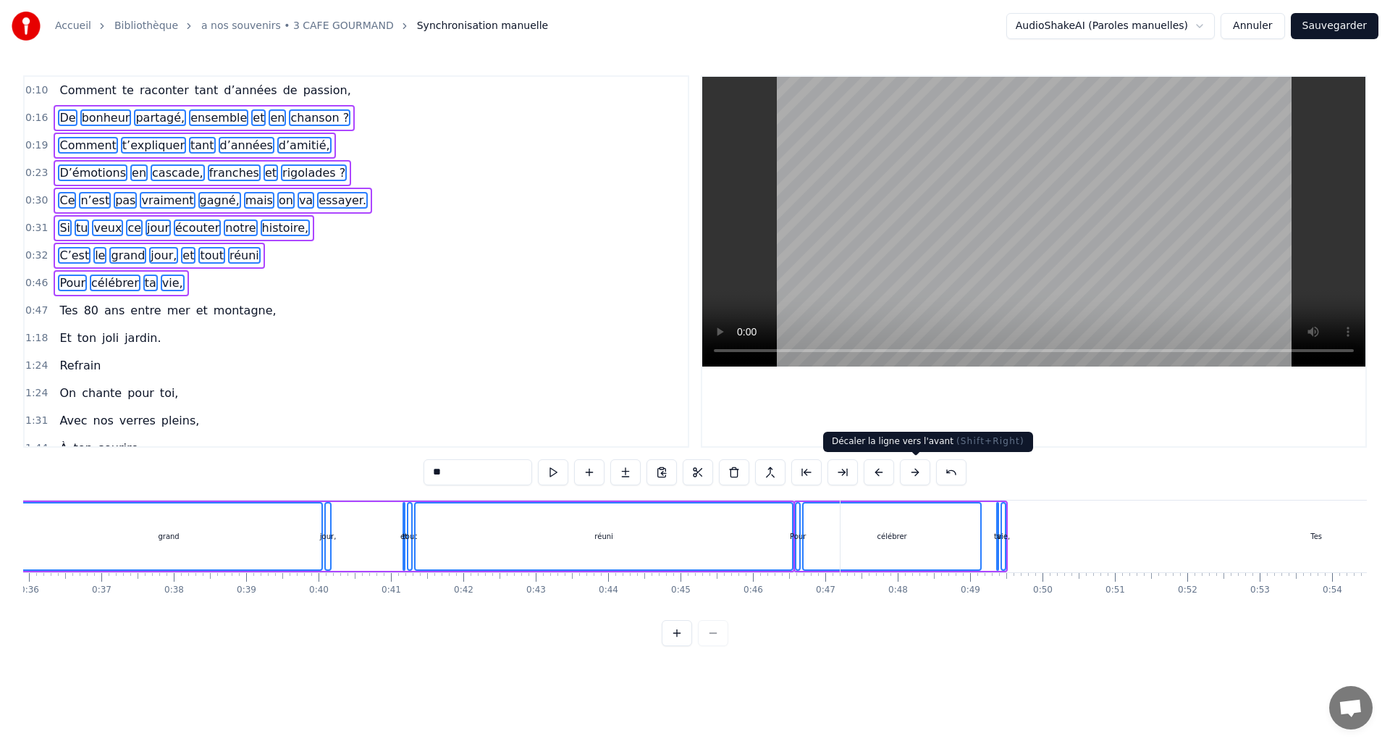
click at [917, 471] on button at bounding box center [915, 472] width 30 height 26
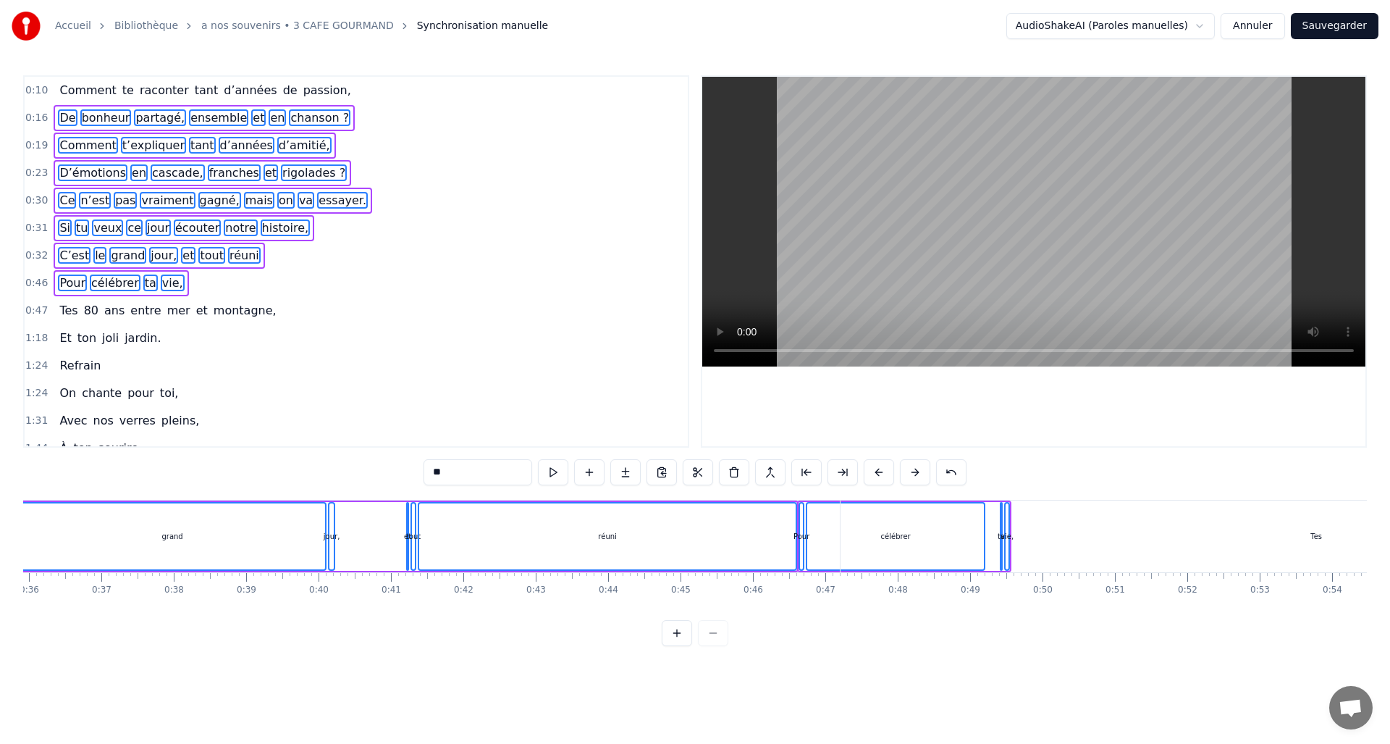
click at [917, 471] on button at bounding box center [915, 472] width 30 height 26
click at [917, 470] on button at bounding box center [915, 472] width 30 height 26
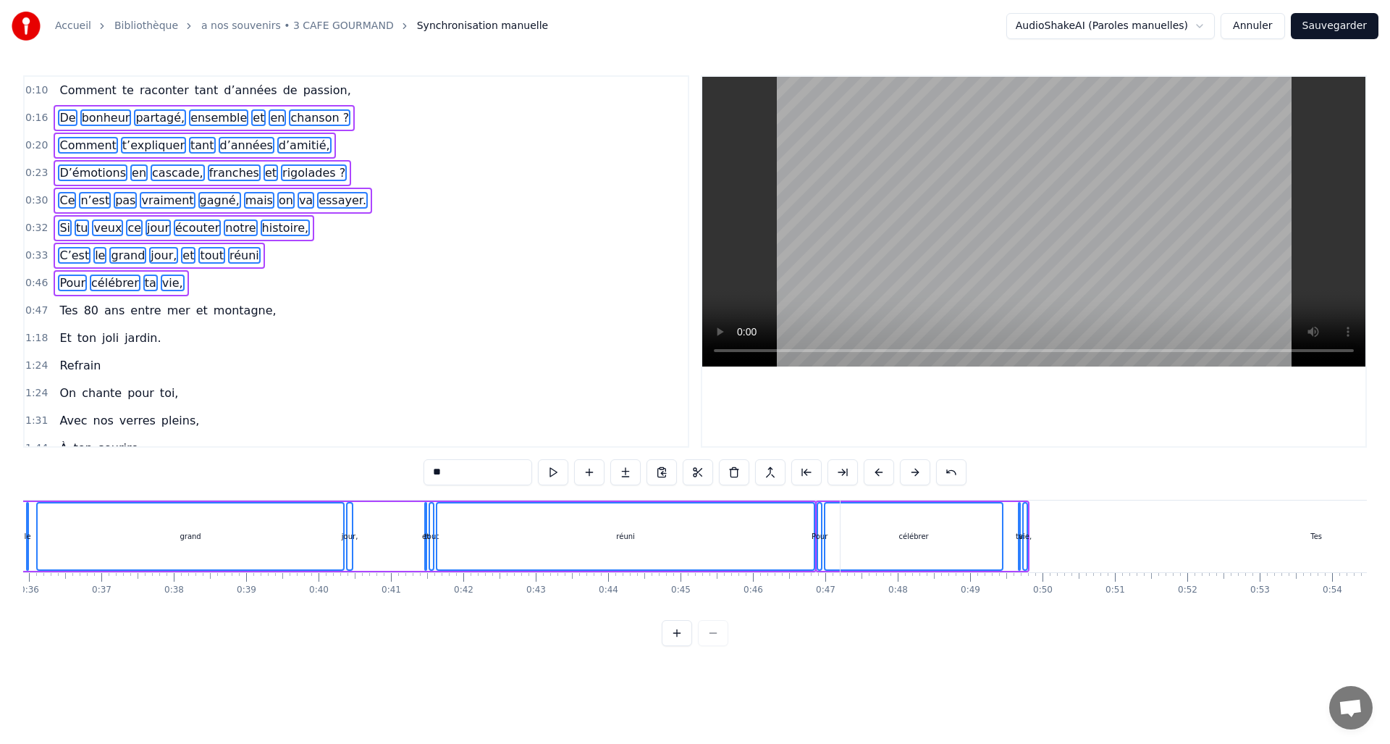
click at [917, 470] on button at bounding box center [915, 472] width 30 height 26
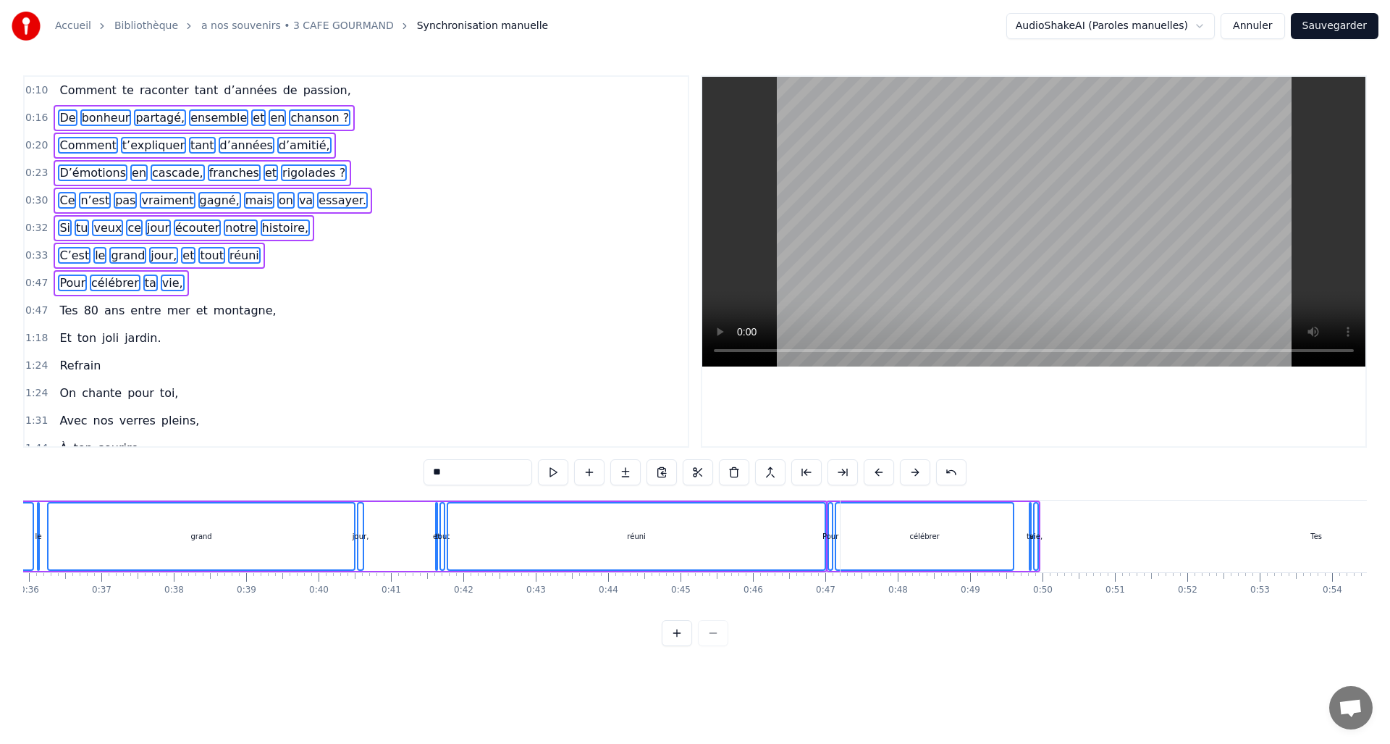
click at [917, 468] on button at bounding box center [915, 472] width 30 height 26
click at [917, 467] on button at bounding box center [915, 472] width 30 height 26
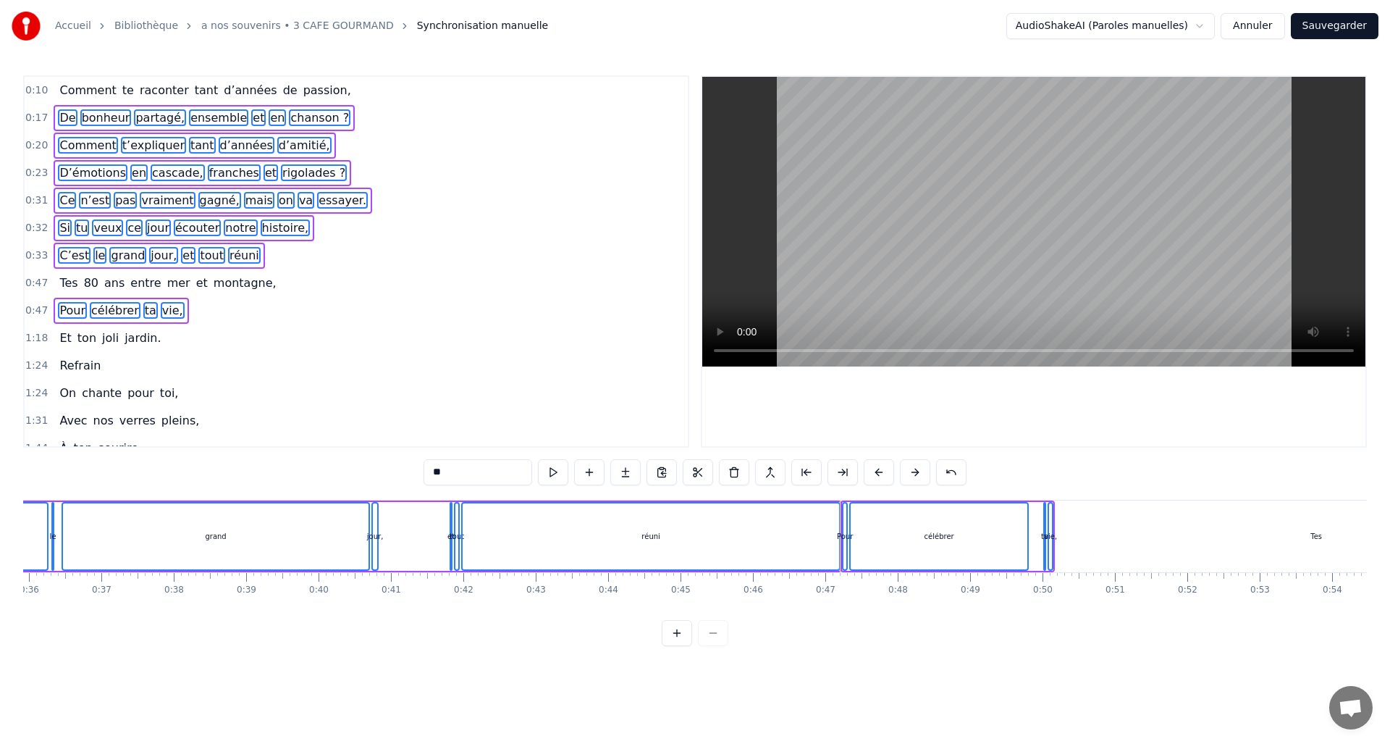
click at [917, 467] on button at bounding box center [915, 472] width 30 height 26
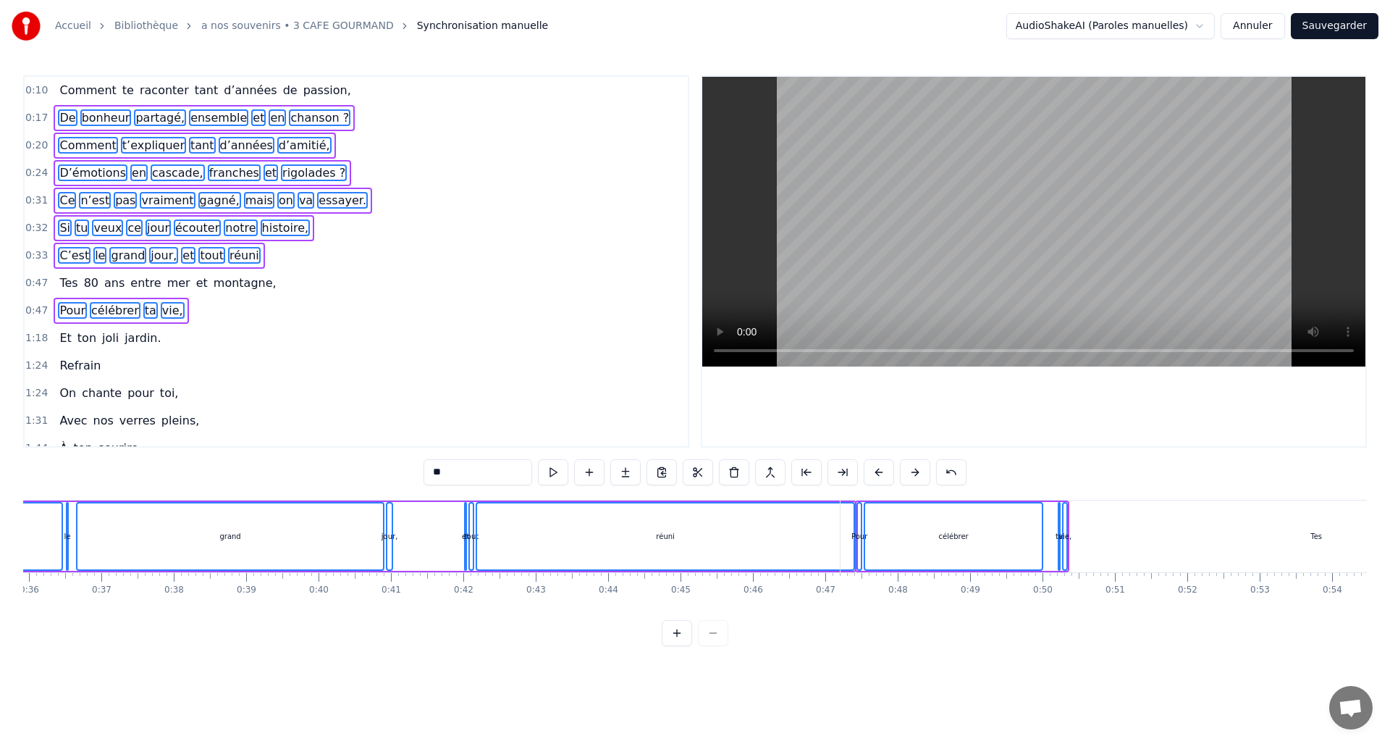
click at [917, 466] on button at bounding box center [915, 472] width 30 height 26
click at [914, 466] on button at bounding box center [915, 472] width 30 height 26
click at [913, 466] on button at bounding box center [915, 472] width 30 height 26
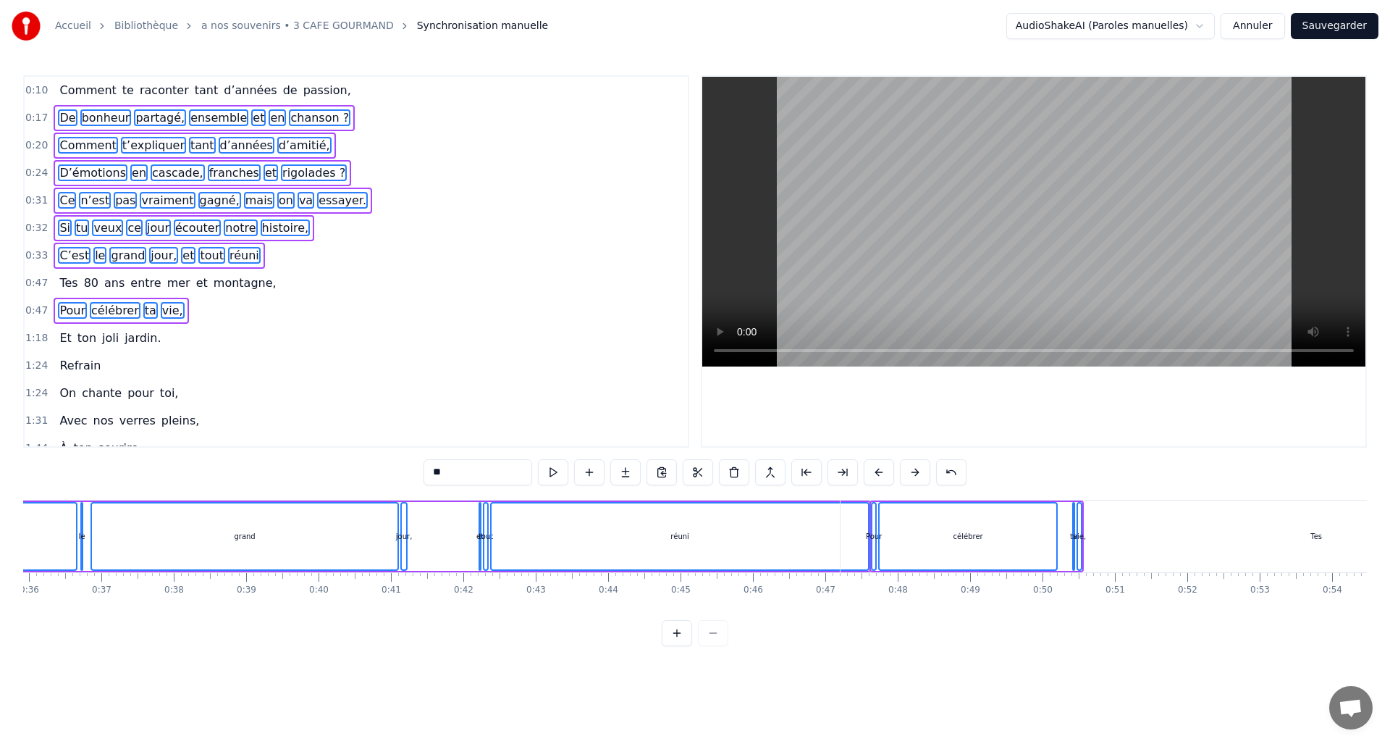
click at [913, 466] on button at bounding box center [915, 472] width 30 height 26
click at [912, 468] on button at bounding box center [915, 472] width 30 height 26
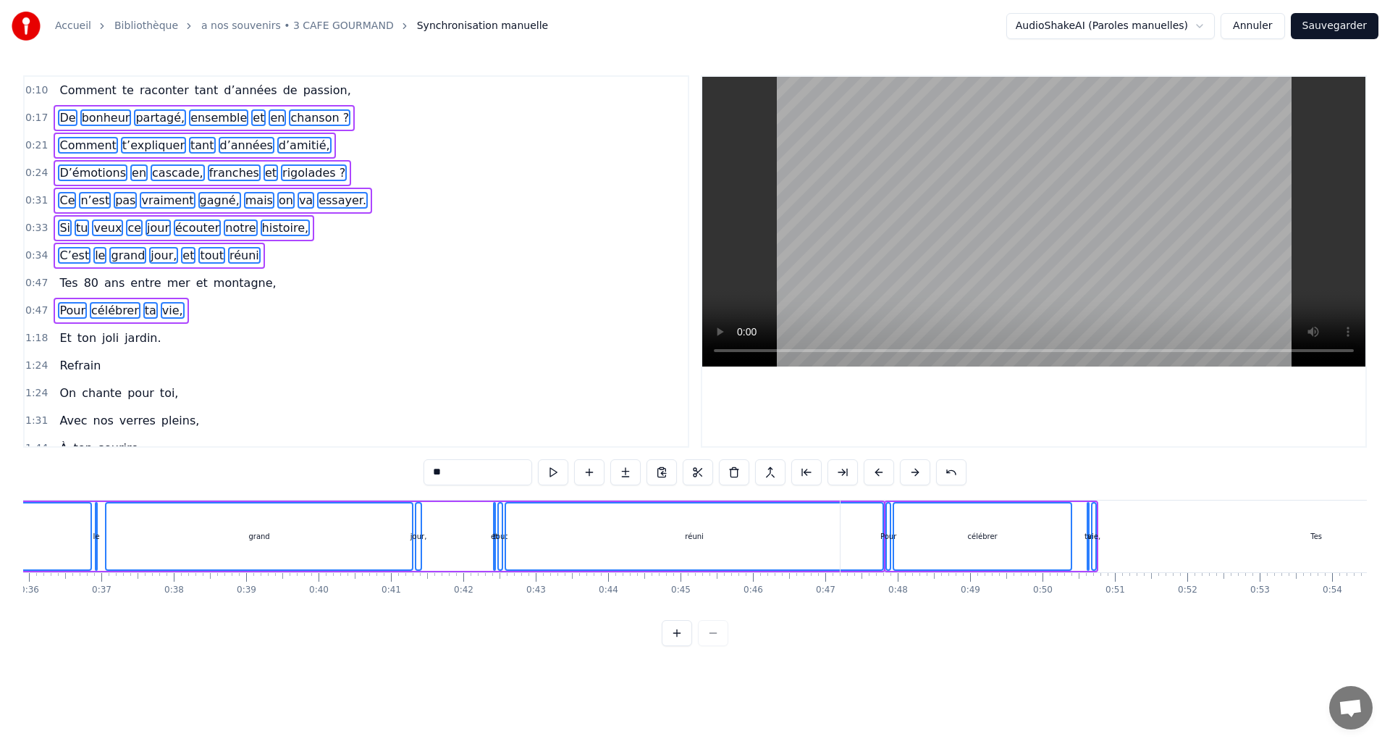
click at [912, 468] on button at bounding box center [915, 472] width 30 height 26
click at [913, 466] on button at bounding box center [915, 472] width 30 height 26
click at [912, 467] on button at bounding box center [915, 472] width 30 height 26
click at [914, 465] on button at bounding box center [915, 472] width 30 height 26
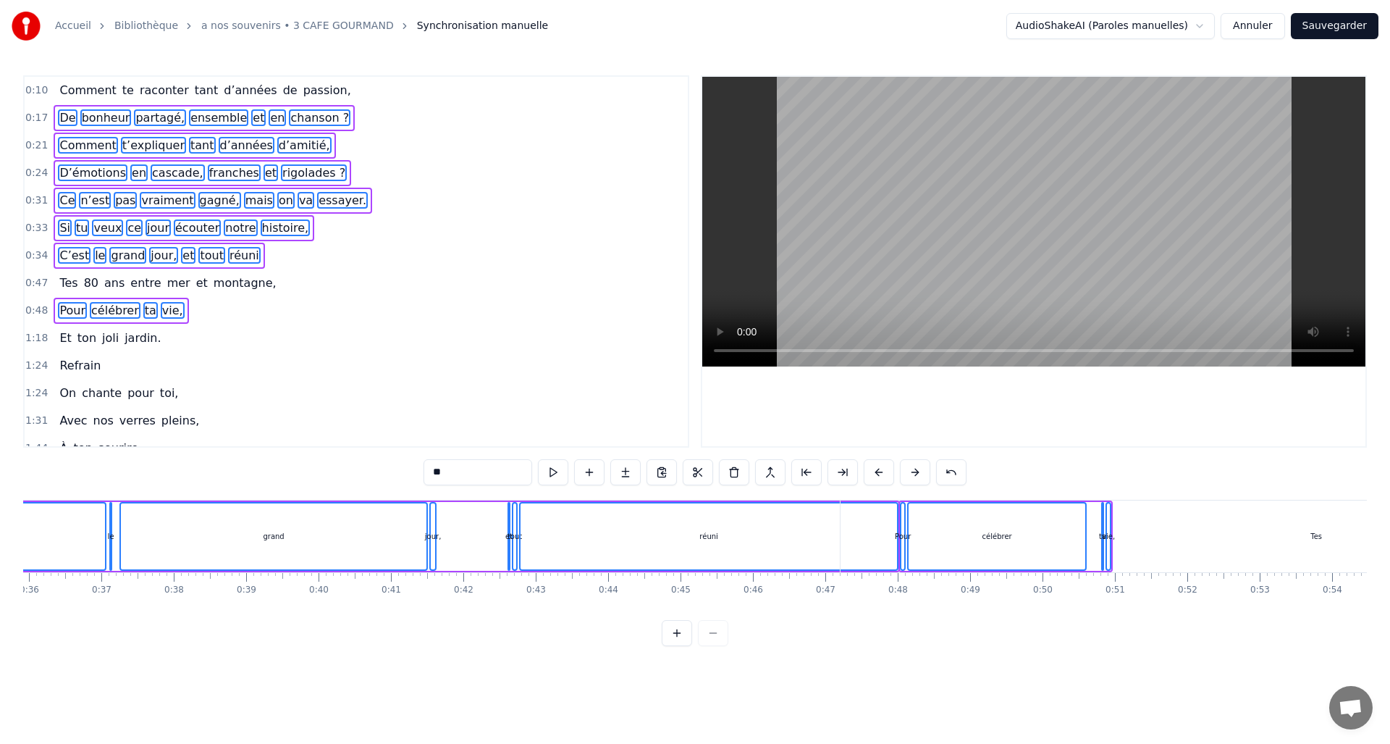
click at [911, 468] on button at bounding box center [915, 472] width 30 height 26
click at [911, 469] on button at bounding box center [915, 472] width 30 height 26
click at [912, 467] on button at bounding box center [915, 472] width 30 height 26
click at [910, 471] on button at bounding box center [915, 472] width 30 height 26
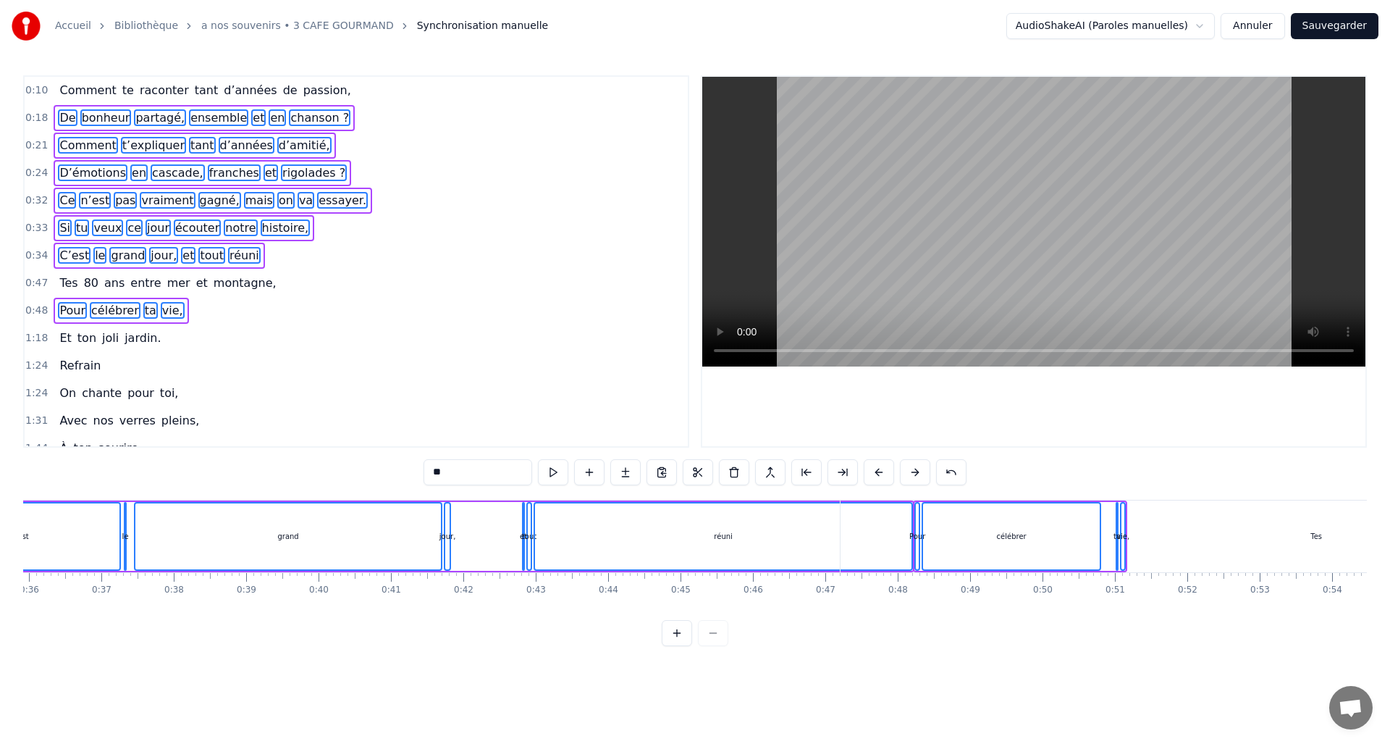
click at [911, 471] on button at bounding box center [915, 472] width 30 height 26
click at [912, 469] on button at bounding box center [915, 472] width 30 height 26
click at [912, 468] on button at bounding box center [915, 472] width 30 height 26
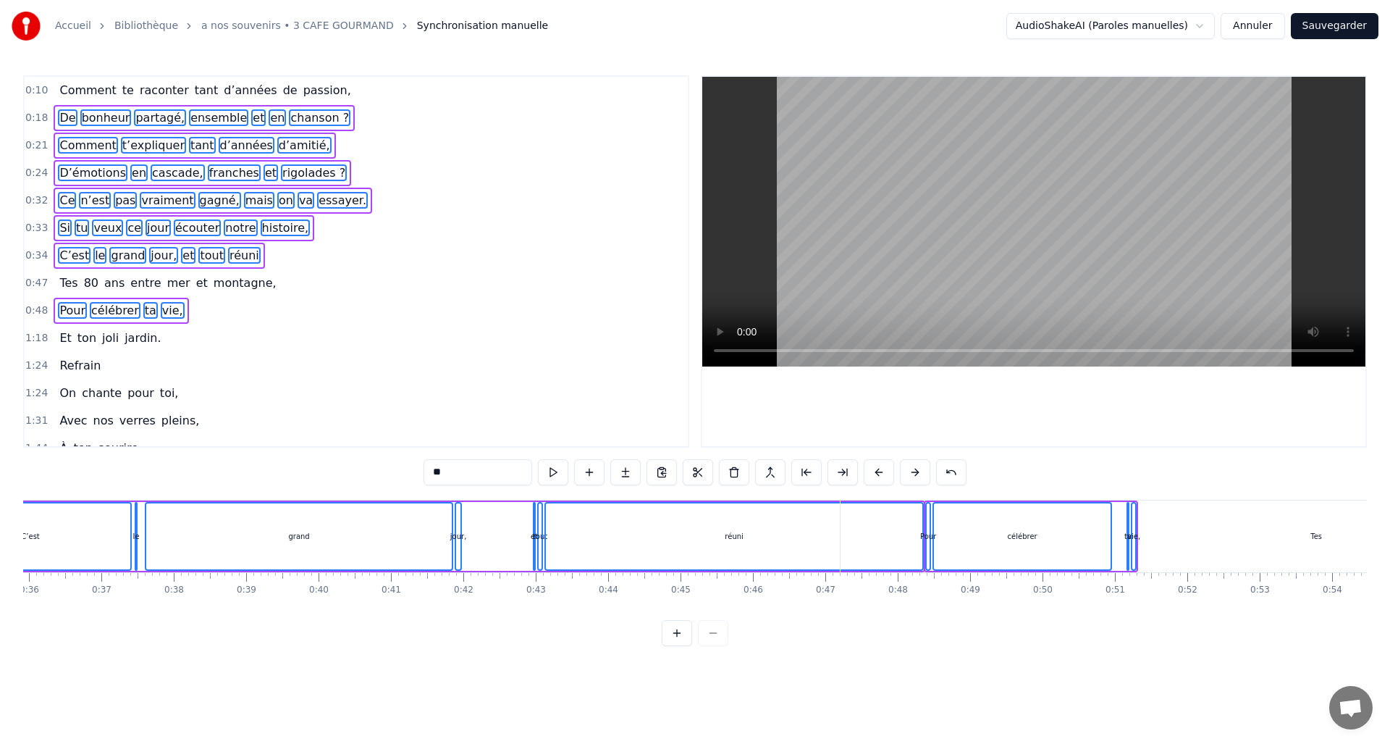
click at [912, 468] on button at bounding box center [915, 472] width 30 height 26
click at [911, 468] on button at bounding box center [915, 472] width 30 height 26
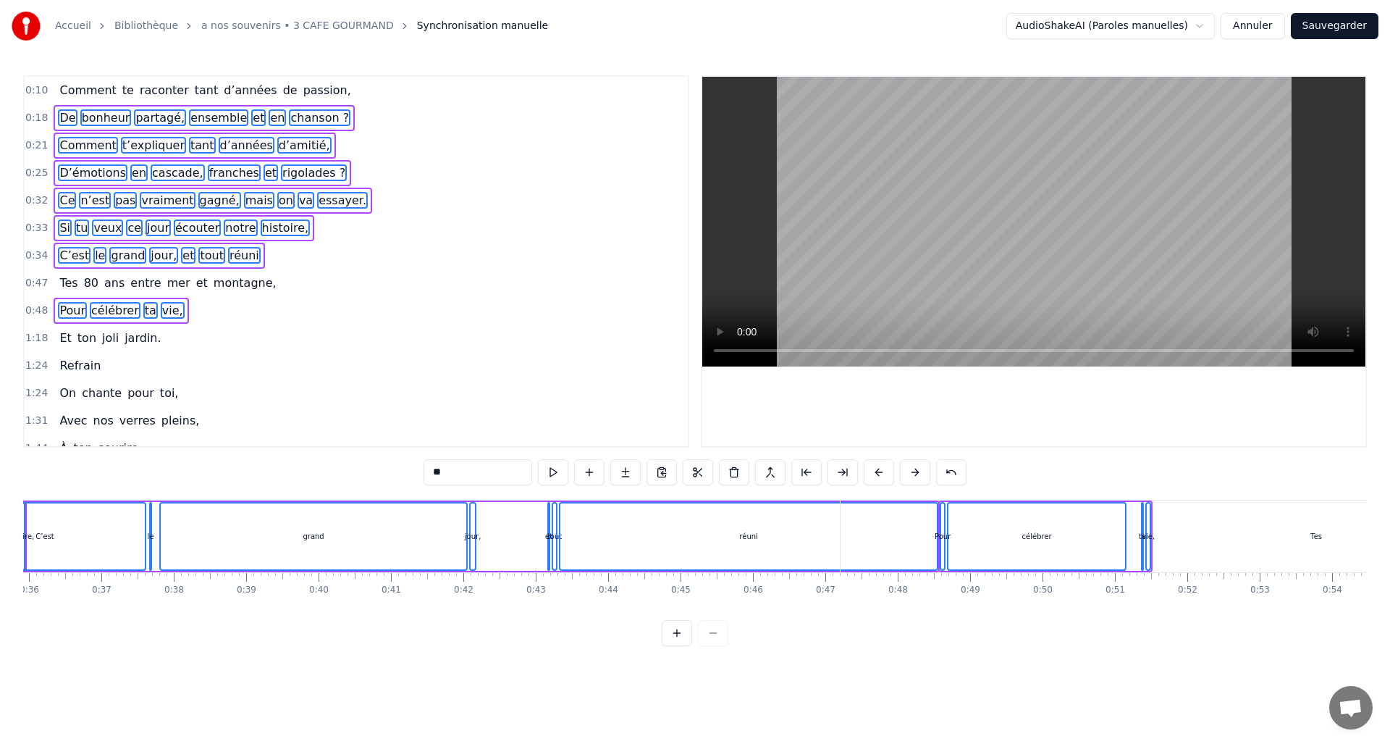
click at [910, 471] on button at bounding box center [915, 472] width 30 height 26
click at [909, 471] on button at bounding box center [915, 472] width 30 height 26
click at [910, 471] on button at bounding box center [915, 472] width 30 height 26
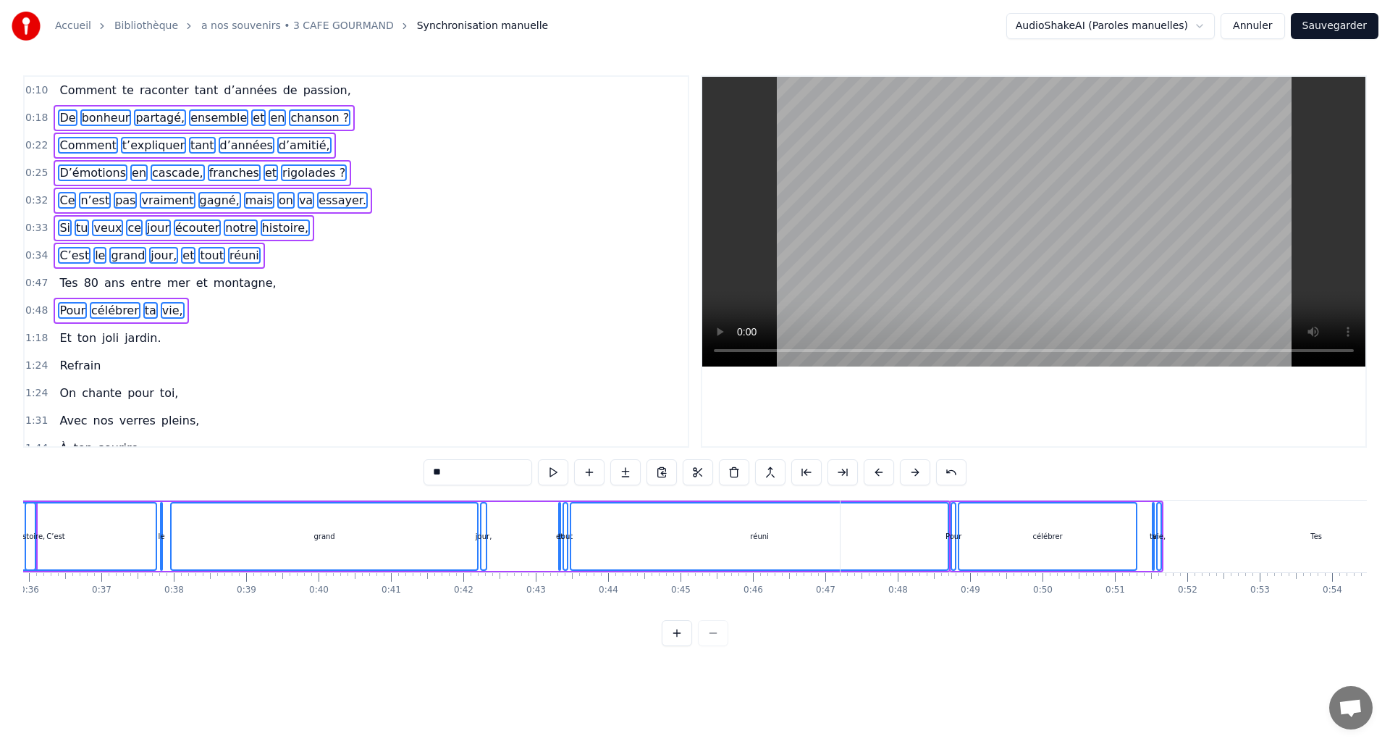
click at [910, 470] on button at bounding box center [915, 472] width 30 height 26
click at [911, 468] on button at bounding box center [915, 472] width 30 height 26
click at [912, 468] on button at bounding box center [915, 472] width 30 height 26
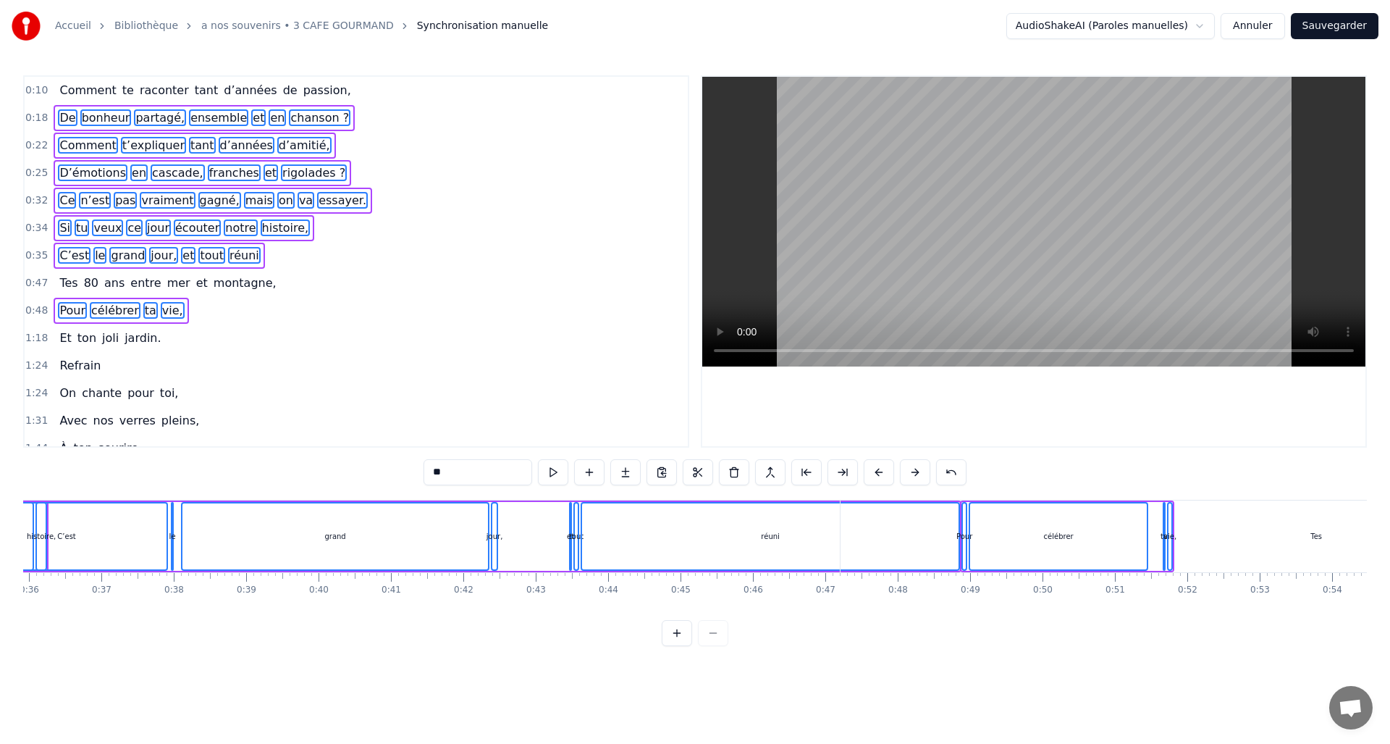
click at [912, 470] on button at bounding box center [915, 472] width 30 height 26
click at [912, 471] on button at bounding box center [915, 472] width 30 height 26
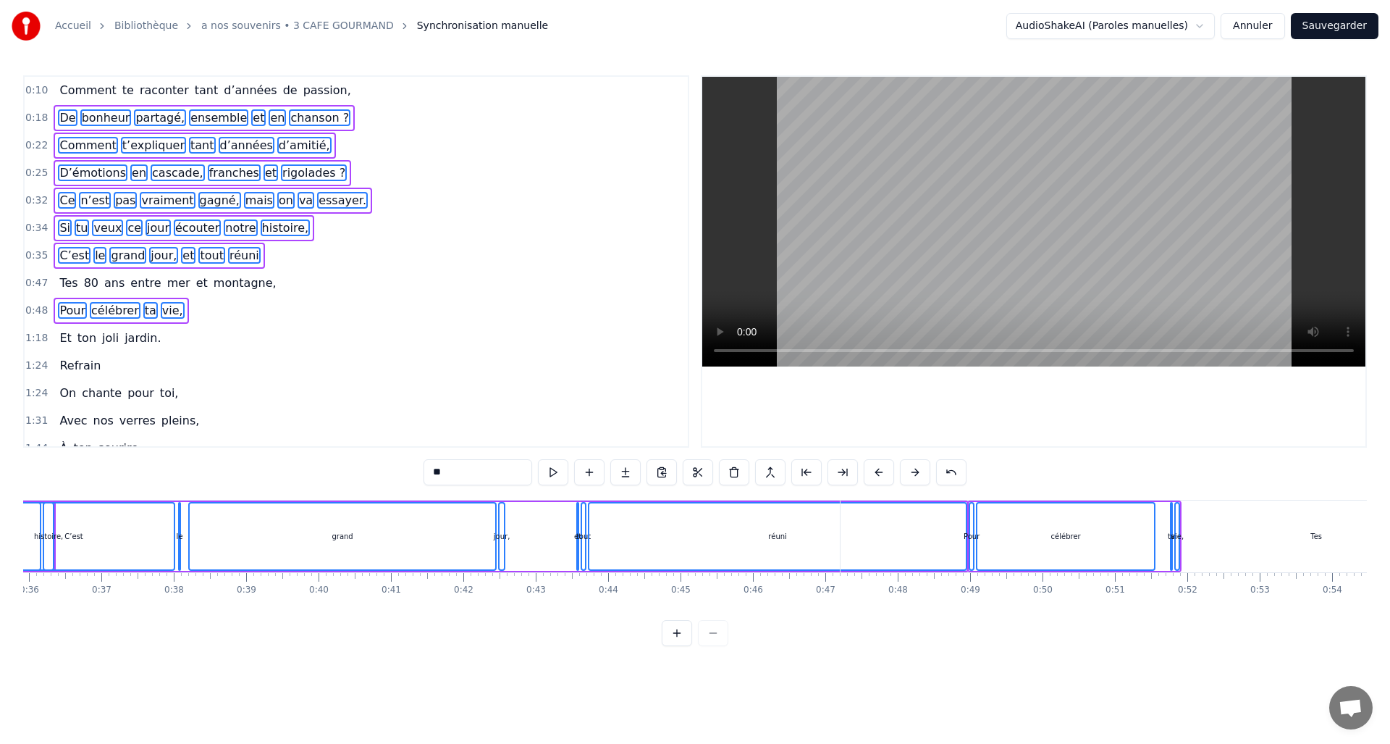
click at [912, 472] on button at bounding box center [915, 472] width 30 height 26
click at [914, 470] on button at bounding box center [915, 472] width 30 height 26
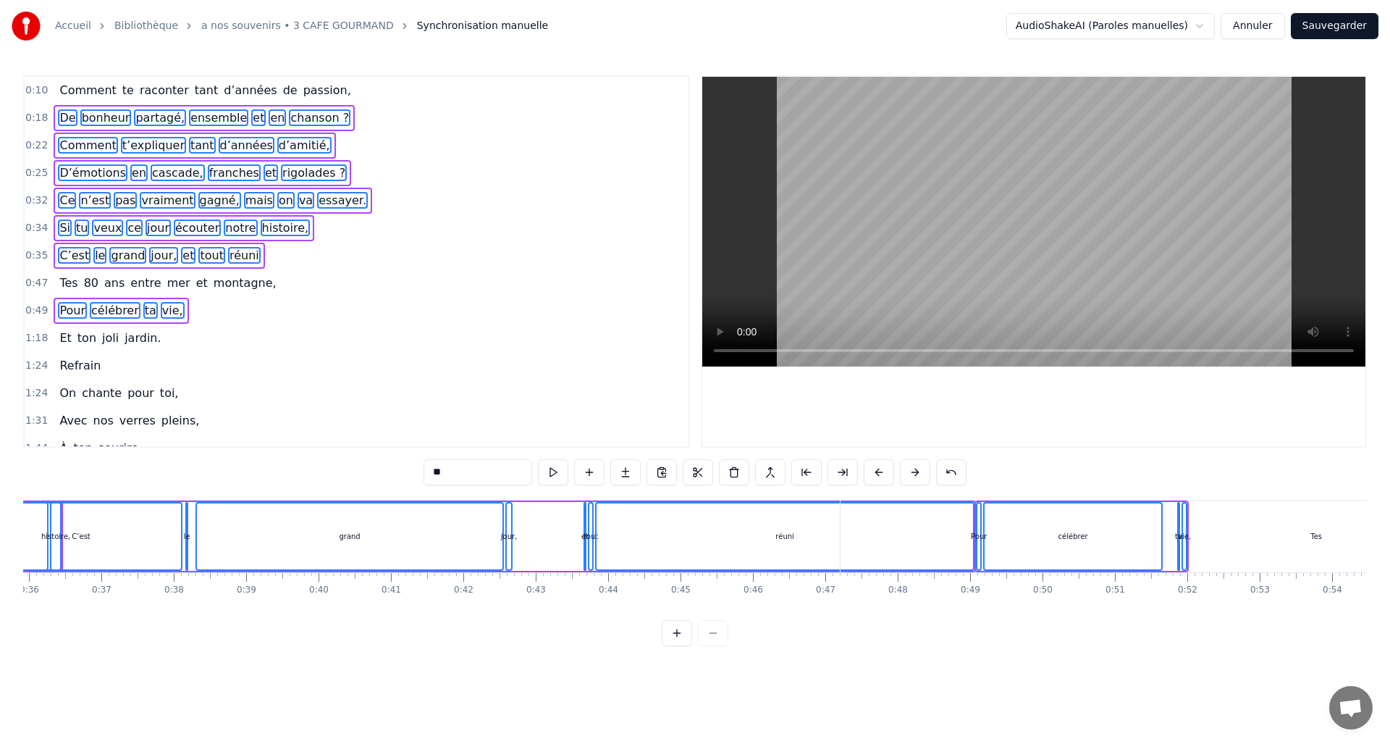
click at [913, 471] on button at bounding box center [915, 472] width 30 height 26
click at [914, 468] on button at bounding box center [915, 472] width 30 height 26
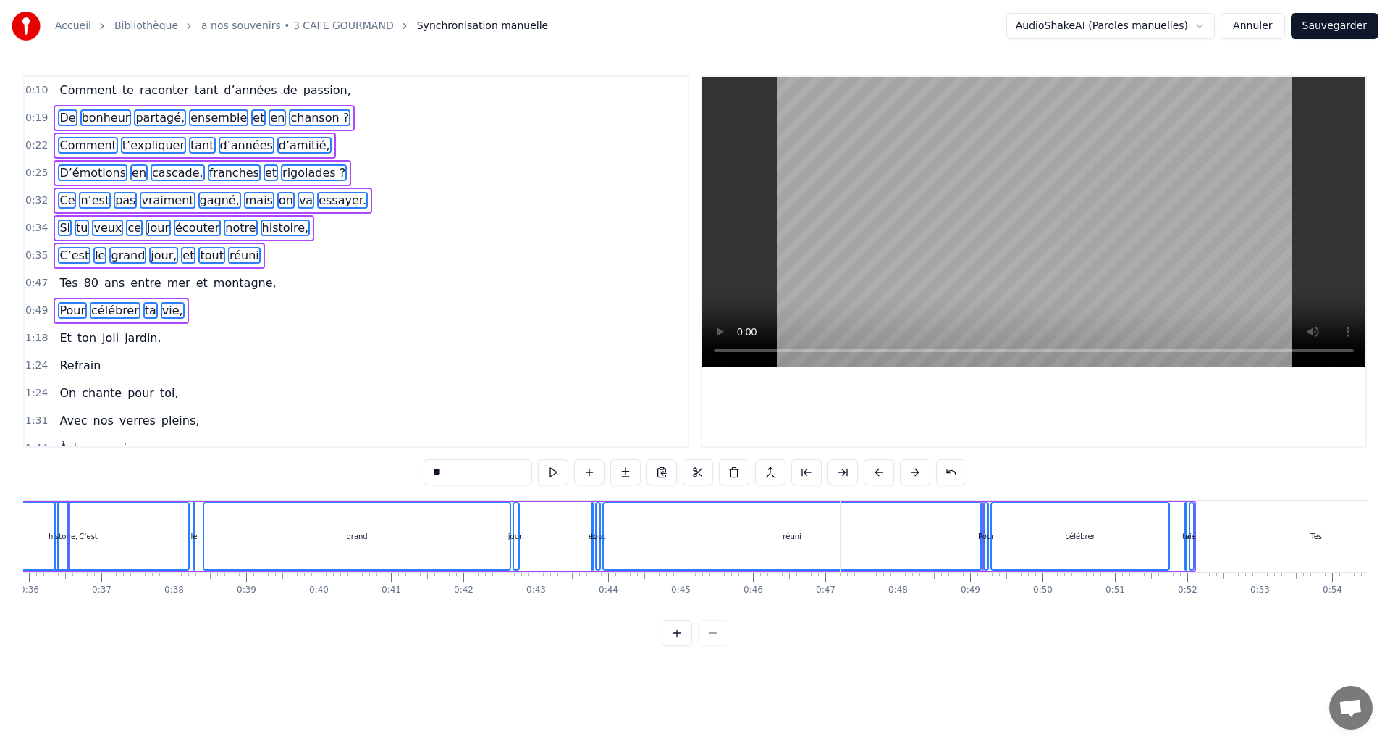
click at [914, 468] on button at bounding box center [915, 472] width 30 height 26
click at [914, 469] on button at bounding box center [915, 472] width 30 height 26
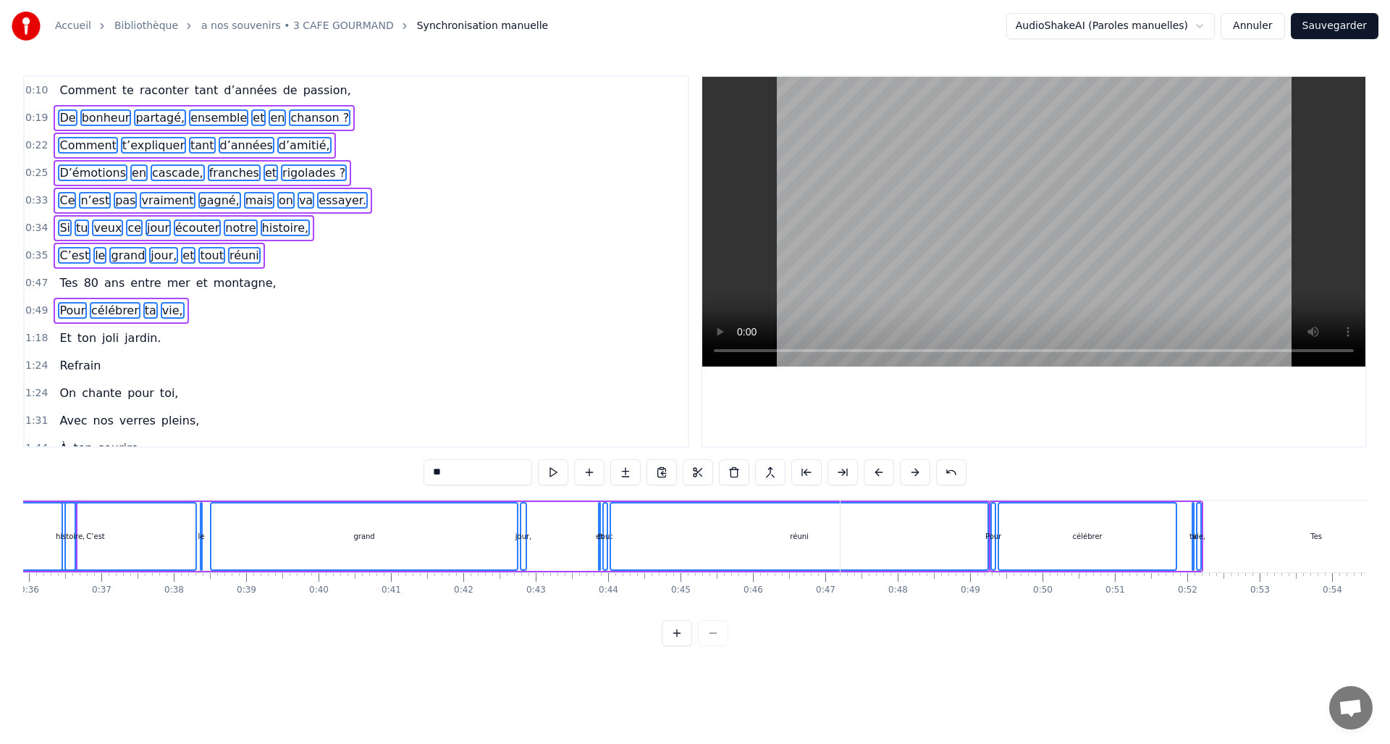
click at [913, 470] on button at bounding box center [915, 472] width 30 height 26
click at [913, 471] on button at bounding box center [915, 472] width 30 height 26
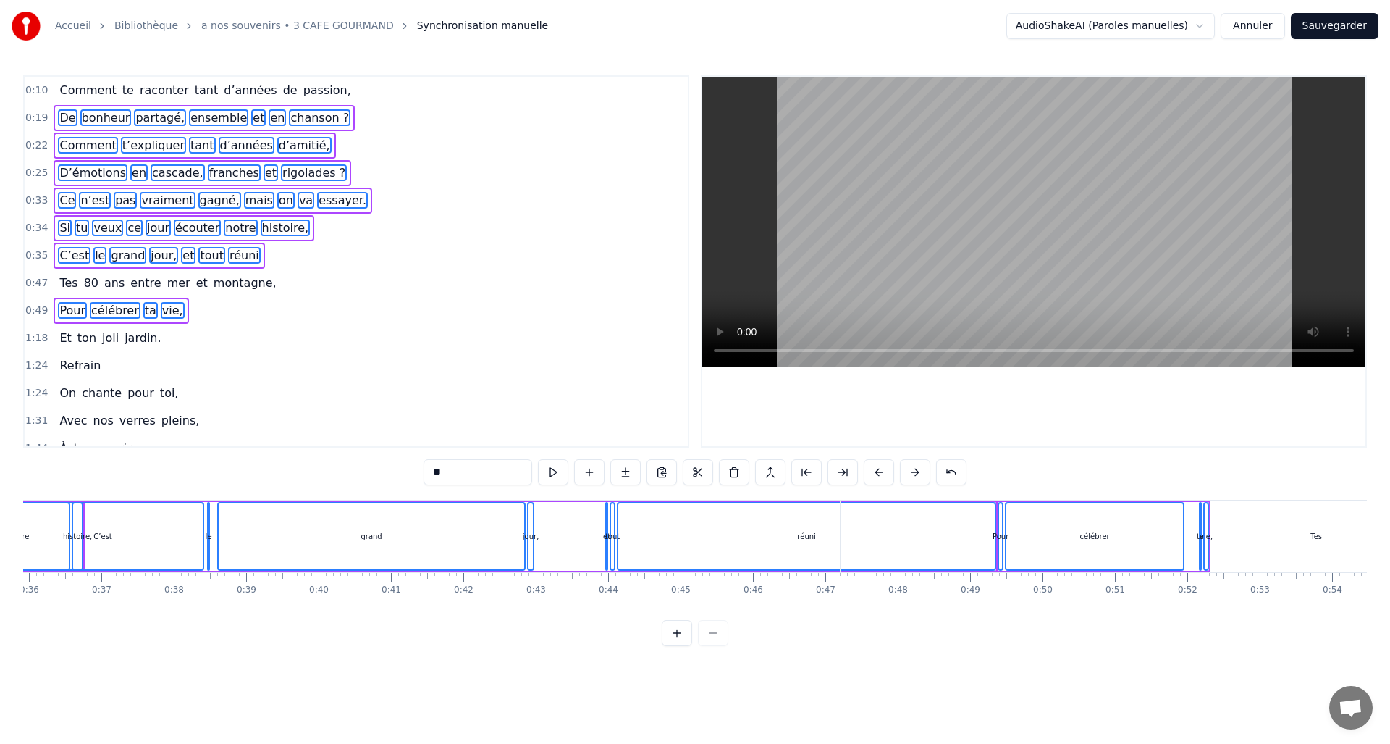
click at [914, 469] on button at bounding box center [915, 472] width 30 height 26
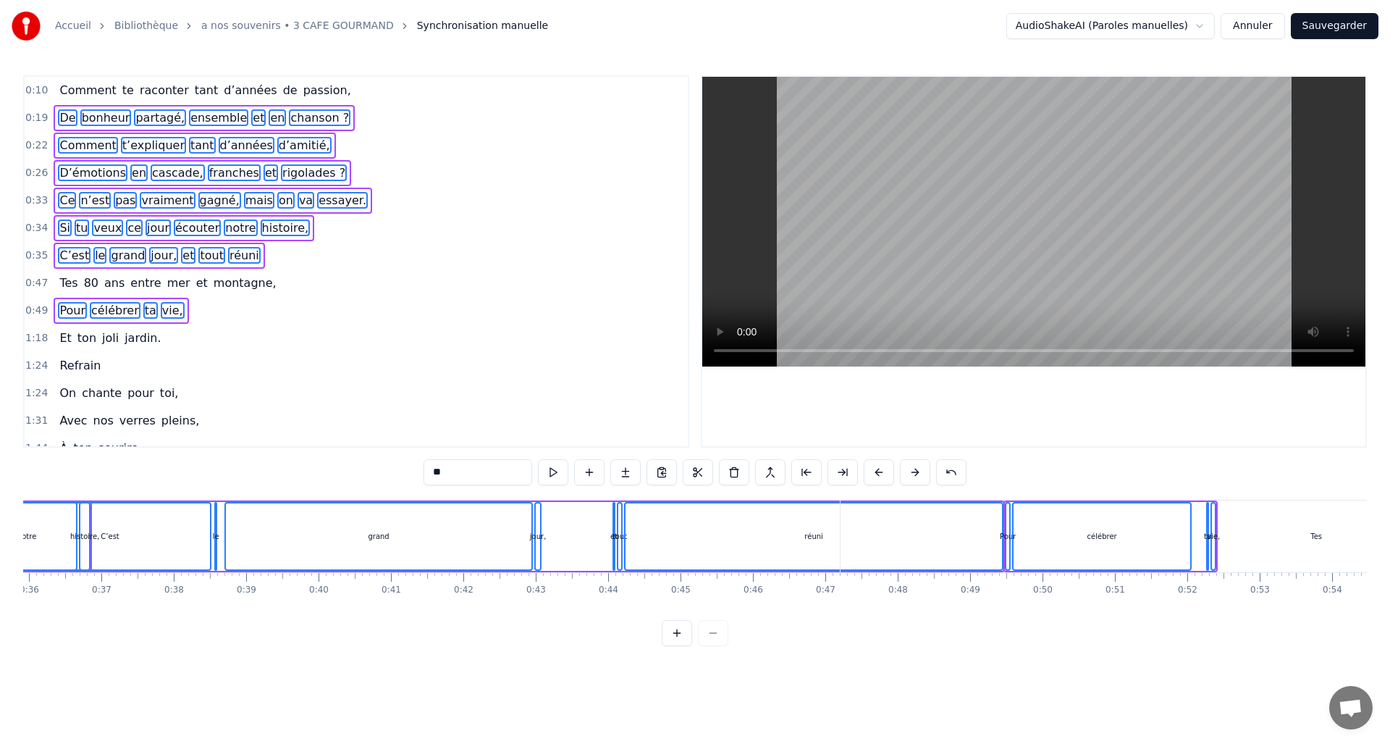
click at [914, 471] on button at bounding box center [915, 472] width 30 height 26
click at [915, 468] on button at bounding box center [915, 472] width 30 height 26
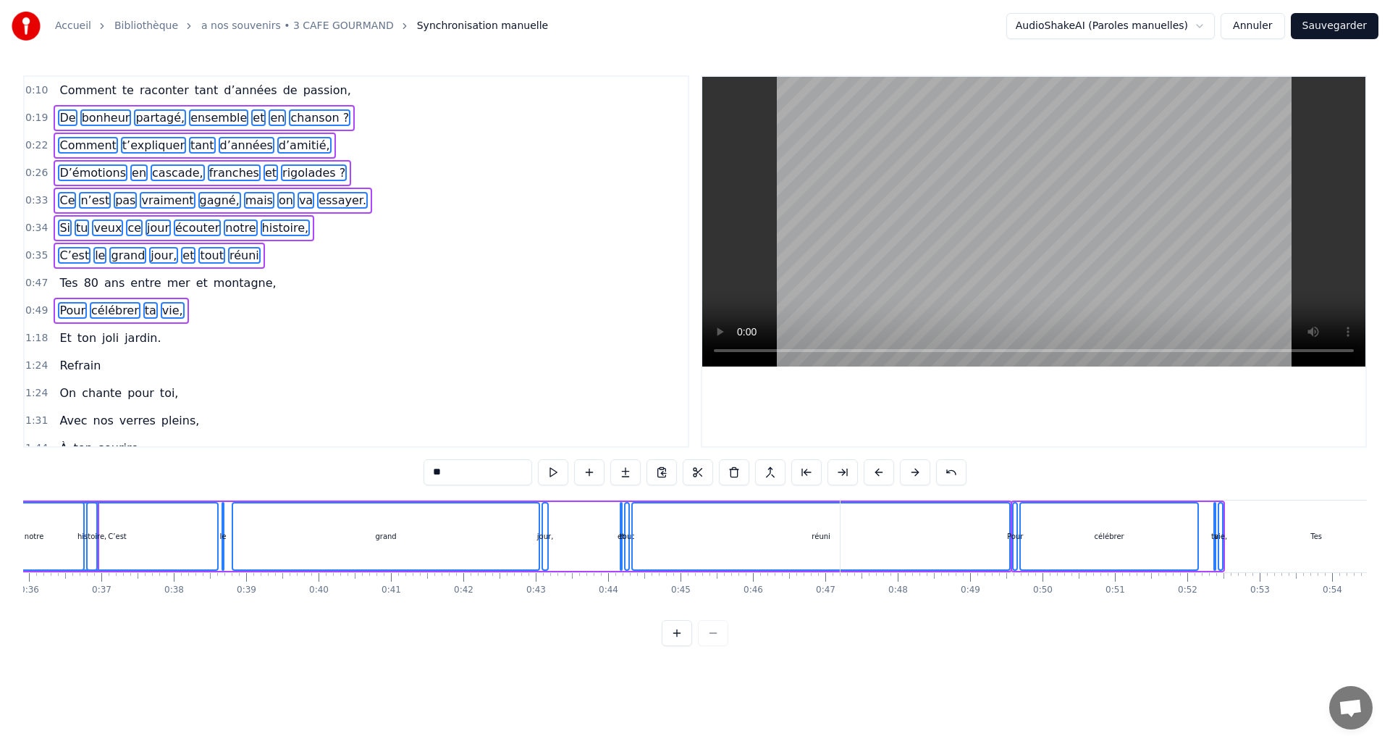
click at [914, 470] on button at bounding box center [915, 472] width 30 height 26
click at [913, 473] on button at bounding box center [915, 472] width 30 height 26
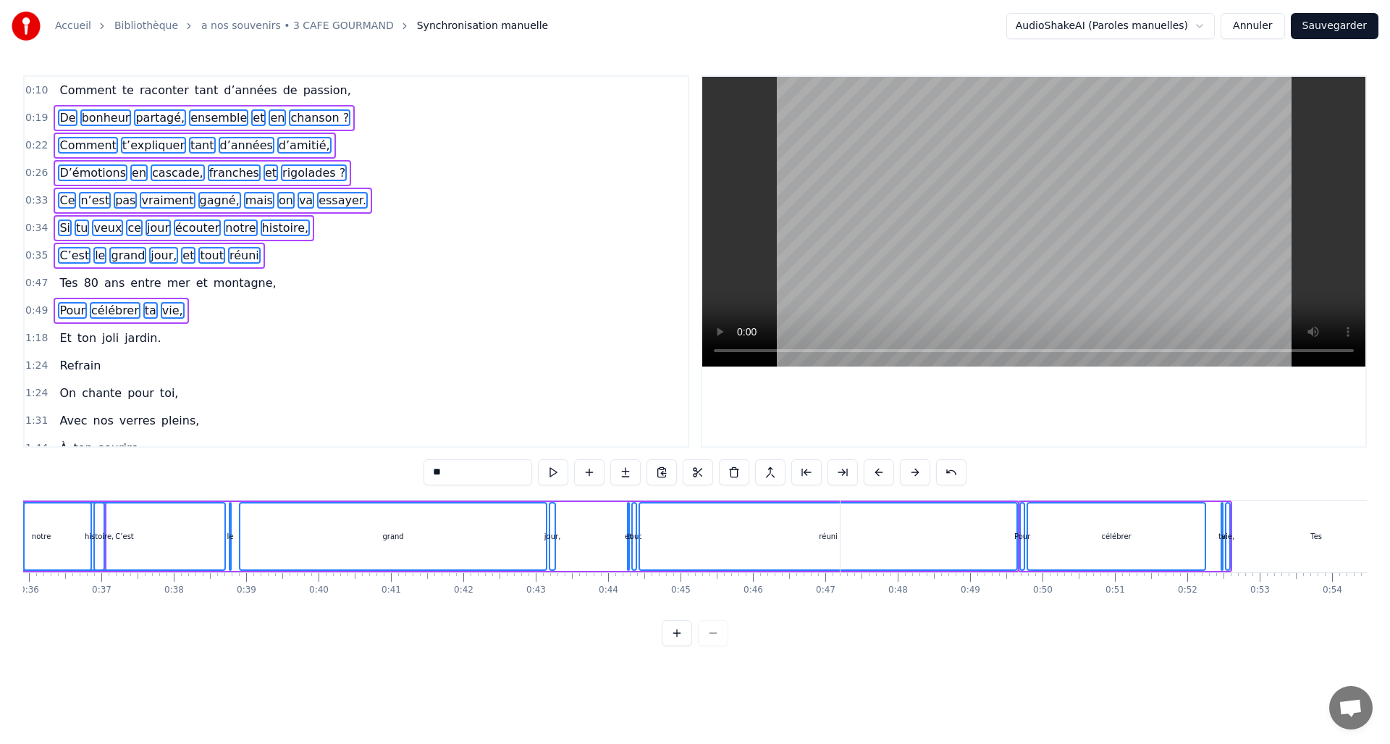
click at [914, 471] on button at bounding box center [915, 472] width 30 height 26
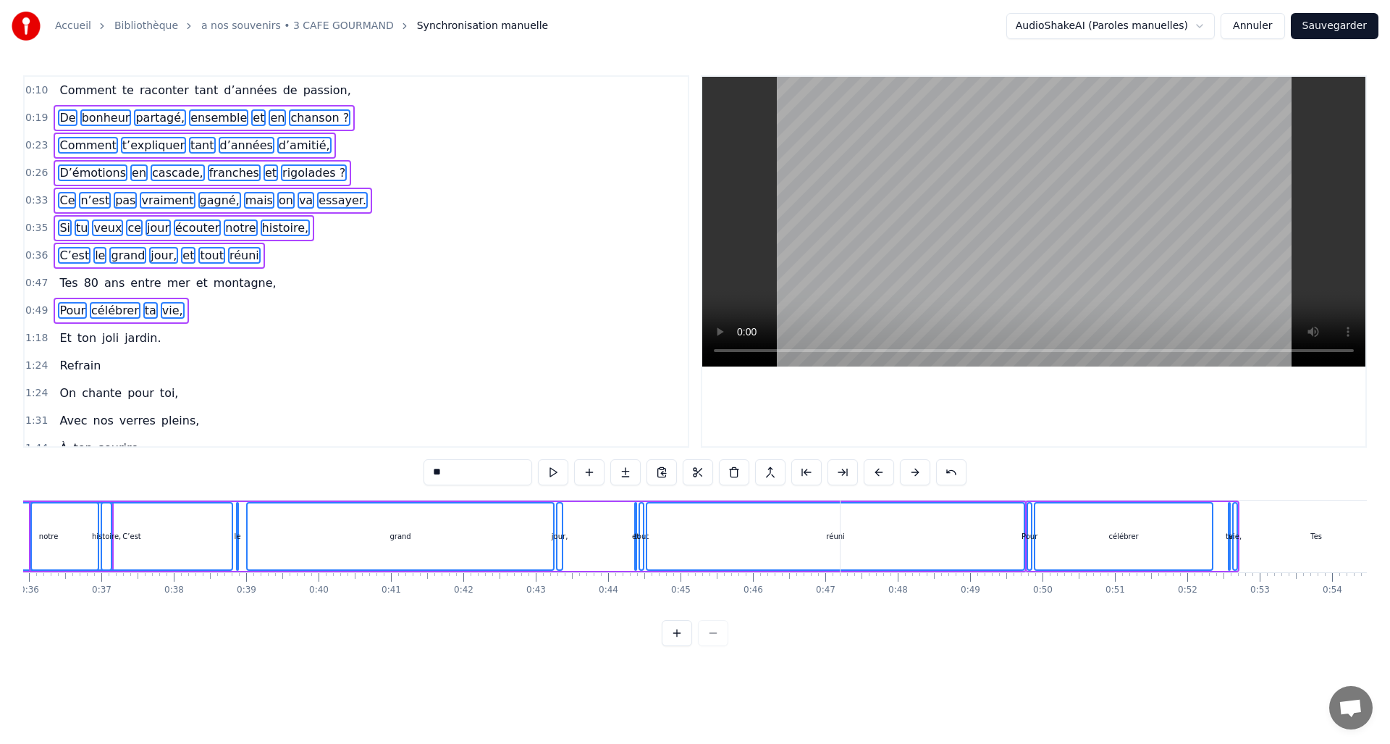
click at [914, 471] on button at bounding box center [915, 472] width 30 height 26
click at [917, 468] on button at bounding box center [915, 472] width 30 height 26
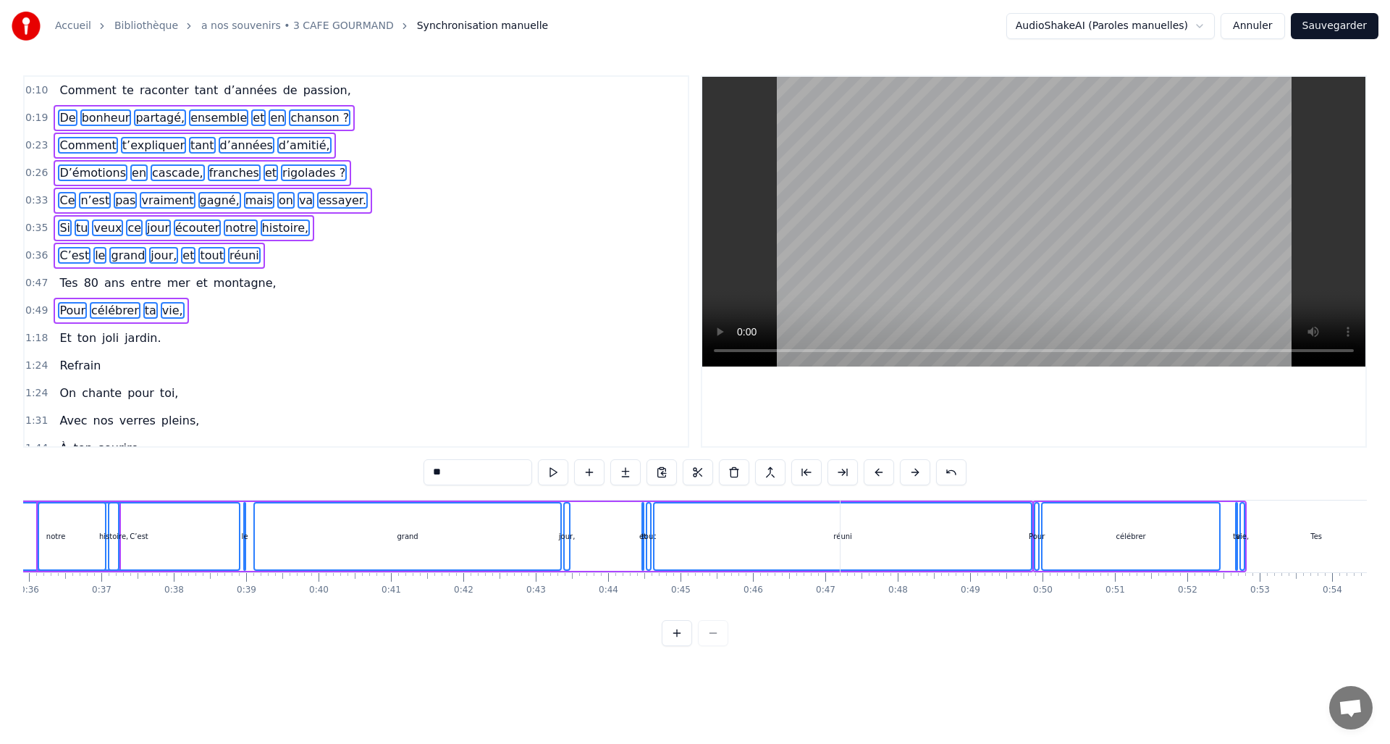
click at [915, 471] on button at bounding box center [915, 472] width 30 height 26
click at [916, 469] on button at bounding box center [915, 472] width 30 height 26
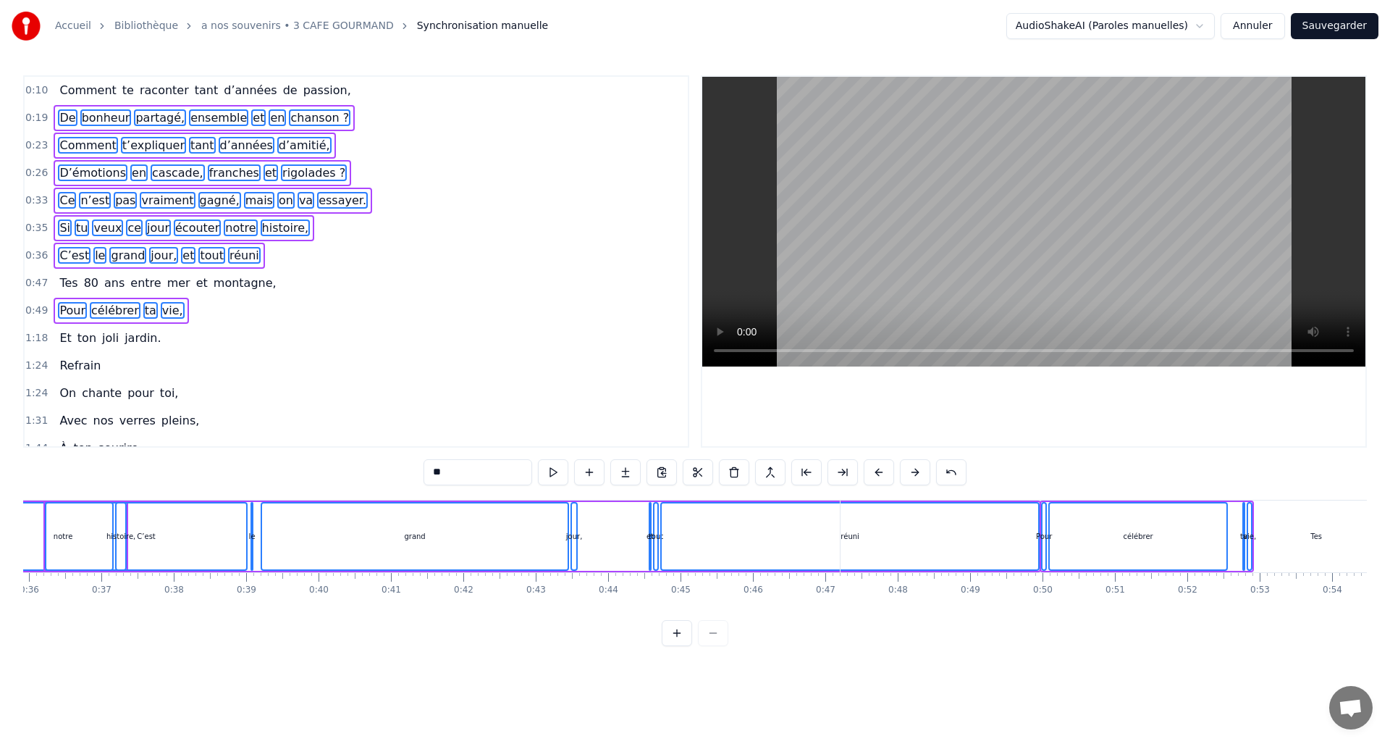
click at [915, 470] on button at bounding box center [915, 472] width 30 height 26
click at [916, 469] on button at bounding box center [915, 472] width 30 height 26
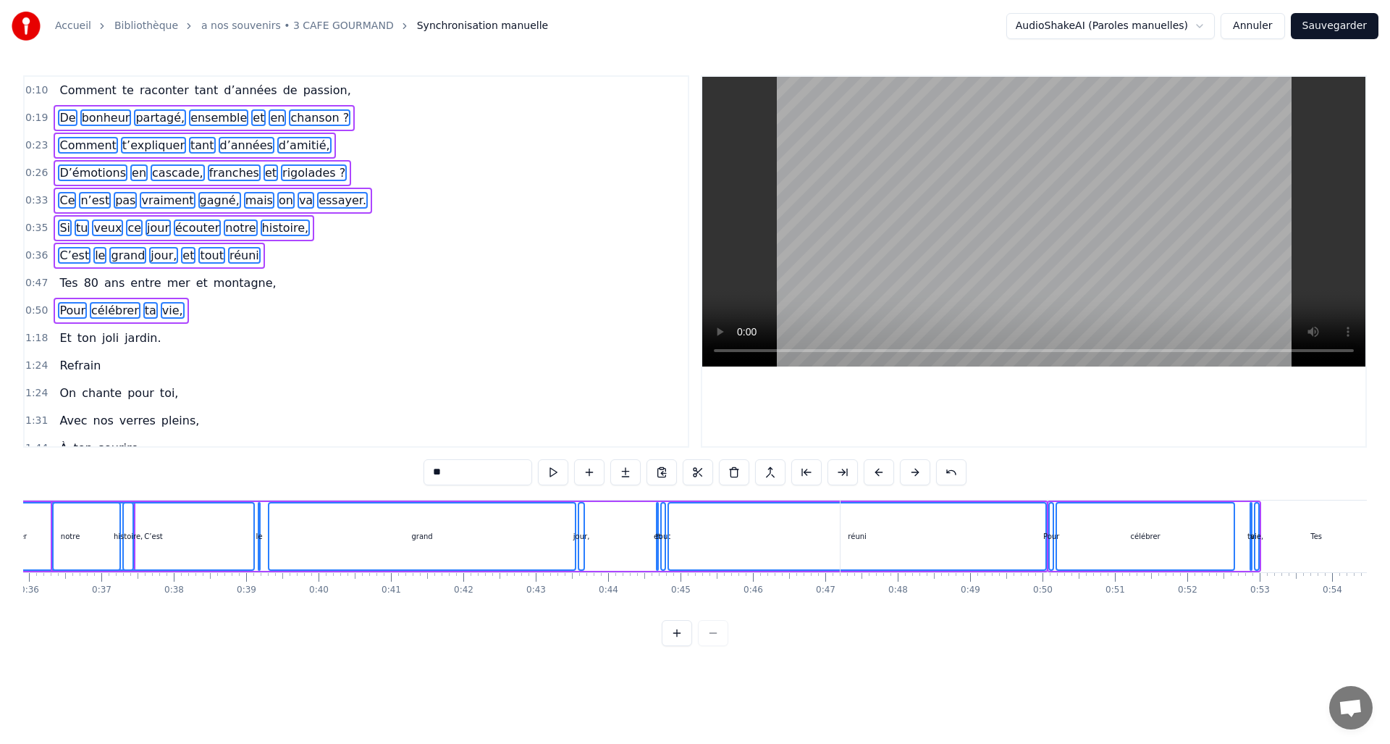
click at [916, 469] on button at bounding box center [915, 472] width 30 height 26
click at [915, 471] on button at bounding box center [915, 472] width 30 height 26
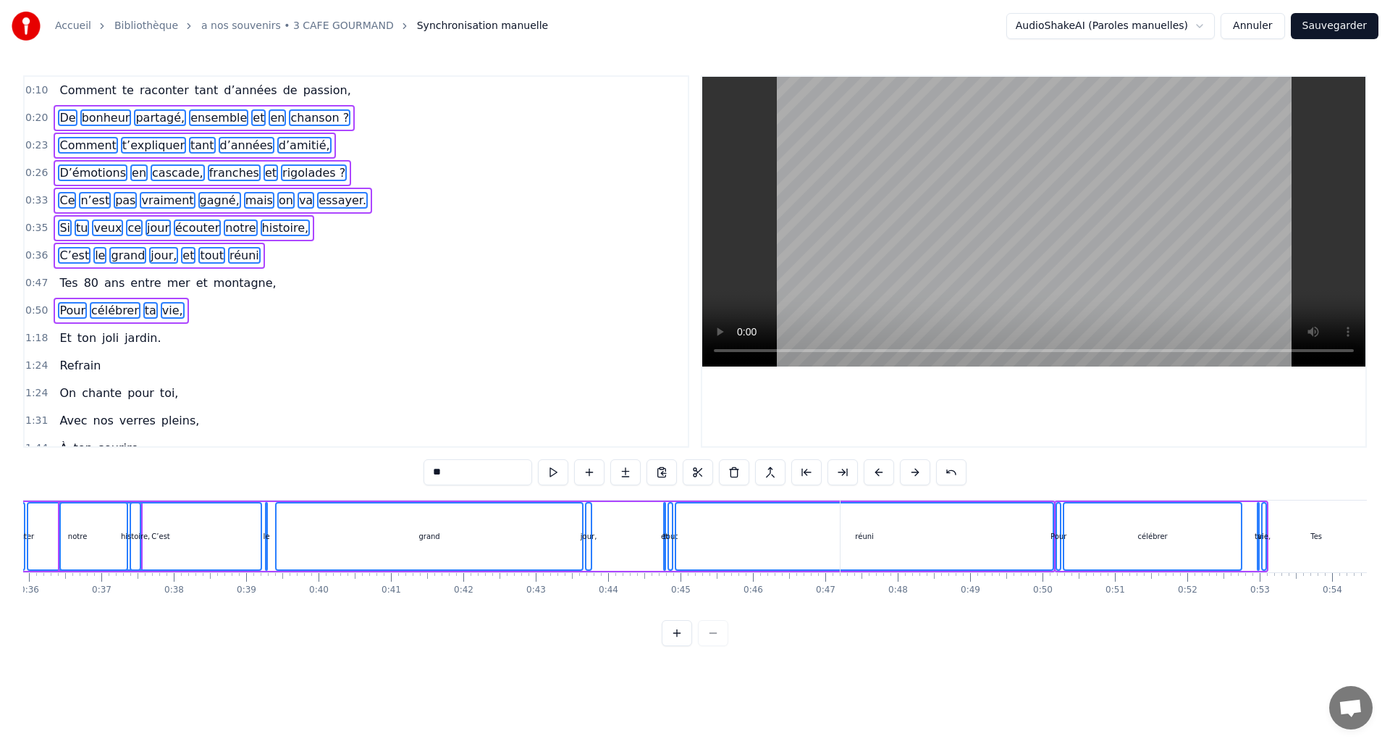
click at [917, 471] on button at bounding box center [915, 472] width 30 height 26
click at [915, 471] on button at bounding box center [915, 472] width 30 height 26
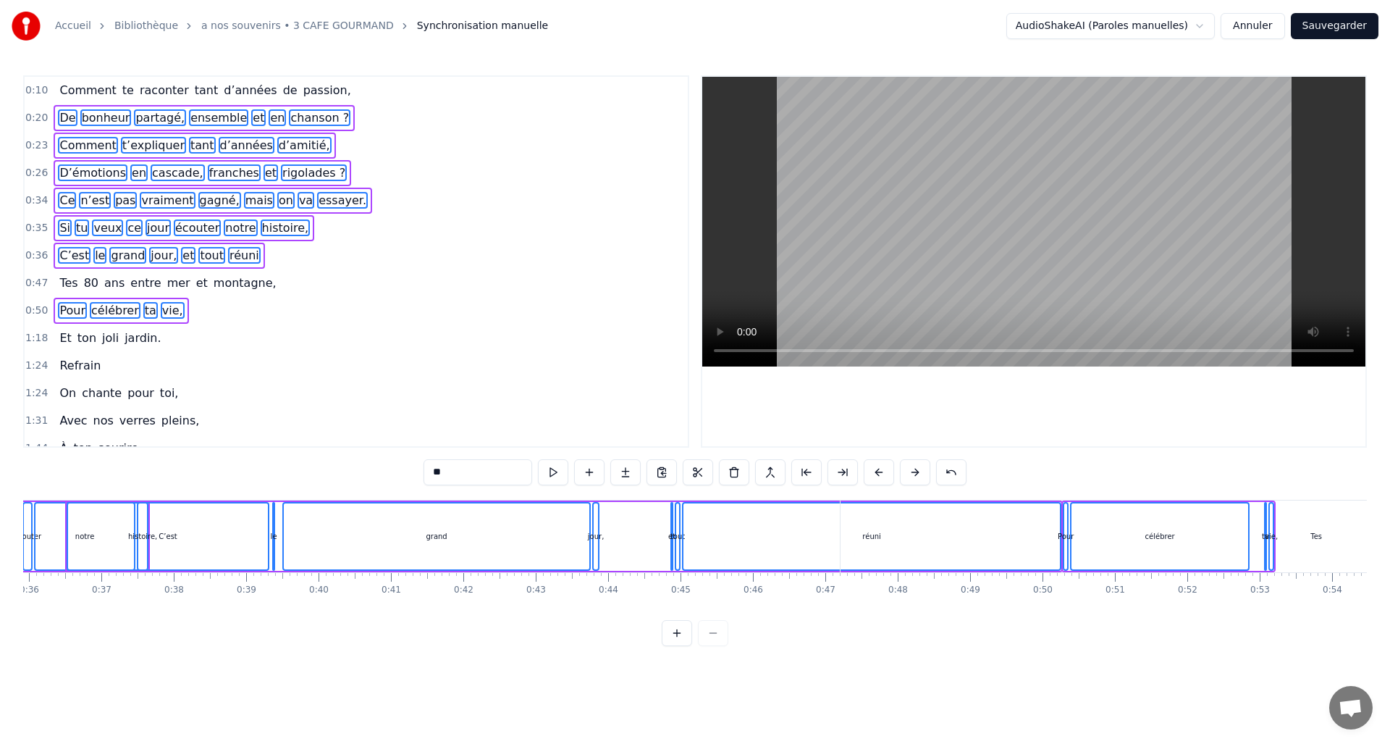
click at [916, 471] on button at bounding box center [915, 472] width 30 height 26
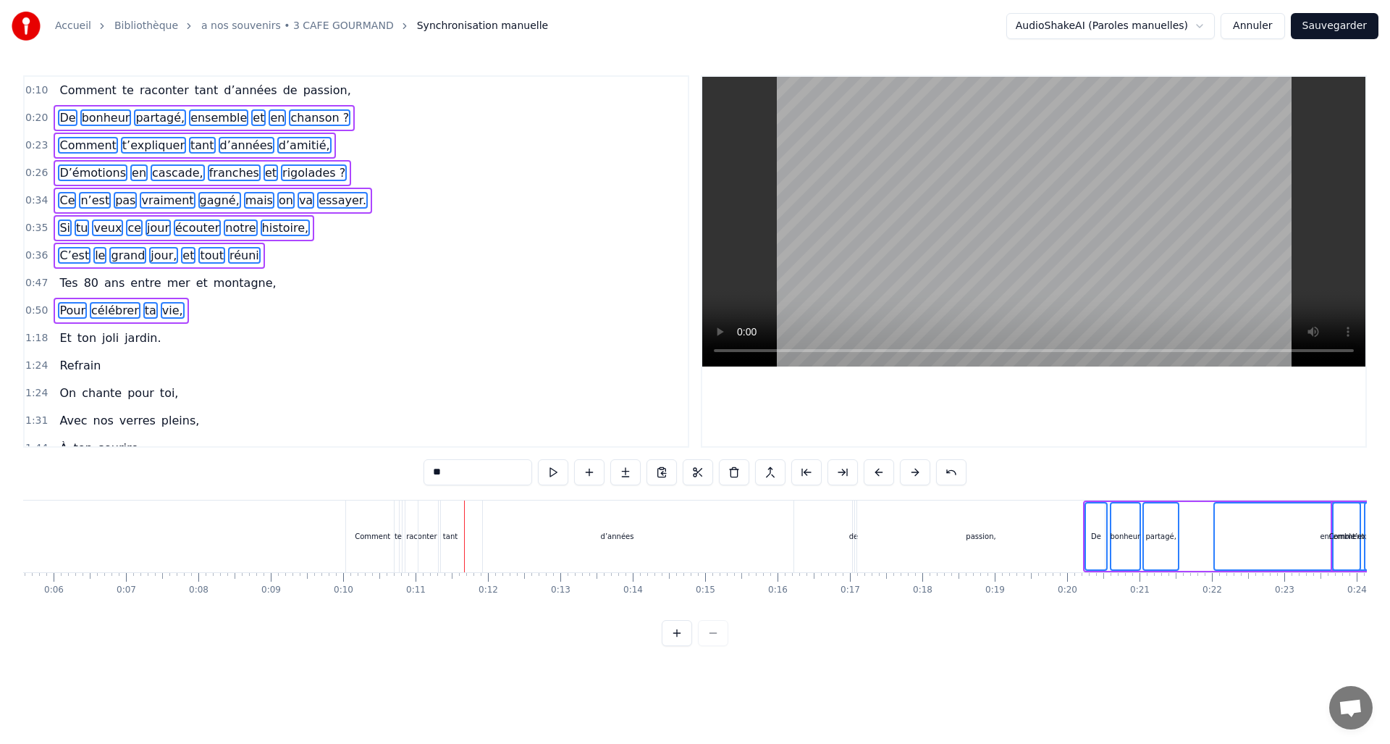
scroll to position [0, 341]
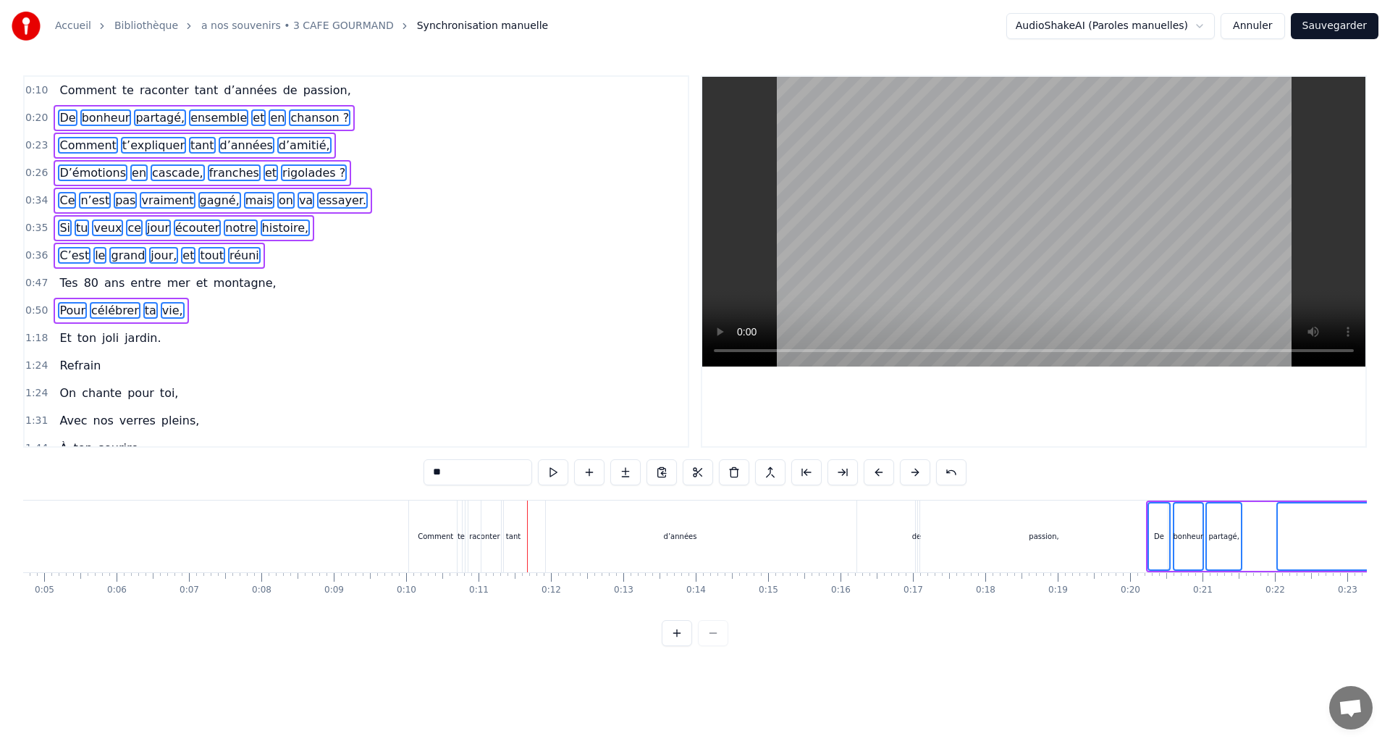
click at [424, 543] on div "Comment" at bounding box center [435, 536] width 53 height 72
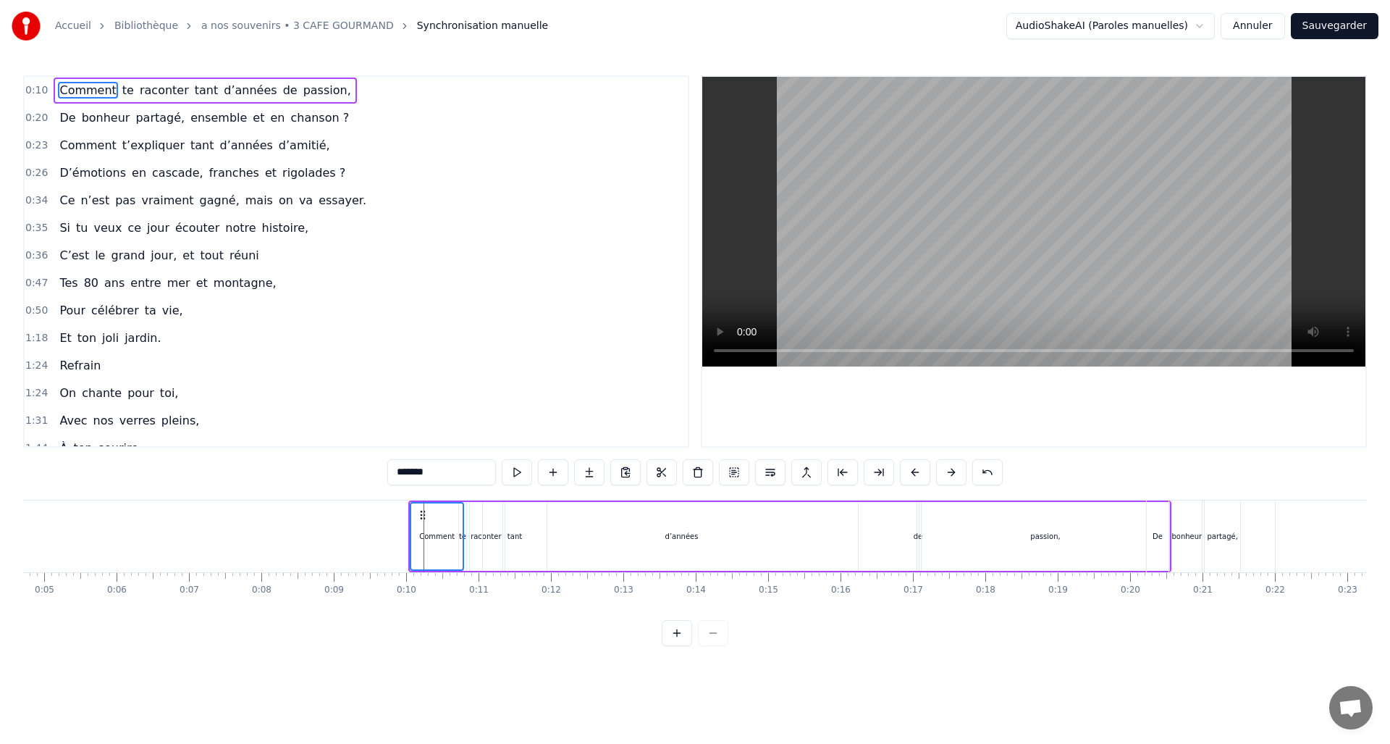
click at [121, 95] on span "te" at bounding box center [128, 90] width 14 height 17
click at [138, 96] on span "raconter" at bounding box center [164, 90] width 52 height 17
click at [193, 98] on span "tant" at bounding box center [206, 90] width 27 height 17
click at [233, 90] on span "d’années" at bounding box center [250, 90] width 56 height 17
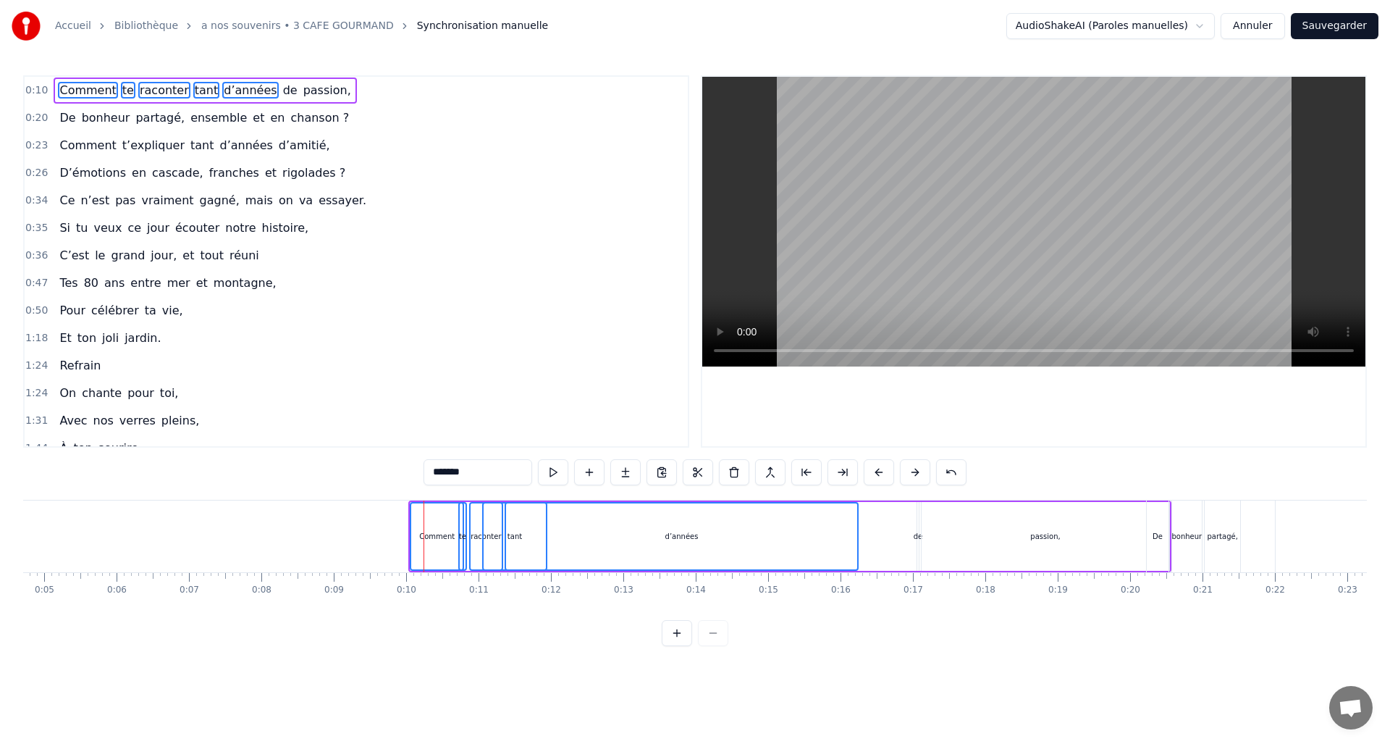
click at [282, 93] on span "de" at bounding box center [290, 90] width 17 height 17
click at [302, 91] on span "passion," at bounding box center [327, 90] width 51 height 17
click at [649, 556] on div "d’années" at bounding box center [681, 536] width 351 height 66
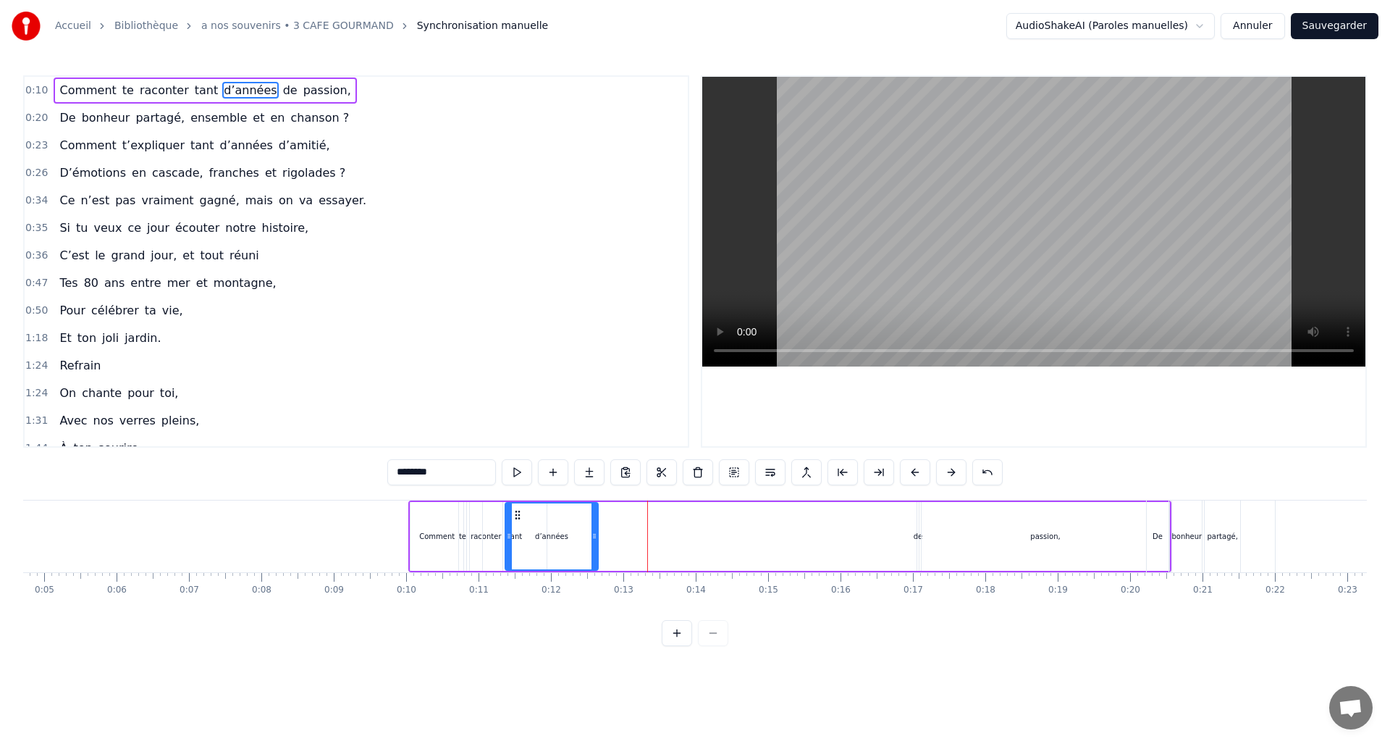
drag, startPoint x: 852, startPoint y: 537, endPoint x: 592, endPoint y: 549, distance: 260.2
click at [592, 551] on div at bounding box center [595, 536] width 6 height 66
click at [917, 536] on div "de" at bounding box center [918, 536] width 9 height 11
type input "**"
drag, startPoint x: 914, startPoint y: 539, endPoint x: 881, endPoint y: 545, distance: 33.1
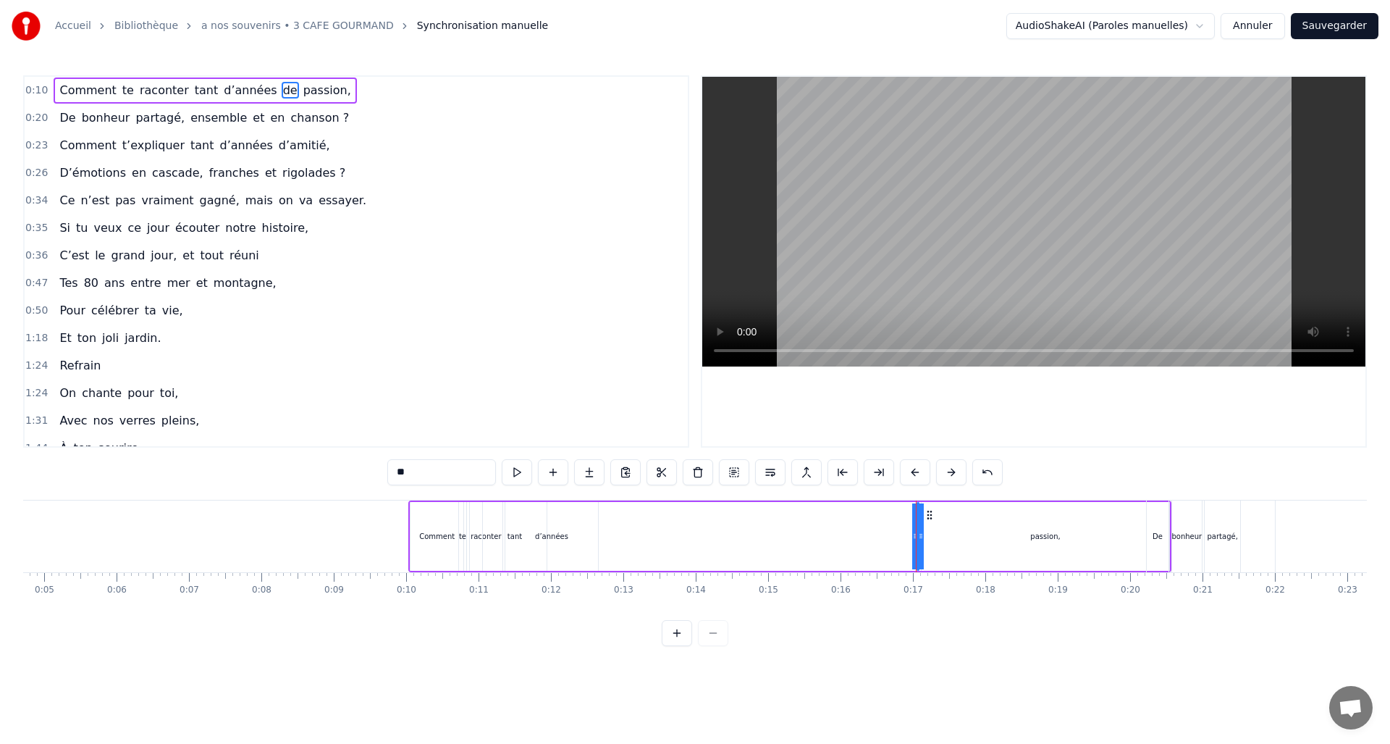
click at [881, 545] on div "Comment te raconter tant d’années de passion," at bounding box center [789, 536] width 763 height 72
click at [550, 539] on div "d’années" at bounding box center [551, 536] width 33 height 11
click at [282, 88] on span "de" at bounding box center [290, 90] width 17 height 17
click at [910, 473] on button at bounding box center [915, 472] width 30 height 26
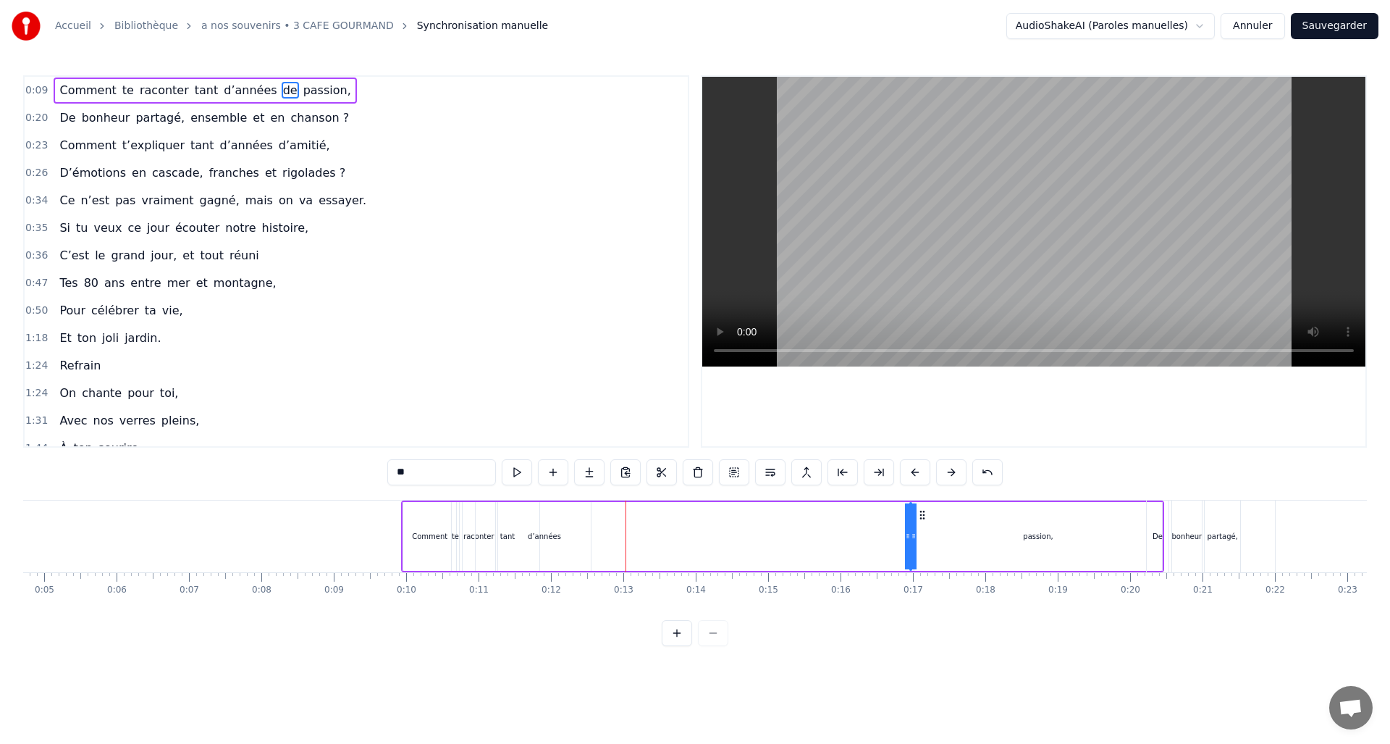
click at [909, 471] on button at bounding box center [915, 472] width 30 height 26
click at [954, 471] on button at bounding box center [951, 472] width 30 height 26
click at [1032, 536] on div "passion," at bounding box center [1038, 536] width 30 height 11
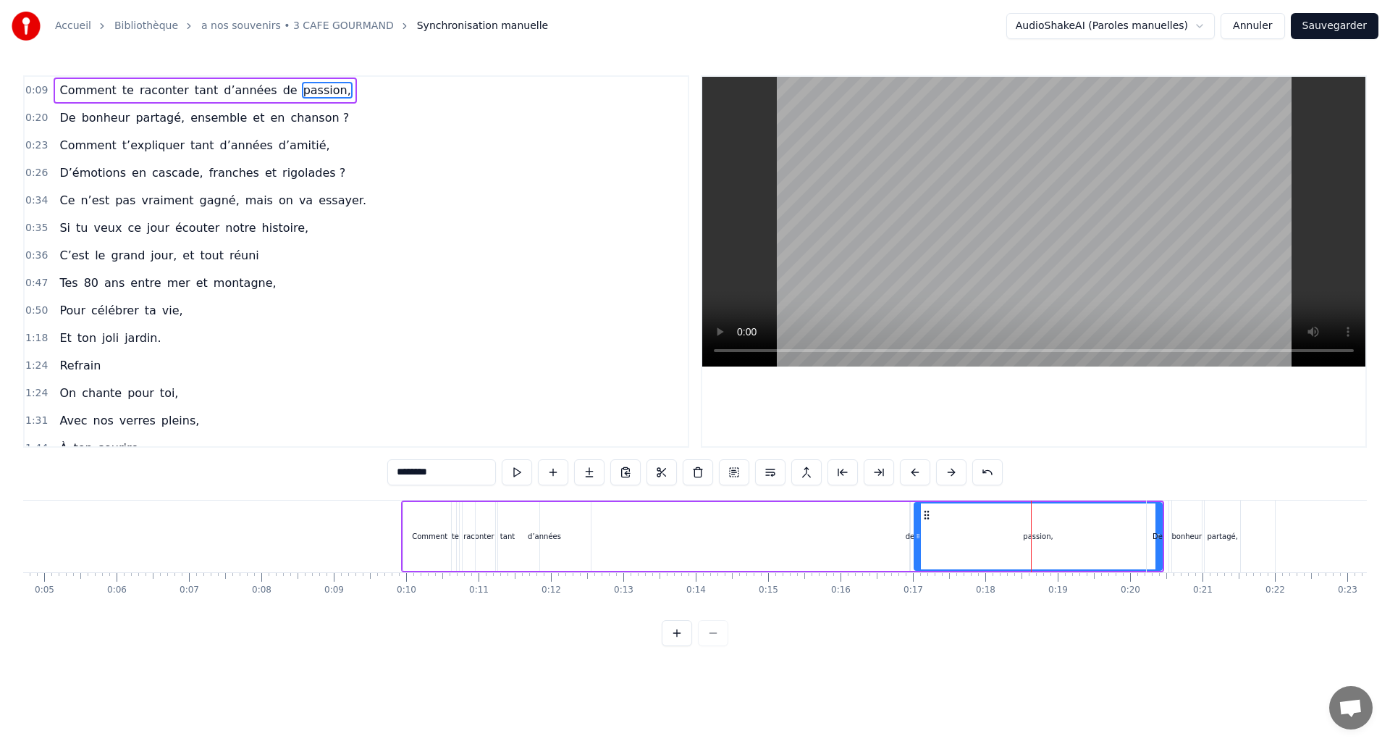
click at [1156, 552] on div "De" at bounding box center [1158, 536] width 22 height 72
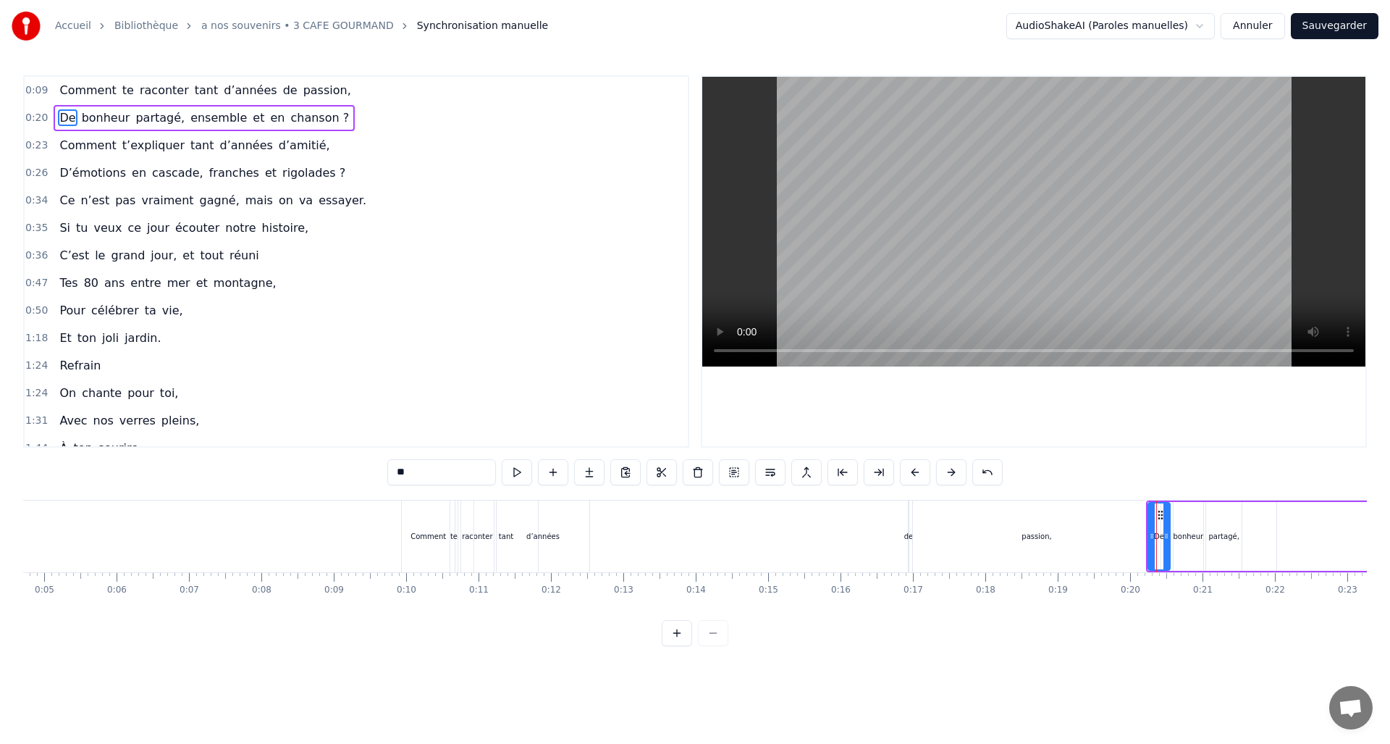
click at [1035, 538] on div "passion," at bounding box center [1037, 536] width 30 height 11
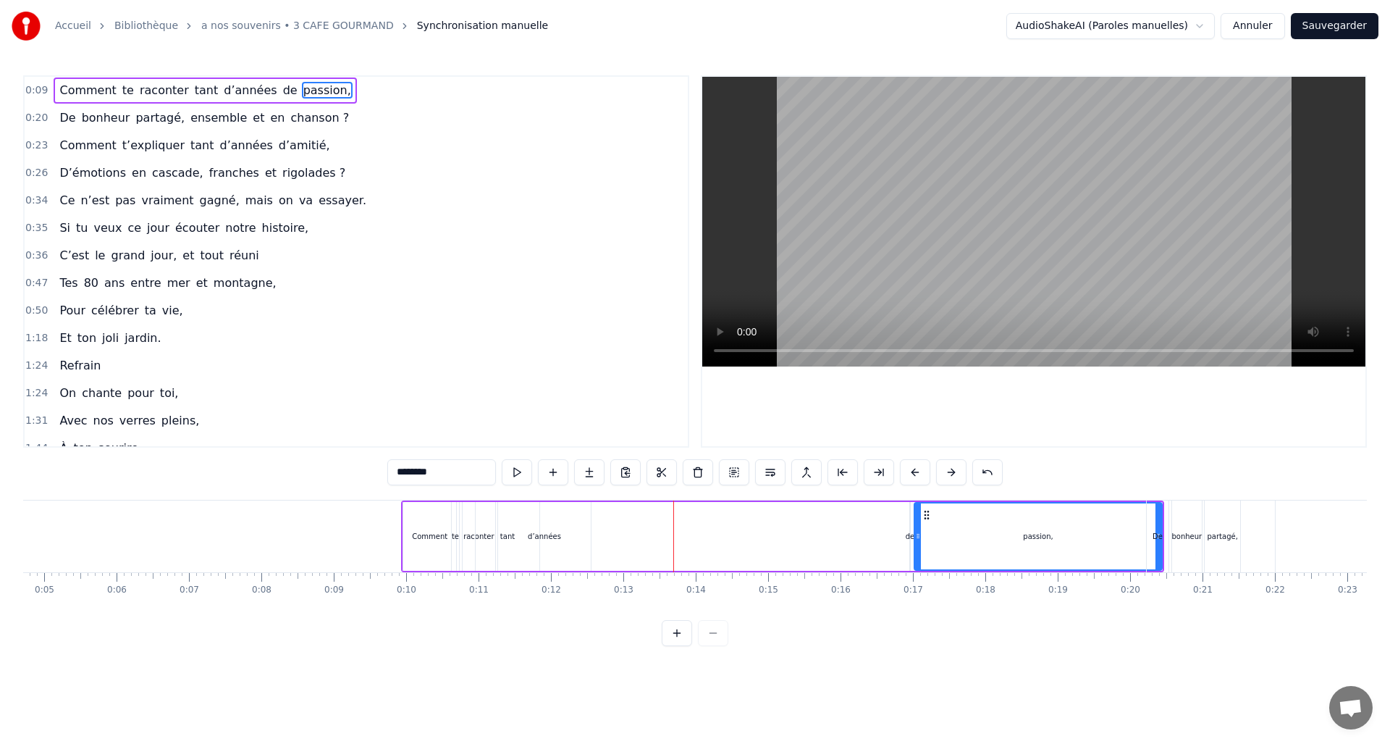
click at [439, 526] on div "Comment" at bounding box center [429, 536] width 53 height 69
type input "*******"
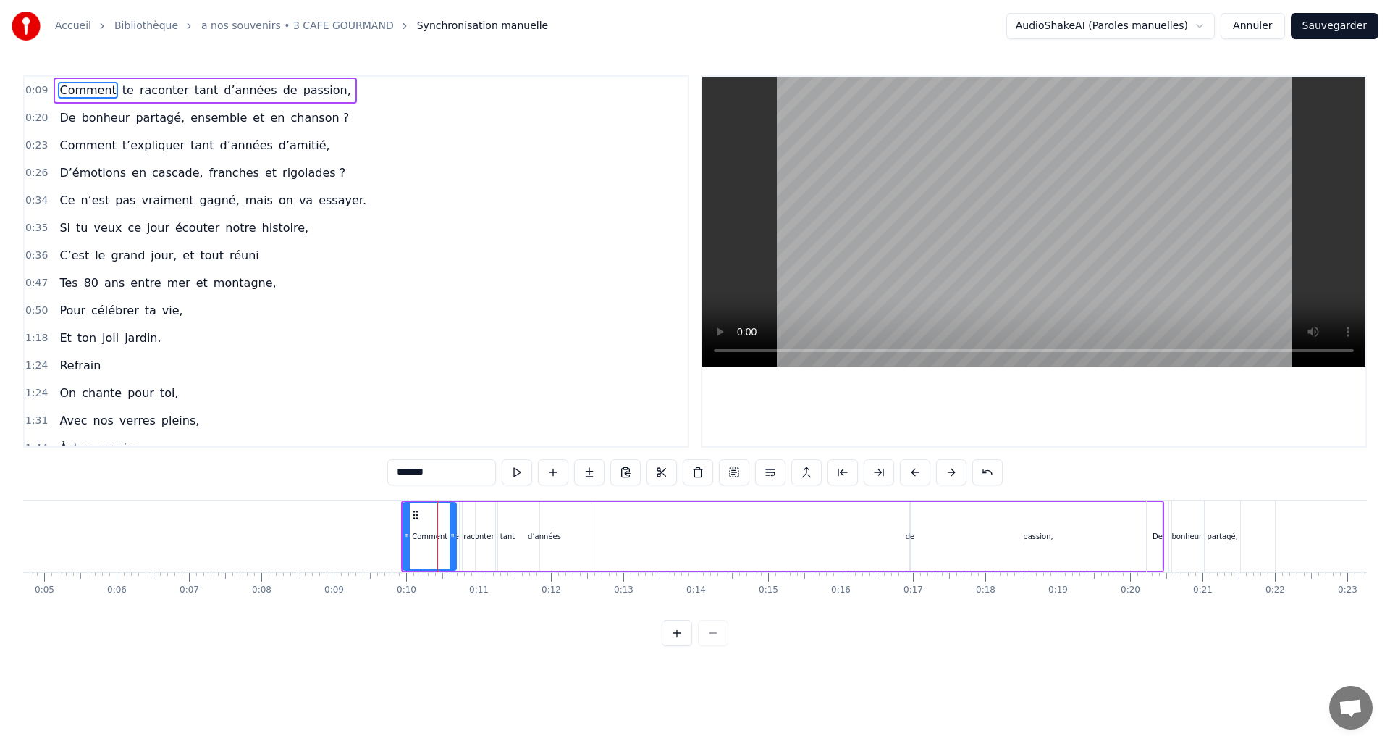
click at [948, 472] on button at bounding box center [951, 472] width 30 height 26
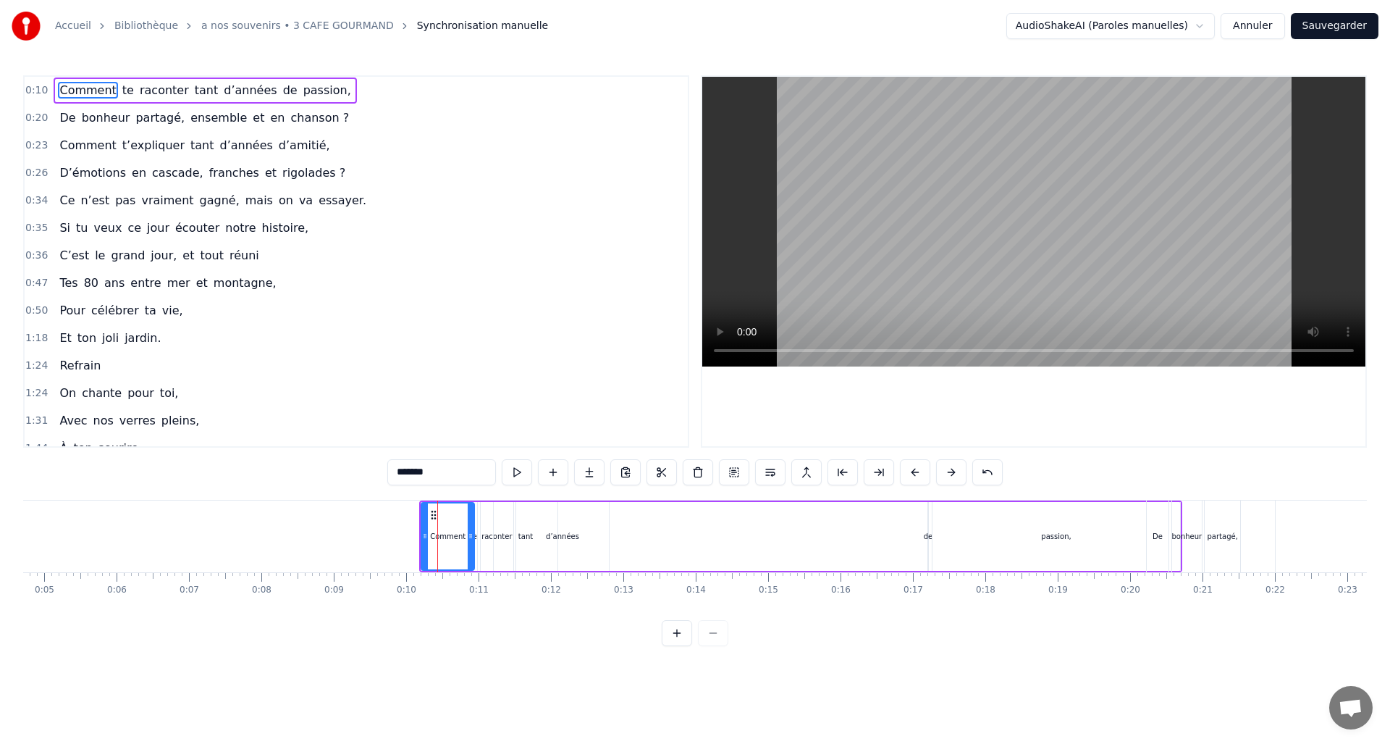
click at [948, 472] on button at bounding box center [951, 472] width 30 height 26
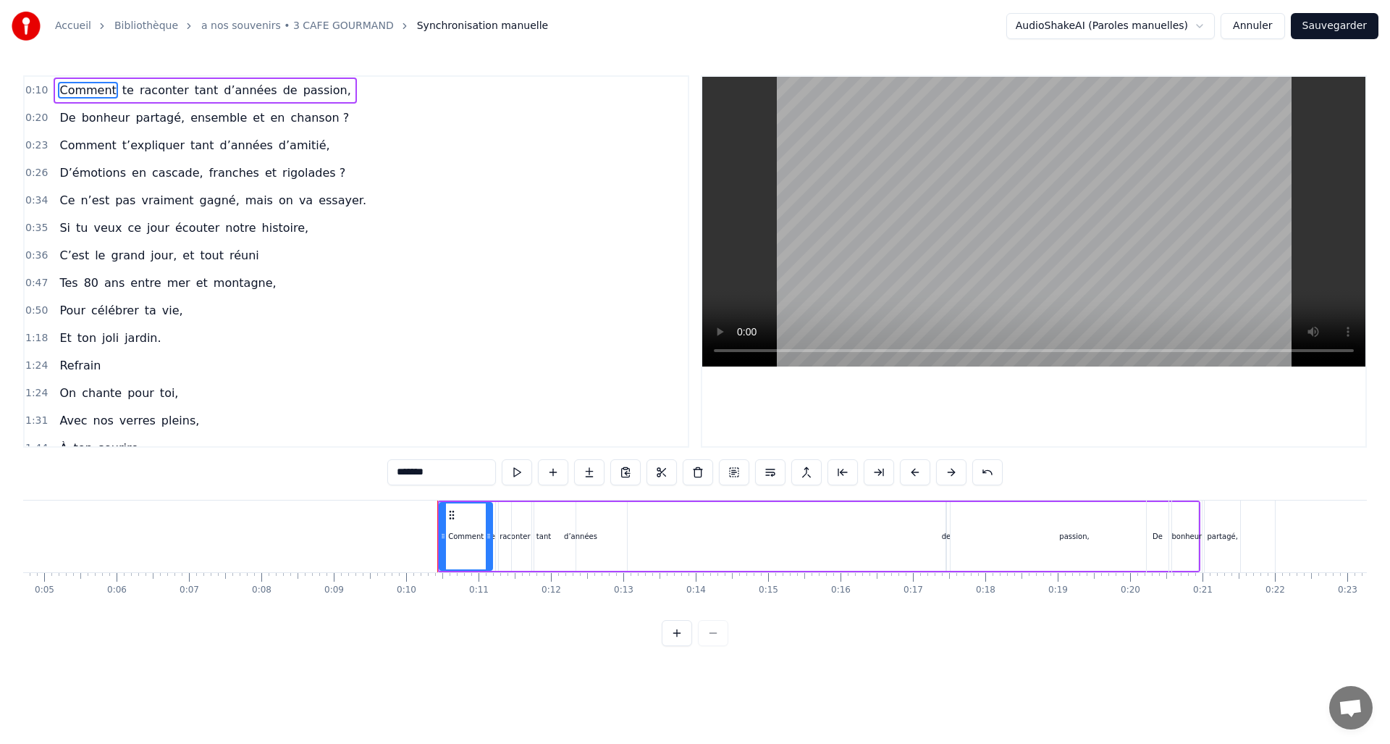
click at [948, 472] on button at bounding box center [951, 472] width 30 height 26
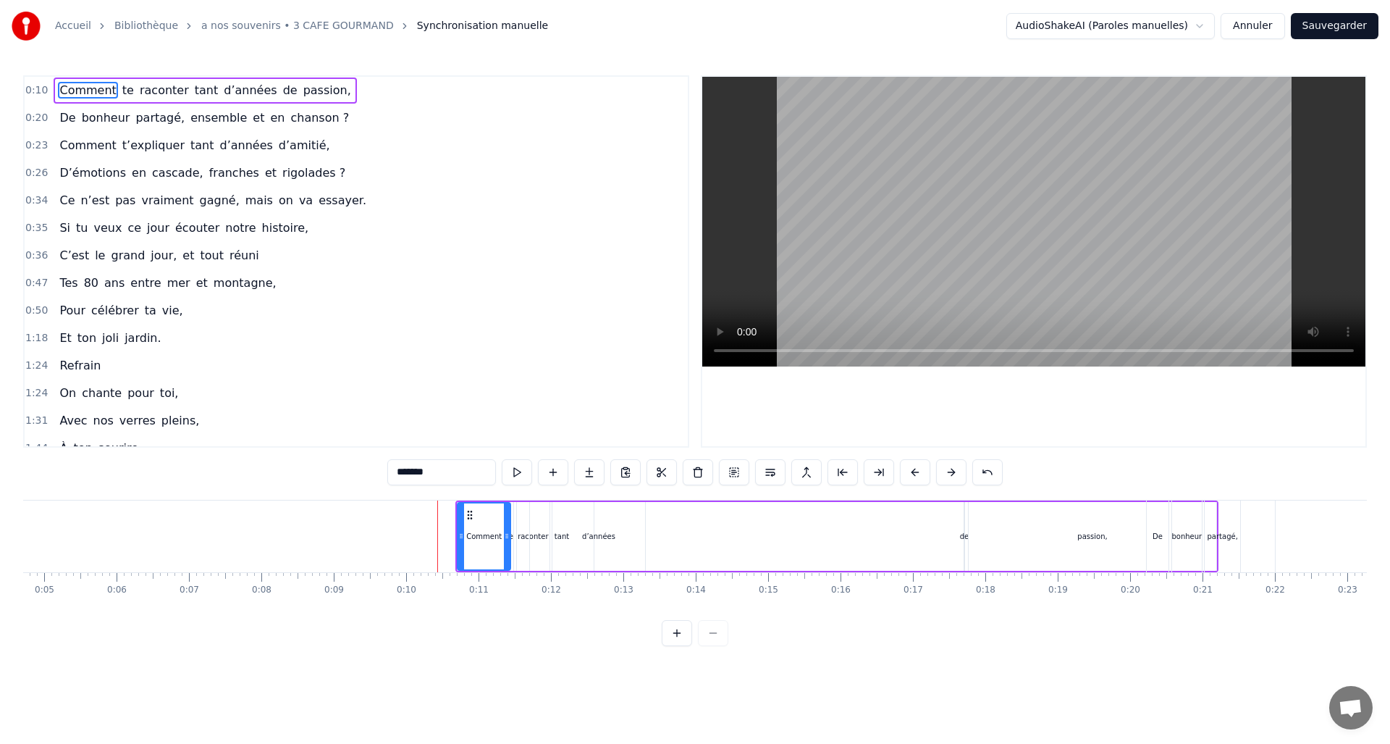
click at [948, 472] on button at bounding box center [951, 472] width 30 height 26
click at [948, 471] on button at bounding box center [951, 472] width 30 height 26
click at [949, 469] on button at bounding box center [951, 472] width 30 height 26
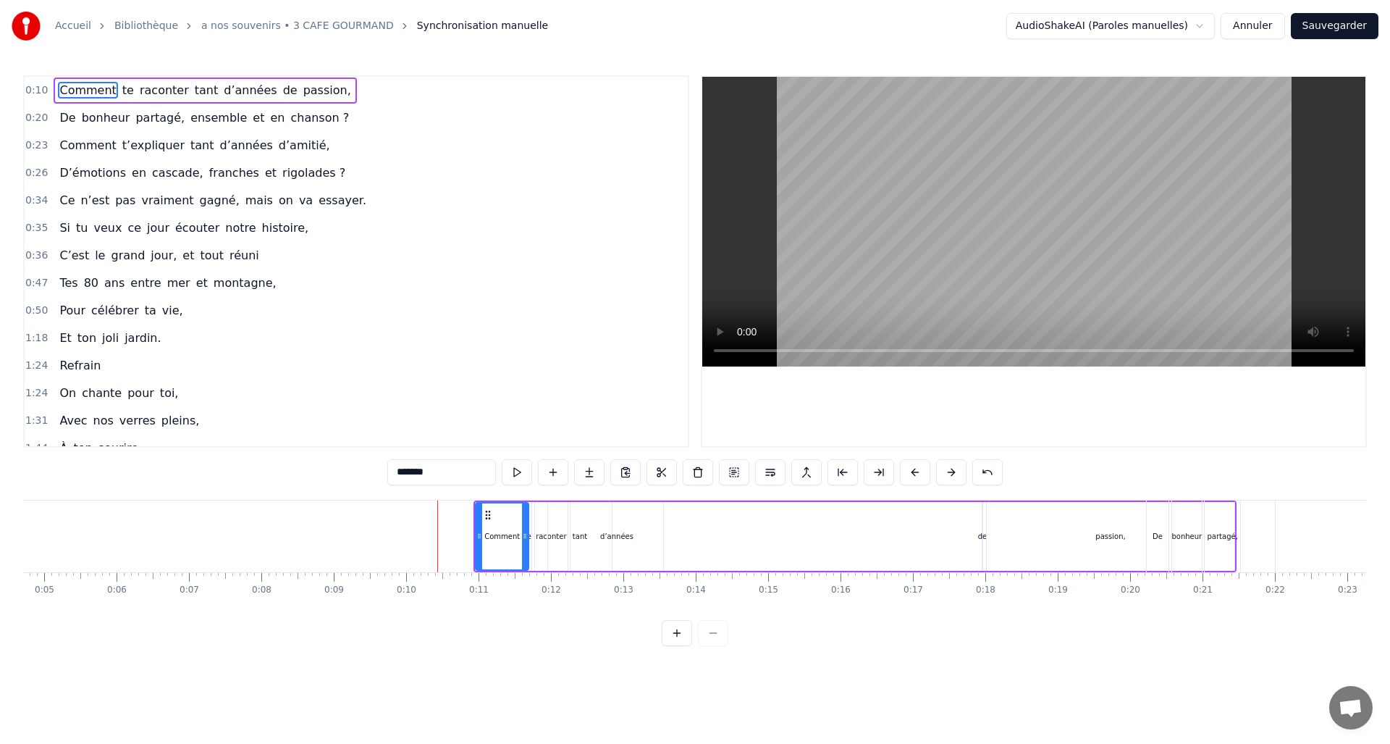
click at [948, 474] on button at bounding box center [951, 472] width 30 height 26
click at [949, 471] on button at bounding box center [951, 472] width 30 height 26
click at [950, 469] on button at bounding box center [951, 472] width 30 height 26
click at [1245, 529] on div "De bonheur partagé, ensemble et en chanson ?" at bounding box center [1356, 536] width 421 height 72
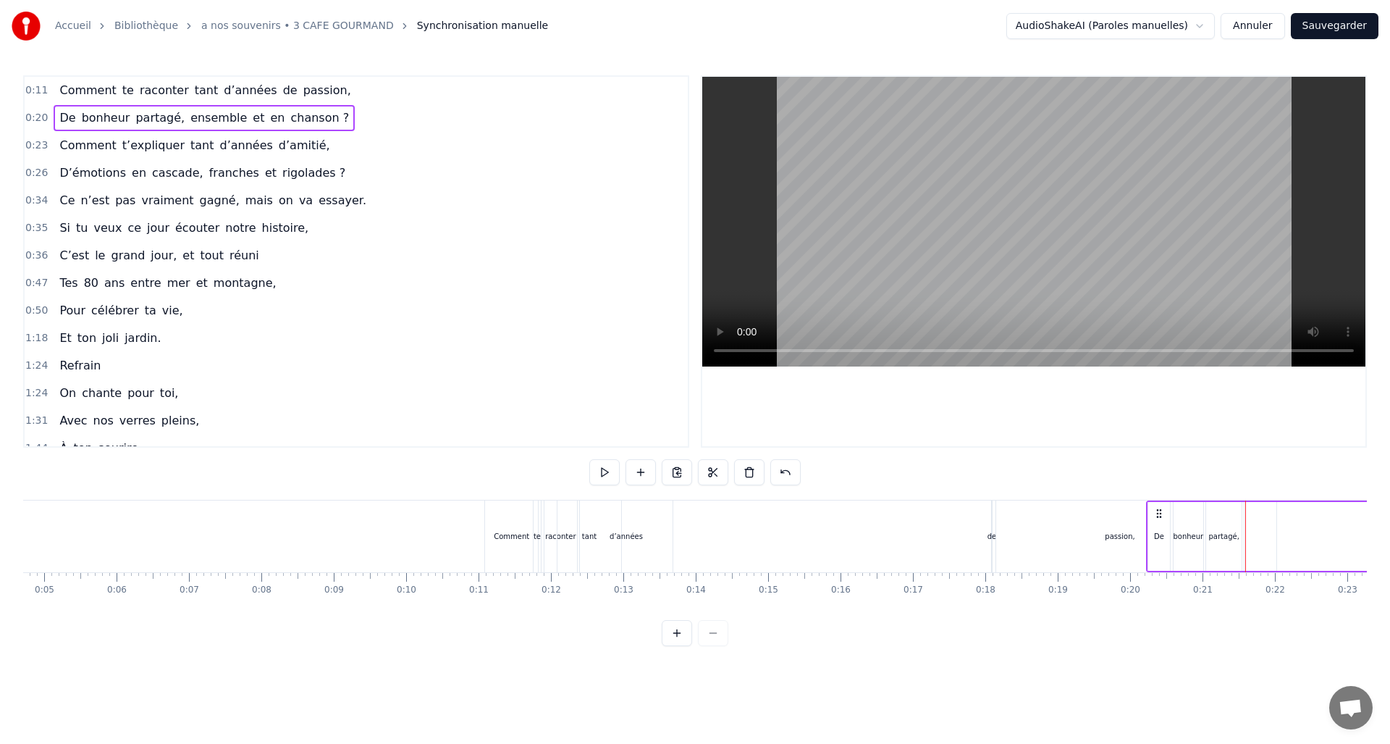
click at [1118, 536] on div "passion," at bounding box center [1120, 536] width 30 height 11
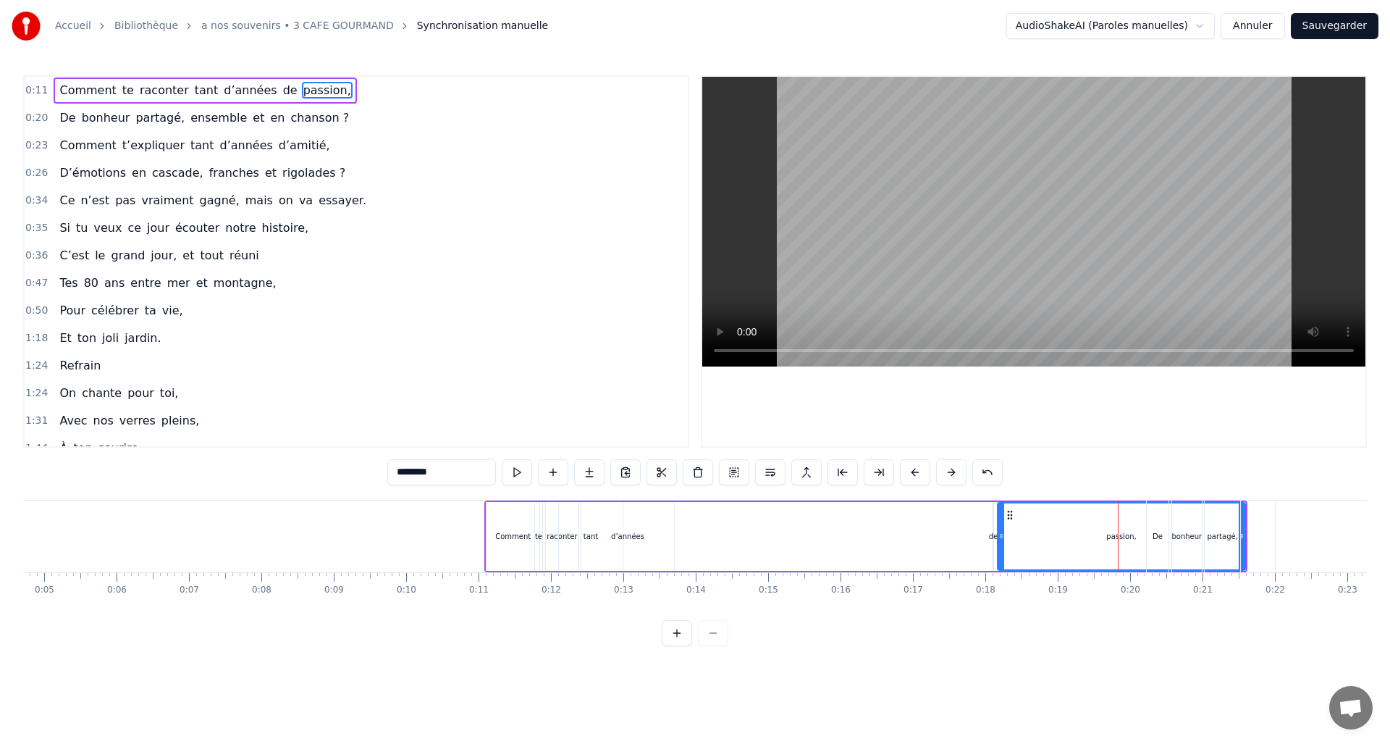
drag, startPoint x: 1242, startPoint y: 535, endPoint x: 1211, endPoint y: 533, distance: 31.2
click at [1192, 542] on div "De bonheur partagé, ensemble et en chanson ?" at bounding box center [1356, 536] width 421 height 72
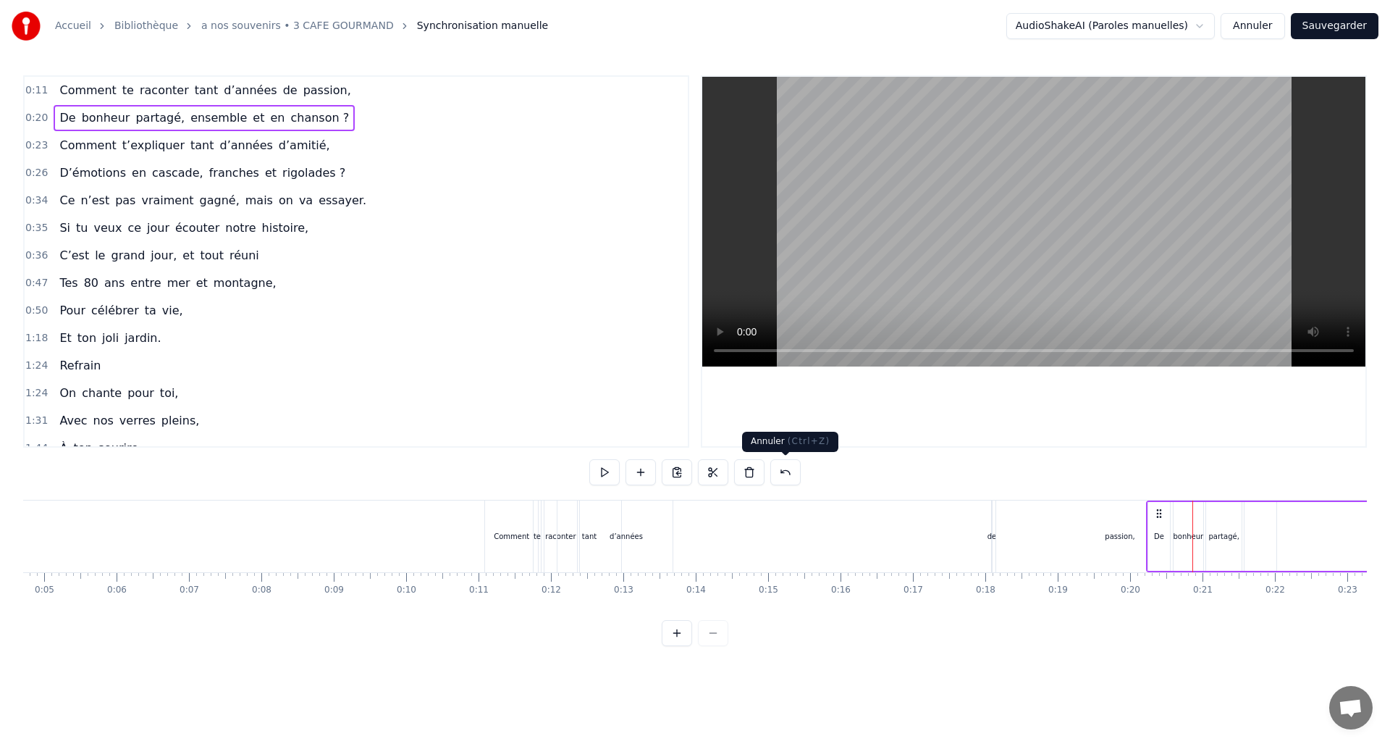
click at [788, 472] on button at bounding box center [785, 472] width 30 height 26
click at [488, 540] on div "Comment" at bounding box center [507, 536] width 53 height 72
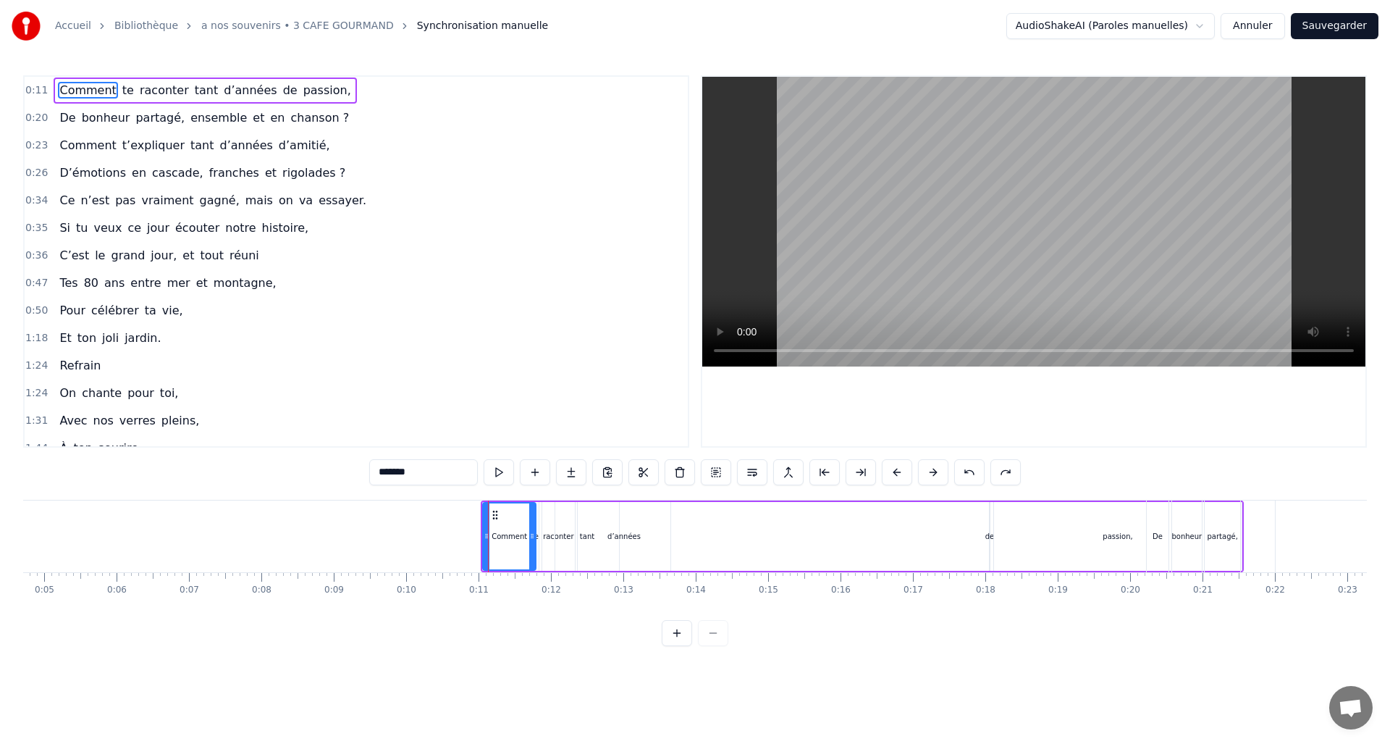
click at [703, 534] on div "Comment te raconter tant d’années de passion," at bounding box center [862, 536] width 763 height 72
click at [282, 89] on span "de" at bounding box center [290, 90] width 17 height 17
click at [302, 92] on span "passion," at bounding box center [327, 90] width 51 height 17
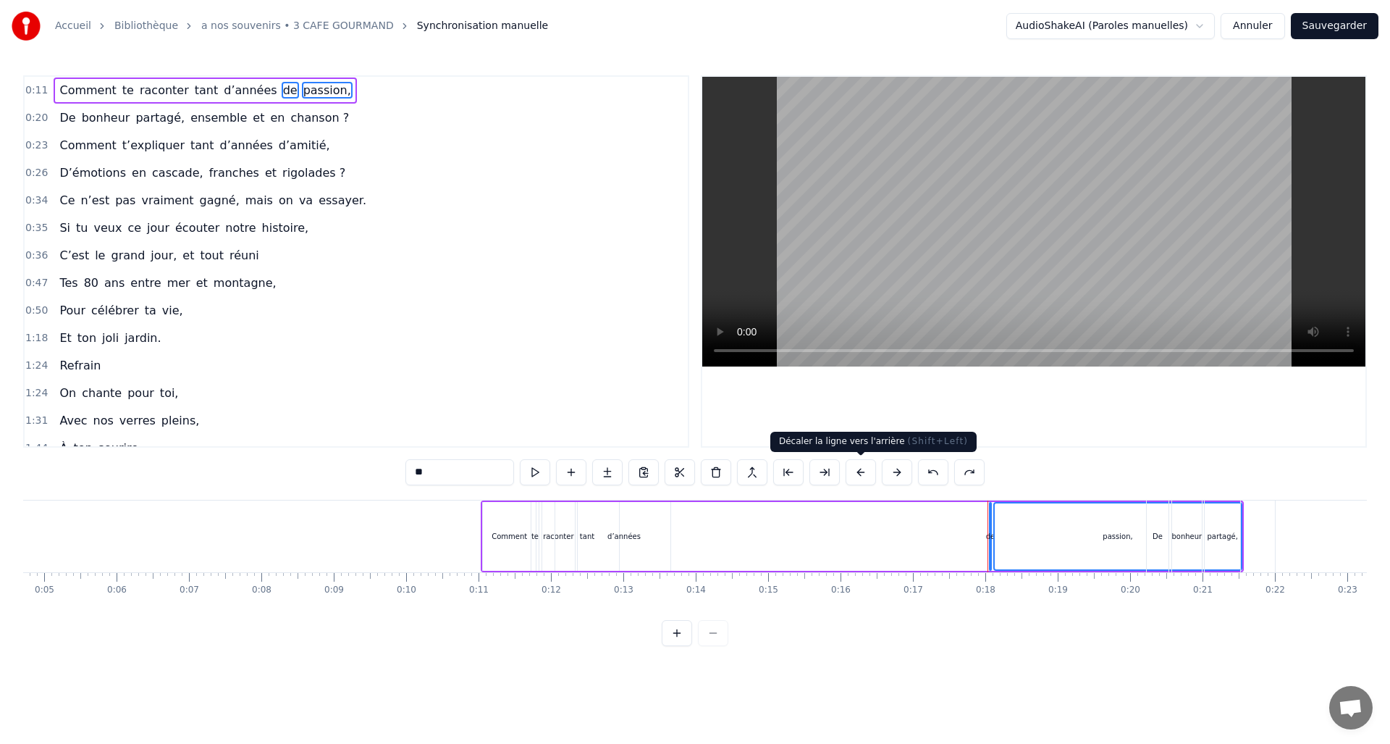
click at [862, 472] on button at bounding box center [861, 472] width 30 height 26
click at [833, 557] on div "Comment te raconter tant d’années de passion," at bounding box center [858, 536] width 763 height 72
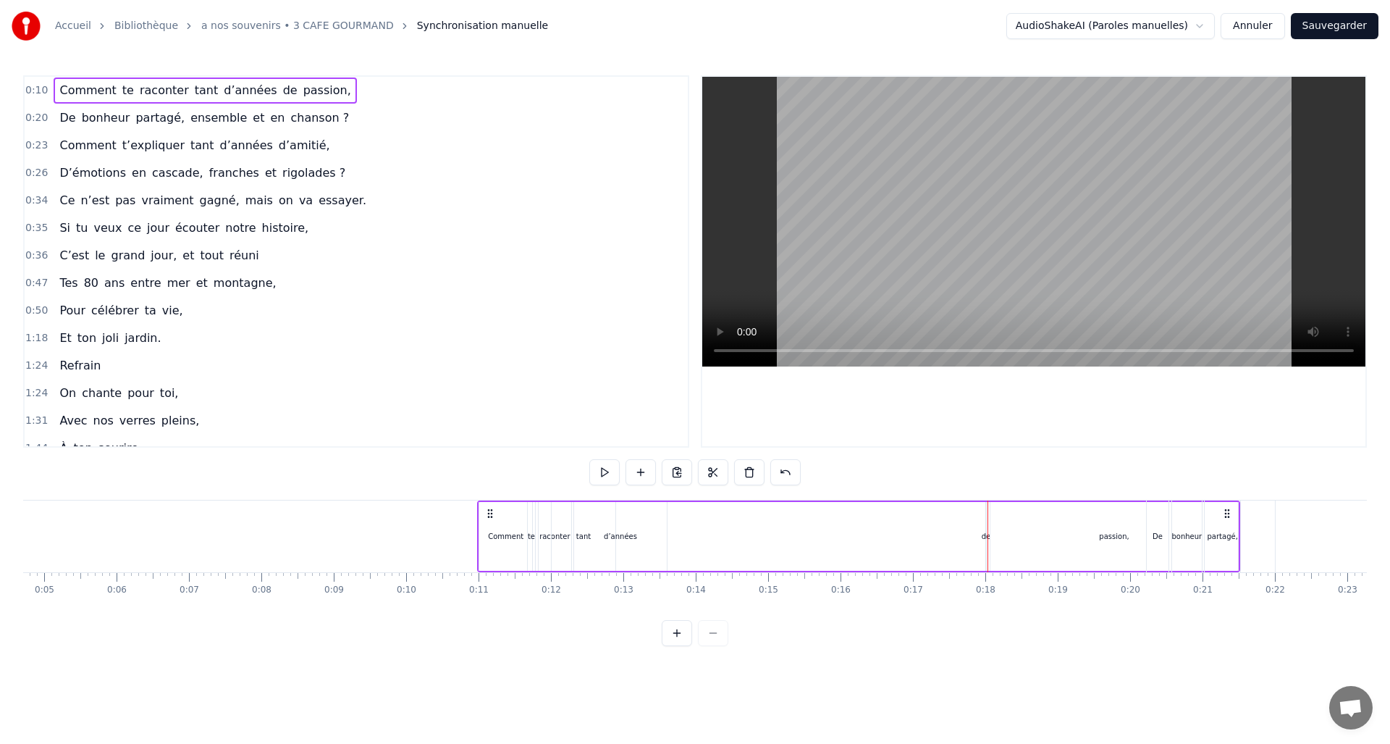
click at [623, 539] on div "d’années" at bounding box center [620, 536] width 33 height 11
click at [685, 544] on div "Comment te raconter tant d’années de passion," at bounding box center [858, 536] width 763 height 72
click at [829, 533] on div "Comment te raconter tant d’années de passion," at bounding box center [858, 536] width 763 height 72
click at [984, 537] on div "de" at bounding box center [986, 536] width 9 height 11
click at [827, 548] on div "Comment te raconter tant d’années de passion," at bounding box center [858, 536] width 763 height 72
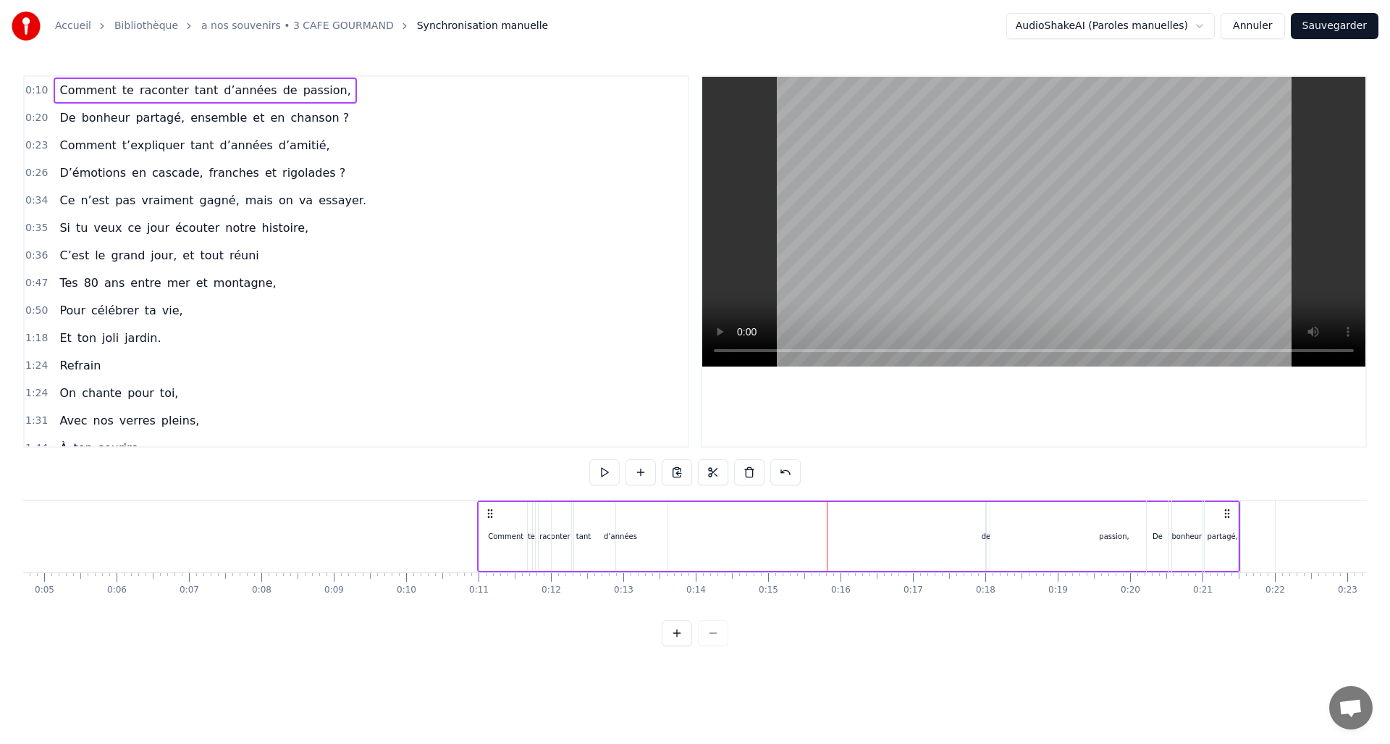
click at [97, 96] on span "Comment" at bounding box center [87, 90] width 59 height 17
click at [121, 93] on span "te" at bounding box center [128, 90] width 14 height 17
click at [146, 89] on span "raconter" at bounding box center [164, 90] width 52 height 17
click at [193, 89] on span "tant" at bounding box center [206, 90] width 27 height 17
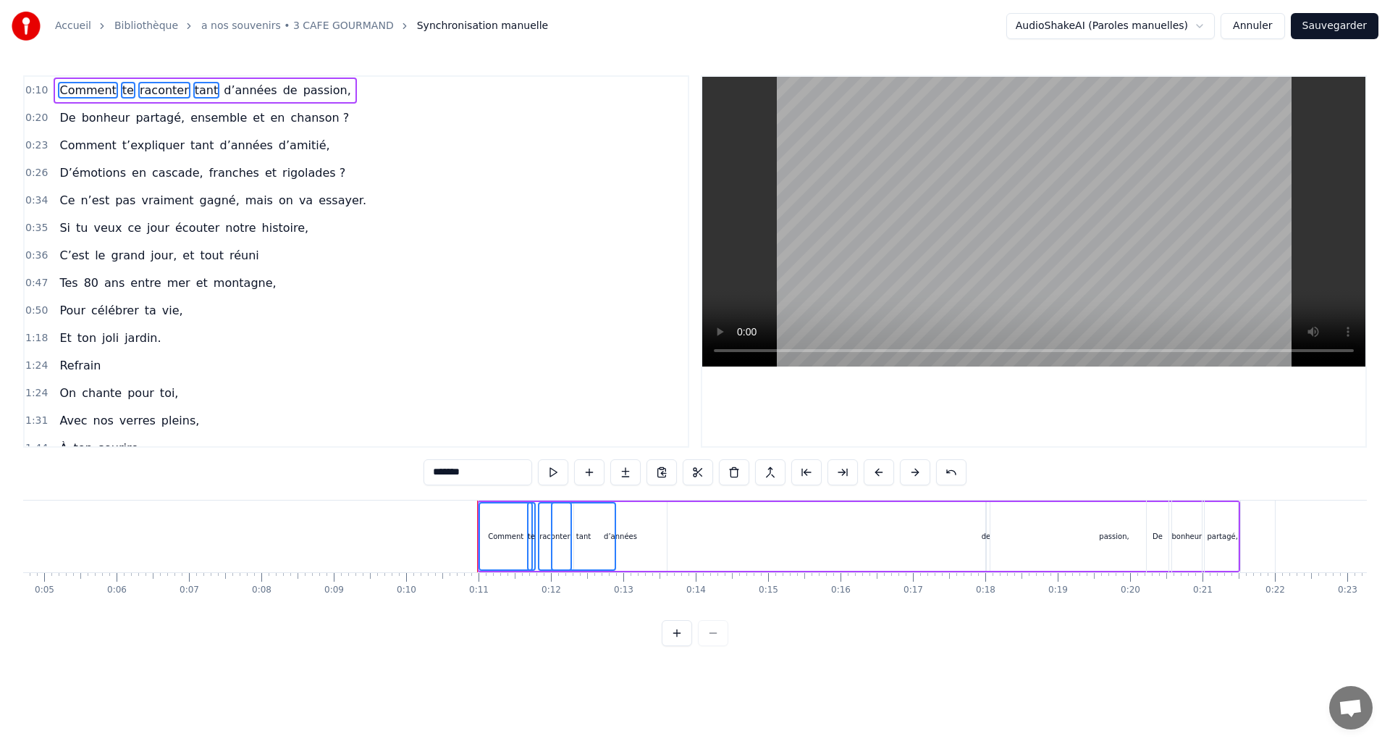
click at [222, 88] on span "d’années" at bounding box center [250, 90] width 56 height 17
click at [282, 88] on span "de" at bounding box center [290, 90] width 17 height 17
click at [302, 88] on span "passion," at bounding box center [327, 90] width 51 height 17
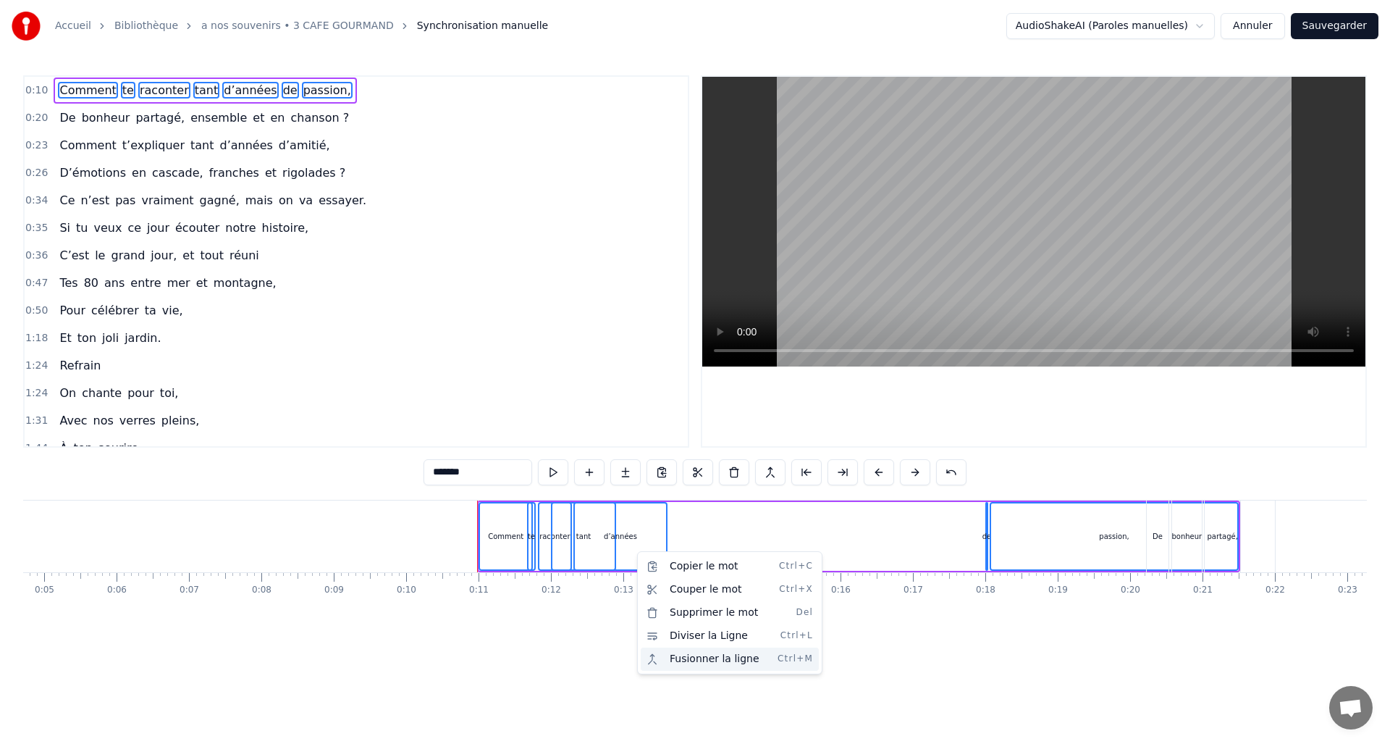
click at [719, 654] on div "Fusionner la ligne Ctrl+M" at bounding box center [730, 658] width 178 height 23
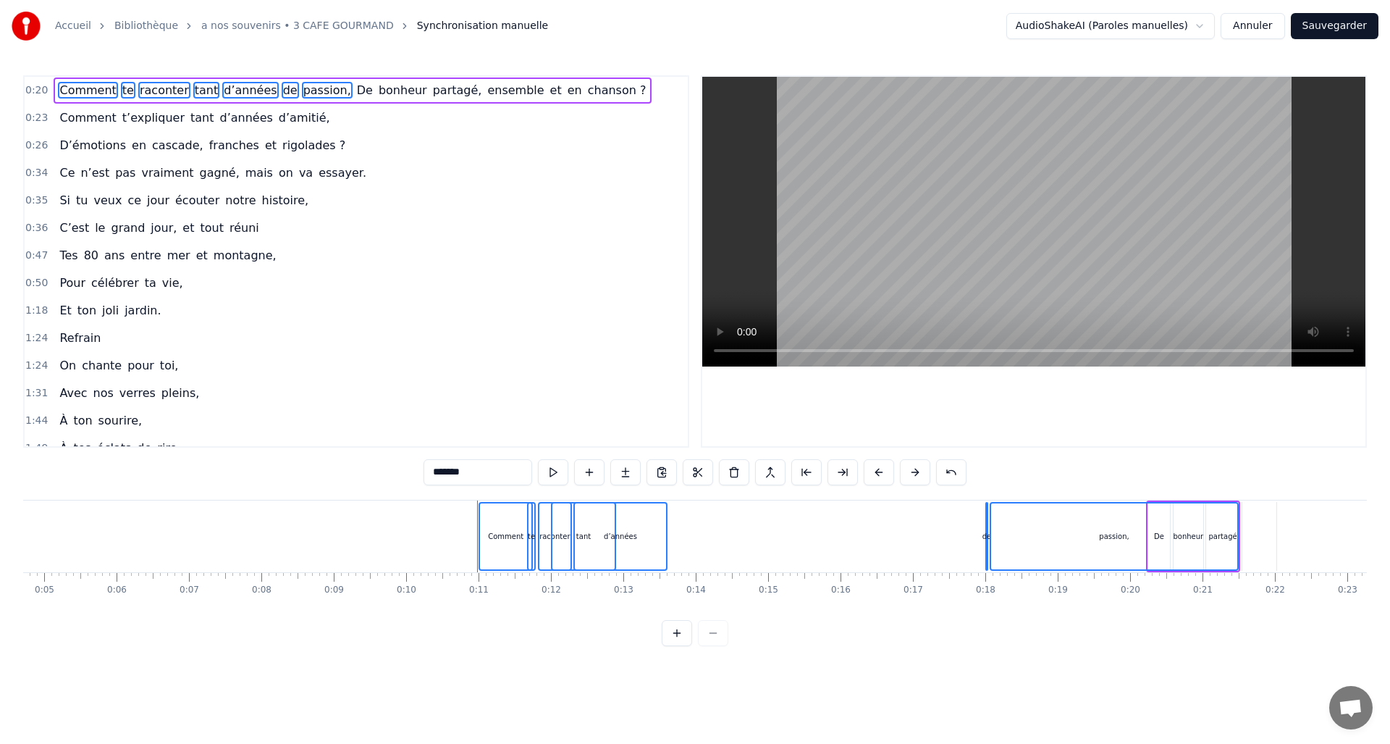
click at [985, 536] on div "de" at bounding box center [986, 536] width 9 height 11
type input "**"
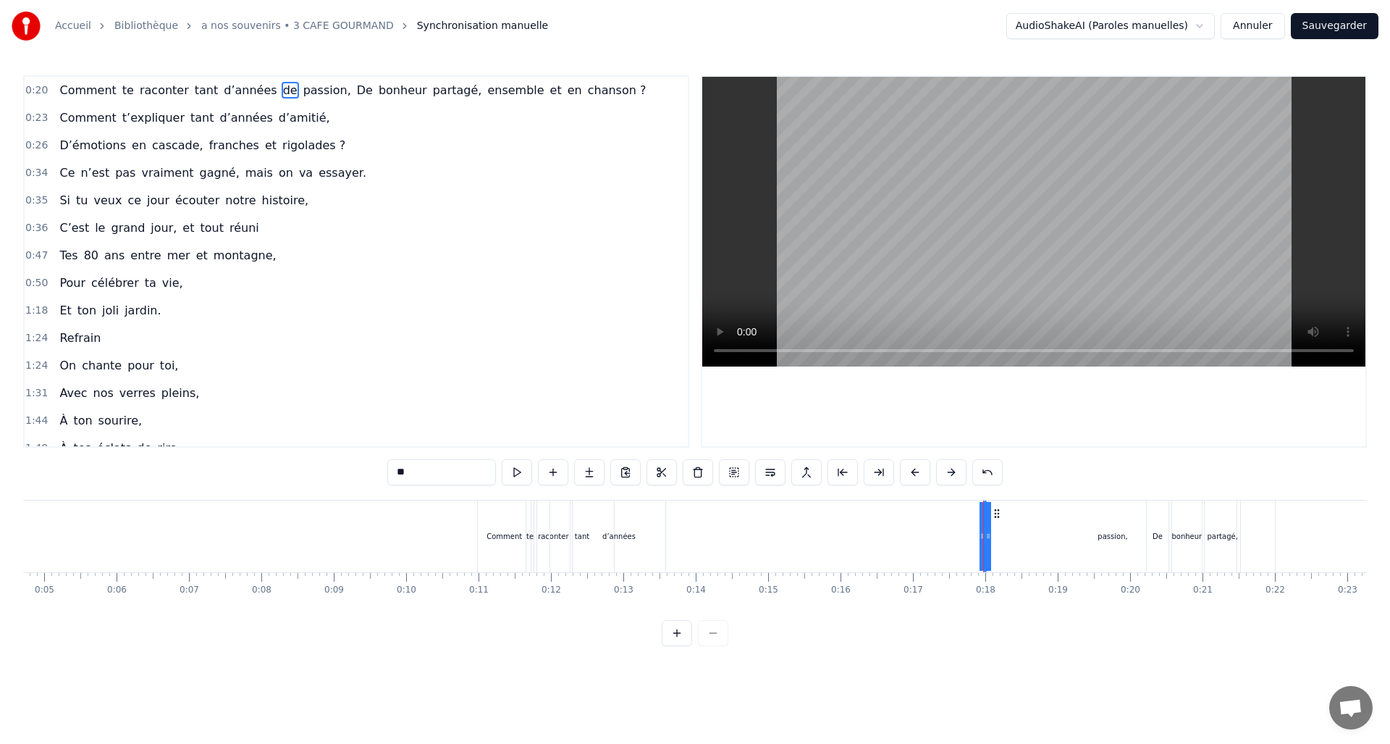
click at [983, 534] on div "de" at bounding box center [984, 536] width 9 height 11
drag, startPoint x: 980, startPoint y: 534, endPoint x: 967, endPoint y: 537, distance: 13.5
click at [956, 538] on div "Comment te raconter tant d’années de passion, De bonheur partagé, ensemble et e…" at bounding box center [1022, 536] width 1090 height 72
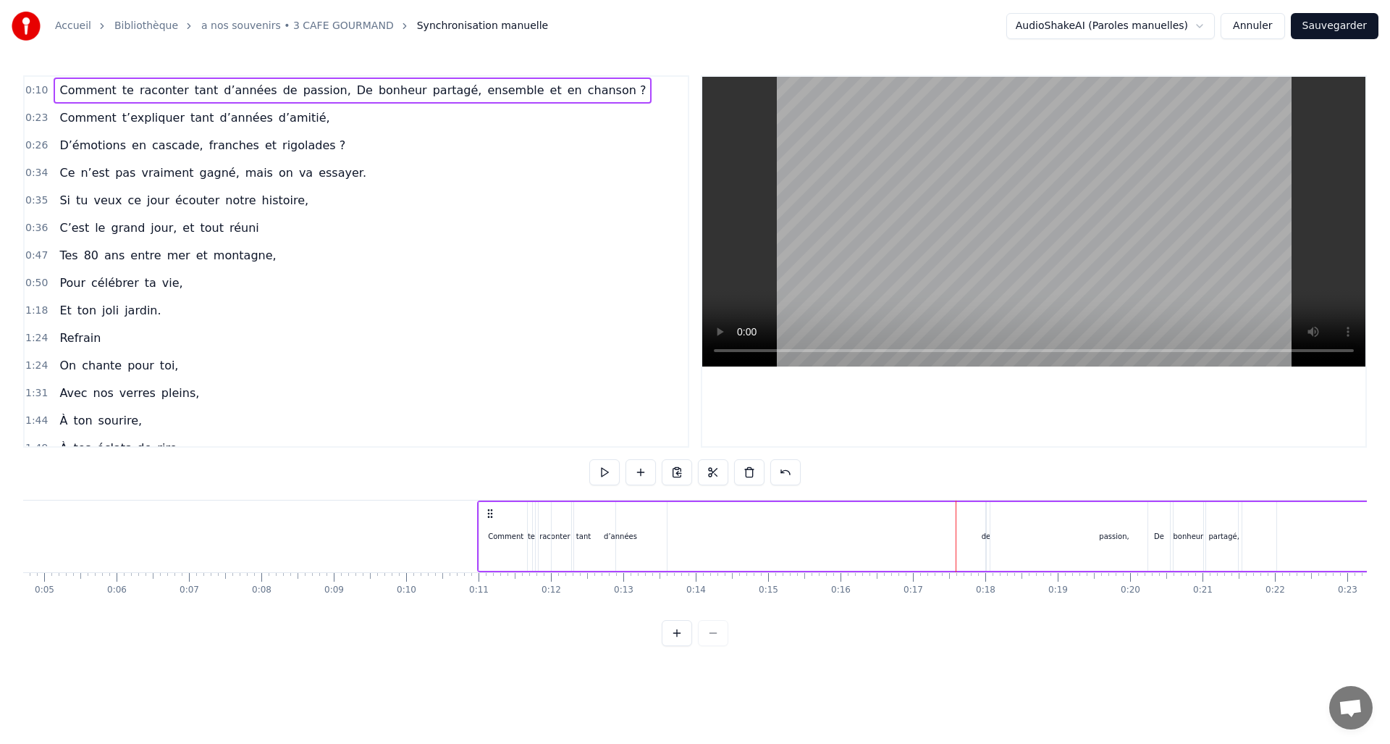
click at [985, 532] on div "de" at bounding box center [986, 536] width 9 height 11
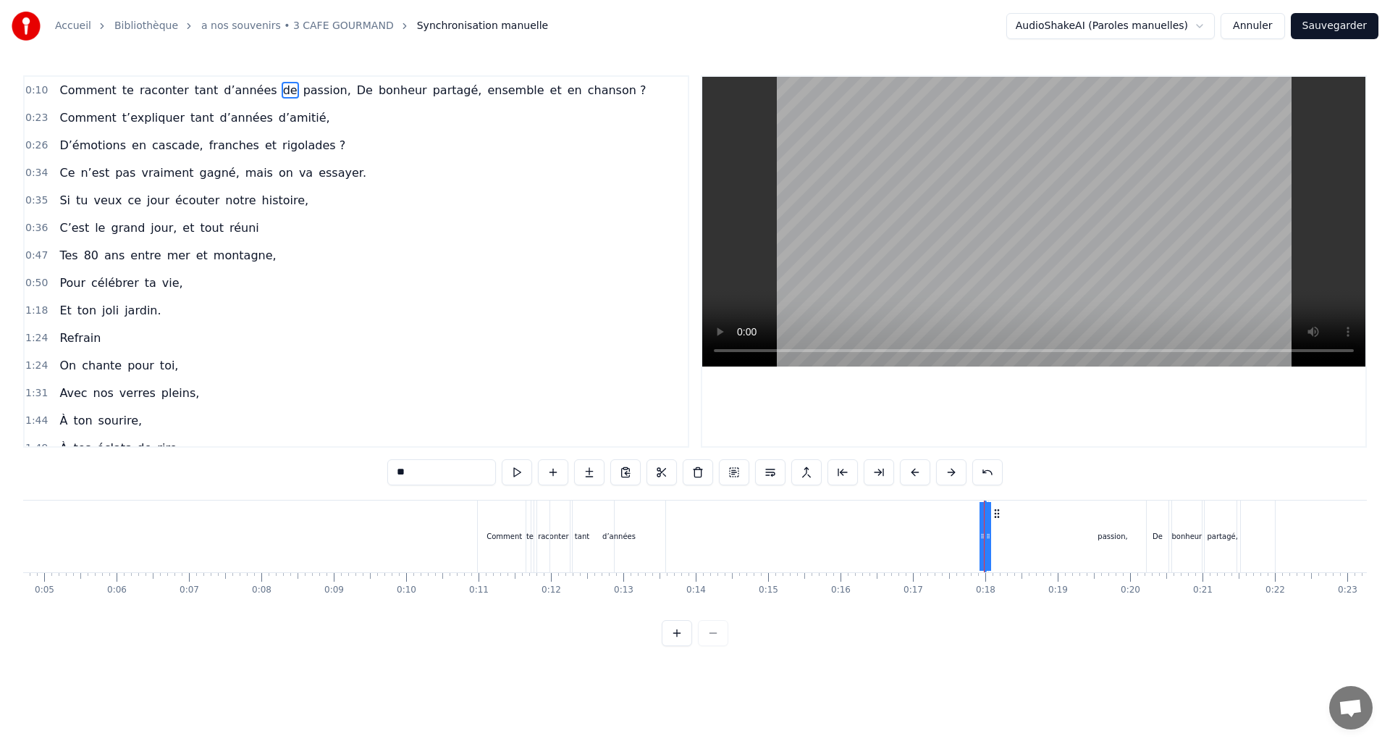
drag, startPoint x: 982, startPoint y: 534, endPoint x: 877, endPoint y: 557, distance: 108.2
click at [876, 555] on div "Comment te raconter tant d’années de passion, De bonheur partagé, ensemble et e…" at bounding box center [1022, 536] width 1090 height 72
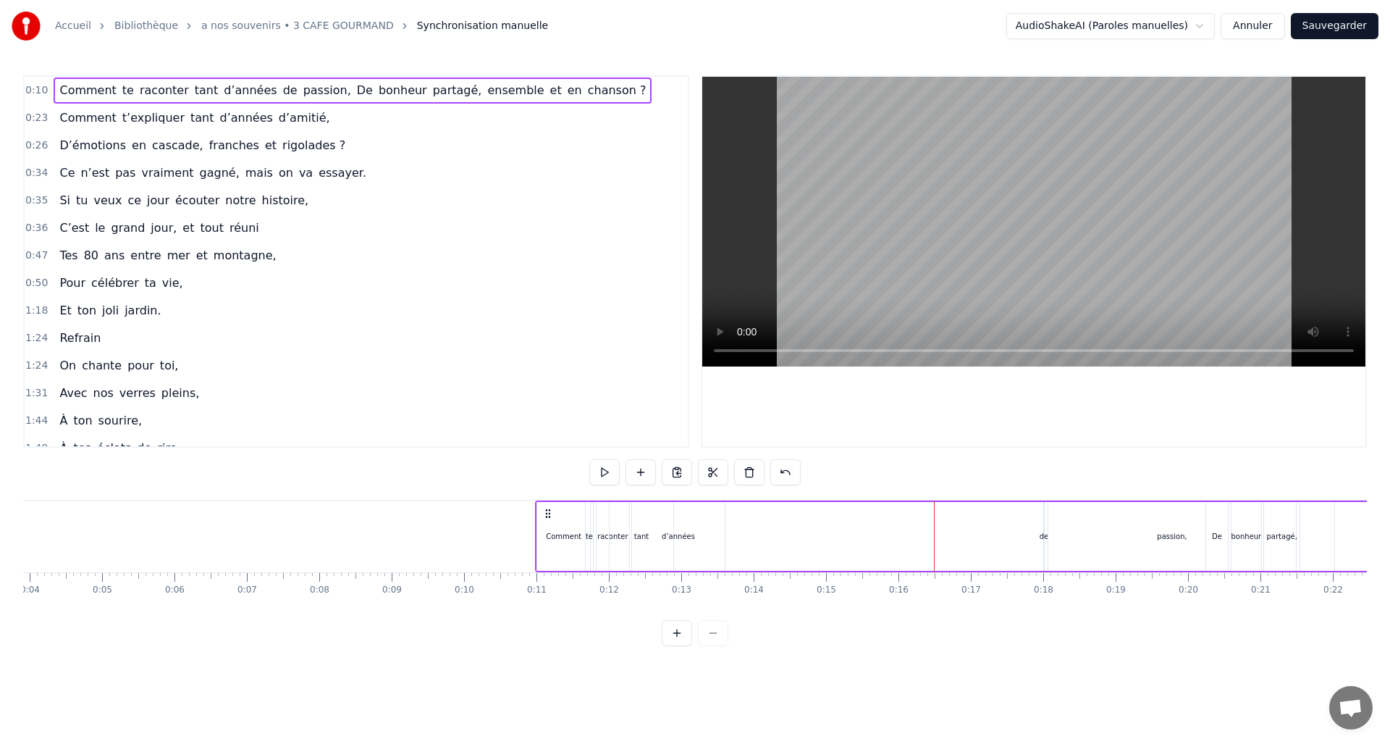
scroll to position [0, 254]
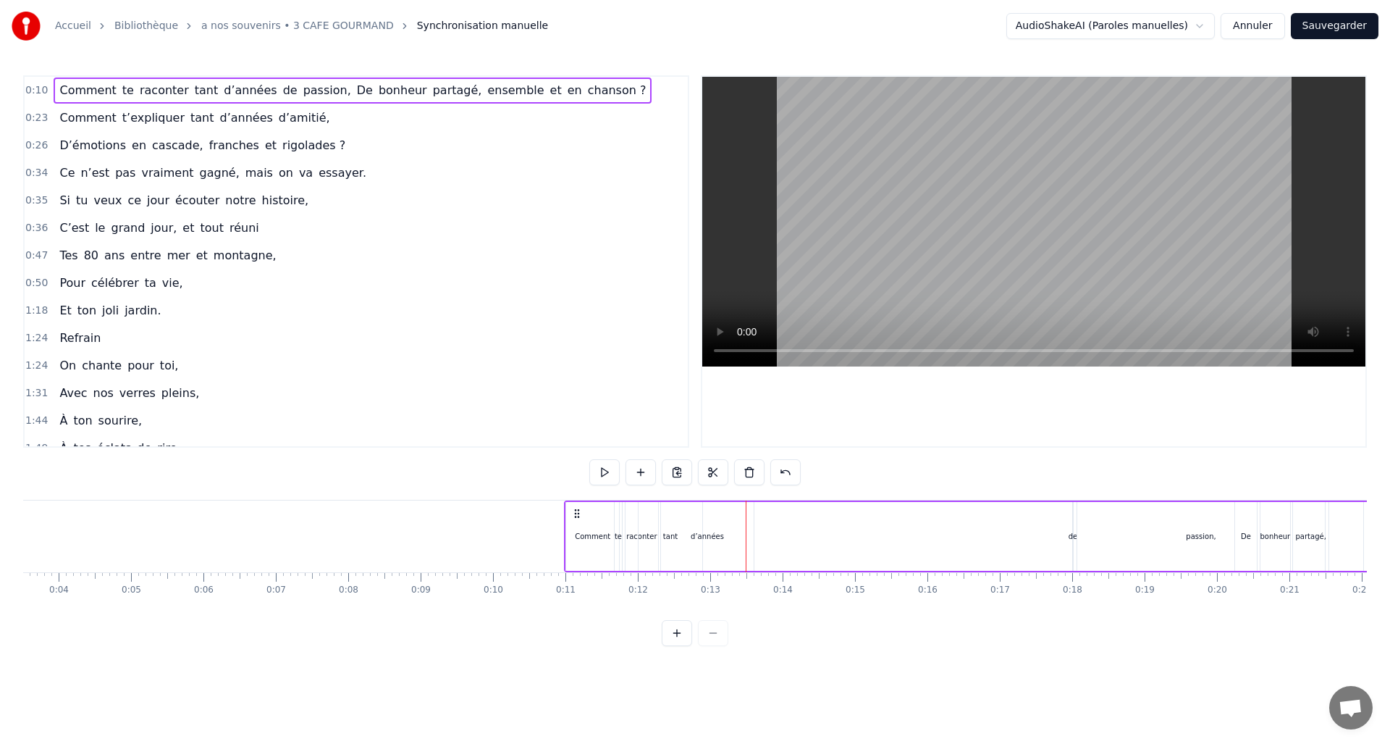
click at [565, 531] on div "Comment" at bounding box center [592, 536] width 54 height 69
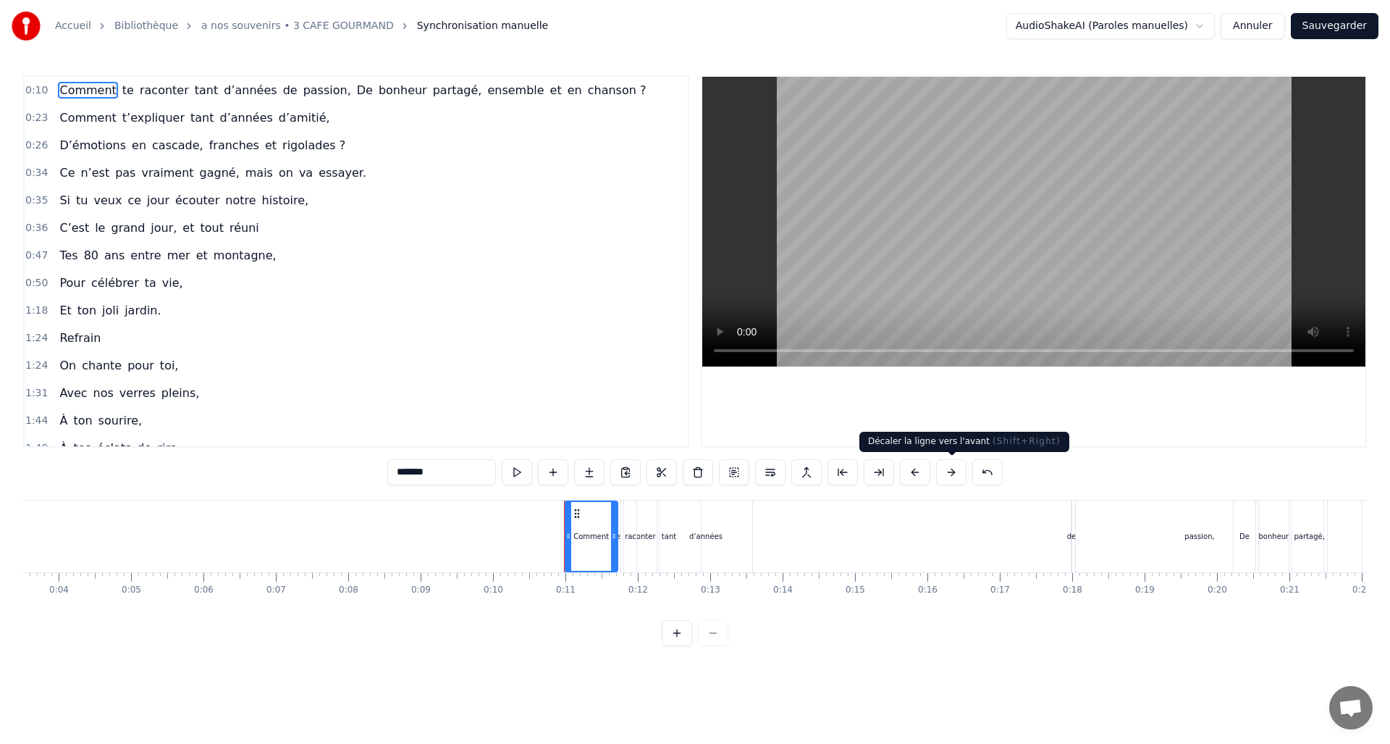
click at [951, 471] on button at bounding box center [951, 472] width 30 height 26
click at [950, 474] on button at bounding box center [951, 472] width 30 height 26
click at [982, 468] on button at bounding box center [987, 472] width 30 height 26
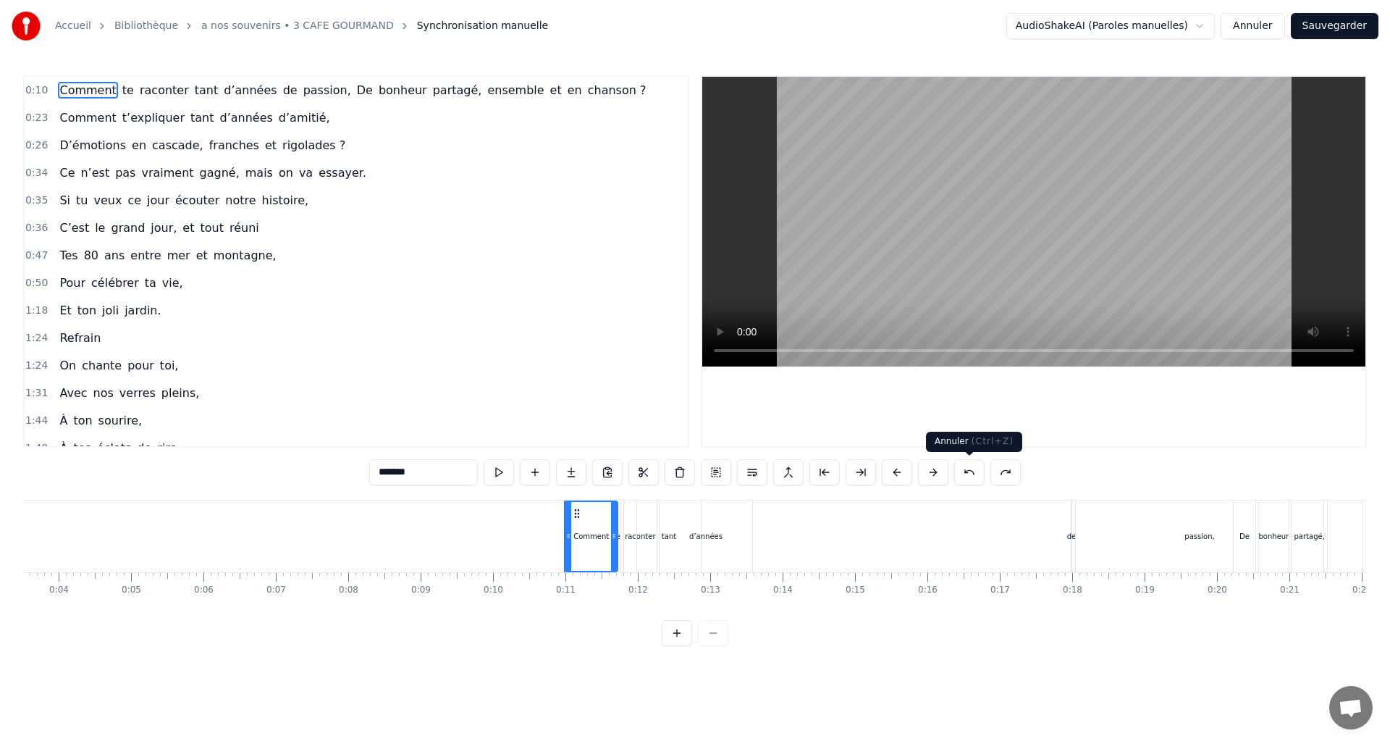
click at [975, 470] on button at bounding box center [969, 472] width 30 height 26
click at [975, 471] on button at bounding box center [969, 472] width 30 height 26
click at [976, 473] on button at bounding box center [969, 472] width 30 height 26
click at [970, 468] on button at bounding box center [969, 472] width 30 height 26
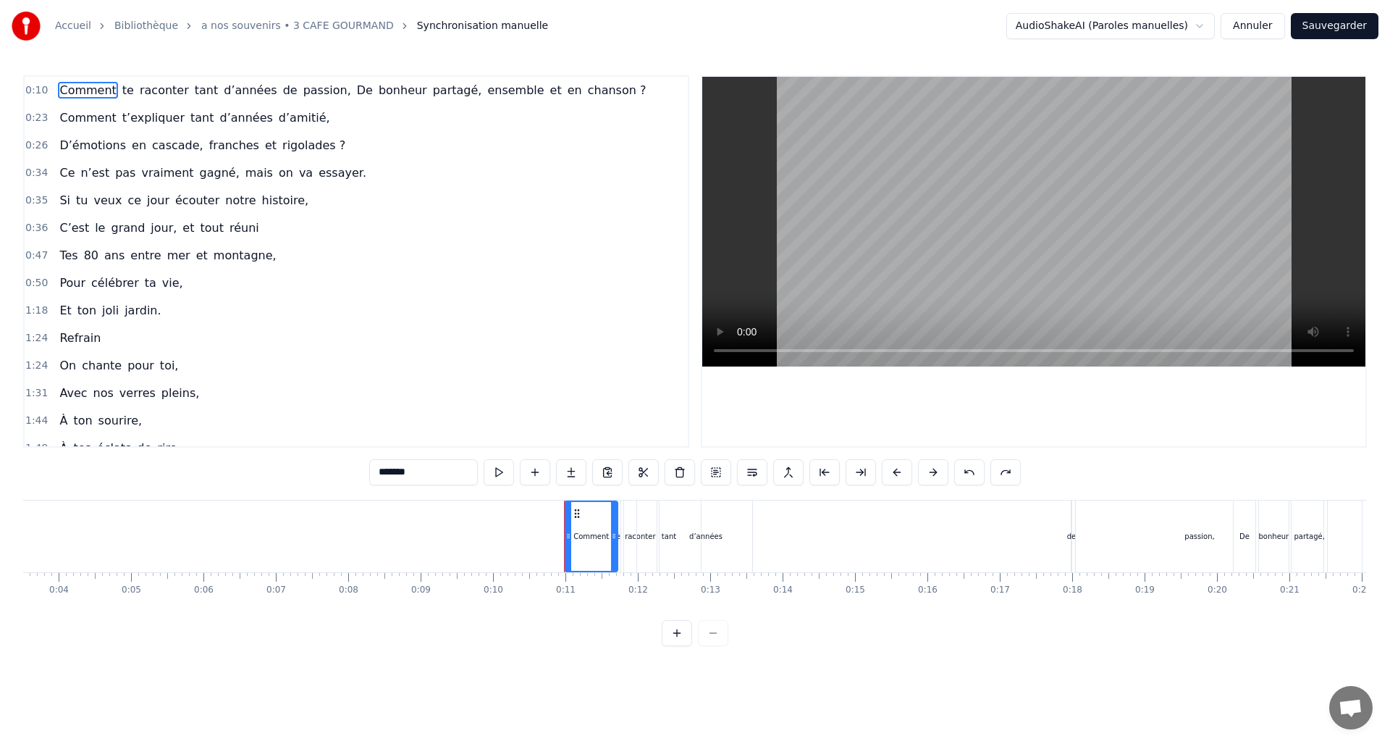
click at [970, 468] on button at bounding box center [969, 472] width 30 height 26
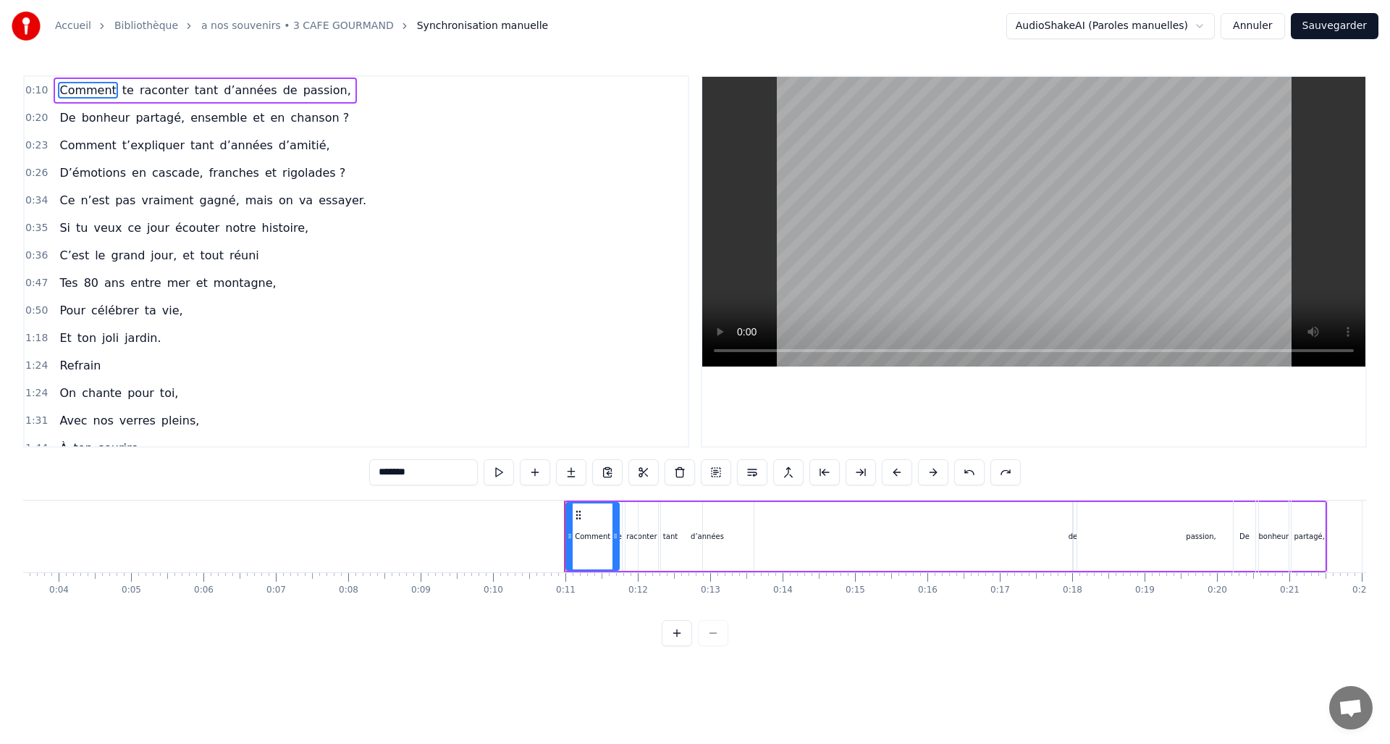
click at [969, 468] on button at bounding box center [969, 472] width 30 height 26
click at [696, 599] on div "0 0:01 0:02 0:03 0:04 0:05 0:06 0:07 0:08 0:09 0:10 0:11 0:12 0:13 0:14 0:15 0:…" at bounding box center [441, 590] width 1344 height 36
click at [605, 536] on div "Comment" at bounding box center [595, 536] width 35 height 11
click at [121, 89] on span "te" at bounding box center [128, 90] width 14 height 17
click at [146, 84] on span "raconter" at bounding box center [164, 90] width 52 height 17
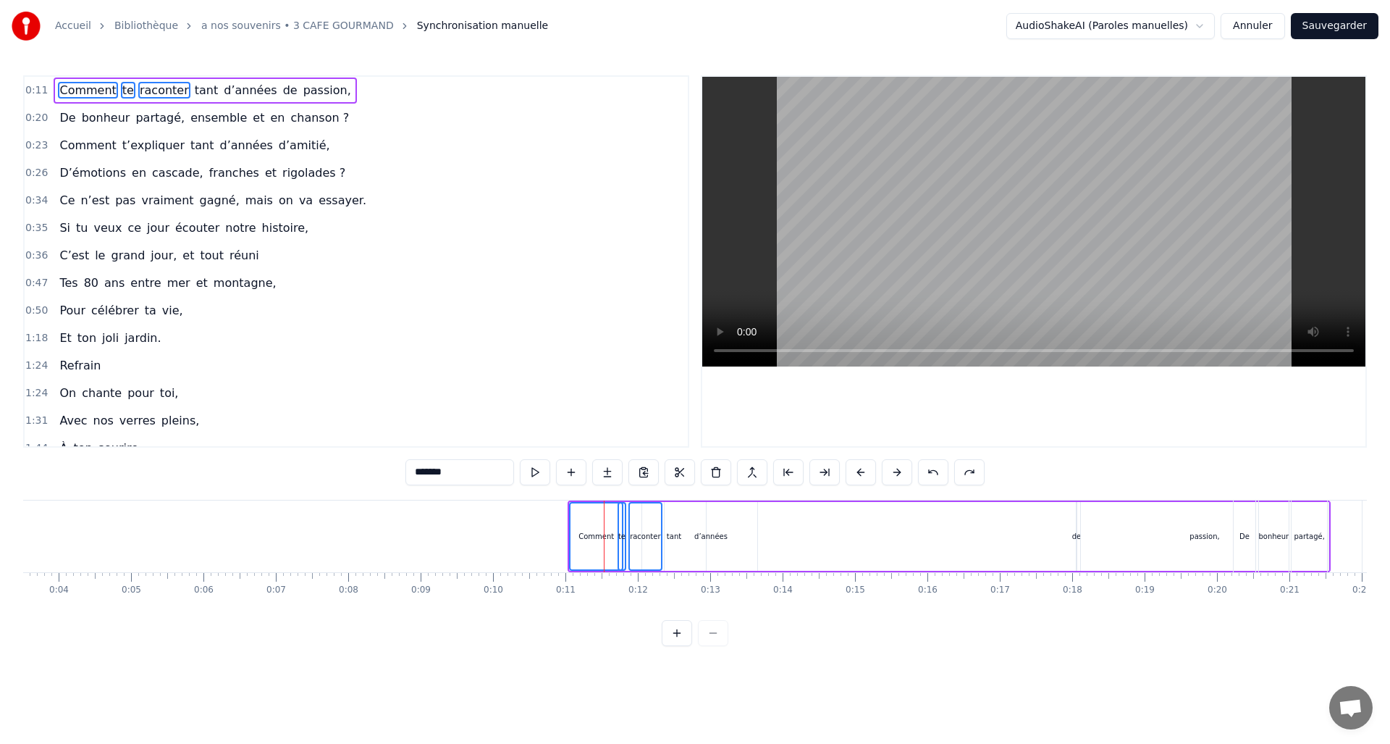
click at [193, 85] on span "tant" at bounding box center [206, 90] width 27 height 17
click at [226, 86] on span "d’années" at bounding box center [250, 90] width 56 height 17
click at [282, 88] on span "de" at bounding box center [290, 90] width 17 height 17
click at [302, 89] on span "passion," at bounding box center [327, 90] width 51 height 17
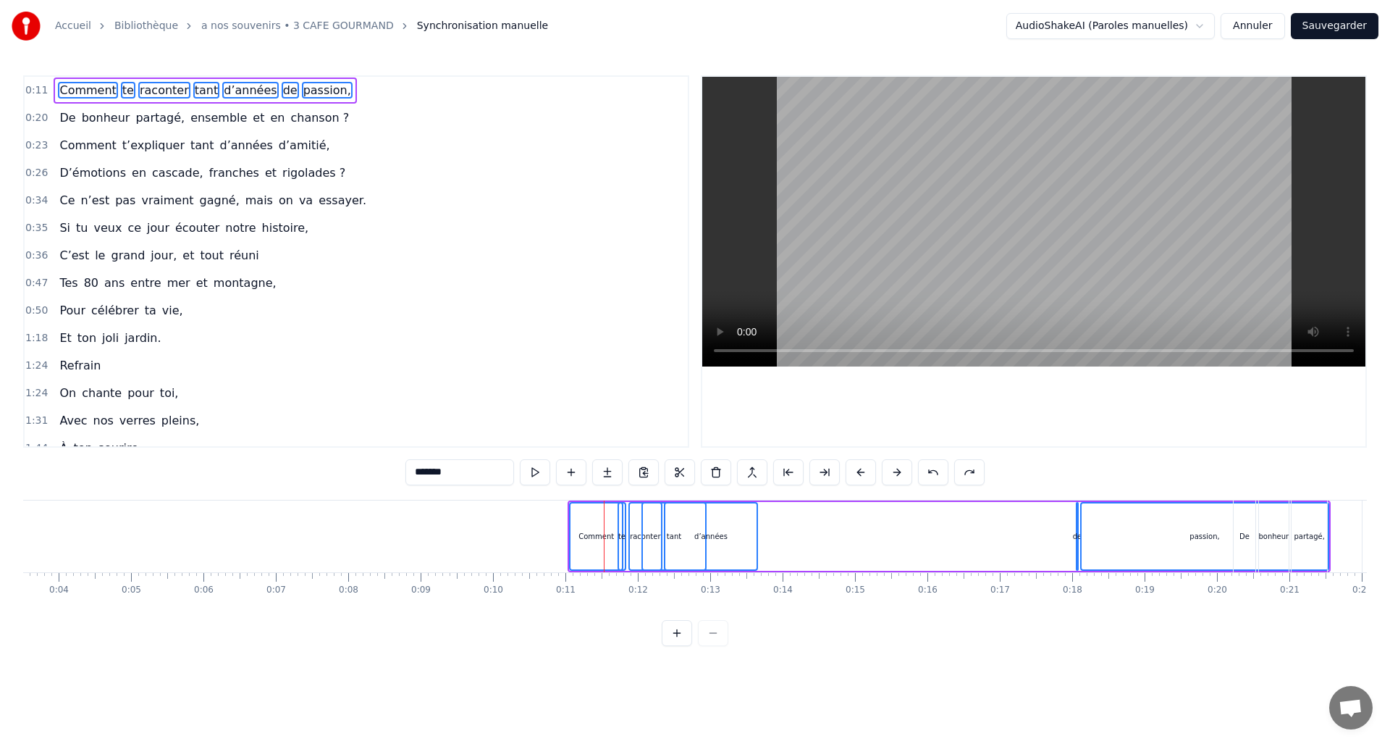
click at [865, 471] on button at bounding box center [861, 472] width 30 height 26
click at [859, 475] on div "*******" at bounding box center [695, 472] width 543 height 26
click at [858, 473] on div "*******" at bounding box center [695, 472] width 543 height 26
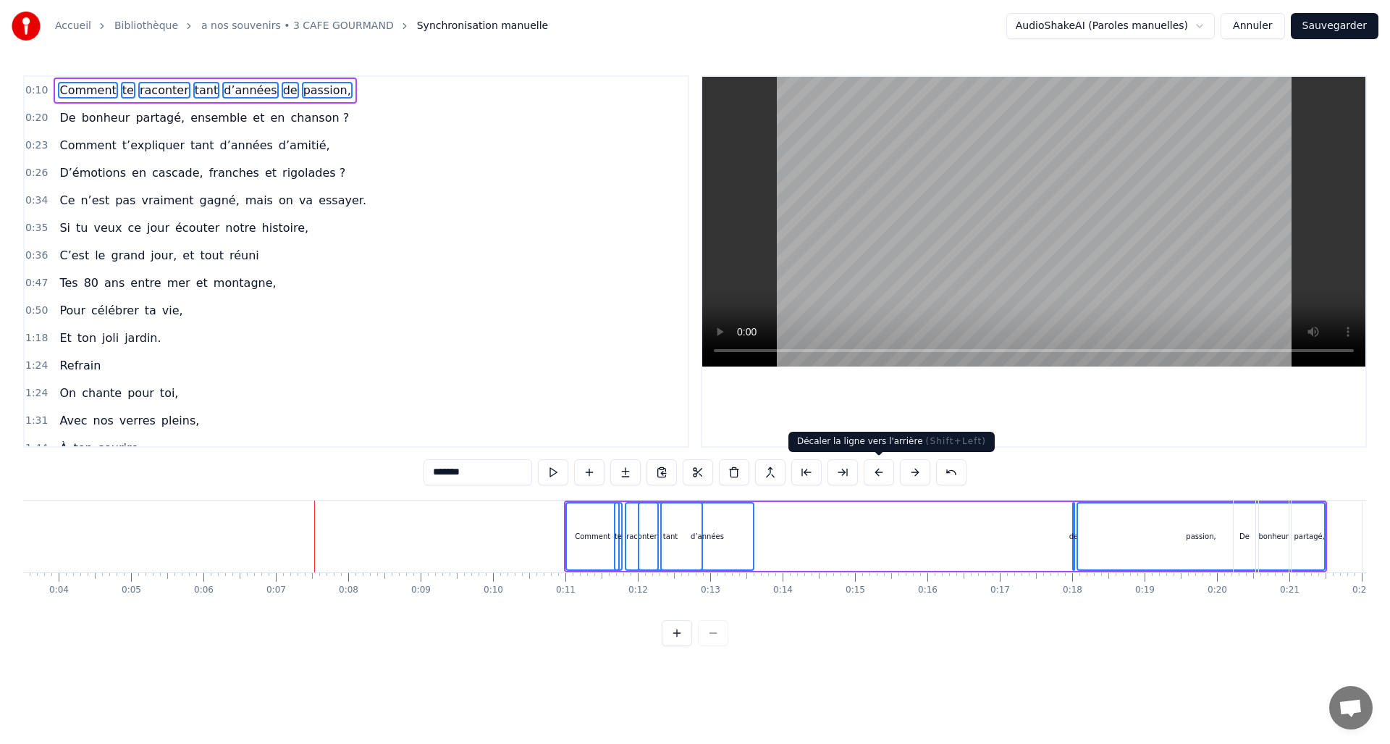
click at [872, 471] on button at bounding box center [879, 472] width 30 height 26
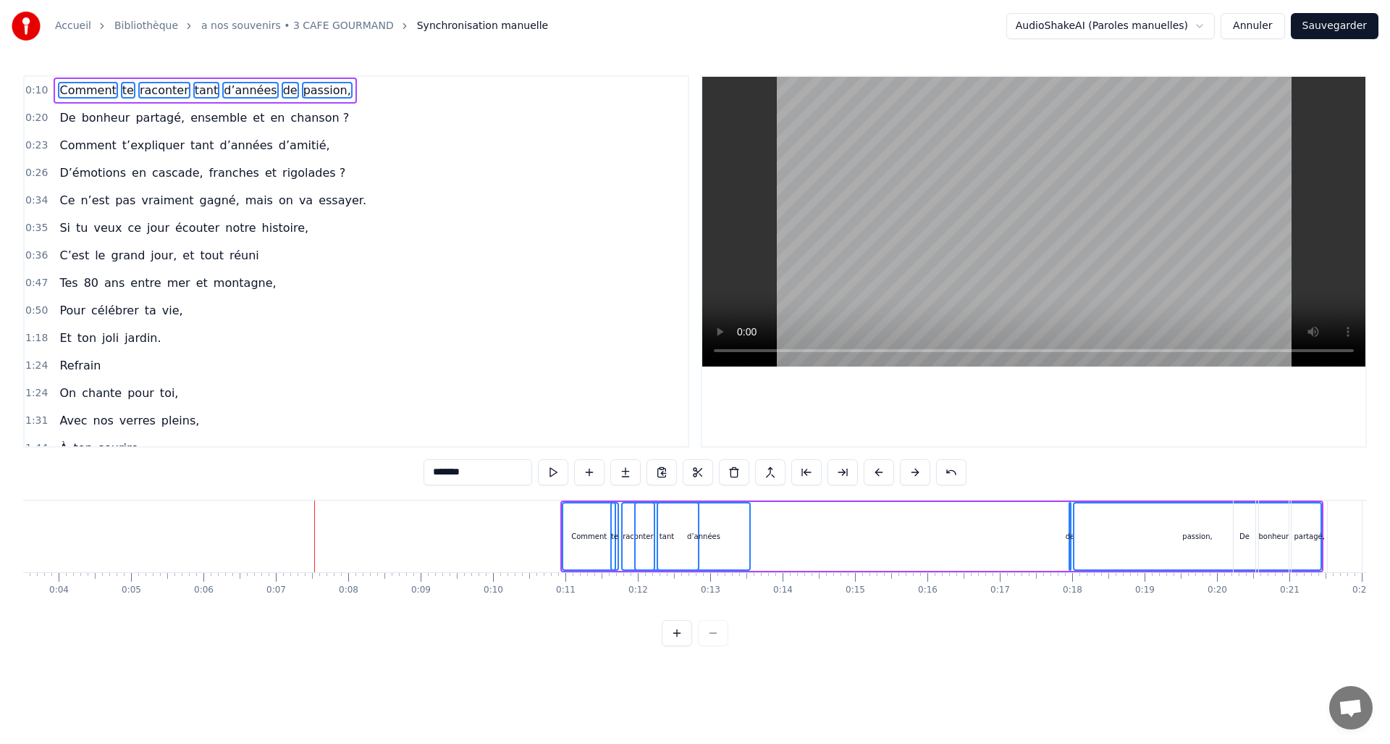
click at [872, 471] on button at bounding box center [879, 472] width 30 height 26
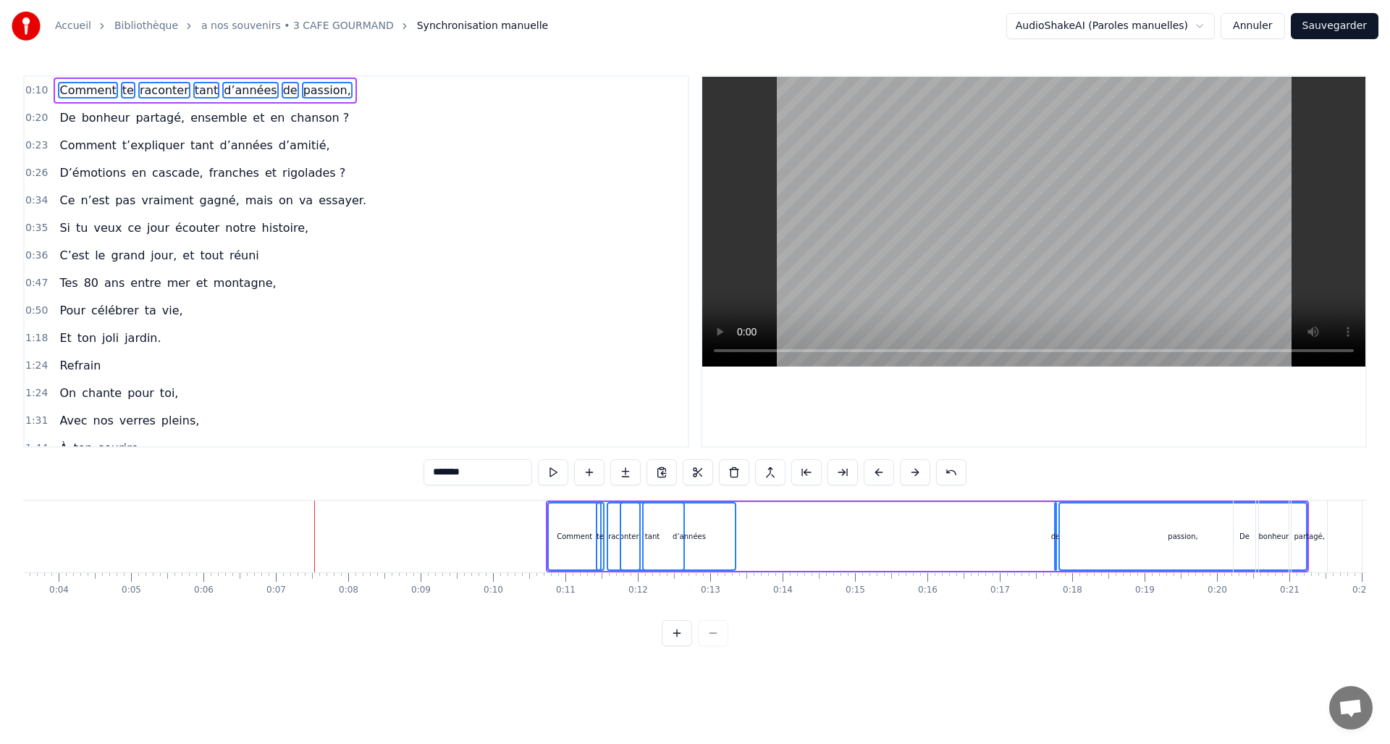
click at [872, 469] on button at bounding box center [879, 472] width 30 height 26
click at [872, 467] on button at bounding box center [879, 472] width 30 height 26
click at [872, 468] on button at bounding box center [879, 472] width 30 height 26
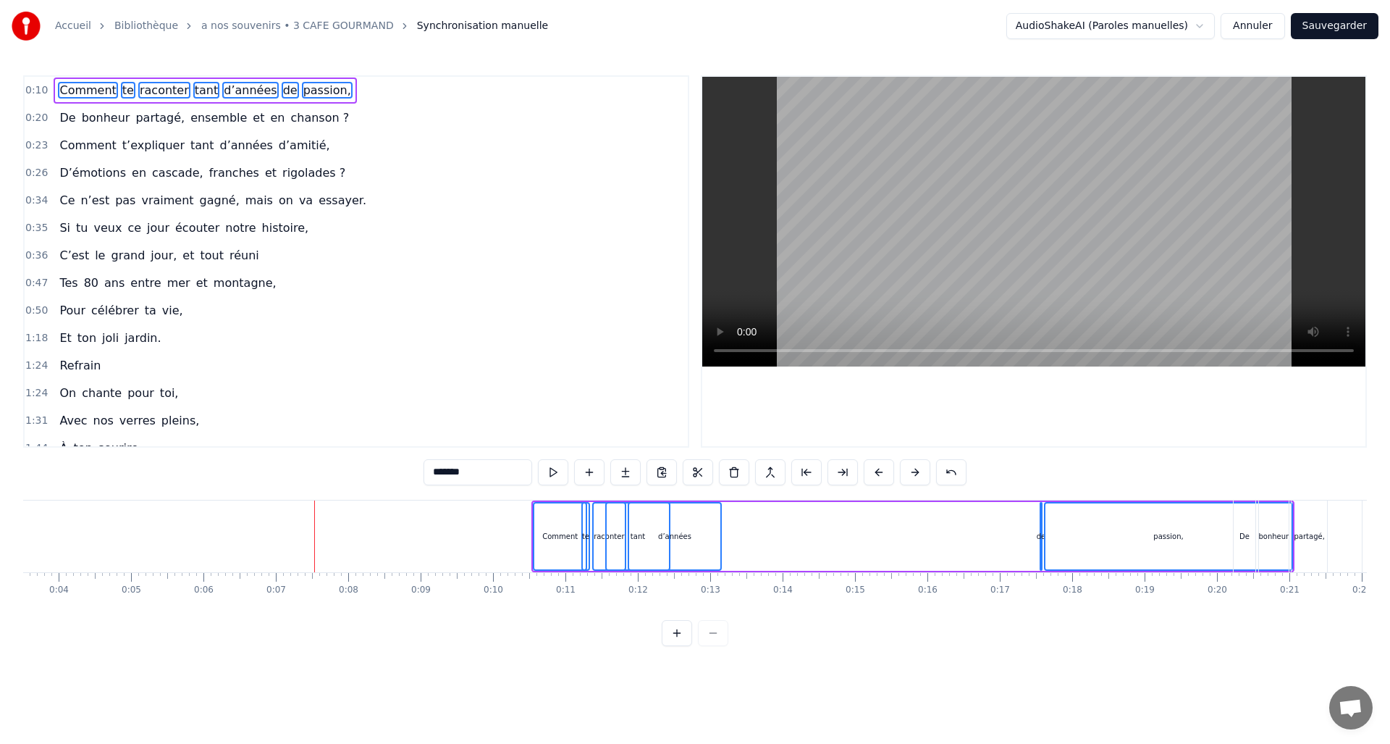
click
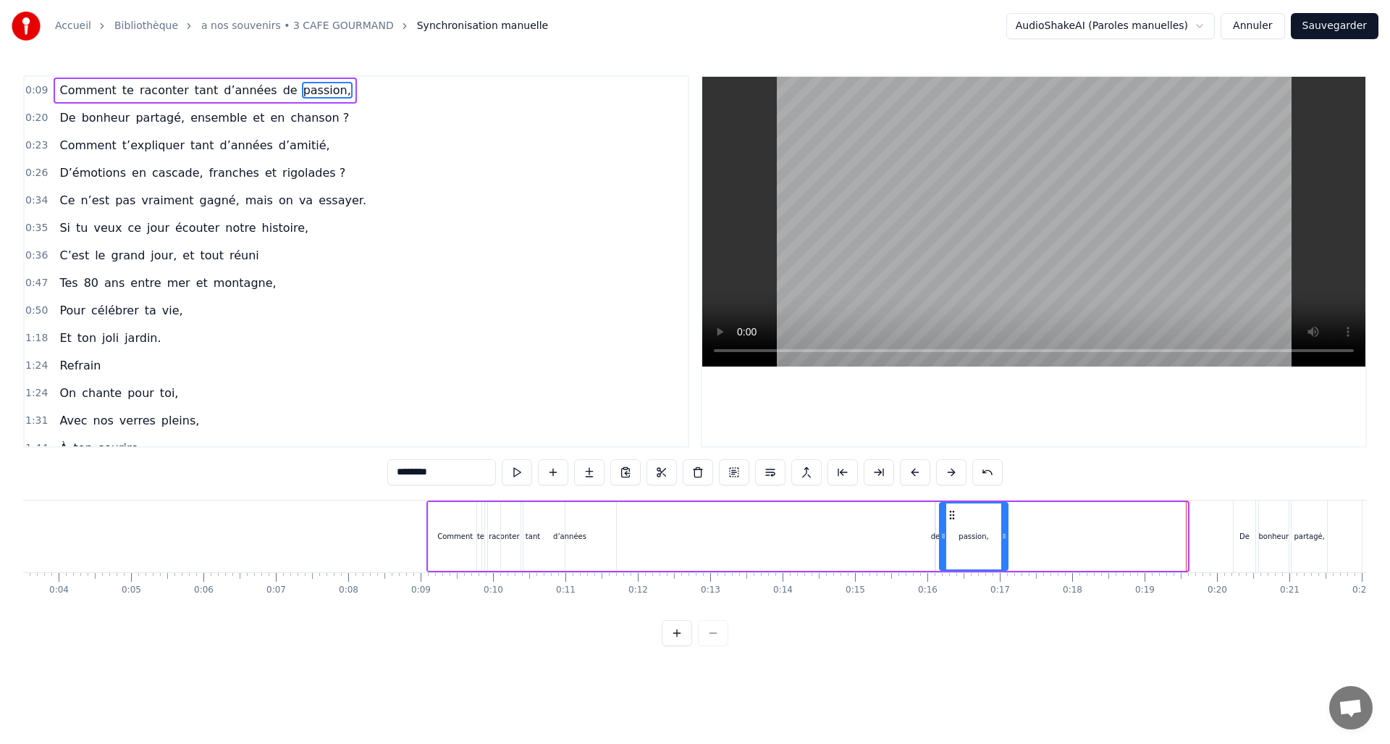
drag, startPoint x: 1182, startPoint y: 537, endPoint x: 992, endPoint y: 555, distance: 190.5
drag, startPoint x: 943, startPoint y: 536, endPoint x: 955, endPoint y: 536, distance: 11.6
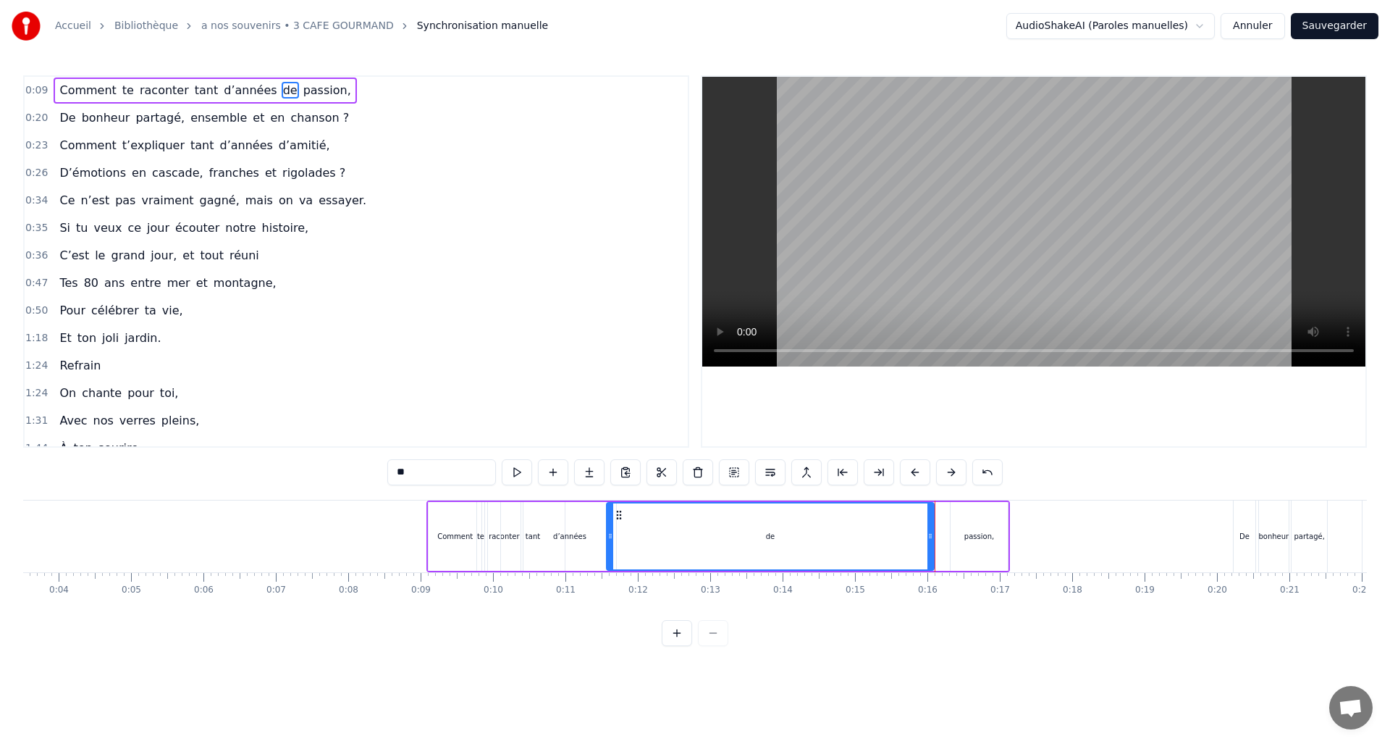
drag, startPoint x: 936, startPoint y: 537, endPoint x: 654, endPoint y: 534, distance: 281.7
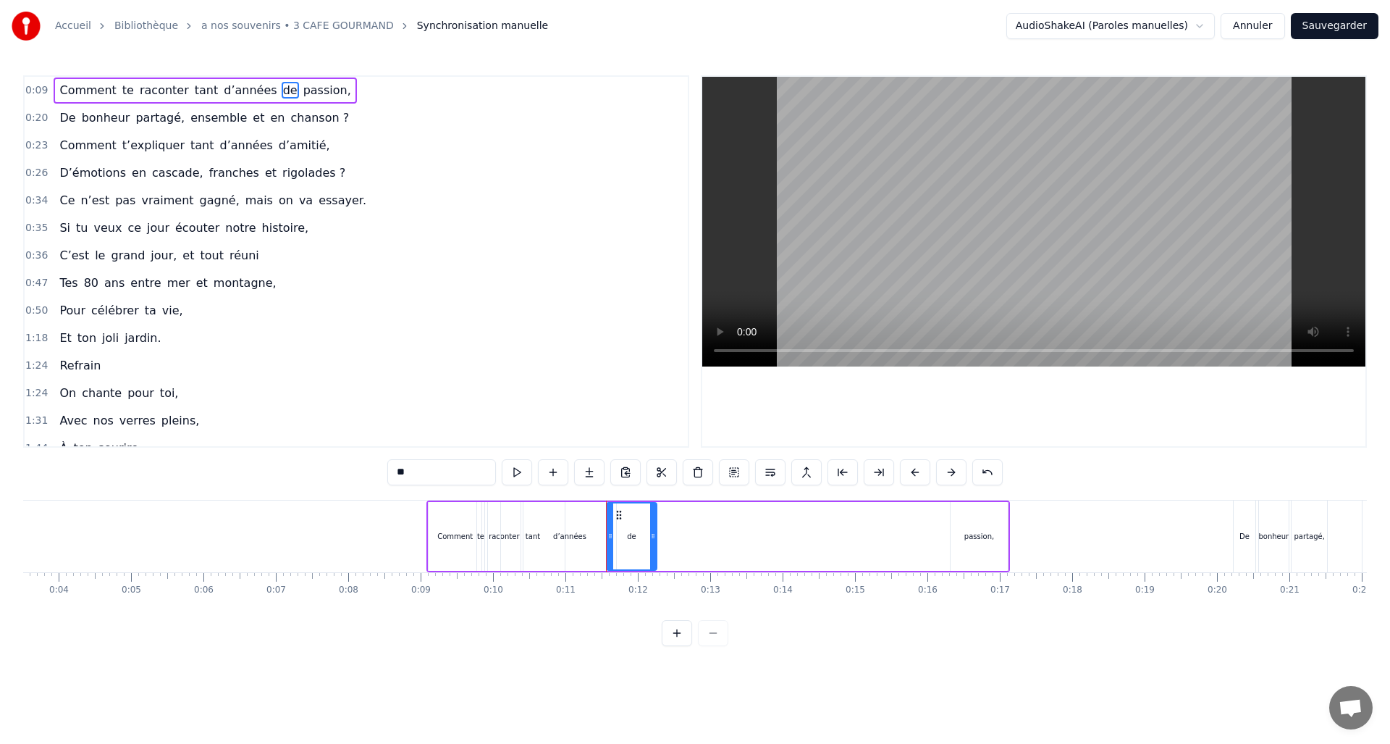
drag, startPoint x: 931, startPoint y: 534, endPoint x: 645, endPoint y: 544, distance: 286.1
drag, startPoint x: 608, startPoint y: 534, endPoint x: 595, endPoint y: 537, distance: 13.3
drag, startPoint x: 653, startPoint y: 535, endPoint x: 761, endPoint y: 543, distance: 108.2
type input "********"
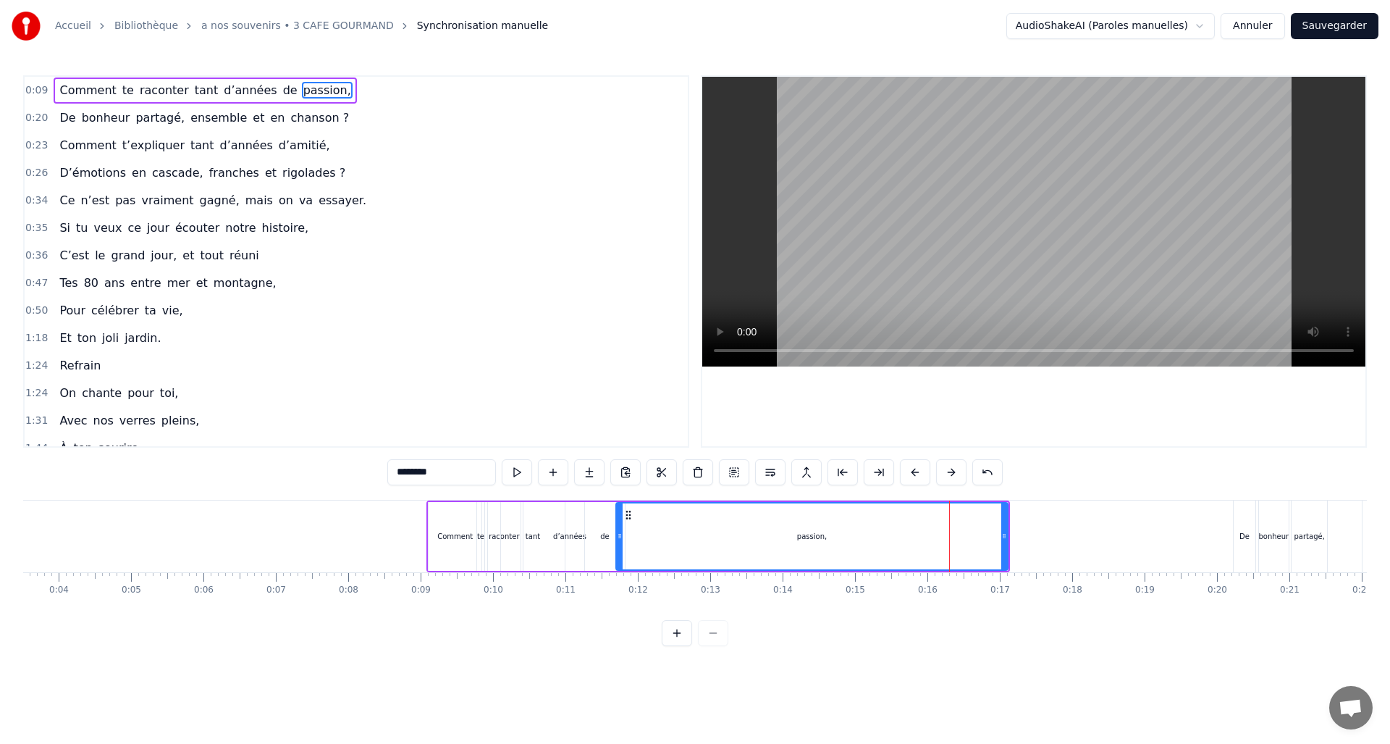
drag, startPoint x: 953, startPoint y: 534, endPoint x: 619, endPoint y: 552, distance: 335.0
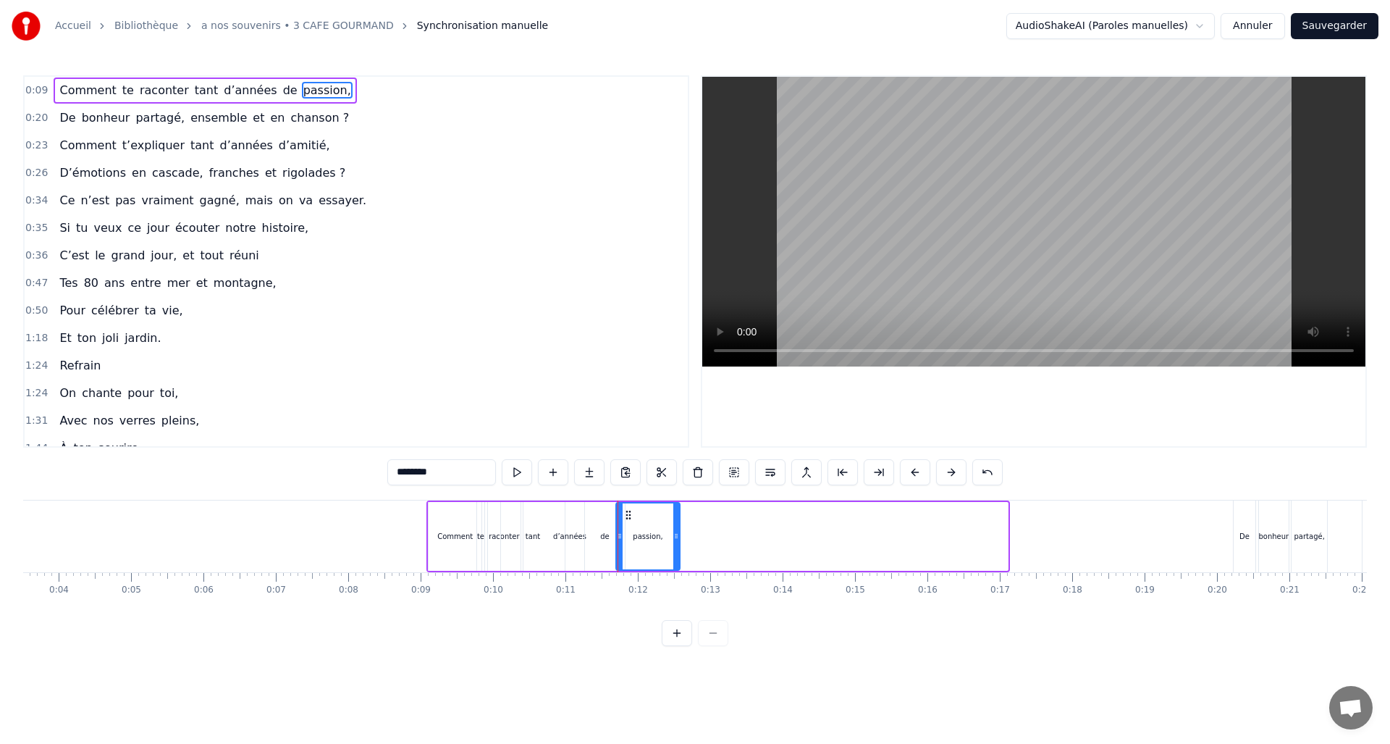
drag, startPoint x: 1004, startPoint y: 534, endPoint x: 681, endPoint y: 552, distance: 324.1
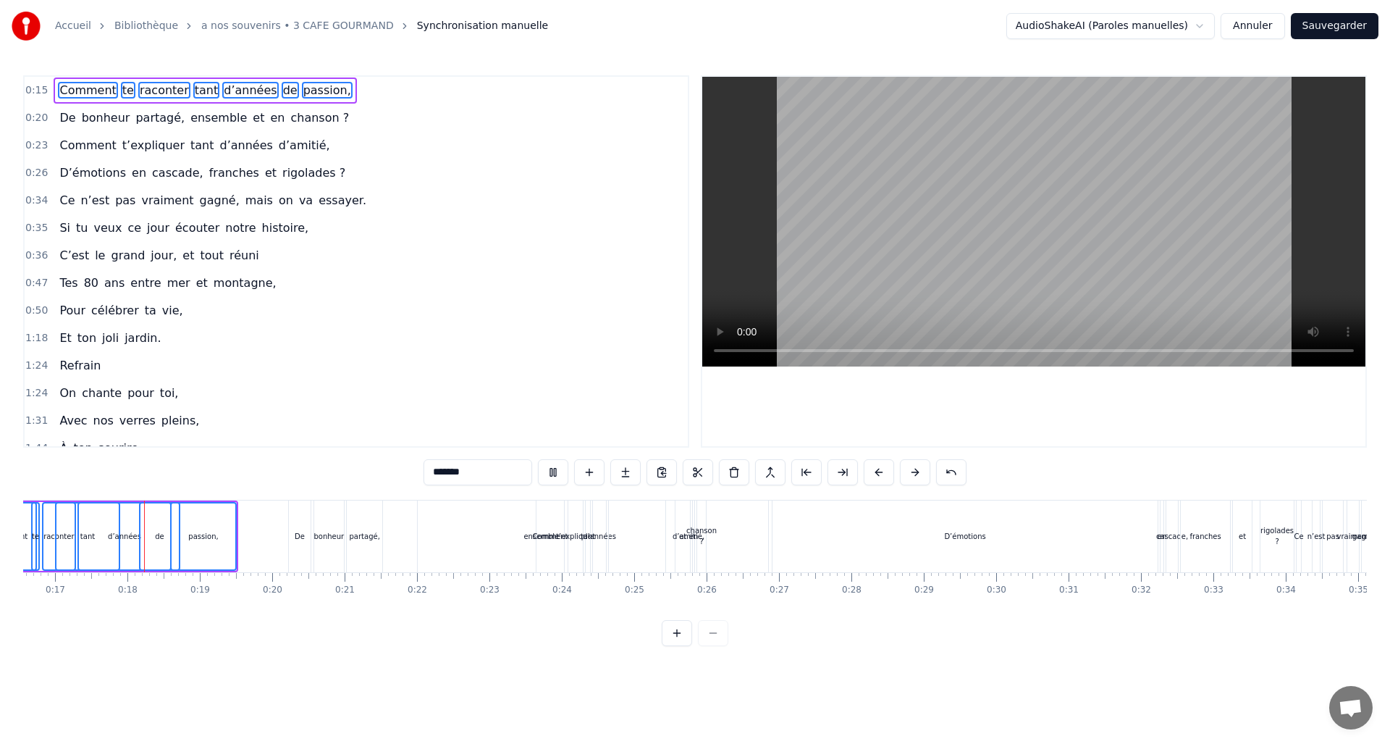
scroll to position [0, 1200]
click at [744, 374] on div at bounding box center [1033, 261] width 663 height 369
drag, startPoint x: 1250, startPoint y: 563, endPoint x: 626, endPoint y: 627, distance: 628.1
click at [623, 626] on div "0:15 Comment te raconter tant d’années de passion, 0:20 De bonheur partagé, ens…" at bounding box center [695, 360] width 1344 height 571
drag, startPoint x: 238, startPoint y: 620, endPoint x: 83, endPoint y: 626, distance: 155.8
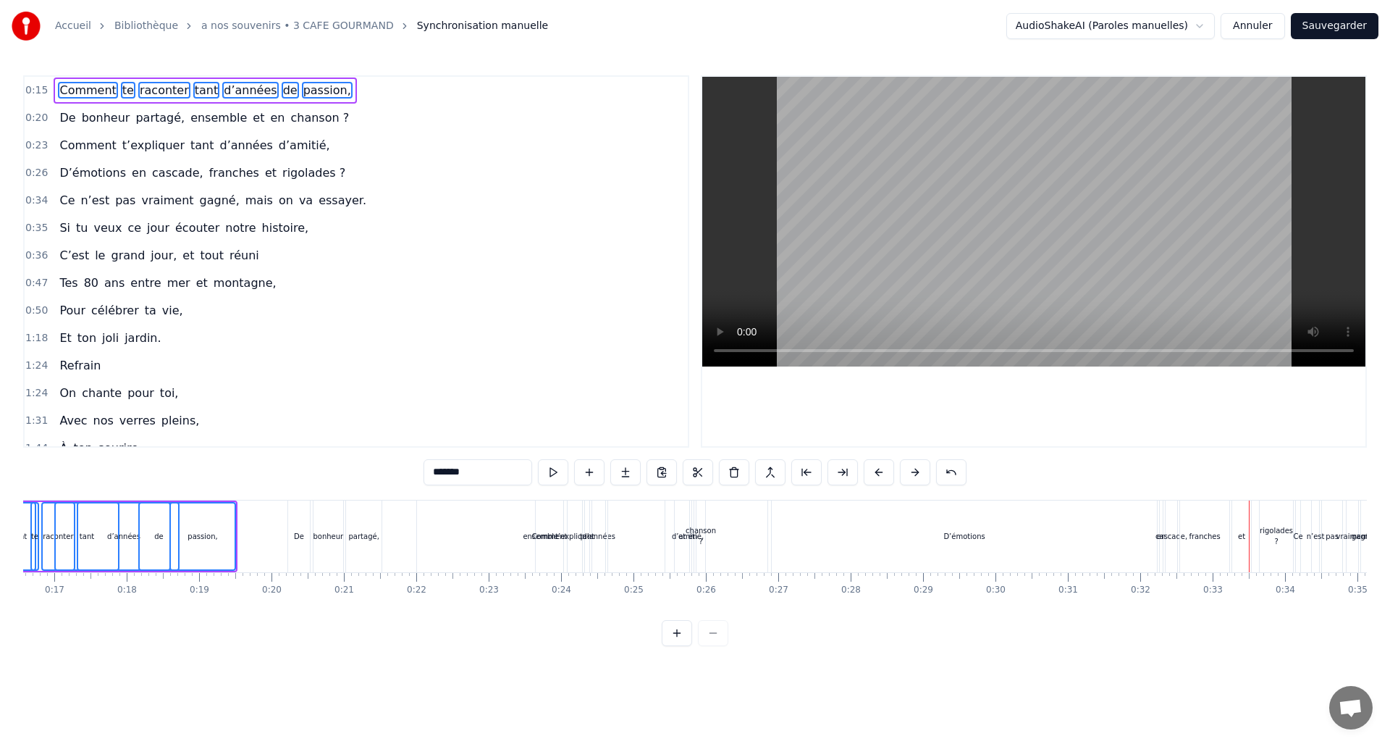
click at [59, 629] on div "0:15 Comment te raconter tant d’années de passion, 0:20 De bonheur partagé, ens…" at bounding box center [695, 360] width 1344 height 571
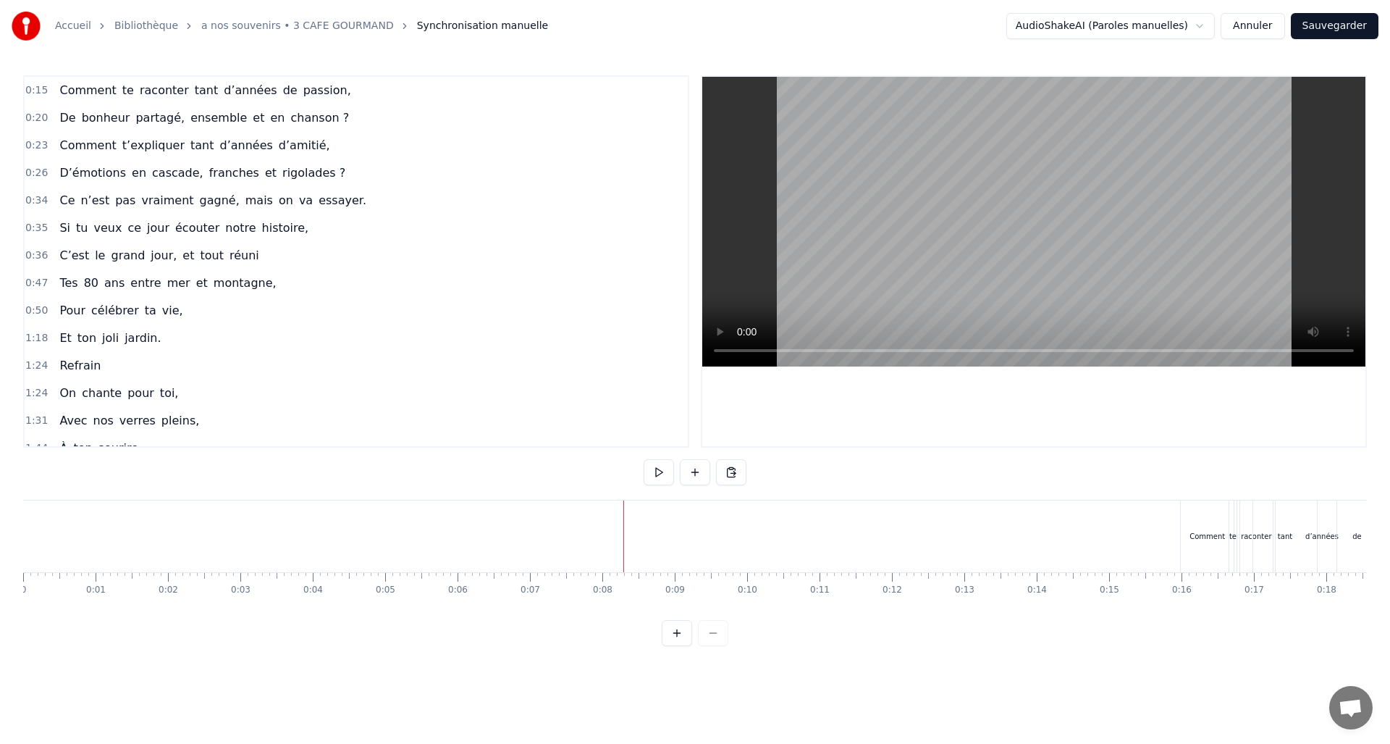
drag, startPoint x: 623, startPoint y: 536, endPoint x: 317, endPoint y: 499, distance: 307.7
drag, startPoint x: 151, startPoint y: 535, endPoint x: 19, endPoint y: 539, distance: 131.8
click at [12, 542] on div "Accueil Bibliothèque a nos souvenirs • 3 CAFE GOURMAND Synchronisation manuelle…" at bounding box center [695, 323] width 1390 height 646
drag, startPoint x: 153, startPoint y: 519, endPoint x: 13, endPoint y: 536, distance: 141.5
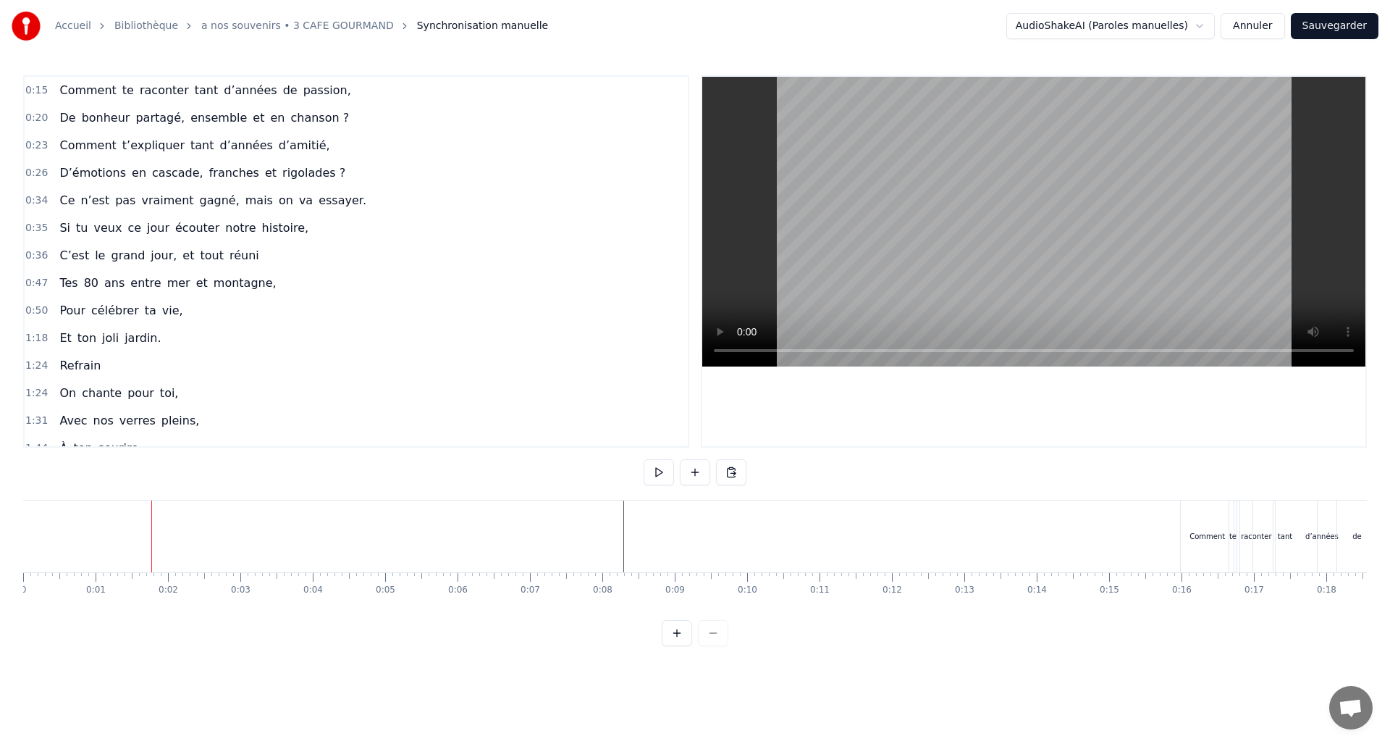
click at [13, 536] on div "Accueil Bibliothèque a nos souvenirs • 3 CAFE GOURMAND Synchronisation manuelle…" at bounding box center [695, 323] width 1390 height 646
drag, startPoint x: 23, startPoint y: 536, endPoint x: 12, endPoint y: 534, distance: 11.1
click at [12, 534] on div "Accueil Bibliothèque a nos souvenirs • 3 CAFE GOURMAND Synchronisation manuelle…" at bounding box center [695, 323] width 1390 height 646
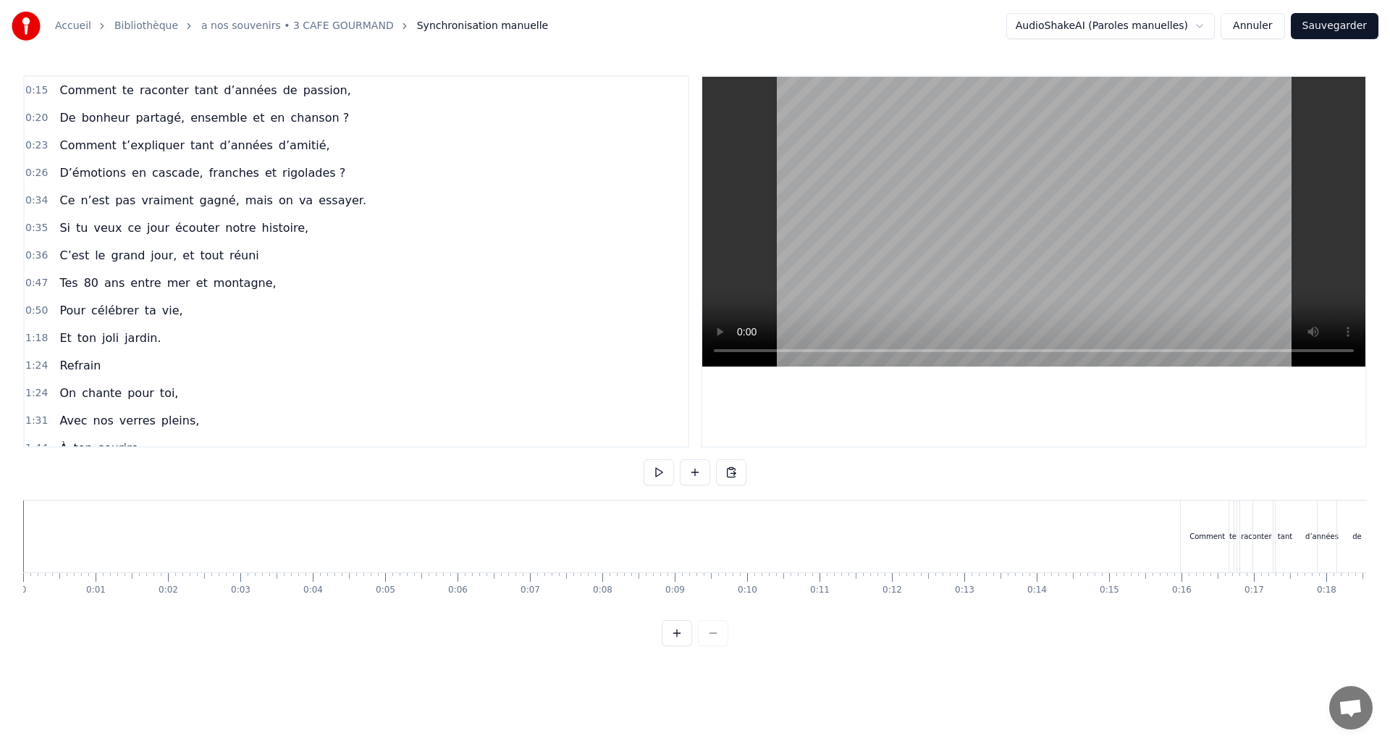
click at [22, 537] on div "Accueil Bibliothèque a nos souvenirs • 3 CAFE GOURMAND Synchronisation manuelle…" at bounding box center [695, 323] width 1390 height 646
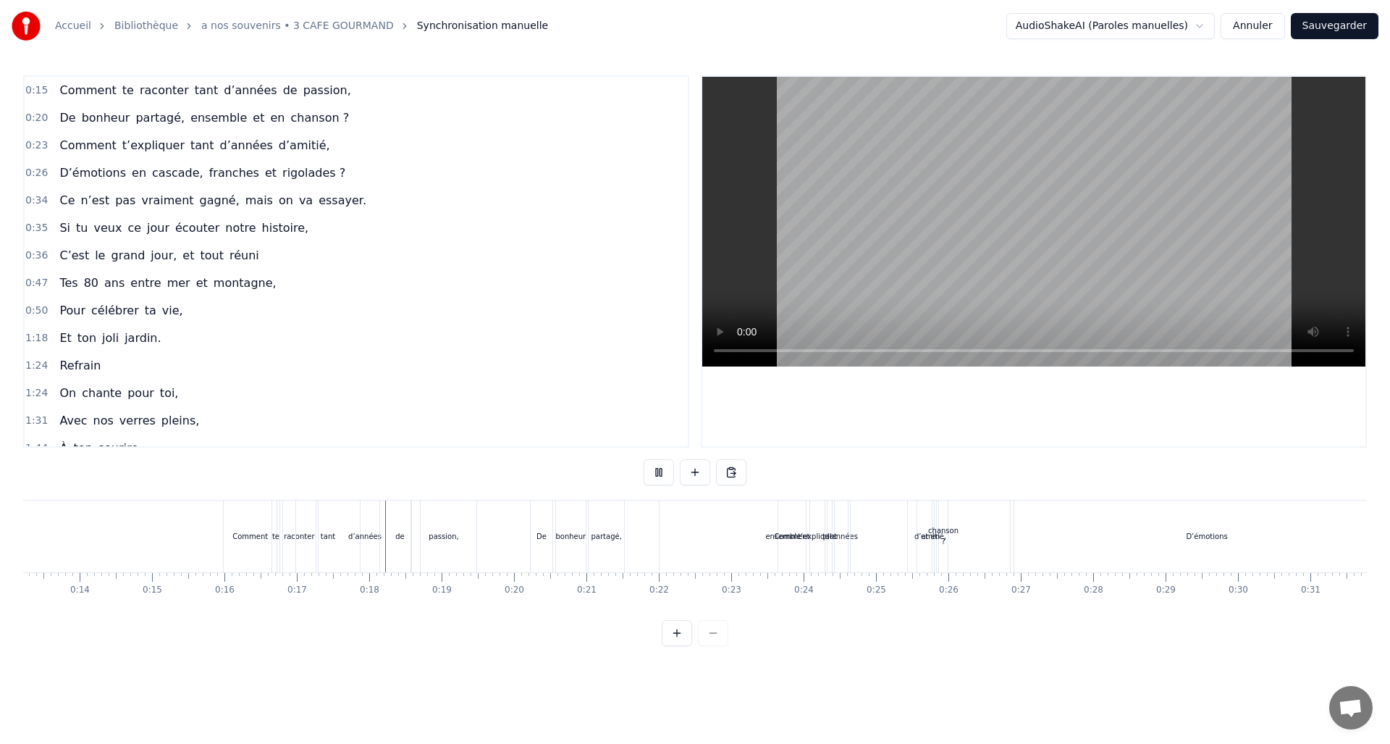
scroll to position [0, 1203]
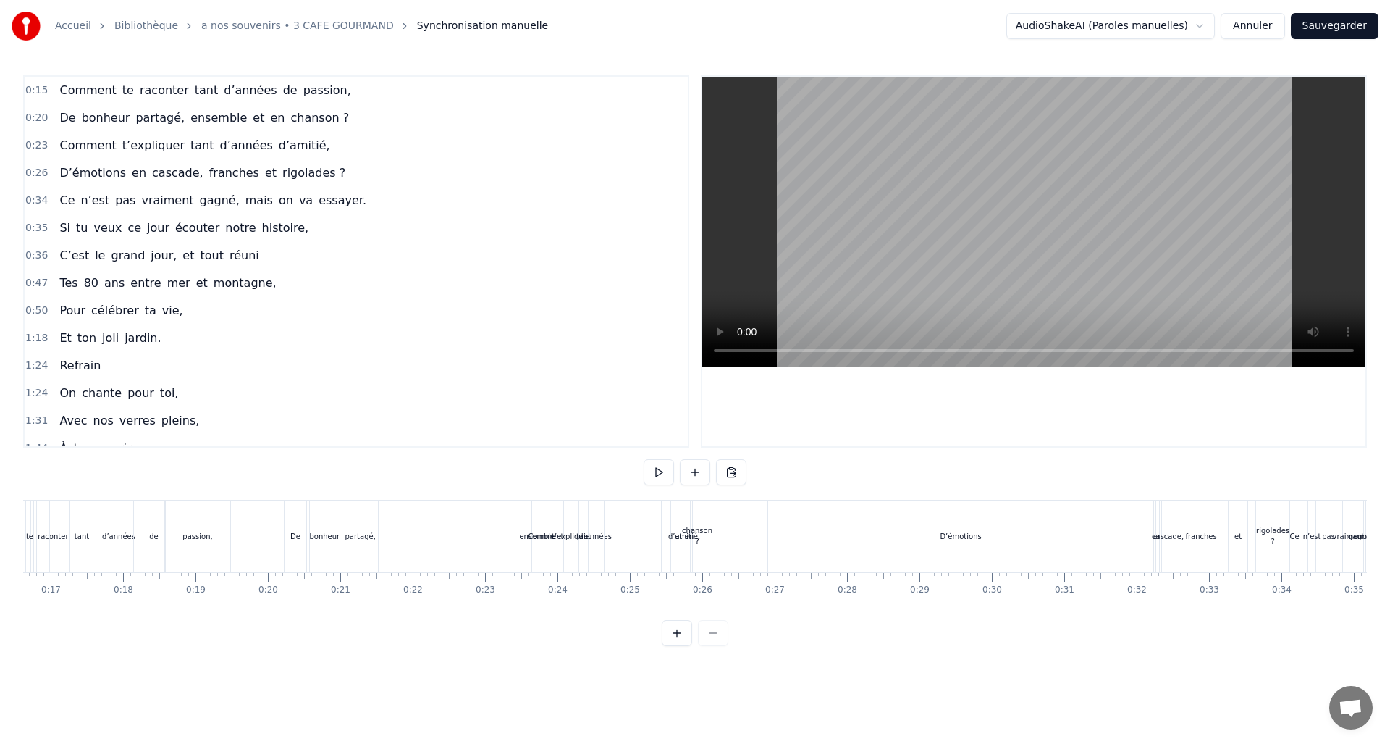
click at [115, 536] on div "d’années" at bounding box center [118, 536] width 33 height 11
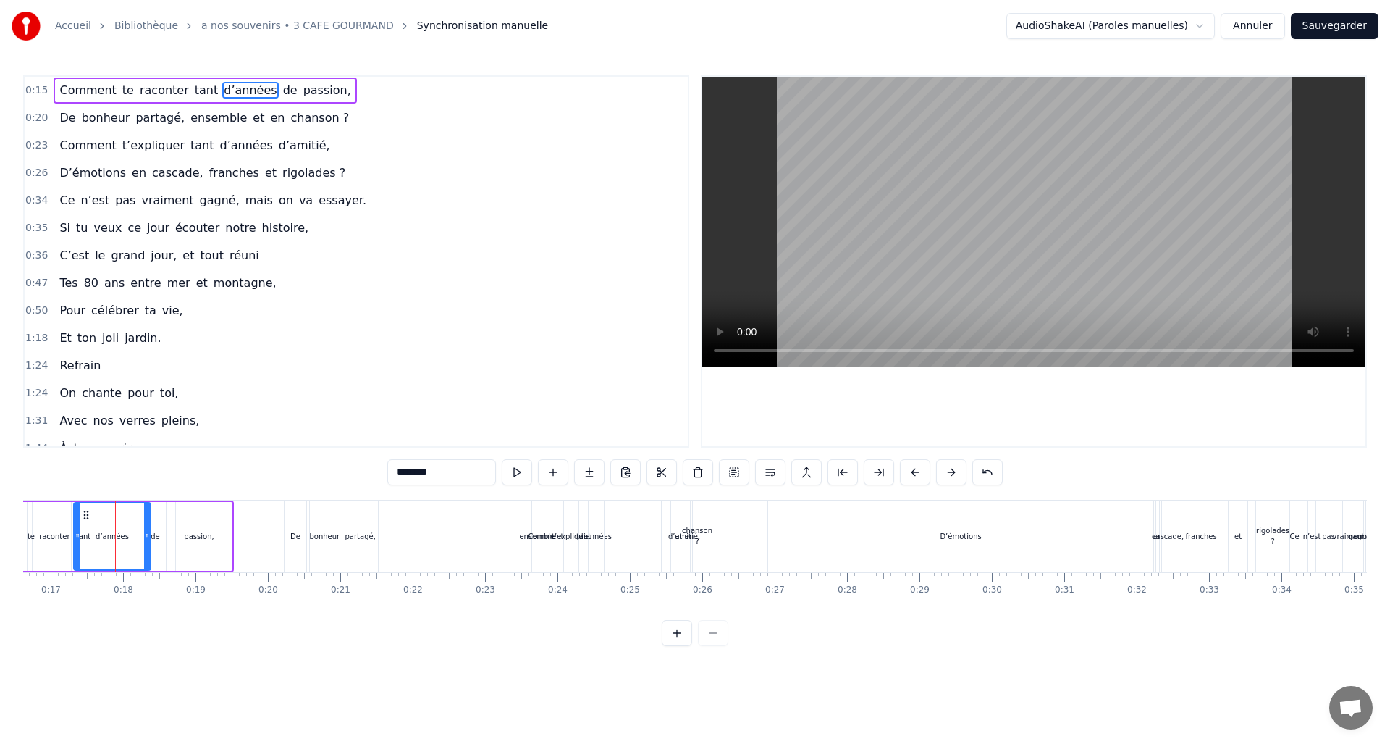
drag, startPoint x: 163, startPoint y: 538, endPoint x: 147, endPoint y: 542, distance: 16.5
click at [147, 536] on icon at bounding box center [147, 536] width 6 height 12
click at [156, 538] on div "de" at bounding box center [155, 536] width 9 height 11
drag, startPoint x: 136, startPoint y: 535, endPoint x: 128, endPoint y: 531, distance: 8.7
click at [128, 531] on icon at bounding box center [131, 536] width 6 height 12
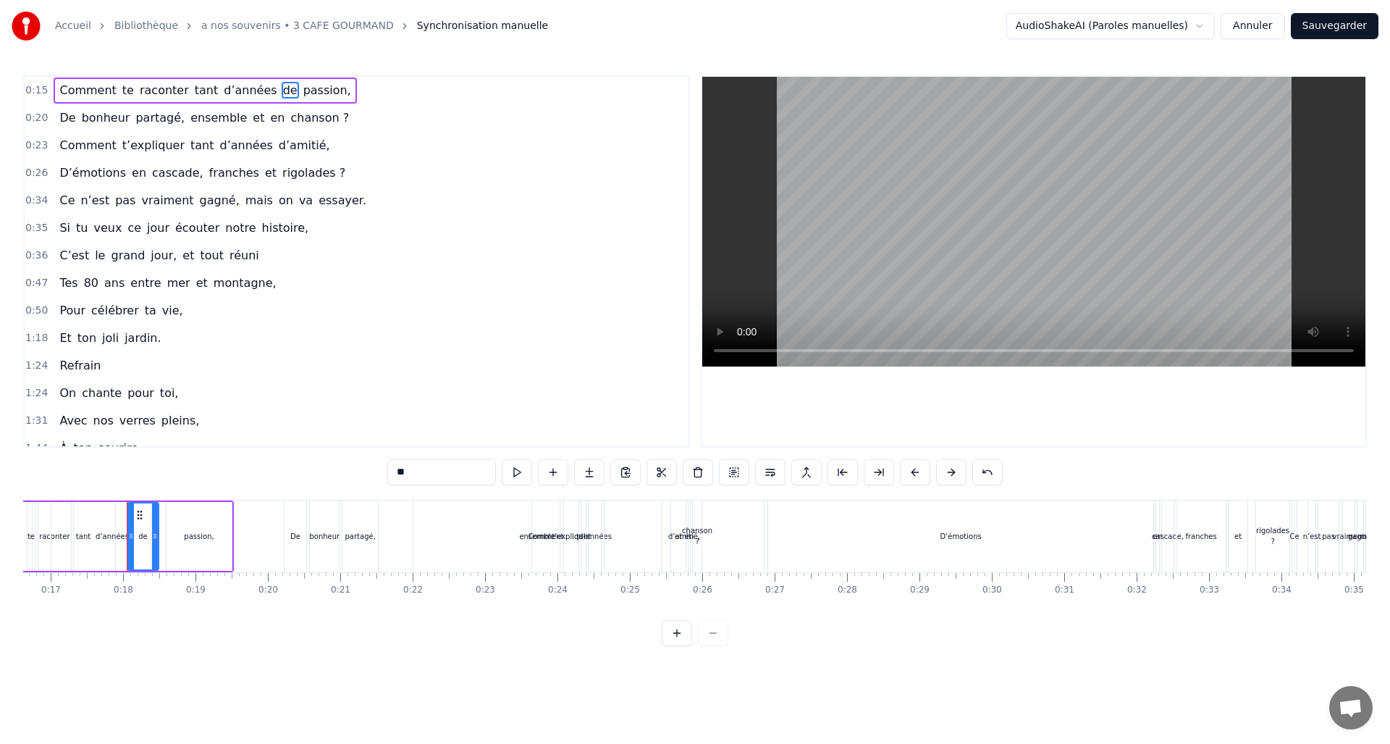
drag, startPoint x: 170, startPoint y: 535, endPoint x: 163, endPoint y: 546, distance: 13.1
click at [153, 537] on icon at bounding box center [155, 536] width 6 height 12
click at [195, 539] on div "passion," at bounding box center [199, 536] width 30 height 11
type input "********"
drag, startPoint x: 168, startPoint y: 534, endPoint x: 153, endPoint y: 539, distance: 16.3
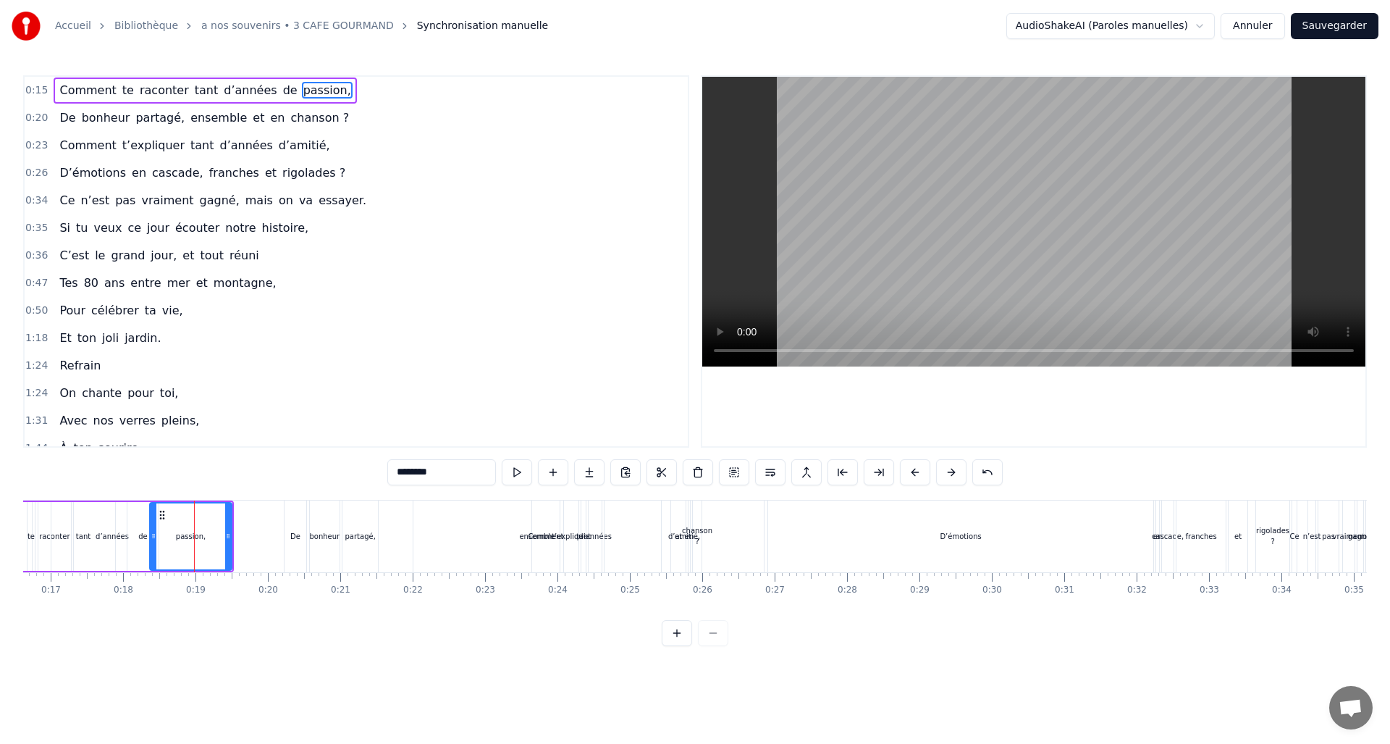
click at [152, 536] on icon at bounding box center [154, 536] width 6 height 12
